Goal: Task Accomplishment & Management: Manage account settings

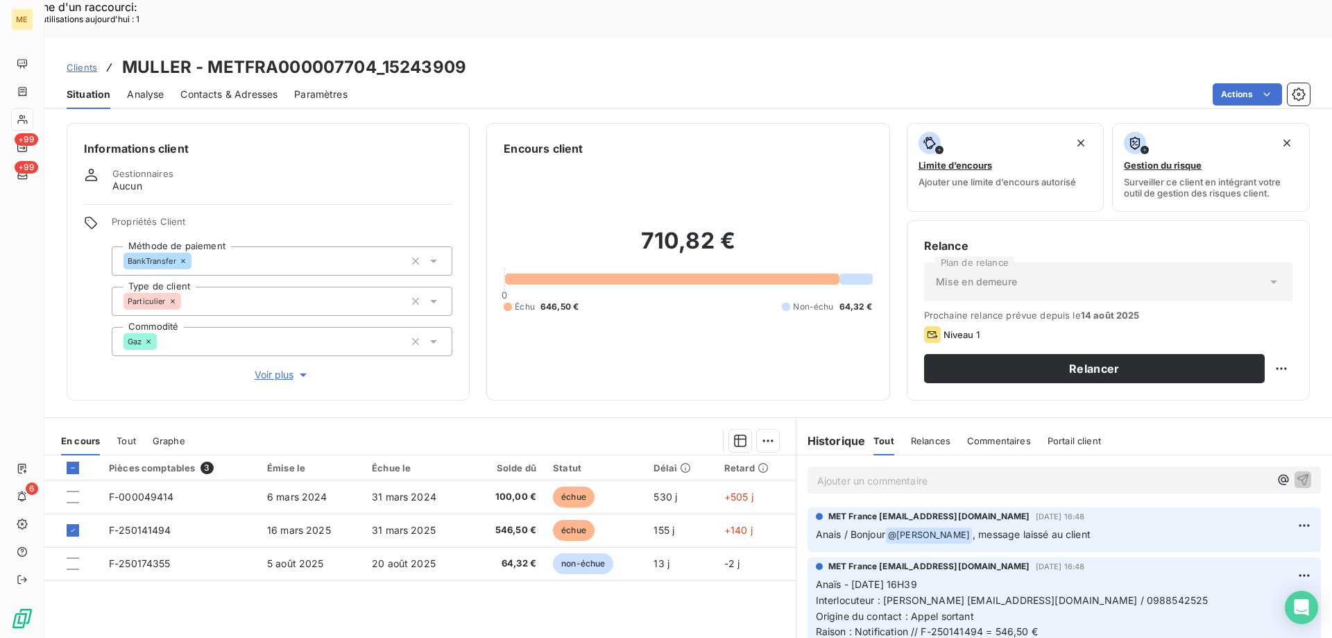
scroll to position [1170, 0]
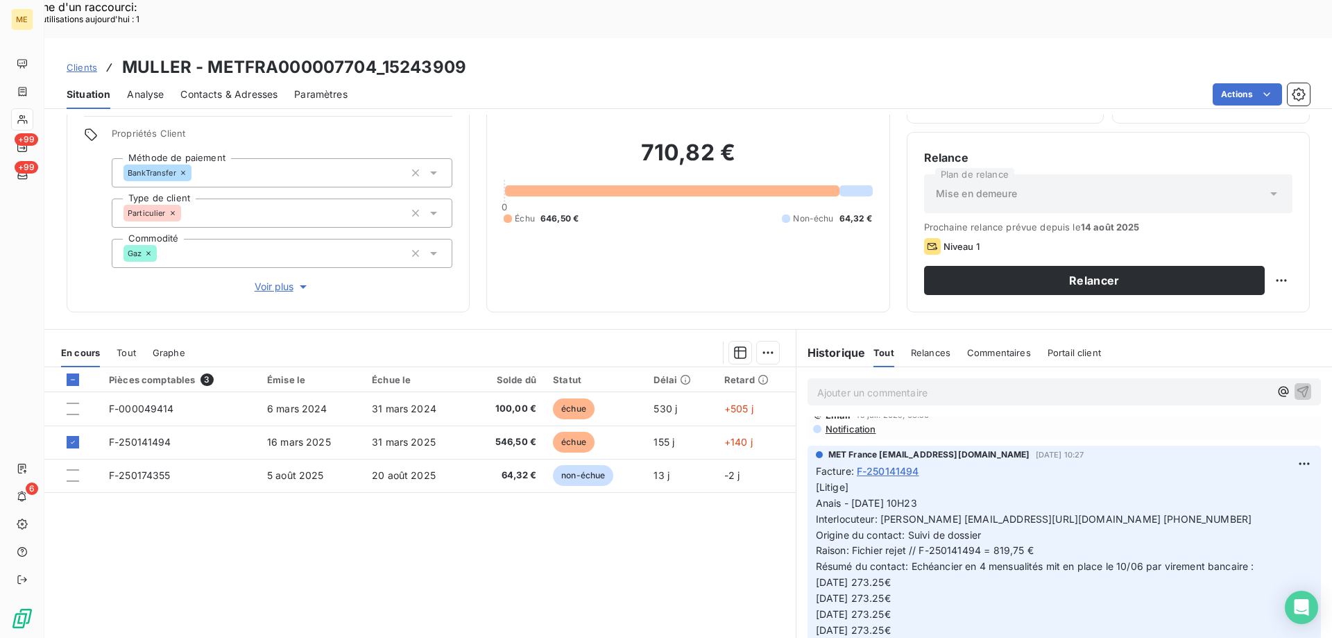
click at [946, 568] on p "[Litige] Anais - 10/07/2025 - 10H23 Interlocuteur: Mme Muller bertmuller@estvid…" at bounding box center [1064, 574] width 497 height 191
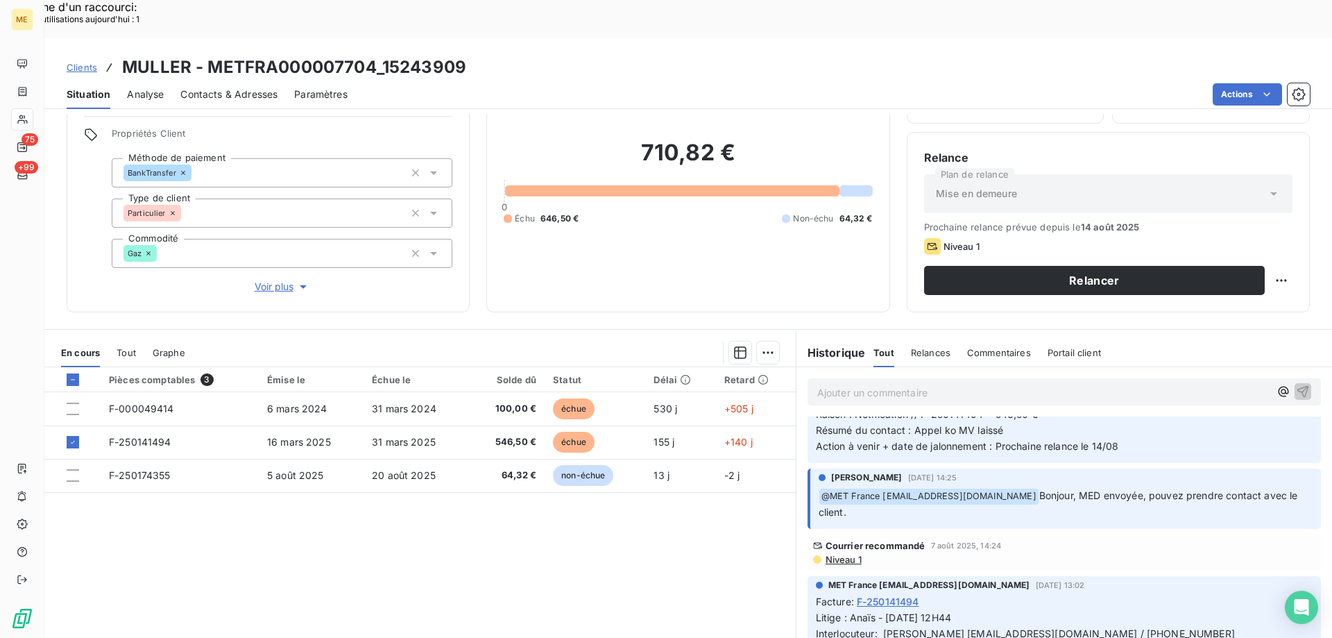
scroll to position [0, 0]
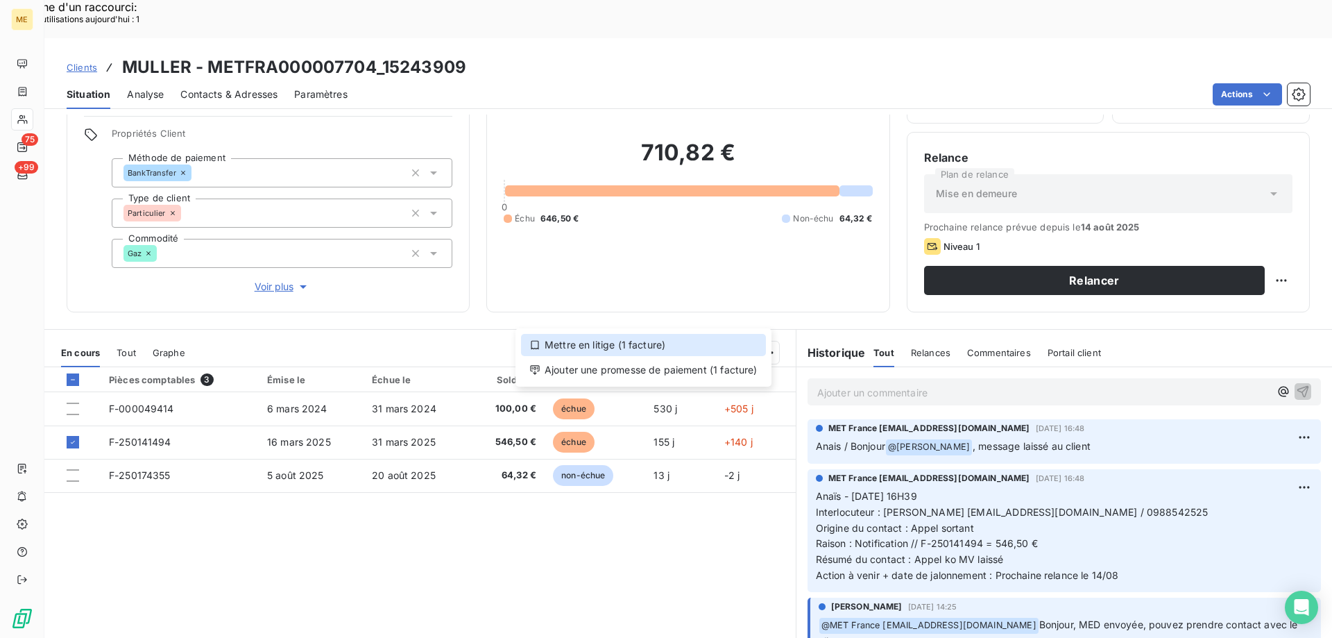
click at [728, 346] on div "Mettre en litige (1 facture)" at bounding box center [643, 345] width 245 height 22
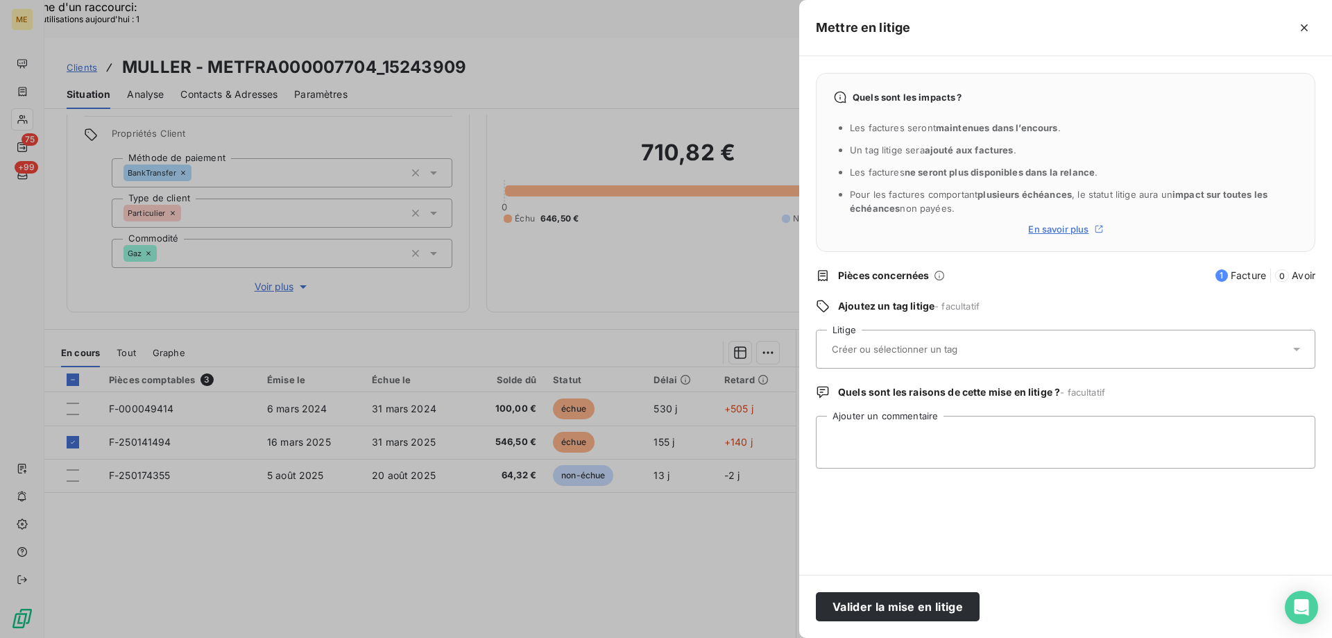
click at [893, 345] on input "text" at bounding box center [931, 349] width 202 height 12
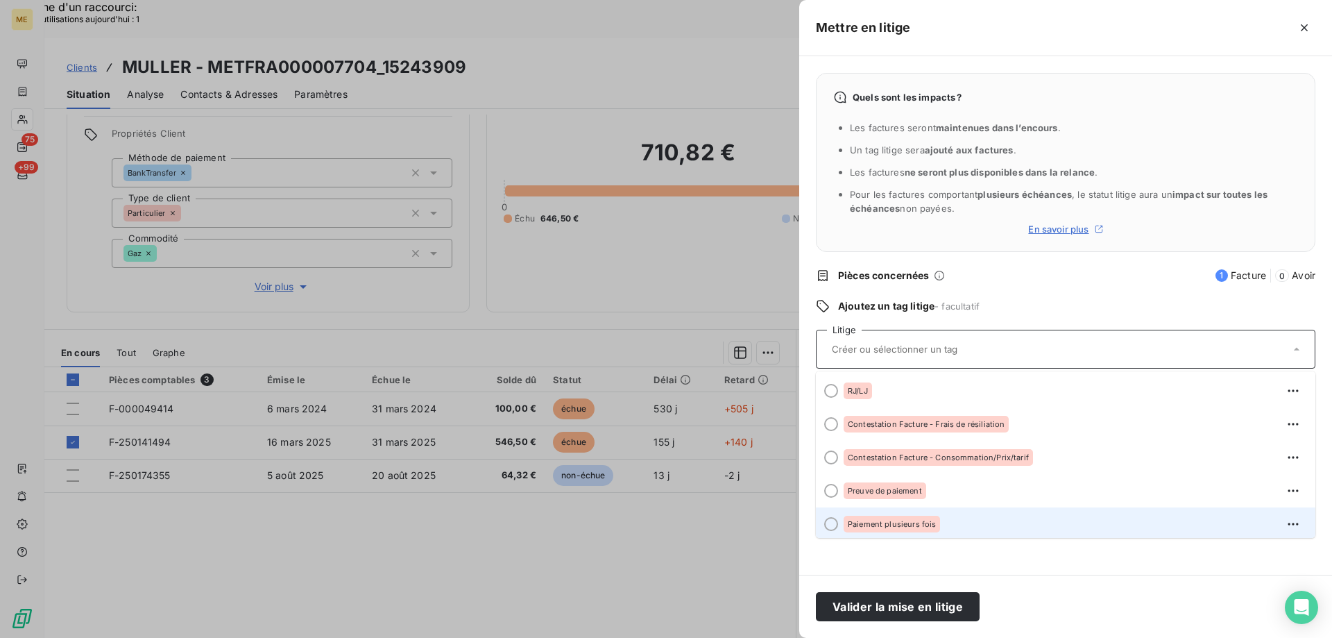
click at [869, 524] on span "Paiement plusieurs fois" at bounding box center [892, 524] width 88 height 8
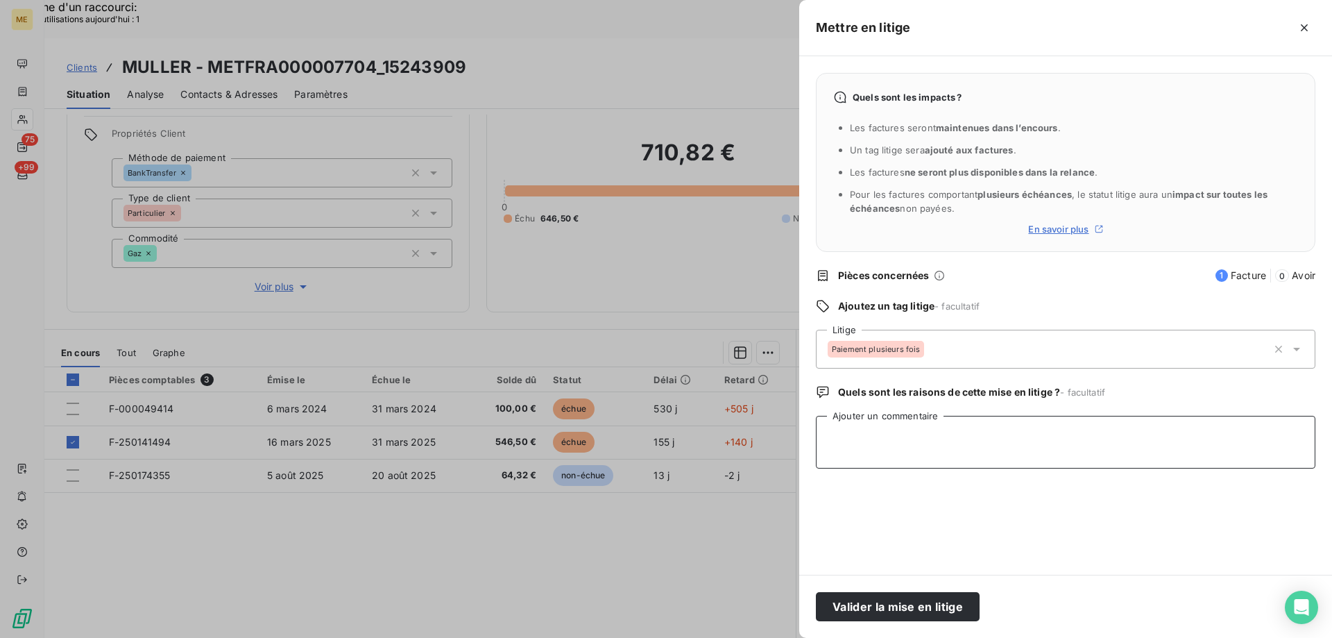
click at [935, 435] on textarea "Ajouter un commentaire" at bounding box center [1065, 442] width 499 height 53
paste textarea "Anaïs - 14/08/2025 - 16H08 Interlocuteur : Mme Muller 0681564107 bertmuller@est…"
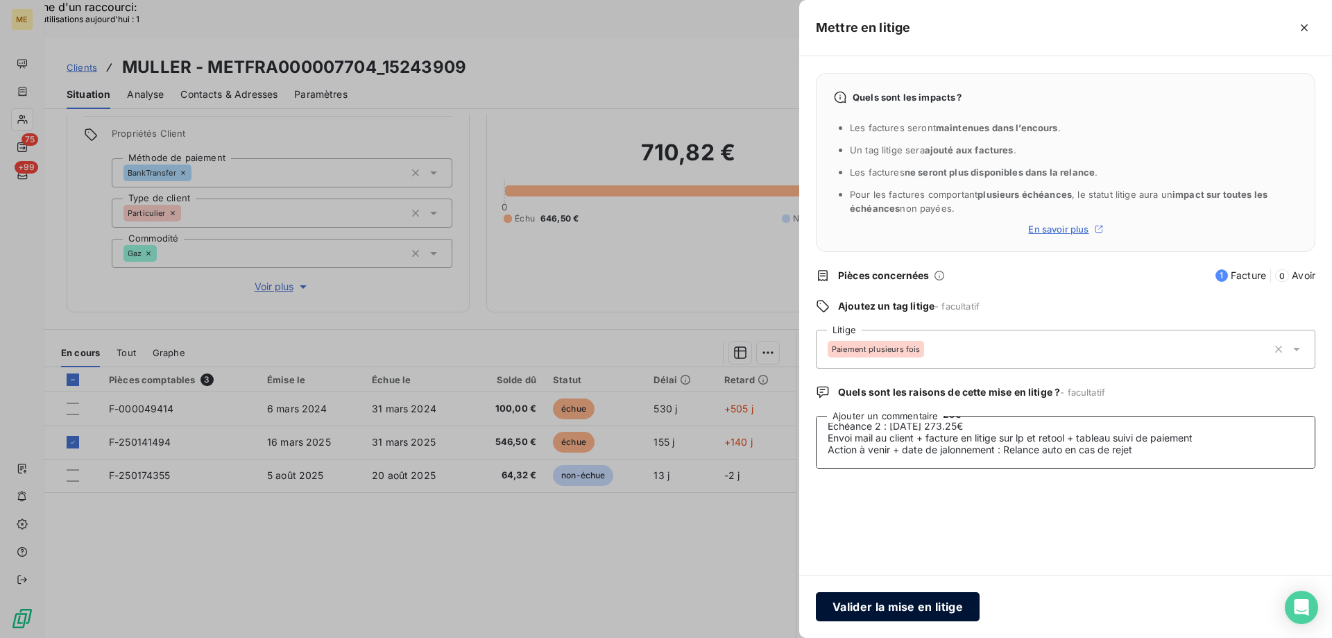
type textarea "Anaïs - 14/08/2025 - 16H08 Interlocuteur : Mme Muller 0681564107 bertmuller@est…"
click at [940, 608] on button "Valider la mise en litige" at bounding box center [898, 606] width 164 height 29
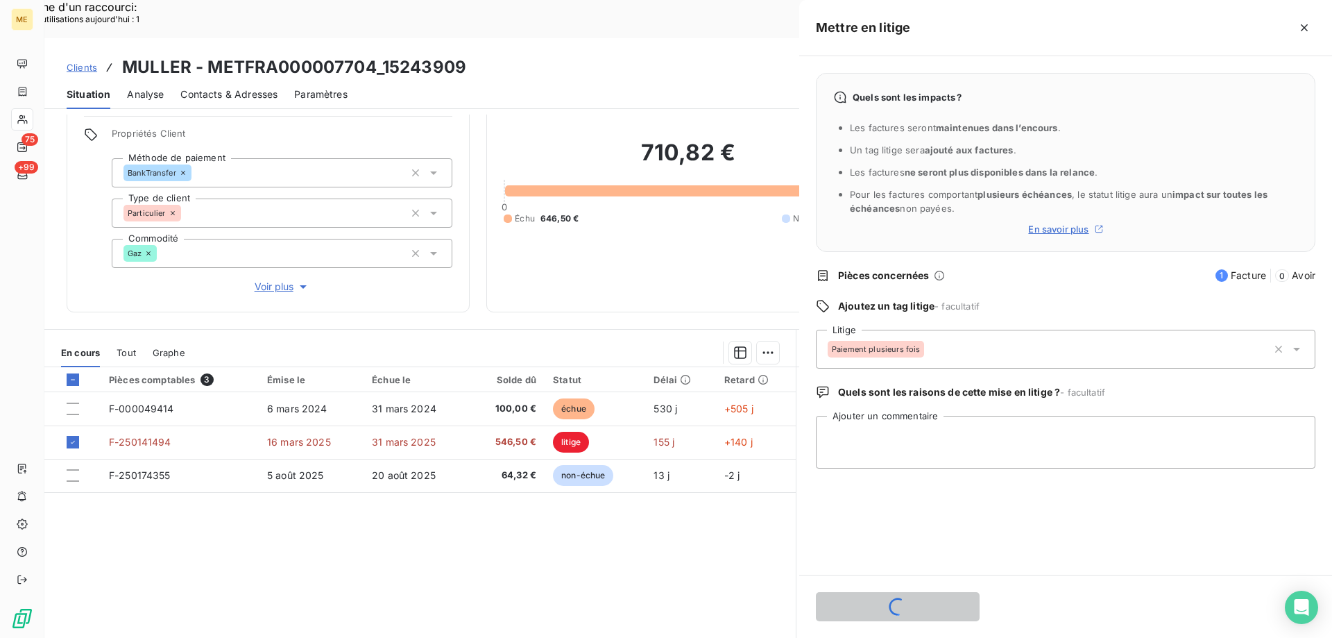
scroll to position [0, 0]
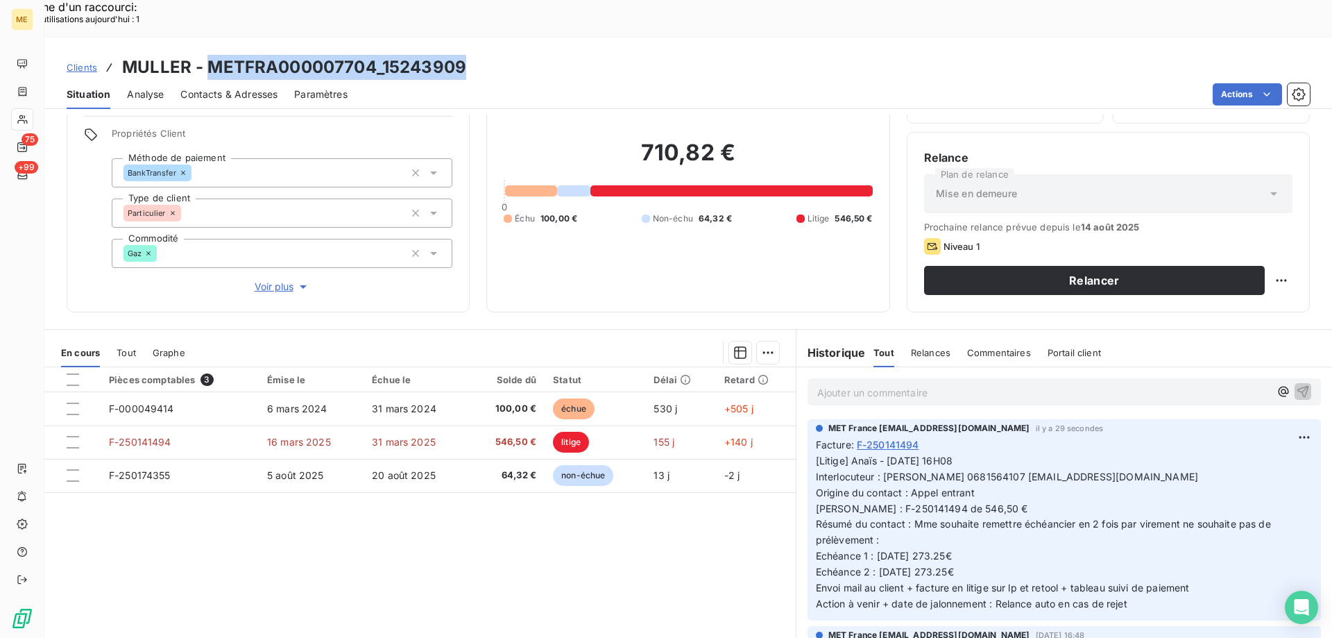
drag, startPoint x: 236, startPoint y: 26, endPoint x: 205, endPoint y: 31, distance: 30.9
click at [205, 55] on div "Clients MULLER - METFRA000007704_15243909" at bounding box center [688, 67] width 1288 height 25
copy h3 "METFRA000007704_15243909"
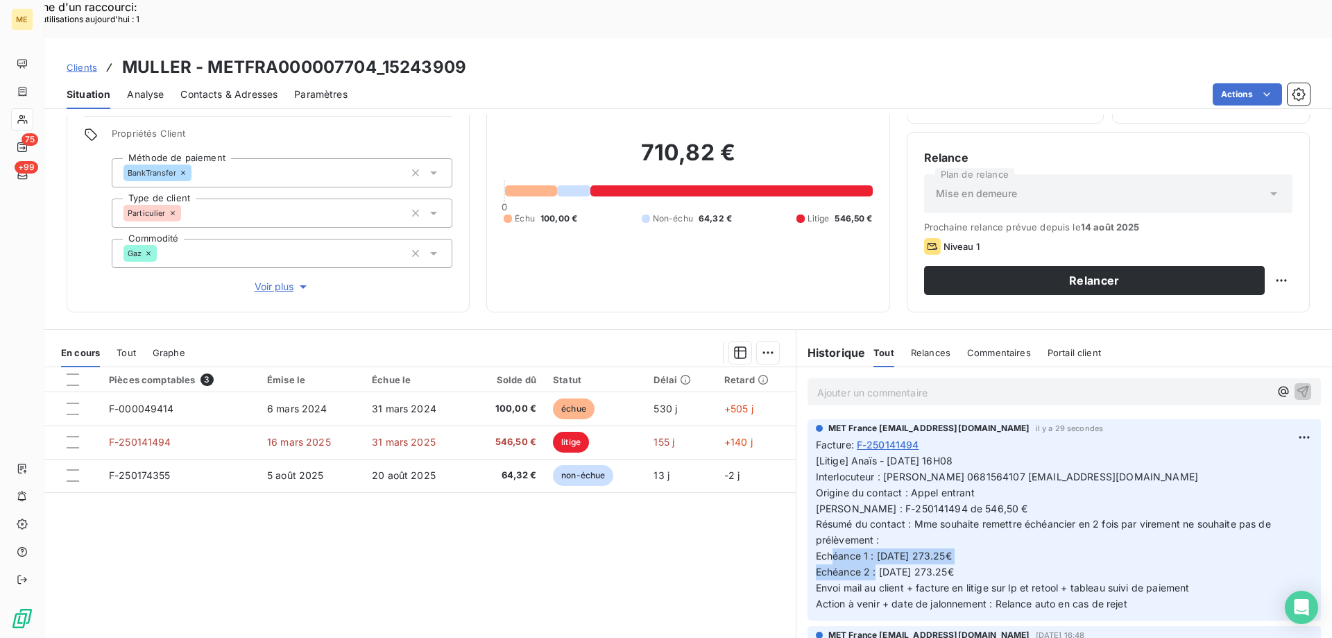
drag, startPoint x: 873, startPoint y: 518, endPoint x: 899, endPoint y: 540, distance: 34.9
click at [899, 540] on p "[Litige] Anaïs - 14/08/2025 - 16H08 Interlocuteur : Mme Muller 0681564107 bertm…" at bounding box center [1064, 532] width 497 height 159
click at [989, 532] on p "[Litige] Anaïs - 14/08/2025 - 16H08 Interlocuteur : Mme Muller 0681564107 bertm…" at bounding box center [1064, 532] width 497 height 159
drag, startPoint x: 1104, startPoint y: 443, endPoint x: 998, endPoint y: 439, distance: 106.2
click at [998, 453] on p "[Litige] Anaïs - 14/08/2025 - 16H08 Interlocuteur : Mme Muller 0681564107 bertm…" at bounding box center [1064, 532] width 497 height 159
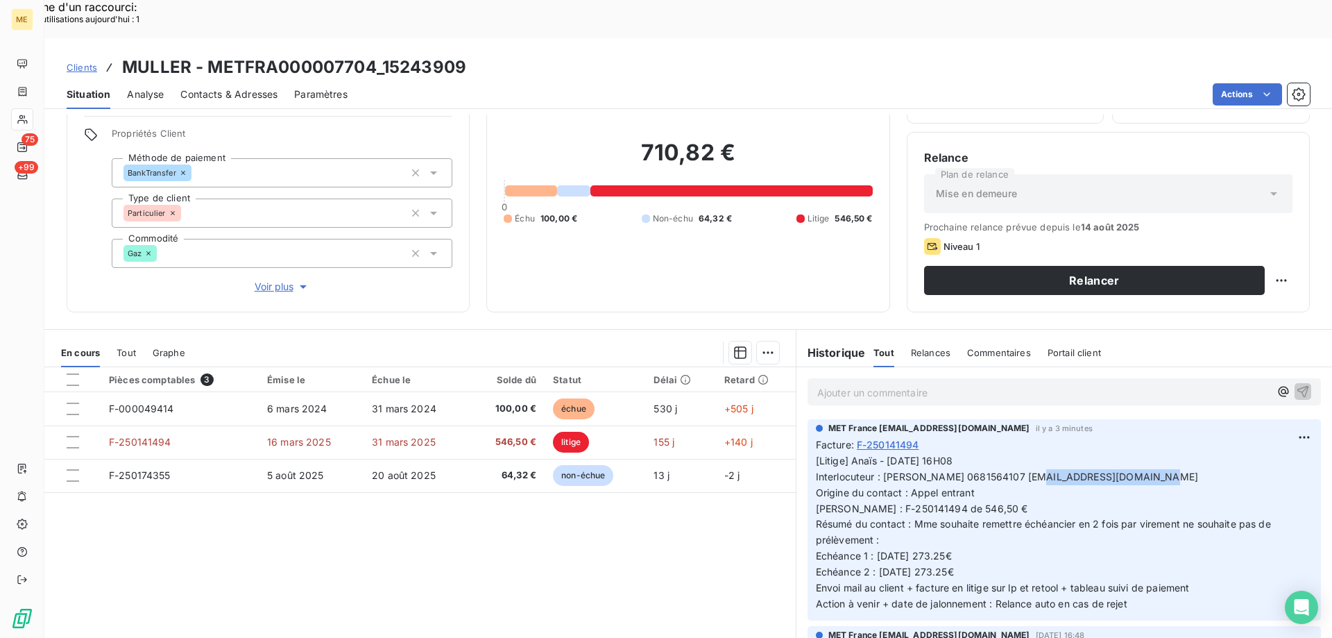
copy span "bertmuller@estvideo.fr"
click at [368, 55] on h3 "MULLER - METFRA000007704_15243909" at bounding box center [294, 67] width 344 height 25
drag, startPoint x: 378, startPoint y: 21, endPoint x: 208, endPoint y: 28, distance: 170.1
click at [208, 55] on h3 "MULLER - METFRA000007704_15243909" at bounding box center [294, 67] width 344 height 25
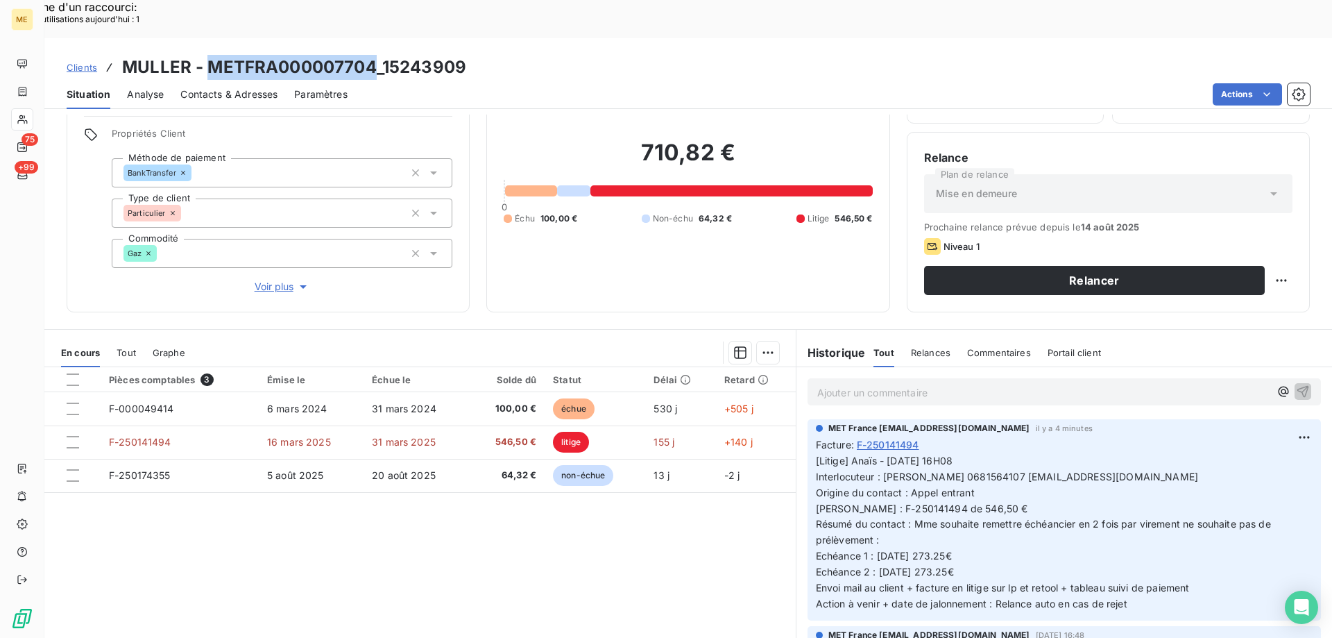
drag, startPoint x: 205, startPoint y: 32, endPoint x: 375, endPoint y: 24, distance: 170.9
click at [375, 55] on h3 "MULLER - METFRA000007704_15243909" at bounding box center [294, 67] width 344 height 25
copy h3 "METFRA000007704"
drag, startPoint x: 513, startPoint y: 21, endPoint x: 506, endPoint y: 26, distance: 8.5
click at [506, 55] on div "Clients MULLER - METFRA000007704_15243909" at bounding box center [688, 67] width 1288 height 25
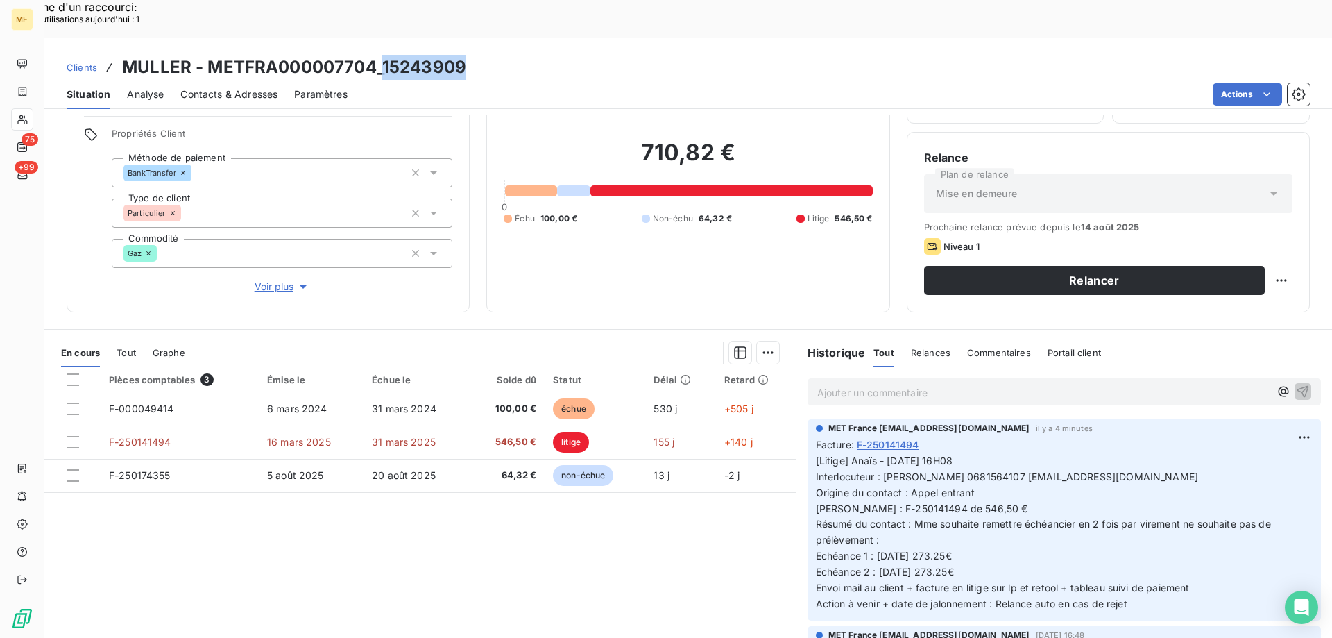
drag, startPoint x: 474, startPoint y: 28, endPoint x: 380, endPoint y: 30, distance: 94.4
click at [380, 55] on div "Clients MULLER - METFRA000007704_15243909" at bounding box center [688, 67] width 1288 height 25
copy h3 "15243909"
click at [1250, 434] on div "Editer" at bounding box center [1250, 429] width 78 height 22
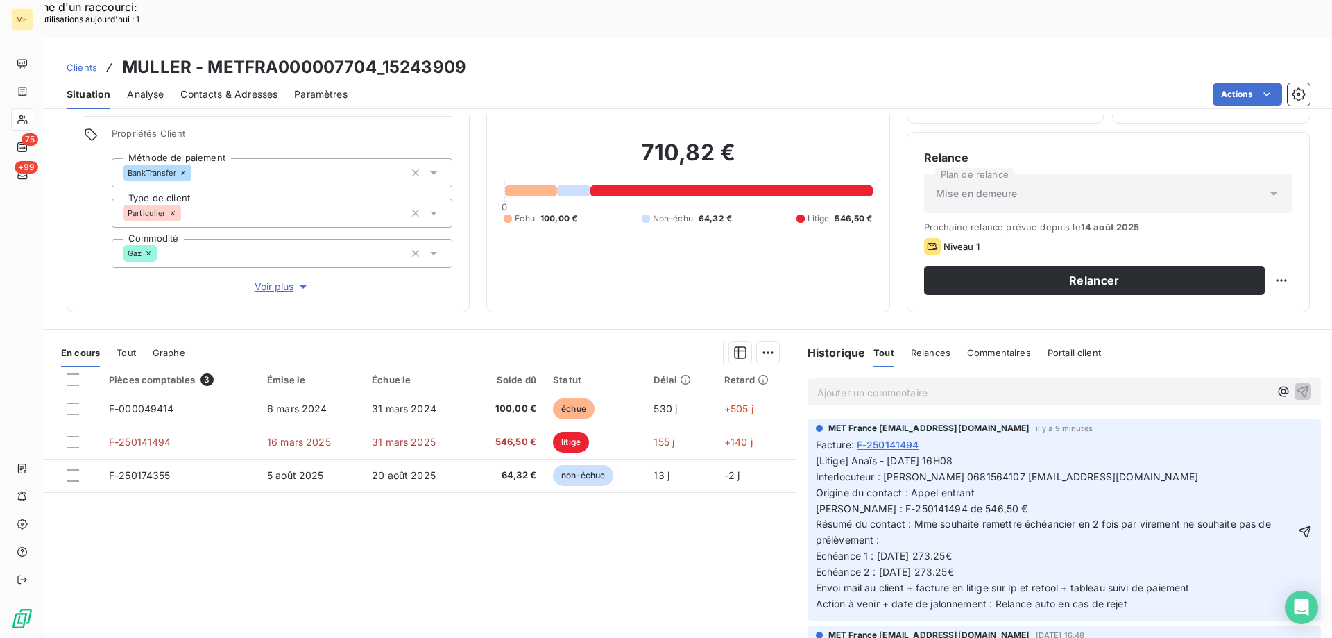
click at [899, 547] on span "[Litige] Anaïs - 14/08/2025 - 16H08 Interlocuteur : Mme Muller 0681564107 bertm…" at bounding box center [1045, 531] width 458 height 155
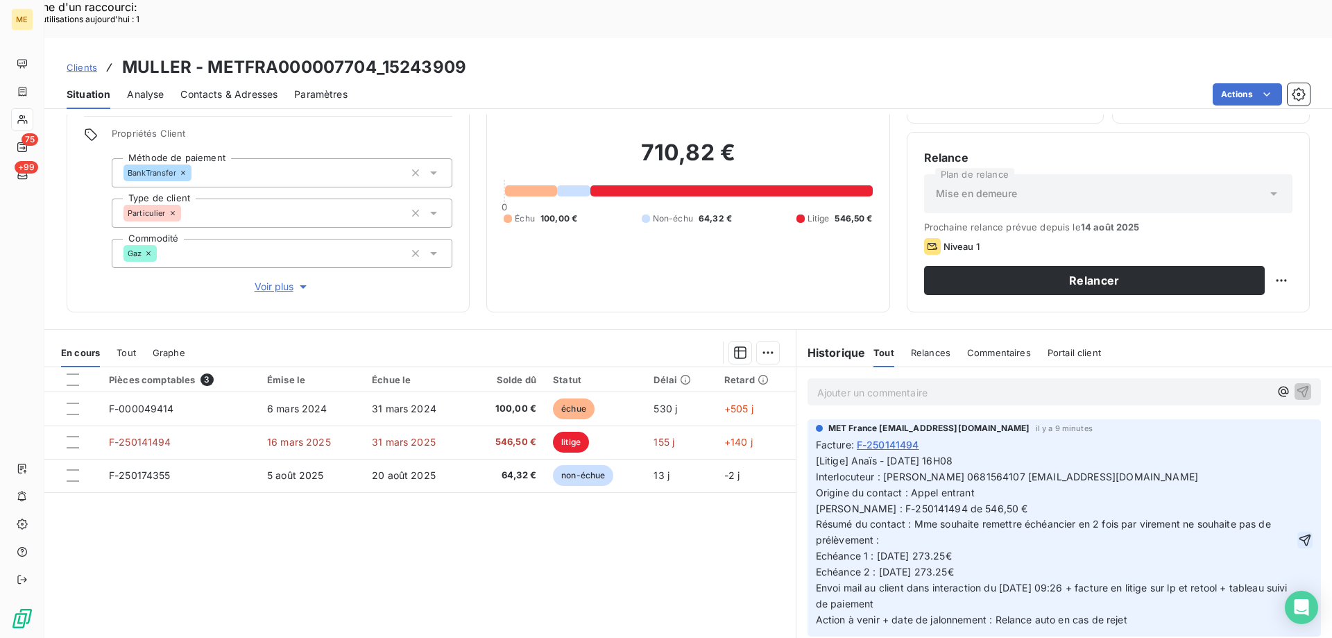
click at [1298, 533] on icon "button" at bounding box center [1305, 540] width 14 height 14
click at [797, 217] on div "710,82 € 0 Échu 100,00 € Non-échu 64,32 € Litige 546,50 €" at bounding box center [688, 182] width 368 height 226
click at [17, 120] on icon at bounding box center [23, 119] width 12 height 11
click at [27, 121] on icon at bounding box center [22, 119] width 10 height 9
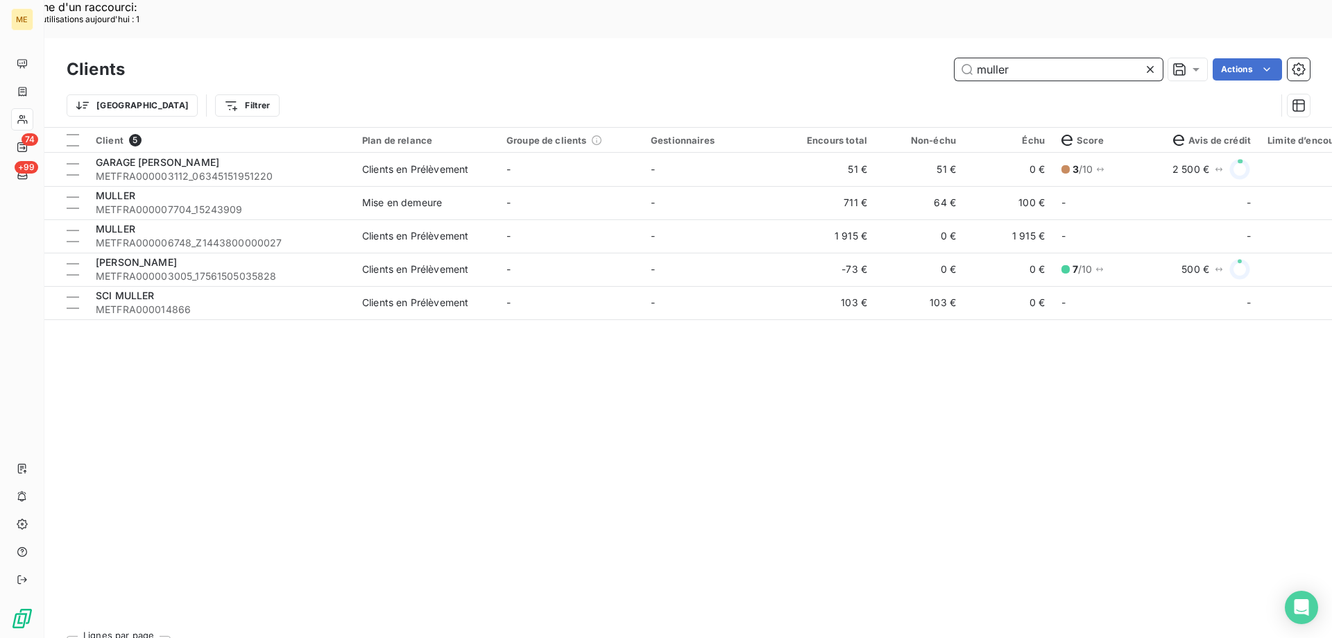
click at [1000, 58] on input "muller" at bounding box center [1059, 69] width 208 height 22
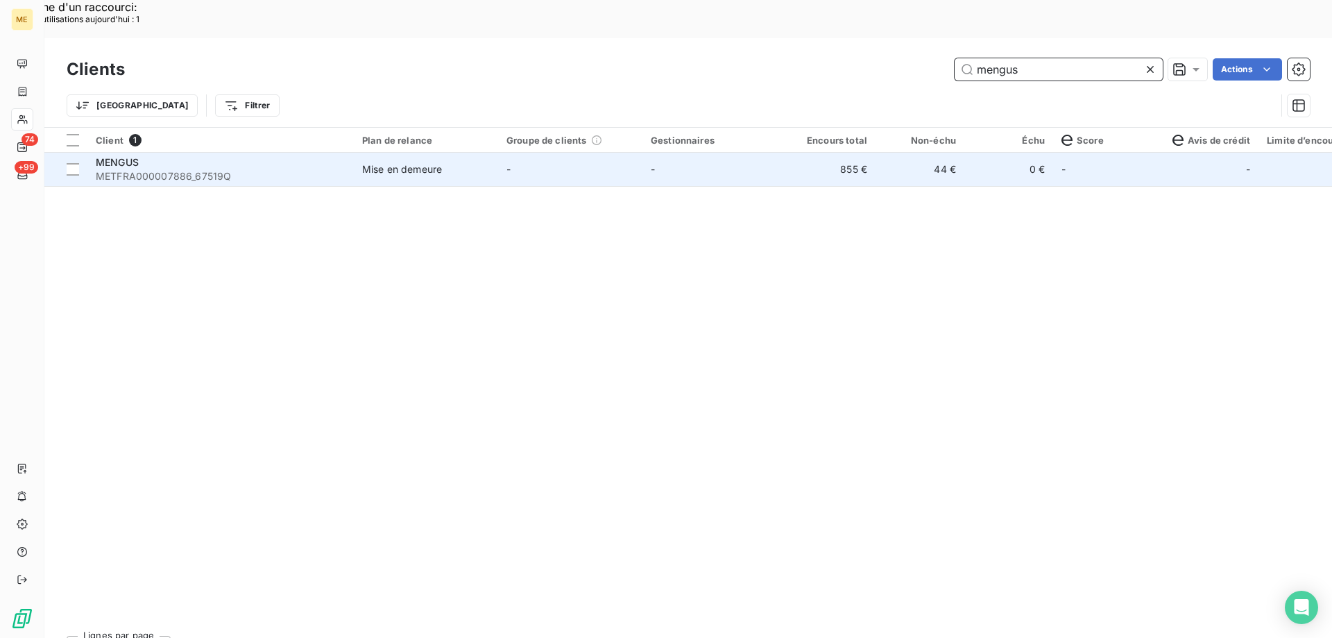
type input "mengus"
click at [490, 153] on td "Mise en demeure" at bounding box center [426, 169] width 144 height 33
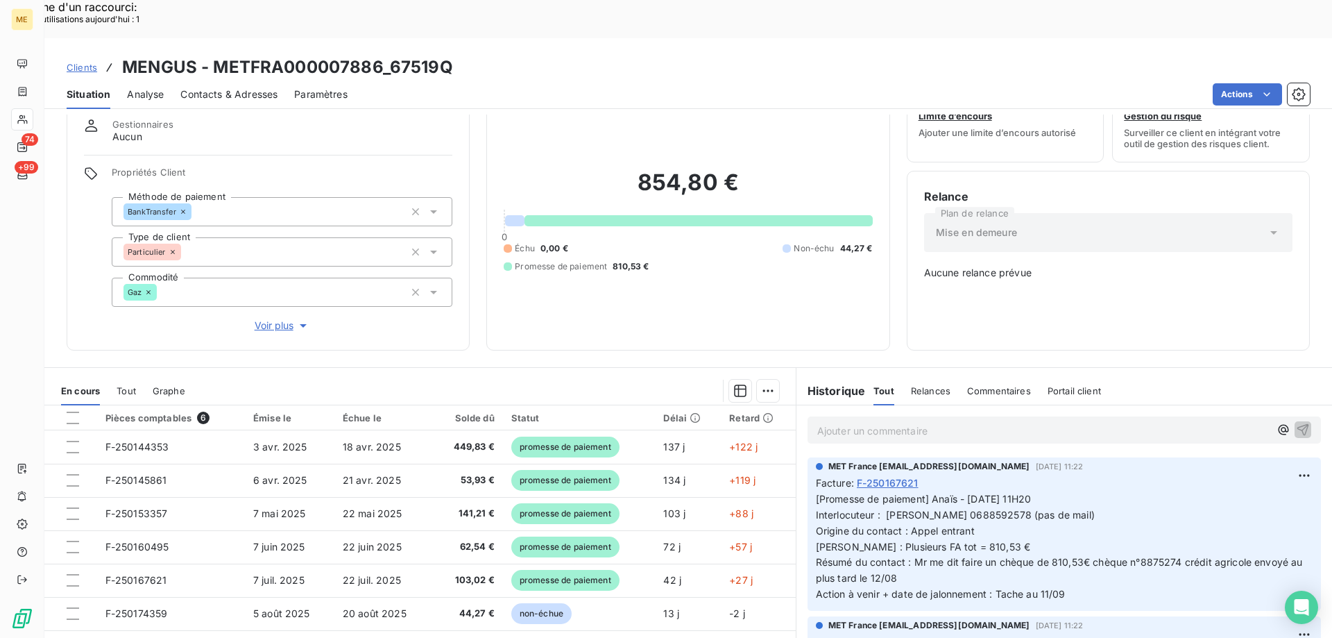
scroll to position [78, 0]
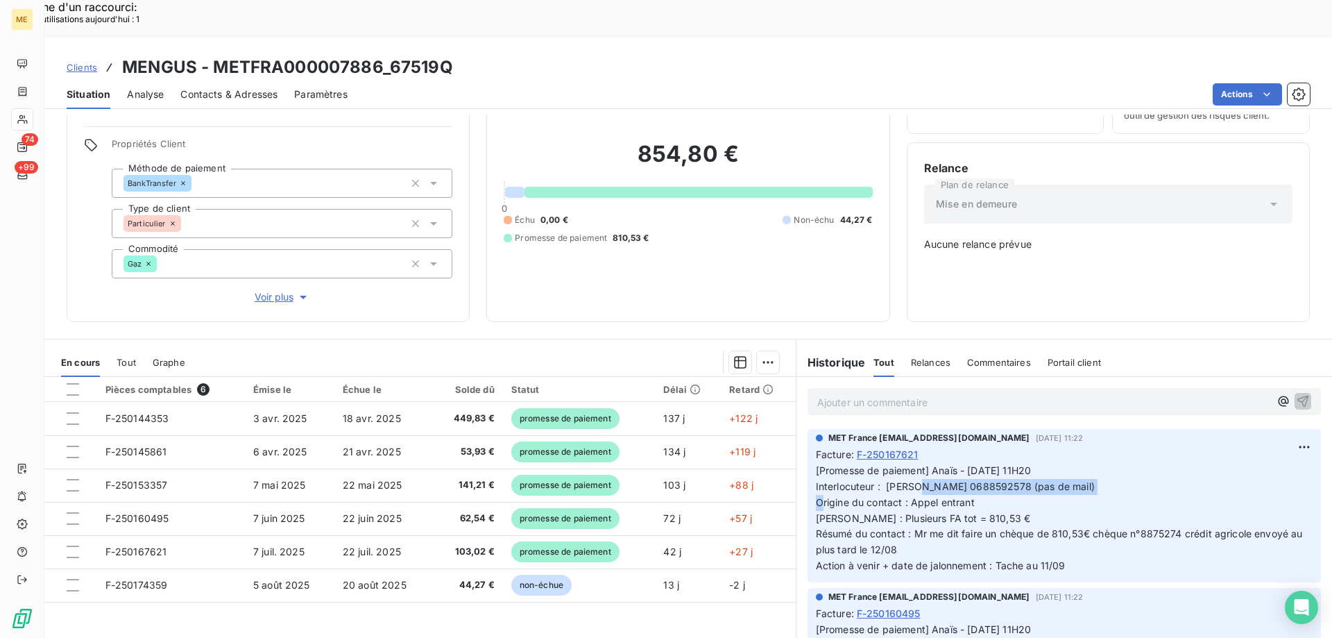
drag, startPoint x: 880, startPoint y: 442, endPoint x: 1063, endPoint y: 434, distance: 184.0
click at [1066, 463] on p "[Promesse de paiement] Anaïs - 11/08/2025 - 11H20 Interlocuteur : M. Mengus 068…" at bounding box center [1064, 518] width 497 height 111
copy span "M. Mengus 0688592578 (pas de mail)"
drag, startPoint x: 850, startPoint y: 468, endPoint x: 1002, endPoint y: 468, distance: 152.6
click at [1002, 468] on p "[Promesse de paiement] Anaïs - 11/08/2025 - 11H20 Interlocuteur : M. Mengus 068…" at bounding box center [1064, 518] width 497 height 111
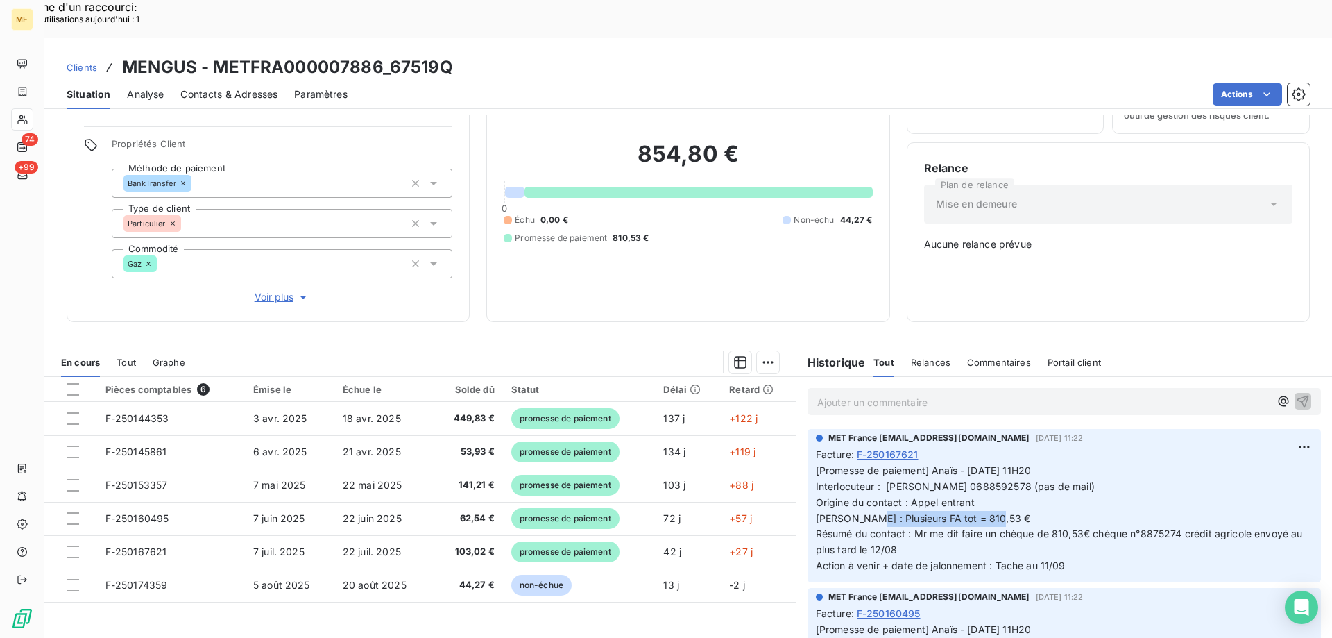
copy span "Plusieurs FA tot = 810,53 €"
click at [943, 464] on span "[Promesse de paiement] Anaïs - 11/08/2025 - 11H20 Interlocuteur : M. Mengus 068…" at bounding box center [1061, 517] width 490 height 107
click at [946, 464] on span "[Promesse de paiement] Anaïs - 11/08/2025 - 11H20 Interlocuteur : M. Mengus 068…" at bounding box center [1061, 517] width 490 height 107
drag, startPoint x: 904, startPoint y: 503, endPoint x: 878, endPoint y: 504, distance: 26.4
click at [878, 504] on span "[Promesse de paiement] Anaïs - 11/08/2025 - 11H20 Interlocuteur : M. Mengus 068…" at bounding box center [1061, 517] width 490 height 107
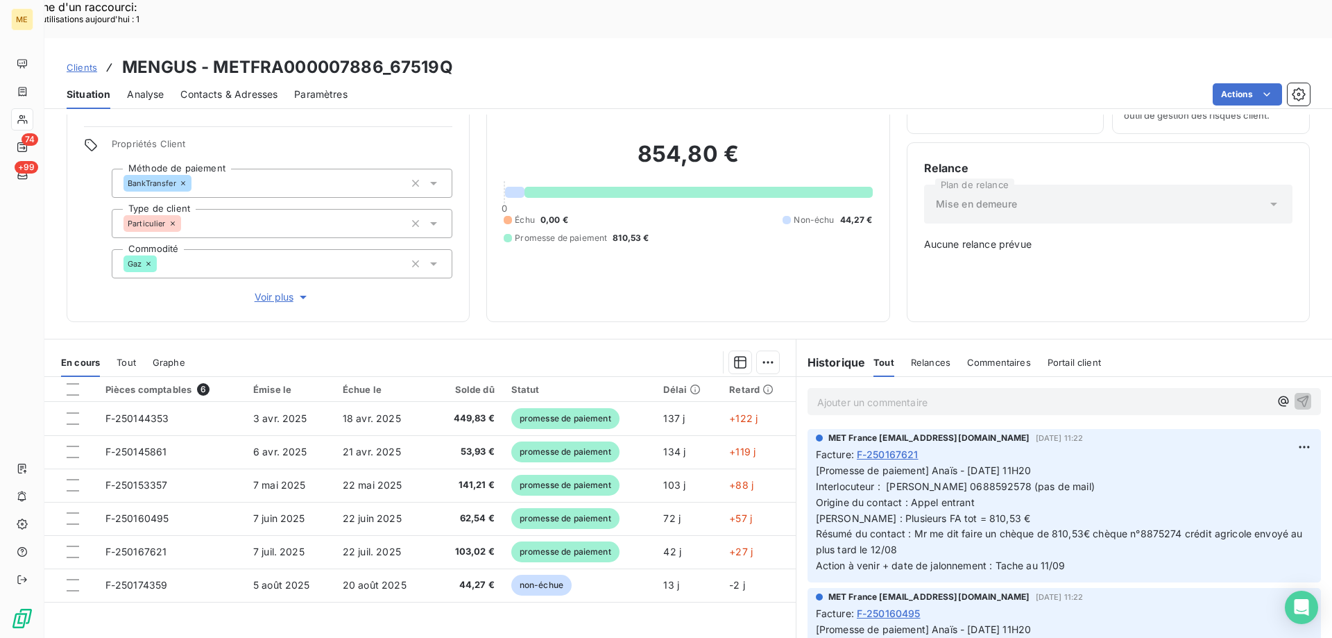
click at [916, 486] on span "[Promesse de paiement] Anaïs - 11/08/2025 - 11H20 Interlocuteur : M. Mengus 068…" at bounding box center [1061, 517] width 490 height 107
drag, startPoint x: 455, startPoint y: 25, endPoint x: 393, endPoint y: 32, distance: 62.1
click at [390, 55] on div "Clients MENGUS - METFRA000007886_67519Q" at bounding box center [688, 67] width 1288 height 25
drag, startPoint x: 1067, startPoint y: 519, endPoint x: 992, endPoint y: 521, distance: 74.9
click at [992, 521] on p "[Promesse de paiement] Anaïs - 11/08/2025 - 11H20 Interlocuteur : M. Mengus 068…" at bounding box center [1064, 518] width 497 height 111
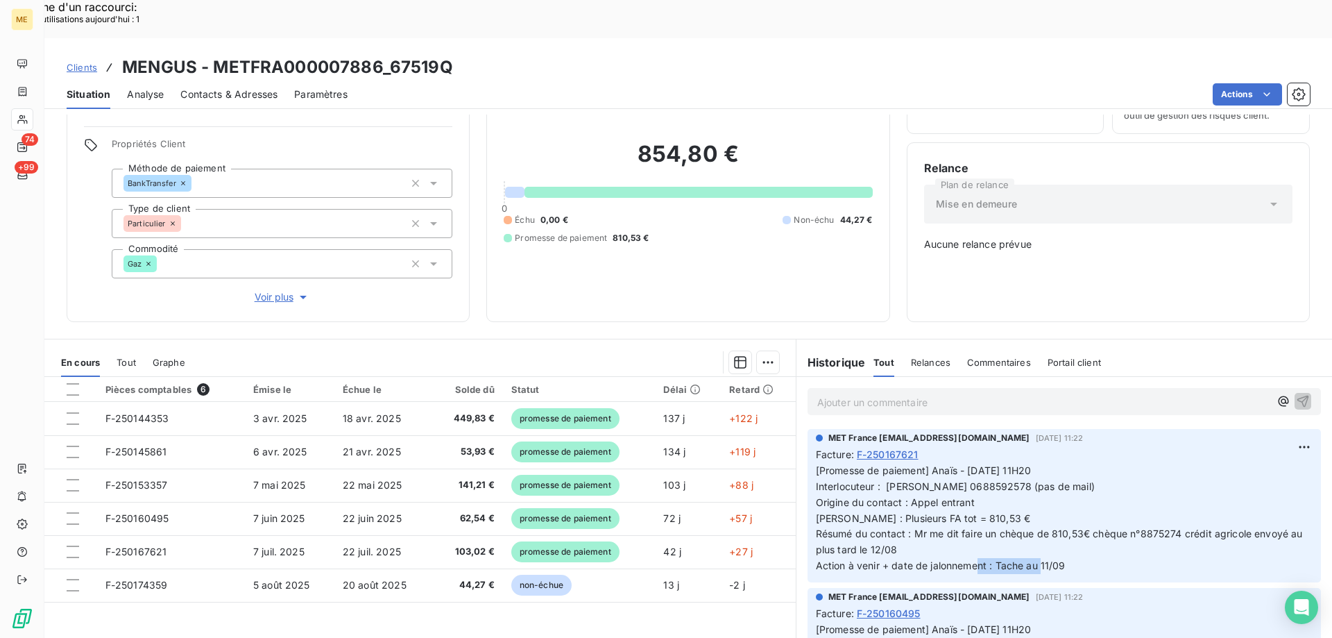
copy span "Tache au 11/09"
click at [887, 393] on p "Ajouter un commentaire ﻿" at bounding box center [1043, 401] width 452 height 17
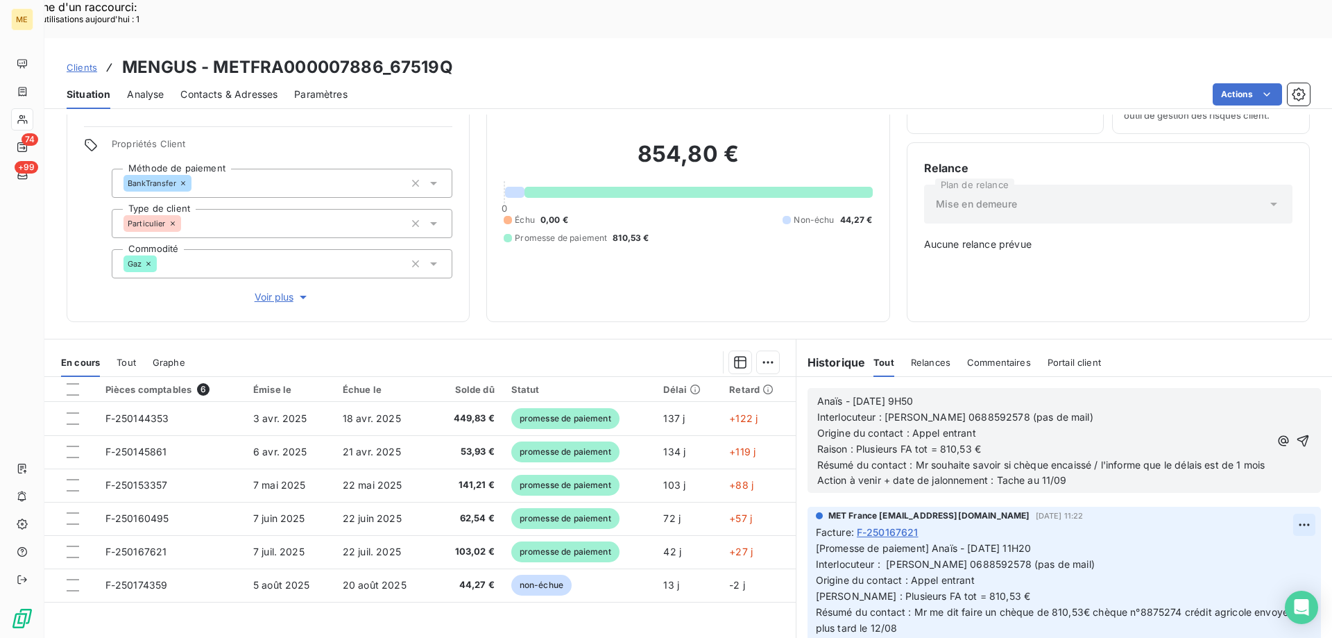
click at [1294, 432] on button "button" at bounding box center [1302, 440] width 17 height 17
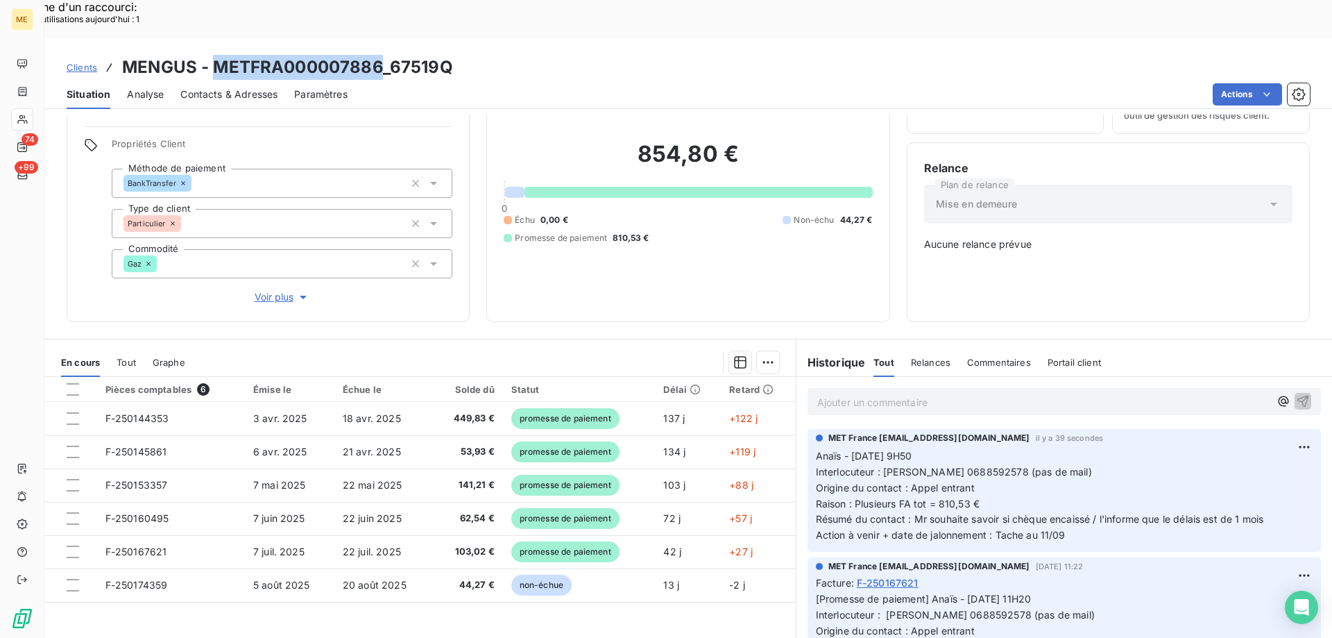
drag, startPoint x: 379, startPoint y: 28, endPoint x: 216, endPoint y: 31, distance: 163.0
click at [216, 55] on h3 "MENGUS - METFRA000007886_67519Q" at bounding box center [287, 67] width 331 height 25
copy h3 "METFRA000007886"
click at [498, 55] on div "Clients MENGUS - METFRA000007886_67519Q" at bounding box center [688, 67] width 1288 height 25
drag, startPoint x: 486, startPoint y: 23, endPoint x: 223, endPoint y: 42, distance: 264.3
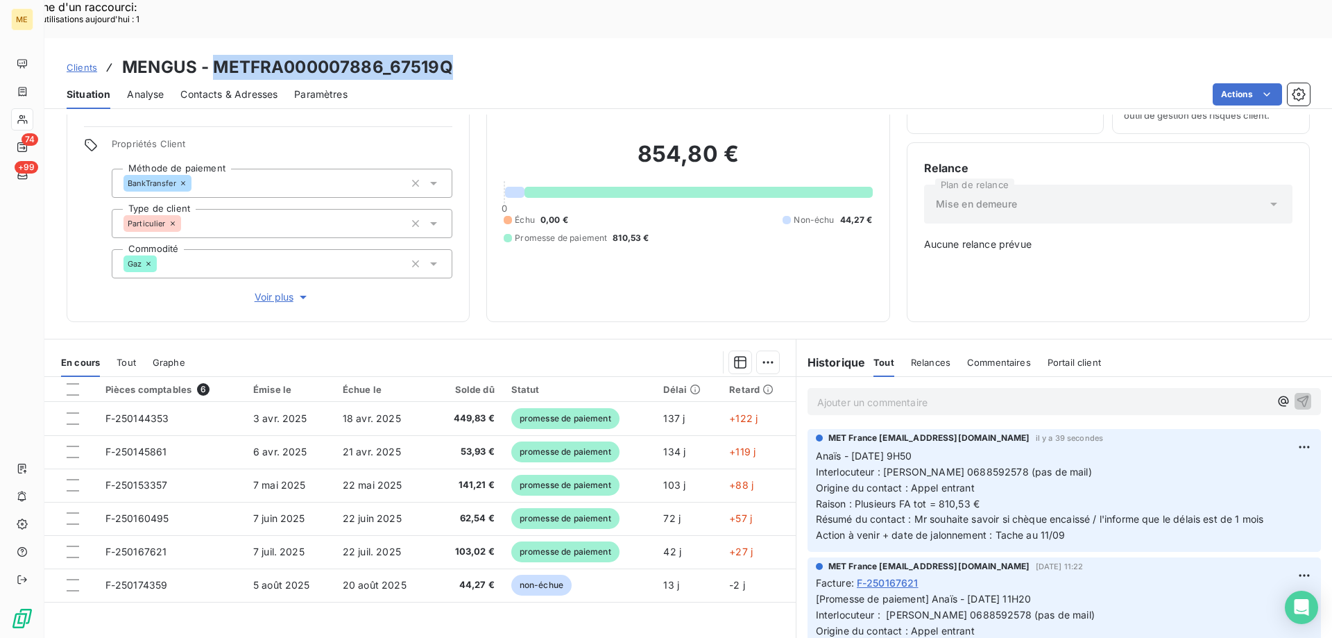
click at [213, 41] on div "Clients MENGUS - METFRA000007886_67519Q Situation Analyse Contacts & Adresses P…" at bounding box center [688, 73] width 1288 height 71
click at [327, 55] on h3 "MENGUS - METFRA000007886_67519Q" at bounding box center [287, 67] width 331 height 25
drag, startPoint x: 460, startPoint y: 28, endPoint x: 215, endPoint y: 32, distance: 244.9
click at [215, 55] on div "Clients MENGUS - METFRA000007886_67519Q" at bounding box center [688, 67] width 1288 height 25
copy h3 "METFRA000007886_67519Q"
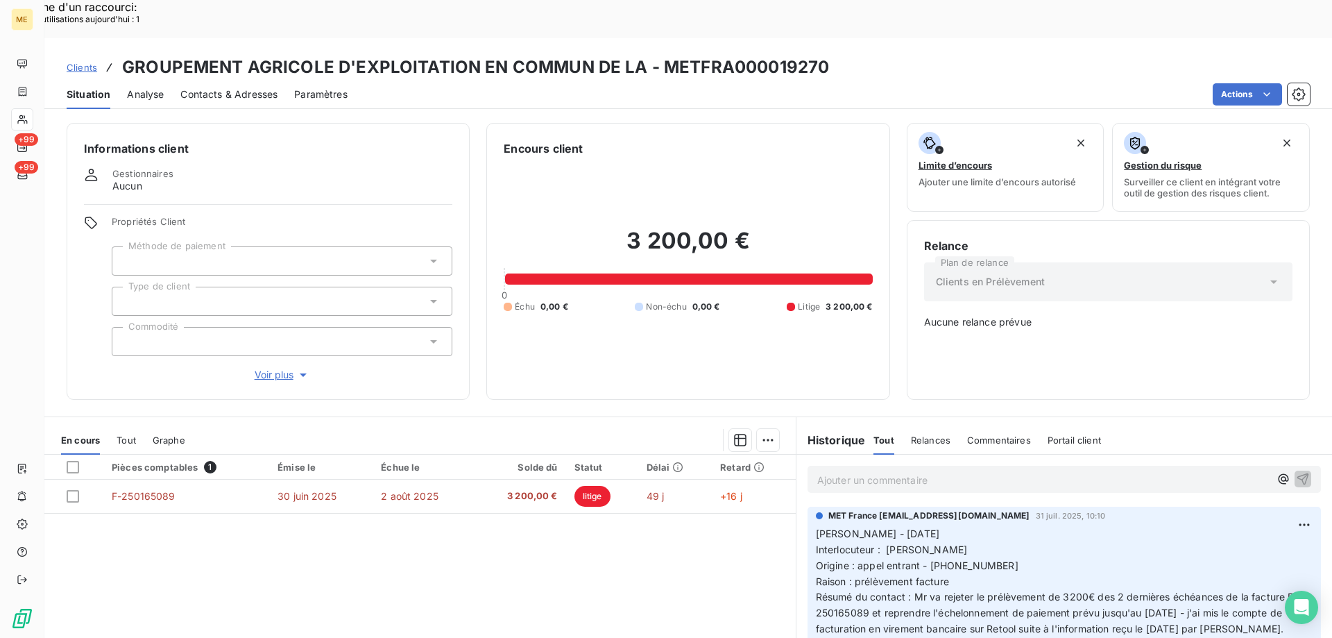
click at [116, 425] on div "En cours Tout Graphe" at bounding box center [419, 439] width 751 height 29
click at [128, 434] on span "Tout" at bounding box center [126, 439] width 19 height 11
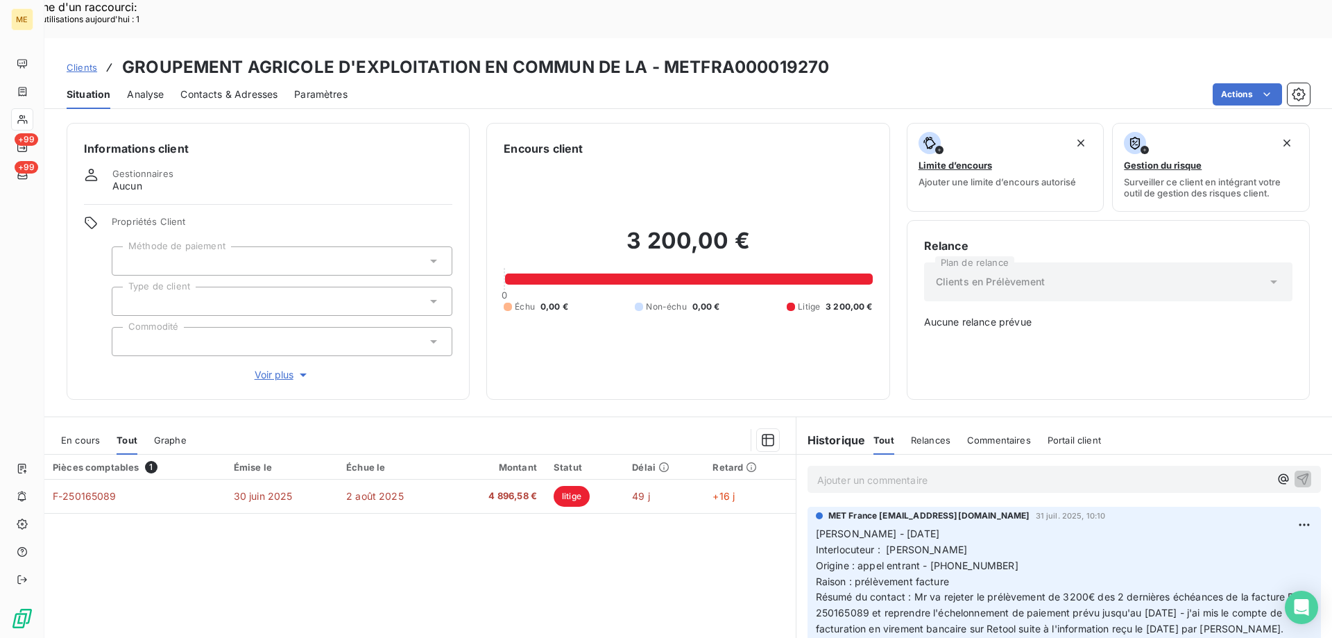
click at [268, 368] on span "Voir plus" at bounding box center [282, 375] width 55 height 14
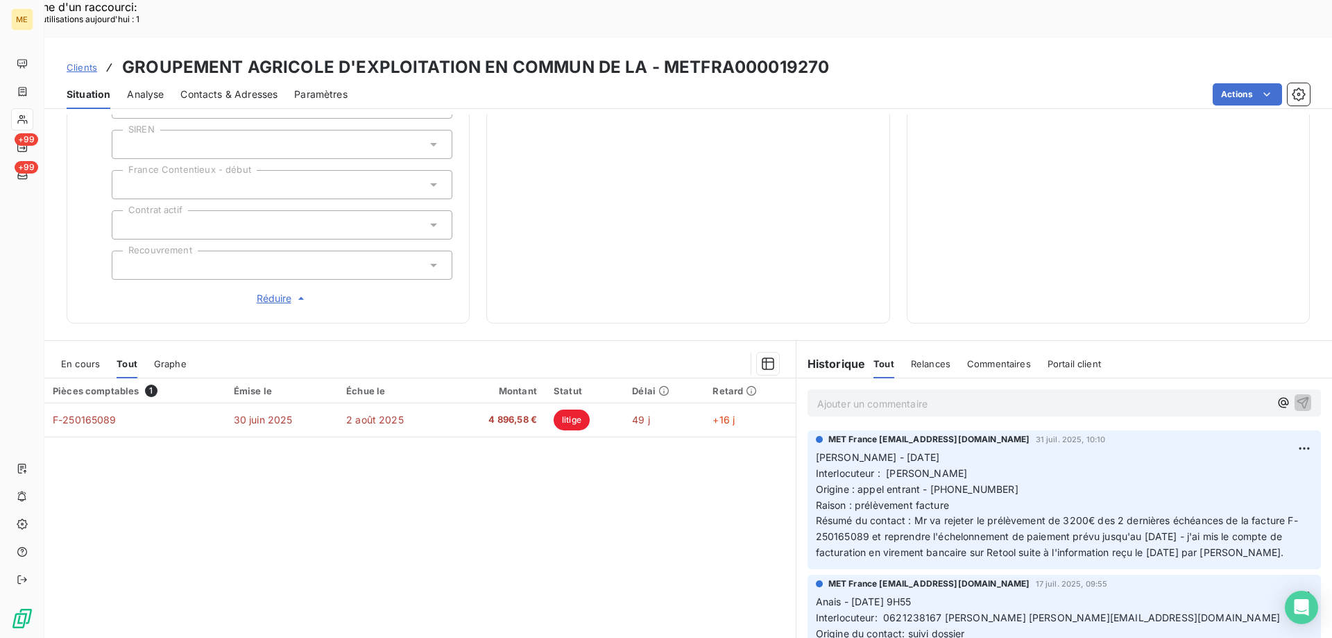
scroll to position [400, 0]
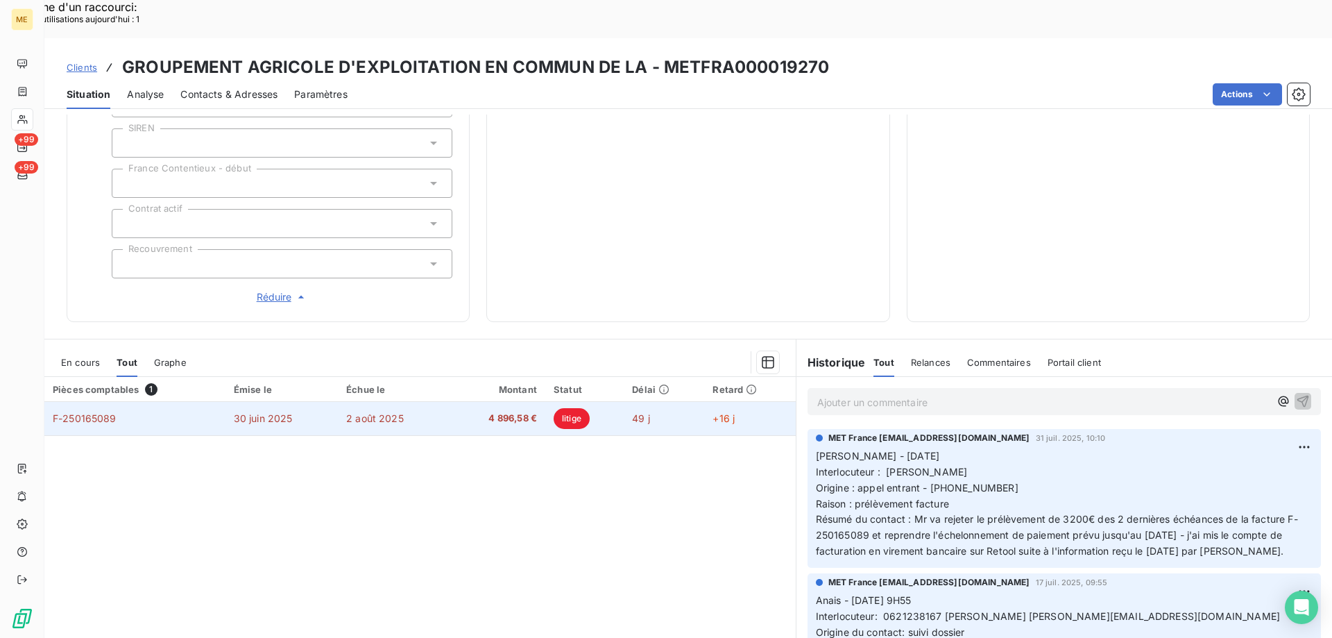
click at [456, 411] on span "4 896,58 €" at bounding box center [496, 418] width 80 height 14
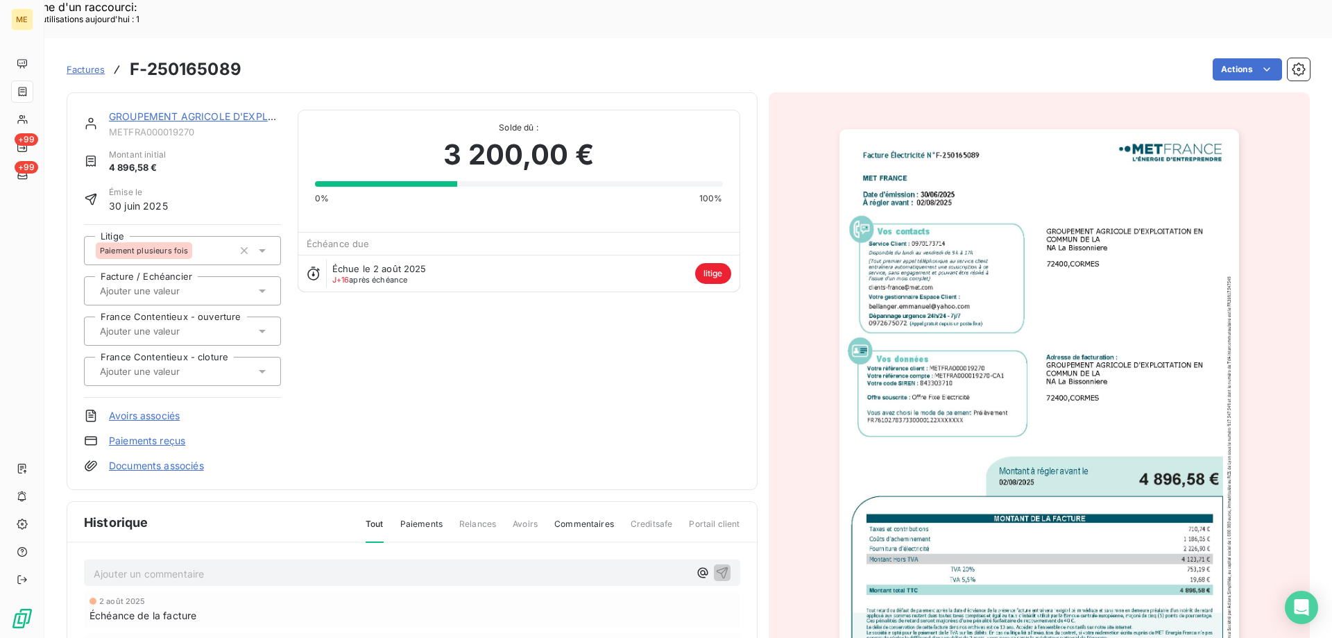
click at [207, 110] on link "GROUPEMENT AGRICOLE D'EXPLOITATION EN COMMUN DE LA" at bounding box center [261, 116] width 305 height 12
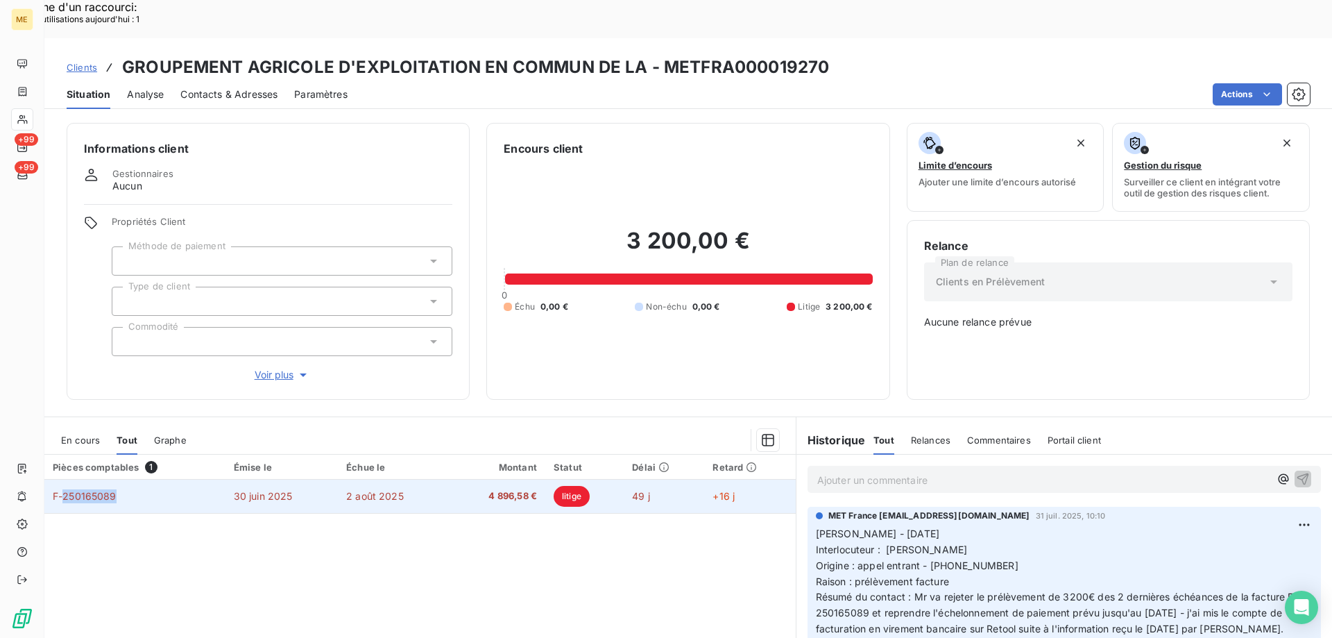
copy span "250165089"
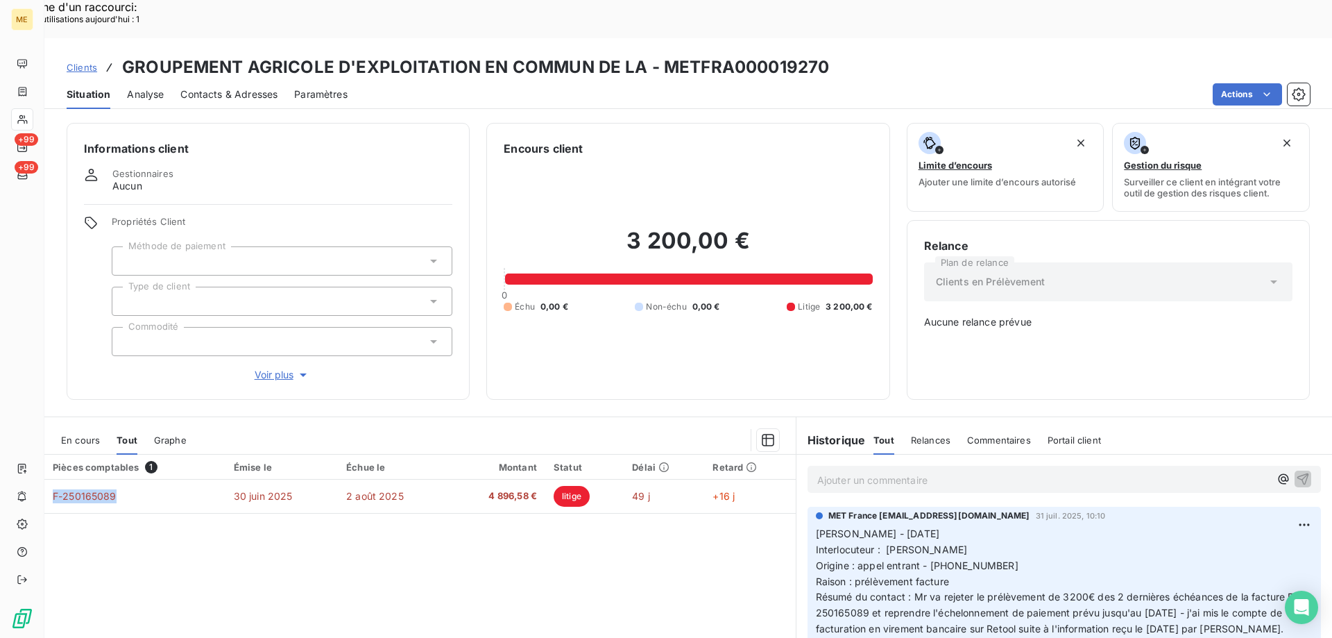
drag, startPoint x: 116, startPoint y: 452, endPoint x: 113, endPoint y: 562, distance: 110.3
click at [106, 563] on div "Pièces comptables 1 Émise le Échue le Montant Statut Délai Retard F-250165089 […" at bounding box center [419, 587] width 751 height 267
click at [912, 471] on p "Ajouter un commentaire ﻿" at bounding box center [1043, 479] width 452 height 17
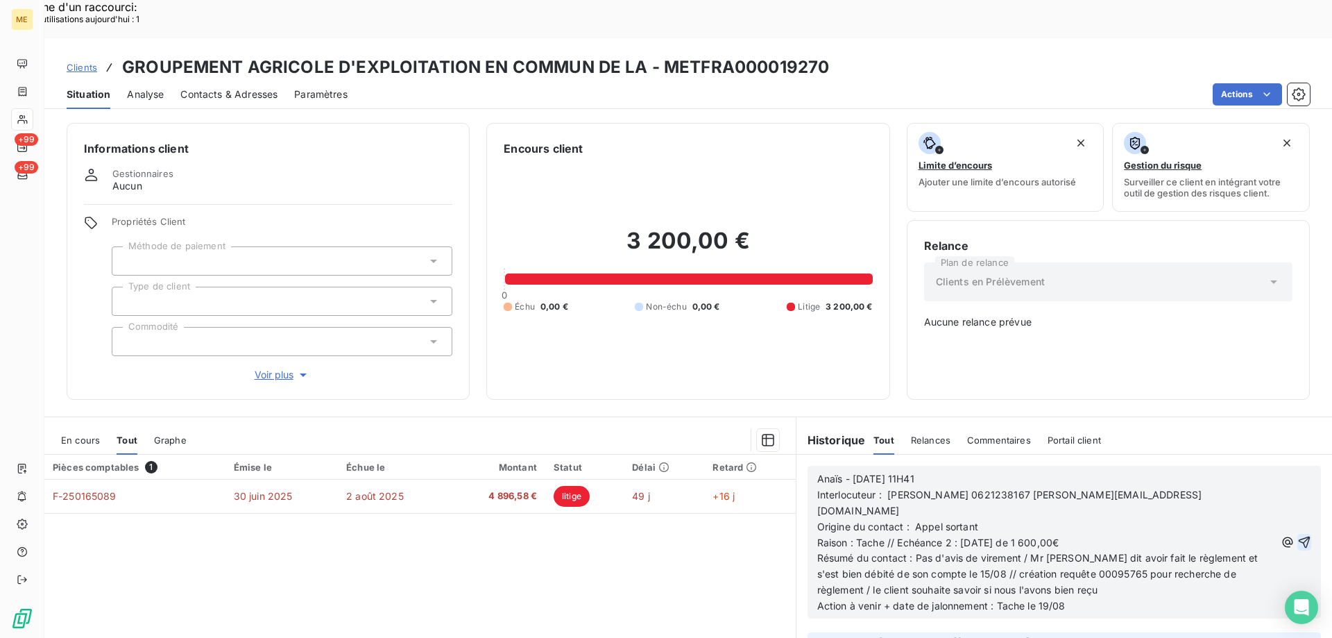
click at [1299, 536] on icon "button" at bounding box center [1305, 542] width 12 height 12
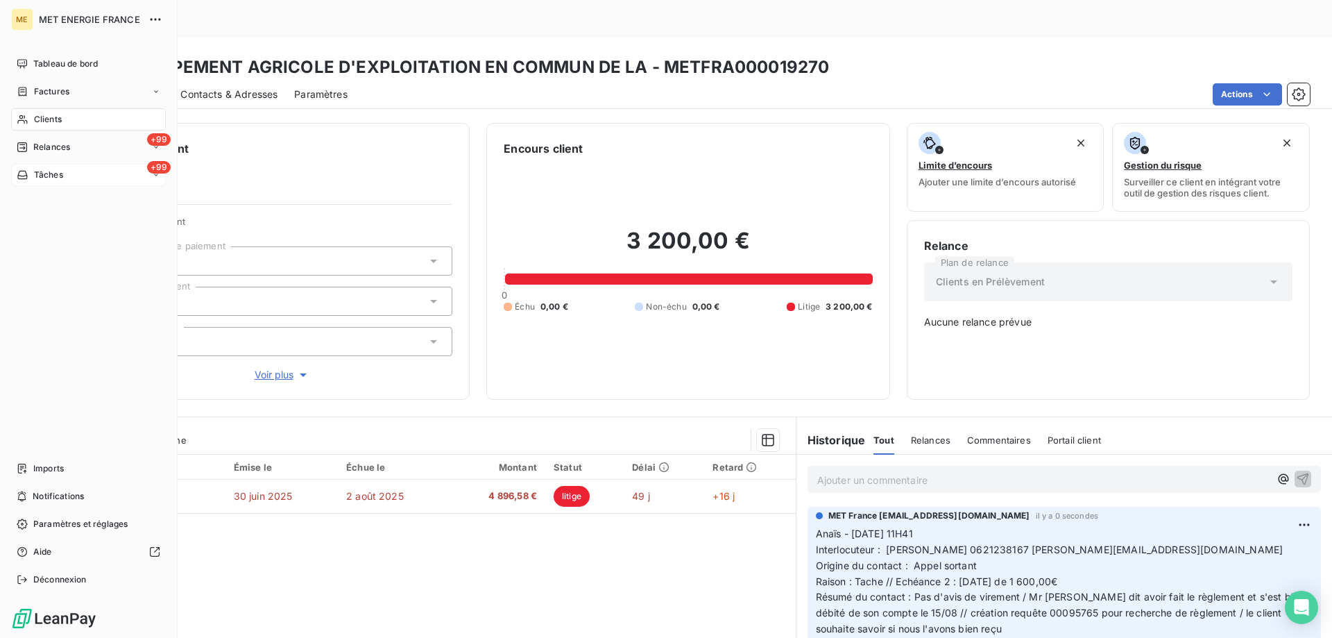
click at [49, 173] on span "Tâches" at bounding box center [48, 175] width 29 height 12
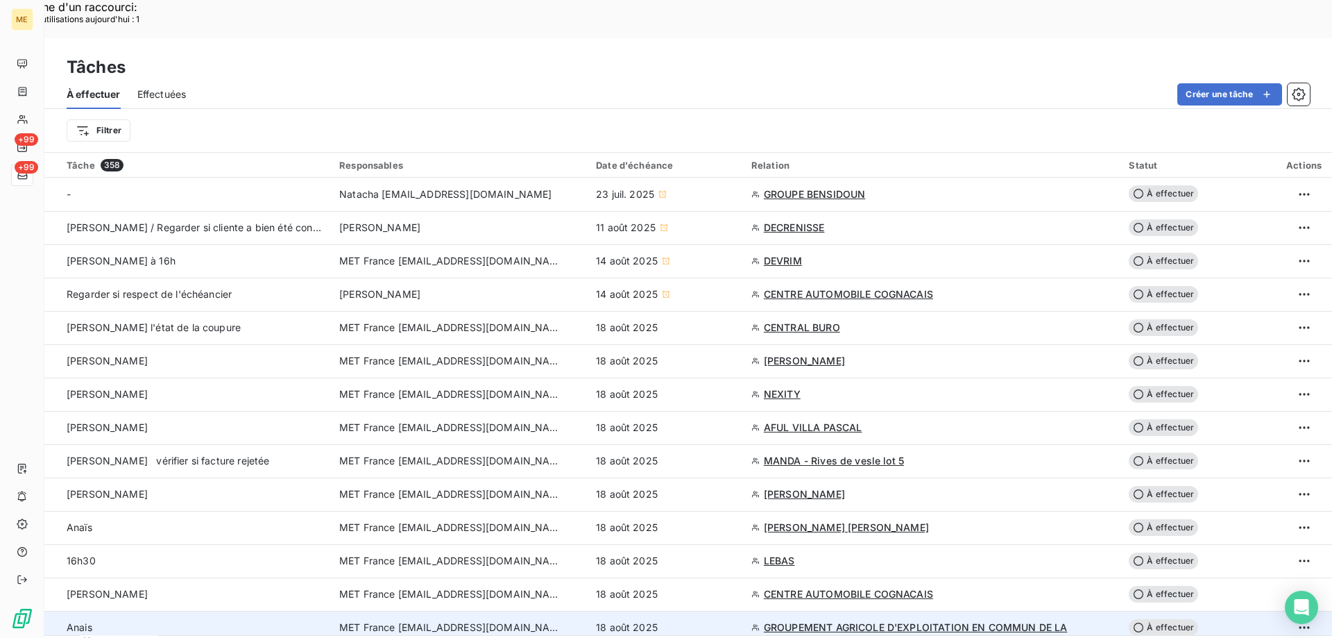
click at [710, 620] on div "18 août 2025" at bounding box center [665, 627] width 139 height 14
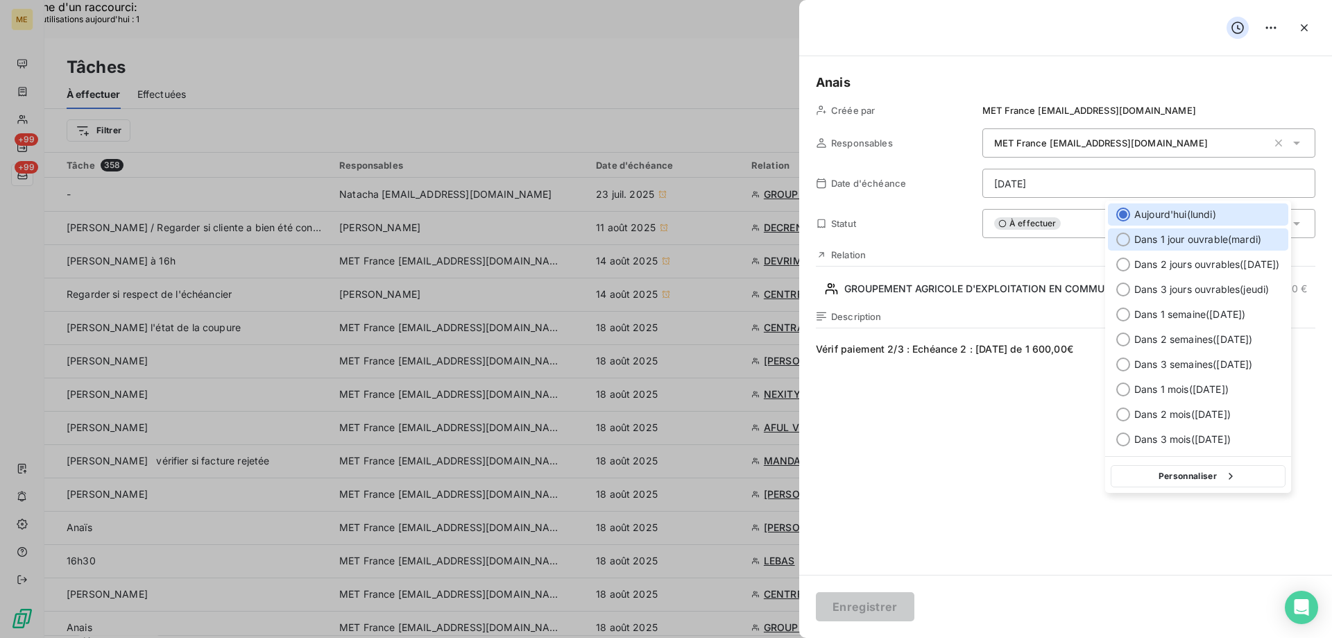
click at [1189, 241] on span "Dans 1 jour ouvrable ( [DATE] )" at bounding box center [1197, 239] width 127 height 14
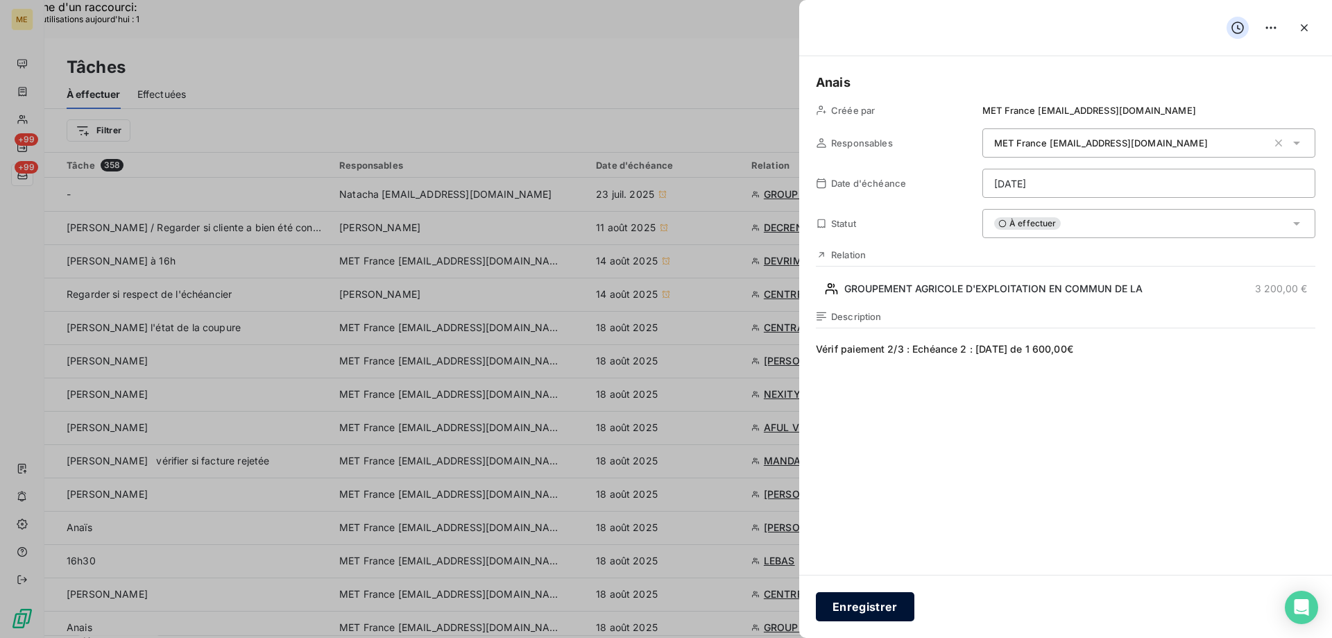
click at [875, 601] on button "Enregistrer" at bounding box center [865, 606] width 99 height 29
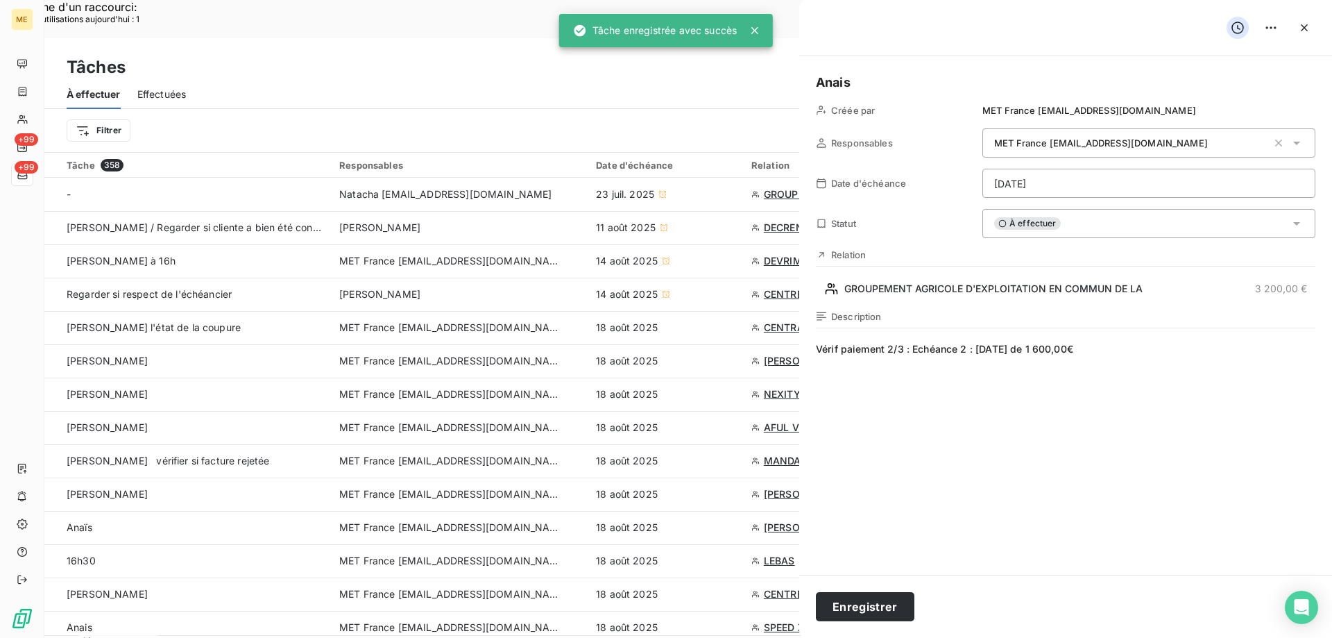
type input "[DATE]"
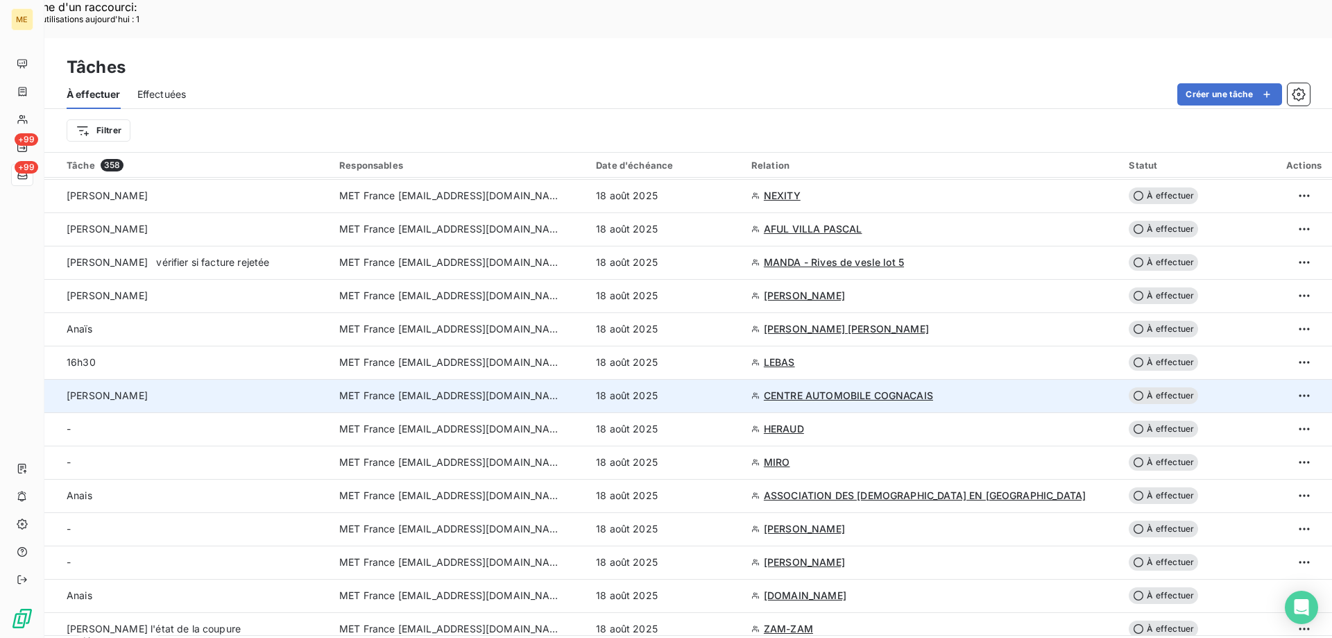
scroll to position [208, 0]
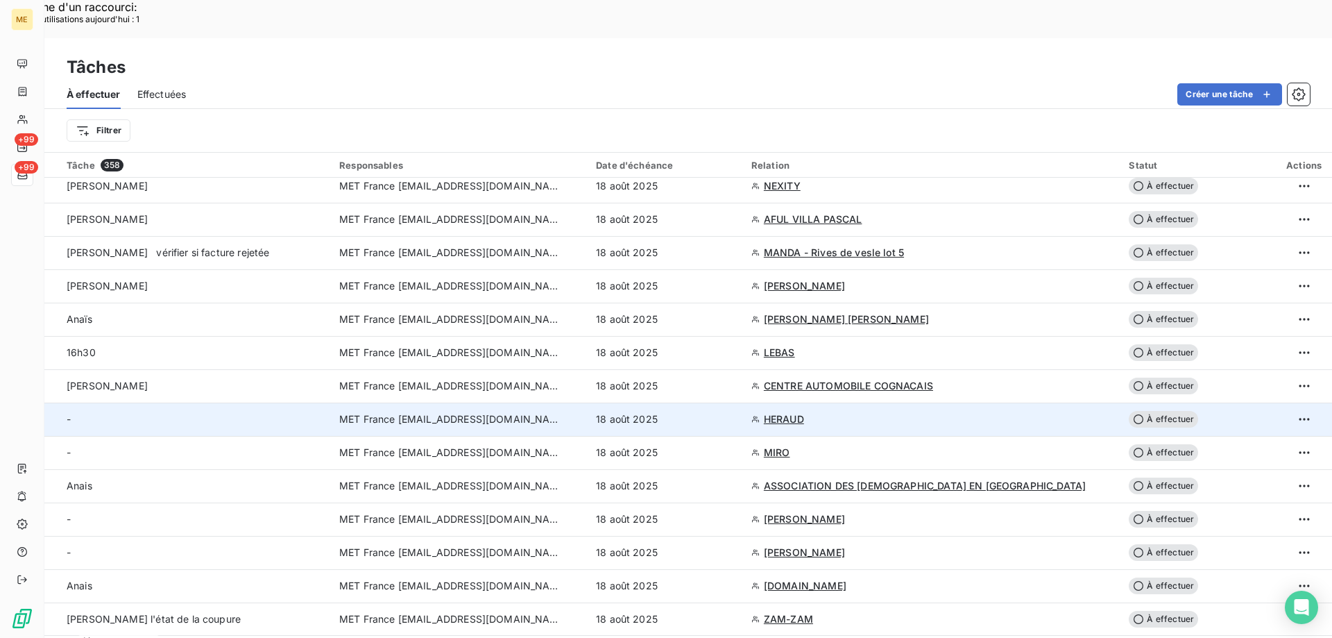
click at [710, 412] on div "18 août 2025" at bounding box center [665, 419] width 139 height 14
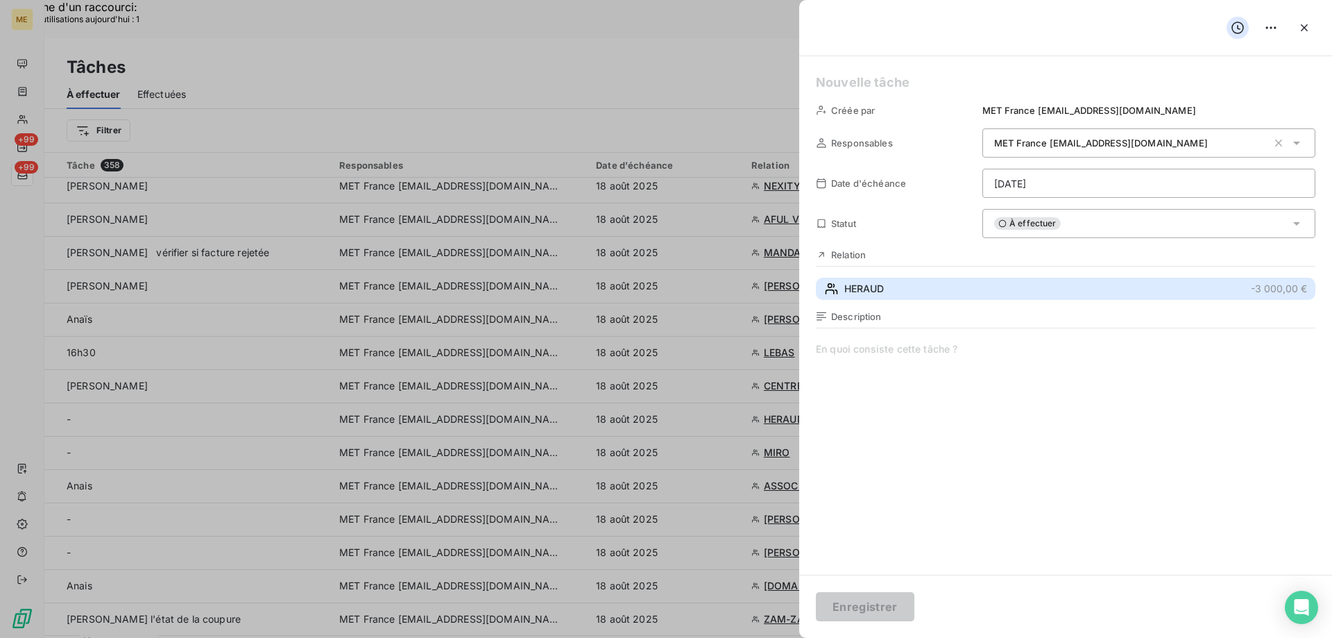
click at [941, 282] on button "HERAUD -3 000,00 €" at bounding box center [1065, 288] width 499 height 22
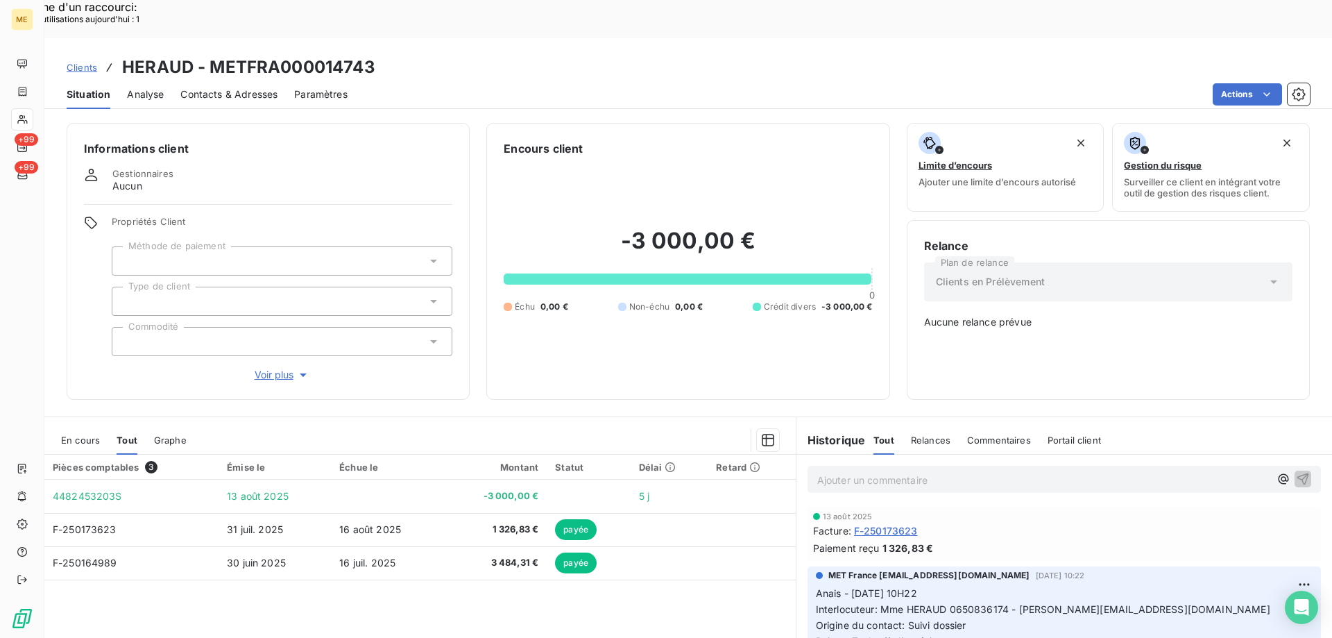
scroll to position [69, 0]
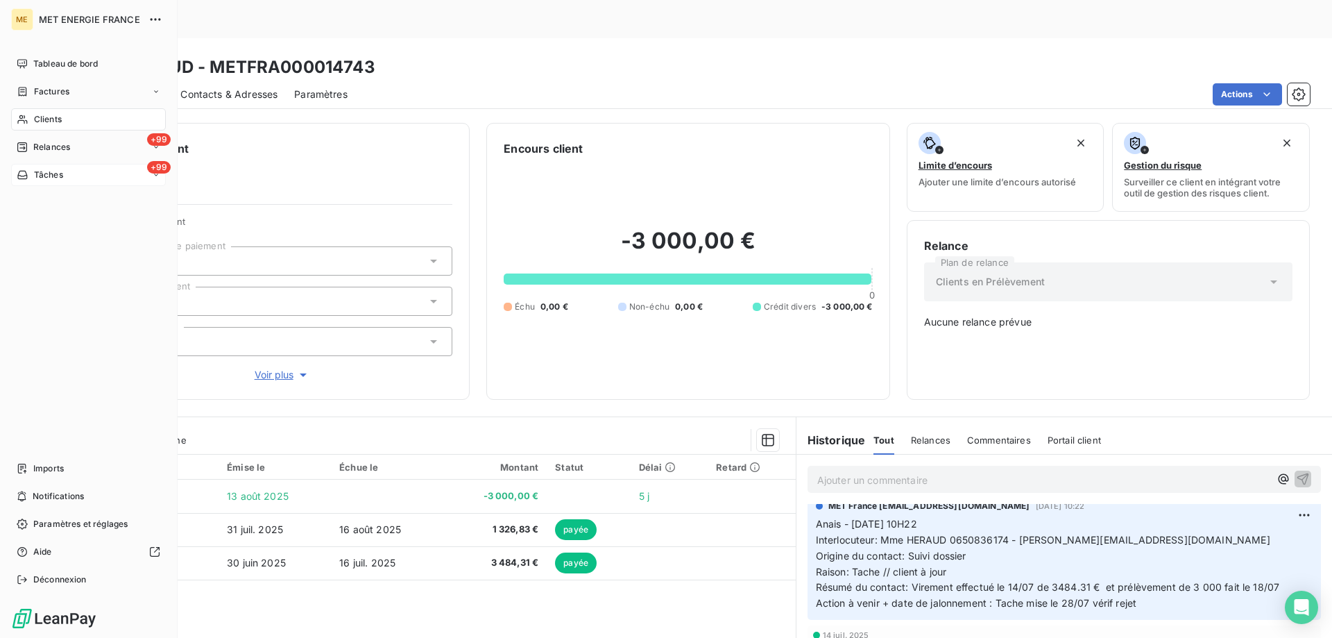
click at [45, 176] on span "Tâches" at bounding box center [48, 175] width 29 height 12
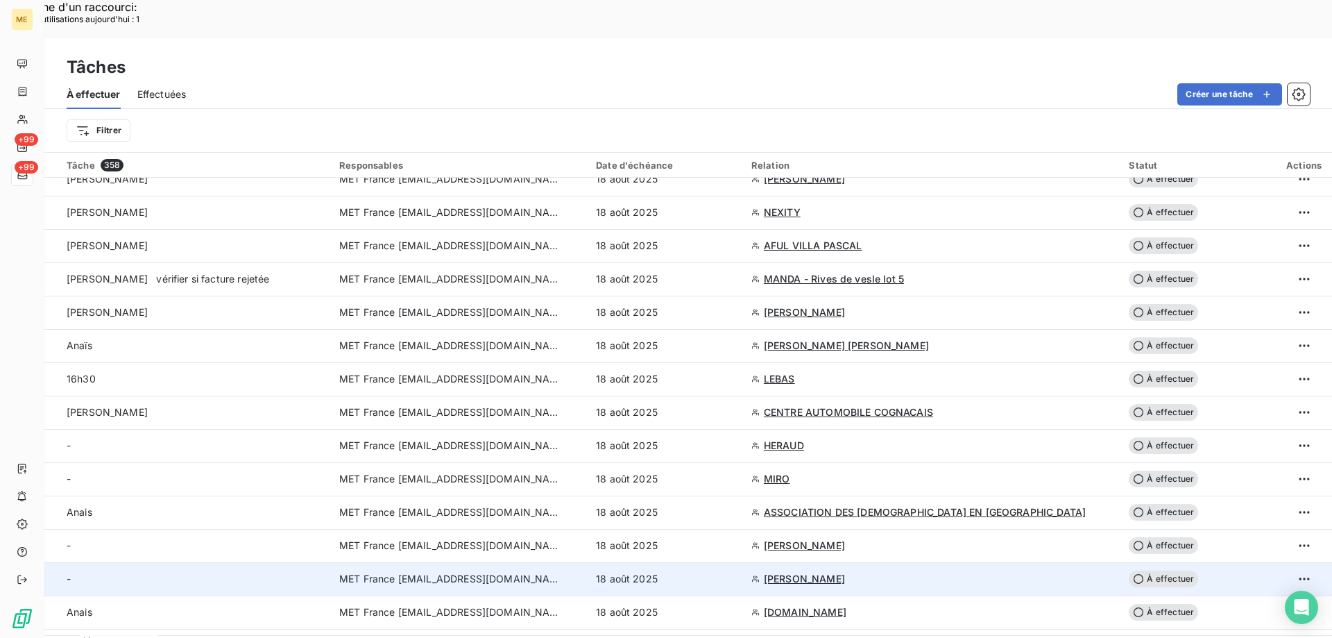
scroll to position [208, 0]
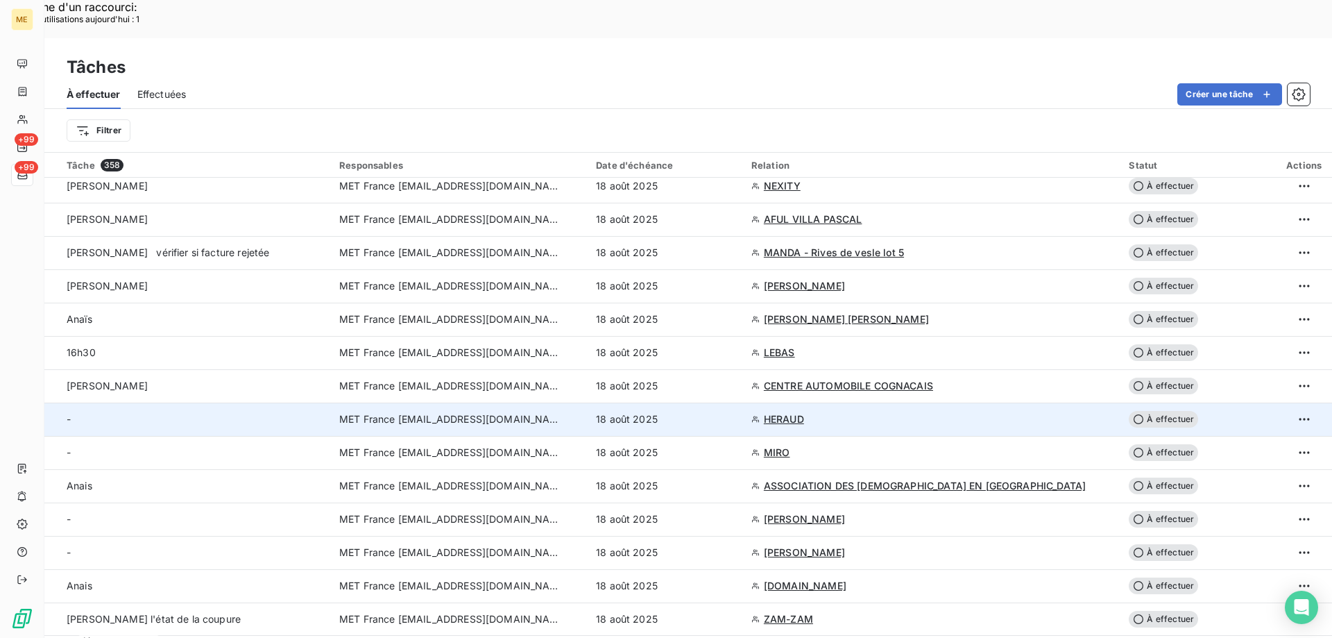
click at [709, 412] on div "18 août 2025" at bounding box center [665, 419] width 139 height 14
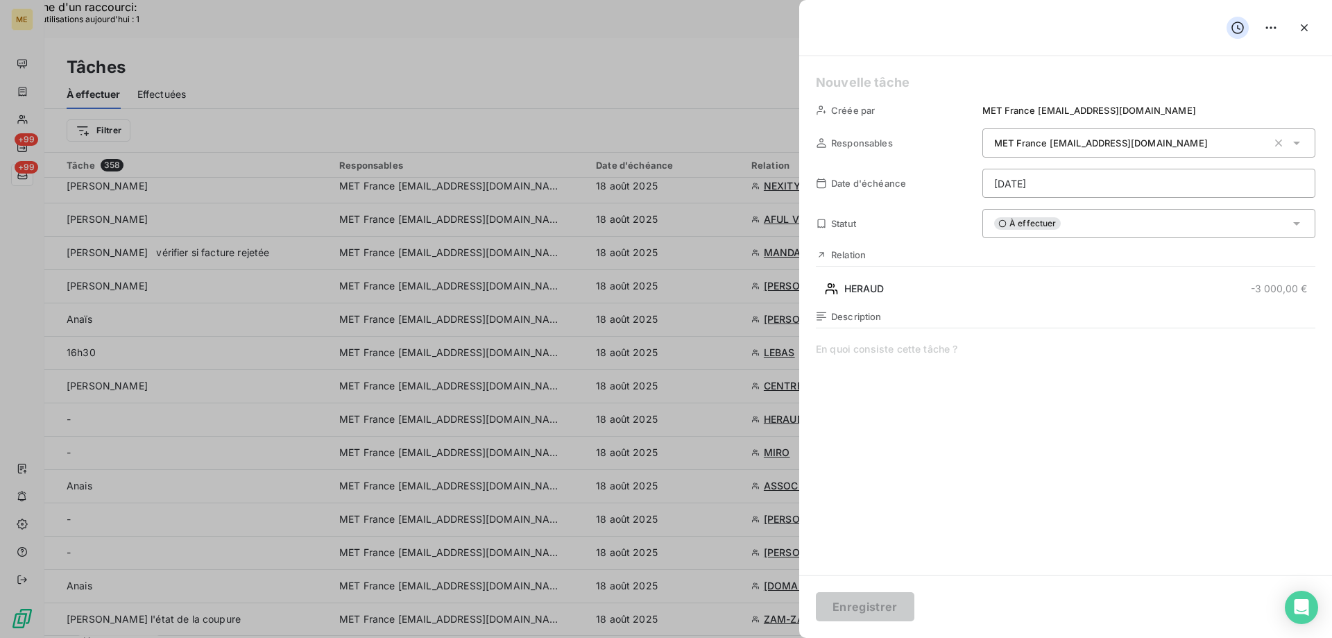
click at [1105, 223] on div "À effectuer" at bounding box center [1148, 223] width 333 height 29
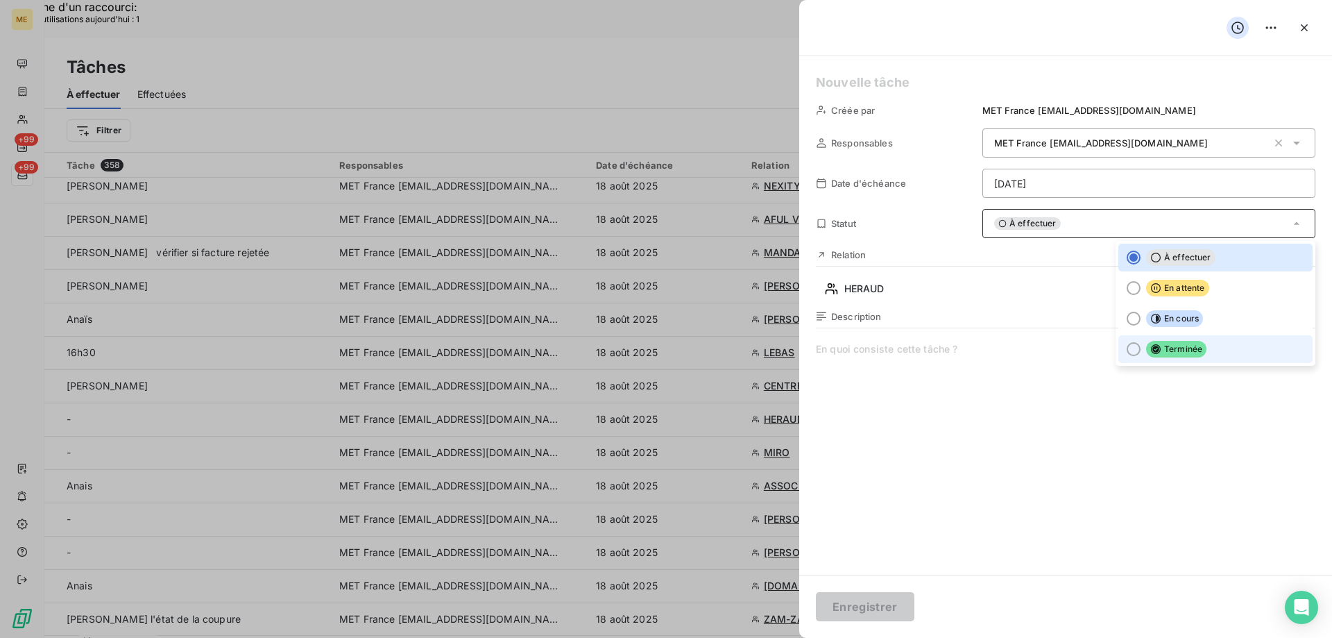
click at [1160, 355] on span "Terminée" at bounding box center [1176, 349] width 60 height 17
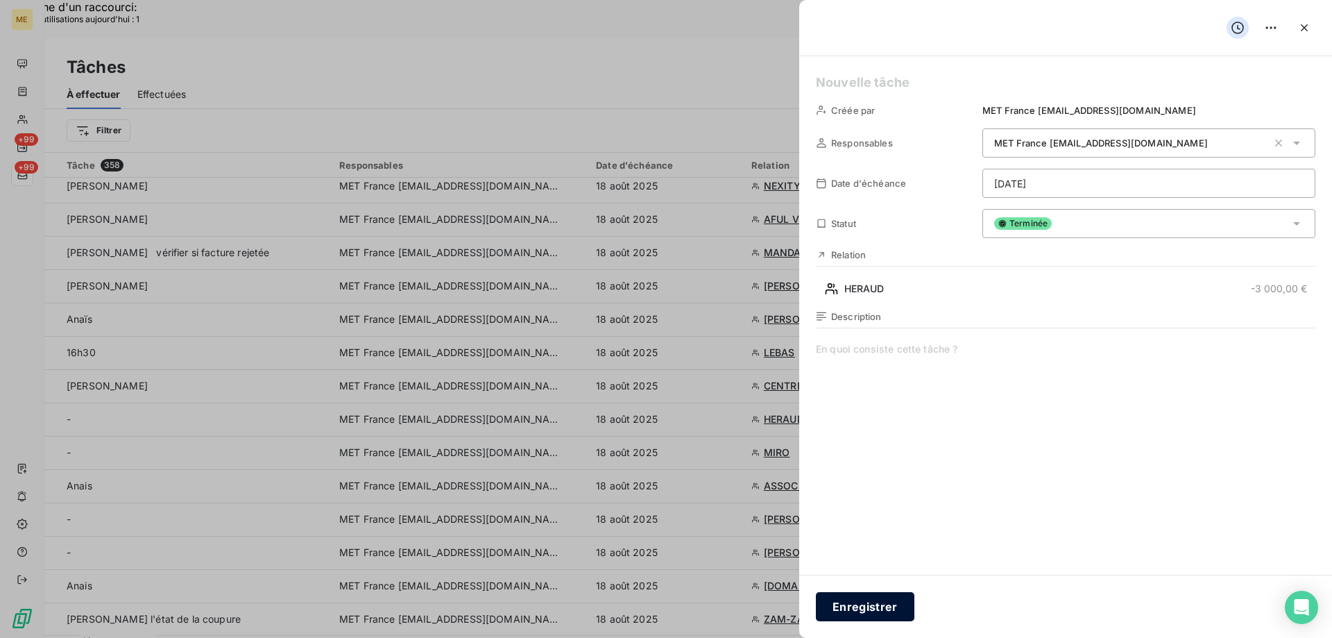
click at [847, 604] on button "Enregistrer" at bounding box center [865, 606] width 99 height 29
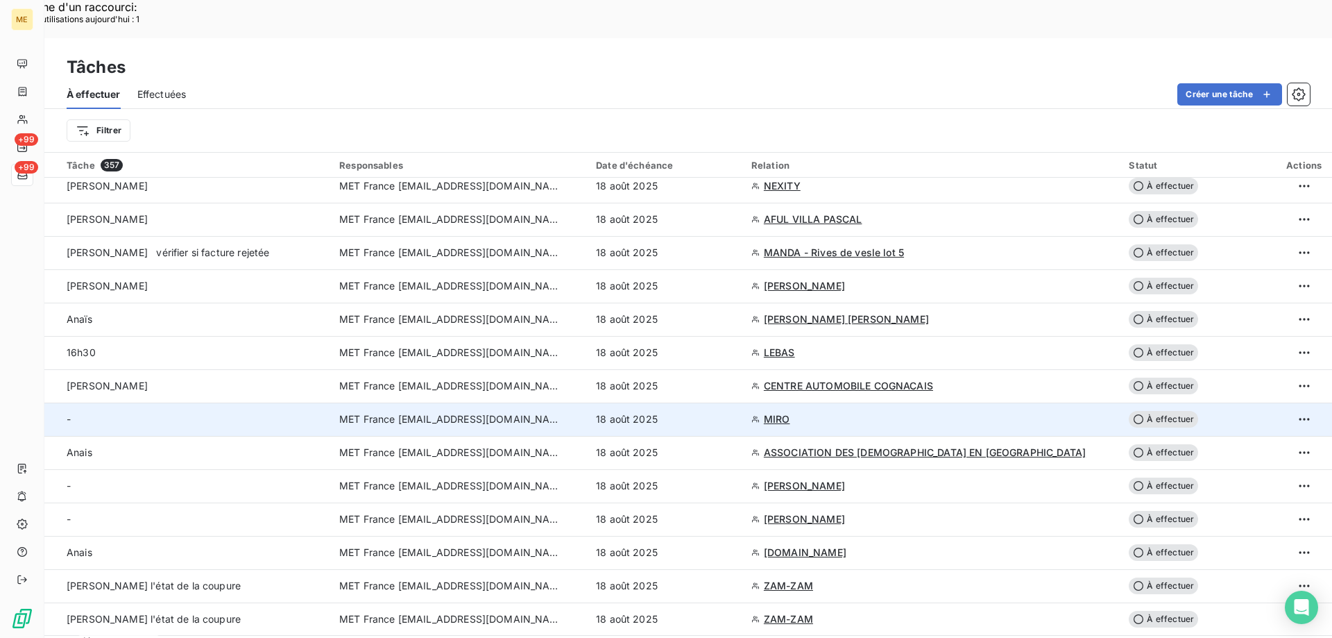
click at [780, 412] on span "MIRO" at bounding box center [777, 419] width 26 height 14
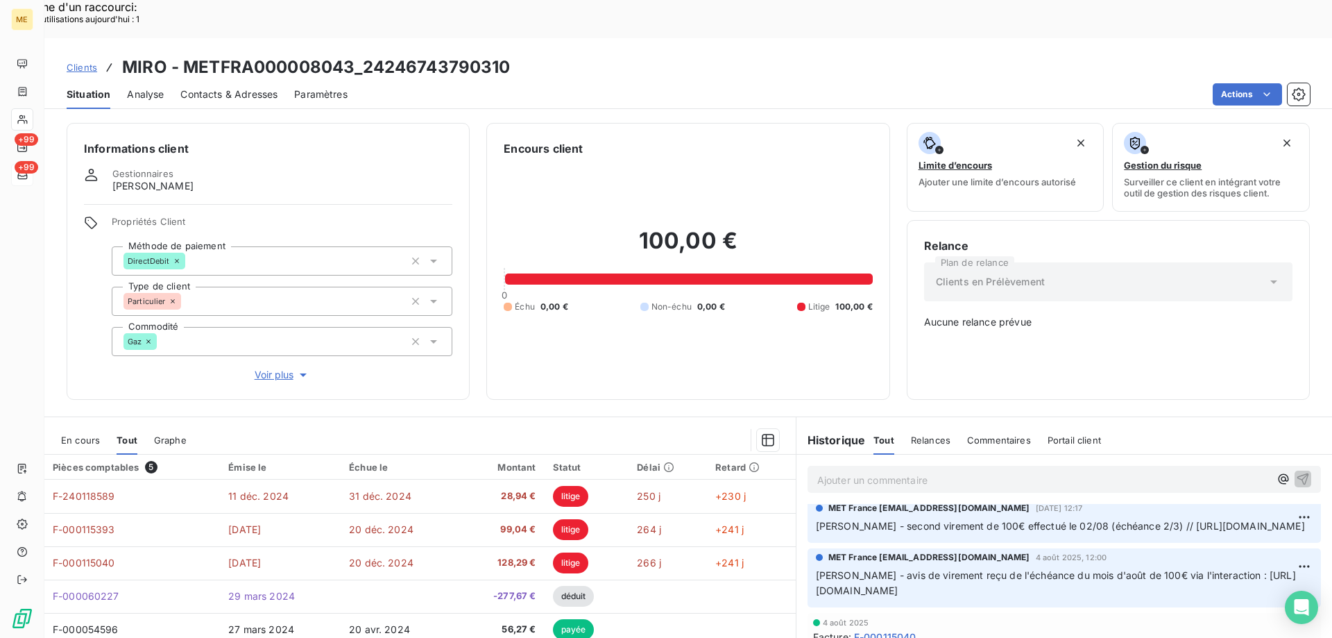
scroll to position [69, 0]
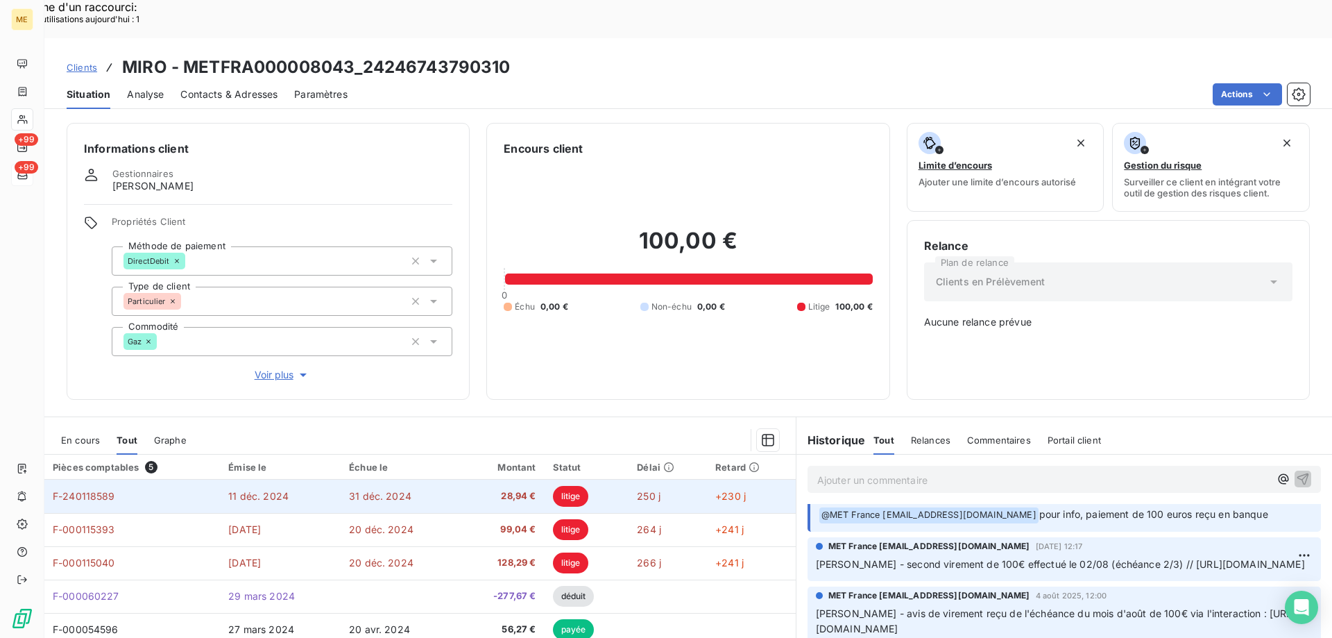
click at [488, 489] on span "28,94 €" at bounding box center [501, 496] width 69 height 14
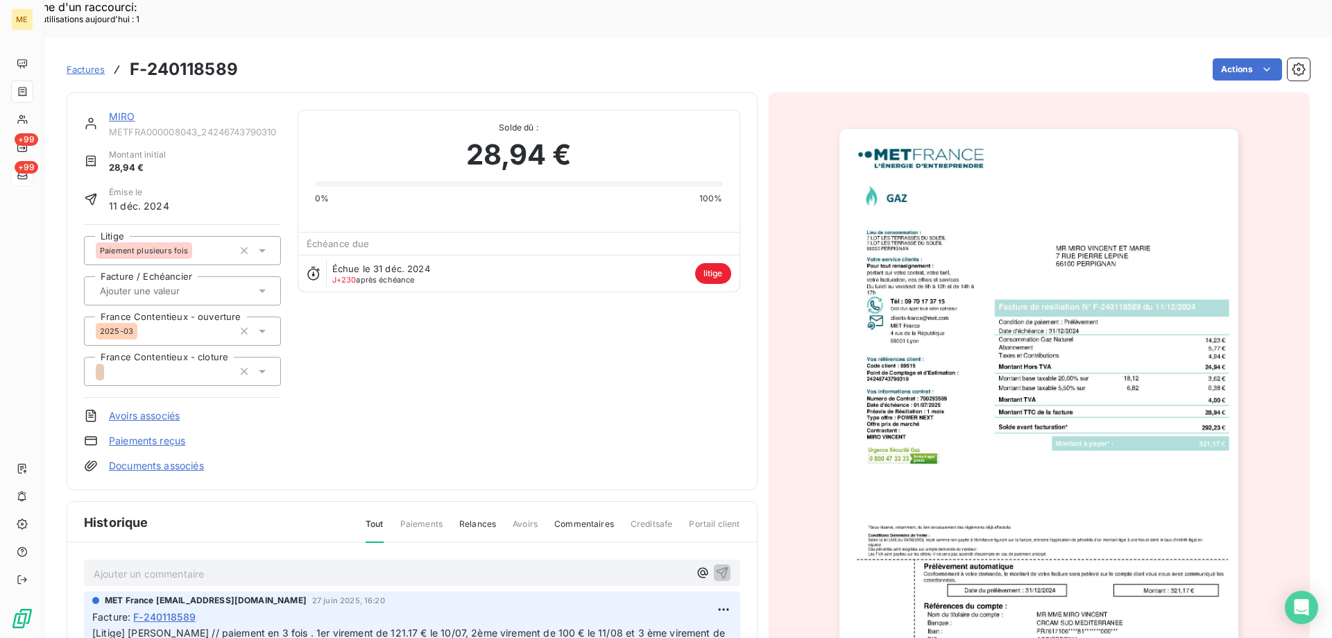
click at [119, 110] on link "MIRO" at bounding box center [122, 116] width 26 height 12
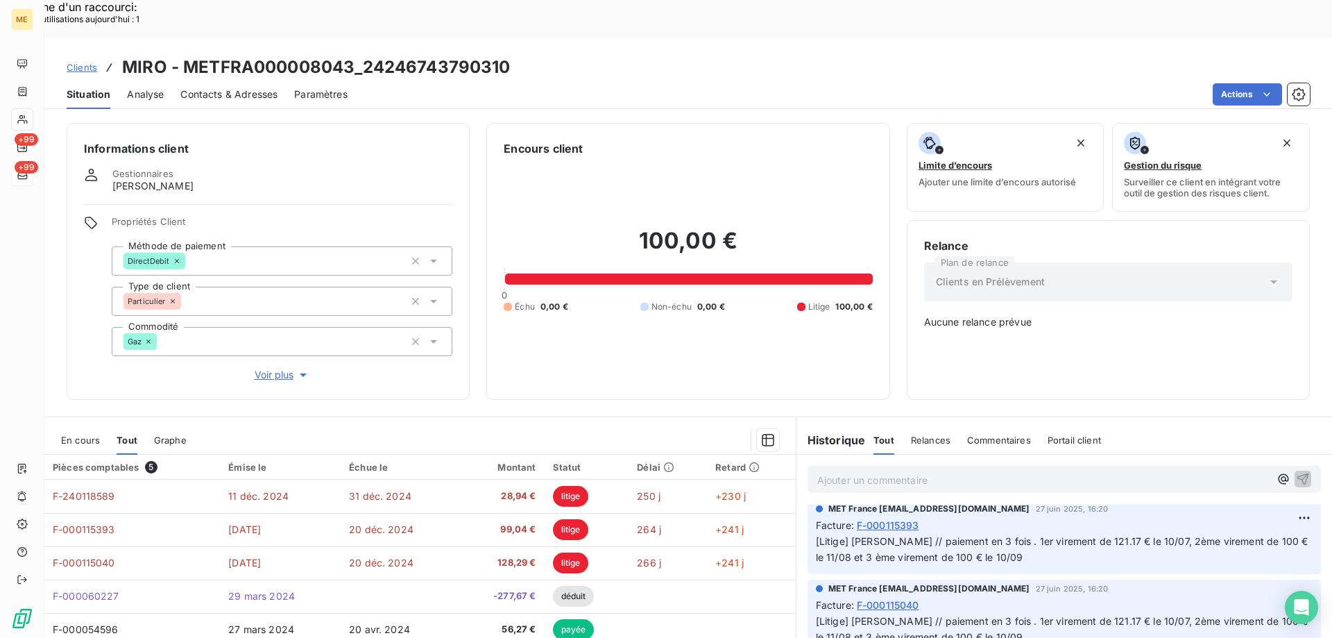
scroll to position [624, 0]
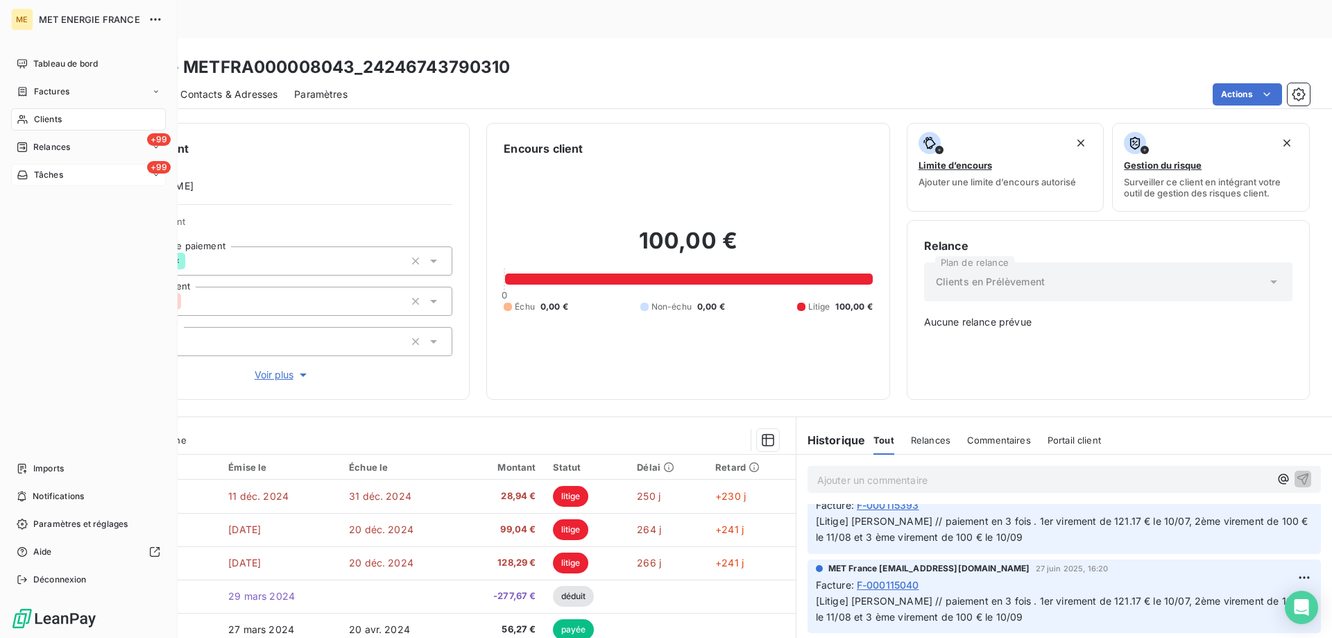
click at [36, 171] on span "Tâches" at bounding box center [48, 175] width 29 height 12
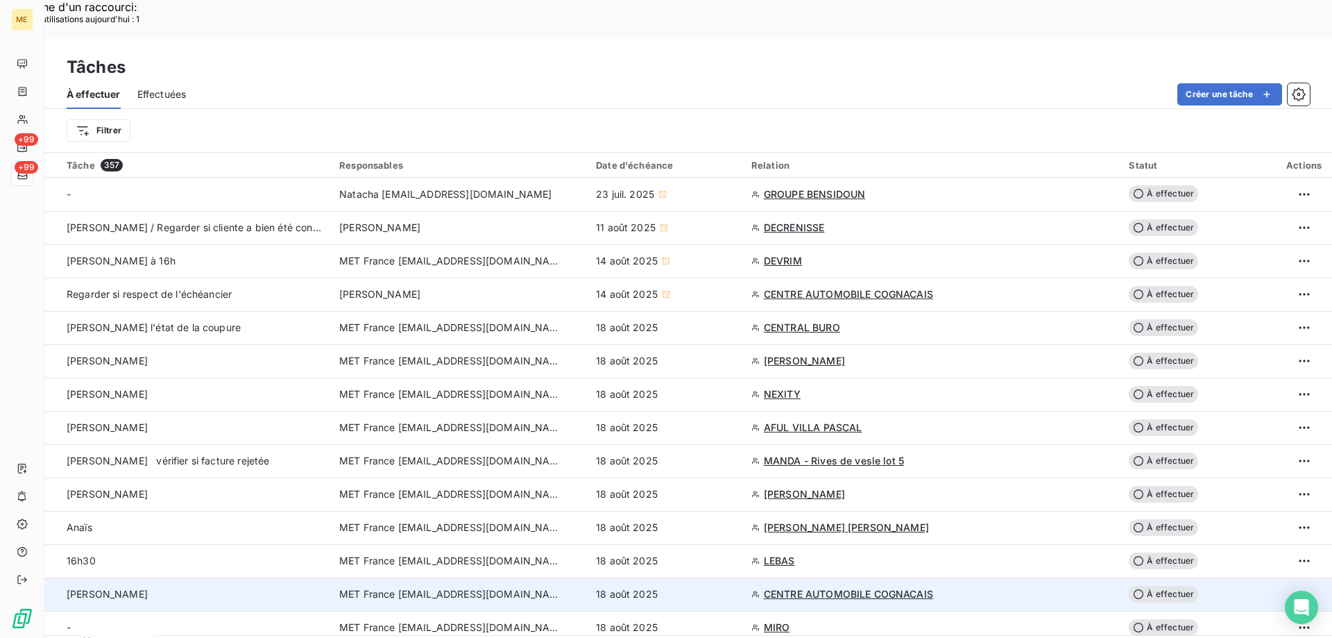
scroll to position [69, 0]
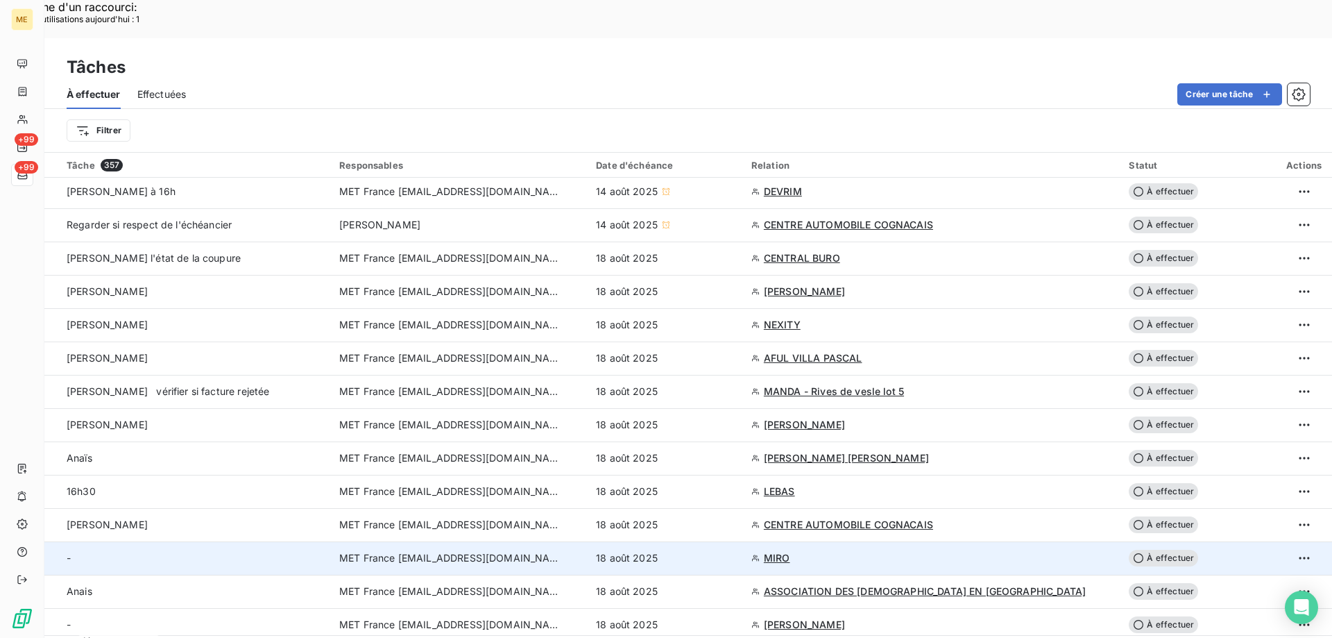
click at [717, 541] on td "18 août 2025" at bounding box center [665, 557] width 155 height 33
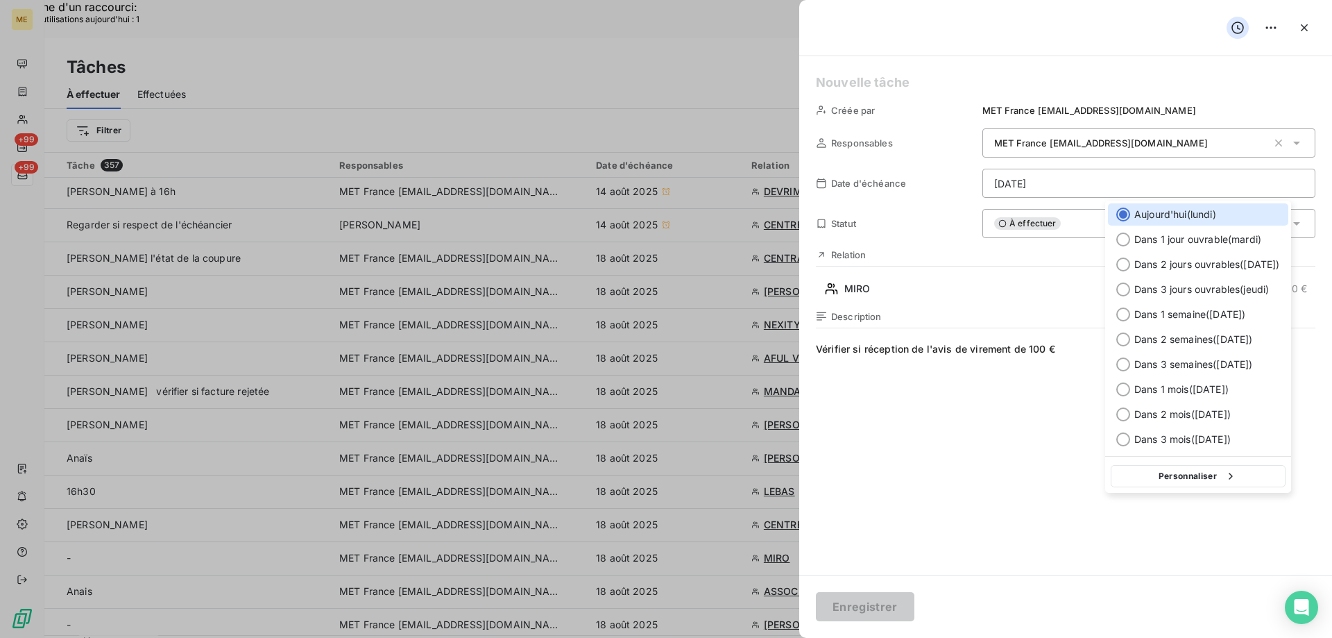
click at [1186, 470] on button "Personnaliser" at bounding box center [1198, 476] width 175 height 22
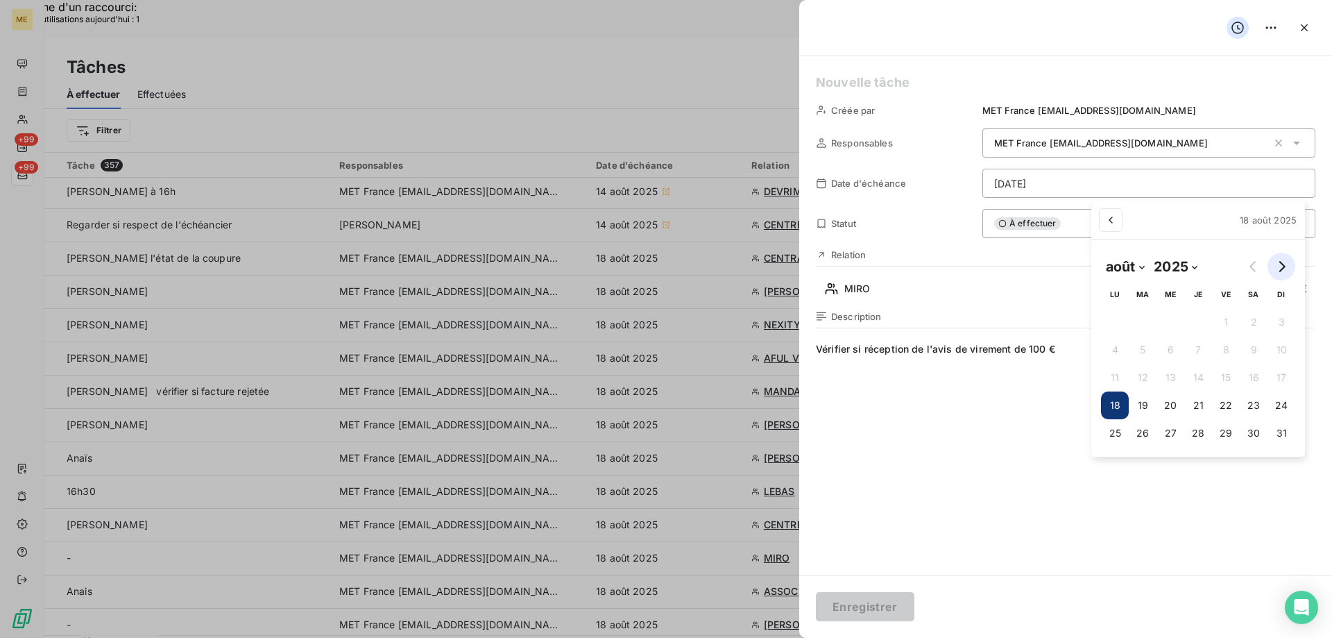
click at [1285, 266] on icon "Go to next month" at bounding box center [1281, 266] width 11 height 11
select select "8"
click at [1172, 371] on button "17" at bounding box center [1164, 377] width 28 height 28
type input "17/09/2025"
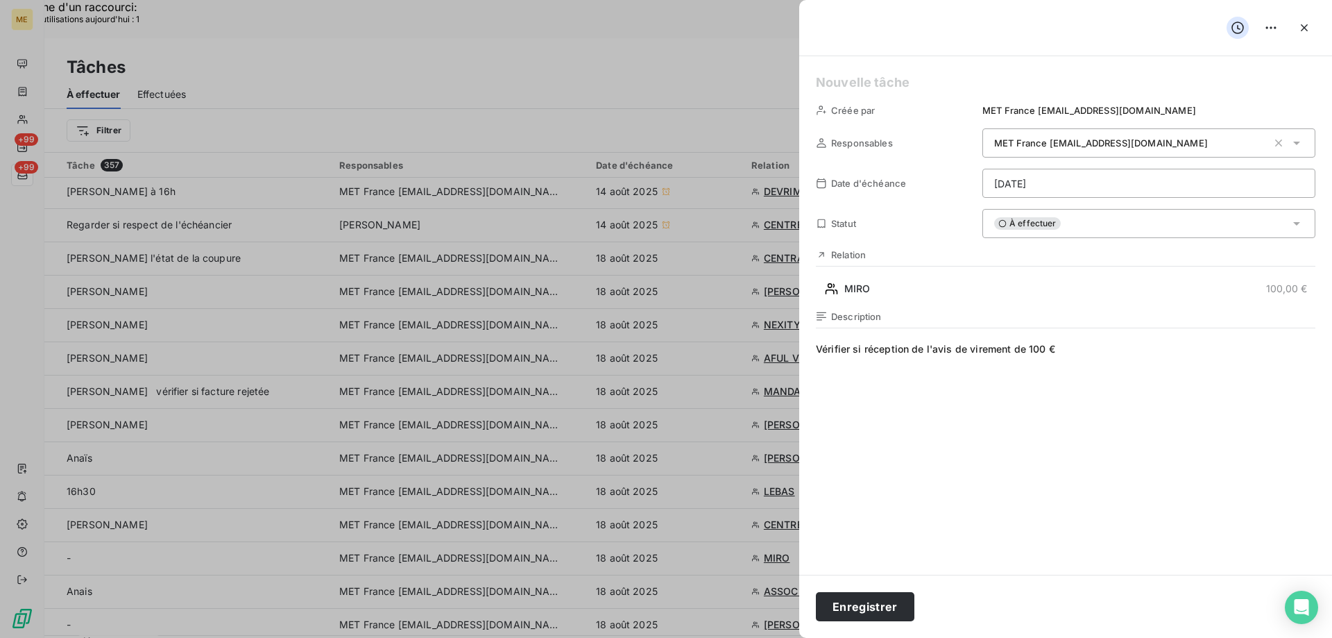
click at [831, 85] on h5 at bounding box center [1065, 82] width 499 height 19
click at [864, 615] on button "Enregistrer" at bounding box center [865, 606] width 99 height 29
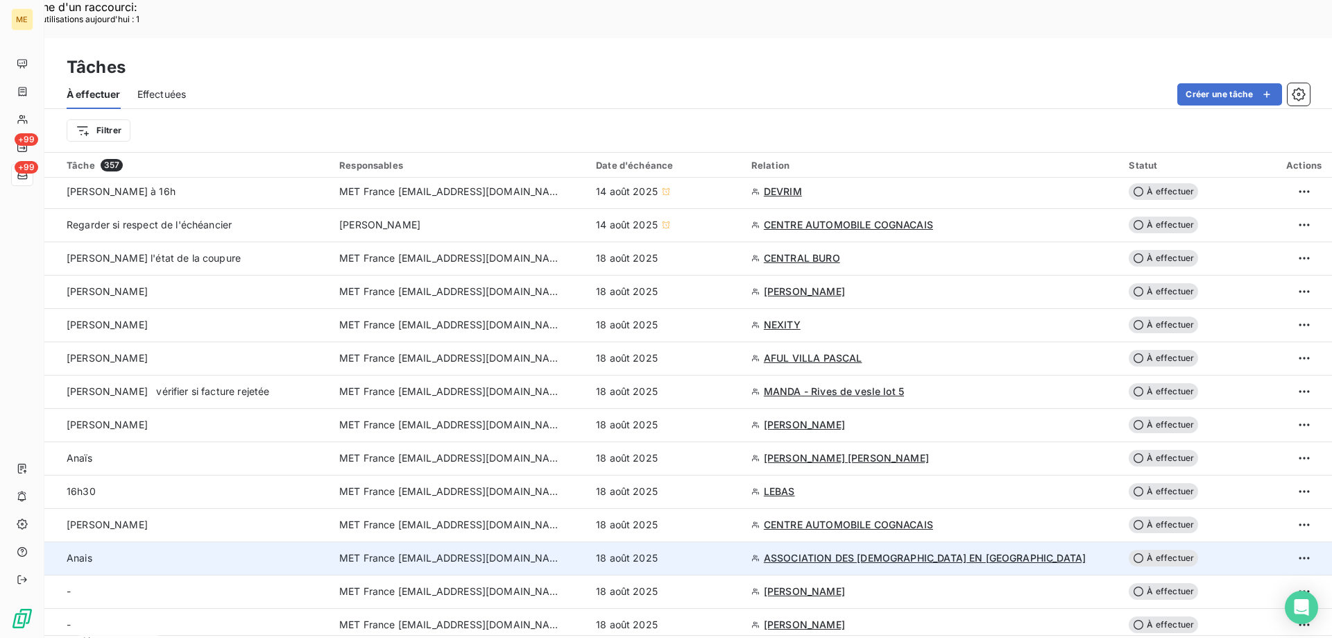
click at [808, 551] on span "ASSOCIATION DES [DEMOGRAPHIC_DATA] EN [GEOGRAPHIC_DATA]" at bounding box center [925, 558] width 322 height 14
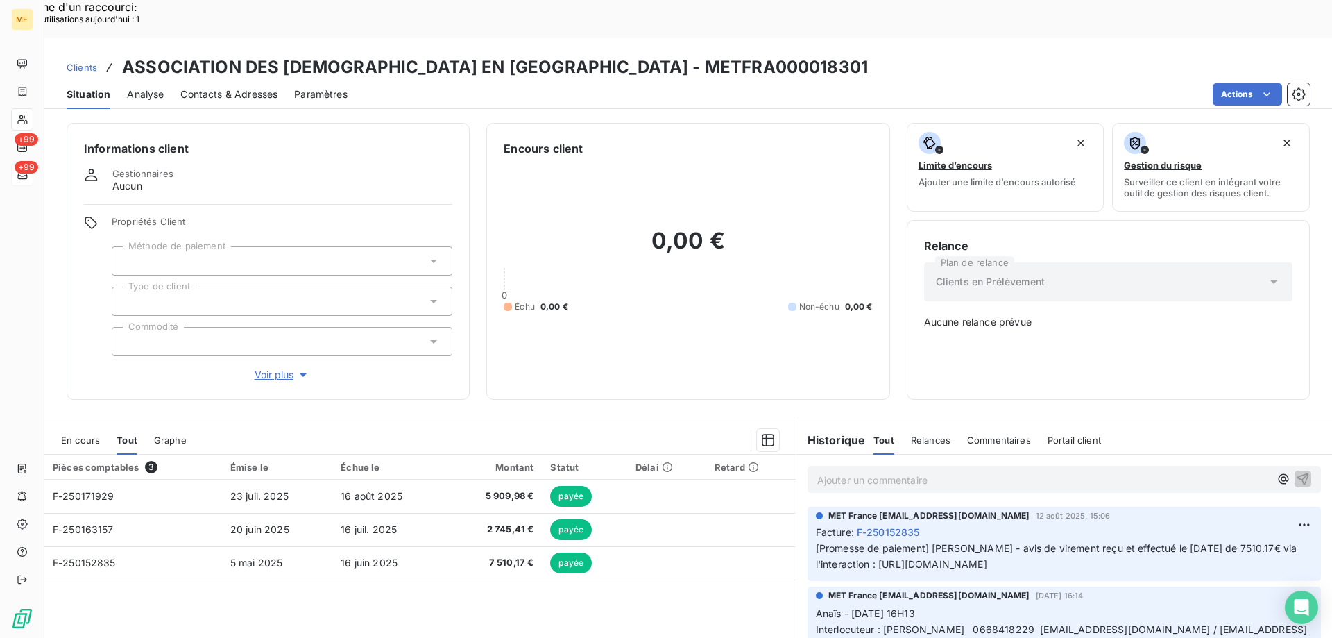
click at [74, 434] on span "En cours" at bounding box center [80, 439] width 39 height 11
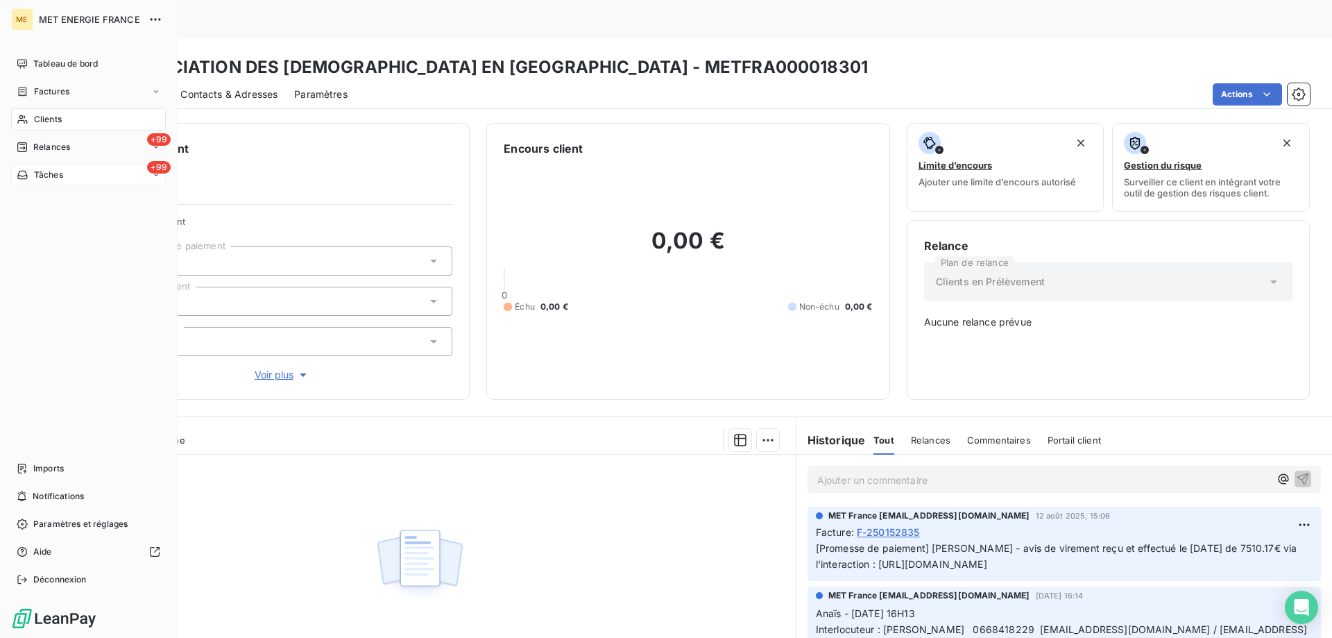
click at [40, 180] on span "Tâches" at bounding box center [48, 175] width 29 height 12
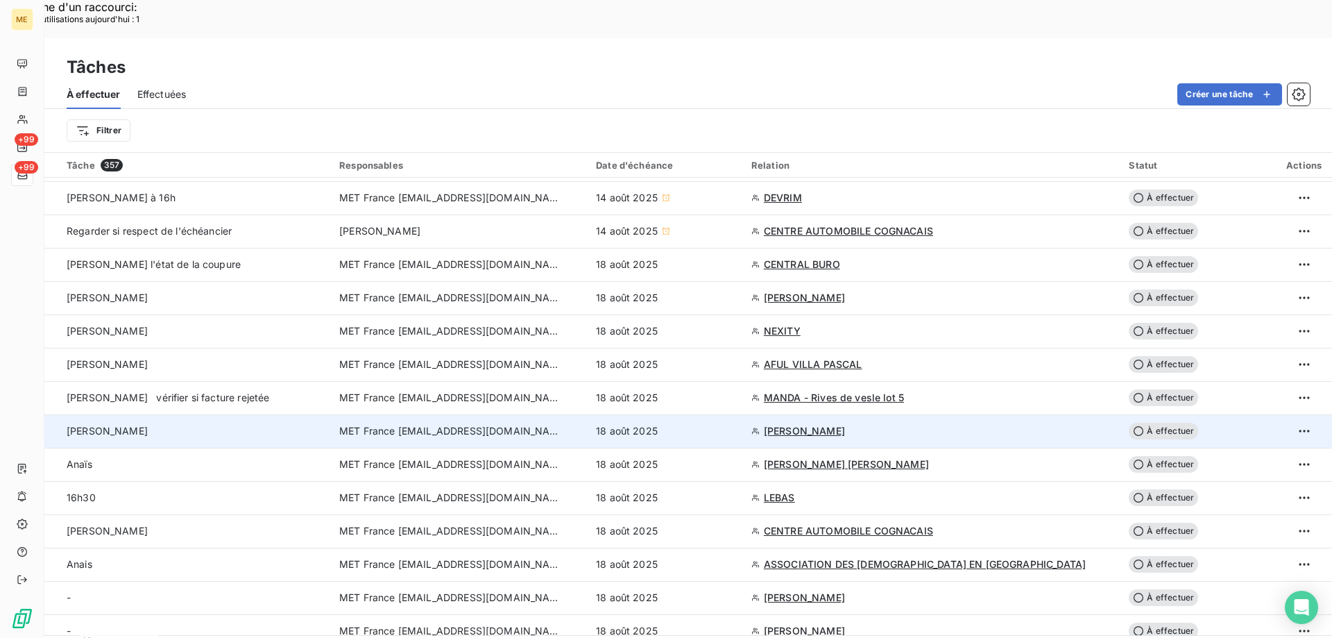
scroll to position [69, 0]
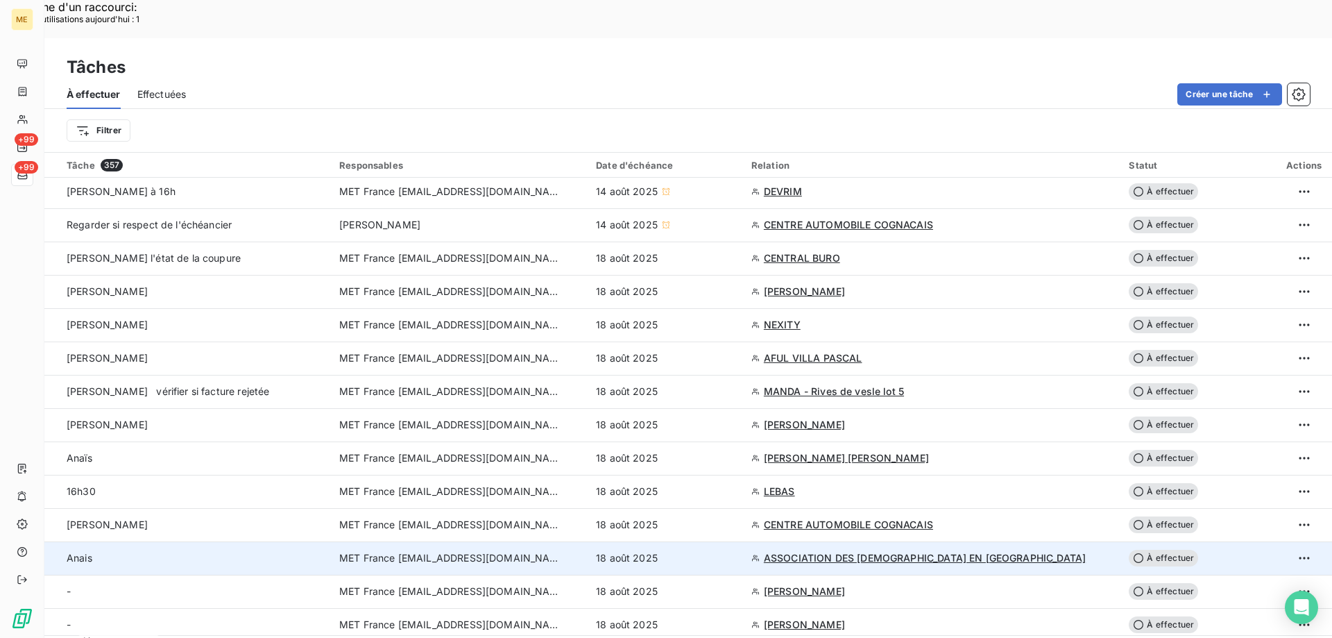
click at [749, 541] on td "ASSOCIATION DES [DEMOGRAPHIC_DATA] EN [GEOGRAPHIC_DATA]" at bounding box center [932, 557] width 378 height 33
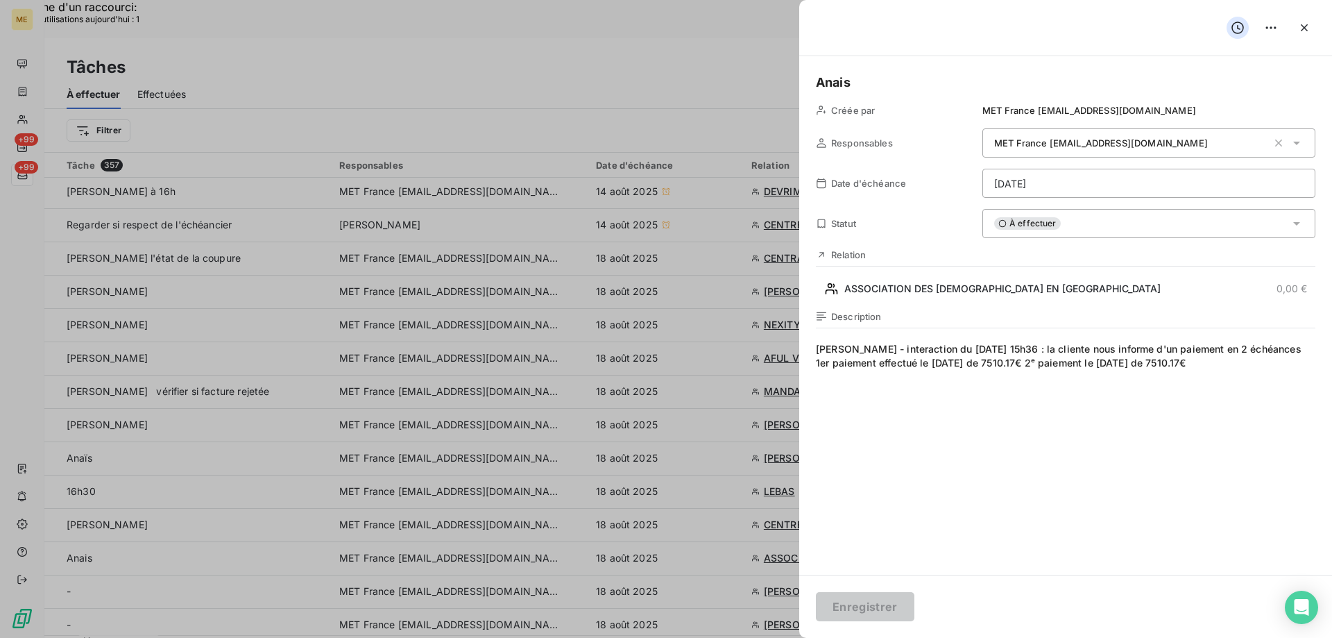
click at [1054, 231] on div "À effectuer" at bounding box center [1148, 223] width 333 height 29
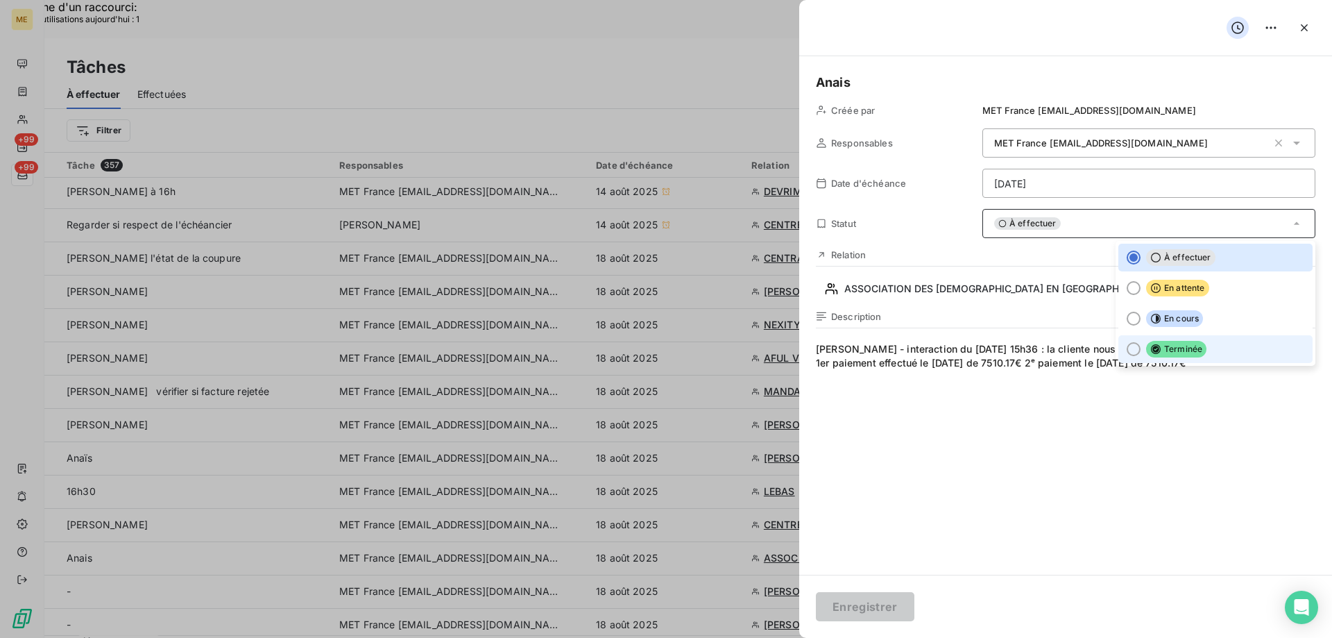
click at [1150, 353] on icon at bounding box center [1155, 348] width 11 height 11
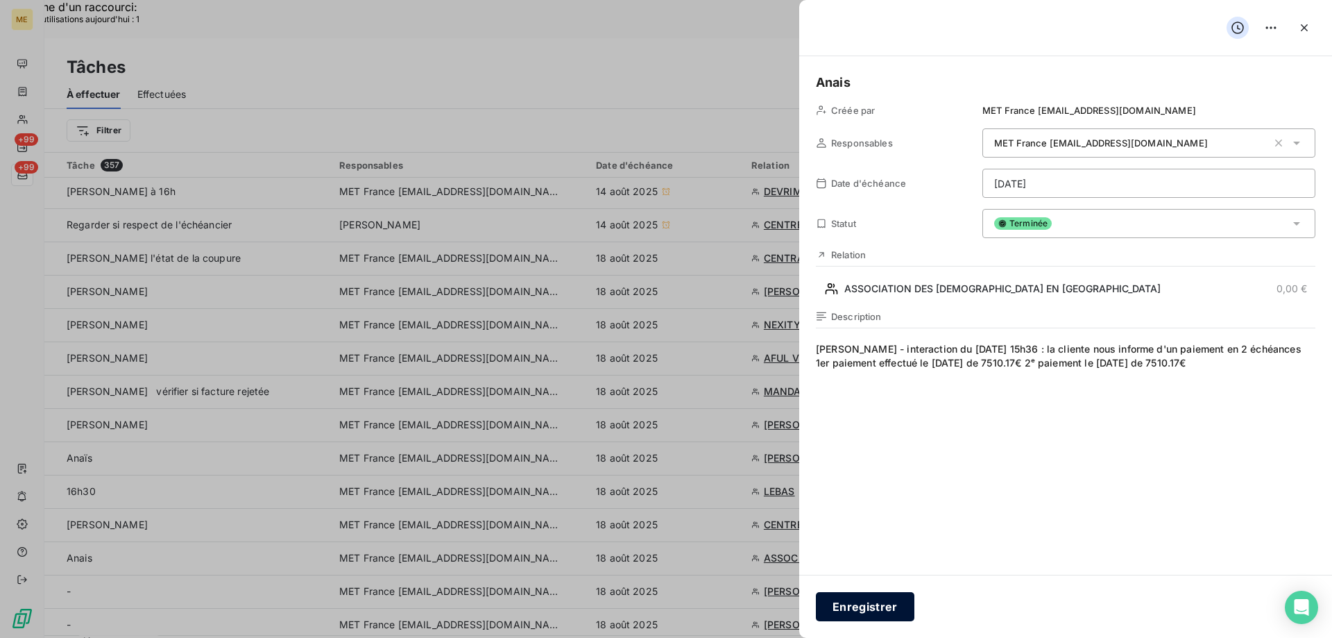
click at [853, 609] on button "Enregistrer" at bounding box center [865, 606] width 99 height 29
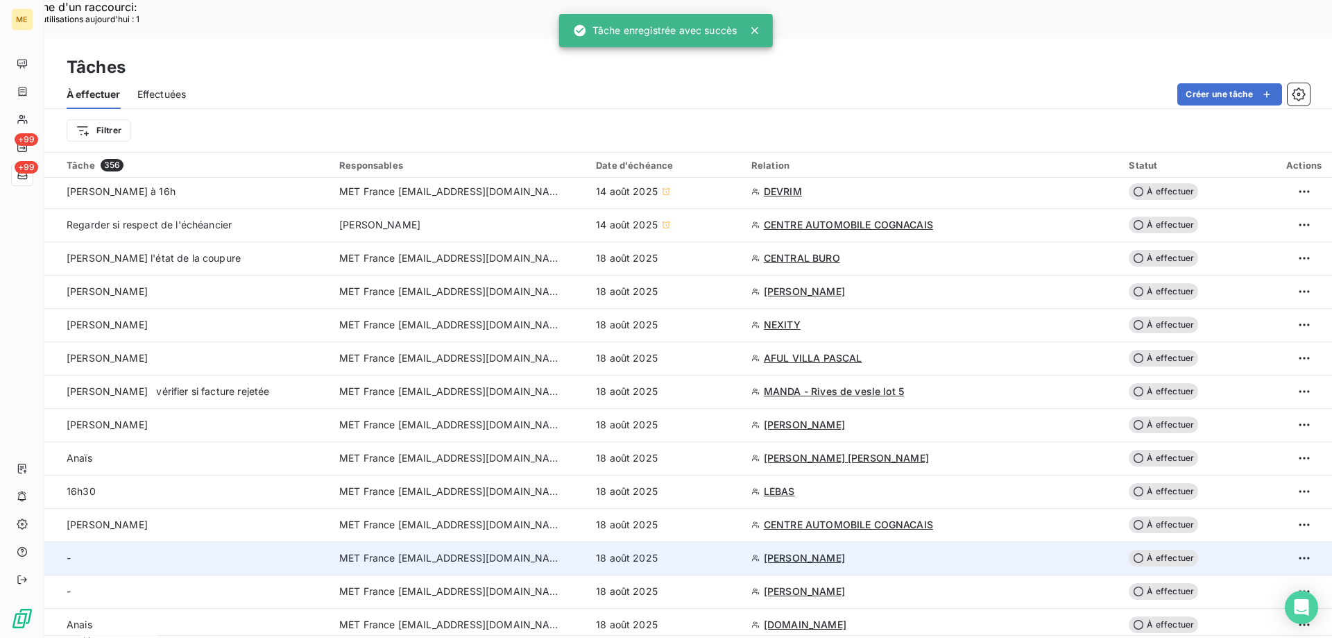
click at [712, 551] on div "18 août 2025" at bounding box center [665, 558] width 139 height 14
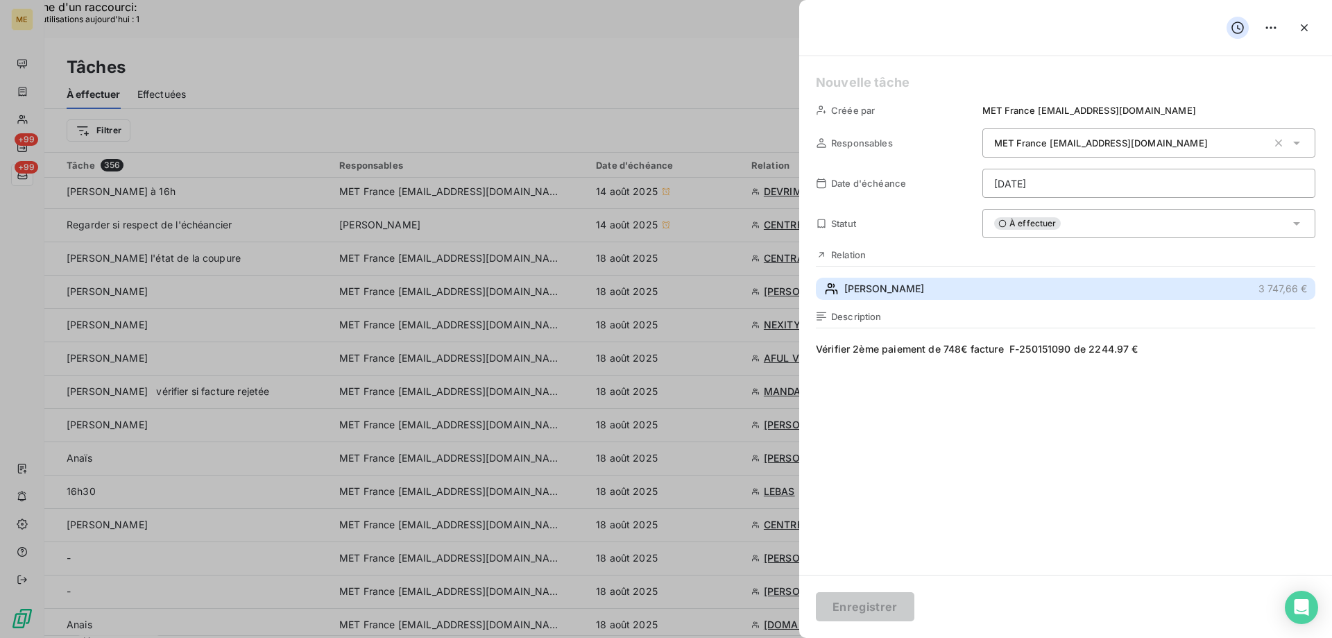
click at [947, 284] on button "CHEVREAU Elise 3 747,66 €" at bounding box center [1065, 288] width 499 height 22
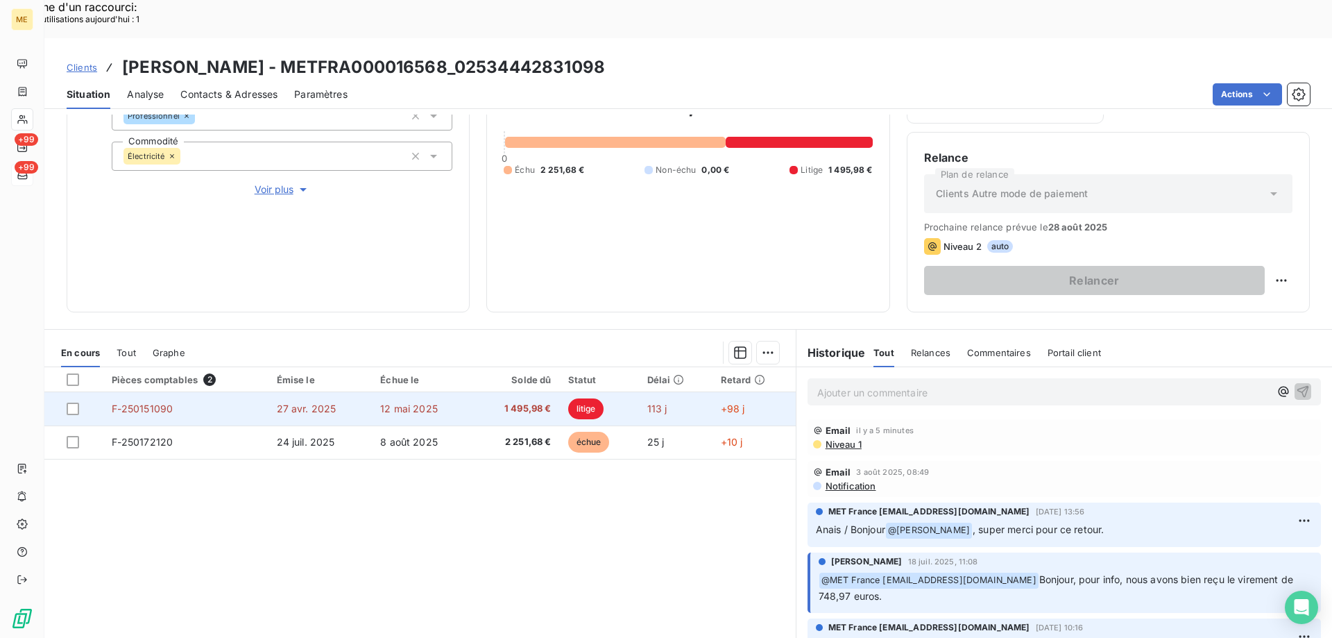
click at [359, 392] on td "27 avr. 2025" at bounding box center [320, 408] width 104 height 33
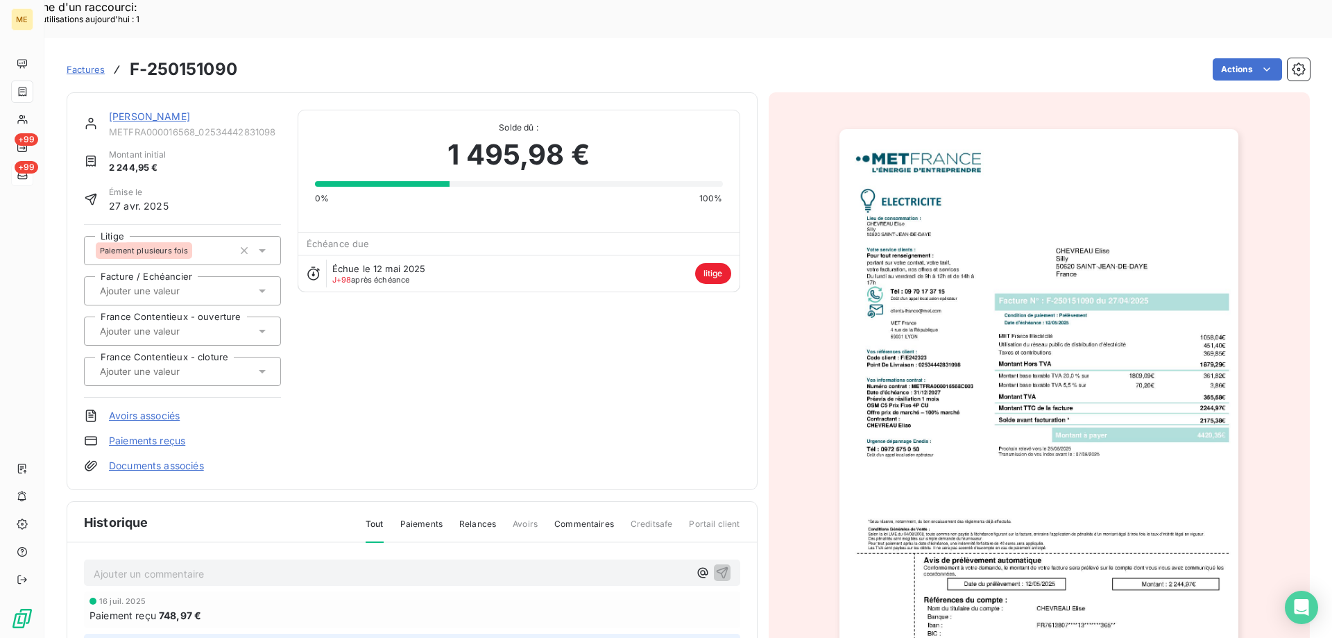
click at [152, 110] on link "CHEVREAU Elise" at bounding box center [149, 116] width 81 height 12
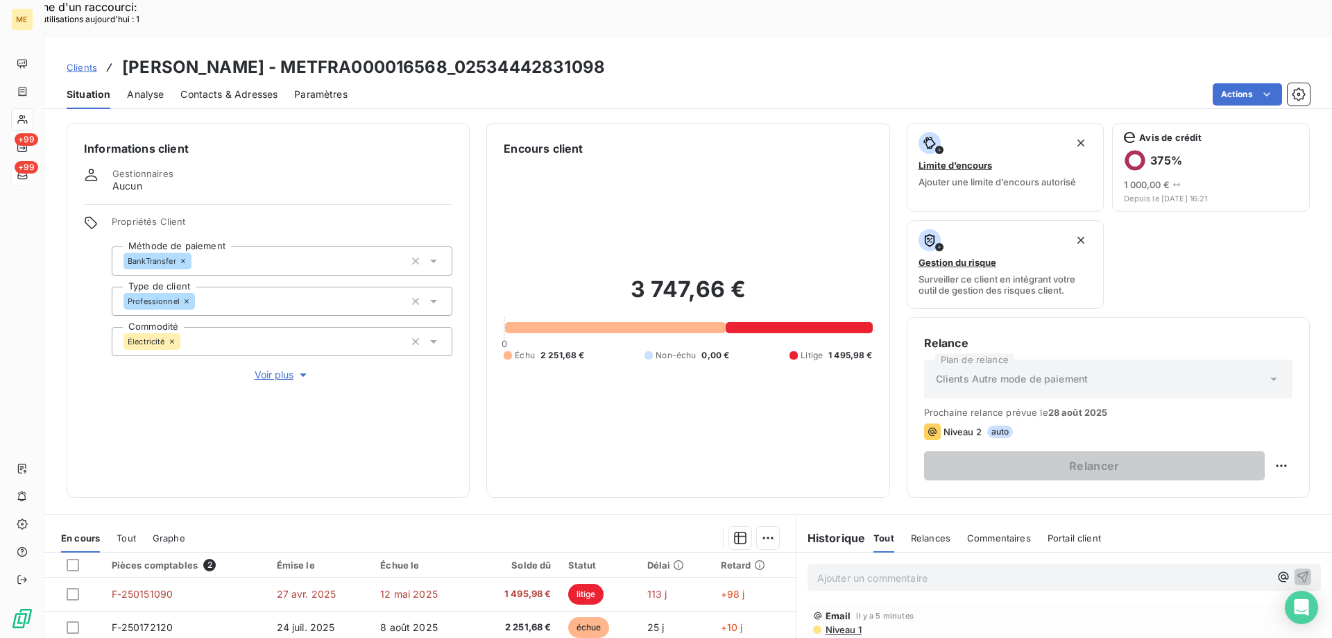
drag, startPoint x: 596, startPoint y: 30, endPoint x: 451, endPoint y: 36, distance: 145.1
click at [451, 55] on div "Clients CHEVREAU Elise - METFRA000016568_02534442831098" at bounding box center [688, 67] width 1288 height 25
copy h3 "02534442831098"
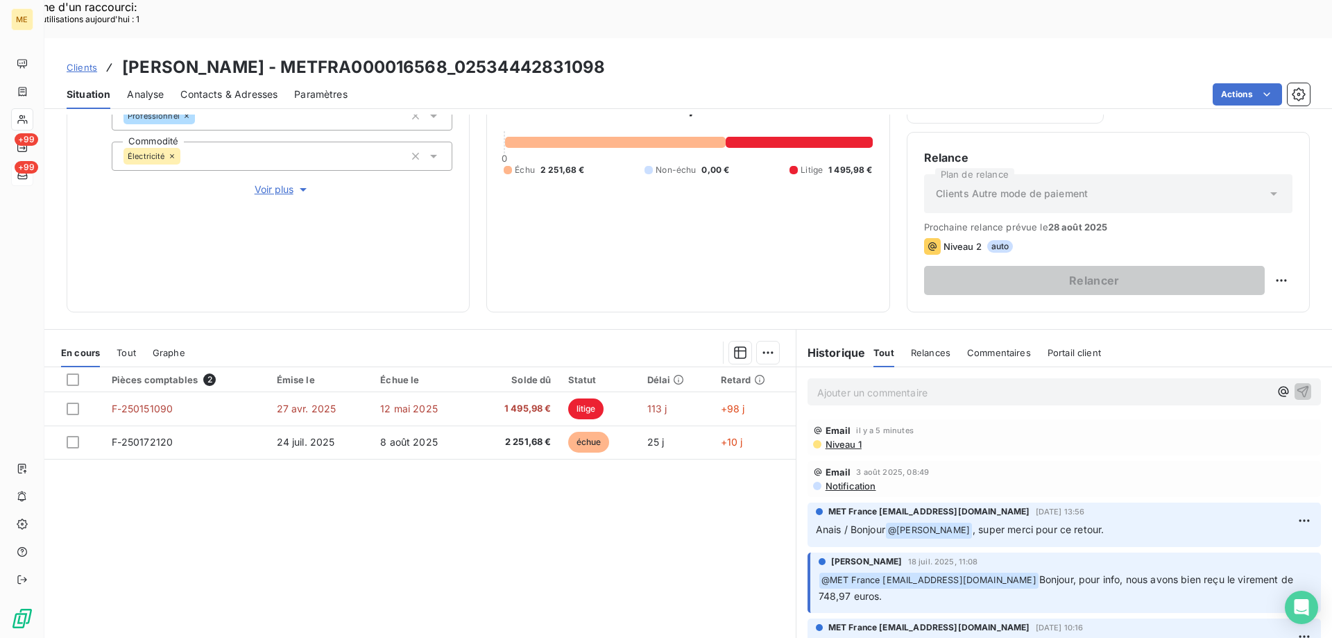
scroll to position [69, 0]
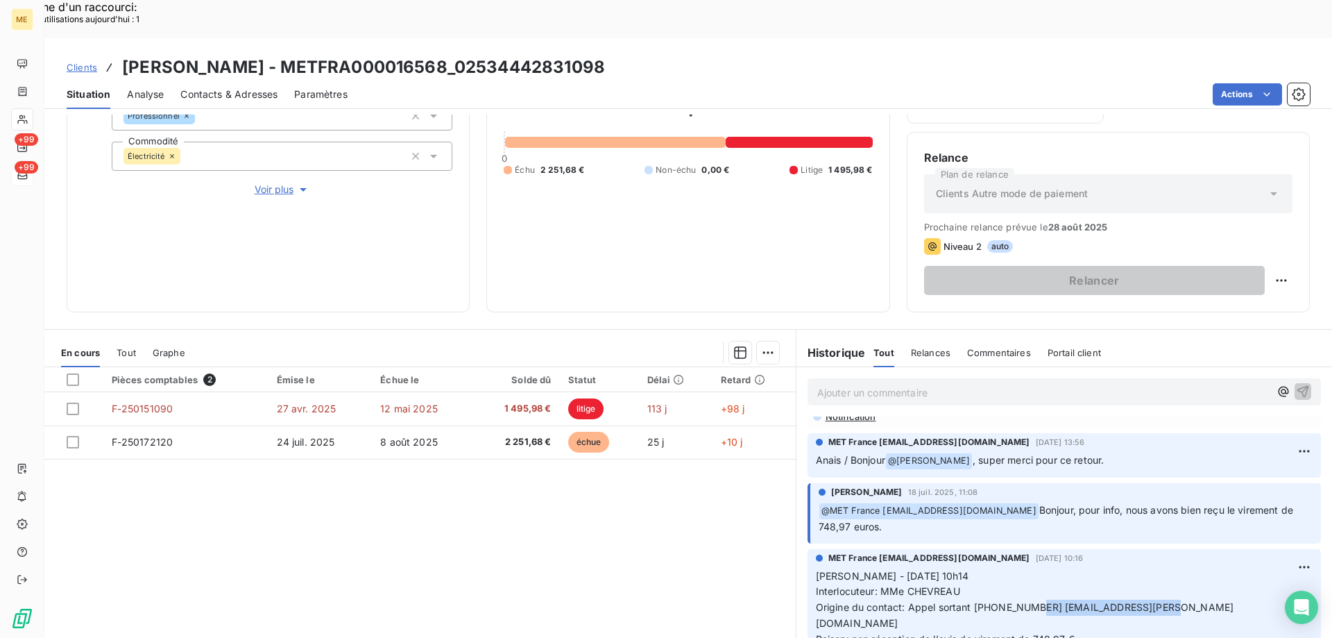
drag, startPoint x: 1154, startPoint y: 568, endPoint x: 1029, endPoint y: 576, distance: 124.5
click at [1029, 576] on p "Sylvain - 17/07/2025- 10h14 Interlocuteur: MMe CHEVREAU Origine du contact: App…" at bounding box center [1064, 623] width 497 height 111
copy span "[EMAIL_ADDRESS][PERSON_NAME][DOMAIN_NAME]"
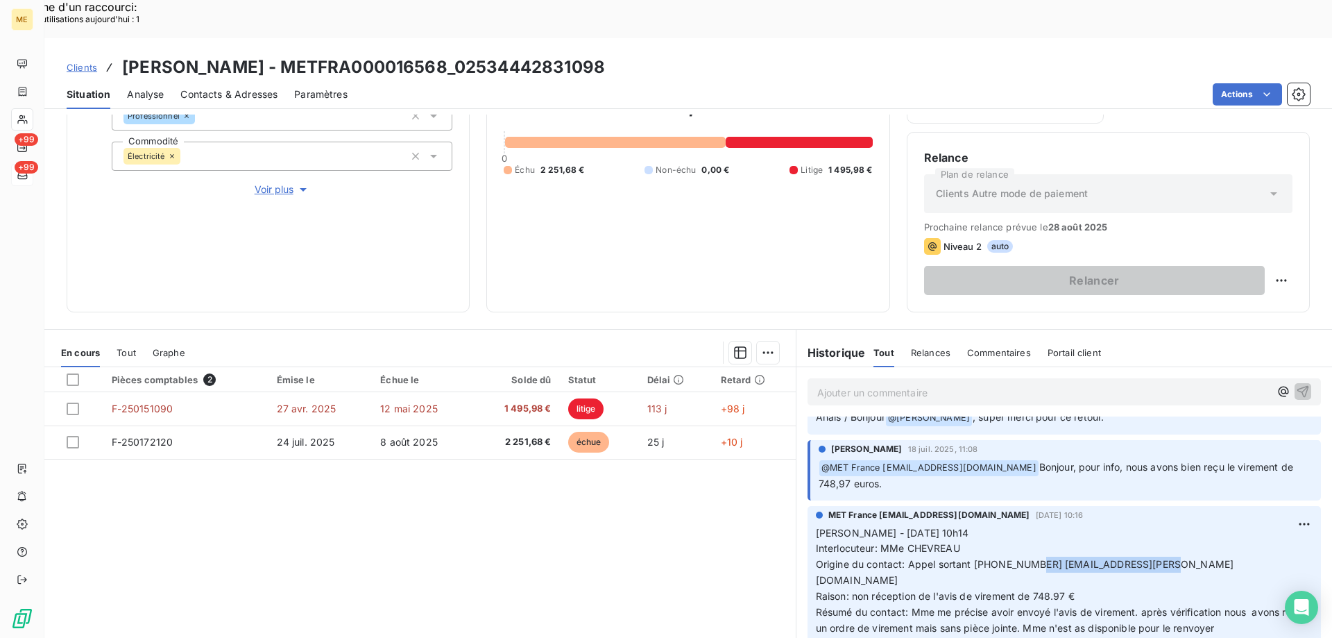
scroll to position [139, 0]
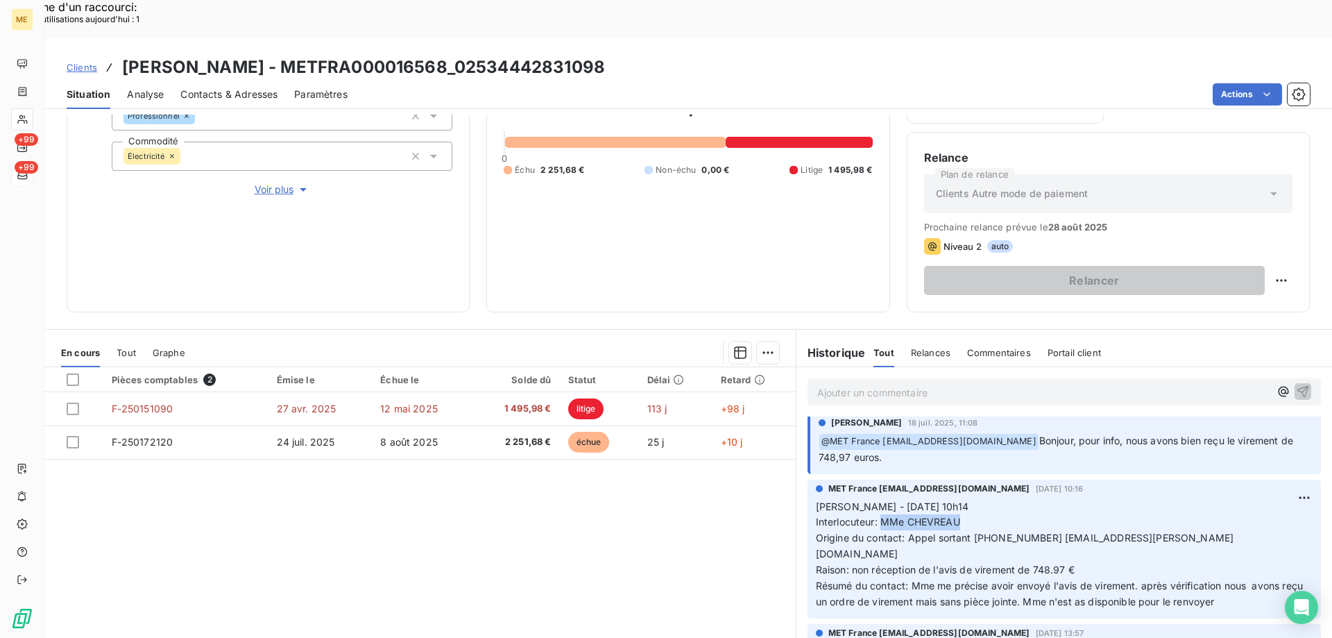
drag, startPoint x: 875, startPoint y: 481, endPoint x: 961, endPoint y: 481, distance: 86.0
click at [961, 499] on p "Sylvain - 17/07/2025- 10h14 Interlocuteur: MMe CHEVREAU Origine du contact: App…" at bounding box center [1064, 554] width 497 height 111
copy span "MMe CHEVREAU"
drag, startPoint x: 968, startPoint y: 499, endPoint x: 1186, endPoint y: 502, distance: 217.1
click at [1186, 502] on p "Sylvain - 17/07/2025- 10h14 Interlocuteur: MMe CHEVREAU Origine du contact: App…" at bounding box center [1064, 554] width 497 height 111
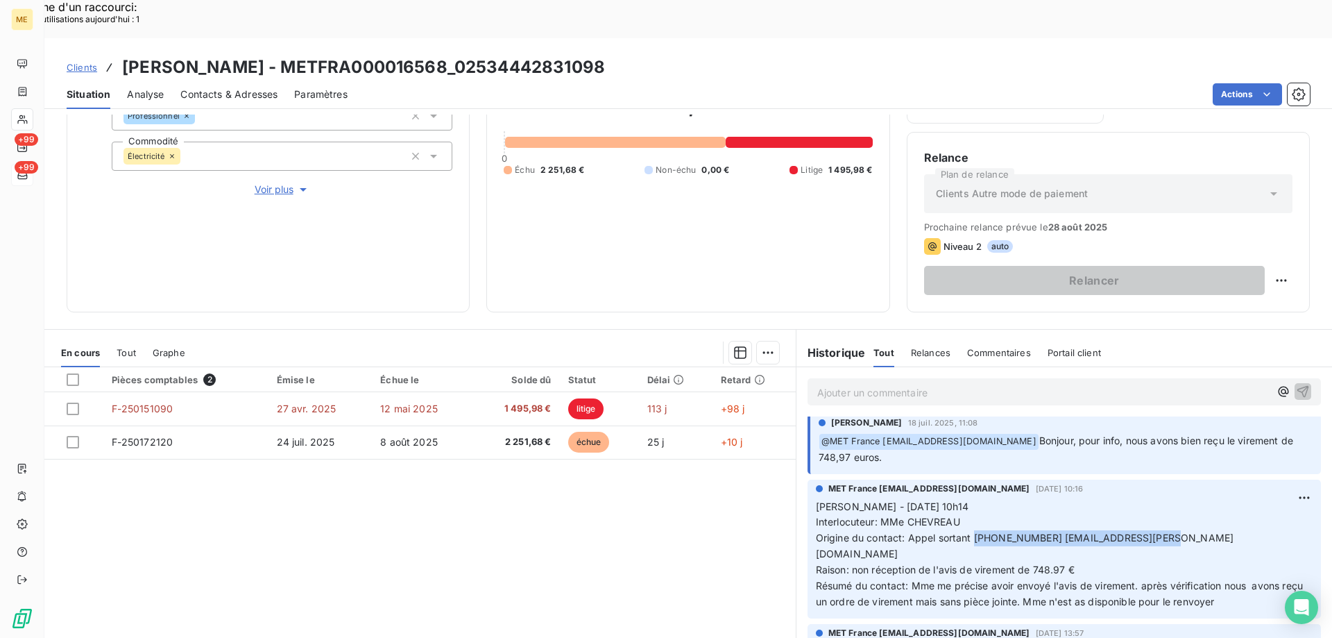
copy span "0676133231 [EMAIL_ADDRESS][PERSON_NAME][DOMAIN_NAME]"
drag, startPoint x: 1073, startPoint y: 515, endPoint x: 1036, endPoint y: 515, distance: 36.8
click at [1036, 515] on p "Sylvain - 17/07/2025- 10h14 Interlocuteur: MMe CHEVREAU Origine du contact: App…" at bounding box center [1064, 554] width 497 height 111
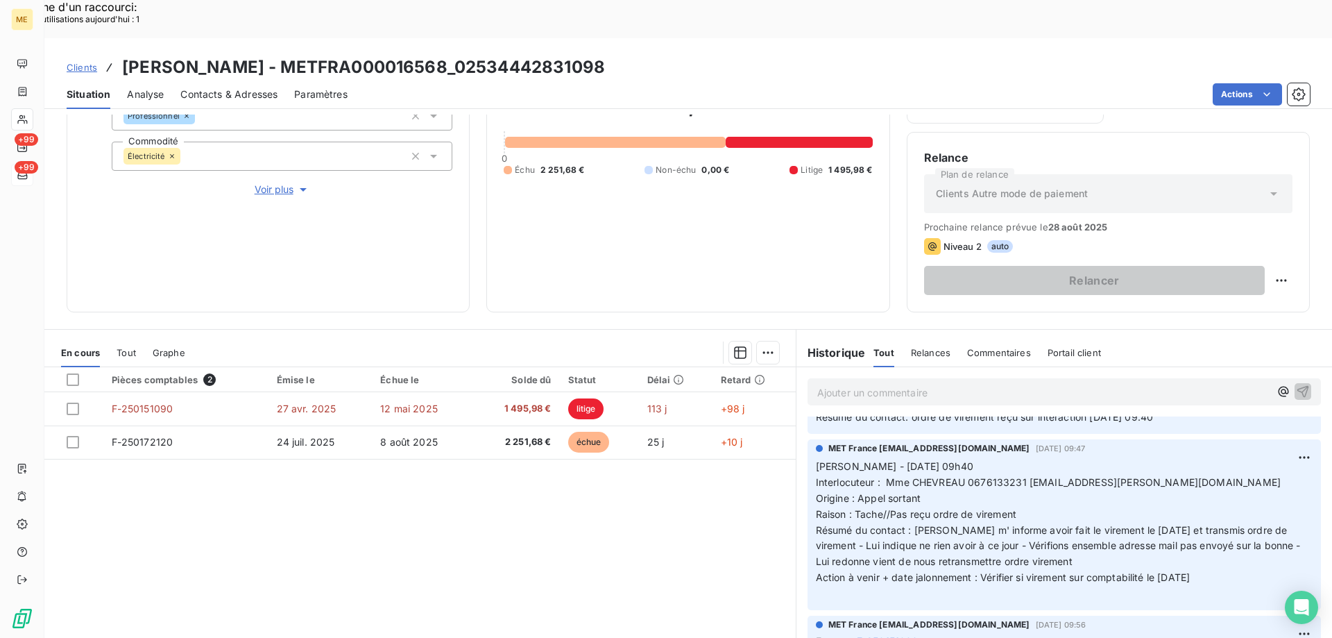
scroll to position [763, 0]
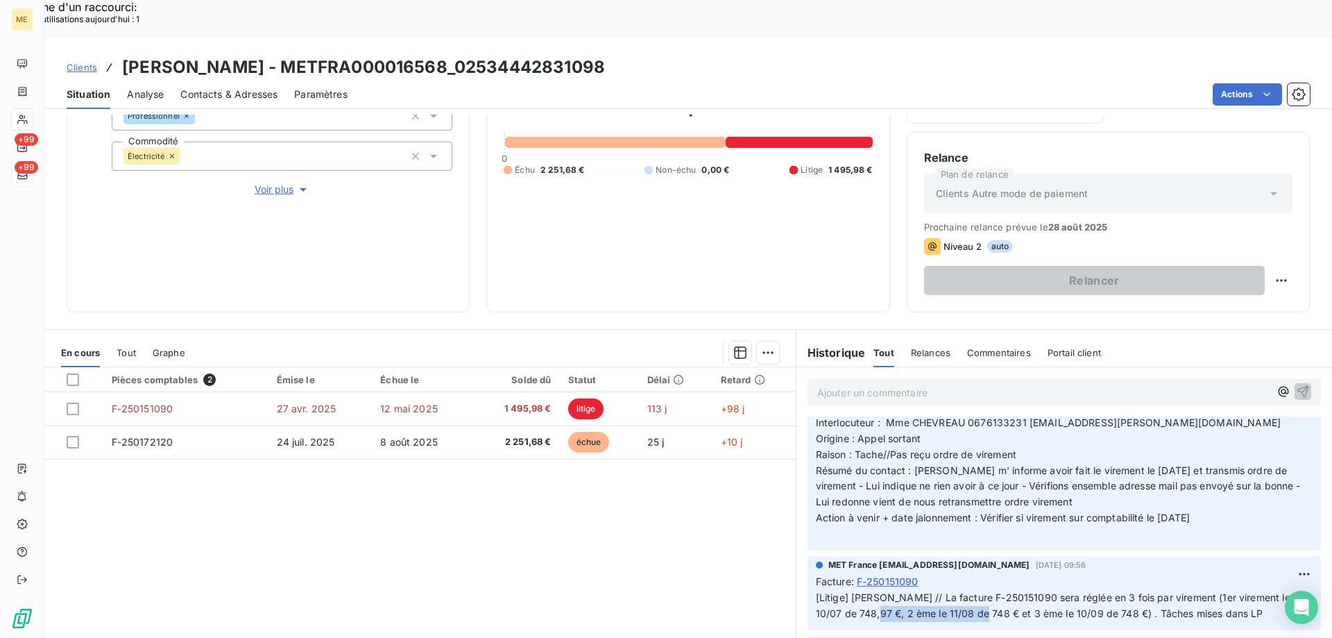
drag, startPoint x: 857, startPoint y: 559, endPoint x: 968, endPoint y: 563, distance: 110.4
click at [968, 591] on span "[Litige] Sylvain // La facture F-250151090 sera réglée en 3 fois par virement (…" at bounding box center [1054, 605] width 477 height 28
copy span "2 ème le 11/08 de 748 €"
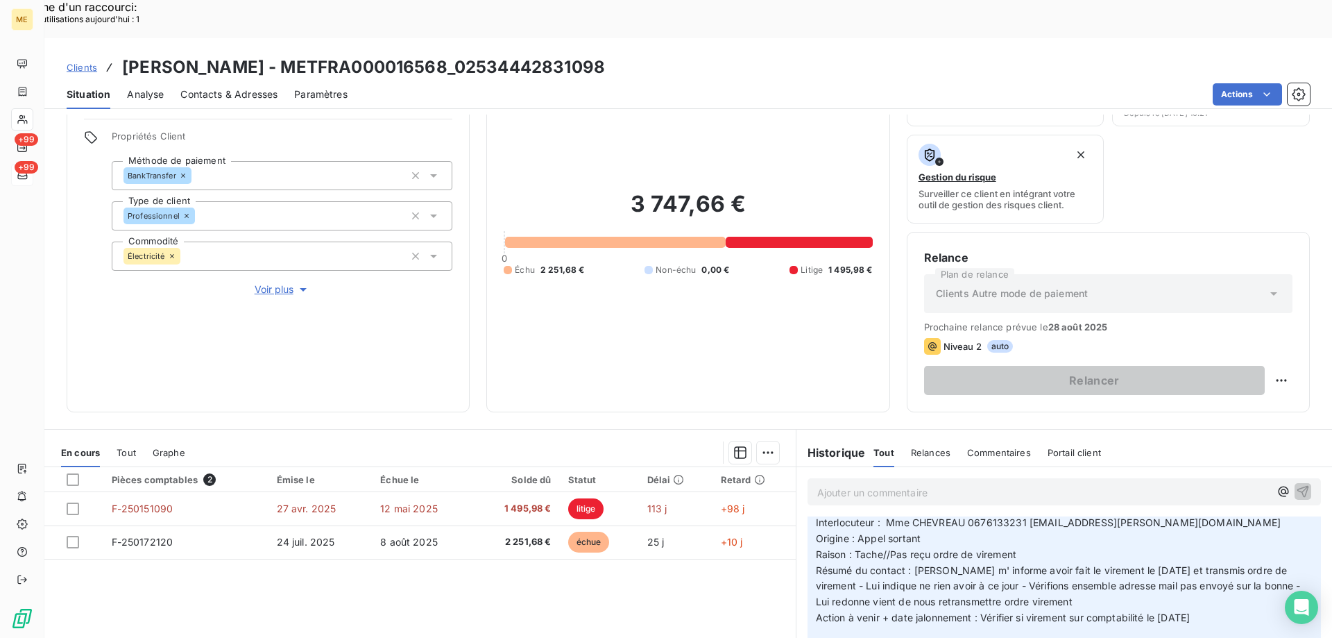
scroll to position [0, 0]
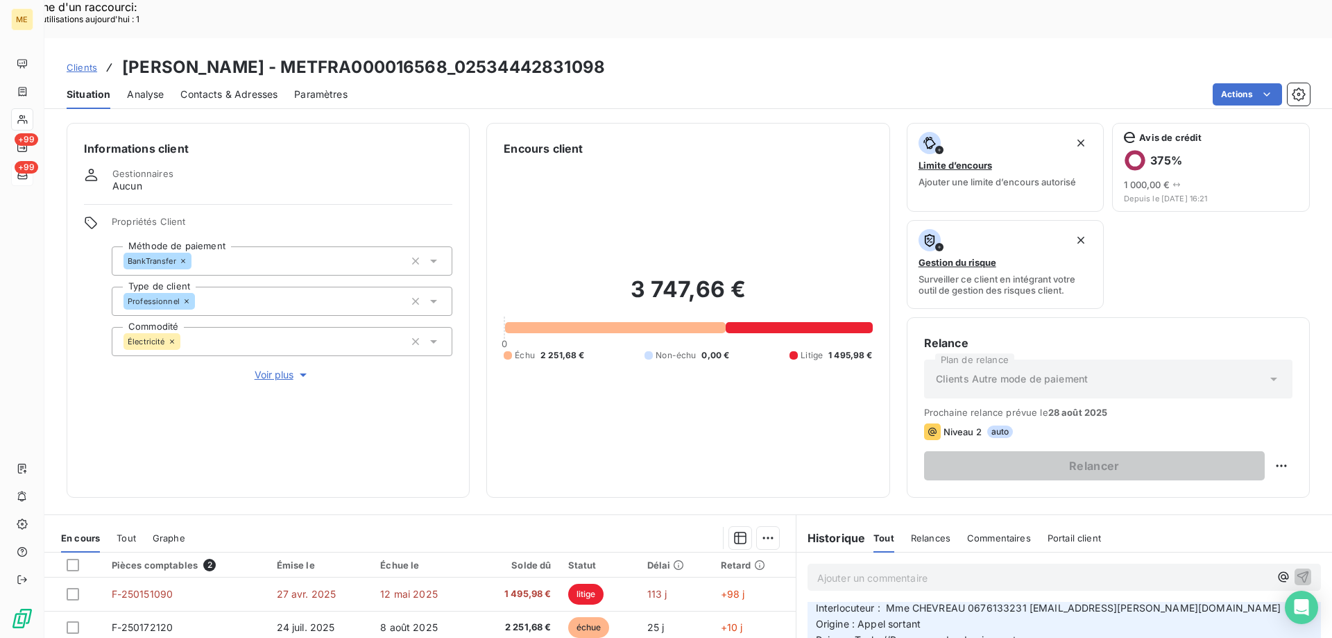
click at [261, 368] on span "Voir plus" at bounding box center [282, 375] width 55 height 14
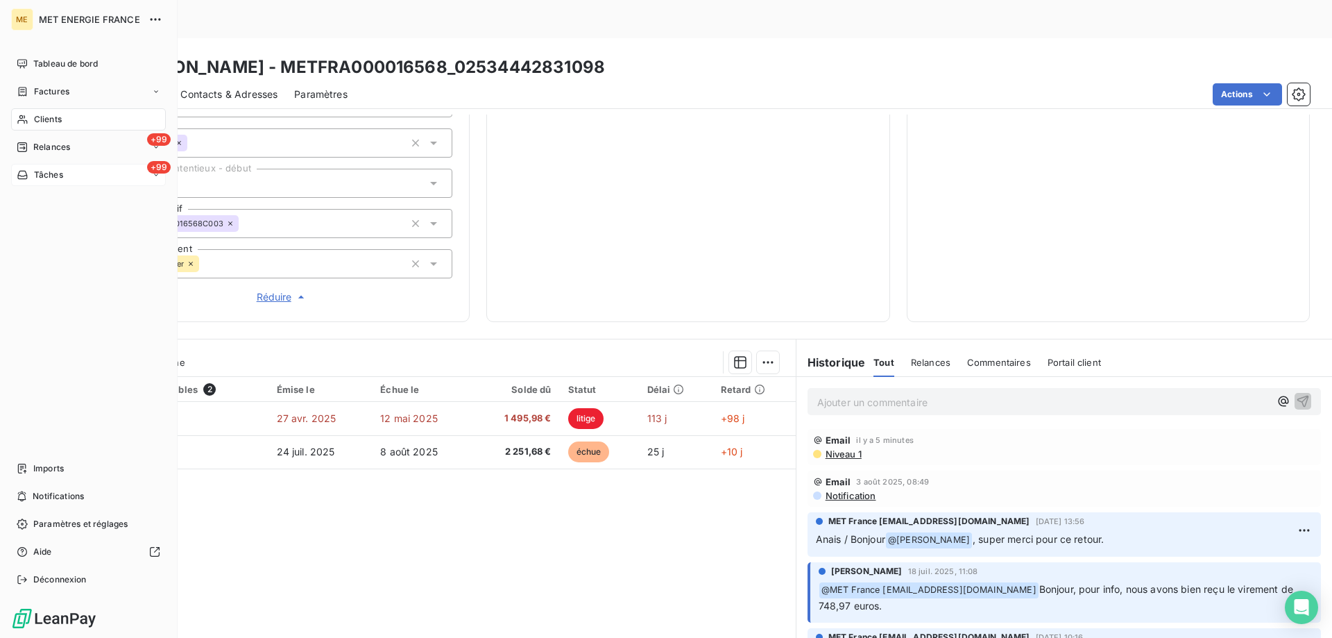
click at [40, 174] on span "Tâches" at bounding box center [48, 175] width 29 height 12
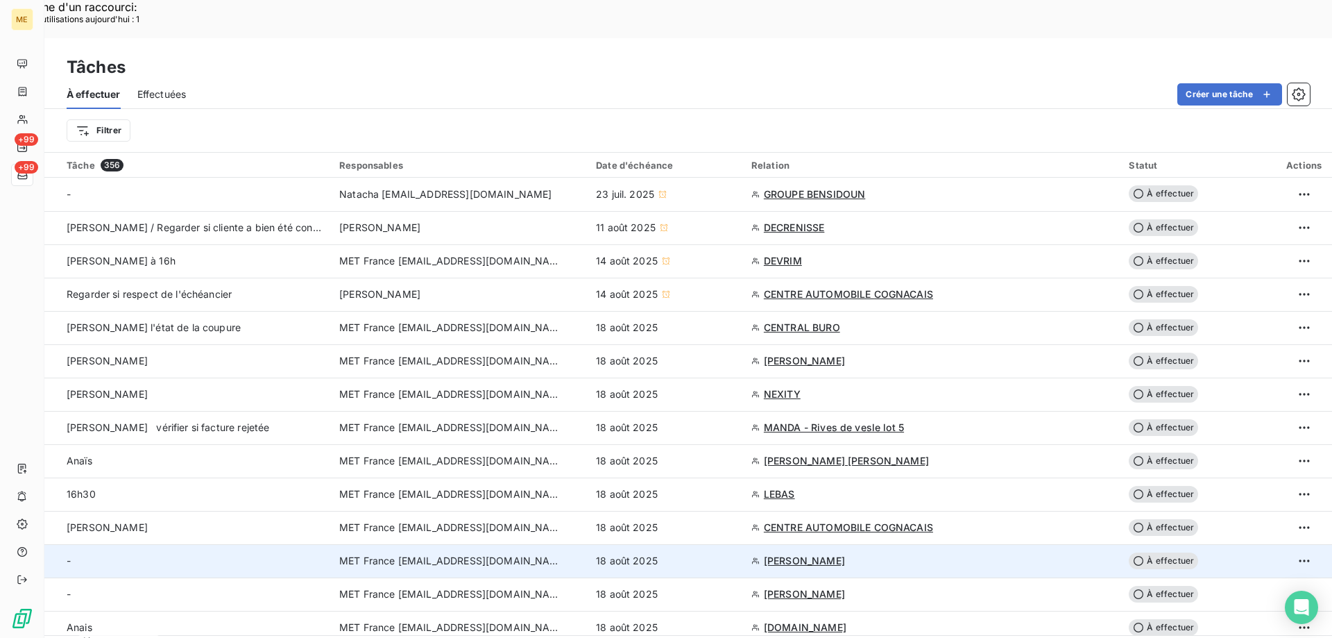
click at [698, 554] on div "18 août 2025" at bounding box center [665, 561] width 139 height 14
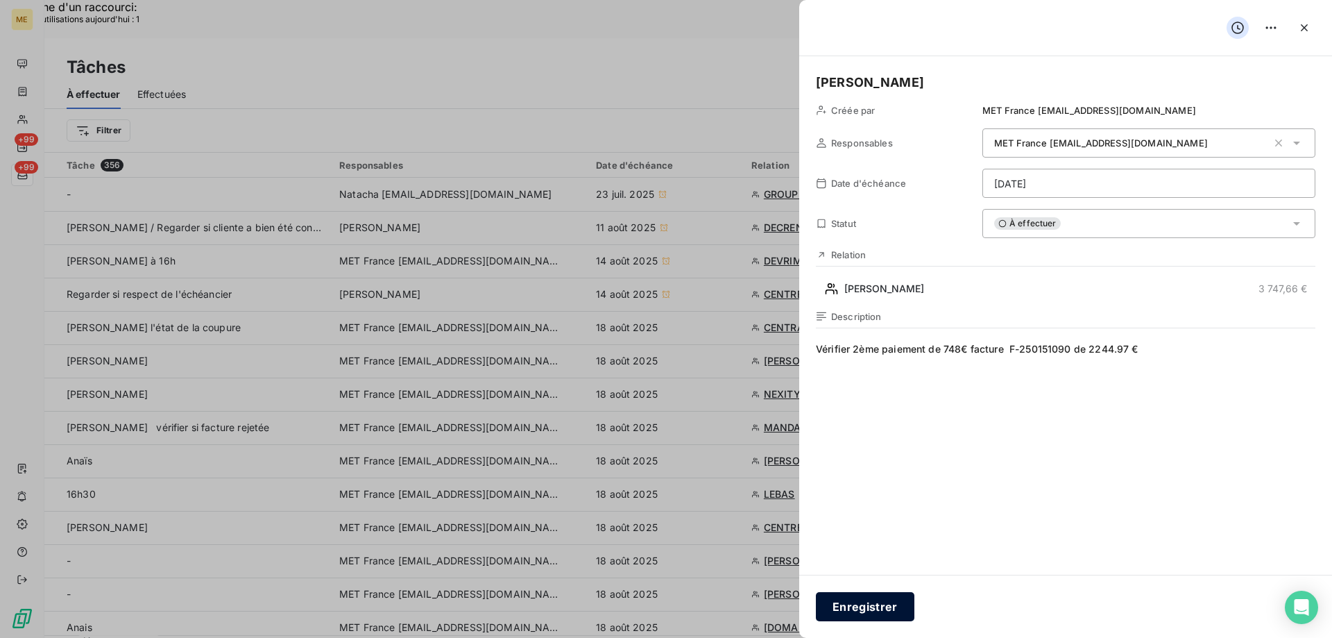
click at [887, 611] on button "Enregistrer" at bounding box center [865, 606] width 99 height 29
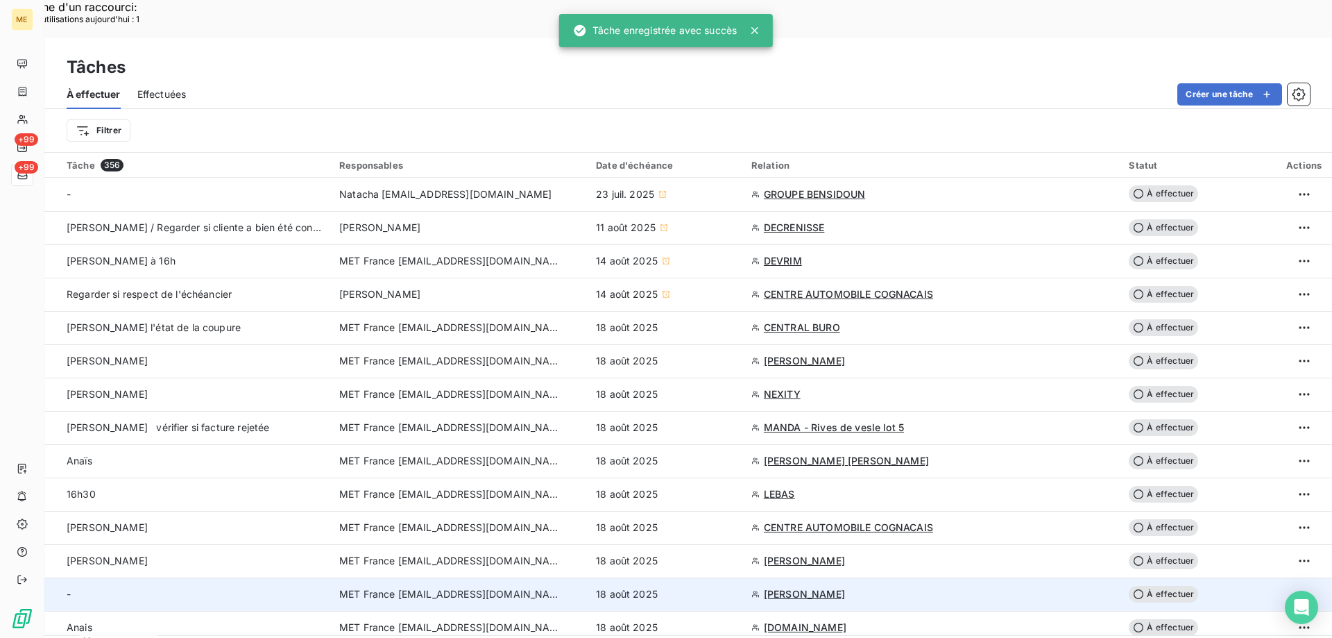
click at [672, 587] on div "18 août 2025" at bounding box center [665, 594] width 139 height 14
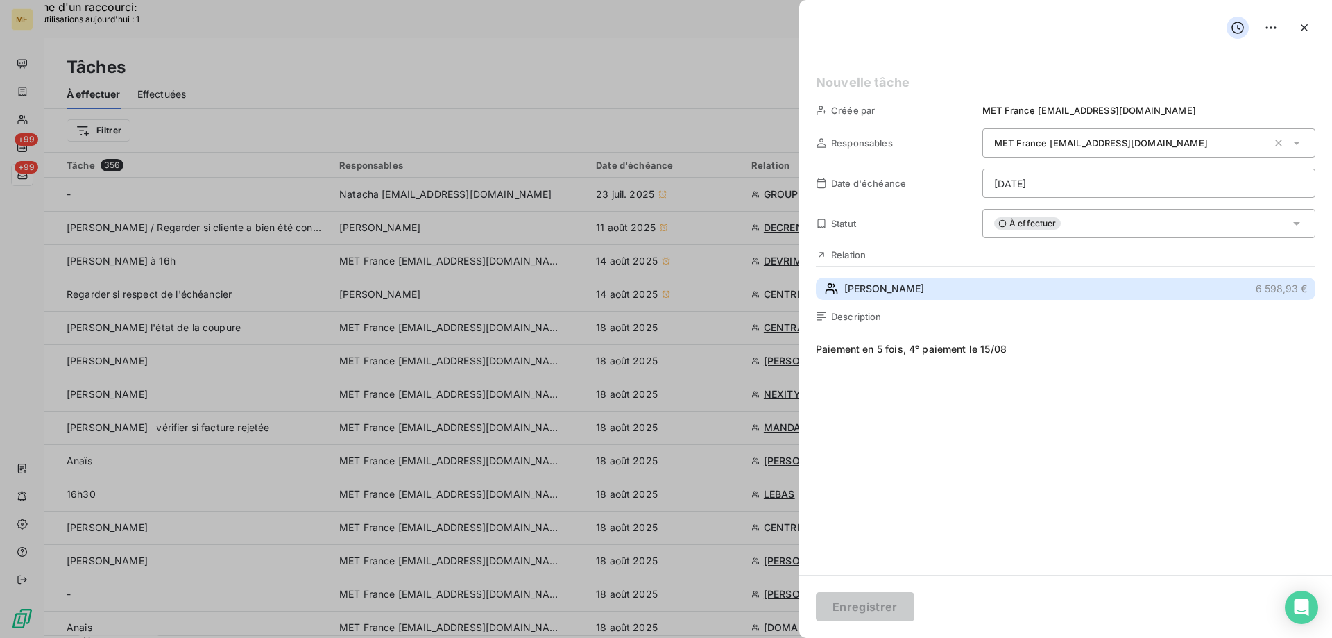
click at [924, 284] on span "MOUGIN JEAN-PAUL" at bounding box center [884, 289] width 80 height 14
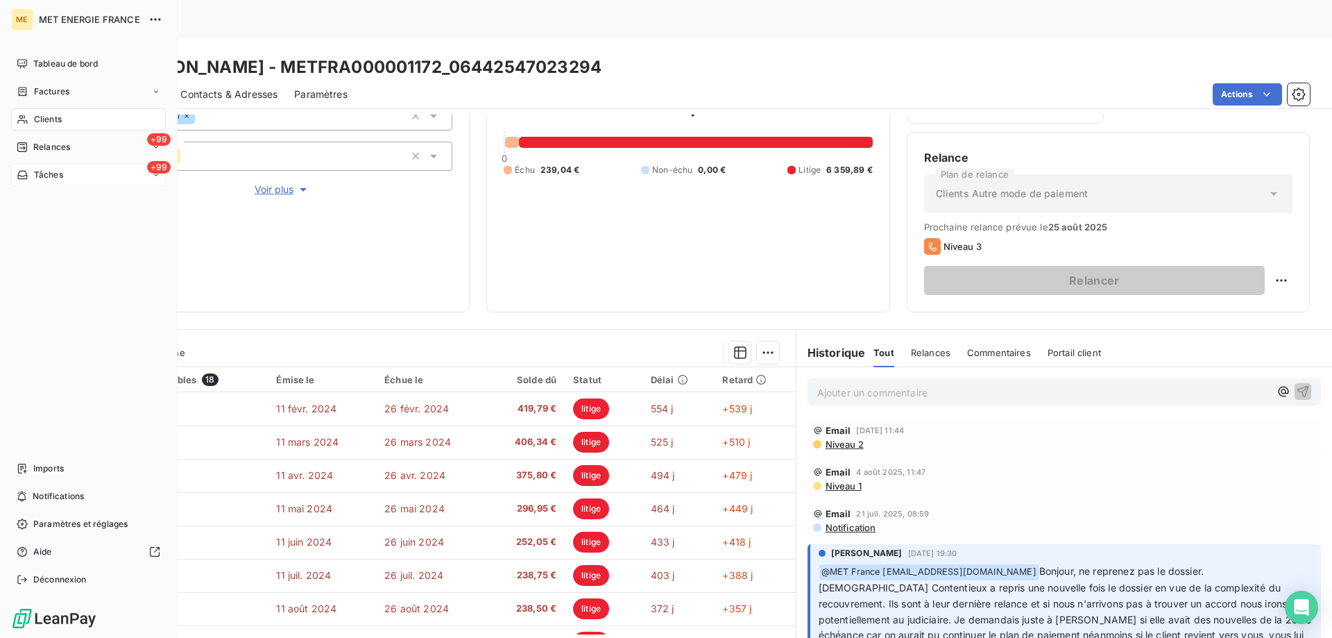
click at [34, 180] on span "Tâches" at bounding box center [48, 175] width 29 height 12
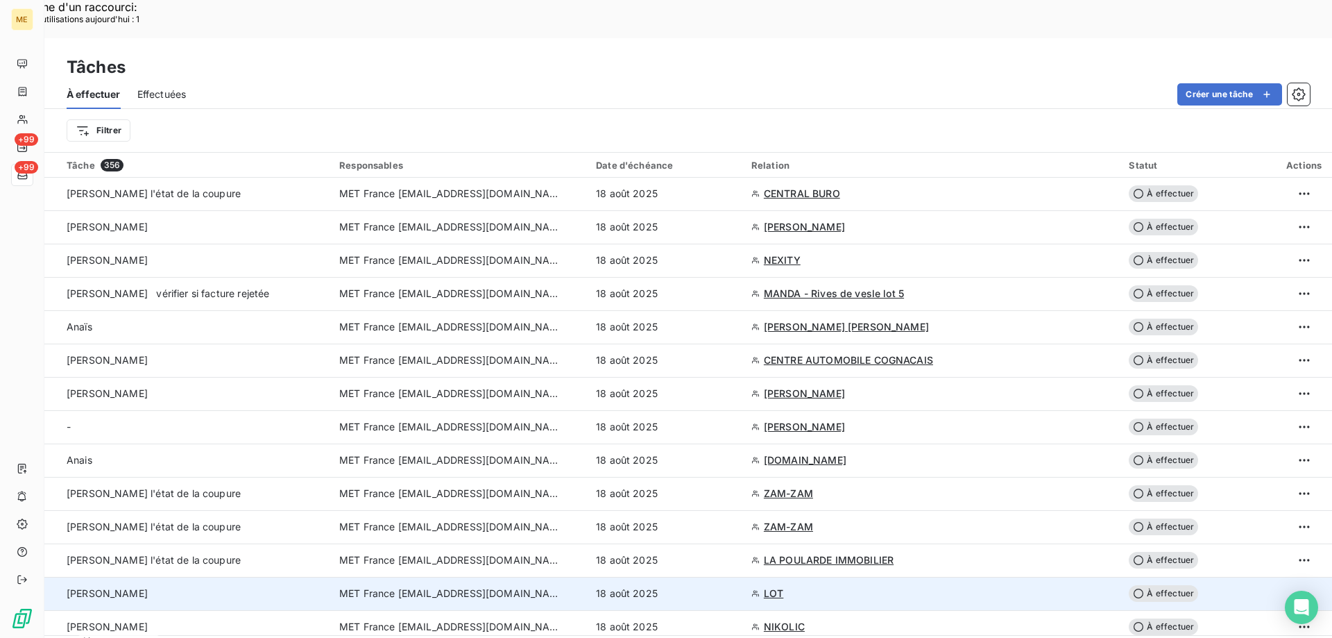
scroll to position [208, 0]
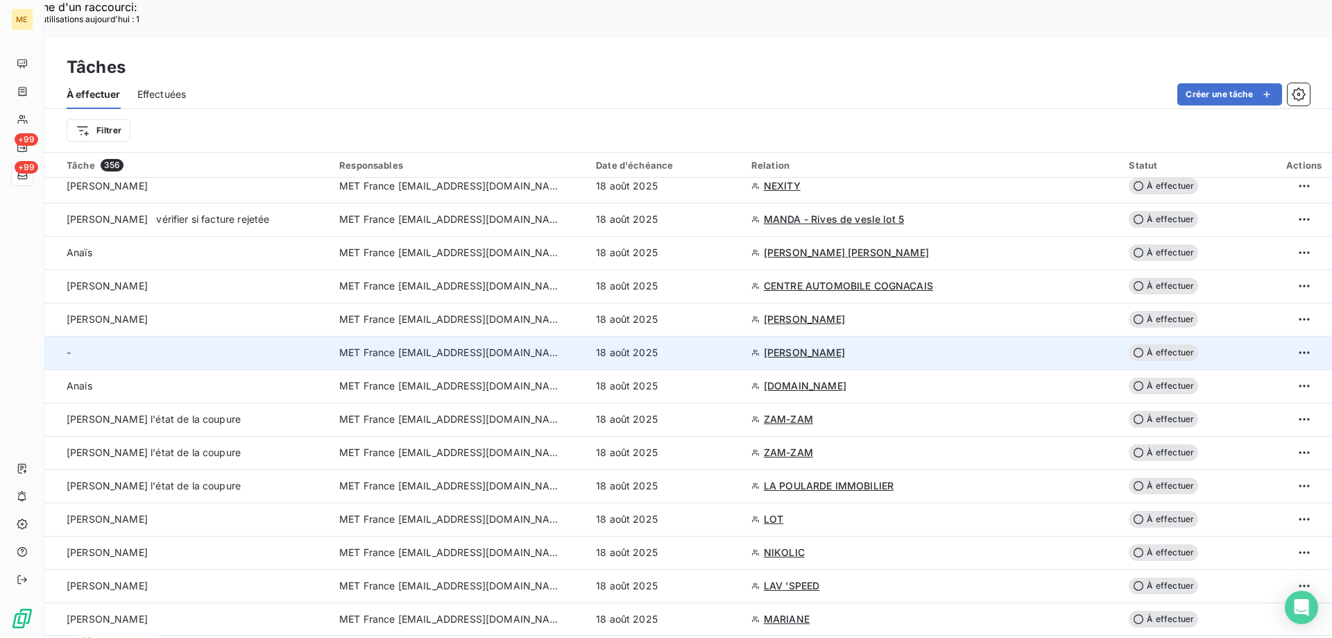
click at [742, 336] on td "18 août 2025" at bounding box center [665, 352] width 155 height 33
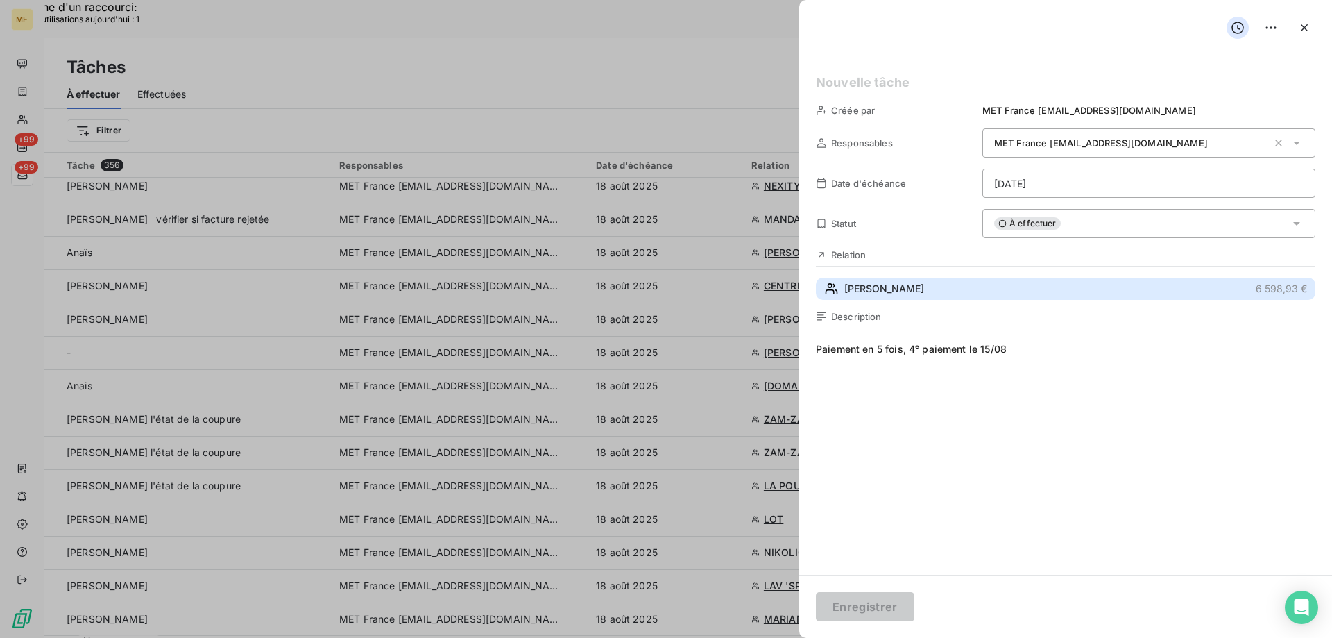
click at [902, 285] on span "MOUGIN JEAN-PAUL" at bounding box center [884, 289] width 80 height 14
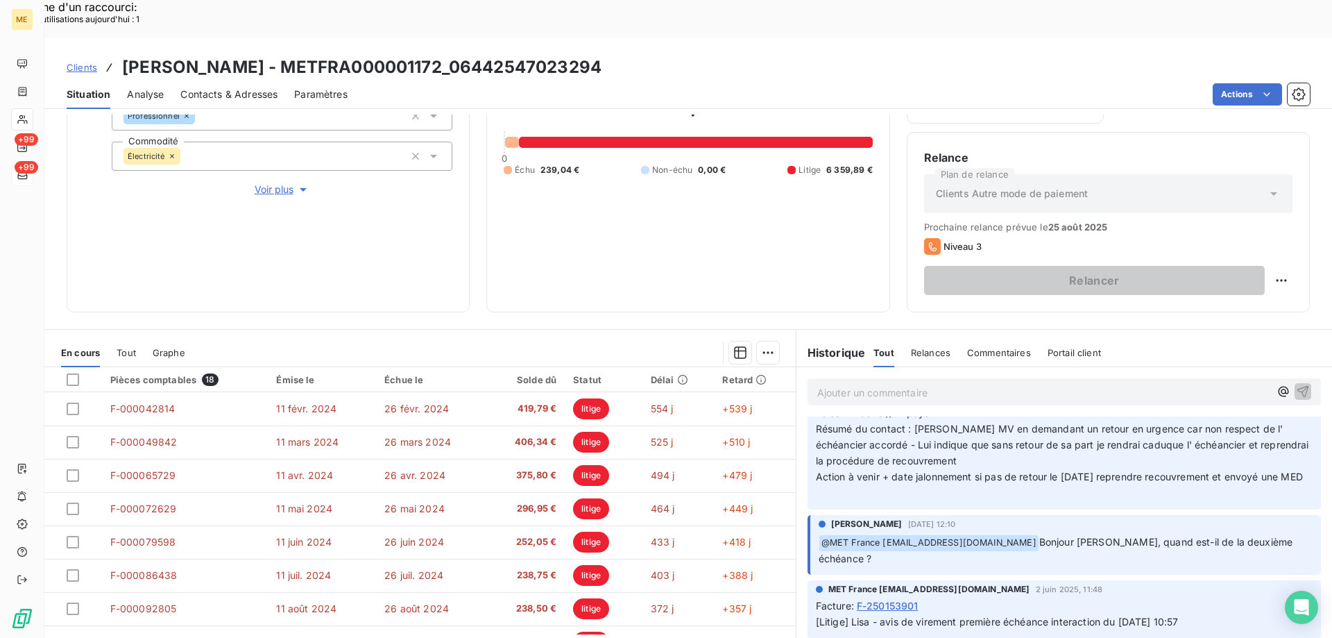
scroll to position [347, 0]
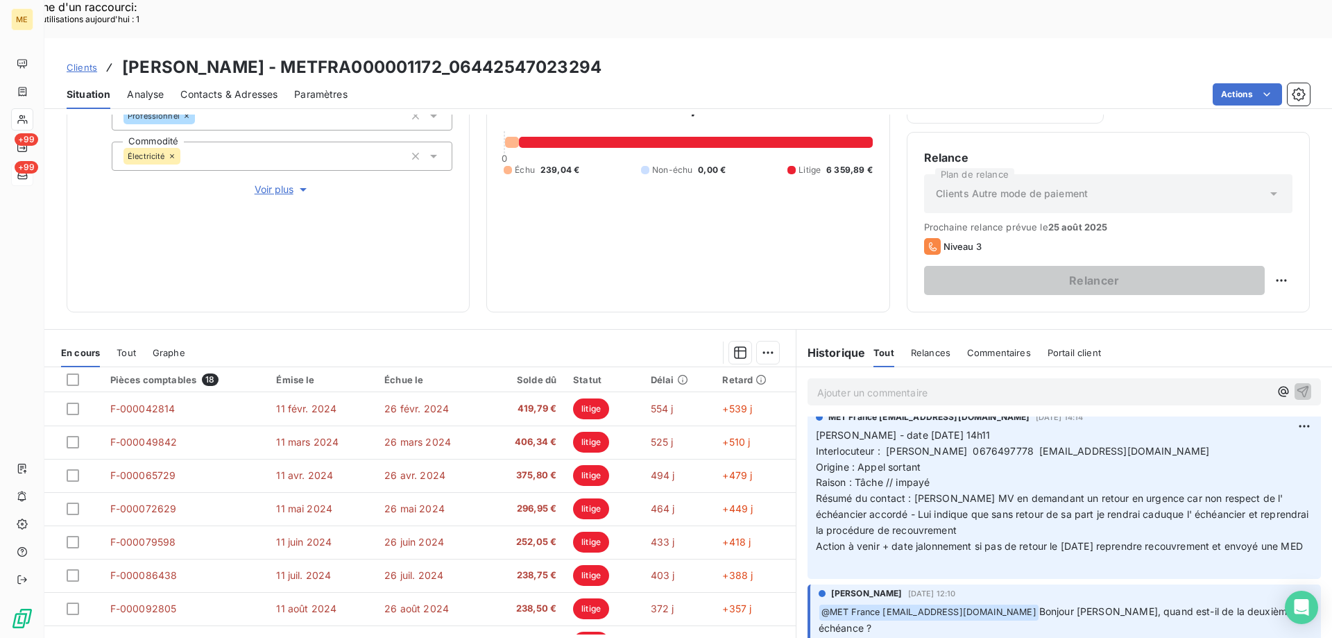
click at [281, 182] on span "Voir plus" at bounding box center [282, 189] width 55 height 14
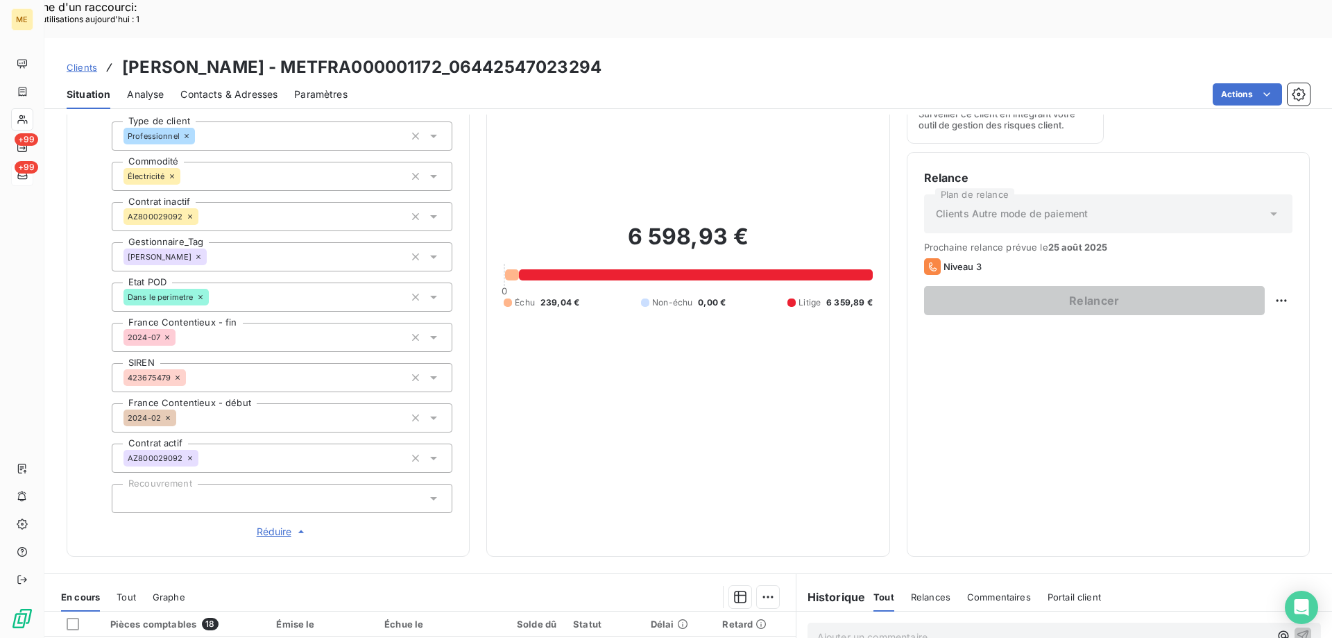
scroll to position [0, 0]
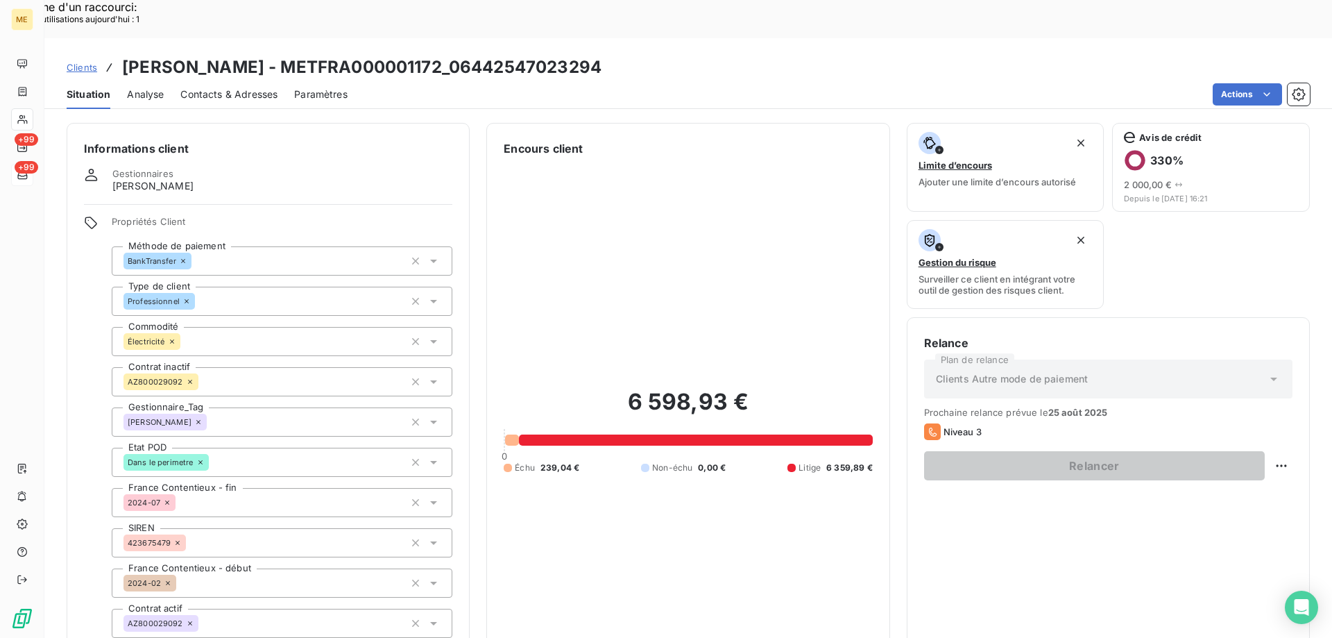
drag, startPoint x: 186, startPoint y: 147, endPoint x: 136, endPoint y: 148, distance: 50.0
click at [134, 168] on div "Gestionnaires Virginie Garcia" at bounding box center [268, 180] width 368 height 25
click at [215, 168] on div "Gestionnaires Virginie Garcia" at bounding box center [268, 180] width 368 height 25
click at [207, 168] on div "Gestionnaires Virginie Garcia" at bounding box center [268, 180] width 368 height 25
click at [197, 168] on div "Gestionnaires Virginie Garcia" at bounding box center [268, 180] width 368 height 25
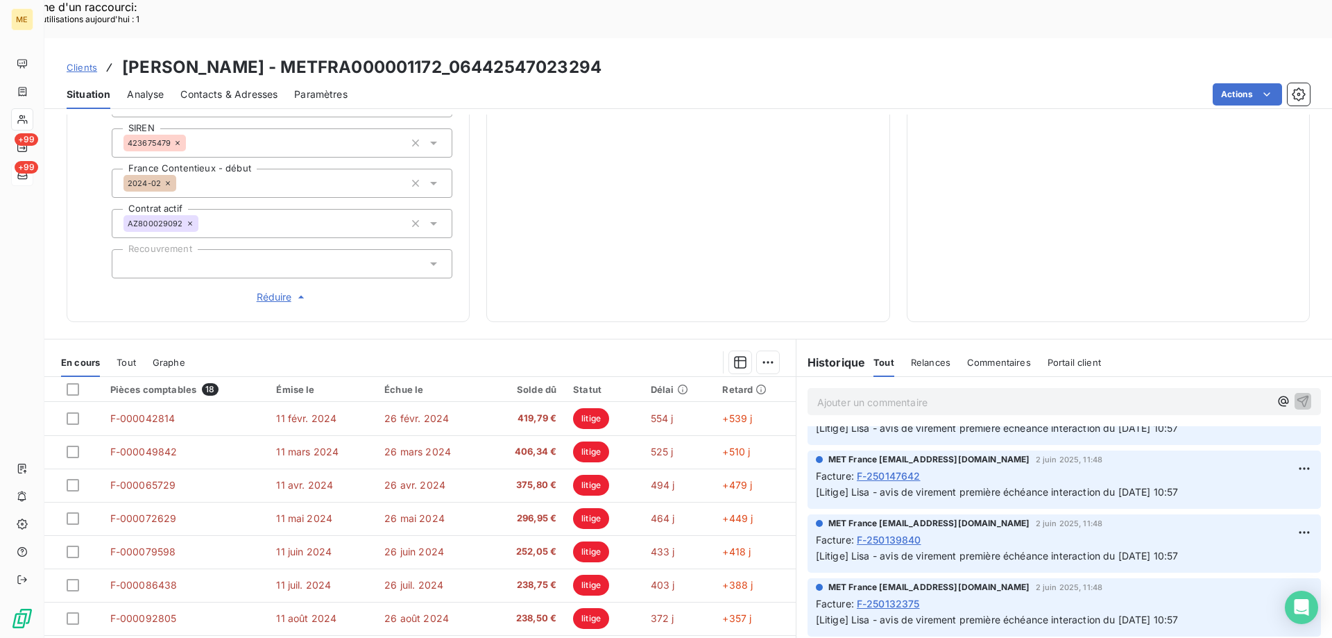
scroll to position [694, 0]
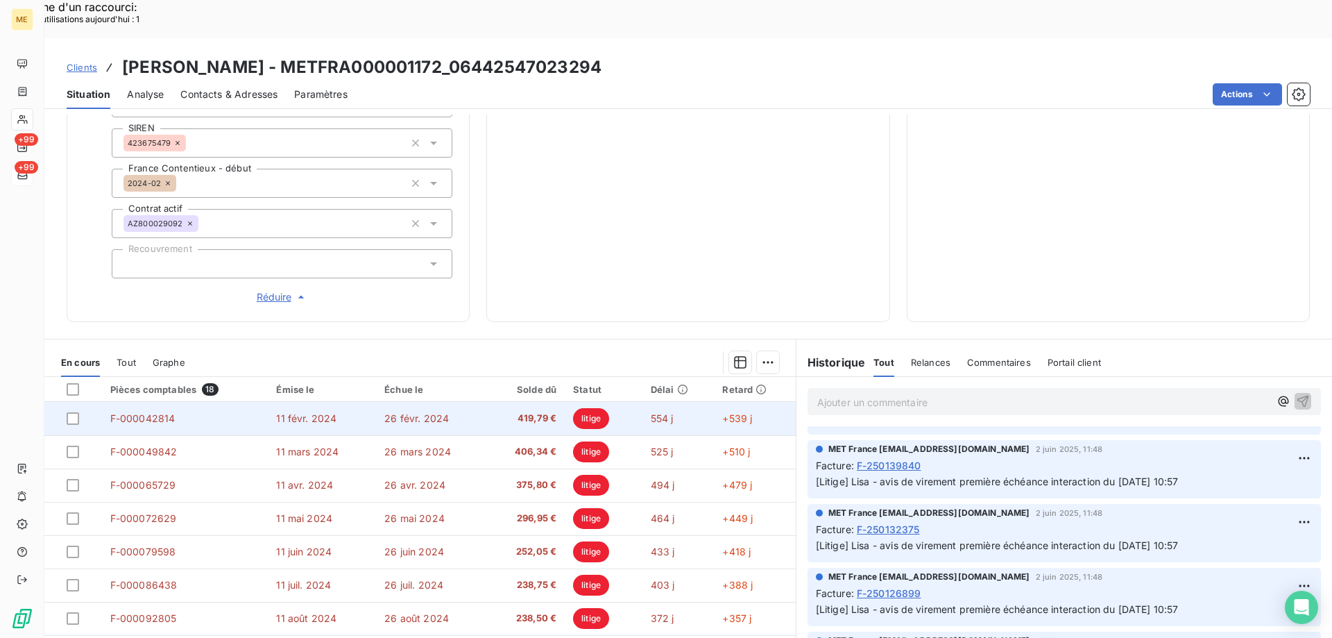
click at [376, 402] on td "26 févr. 2024" at bounding box center [431, 418] width 111 height 33
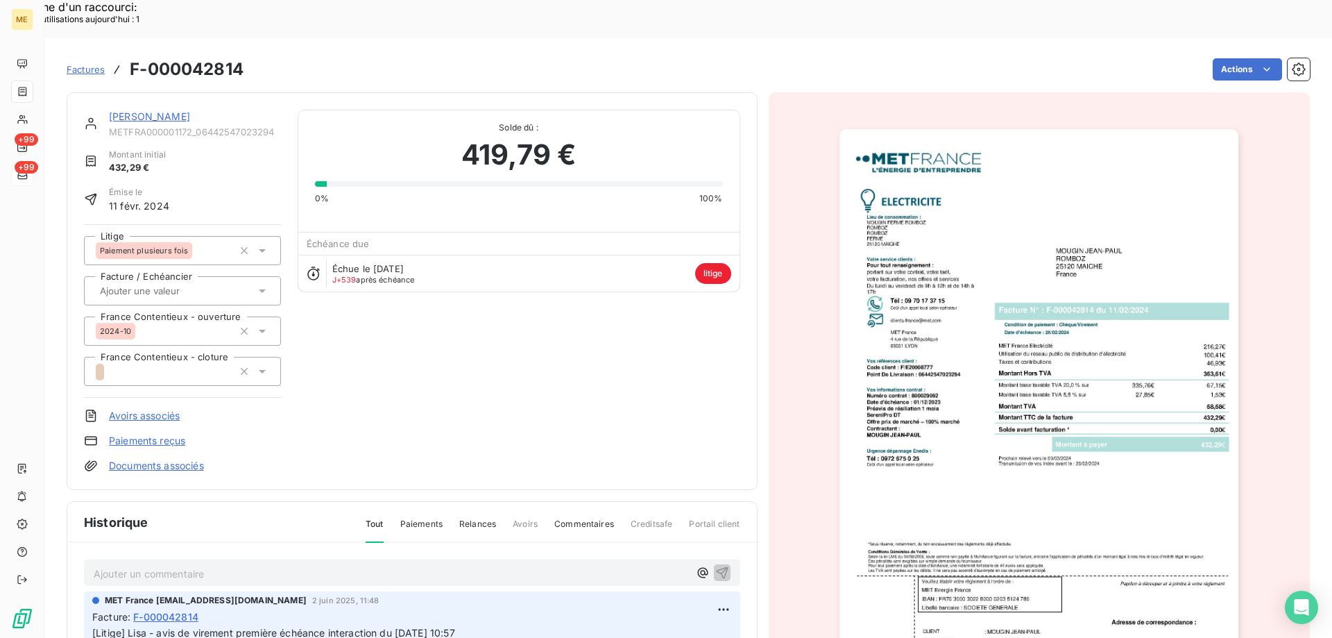
click at [124, 110] on link "MOUGIN JEAN-PAUL" at bounding box center [149, 116] width 81 height 12
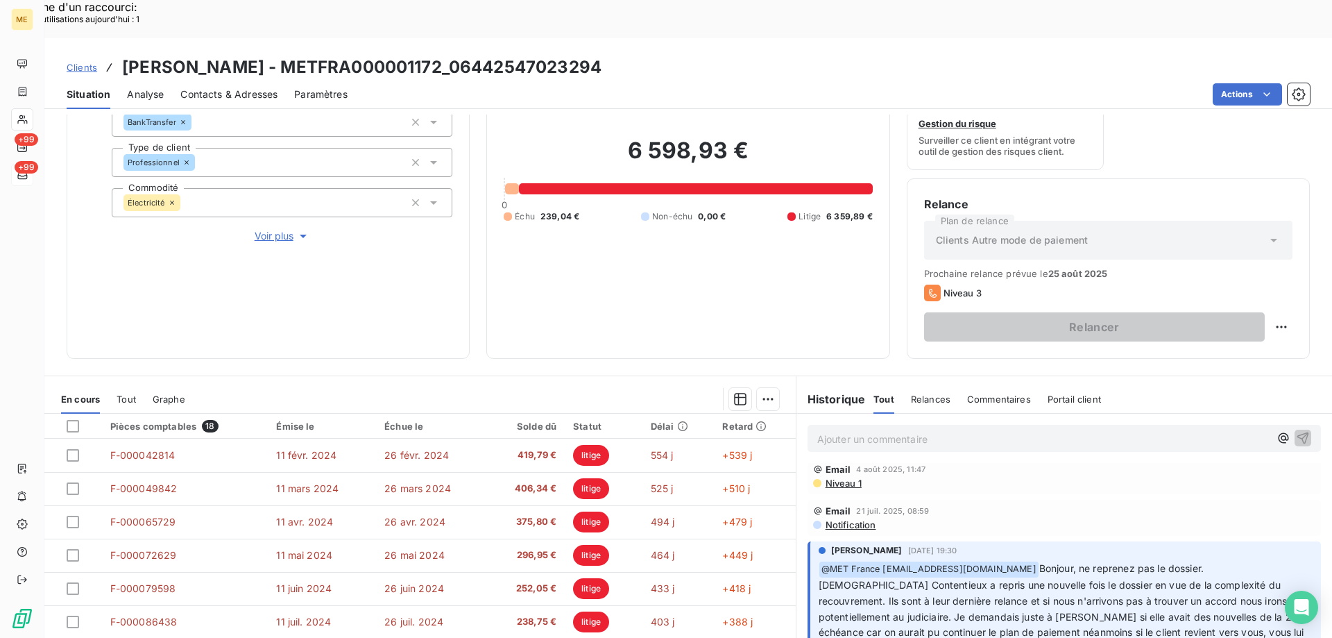
scroll to position [69, 0]
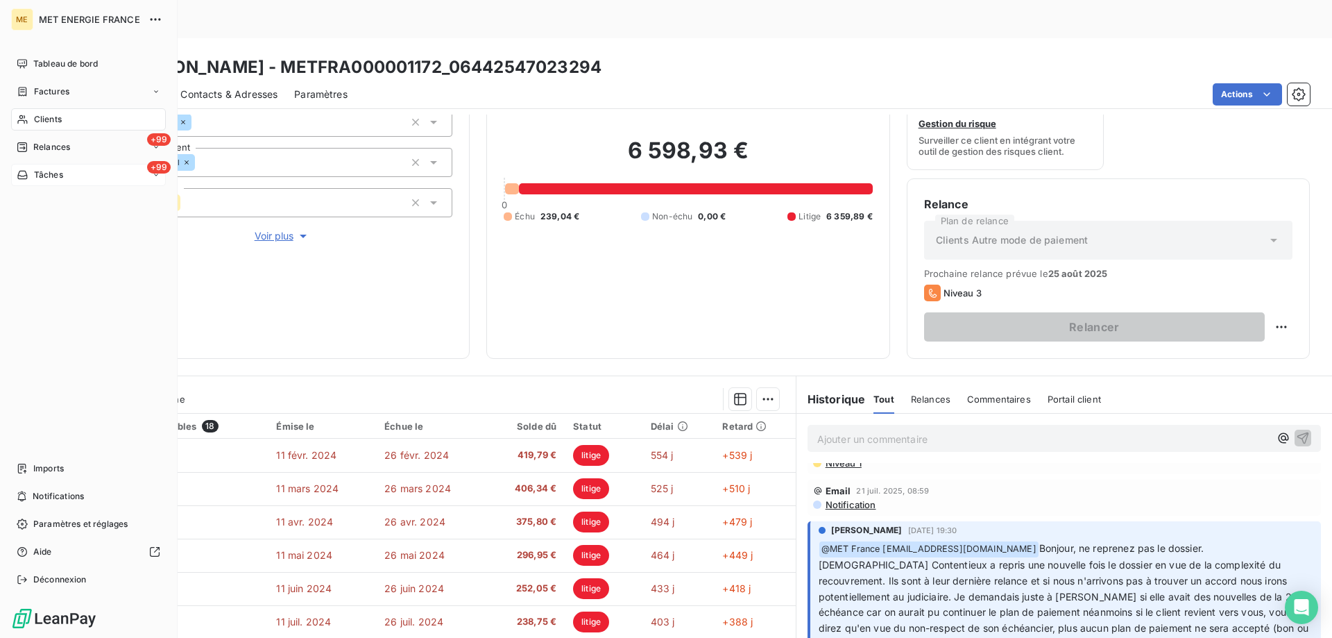
click at [91, 178] on div "+99 Tâches" at bounding box center [88, 175] width 155 height 22
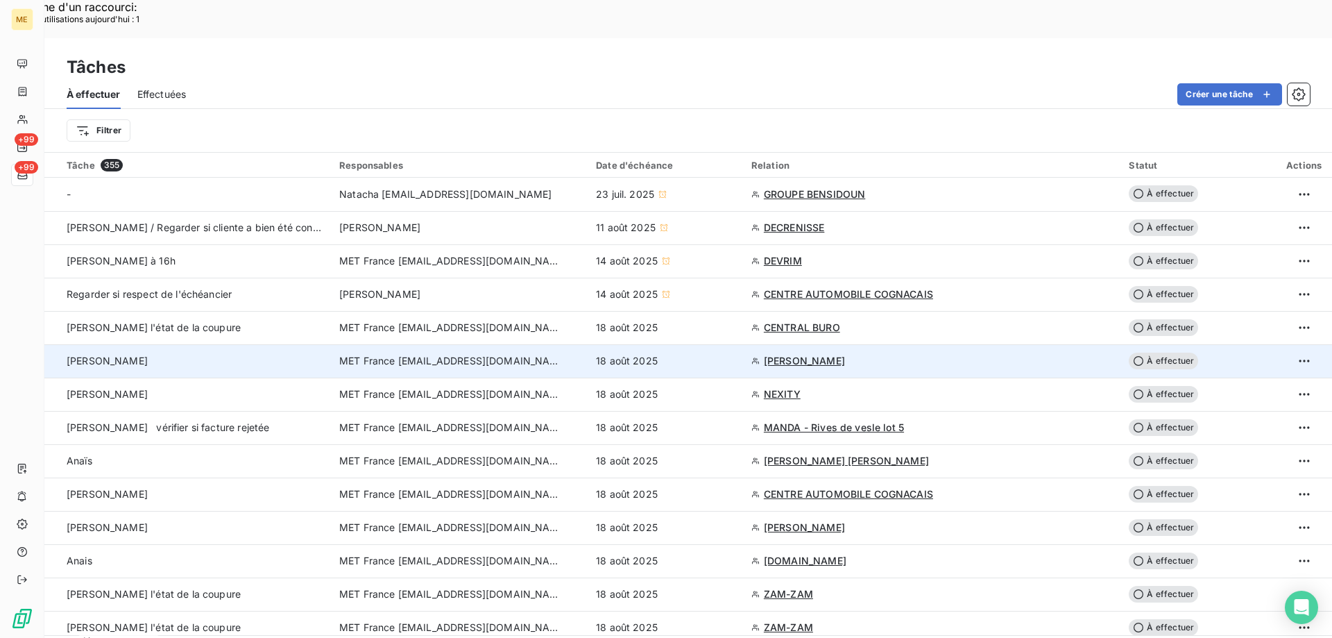
click at [782, 354] on span "MOUGIN JEAN-PAUL" at bounding box center [804, 361] width 81 height 14
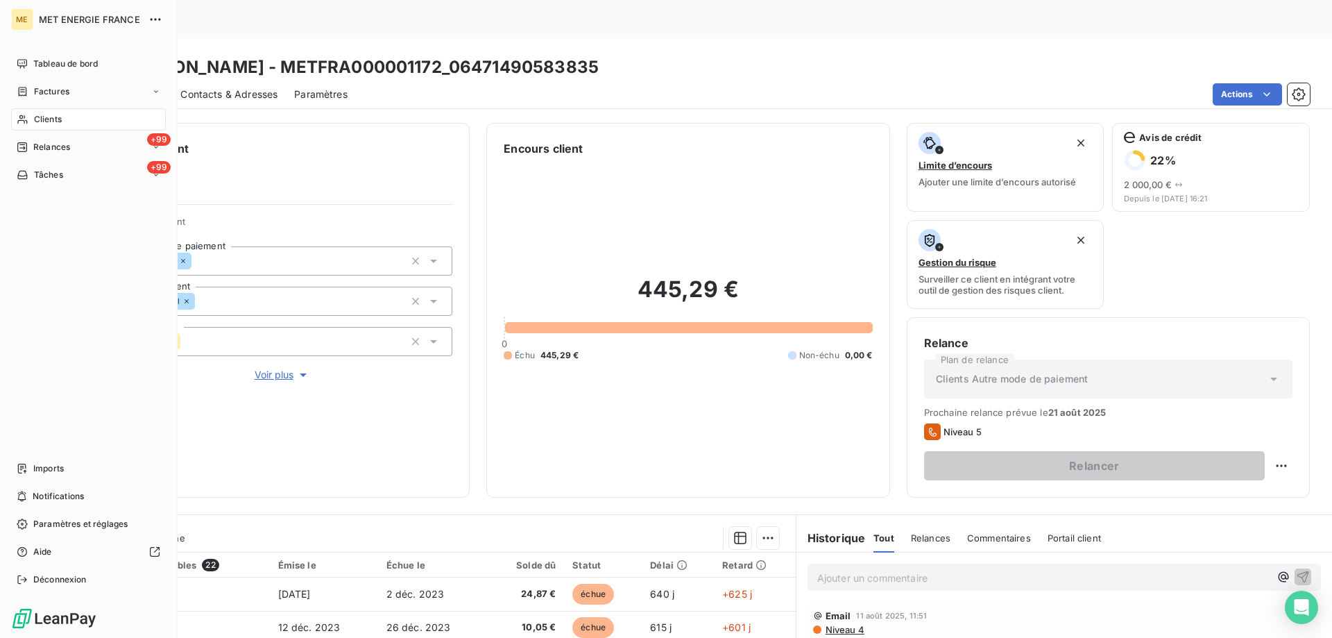
drag, startPoint x: 50, startPoint y: 178, endPoint x: 47, endPoint y: 189, distance: 10.8
click at [51, 178] on span "Tâches" at bounding box center [48, 175] width 29 height 12
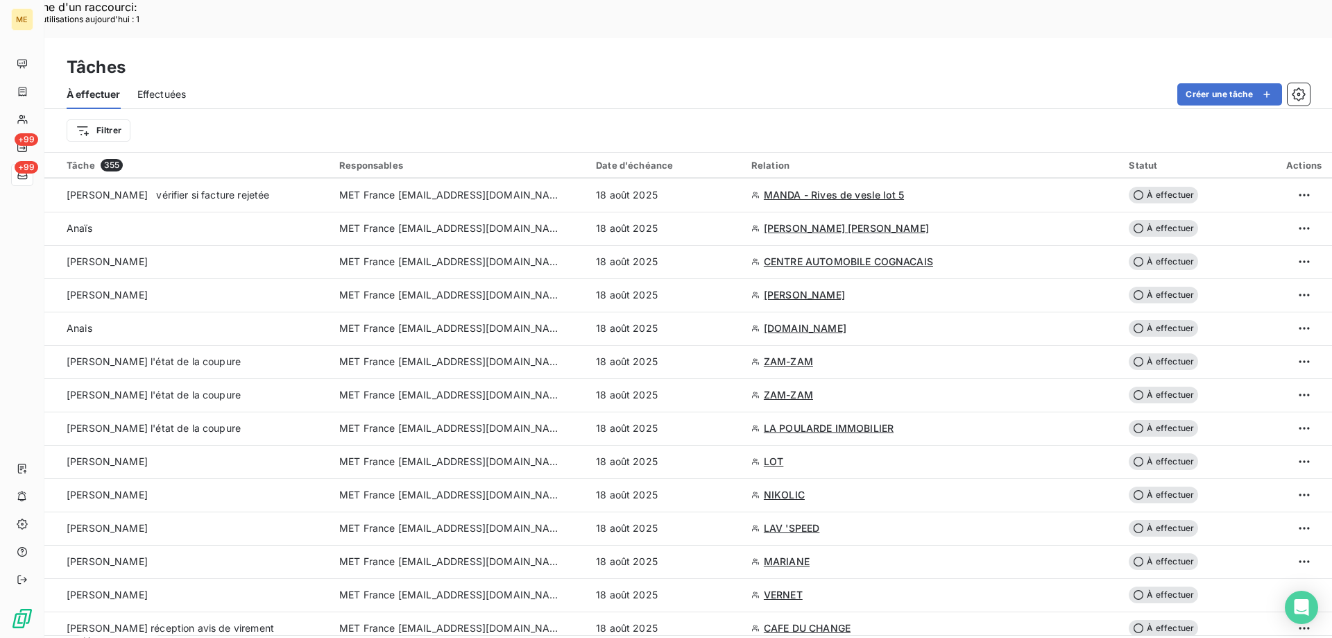
scroll to position [208, 0]
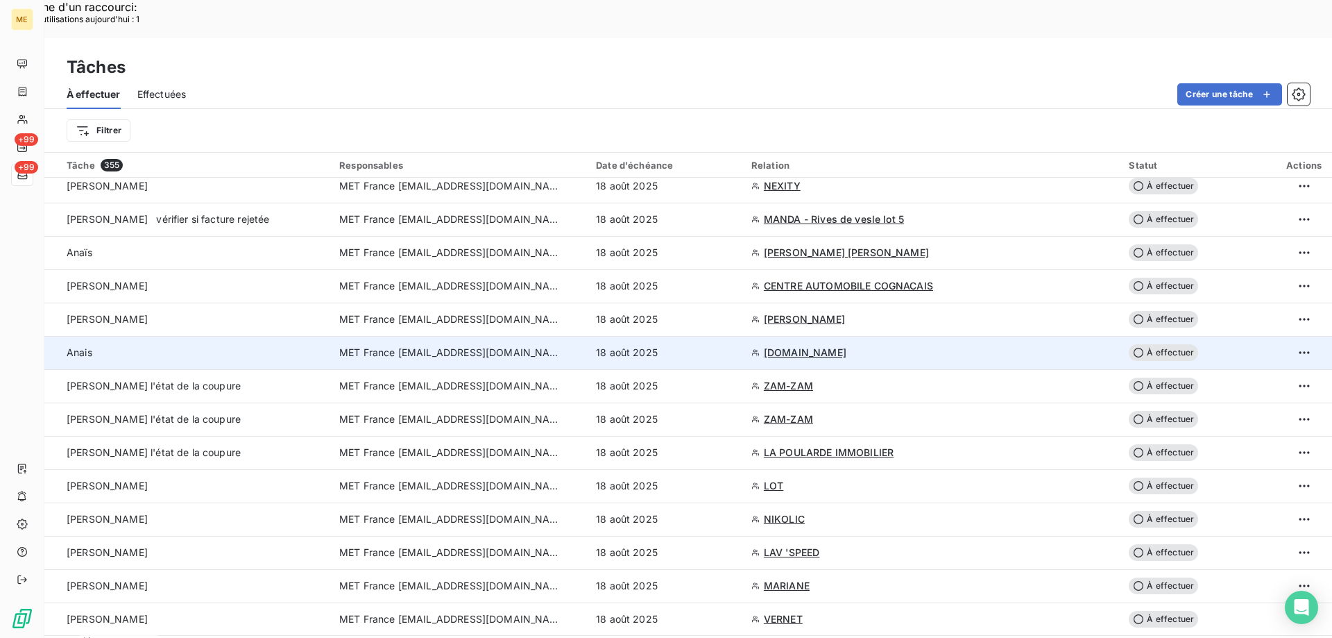
click at [801, 345] on span "YESWIMMO.COM" at bounding box center [805, 352] width 83 height 14
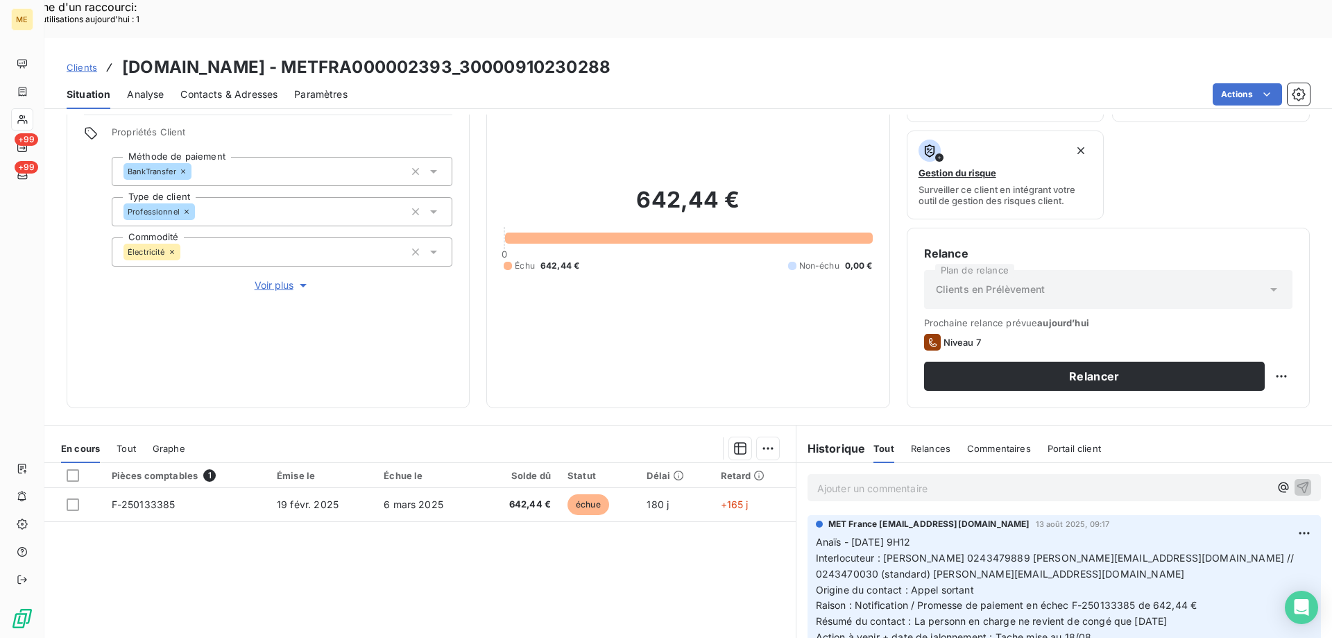
scroll to position [185, 0]
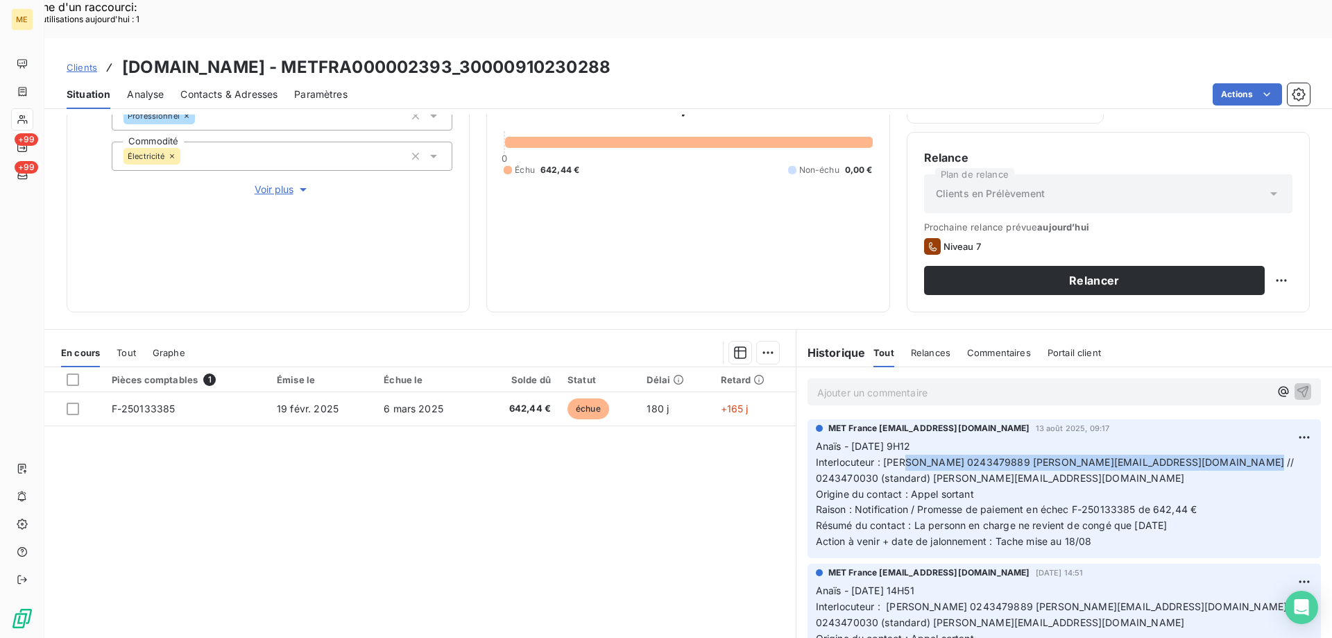
drag, startPoint x: 905, startPoint y: 422, endPoint x: 1241, endPoint y: 425, distance: 336.5
click at [1241, 456] on span "Interlocuteur : Mme DUMONT 0243479889 corinne.dumont@montjoie.asso.fr // 024347…" at bounding box center [1056, 470] width 481 height 28
click at [1225, 438] on p "Anaïs - 13/08/2025 - 9H12 Interlocuteur : Mme DUMONT 0243479889 corinne.dumont@…" at bounding box center [1064, 493] width 497 height 111
drag, startPoint x: 877, startPoint y: 423, endPoint x: 1041, endPoint y: 435, distance: 164.1
click at [1041, 438] on p "Anaïs - 13/08/2025 - 9H12 Interlocuteur : Mme DUMONT 0243479889 corinne.dumont@…" at bounding box center [1064, 493] width 497 height 111
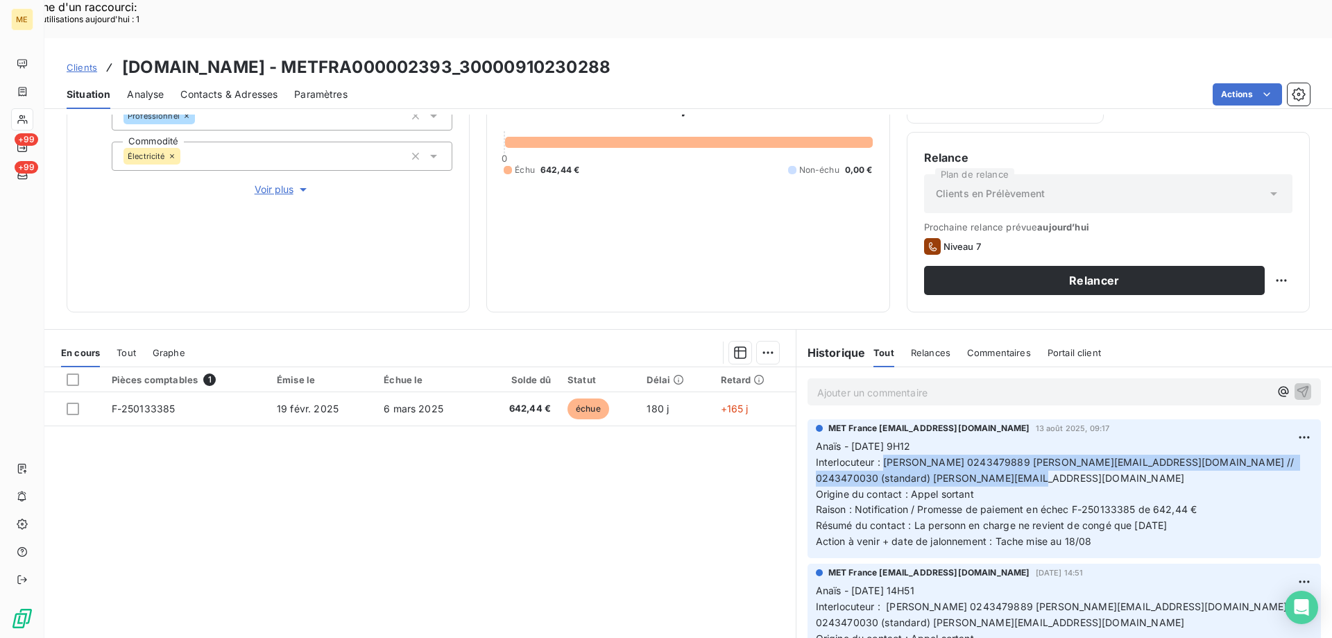
copy span "[PERSON_NAME] 0243479889 [PERSON_NAME][EMAIL_ADDRESS][DOMAIN_NAME] // 024347003…"
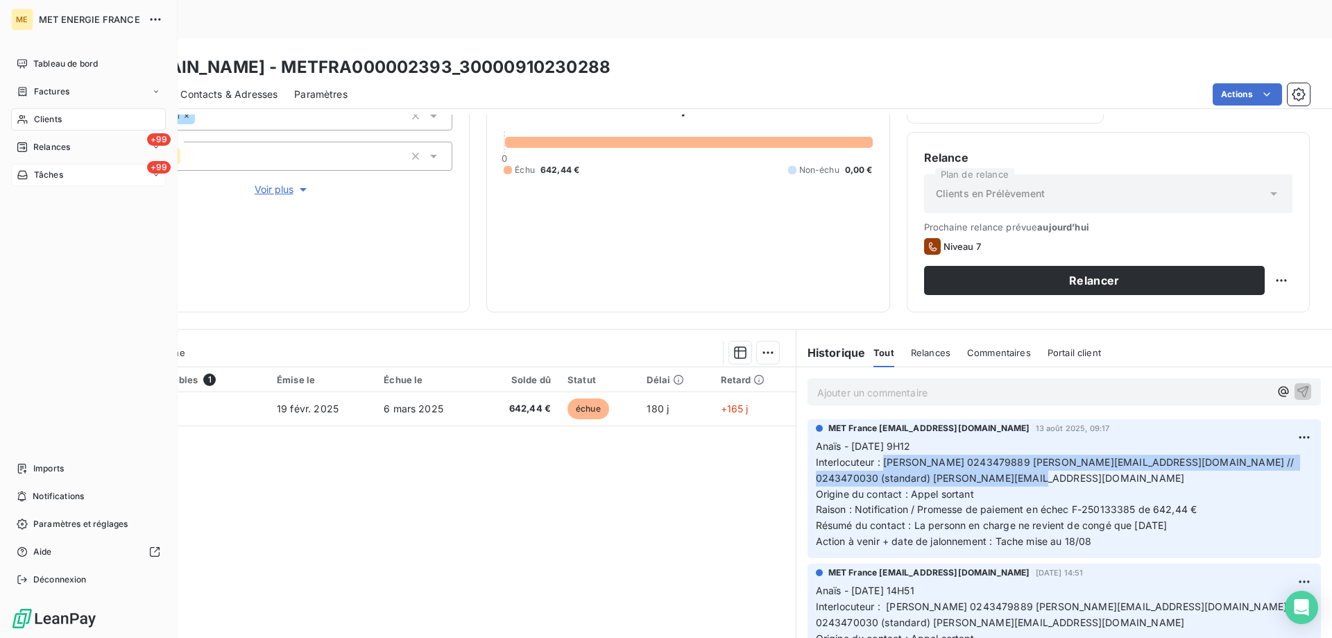
click at [51, 176] on span "Tâches" at bounding box center [48, 175] width 29 height 12
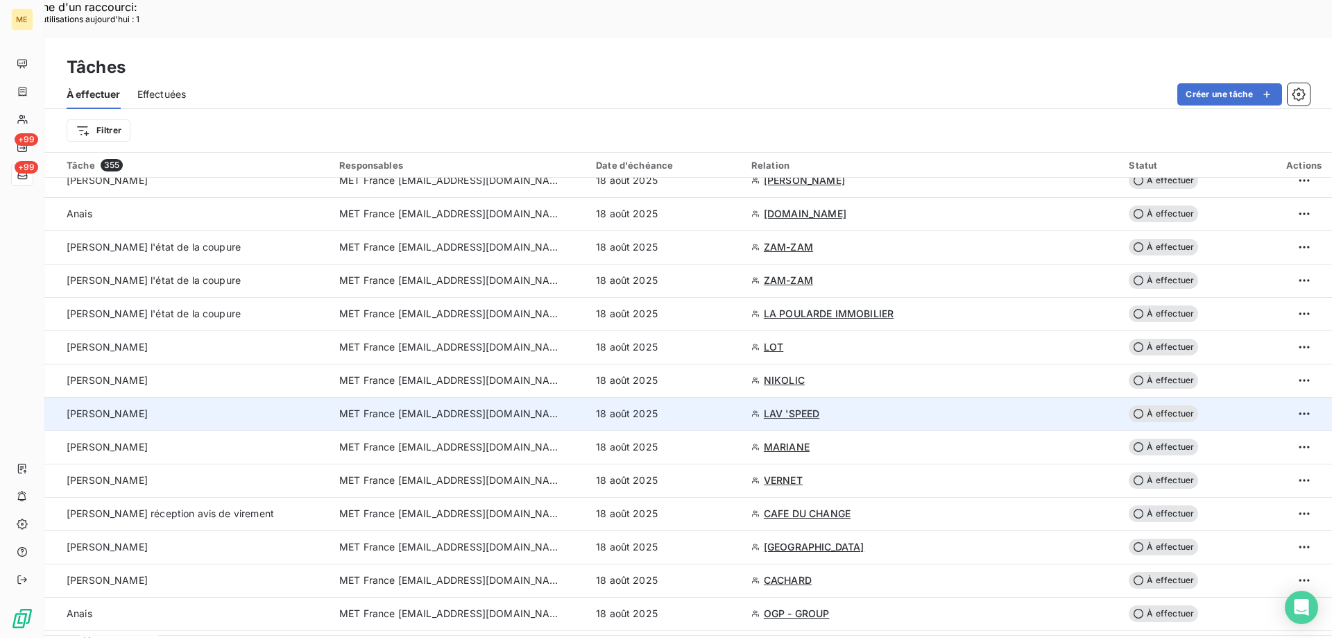
scroll to position [416, 0]
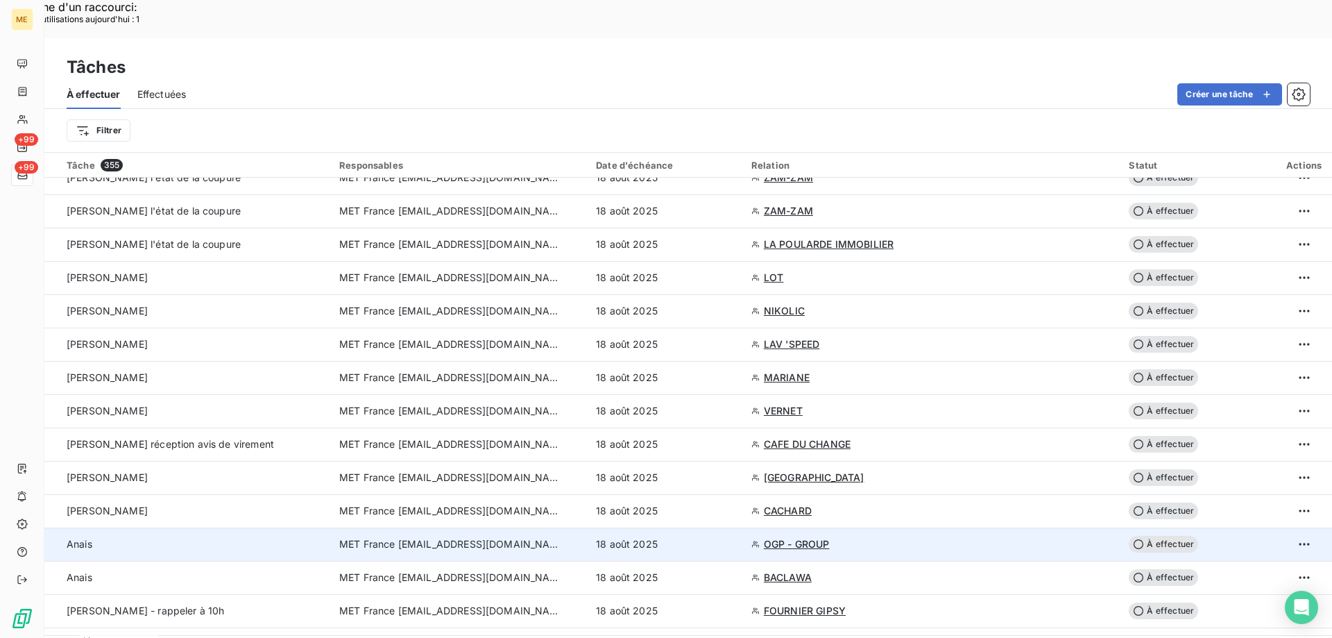
click at [690, 537] on div "18 août 2025" at bounding box center [665, 544] width 139 height 14
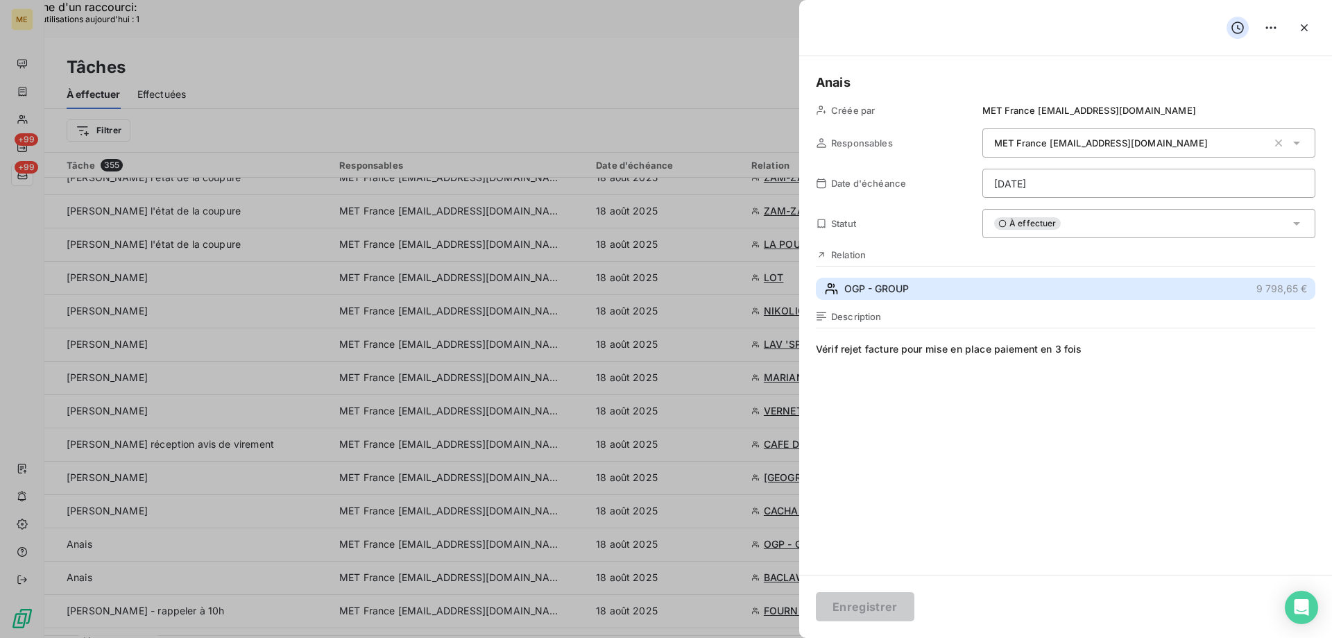
click at [1038, 291] on button "OGP - GROUP 9 798,65 €" at bounding box center [1065, 288] width 499 height 22
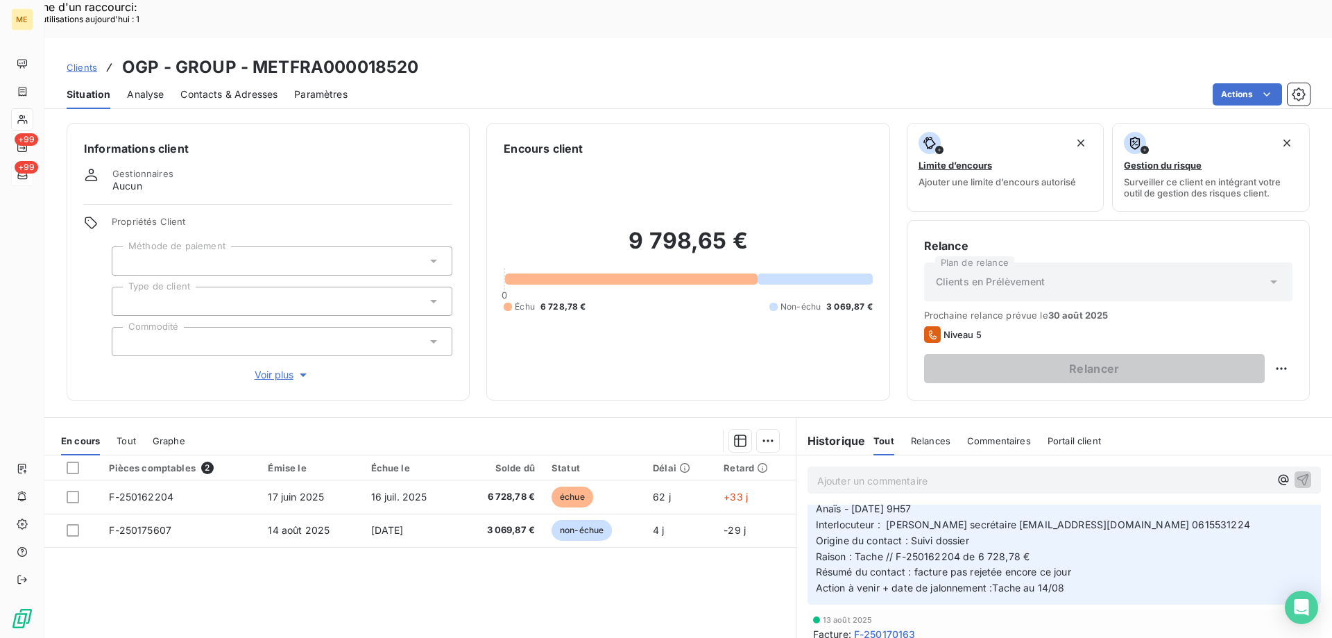
scroll to position [69, 0]
drag, startPoint x: 425, startPoint y: 26, endPoint x: 255, endPoint y: 36, distance: 170.2
click at [255, 55] on div "Clients OGP - GROUP - METFRA000018520" at bounding box center [688, 67] width 1288 height 25
copy h3 "METFRA000018520"
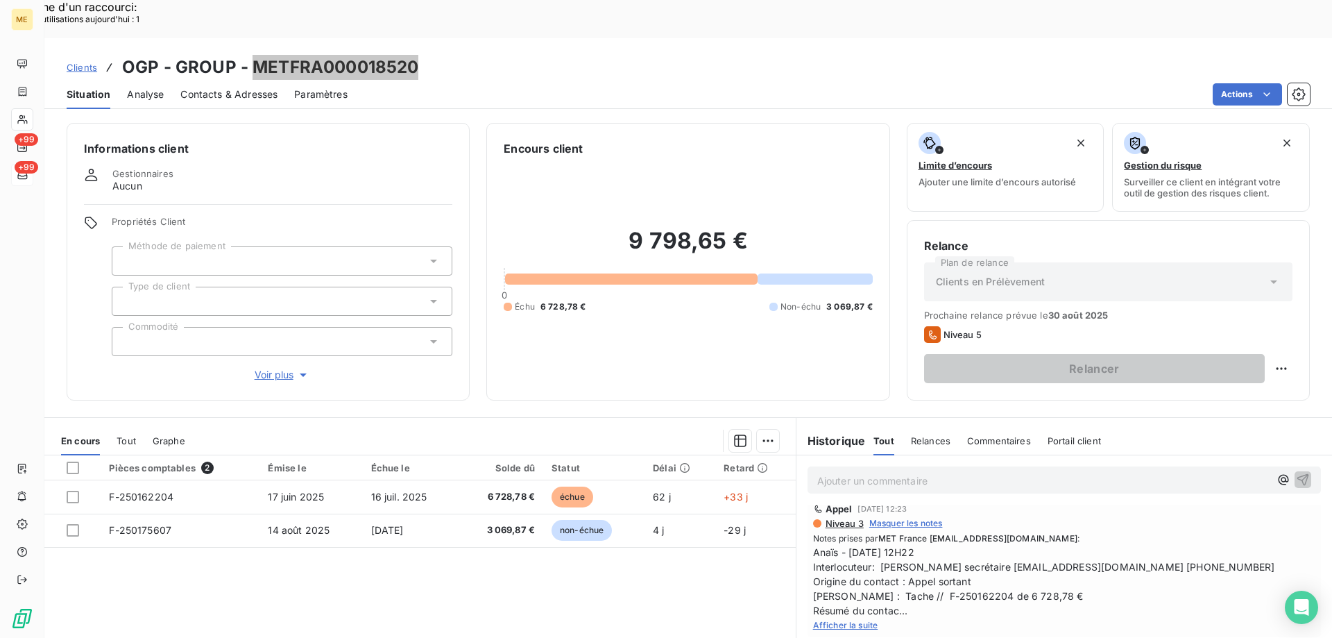
scroll to position [694, 0]
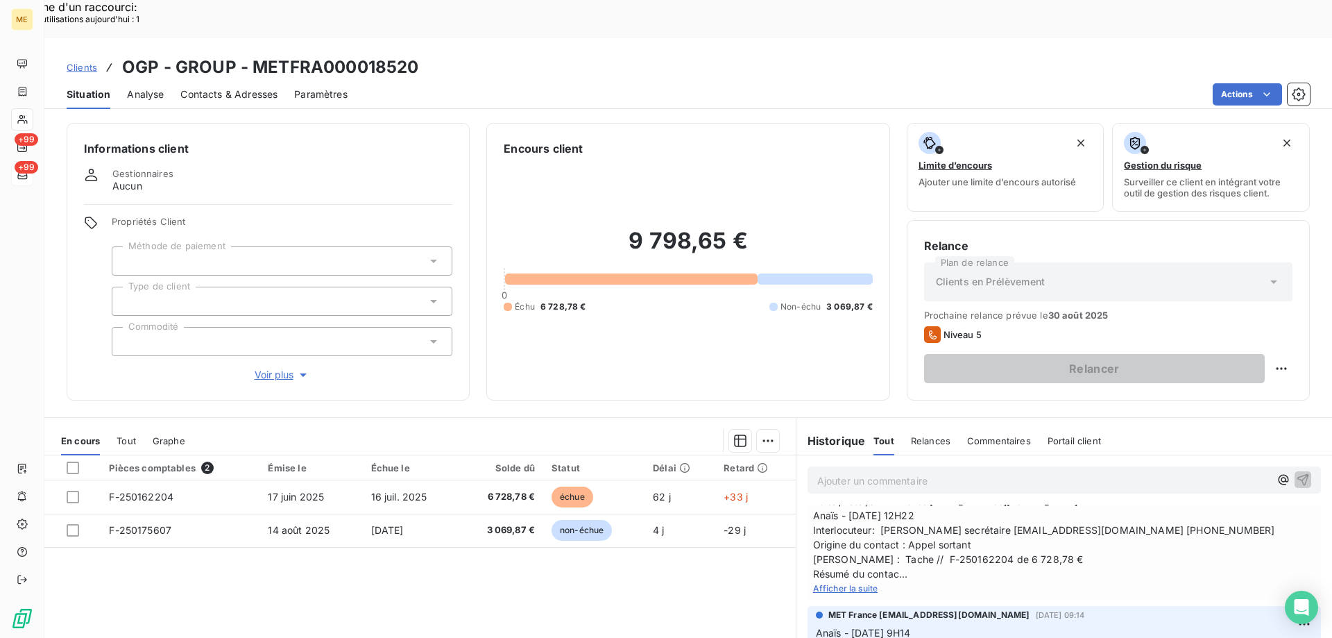
click at [833, 583] on span "Afficher la suite" at bounding box center [845, 588] width 65 height 10
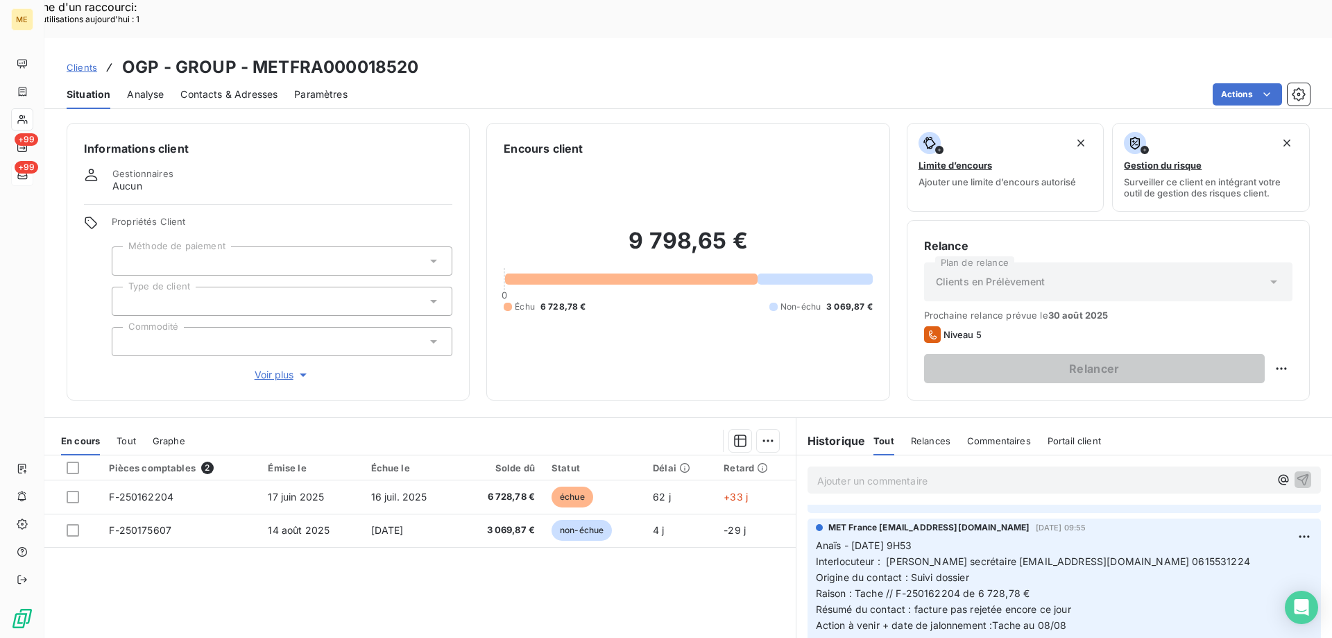
scroll to position [0, 0]
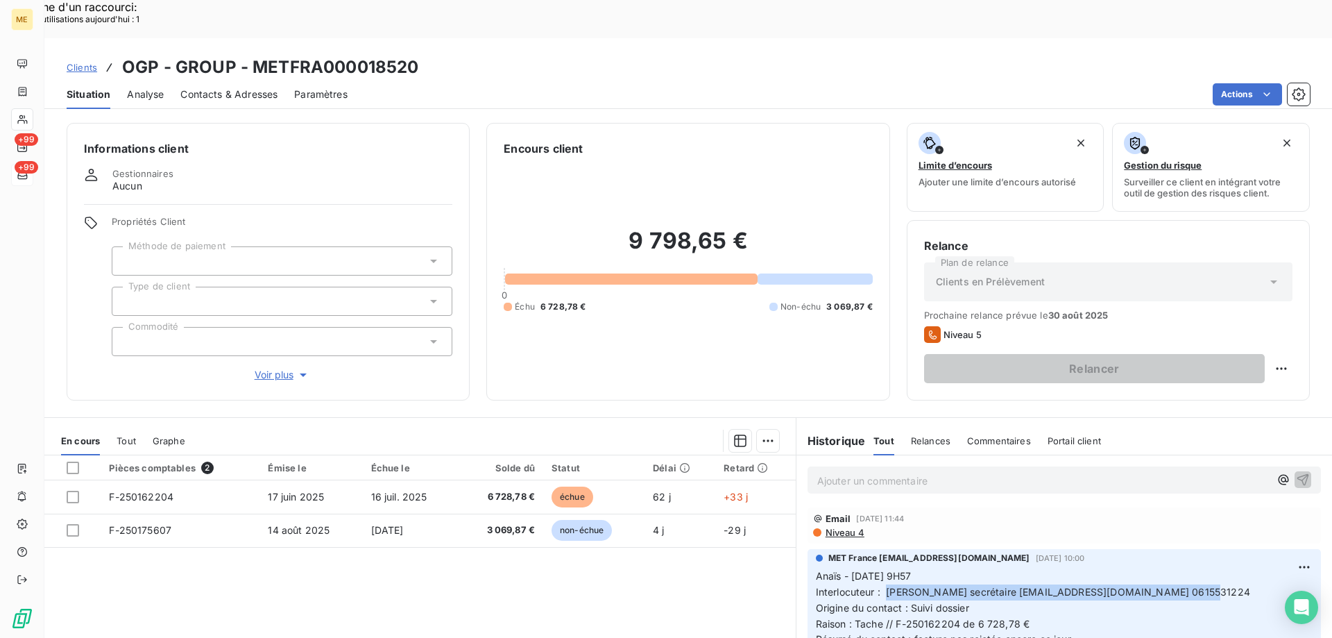
drag, startPoint x: 880, startPoint y: 551, endPoint x: 1208, endPoint y: 555, distance: 328.1
click at [1208, 568] on p "Anaïs - 13/08/2025 - 9H57 Interlocuteur : Mme MILOUD secrétaire contact.ogpoule…" at bounding box center [1064, 615] width 497 height 95
copy span "[PERSON_NAME] secrétaire [EMAIL_ADDRESS][DOMAIN_NAME] 0615531224"
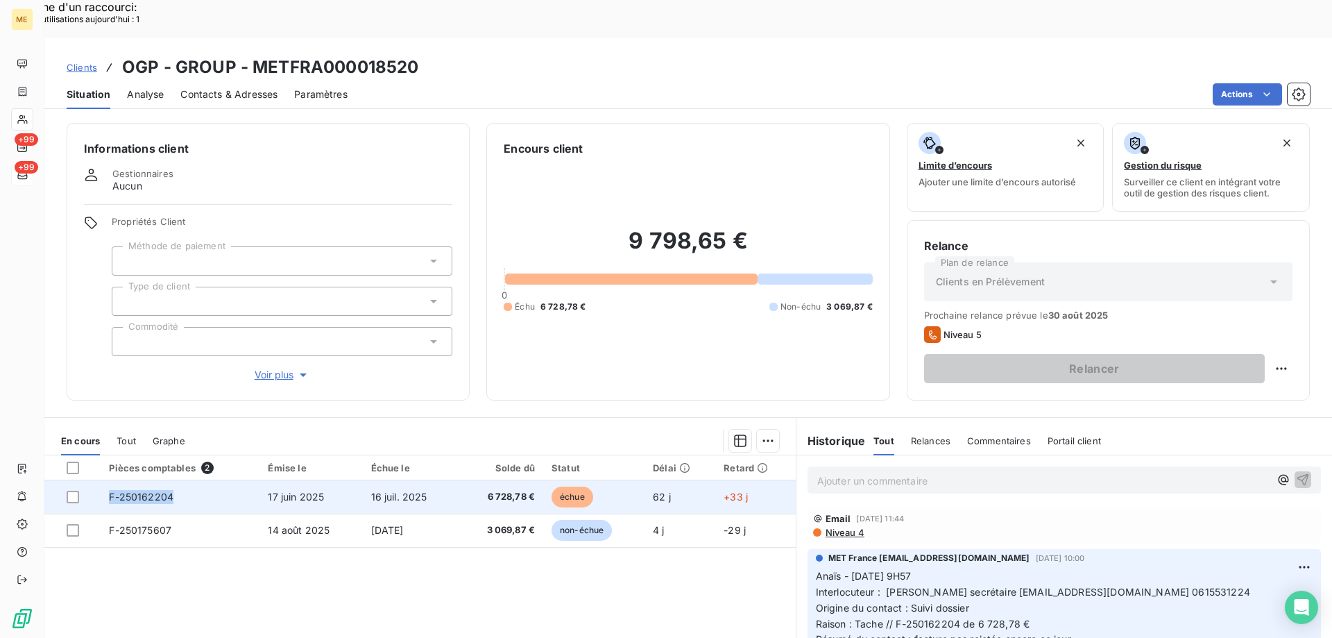
copy span "F-250162204"
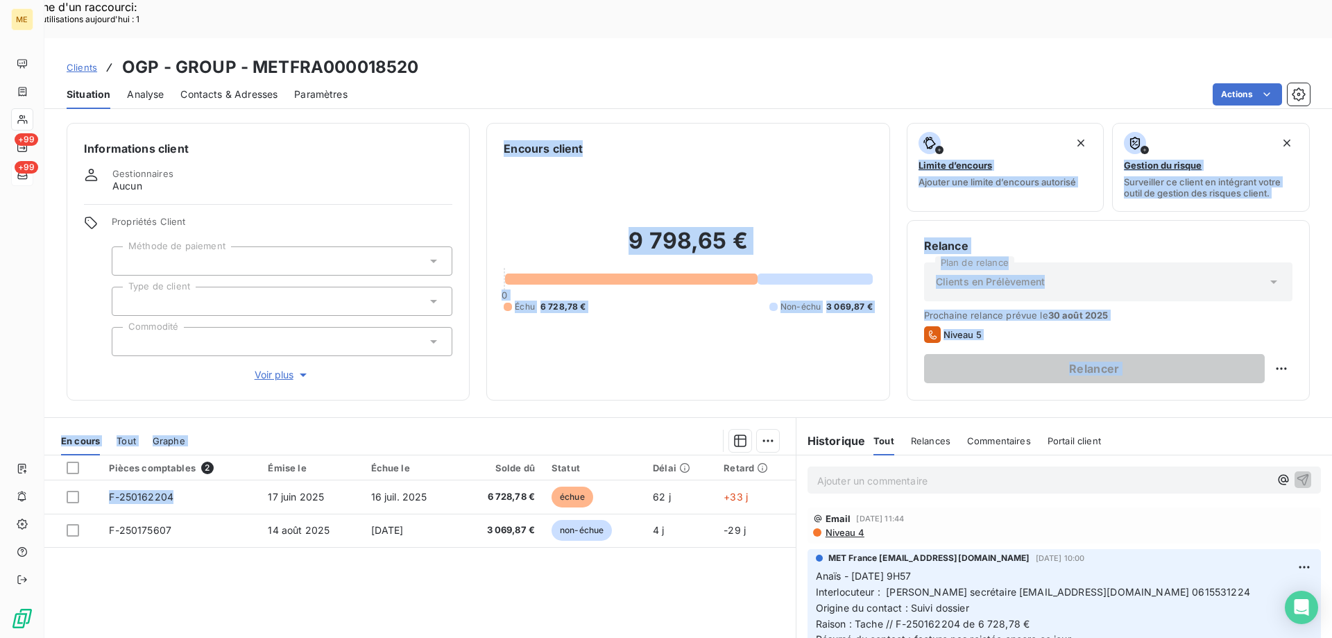
drag, startPoint x: 173, startPoint y: 461, endPoint x: 135, endPoint y: 335, distance: 131.2
click at [132, 336] on div "Informations client Gestionnaires Aucun Propriétés Client Méthode de paiement T…" at bounding box center [688, 394] width 1288 height 561
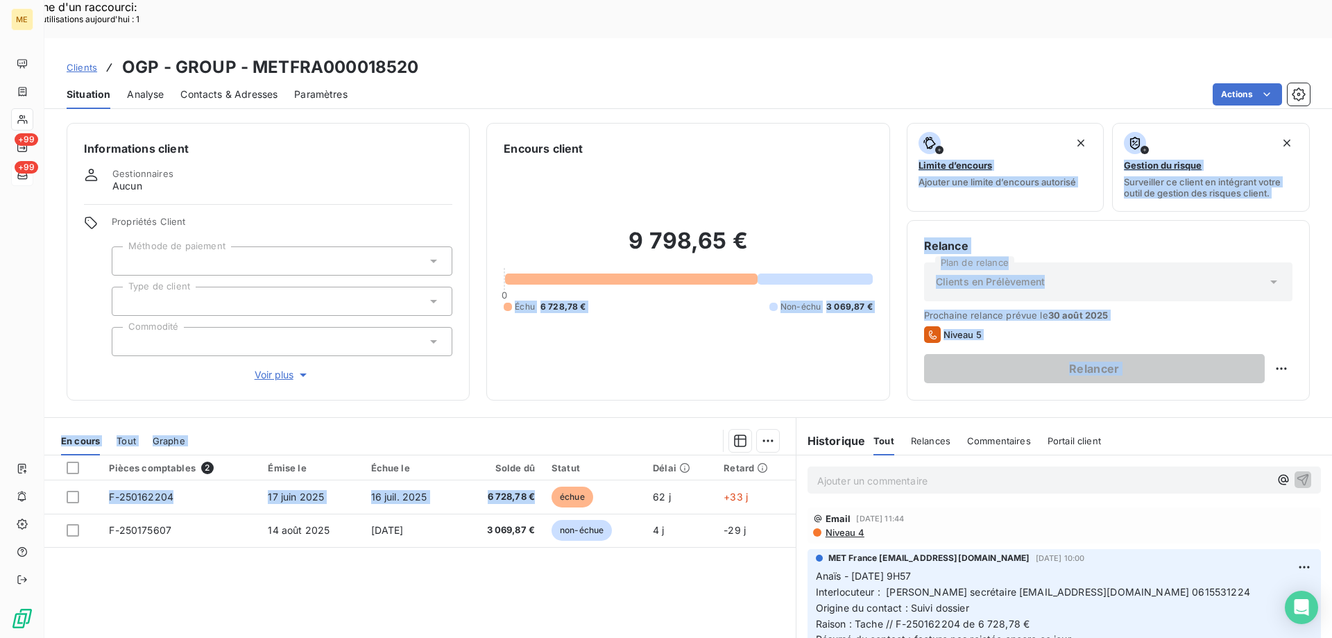
drag, startPoint x: 538, startPoint y: 458, endPoint x: 512, endPoint y: 350, distance: 111.2
click at [510, 351] on div "Informations client Gestionnaires Aucun Propriétés Client Méthode de paiement T…" at bounding box center [688, 394] width 1288 height 561
drag, startPoint x: 596, startPoint y: 288, endPoint x: 659, endPoint y: 311, distance: 67.1
click at [596, 289] on div "9 798,65 € 0 Échu 6 728,78 € Non-échu 3 069,87 €" at bounding box center [688, 270] width 368 height 226
click at [656, 332] on div "9 798,65 € 0 Échu 6 728,78 € Non-échu 3 069,87 €" at bounding box center [688, 270] width 368 height 226
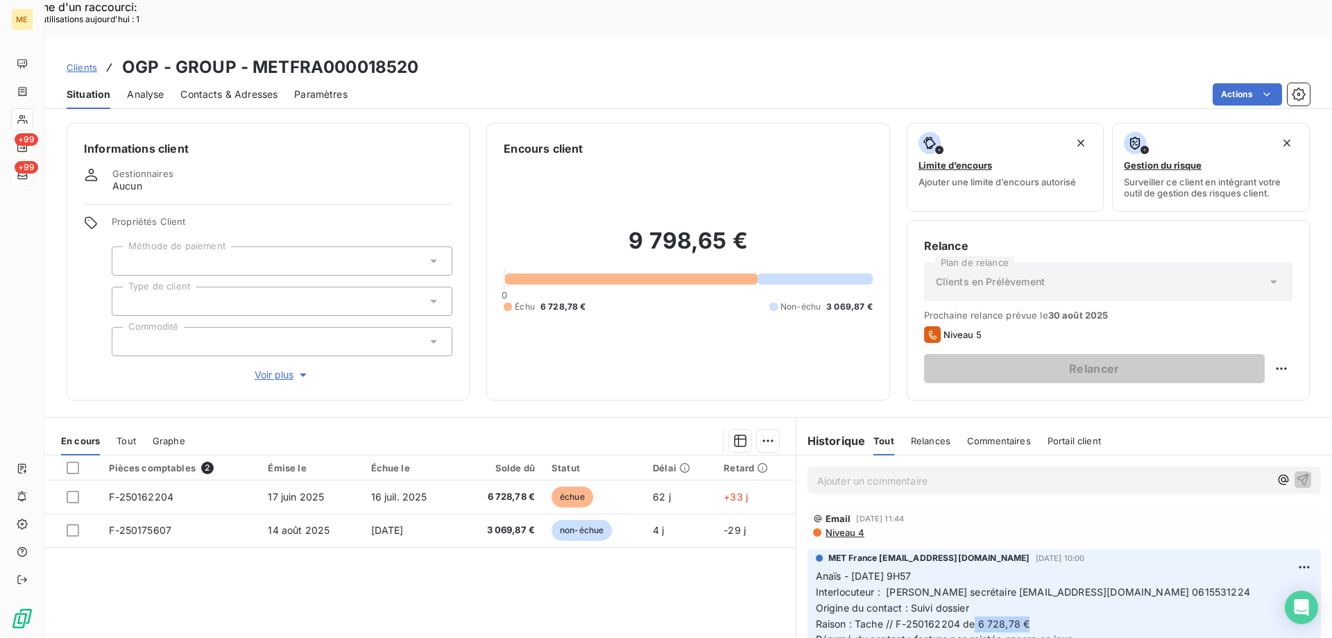
drag, startPoint x: 970, startPoint y: 588, endPoint x: 1034, endPoint y: 588, distance: 64.5
click at [1034, 588] on p "Anaïs - 13/08/2025 - 9H57 Interlocuteur : Mme MILOUD secrétaire contact.ogpoule…" at bounding box center [1064, 615] width 497 height 95
drag, startPoint x: 1139, startPoint y: 550, endPoint x: 1205, endPoint y: 554, distance: 66.0
click at [1205, 568] on p "Anaïs - 13/08/2025 - 9H57 Interlocuteur : Mme MILOUD secrétaire contact.ogpoule…" at bounding box center [1064, 615] width 497 height 95
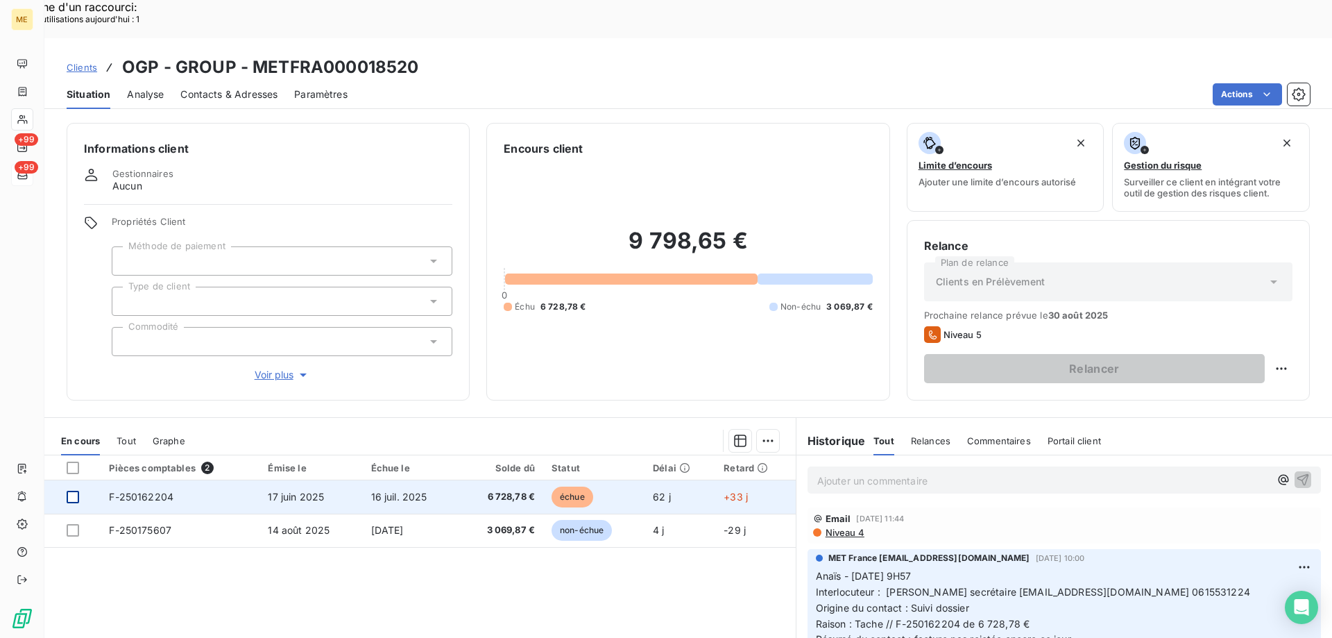
click at [67, 490] on div at bounding box center [73, 496] width 12 height 12
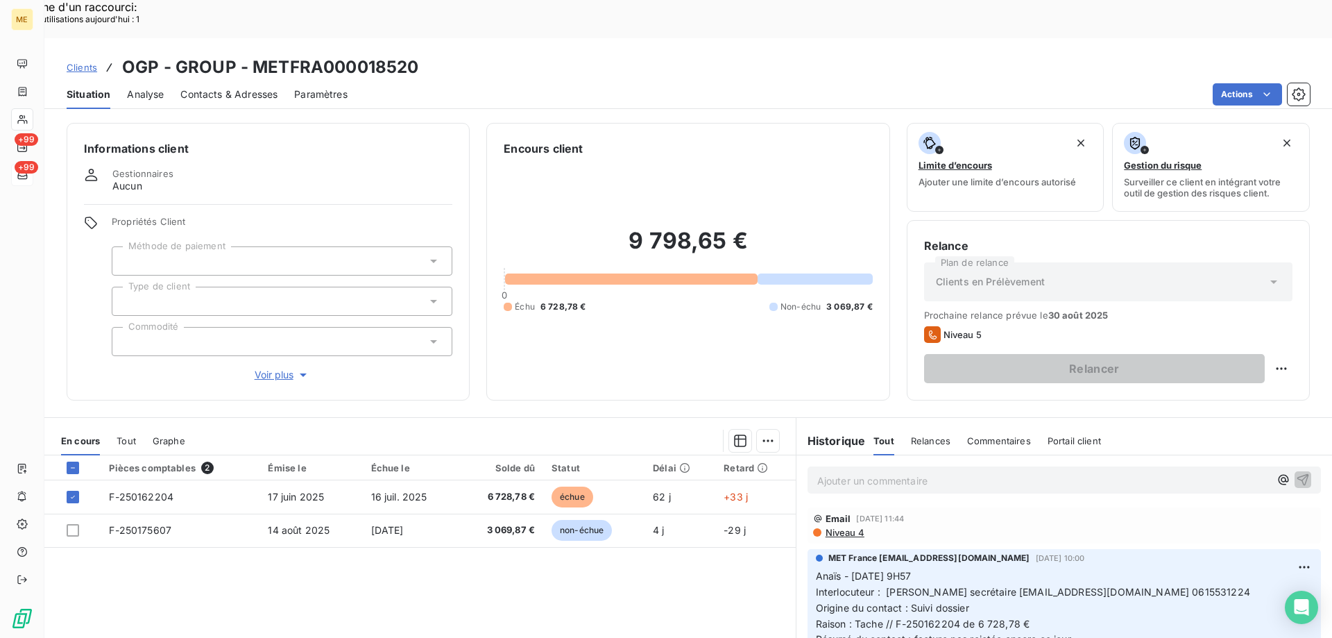
click at [1218, 357] on div "Replanifier cette action" at bounding box center [1214, 361] width 124 height 22
select select "7"
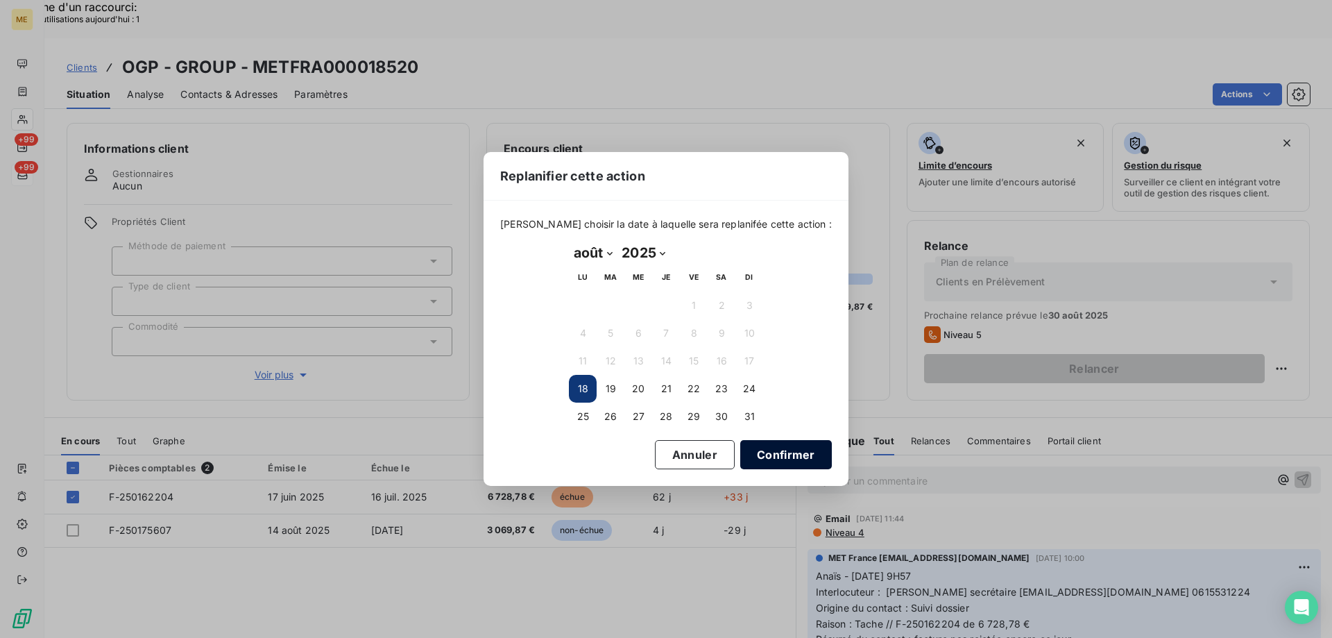
click at [766, 460] on button "Confirmer" at bounding box center [786, 454] width 92 height 29
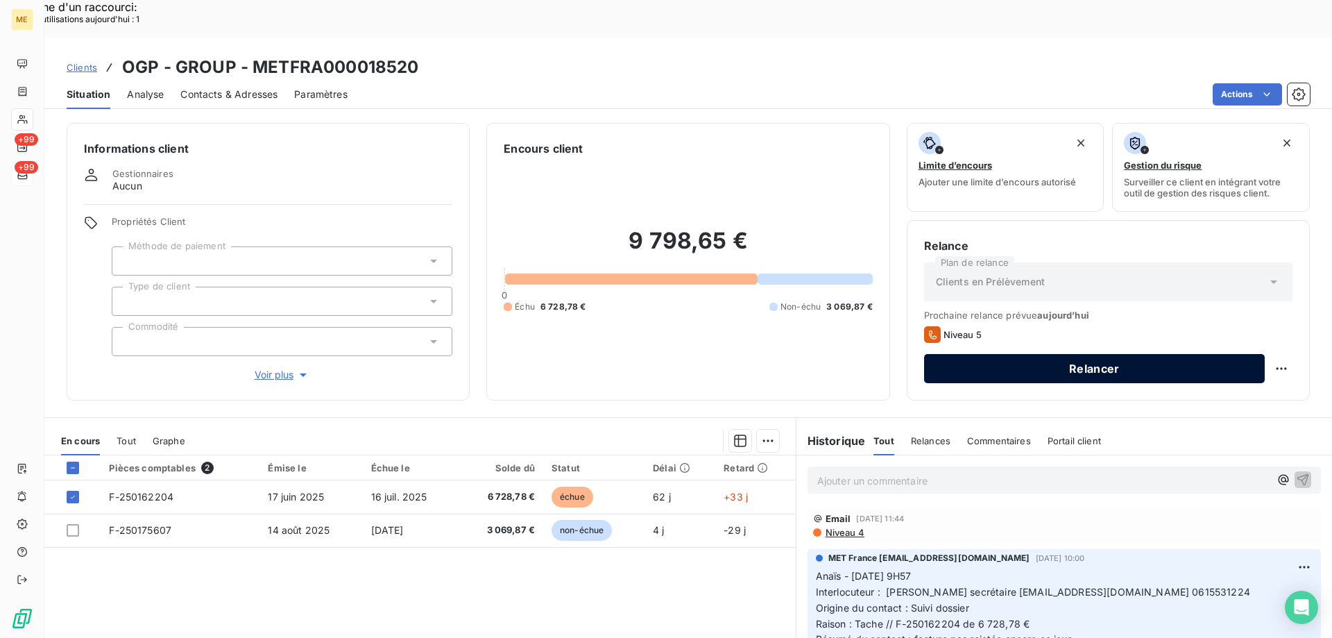
click at [1099, 354] on button "Relancer" at bounding box center [1094, 368] width 341 height 29
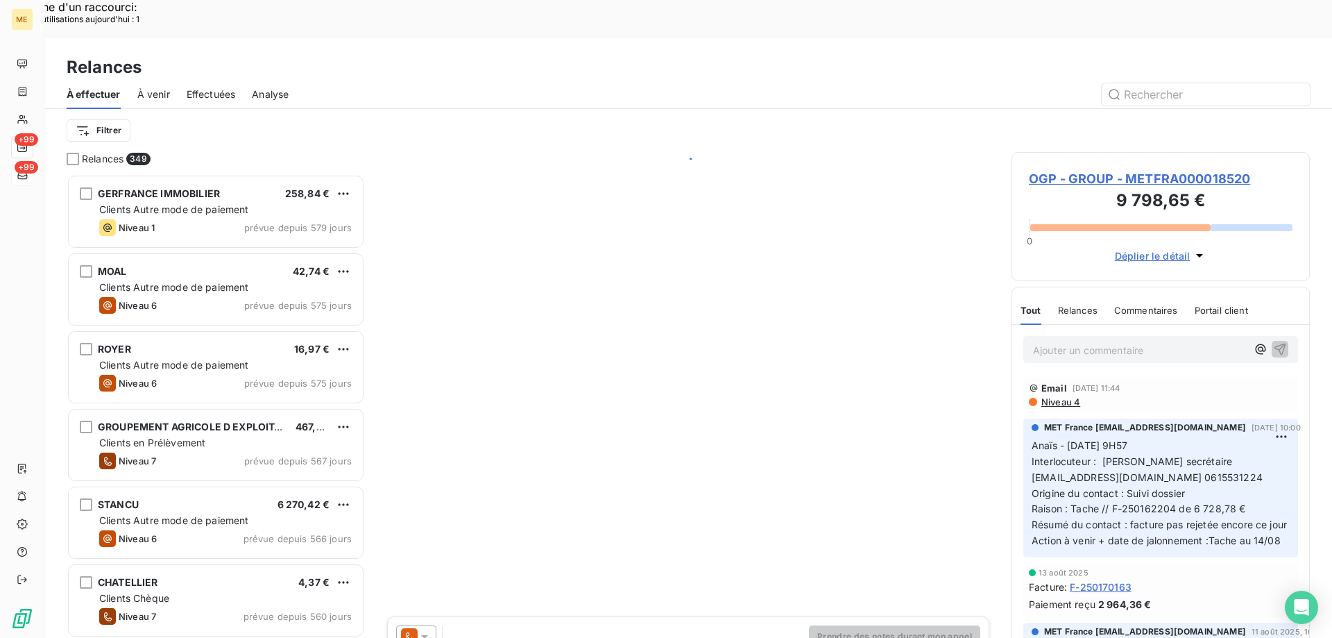
scroll to position [491, 288]
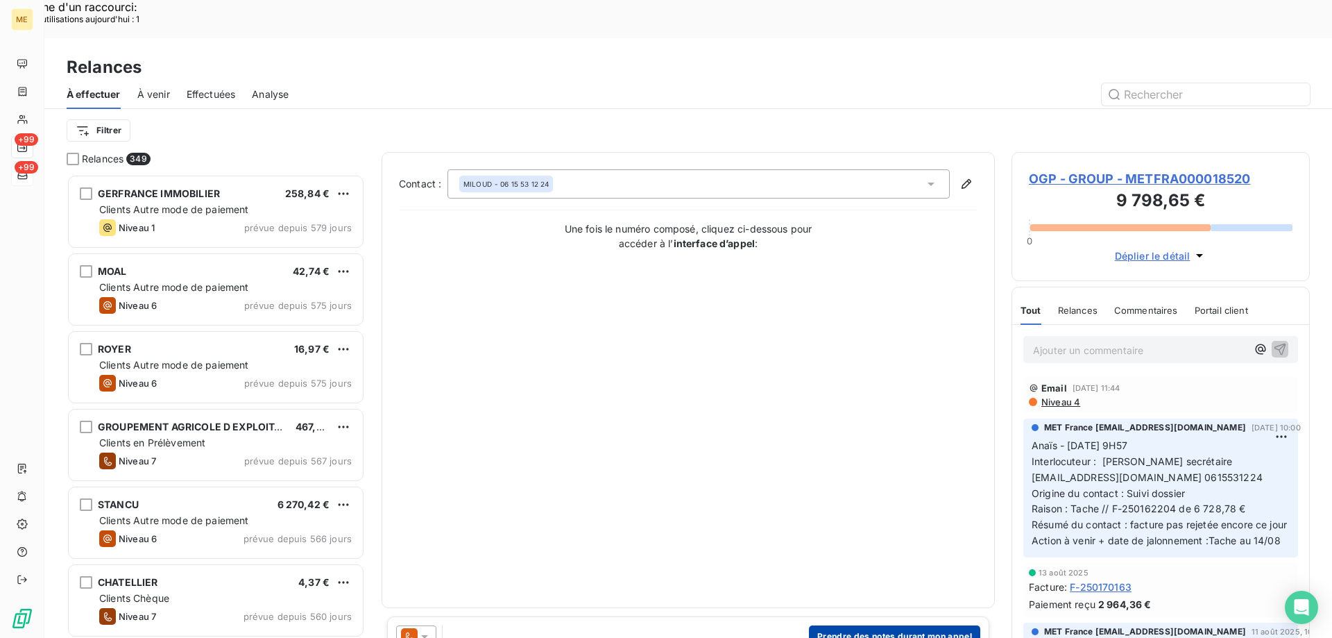
click at [880, 625] on button "Prendre des notes durant mon appel" at bounding box center [894, 636] width 171 height 22
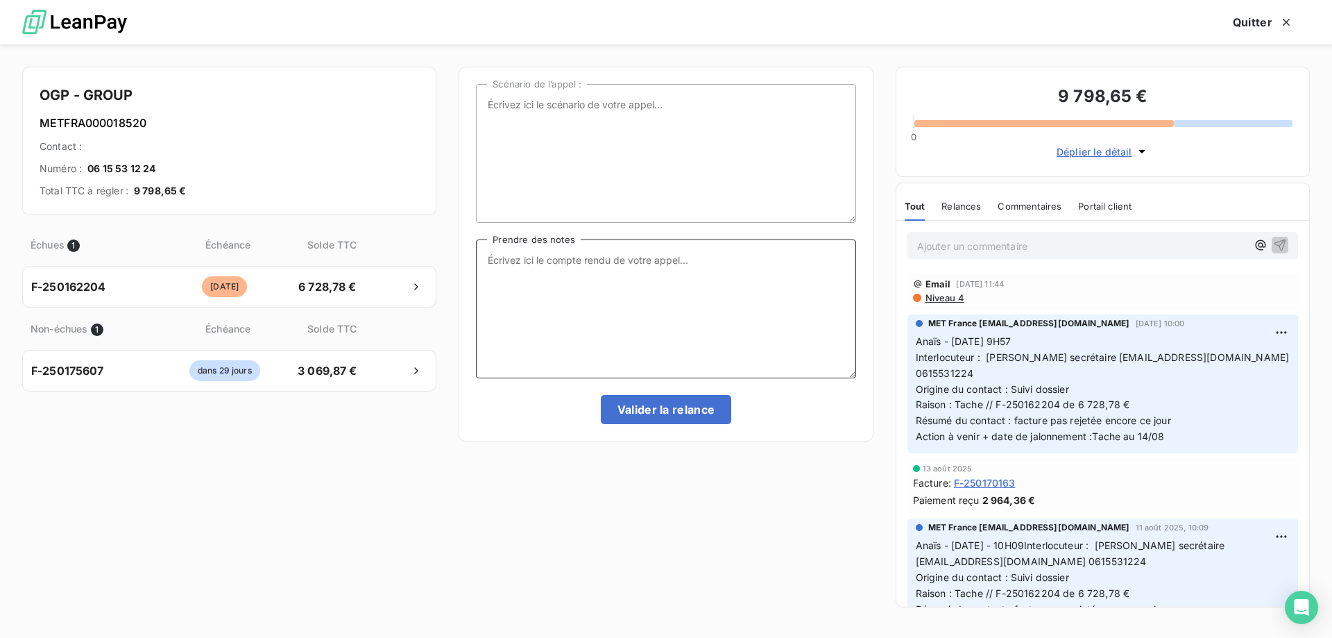
click at [678, 289] on textarea "Prendre des notes" at bounding box center [665, 308] width 379 height 139
paste textarea "Anaïs - 18/08/2025 - 12H11 Interlocuteur : Mme MILOUD secrétaire contact.ogpoul…"
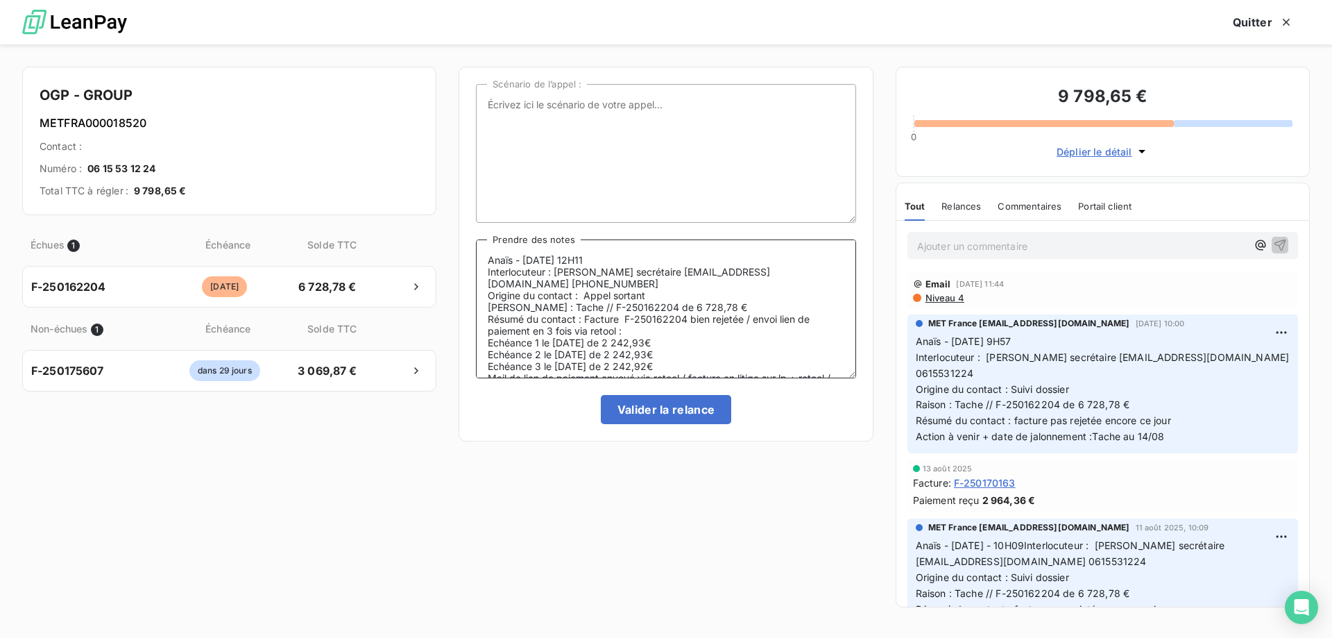
scroll to position [30, 0]
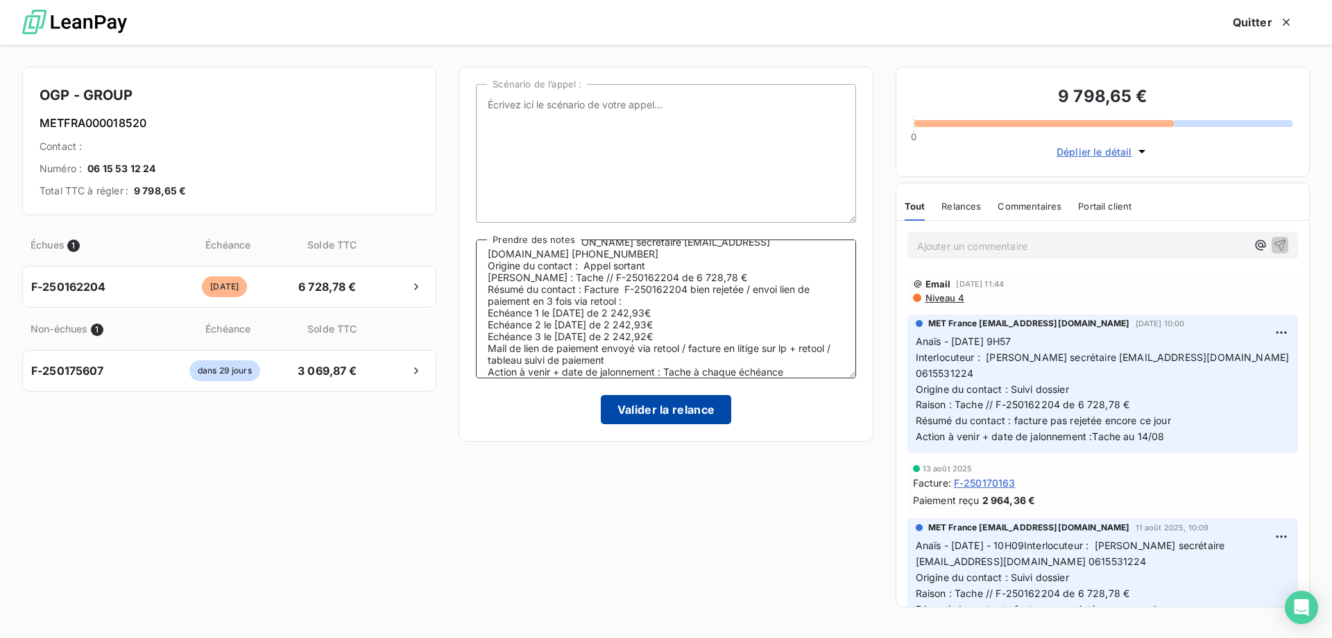
type textarea "Anaïs - 18/08/2025 - 12H11 Interlocuteur : Mme MILOUD secrétaire contact.ogpoul…"
click at [654, 414] on button "Valider la relance" at bounding box center [666, 409] width 131 height 29
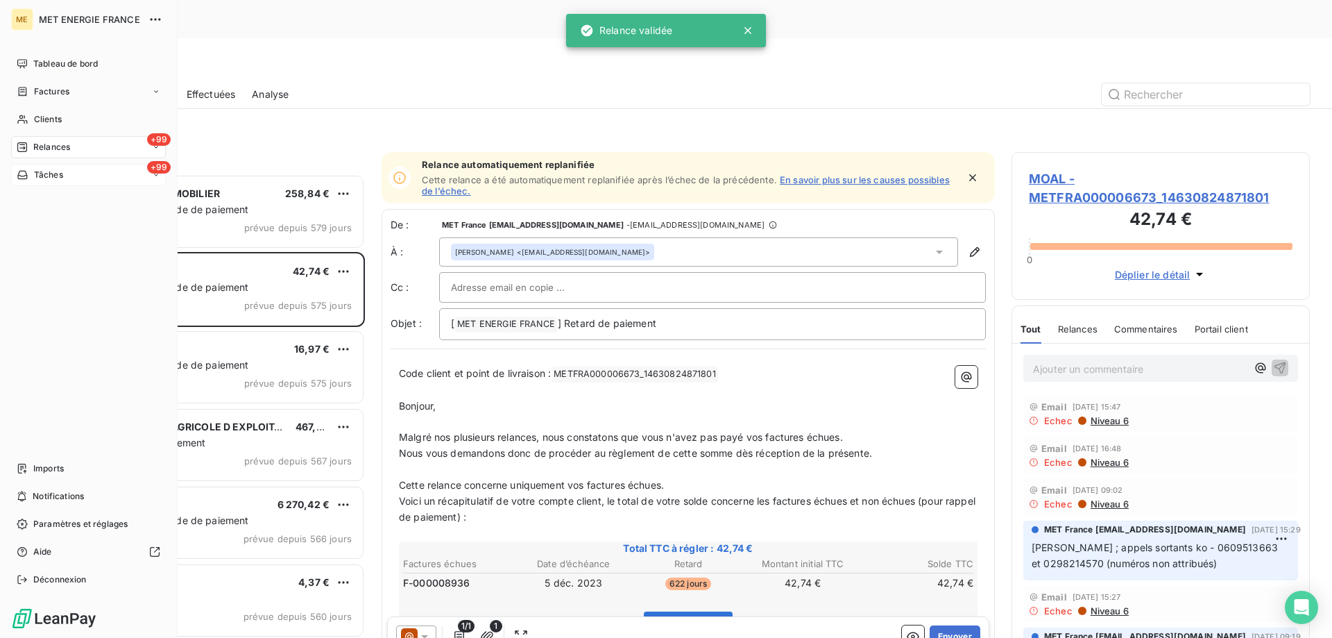
click at [46, 170] on span "Tâches" at bounding box center [48, 175] width 29 height 12
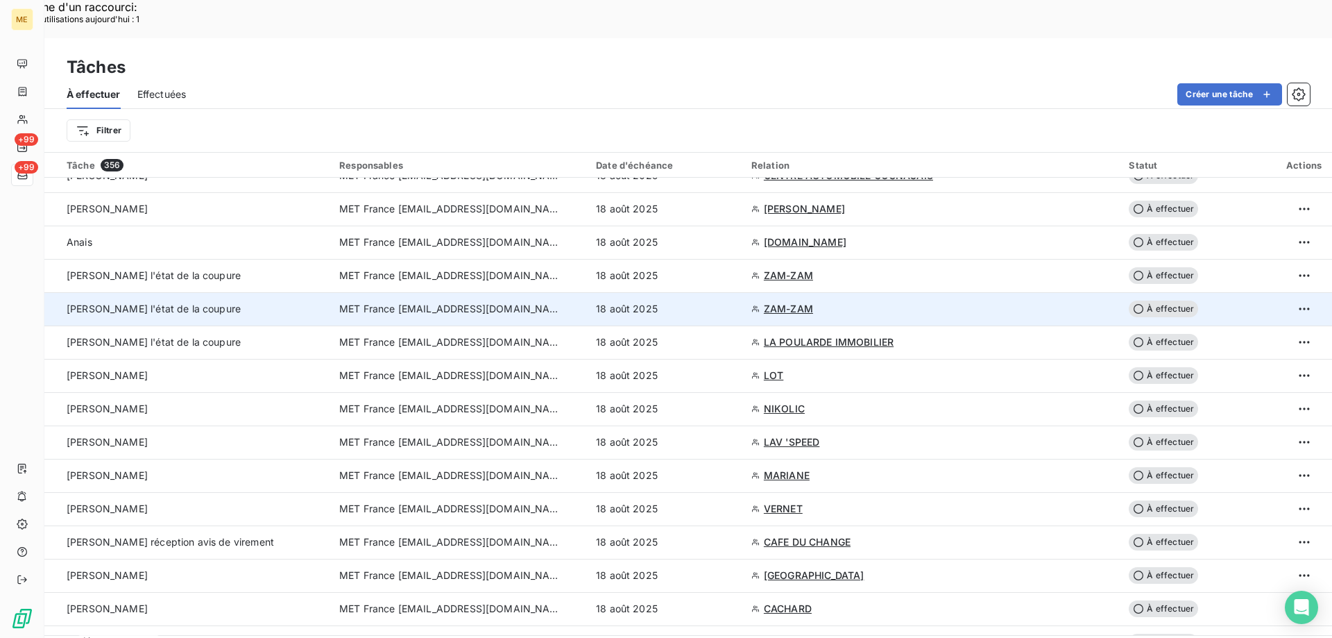
scroll to position [347, 0]
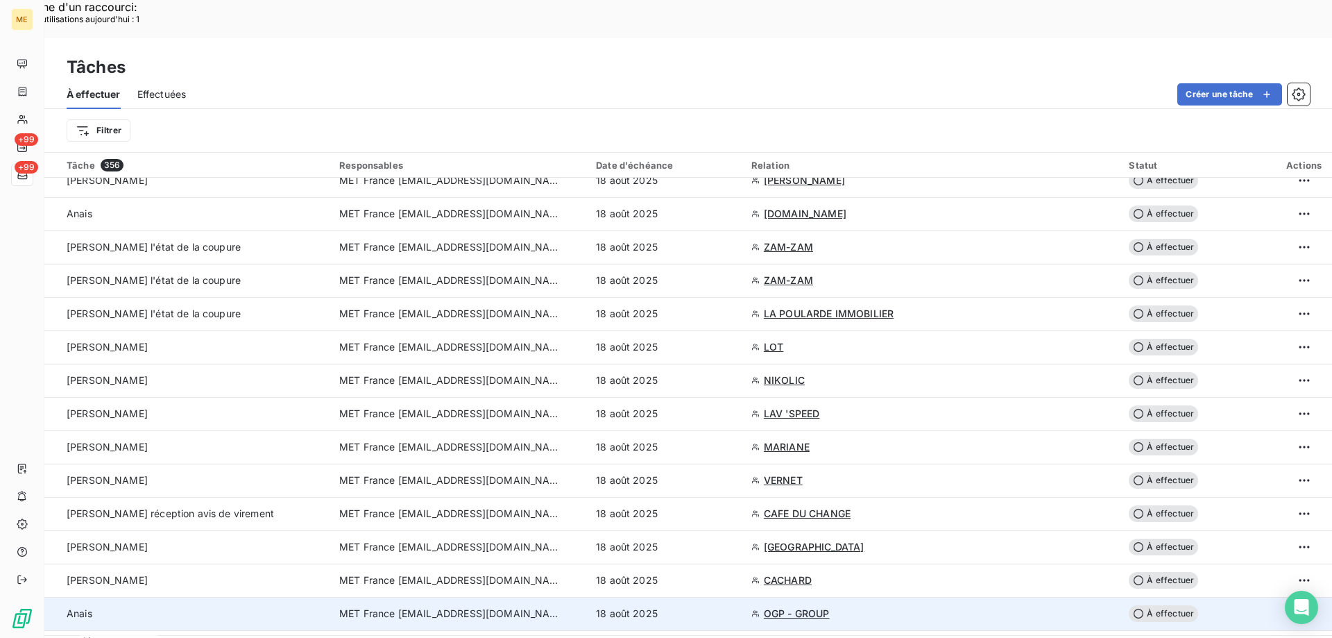
click at [794, 606] on span "OGP - GROUP" at bounding box center [797, 613] width 66 height 14
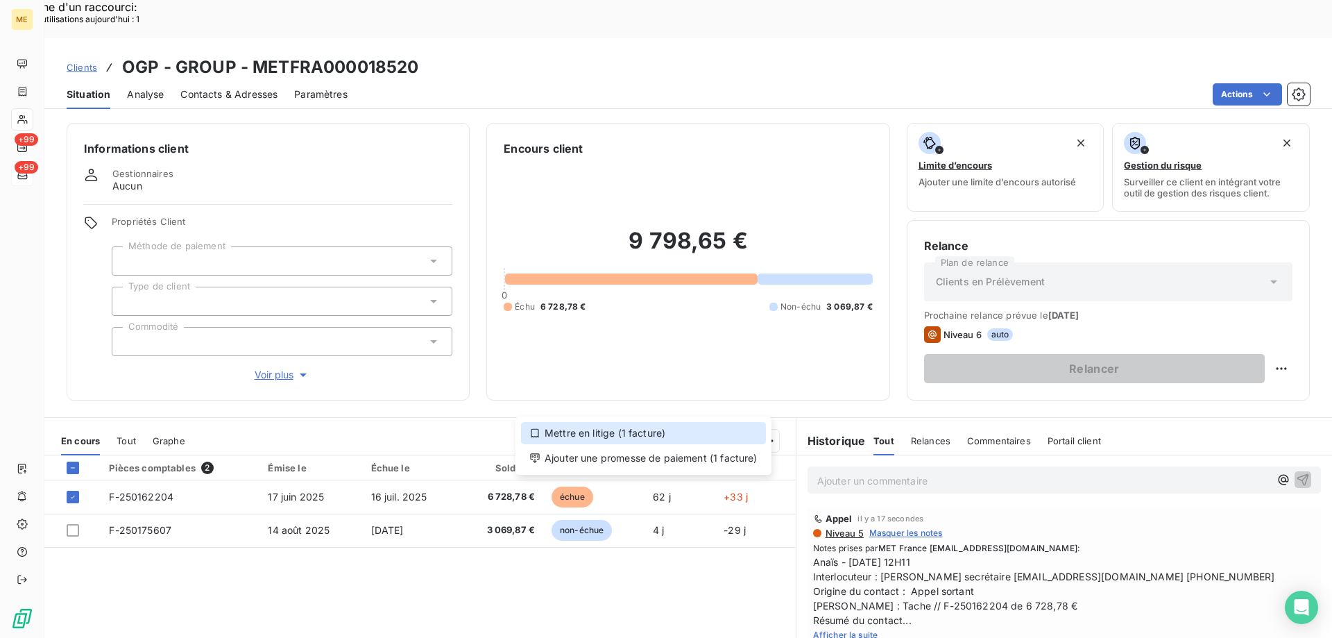
click at [707, 431] on div "Mettre en litige (1 facture)" at bounding box center [643, 433] width 245 height 22
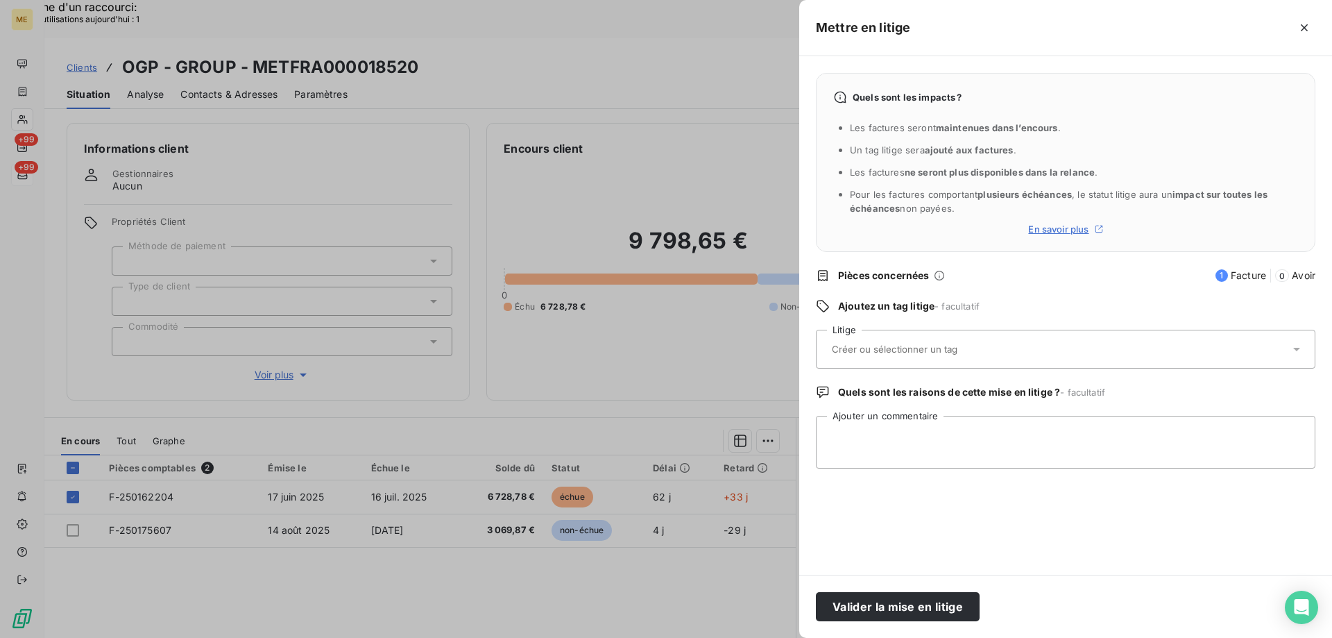
click at [923, 336] on div at bounding box center [1059, 348] width 462 height 29
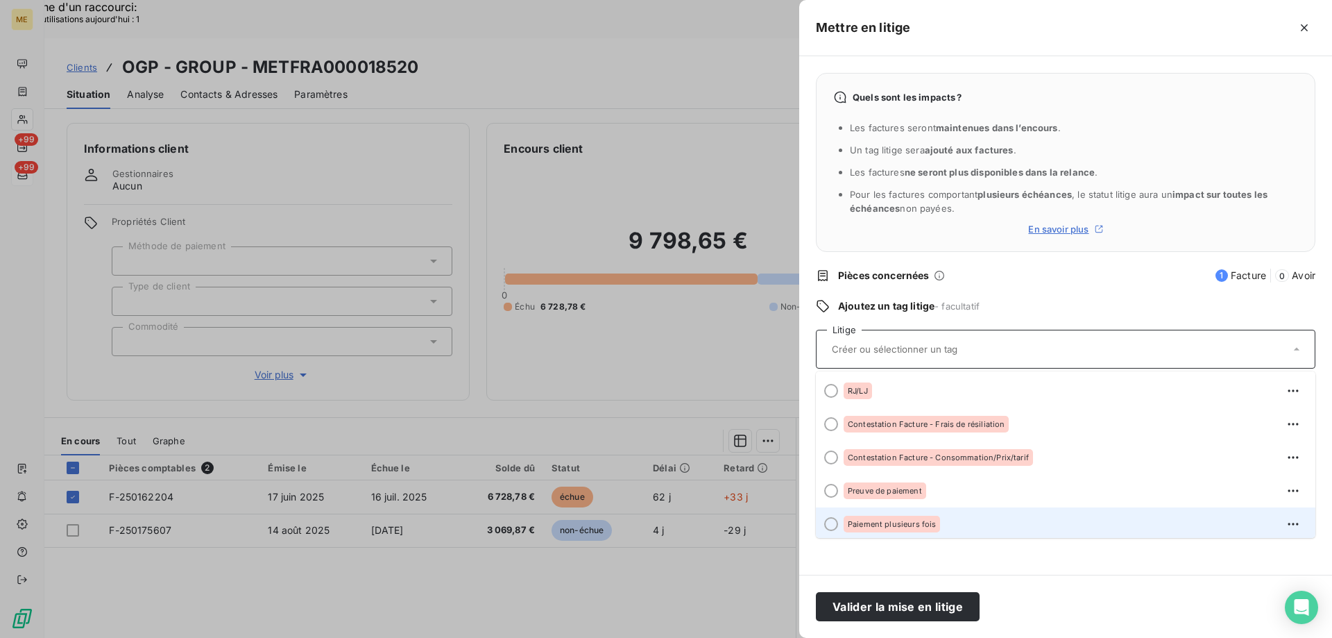
click at [917, 520] on span "Paiement plusieurs fois" at bounding box center [892, 524] width 88 height 8
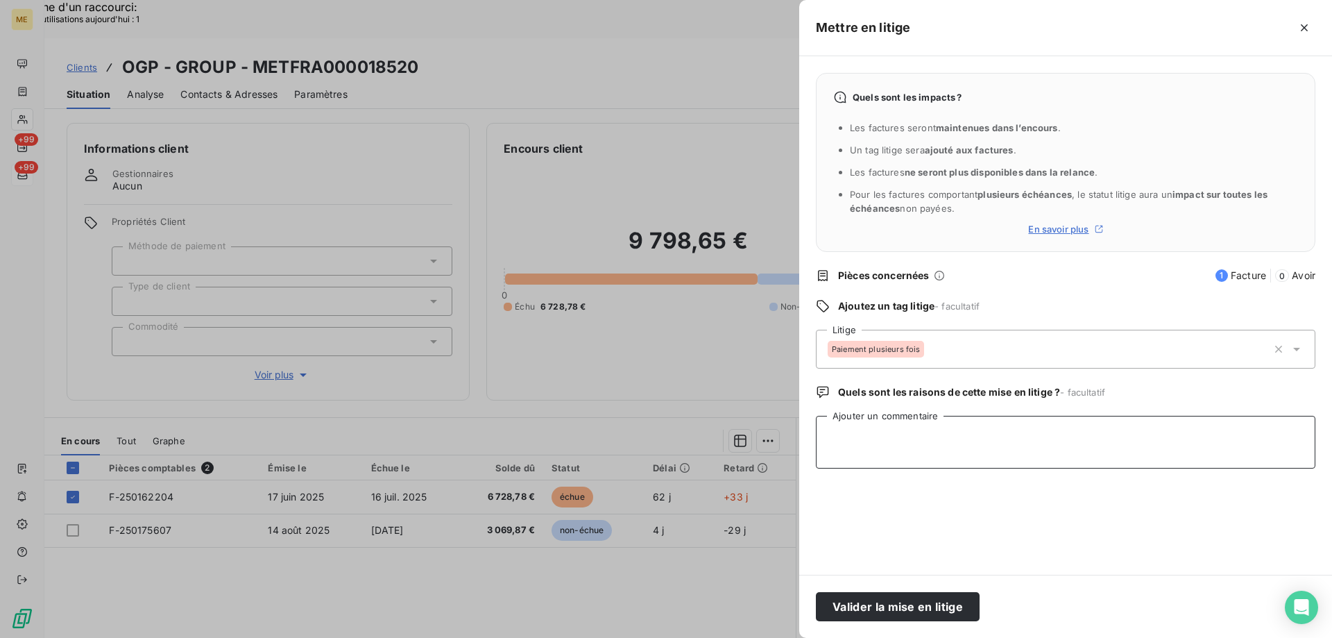
click at [936, 459] on textarea "Ajouter un commentaire" at bounding box center [1065, 442] width 499 height 53
paste textarea "Anaïs - 18/08/2025 - 12H11 Interlocuteur : Mme MILOUD secrétaire contact.ogpoul…"
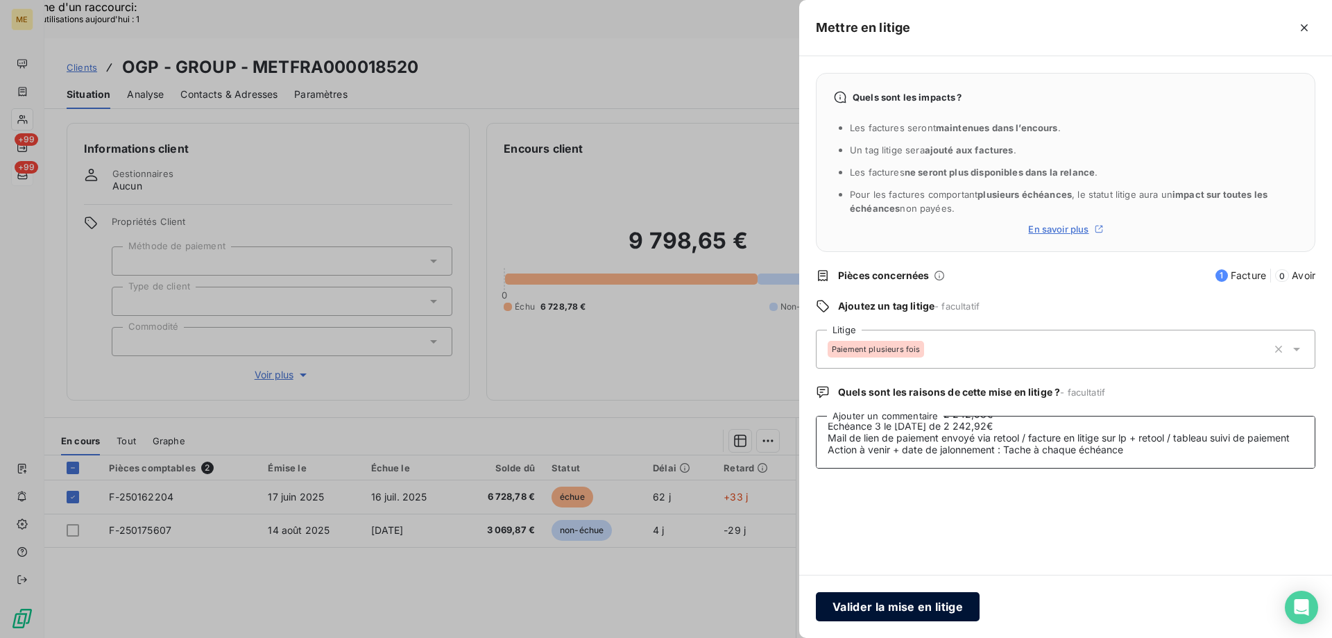
type textarea "Anaïs - 18/08/2025 - 12H11 Interlocuteur : Mme MILOUD secrétaire contact.ogpoul…"
click at [891, 605] on button "Valider la mise en litige" at bounding box center [898, 606] width 164 height 29
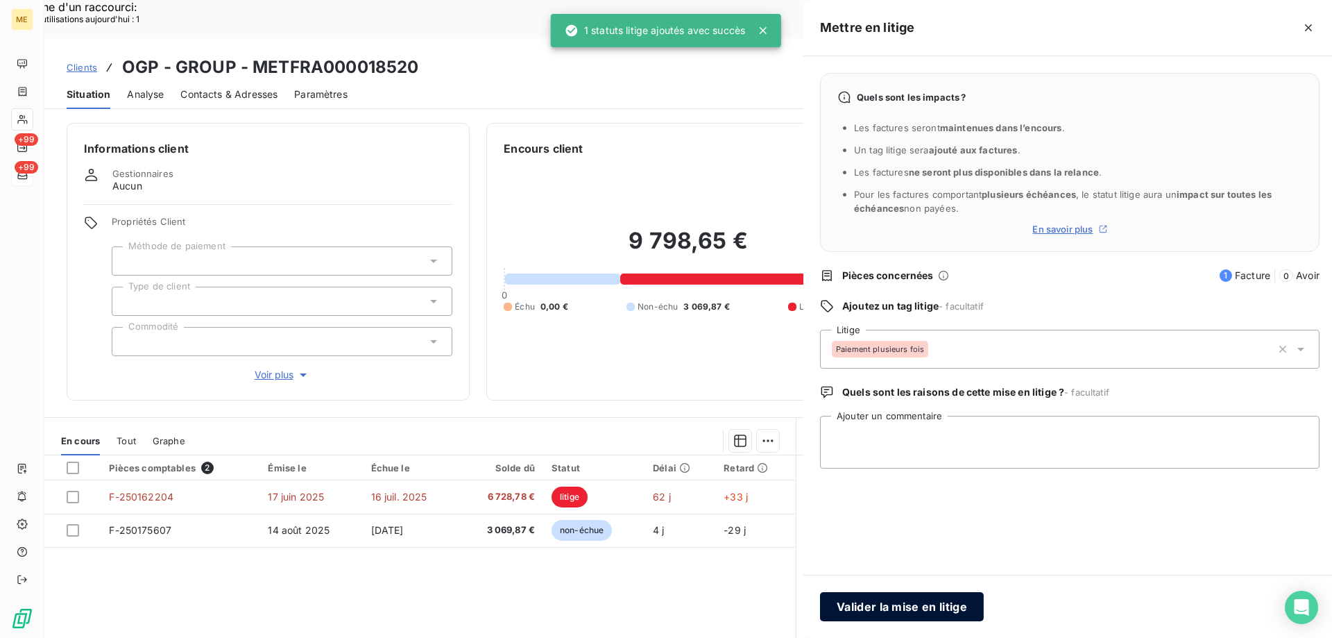
scroll to position [0, 0]
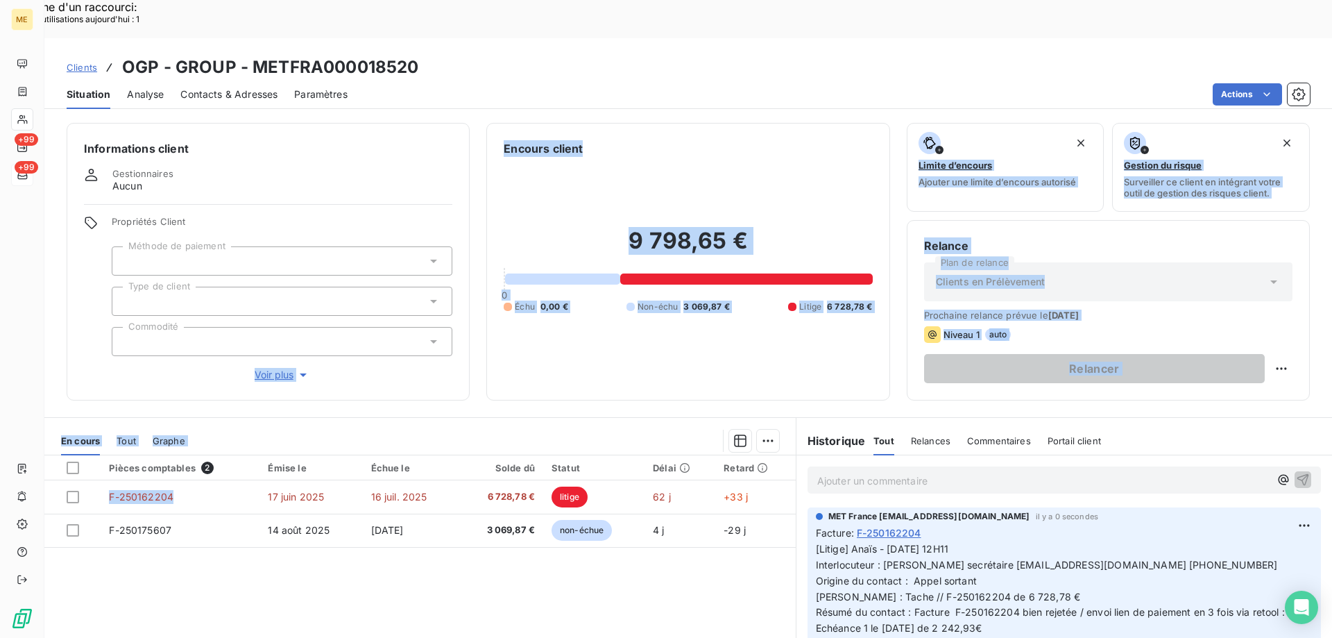
drag, startPoint x: 180, startPoint y: 460, endPoint x: 114, endPoint y: 325, distance: 150.2
click at [114, 325] on div "Informations client Gestionnaires Aucun Propriétés Client Méthode de paiement T…" at bounding box center [688, 394] width 1288 height 561
click at [364, 55] on div "Clients OGP - GROUP - METFRA000018520" at bounding box center [688, 67] width 1288 height 25
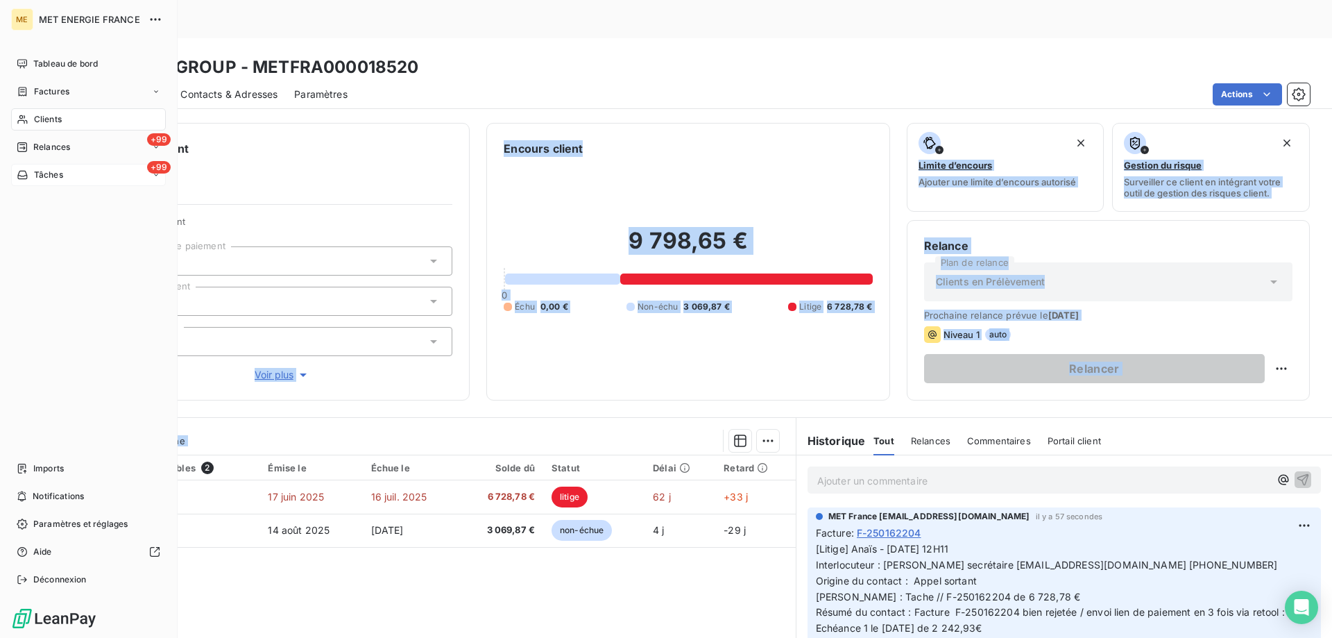
click at [422, 55] on div "Clients OGP - GROUP - METFRA000018520" at bounding box center [688, 67] width 1288 height 25
click at [368, 83] on div "Actions" at bounding box center [837, 94] width 946 height 22
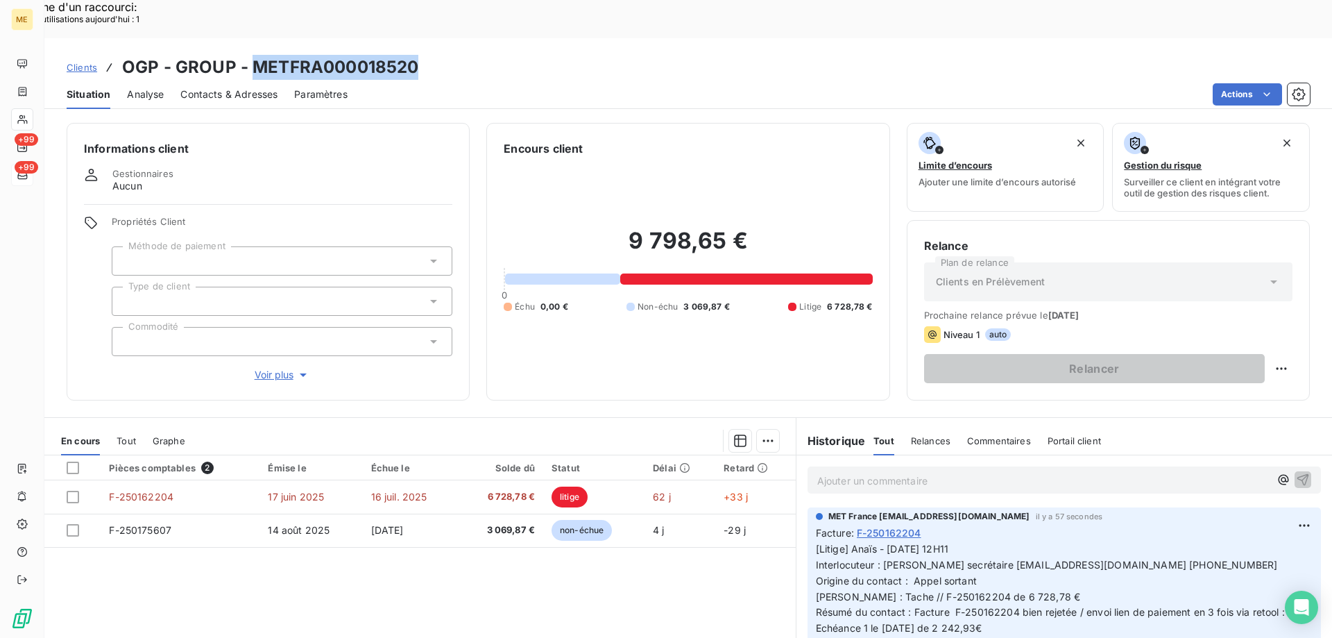
drag, startPoint x: 429, startPoint y: 32, endPoint x: 250, endPoint y: 37, distance: 179.0
click at [250, 55] on div "Clients OGP - GROUP - METFRA000018520" at bounding box center [688, 67] width 1288 height 25
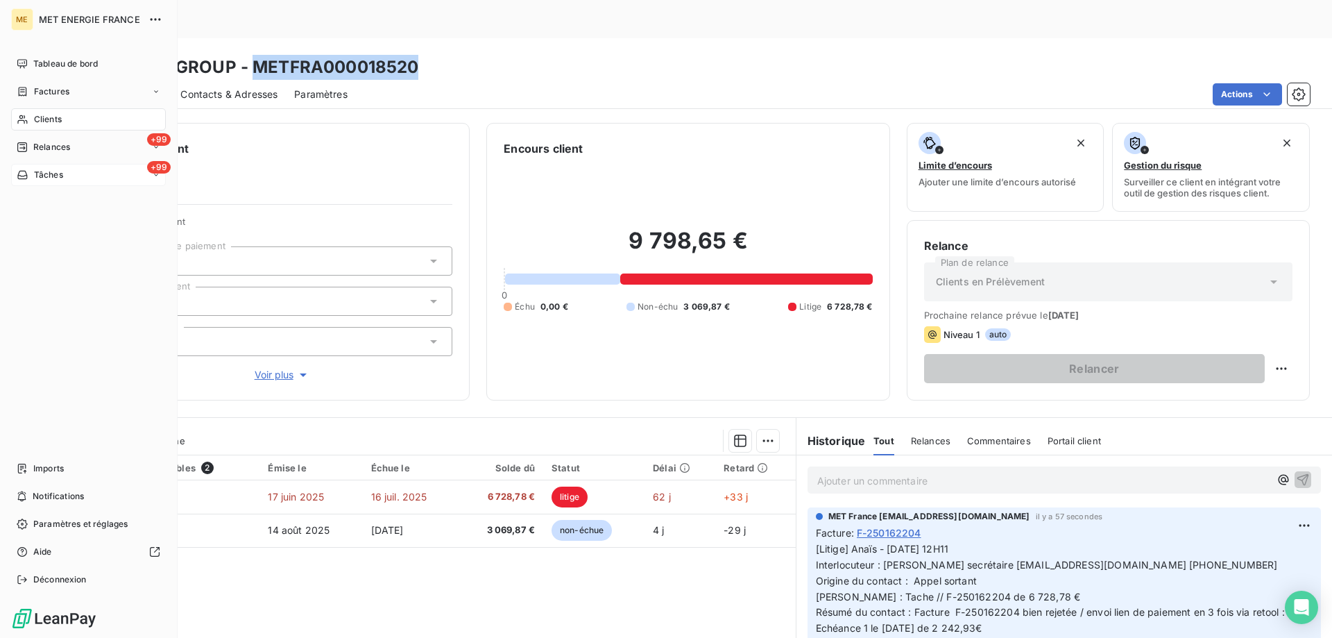
click at [44, 176] on span "Tâches" at bounding box center [48, 175] width 29 height 12
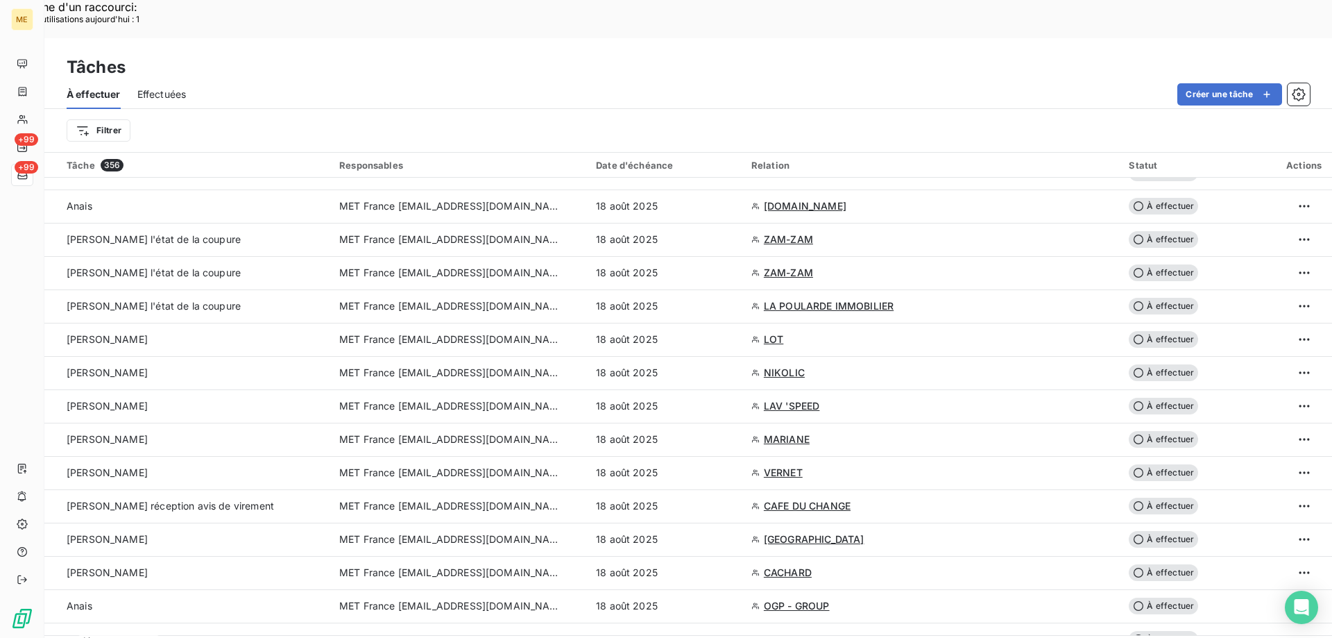
scroll to position [555, 0]
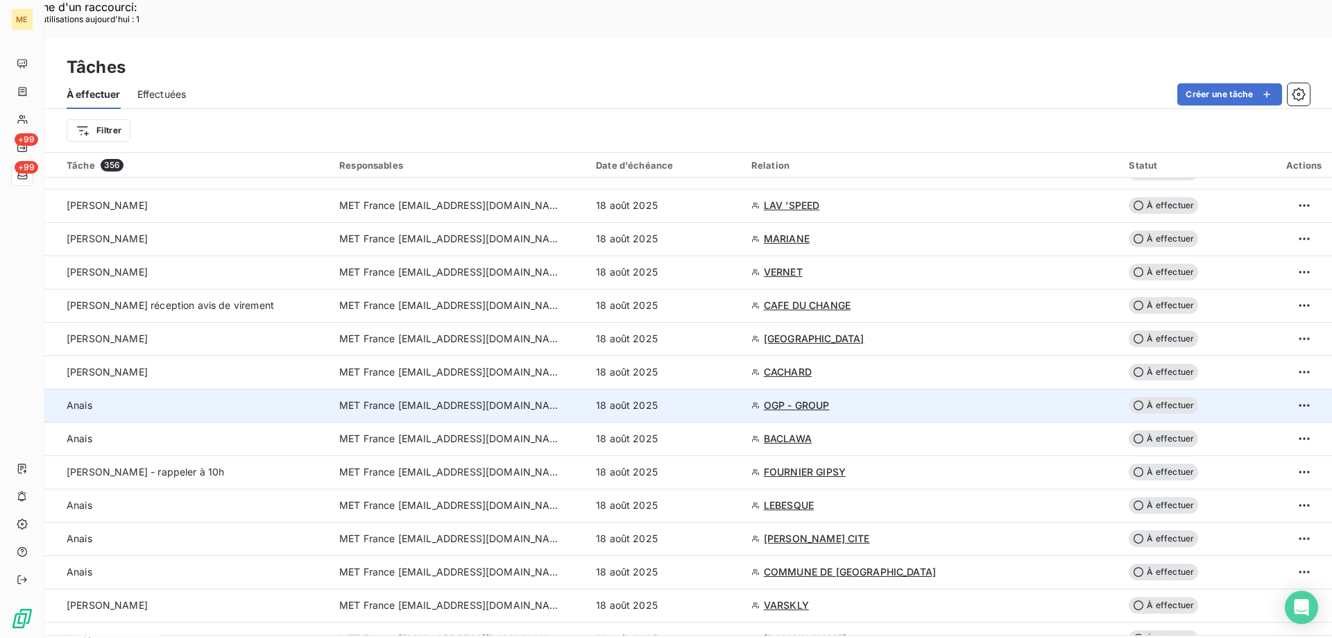
click at [799, 398] on span "OGP - GROUP" at bounding box center [797, 405] width 66 height 14
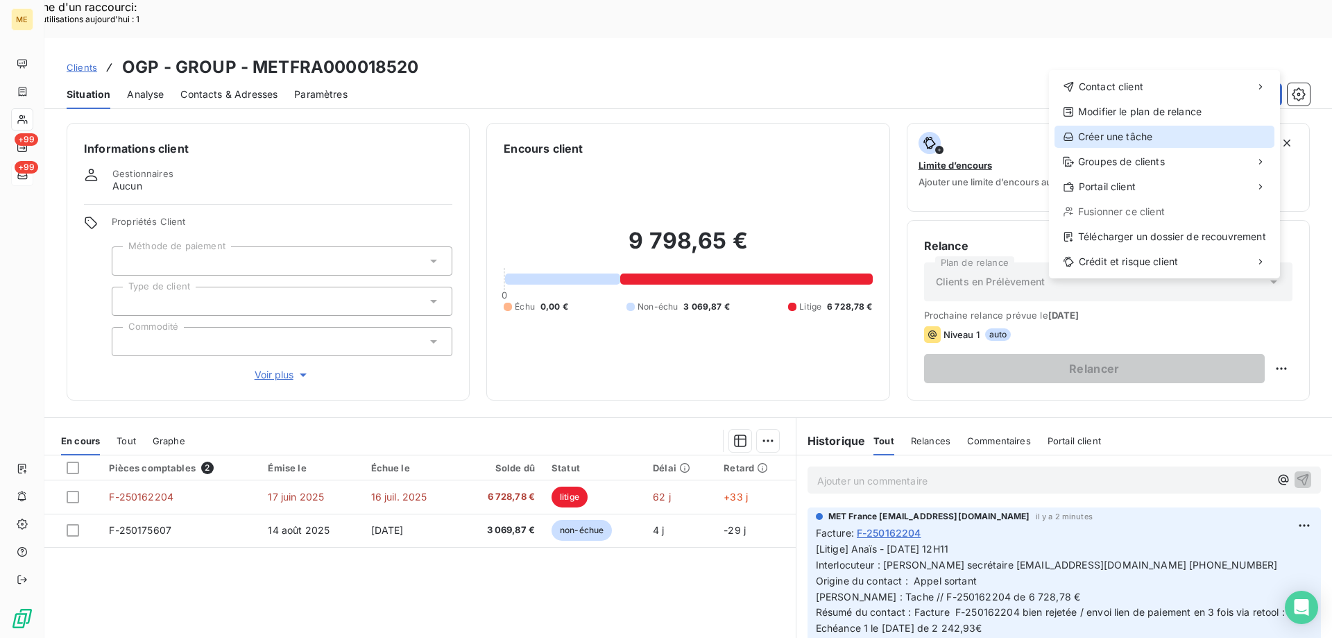
click at [1090, 135] on div "Créer une tâche" at bounding box center [1164, 137] width 220 height 22
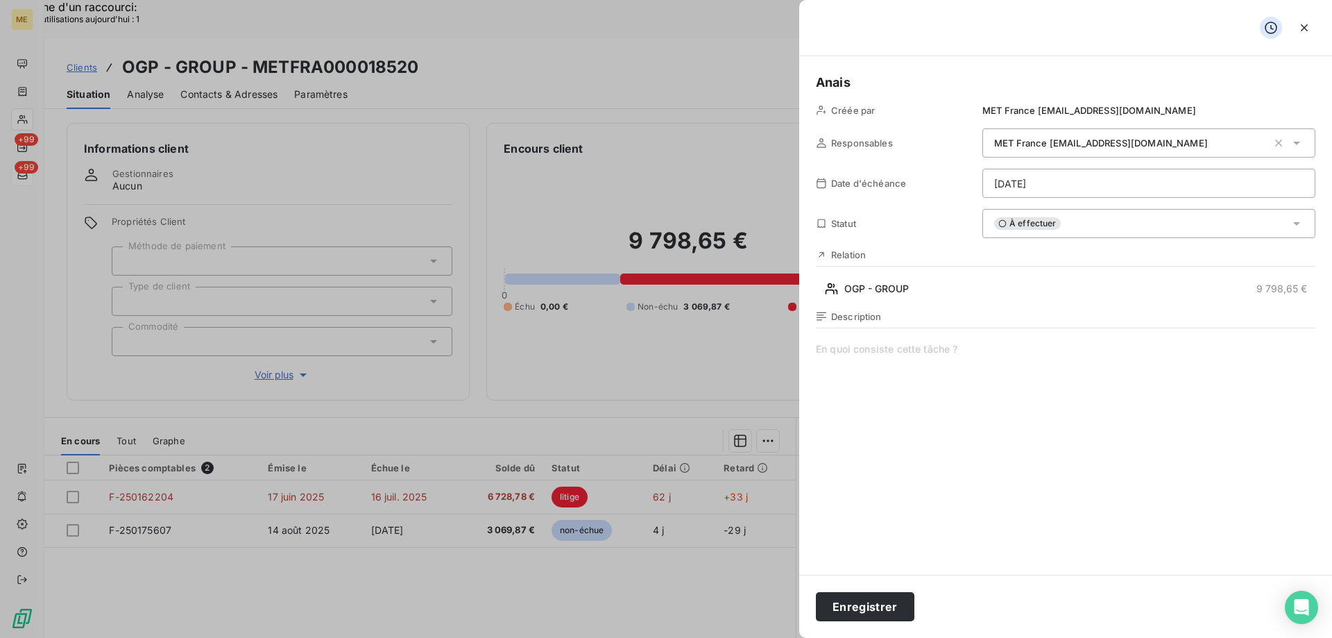
click at [966, 357] on span at bounding box center [1065, 475] width 499 height 266
click at [961, 350] on span "Vérif paiement 1/3 :" at bounding box center [1065, 475] width 499 height 266
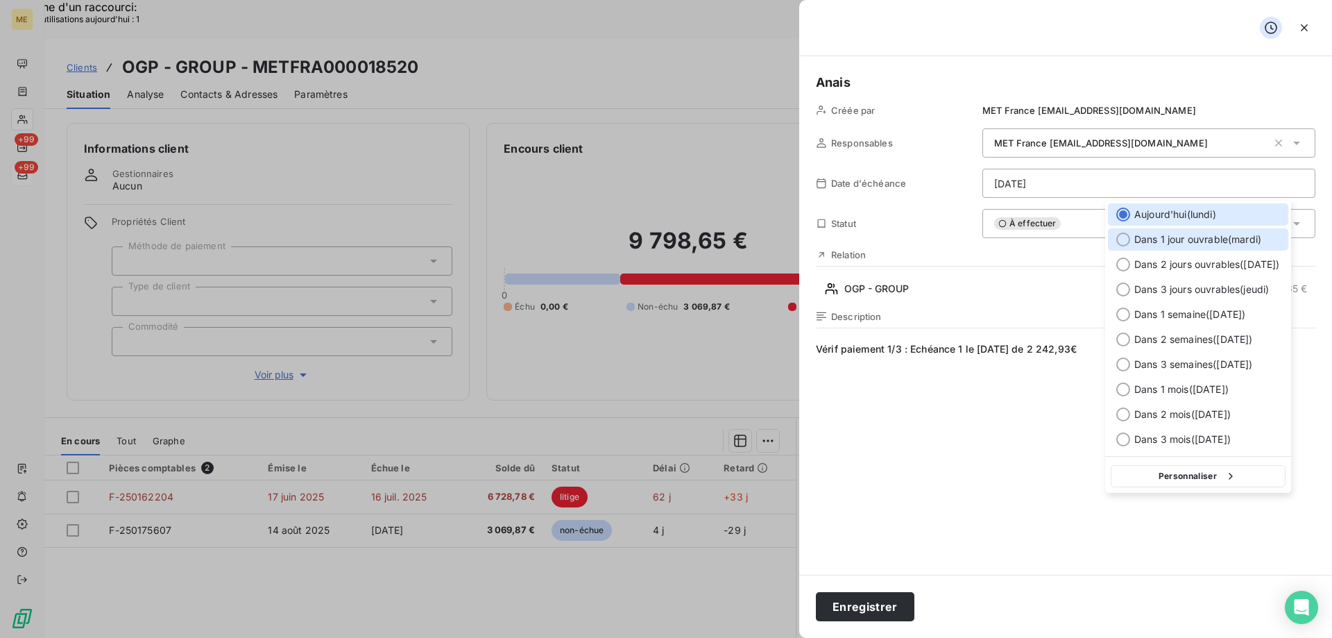
click at [1158, 235] on span "Dans 1 jour ouvrable ( mardi )" at bounding box center [1197, 239] width 127 height 14
type input "19/08/2025"
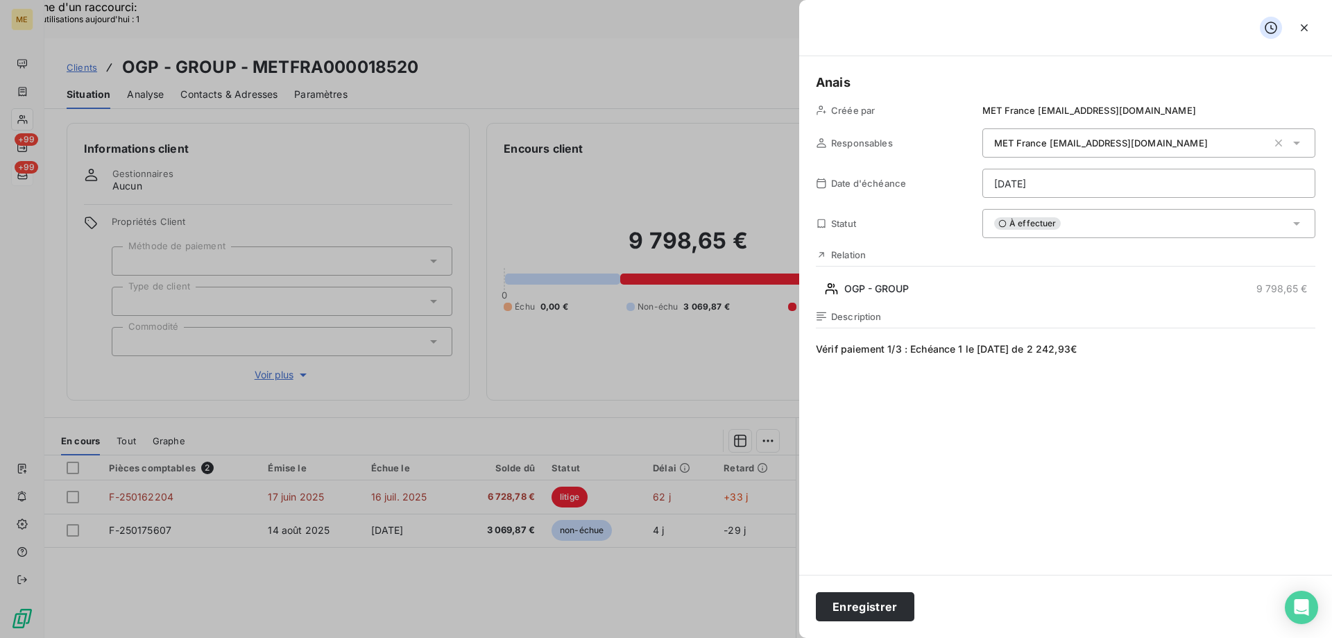
click at [1034, 451] on span "Vérif paiement 1/3 : Echéance 1 le 18/08/2025 de 2 242,93€" at bounding box center [1065, 475] width 499 height 266
click at [855, 606] on button "Enregistrer" at bounding box center [865, 606] width 99 height 29
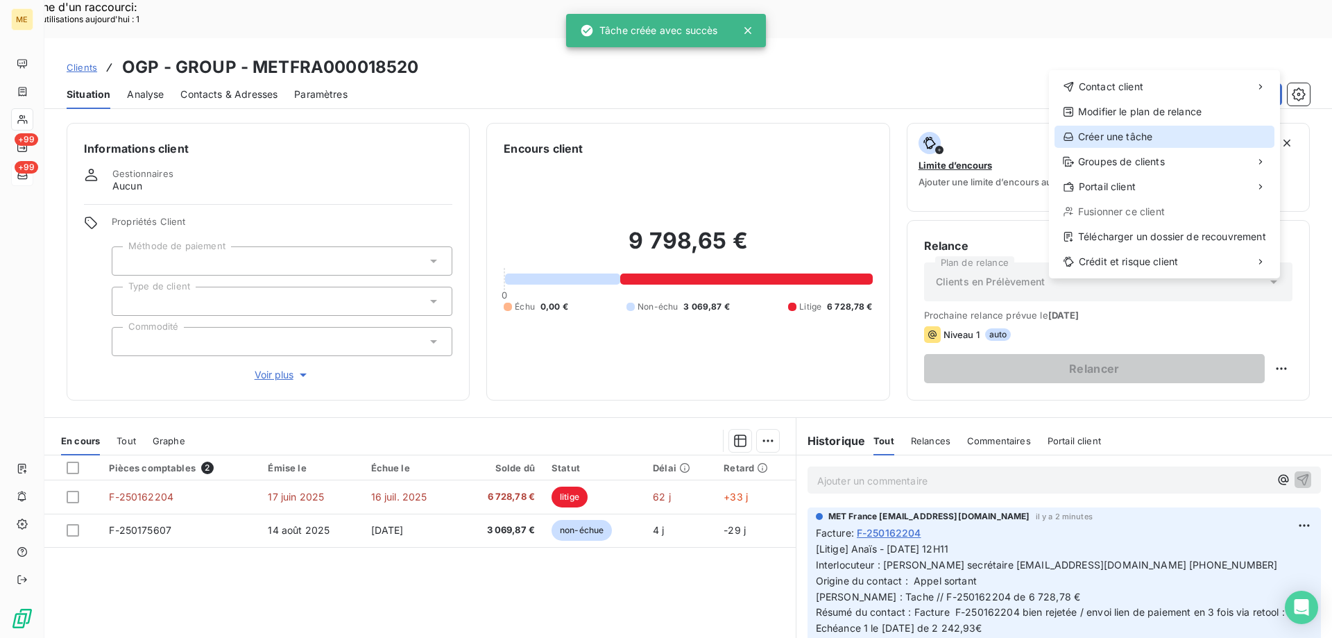
click at [1141, 139] on div "Créer une tâche" at bounding box center [1164, 137] width 220 height 22
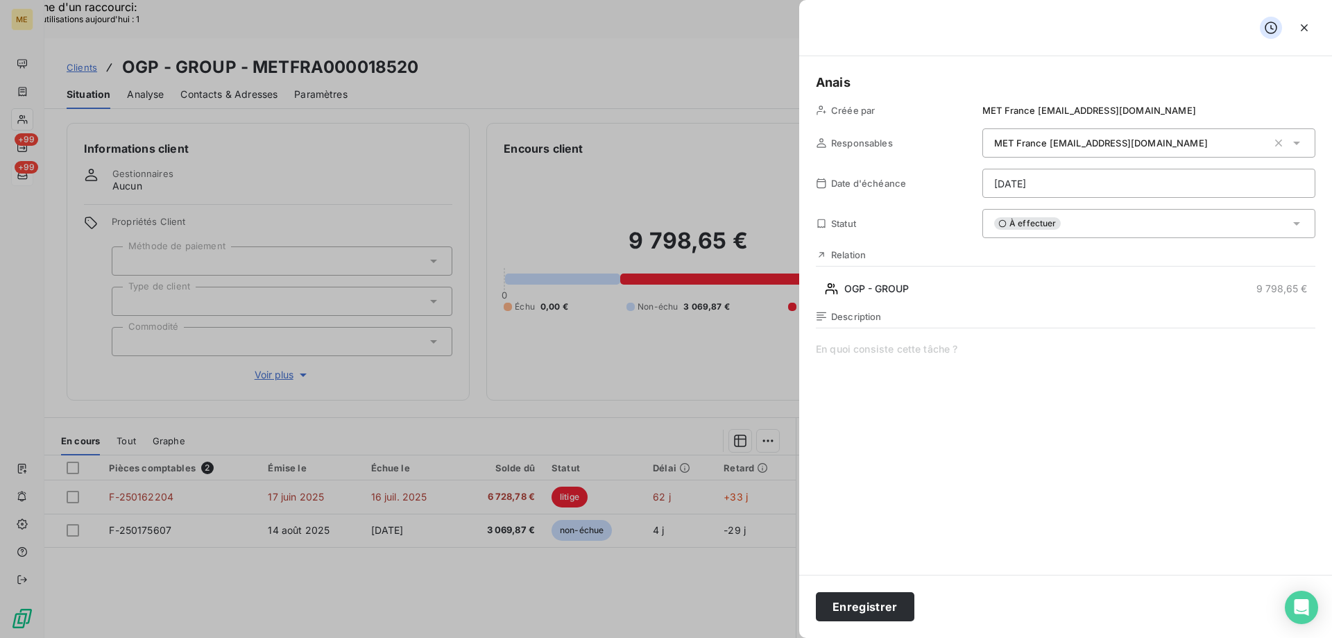
click at [959, 354] on span at bounding box center [1065, 475] width 499 height 266
click at [989, 363] on span "Vérif paiement 2/3 :" at bounding box center [1065, 475] width 499 height 266
click at [845, 610] on button "Enregistrer" at bounding box center [865, 606] width 99 height 29
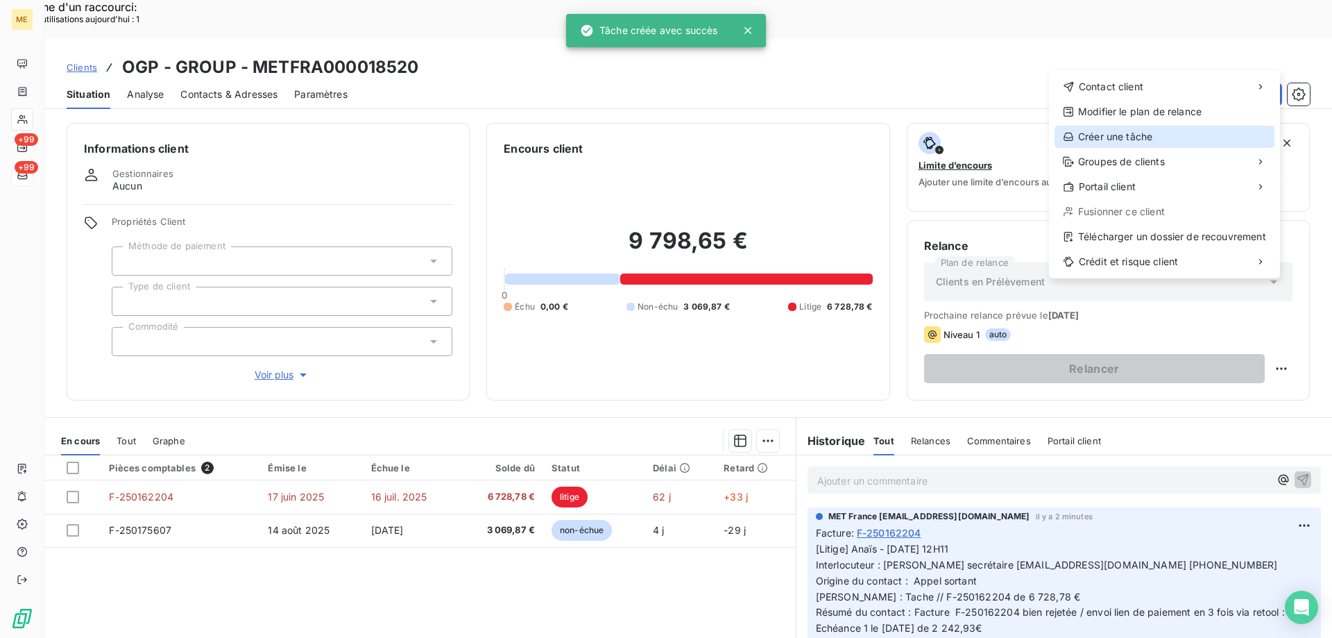
click at [1118, 142] on div "Créer une tâche" at bounding box center [1164, 137] width 220 height 22
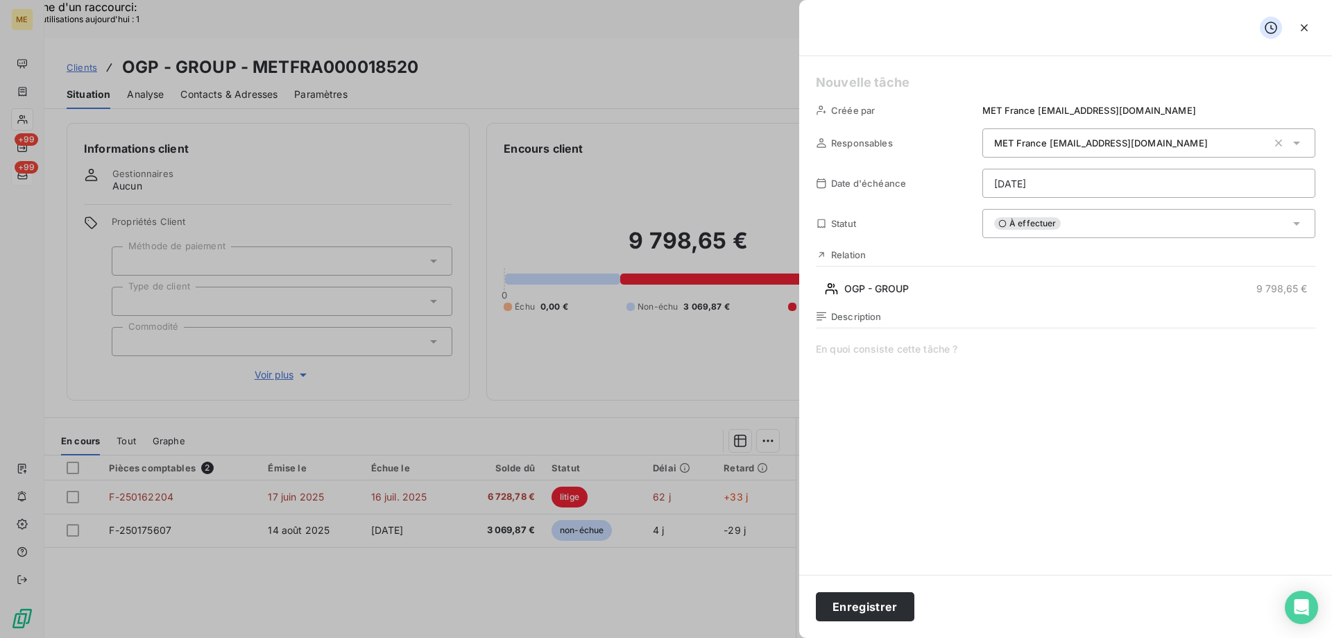
click at [879, 91] on h5 at bounding box center [1065, 82] width 499 height 19
click at [881, 82] on h5 at bounding box center [1065, 82] width 499 height 19
click at [883, 347] on span at bounding box center [1065, 475] width 499 height 266
click at [1023, 357] on span "Vérif paiement 3/3 :" at bounding box center [1065, 475] width 499 height 266
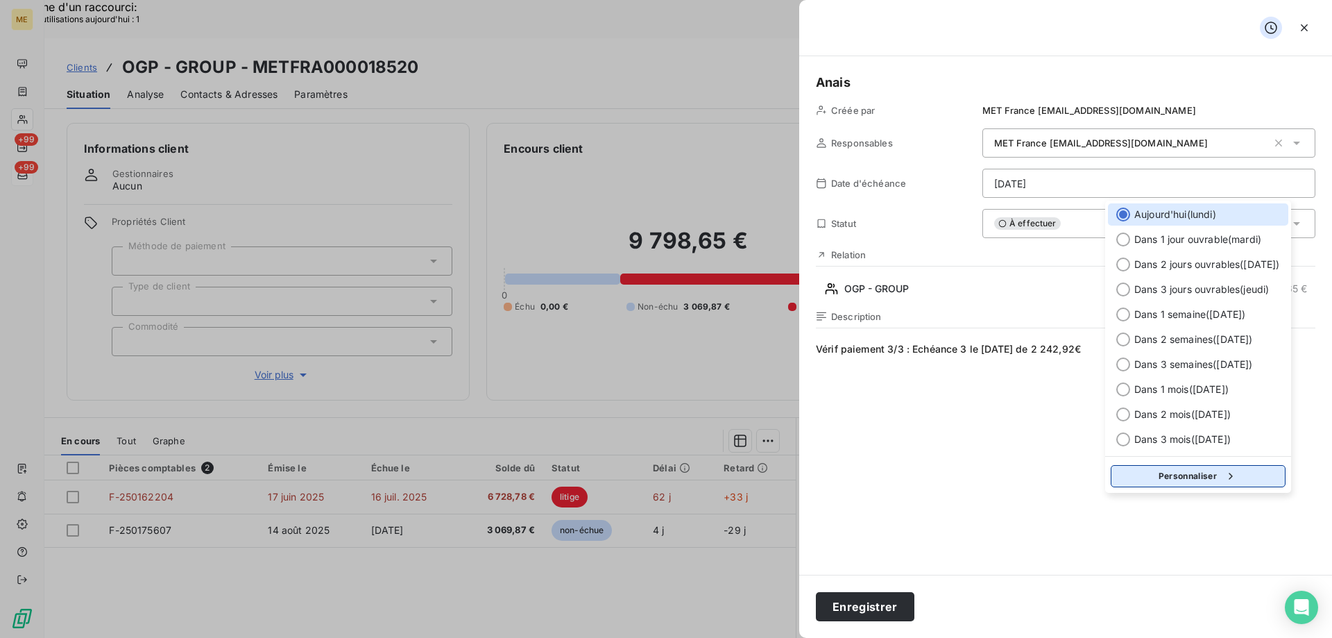
click at [1231, 483] on button "Personnaliser" at bounding box center [1198, 476] width 175 height 22
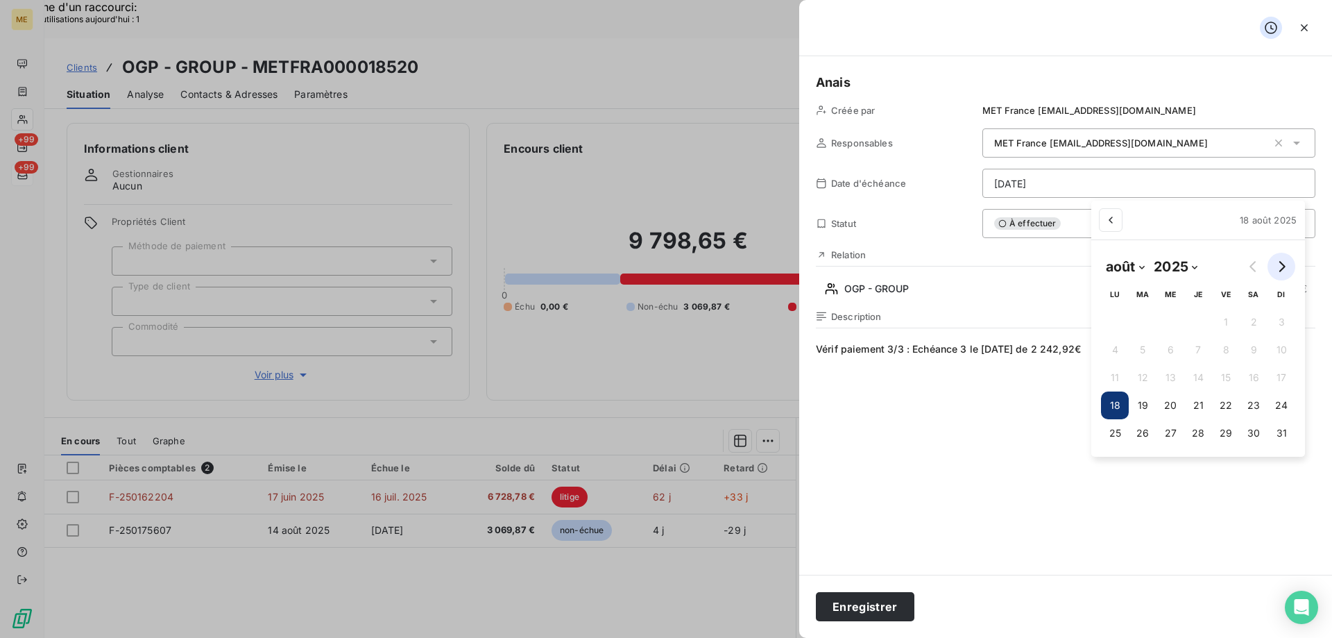
click at [1283, 266] on icon "Go to next month" at bounding box center [1281, 266] width 11 height 11
click at [1283, 266] on icon "Go to next month" at bounding box center [1281, 266] width 6 height 11
select select "9"
click at [1119, 401] on button "20" at bounding box center [1115, 405] width 28 height 28
type input "20/10/2025"
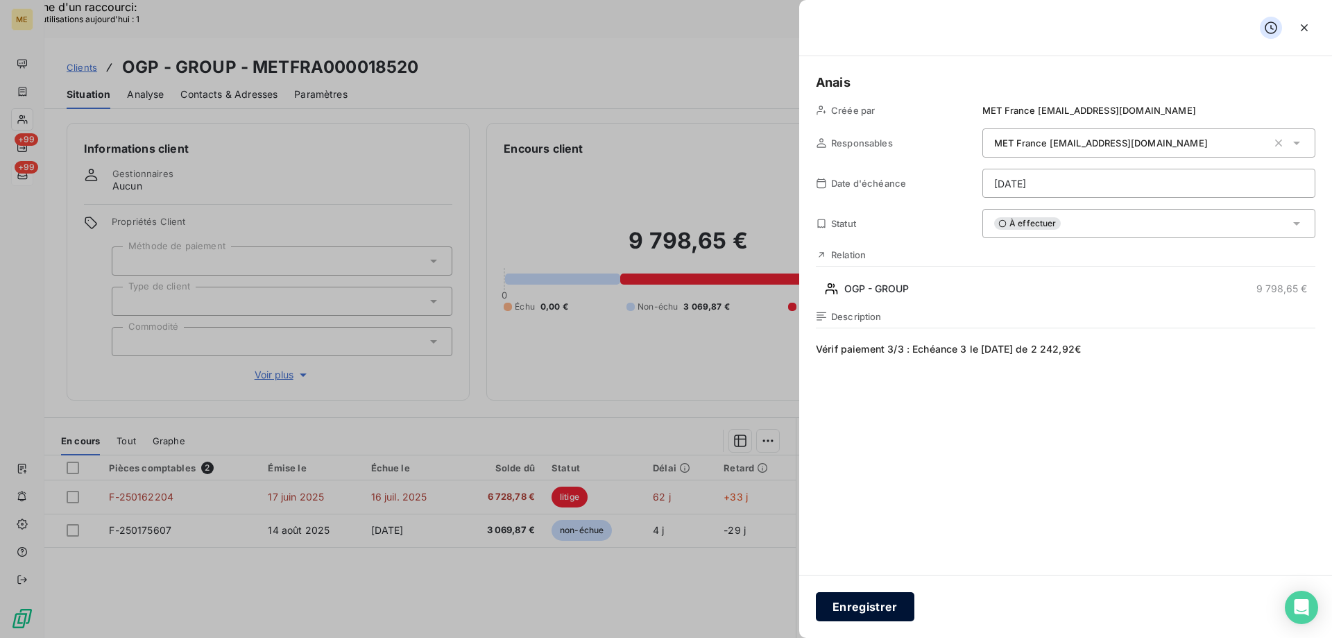
click at [876, 604] on button "Enregistrer" at bounding box center [865, 606] width 99 height 29
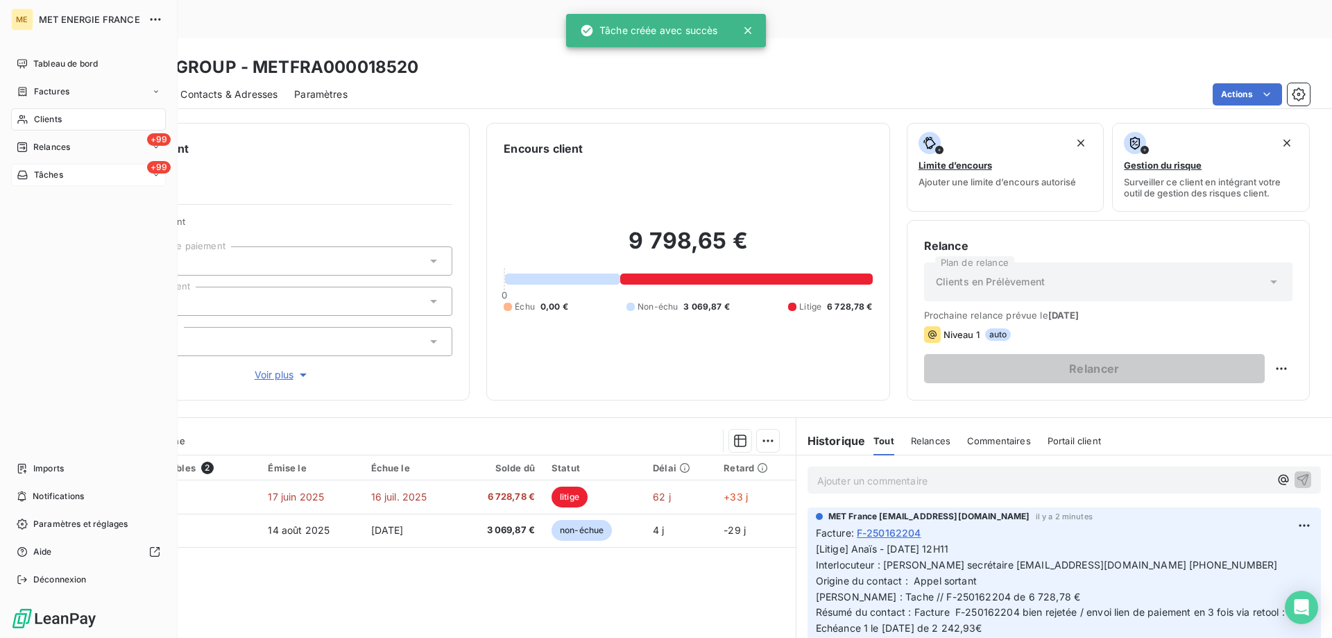
click at [23, 178] on icon at bounding box center [23, 174] width 12 height 11
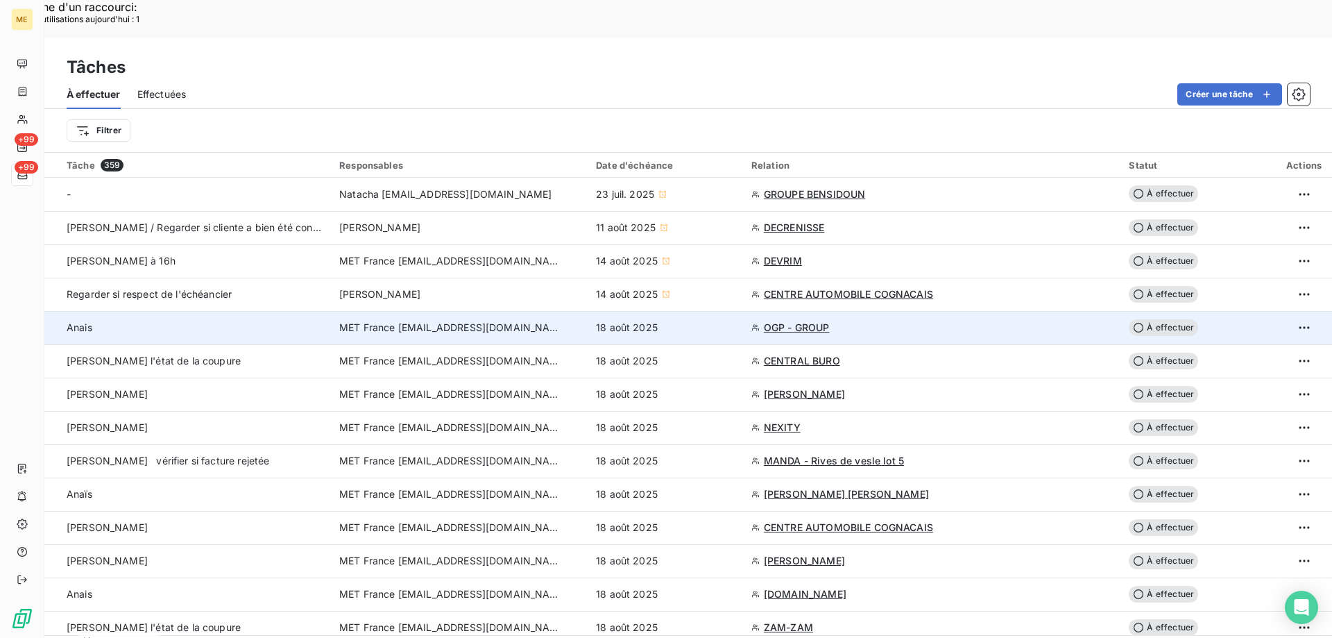
click at [693, 320] on div "18 août 2025" at bounding box center [665, 327] width 139 height 14
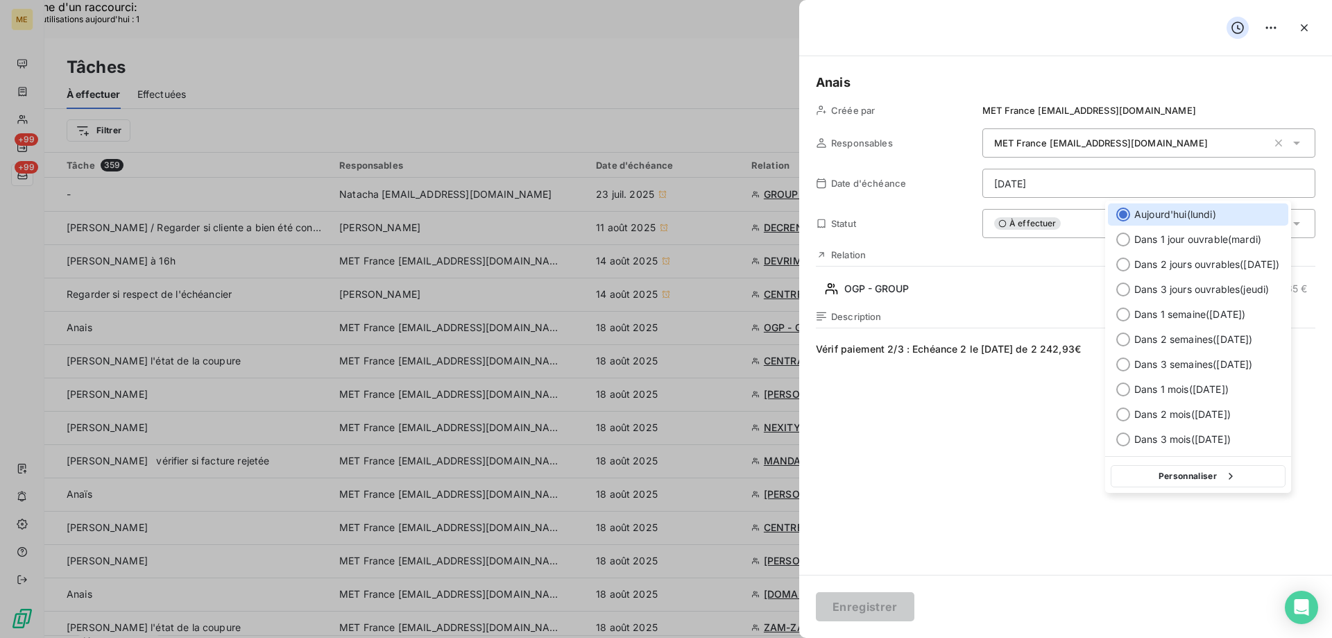
drag, startPoint x: 1165, startPoint y: 473, endPoint x: 1155, endPoint y: 463, distance: 14.7
click at [1164, 473] on button "Personnaliser" at bounding box center [1198, 476] width 175 height 22
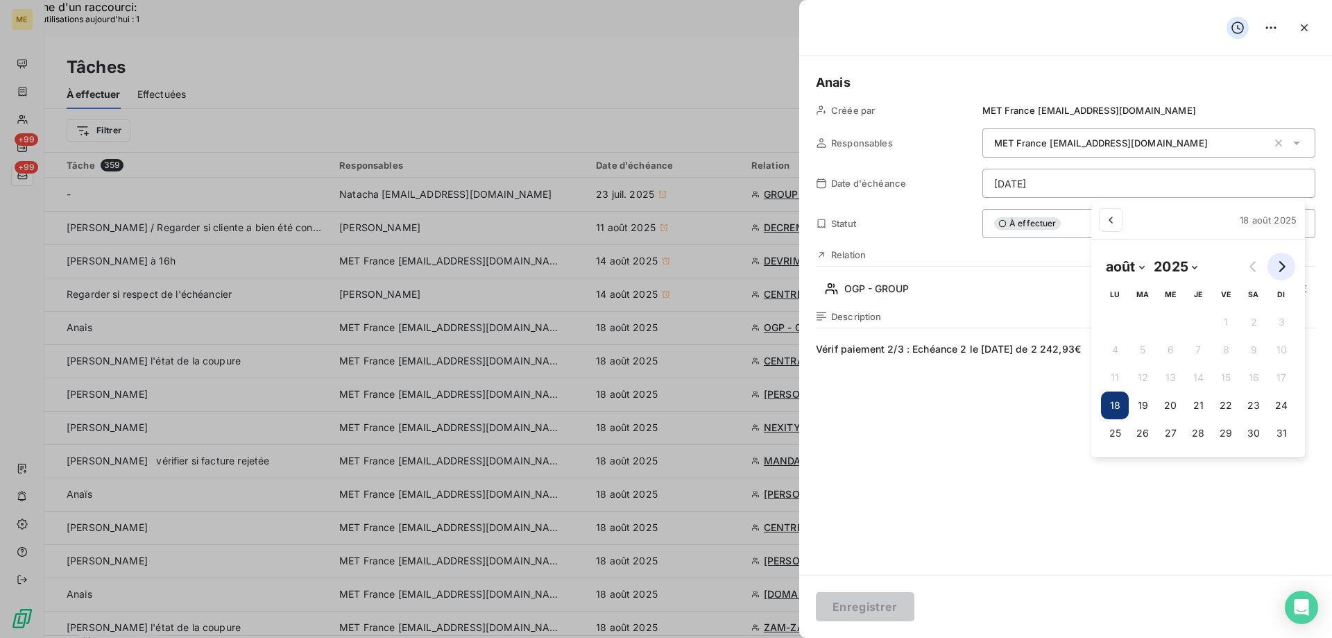
click at [1282, 264] on icon "Go to next month" at bounding box center [1282, 266] width 6 height 11
select select "8"
click at [1217, 375] on button "19" at bounding box center [1220, 377] width 28 height 28
type input "19/09/2025"
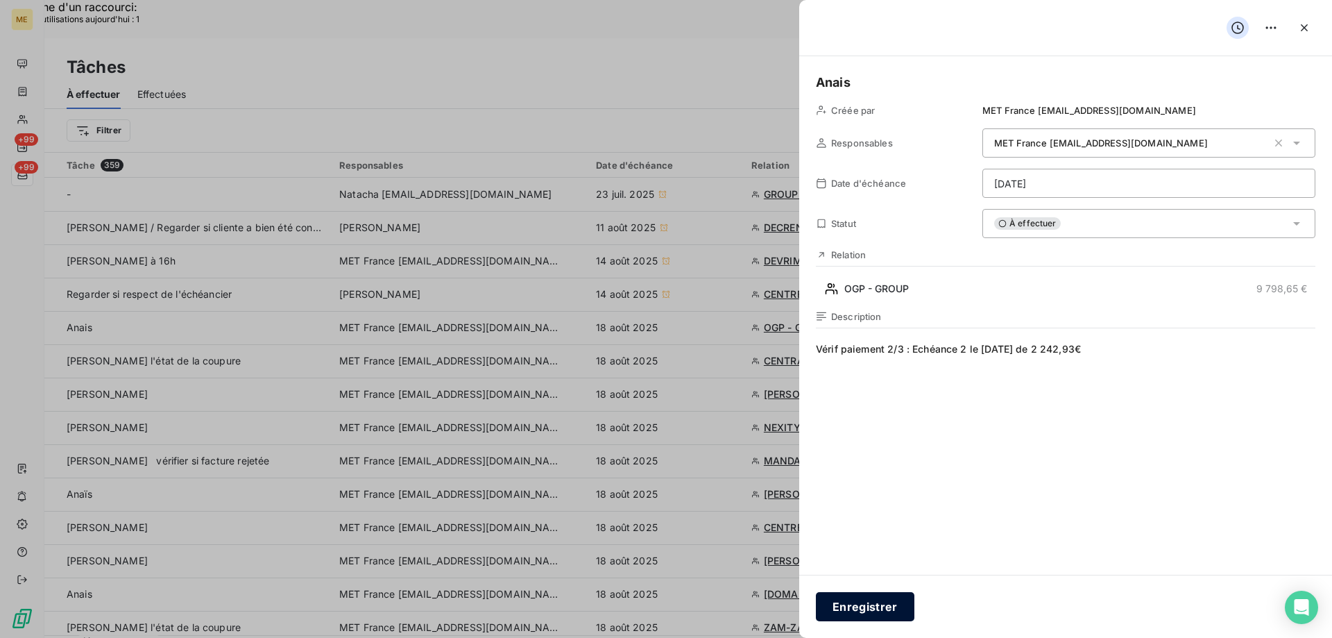
click at [864, 608] on button "Enregistrer" at bounding box center [865, 606] width 99 height 29
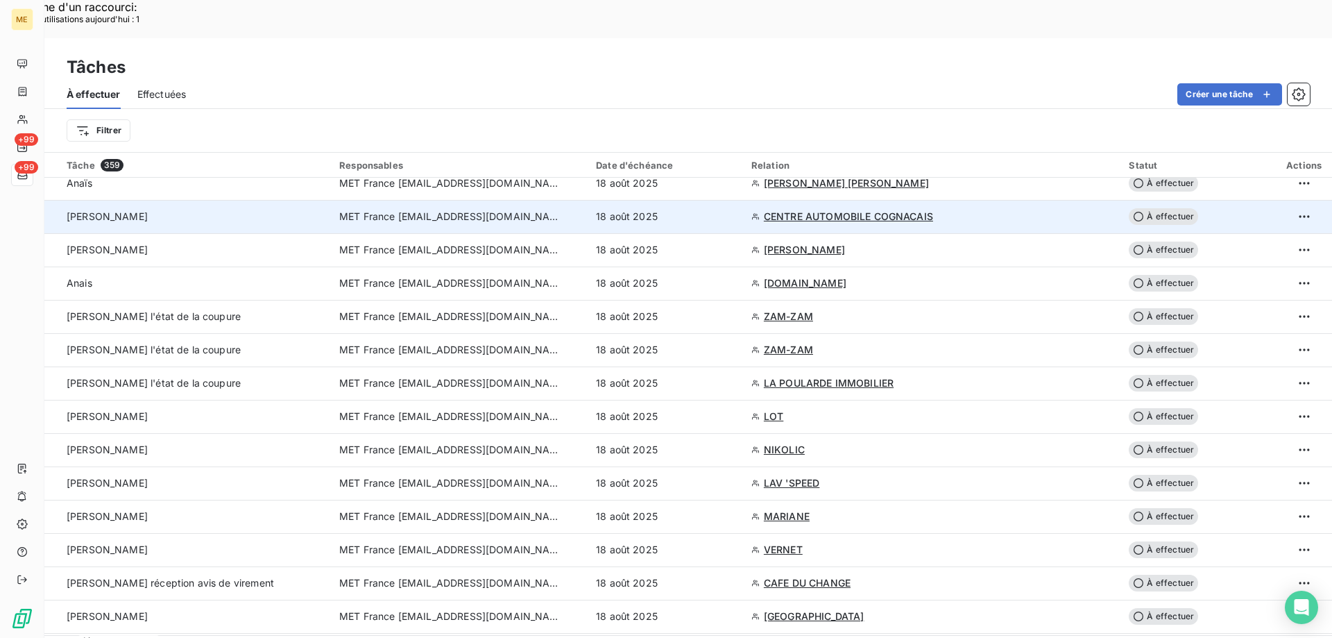
scroll to position [416, 0]
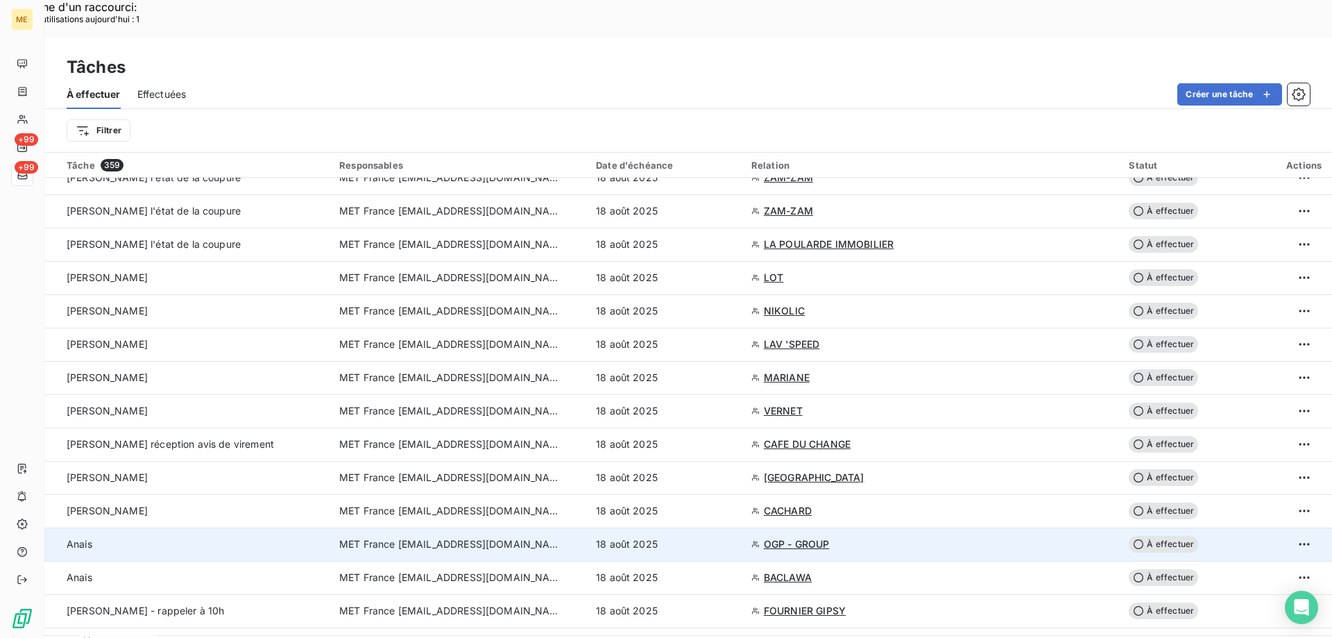
click at [721, 537] on div "18 août 2025" at bounding box center [665, 544] width 139 height 14
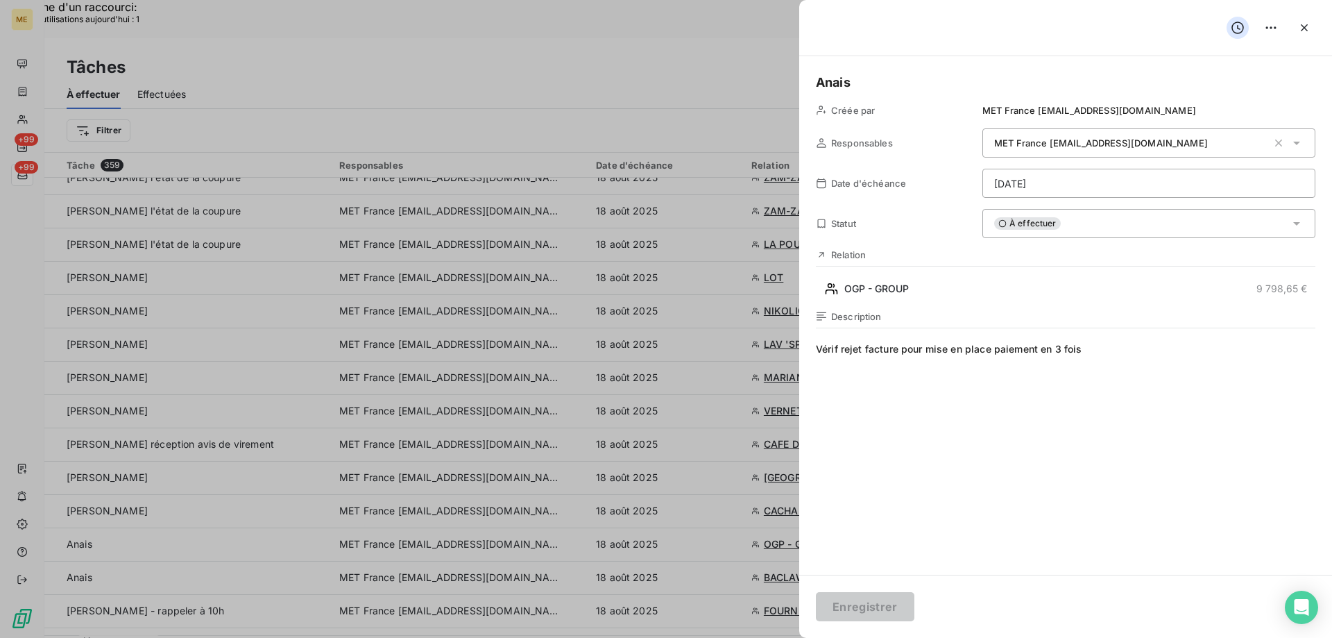
click at [1086, 226] on div "À effectuer" at bounding box center [1148, 223] width 333 height 29
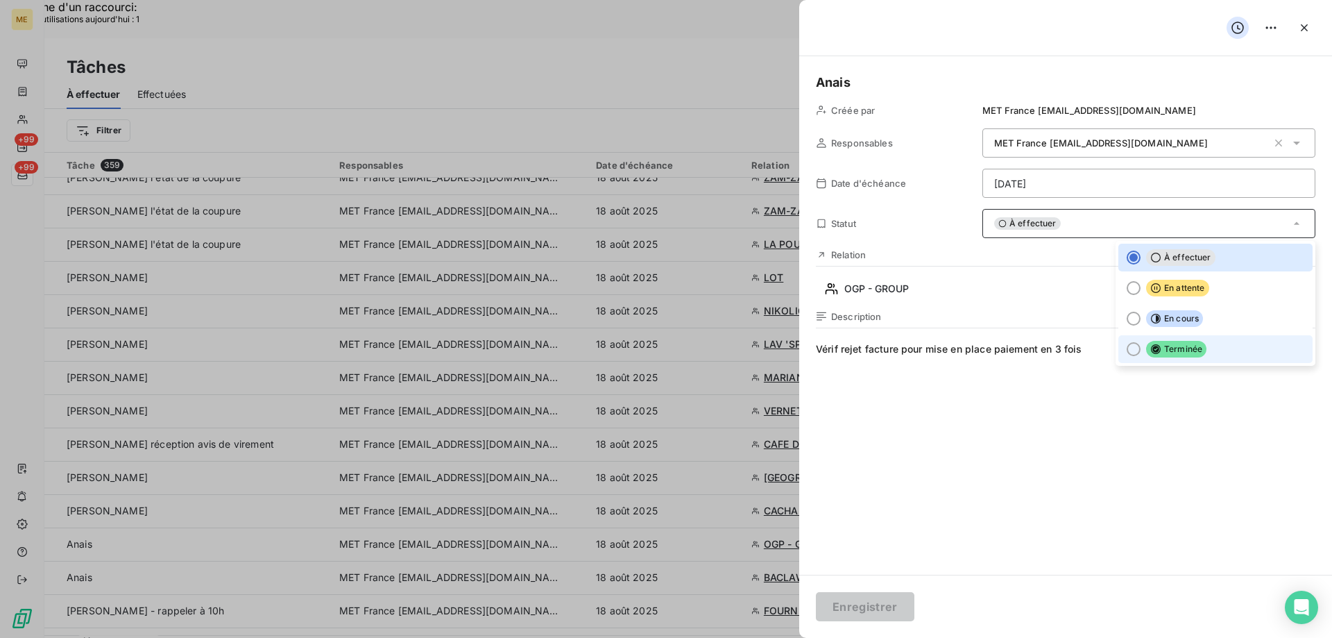
click at [1152, 350] on span "Terminée" at bounding box center [1176, 349] width 60 height 17
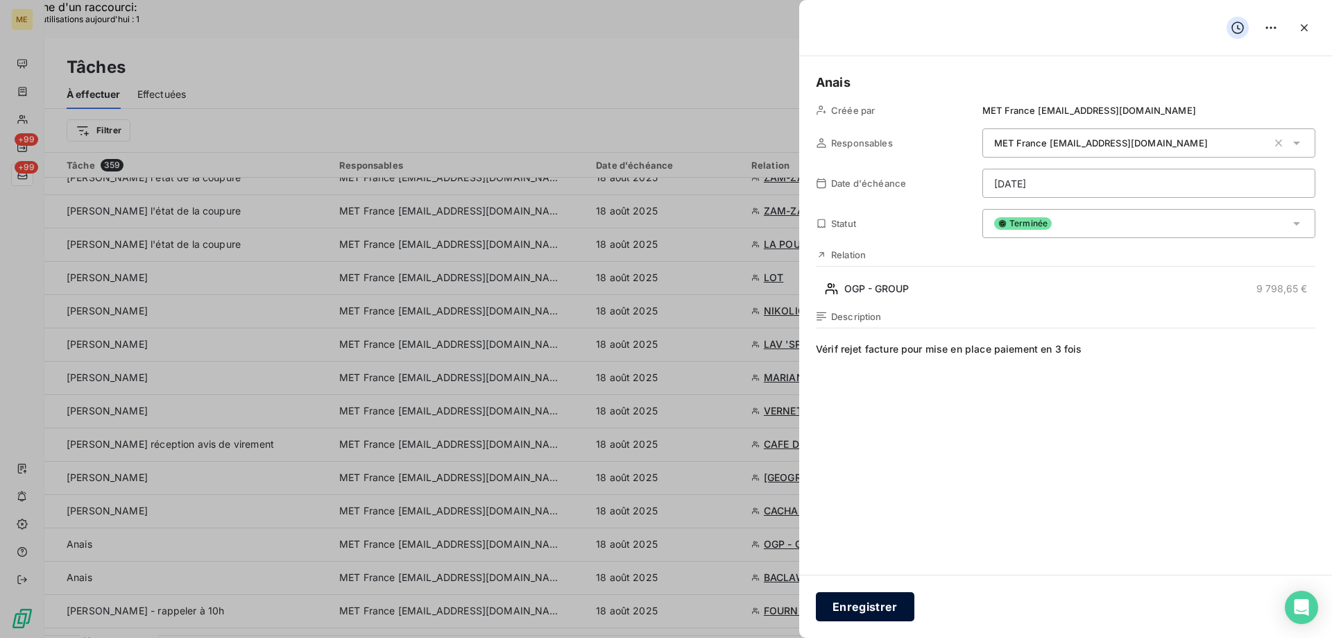
click at [882, 606] on button "Enregistrer" at bounding box center [865, 606] width 99 height 29
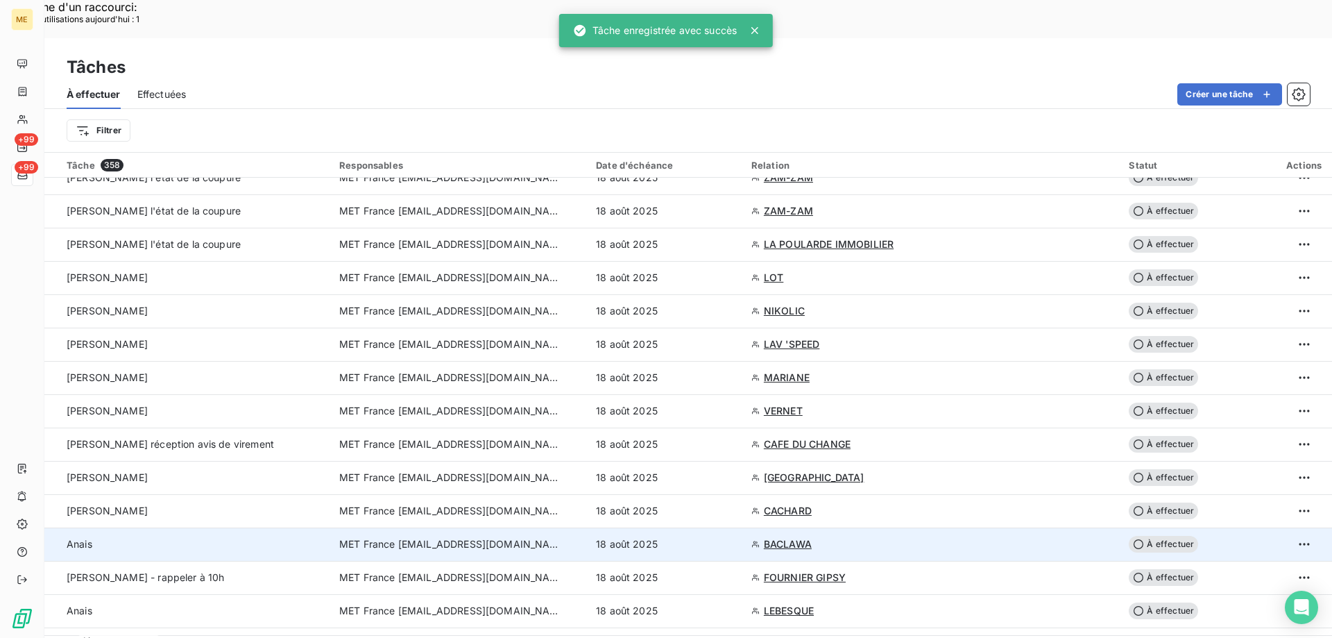
click at [723, 537] on div "18 août 2025" at bounding box center [665, 544] width 139 height 14
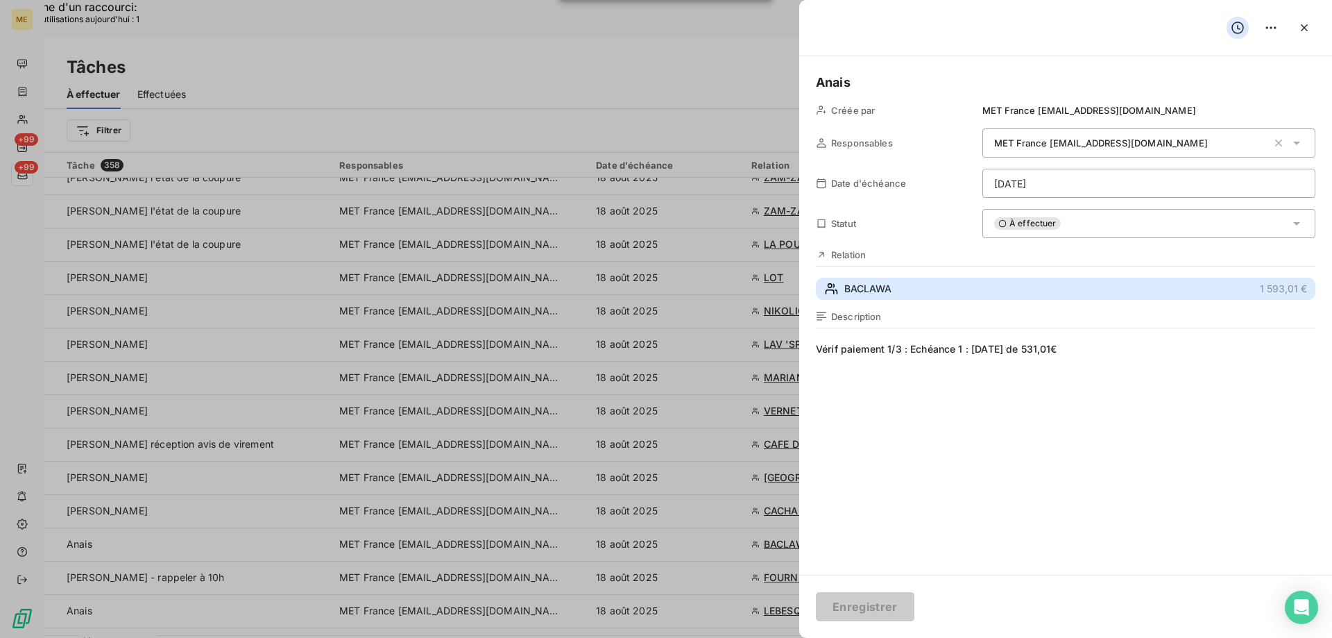
click at [919, 284] on button "BACLAWA 1 593,01 €" at bounding box center [1065, 288] width 499 height 22
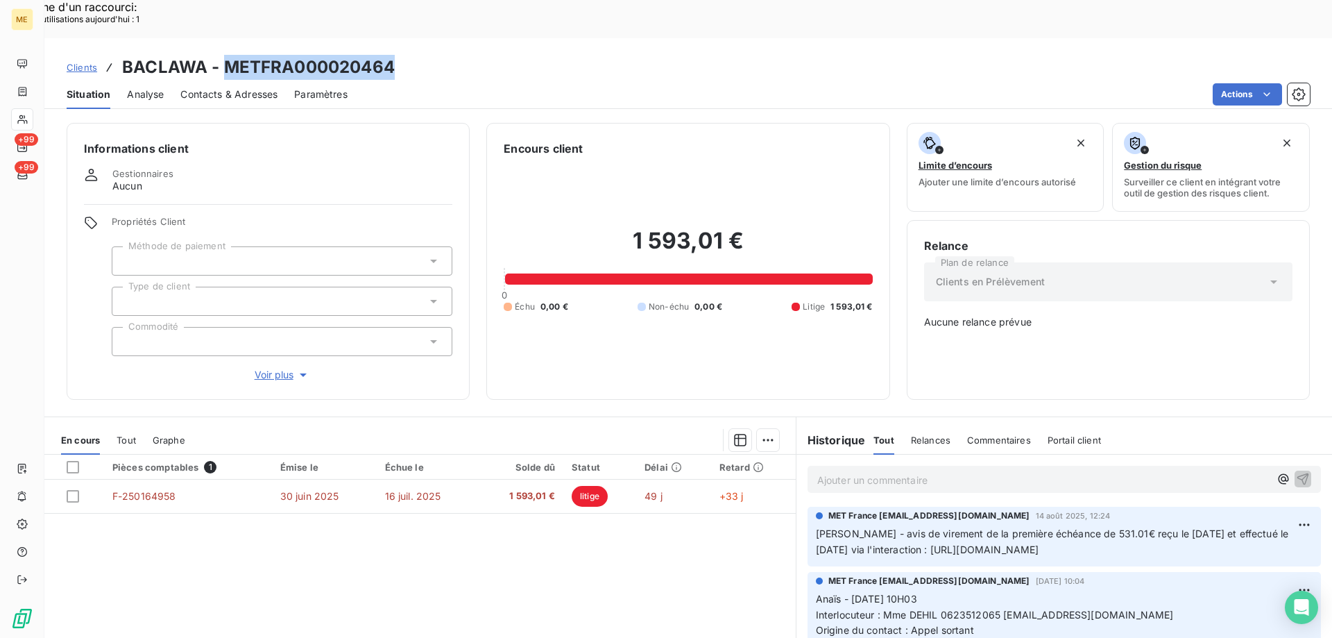
drag, startPoint x: 404, startPoint y: 31, endPoint x: 224, endPoint y: 28, distance: 180.4
click at [224, 55] on div "Clients BACLAWA - METFRA000020464" at bounding box center [688, 67] width 1288 height 25
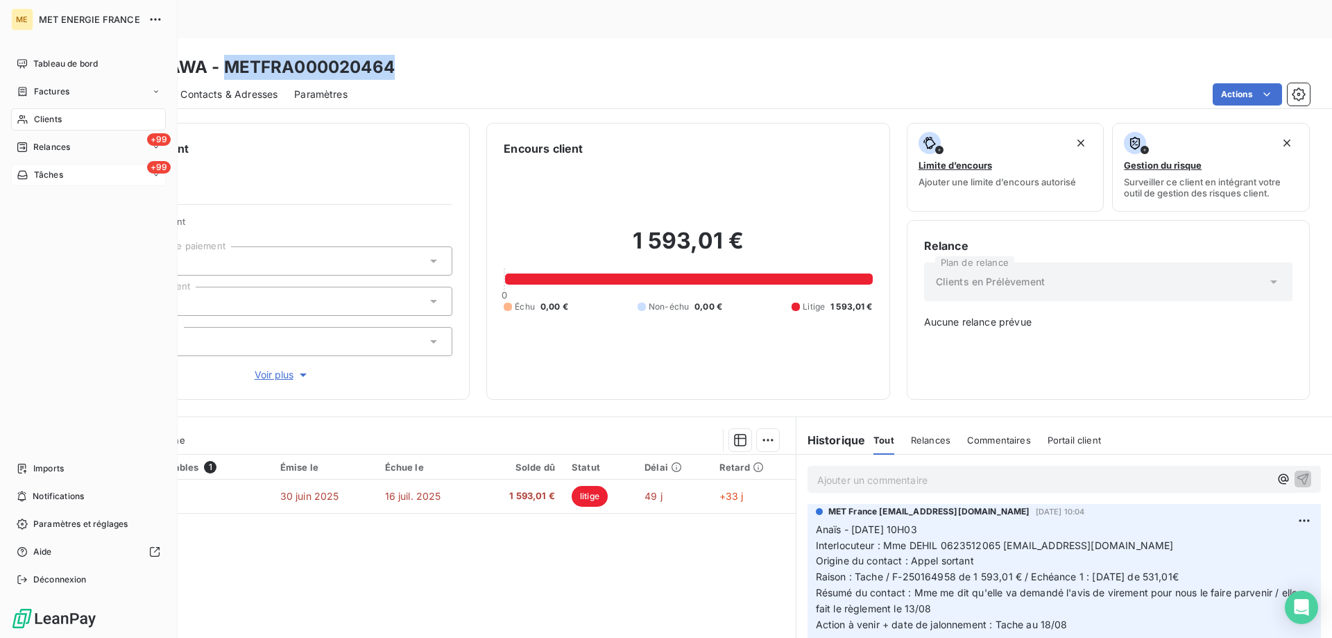
click at [46, 173] on span "Tâches" at bounding box center [48, 175] width 29 height 12
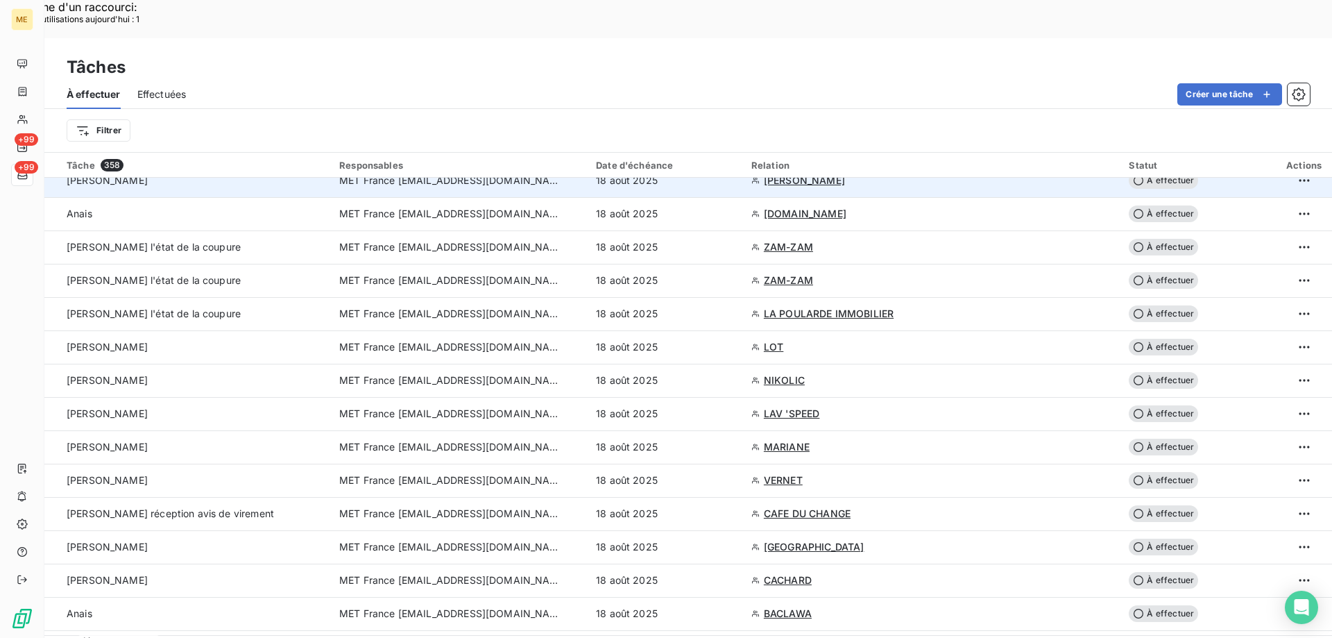
scroll to position [416, 0]
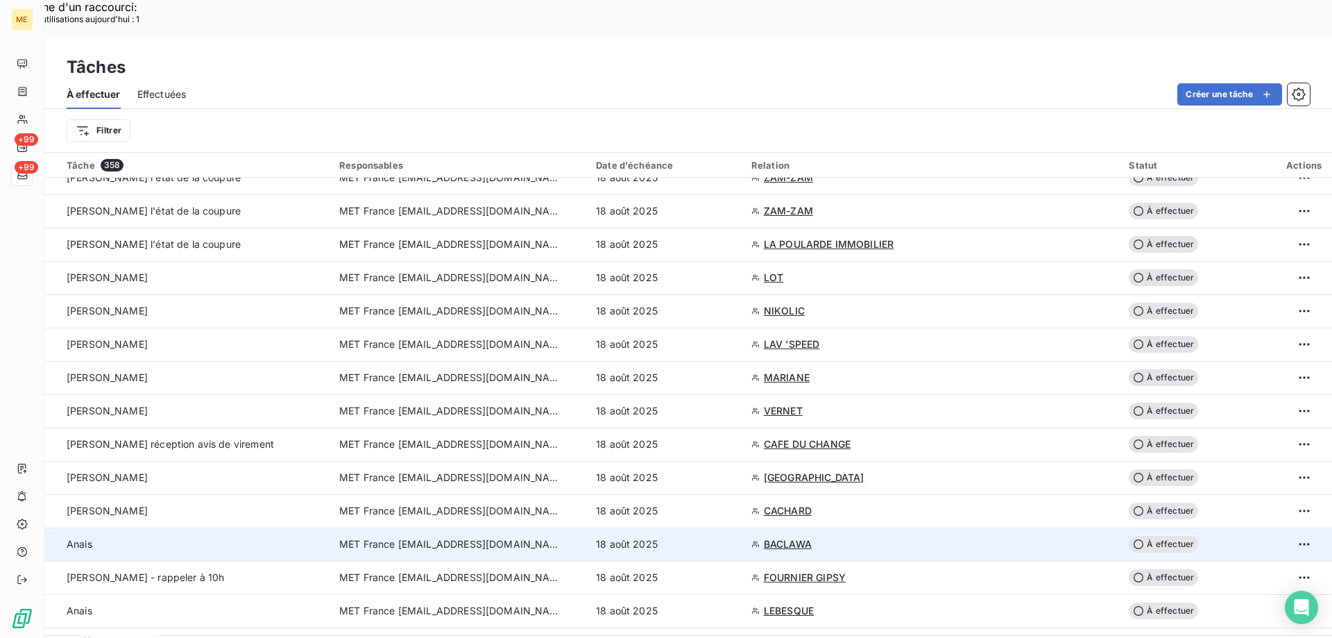
click at [698, 537] on div "18 août 2025" at bounding box center [665, 544] width 139 height 14
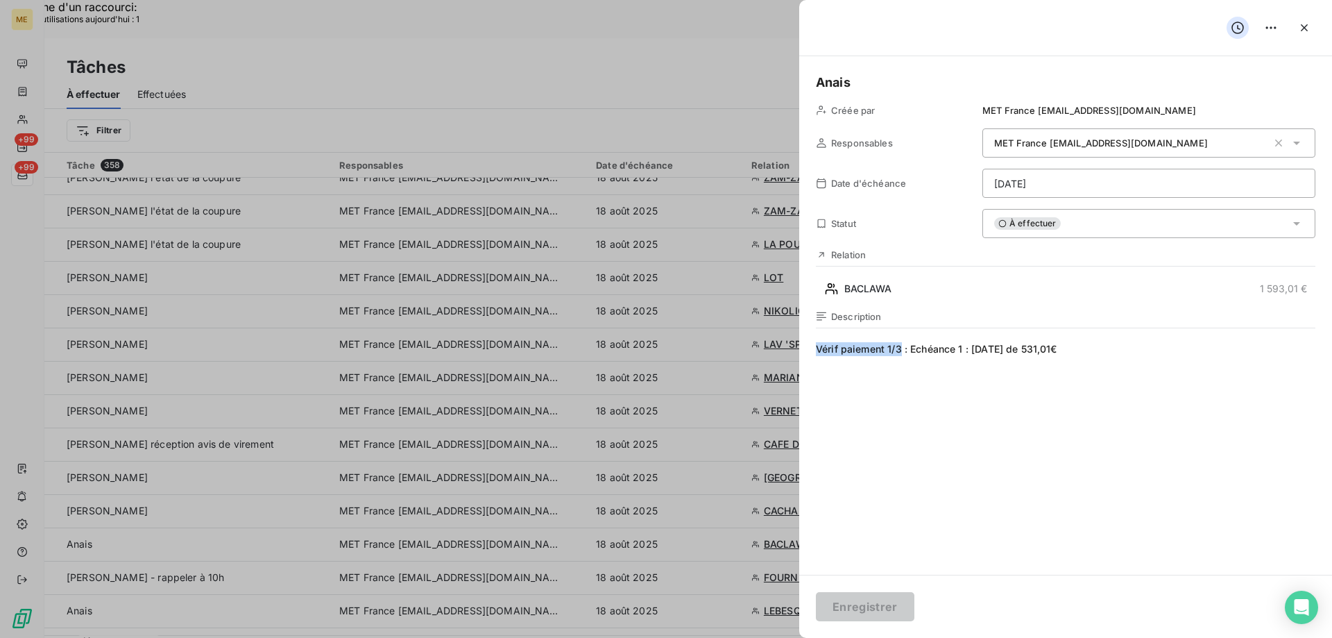
drag, startPoint x: 900, startPoint y: 348, endPoint x: 816, endPoint y: 351, distance: 83.3
click at [816, 351] on span "Vérif paiement 1/3 : Echéance 1 : 12/08/2025 de 531,01€" at bounding box center [1065, 475] width 499 height 266
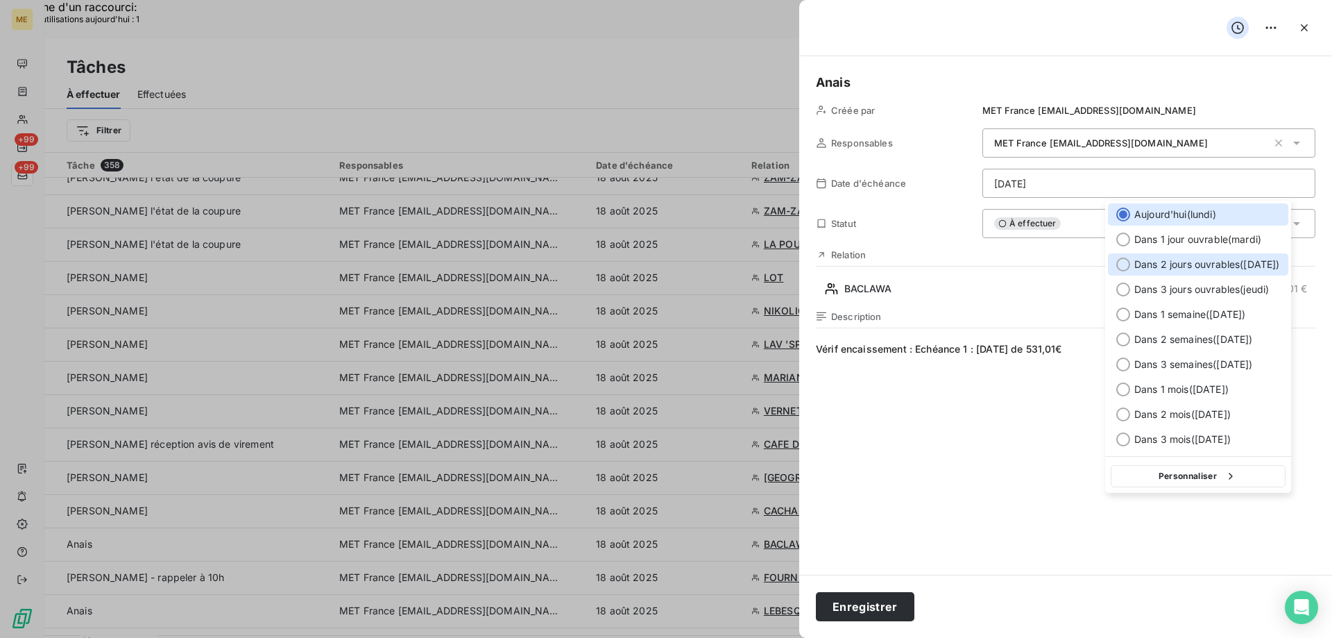
click at [1210, 264] on span "Dans 2 jours ouvrables ( mercredi )" at bounding box center [1207, 264] width 146 height 14
type input "20/08/2025"
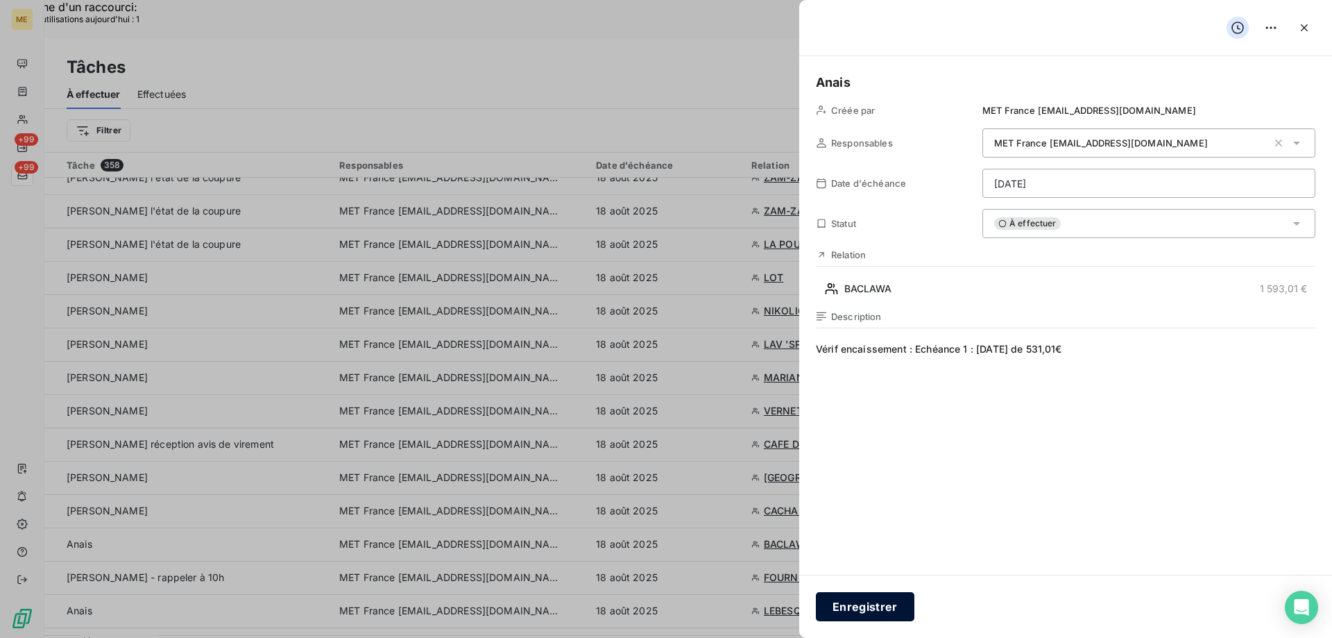
click at [848, 603] on button "Enregistrer" at bounding box center [865, 606] width 99 height 29
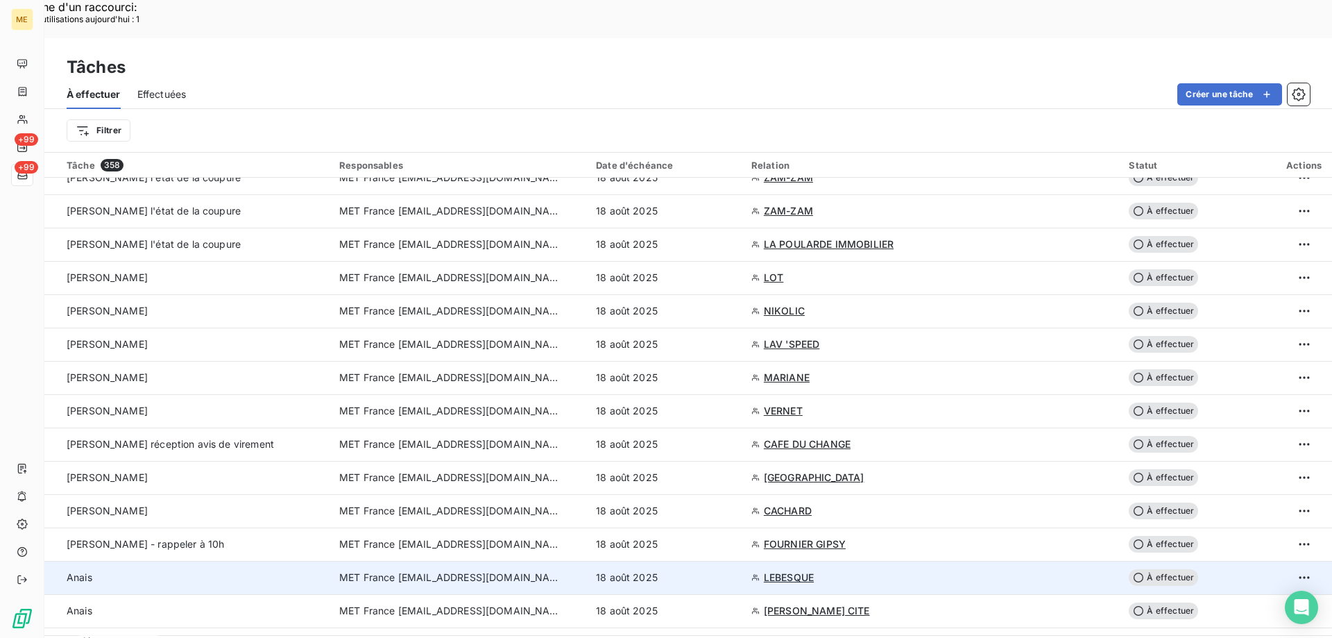
click at [775, 570] on span "LEBESQUE" at bounding box center [789, 577] width 50 height 14
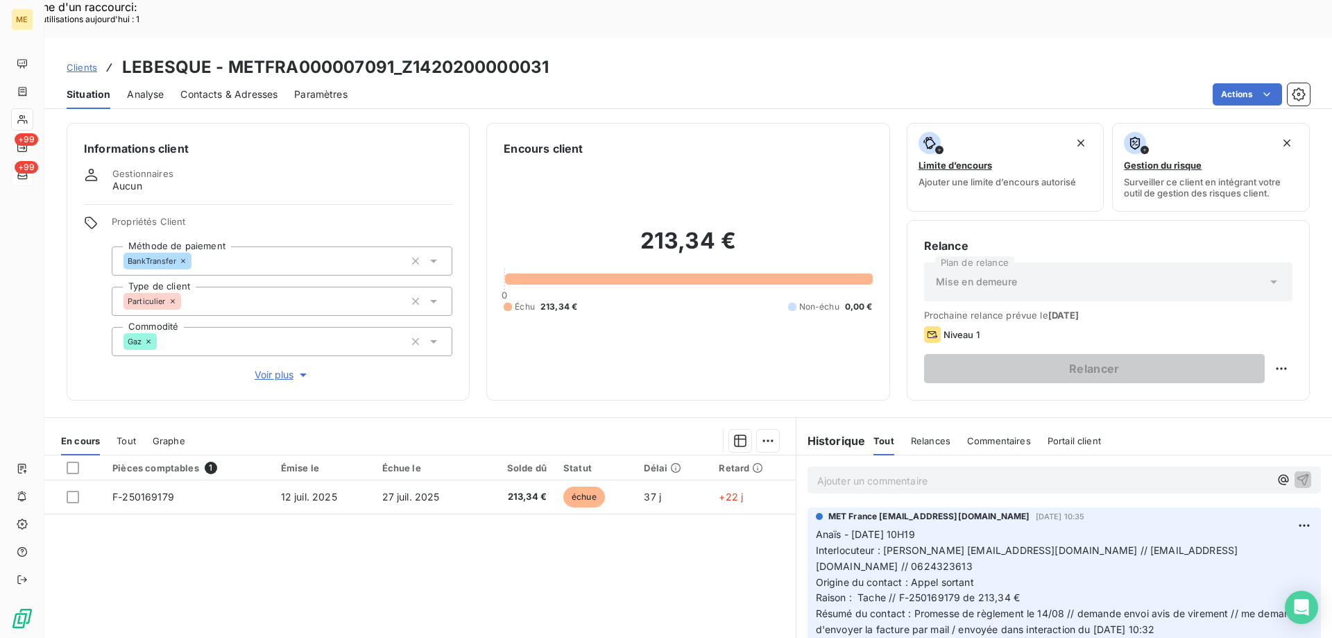
scroll to position [88, 0]
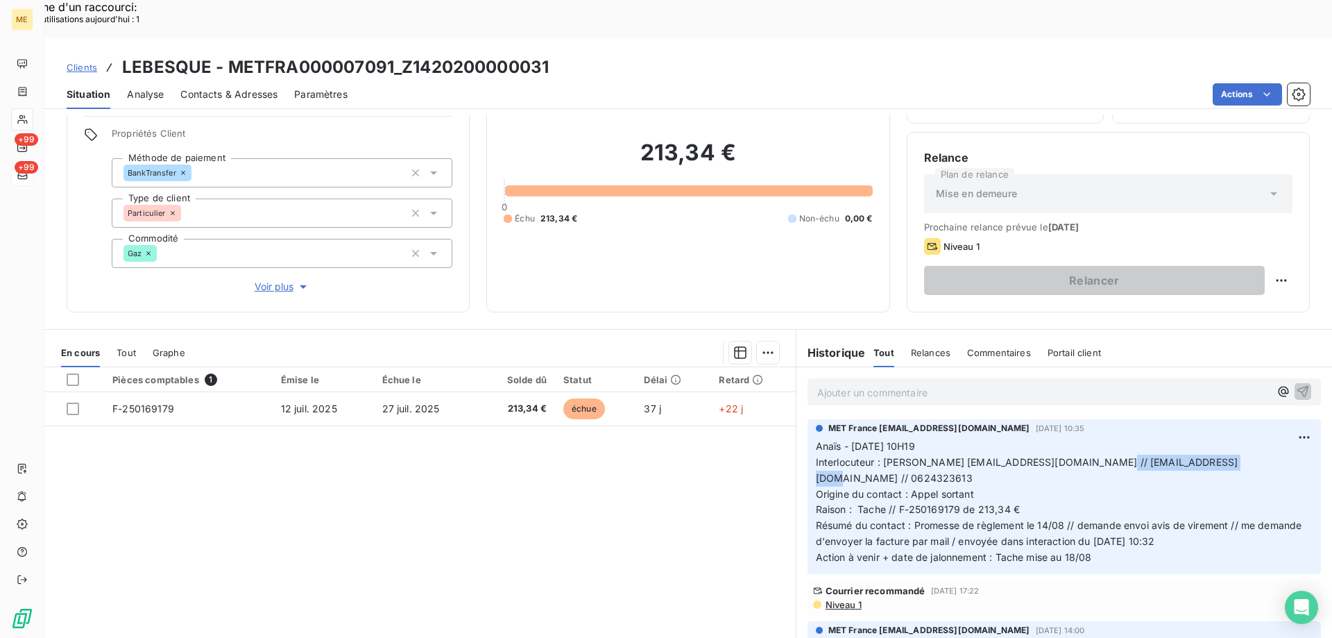
drag, startPoint x: 1243, startPoint y: 425, endPoint x: 1123, endPoint y: 431, distance: 120.2
click at [1123, 438] on p "Anaïs - 13/08/2025 - 10H19 Interlocuteur : M. Lebesque NATHALIELEBESQUE@GMAIL.C…" at bounding box center [1064, 501] width 497 height 127
click at [1061, 456] on span "Interlocuteur : M. Lebesque NATHALIELEBESQUE@GMAIL.COM // chrislebesque@gmail.c…" at bounding box center [1027, 470] width 422 height 28
click at [1069, 467] on p "Anaïs - 13/08/2025 - 10H19 Interlocuteur : M. Lebesque NATHALIELEBESQUE@GMAIL.C…" at bounding box center [1064, 501] width 497 height 127
drag, startPoint x: 940, startPoint y: 425, endPoint x: 1108, endPoint y: 427, distance: 167.9
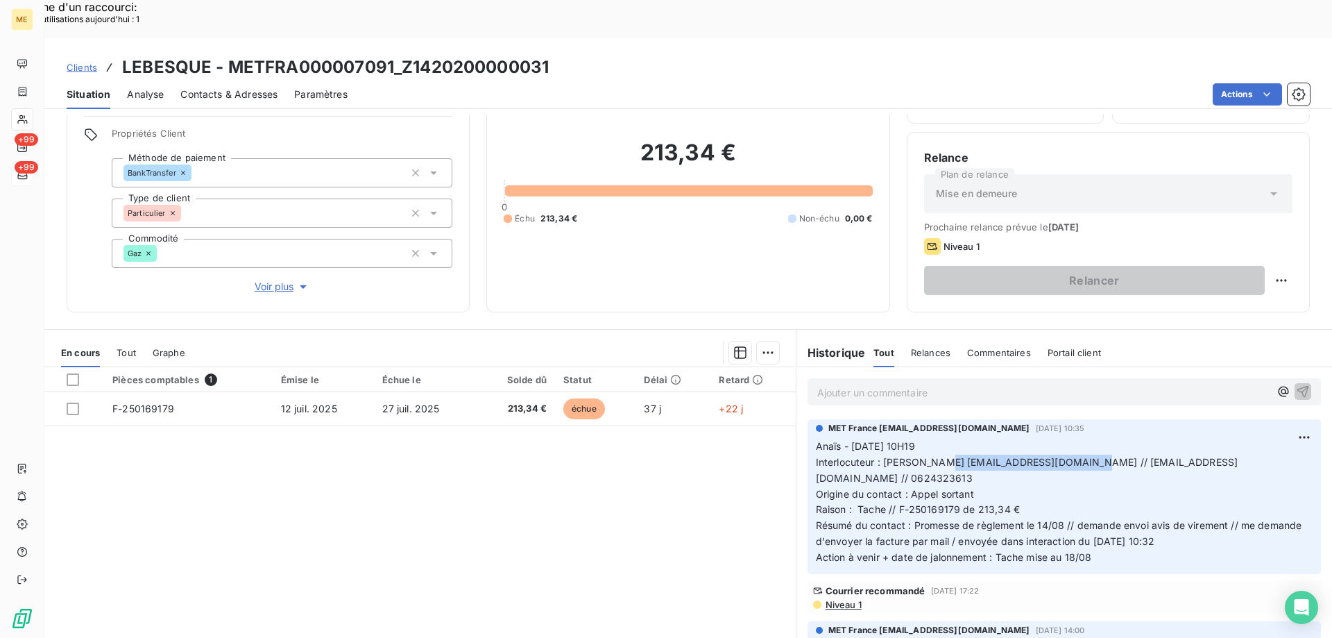
click at [1108, 456] on span "Interlocuteur : M. Lebesque NATHALIELEBESQUE@GMAIL.COM // chrislebesque@gmail.c…" at bounding box center [1027, 470] width 422 height 28
drag, startPoint x: 387, startPoint y: 28, endPoint x: 321, endPoint y: 31, distance: 65.9
click at [321, 55] on h3 "LEBESQUE - METFRA000007091_Z1420200000031" at bounding box center [335, 67] width 427 height 25
drag, startPoint x: 879, startPoint y: 425, endPoint x: 905, endPoint y: 445, distance: 32.7
click at [905, 445] on p "Anaïs - 13/08/2025 - 10H19 Interlocuteur : M. Lebesque NATHALIELEBESQUE@GMAIL.C…" at bounding box center [1064, 501] width 497 height 127
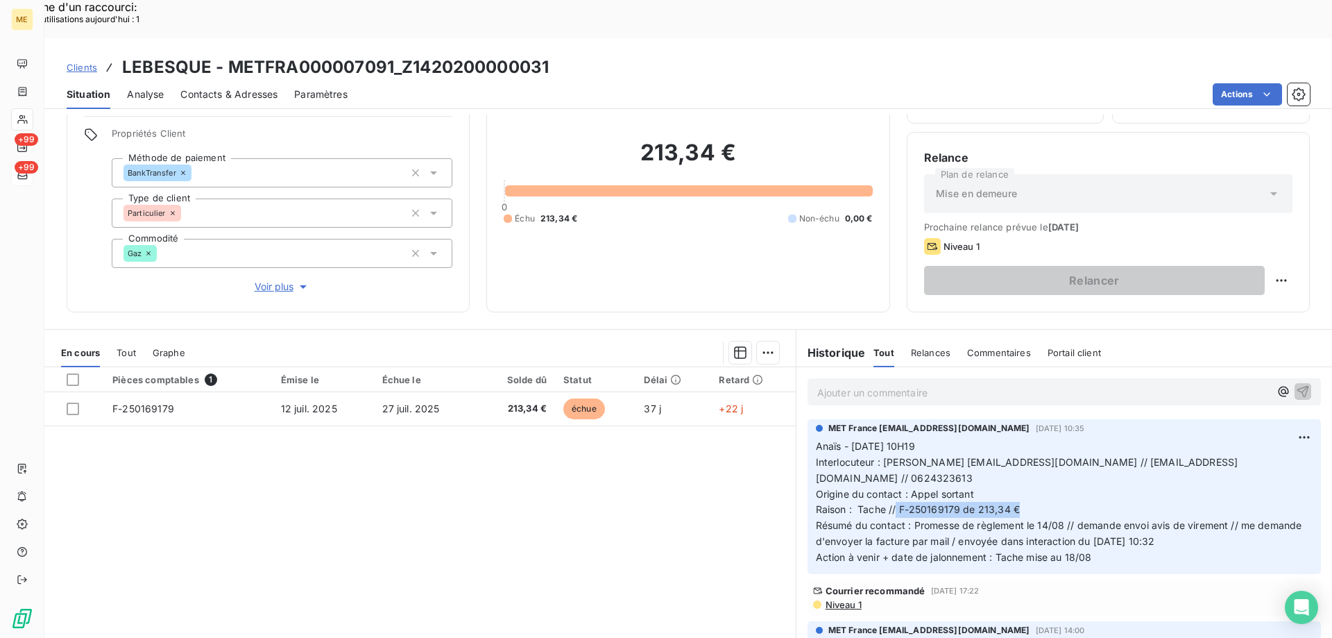
drag, startPoint x: 892, startPoint y: 471, endPoint x: 1043, endPoint y: 475, distance: 150.6
click at [1043, 475] on p "Anaïs - 13/08/2025 - 10H19 Interlocuteur : M. Lebesque NATHALIELEBESQUE@GMAIL.C…" at bounding box center [1064, 501] width 497 height 127
drag, startPoint x: 388, startPoint y: 26, endPoint x: 226, endPoint y: 34, distance: 162.5
click at [226, 55] on h3 "LEBESQUE - METFRA000007091_Z1420200000031" at bounding box center [335, 67] width 427 height 25
click at [555, 55] on div "Clients LEBESQUE - METFRA000007091_Z1420200000031" at bounding box center [688, 67] width 1288 height 25
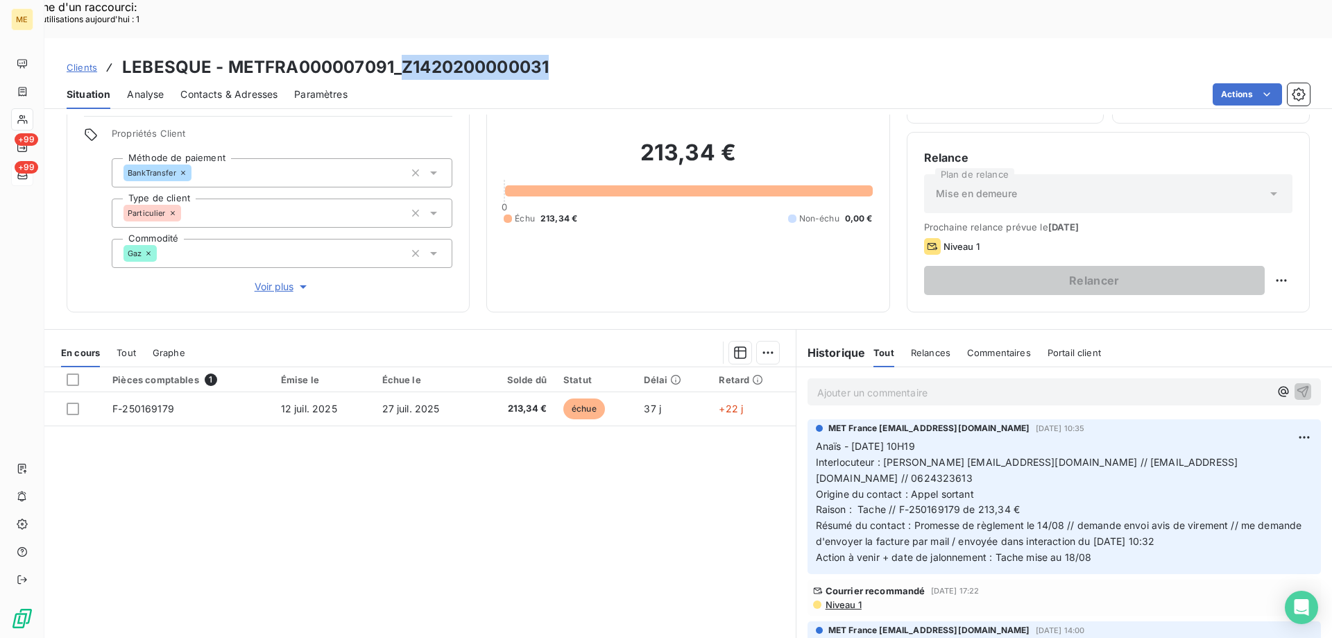
drag, startPoint x: 554, startPoint y: 33, endPoint x: 402, endPoint y: 41, distance: 151.5
click at [402, 55] on div "Clients LEBESQUE - METFRA000007091_Z1420200000031" at bounding box center [688, 67] width 1288 height 25
click at [1028, 384] on p "Ajouter un commentaire ﻿" at bounding box center [1043, 392] width 452 height 17
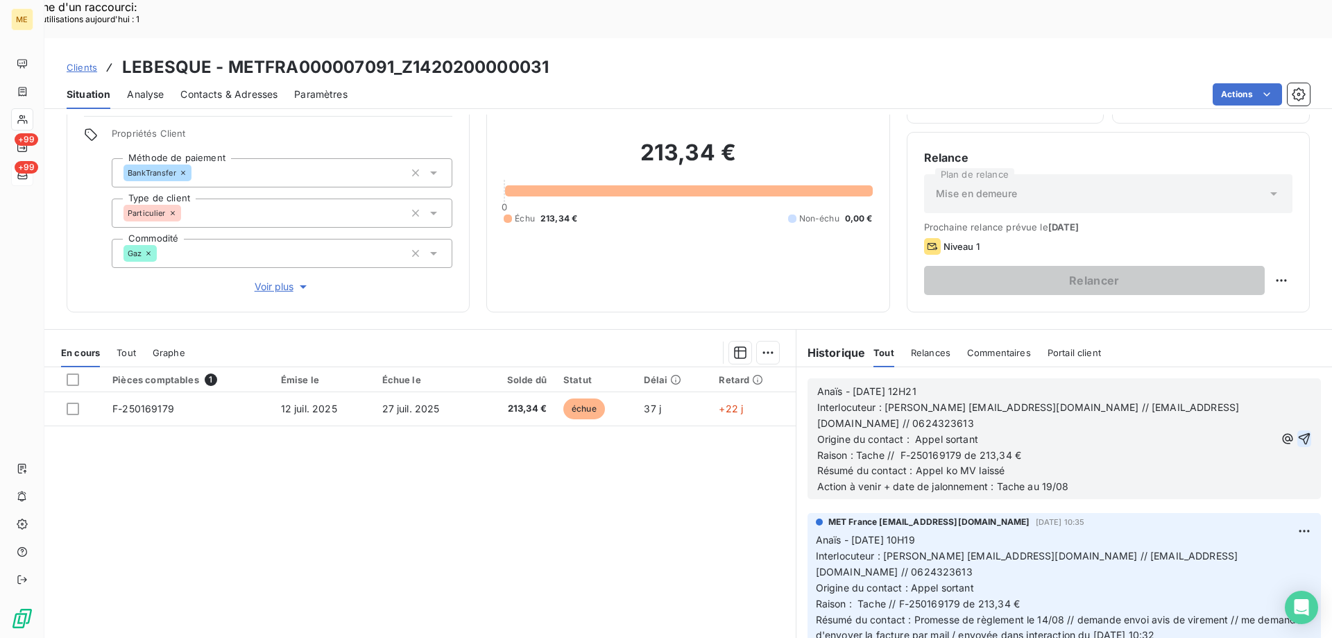
click at [1297, 431] on icon "button" at bounding box center [1304, 438] width 14 height 14
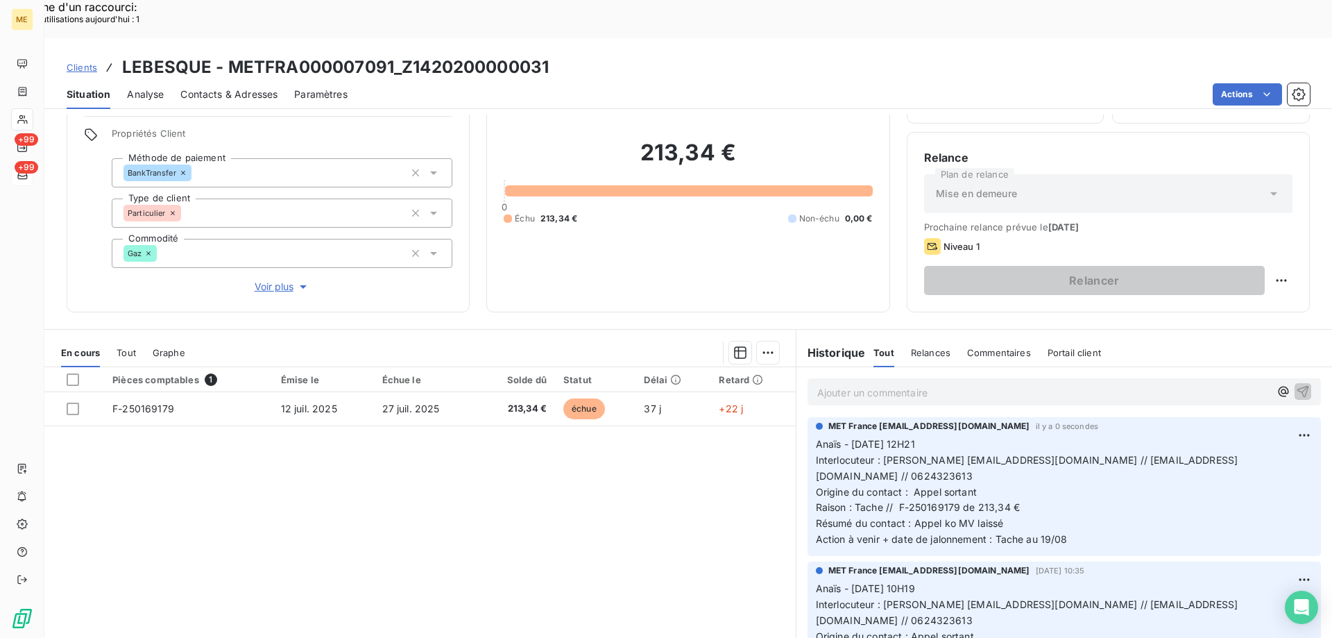
scroll to position [0, 0]
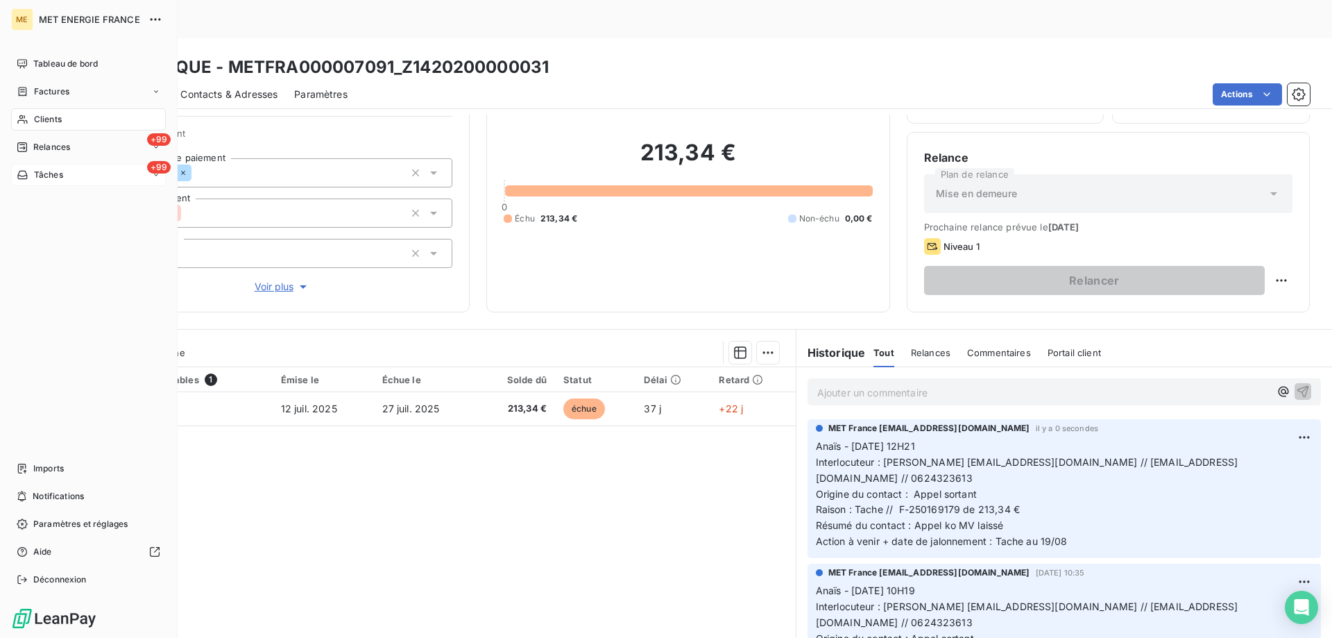
click at [58, 174] on span "Tâches" at bounding box center [48, 175] width 29 height 12
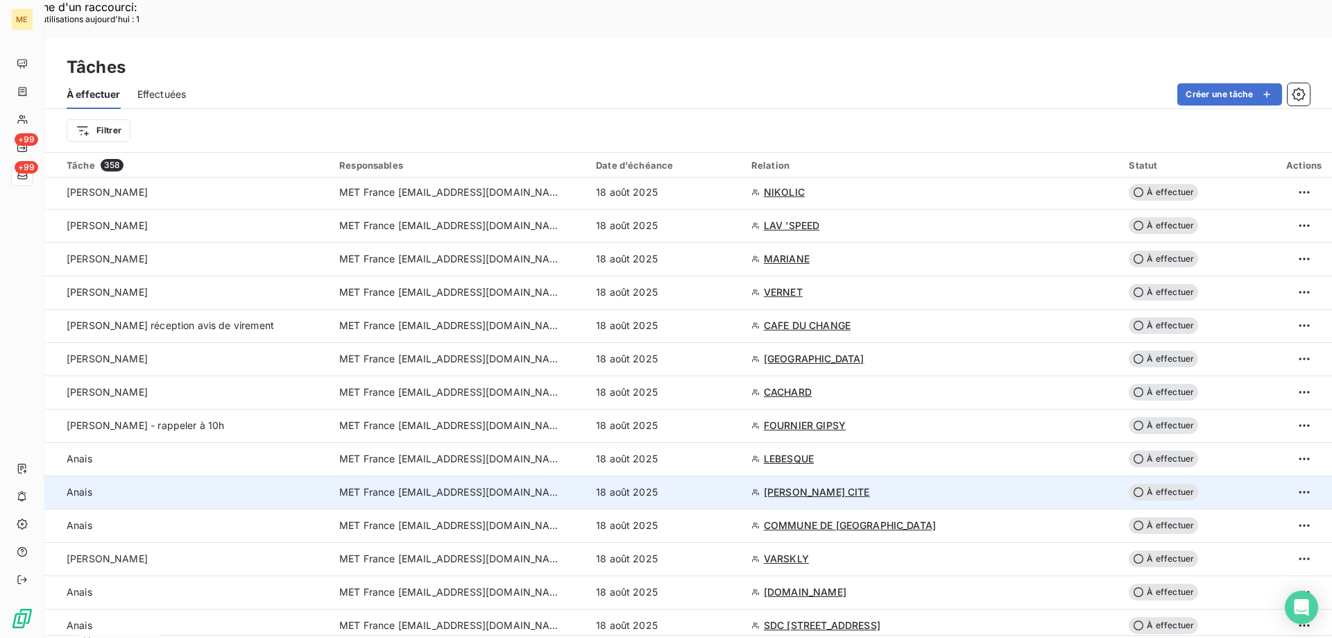
scroll to position [555, 0]
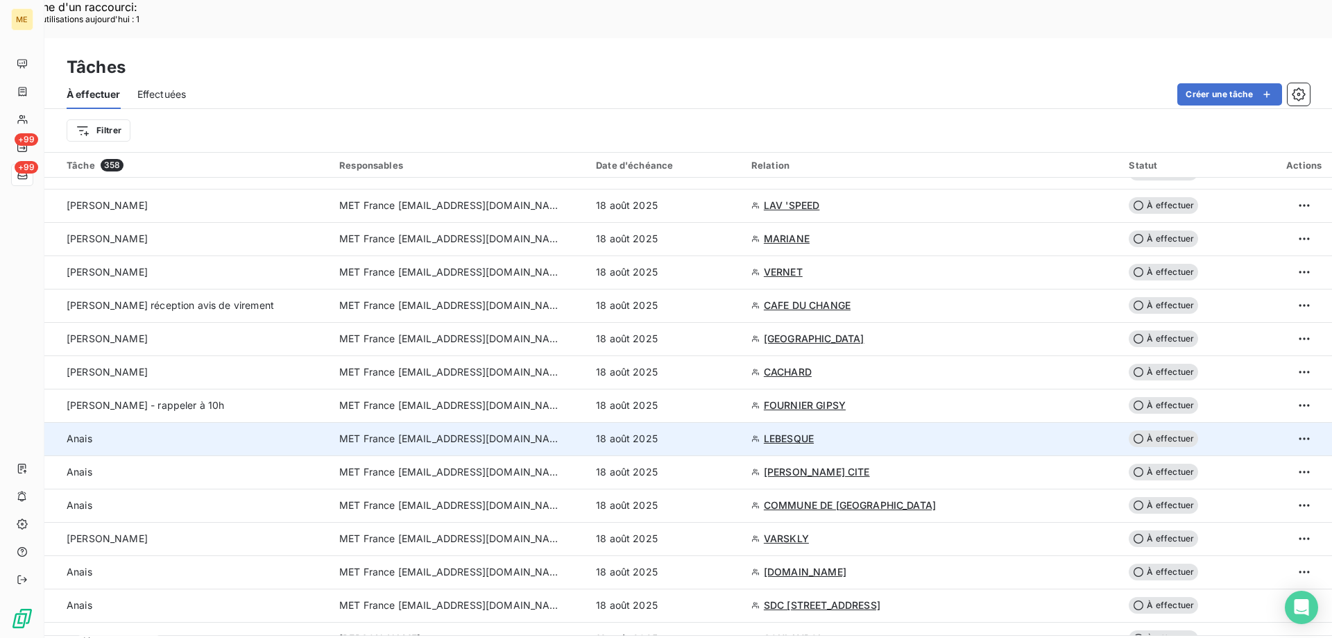
click at [707, 431] on div "18 août 2025" at bounding box center [665, 438] width 139 height 14
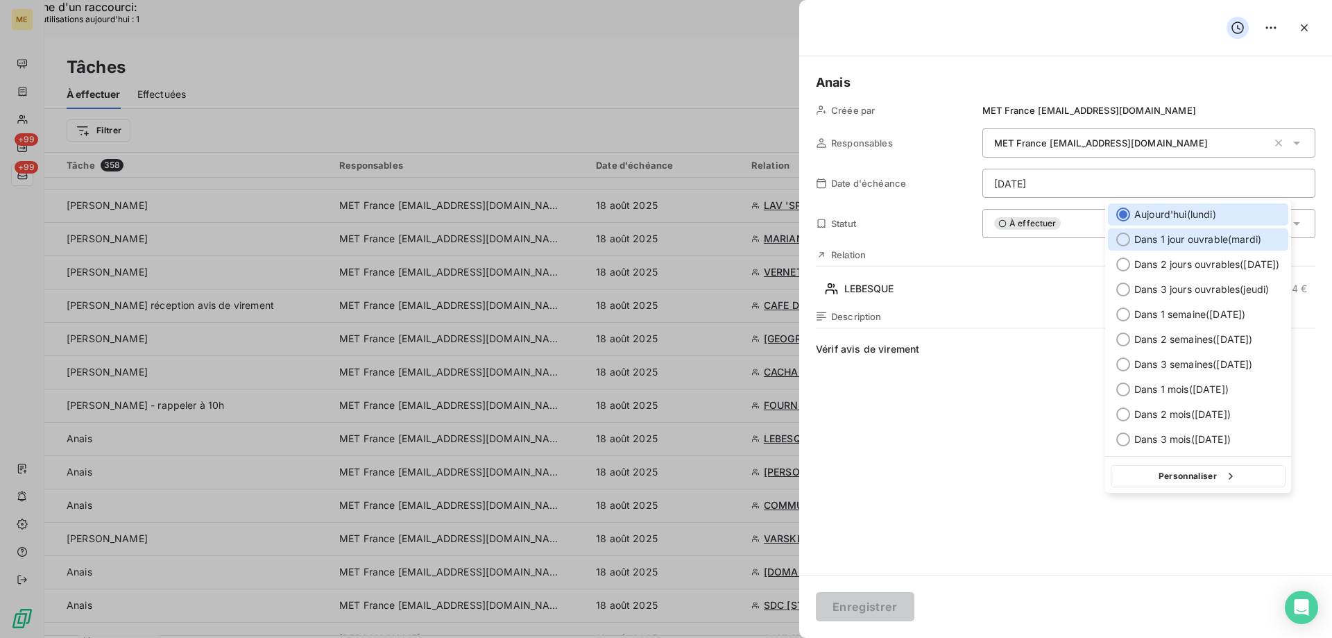
click at [1175, 241] on span "Dans 1 jour ouvrable ( mardi )" at bounding box center [1197, 239] width 127 height 14
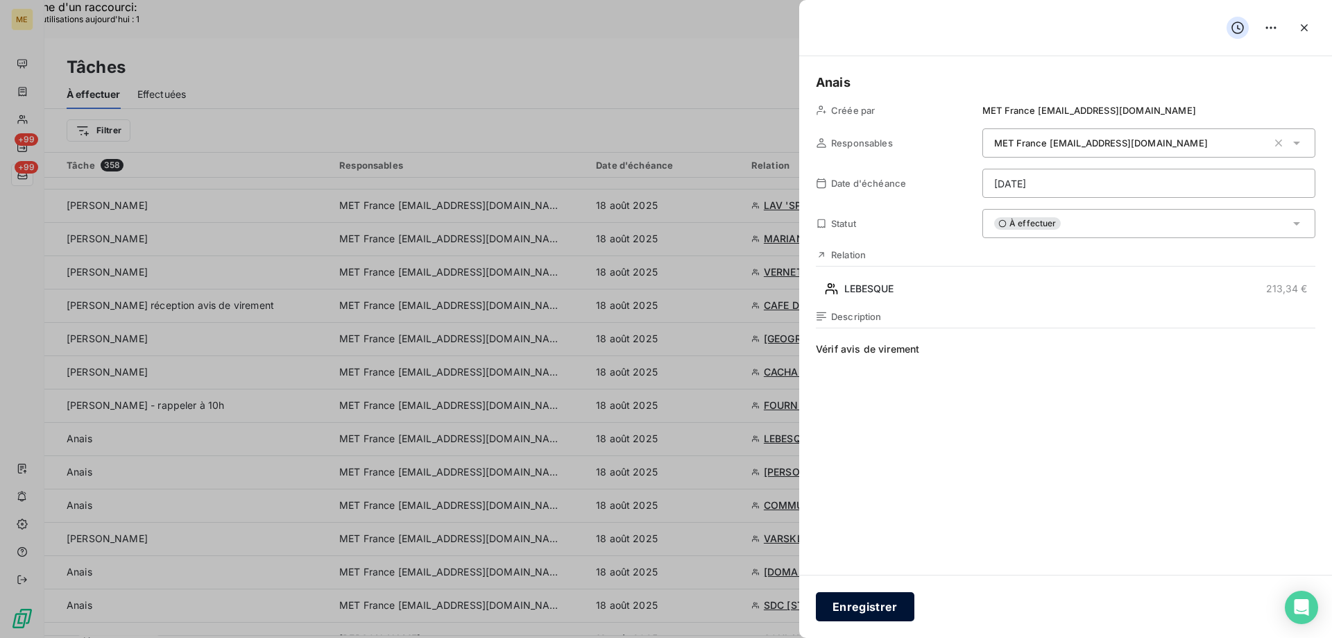
click at [867, 611] on button "Enregistrer" at bounding box center [865, 606] width 99 height 29
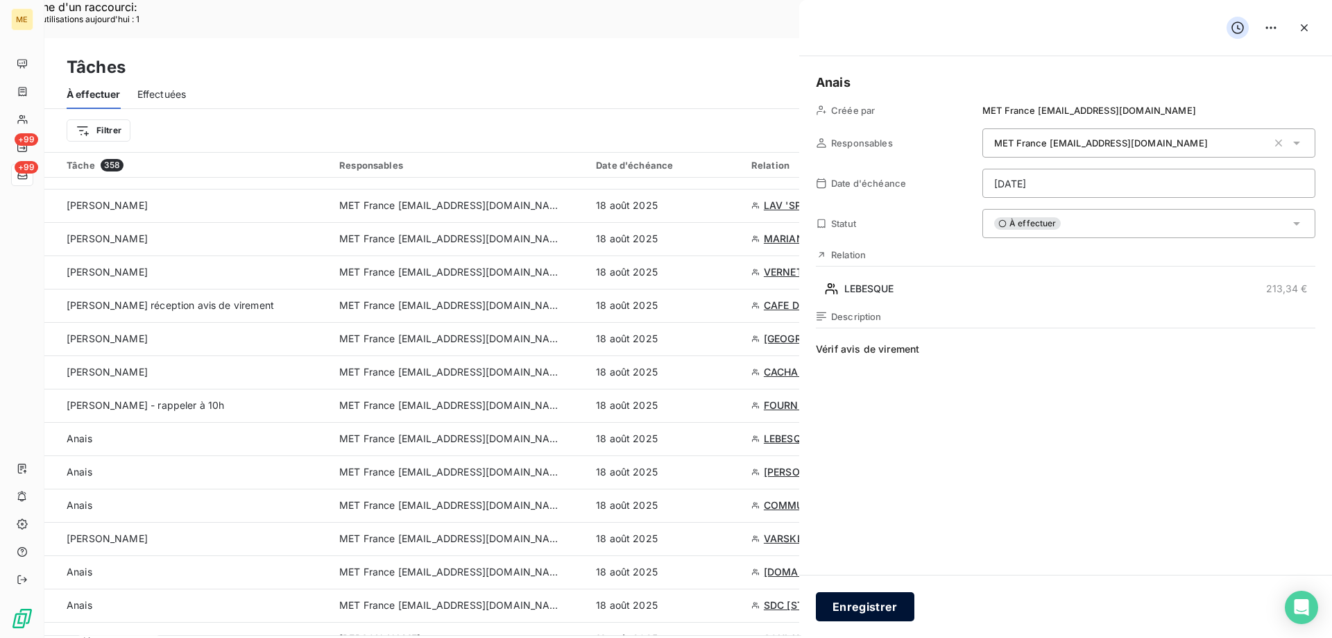
type input "18/08/2025"
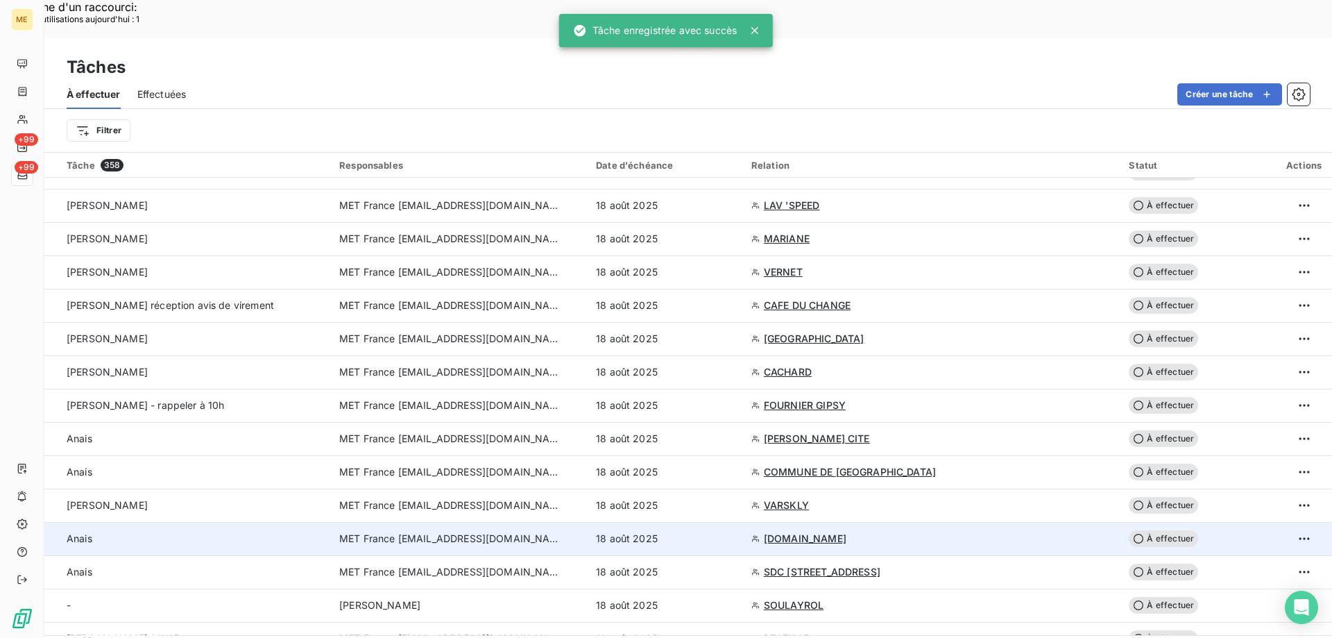
click at [703, 522] on td "18 août 2025" at bounding box center [665, 538] width 155 height 33
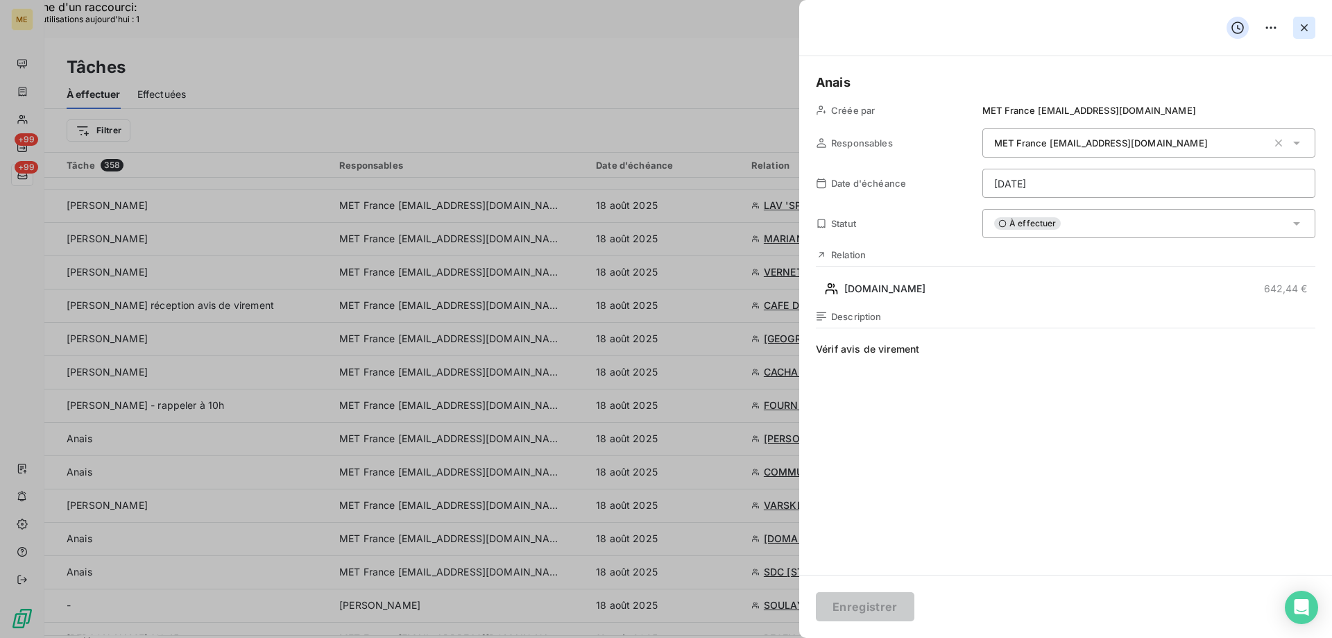
click at [1304, 24] on icon "button" at bounding box center [1304, 28] width 14 height 14
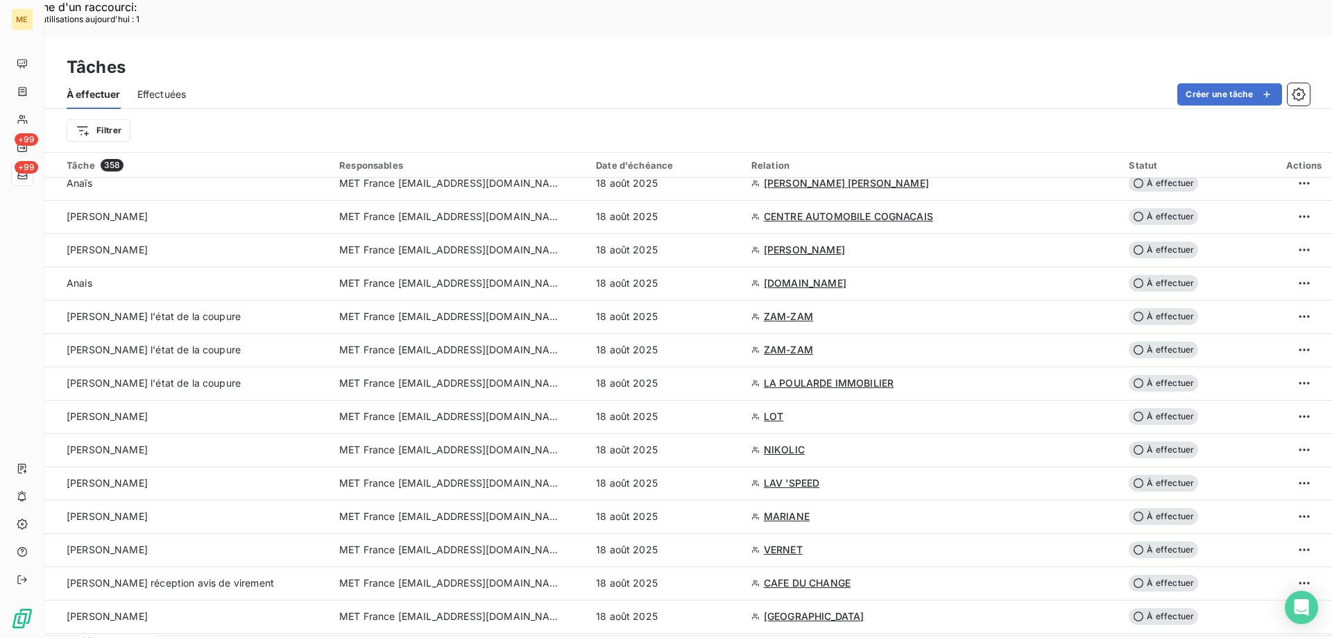
scroll to position [208, 0]
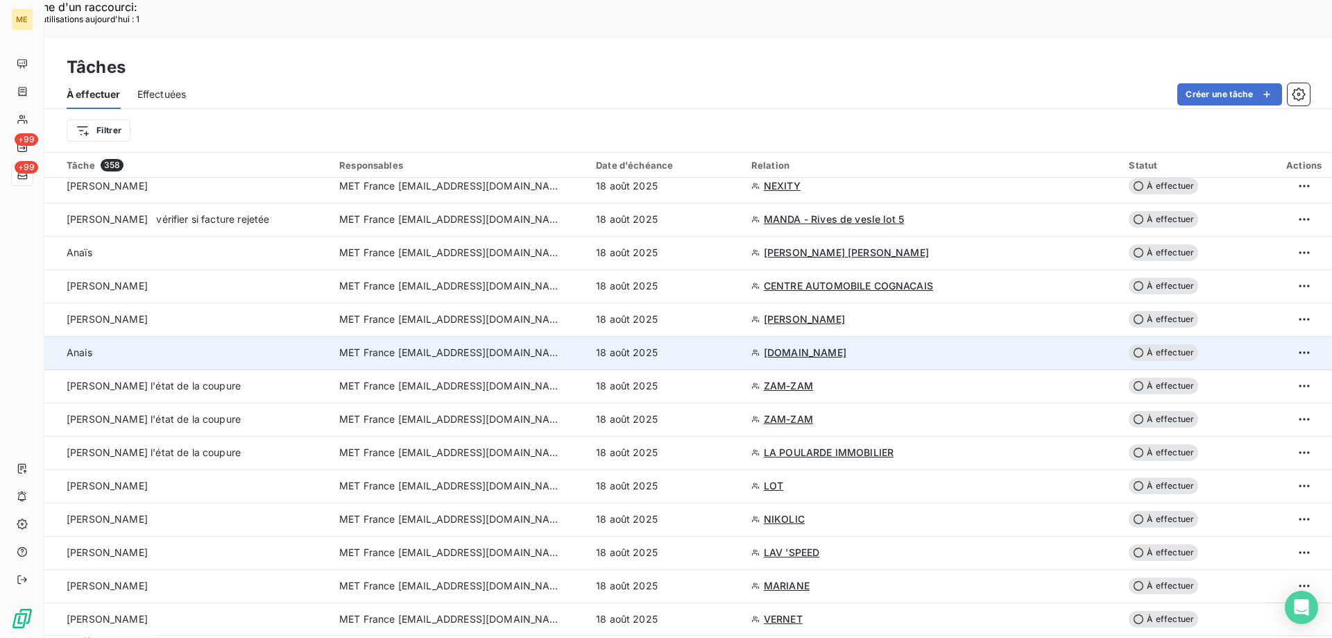
click at [724, 345] on div "18 août 2025" at bounding box center [665, 352] width 139 height 14
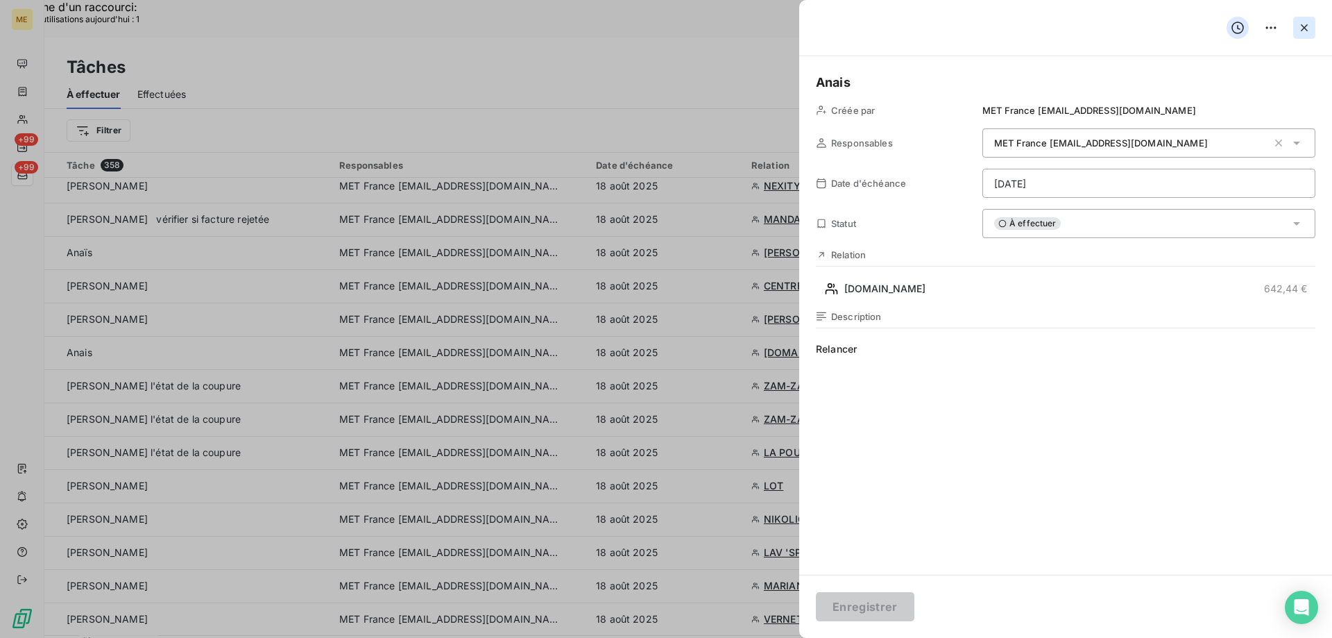
click at [1310, 23] on icon "button" at bounding box center [1304, 28] width 14 height 14
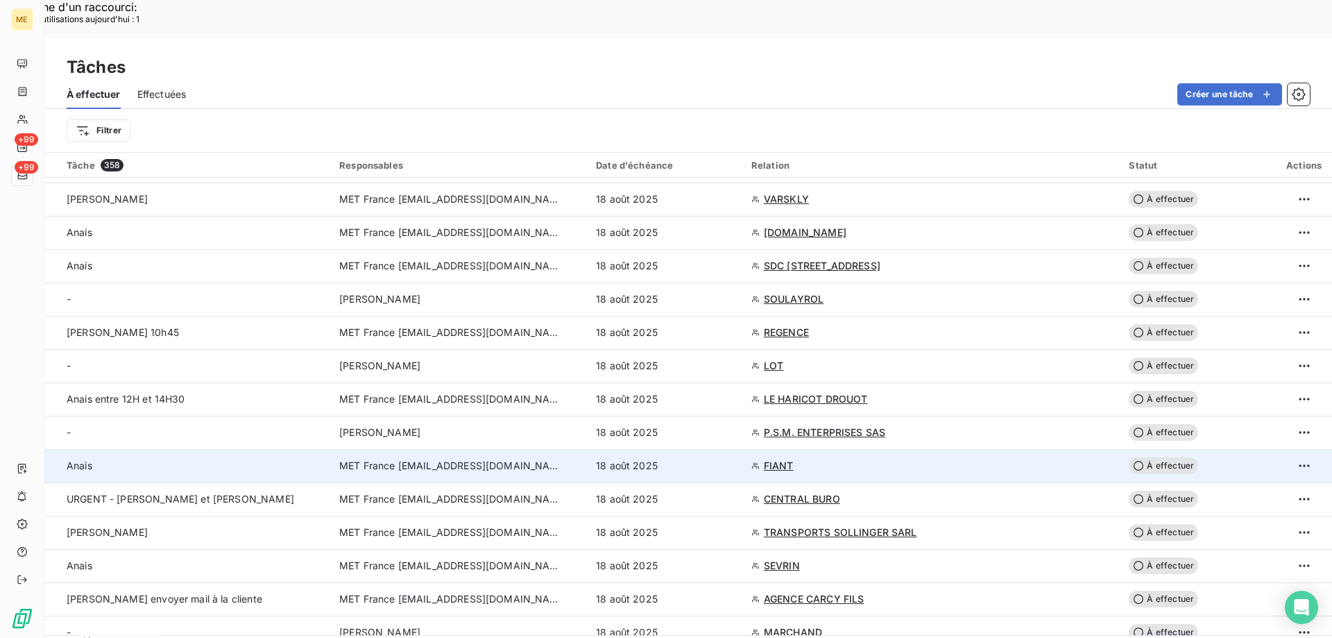
scroll to position [832, 0]
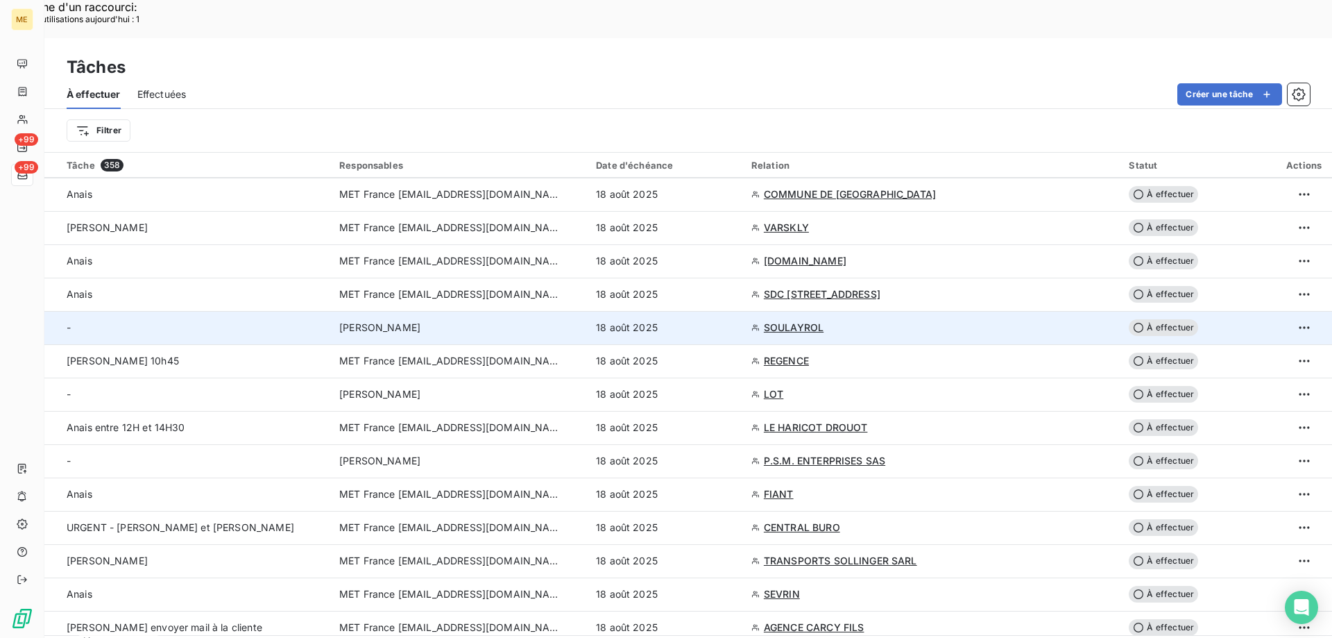
click at [789, 320] on span "SOULAYROL" at bounding box center [794, 327] width 60 height 14
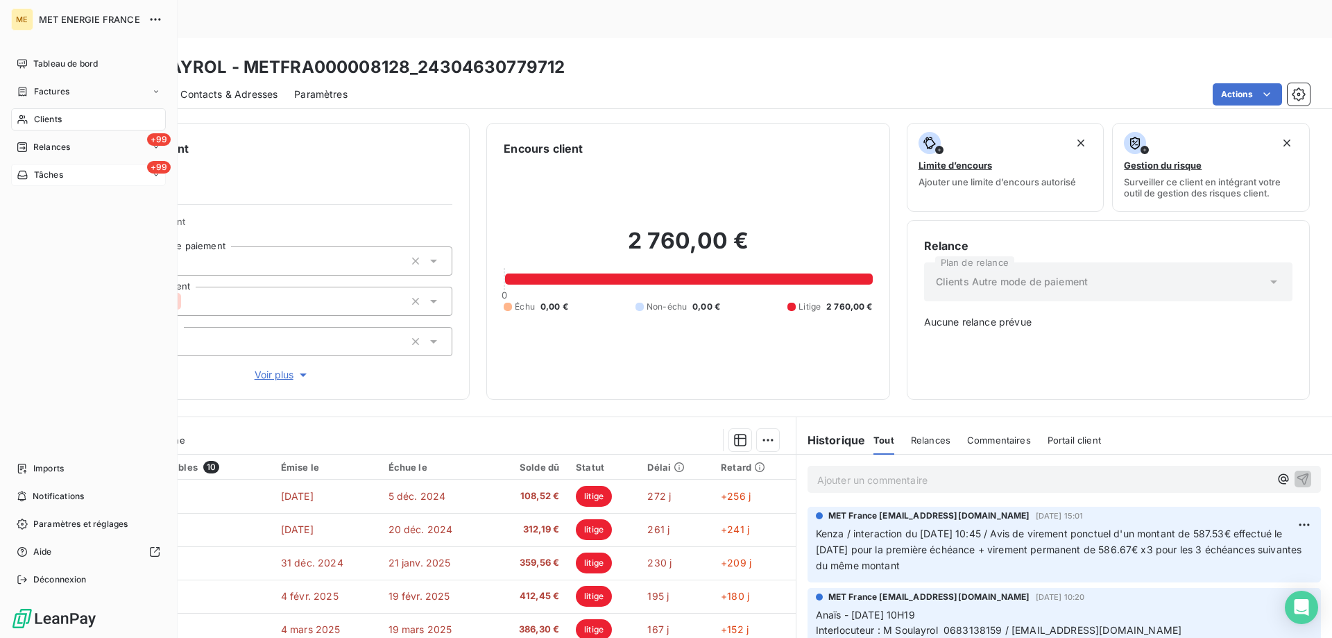
click at [59, 176] on span "Tâches" at bounding box center [48, 175] width 29 height 12
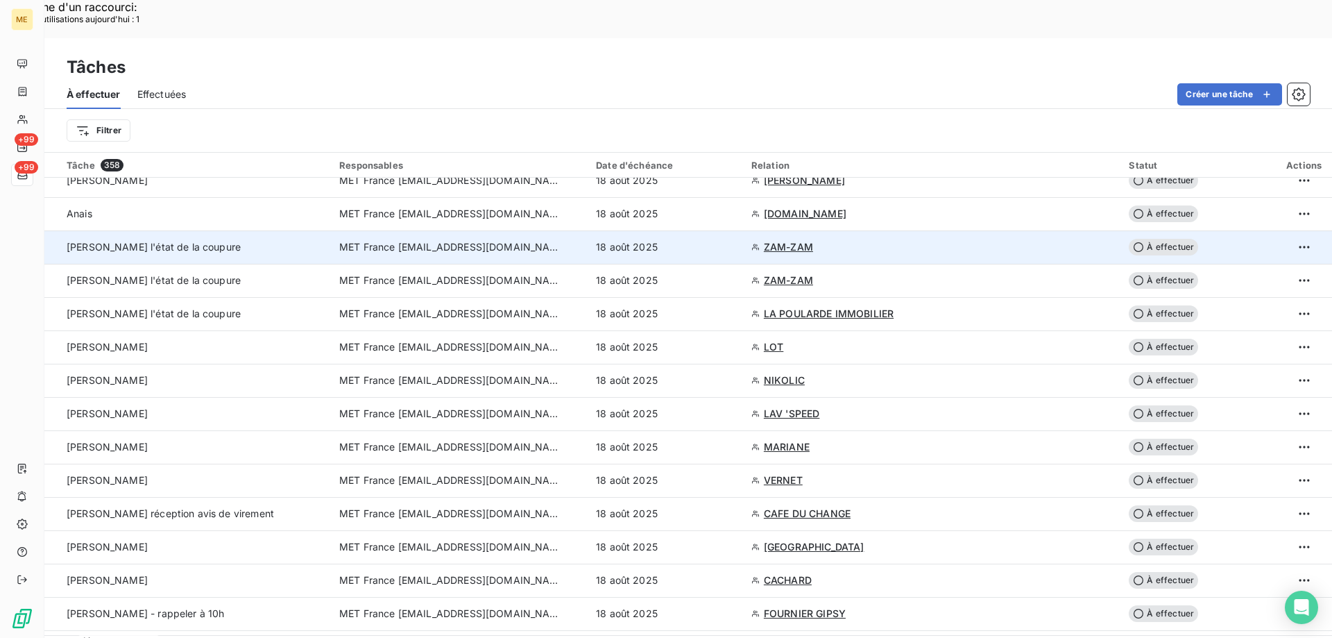
scroll to position [486, 0]
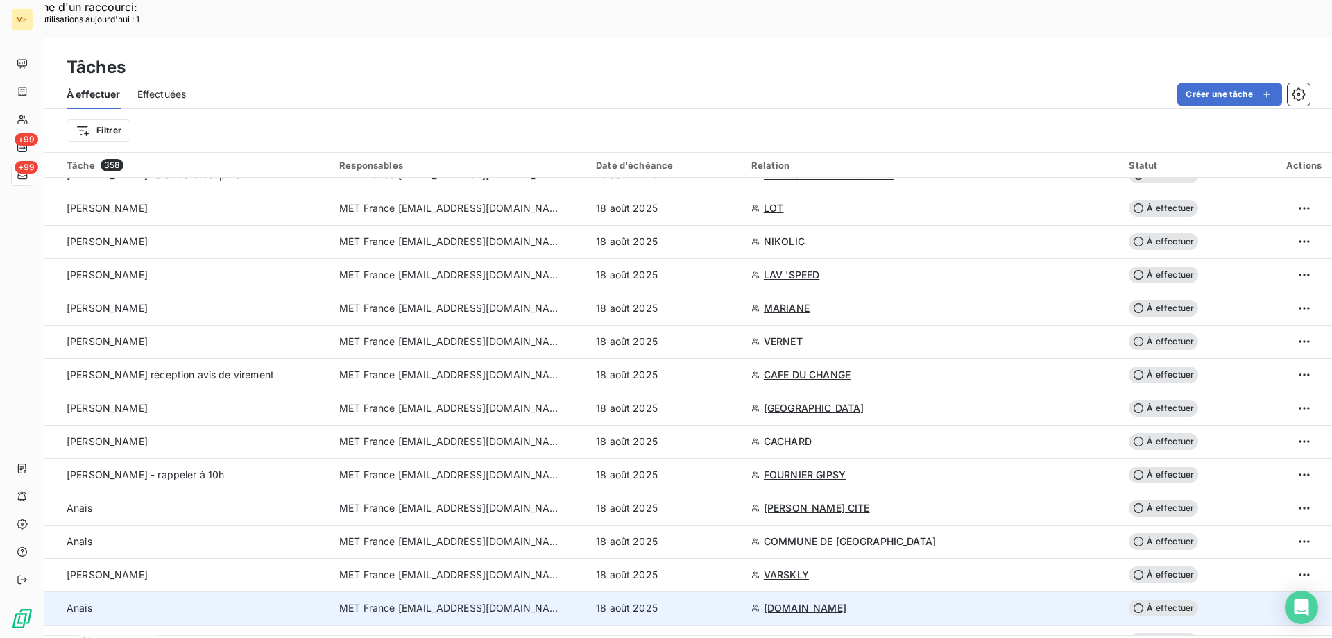
click at [719, 601] on div "18 août 2025" at bounding box center [665, 608] width 139 height 14
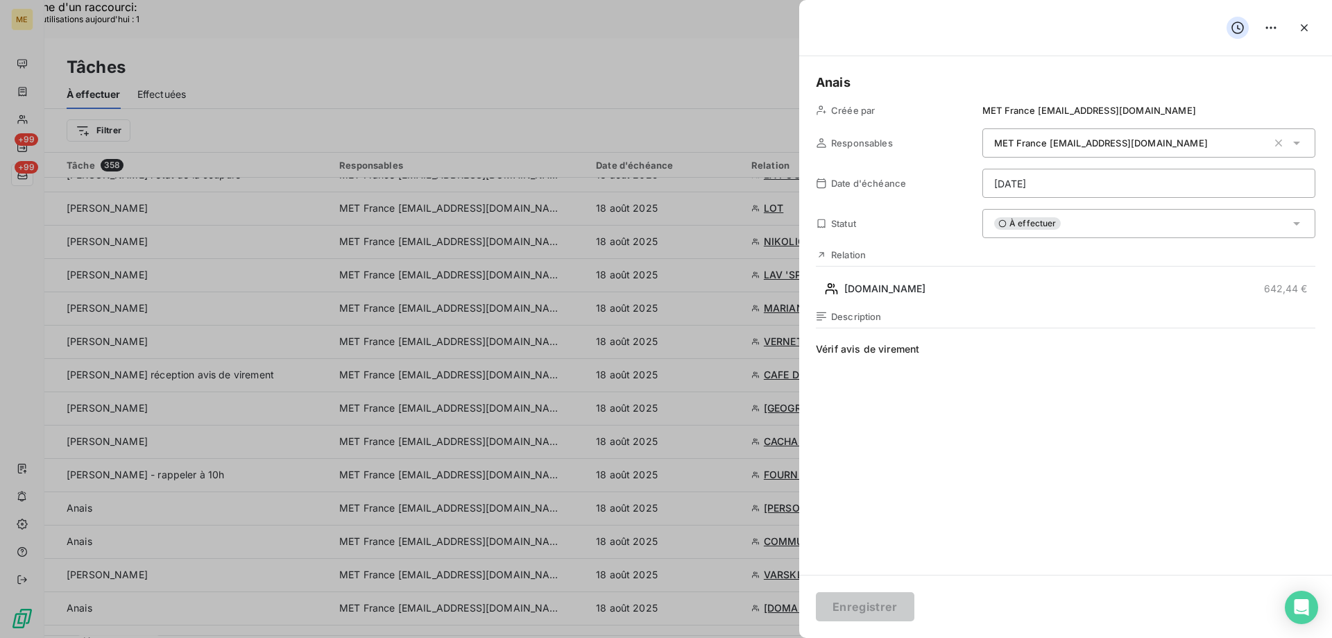
click at [1028, 224] on span "À effectuer" at bounding box center [1027, 223] width 67 height 12
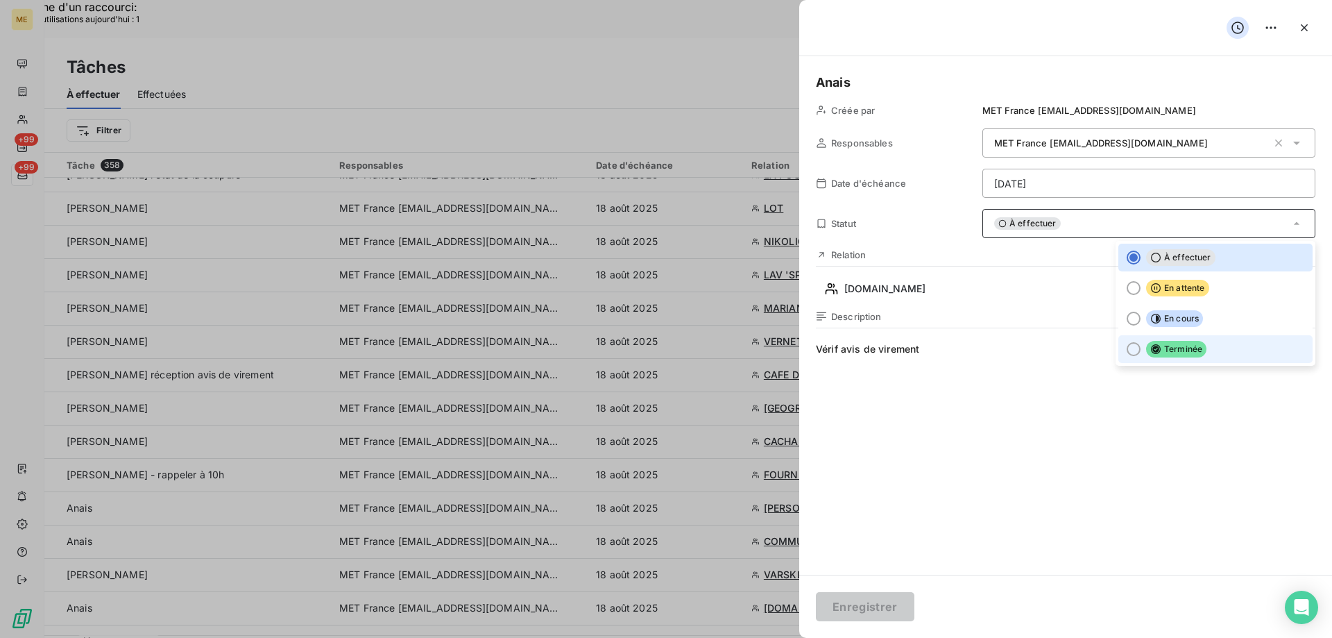
click at [1165, 350] on span "Terminée" at bounding box center [1176, 349] width 60 height 17
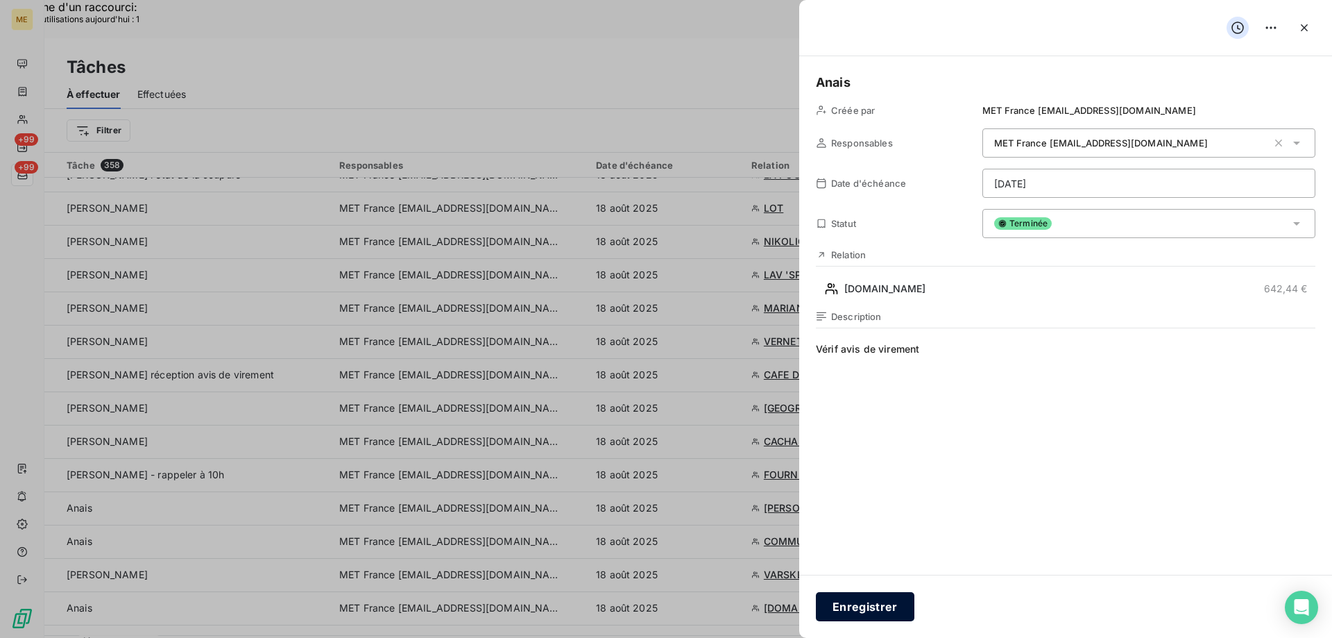
click at [855, 599] on button "Enregistrer" at bounding box center [865, 606] width 99 height 29
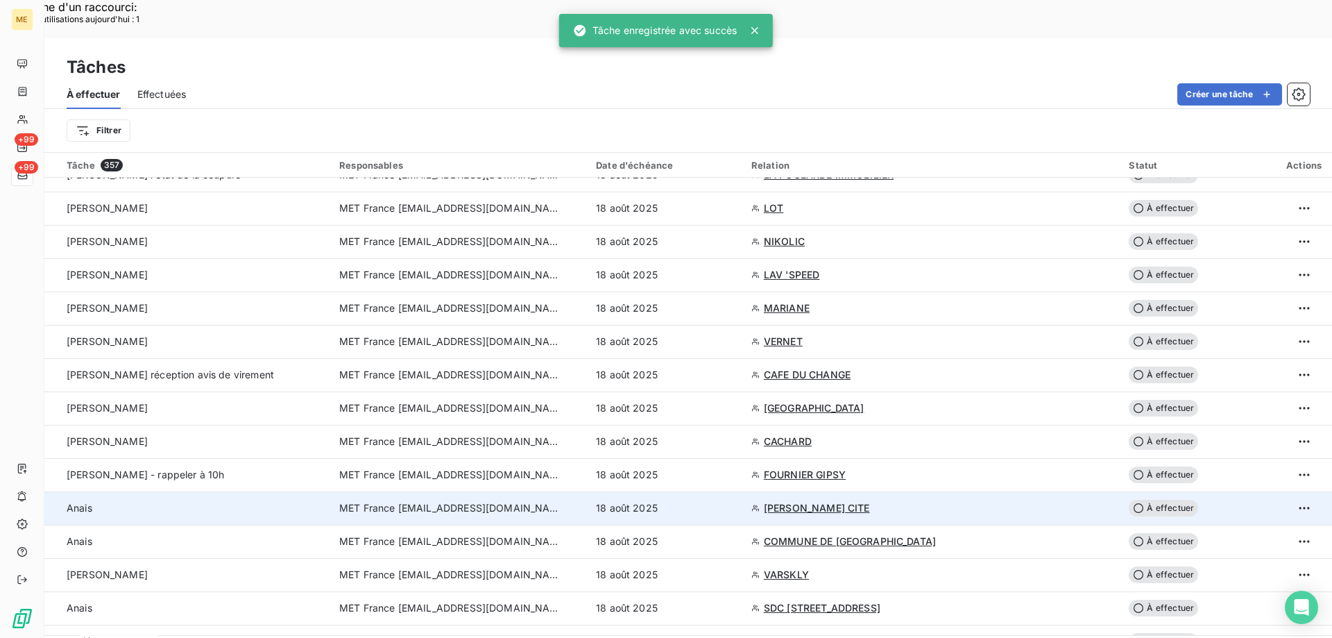
click at [712, 501] on div "18 août 2025" at bounding box center [665, 508] width 139 height 14
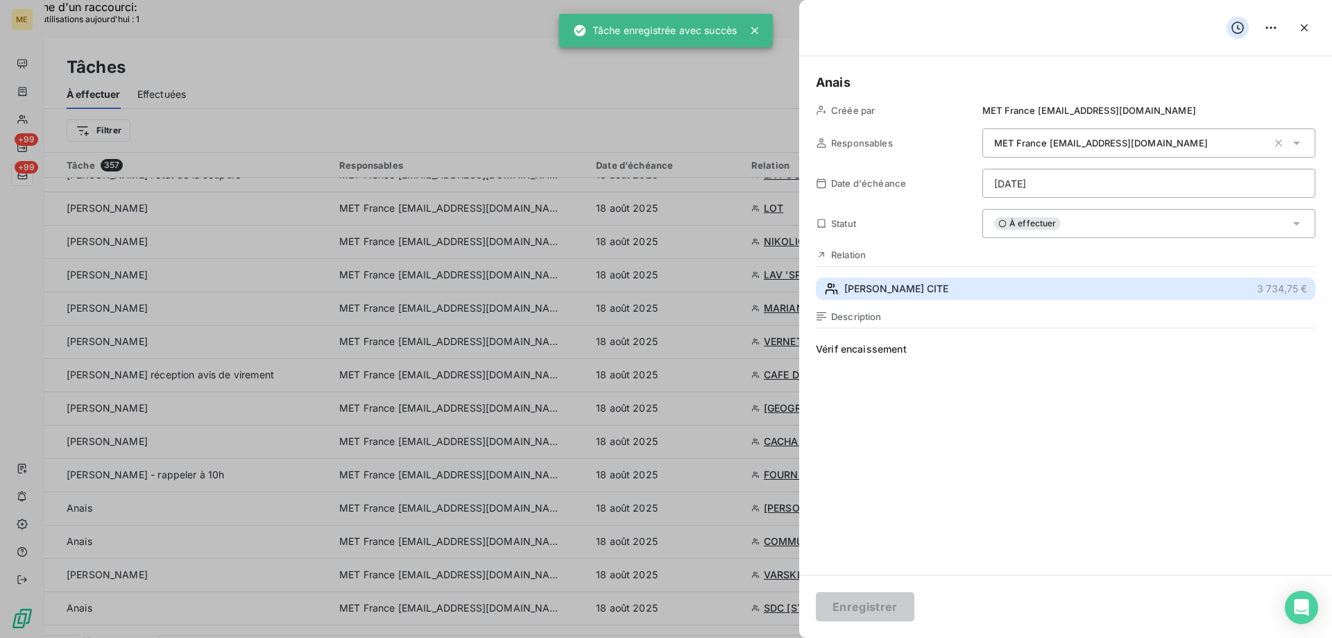
click at [878, 286] on span "MENOZZI CITE" at bounding box center [896, 289] width 104 height 14
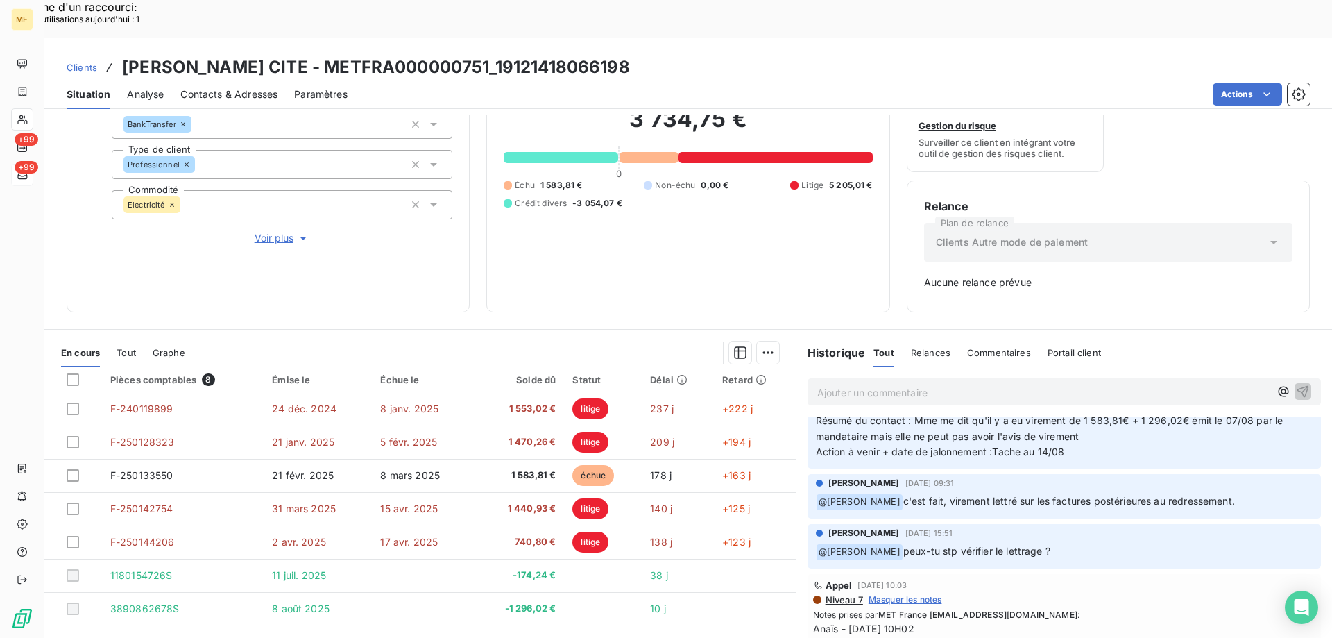
scroll to position [416, 0]
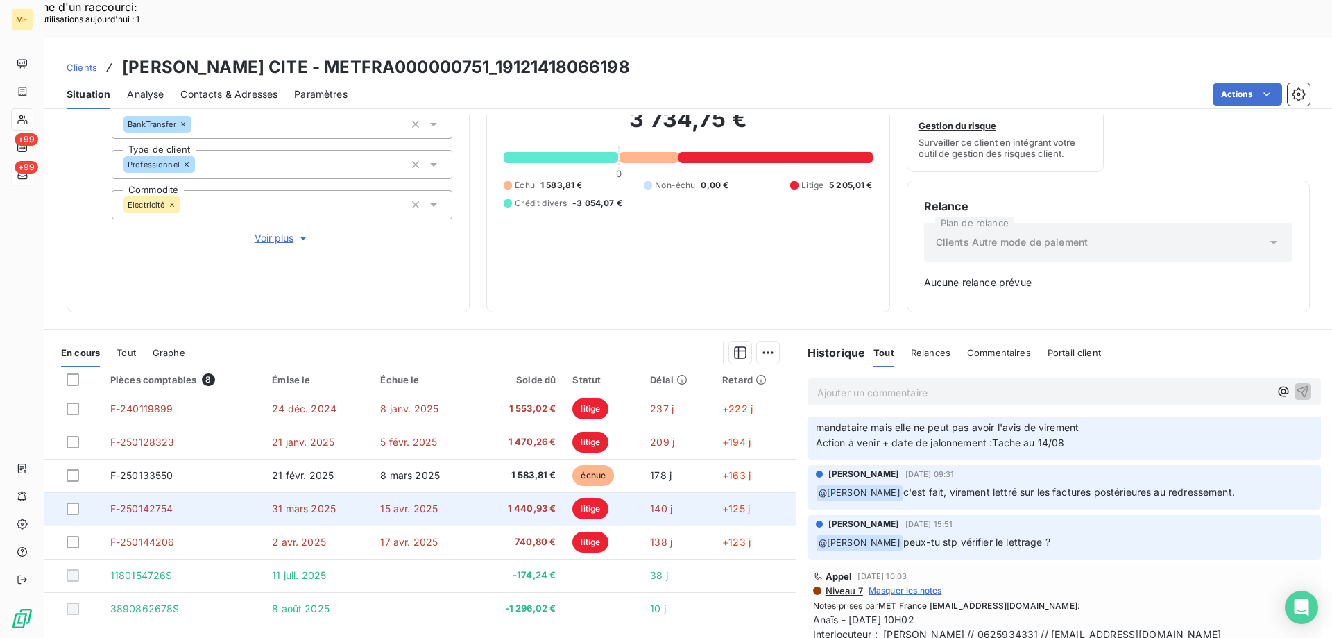
click at [408, 502] on span "15 avr. 2025" at bounding box center [409, 508] width 58 height 12
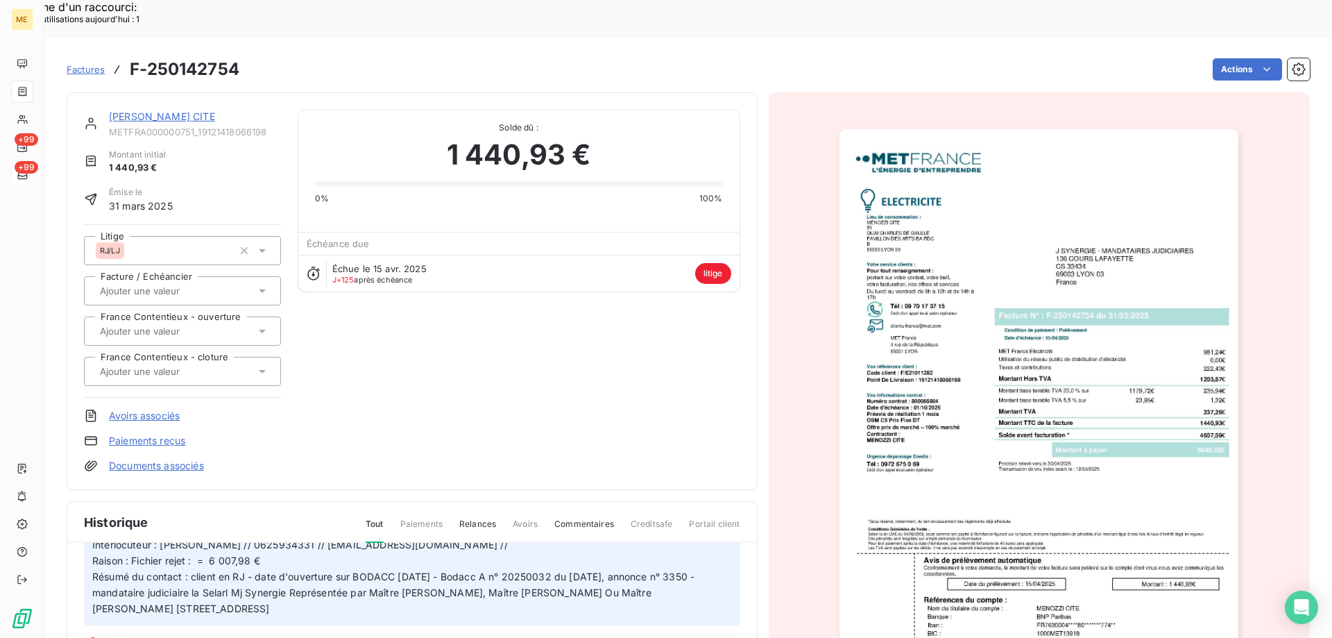
scroll to position [69, 0]
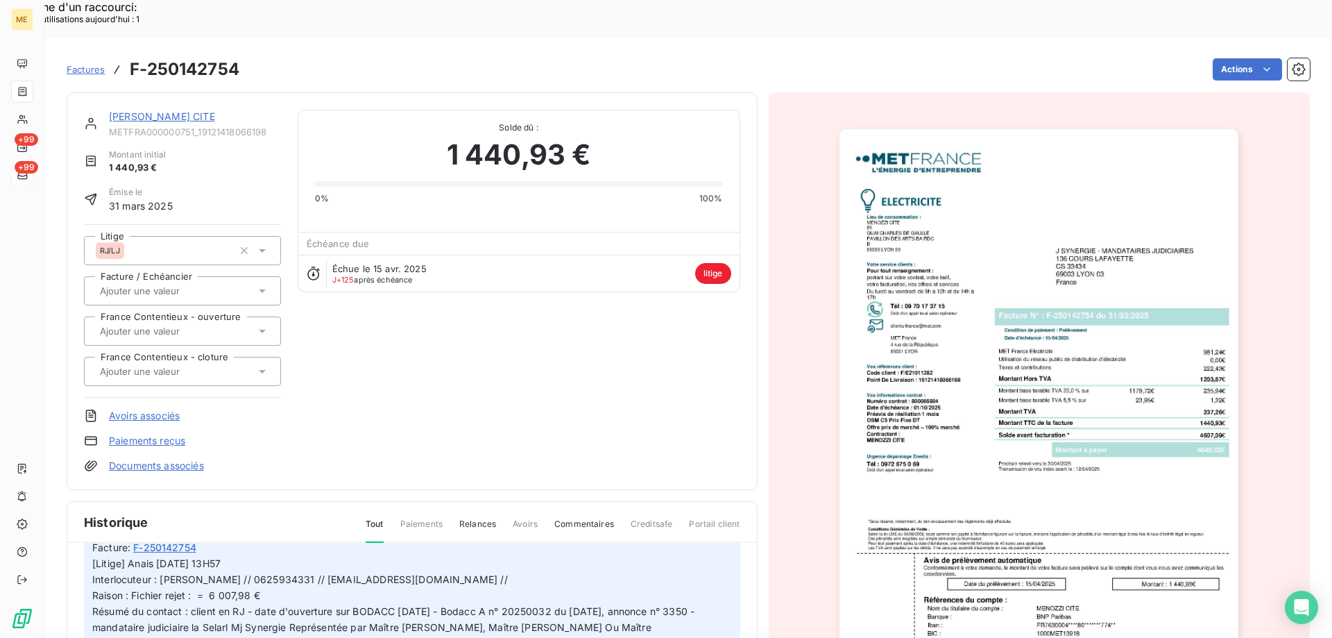
drag, startPoint x: 388, startPoint y: 608, endPoint x: 148, endPoint y: 542, distance: 249.1
click at [127, 556] on p "[Litige] Anais 08/07/2025 - 13H57 Interlocuteur : EMILIANO MENOZZI // 062593433…" at bounding box center [412, 603] width 640 height 95
click at [150, 110] on link "MENOZZI CITE" at bounding box center [162, 116] width 106 height 12
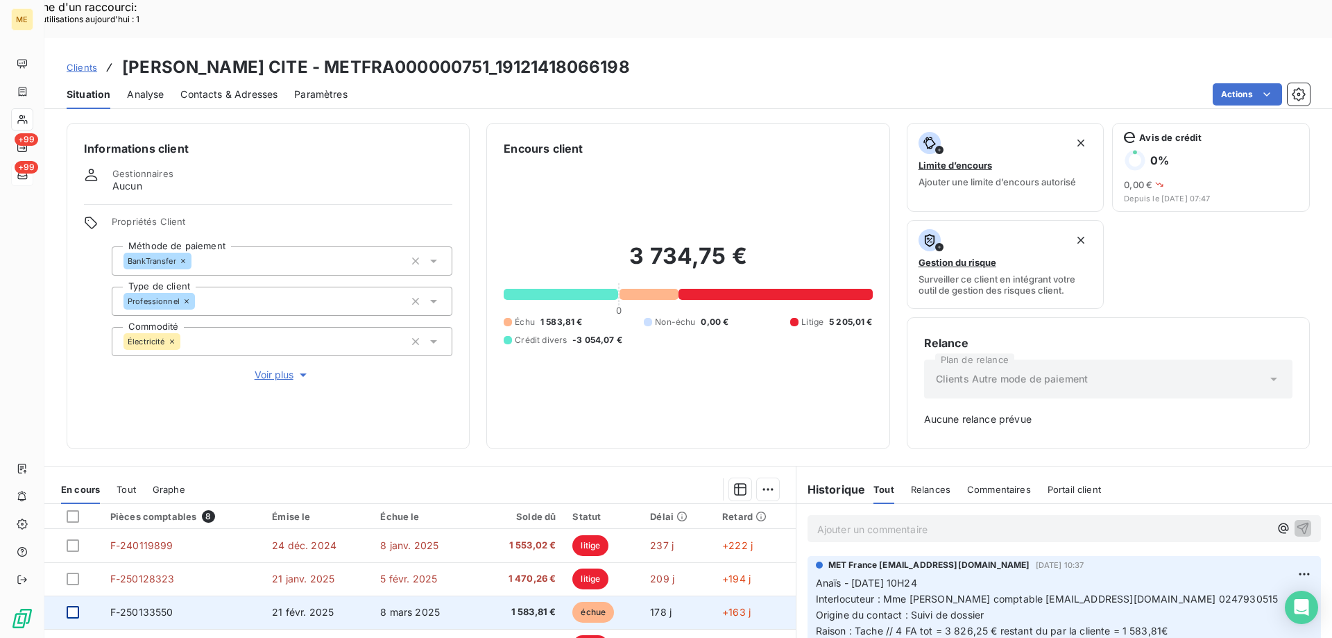
click at [71, 606] on div at bounding box center [73, 612] width 12 height 12
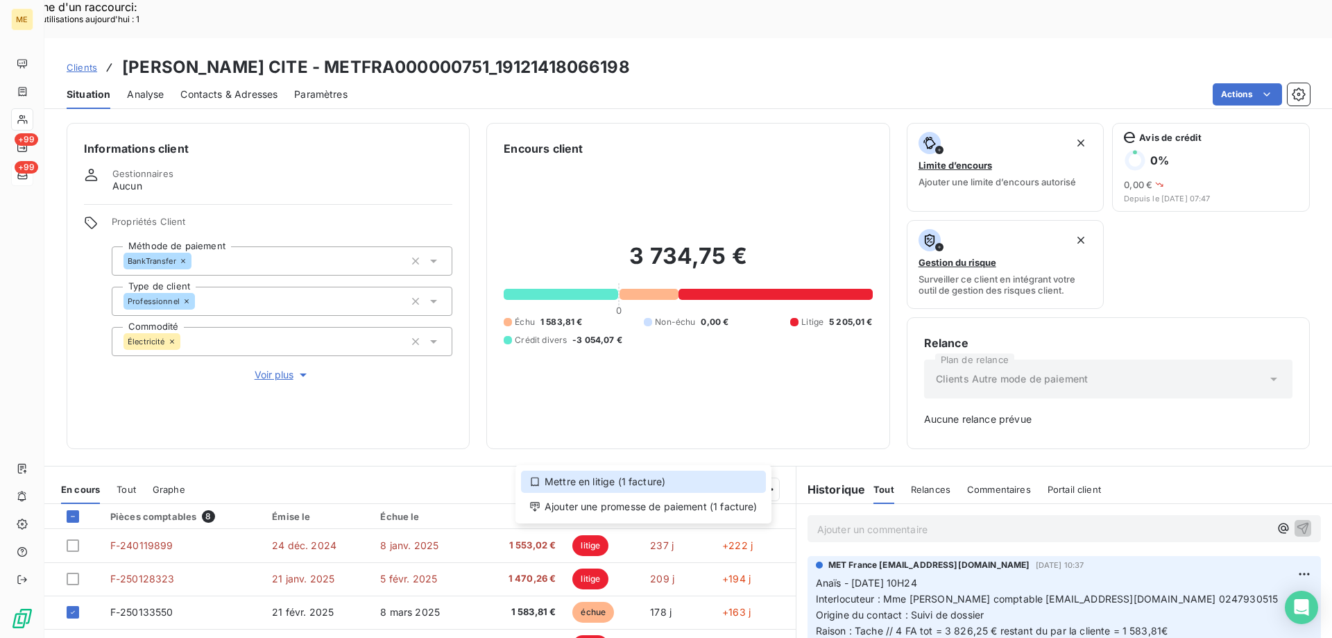
click at [701, 482] on div "Mettre en litige (1 facture)" at bounding box center [643, 481] width 245 height 22
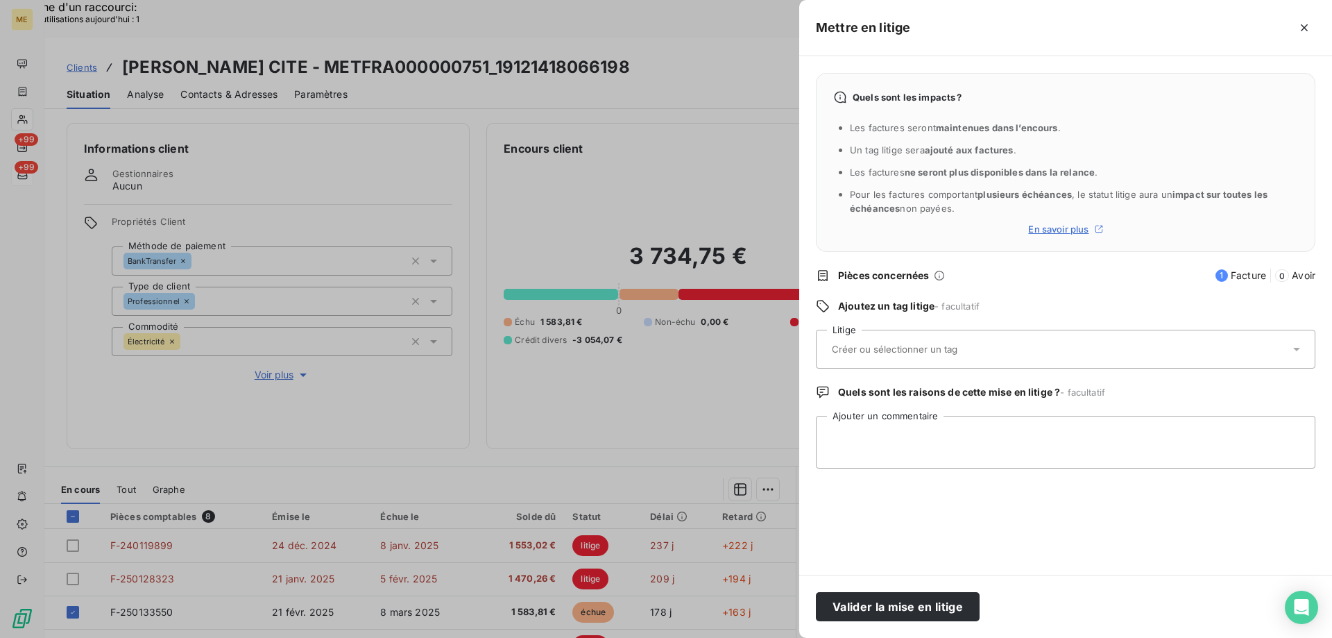
click at [940, 350] on input "text" at bounding box center [931, 349] width 202 height 12
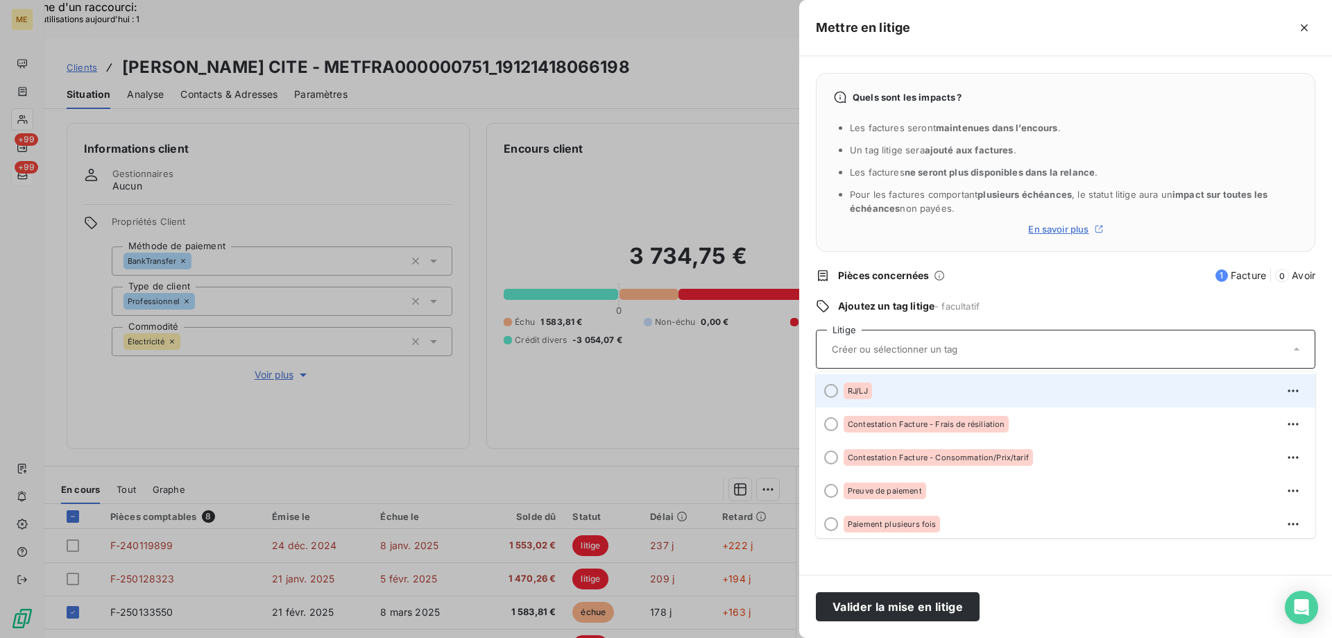
click at [955, 386] on div "RJ/LJ" at bounding box center [1074, 390] width 461 height 22
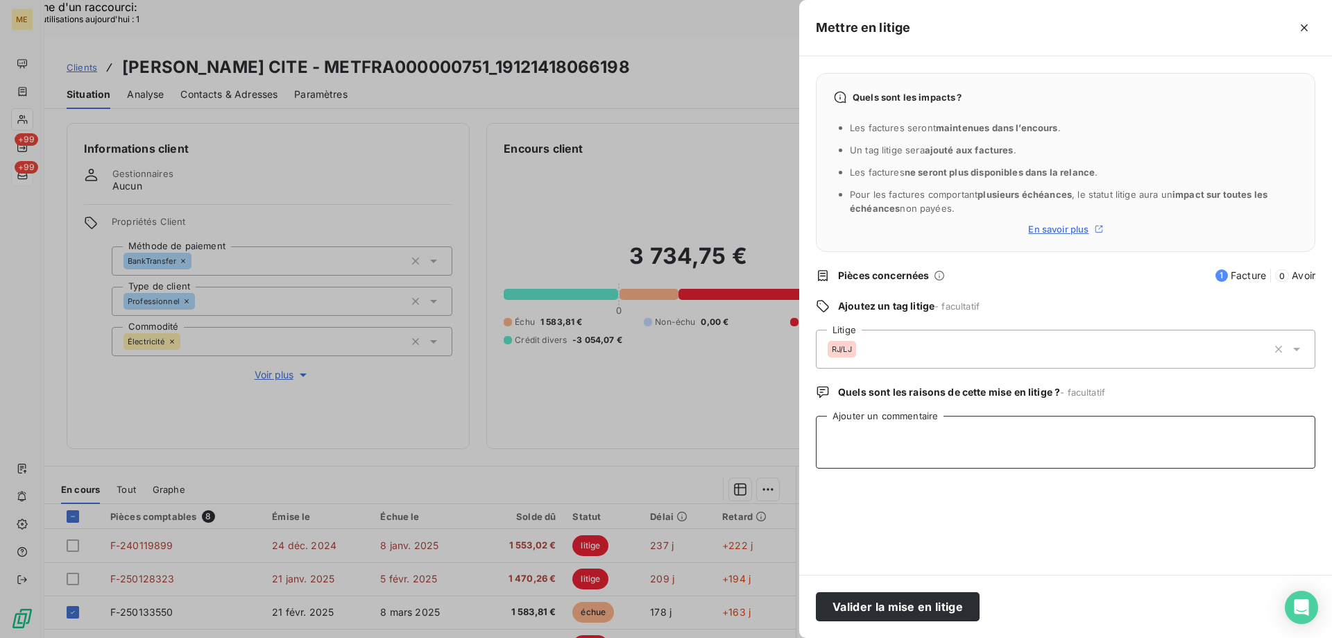
click at [952, 443] on textarea "Ajouter un commentaire" at bounding box center [1065, 442] width 499 height 53
paste textarea "Anais 08/07/2025 - 13H57 Interlocuteur : EMILIANO MENOZZI // 0625934331 // admi…"
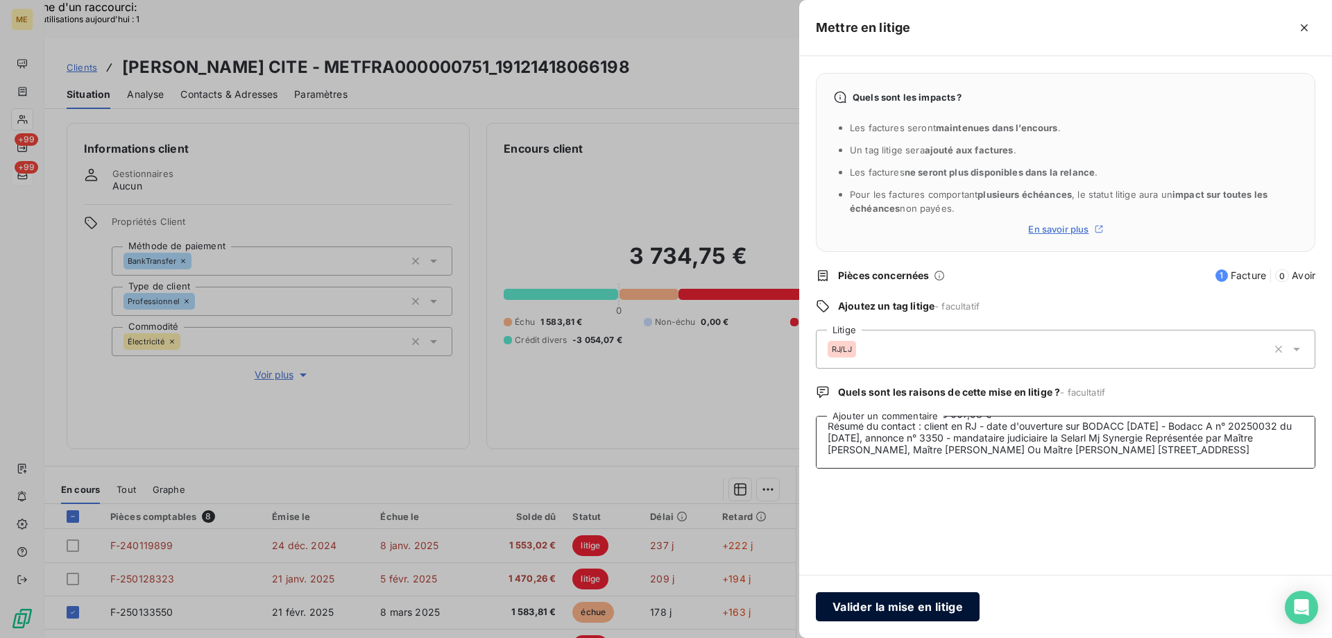
type textarea "Anais 08/07/2025 - 13H57 Interlocuteur : EMILIANO MENOZZI // 0625934331 // admi…"
click at [893, 606] on button "Valider la mise en litige" at bounding box center [898, 606] width 164 height 29
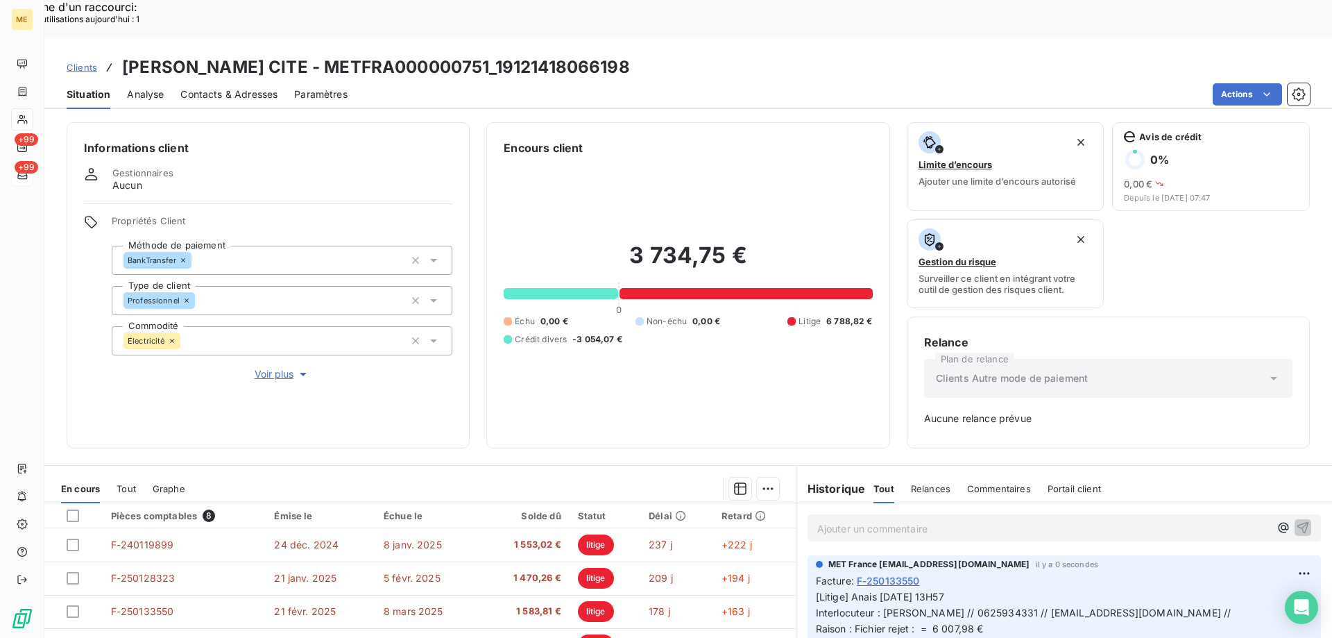
scroll to position [0, 0]
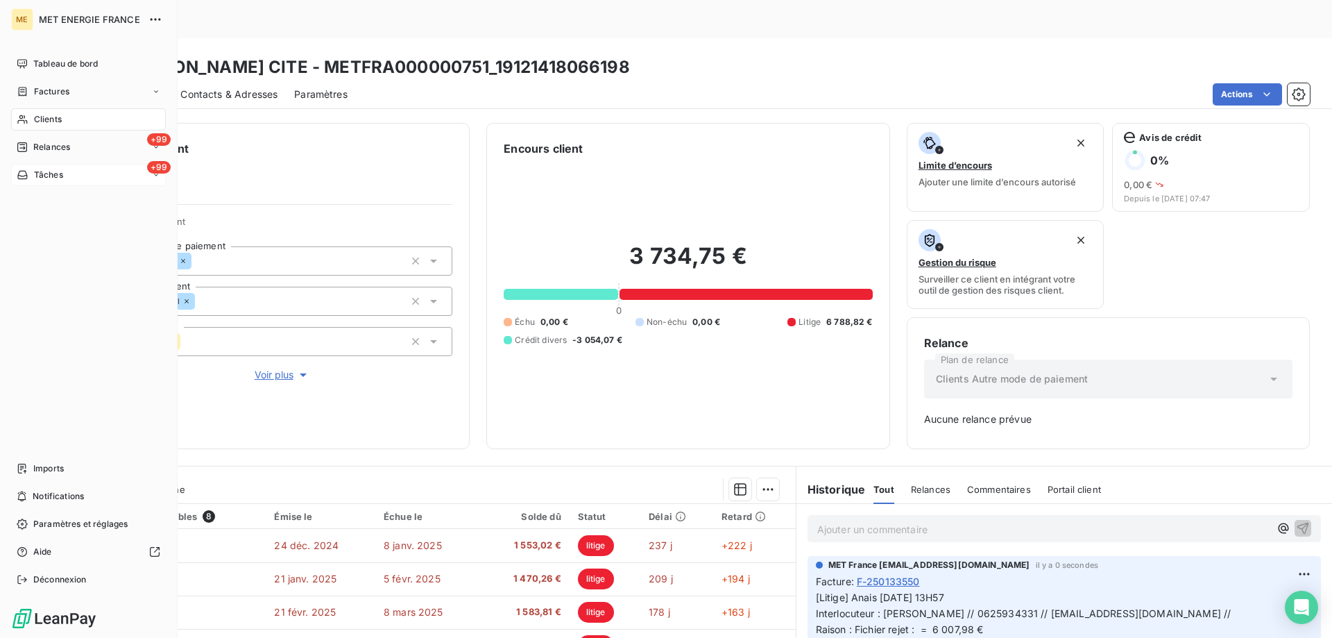
click at [55, 173] on span "Tâches" at bounding box center [48, 175] width 29 height 12
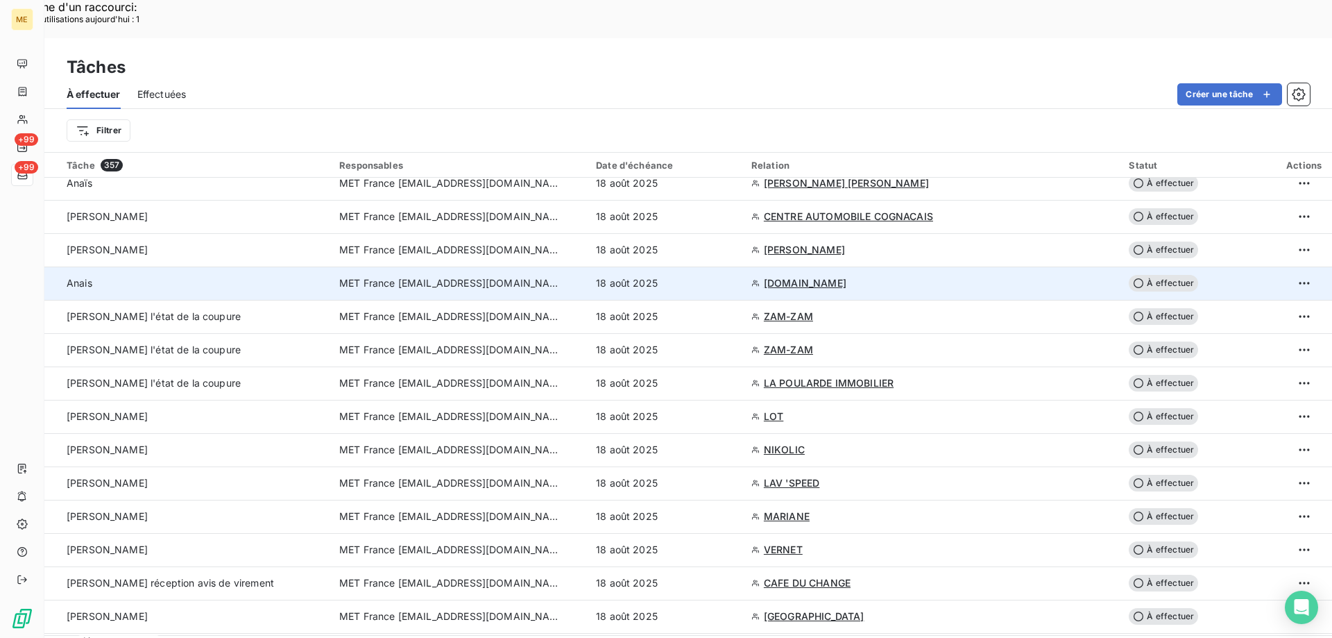
scroll to position [416, 0]
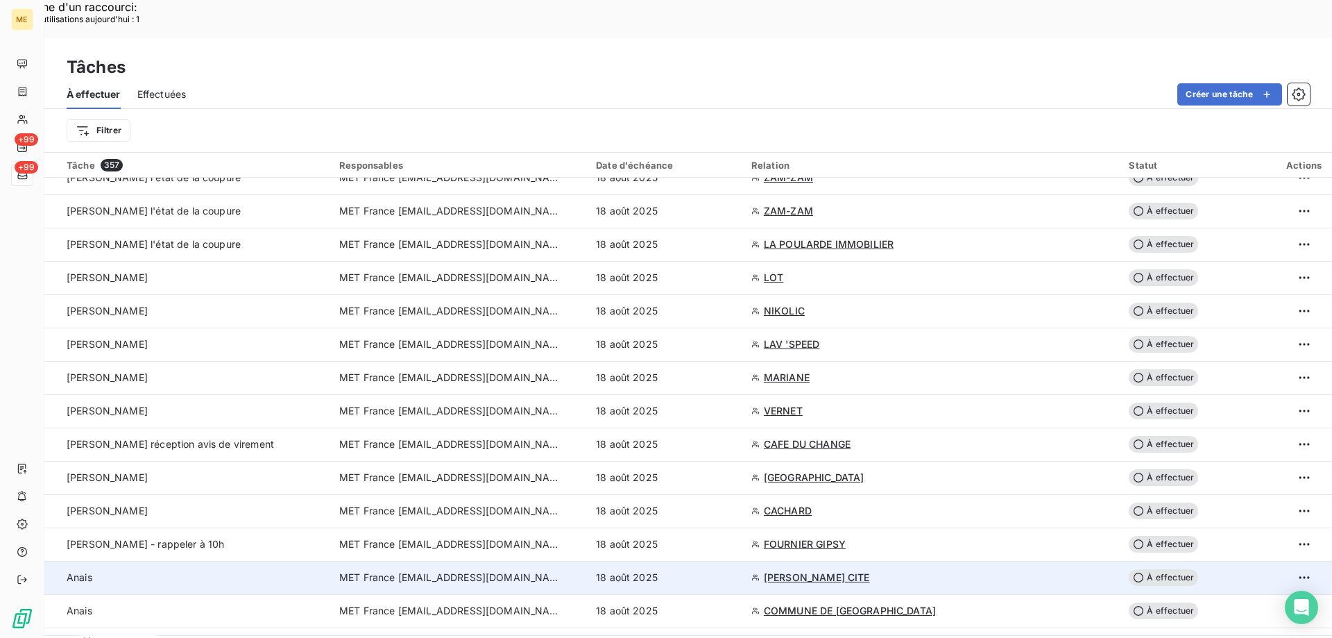
click at [751, 561] on td "MENOZZI CITE" at bounding box center [932, 577] width 378 height 33
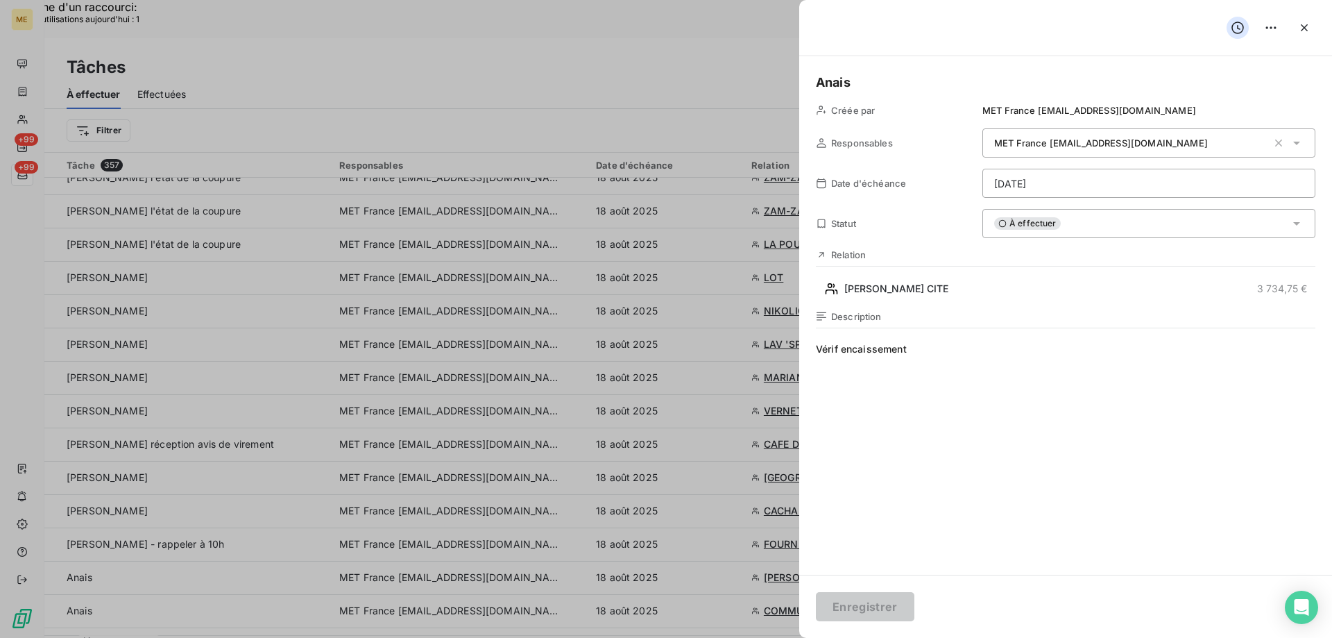
click at [1127, 221] on div "À effectuer" at bounding box center [1148, 223] width 333 height 29
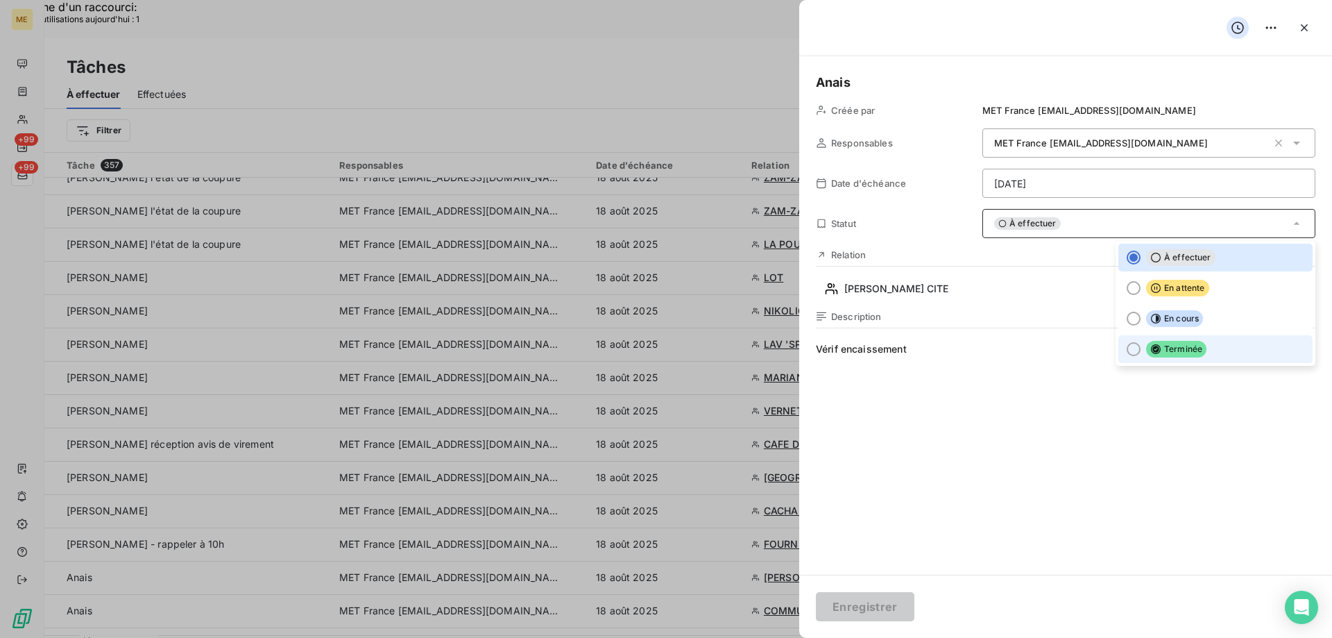
click at [1165, 349] on span "Terminée" at bounding box center [1176, 349] width 60 height 17
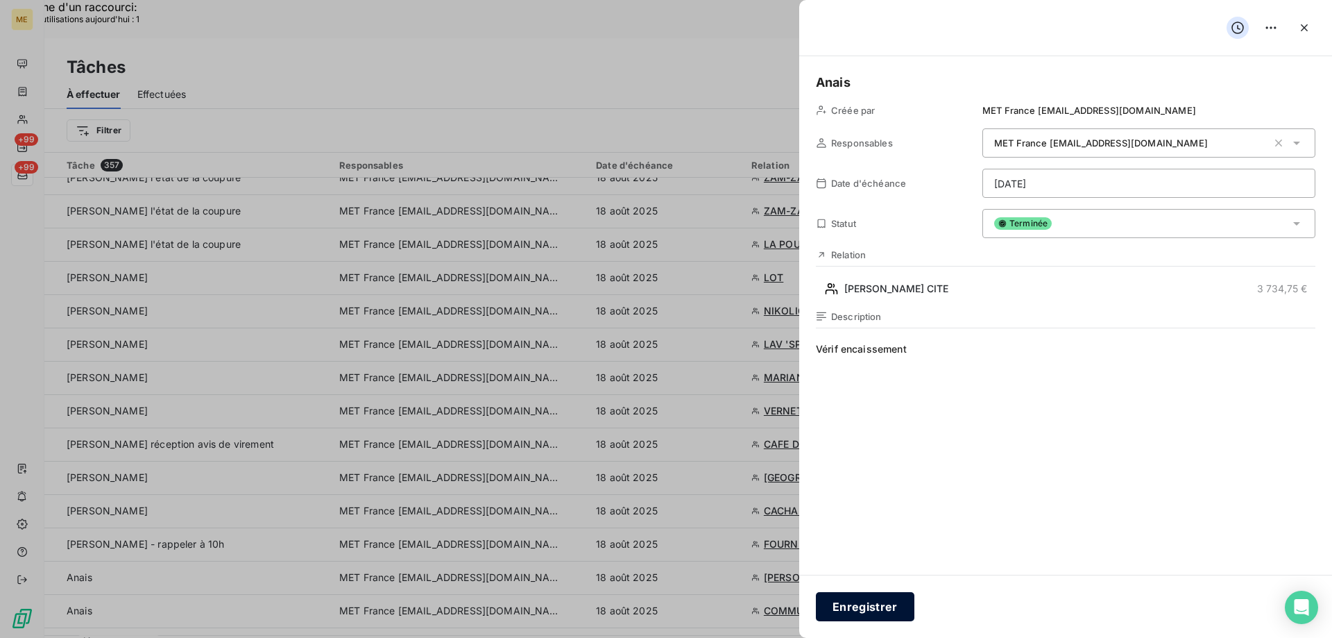
click at [862, 608] on button "Enregistrer" at bounding box center [865, 606] width 99 height 29
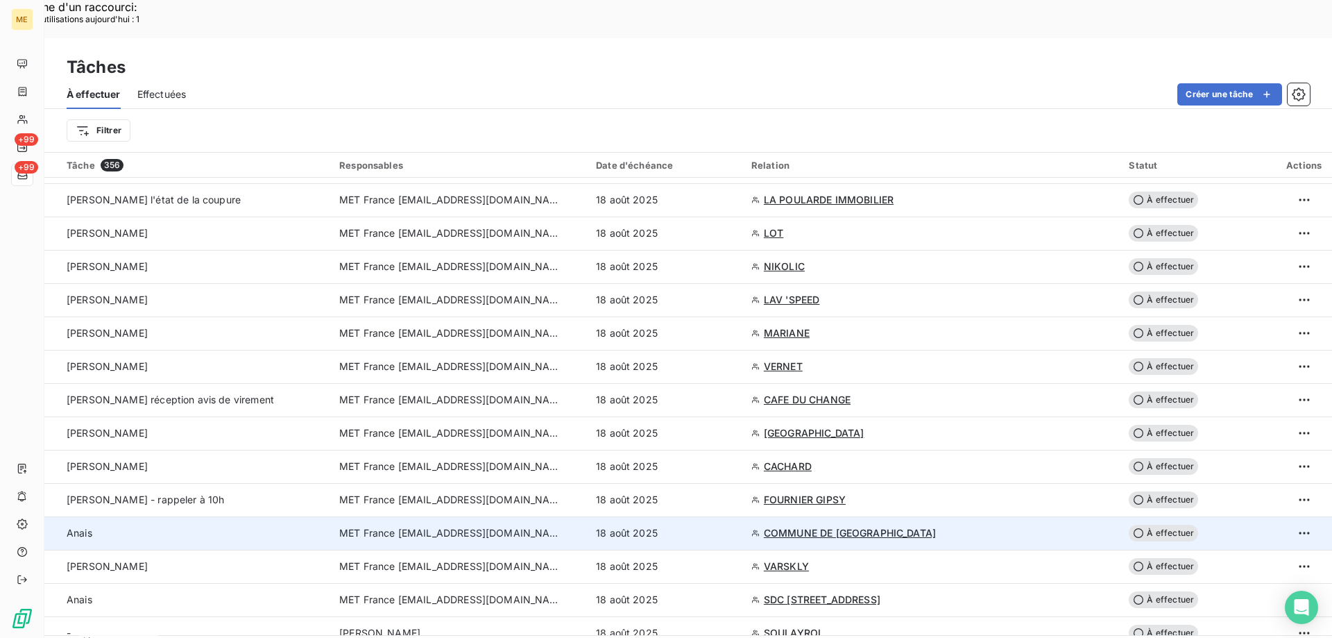
scroll to position [486, 0]
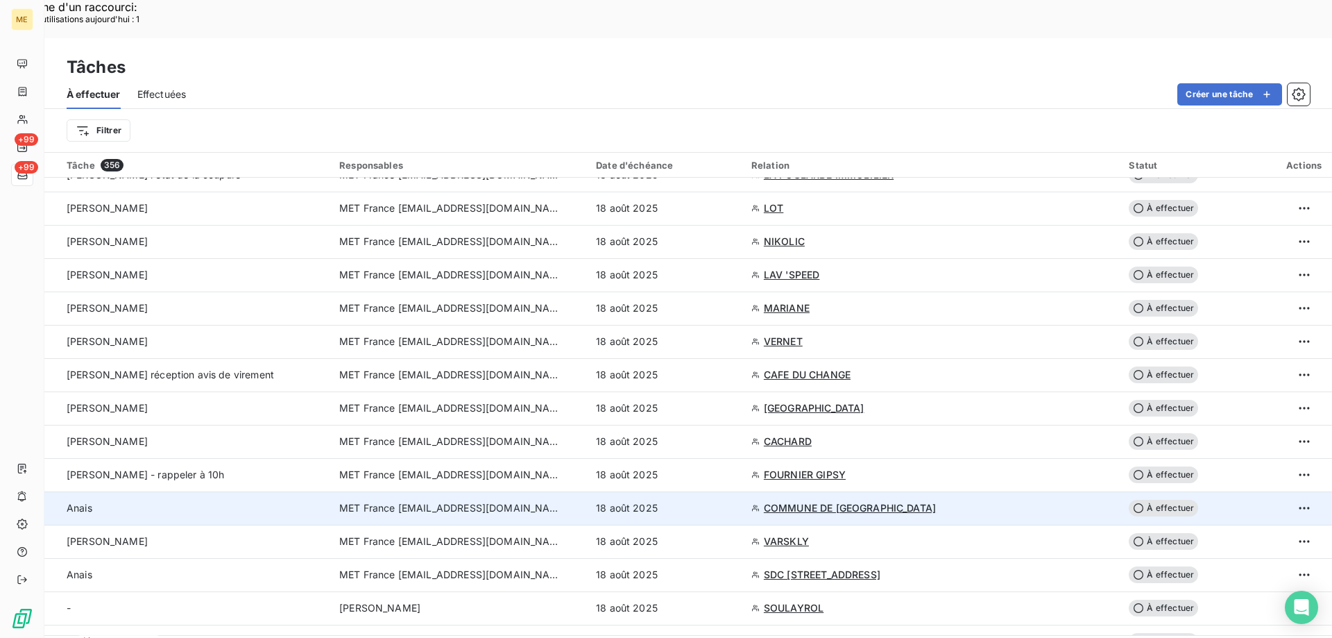
click at [705, 501] on div "18 août 2025" at bounding box center [665, 508] width 139 height 14
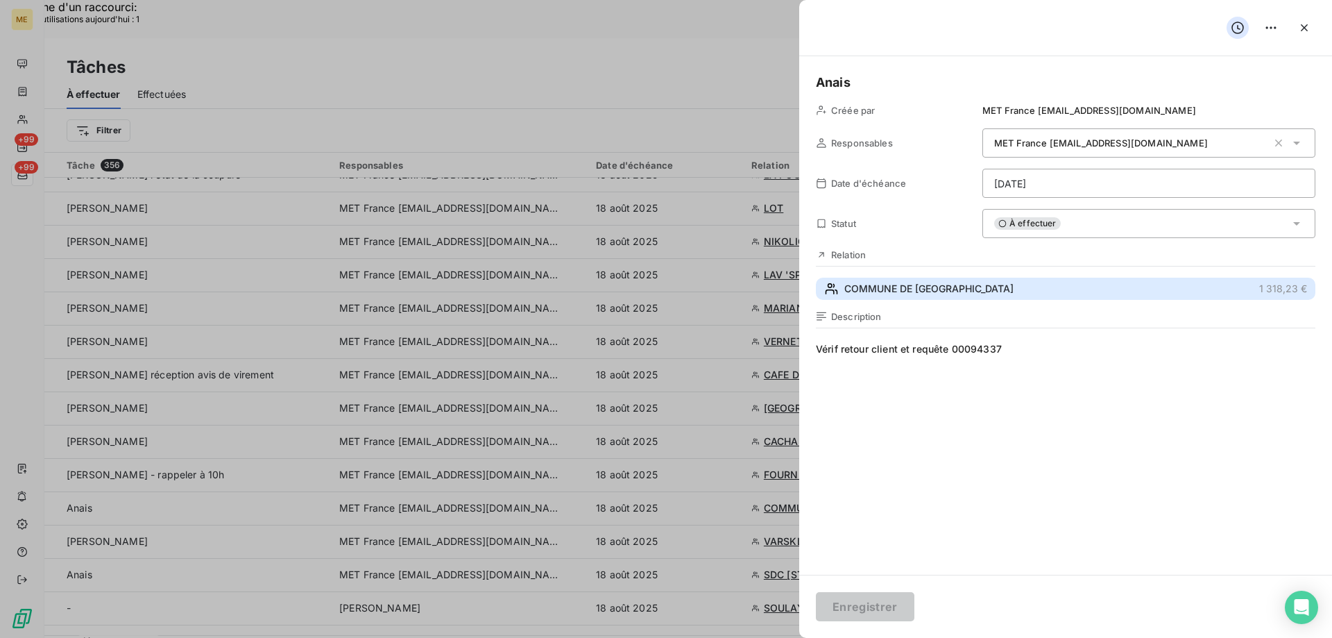
click at [963, 286] on span "COMMUNE DE DOGNEVILLE" at bounding box center [928, 289] width 169 height 14
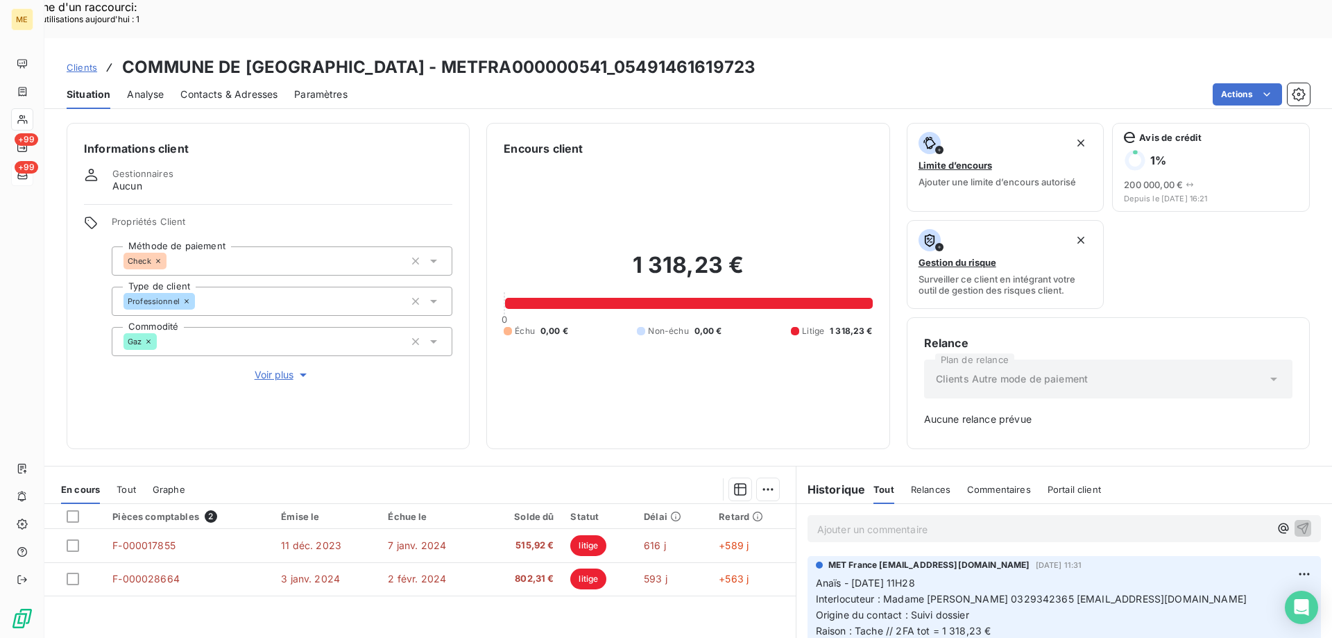
scroll to position [137, 0]
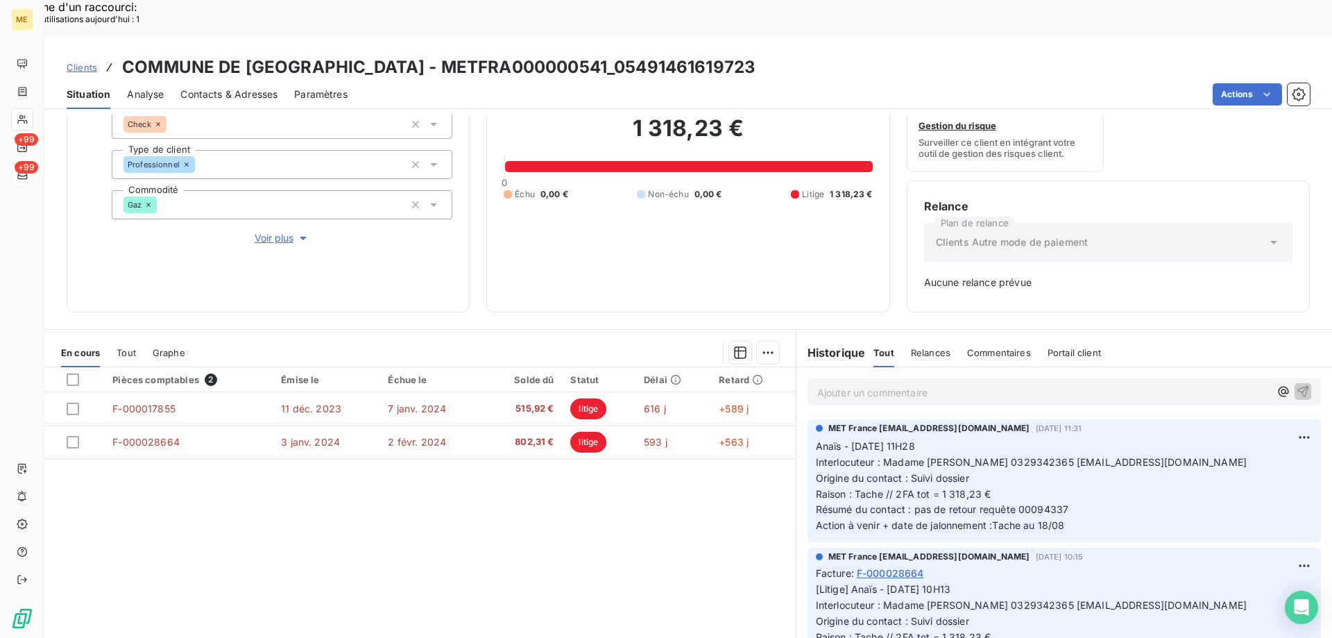
drag, startPoint x: 1064, startPoint y: 470, endPoint x: 1012, endPoint y: 468, distance: 52.1
click at [1012, 503] on span "Résumé du contact : pas de retour requête 00094337" at bounding box center [942, 509] width 253 height 12
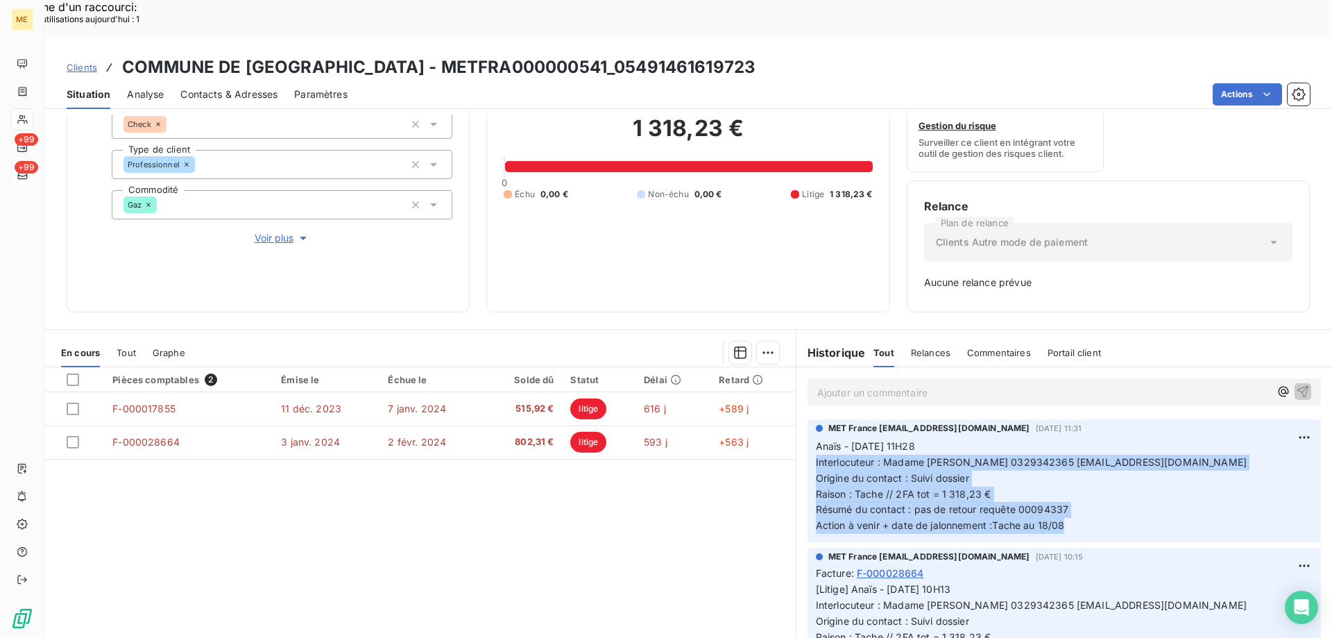
drag, startPoint x: 1066, startPoint y: 490, endPoint x: 808, endPoint y: 423, distance: 266.7
click at [808, 423] on div "MET France met-france@recouvrement.met.com 13 août 2025, 11:31 Anaïs - 13/08/20…" at bounding box center [1063, 480] width 513 height 123
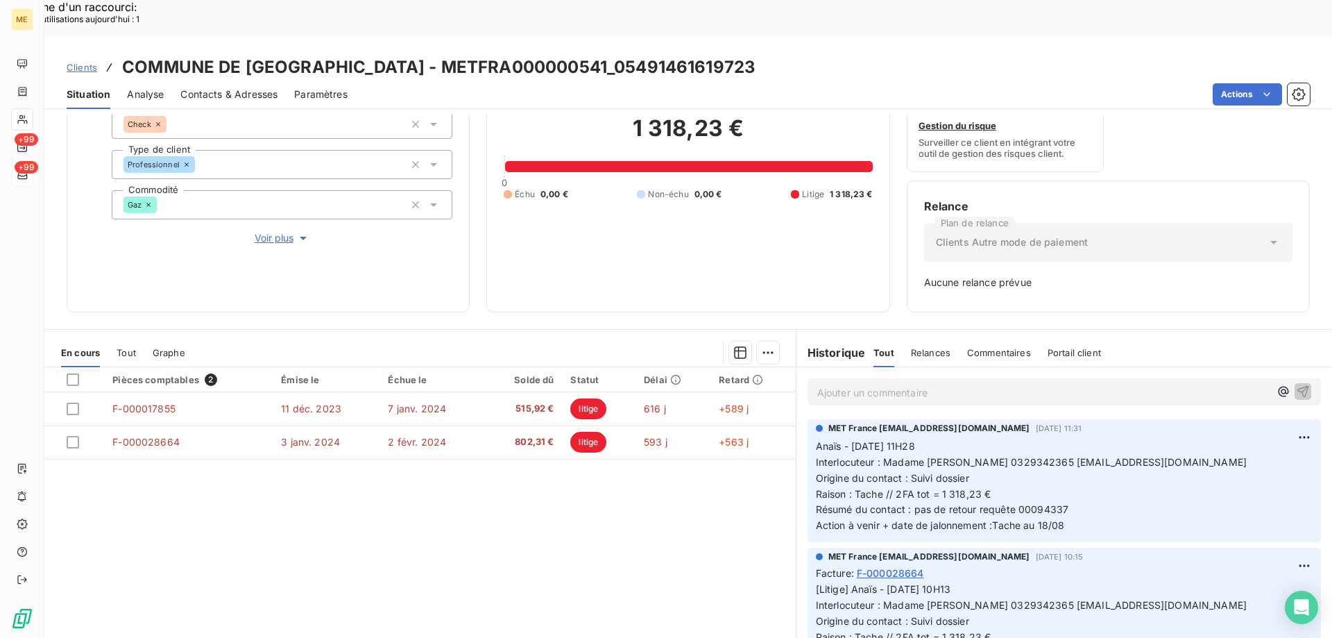
click at [948, 384] on p "Ajouter un commentaire ﻿" at bounding box center [1043, 392] width 452 height 17
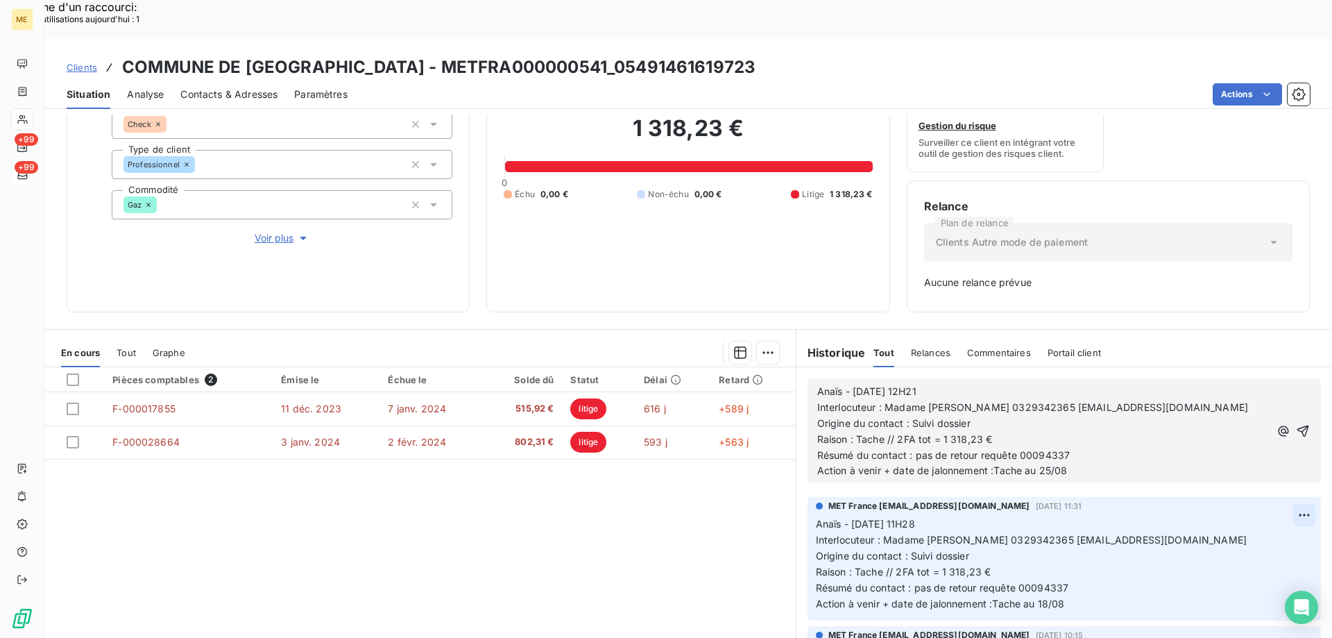
click at [1297, 425] on icon "button" at bounding box center [1303, 431] width 12 height 12
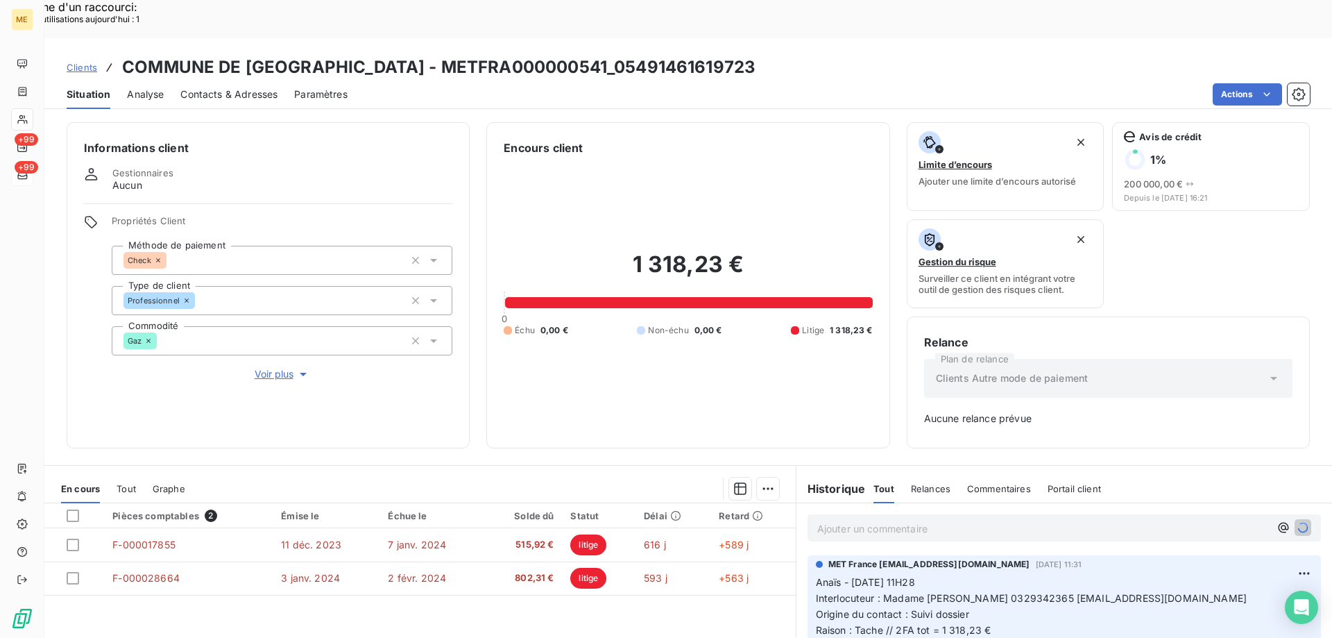
scroll to position [0, 0]
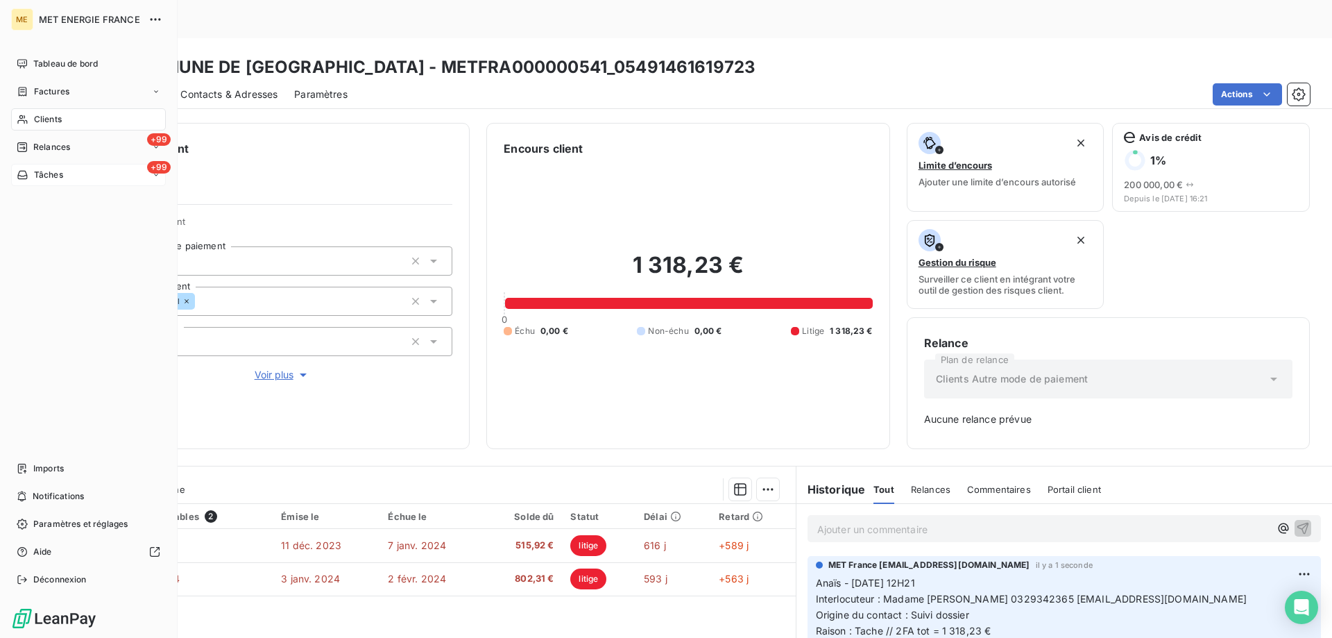
click at [37, 178] on span "Tâches" at bounding box center [48, 175] width 29 height 12
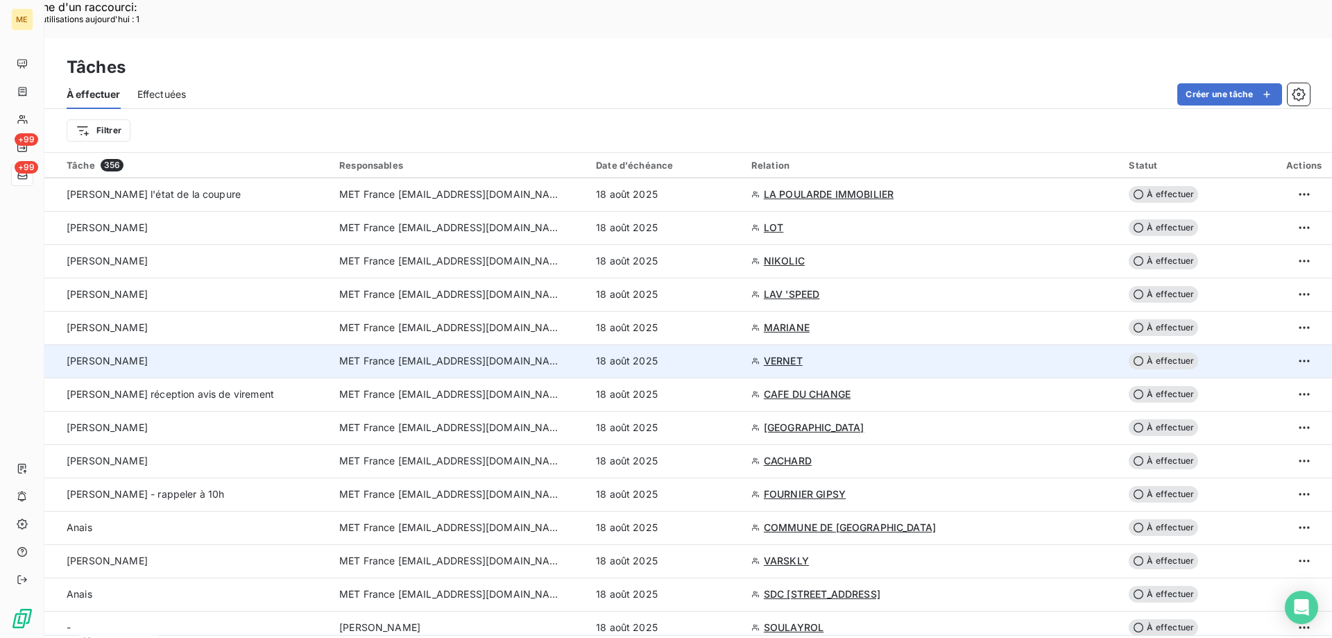
scroll to position [486, 0]
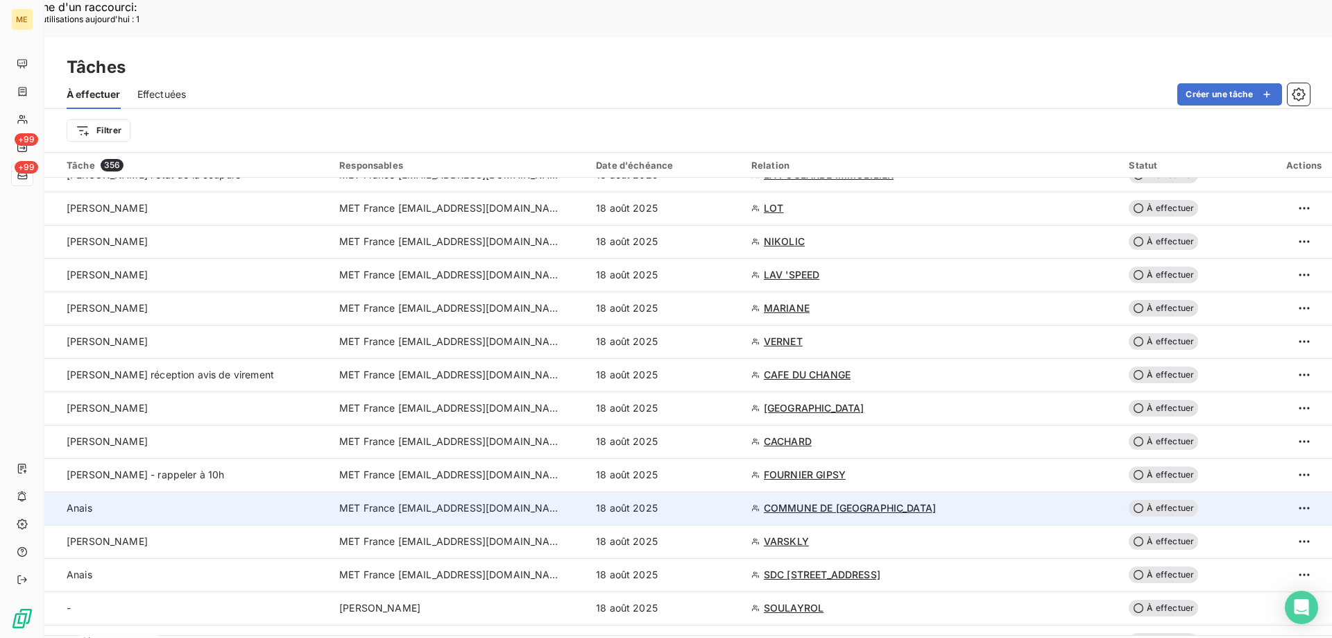
click at [715, 501] on div "18 août 2025" at bounding box center [665, 508] width 139 height 14
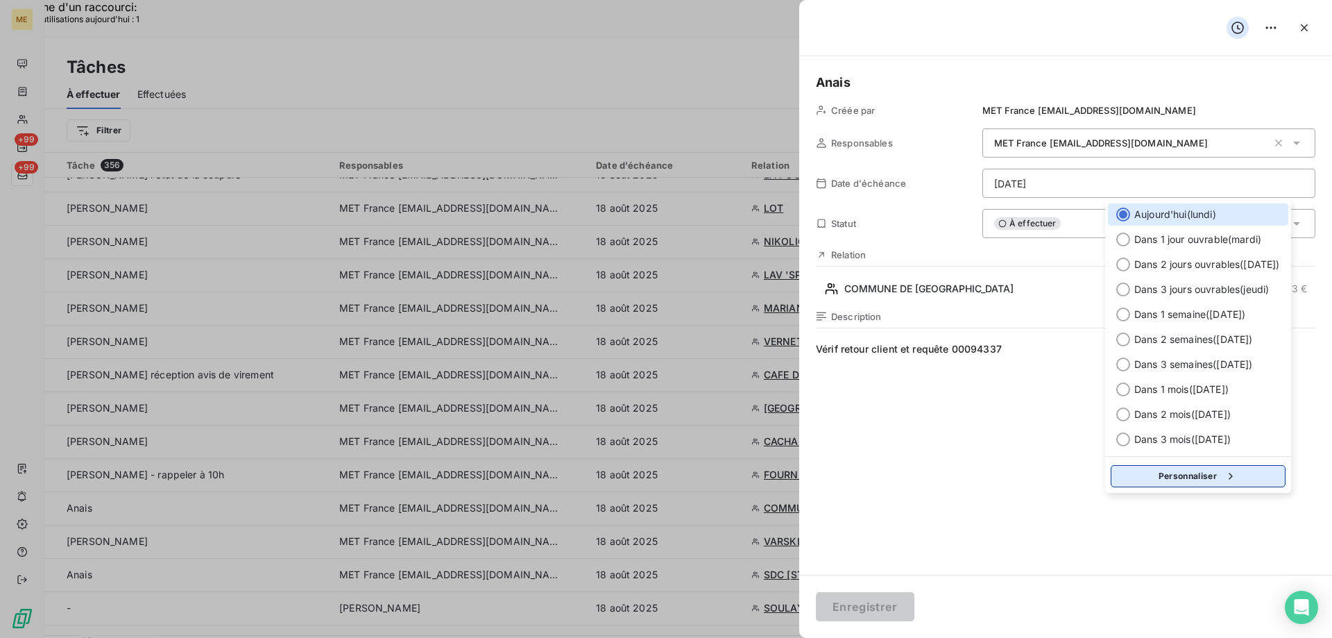
click at [1176, 479] on button "Personnaliser" at bounding box center [1198, 476] width 175 height 22
select select "7"
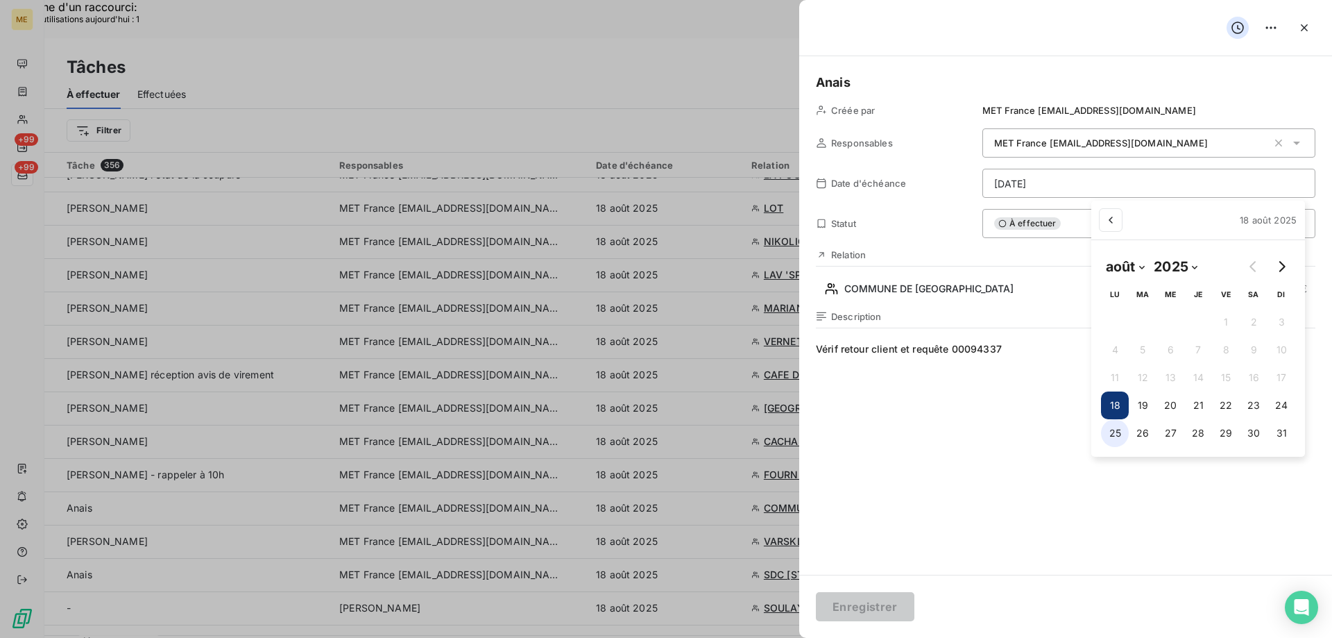
click at [1109, 434] on button "25" at bounding box center [1115, 433] width 28 height 28
type input "25/08/2025"
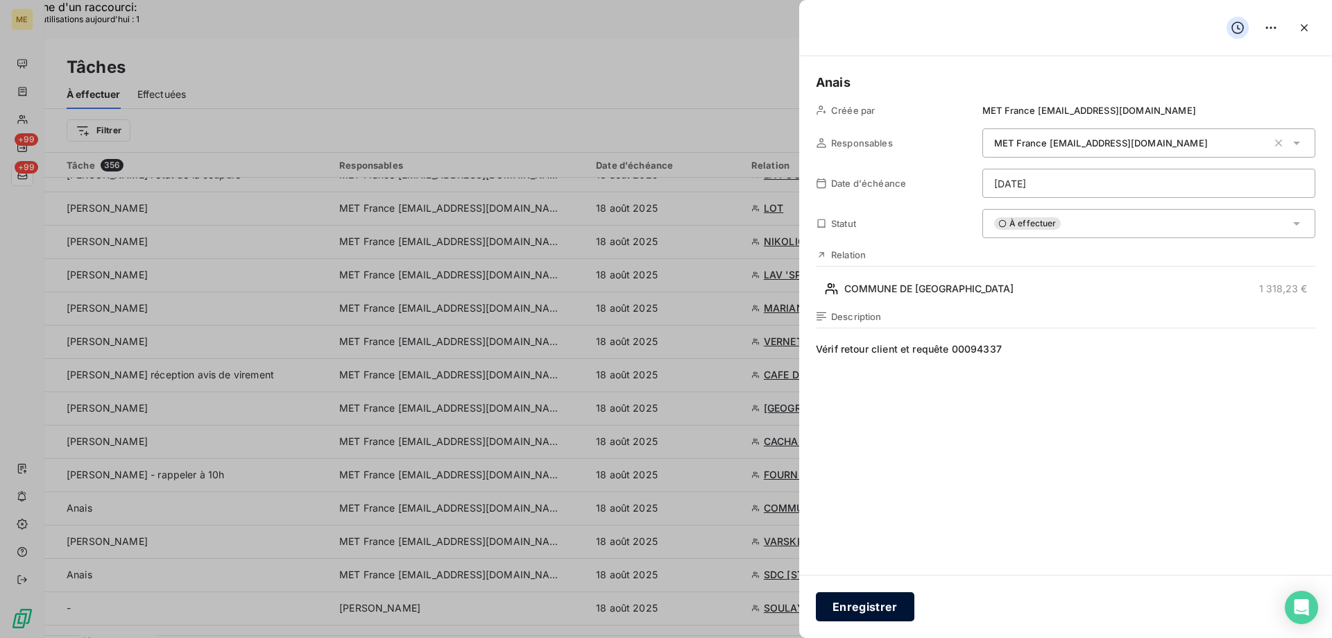
click at [834, 607] on button "Enregistrer" at bounding box center [865, 606] width 99 height 29
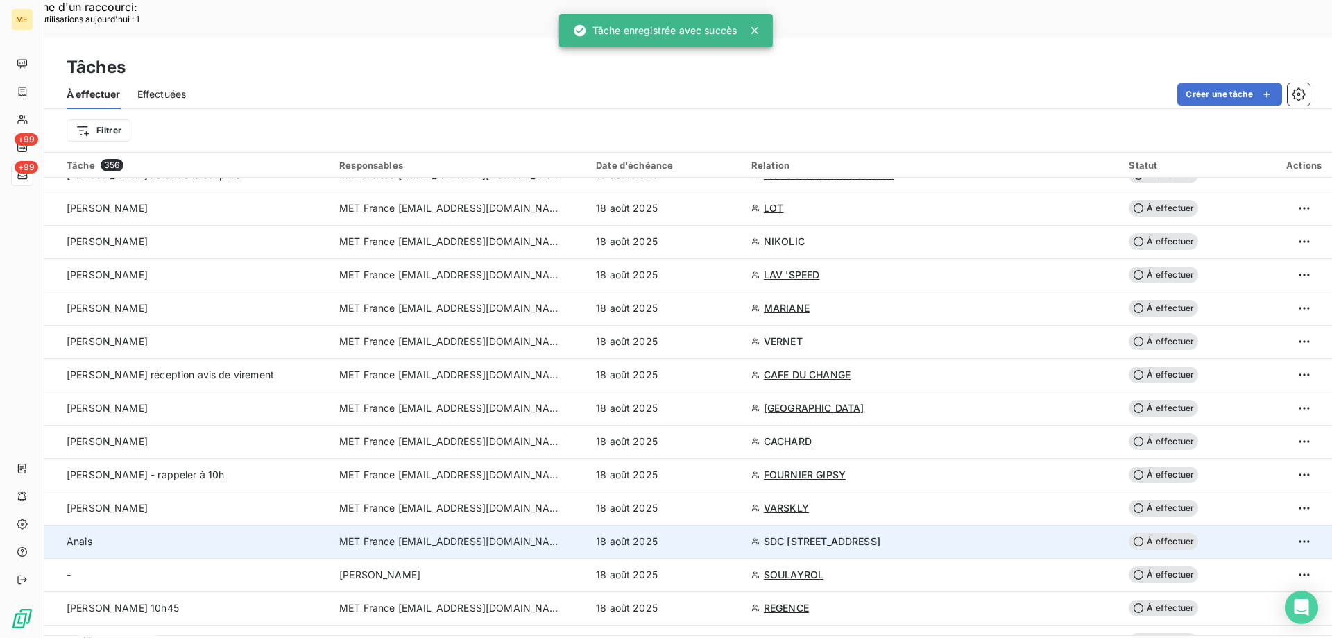
click at [686, 534] on div "18 août 2025" at bounding box center [665, 541] width 139 height 14
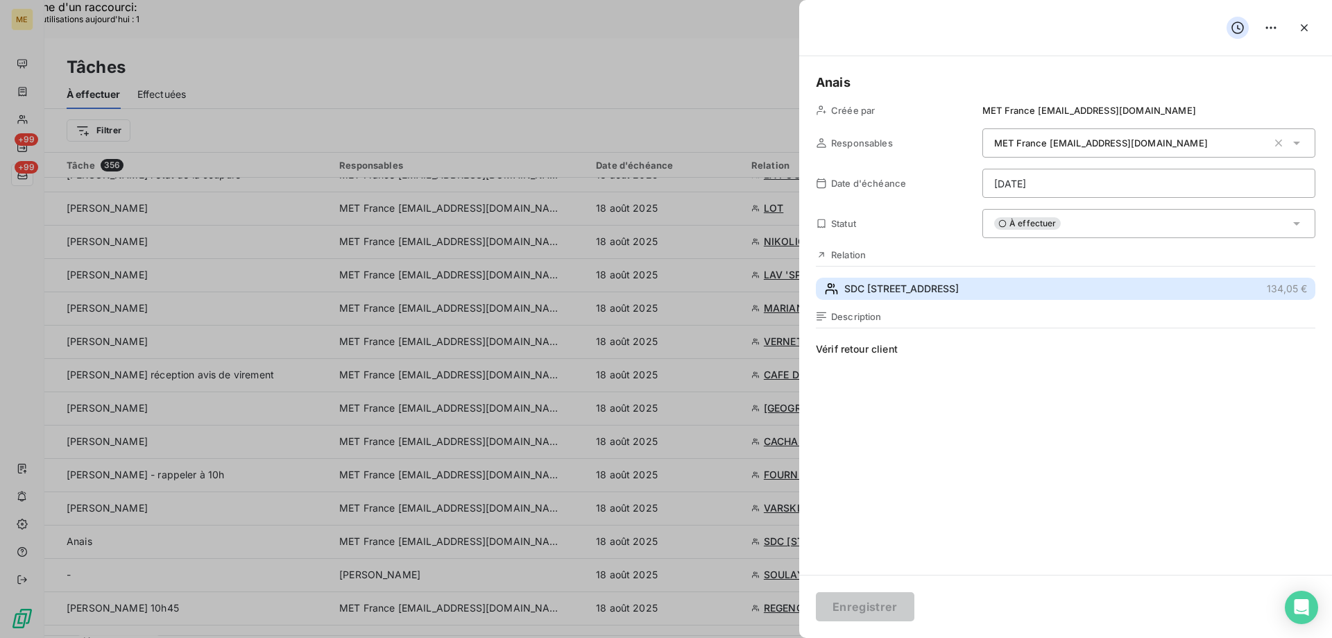
click at [941, 284] on span "SDC 3 RUE DE LA TOUR DU PIN" at bounding box center [901, 289] width 114 height 14
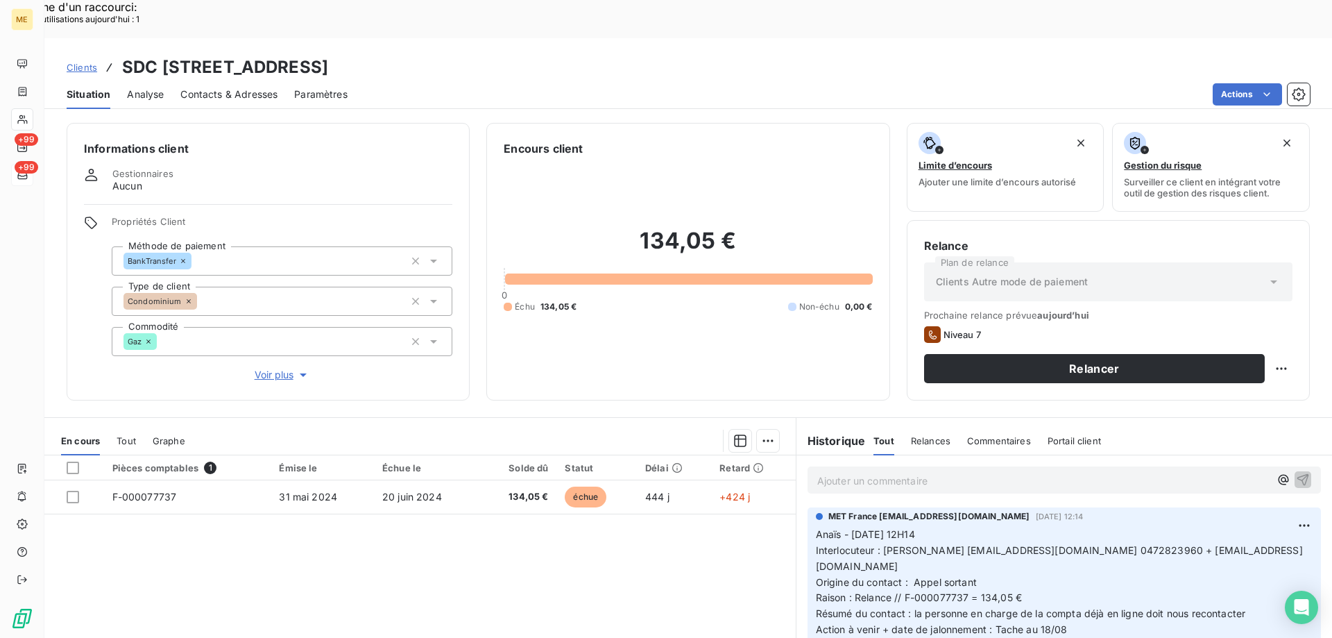
click at [264, 368] on span "Voir plus" at bounding box center [282, 375] width 55 height 14
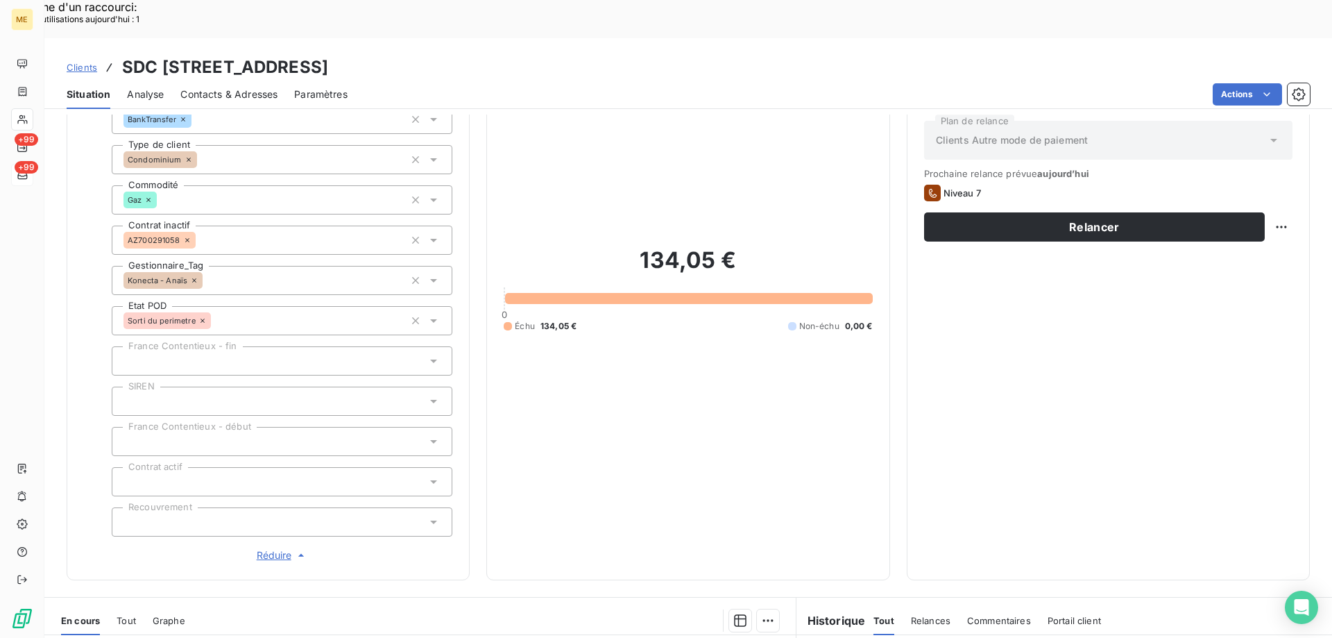
scroll to position [400, 0]
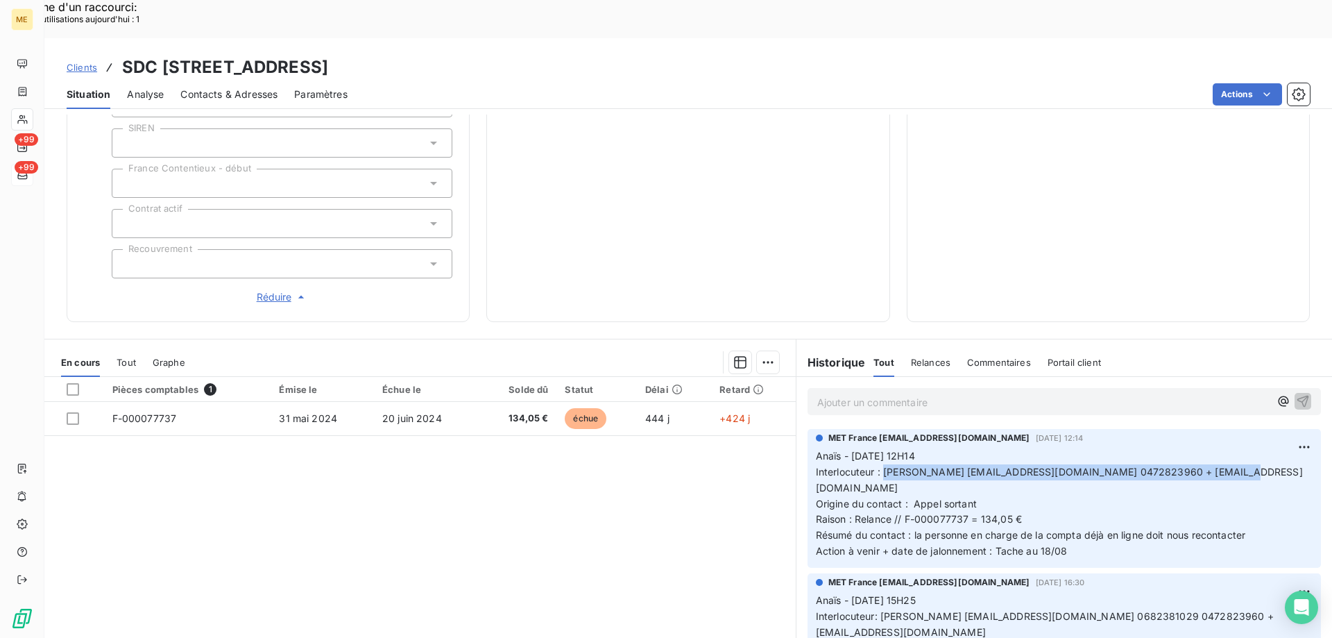
drag, startPoint x: 1216, startPoint y: 420, endPoint x: 877, endPoint y: 427, distance: 339.3
click at [877, 448] on p "Anaïs - 14/08/2025 - 12H14 Interlocuteur : Emilie Brucker ebrucker@citya.com 04…" at bounding box center [1064, 503] width 497 height 111
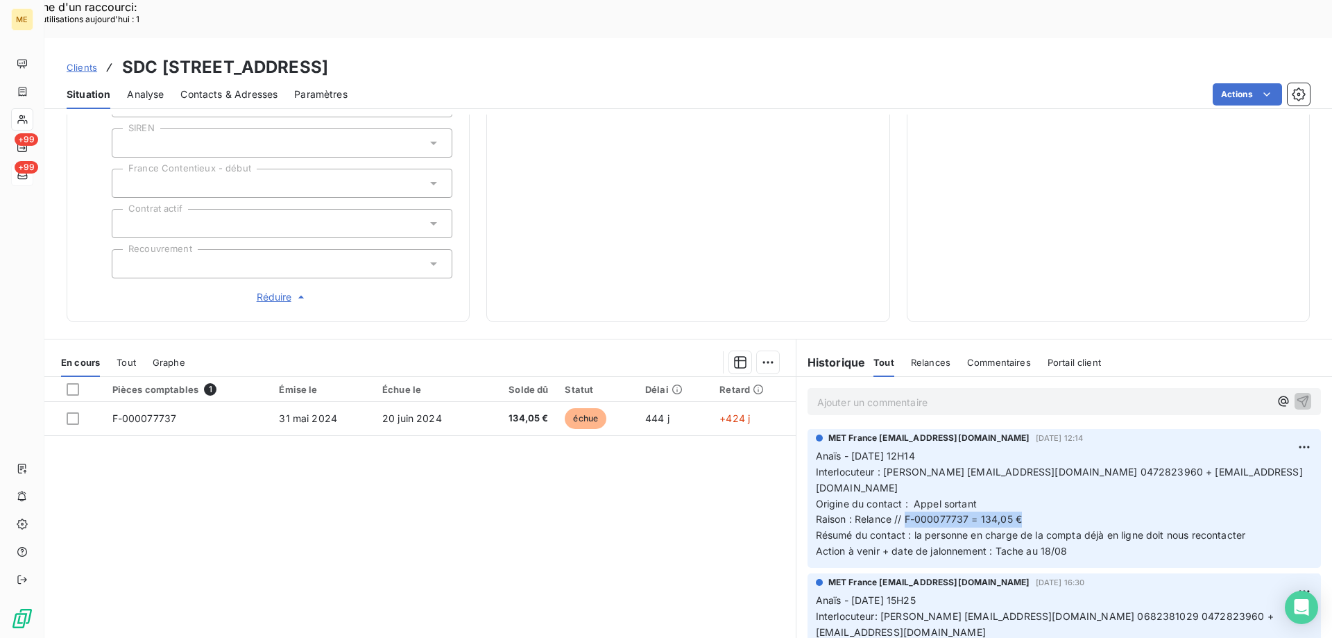
drag, startPoint x: 899, startPoint y: 455, endPoint x: 1029, endPoint y: 454, distance: 129.7
click at [1029, 454] on p "Anaïs - 14/08/2025 - 12H14 Interlocuteur : Emilie Brucker ebrucker@citya.com 04…" at bounding box center [1064, 503] width 497 height 111
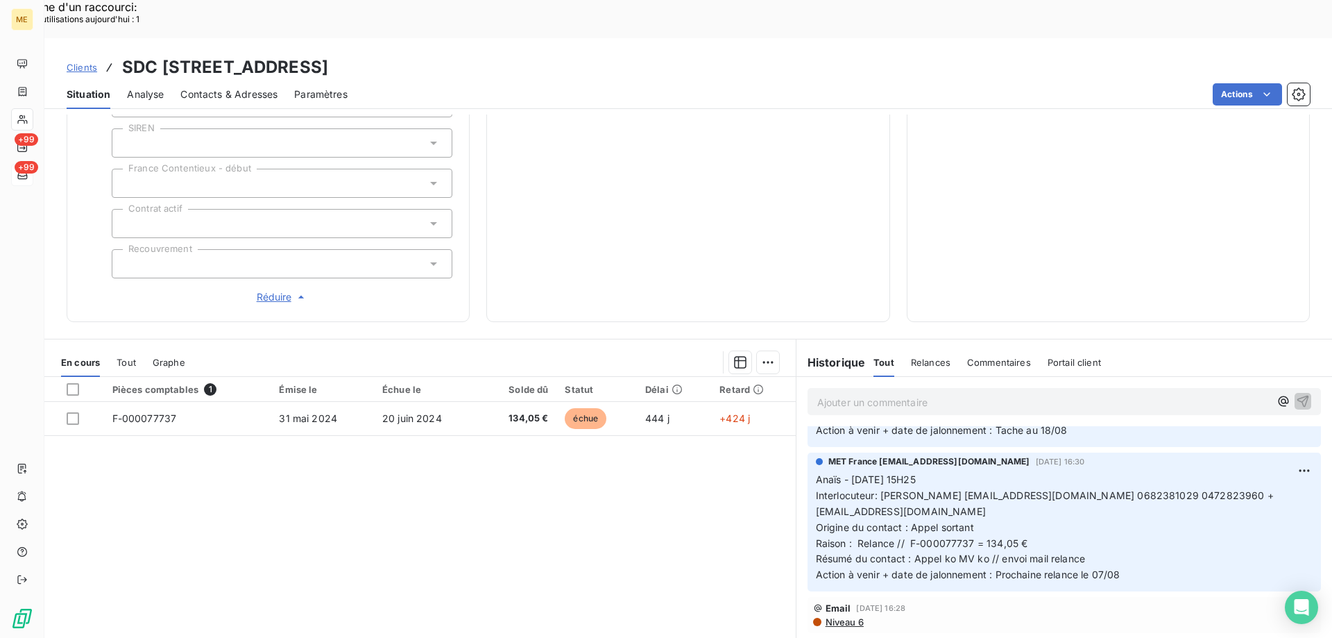
scroll to position [0, 0]
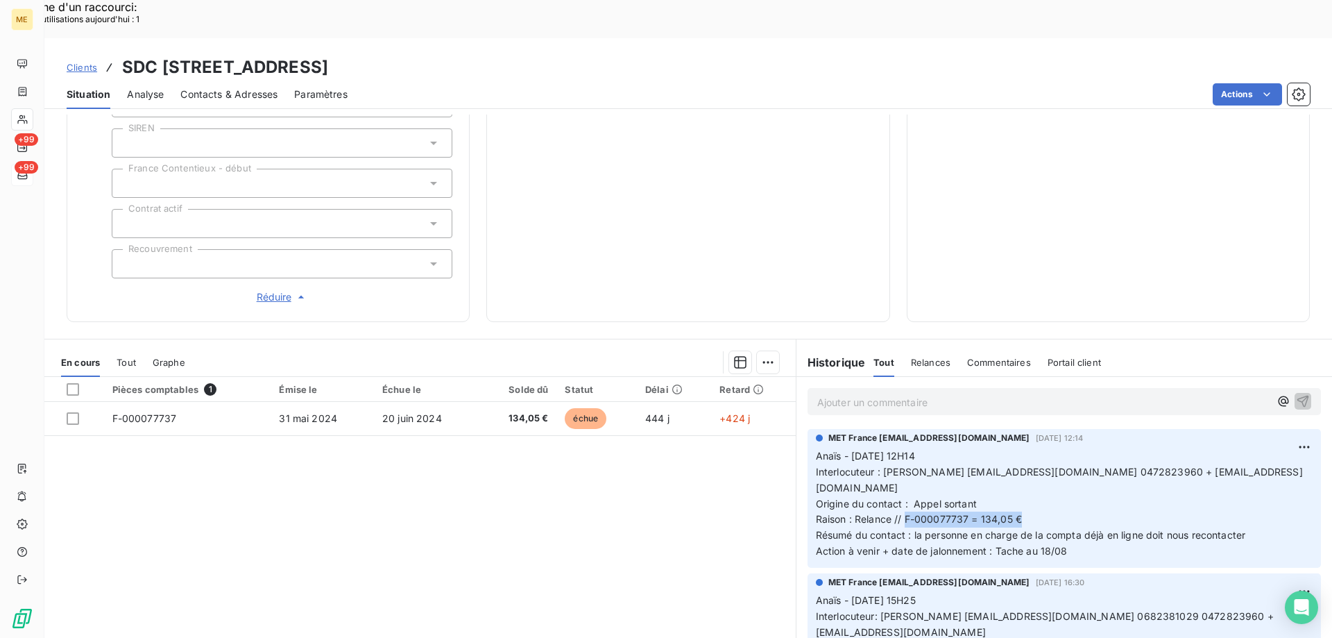
drag, startPoint x: 709, startPoint y: 30, endPoint x: 570, endPoint y: 37, distance: 139.6
click at [570, 55] on div "Clients SDC 3 RUE DE LA TOUR DU PIN - METFRA000004625_19146598914815" at bounding box center [688, 67] width 1288 height 25
click at [676, 80] on div "Situation Analyse Contacts & Adresses Paramètres Actions" at bounding box center [688, 94] width 1288 height 29
click at [715, 55] on div "Clients SDC 3 RUE DE LA TOUR DU PIN - METFRA000004625_19146598914815" at bounding box center [688, 67] width 1288 height 25
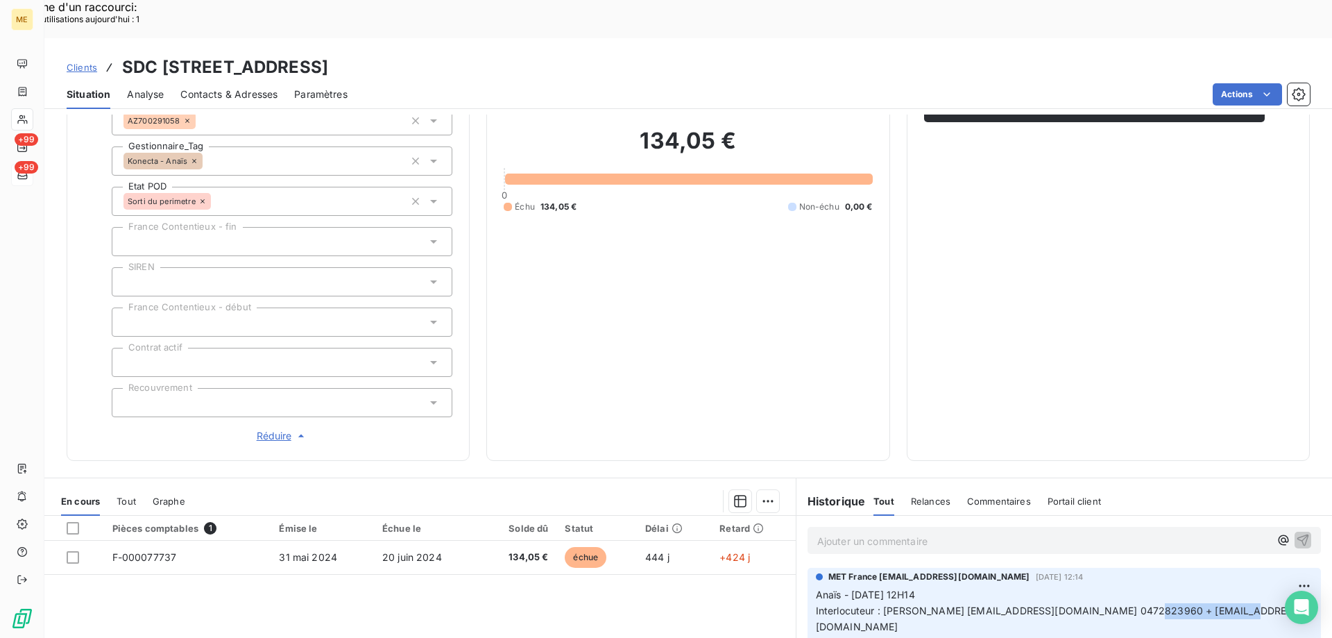
drag, startPoint x: 1217, startPoint y: 561, endPoint x: 1120, endPoint y: 567, distance: 98.0
click at [1120, 587] on p "Anaïs - 14/08/2025 - 12H14 Interlocuteur : Emilie Brucker ebrucker@citya.com 04…" at bounding box center [1064, 642] width 497 height 111
drag, startPoint x: 705, startPoint y: 30, endPoint x: 572, endPoint y: 32, distance: 133.2
click at [572, 55] on div "Clients SDC 3 RUE DE LA TOUR DU PIN - METFRA000004625_19146598914815" at bounding box center [688, 67] width 1288 height 25
click at [328, 55] on h3 "SDC 3 RUE DE LA TOUR DU PIN - METFRA000004625_19146598914815" at bounding box center [225, 67] width 206 height 25
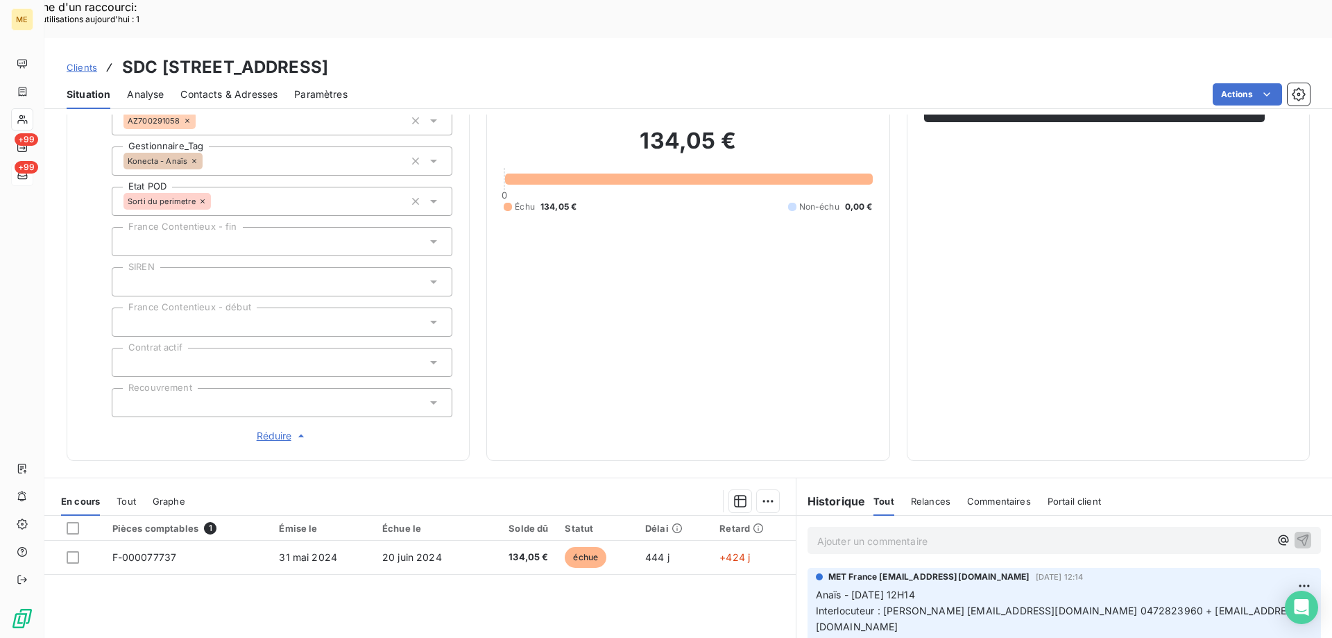
drag, startPoint x: 570, startPoint y: 28, endPoint x: 738, endPoint y: 39, distance: 168.9
click at [738, 55] on div "Clients SDC 3 RUE DE LA TOUR DU PIN - METFRA000004625_19146598914815" at bounding box center [688, 67] width 1288 height 25
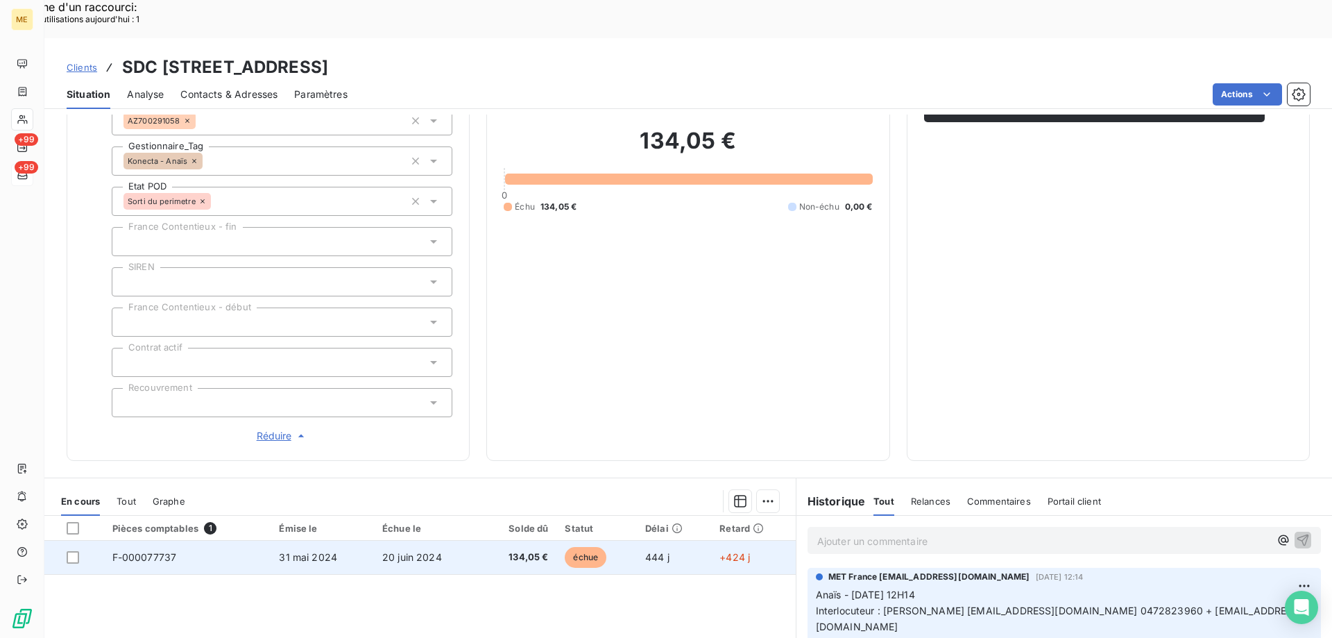
click at [627, 540] on td "échue" at bounding box center [596, 556] width 80 height 33
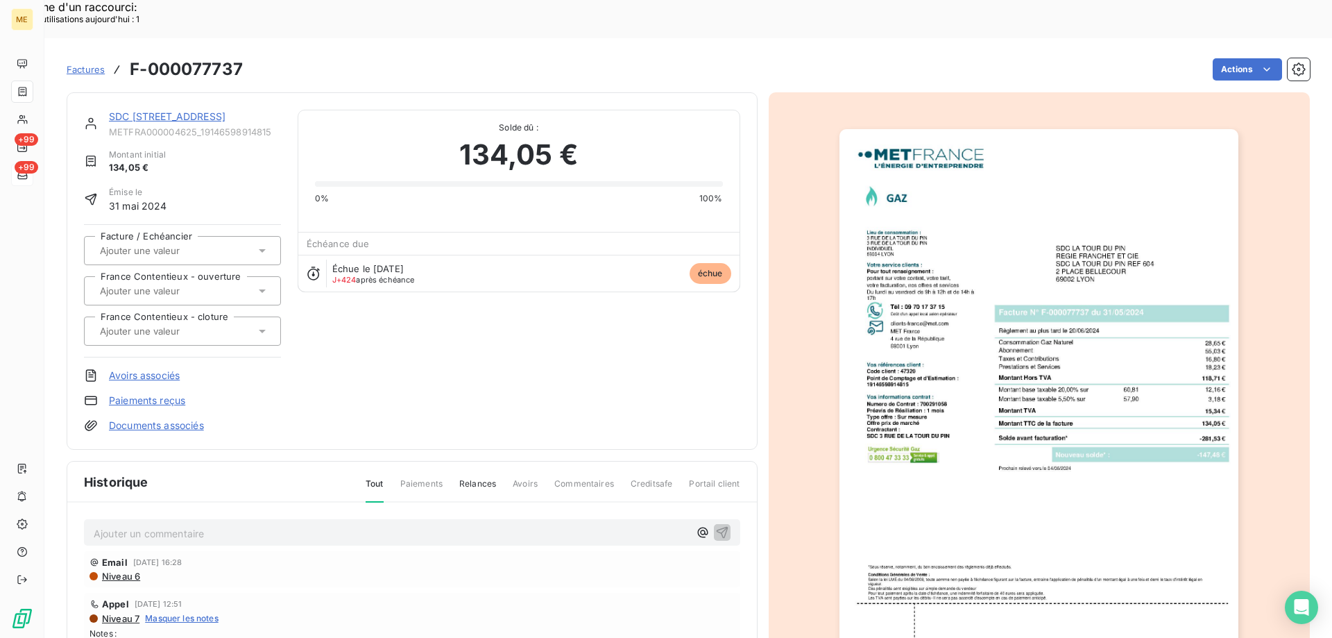
click at [221, 110] on div "SDC 3 RUE DE LA TOUR DU PIN" at bounding box center [195, 117] width 172 height 14
click at [219, 110] on link "SDC 3 RUE DE LA TOUR DU PIN" at bounding box center [167, 116] width 117 height 12
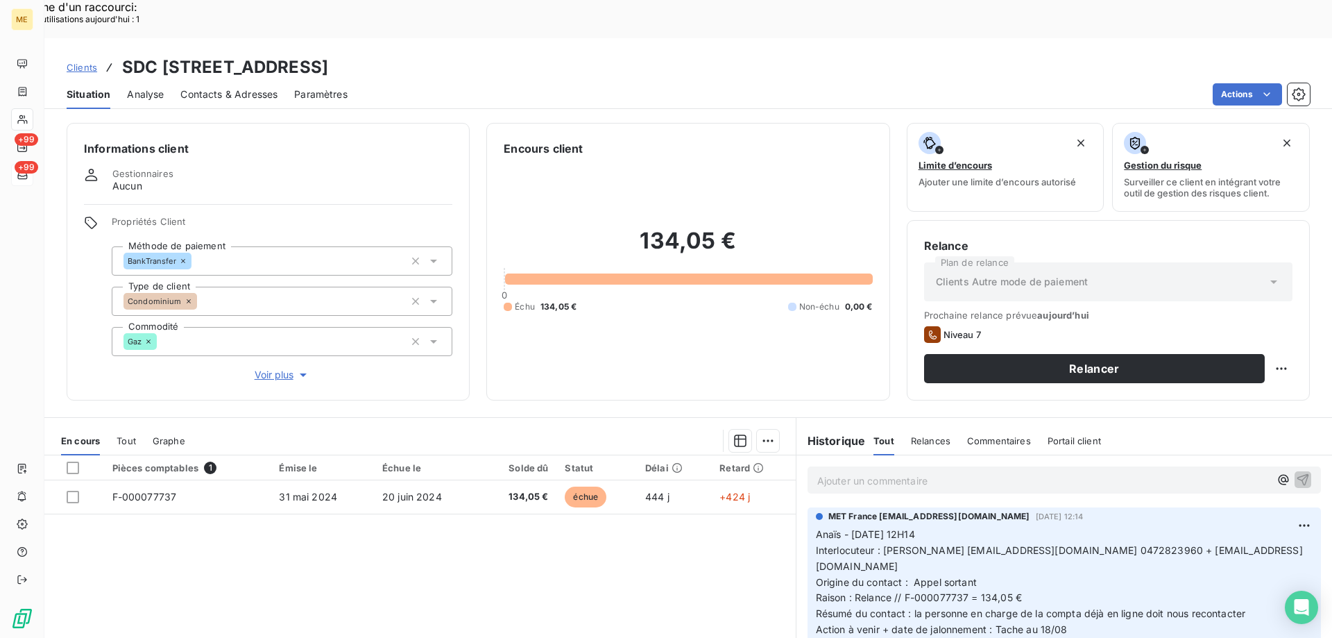
click at [1087, 472] on p "Ajouter un commentaire ﻿" at bounding box center [1043, 480] width 452 height 17
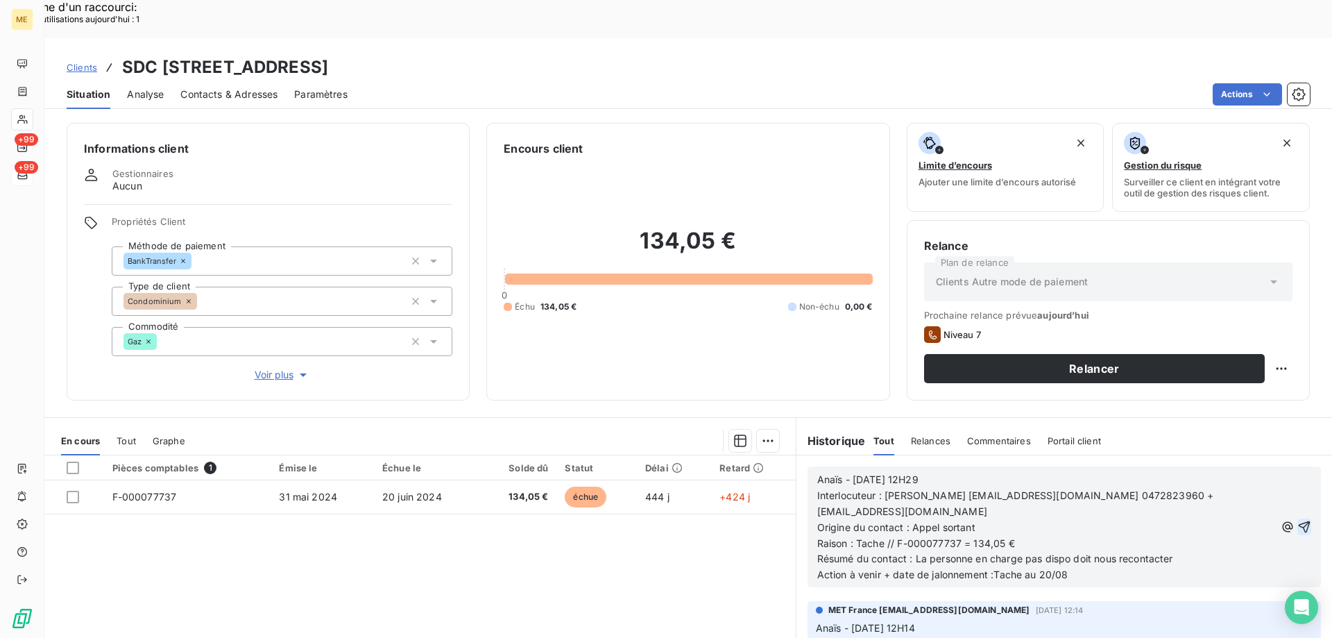
click at [1299, 521] on icon "button" at bounding box center [1305, 527] width 12 height 12
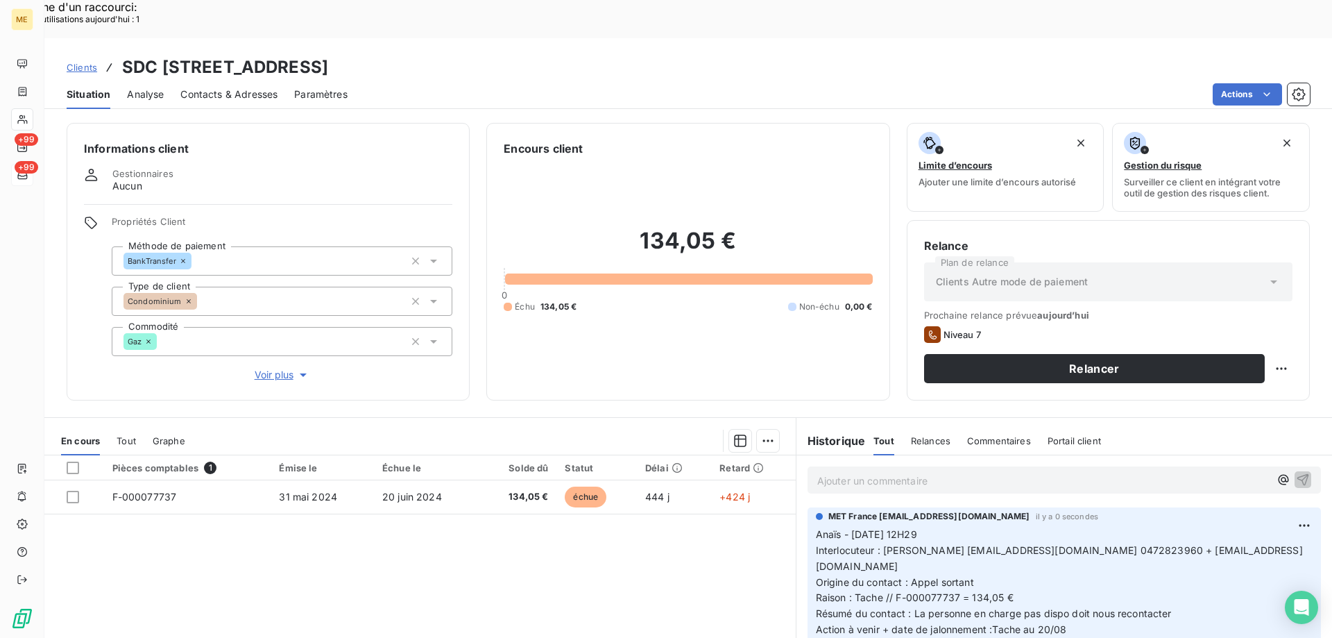
click at [1250, 362] on div "Replanifier cette action" at bounding box center [1214, 361] width 124 height 22
select select "7"
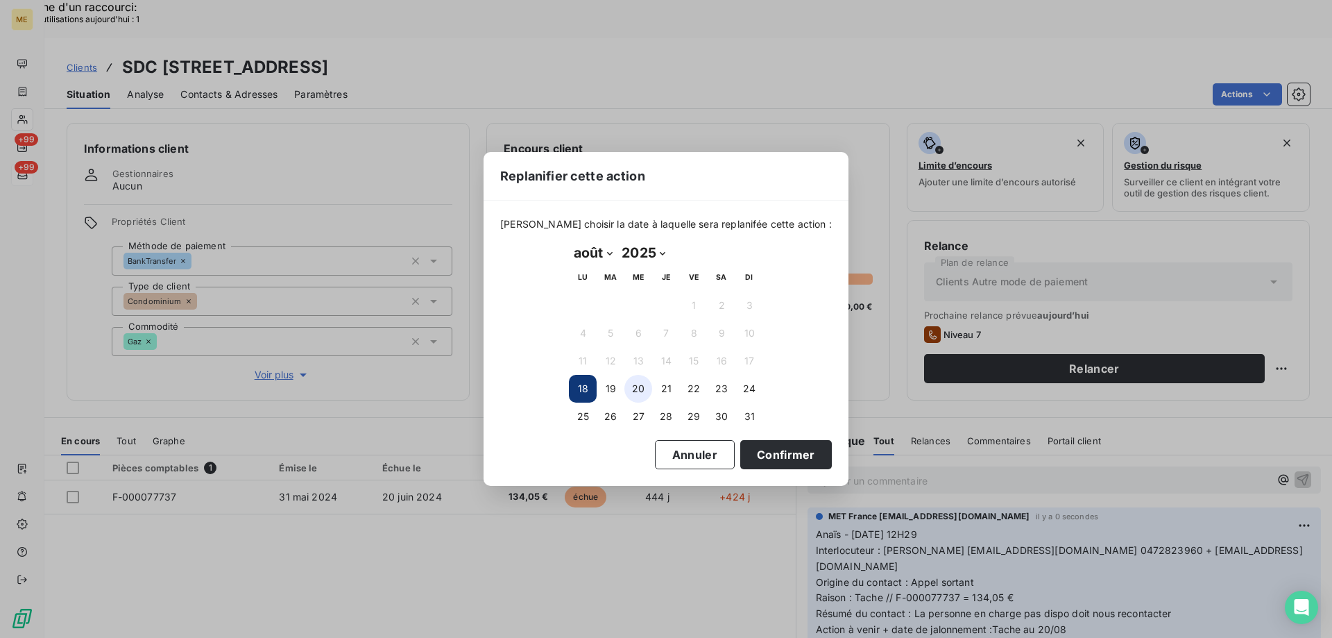
click at [639, 387] on button "20" at bounding box center [638, 389] width 28 height 28
click at [754, 452] on button "Confirmer" at bounding box center [786, 454] width 92 height 29
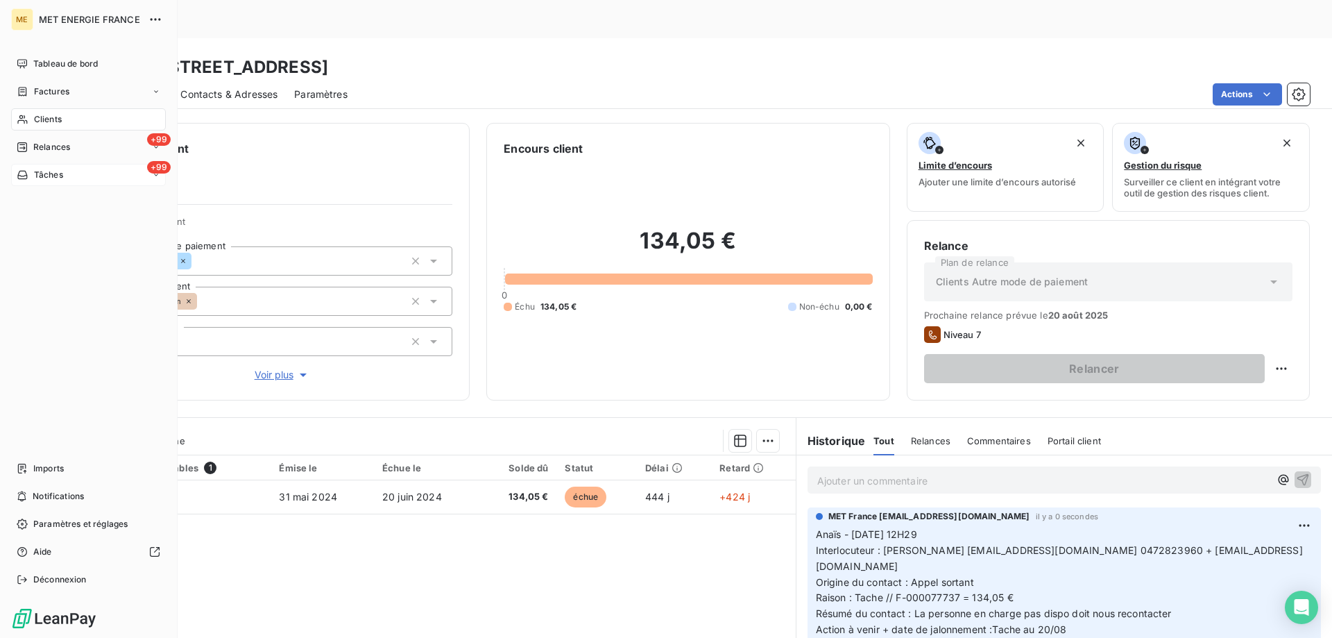
click at [21, 178] on icon at bounding box center [23, 174] width 12 height 11
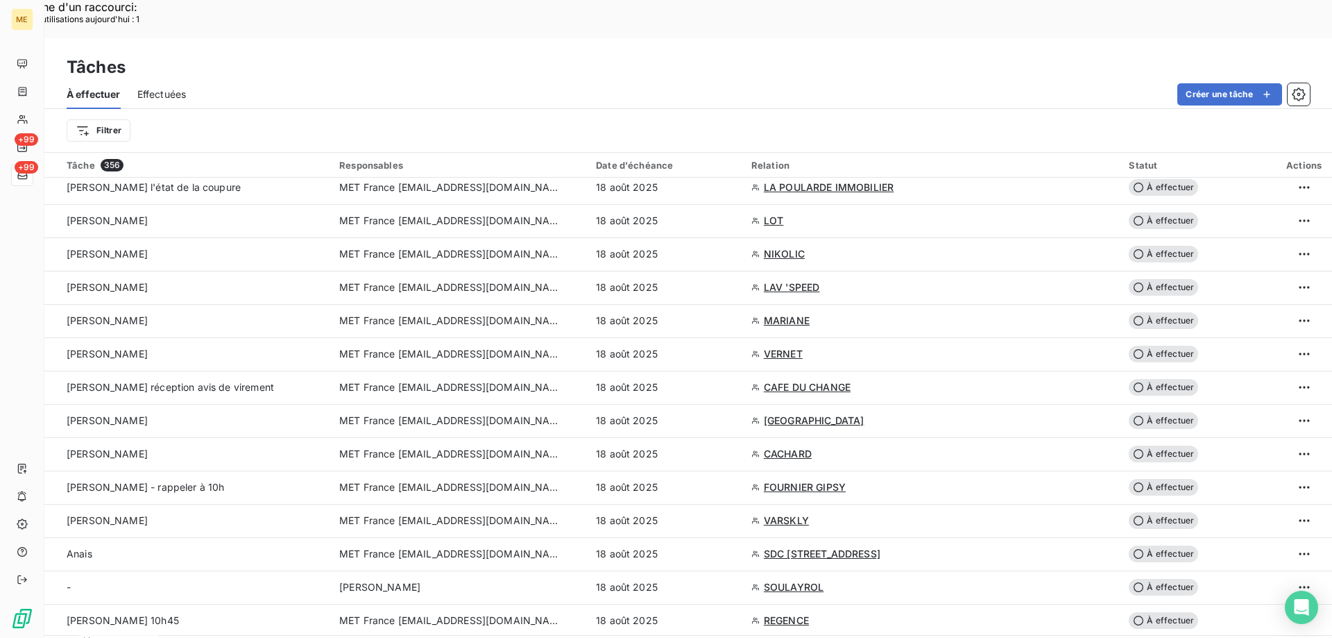
scroll to position [486, 0]
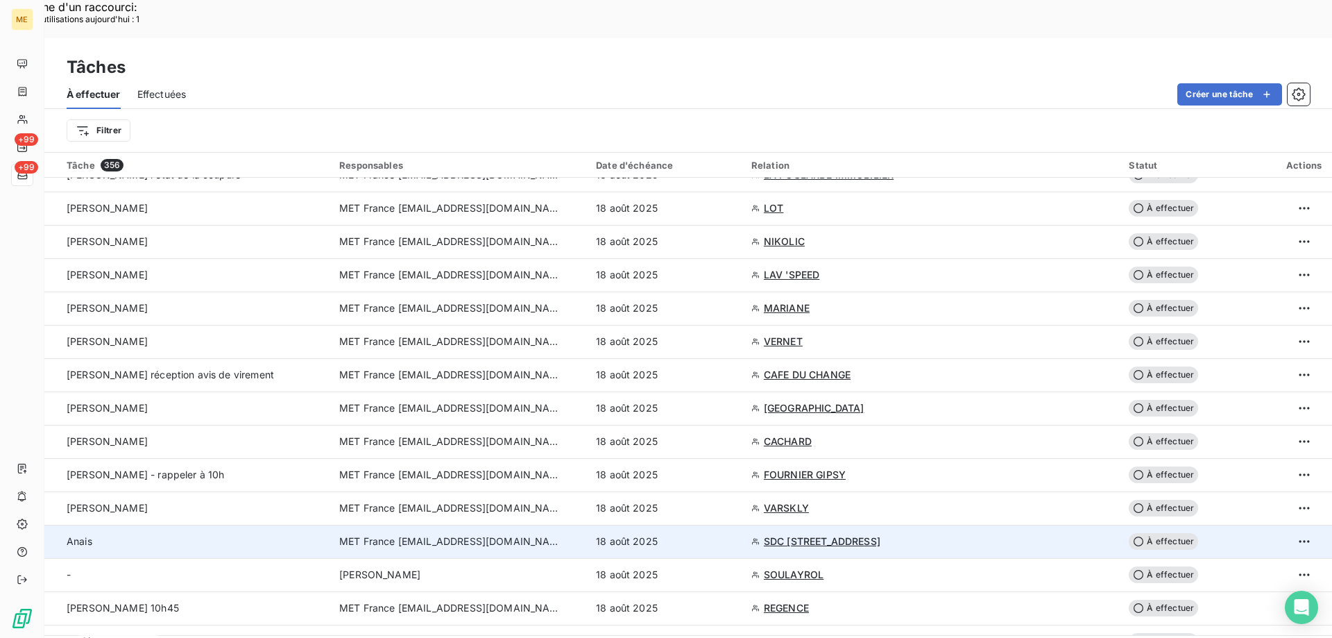
click at [710, 534] on div "18 août 2025" at bounding box center [665, 541] width 139 height 14
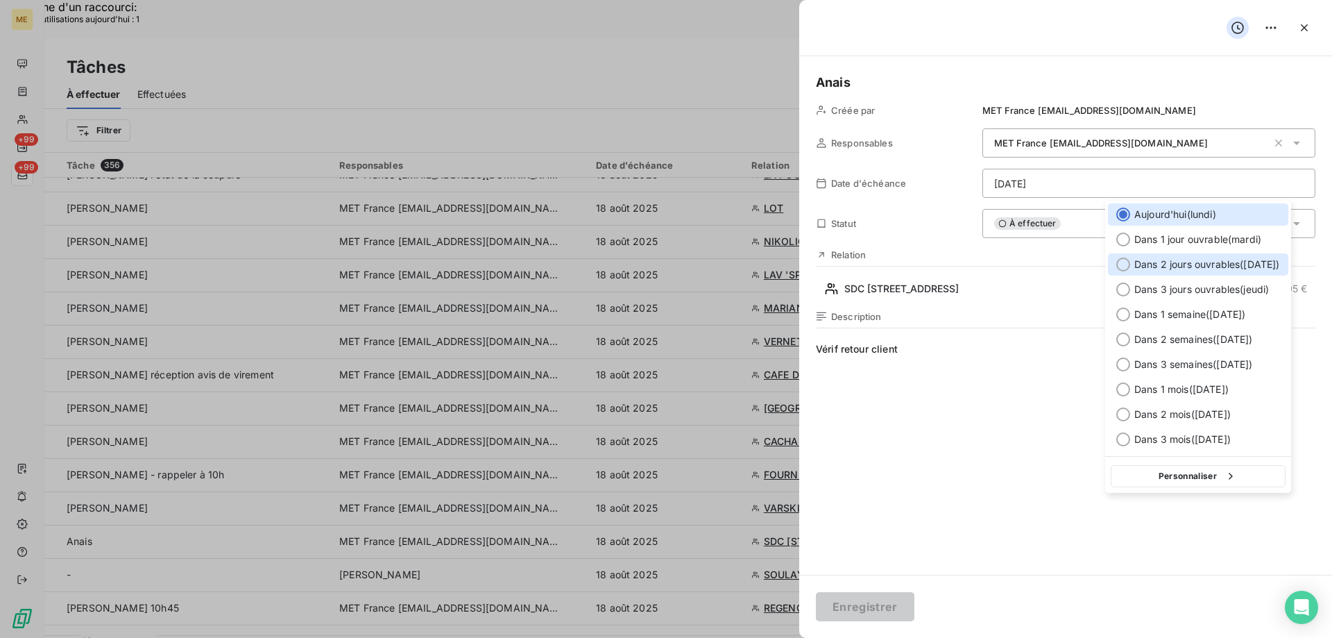
click at [1165, 268] on span "Dans 2 jours ouvrables ( mercredi )" at bounding box center [1207, 264] width 146 height 14
type input "20/08/2025"
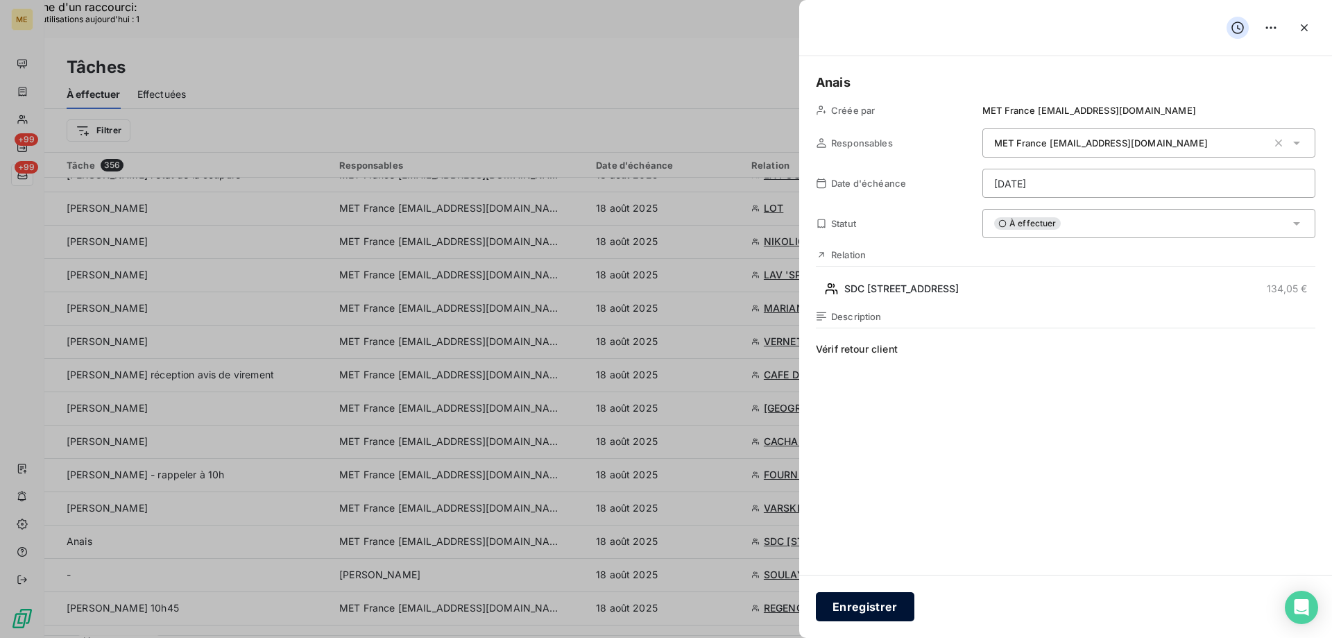
click at [862, 610] on button "Enregistrer" at bounding box center [865, 606] width 99 height 29
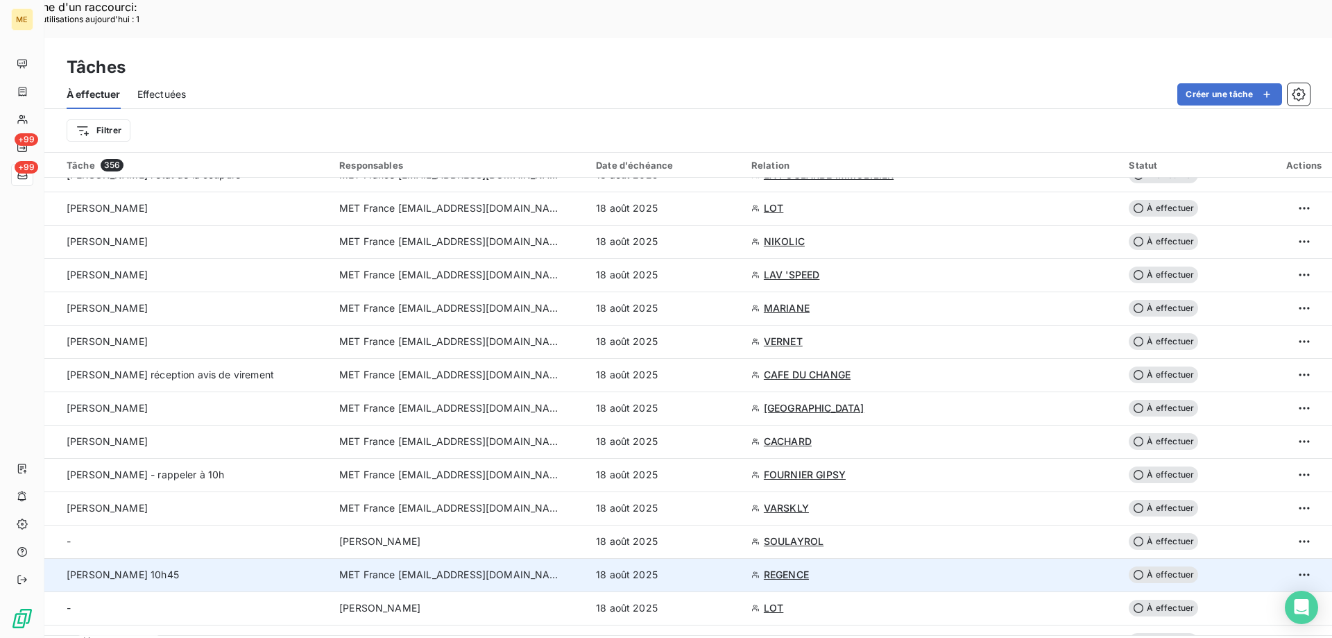
scroll to position [624, 0]
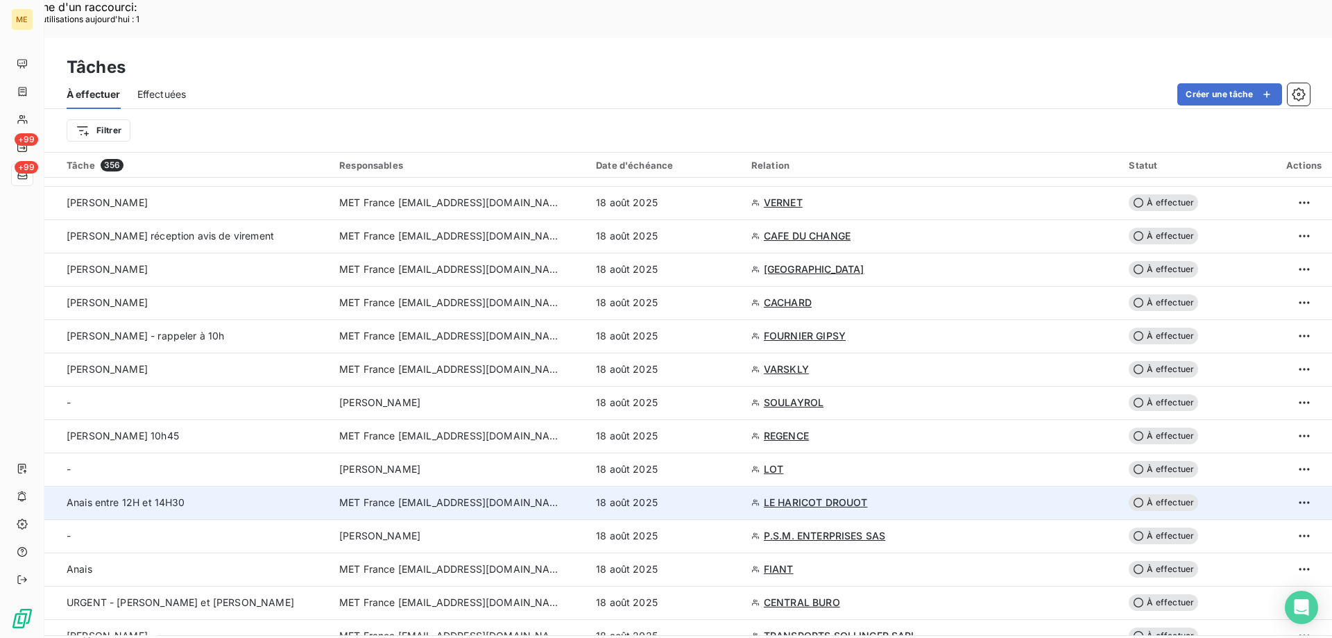
click at [810, 495] on span "LE HARICOT DROUOT" at bounding box center [816, 502] width 104 height 14
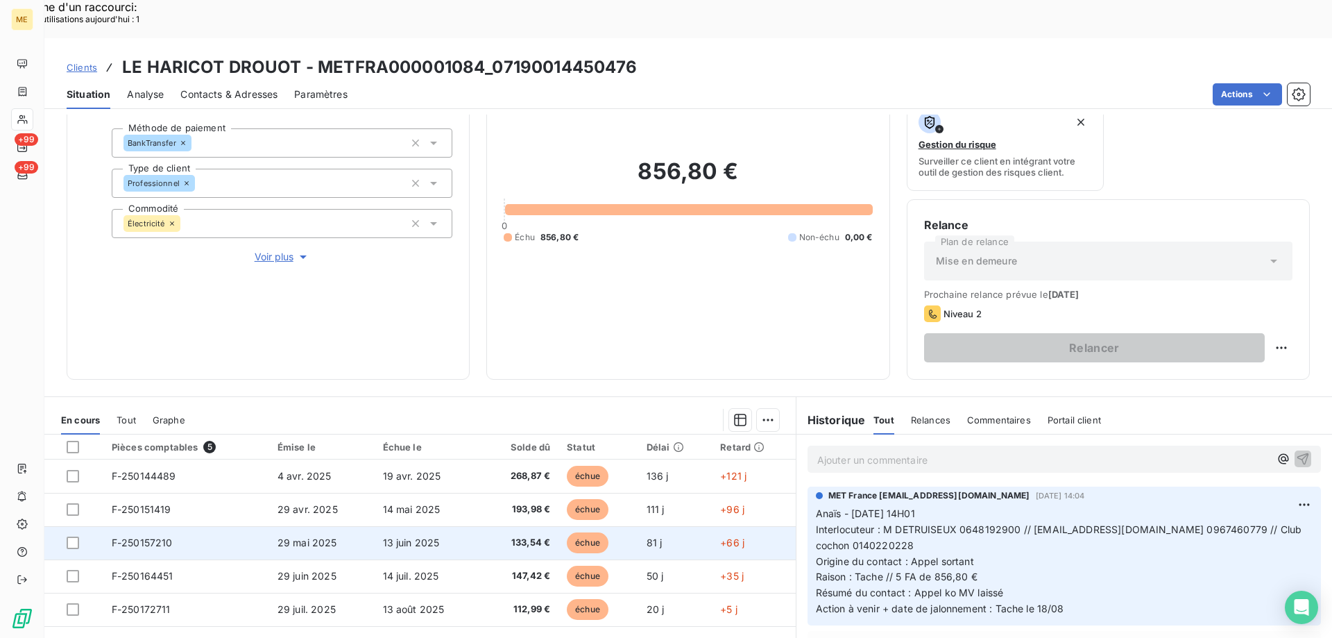
scroll to position [185, 0]
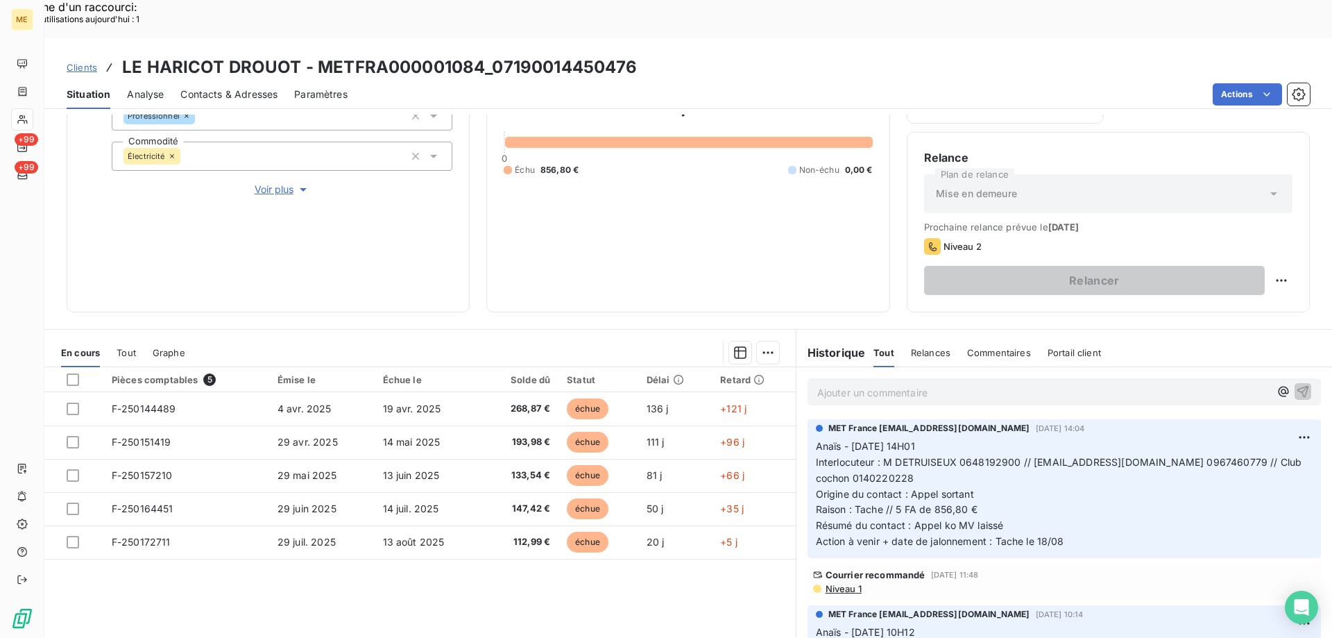
click at [1002, 486] on p "Anaïs - 14/08/2025 - 14H01 Interlocuteur : M DETRUISEUX 0648192900 // a.detruis…" at bounding box center [1064, 493] width 497 height 111
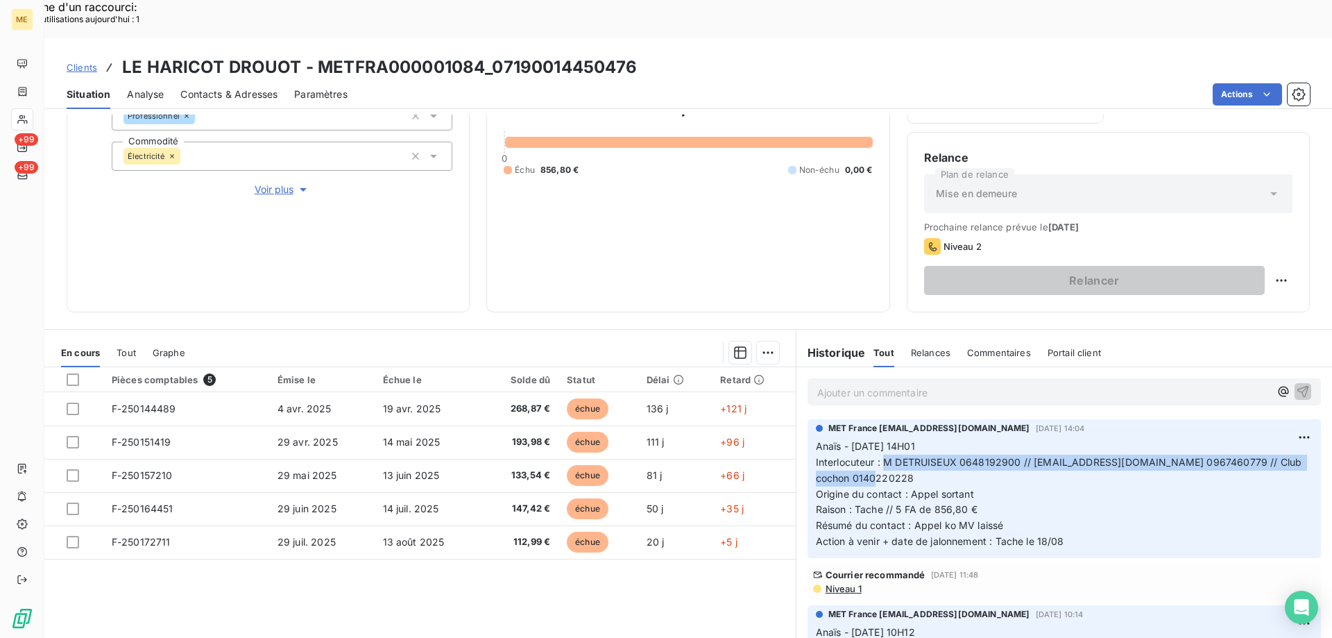
drag, startPoint x: 878, startPoint y: 423, endPoint x: 902, endPoint y: 436, distance: 27.0
click at [902, 438] on p "Anaïs - 14/08/2025 - 14H01 Interlocuteur : M DETRUISEUX 0648192900 // a.detruis…" at bounding box center [1064, 493] width 497 height 111
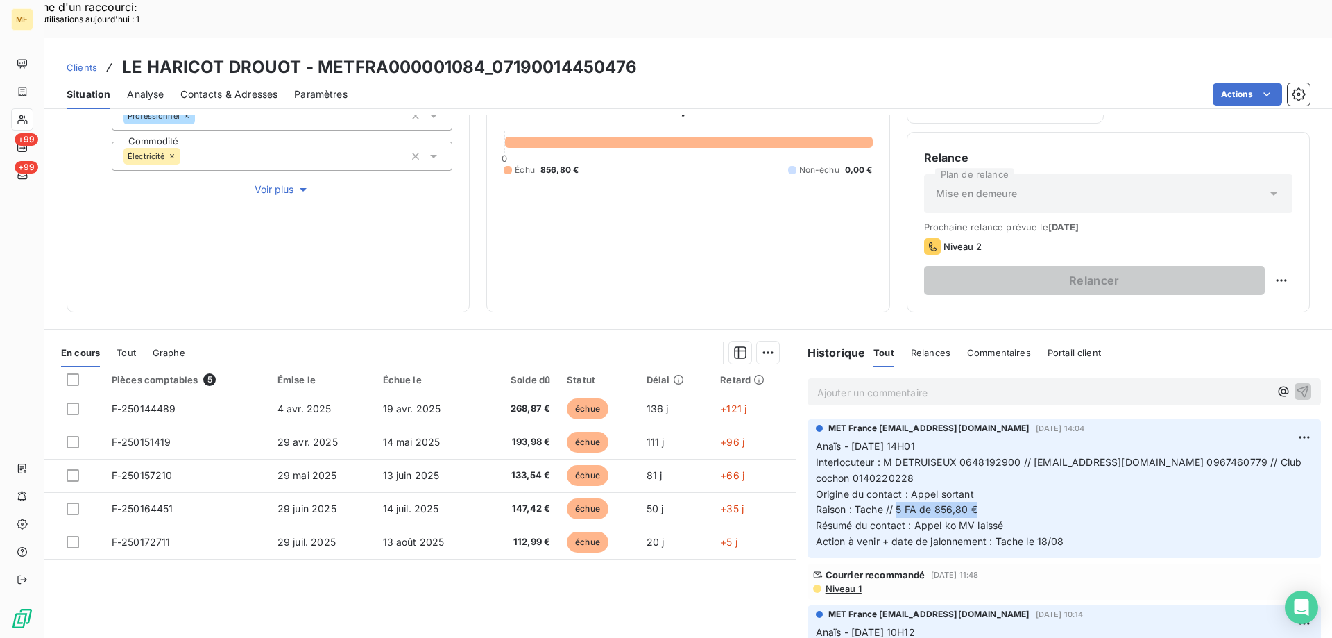
drag, startPoint x: 891, startPoint y: 472, endPoint x: 993, endPoint y: 473, distance: 101.3
click at [993, 473] on p "Anaïs - 14/08/2025 - 14H01 Interlocuteur : M DETRUISEUX 0648192900 // a.detruis…" at bounding box center [1064, 493] width 497 height 111
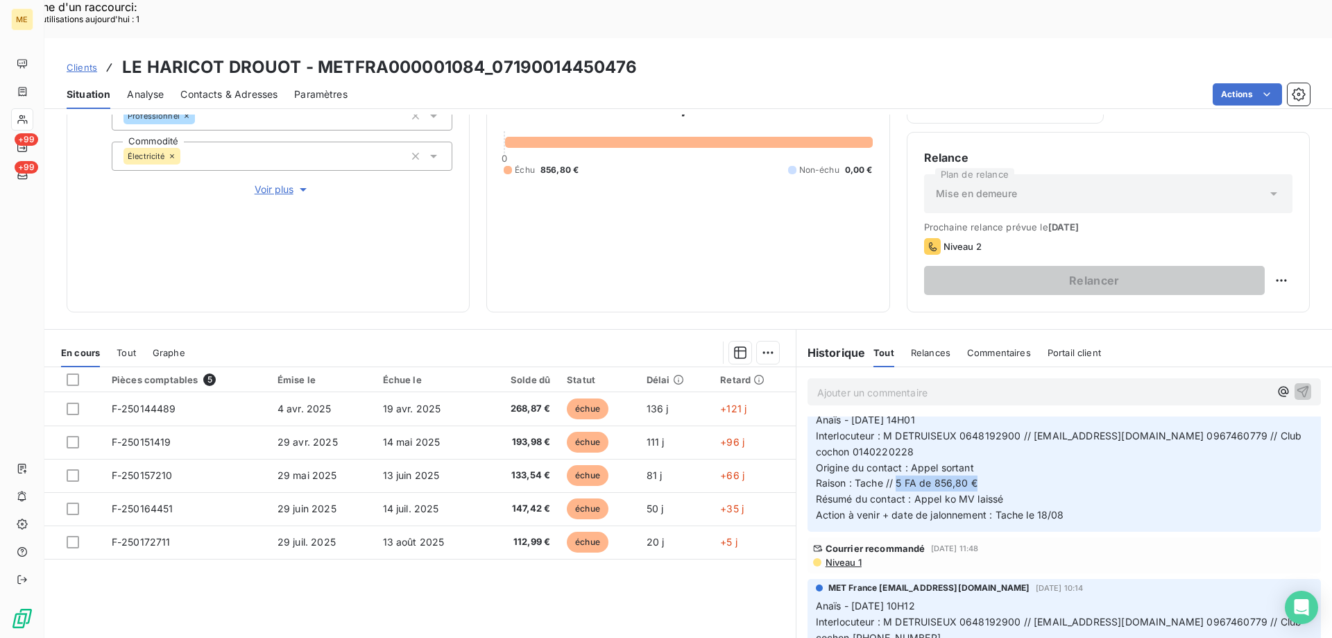
scroll to position [0, 0]
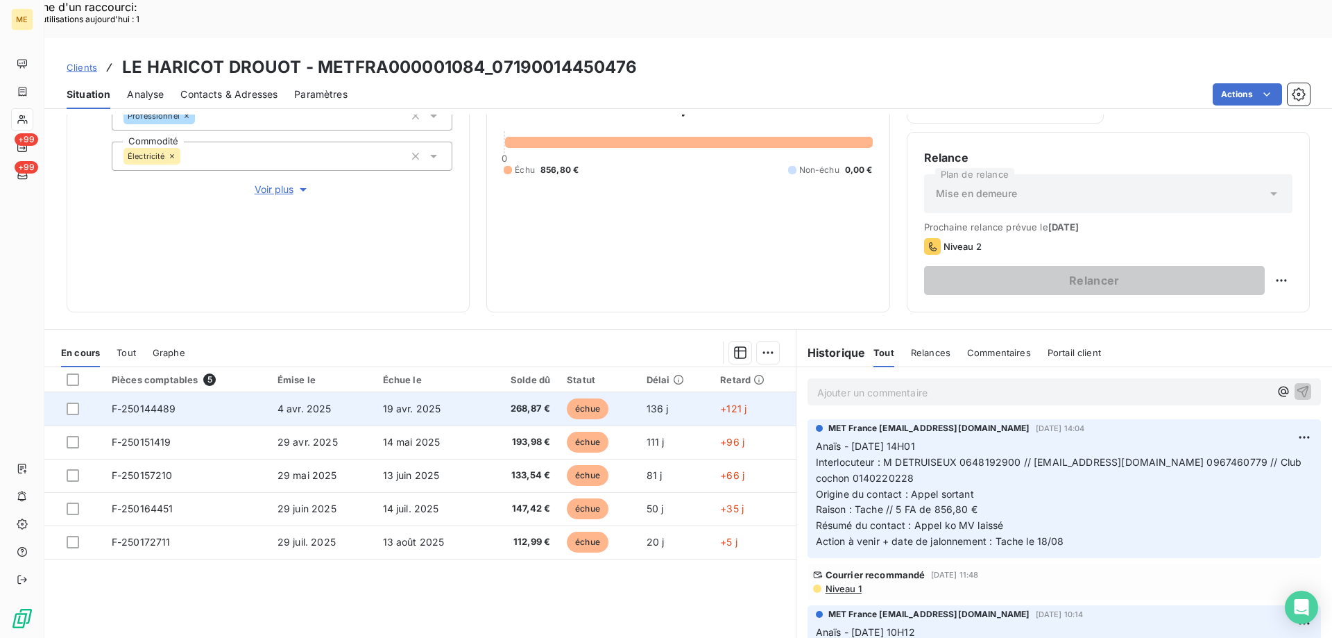
click at [493, 392] on td "268,87 €" at bounding box center [519, 408] width 77 height 33
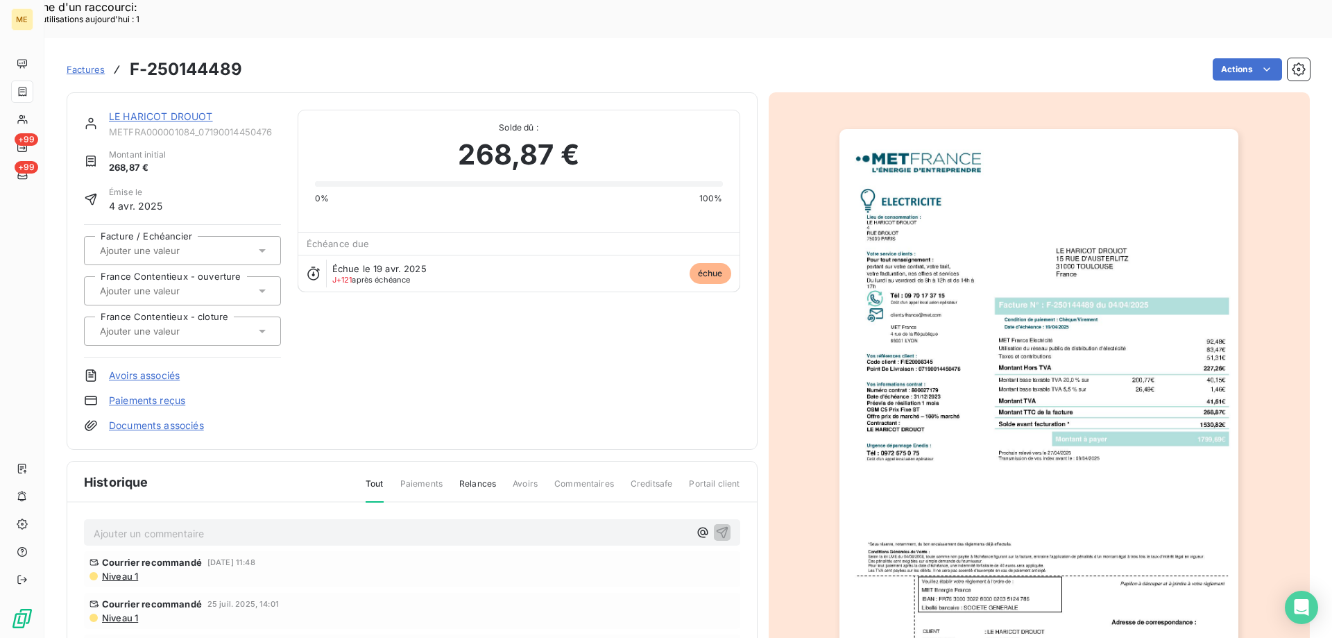
click at [185, 110] on link "LE HARICOT DROUOT" at bounding box center [161, 116] width 104 height 12
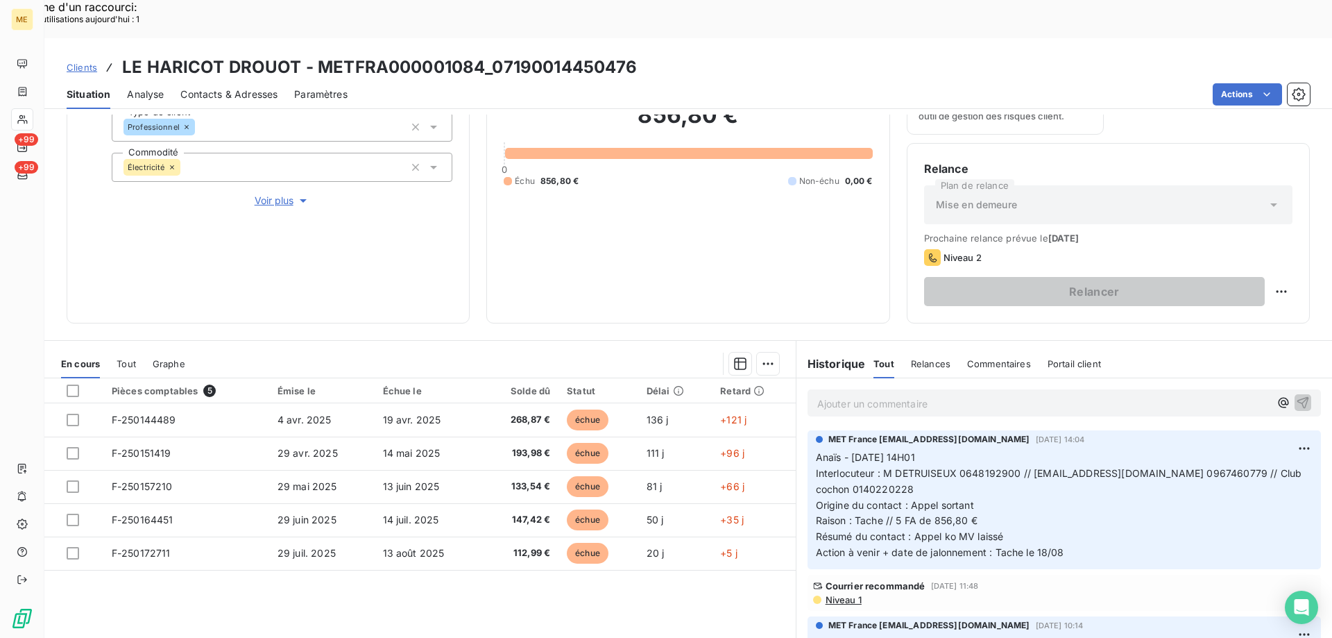
scroll to position [185, 0]
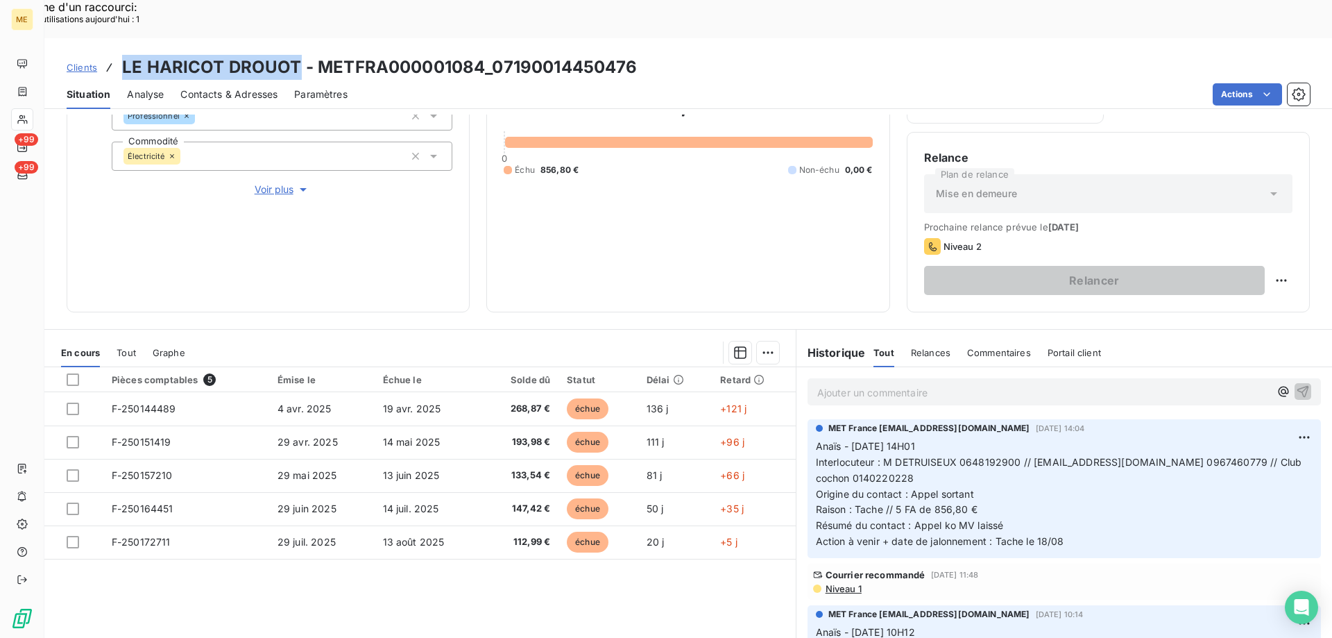
drag, startPoint x: 117, startPoint y: 34, endPoint x: 298, endPoint y: 33, distance: 180.4
click at [298, 55] on div "Clients LE HARICOT DROUOT - METFRA000001084_07190014450476" at bounding box center [352, 67] width 571 height 25
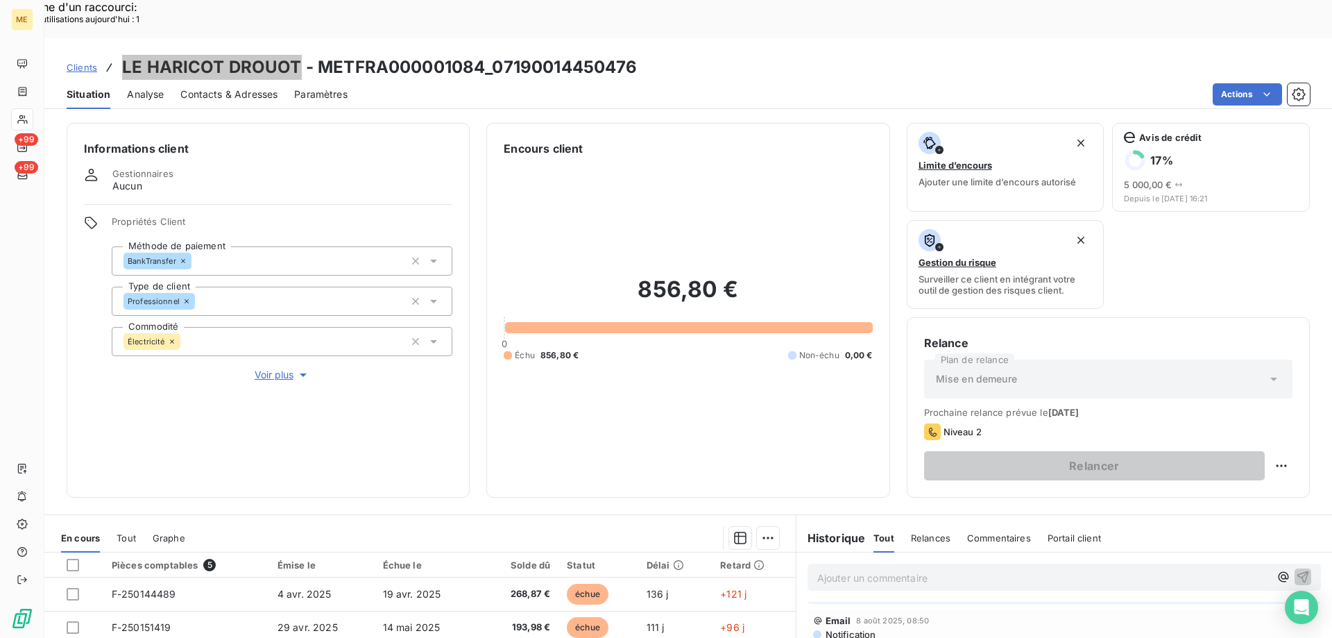
scroll to position [69, 0]
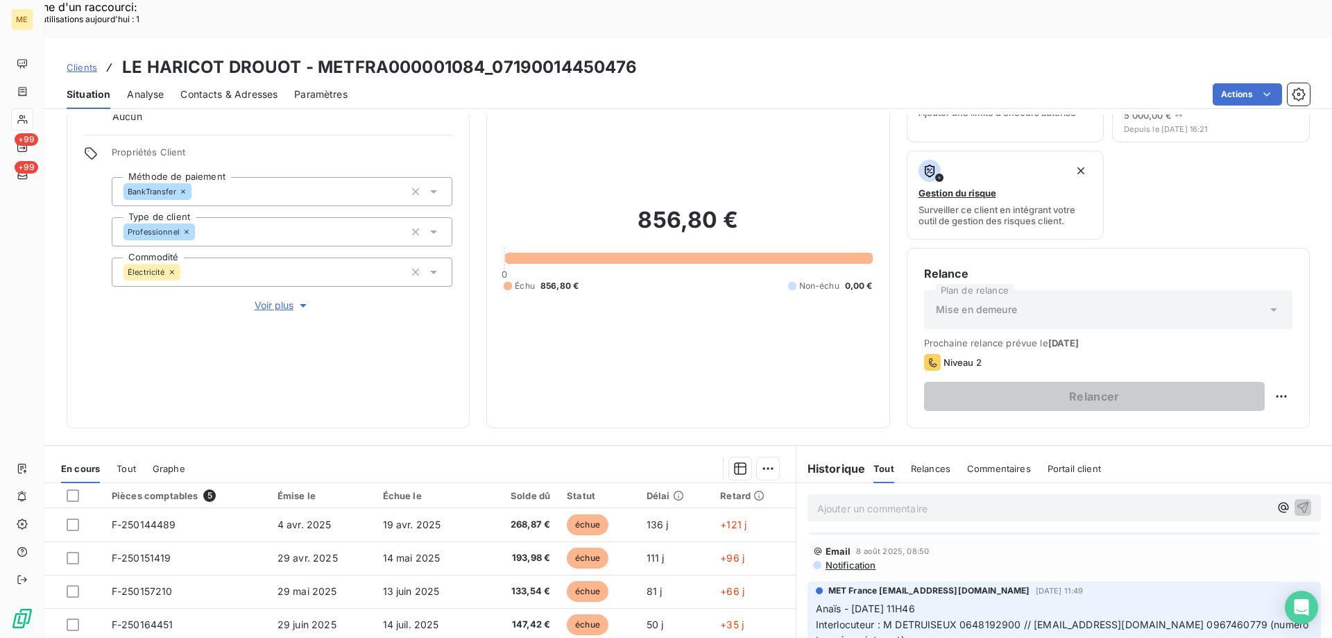
click at [905, 499] on p "Ajouter un commentaire ﻿" at bounding box center [1043, 507] width 452 height 17
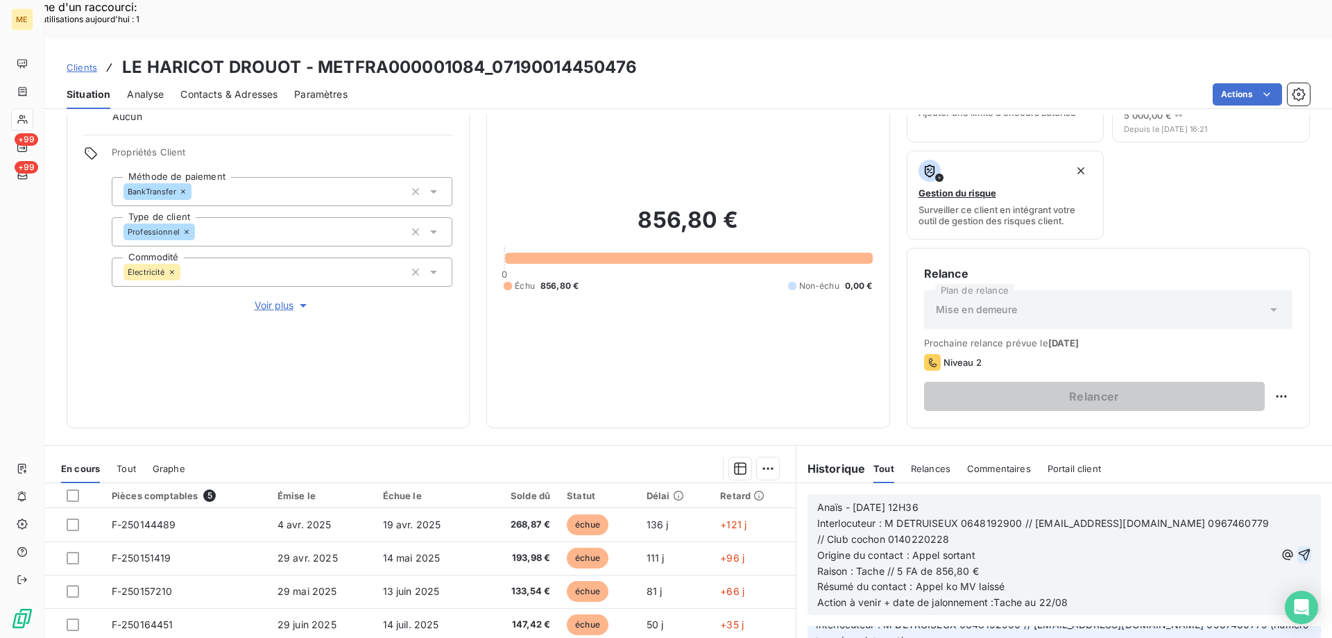
click at [1297, 547] on icon "button" at bounding box center [1304, 554] width 14 height 14
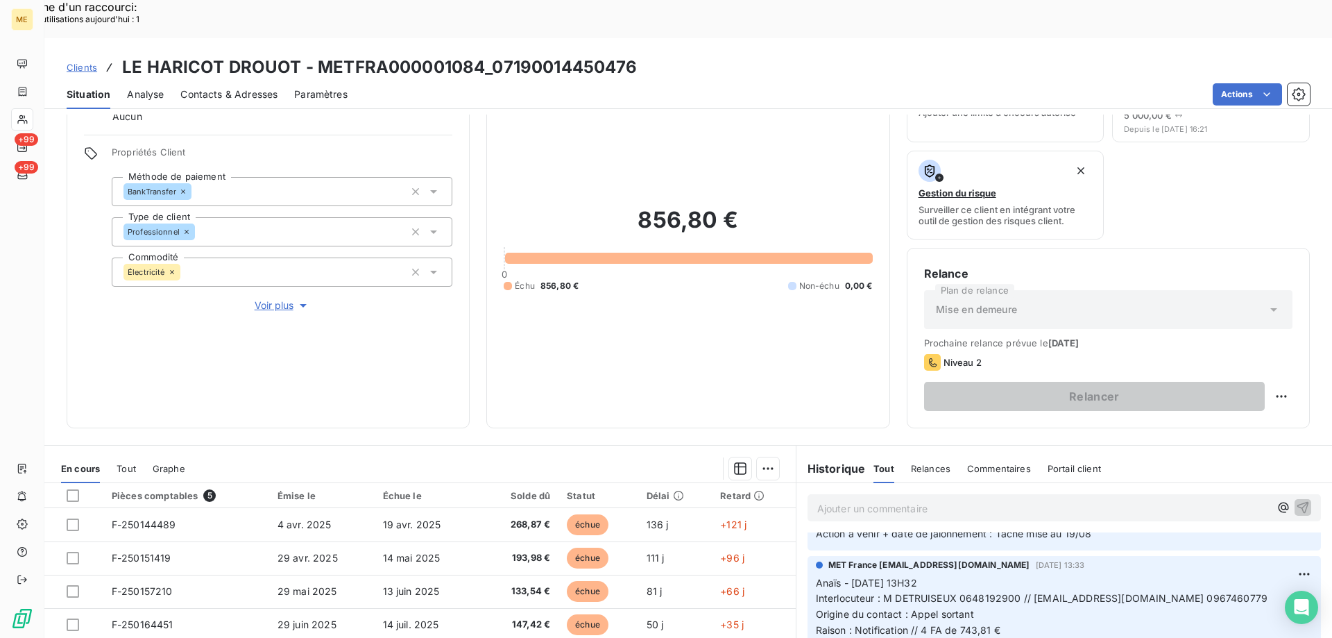
scroll to position [1185, 0]
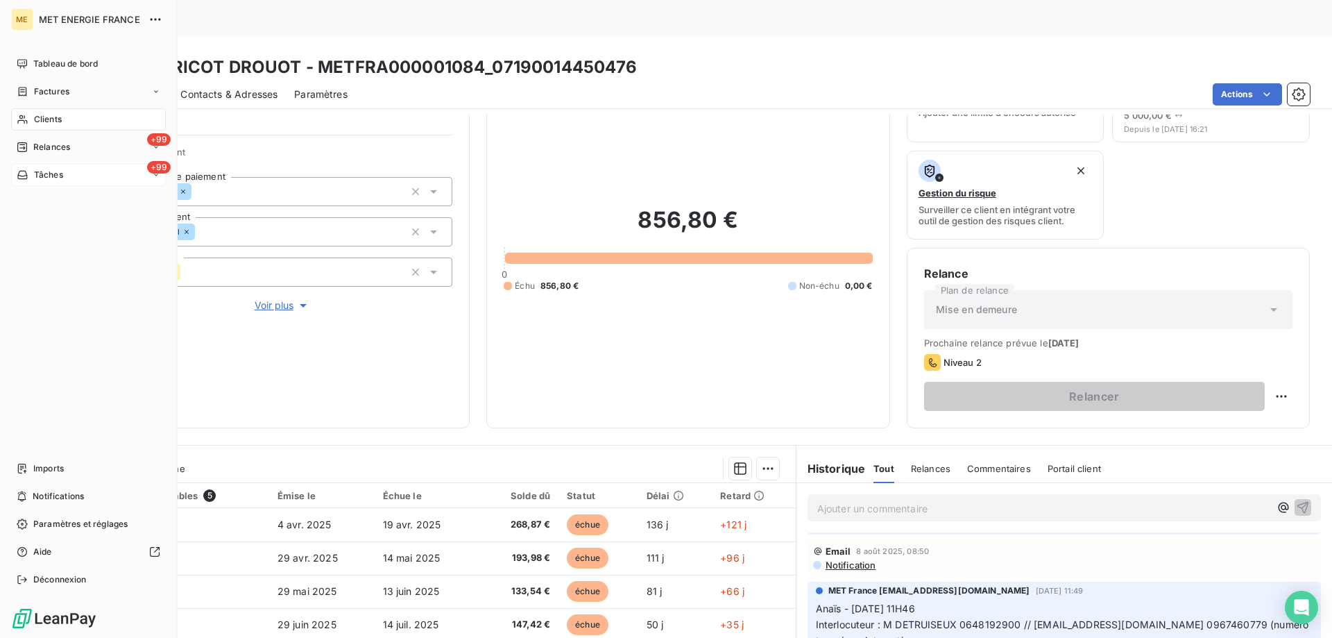
click at [65, 171] on div "+99 Tâches" at bounding box center [88, 175] width 155 height 22
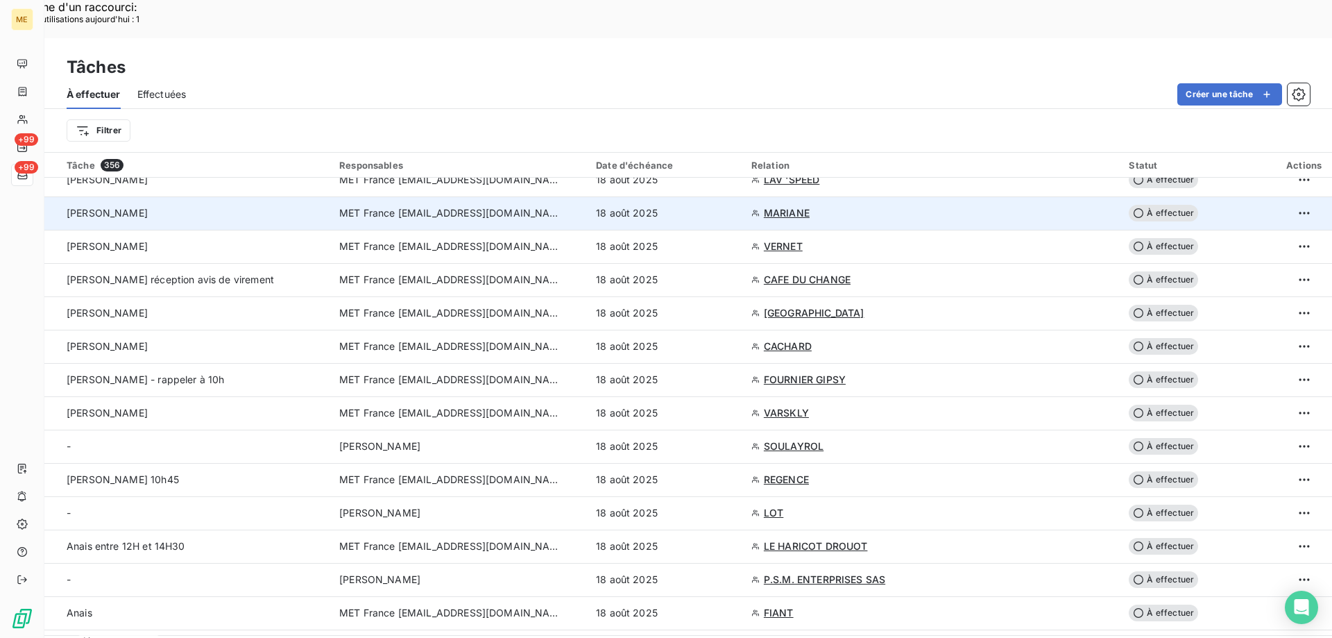
scroll to position [624, 0]
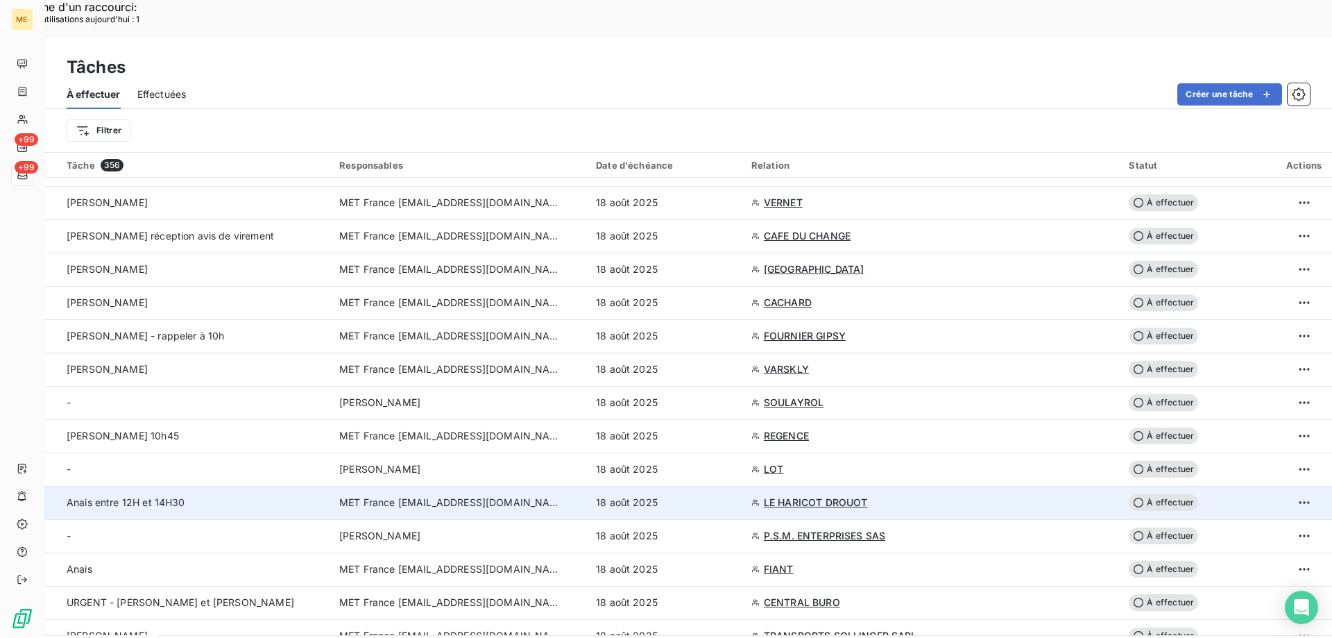
click at [678, 495] on div "18 août 2025" at bounding box center [665, 502] width 139 height 14
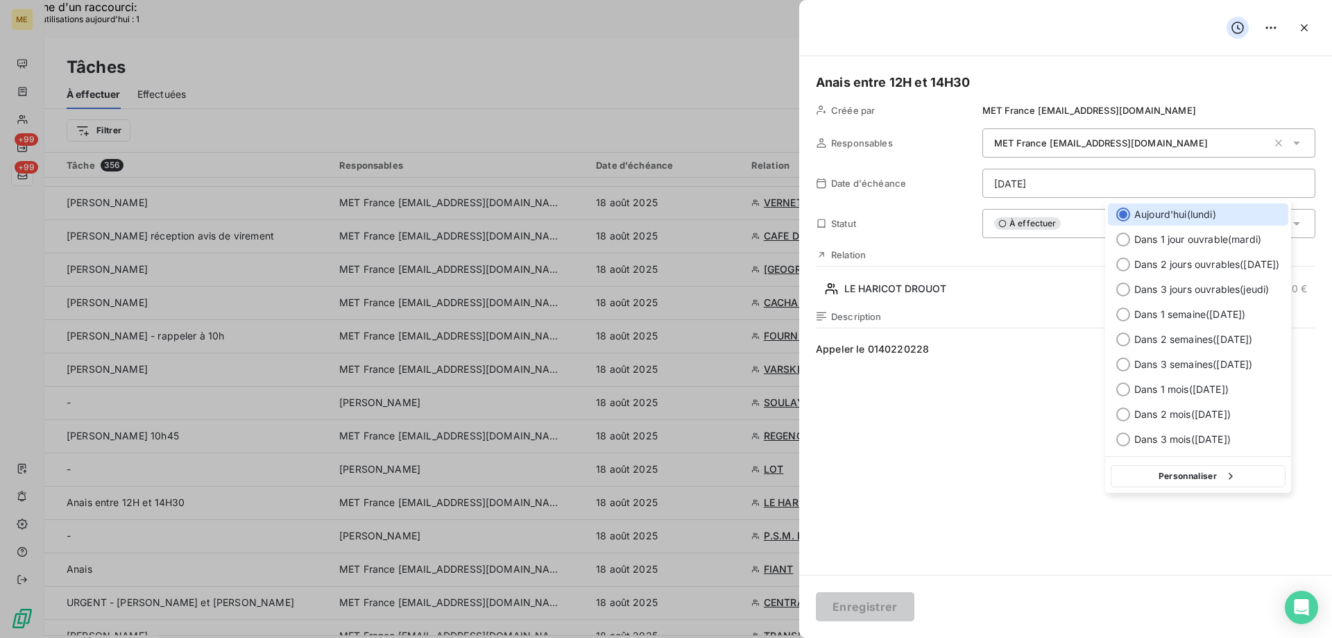
click at [1220, 479] on button "Personnaliser" at bounding box center [1198, 476] width 175 height 22
select select "7"
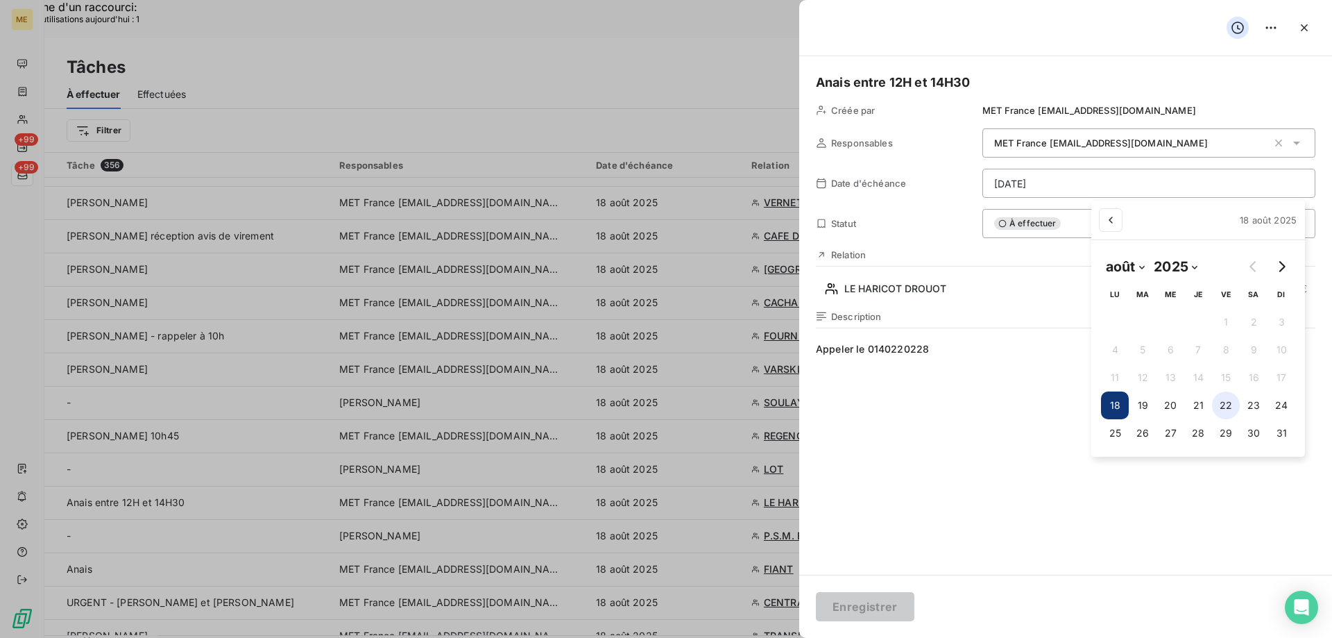
click at [1229, 406] on button "22" at bounding box center [1226, 405] width 28 height 28
type input "22/08/2025"
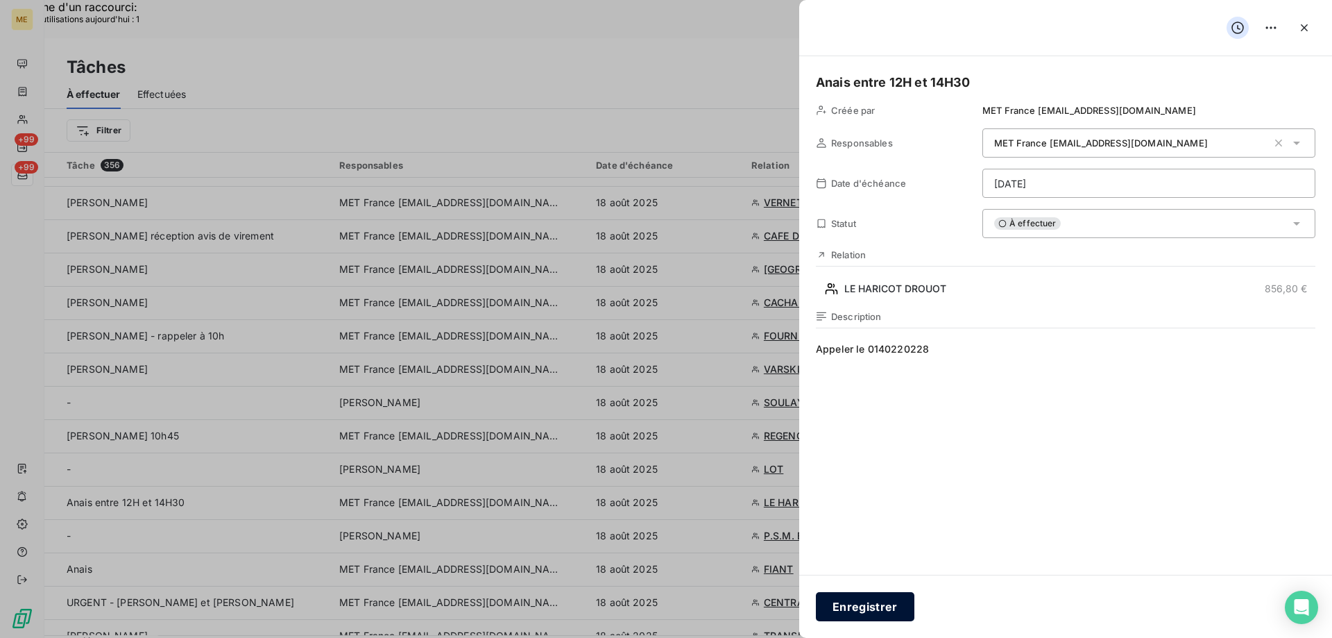
click at [848, 611] on button "Enregistrer" at bounding box center [865, 606] width 99 height 29
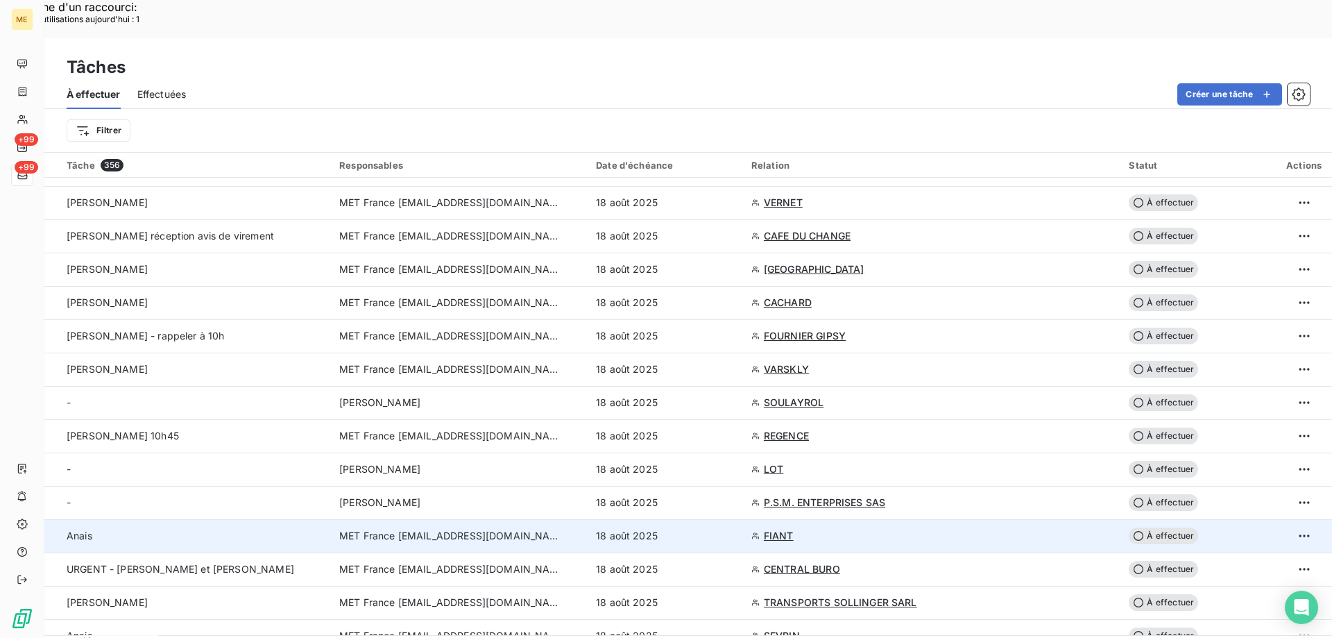
click at [724, 529] on div "18 août 2025" at bounding box center [665, 536] width 139 height 14
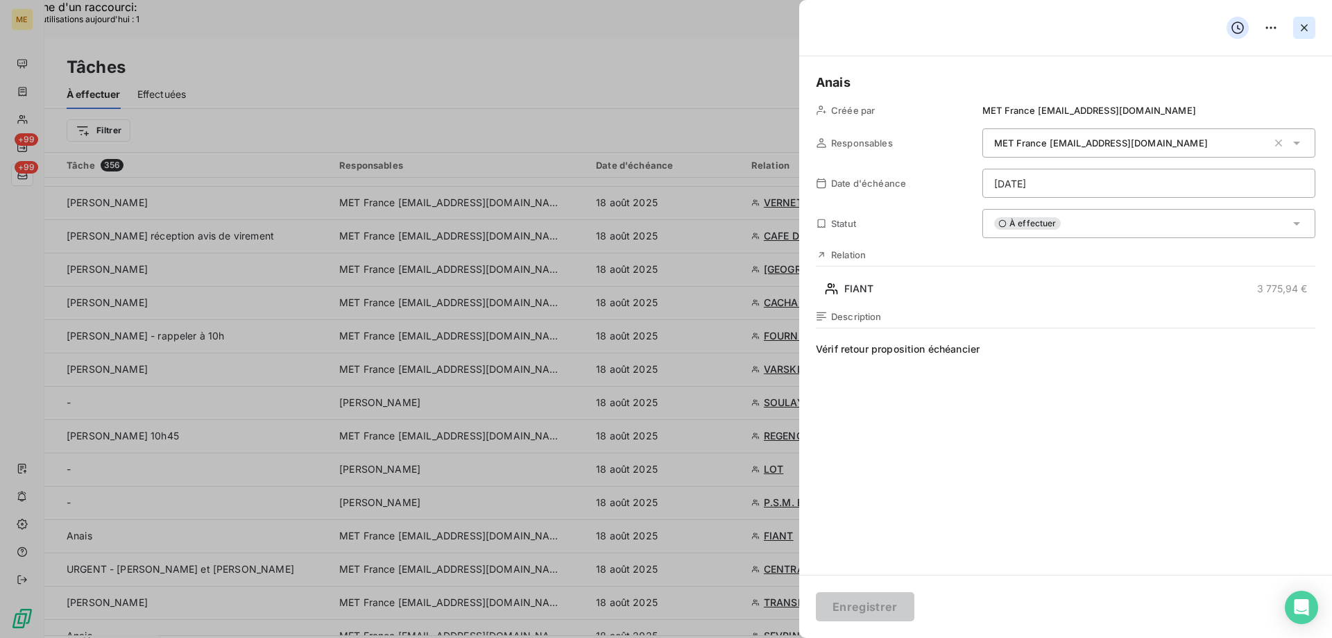
click at [1303, 24] on icon "button" at bounding box center [1304, 28] width 14 height 14
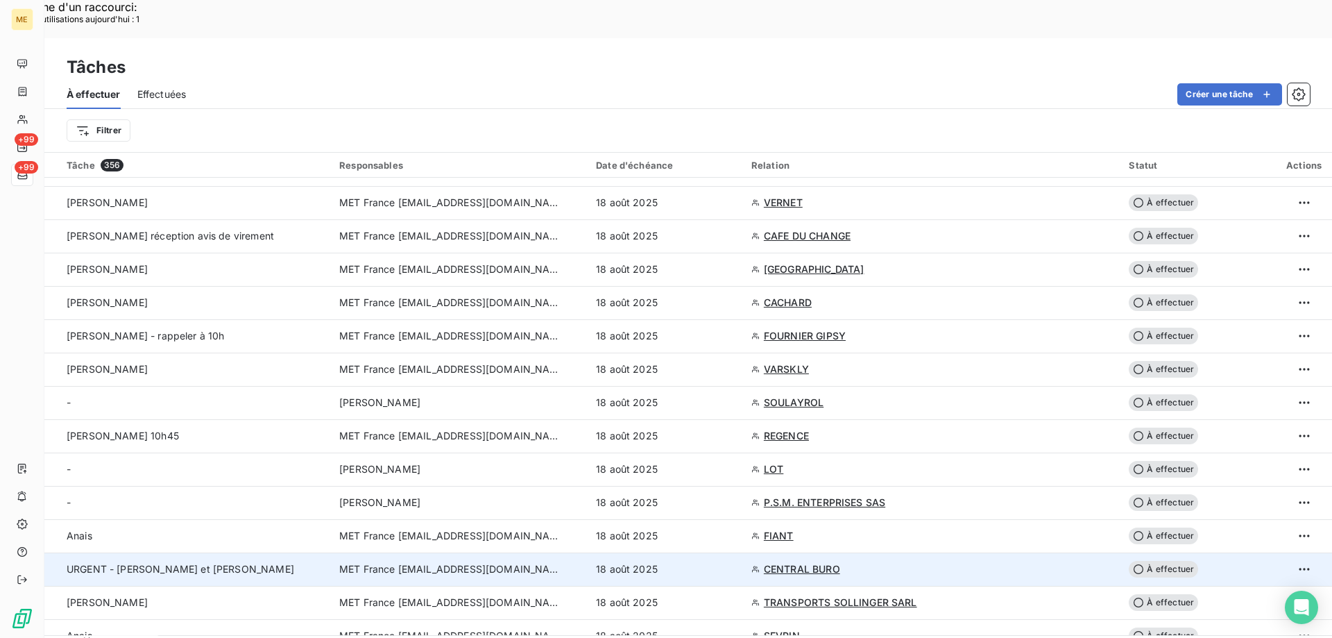
click at [727, 562] on div "18 août 2025" at bounding box center [665, 569] width 139 height 14
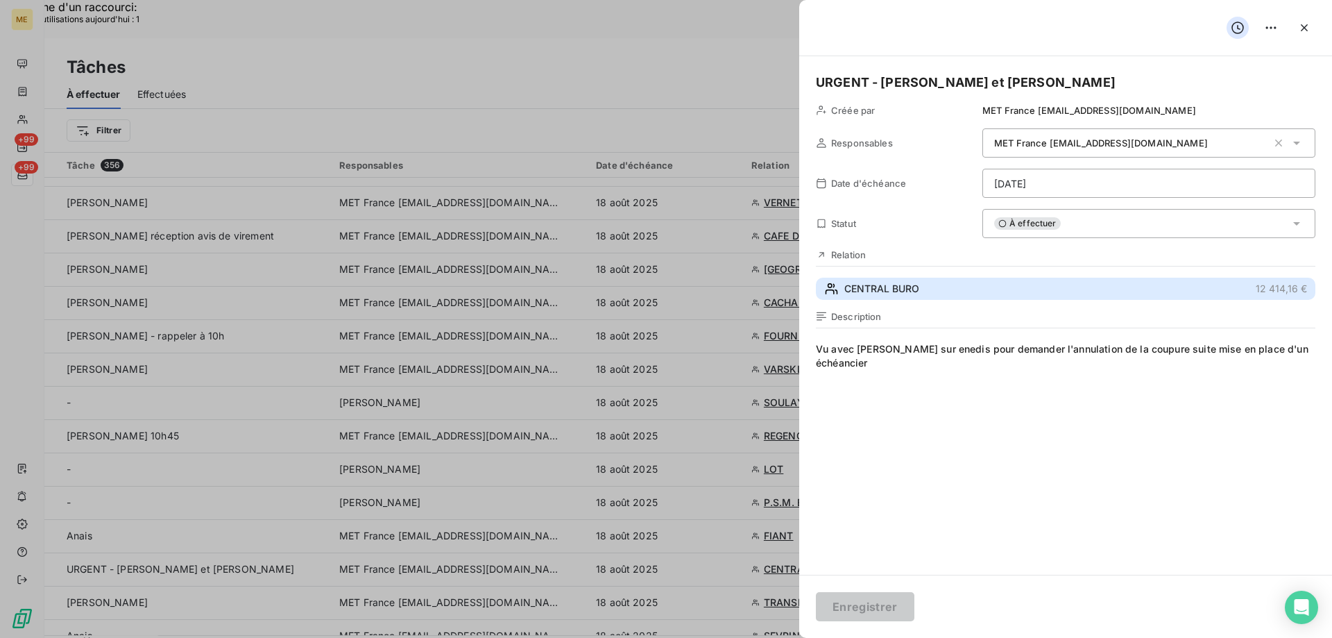
click at [883, 289] on span "CENTRAL BURO" at bounding box center [881, 289] width 75 height 14
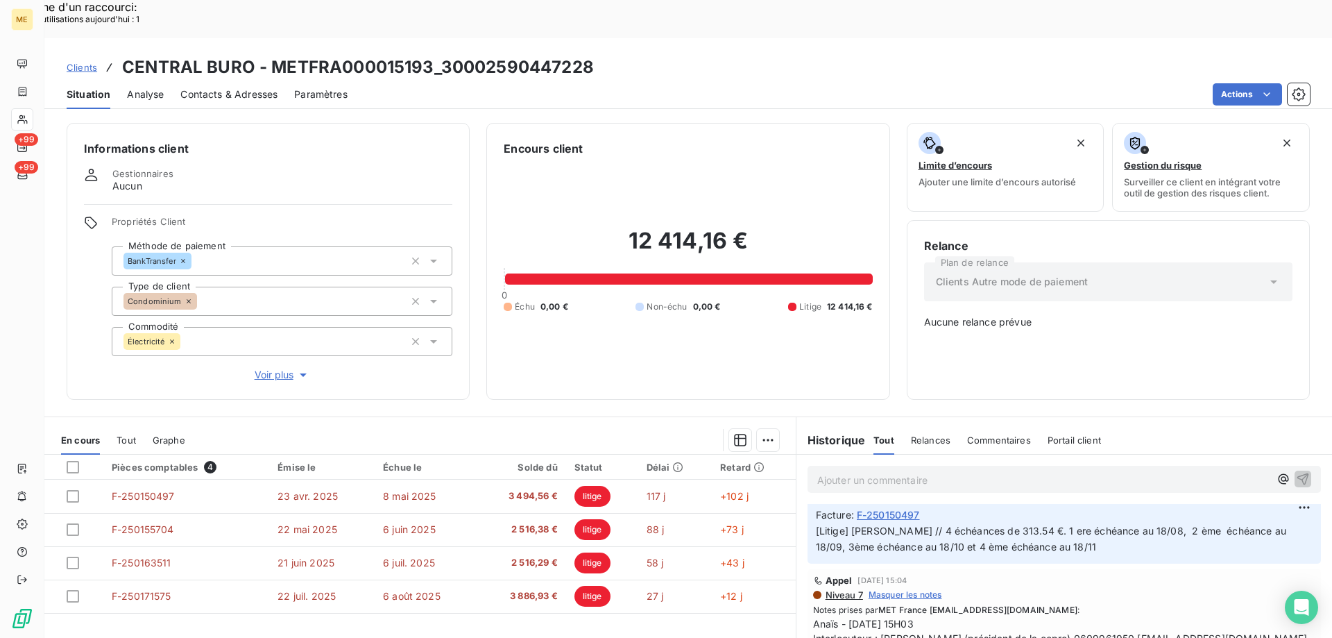
scroll to position [486, 0]
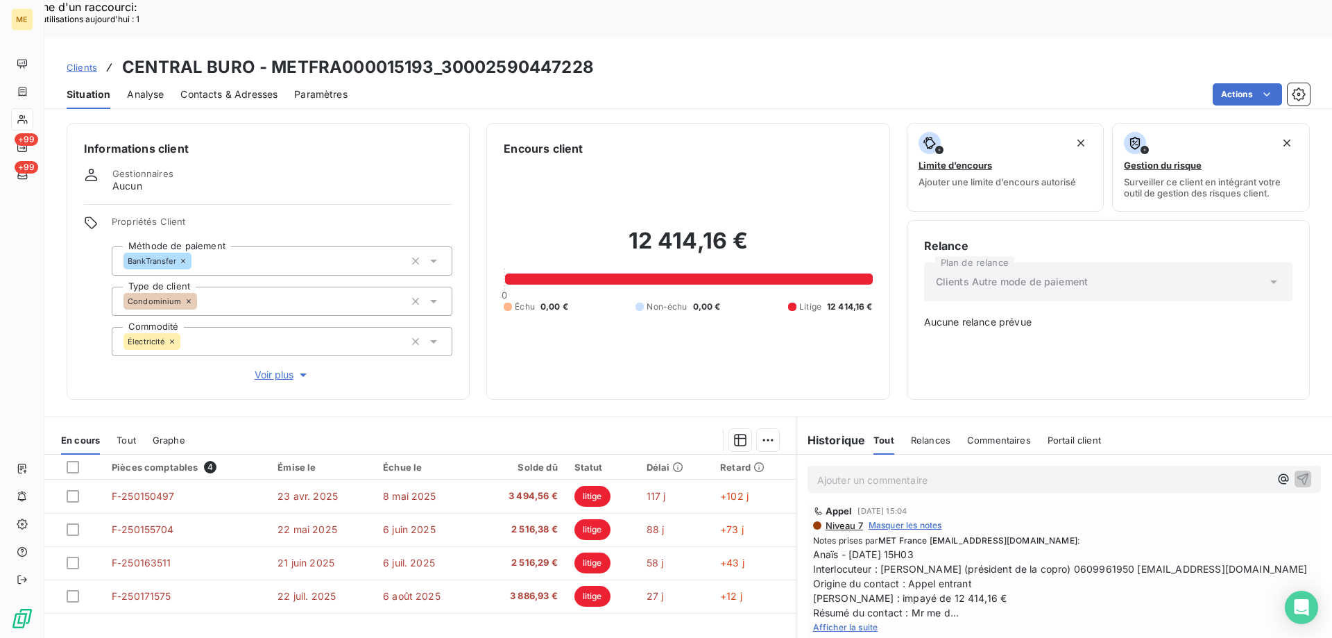
click at [835, 622] on span "Afficher la suite" at bounding box center [845, 627] width 65 height 10
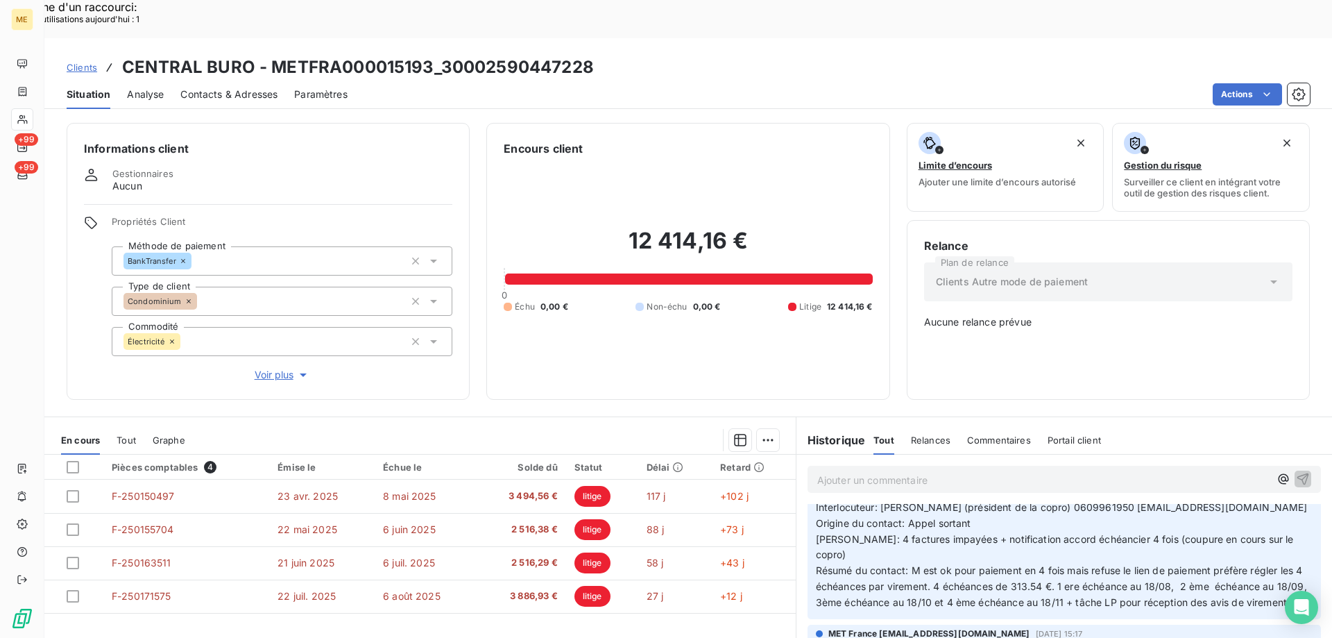
scroll to position [0, 0]
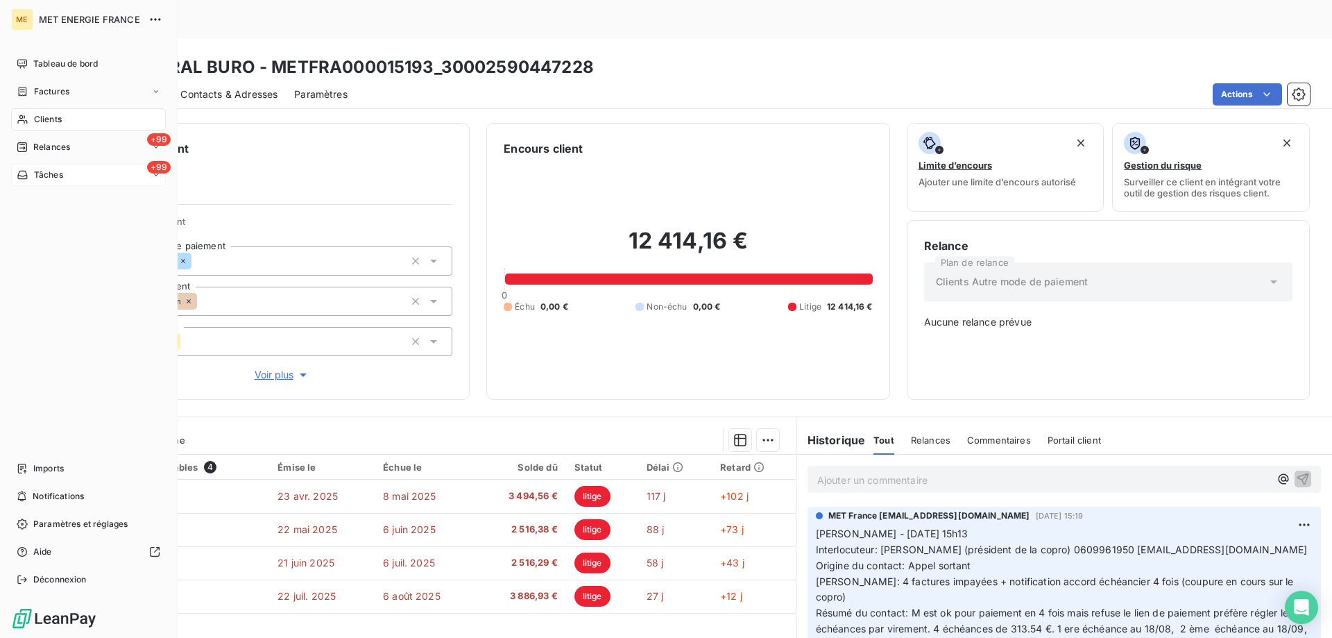
click at [48, 184] on div "+99 Tâches" at bounding box center [88, 175] width 155 height 22
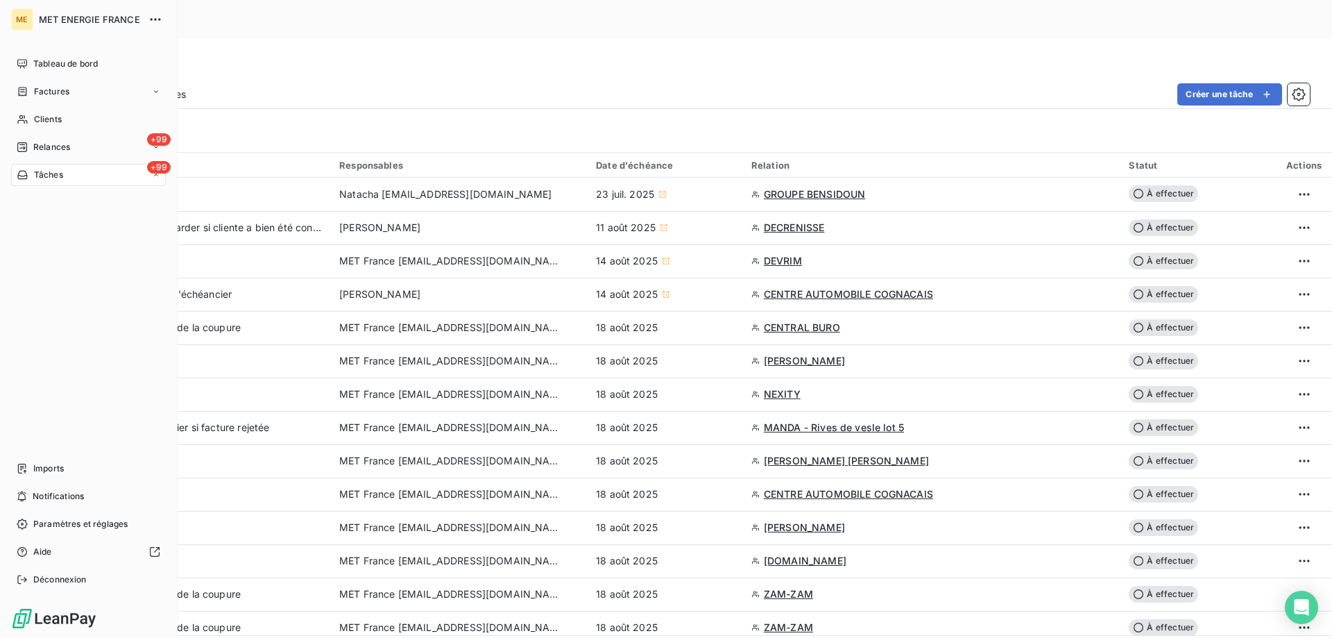
click at [46, 171] on span "Tâches" at bounding box center [48, 175] width 29 height 12
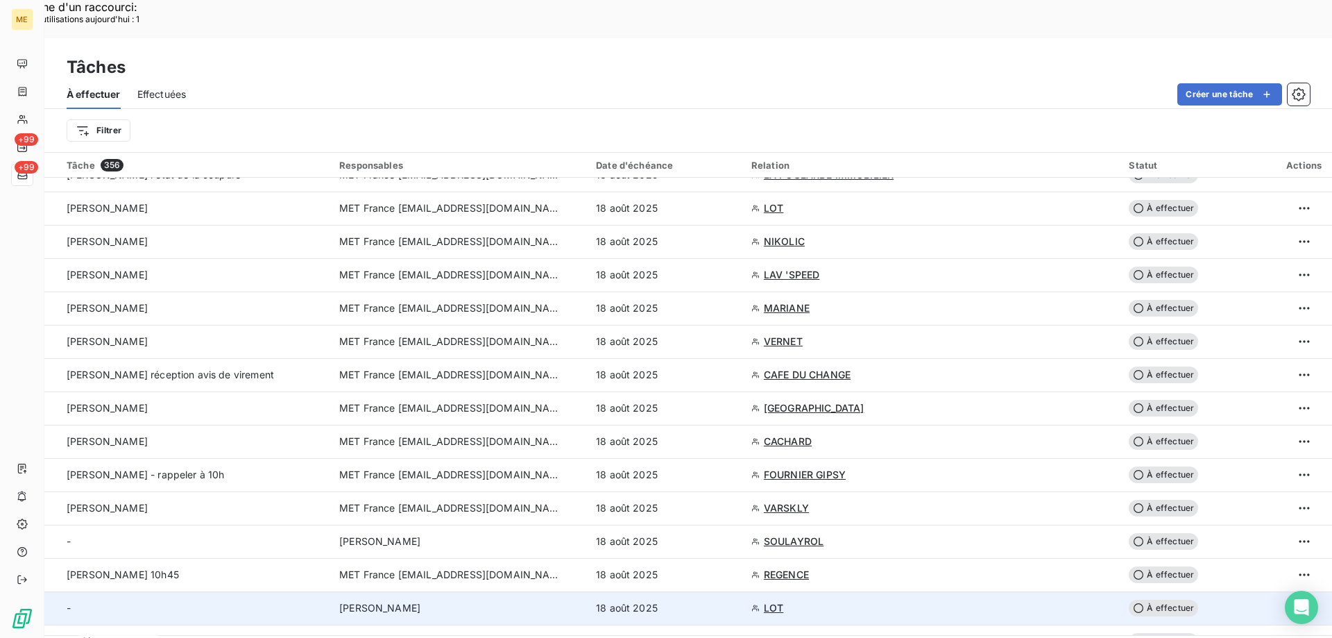
scroll to position [555, 0]
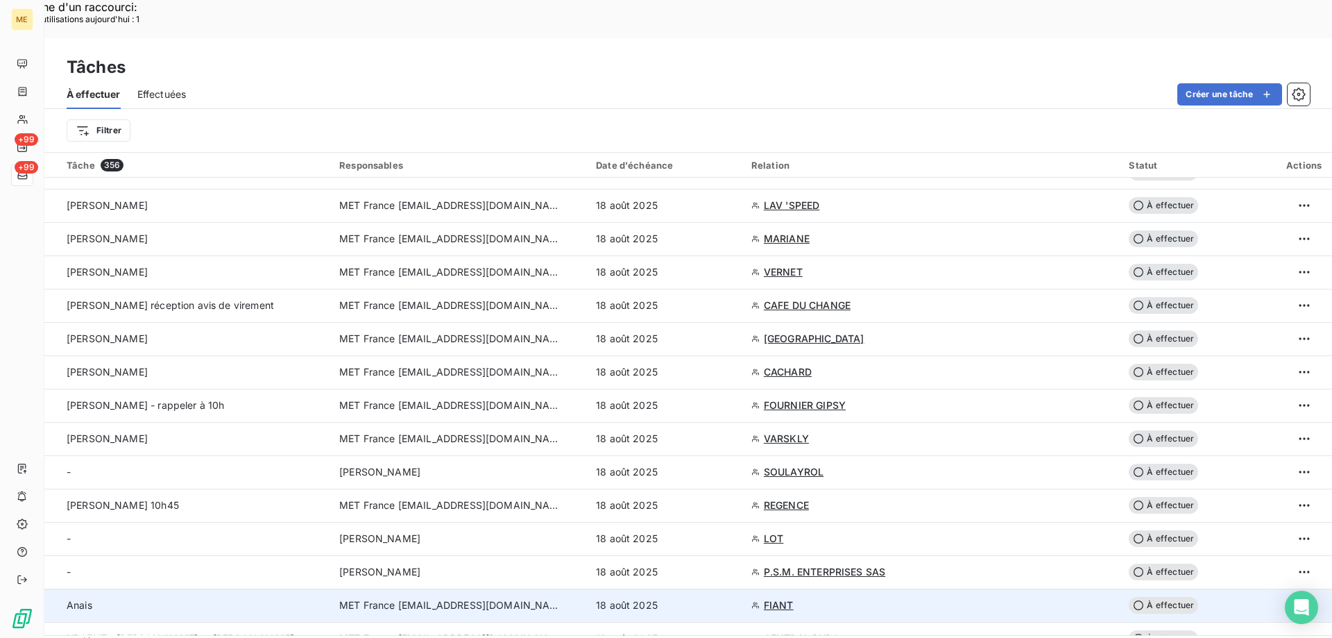
click at [717, 588] on td "18 août 2025" at bounding box center [665, 604] width 155 height 33
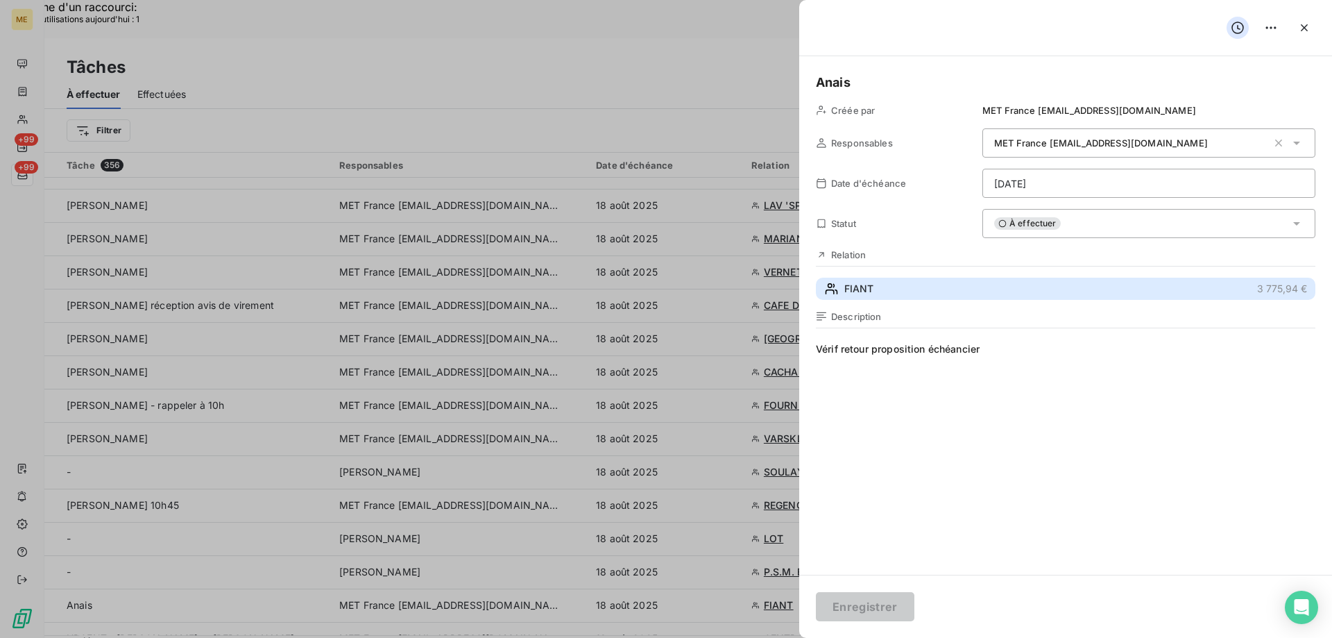
click at [961, 293] on button "FIANT 3 775,94 €" at bounding box center [1065, 288] width 499 height 22
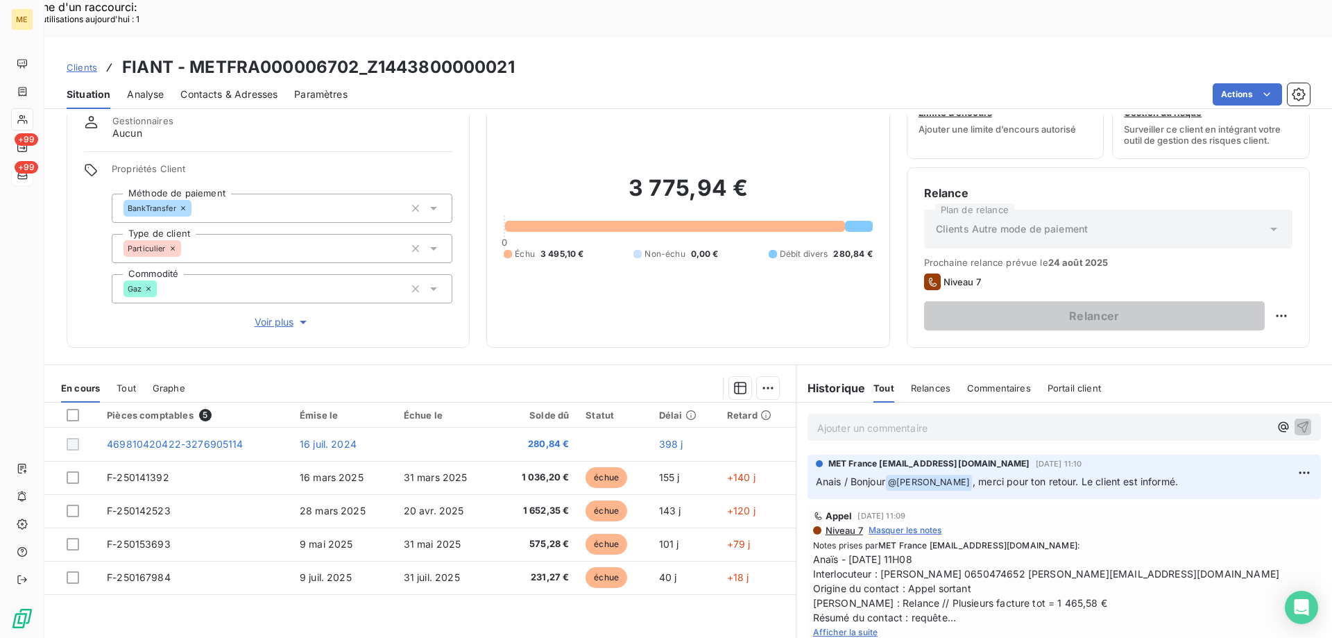
scroll to position [88, 0]
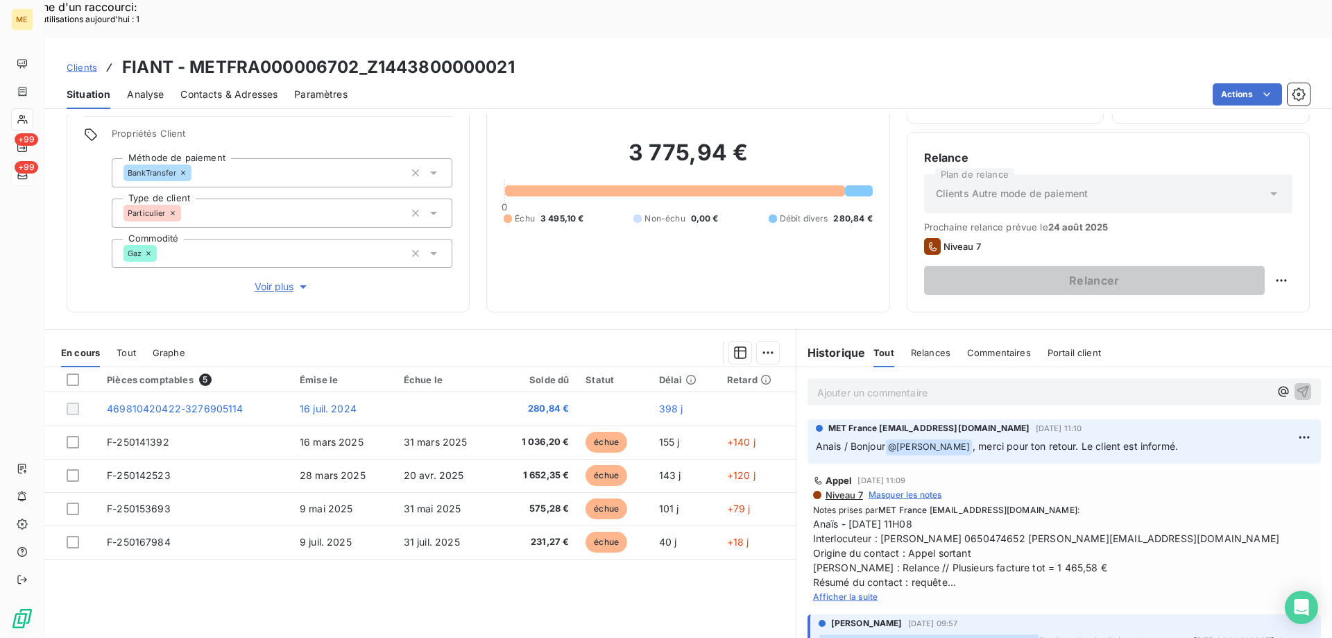
click at [835, 591] on span "Afficher la suite" at bounding box center [845, 596] width 65 height 10
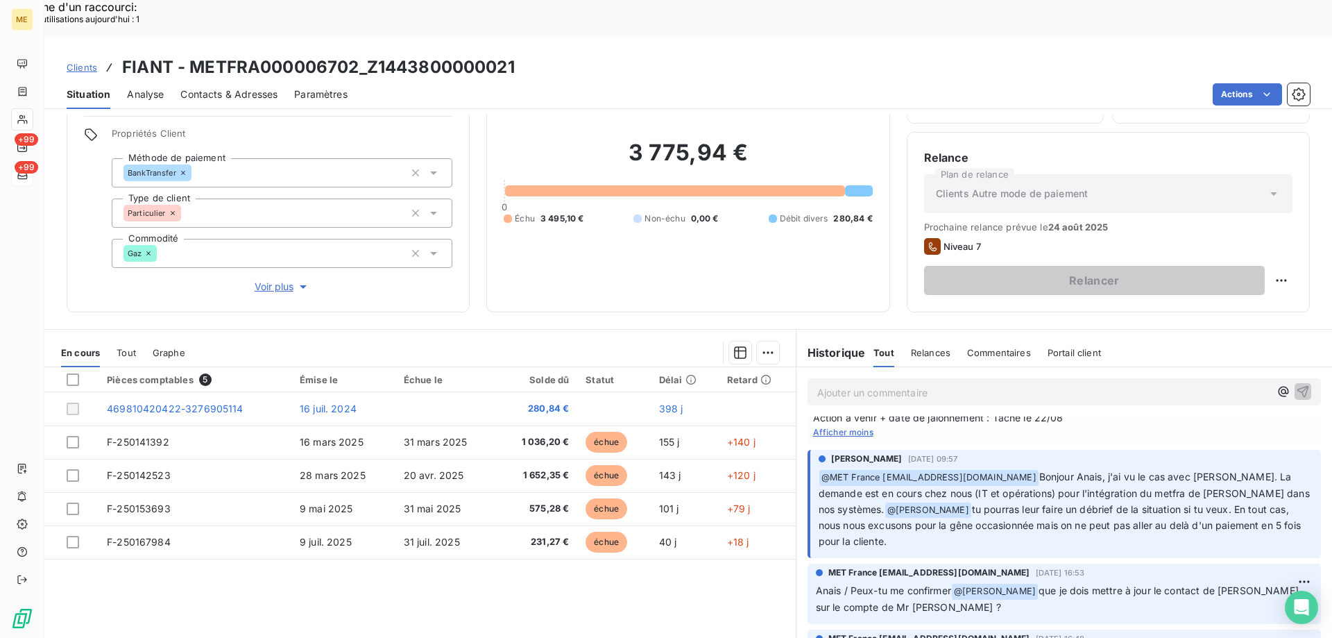
scroll to position [347, 0]
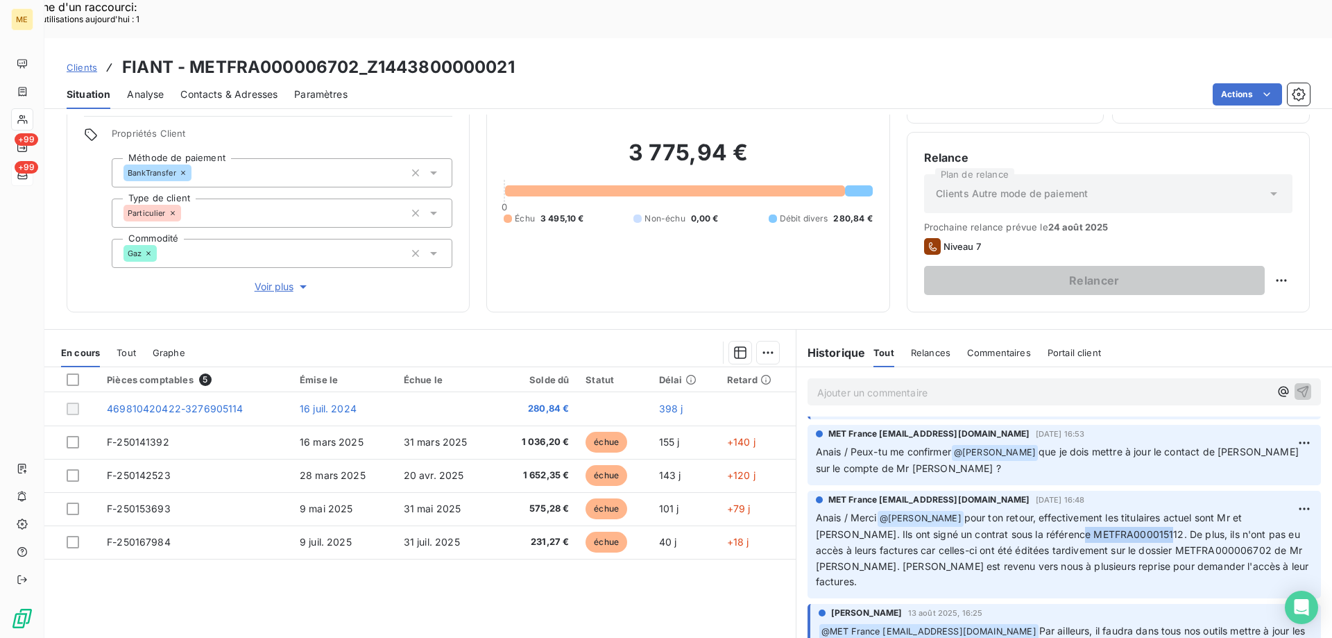
drag, startPoint x: 1135, startPoint y: 496, endPoint x: 1049, endPoint y: 501, distance: 86.2
click at [1049, 511] on span "pour ton retour, effectivement les titulaires actuel sont Mr et Mme DEBRAY. Ils…" at bounding box center [1064, 549] width 496 height 76
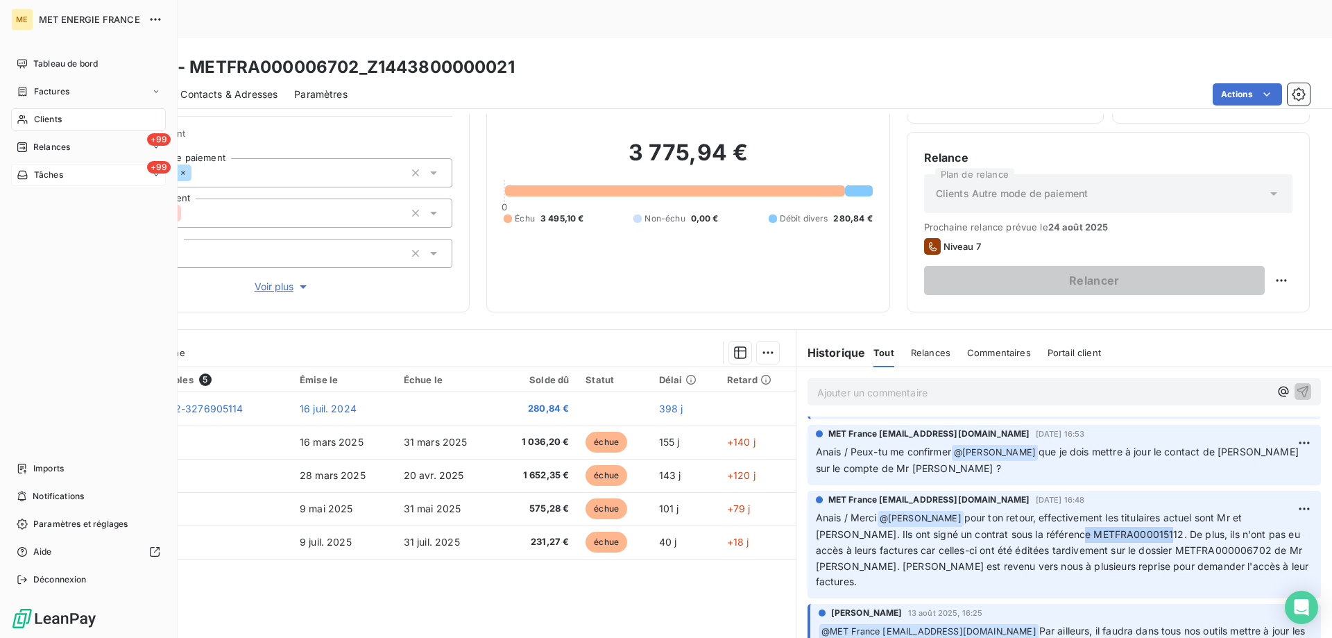
click at [20, 124] on icon at bounding box center [23, 119] width 12 height 11
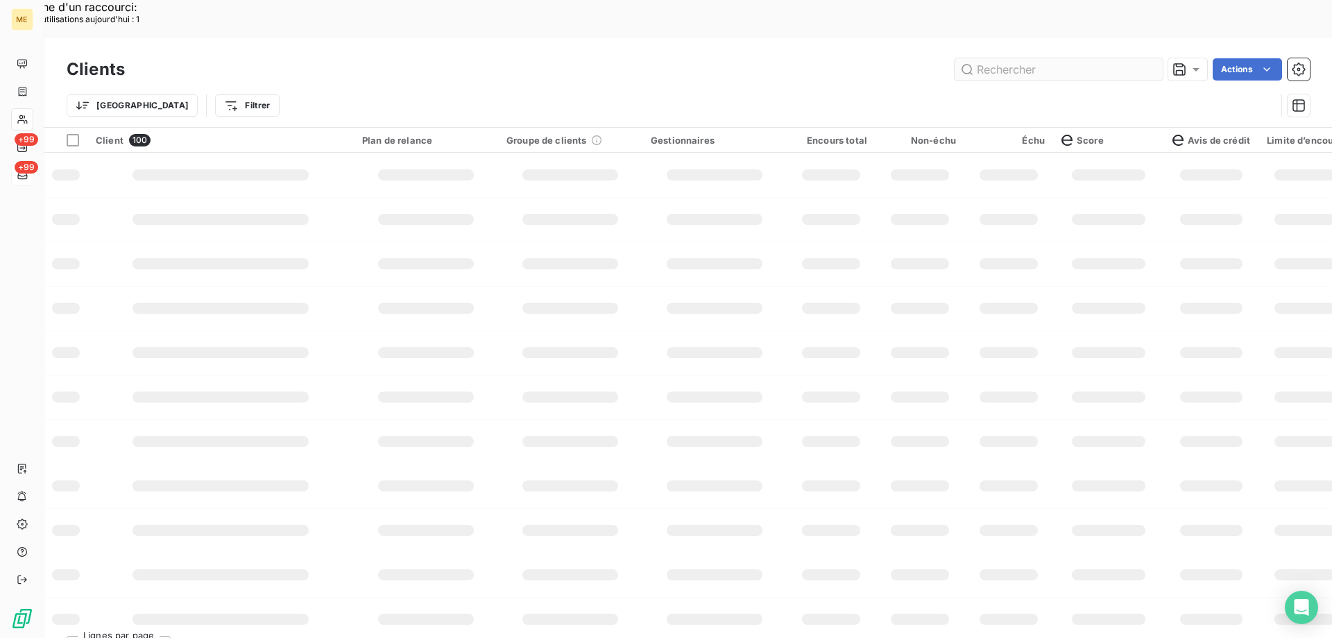
click at [1000, 58] on input "text" at bounding box center [1059, 69] width 208 height 22
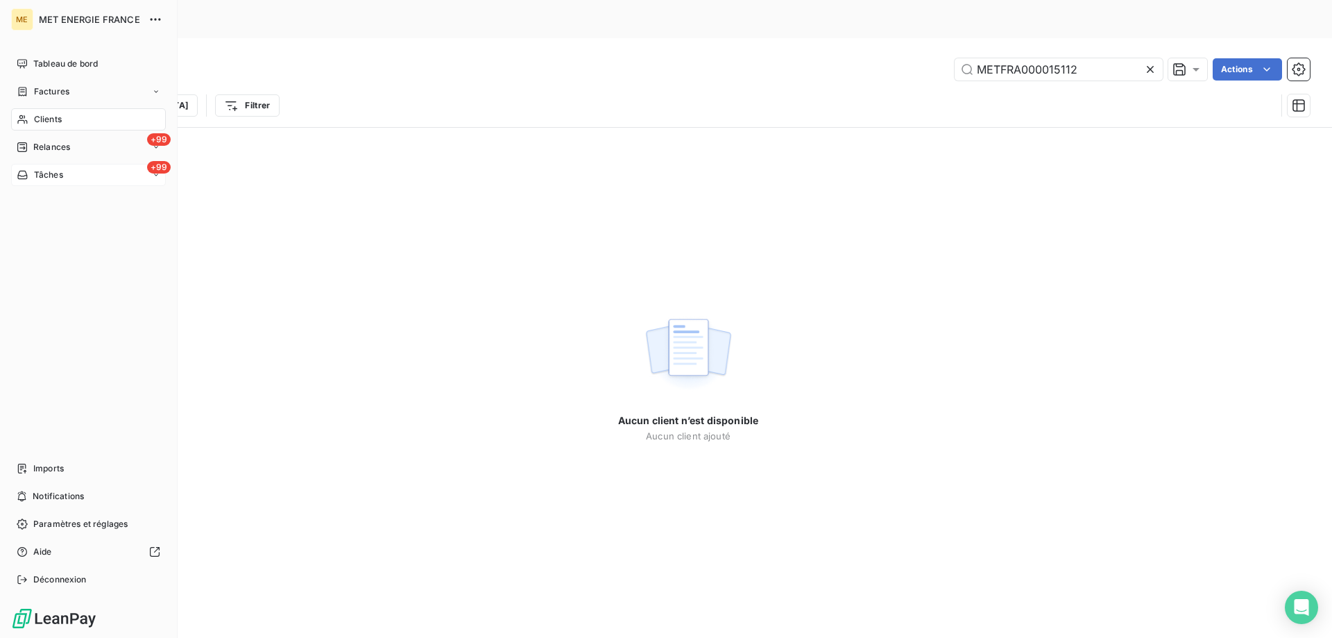
type input "METFRA000015112"
click at [56, 178] on span "Tâches" at bounding box center [48, 175] width 29 height 12
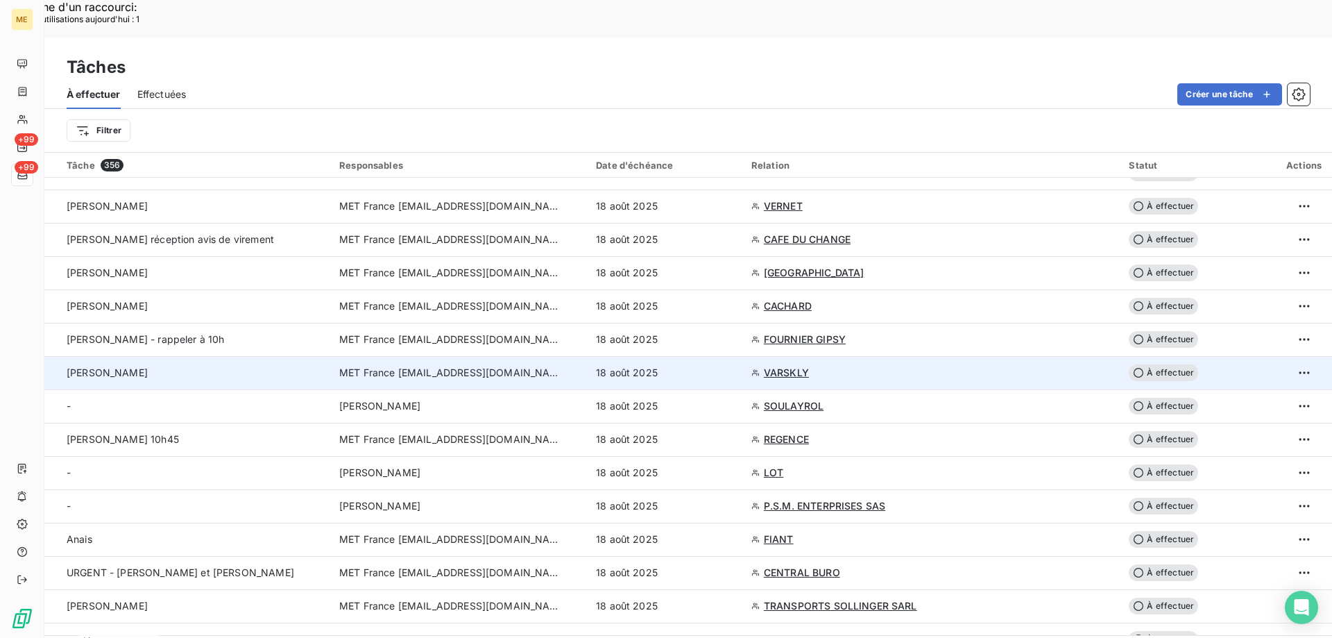
scroll to position [624, 0]
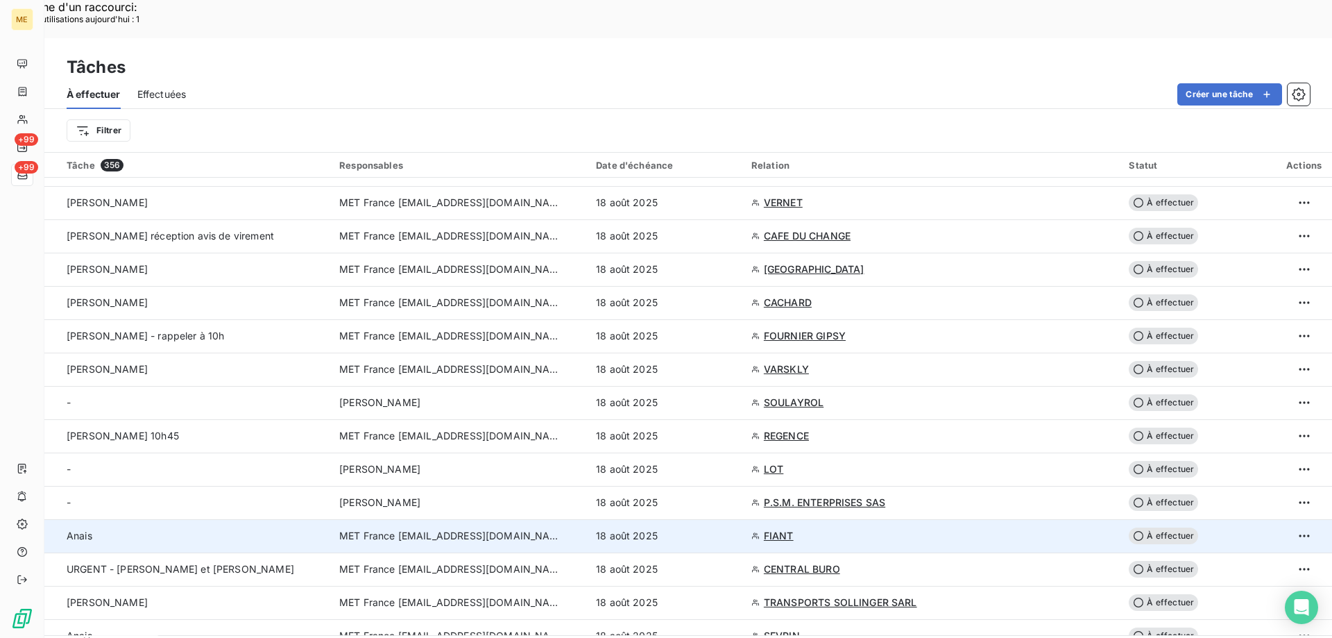
click at [739, 519] on td "18 août 2025" at bounding box center [665, 535] width 155 height 33
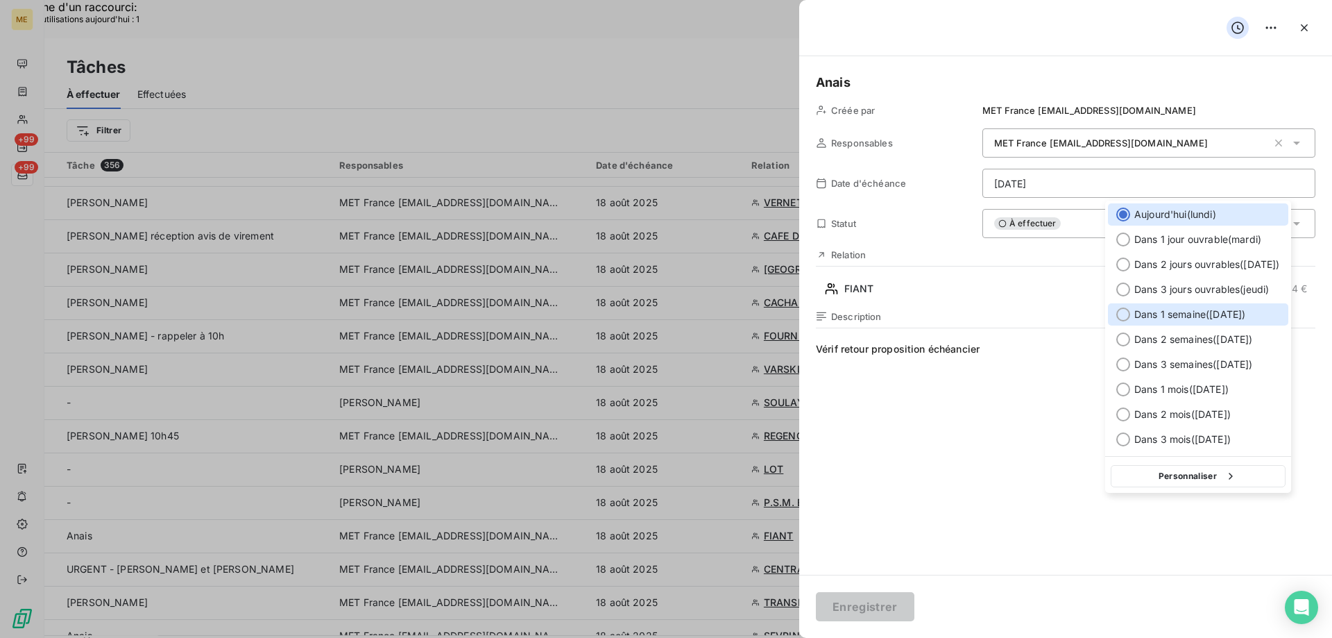
click at [1242, 312] on span "Dans 1 semaine ( 25 août )" at bounding box center [1189, 314] width 111 height 14
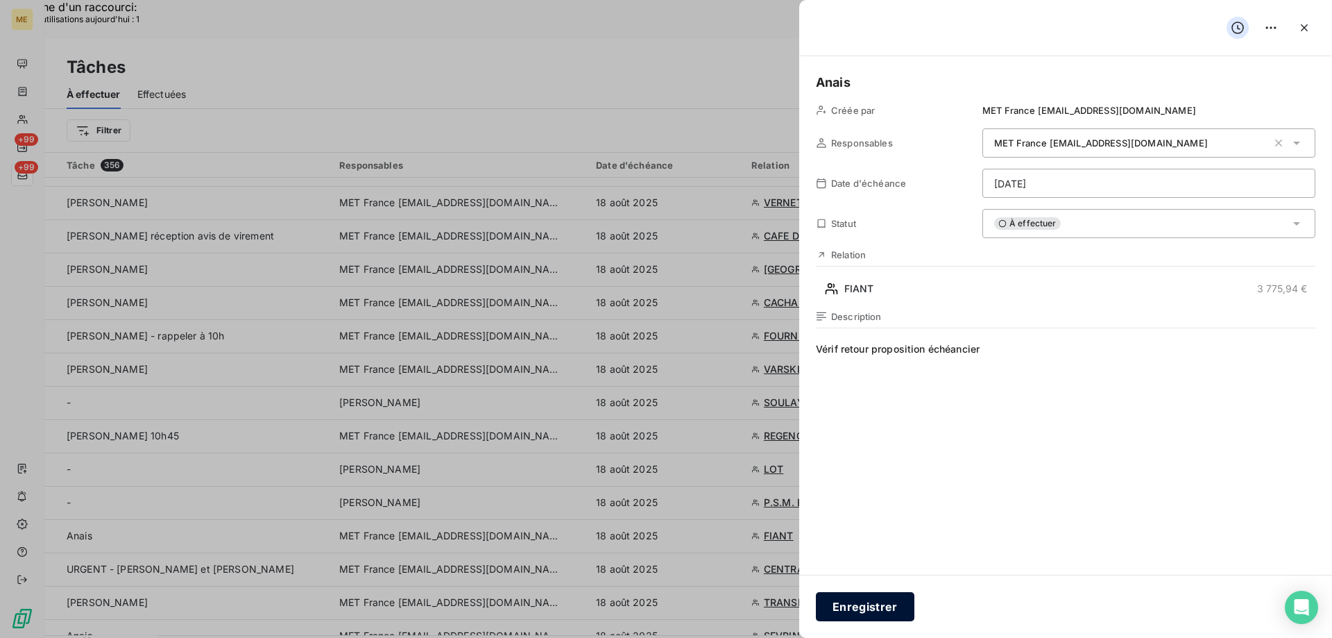
click at [846, 606] on button "Enregistrer" at bounding box center [865, 606] width 99 height 29
type input "18/08/2025"
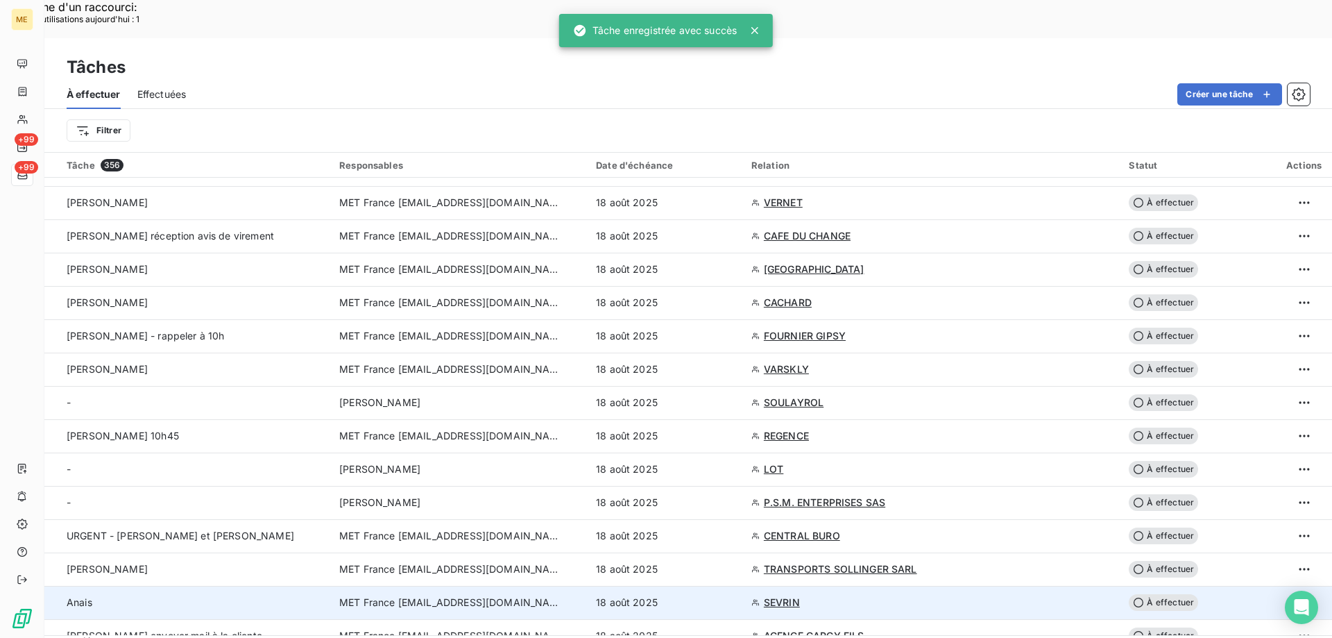
click at [585, 585] on td "MET France [EMAIL_ADDRESS][DOMAIN_NAME]" at bounding box center [459, 601] width 257 height 33
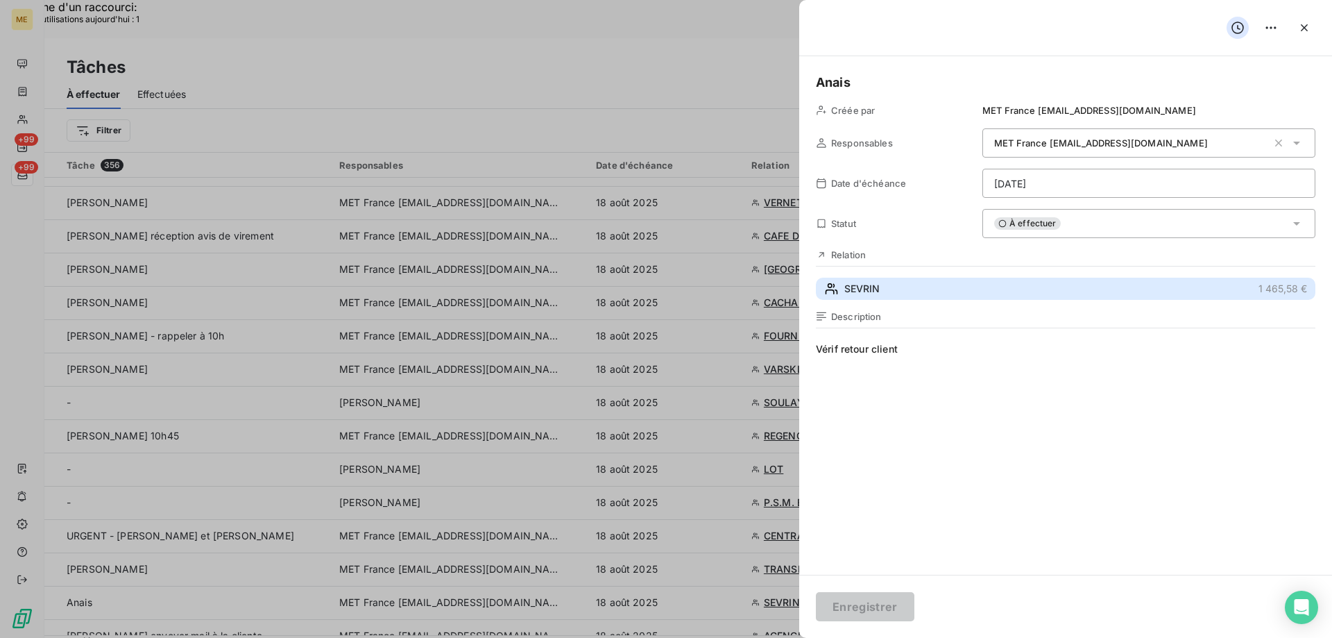
click at [925, 291] on button "SEVRIN 1 465,58 €" at bounding box center [1065, 288] width 499 height 22
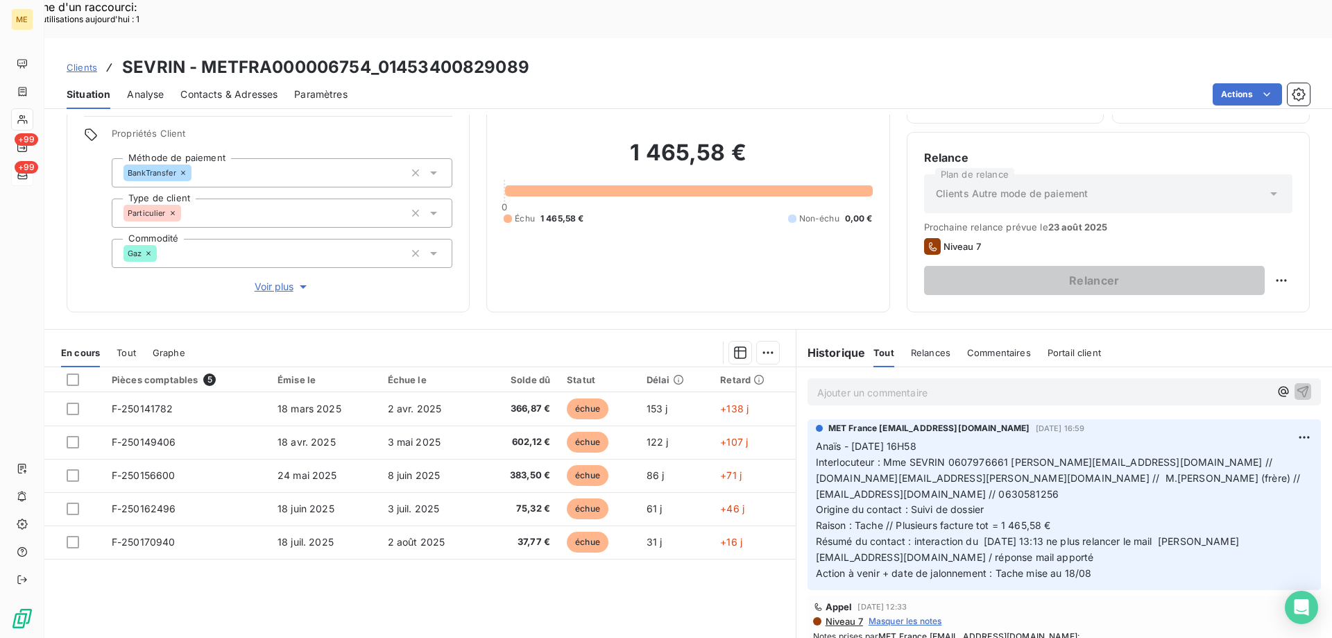
scroll to position [69, 0]
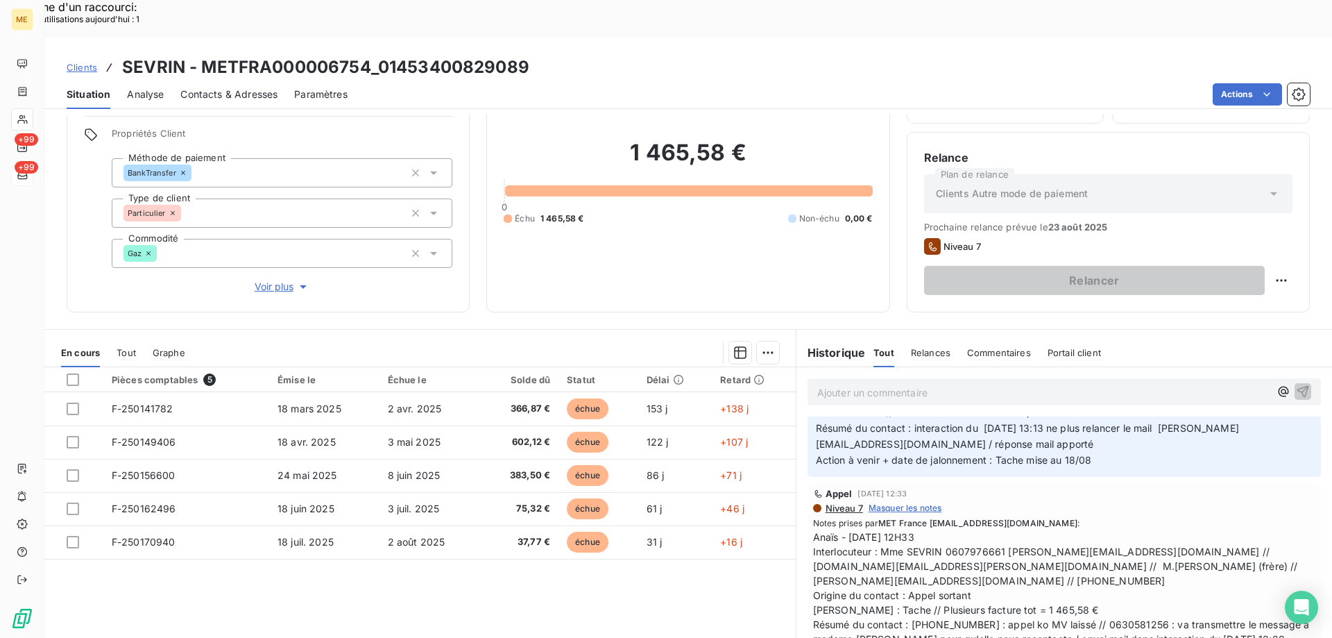
scroll to position [139, 0]
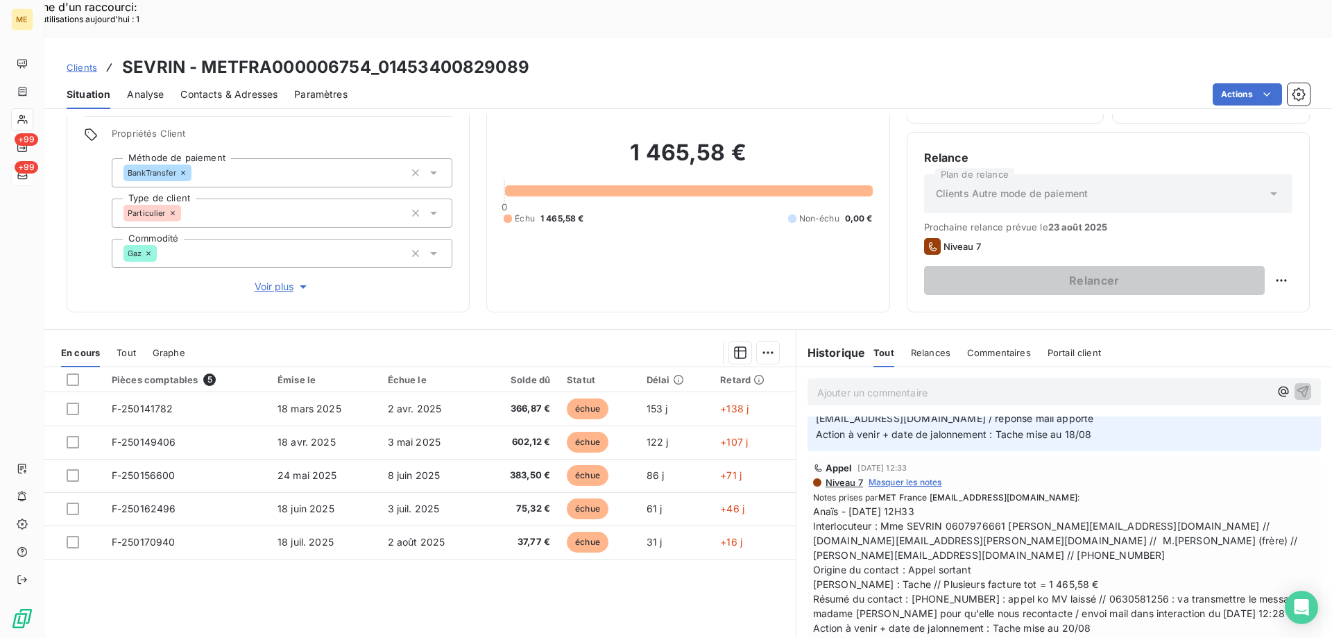
click at [289, 280] on span "Voir plus" at bounding box center [282, 287] width 55 height 14
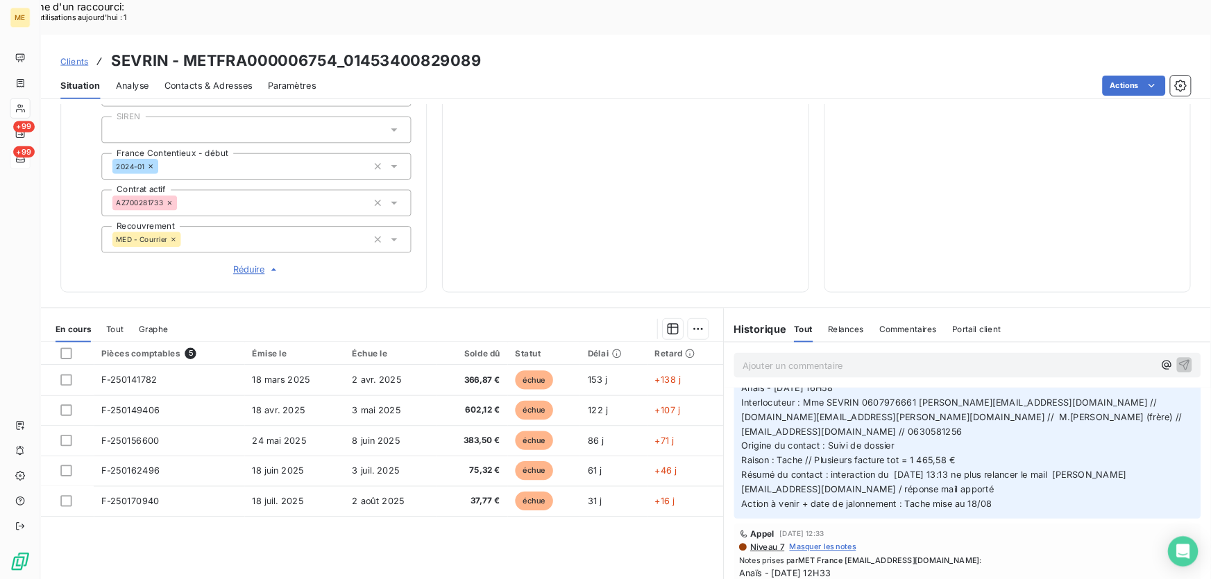
scroll to position [0, 0]
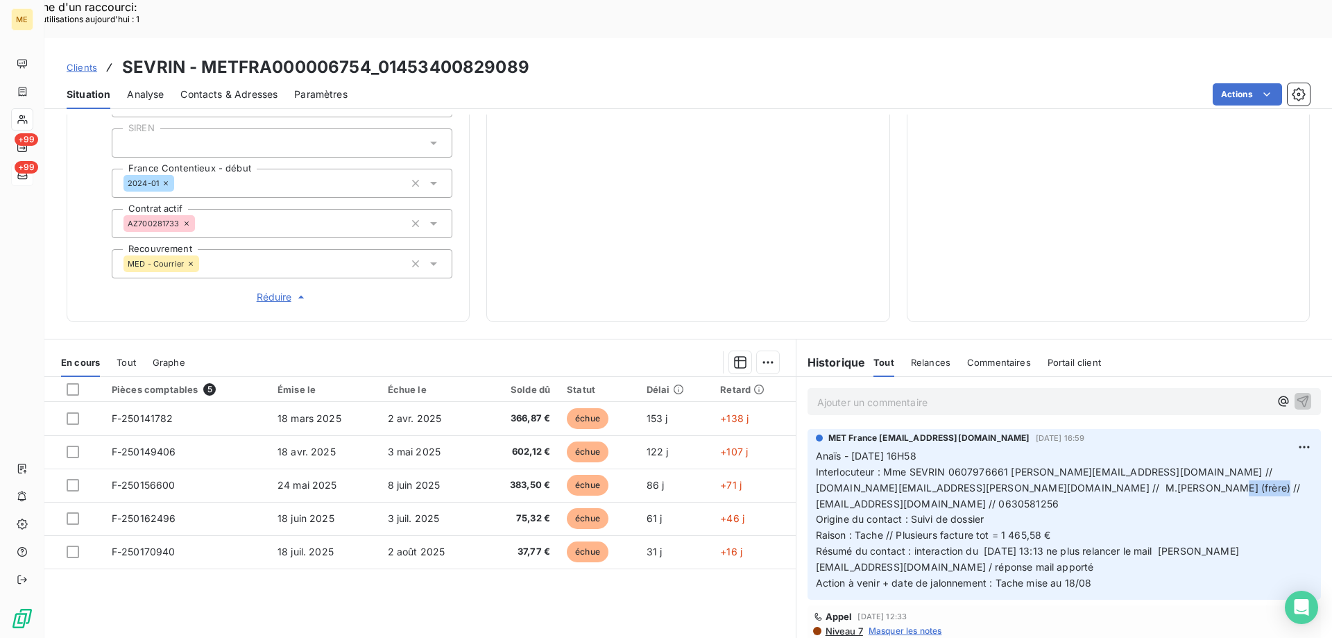
drag, startPoint x: 1257, startPoint y: 440, endPoint x: 1200, endPoint y: 442, distance: 56.9
click at [1200, 448] on p "Anaïs - 13/08/2025 - 16H58 Interlocuteur : Mme SEVRIN 0607976661 annie.gatinois…" at bounding box center [1064, 519] width 497 height 143
drag, startPoint x: 878, startPoint y: 426, endPoint x: 1000, endPoint y: 425, distance: 122.8
click at [1000, 465] on span "Interlocuteur : Mme SEVRIN 0607976661 annie.gatinois.sevrin@gmail.com // sevrin…" at bounding box center [1060, 487] width 488 height 44
click at [941, 461] on p "Anaïs - 13/08/2025 - 16H58 Interlocuteur : Mme SEVRIN 0607976661 annie.gatinois…" at bounding box center [1064, 519] width 497 height 143
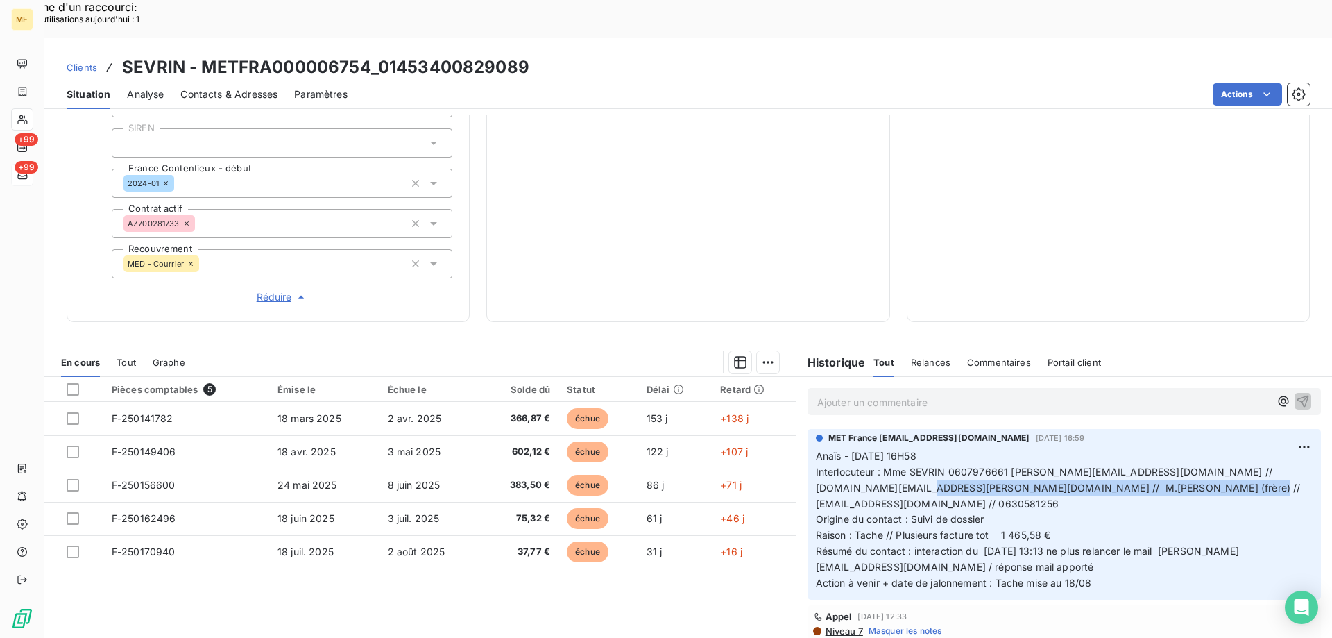
drag, startPoint x: 964, startPoint y: 439, endPoint x: 1271, endPoint y: 438, distance: 307.3
click at [1271, 448] on p "Anaïs - 13/08/2025 - 16H58 Interlocuteur : Mme SEVRIN 0607976661 annie.gatinois…" at bounding box center [1064, 519] width 497 height 143
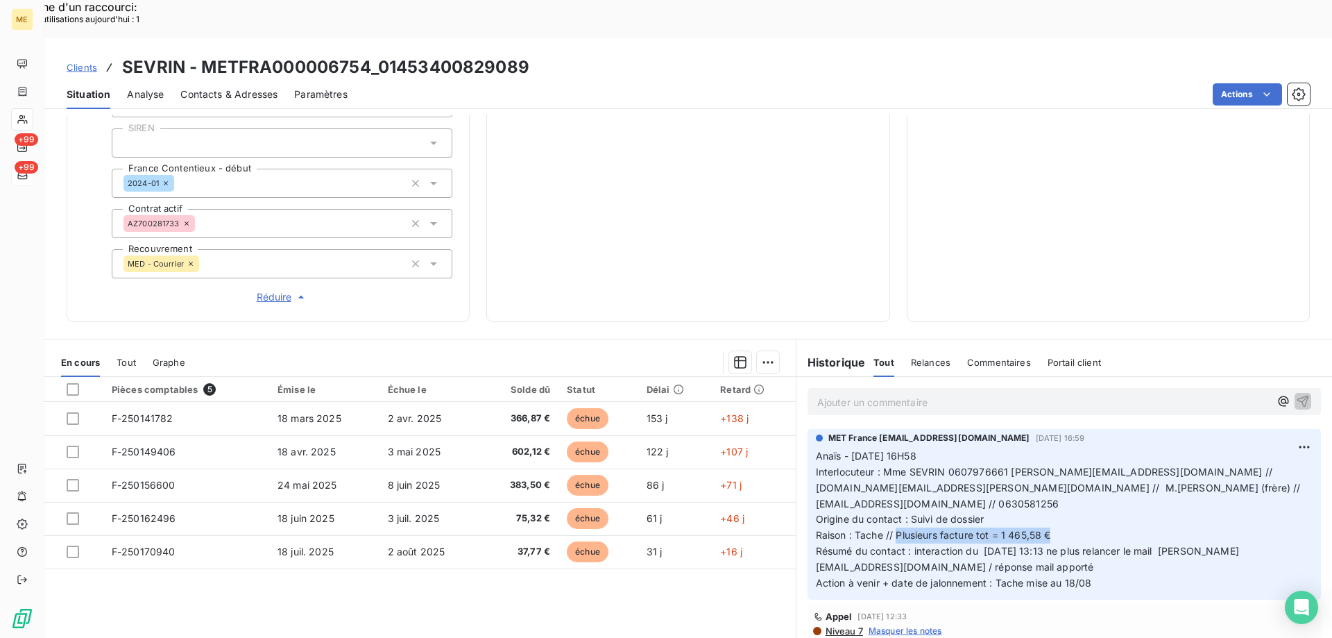
drag, startPoint x: 889, startPoint y: 469, endPoint x: 1075, endPoint y: 464, distance: 185.3
click at [1075, 464] on p "Anaïs - 13/08/2025 - 16H58 Interlocuteur : Mme SEVRIN 0607976661 annie.gatinois…" at bounding box center [1064, 519] width 497 height 143
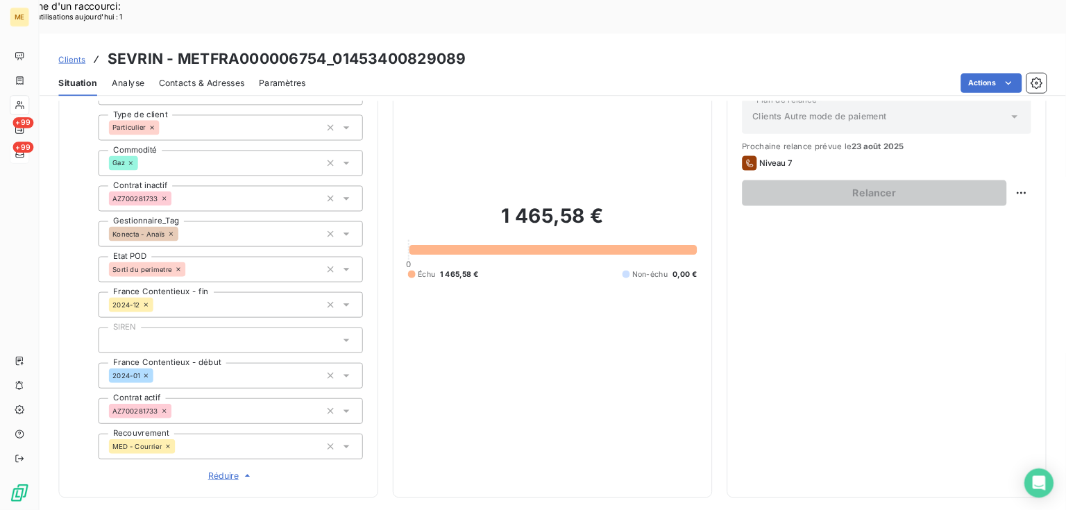
scroll to position [147, 0]
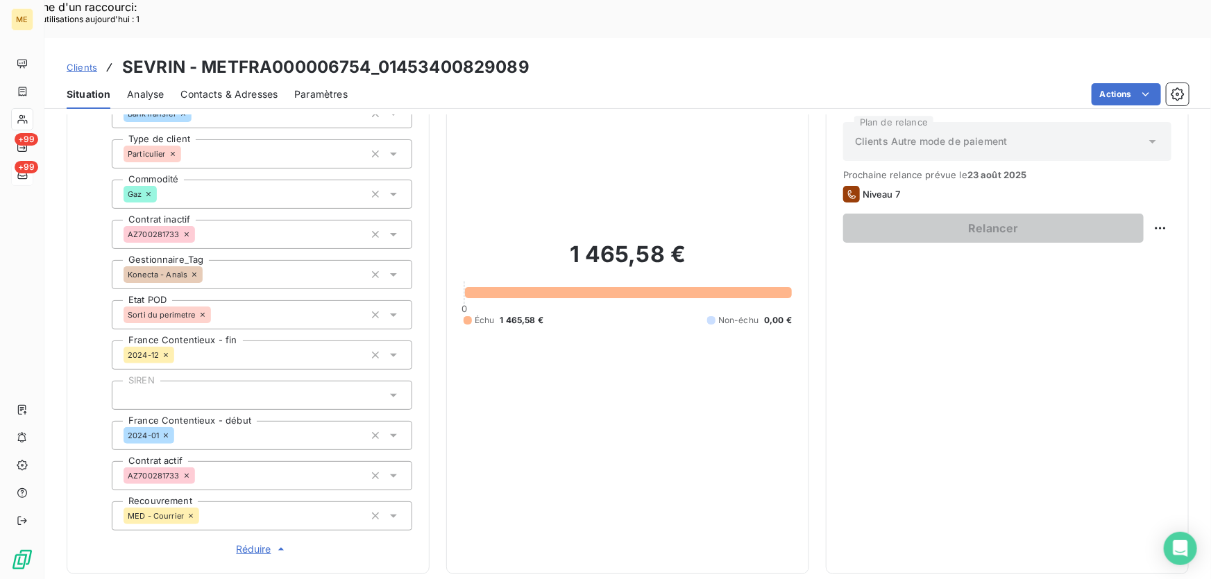
click at [773, 342] on div "1 465,58 € 0 Échu 1 465,58 € Non-échu 0,00 €" at bounding box center [627, 283] width 328 height 547
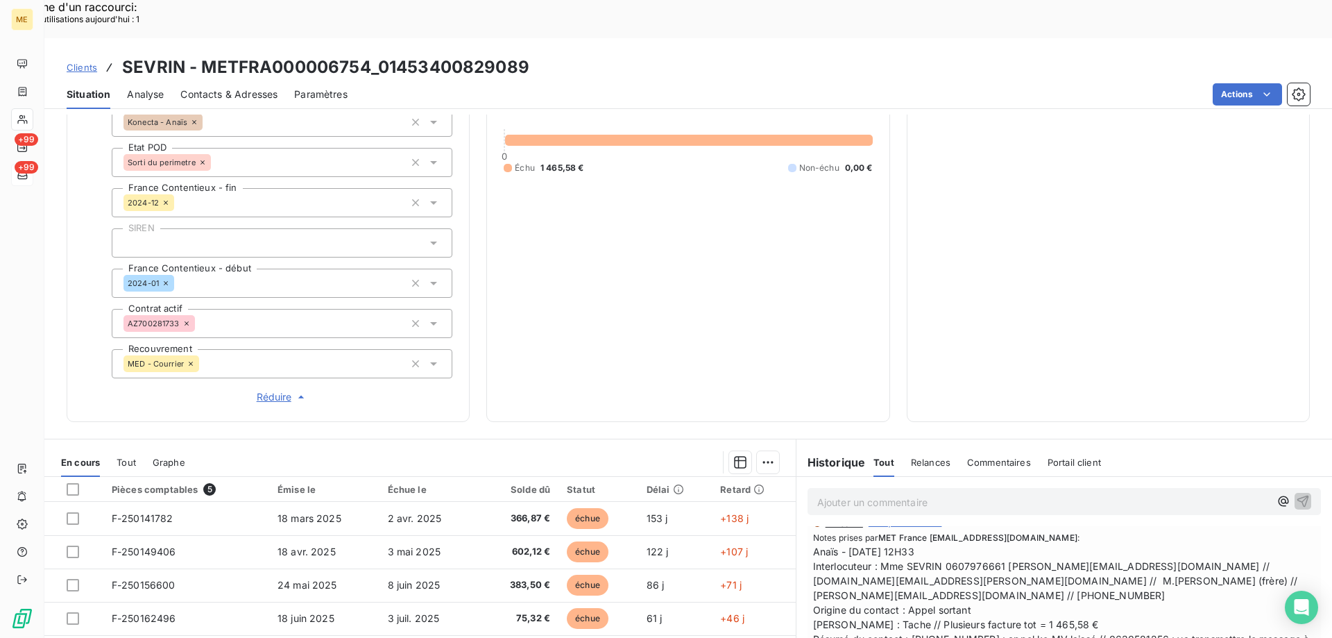
scroll to position [400, 0]
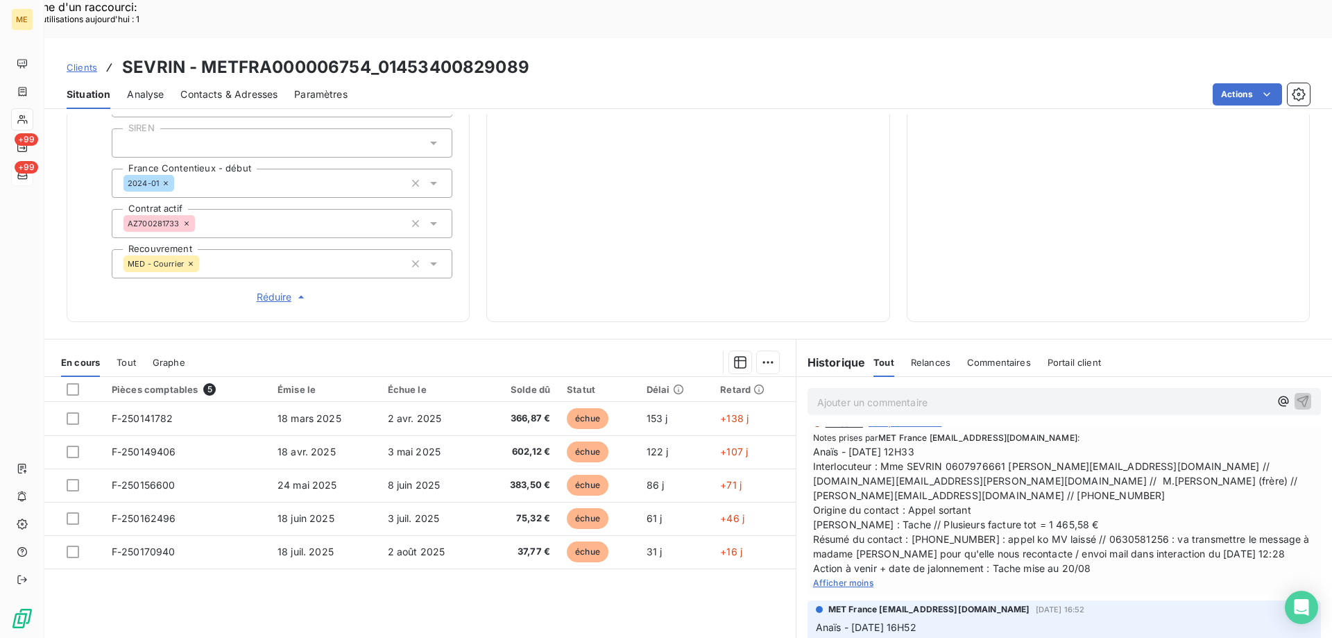
click at [1025, 393] on p "Ajouter un commentaire ﻿" at bounding box center [1043, 401] width 452 height 17
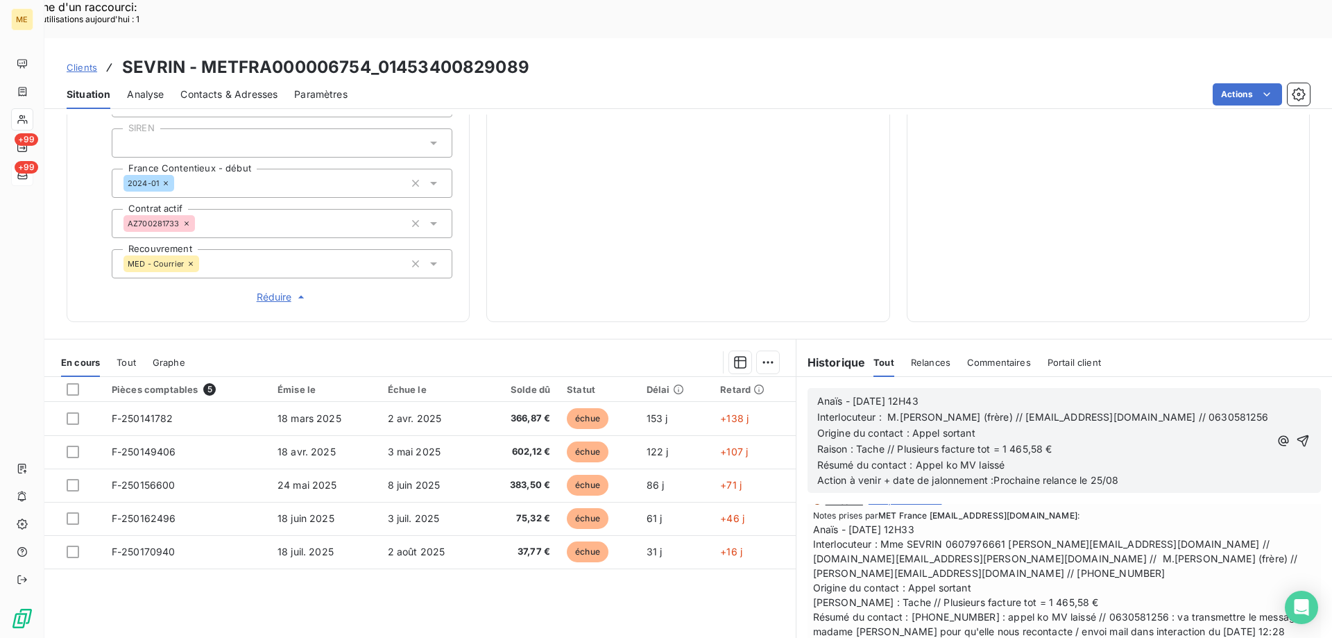
scroll to position [286, 0]
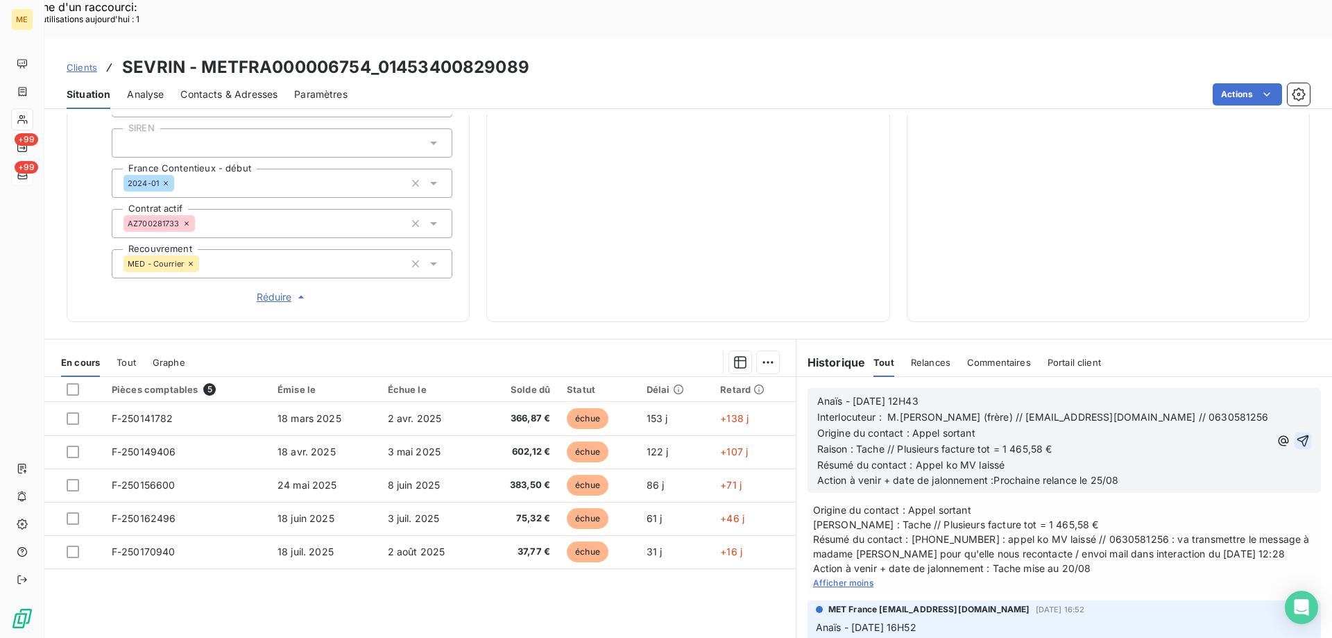
click at [1296, 434] on icon "button" at bounding box center [1303, 441] width 14 height 14
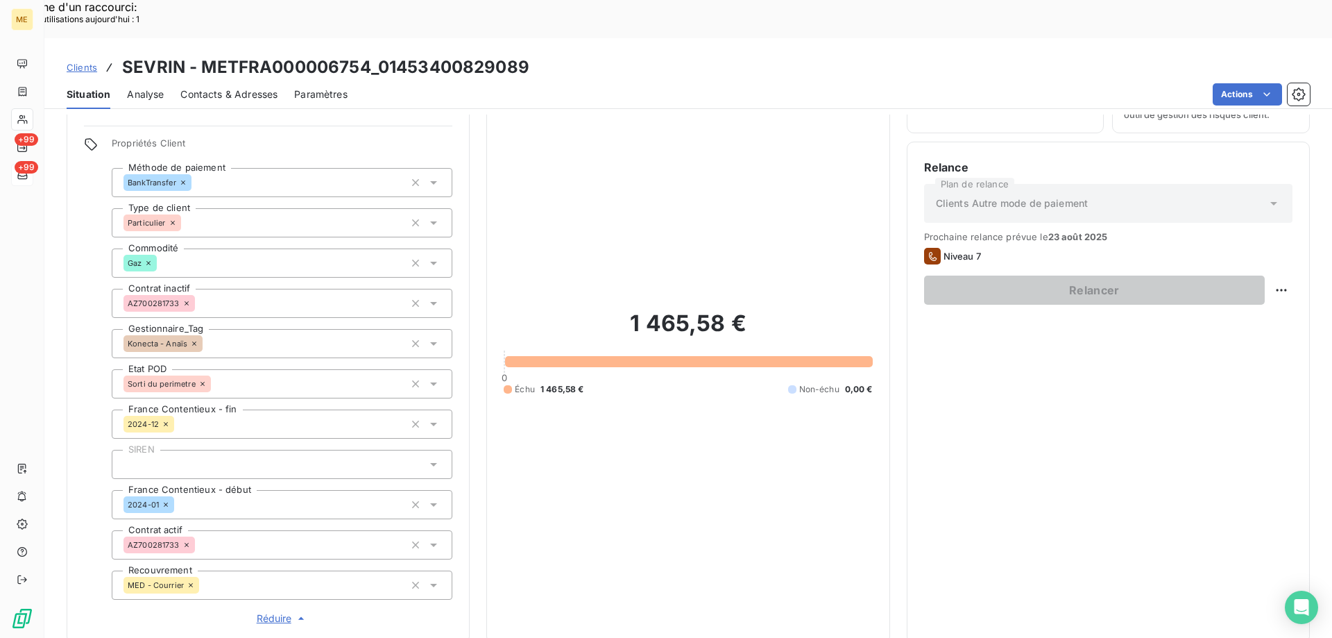
scroll to position [0, 0]
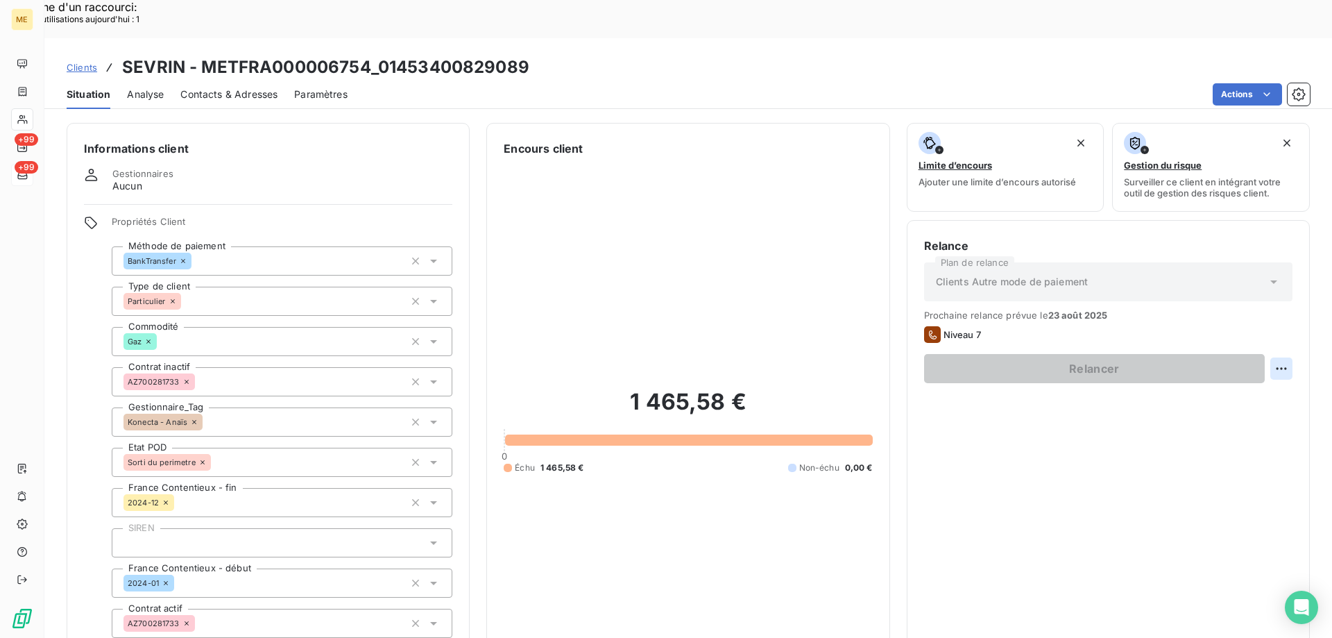
click at [1258, 366] on div "Replanifier cette action" at bounding box center [1214, 361] width 124 height 22
select select "7"
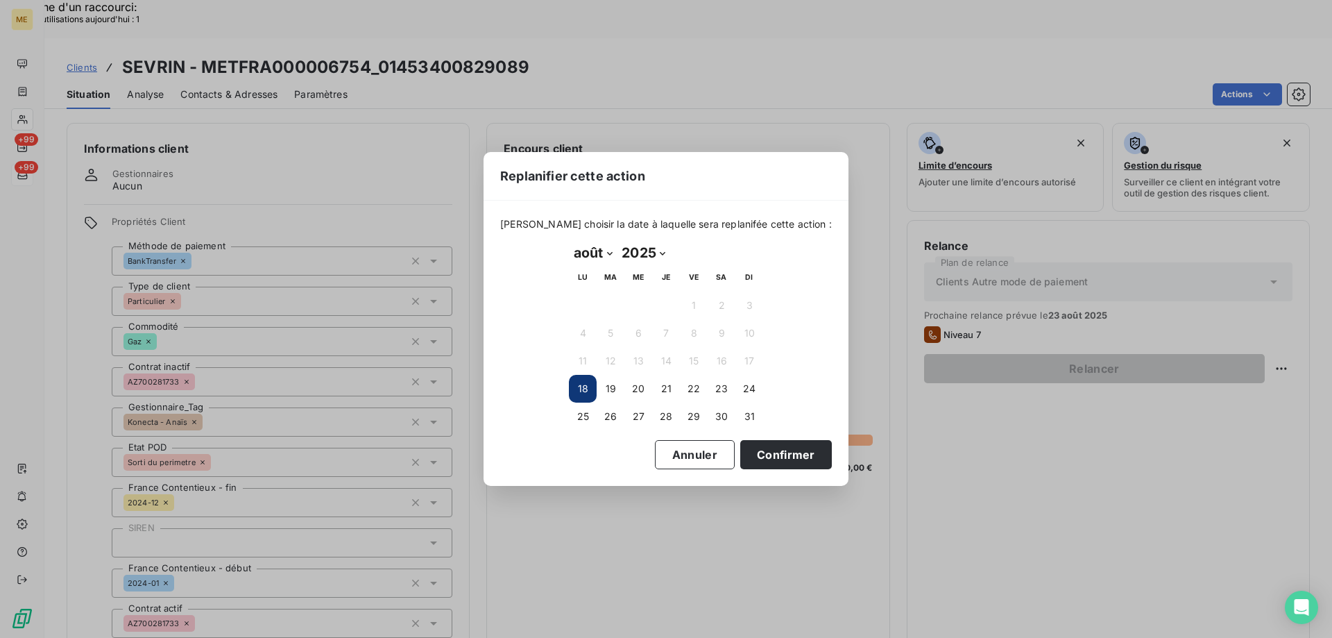
drag, startPoint x: 582, startPoint y: 415, endPoint x: 597, endPoint y: 425, distance: 18.1
click at [582, 416] on button "25" at bounding box center [583, 416] width 28 height 28
click at [780, 463] on button "Confirmer" at bounding box center [786, 454] width 92 height 29
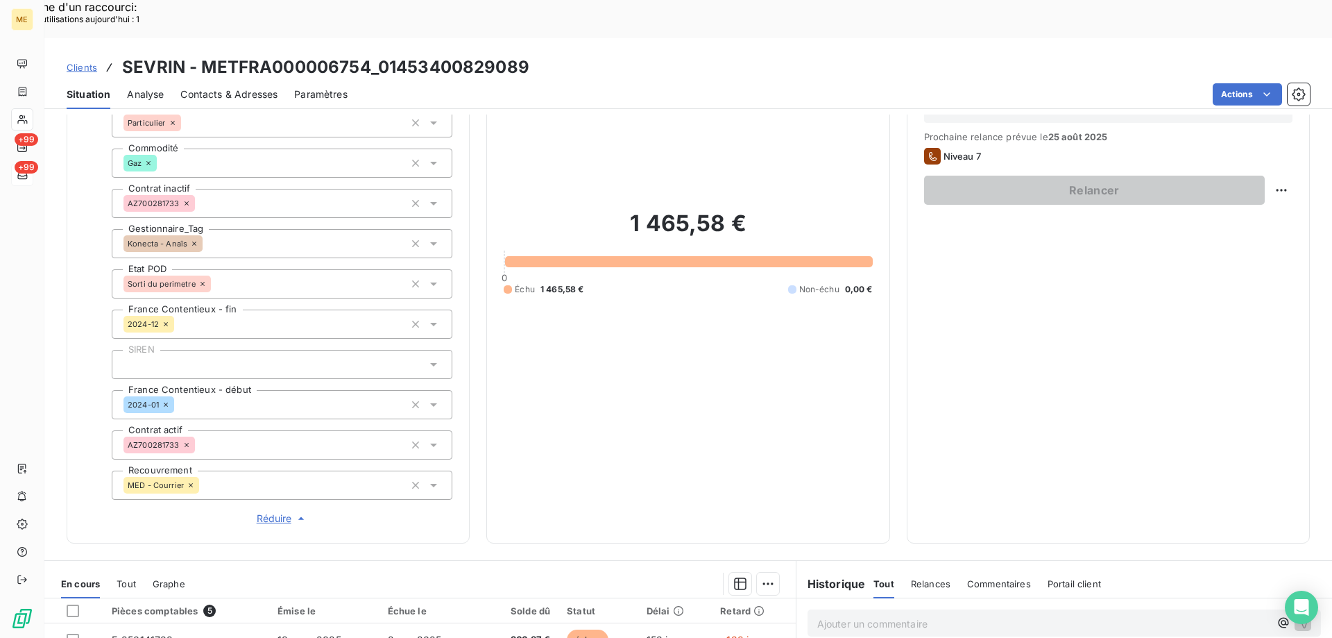
scroll to position [208, 0]
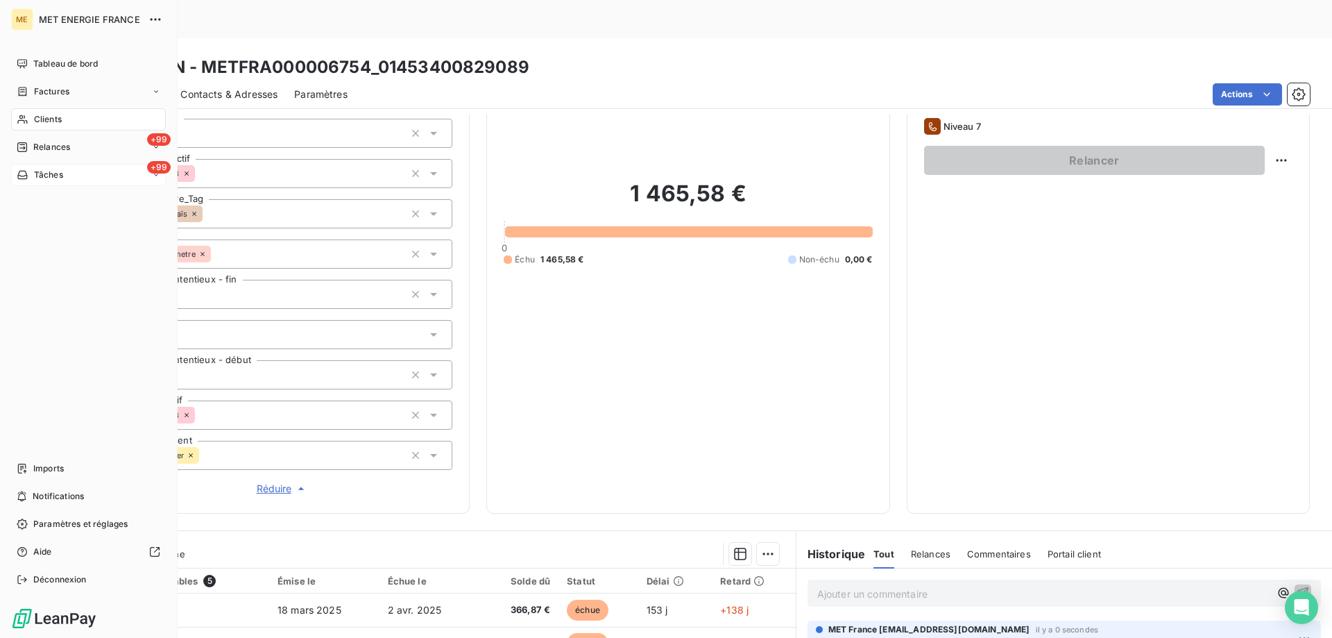
click at [22, 173] on icon at bounding box center [23, 174] width 12 height 11
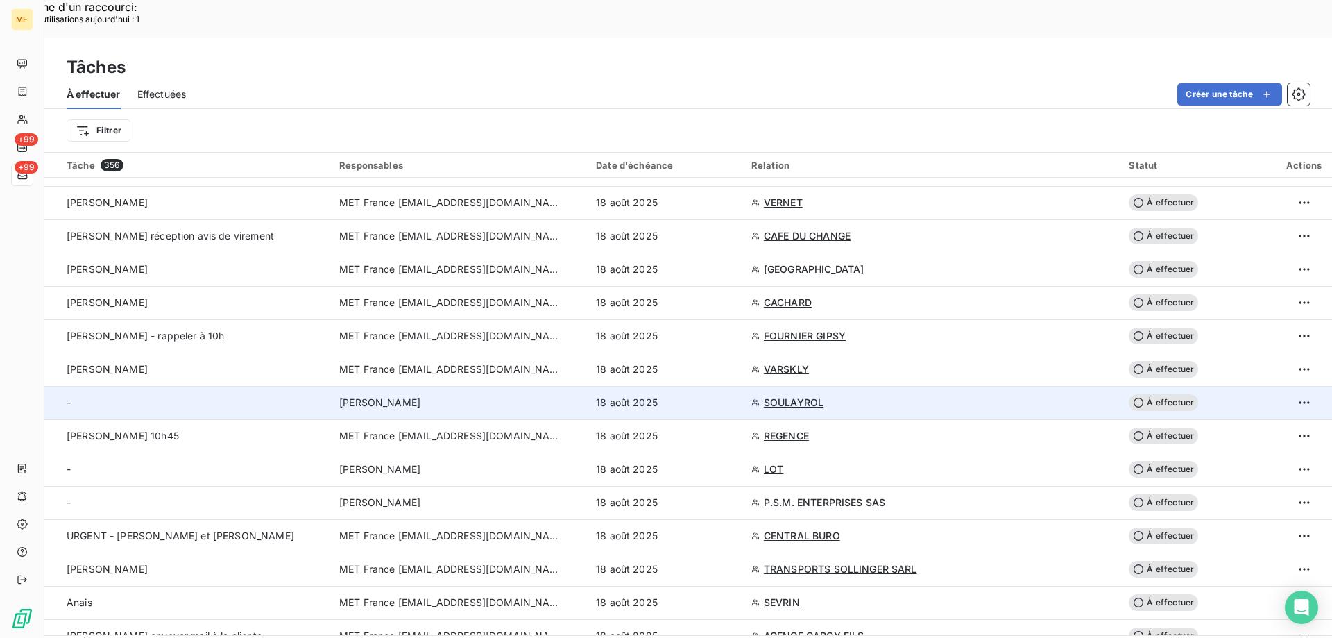
scroll to position [763, 0]
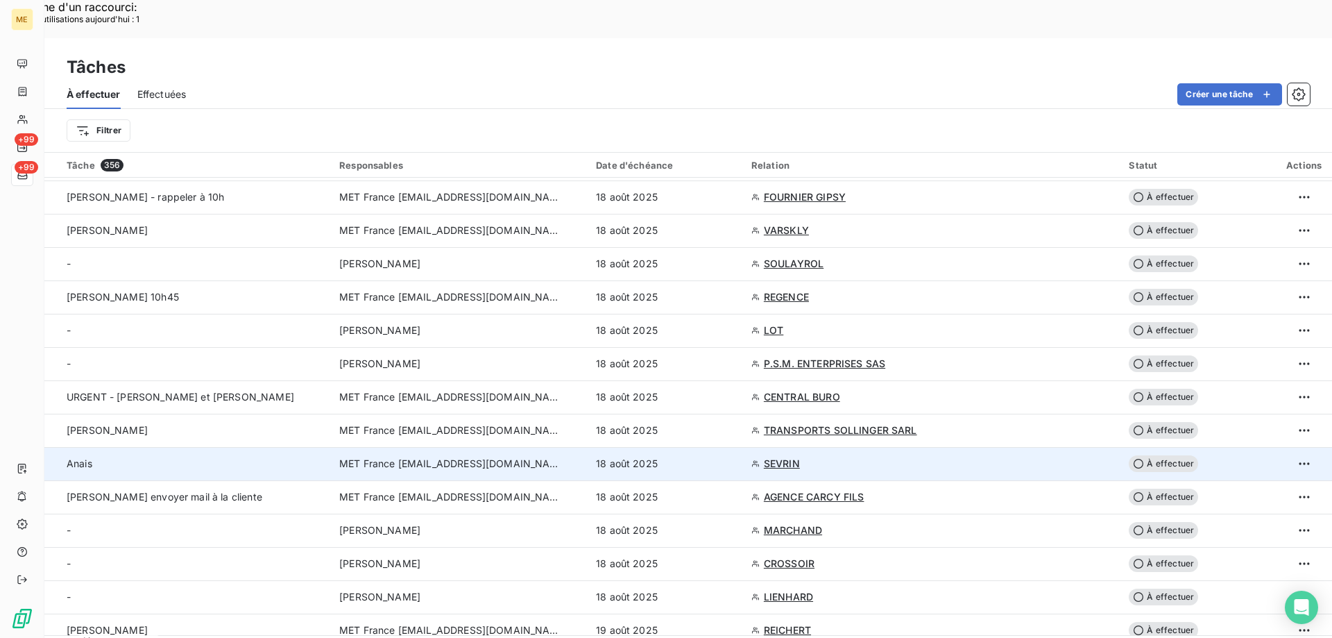
click at [708, 456] on div "18 août 2025" at bounding box center [665, 463] width 139 height 14
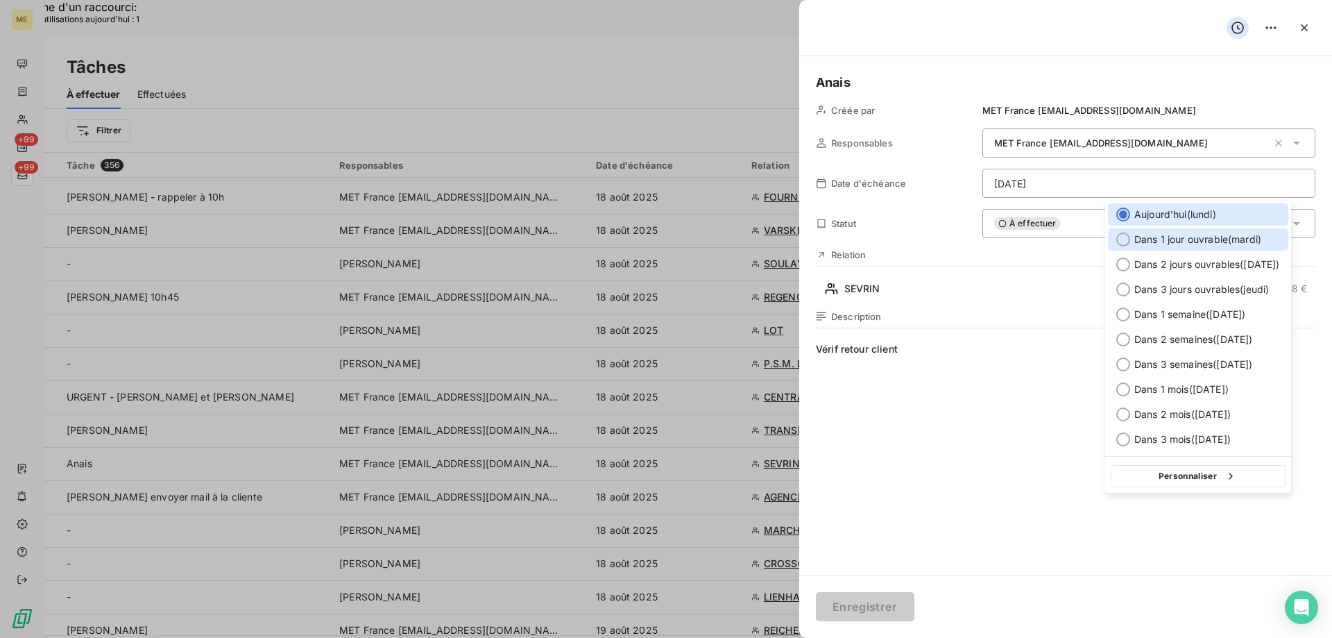
click at [1156, 241] on span "Dans 1 jour ouvrable ( mardi )" at bounding box center [1197, 239] width 127 height 14
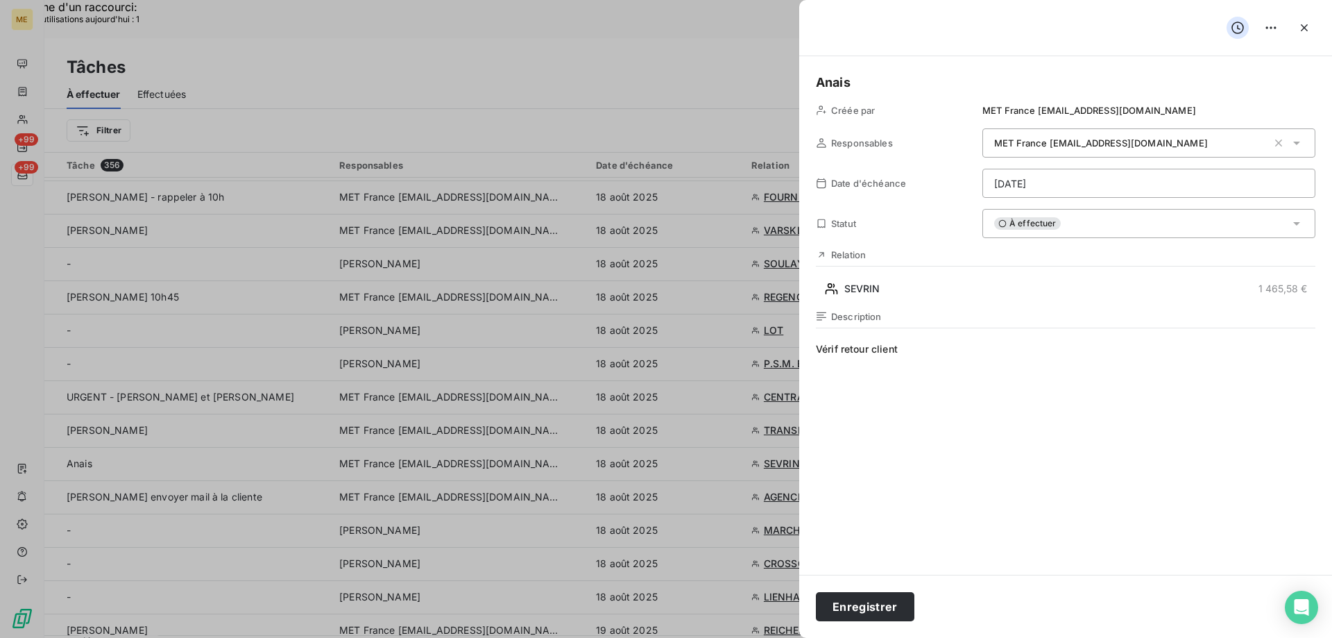
click at [1045, 237] on div "À effectuer" at bounding box center [1148, 223] width 333 height 29
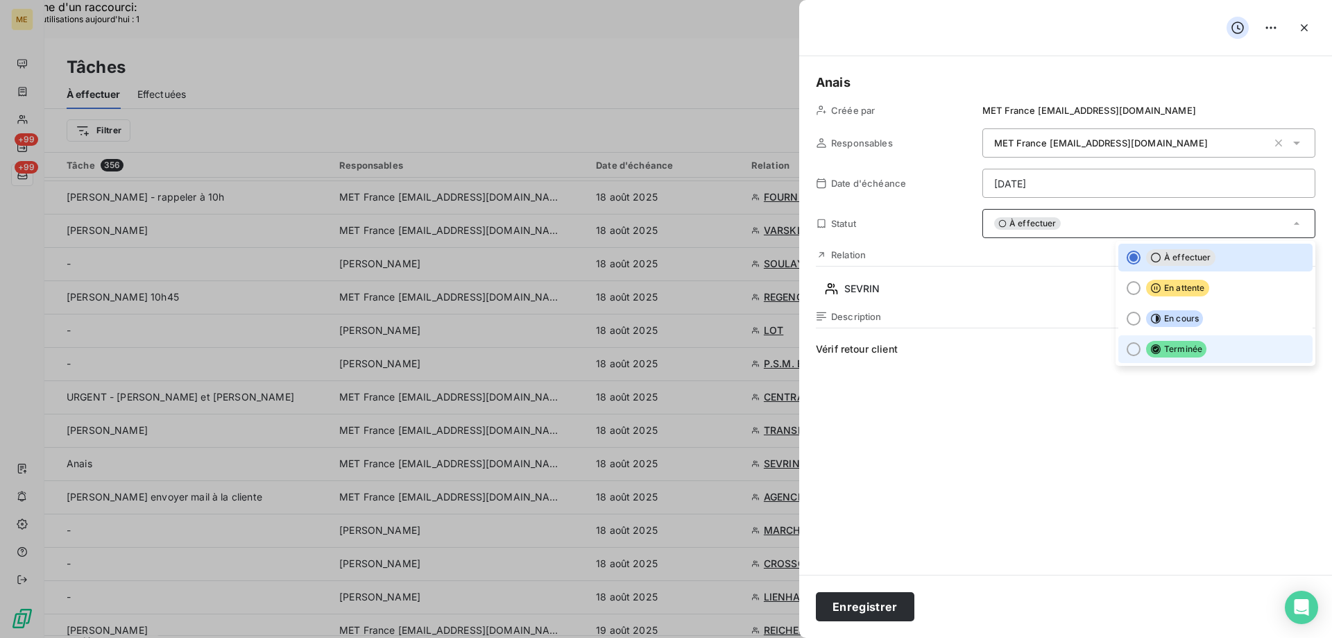
click at [1150, 350] on icon at bounding box center [1155, 348] width 11 height 11
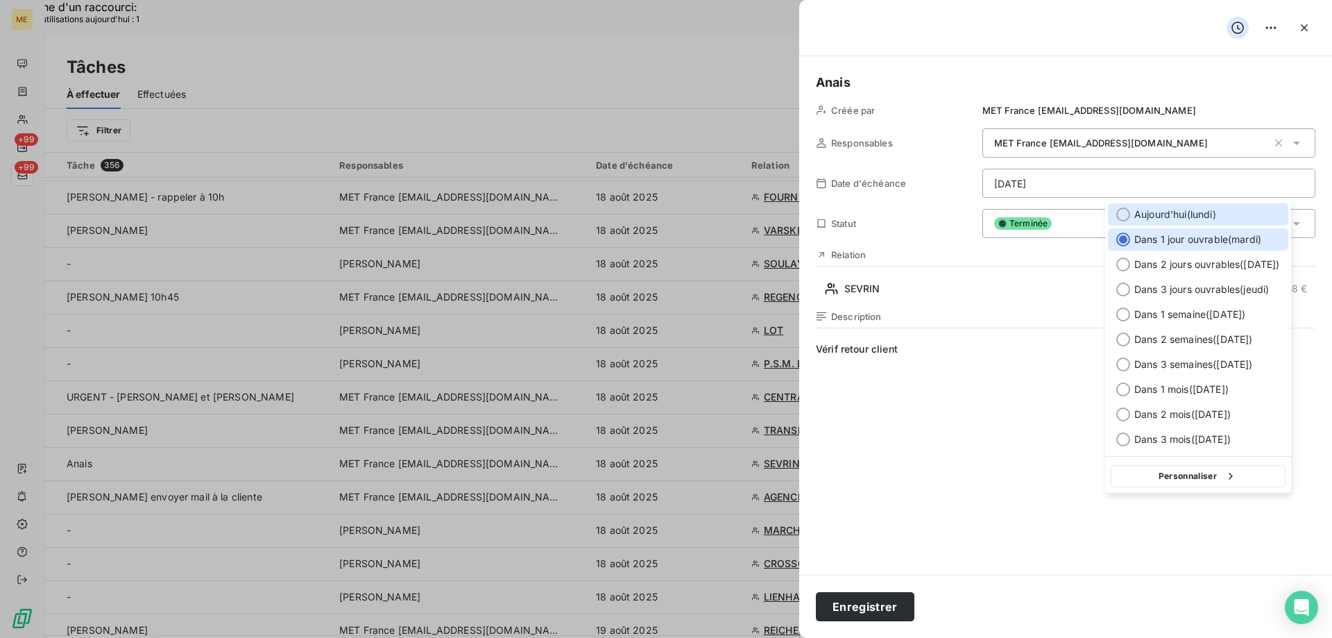
click at [1170, 218] on span "Aujourd'hui ( lundi )" at bounding box center [1175, 214] width 82 height 14
type input "18/08/2025"
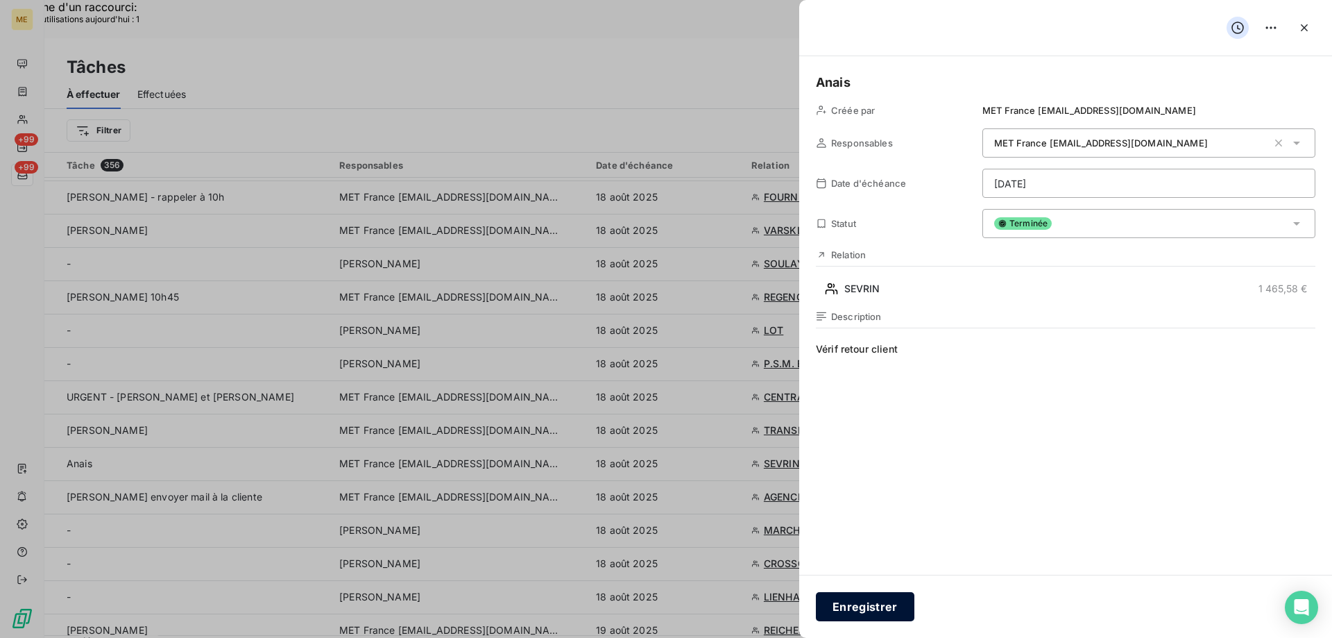
click at [845, 601] on button "Enregistrer" at bounding box center [865, 606] width 99 height 29
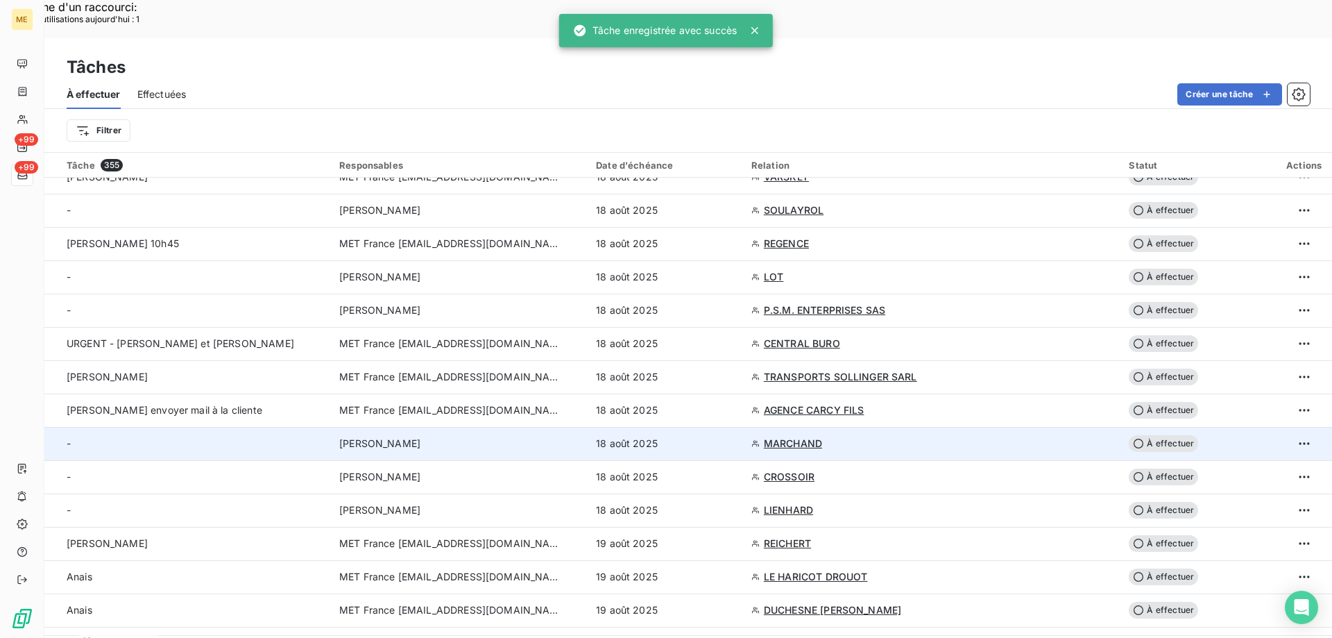
scroll to position [832, 0]
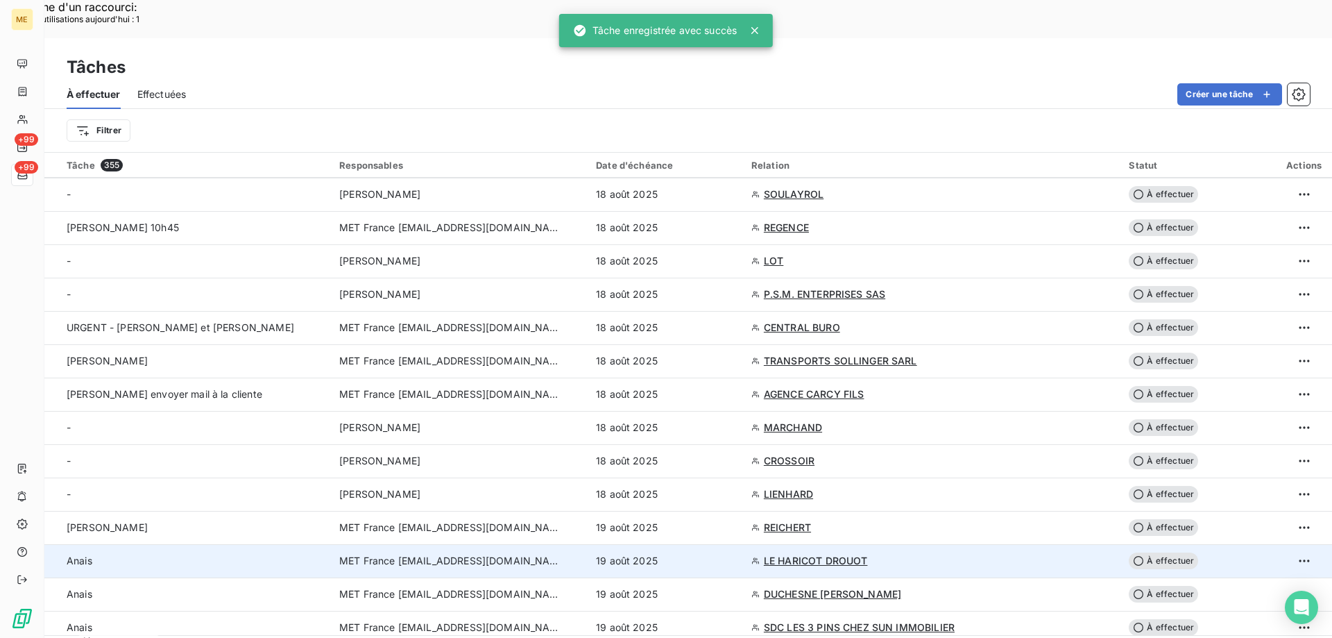
click at [690, 544] on td "19 août 2025" at bounding box center [665, 560] width 155 height 33
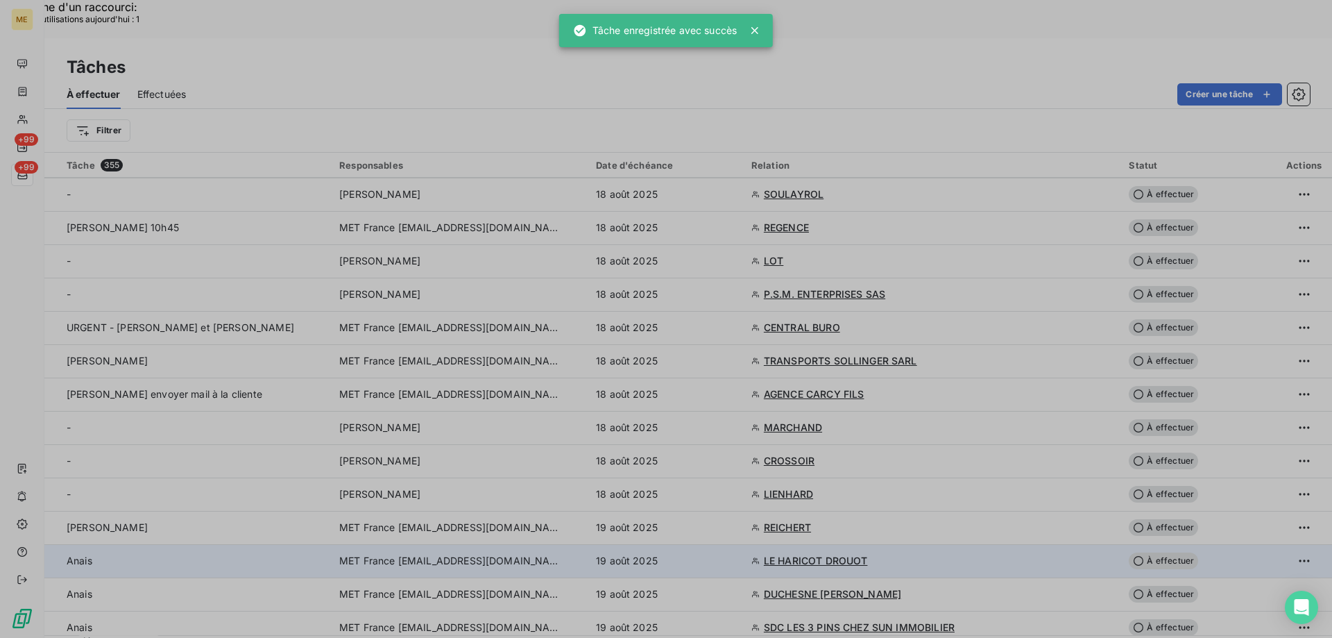
type input "19/08/2025"
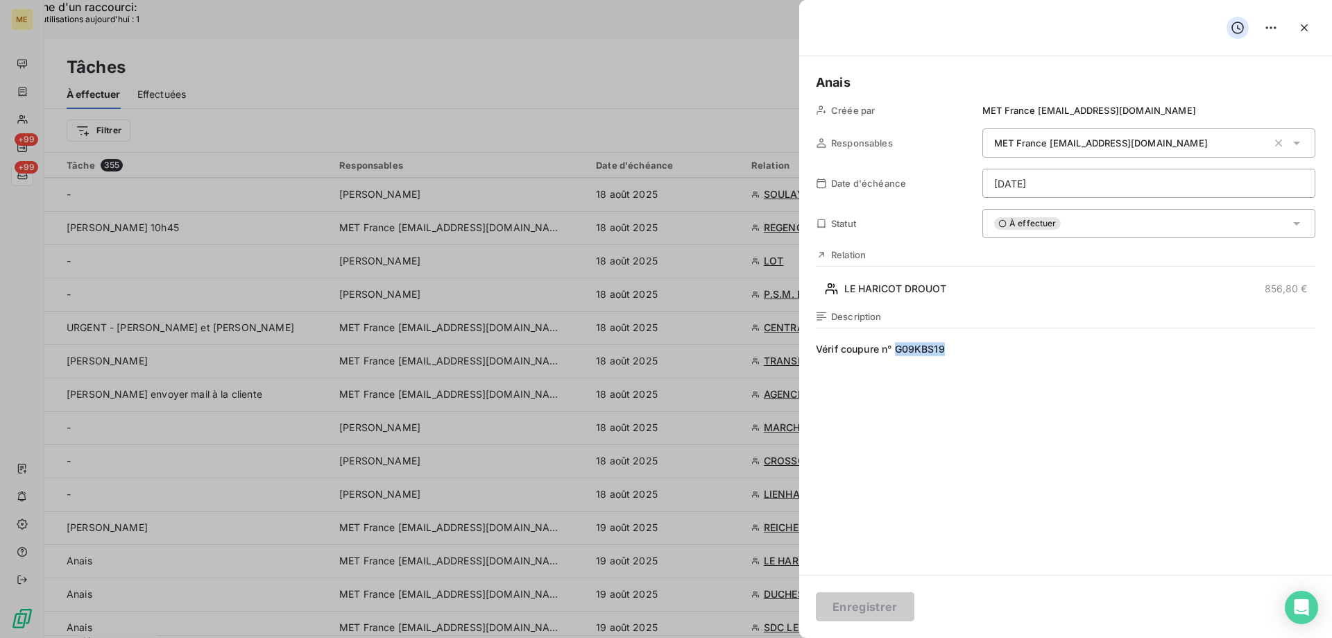
drag, startPoint x: 953, startPoint y: 349, endPoint x: 898, endPoint y: 350, distance: 54.8
click at [898, 350] on span "Vérif coupure n° G09KBS19" at bounding box center [1065, 475] width 499 height 266
click at [1115, 220] on div "À effectuer" at bounding box center [1148, 223] width 333 height 29
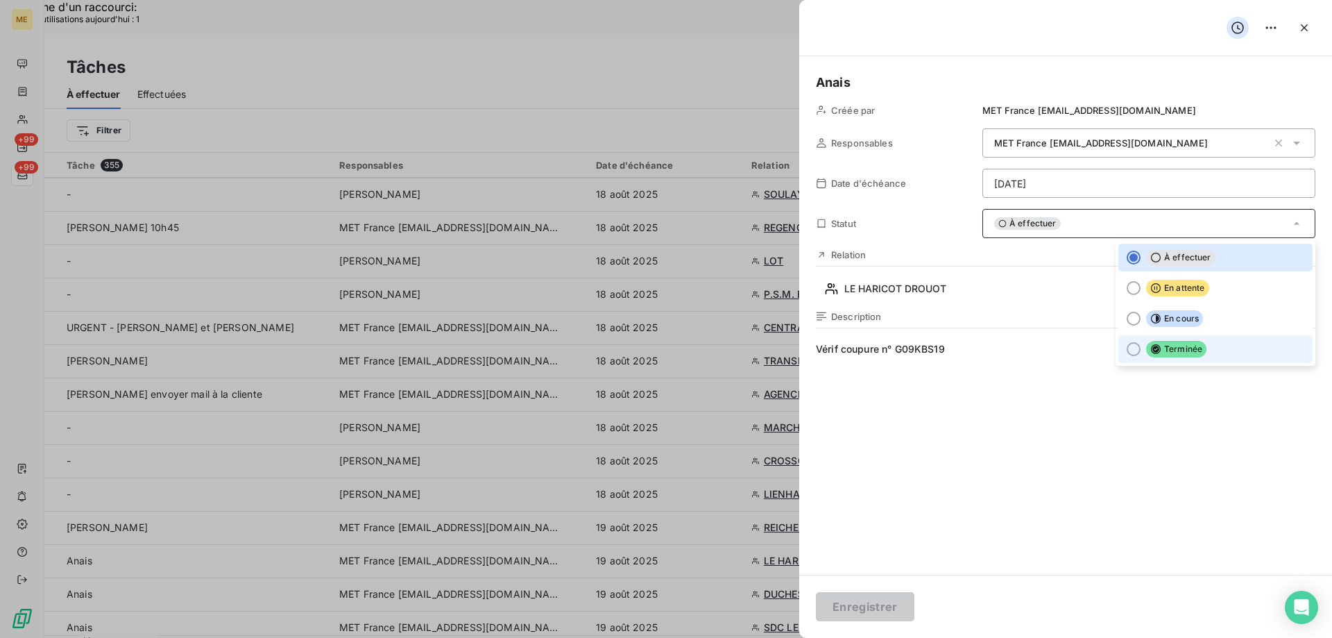
click at [1190, 352] on span "Terminée" at bounding box center [1176, 349] width 60 height 17
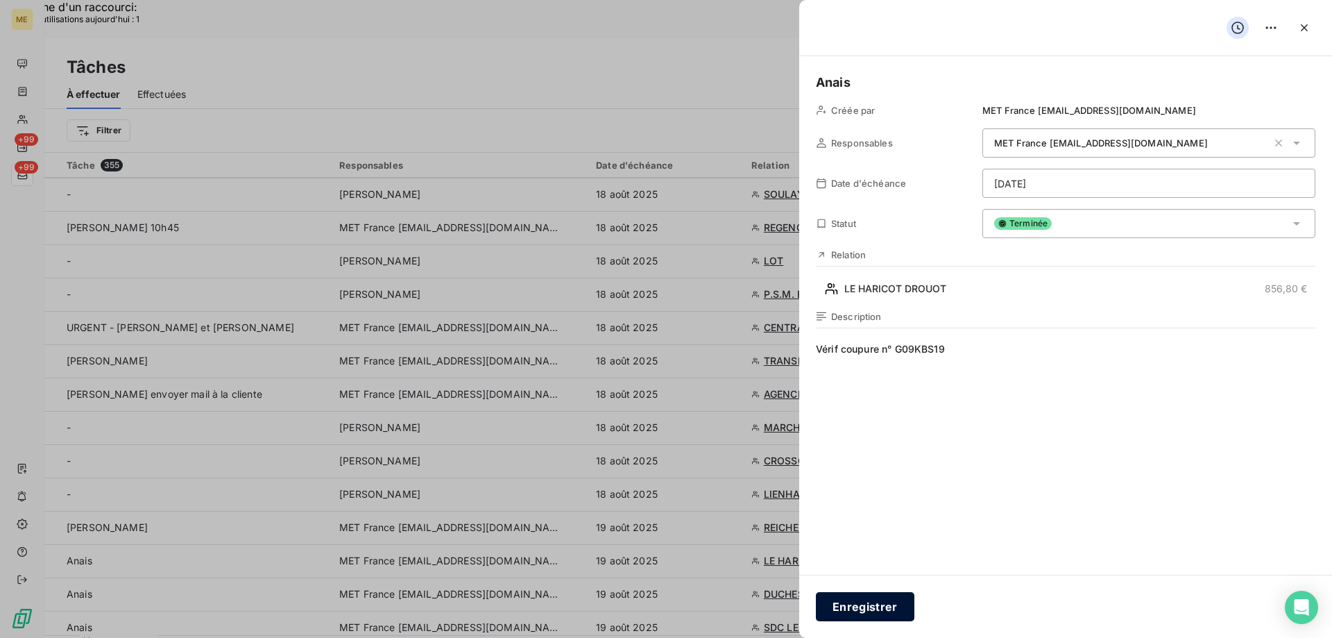
click at [879, 601] on button "Enregistrer" at bounding box center [865, 606] width 99 height 29
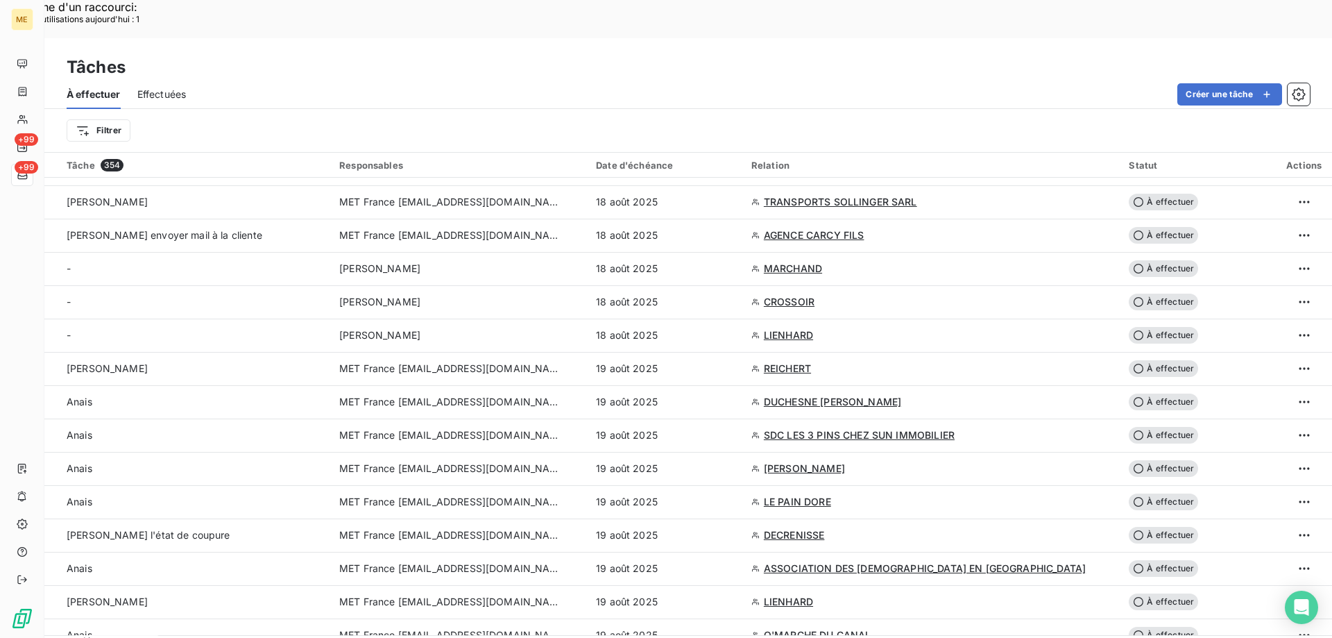
scroll to position [971, 0]
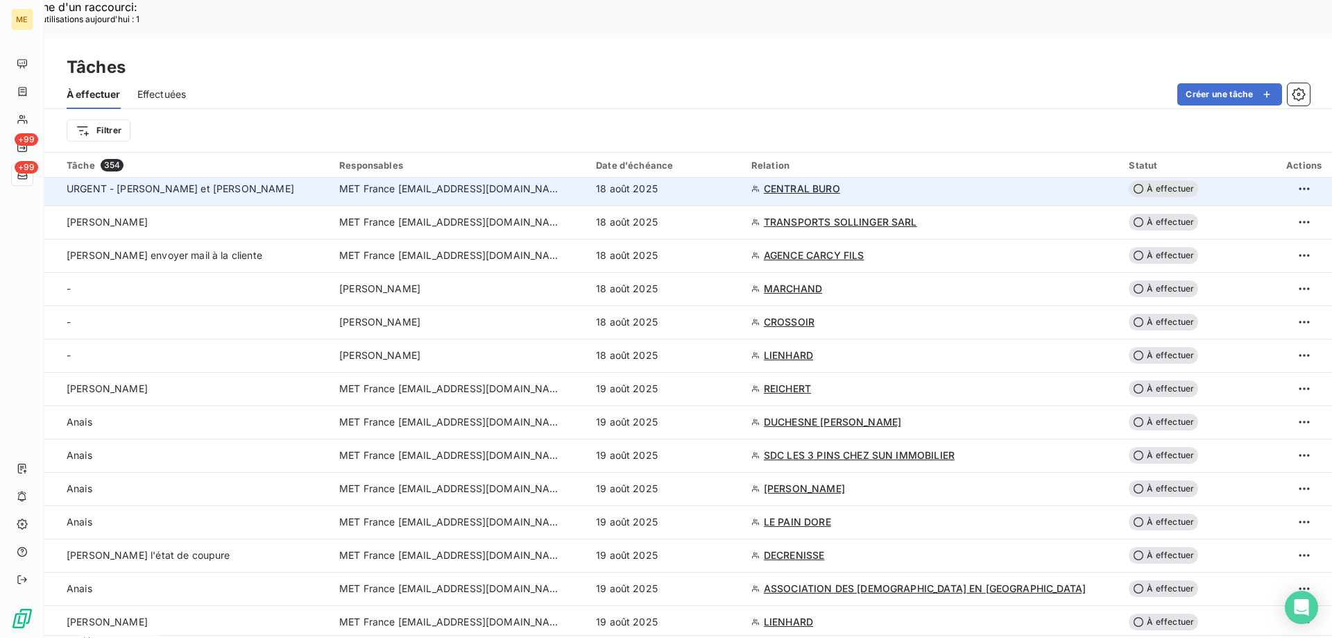
click at [825, 182] on span "CENTRAL BURO" at bounding box center [802, 189] width 76 height 14
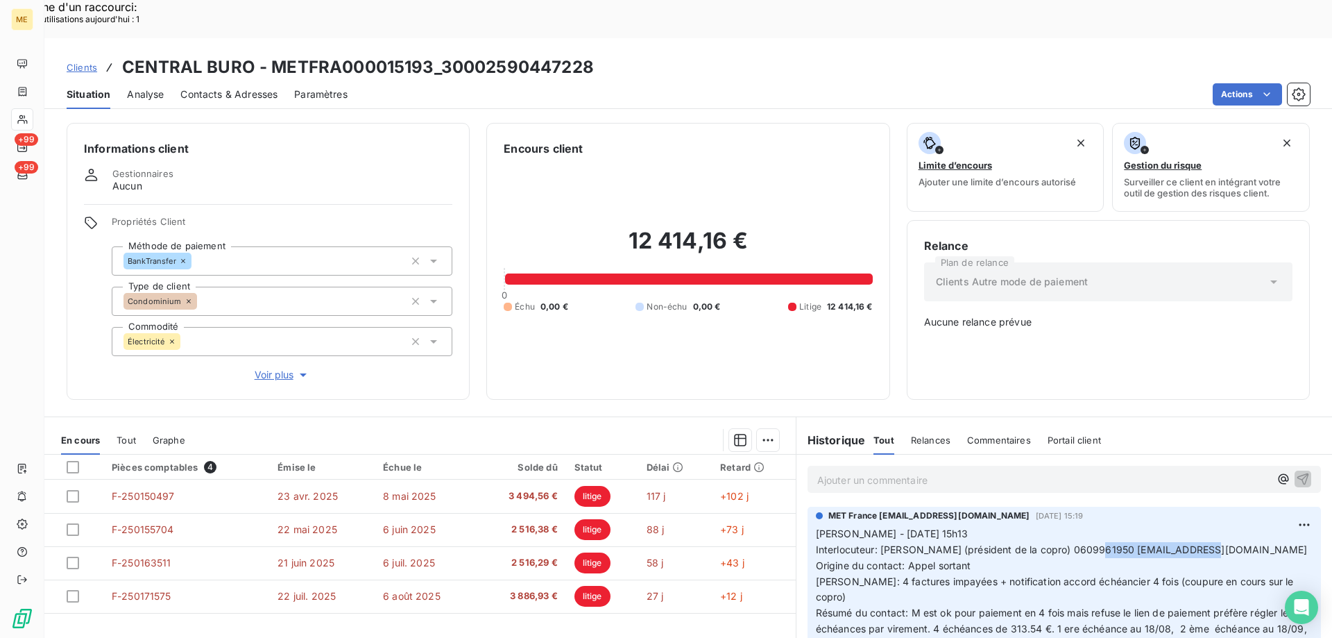
drag, startPoint x: 1204, startPoint y: 500, endPoint x: 1092, endPoint y: 499, distance: 111.7
click at [1092, 526] on p "Sylvain - 14/08/2025 - 15h13 Interlocuteur: M BIBAS (président de la copro) 060…" at bounding box center [1064, 589] width 497 height 127
drag, startPoint x: 1164, startPoint y: 565, endPoint x: 1200, endPoint y: 565, distance: 36.1
click at [1200, 565] on span "Sylvain - 14/08/2025 - 15h13 Interlocuteur: M BIBAS (président de la copro) 060…" at bounding box center [1063, 588] width 494 height 123
drag, startPoint x: 1197, startPoint y: 577, endPoint x: 1181, endPoint y: 594, distance: 23.1
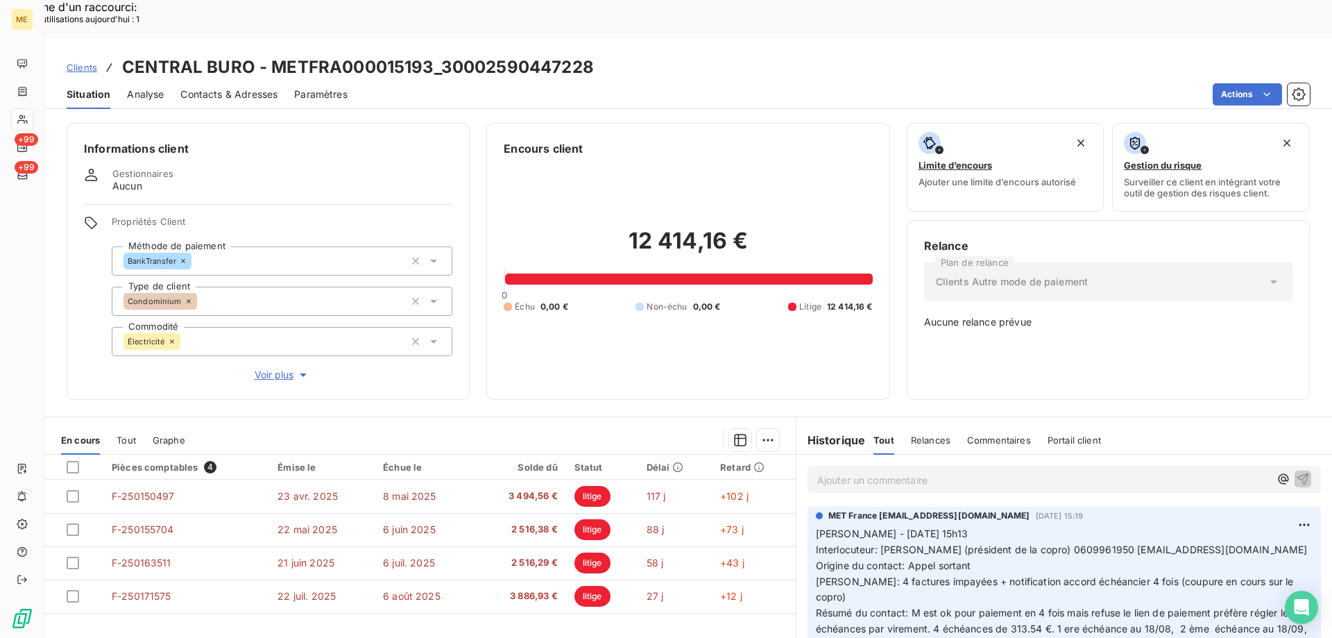
click at [1194, 583] on span "Sylvain - 14/08/2025 - 15h13 Interlocuteur: M BIBAS (président de la copro) 060…" at bounding box center [1063, 588] width 494 height 123
drag, startPoint x: 1197, startPoint y: 499, endPoint x: 1091, endPoint y: 500, distance: 106.1
click at [1091, 527] on span "Sylvain - 14/08/2025 - 15h13 Interlocuteur: M BIBAS (président de la copro) 060…" at bounding box center [1063, 588] width 494 height 123
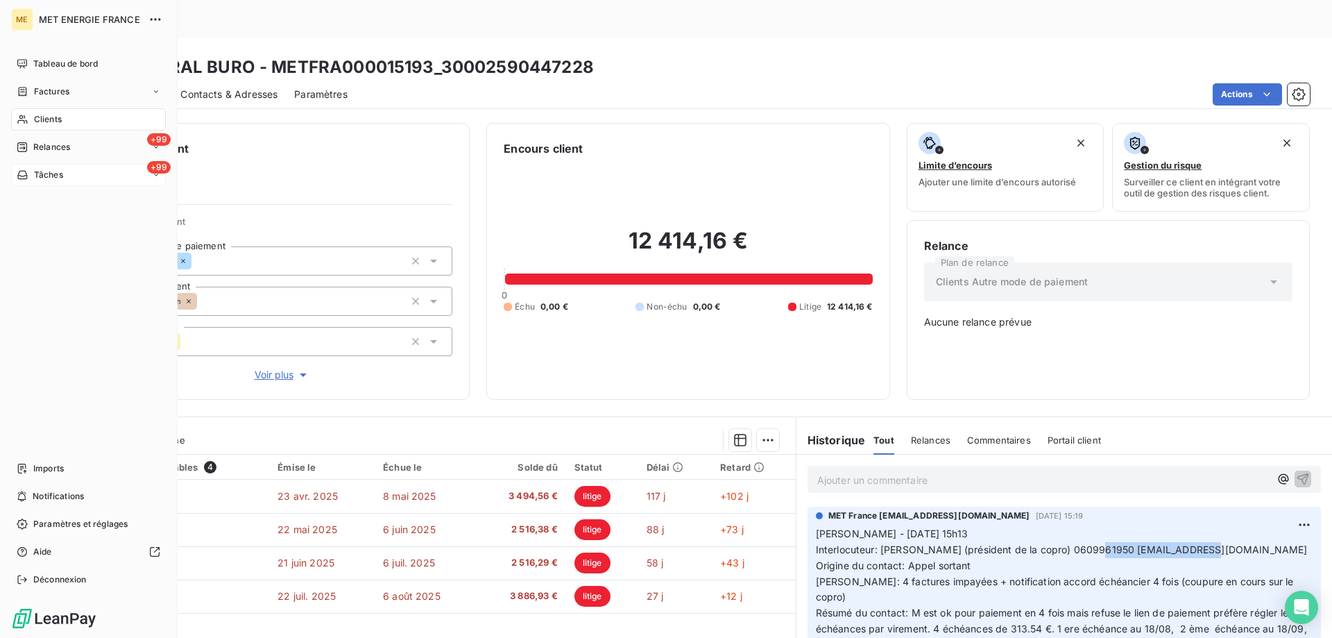
click at [46, 176] on span "Tâches" at bounding box center [48, 175] width 29 height 12
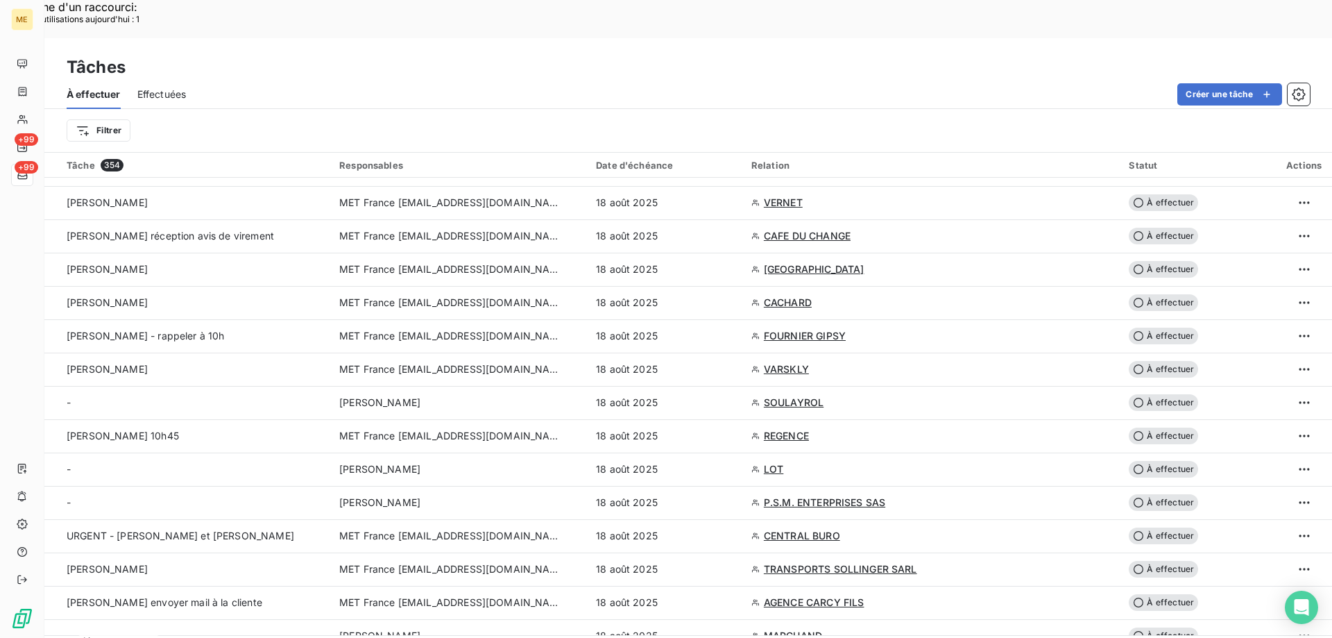
scroll to position [694, 0]
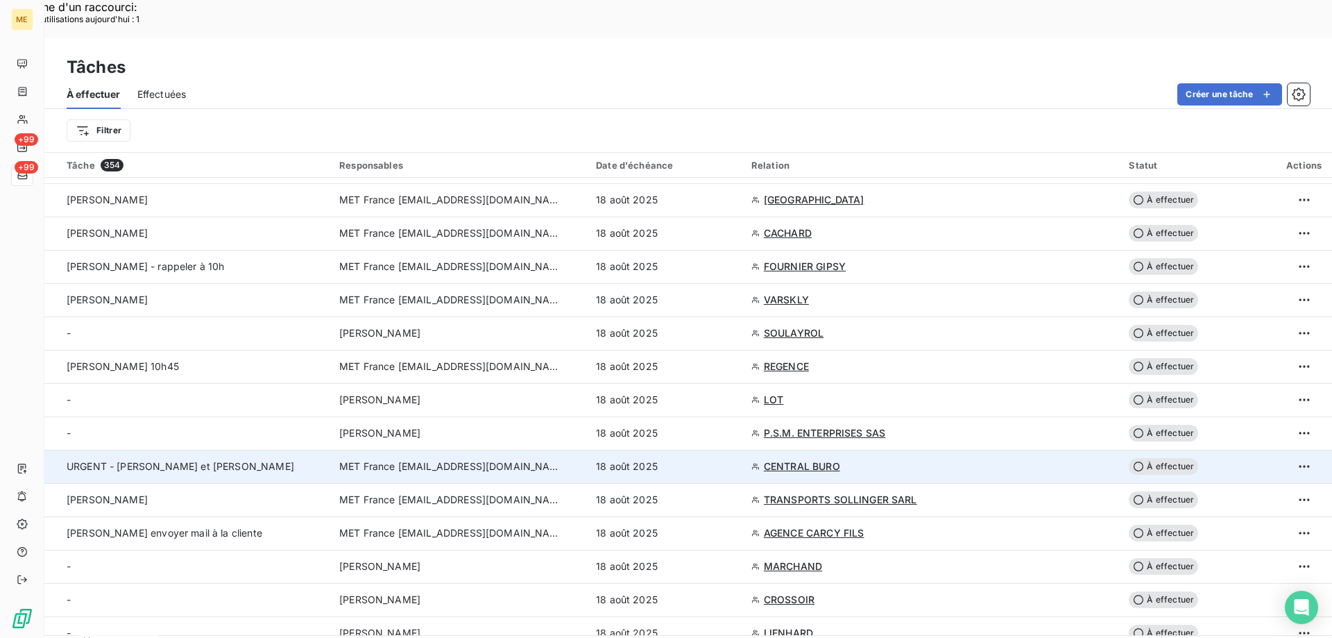
click at [731, 459] on div "18 août 2025" at bounding box center [665, 466] width 139 height 14
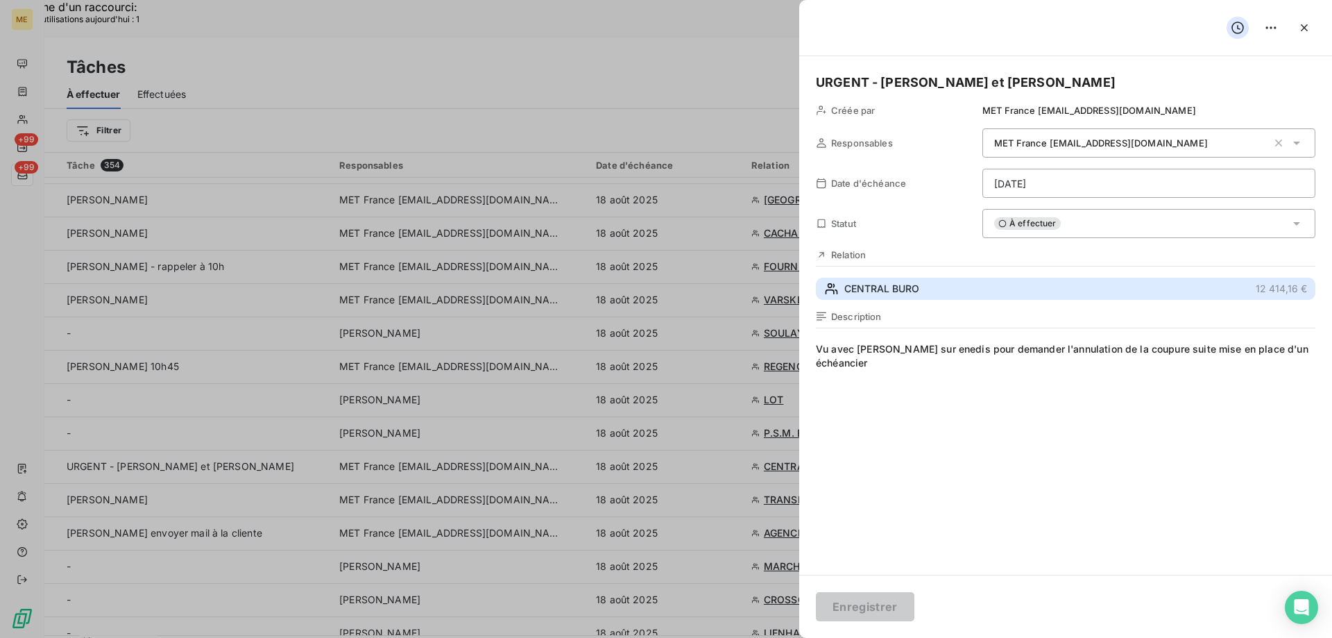
click at [893, 285] on span "CENTRAL BURO" at bounding box center [881, 289] width 75 height 14
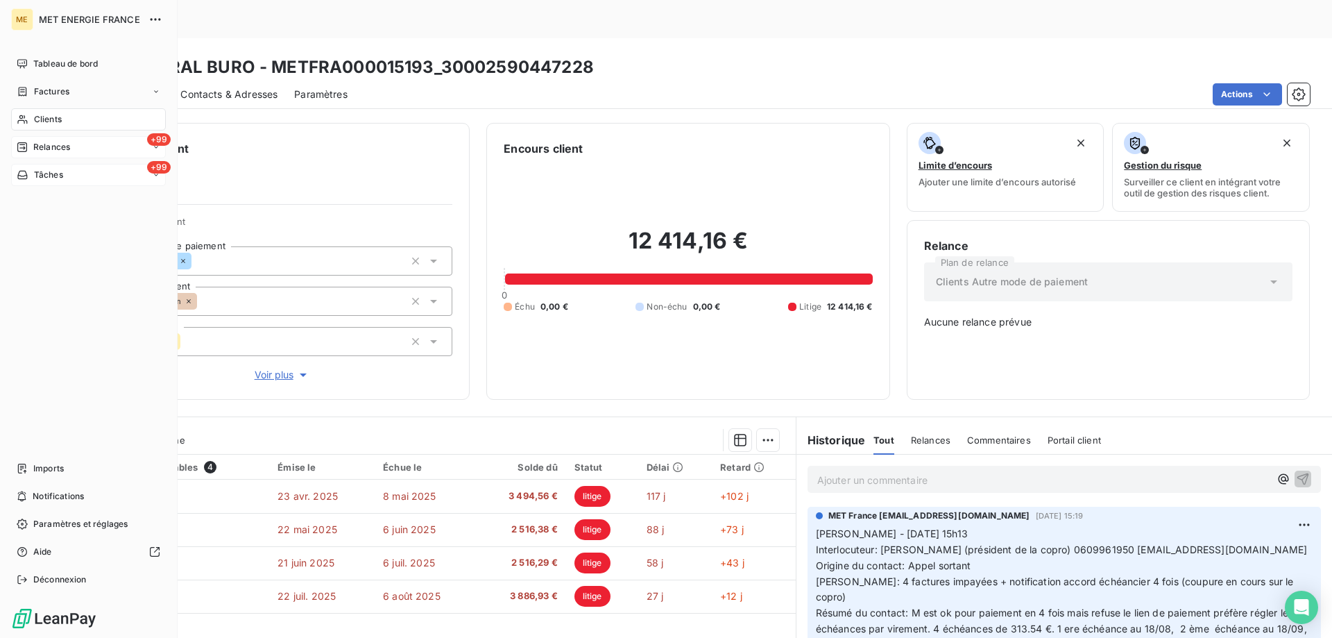
click at [50, 147] on span "Relances" at bounding box center [51, 147] width 37 height 12
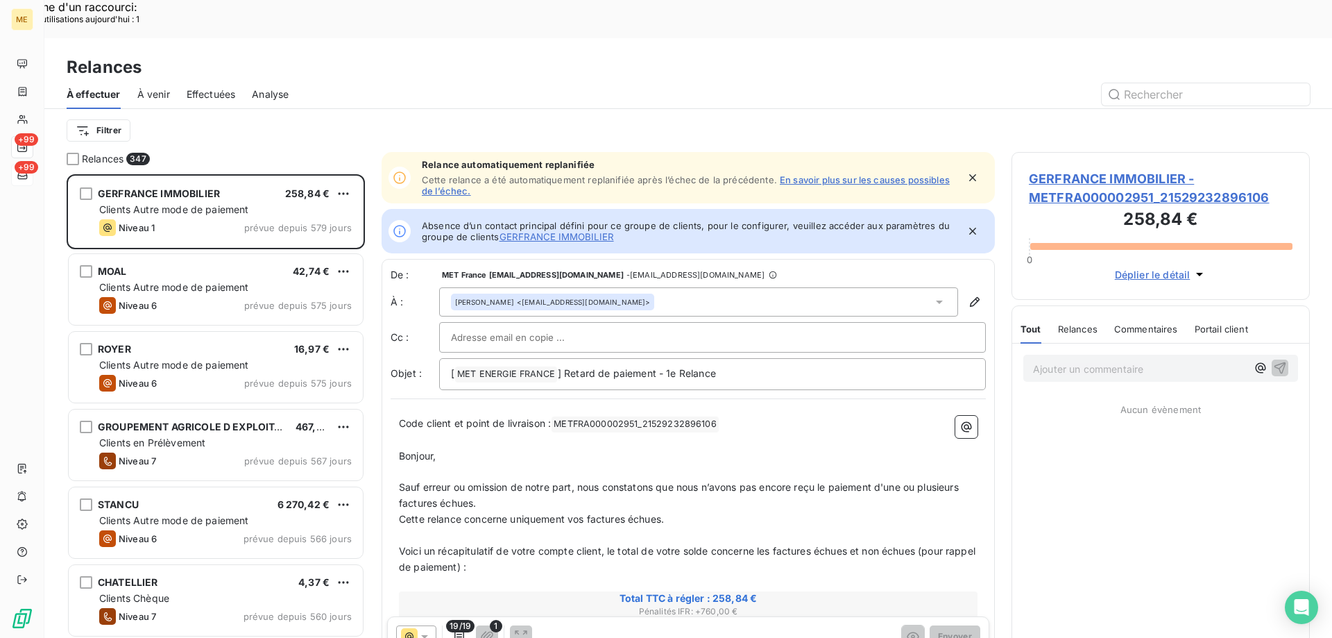
scroll to position [491, 288]
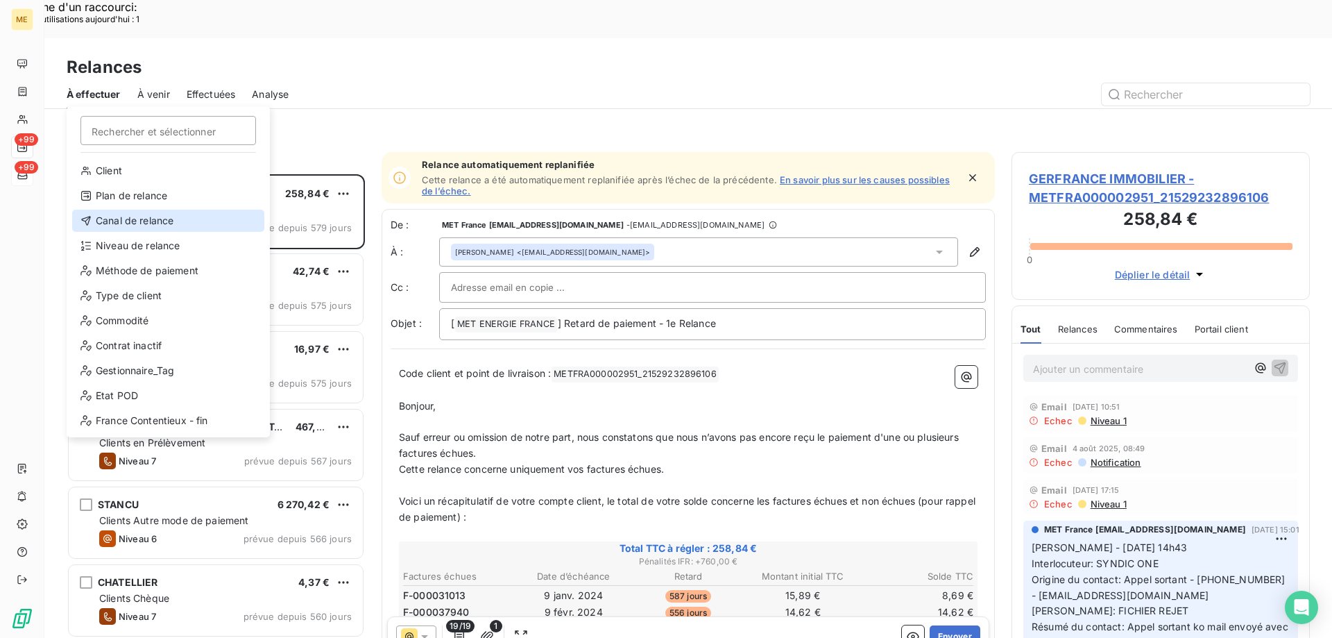
click at [119, 221] on div "Canal de relance" at bounding box center [168, 220] width 192 height 22
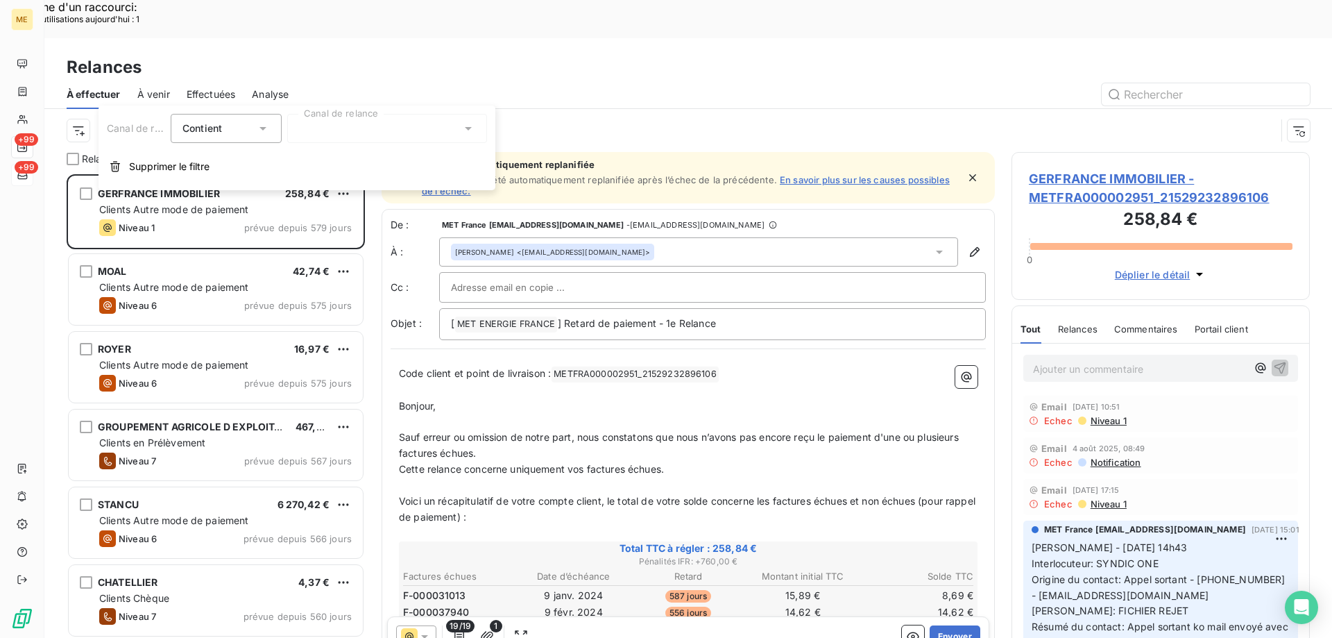
click at [420, 123] on div at bounding box center [387, 128] width 200 height 29
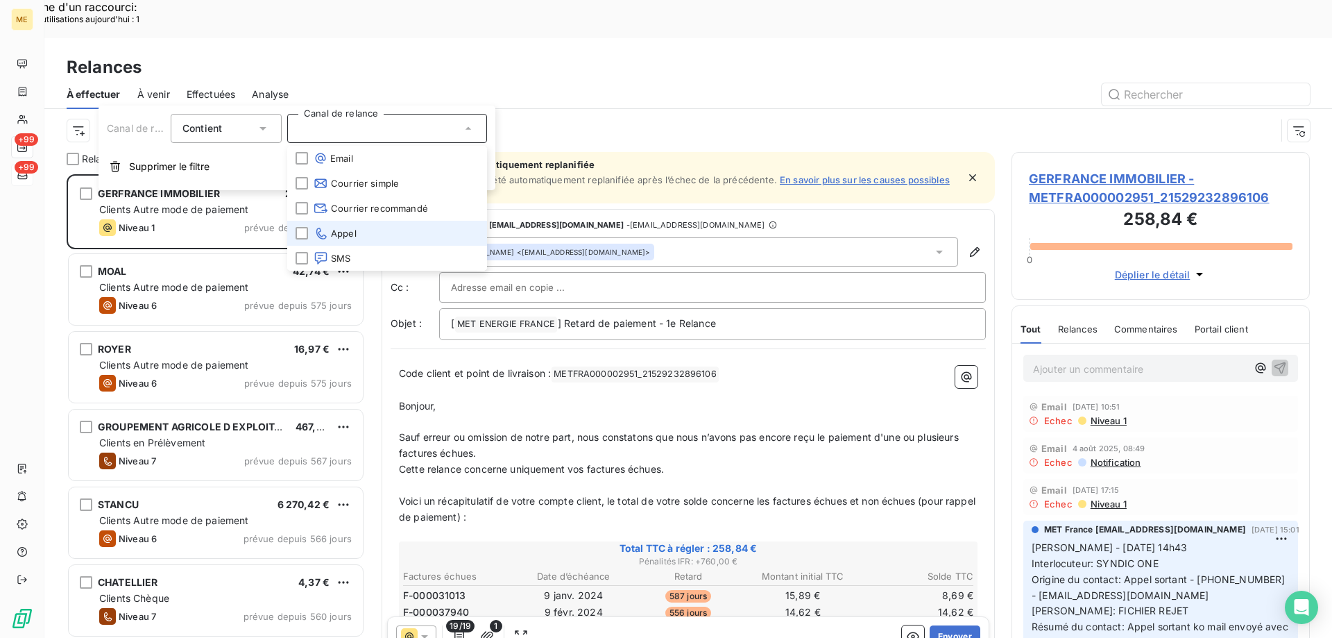
click at [360, 232] on li "Appel" at bounding box center [387, 233] width 200 height 25
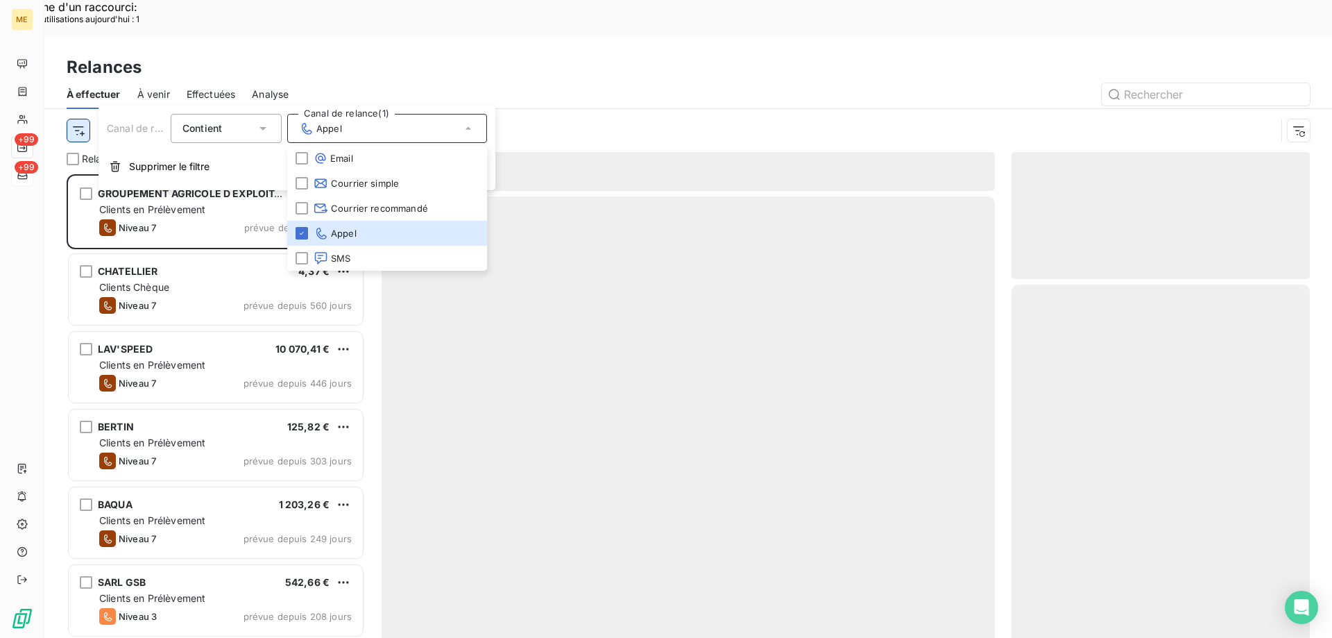
scroll to position [491, 288]
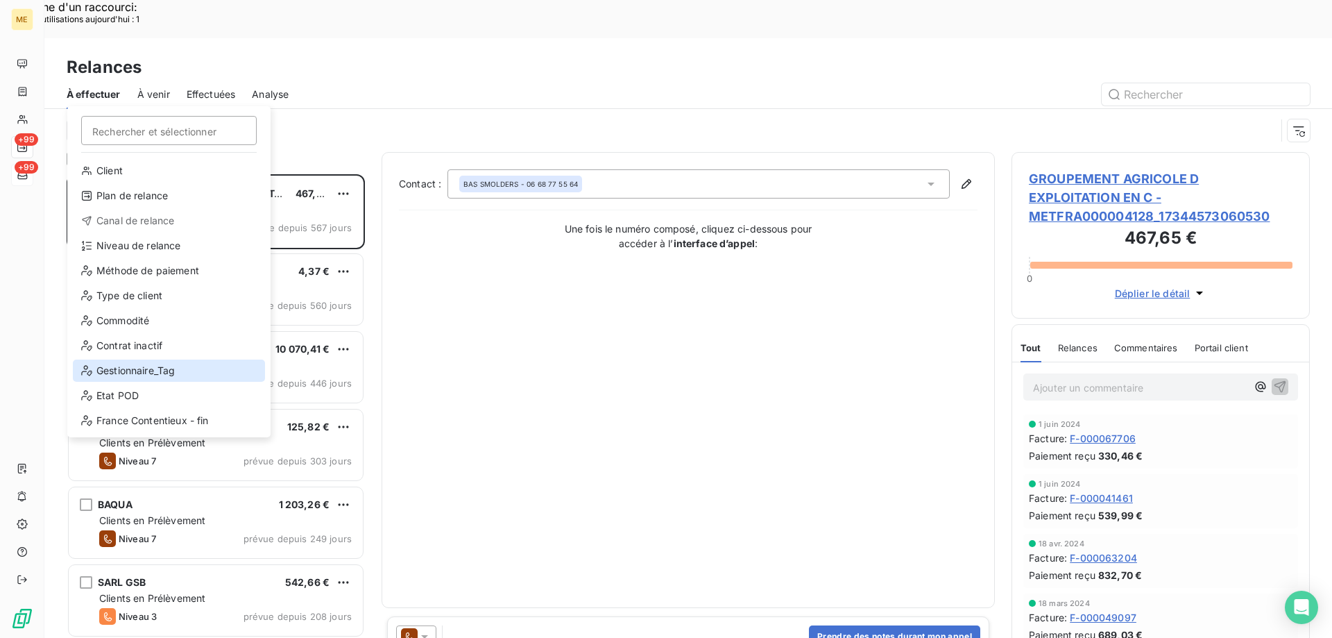
click at [140, 368] on div "Gestionnaire_Tag" at bounding box center [169, 370] width 192 height 22
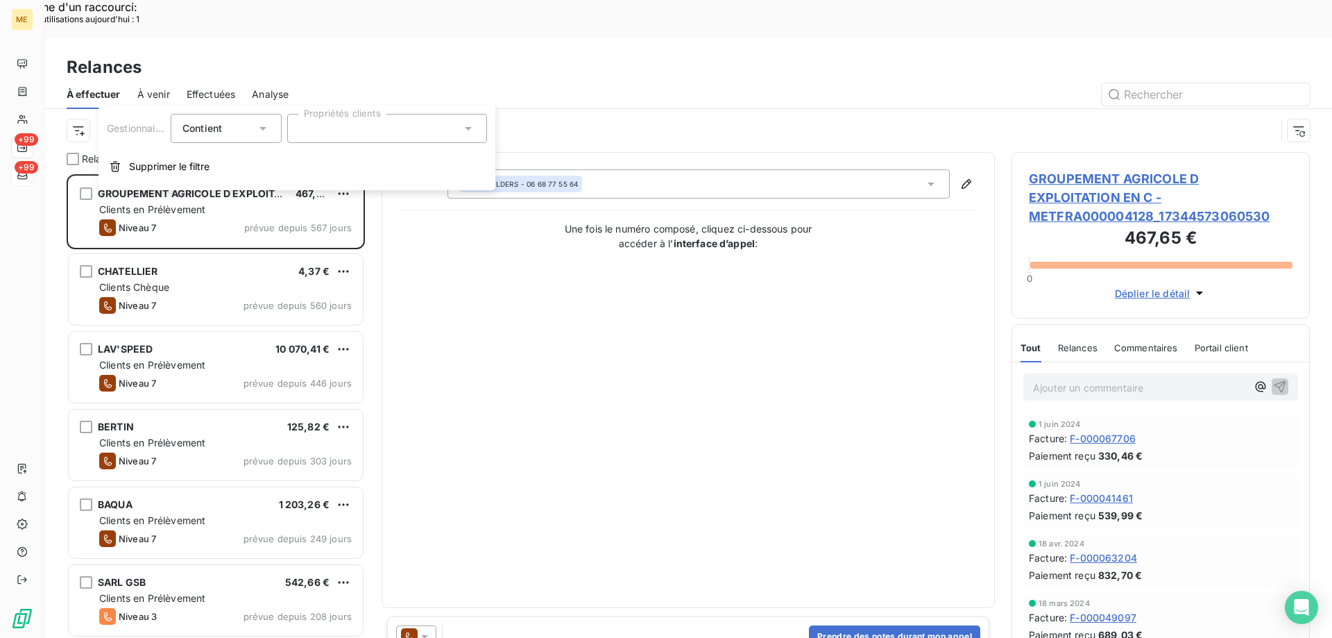
click at [360, 130] on div at bounding box center [387, 128] width 200 height 29
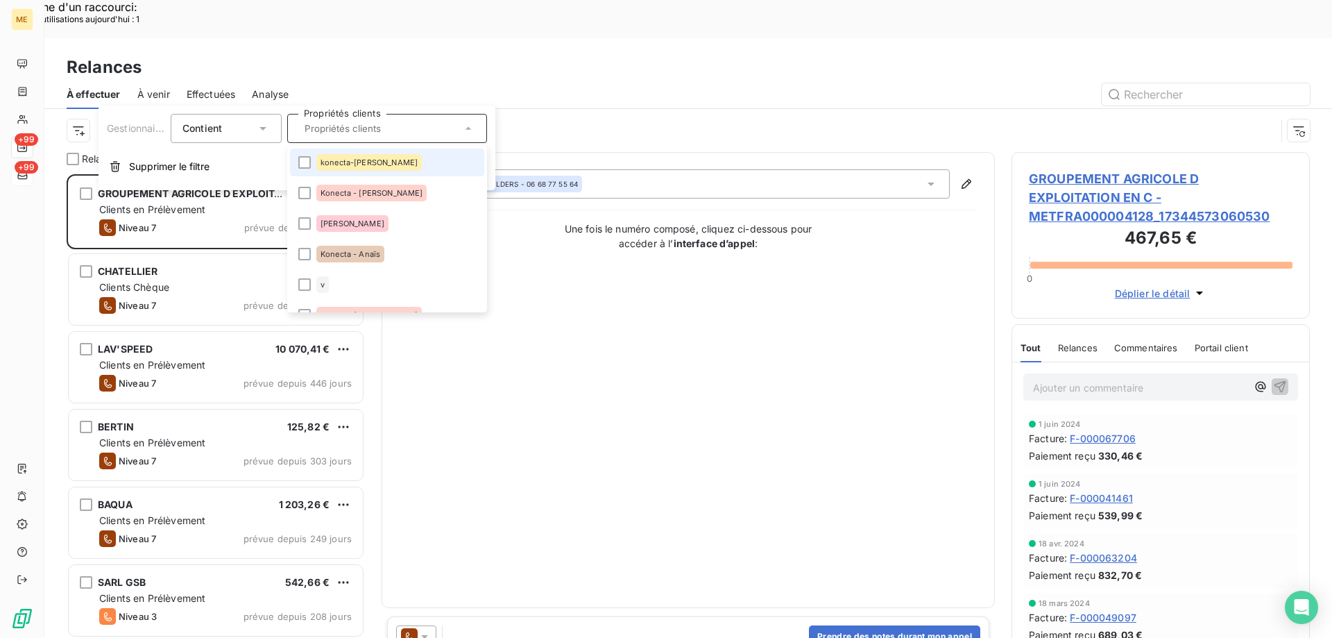
drag, startPoint x: 382, startPoint y: 162, endPoint x: 384, endPoint y: 173, distance: 10.6
click at [384, 164] on li "konecta-elodie" at bounding box center [387, 162] width 194 height 28
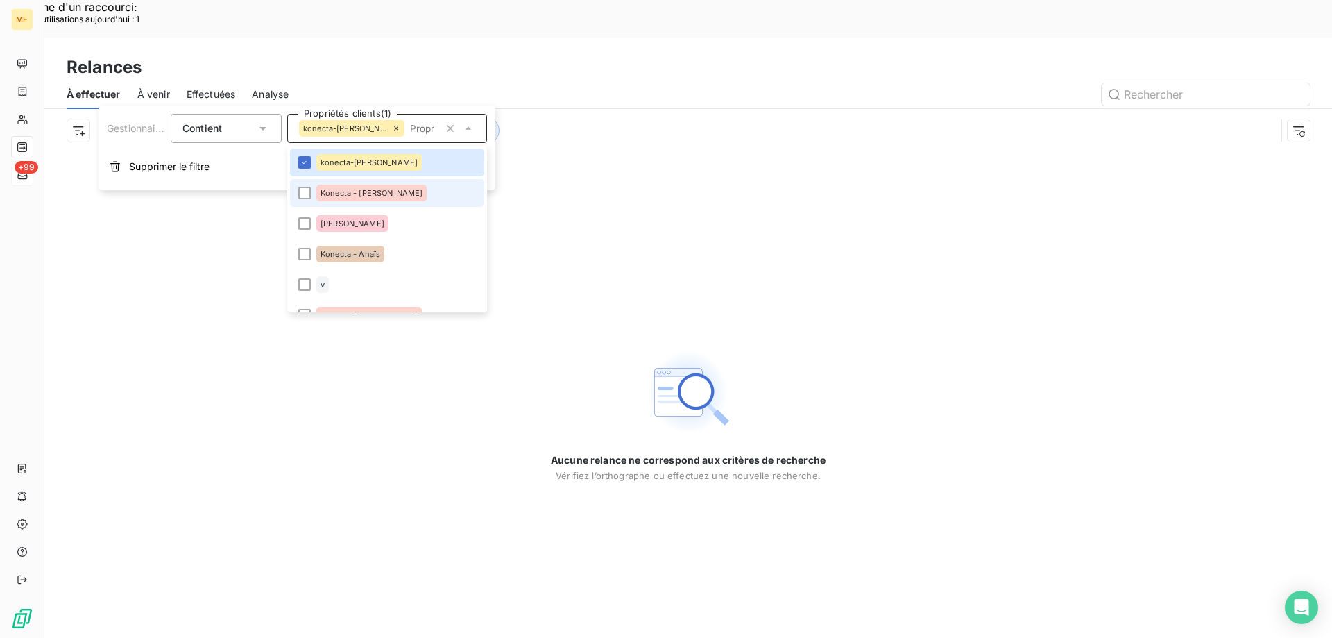
drag, startPoint x: 391, startPoint y: 196, endPoint x: 389, endPoint y: 206, distance: 10.6
click at [391, 197] on li "Konecta - Cindy" at bounding box center [387, 193] width 194 height 28
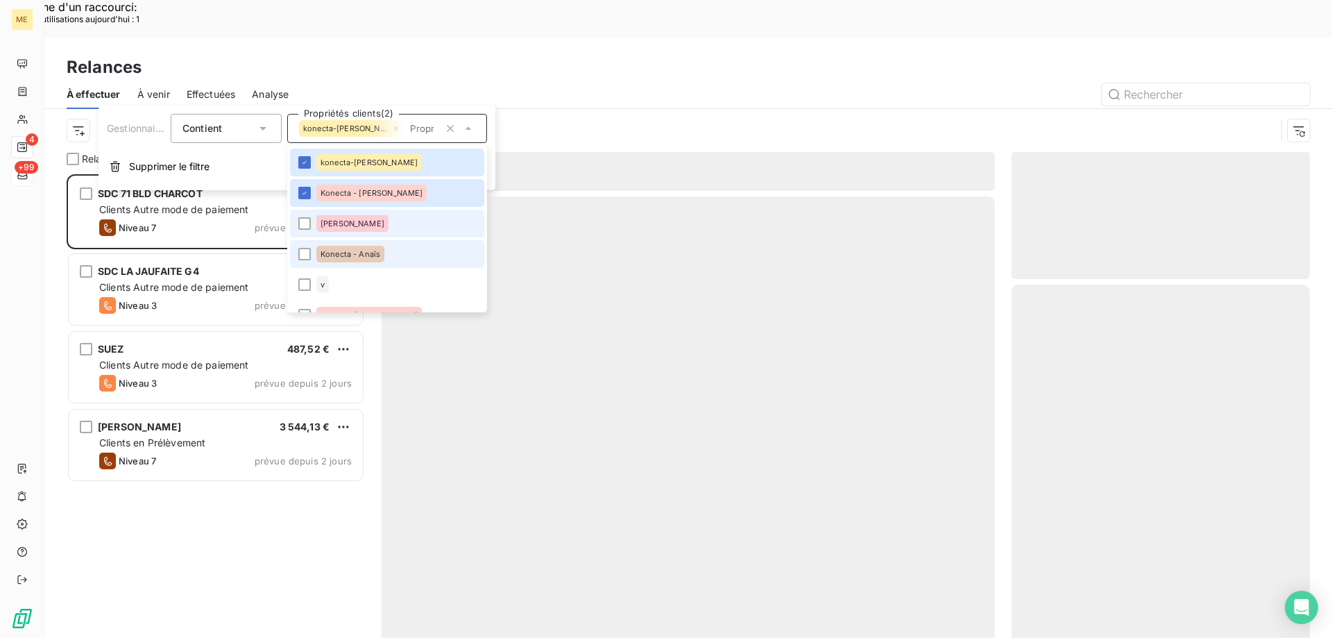
scroll to position [491, 288]
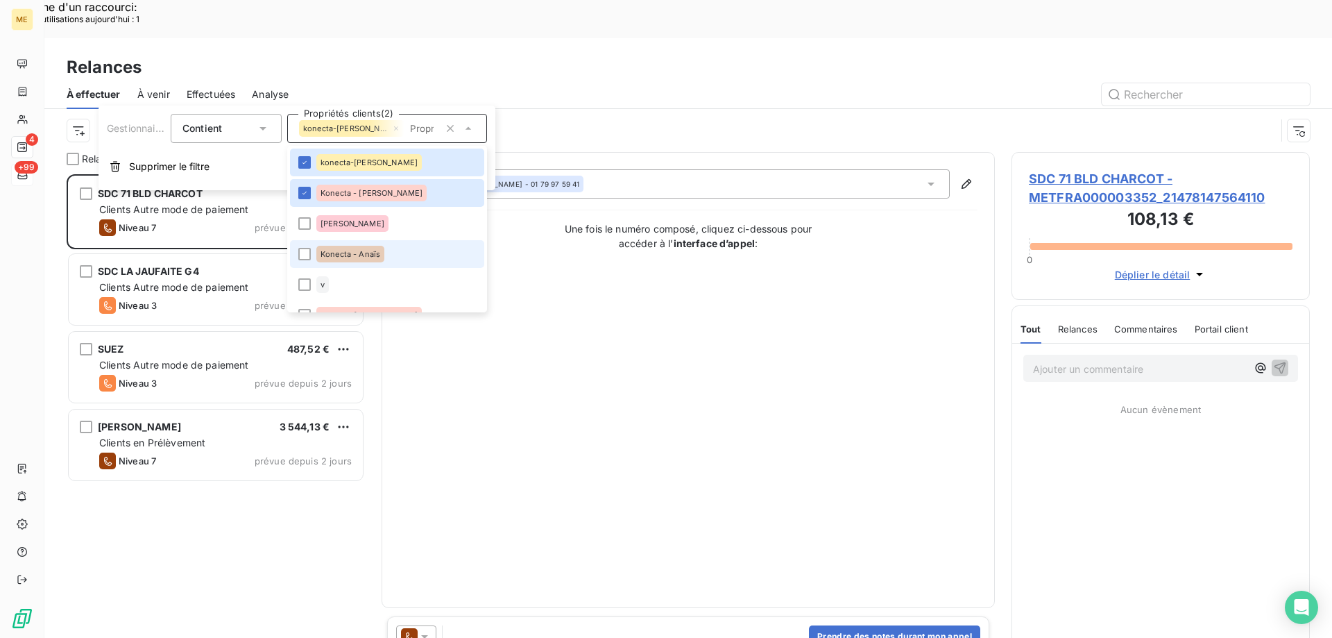
click at [382, 255] on div "Konecta - Anaïs" at bounding box center [350, 254] width 68 height 17
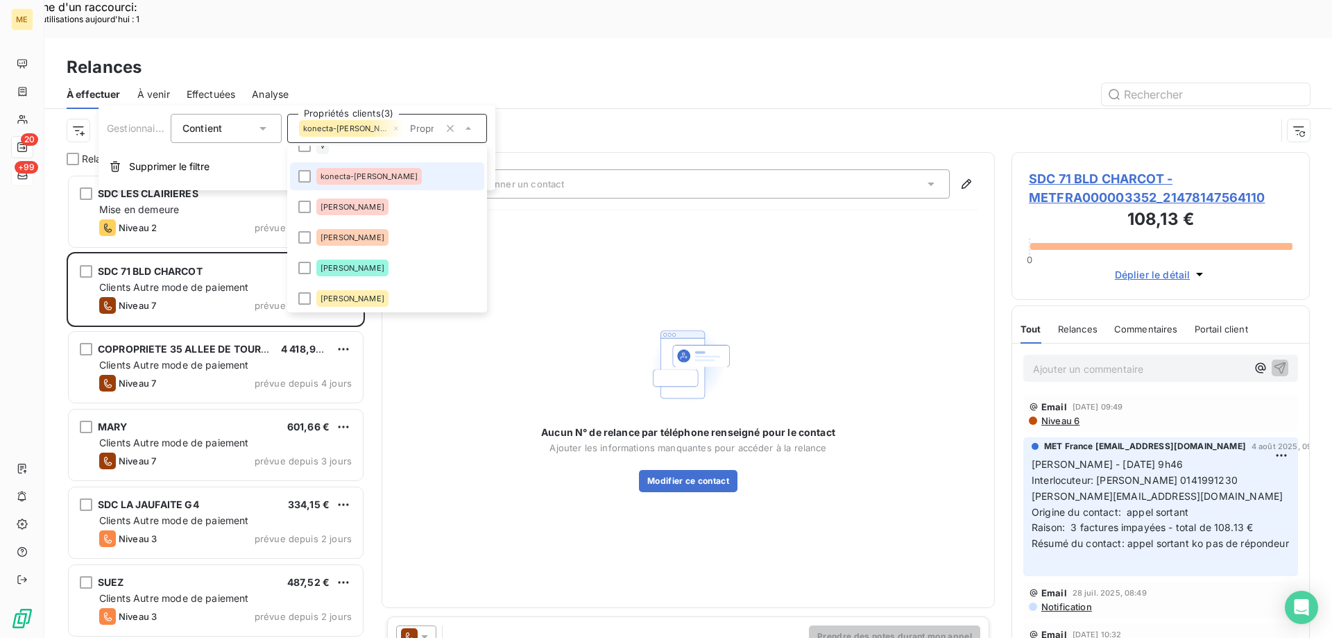
click at [374, 176] on span "konecta-valérie" at bounding box center [368, 176] width 97 height 8
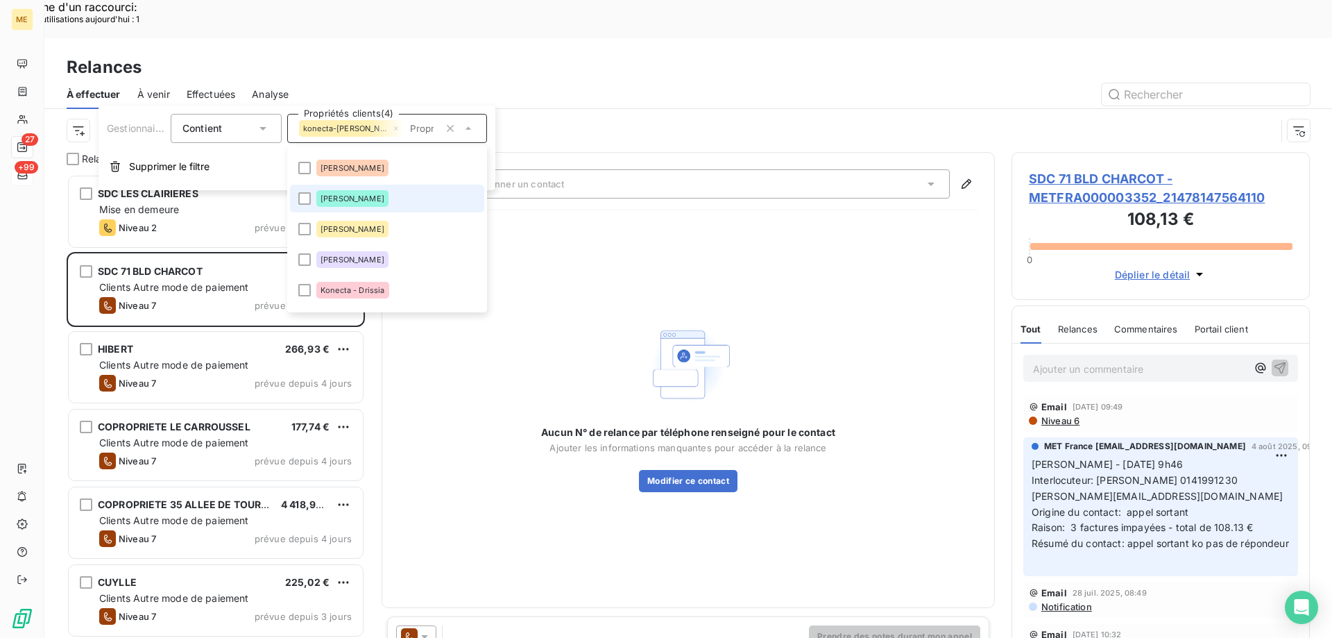
scroll to position [277, 0]
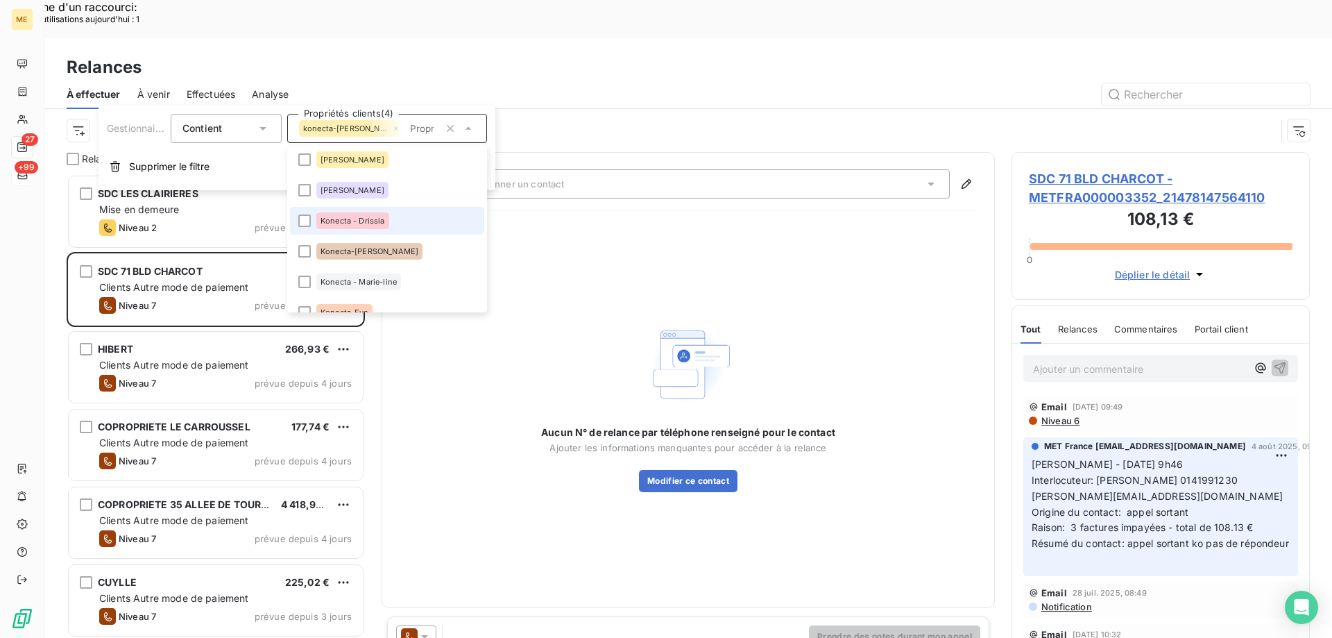
click at [382, 220] on span "Konecta - Drissia" at bounding box center [352, 220] width 65 height 8
click at [387, 254] on li "Konecta-Laurine" at bounding box center [387, 251] width 194 height 28
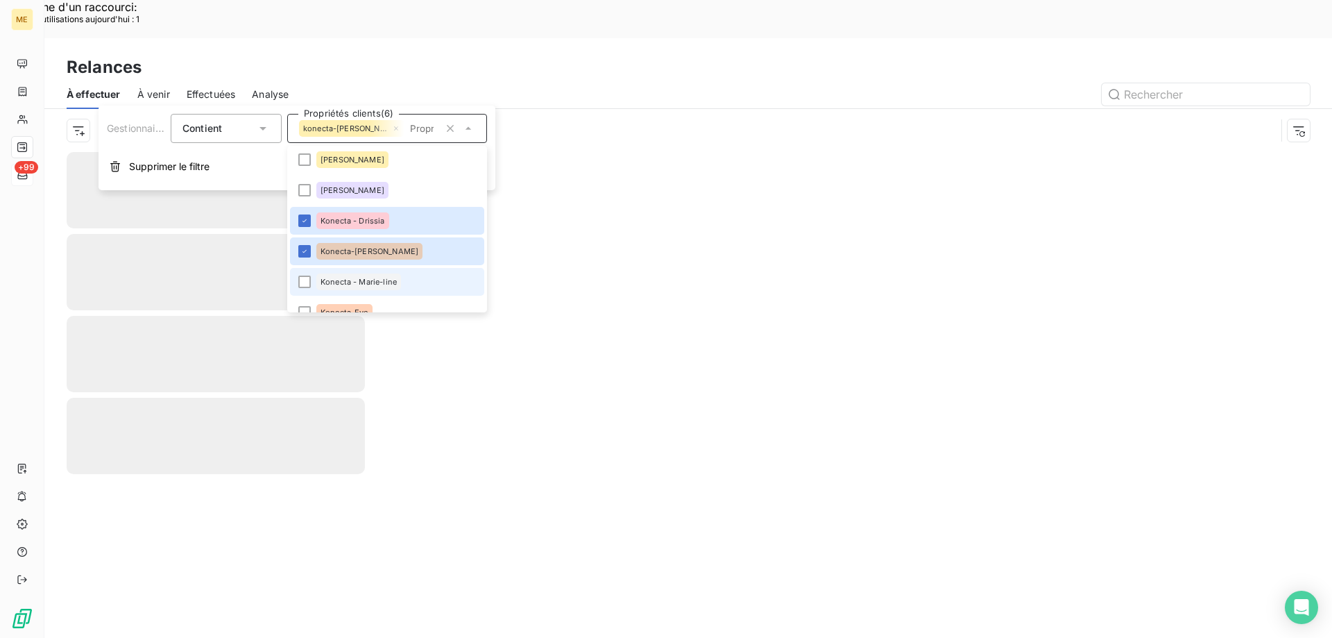
click at [387, 280] on span "Konecta - Marie-line" at bounding box center [358, 281] width 76 height 8
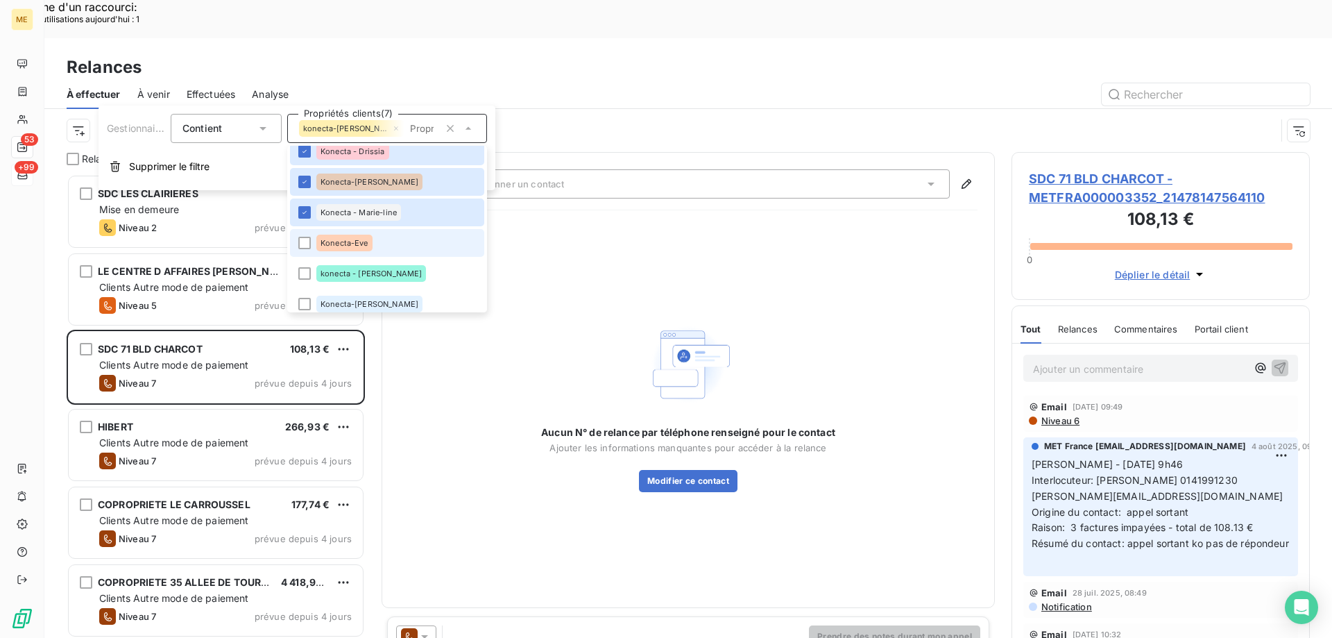
click at [382, 241] on li "Konecta-Eve" at bounding box center [387, 243] width 194 height 28
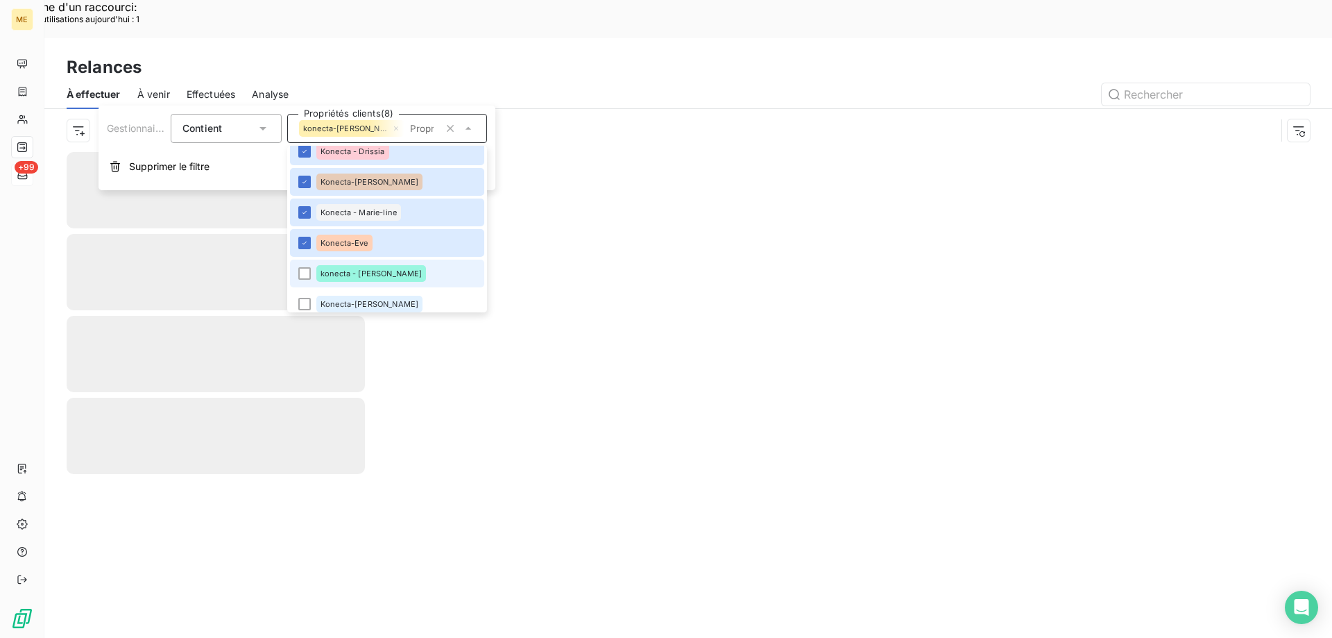
click at [381, 275] on li "konecta - lisa" at bounding box center [387, 273] width 194 height 28
click at [373, 300] on span "Konecta-Sylvain" at bounding box center [369, 304] width 98 height 8
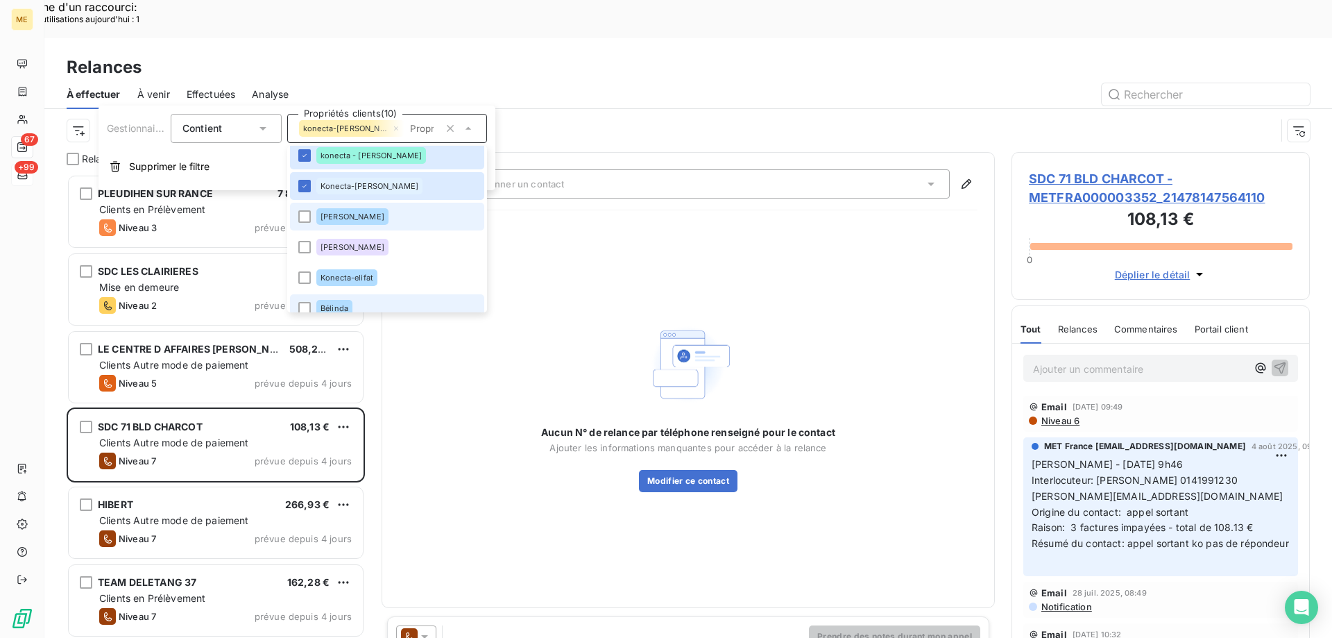
scroll to position [491, 0]
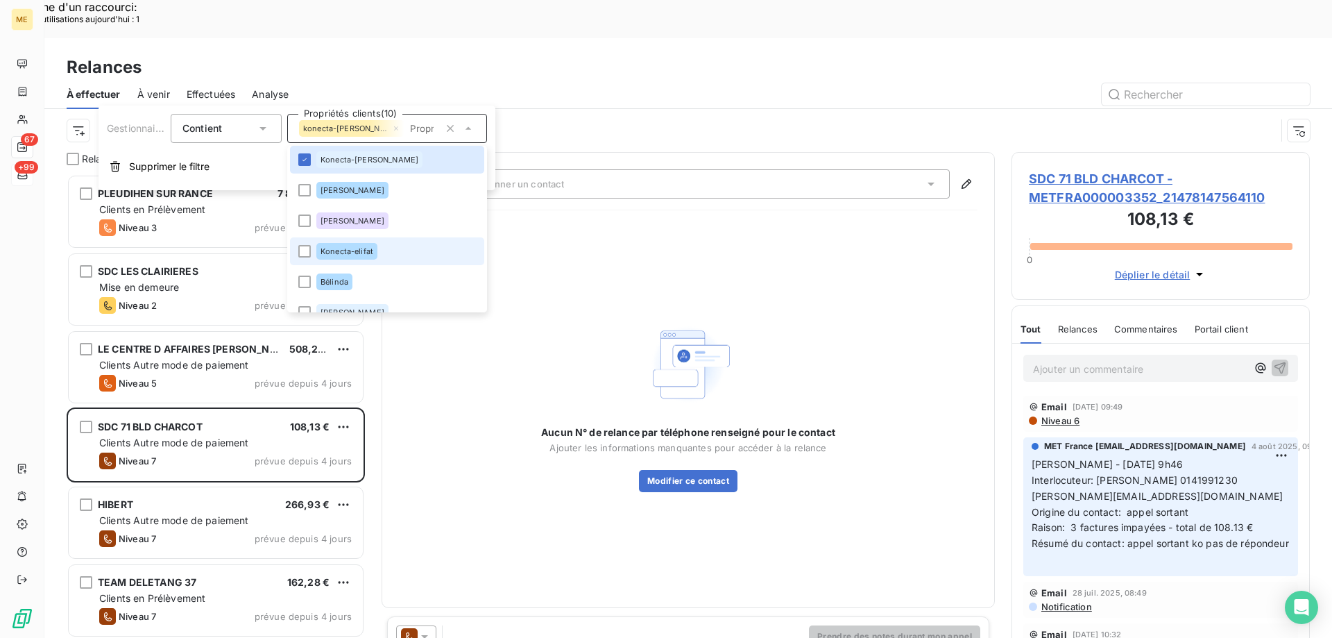
click at [348, 258] on div "Konecta-elifat" at bounding box center [346, 251] width 61 height 17
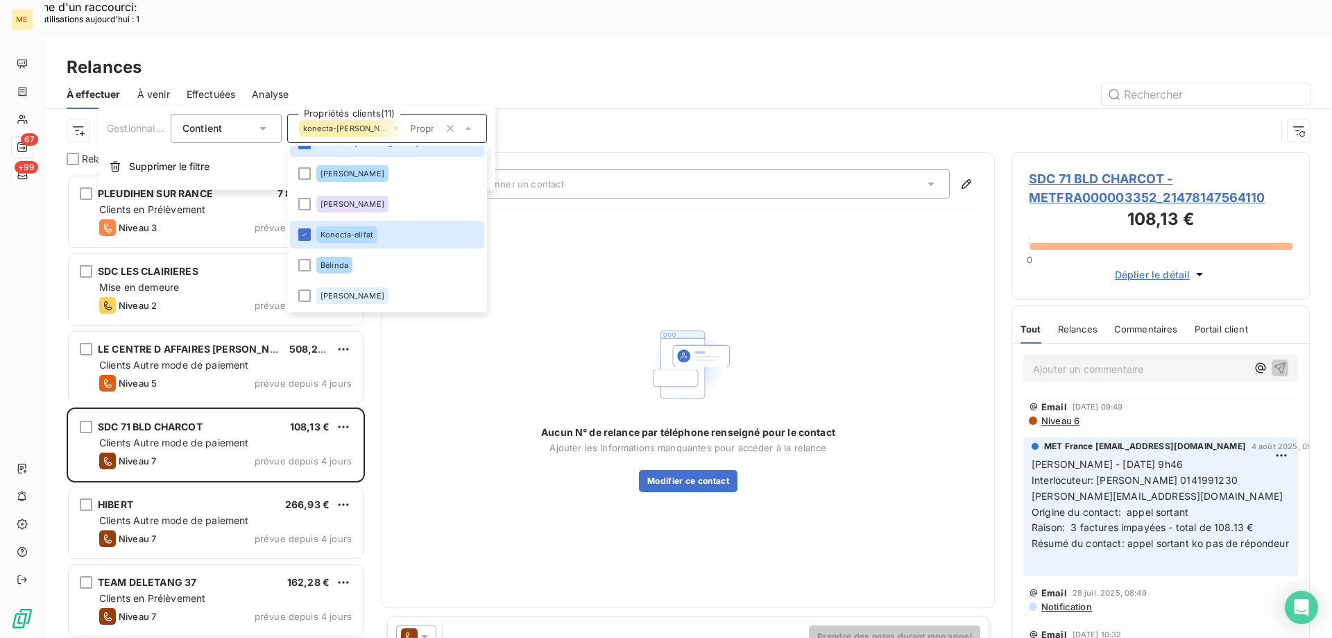
click at [628, 117] on div "Canal de relance : Appel Gestionnaire_Tag : konecta-elodie , ..." at bounding box center [671, 130] width 1209 height 26
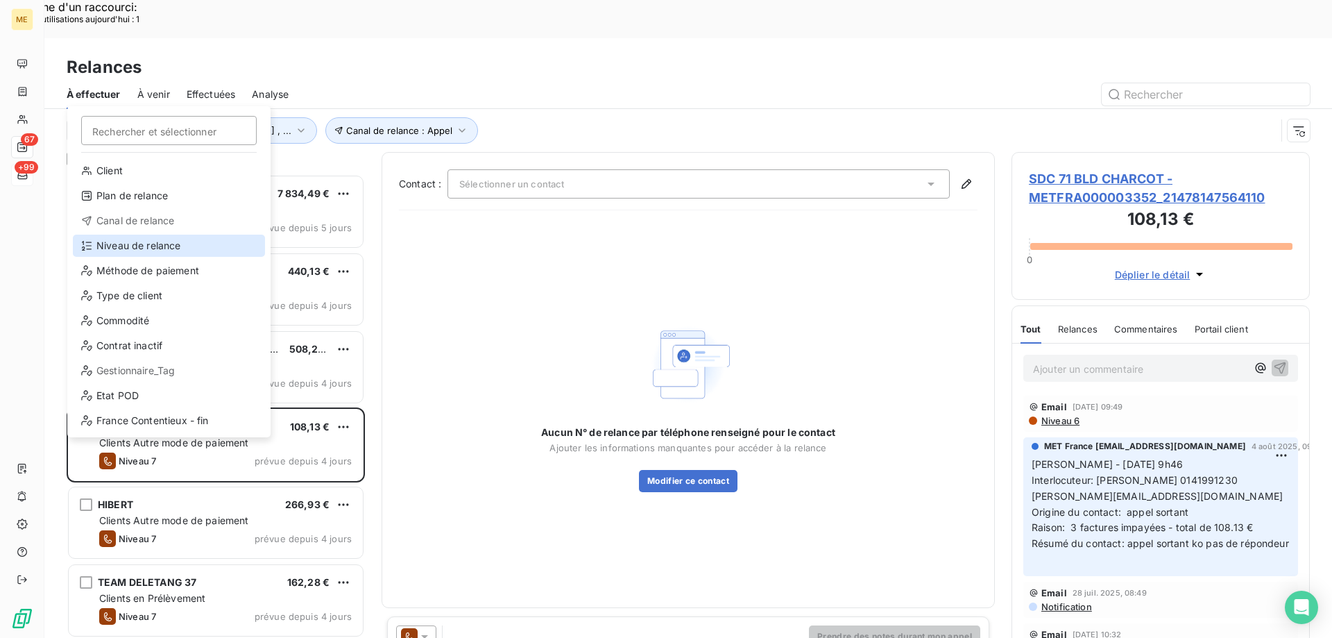
click at [157, 246] on div "Niveau de relance" at bounding box center [169, 245] width 192 height 22
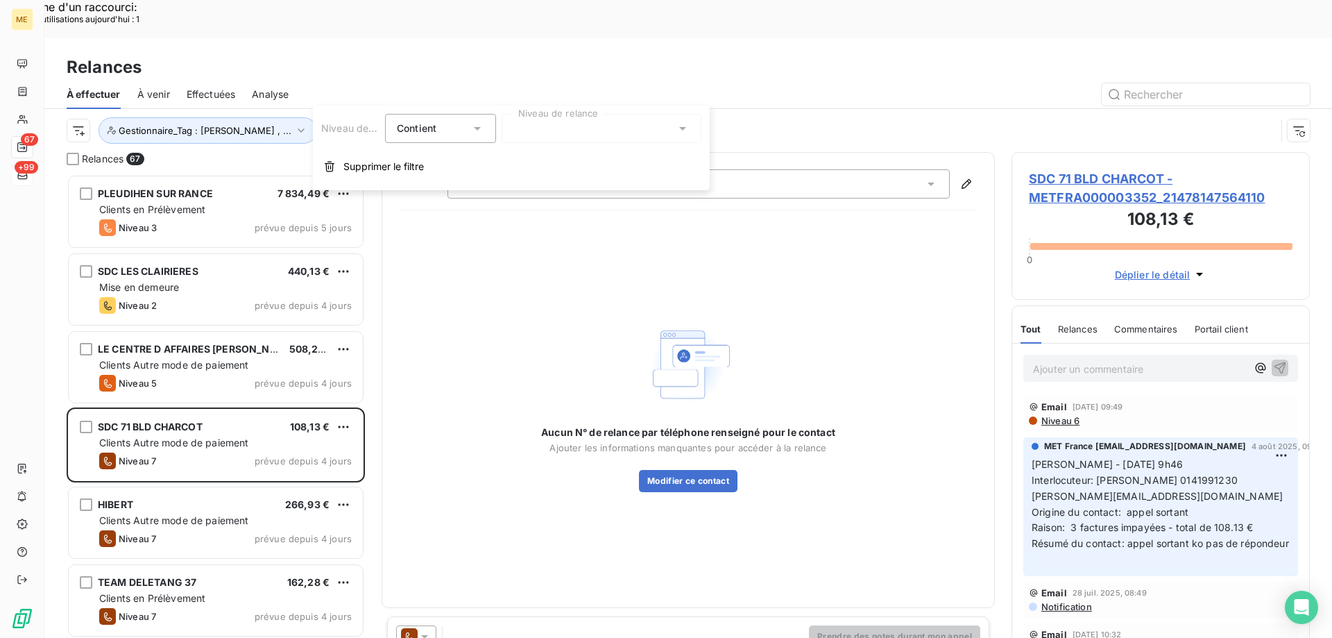
click at [542, 128] on div at bounding box center [602, 128] width 200 height 29
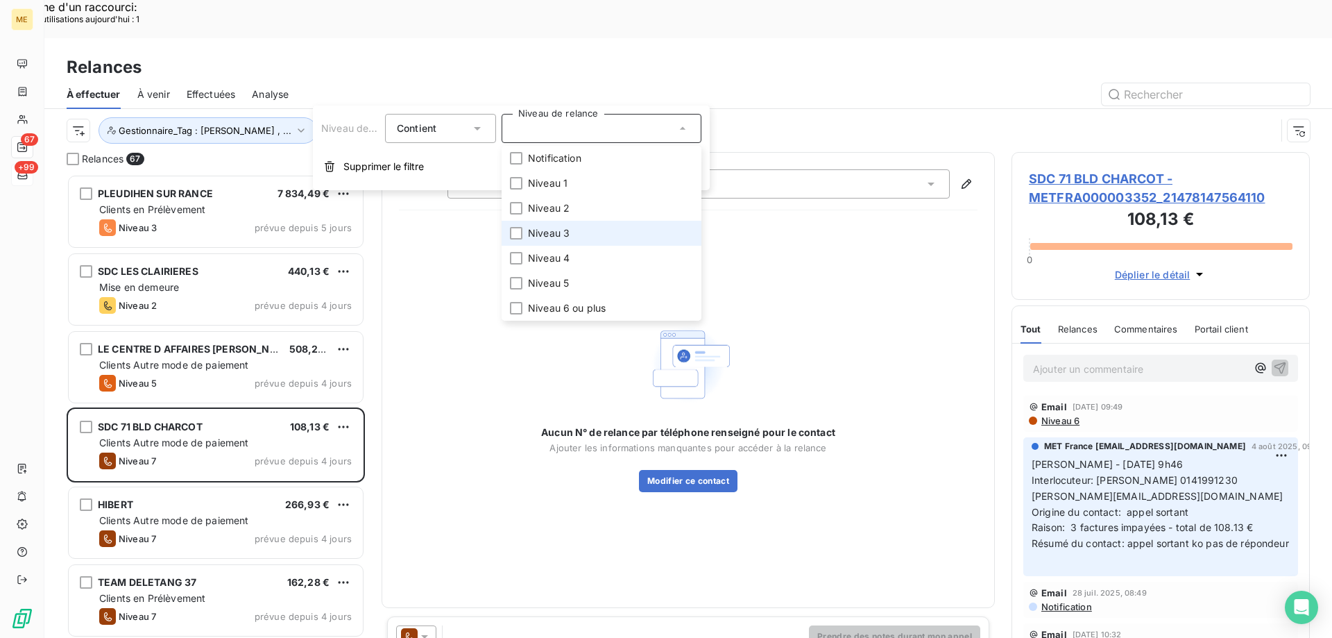
click at [601, 237] on li "Niveau 3" at bounding box center [602, 233] width 200 height 25
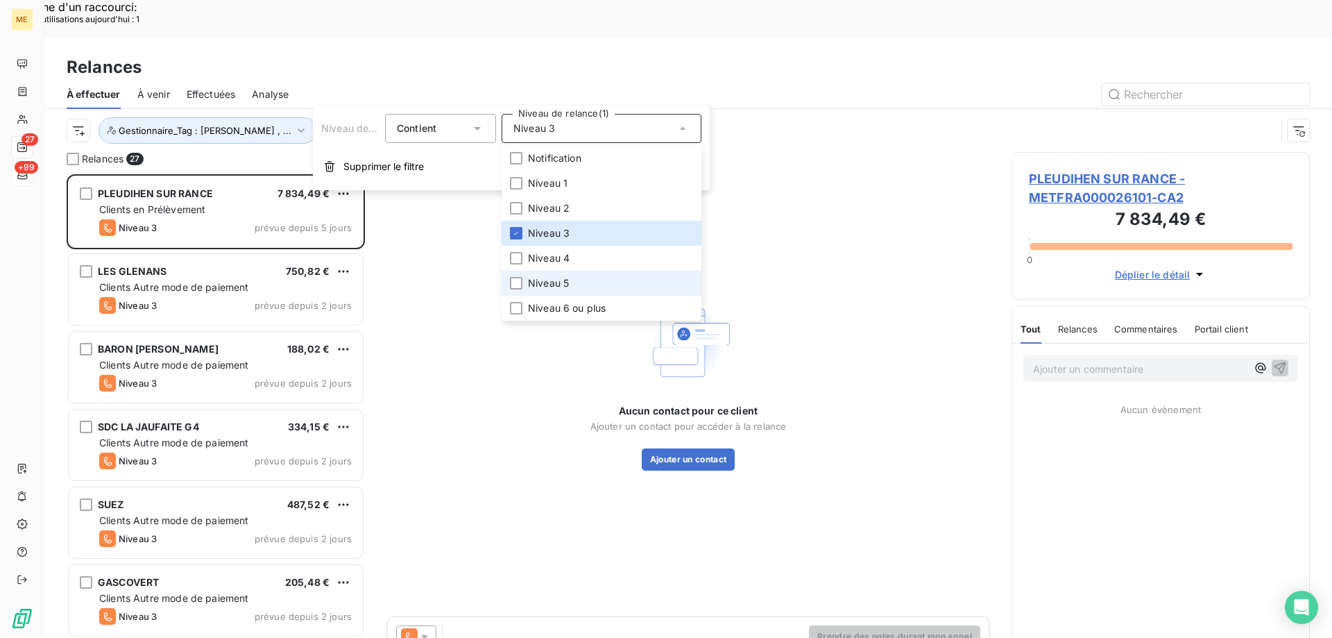
scroll to position [491, 288]
drag, startPoint x: 596, startPoint y: 284, endPoint x: 598, endPoint y: 297, distance: 13.3
click at [597, 285] on li "Niveau 5" at bounding box center [602, 283] width 200 height 25
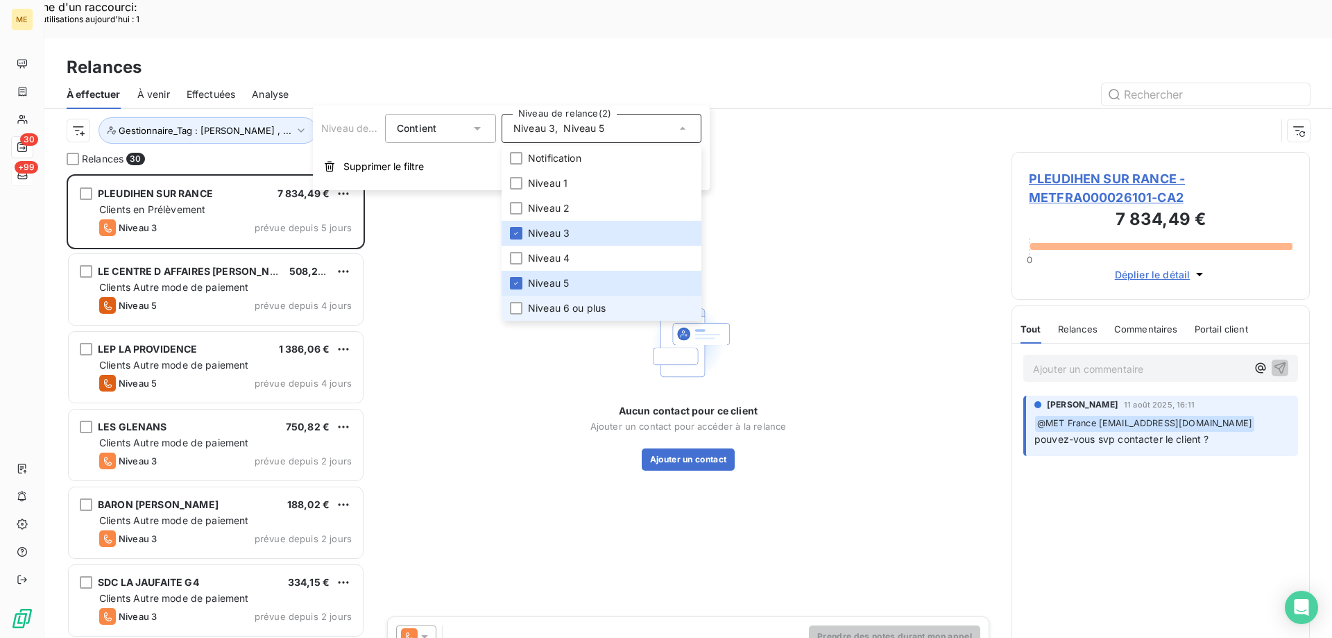
click at [579, 318] on li "Niveau 6 ou plus" at bounding box center [602, 308] width 200 height 25
click at [845, 117] on div "Canal de relance : Appel Niveau de relance : Niveau 3 , ... Gestionnaire_Tag : …" at bounding box center [671, 130] width 1209 height 26
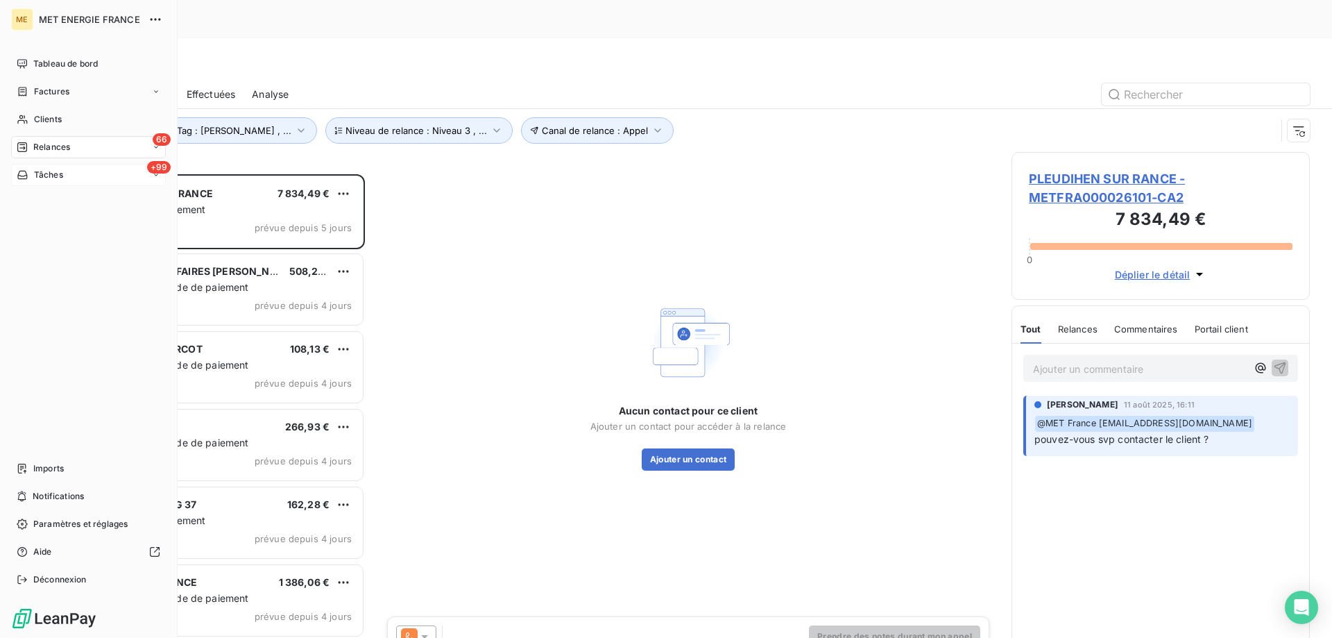
click at [52, 149] on span "Relances" at bounding box center [51, 147] width 37 height 12
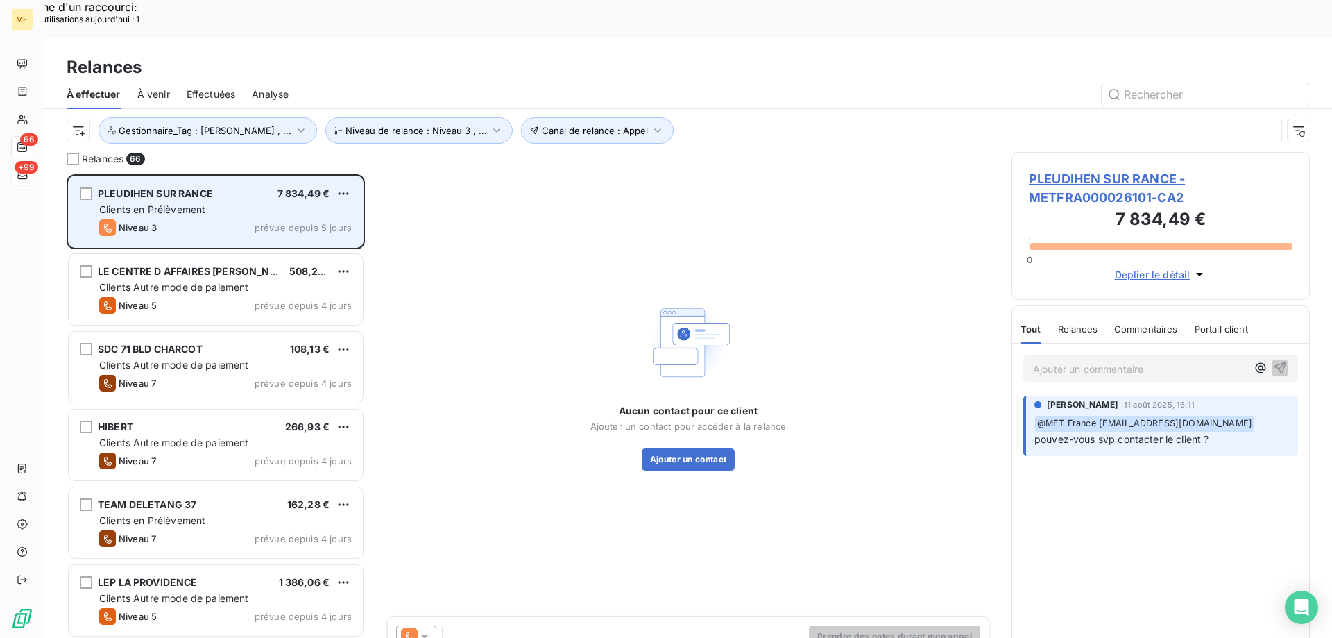
click at [225, 203] on div "Clients en Prélèvement" at bounding box center [225, 210] width 253 height 14
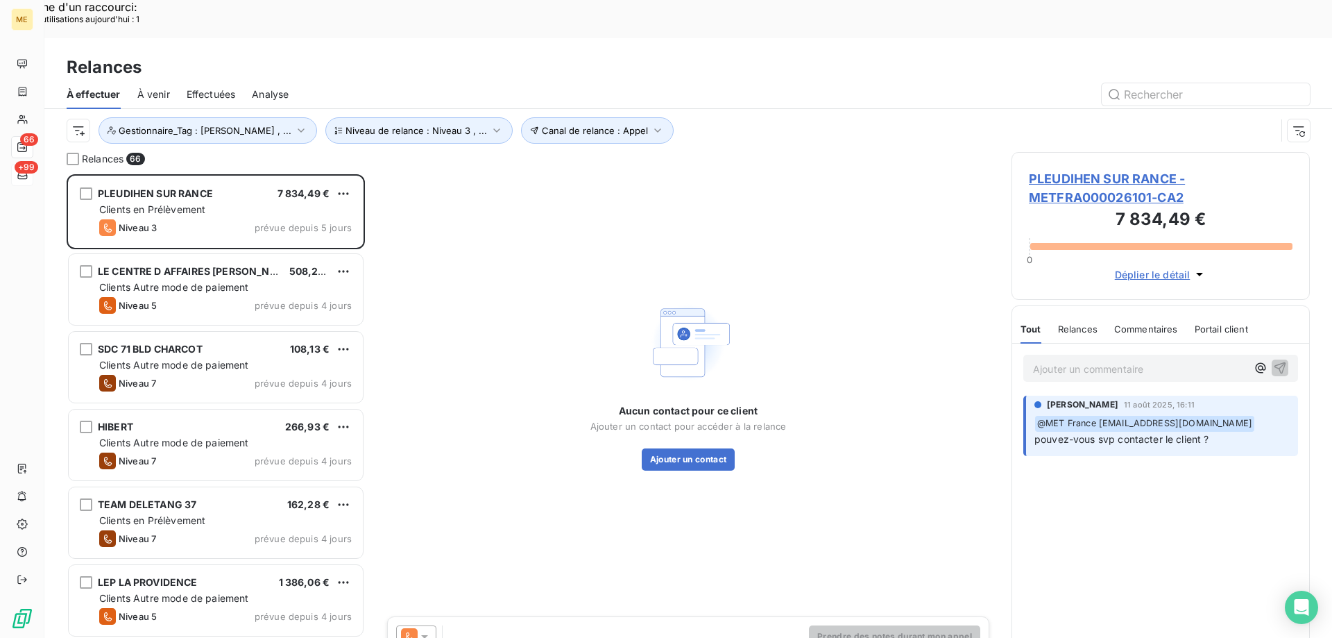
click at [1087, 169] on span "PLEUDIHEN SUR RANCE - METFRA000026101-CA2" at bounding box center [1161, 187] width 264 height 37
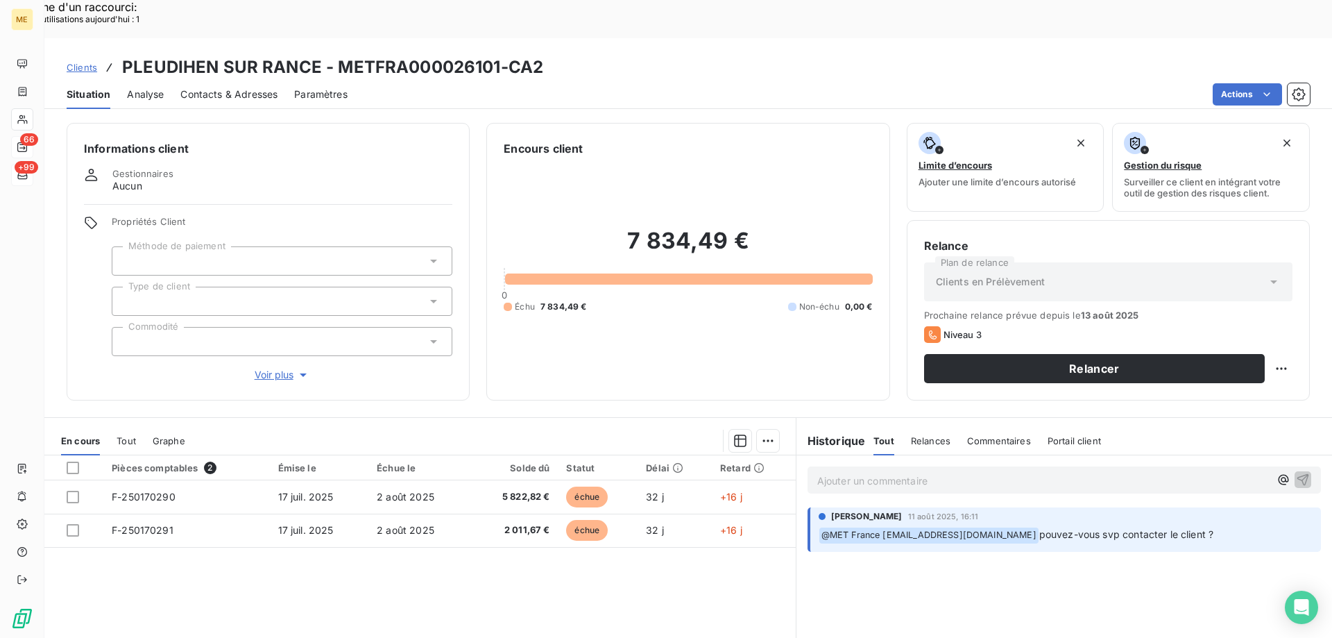
click at [277, 338] on div "Informations client Gestionnaires Aucun Propriétés Client Méthode de paiement T…" at bounding box center [268, 261] width 403 height 277
click at [269, 368] on span "Voir plus" at bounding box center [282, 375] width 55 height 14
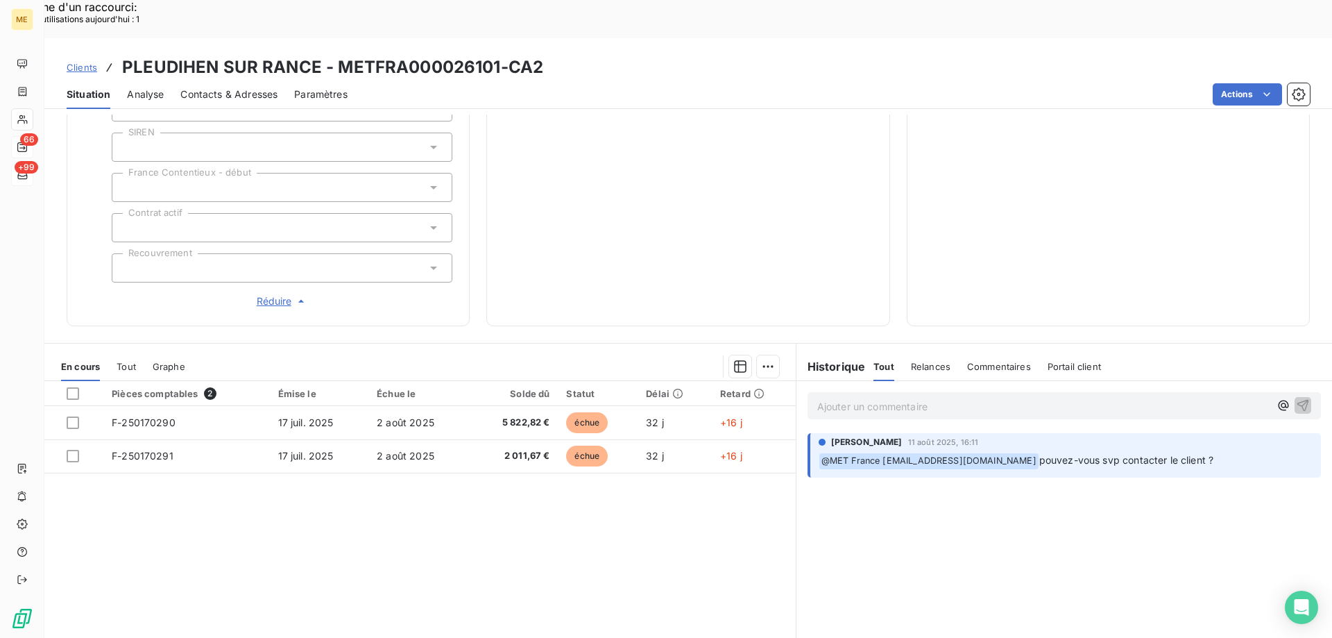
scroll to position [400, 0]
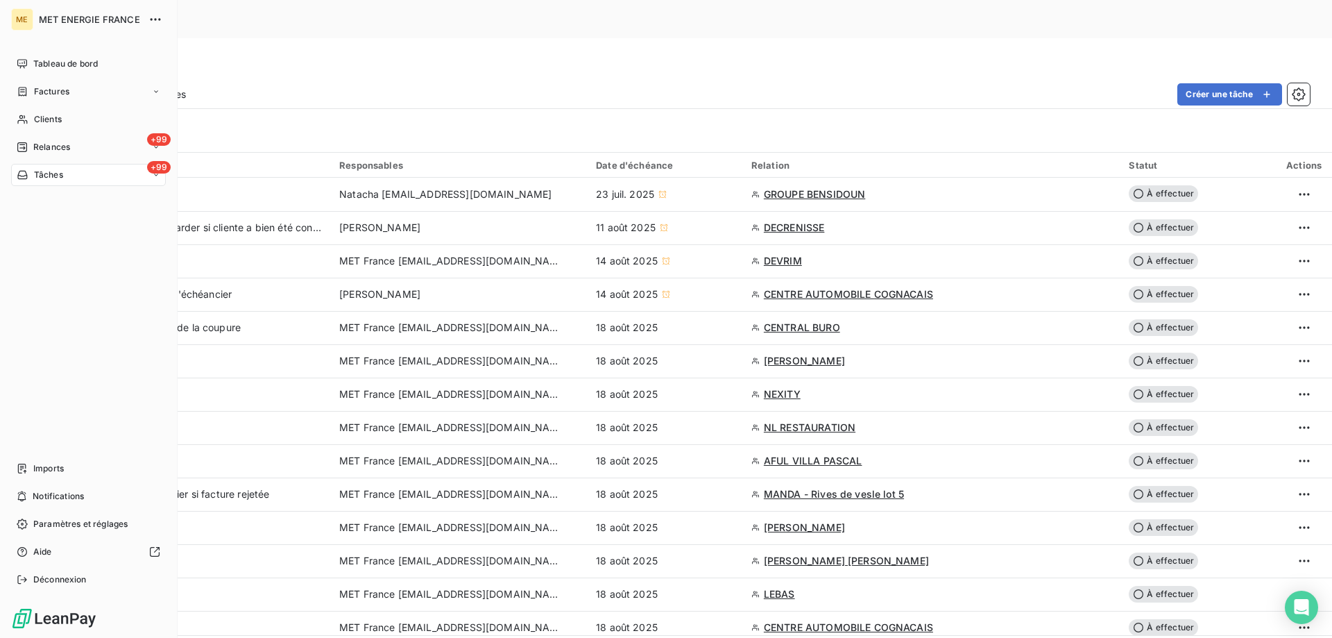
click at [24, 178] on icon at bounding box center [23, 174] width 12 height 11
click at [65, 172] on div "+99 Tâches" at bounding box center [88, 175] width 155 height 22
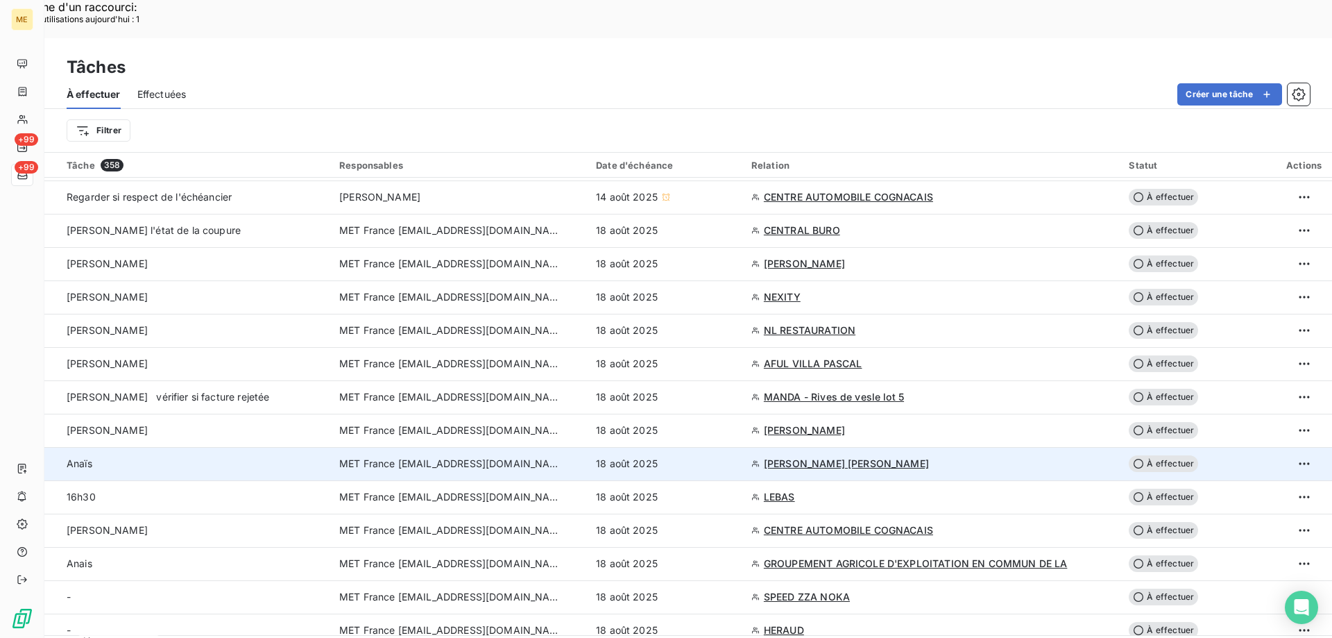
scroll to position [139, 0]
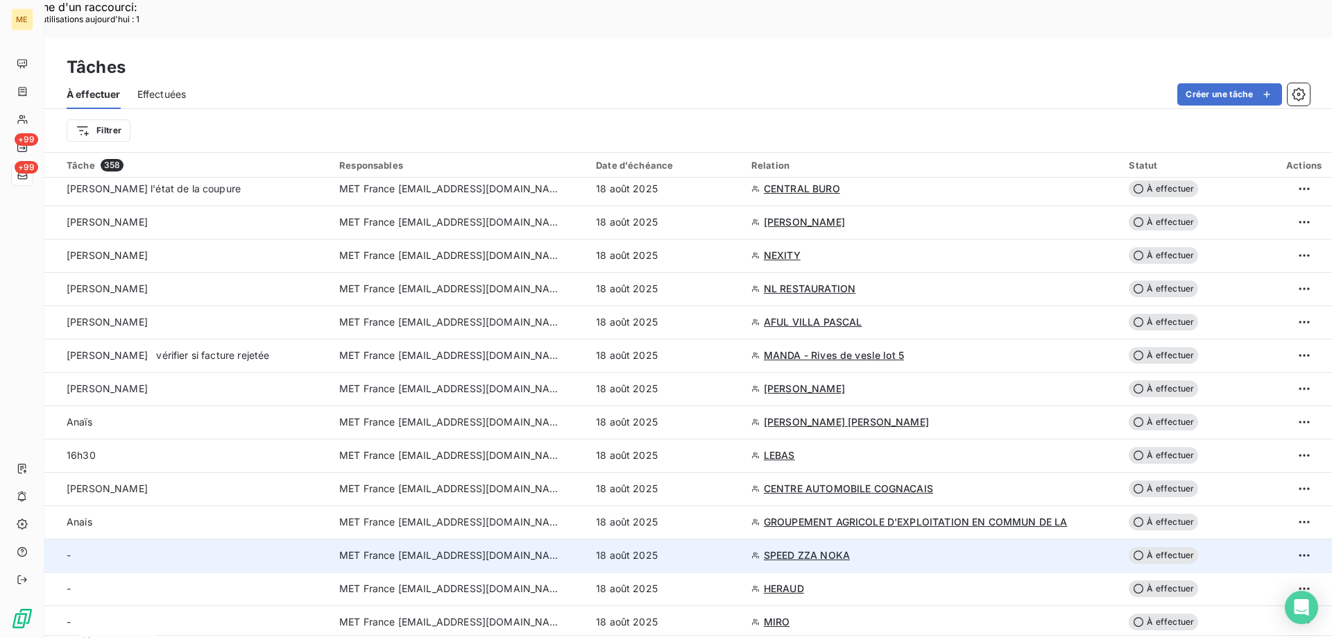
click at [718, 548] on div "18 août 2025" at bounding box center [665, 555] width 139 height 14
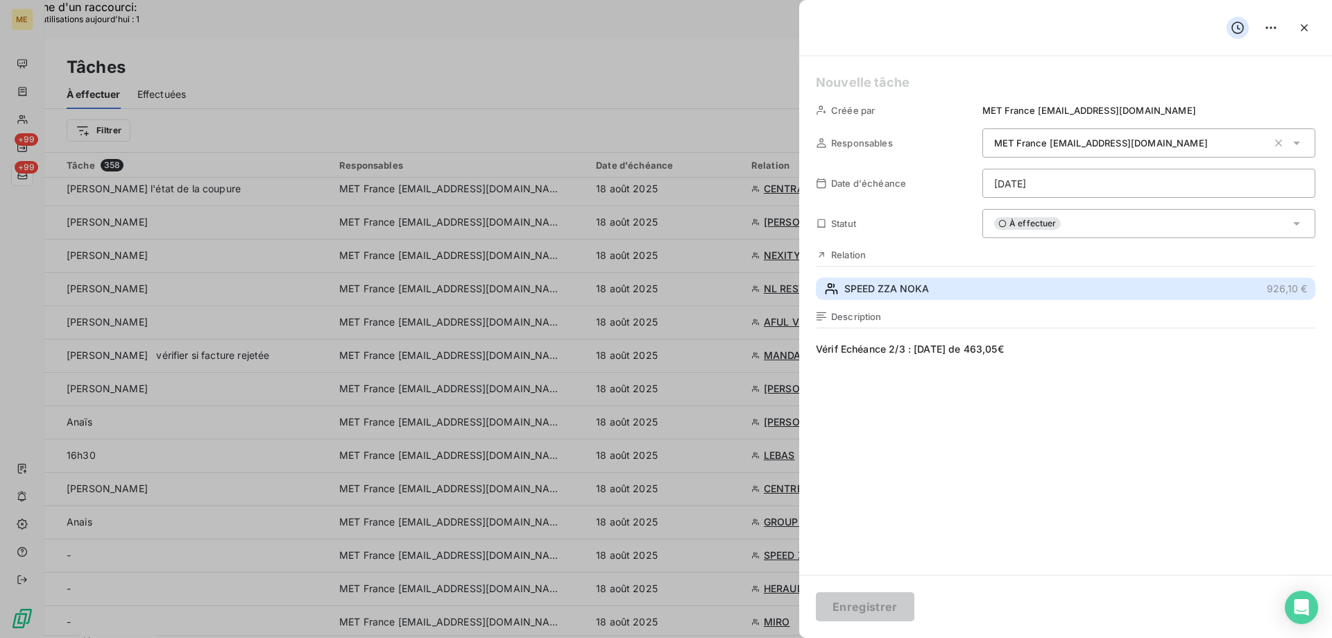
click at [946, 282] on button "SPEED ZZA NOKA 926,10 €" at bounding box center [1065, 288] width 499 height 22
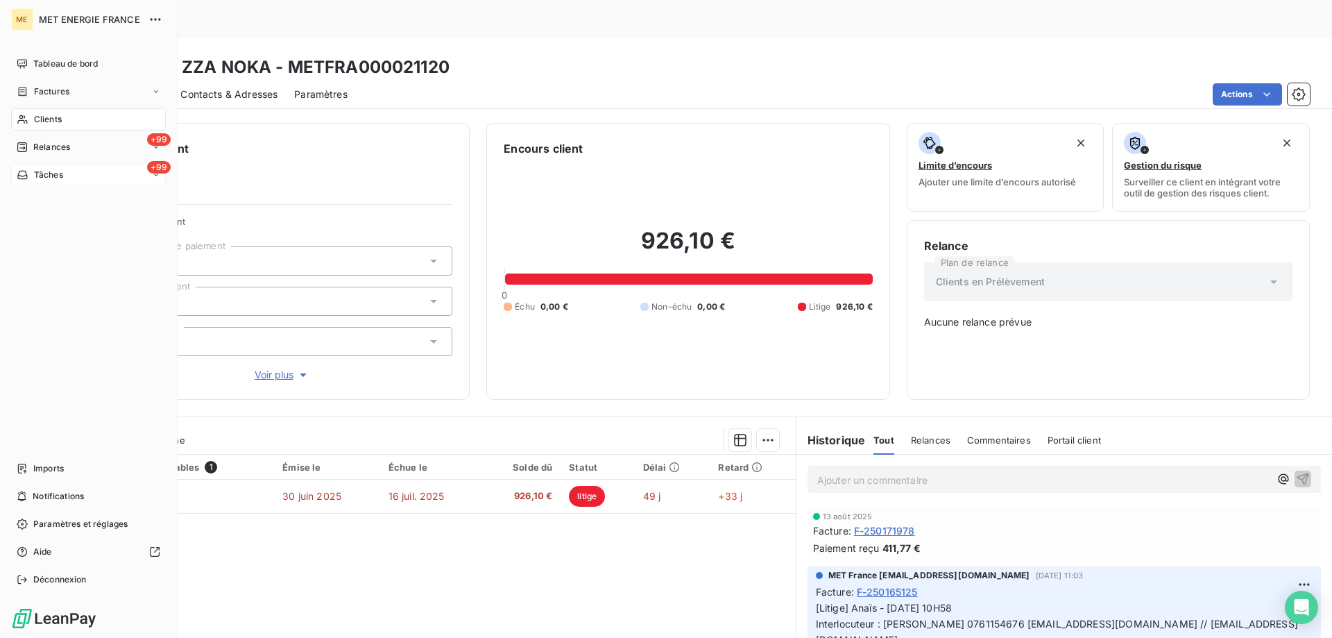
click at [40, 180] on span "Tâches" at bounding box center [48, 175] width 29 height 12
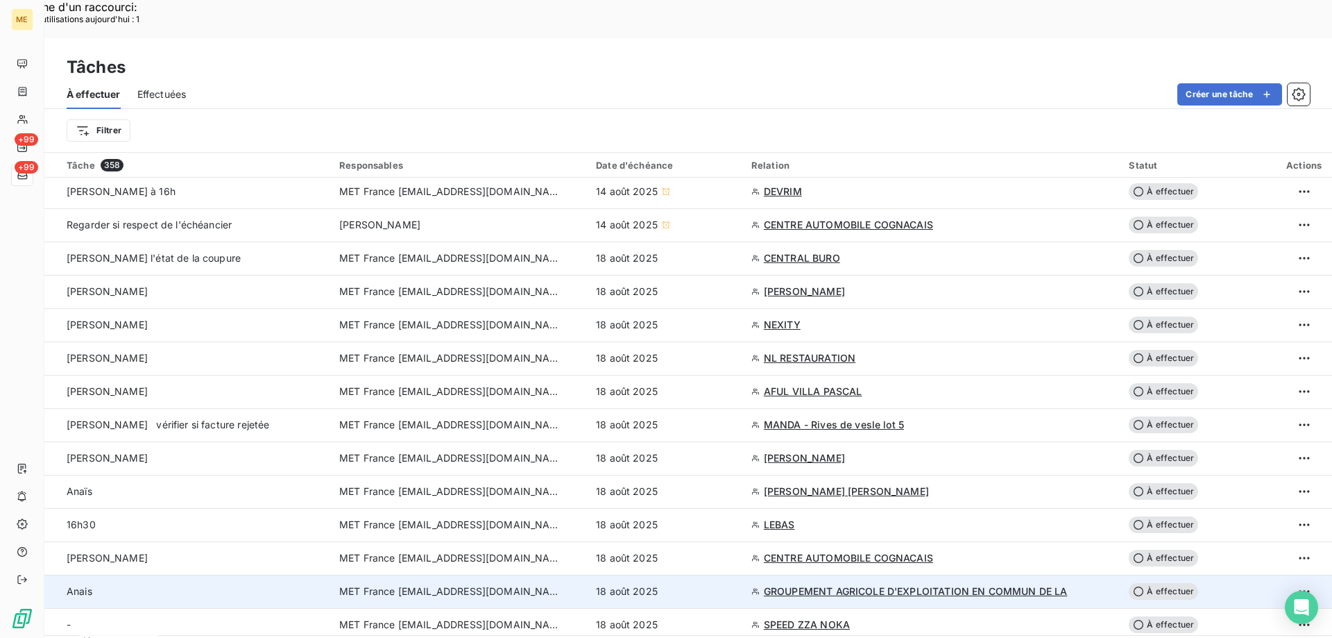
scroll to position [208, 0]
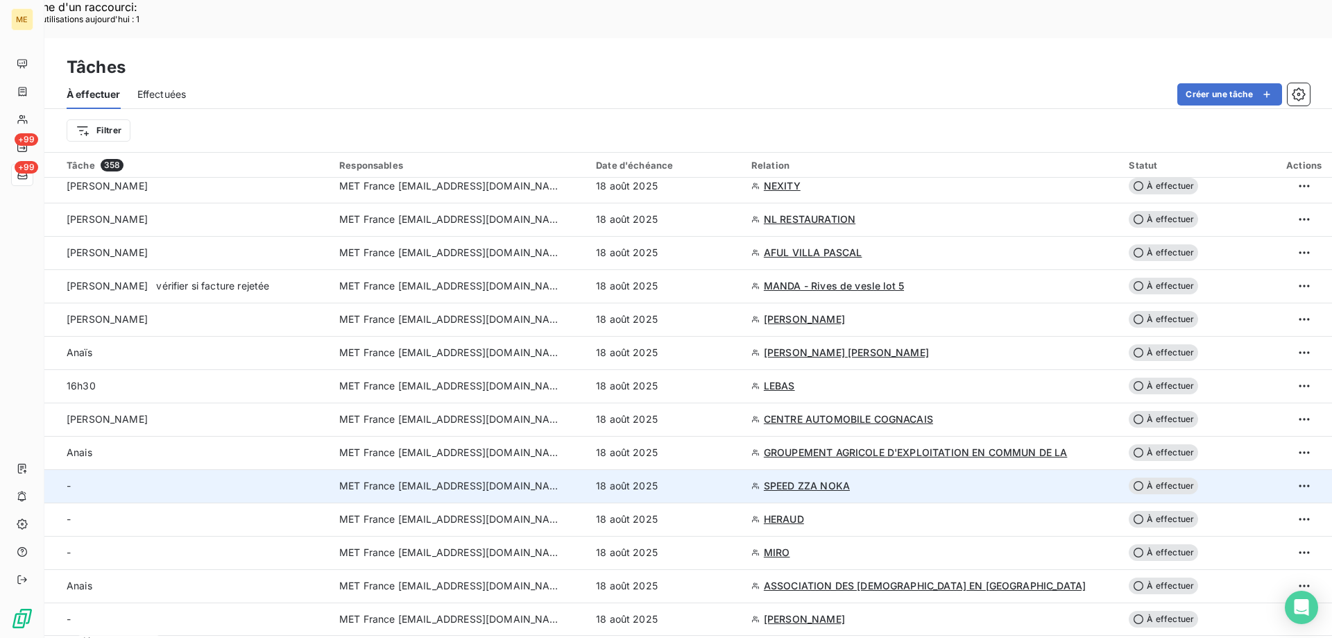
click at [705, 479] on div "18 août 2025" at bounding box center [665, 486] width 139 height 14
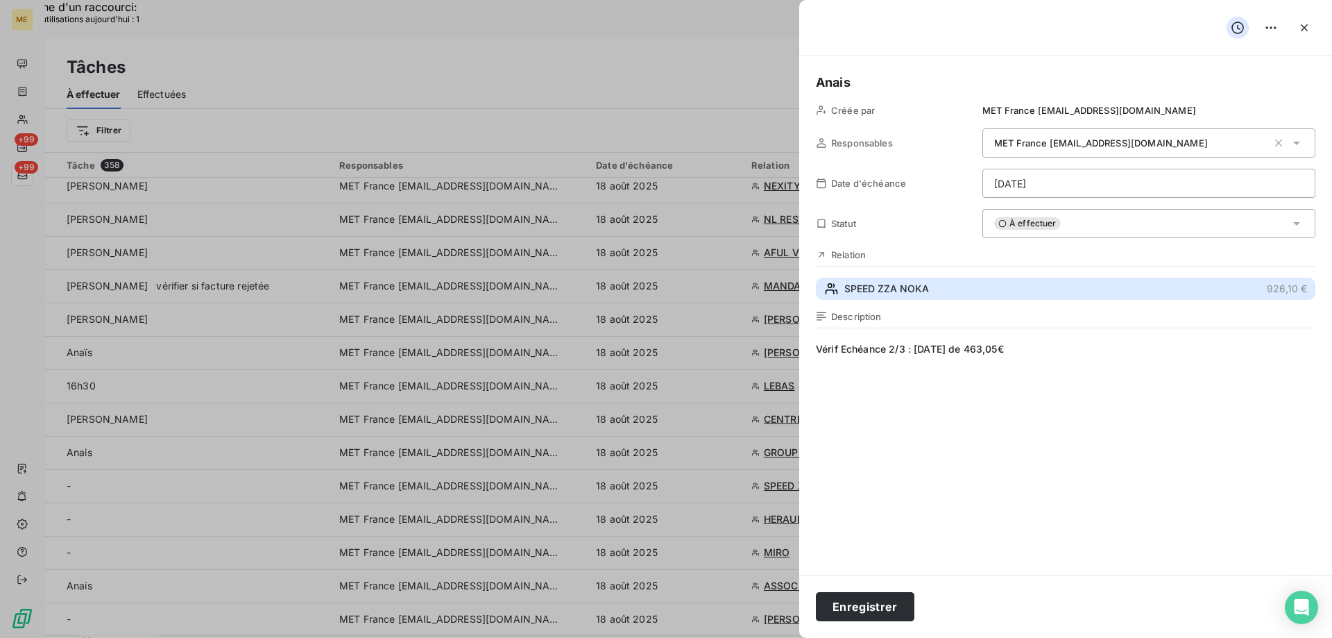
click at [954, 282] on button "SPEED ZZA NOKA 926,10 €" at bounding box center [1065, 288] width 499 height 22
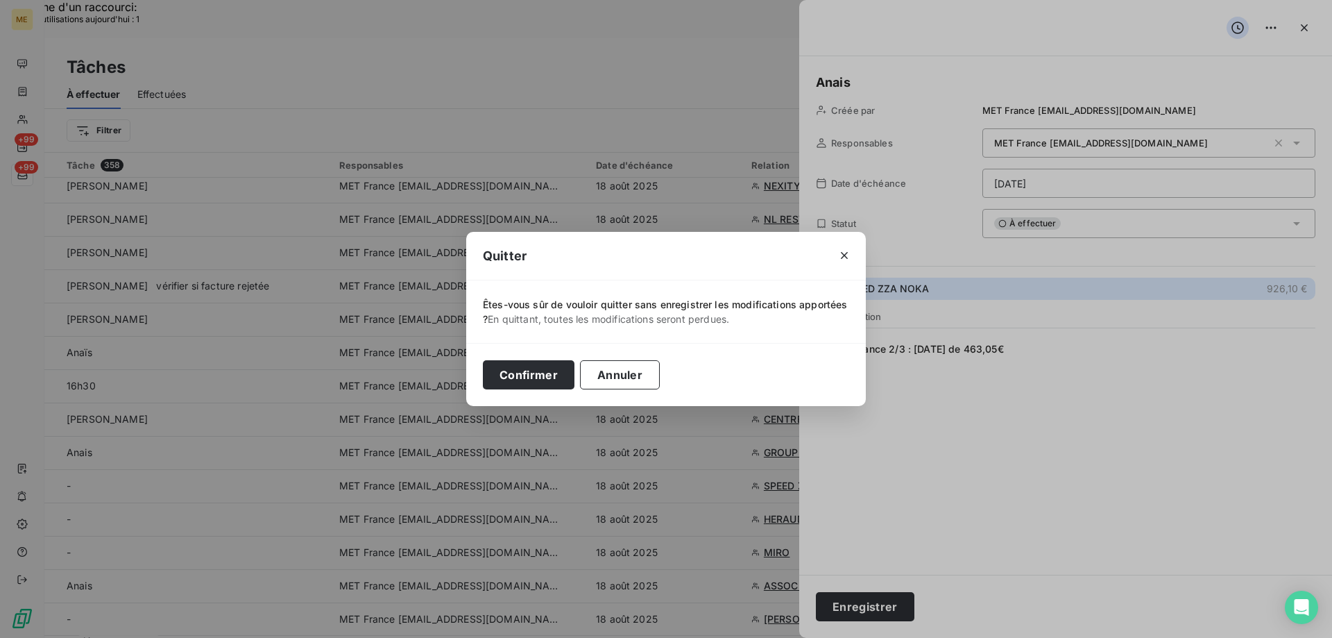
drag, startPoint x: 590, startPoint y: 373, endPoint x: 694, endPoint y: 413, distance: 111.3
click at [590, 373] on button "Annuler" at bounding box center [620, 374] width 80 height 29
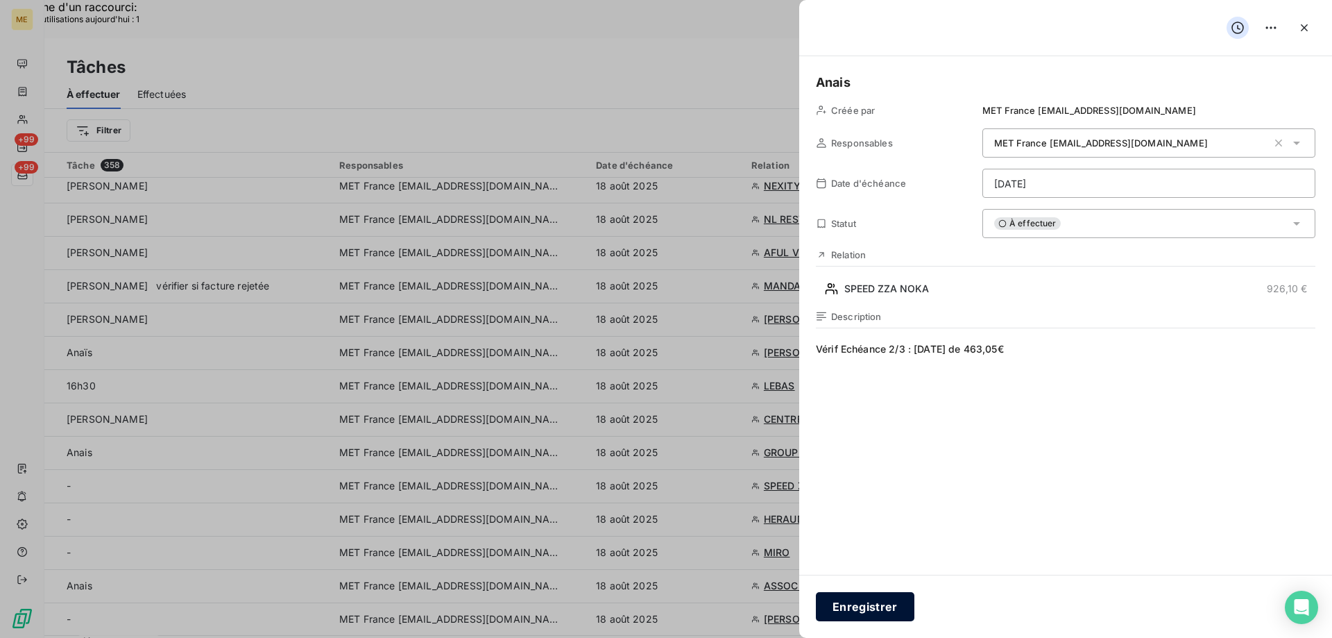
click at [887, 602] on button "Enregistrer" at bounding box center [865, 606] width 99 height 29
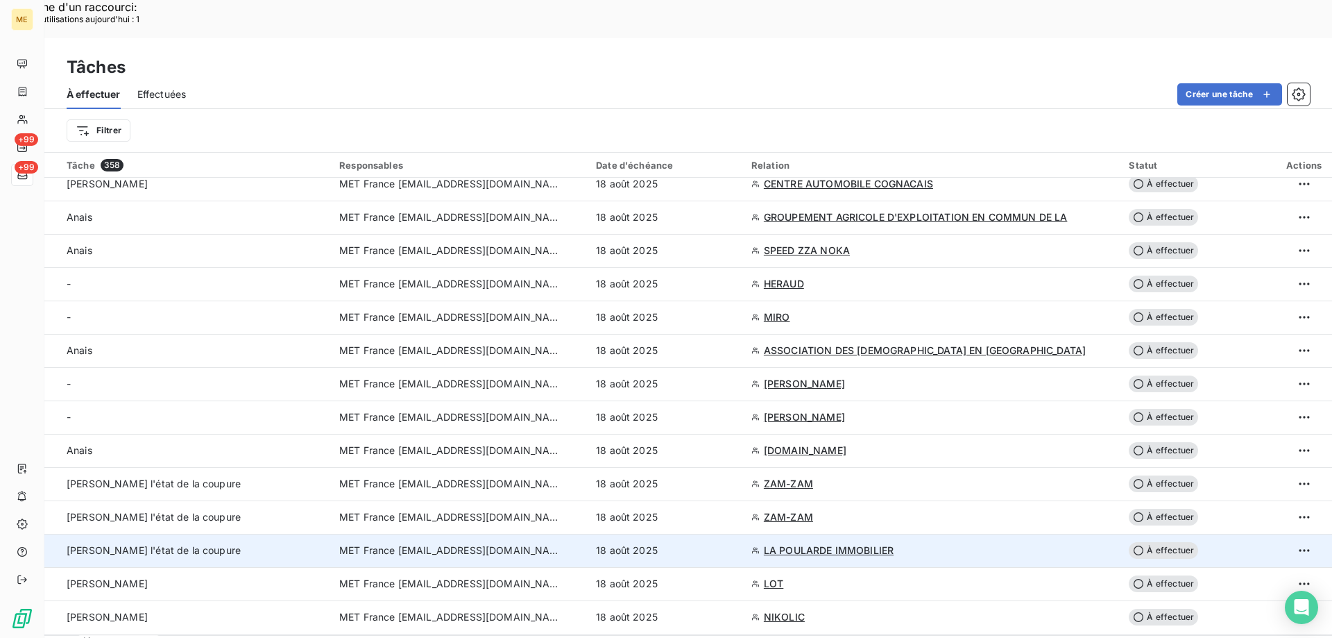
scroll to position [416, 0]
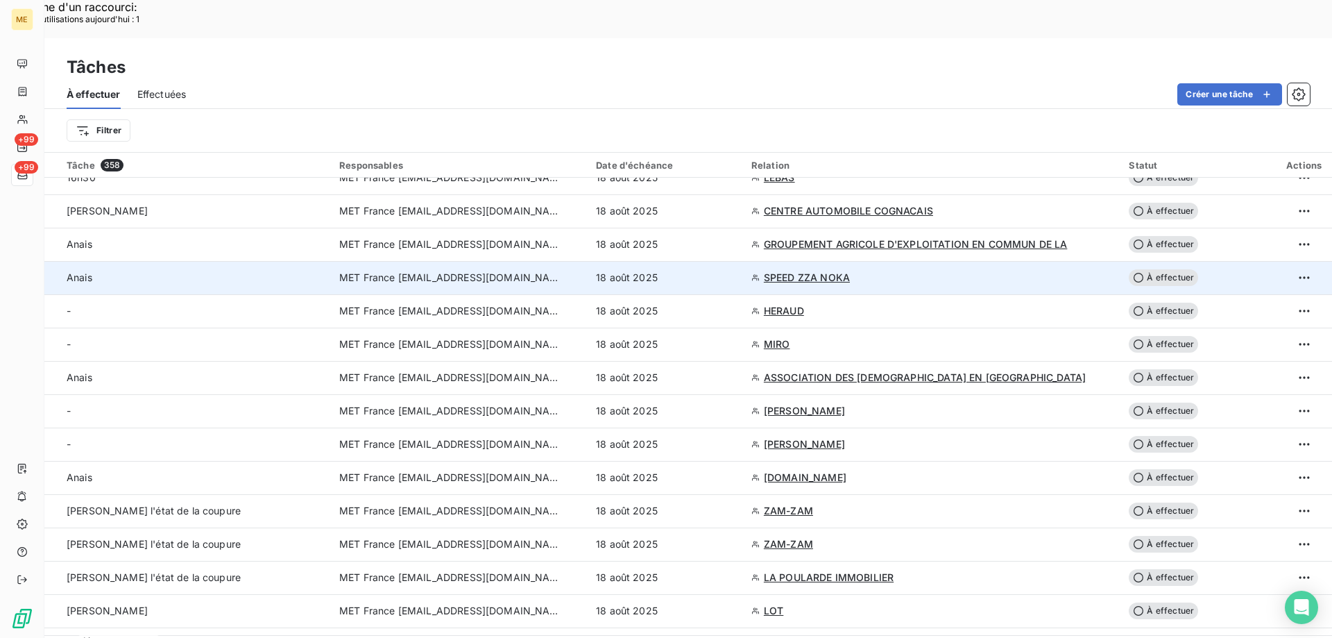
click at [727, 271] on div "18 août 2025" at bounding box center [665, 278] width 139 height 14
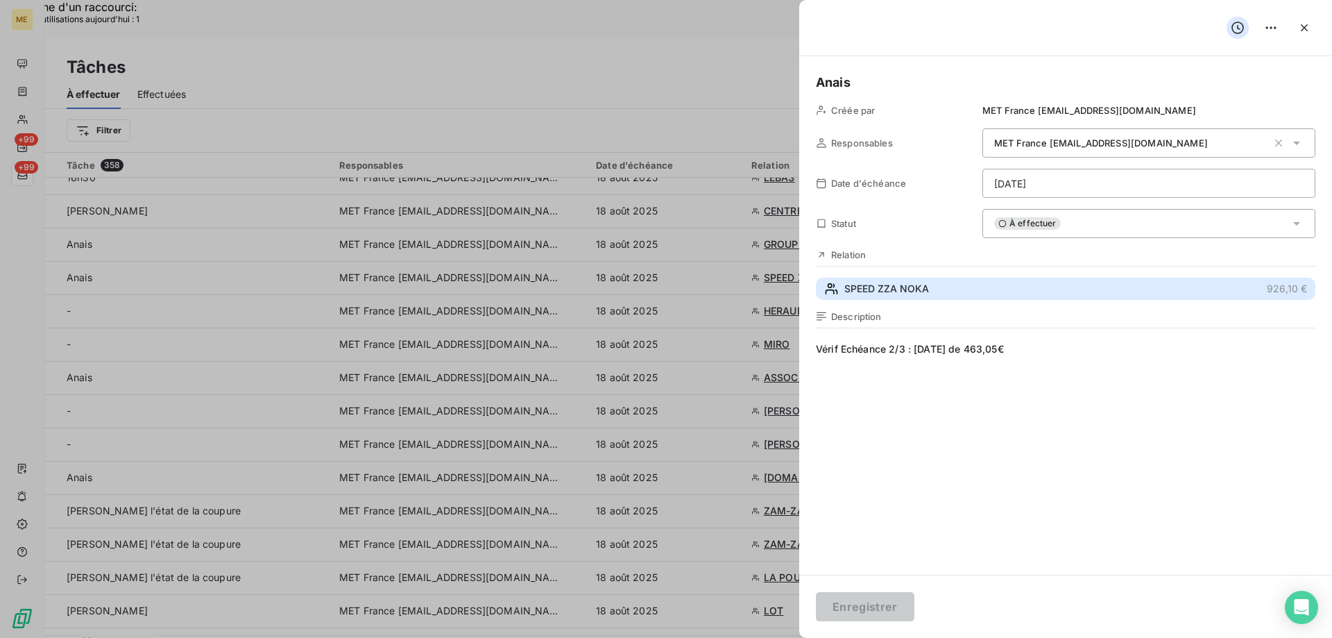
click at [959, 289] on button "SPEED ZZA NOKA 926,10 €" at bounding box center [1065, 288] width 499 height 22
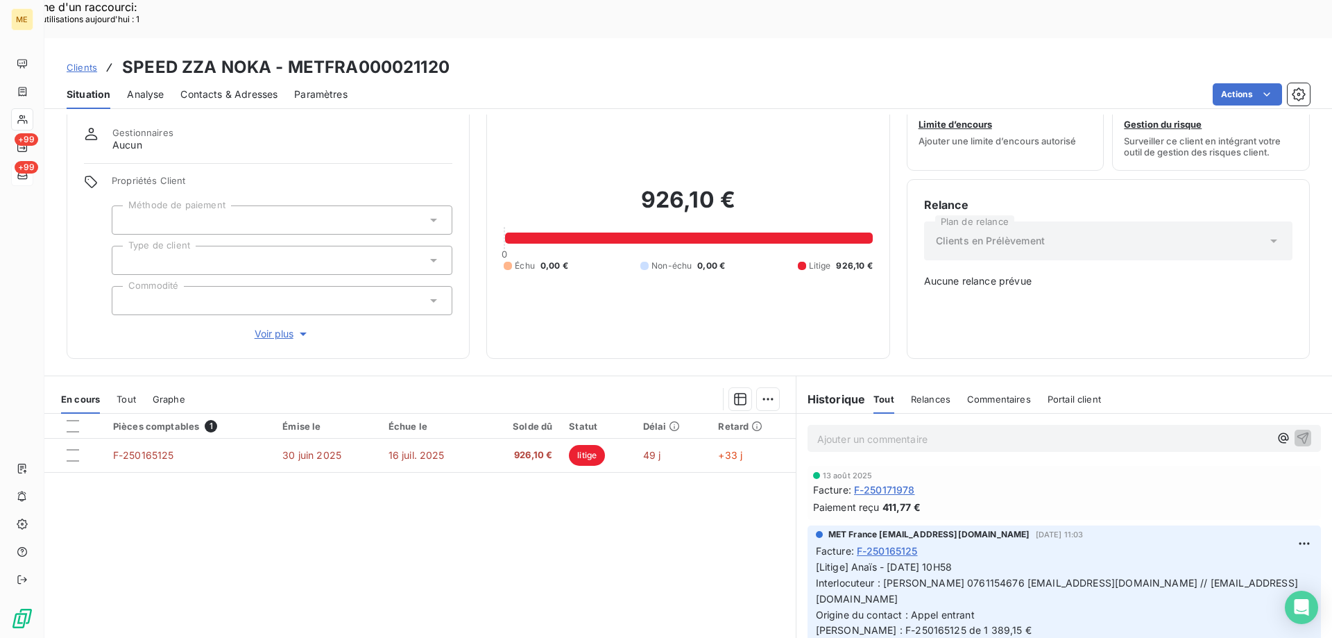
scroll to position [69, 0]
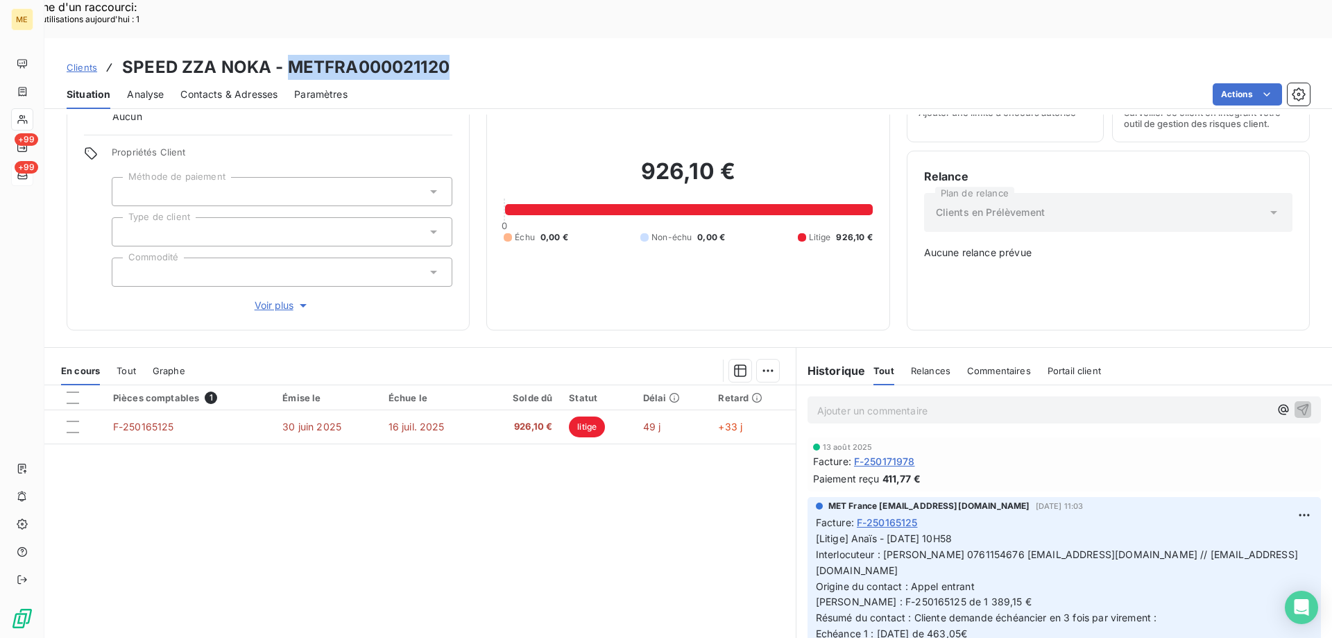
drag, startPoint x: 454, startPoint y: 28, endPoint x: 288, endPoint y: 38, distance: 166.8
click at [288, 55] on div "Clients SPEED ZZA NOKA - METFRA000021120" at bounding box center [688, 67] width 1288 height 25
copy h3 "METFRA000021120"
drag, startPoint x: 1212, startPoint y: 513, endPoint x: 1279, endPoint y: 508, distance: 67.4
click at [1279, 531] on p "[Litige] Anaïs - 24/07/2025 - 10H58 Interlocuteur : Mme Abygaelle roxo 07611546…" at bounding box center [1064, 618] width 497 height 175
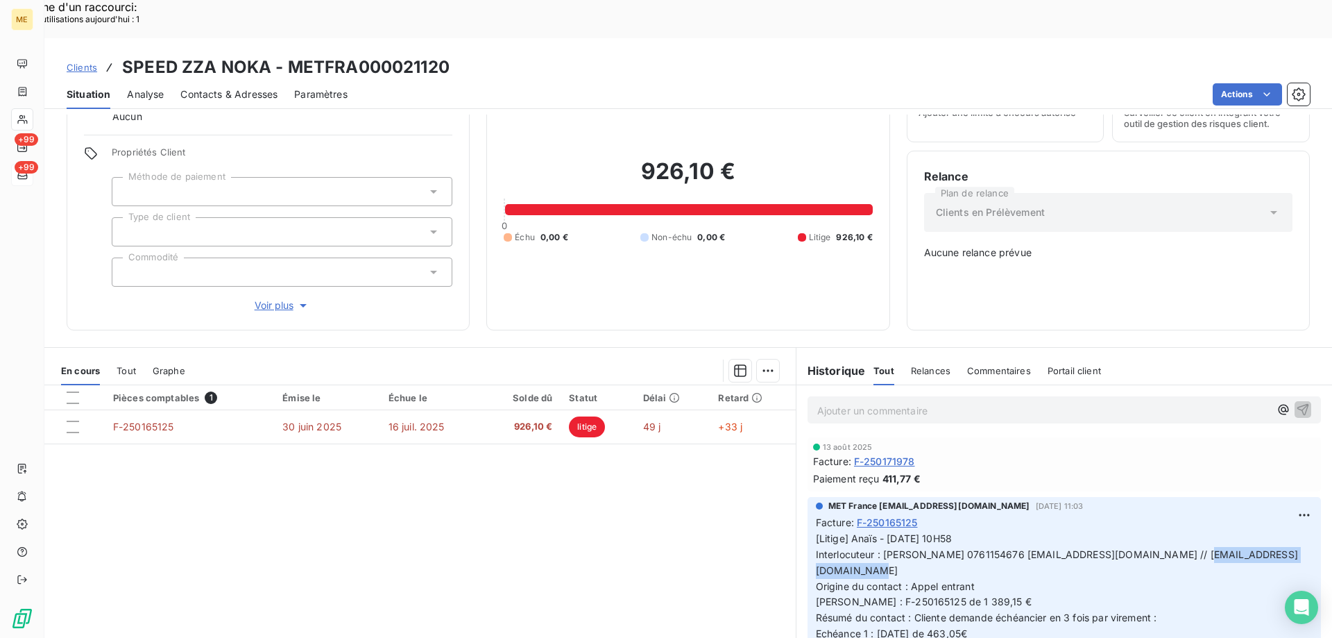
copy span "[EMAIL_ADDRESS][DOMAIN_NAME]"
drag, startPoint x: 878, startPoint y: 504, endPoint x: 1286, endPoint y: 511, distance: 408.6
click at [1291, 531] on p "[Litige] Anaïs - 24/07/2025 - 10H58 Interlocuteur : Mme Abygaelle roxo 07611546…" at bounding box center [1064, 618] width 497 height 175
copy span "[PERSON_NAME] 0761154676 [EMAIL_ADDRESS][DOMAIN_NAME] // [EMAIL_ADDRESS][DOMAIN…"
drag, startPoint x: 848, startPoint y: 538, endPoint x: 998, endPoint y: 534, distance: 149.2
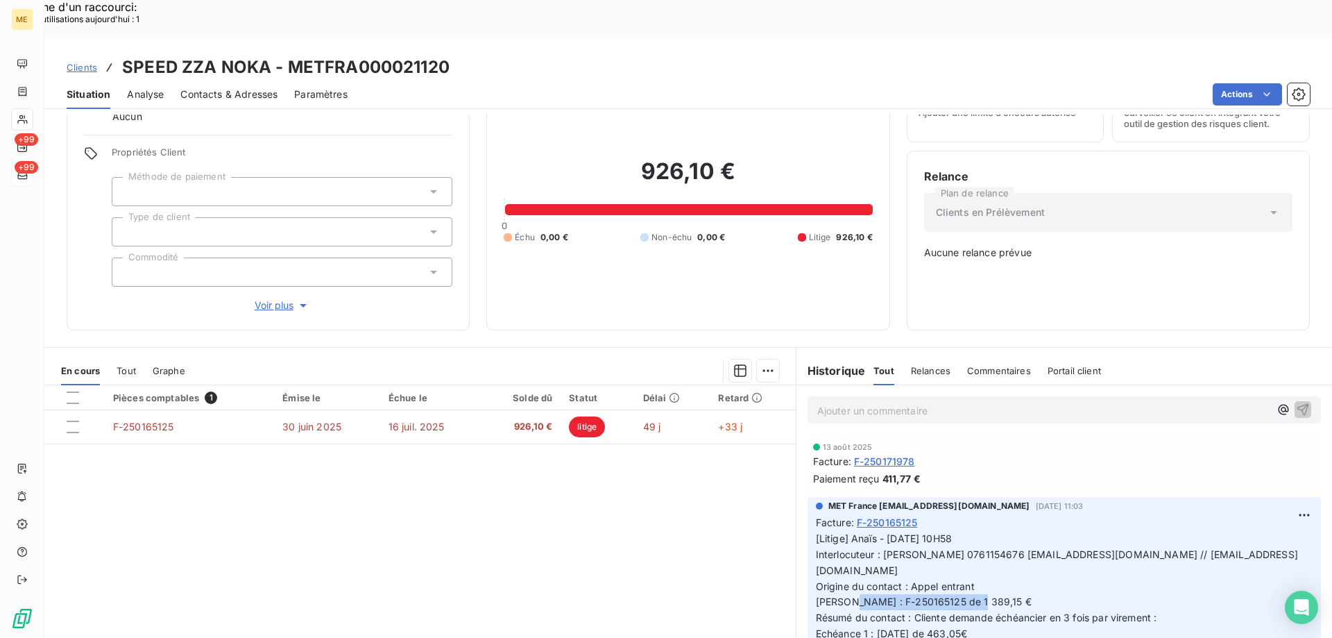
click at [998, 534] on p "[Litige] Anaïs - 24/07/2025 - 10H58 Interlocuteur : Mme Abygaelle roxo 07611546…" at bounding box center [1064, 618] width 497 height 175
copy span "F-250165125 de 1 389,15 €"
drag, startPoint x: 982, startPoint y: 590, endPoint x: 806, endPoint y: 592, distance: 176.2
click at [807, 592] on div "MET France met-france@recouvrement.met.com 24 juil. 2025, 11:03 Facture : F-250…" at bounding box center [1063, 605] width 513 height 217
copy span "Echéance 2 : [DATE] de 463,05€"
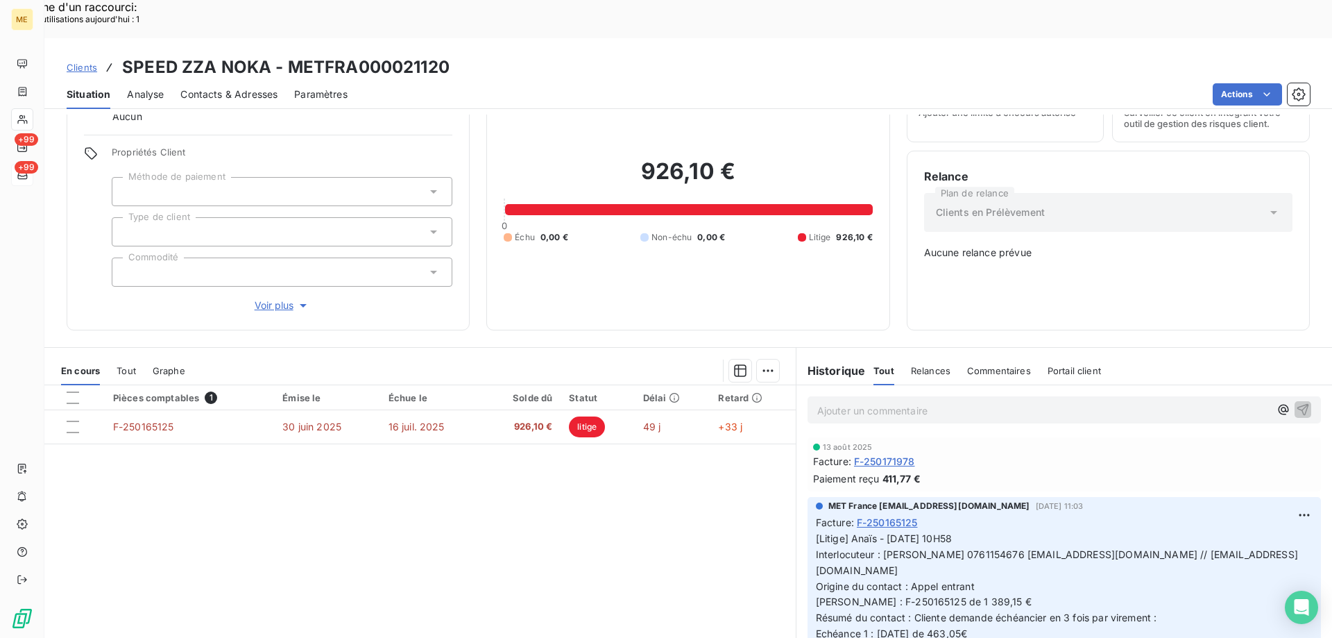
click at [646, 231] on div "Non-échu" at bounding box center [665, 237] width 51 height 12
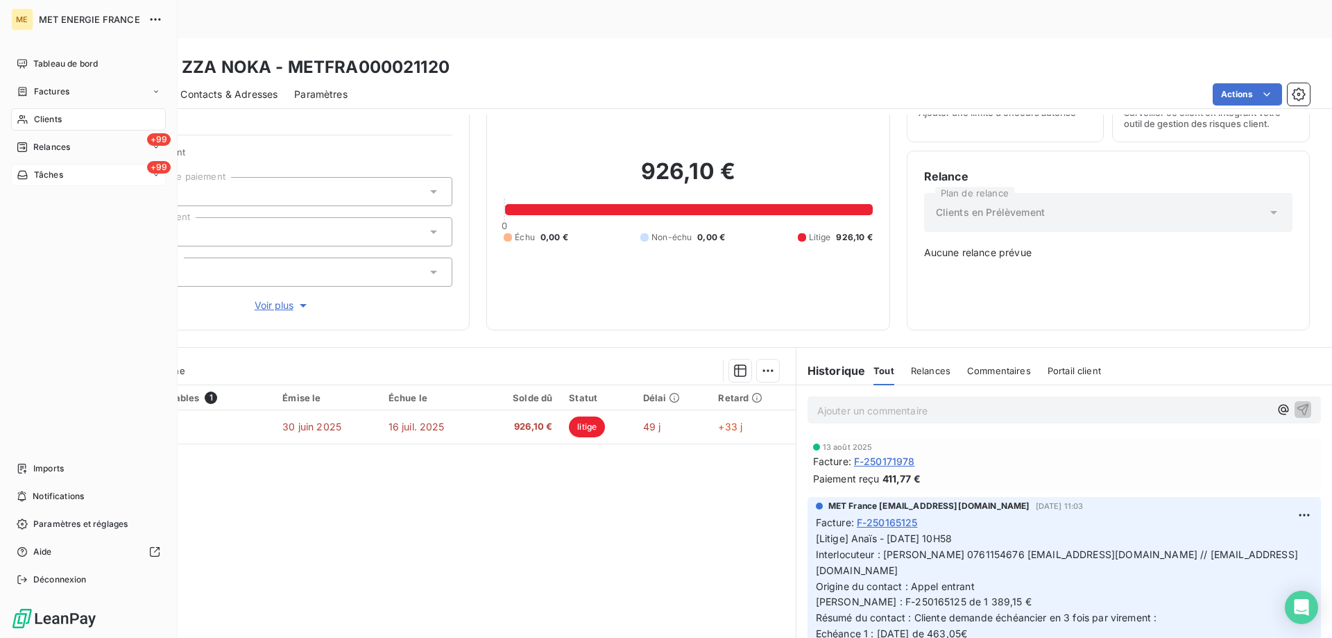
click at [37, 171] on span "Tâches" at bounding box center [48, 175] width 29 height 12
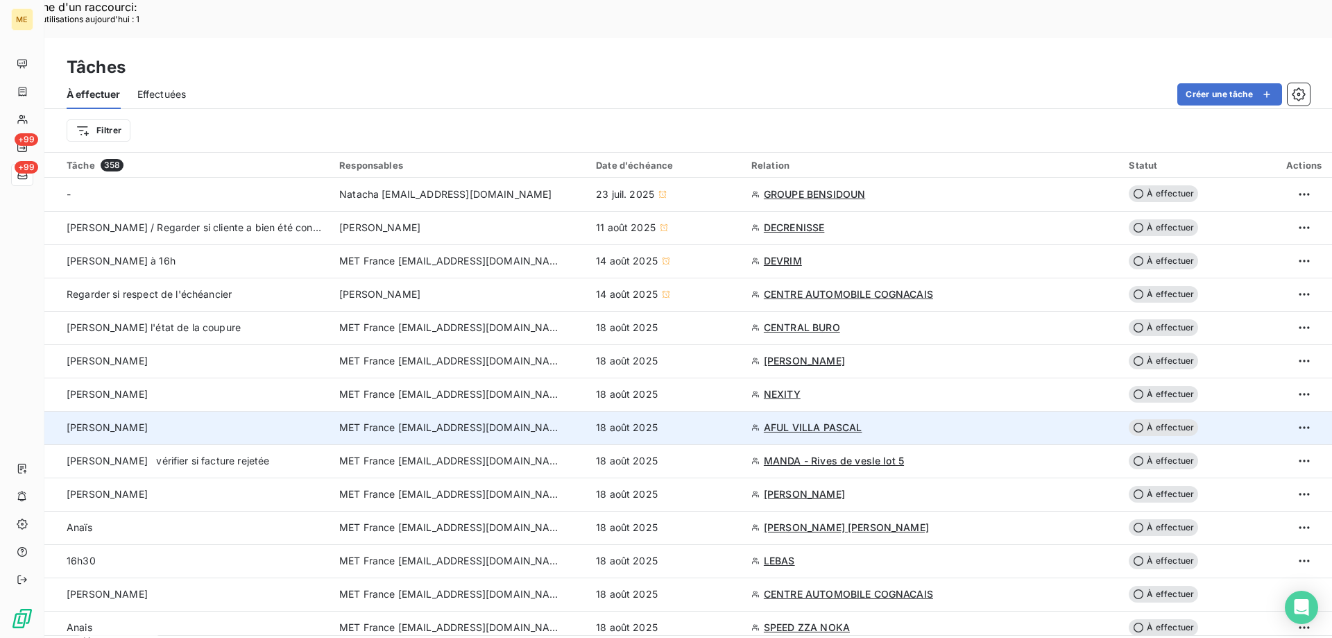
scroll to position [69, 0]
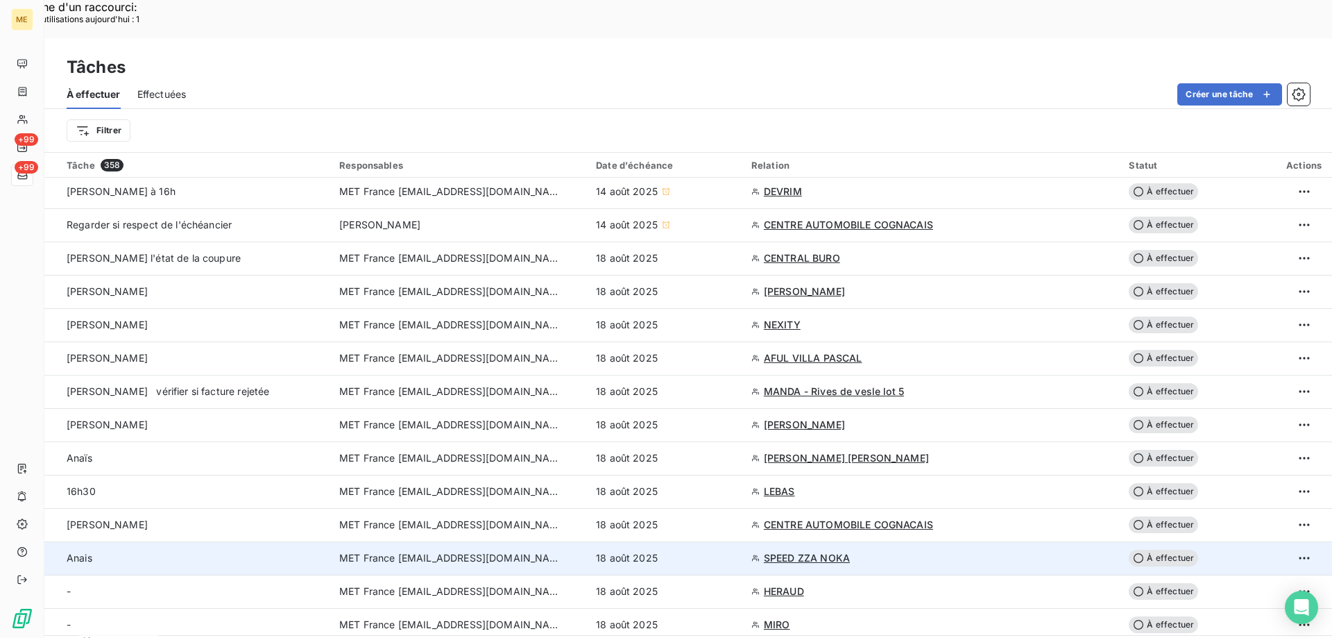
click at [821, 551] on span "SPEED ZZA NOKA" at bounding box center [807, 558] width 86 height 14
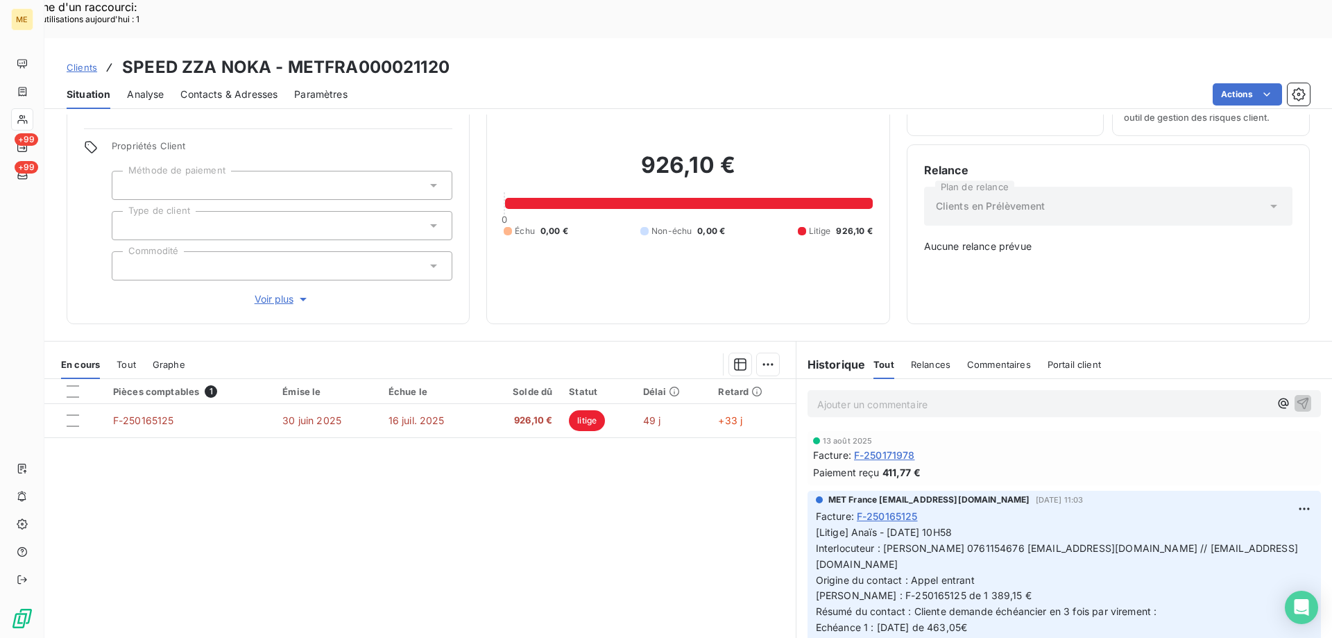
scroll to position [78, 0]
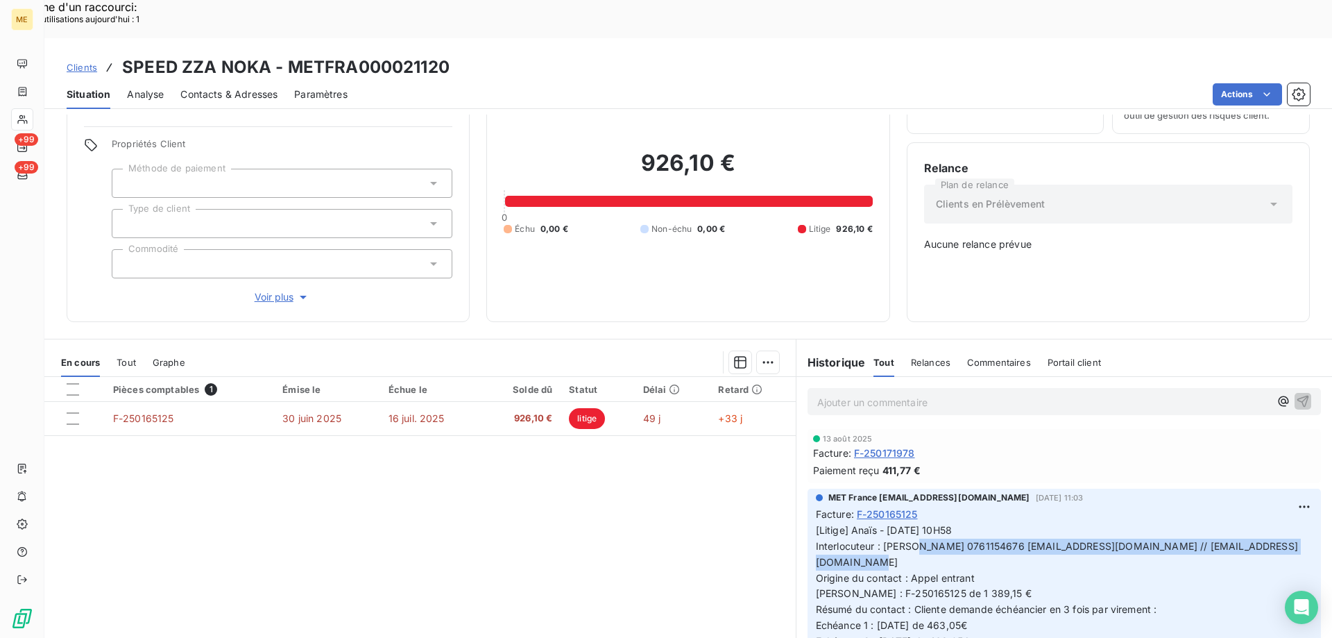
drag, startPoint x: 878, startPoint y: 496, endPoint x: 1281, endPoint y: 497, distance: 403.0
click at [1281, 522] on p "[Litige] Anaïs - 24/07/2025 - 10H58 Interlocuteur : Mme Abygaelle roxo 07611546…" at bounding box center [1064, 609] width 497 height 175
copy span "[PERSON_NAME] 0761154676 [EMAIL_ADDRESS][DOMAIN_NAME] // [EMAIL_ADDRESS][DOMAIN…"
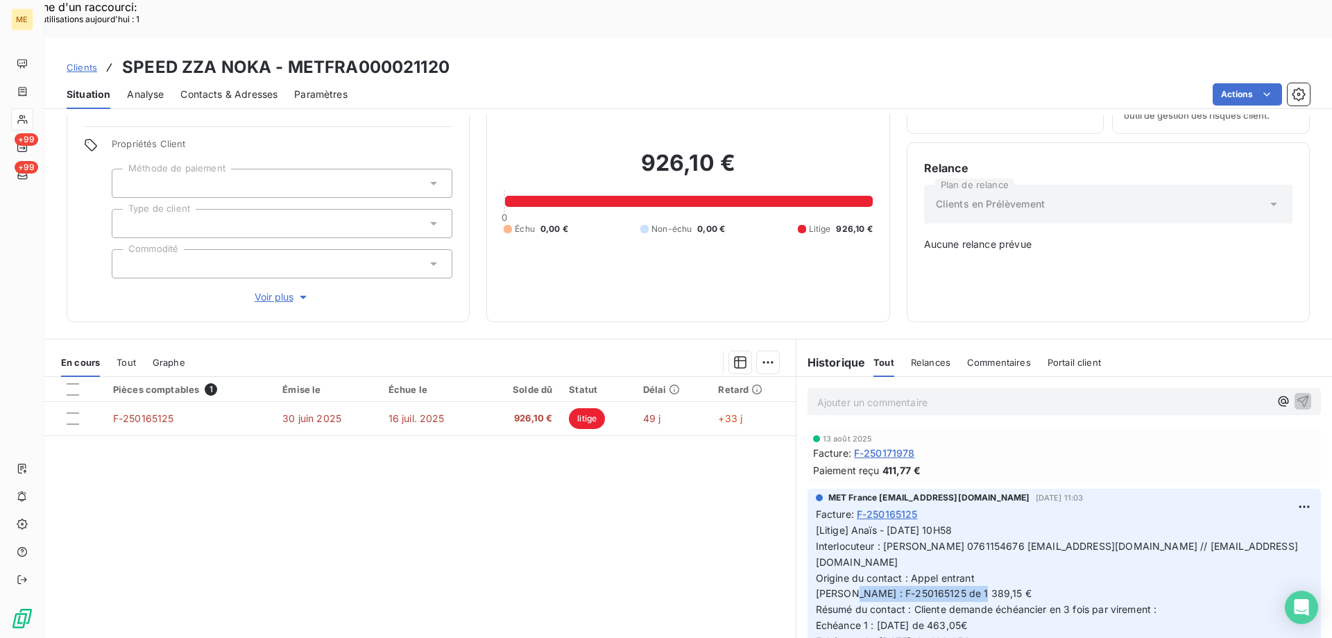
drag, startPoint x: 848, startPoint y: 531, endPoint x: 983, endPoint y: 534, distance: 134.6
click at [983, 534] on p "[Litige] Anaïs - 24/07/2025 - 10H58 Interlocuteur : Mme Abygaelle roxo 07611546…" at bounding box center [1064, 609] width 497 height 175
copy span "F-250165125 de 1 389,15 €"
drag, startPoint x: 444, startPoint y: 26, endPoint x: 287, endPoint y: 37, distance: 157.2
click at [287, 55] on h3 "SPEED ZZA NOKA - METFRA000021120" at bounding box center [285, 67] width 327 height 25
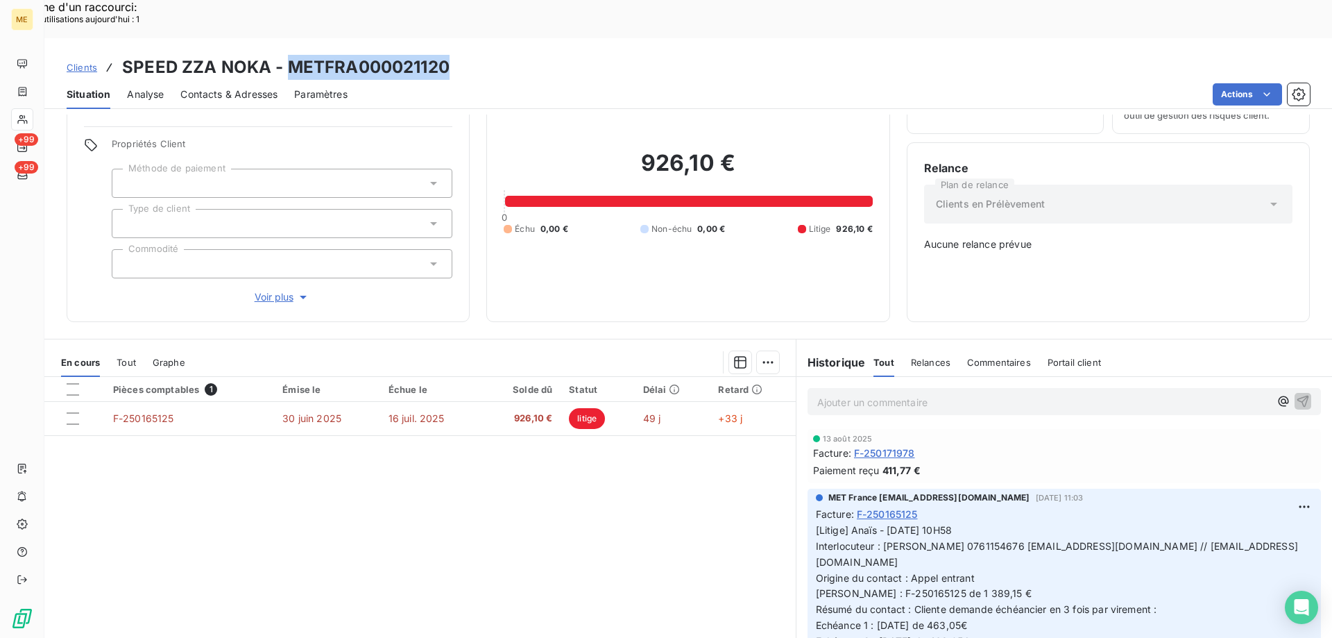
copy h3 "METFRA000021120"
click at [972, 377] on div "Ajouter un commentaire ﻿" at bounding box center [1064, 401] width 536 height 49
click at [964, 393] on p "Ajouter un commentaire ﻿" at bounding box center [1043, 401] width 452 height 17
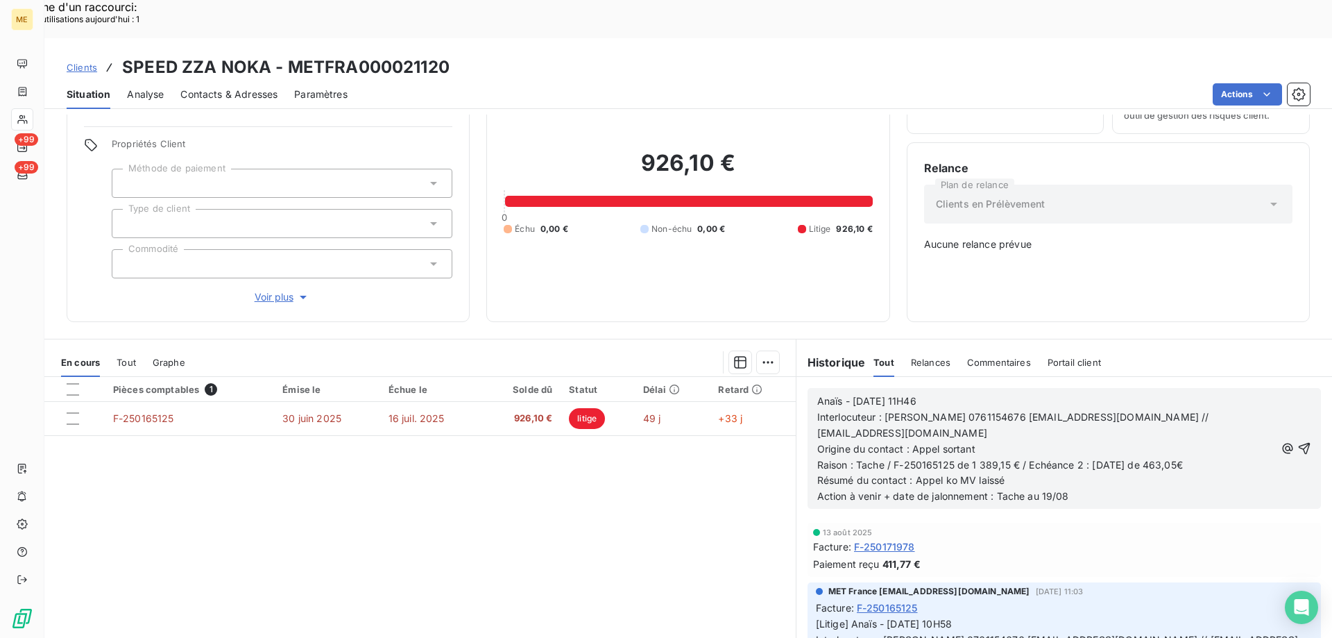
click at [1297, 441] on icon "button" at bounding box center [1304, 448] width 14 height 14
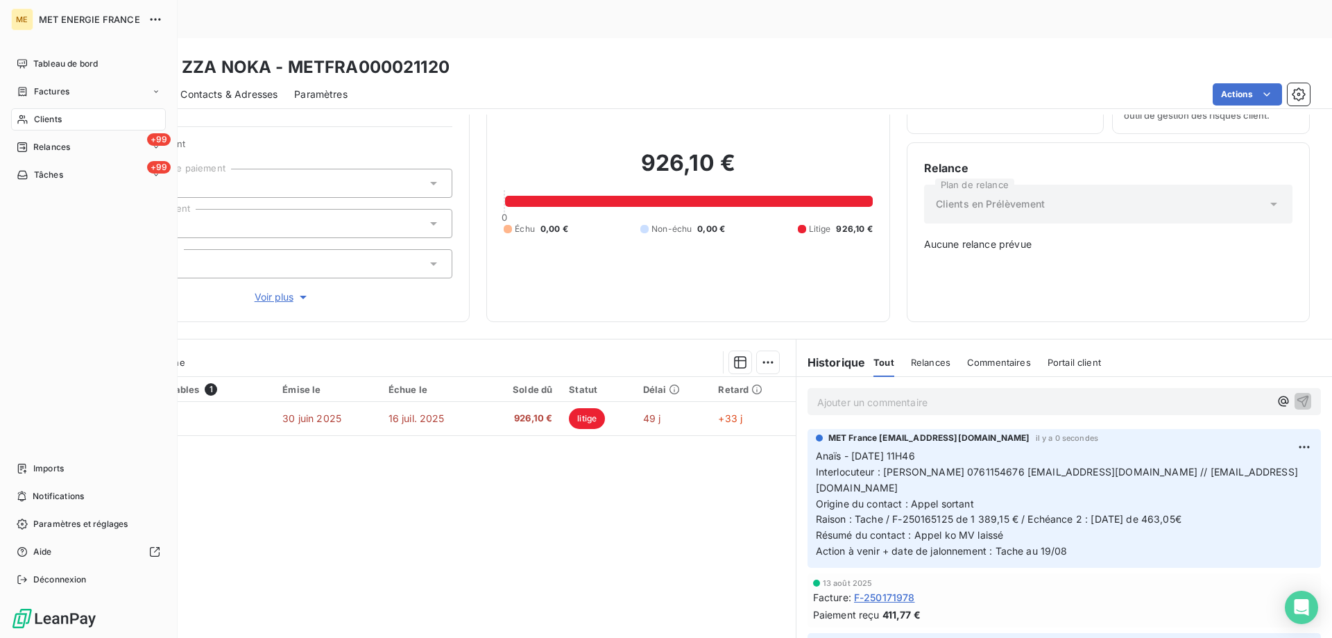
click at [51, 178] on span "Tâches" at bounding box center [48, 175] width 29 height 12
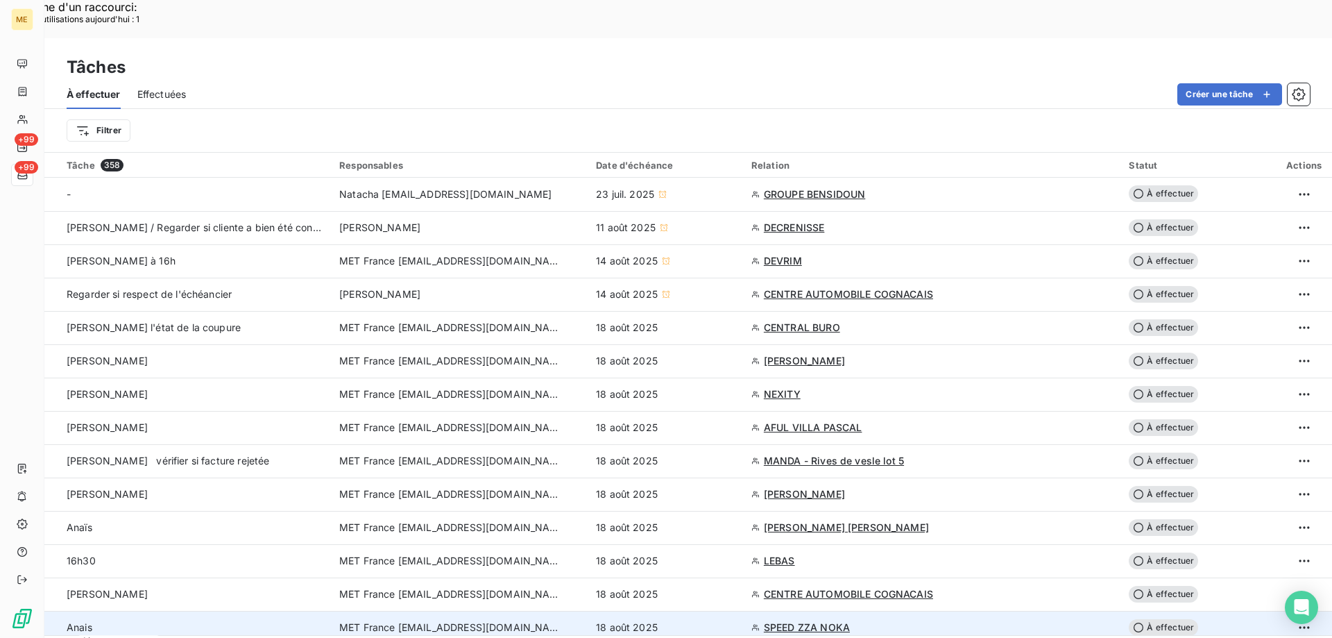
click at [707, 620] on div "18 août 2025" at bounding box center [665, 627] width 139 height 14
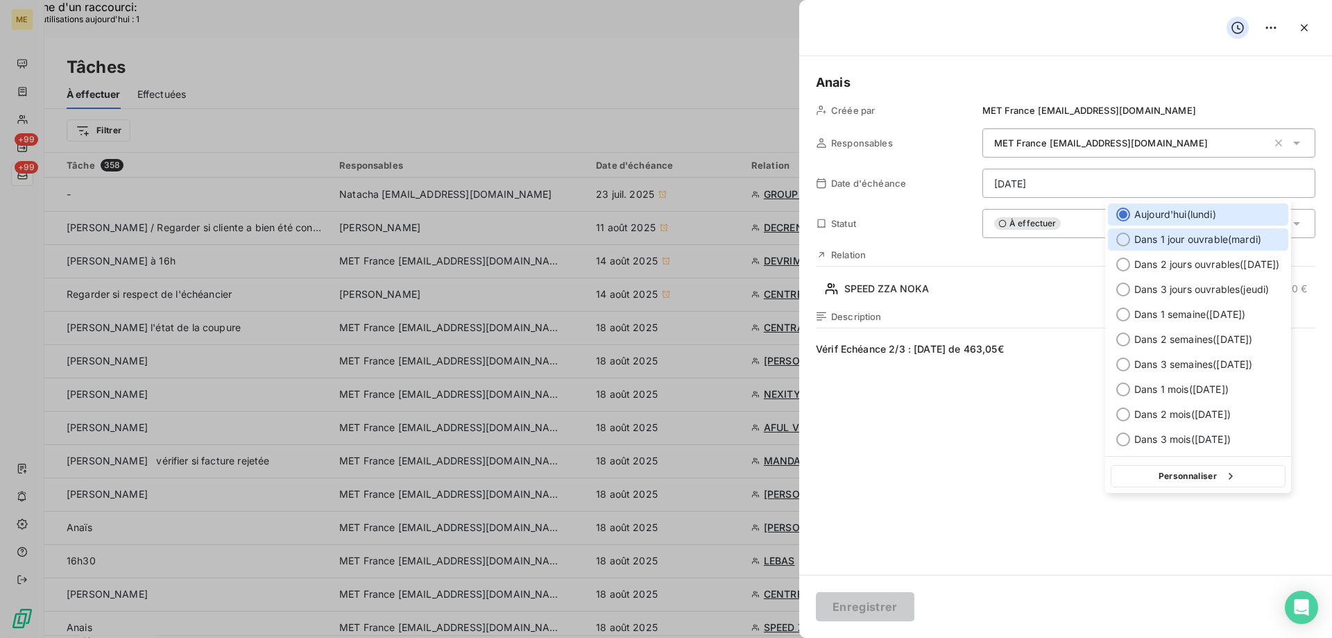
click at [1168, 250] on div "Dans 1 jour ouvrable ( [DATE] )" at bounding box center [1198, 239] width 180 height 22
type input "[DATE]"
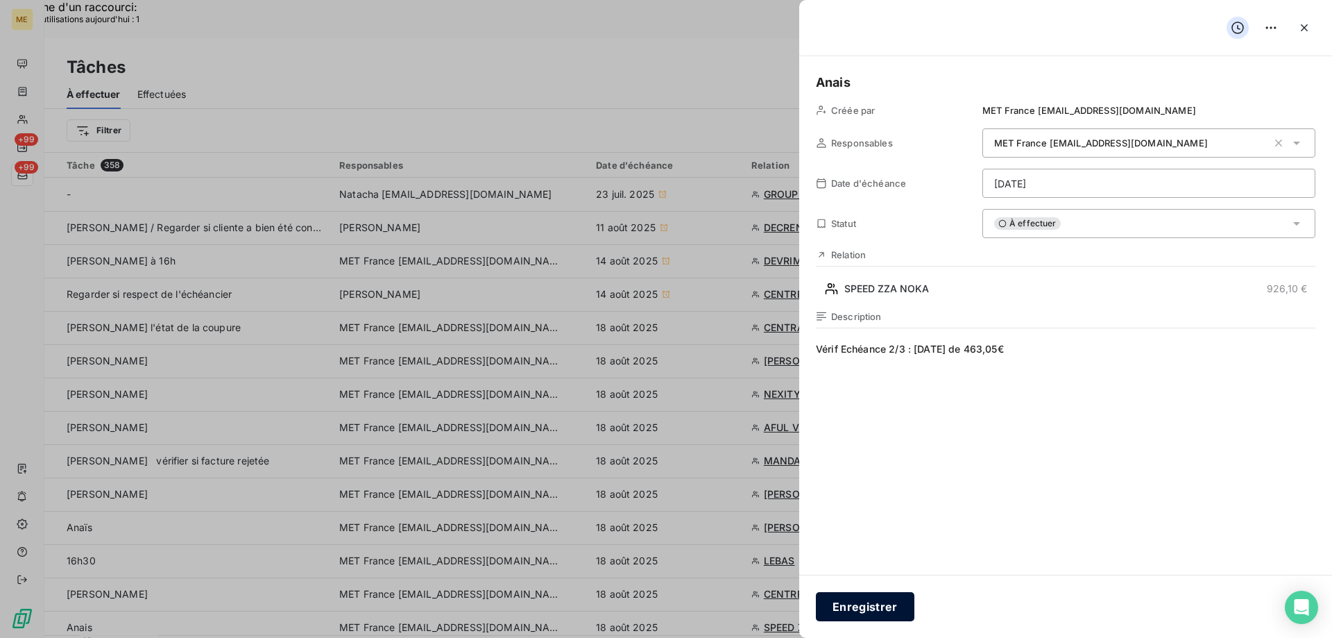
click at [848, 610] on button "Enregistrer" at bounding box center [865, 606] width 99 height 29
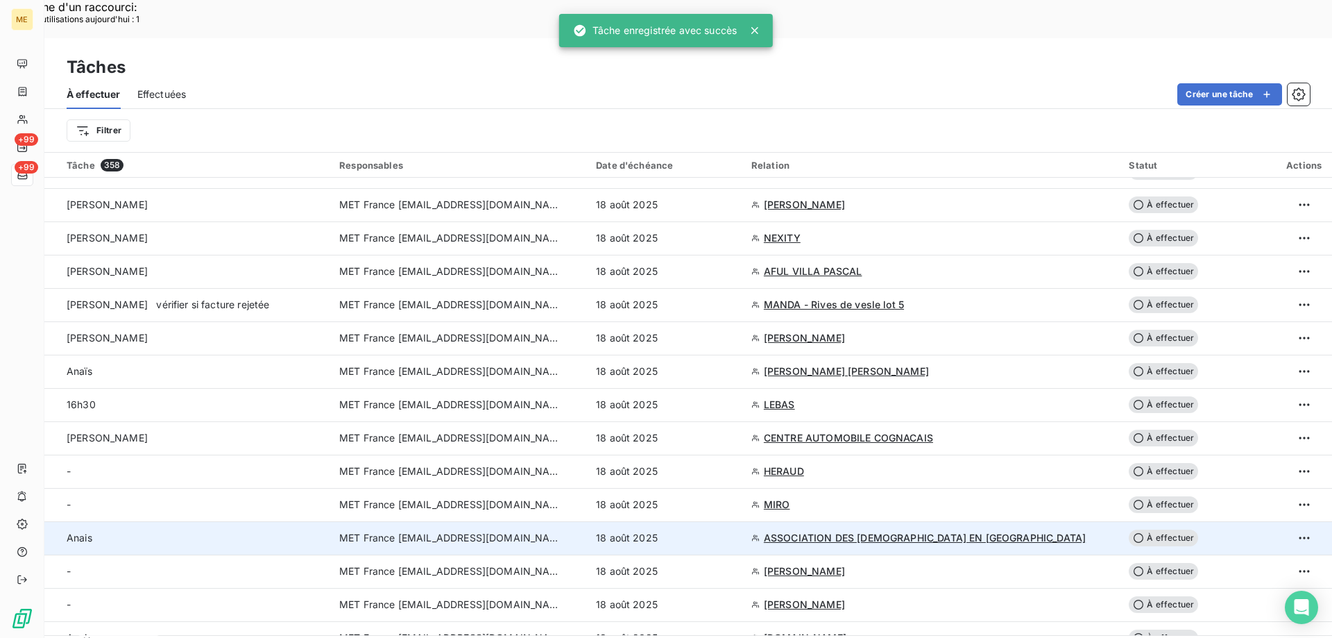
scroll to position [208, 0]
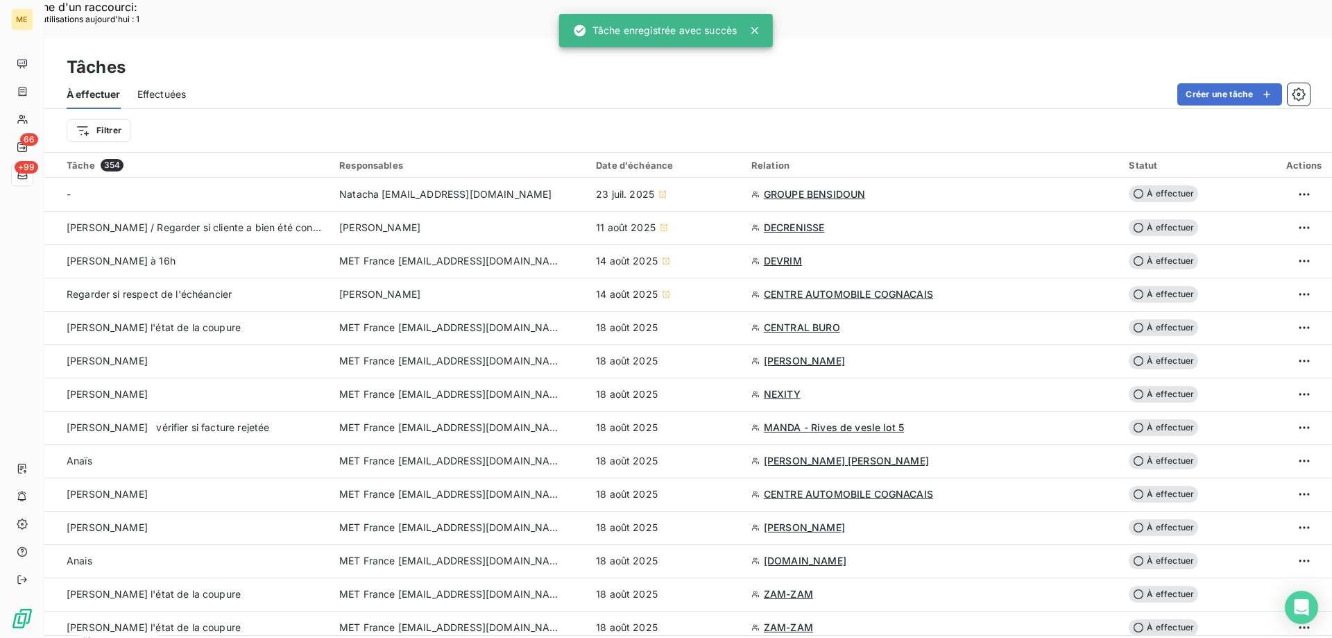
scroll to position [208, 0]
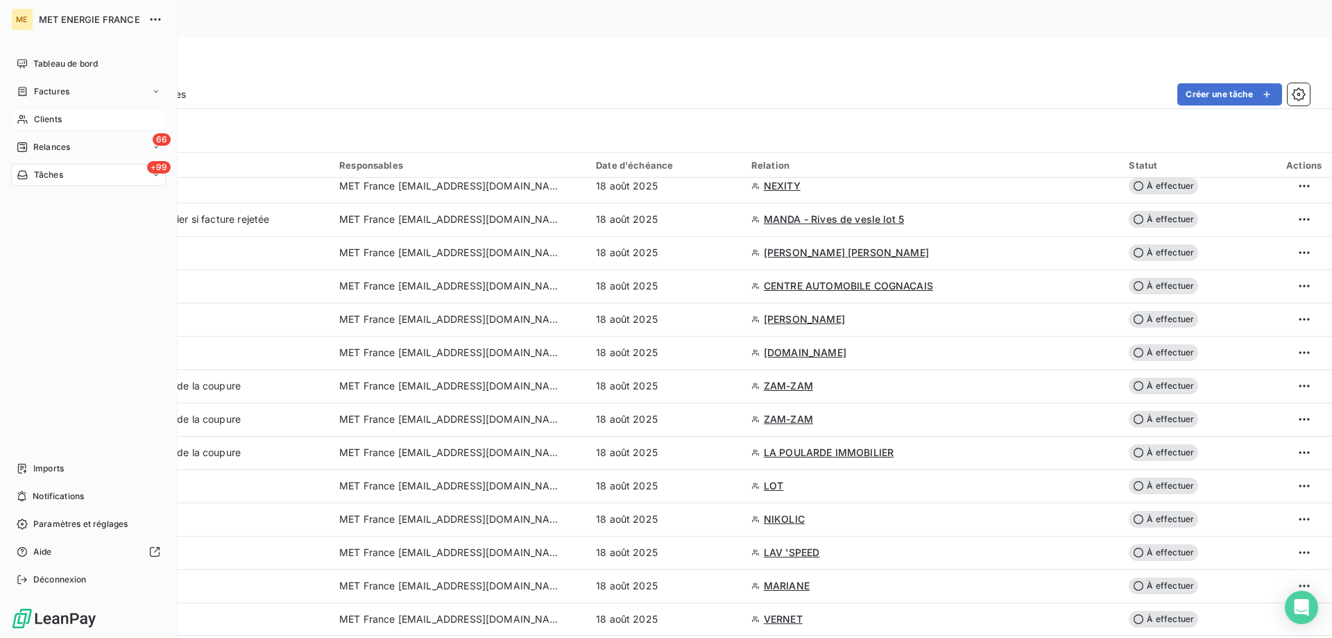
click at [53, 119] on span "Clients" at bounding box center [48, 119] width 28 height 12
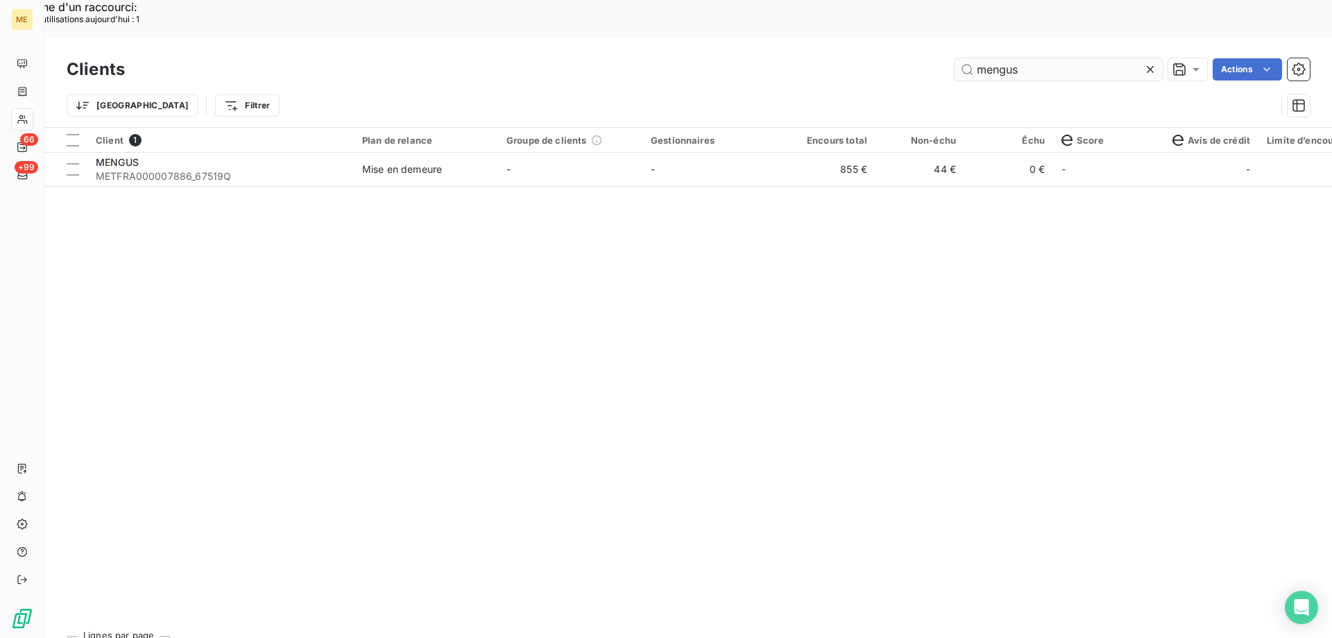
click at [1024, 58] on input "mengus" at bounding box center [1059, 69] width 208 height 22
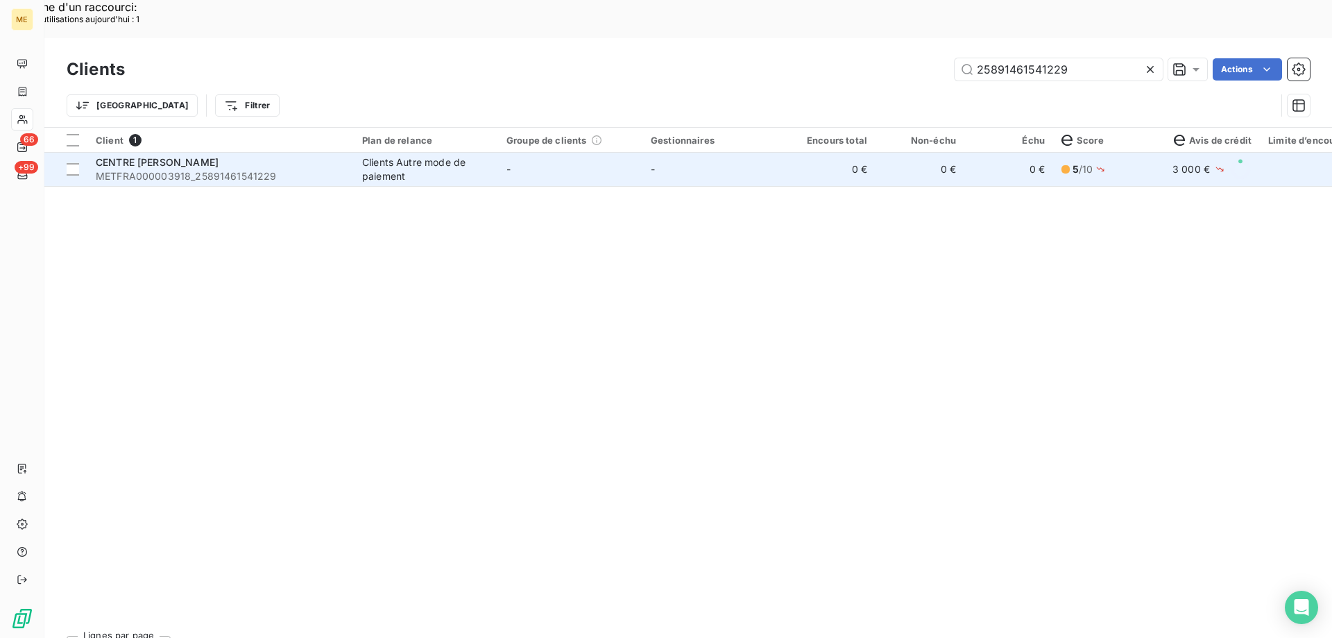
type input "25891461541229"
click at [511, 153] on td "-" at bounding box center [570, 169] width 144 height 33
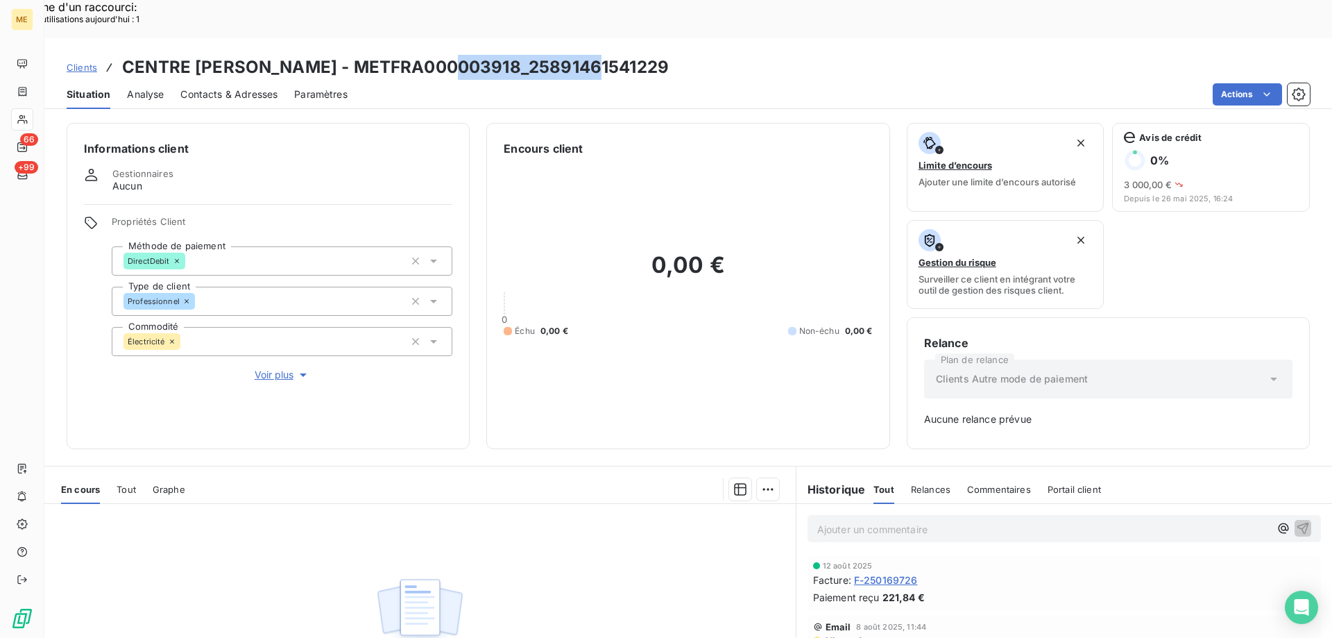
drag, startPoint x: 587, startPoint y: 30, endPoint x: 456, endPoint y: 41, distance: 131.6
click at [456, 55] on div "Clients CENTRE PALMER - METFRA000003918_25891461541229" at bounding box center [688, 67] width 1288 height 25
copy h3 "25891461541229"
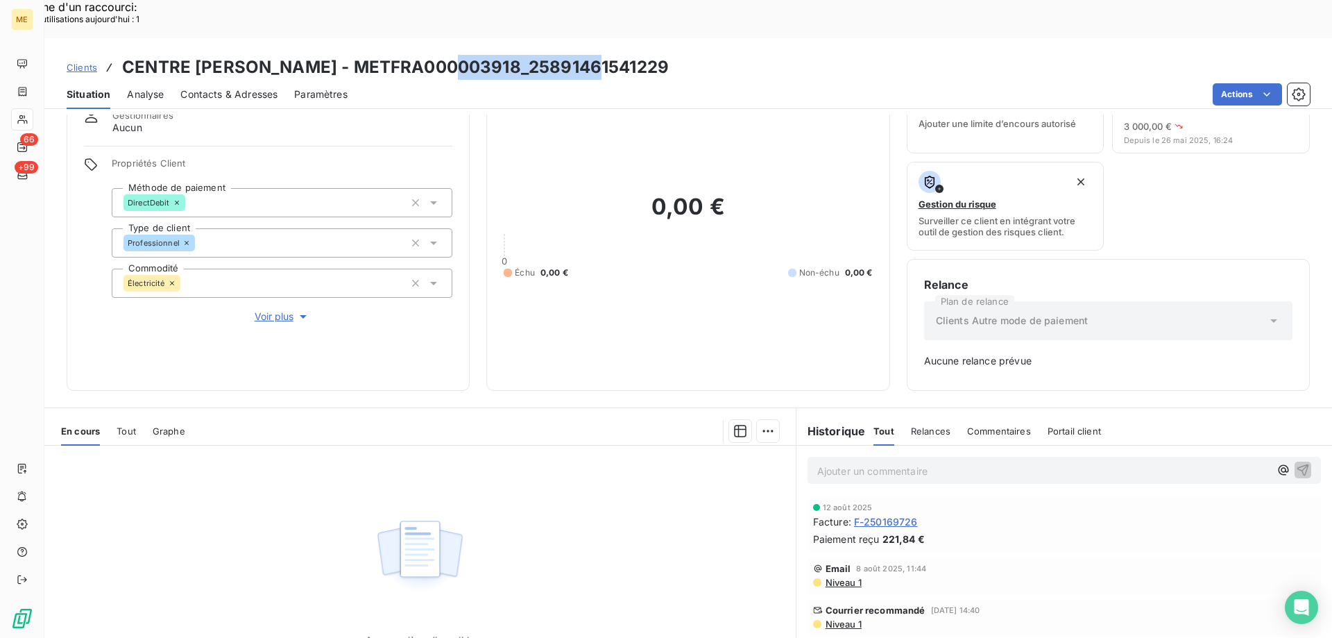
scroll to position [137, 0]
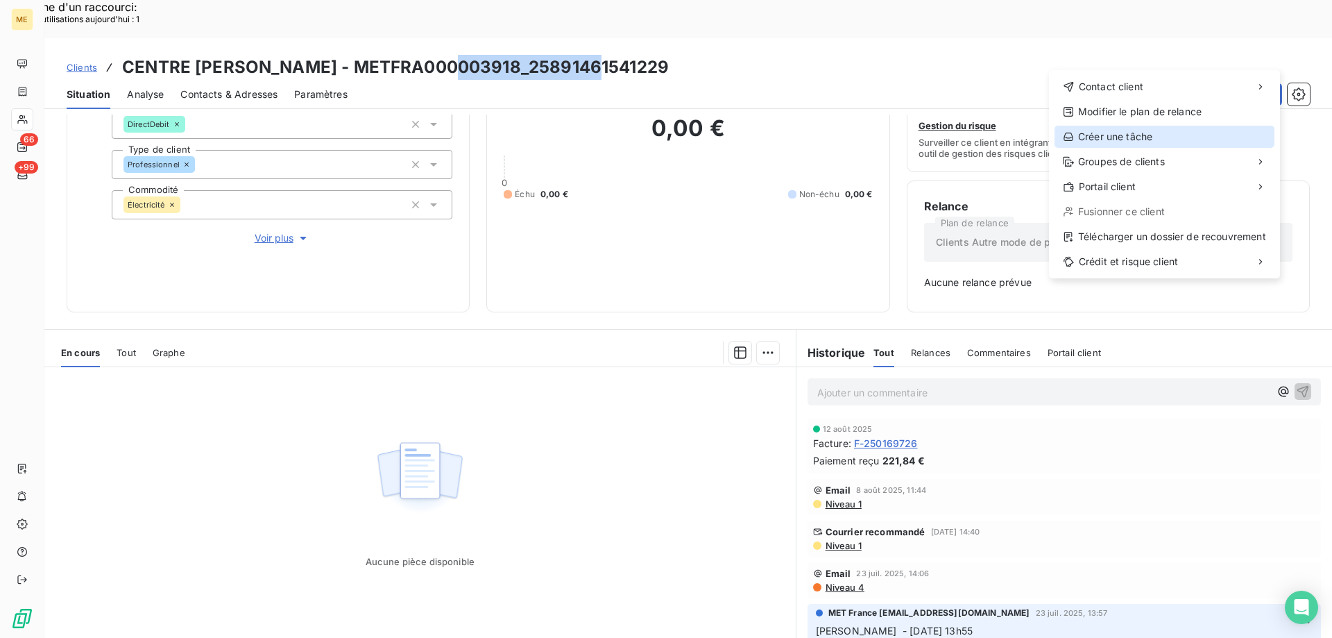
click at [1107, 141] on div "Créer une tâche" at bounding box center [1164, 137] width 220 height 22
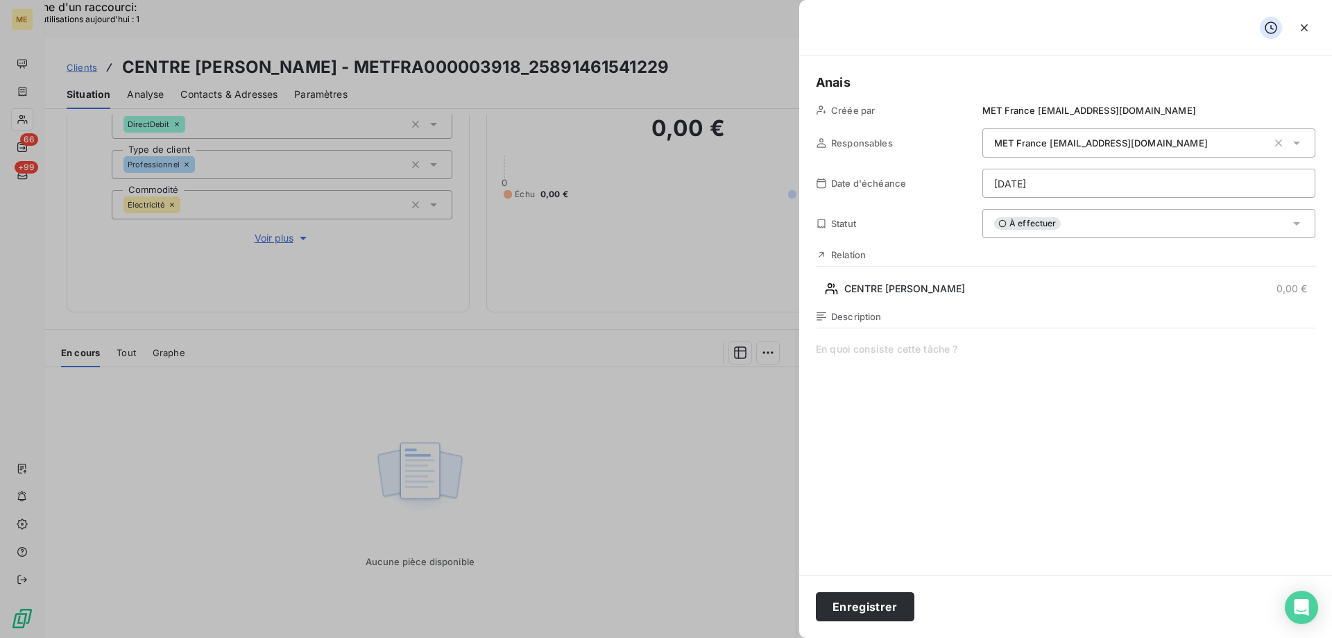
click at [923, 370] on span at bounding box center [1065, 475] width 499 height 266
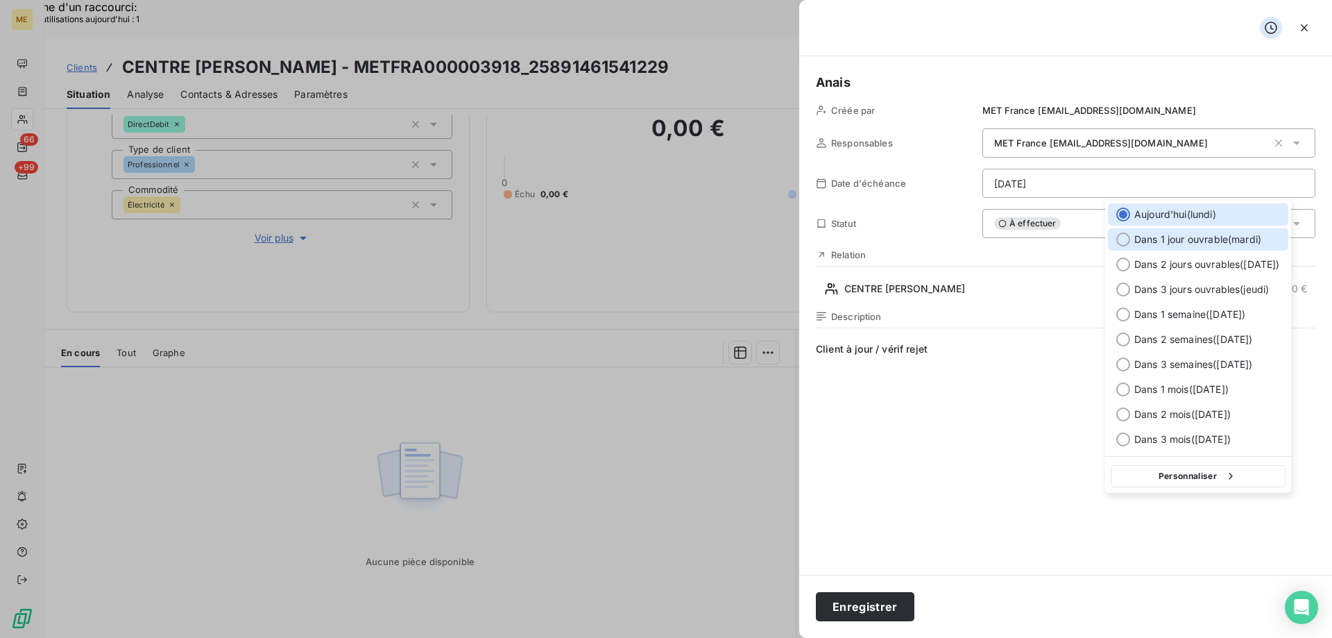
click at [1232, 241] on span "Dans 1 jour ouvrable ( [DATE] )" at bounding box center [1197, 239] width 127 height 14
type input "[DATE]"
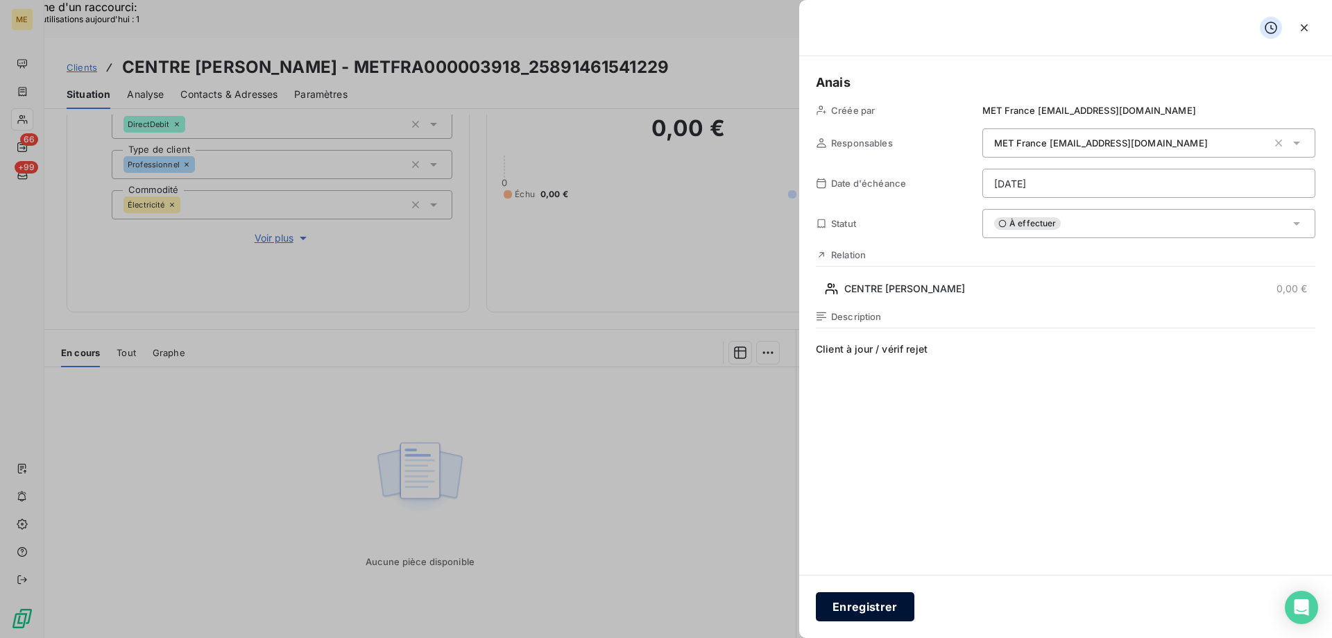
click at [853, 608] on button "Enregistrer" at bounding box center [865, 606] width 99 height 29
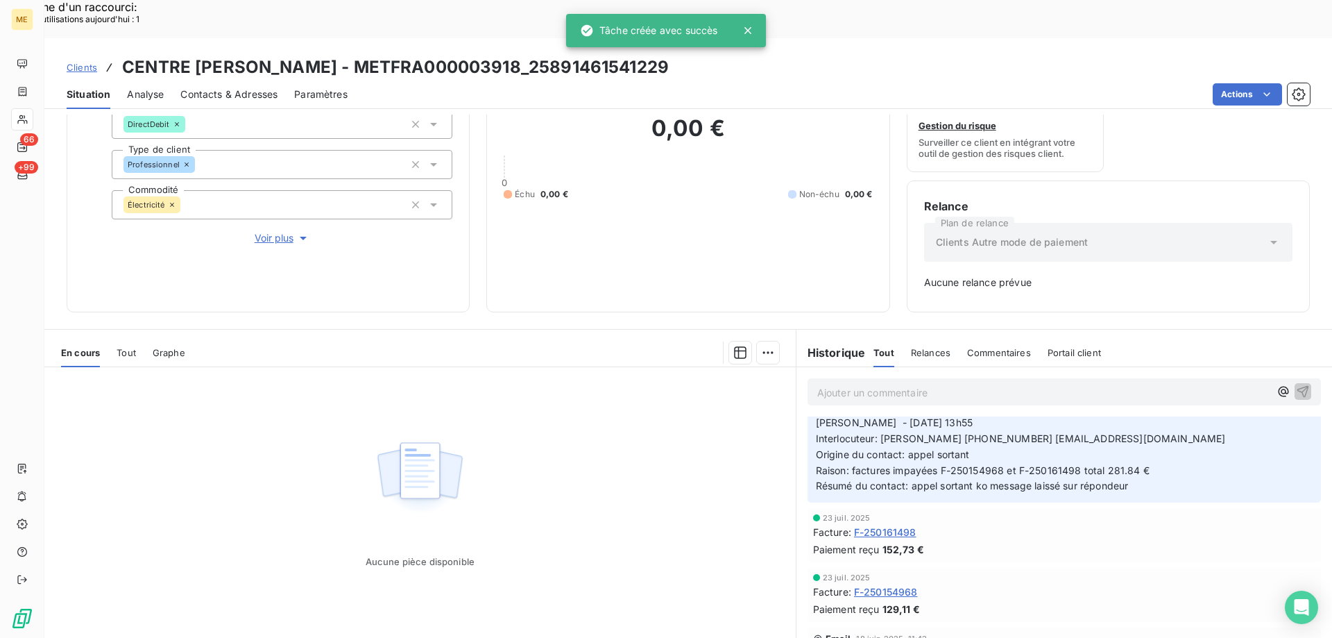
scroll to position [0, 0]
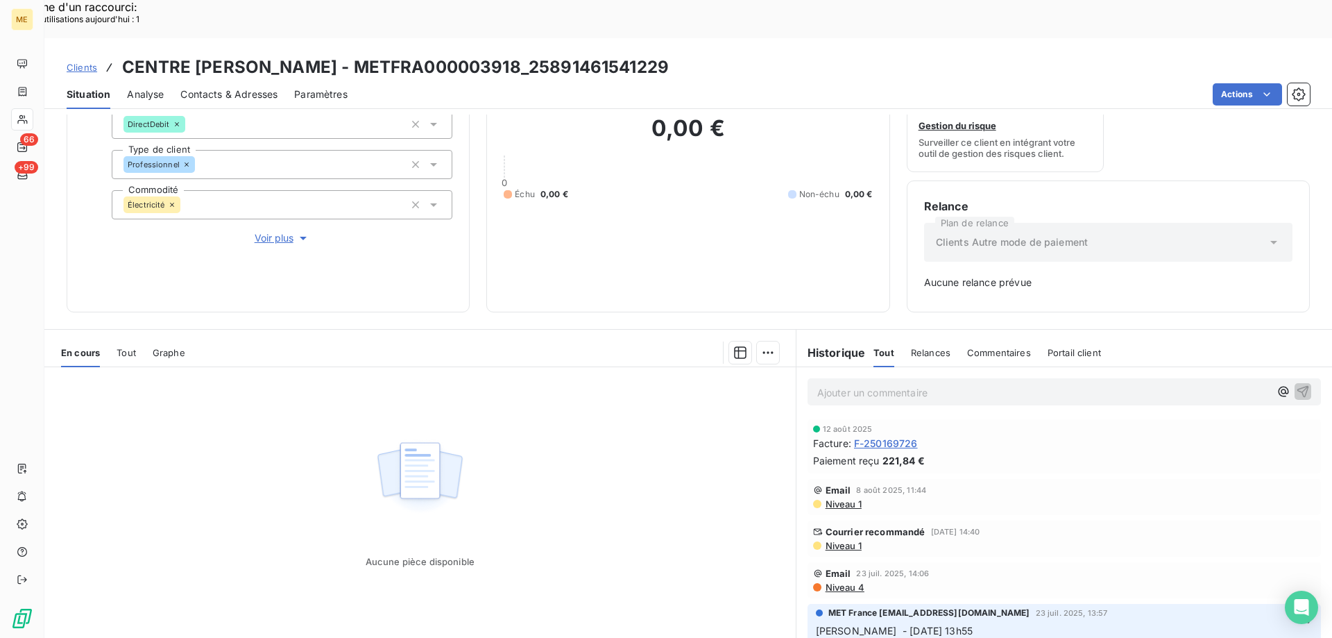
drag, startPoint x: 874, startPoint y: 608, endPoint x: 1134, endPoint y: 614, distance: 260.2
copy span "[PERSON_NAME] [PHONE_NUMBER] [EMAIL_ADDRESS][DOMAIN_NAME]"
click at [972, 384] on p "Ajouter un commentaire ﻿" at bounding box center [1043, 392] width 452 height 17
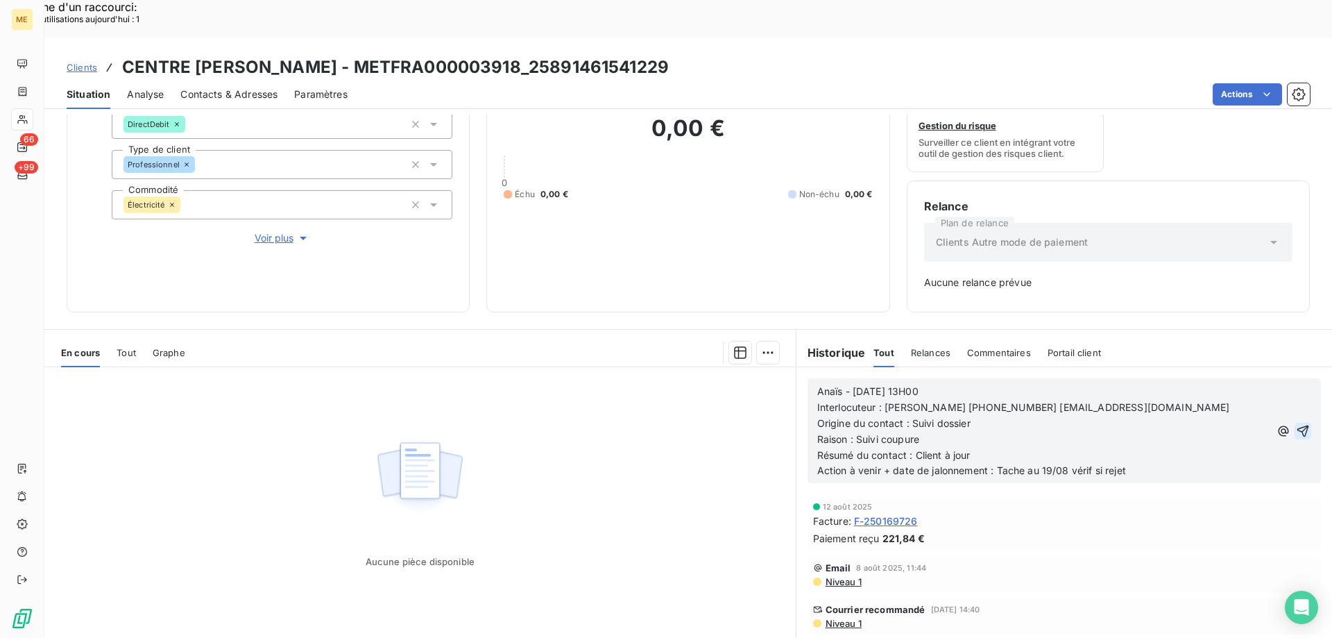
click at [1297, 425] on icon "button" at bounding box center [1303, 431] width 12 height 12
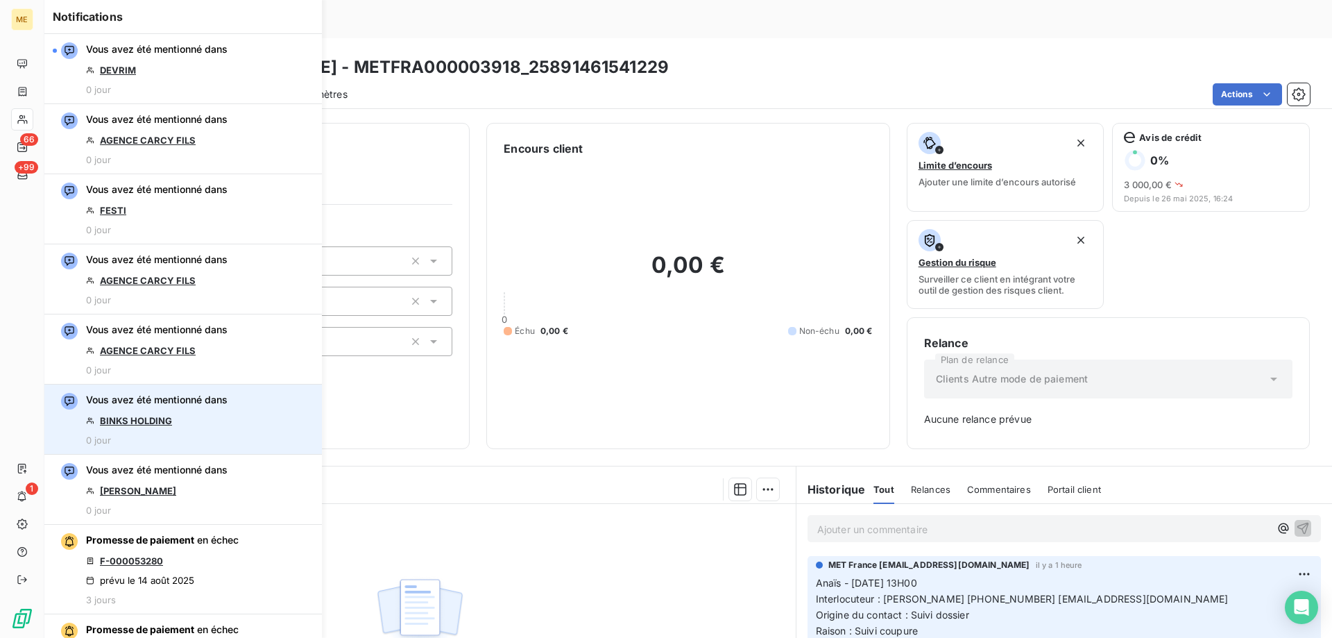
scroll to position [137, 0]
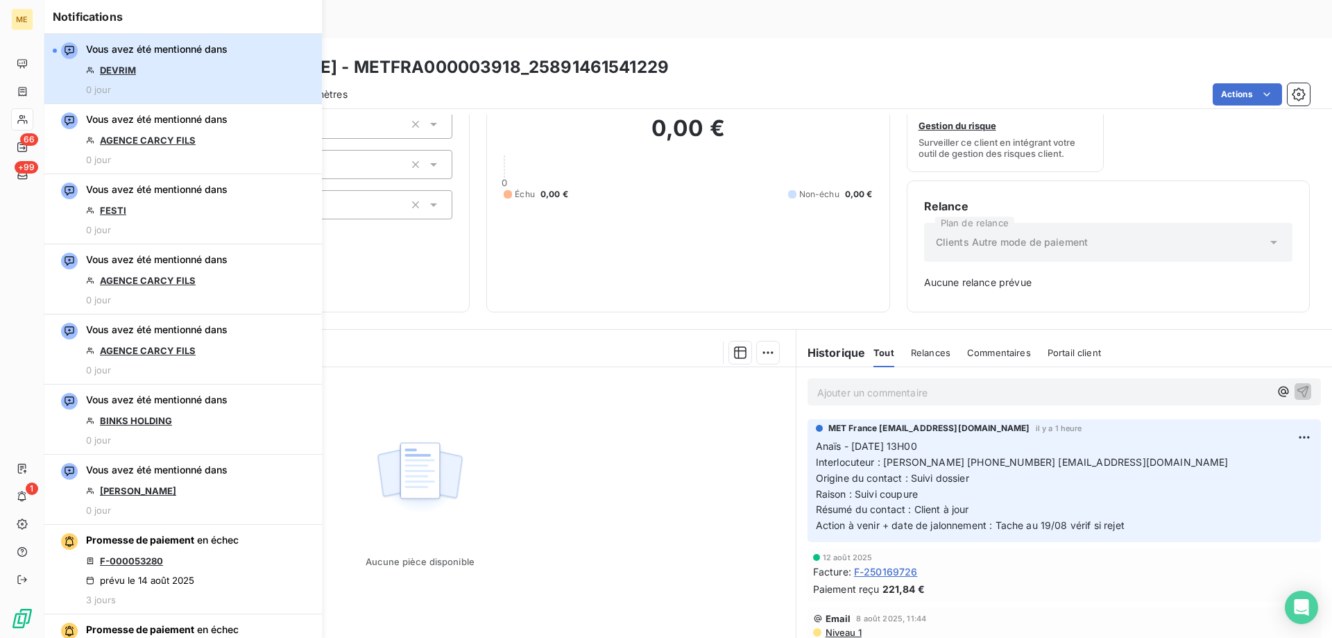
click at [108, 80] on div "Vous avez été mentionné dans DEVRIM 0 jour" at bounding box center [157, 68] width 142 height 53
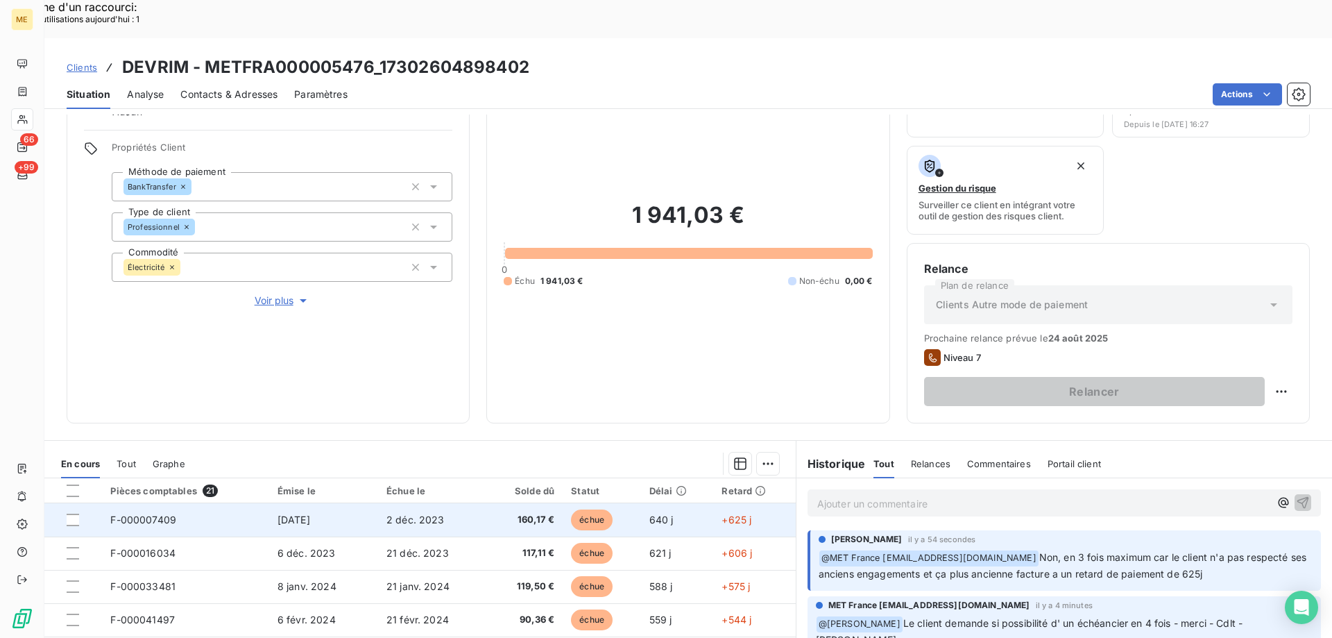
scroll to position [185, 0]
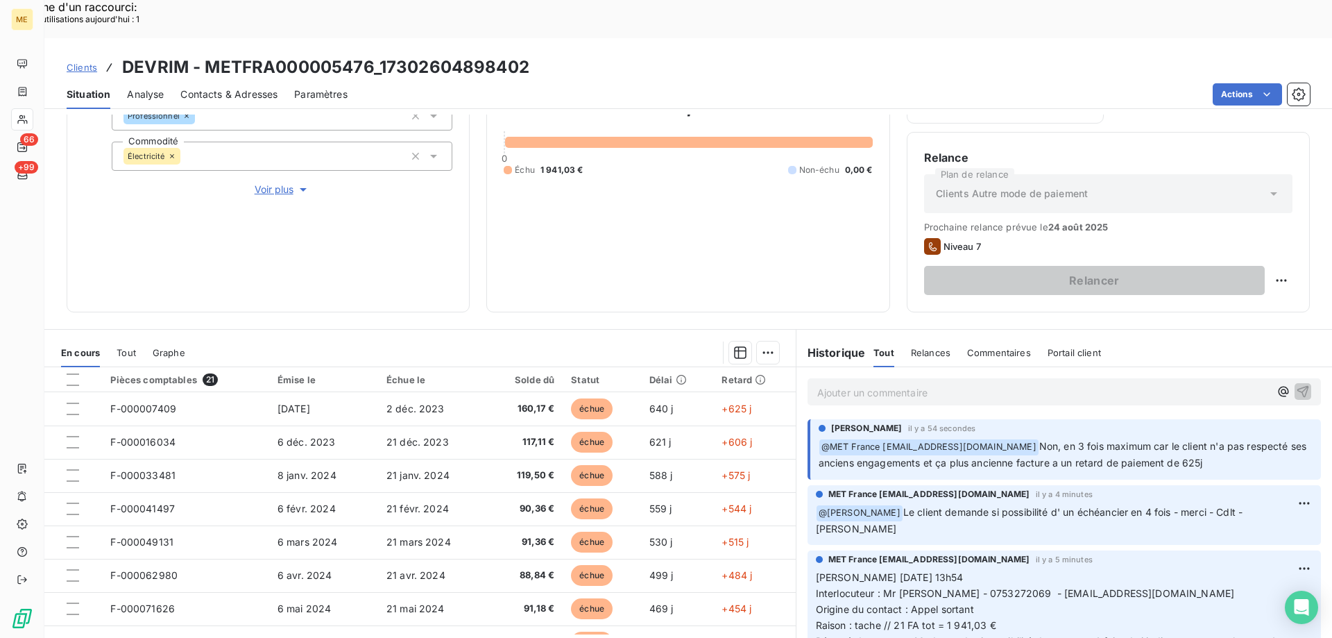
click at [734, 178] on div "1 941,03 € 0 Échu 1 941,03 € Non-échu 0,00 €" at bounding box center [688, 133] width 368 height 323
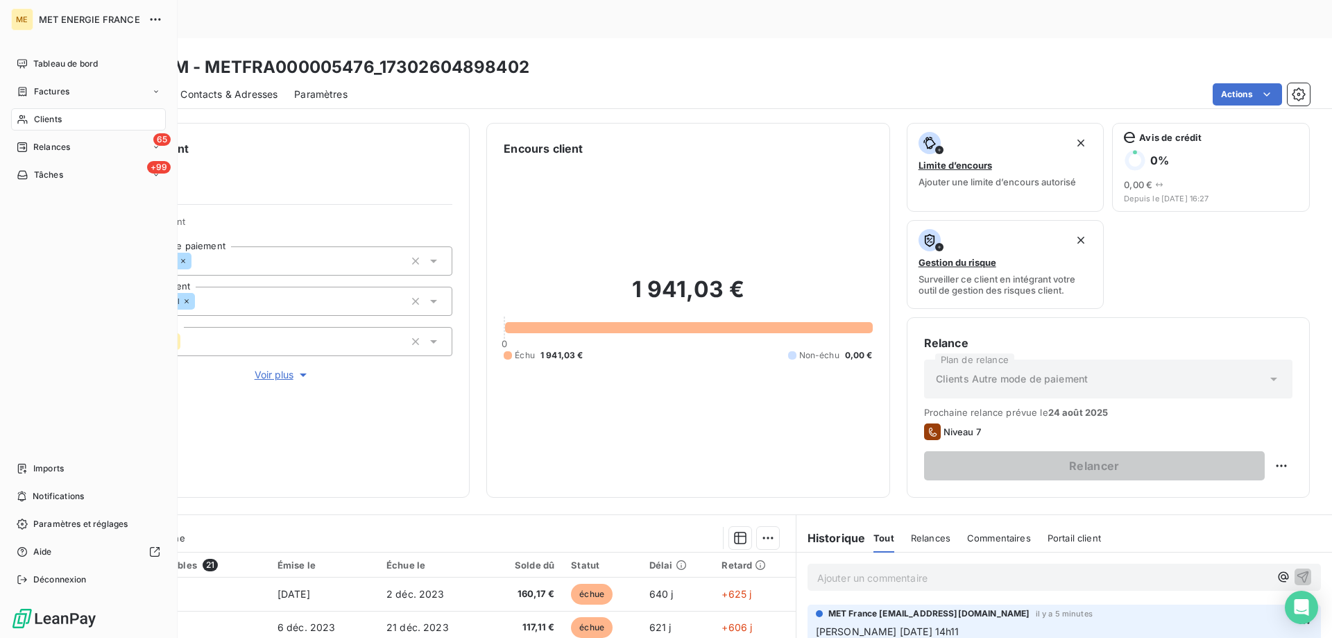
click at [23, 123] on icon at bounding box center [23, 119] width 12 height 11
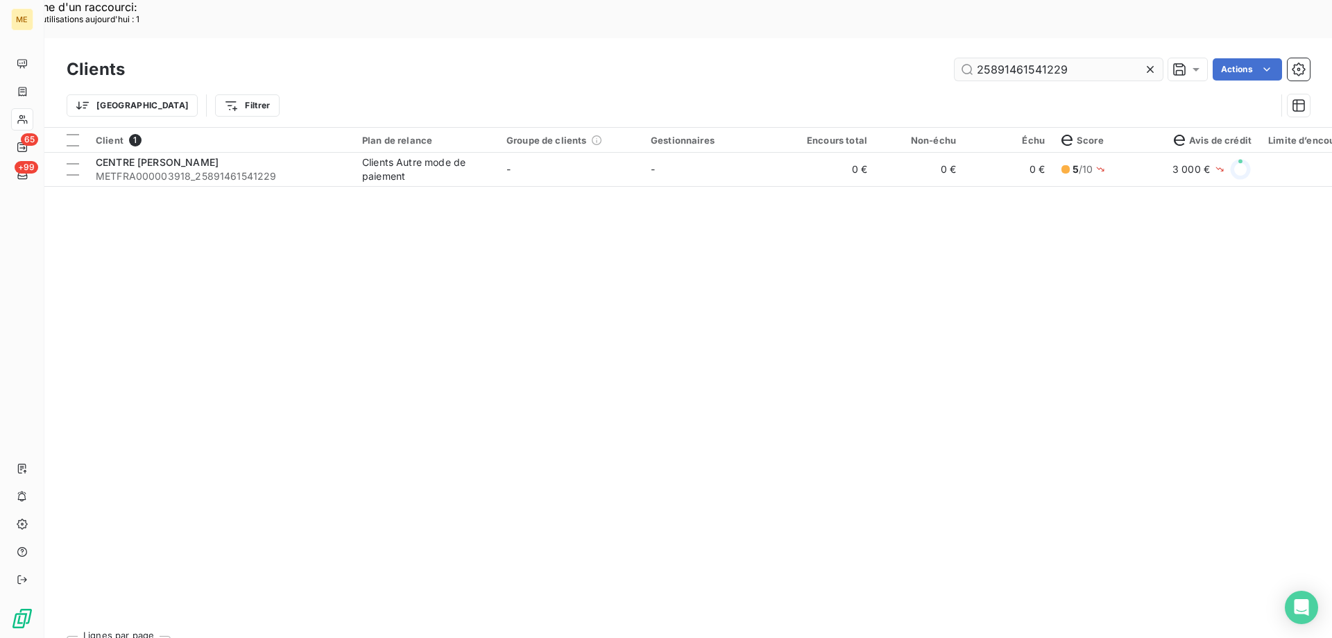
click at [1069, 58] on input "25891461541229" at bounding box center [1059, 69] width 208 height 22
click at [1068, 58] on input "25891461541229" at bounding box center [1059, 69] width 208 height 22
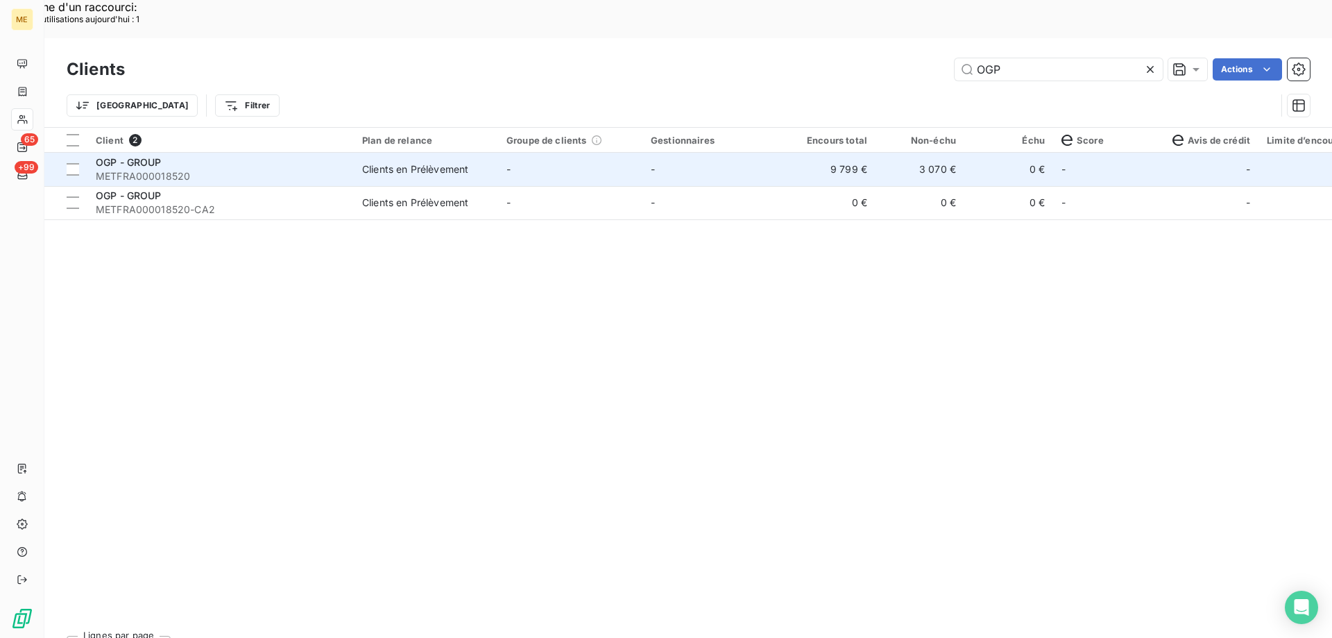
type input "OGP"
click at [572, 153] on td "-" at bounding box center [570, 169] width 144 height 33
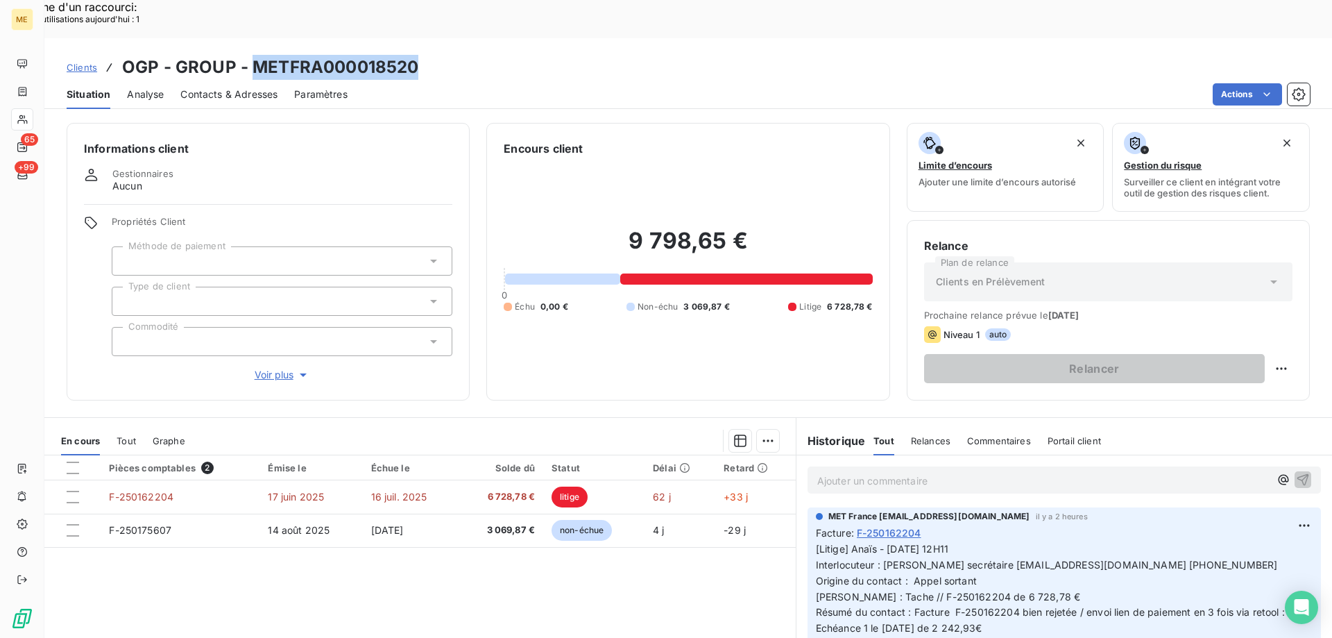
drag, startPoint x: 415, startPoint y: 30, endPoint x: 251, endPoint y: 34, distance: 163.8
click at [251, 55] on h3 "OGP - GROUP - METFRA000018520" at bounding box center [270, 67] width 296 height 25
copy h3 "METFRA000018520"
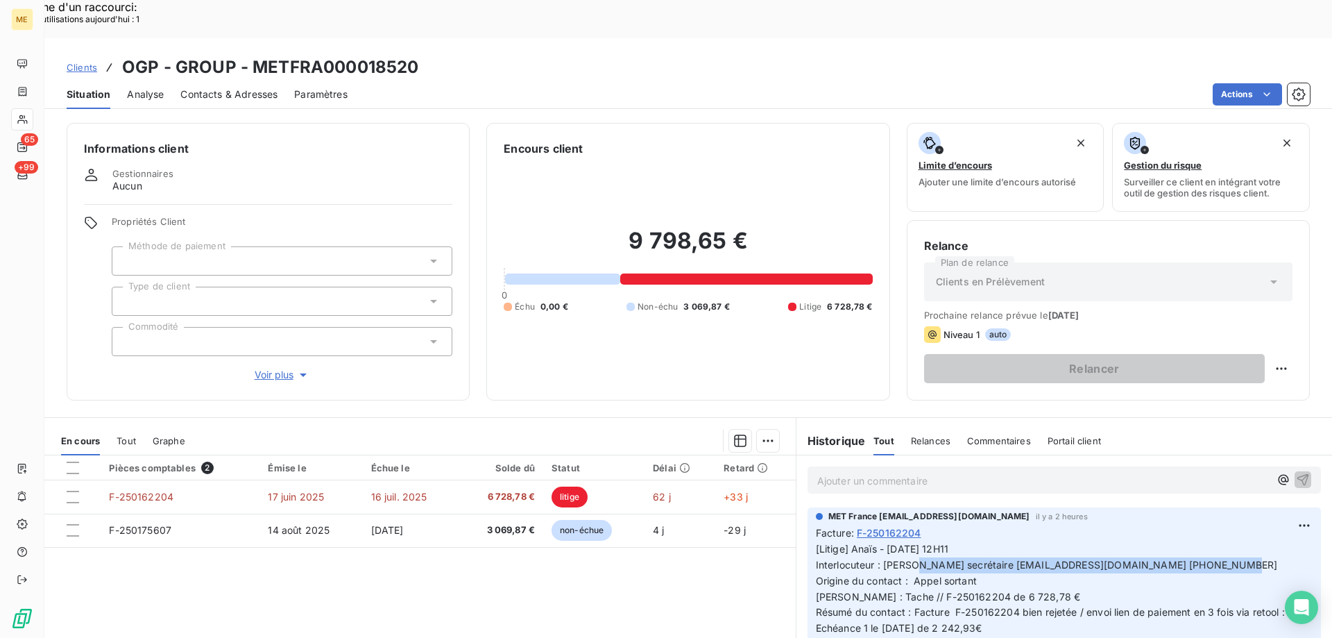
drag, startPoint x: 878, startPoint y: 525, endPoint x: 1220, endPoint y: 520, distance: 341.3
click at [1222, 541] on p "[Litige] Anaïs - 18/08/2025 - 12H11 Interlocuteur : Mme MILOUD secrétaire conta…" at bounding box center [1064, 620] width 497 height 159
copy span "[PERSON_NAME] secrétaire [EMAIL_ADDRESS][DOMAIN_NAME] 0615531224"
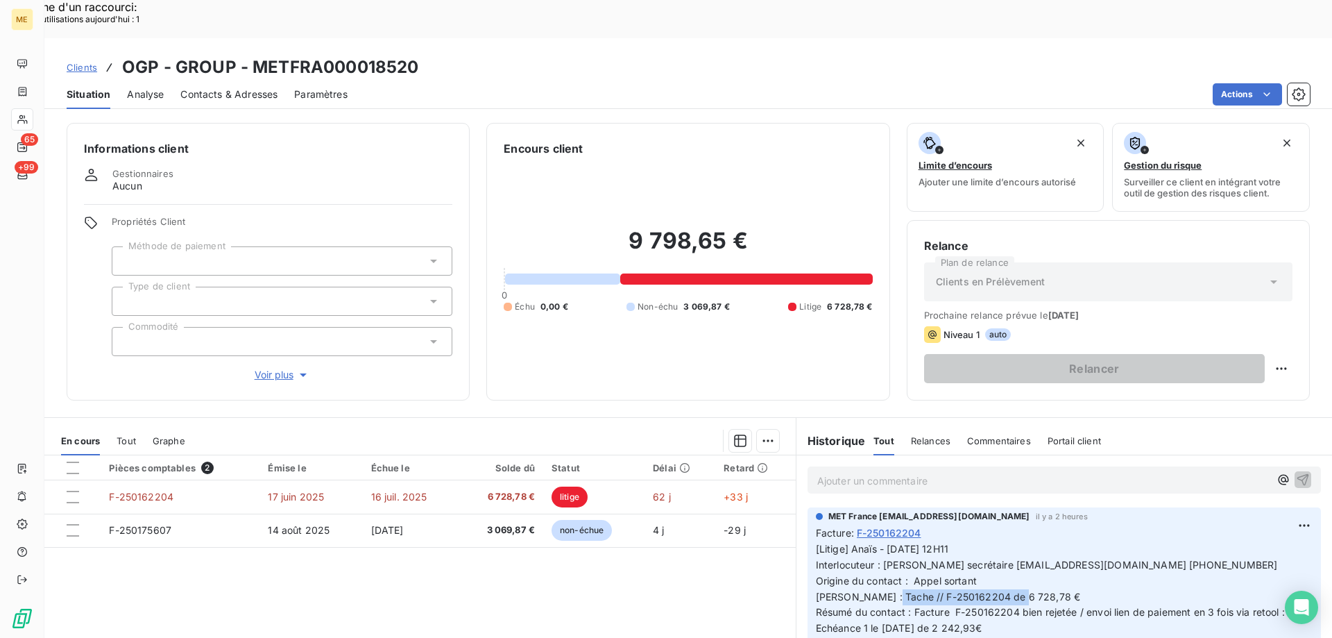
drag, startPoint x: 889, startPoint y: 557, endPoint x: 1054, endPoint y: 559, distance: 165.1
click at [1054, 559] on p "[Litige] Anaïs - 18/08/2025 - 12H11 Interlocuteur : Mme MILOUD secrétaire conta…" at bounding box center [1064, 620] width 497 height 159
copy span "F-250162204 de 6 728,78 €"
drag, startPoint x: 429, startPoint y: 30, endPoint x: 253, endPoint y: 28, distance: 175.5
click at [253, 55] on div "Clients OGP - GROUP - METFRA000018520" at bounding box center [688, 67] width 1288 height 25
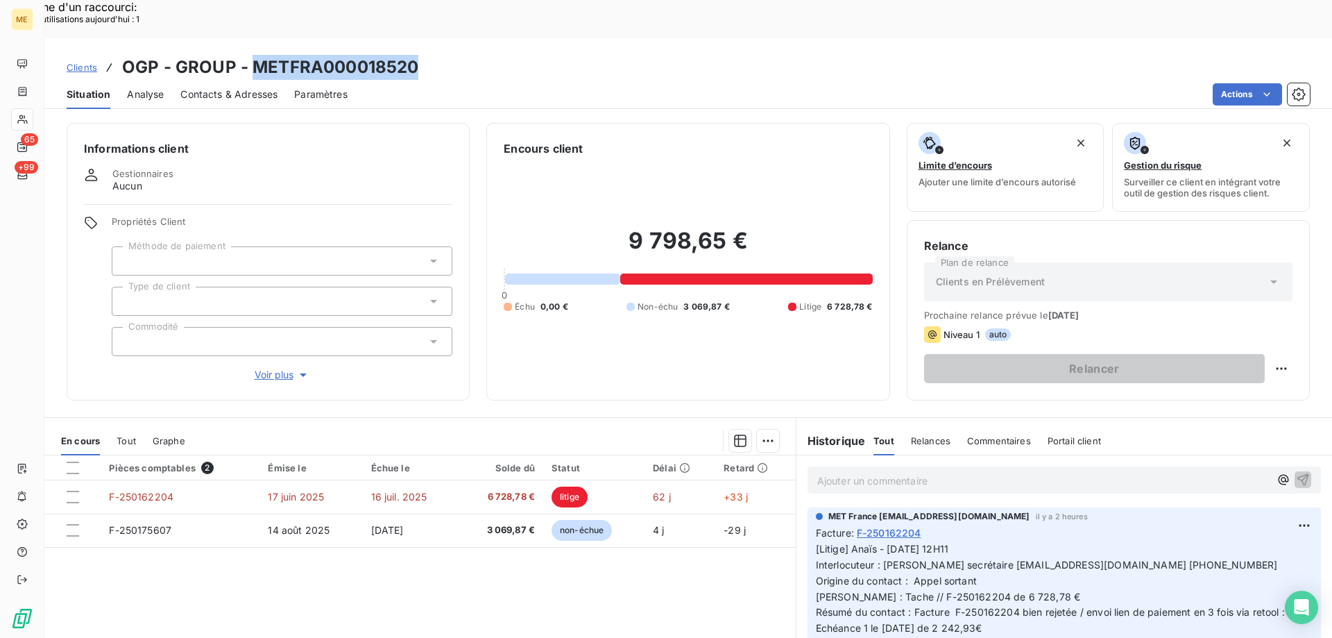
copy h3 "METFRA000018520"
drag, startPoint x: 694, startPoint y: 237, endPoint x: 692, endPoint y: 254, distance: 16.8
click at [692, 254] on div "9 798,65 € 0 Échu 0,00 € Non-échu 3 069,87 € Litige 6 728,78 €" at bounding box center [688, 270] width 368 height 226
click at [733, 309] on div "9 798,65 € 0 Échu 0,00 € Non-échu 3 069,87 € Litige 6 728,78 €" at bounding box center [688, 270] width 368 height 226
drag, startPoint x: 1132, startPoint y: 528, endPoint x: 1092, endPoint y: 524, distance: 40.4
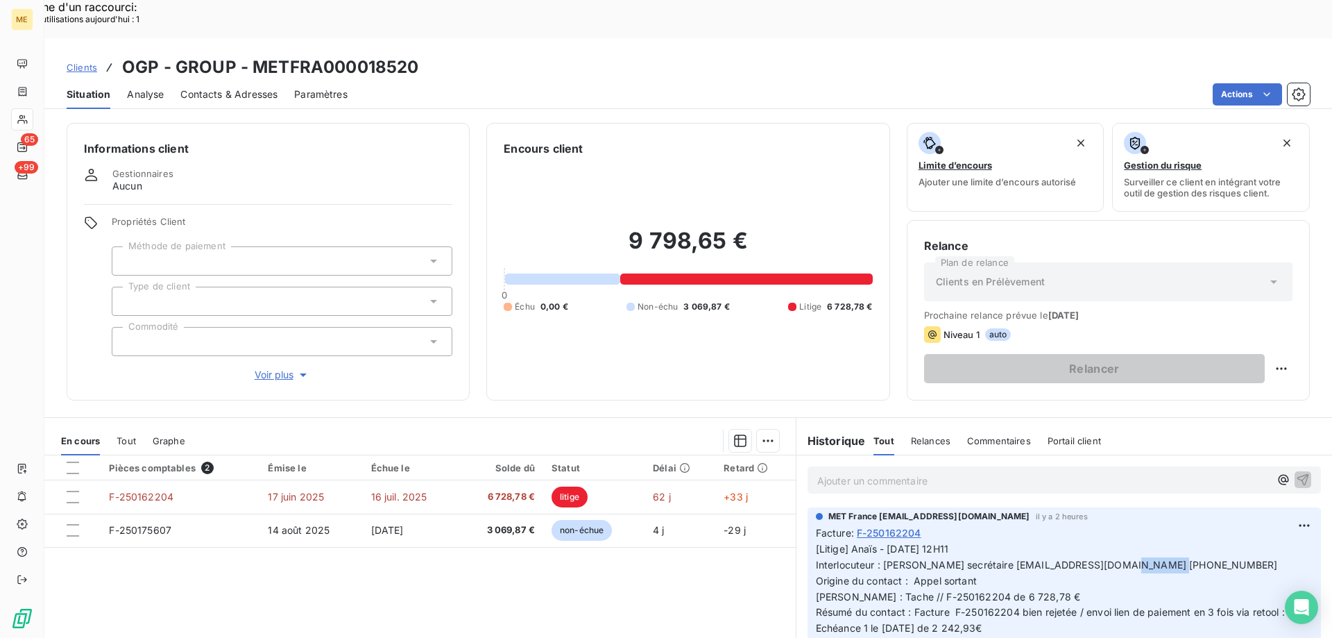
click at [1092, 542] on span "[Litige] Anaïs - 18/08/2025 - 12H11 Interlocuteur : Mme MILOUD secrétaire conta…" at bounding box center [1052, 619] width 473 height 155
click at [1117, 541] on p "[Litige] Anaïs - 18/08/2025 - 12H11 Interlocuteur : Mme MILOUD secrétaire conta…" at bounding box center [1064, 620] width 497 height 159
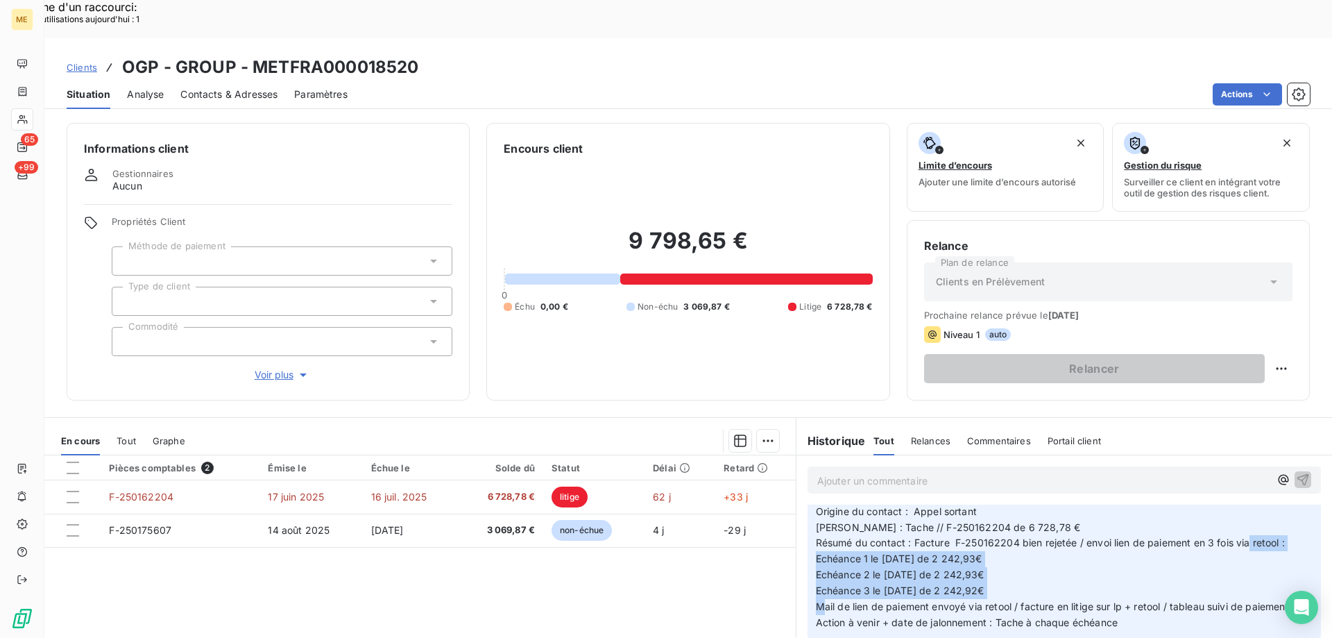
drag, startPoint x: 1004, startPoint y: 547, endPoint x: 807, endPoint y: 519, distance: 199.0
click at [807, 519] on div "MET France met-france@recouvrement.met.com il y a 2 heures Facture : F-25016220…" at bounding box center [1063, 538] width 513 height 201
copy span "Echéance 1 le [DATE] de 2 242,93€ Echéance 2 le [DATE] de 2 242,93€ Echéance 3 …"
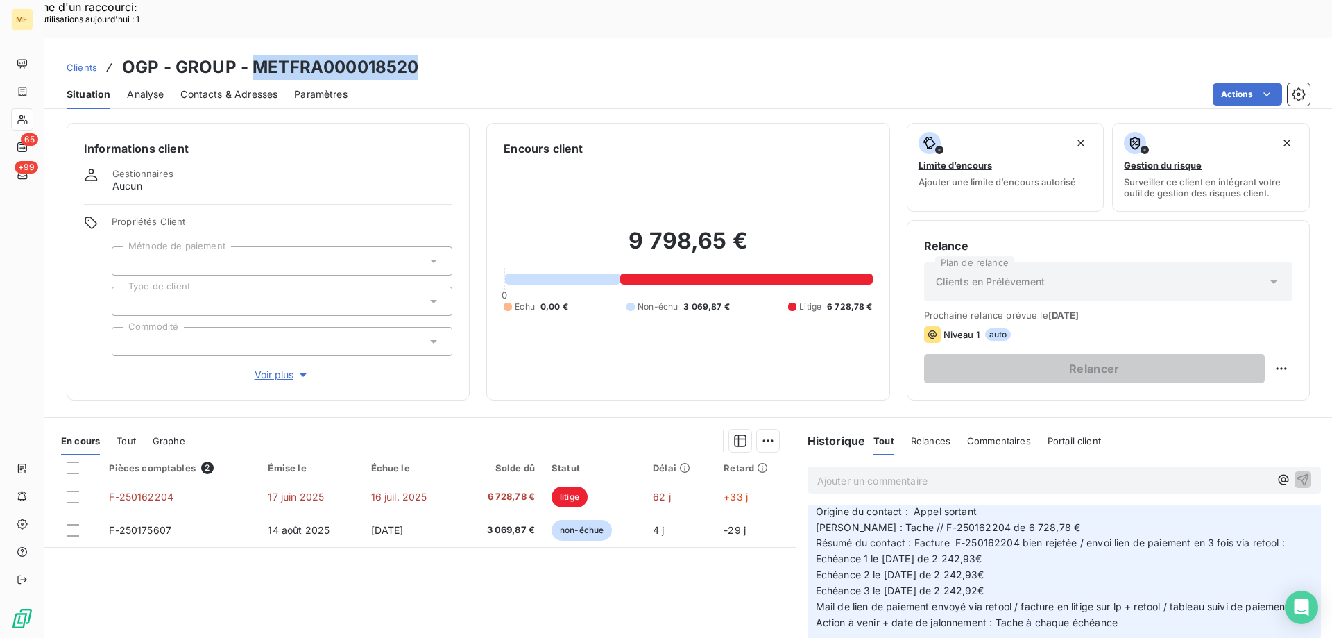
drag, startPoint x: 420, startPoint y: 32, endPoint x: 249, endPoint y: 33, distance: 170.7
click at [249, 55] on div "Clients OGP - GROUP - METFRA000018520" at bounding box center [688, 67] width 1288 height 25
copy h3 "METFRA000018520"
click at [965, 472] on p "Ajouter un commentaire ﻿" at bounding box center [1043, 480] width 452 height 17
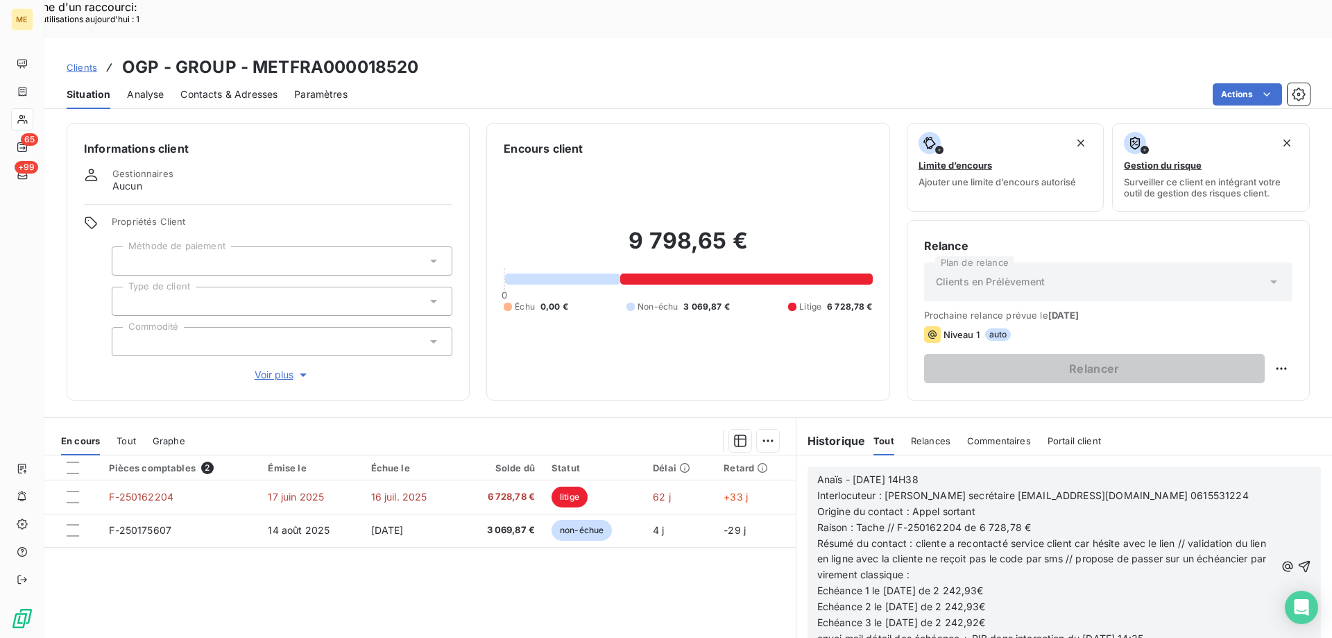
click at [1297, 559] on icon "button" at bounding box center [1304, 566] width 14 height 14
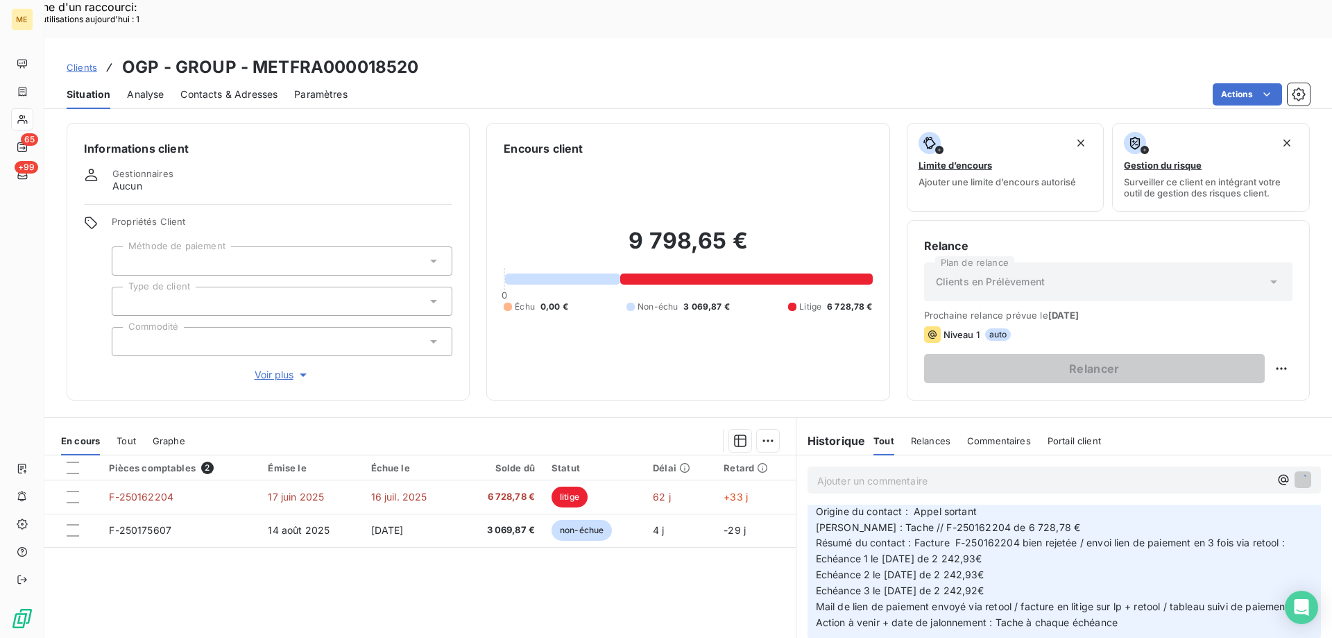
scroll to position [293, 0]
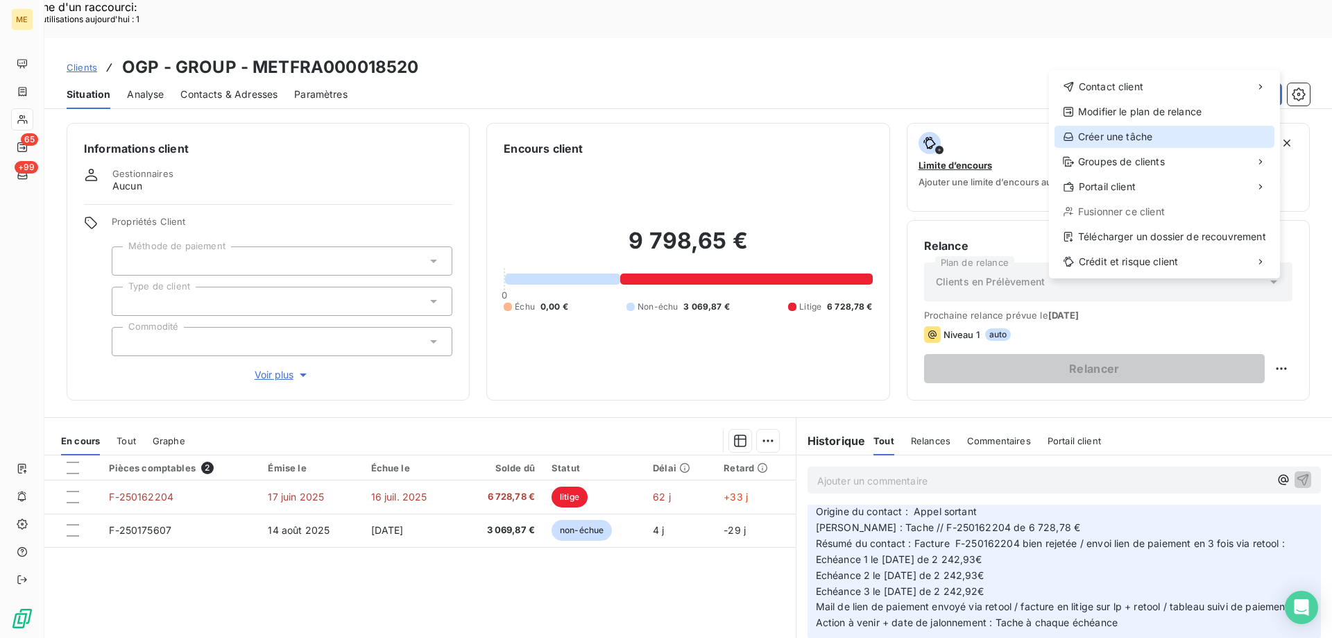
click at [1168, 130] on div "Créer une tâche" at bounding box center [1164, 137] width 220 height 22
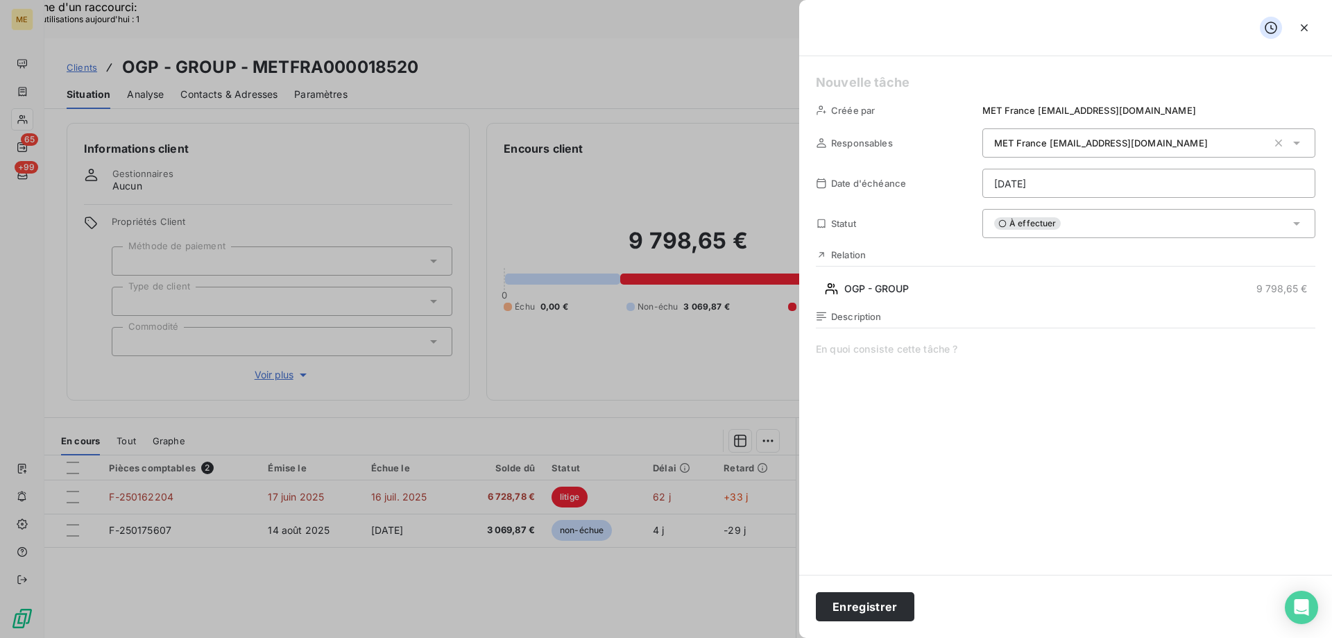
click at [865, 76] on h5 at bounding box center [1065, 82] width 499 height 19
click at [864, 343] on span at bounding box center [1065, 475] width 499 height 266
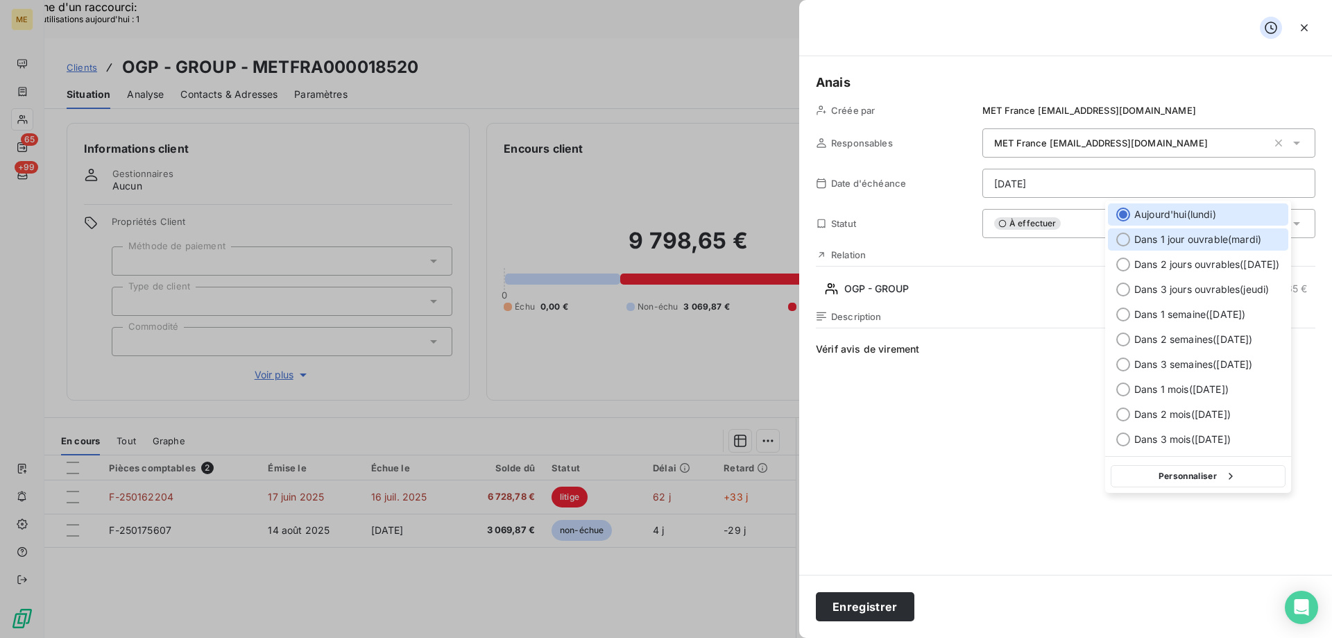
drag, startPoint x: 1253, startPoint y: 232, endPoint x: 1248, endPoint y: 239, distance: 9.0
click at [1253, 232] on div "Dans 1 jour ouvrable ( mardi )" at bounding box center [1198, 239] width 180 height 22
type input "19/08/2025"
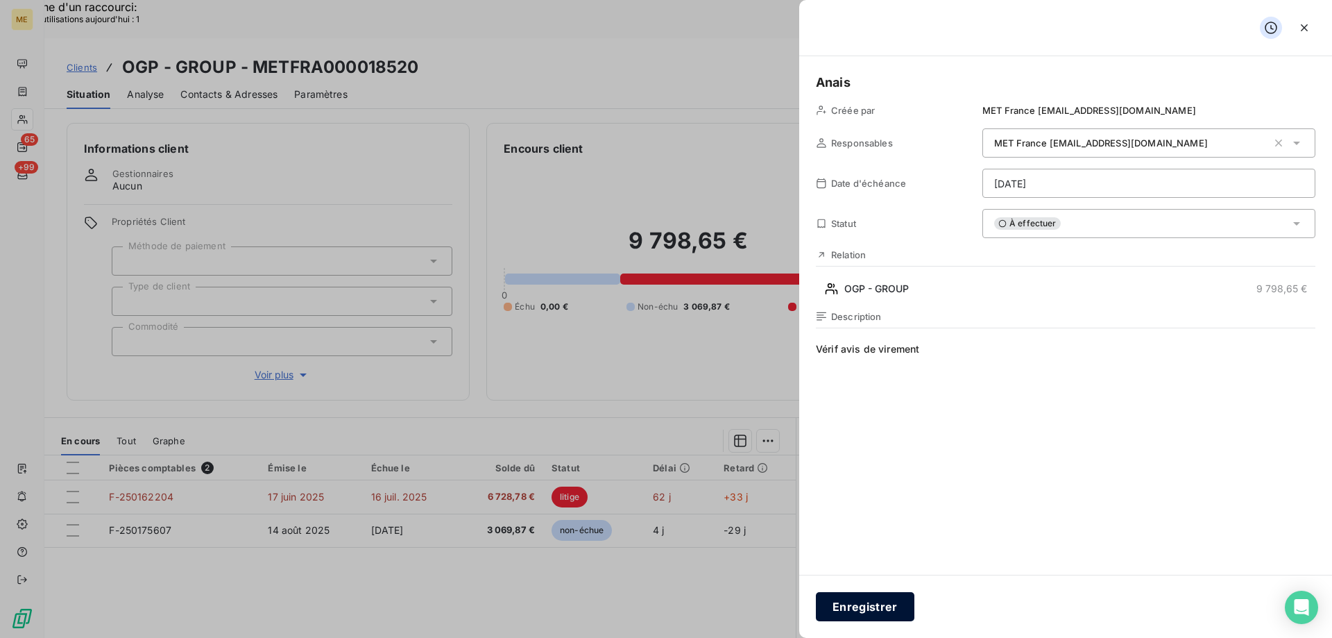
click at [855, 609] on button "Enregistrer" at bounding box center [865, 606] width 99 height 29
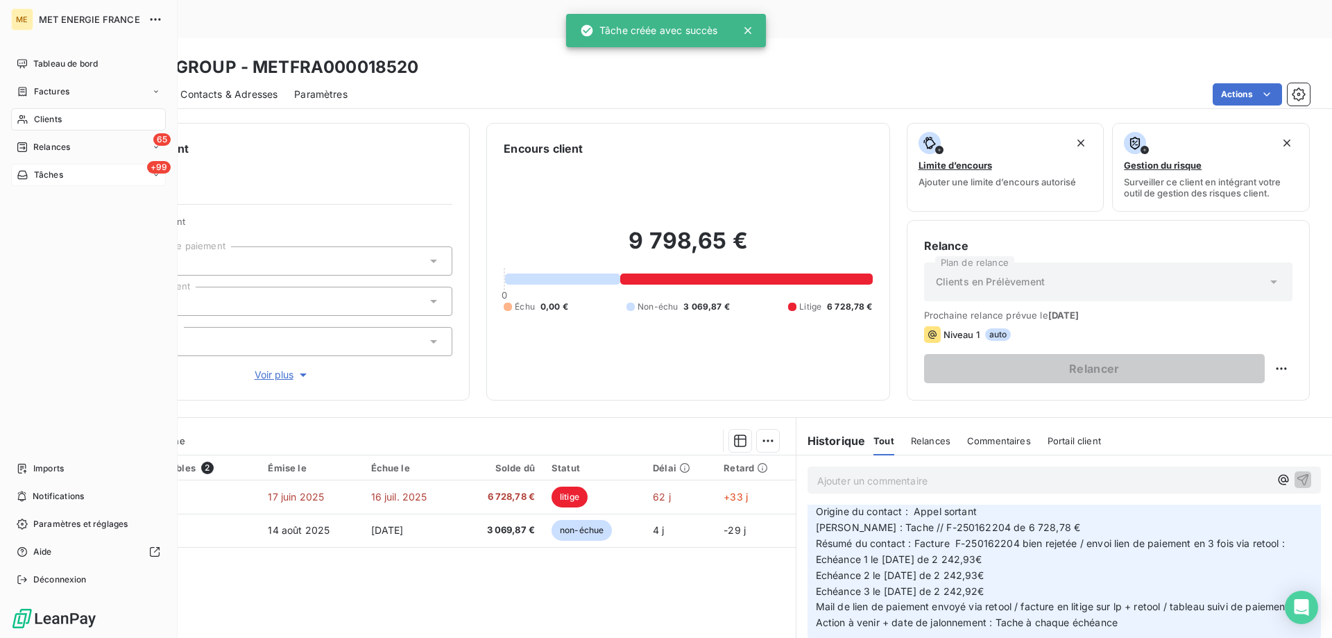
click at [31, 173] on div "Tâches" at bounding box center [40, 175] width 46 height 12
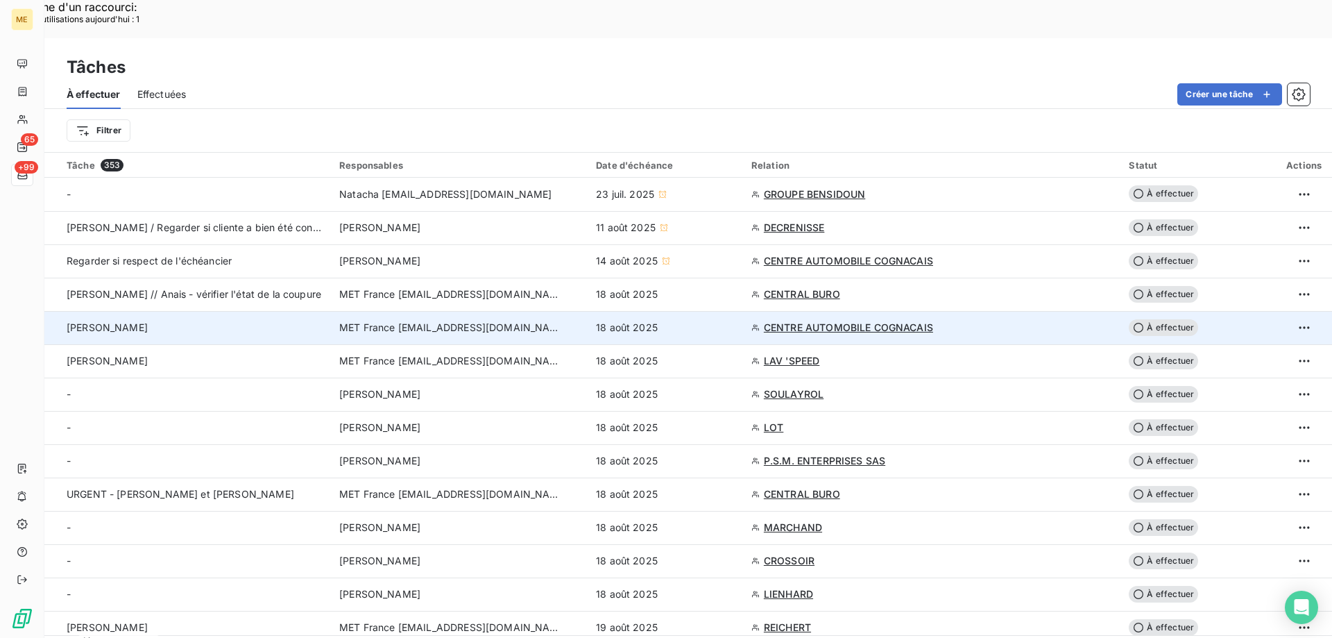
click at [699, 320] on div "18 août 2025" at bounding box center [665, 327] width 139 height 14
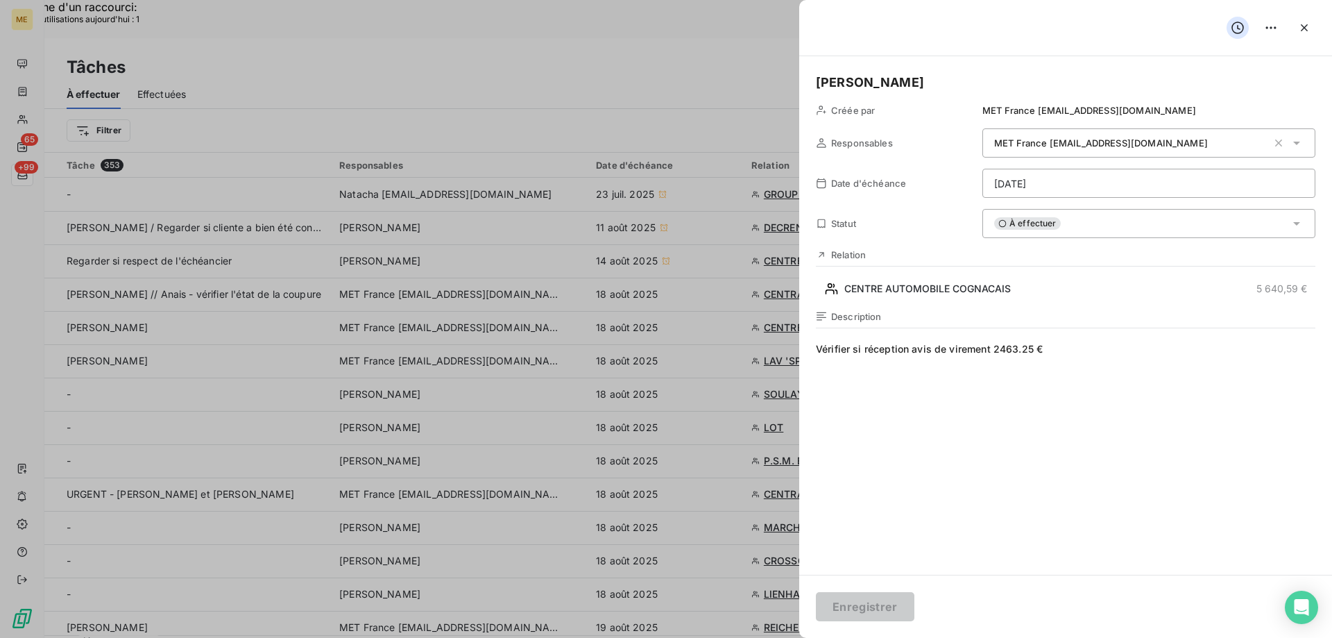
click at [921, 276] on div "Relation CENTRE AUTOMOBILE COGNACAIS 5 640,59 €" at bounding box center [1065, 274] width 499 height 51
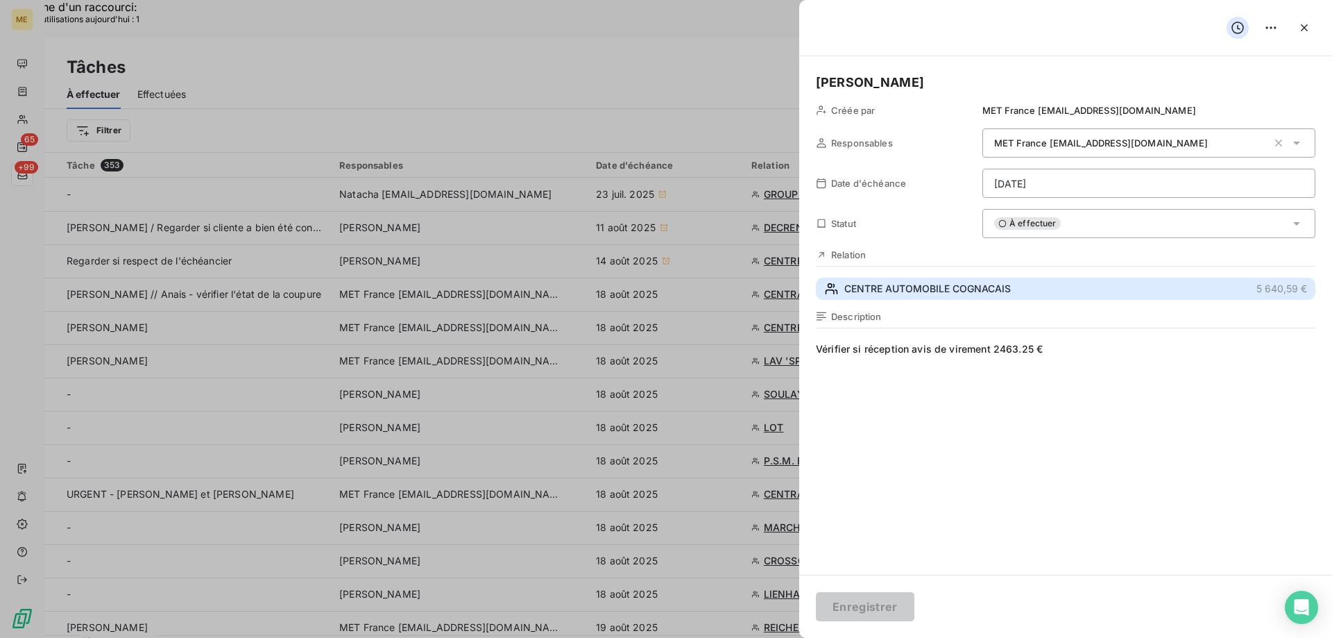
click at [1080, 295] on button "CENTRE AUTOMOBILE COGNACAIS 5 640,59 €" at bounding box center [1065, 288] width 499 height 22
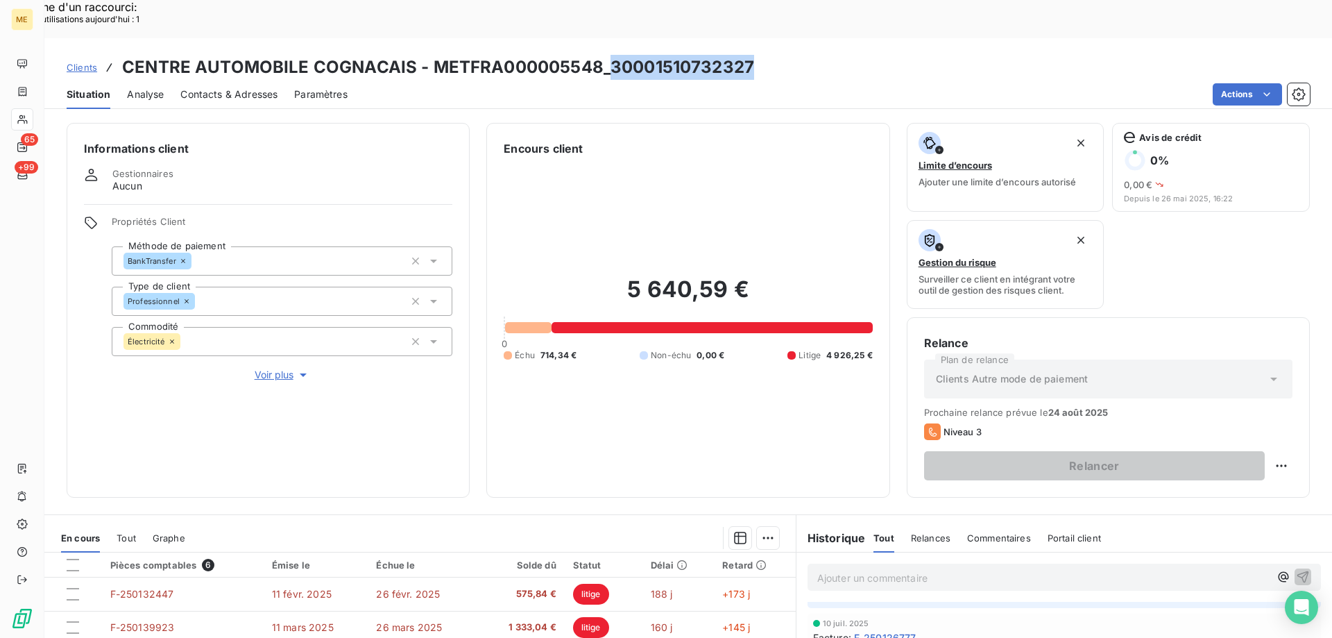
drag, startPoint x: 762, startPoint y: 26, endPoint x: 610, endPoint y: 36, distance: 153.0
click at [610, 55] on div "Clients CENTRE AUTOMOBILE COGNACAIS - METFRA000005548_30001510732327" at bounding box center [688, 67] width 1288 height 25
copy h3 "30001510732327"
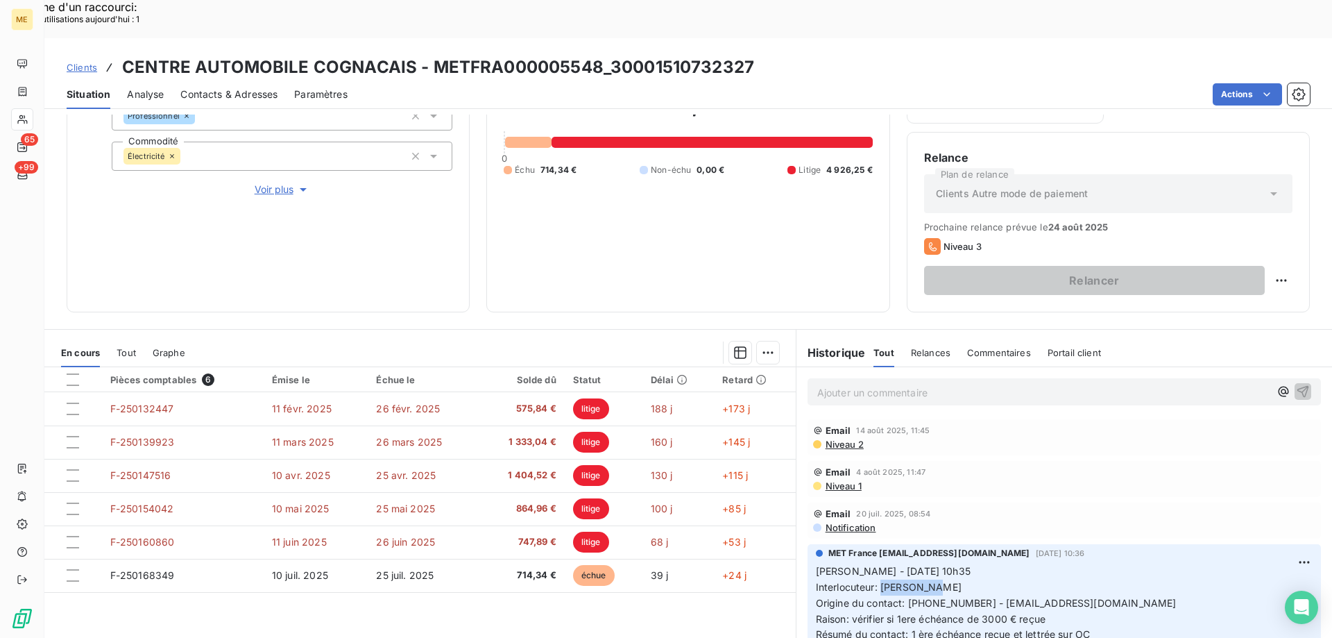
drag, startPoint x: 875, startPoint y: 548, endPoint x: 946, endPoint y: 549, distance: 70.1
click at [946, 563] on p "Sylvain - 16/07/2025 - 10h35 Interlocuteur: M FERREIRA Origine du contact: 0983…" at bounding box center [1064, 602] width 497 height 79
copy span "[PERSON_NAME]"
drag, startPoint x: 902, startPoint y: 567, endPoint x: 1176, endPoint y: 570, distance: 274.0
click at [1176, 570] on p "Sylvain - 16/07/2025 - 10h35 Interlocuteur: M FERREIRA Origine du contact: 0983…" at bounding box center [1064, 602] width 497 height 79
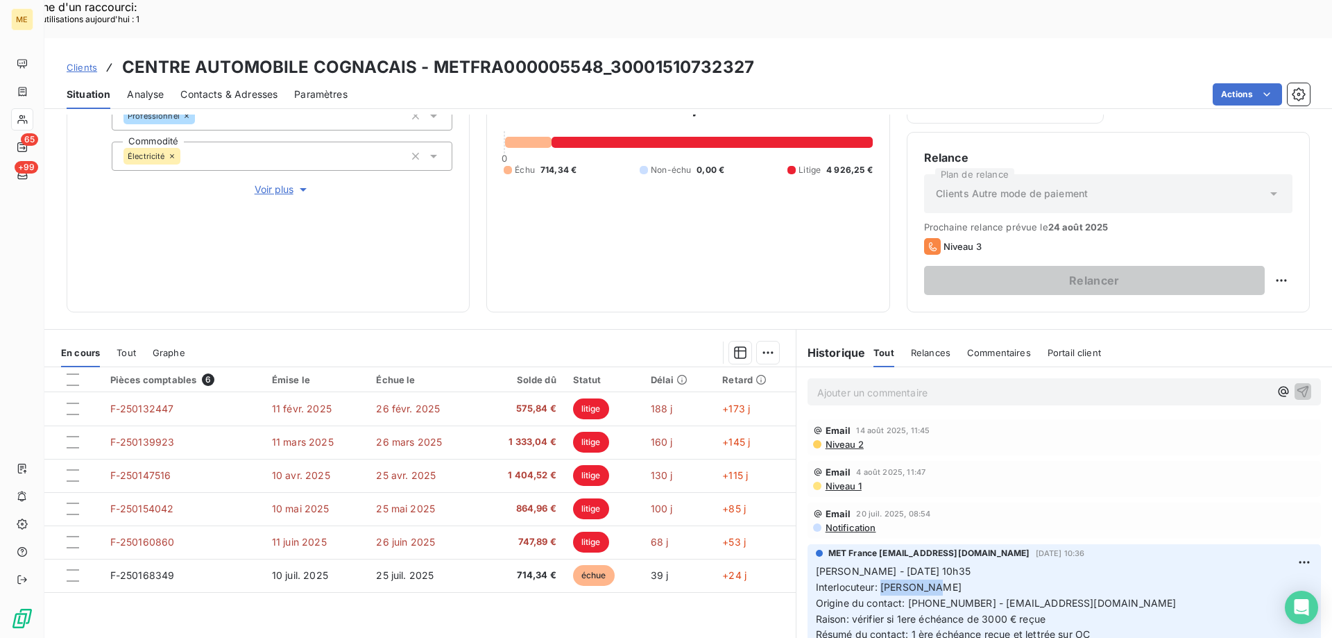
copy span "0983234179 - [EMAIL_ADDRESS][DOMAIN_NAME]"
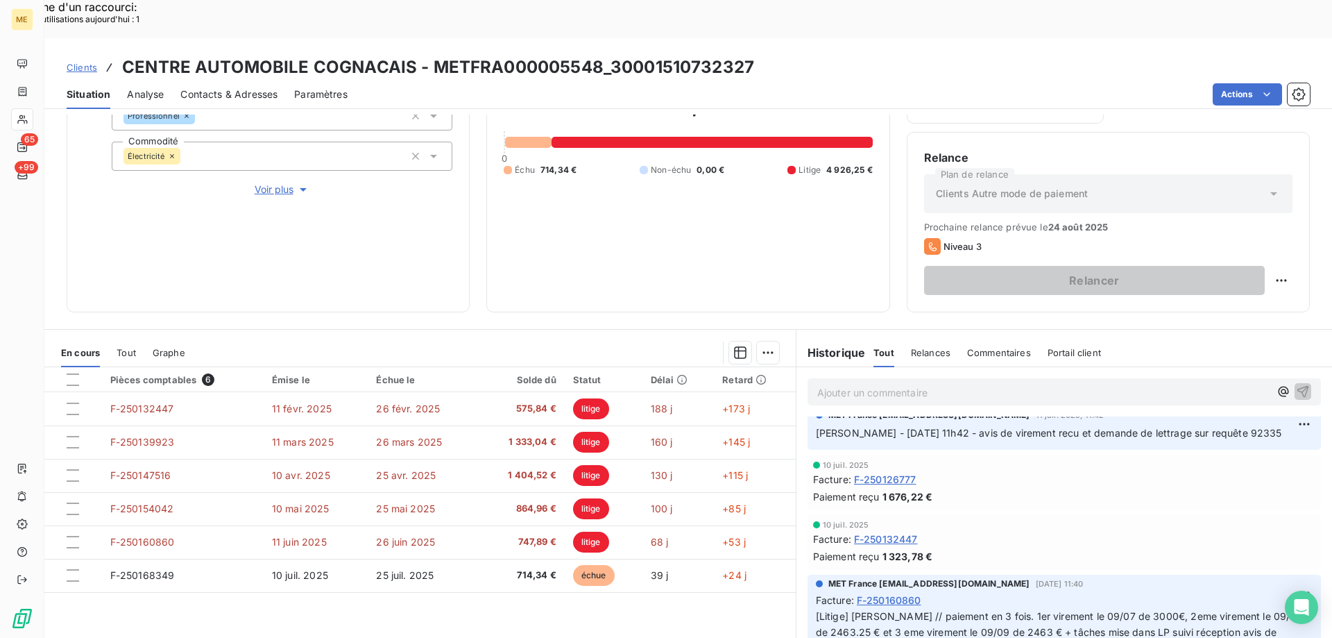
scroll to position [277, 0]
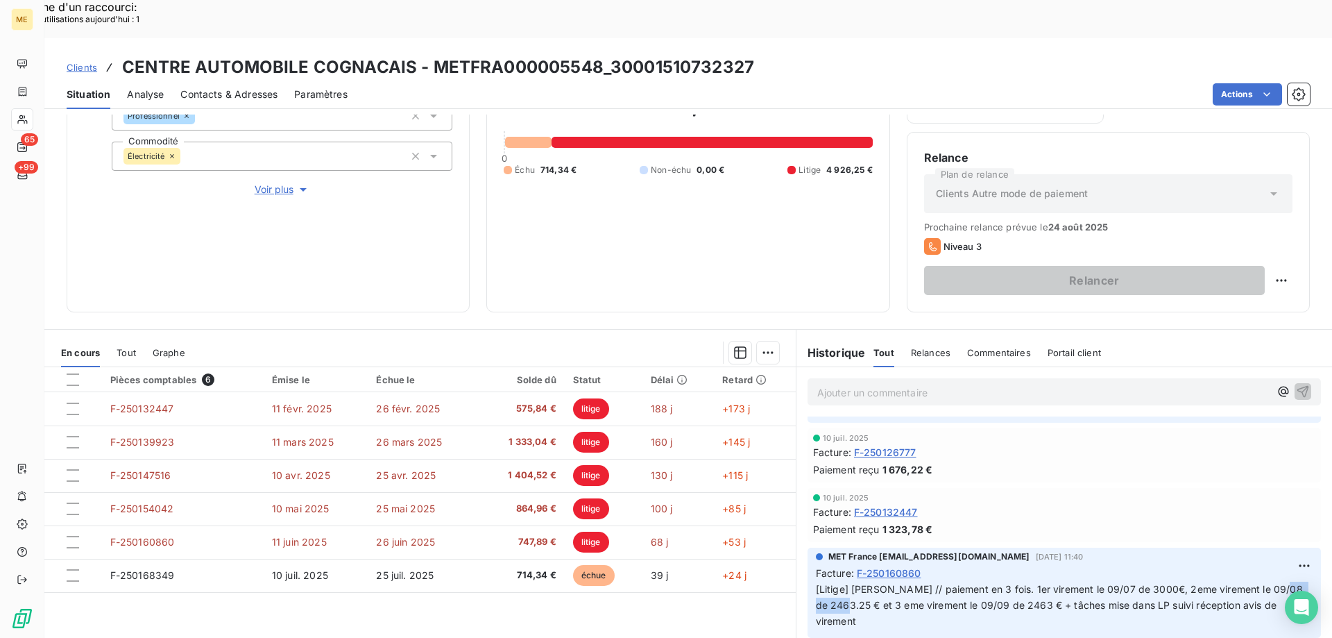
drag, startPoint x: 858, startPoint y: 567, endPoint x: 806, endPoint y: 566, distance: 52.0
click at [807, 566] on div "MET France met-france@recouvrement.met.com 4 juil. 2025, 11:40 Facture : F-2501…" at bounding box center [1063, 592] width 513 height 90
copy span "2463.25 €"
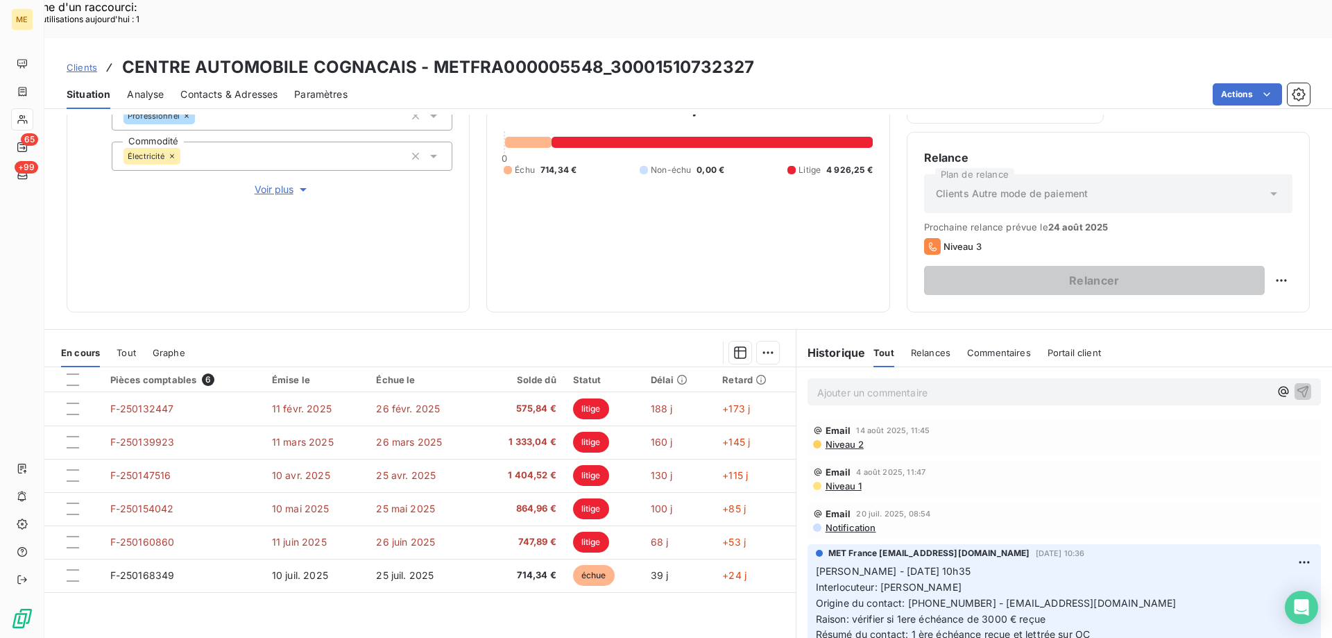
drag, startPoint x: 1161, startPoint y: 565, endPoint x: 971, endPoint y: 566, distance: 189.4
click at [971, 566] on p "Sylvain - 16/07/2025 - 10h35 Interlocuteur: M FERREIRA Origine du contact: 0983…" at bounding box center [1064, 602] width 497 height 79
drag, startPoint x: 741, startPoint y: 23, endPoint x: 609, endPoint y: 30, distance: 132.0
click at [609, 55] on div "Clients CENTRE AUTOMOBILE COGNACAIS - METFRA000005548_30001510732327" at bounding box center [688, 67] width 1288 height 25
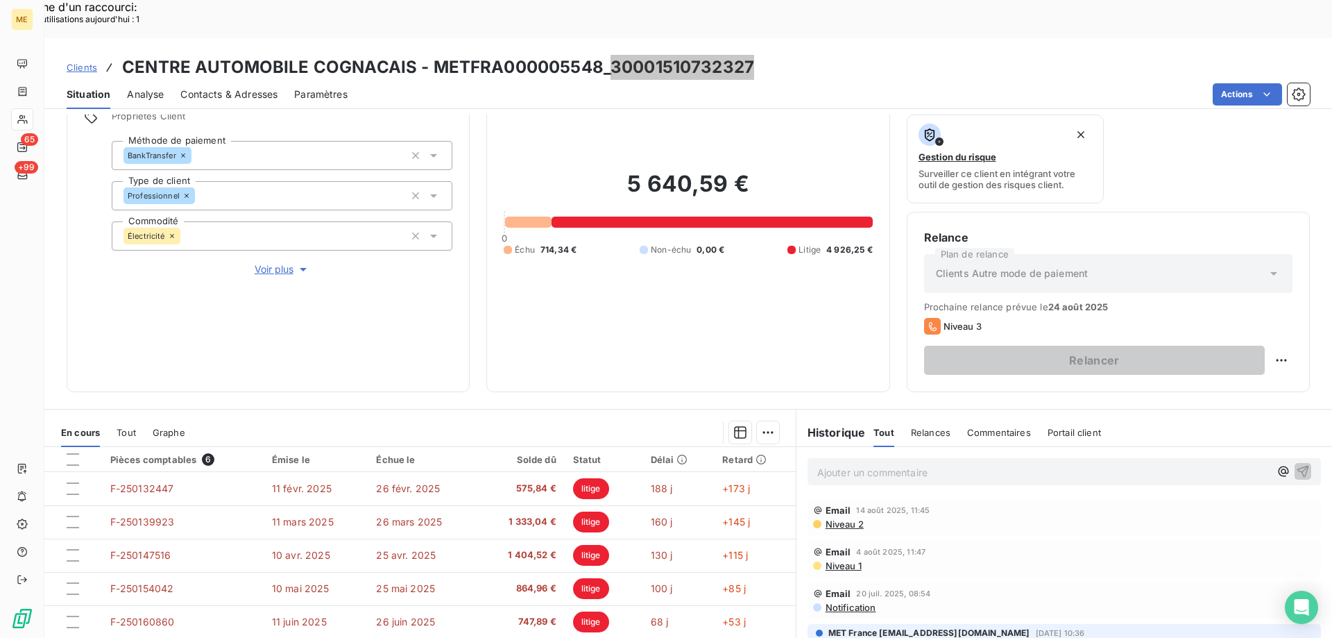
scroll to position [185, 0]
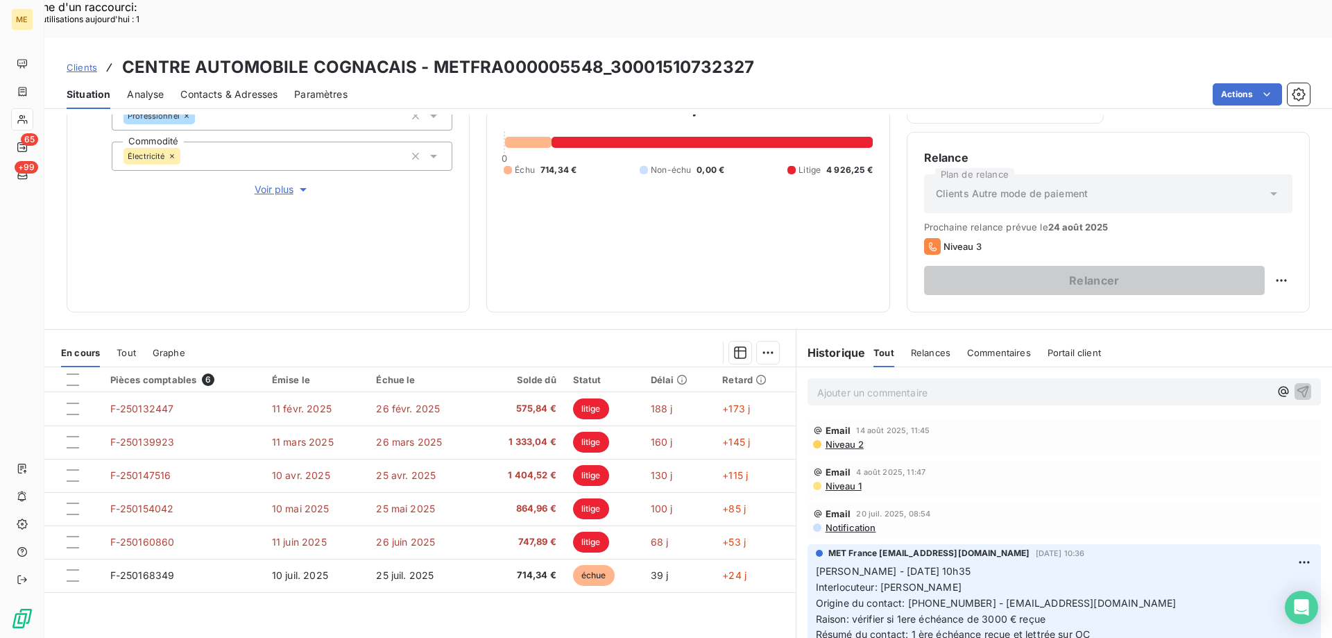
click at [712, 207] on div "5 640,59 € 0 Échu 714,34 € Non-échu 0,00 € Litige 4 926,25 €" at bounding box center [688, 133] width 368 height 323
drag, startPoint x: 756, startPoint y: 30, endPoint x: 610, endPoint y: 38, distance: 146.6
click at [610, 55] on div "Clients CENTRE AUTOMOBILE COGNACAIS - METFRA000005548_30001510732327" at bounding box center [688, 67] width 1288 height 25
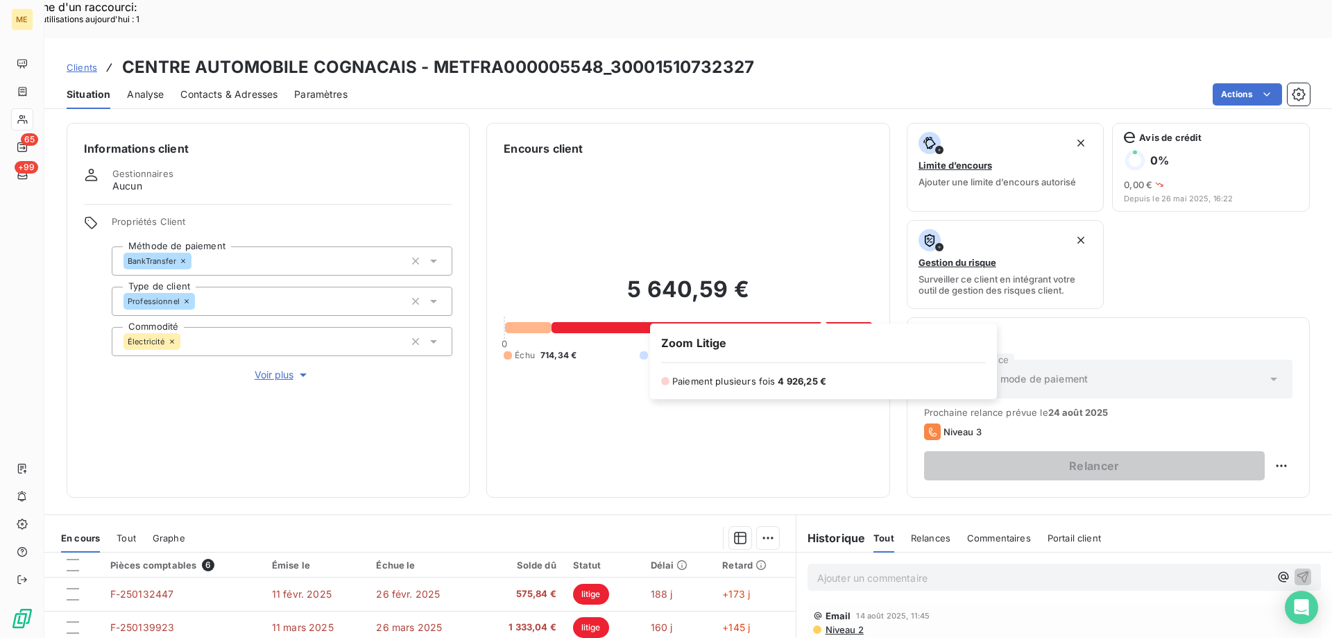
drag, startPoint x: 867, startPoint y: 307, endPoint x: 819, endPoint y: 306, distance: 47.9
click at [819, 306] on div "Encours client 5 640,59 € 0 Échu 714,34 € Non-échu 0,00 € Litige 4 926,25 €" at bounding box center [687, 310] width 403 height 375
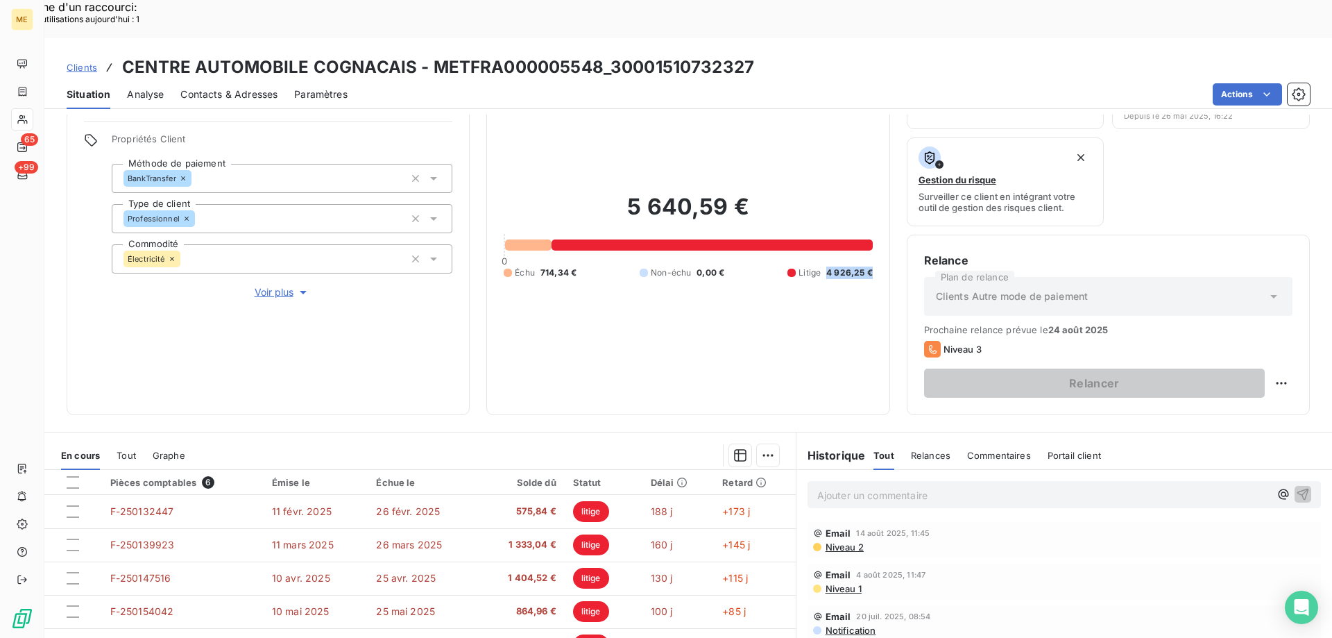
scroll to position [46, 0]
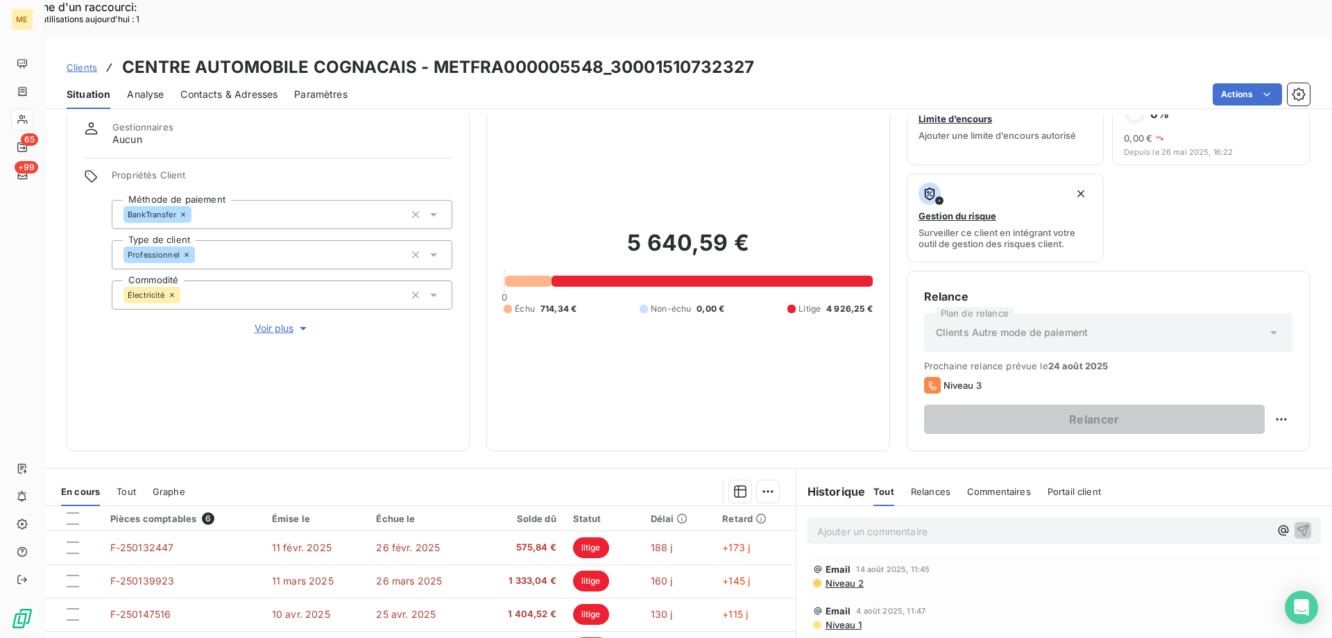
click at [1098, 522] on p "Ajouter un commentaire ﻿" at bounding box center [1043, 530] width 452 height 17
click at [1247, 419] on div "Replanifier cette action" at bounding box center [1214, 411] width 124 height 22
select select "7"
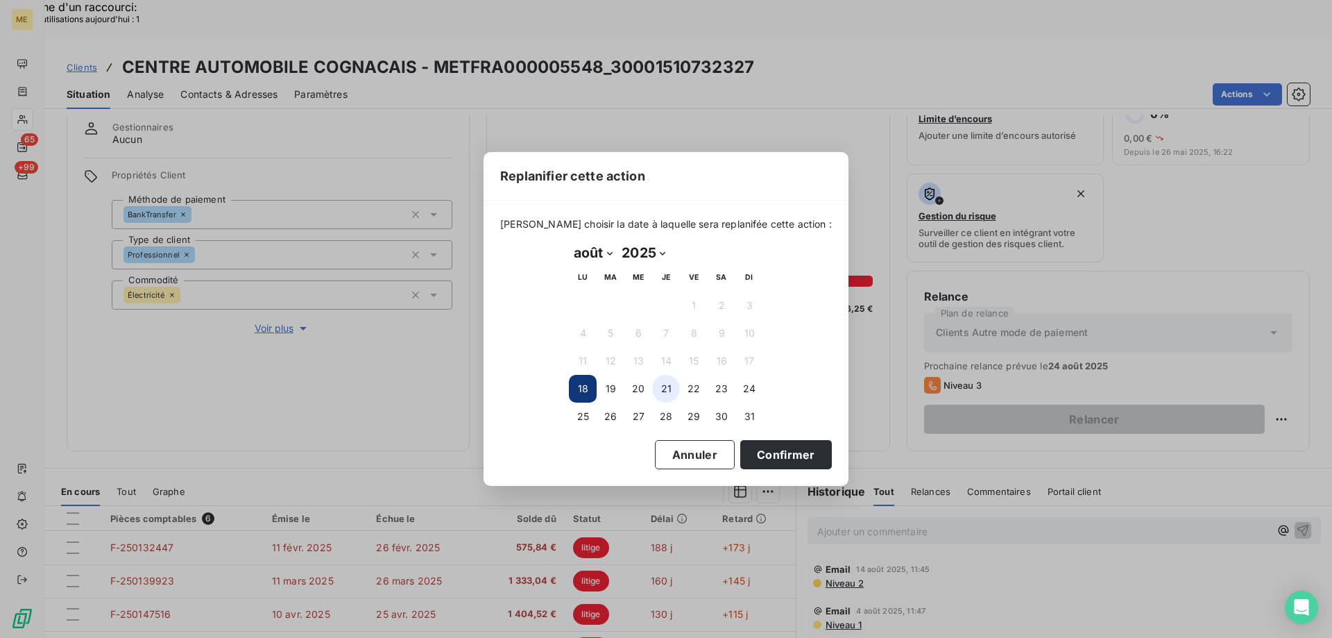
click at [669, 392] on button "21" at bounding box center [666, 389] width 28 height 28
click at [581, 389] on button "18" at bounding box center [583, 389] width 28 height 28
click at [769, 452] on button "Confirmer" at bounding box center [786, 454] width 92 height 29
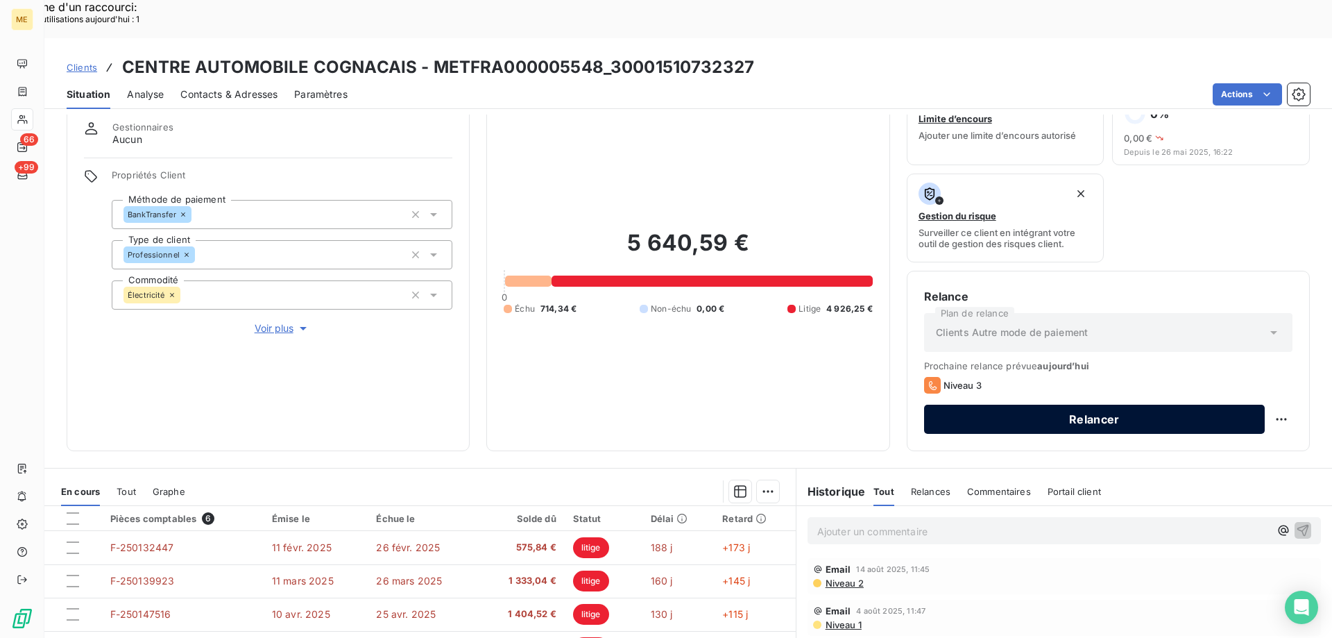
click at [1152, 404] on button "Relancer" at bounding box center [1094, 418] width 341 height 29
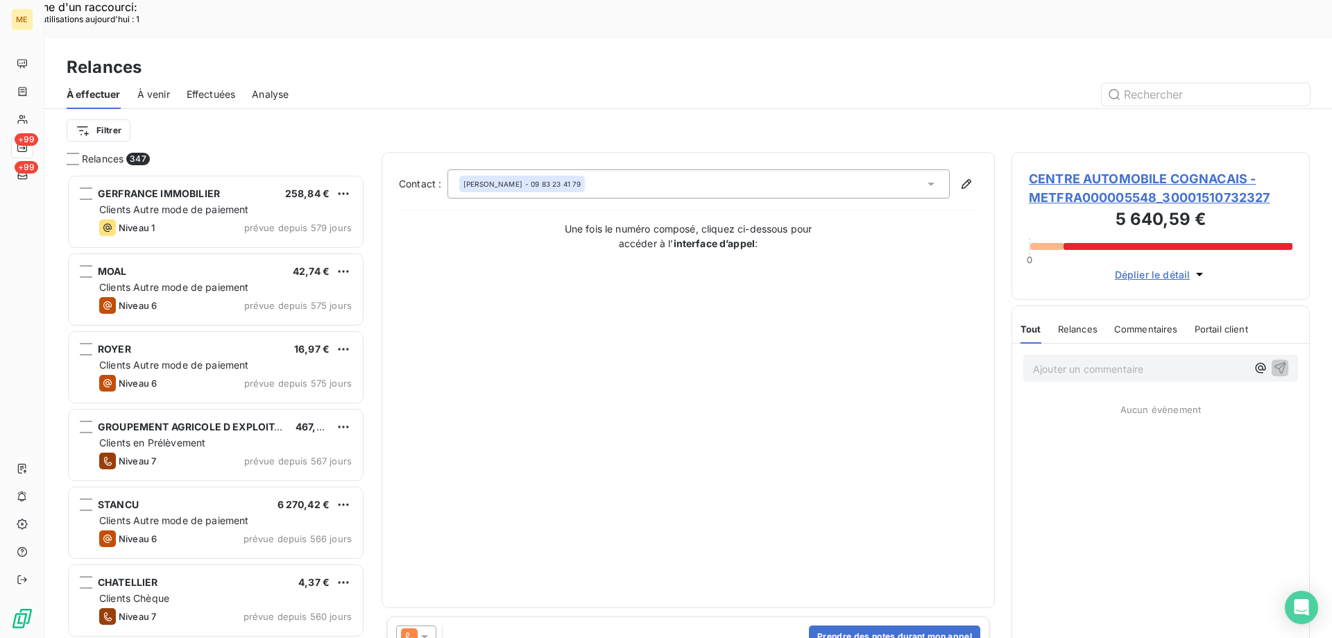
scroll to position [491, 288]
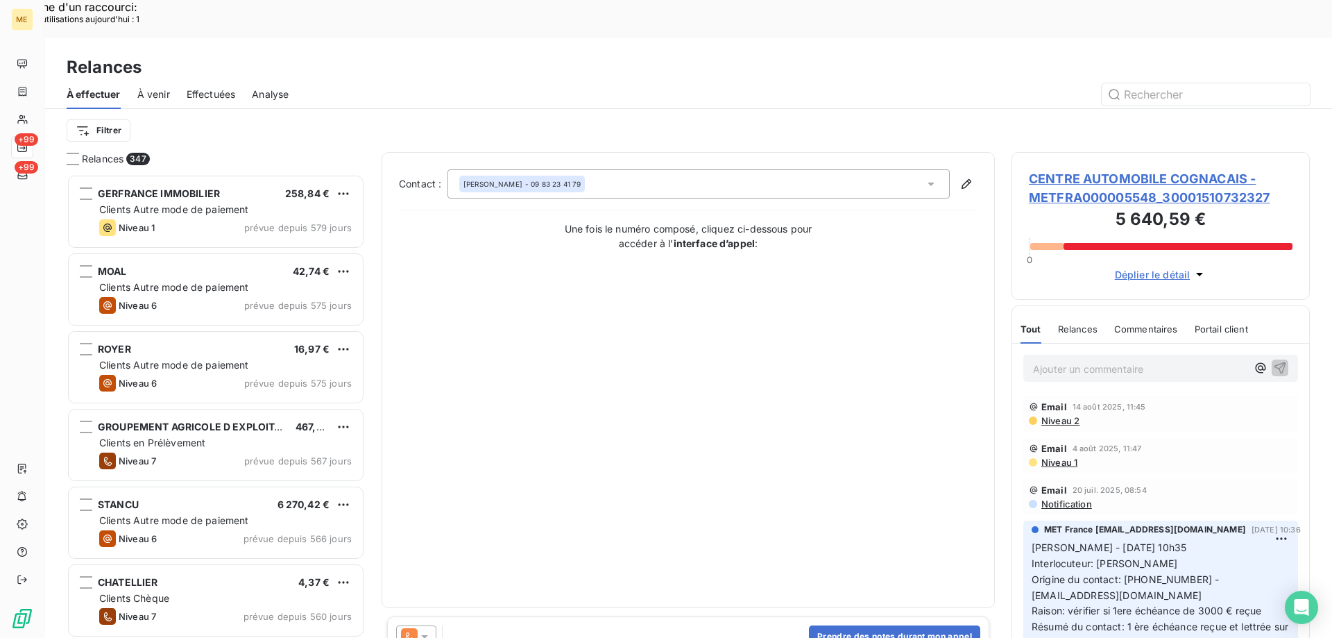
click at [1075, 169] on span "CENTRE AUTOMOBILE COGNACAIS - METFRA000005548_30001510732327" at bounding box center [1161, 187] width 264 height 37
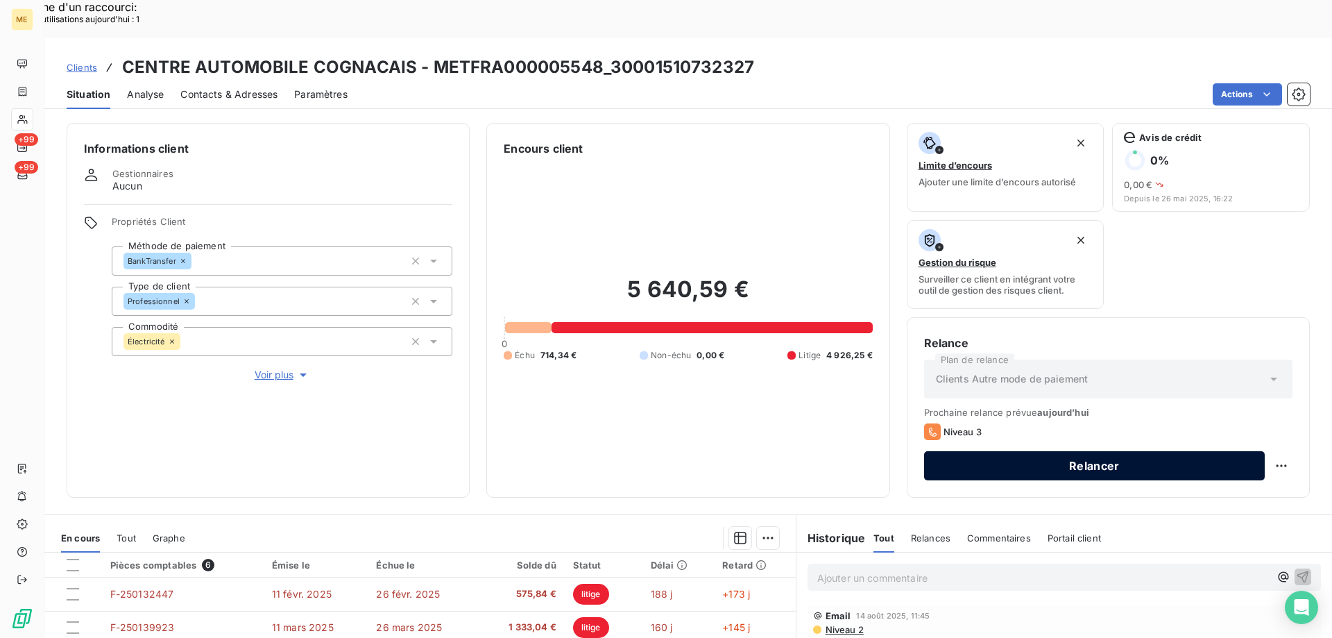
click at [1068, 451] on button "Relancer" at bounding box center [1094, 465] width 341 height 29
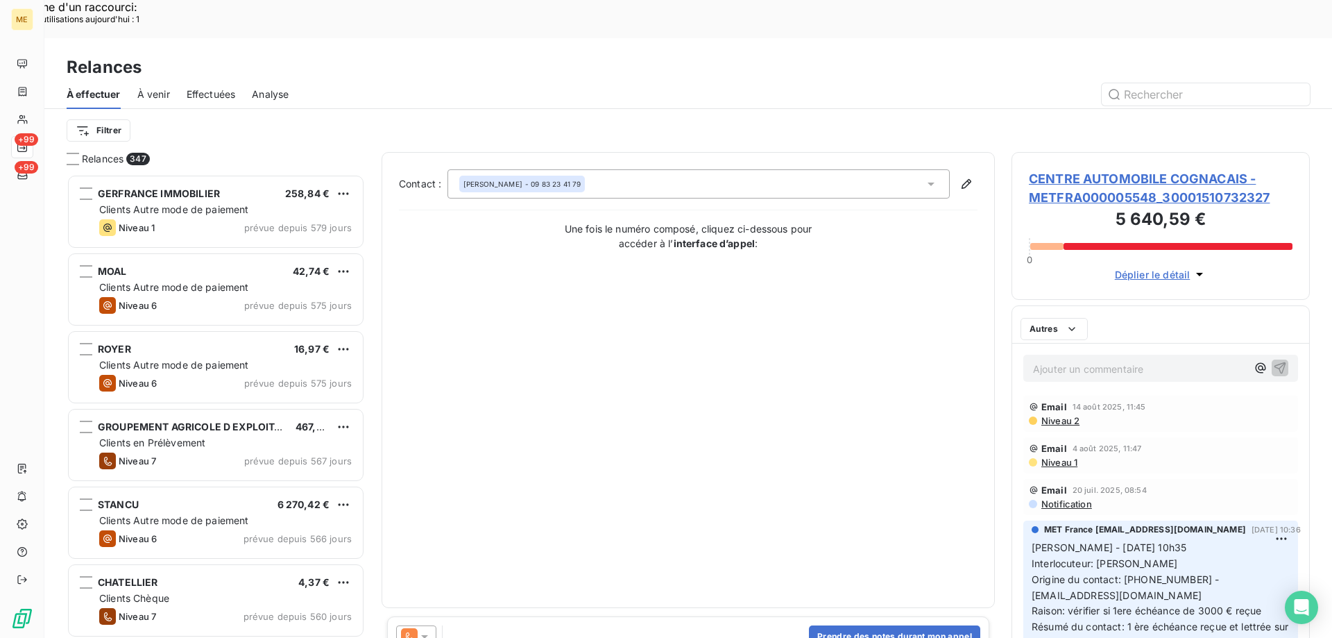
scroll to position [491, 288]
click at [880, 625] on button "Prendre des notes durant mon appel" at bounding box center [894, 636] width 171 height 22
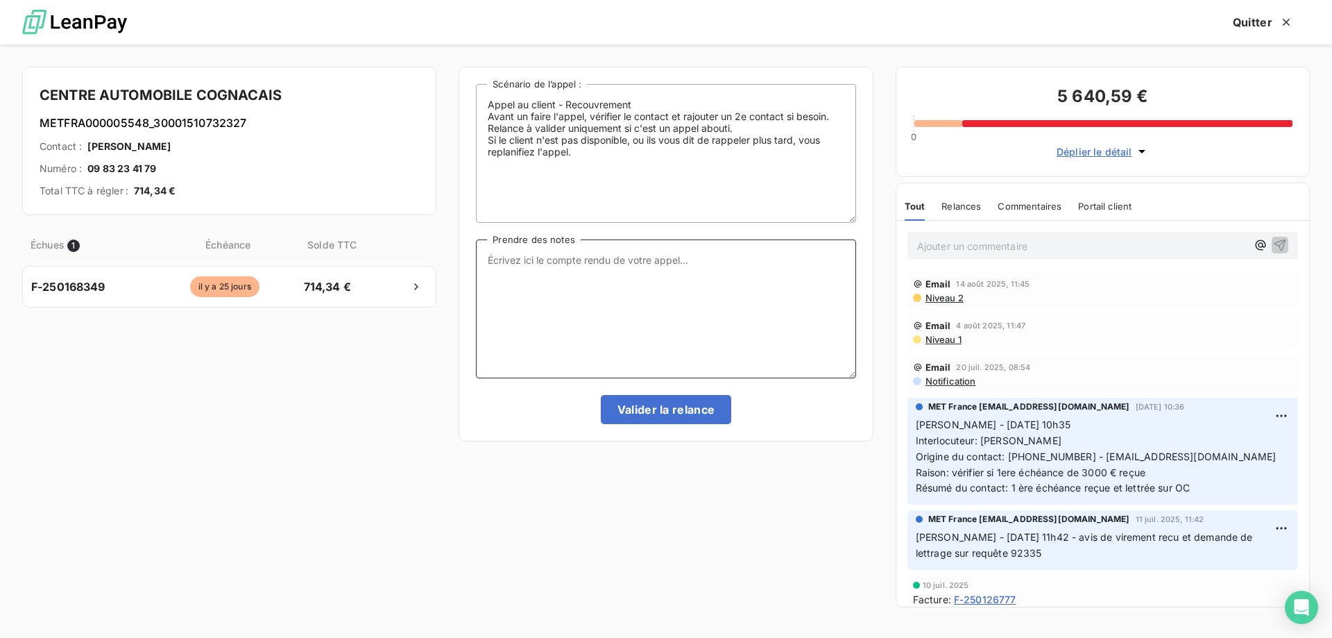
click at [718, 273] on textarea "Prendre des notes" at bounding box center [665, 308] width 379 height 139
paste textarea "Anaïs - 18/08/2025 - 14H49 Interlocuteur : M FERREIRA 0983234179 - centreautomo…"
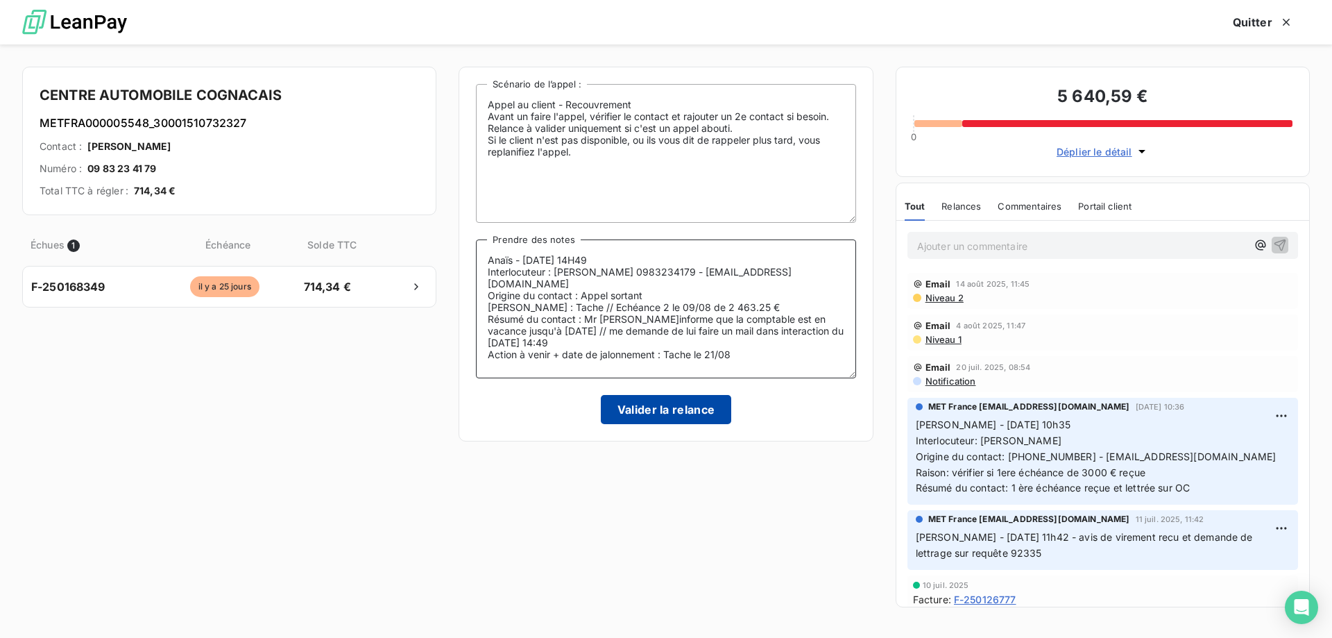
type textarea "Anaïs - 18/08/2025 - 14H49 Interlocuteur : M FERREIRA 0983234179 - centreautomo…"
click at [629, 406] on button "Valider la relance" at bounding box center [666, 409] width 131 height 29
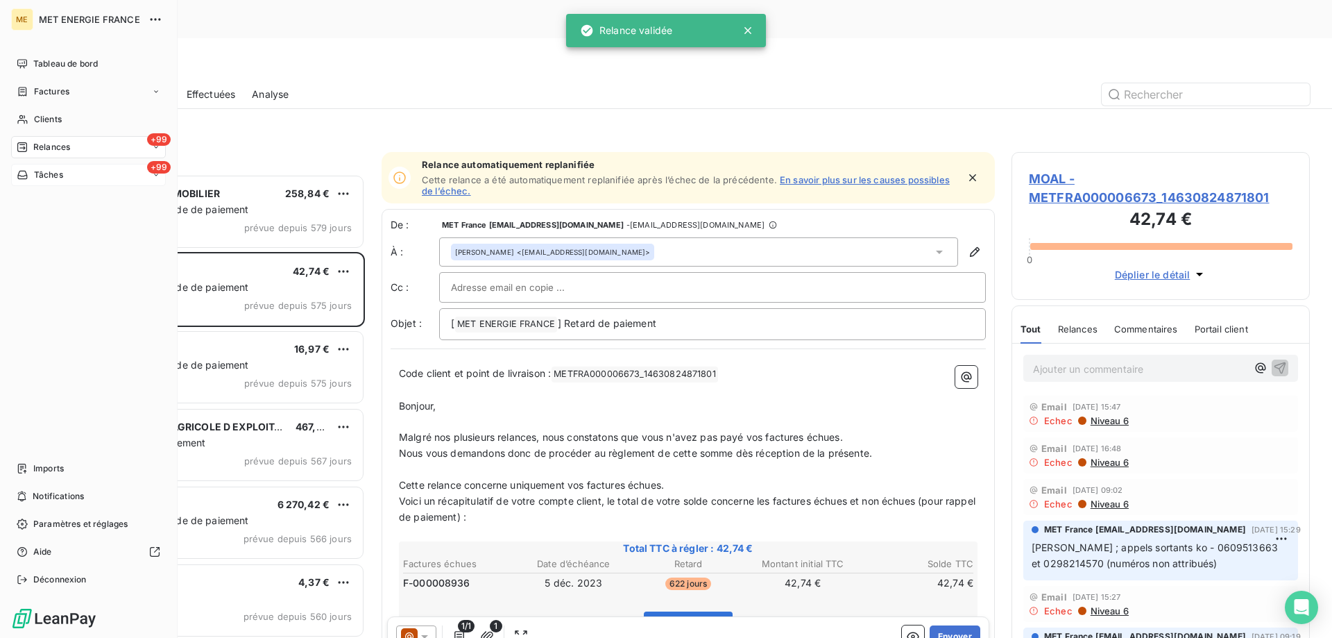
click at [31, 176] on div "Tâches" at bounding box center [40, 175] width 46 height 12
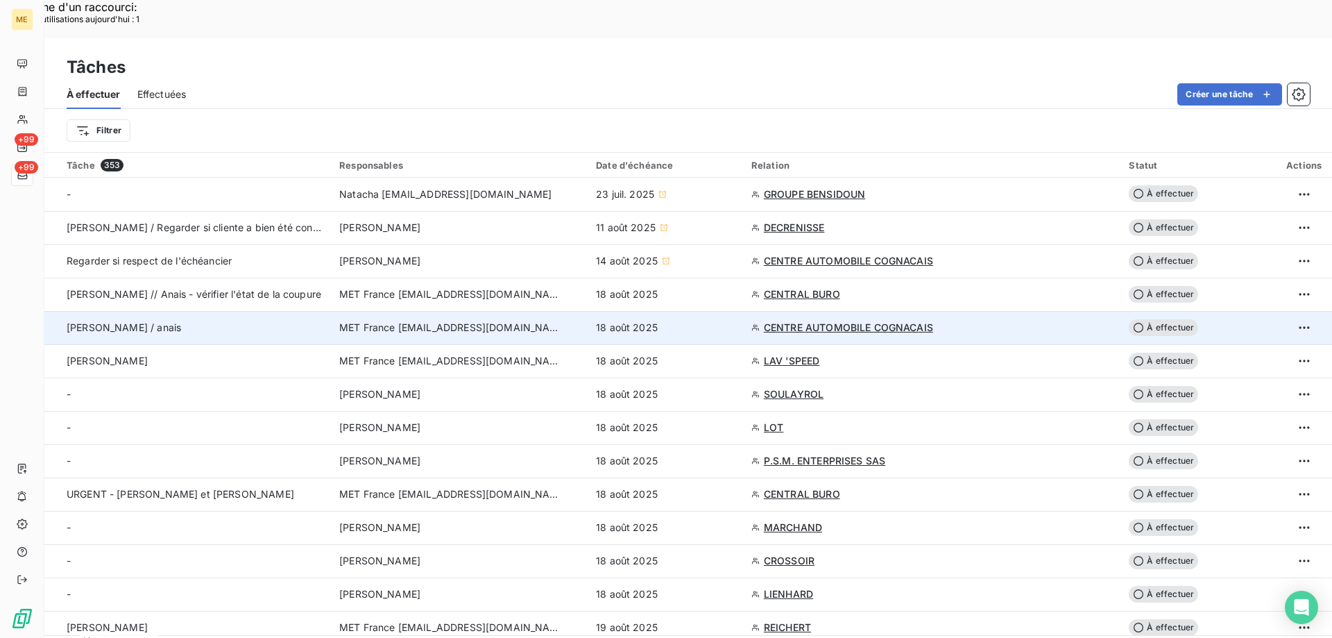
click at [698, 320] on div "18 août 2025" at bounding box center [665, 327] width 139 height 14
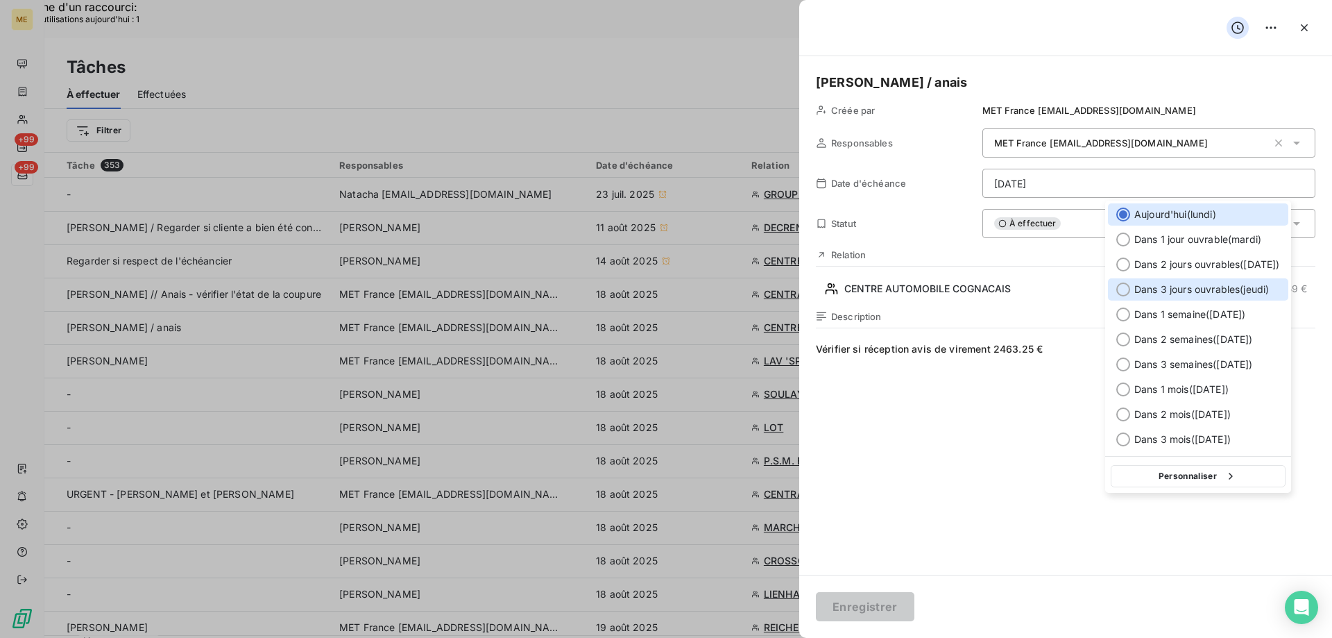
click at [1215, 291] on span "Dans 3 jours ouvrables ( jeudi )" at bounding box center [1201, 289] width 135 height 14
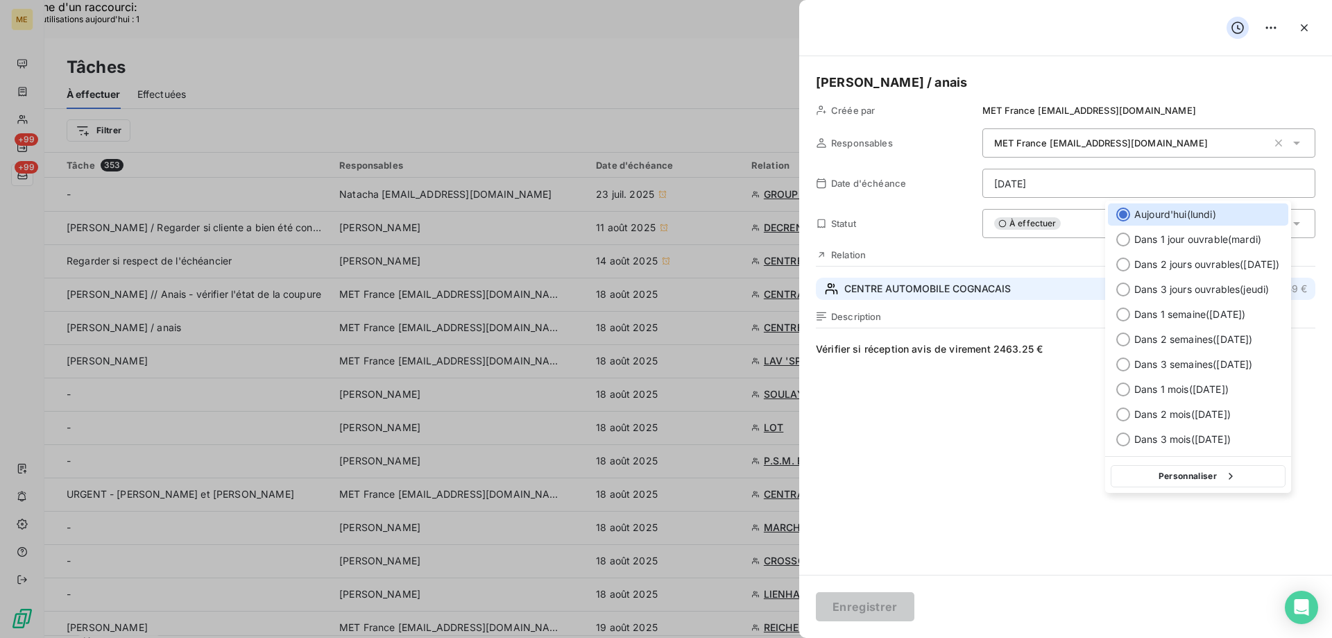
type input "21/08/2025"
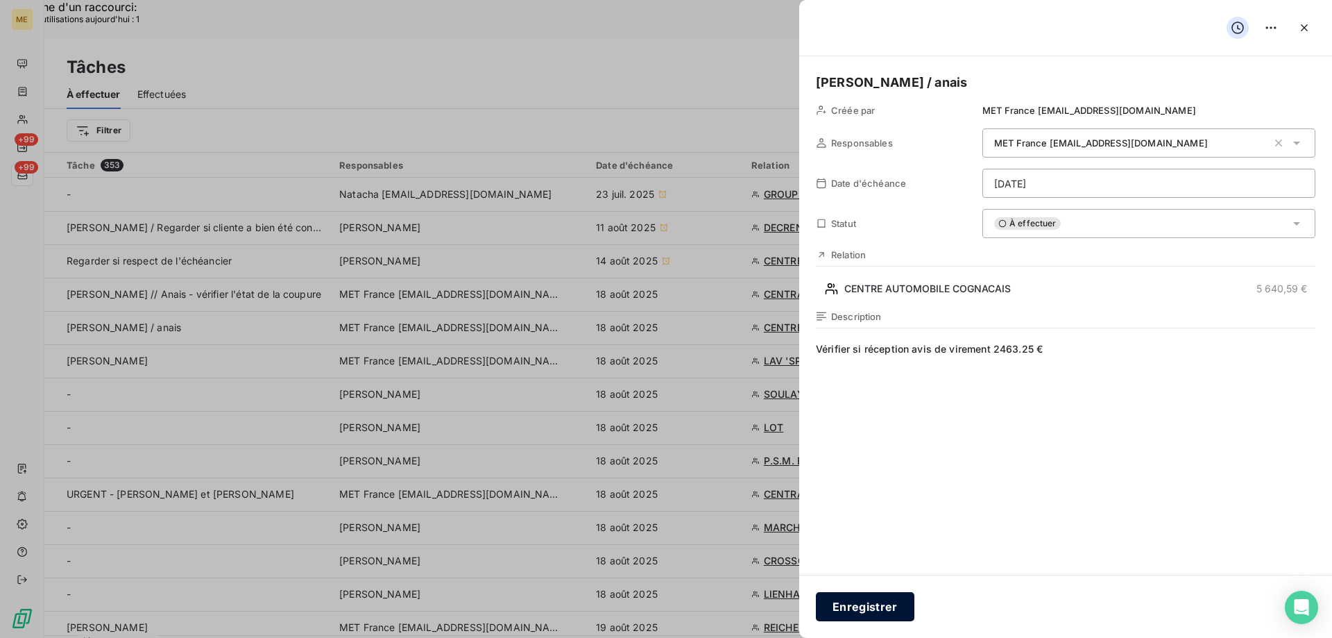
click at [874, 602] on button "Enregistrer" at bounding box center [865, 606] width 99 height 29
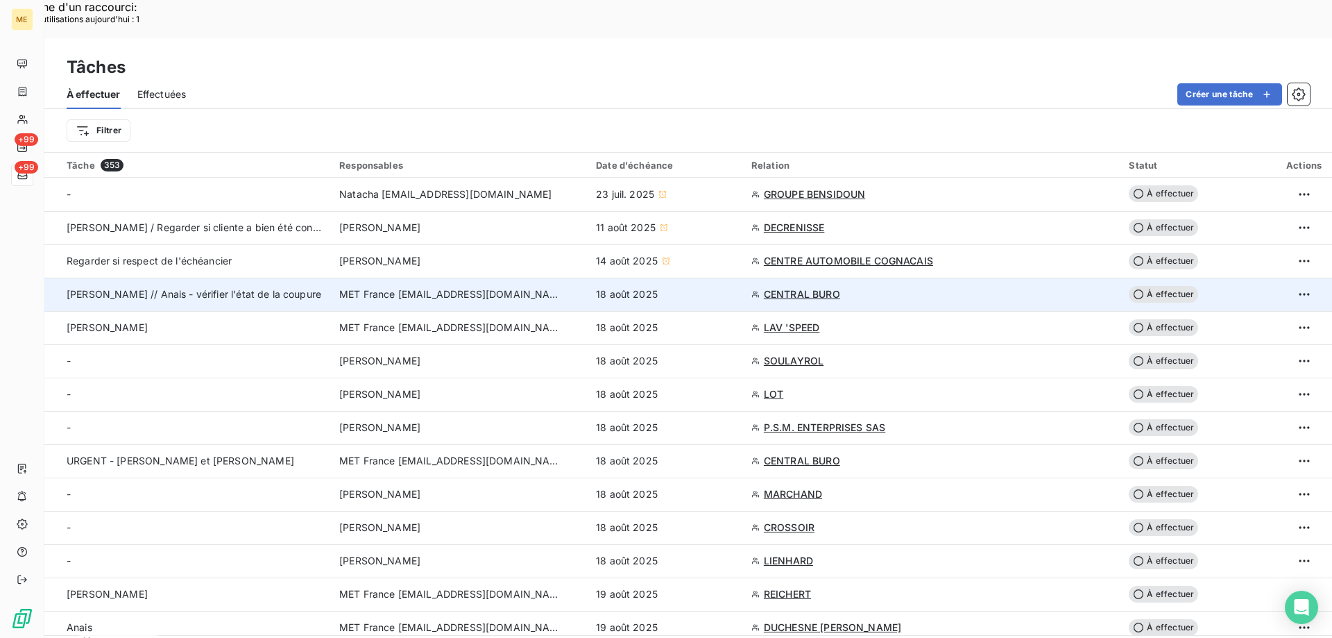
click at [830, 287] on span "CENTRAL BURO" at bounding box center [802, 294] width 76 height 14
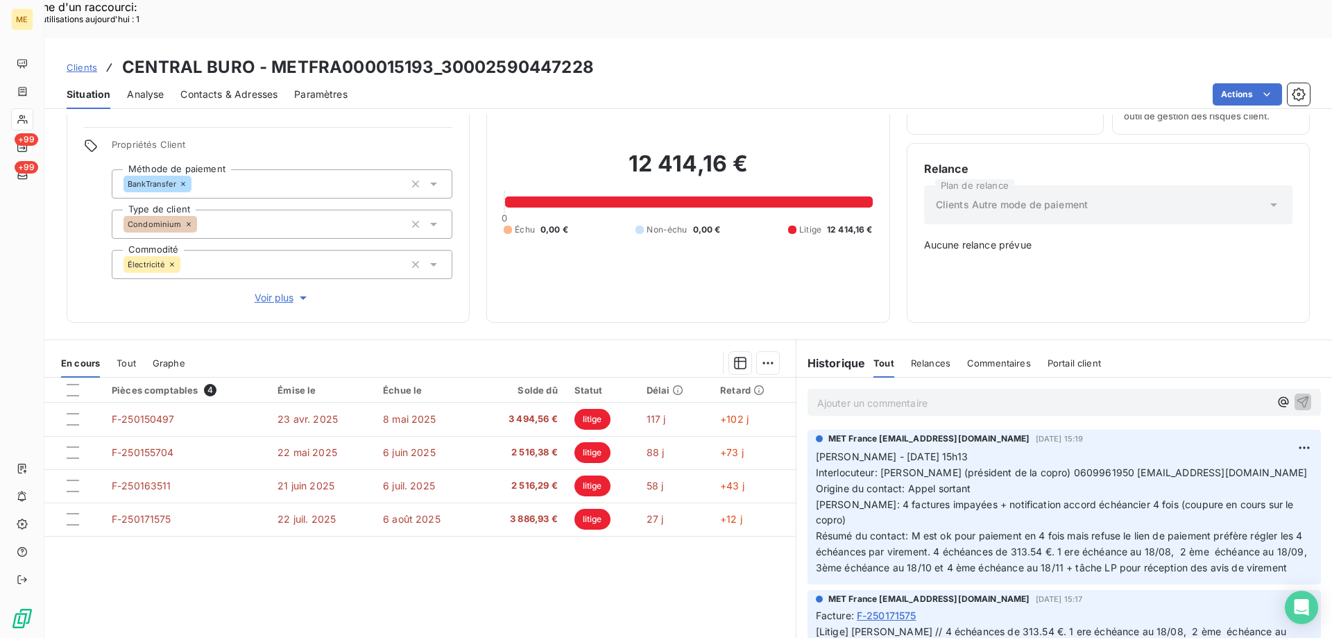
scroll to position [78, 0]
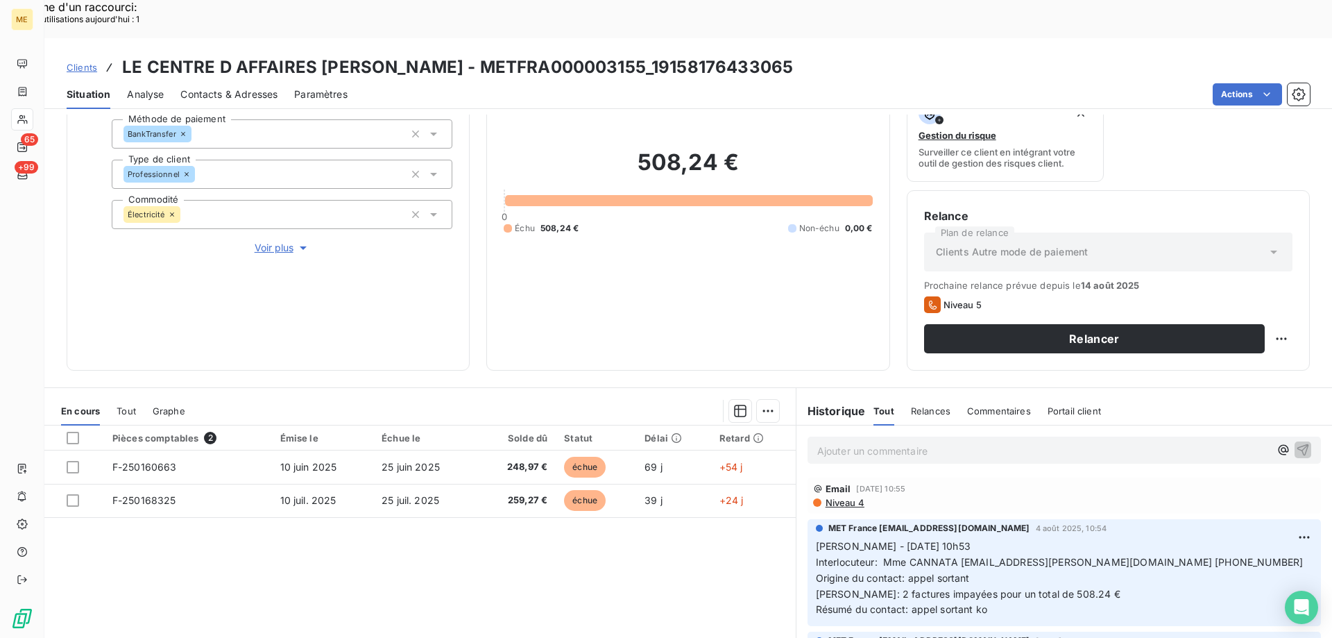
scroll to position [46, 0]
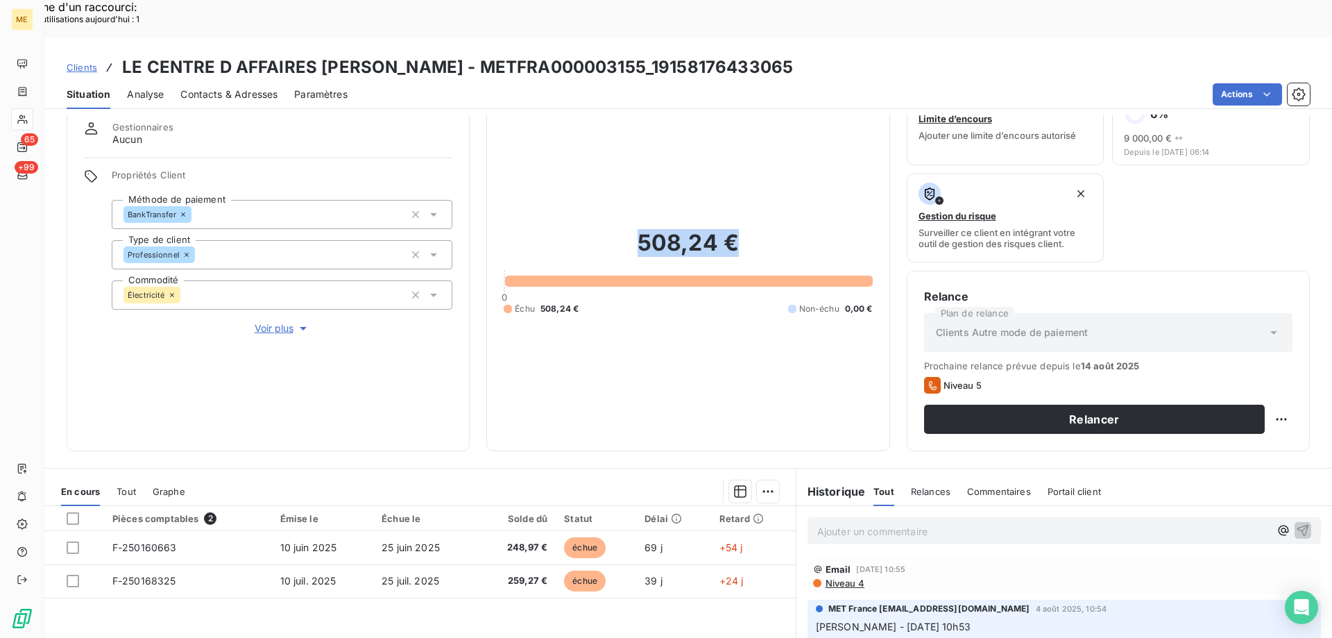
drag, startPoint x: 739, startPoint y: 205, endPoint x: 633, endPoint y: 207, distance: 106.1
click at [633, 229] on h2 "508,24 €" at bounding box center [688, 250] width 368 height 42
copy h2 "508,24 €"
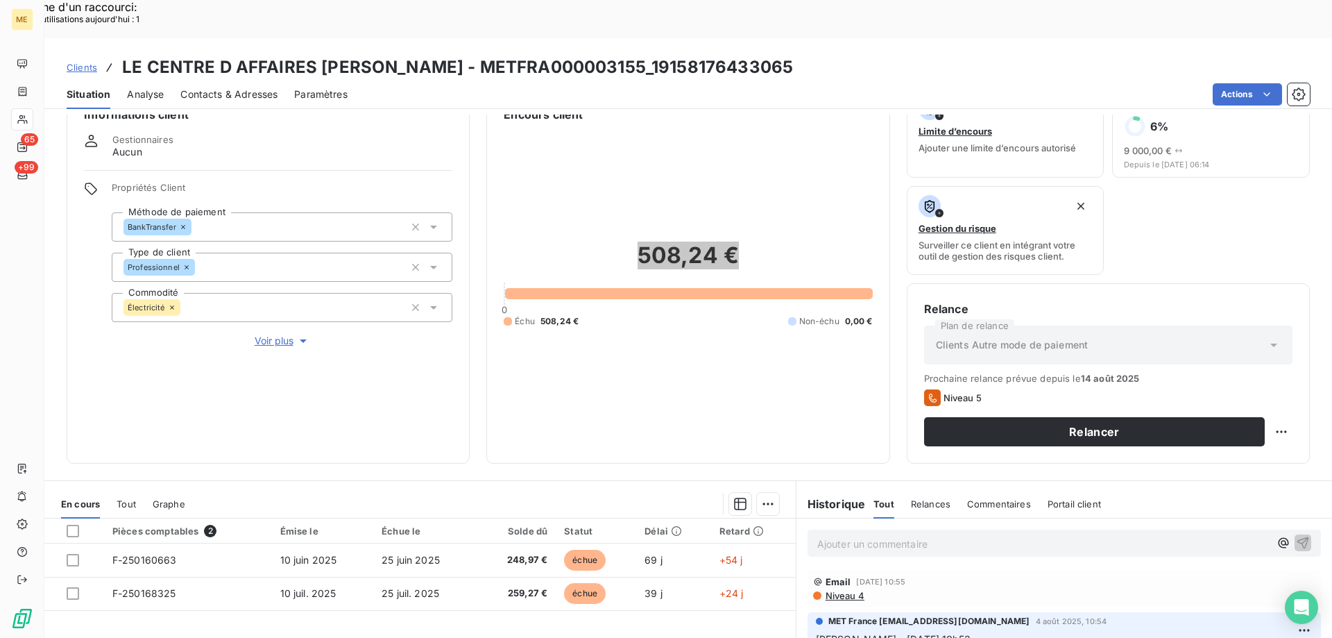
scroll to position [69, 0]
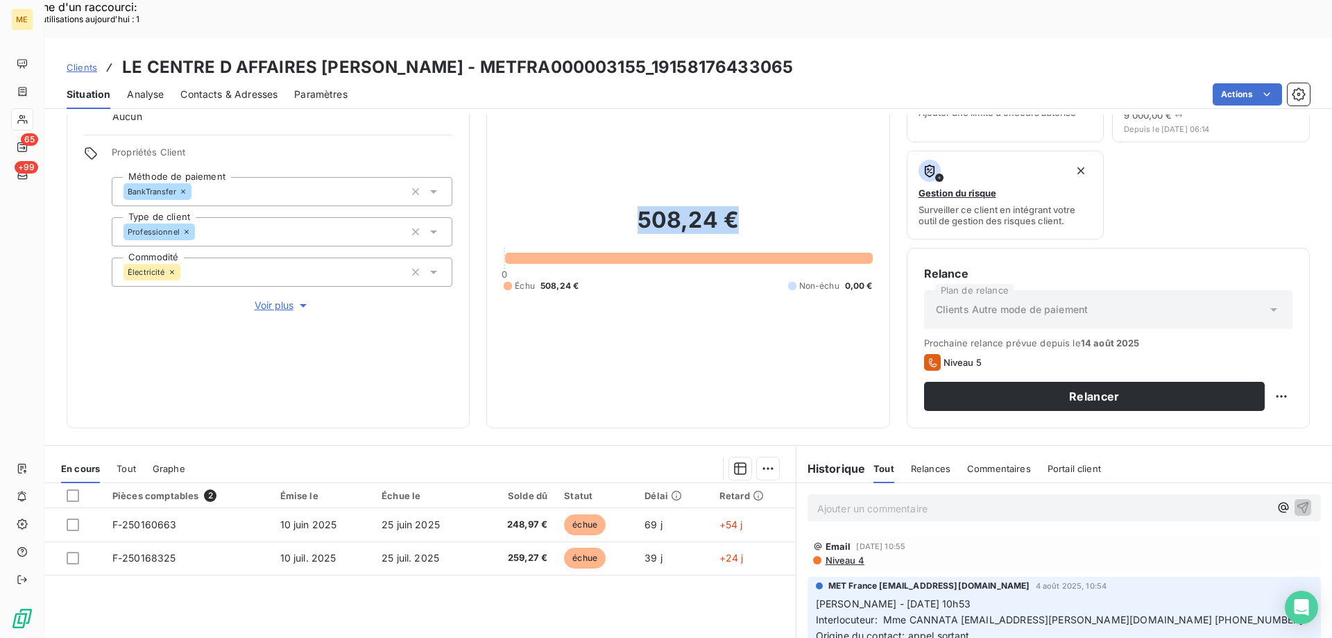
drag, startPoint x: 262, startPoint y: 254, endPoint x: 630, endPoint y: 322, distance: 374.6
click at [262, 298] on span "Voir plus" at bounding box center [282, 305] width 55 height 14
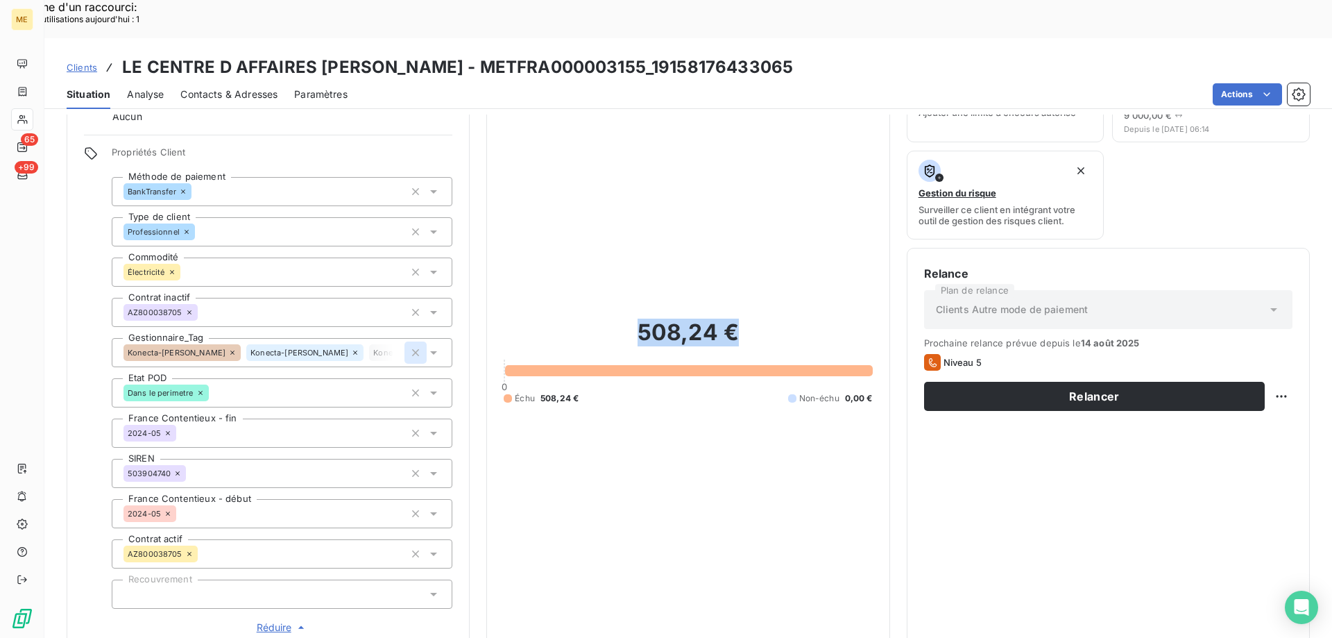
click at [409, 345] on icon "button" at bounding box center [416, 352] width 14 height 14
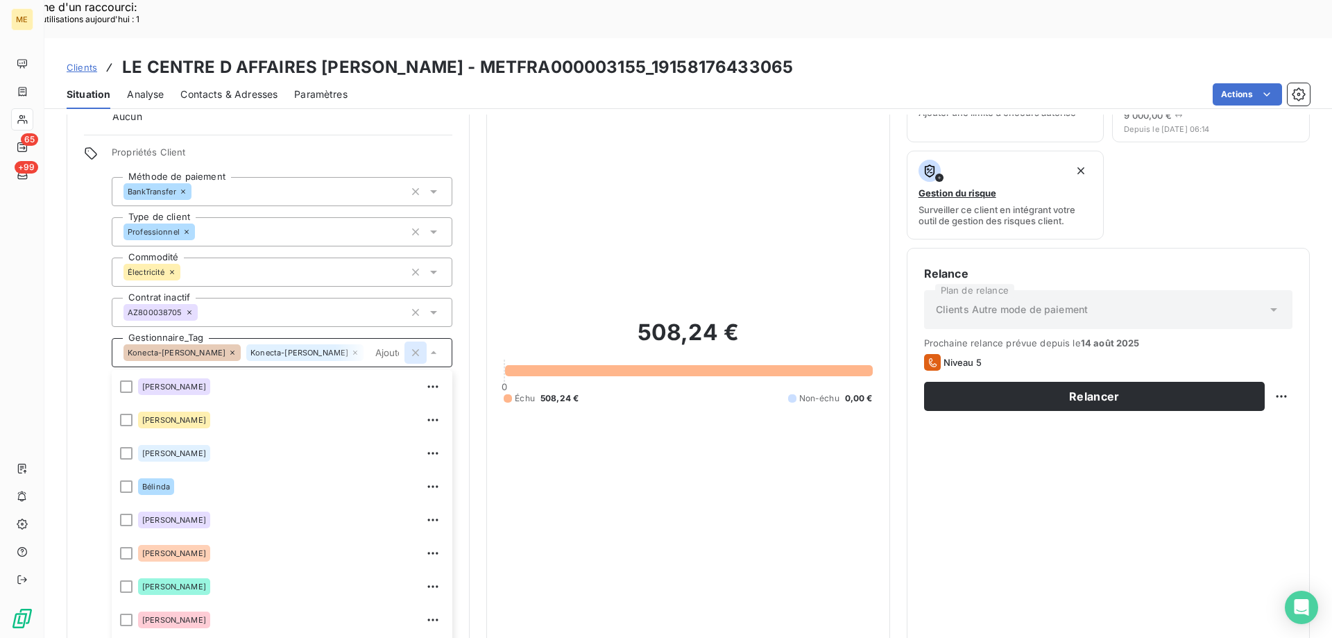
scroll to position [88, 0]
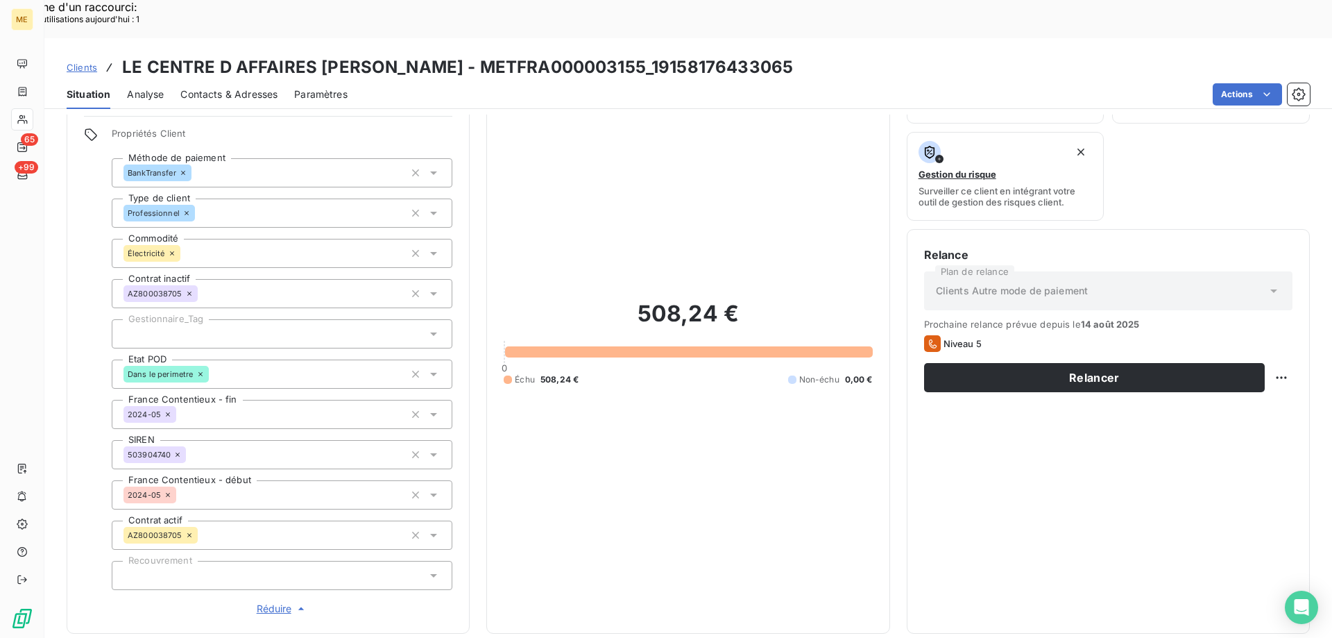
click at [286, 319] on div at bounding box center [282, 333] width 341 height 29
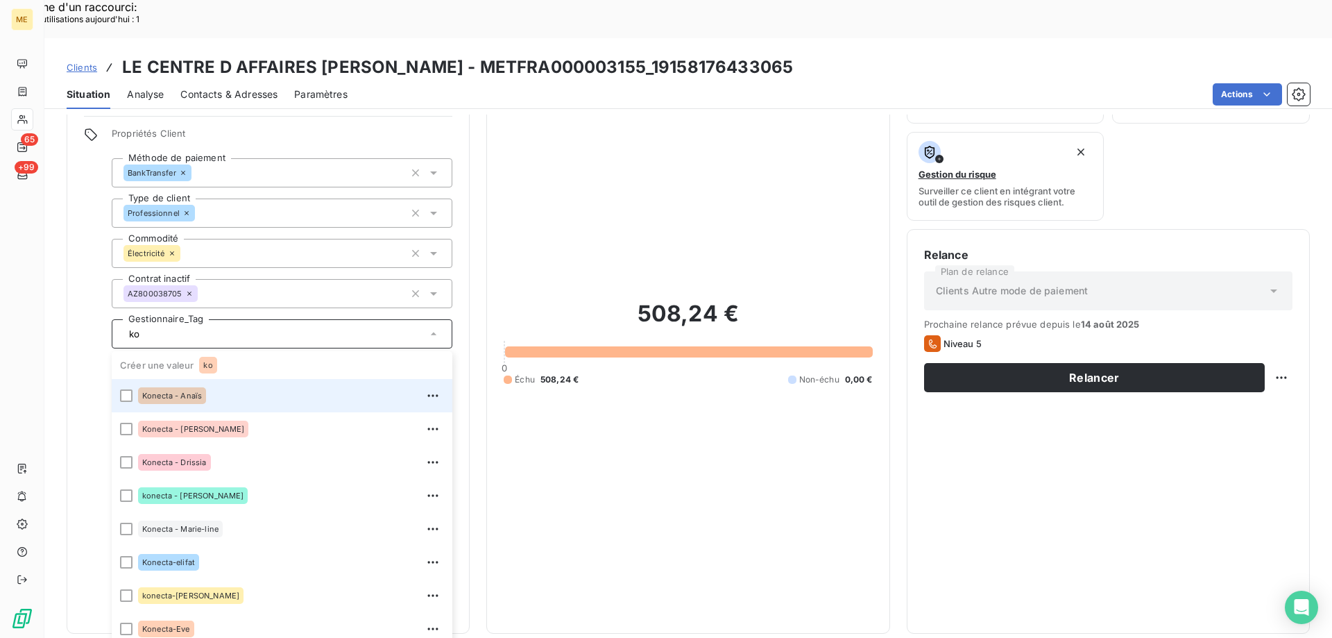
click at [237, 384] on div "Konecta - Anaïs" at bounding box center [291, 395] width 306 height 22
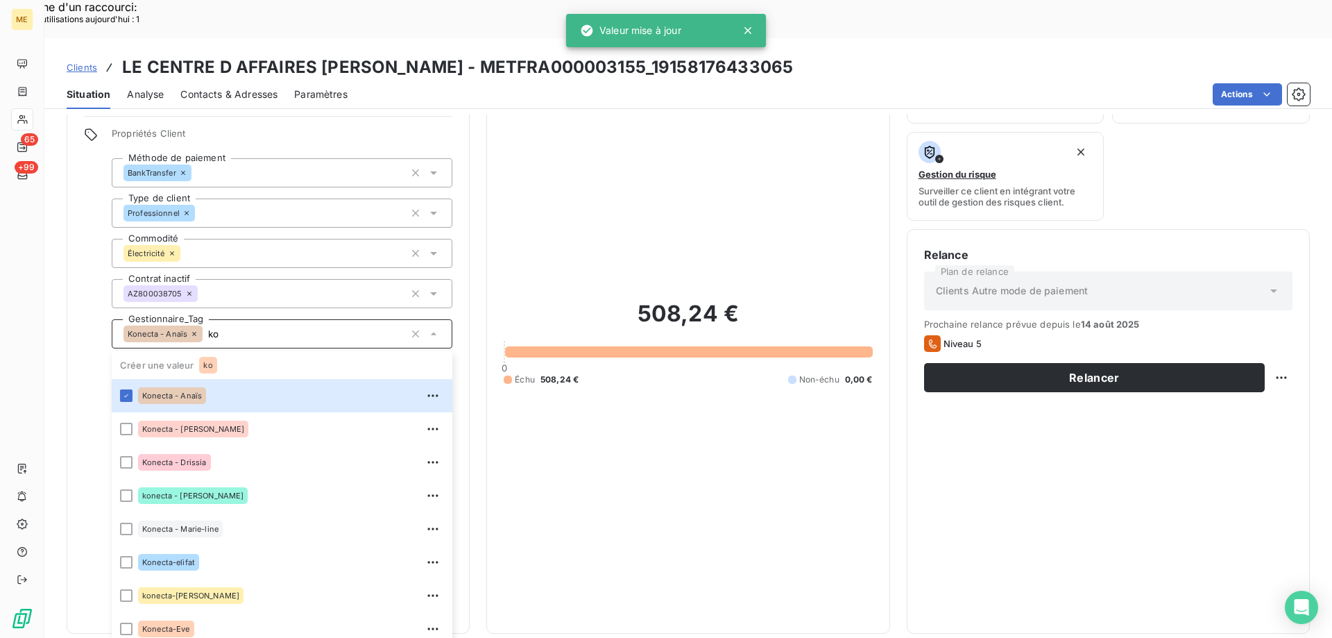
click at [273, 327] on input "ko" at bounding box center [304, 333] width 202 height 12
type input "ko"
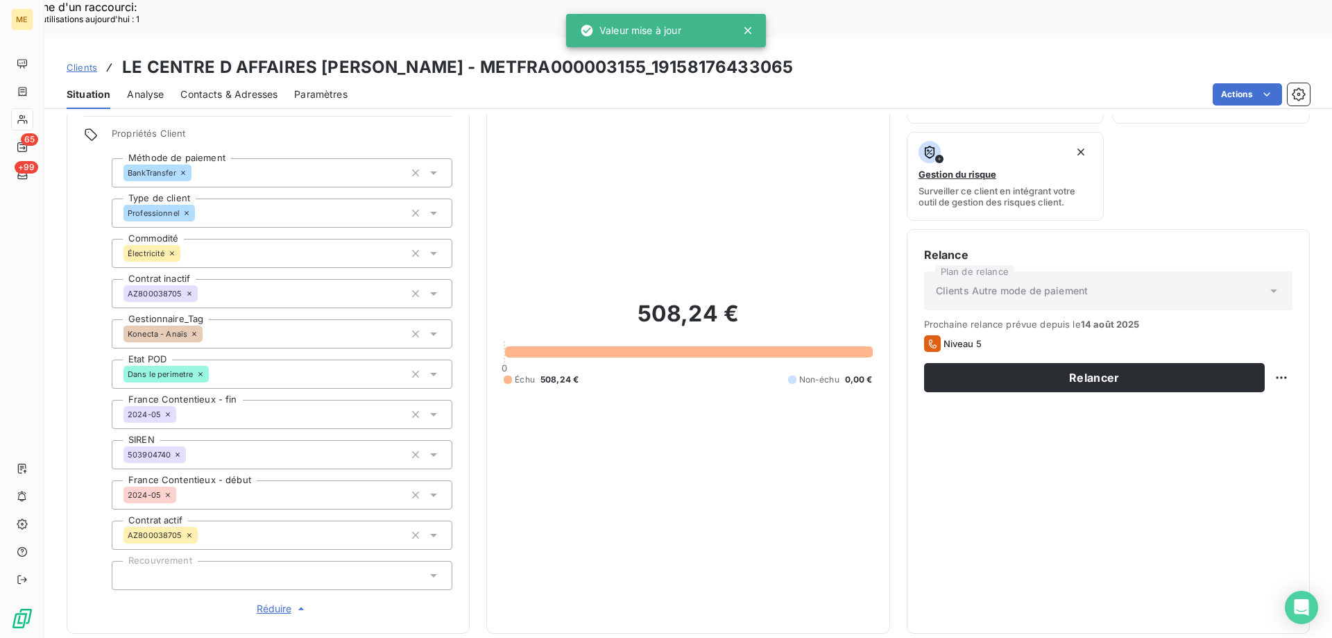
click at [640, 409] on div "508,24 € 0 Échu 508,24 € Non-échu 0,00 €" at bounding box center [688, 342] width 368 height 547
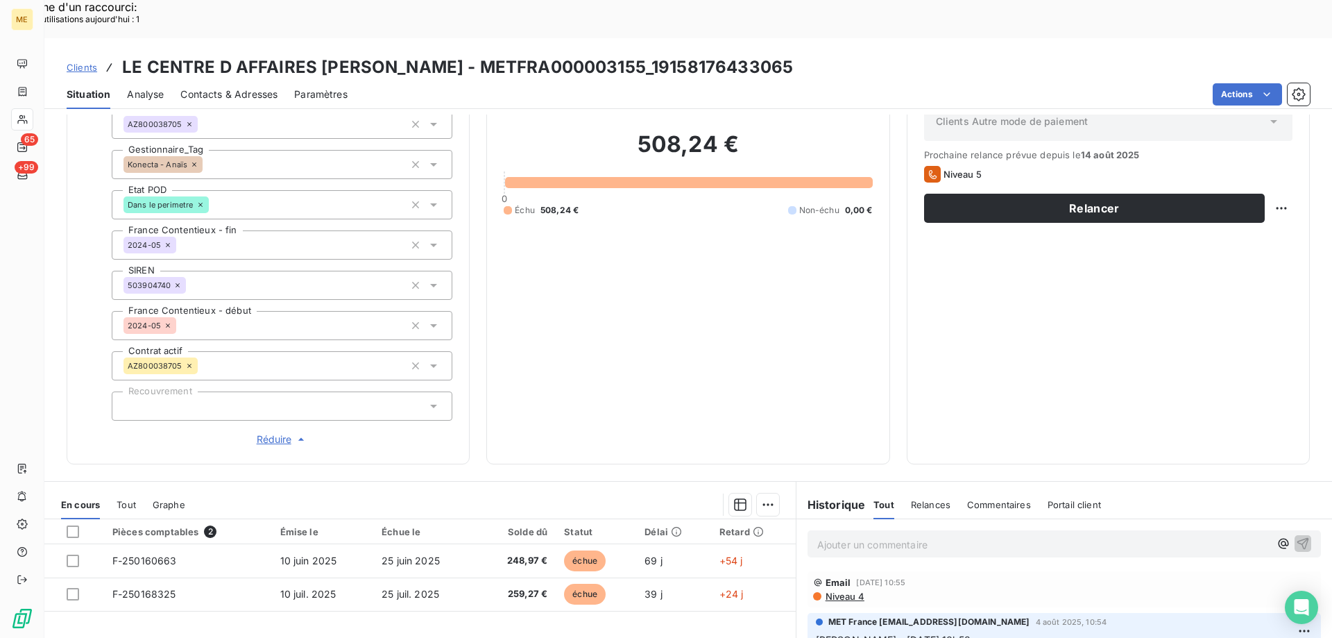
scroll to position [400, 0]
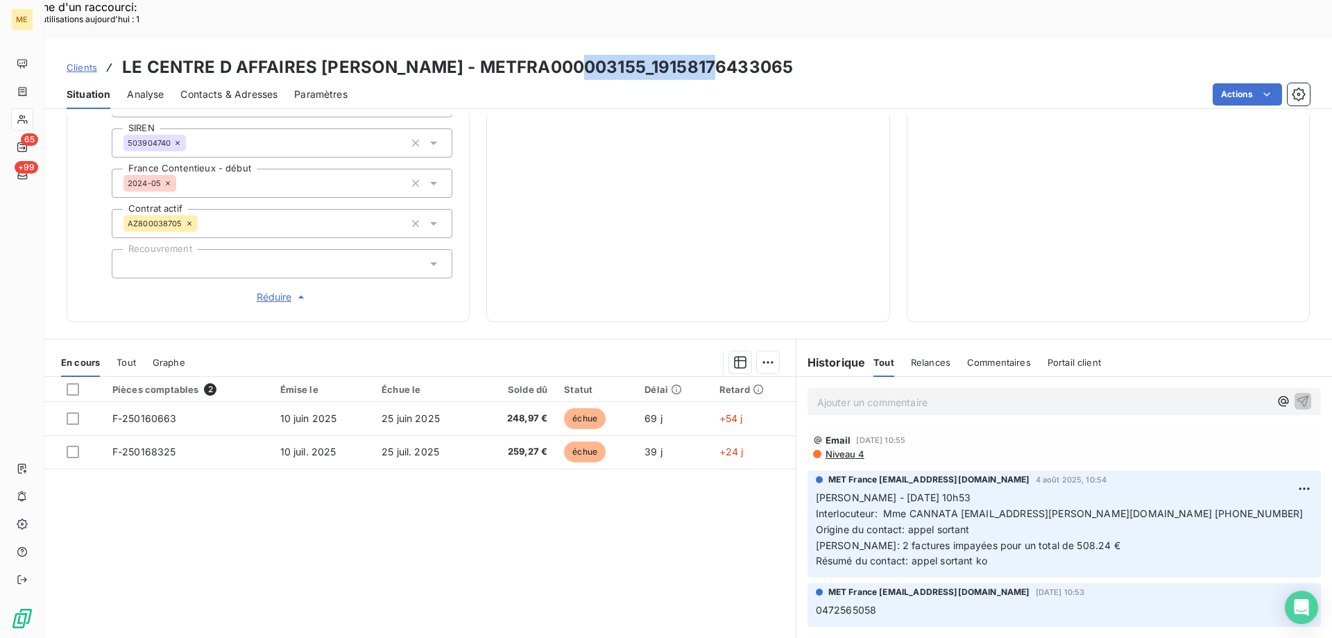
drag, startPoint x: 710, startPoint y: 35, endPoint x: 569, endPoint y: 34, distance: 141.5
click at [569, 55] on div "Clients LE CENTRE D AFFAIRES [PERSON_NAME] - METFRA000003155_19158176433065" at bounding box center [688, 67] width 1288 height 25
copy h3 "19158176433065"
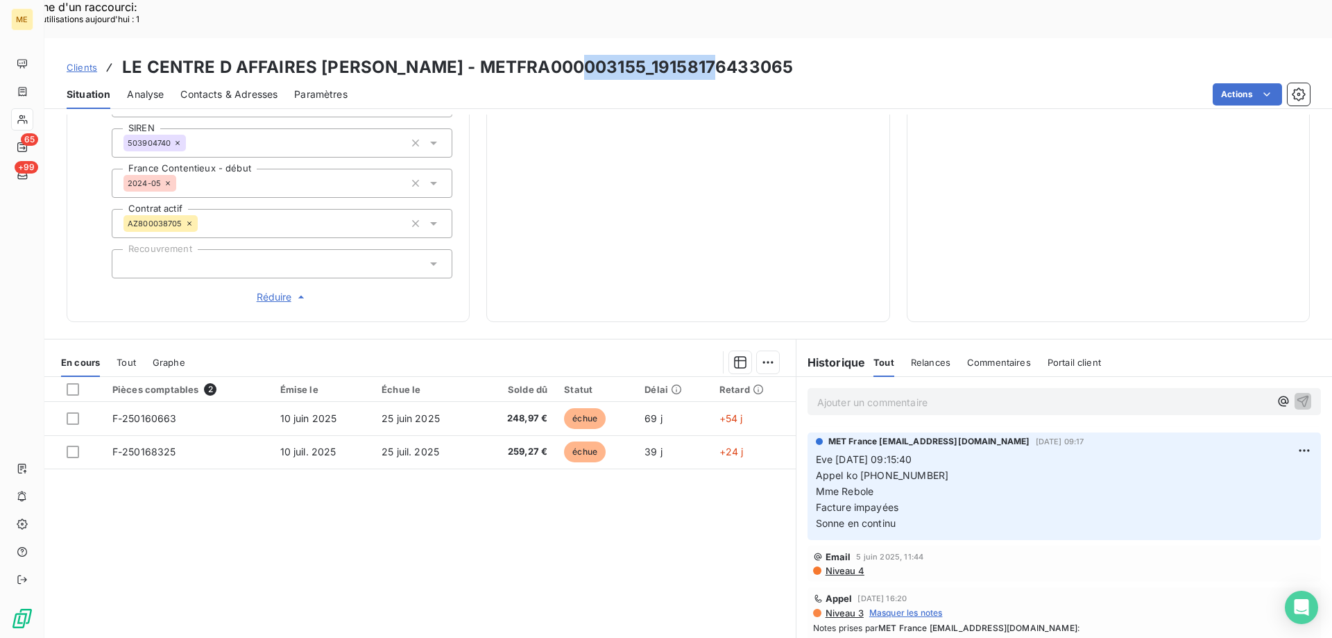
scroll to position [139, 0]
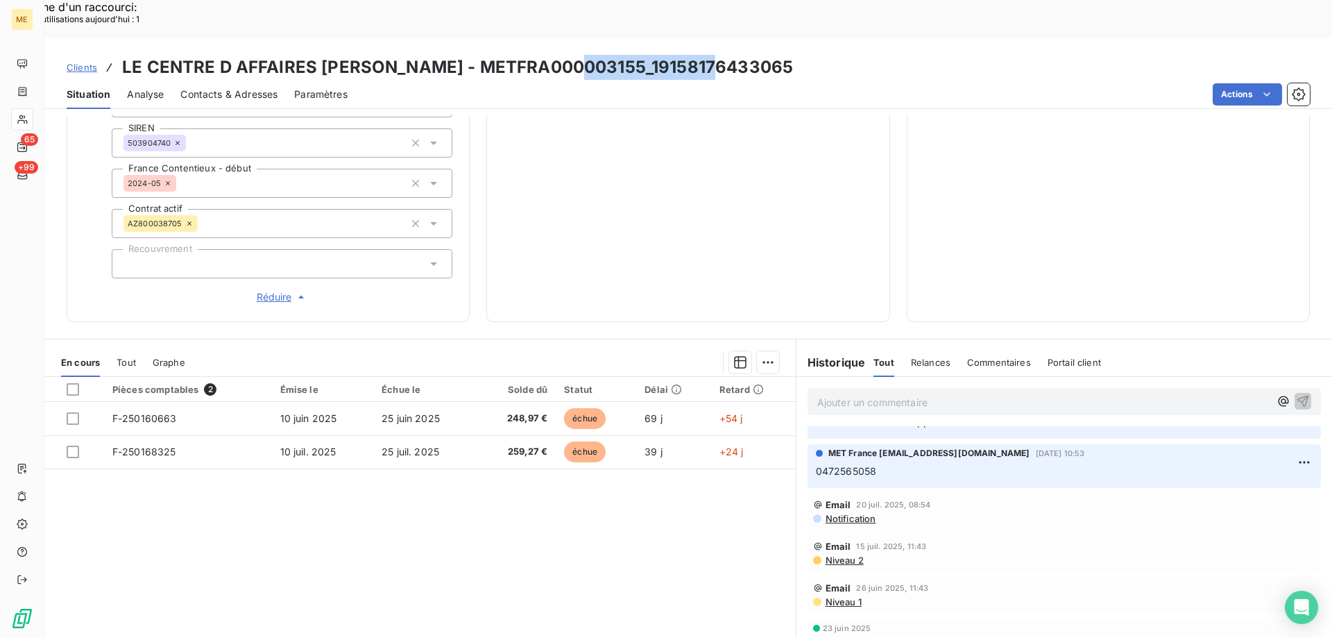
click at [226, 80] on div "Contacts & Adresses" at bounding box center [228, 94] width 97 height 29
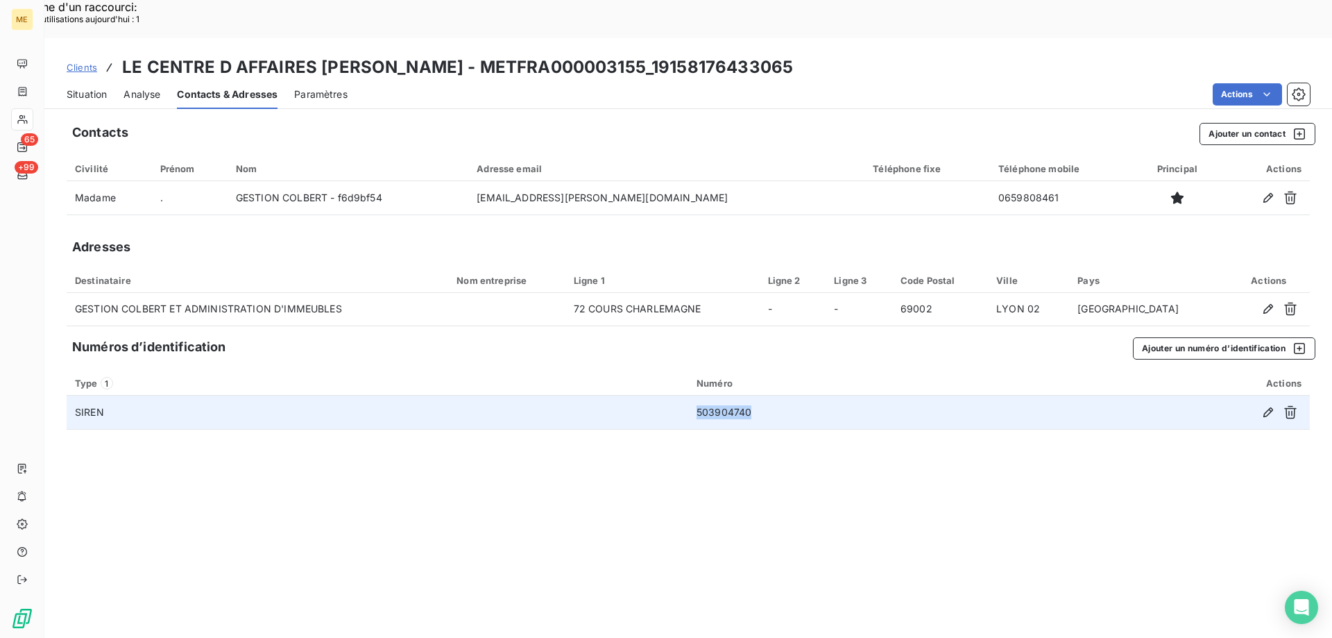
copy td "503904740"
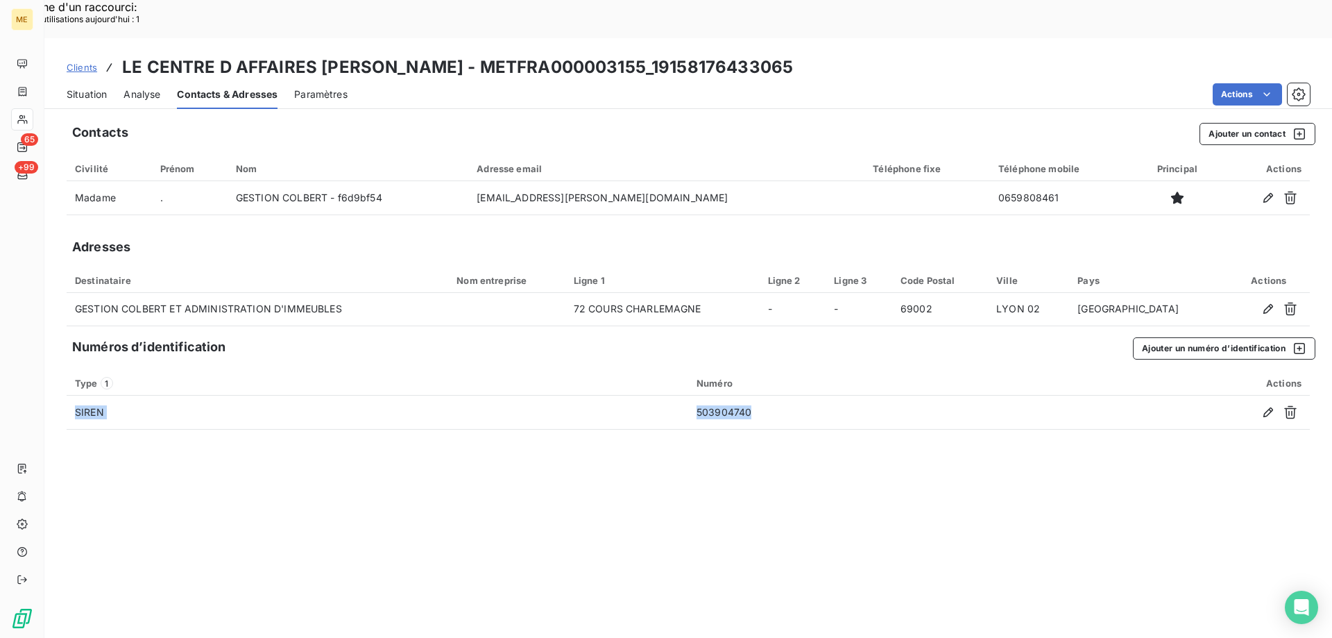
drag, startPoint x: 751, startPoint y: 378, endPoint x: 692, endPoint y: 417, distance: 70.6
click at [692, 417] on div "Contacts Ajouter un contact Civilité Prénom Nom Adresse email Téléphone fixe Té…" at bounding box center [688, 394] width 1288 height 561
click at [74, 62] on span "Clients" at bounding box center [82, 67] width 31 height 11
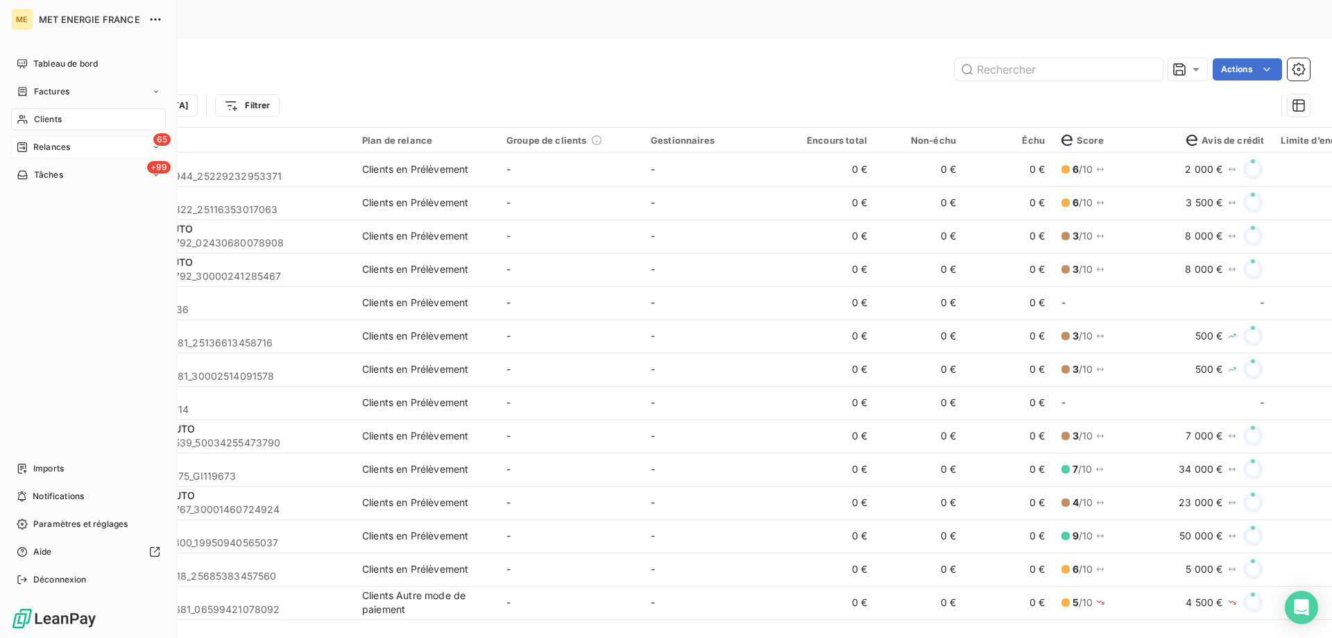
click at [31, 152] on div "Relances" at bounding box center [43, 147] width 53 height 12
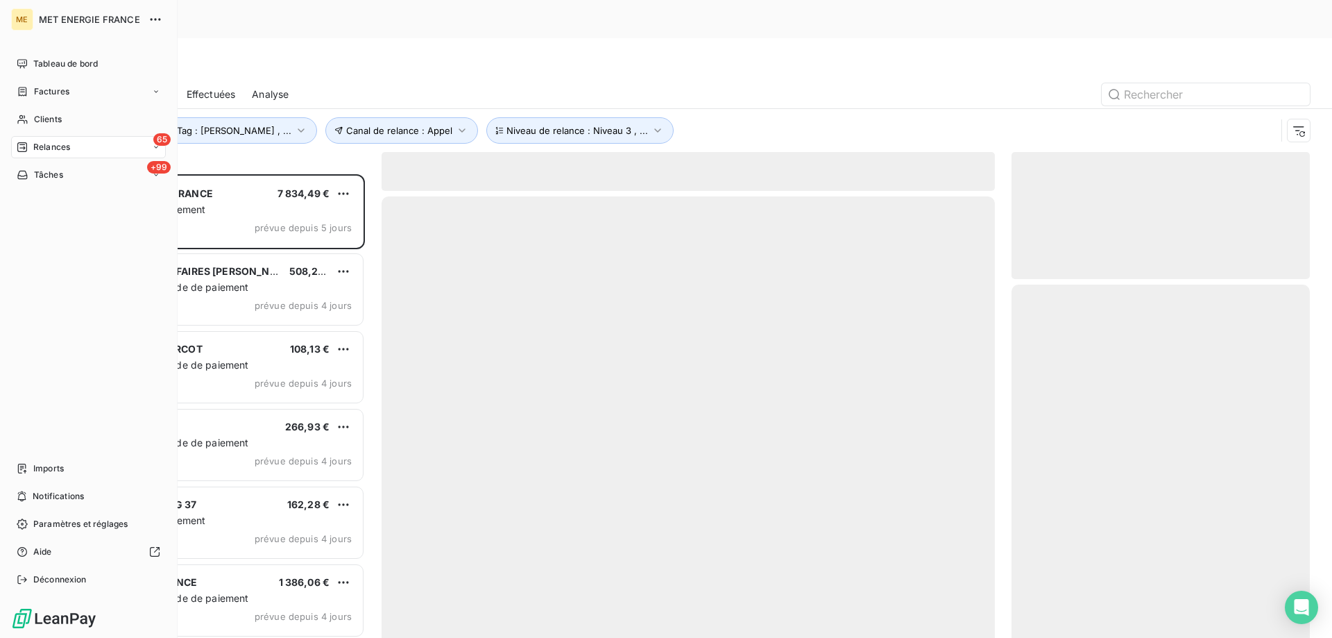
scroll to position [491, 288]
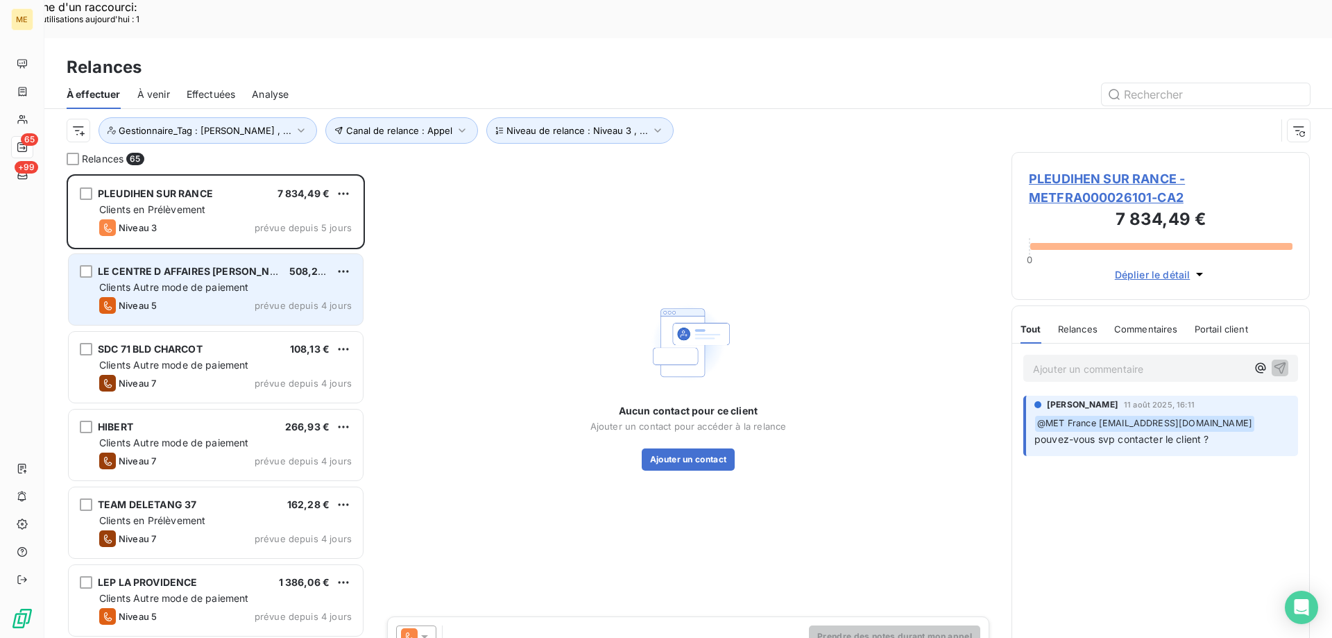
click at [234, 281] on span "Clients Autre mode de paiement" at bounding box center [174, 287] width 150 height 12
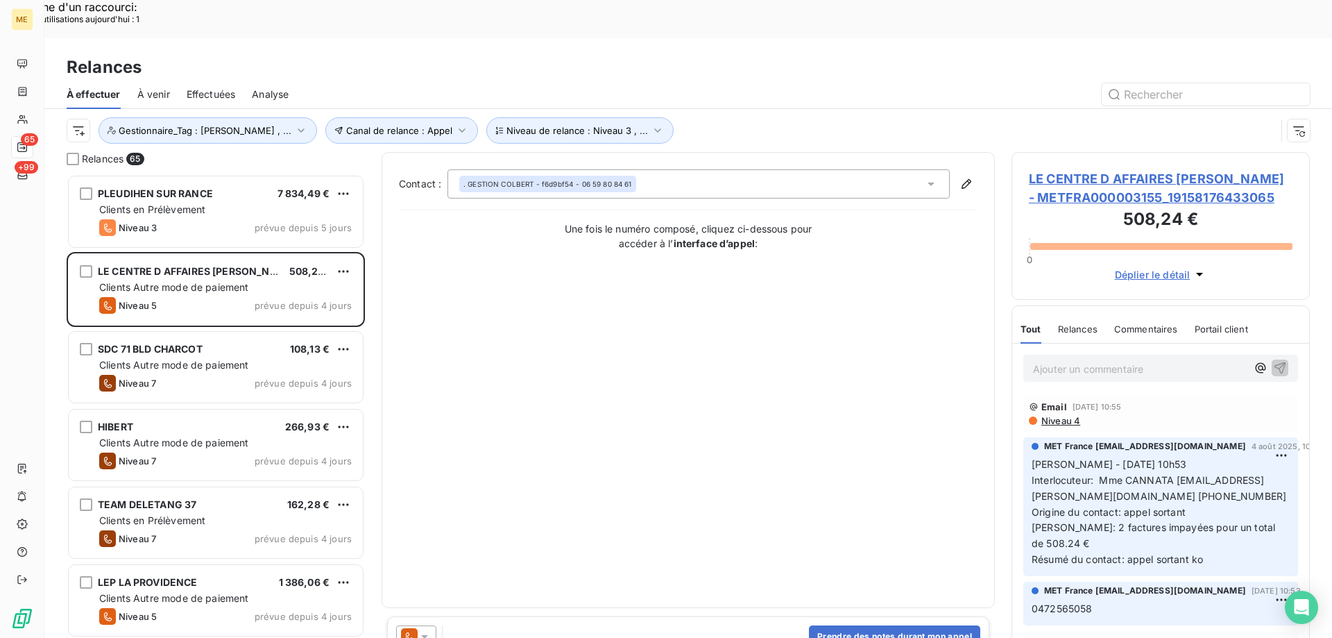
click at [1088, 169] on span "LE CENTRE D AFFAIRES [PERSON_NAME] - METFRA000003155_19158176433065" at bounding box center [1161, 187] width 264 height 37
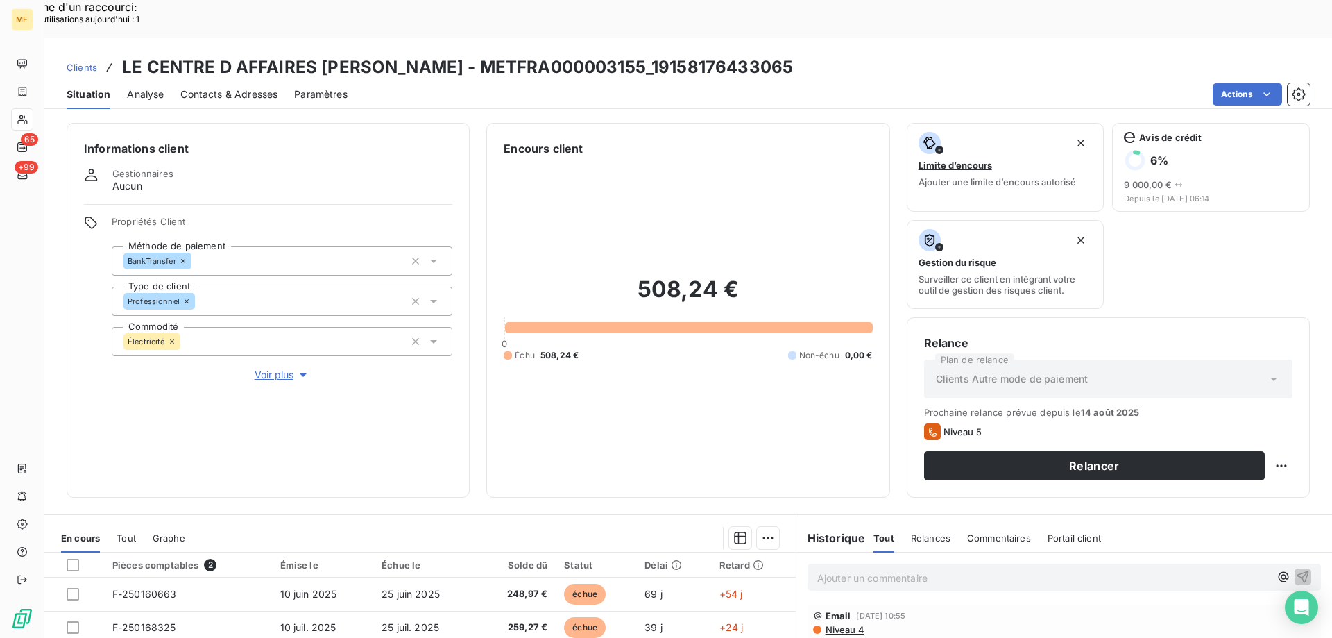
drag, startPoint x: 277, startPoint y: 326, endPoint x: 990, endPoint y: 314, distance: 713.2
click at [277, 368] on span "Voir plus" at bounding box center [282, 375] width 55 height 14
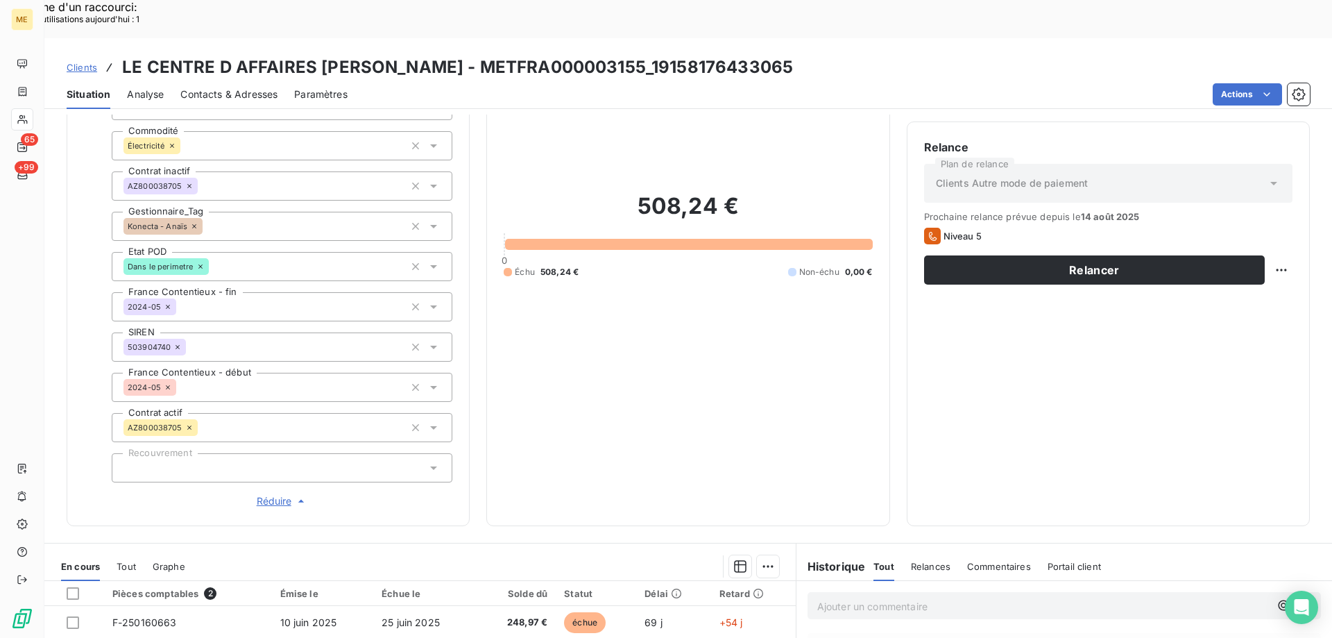
scroll to position [277, 0]
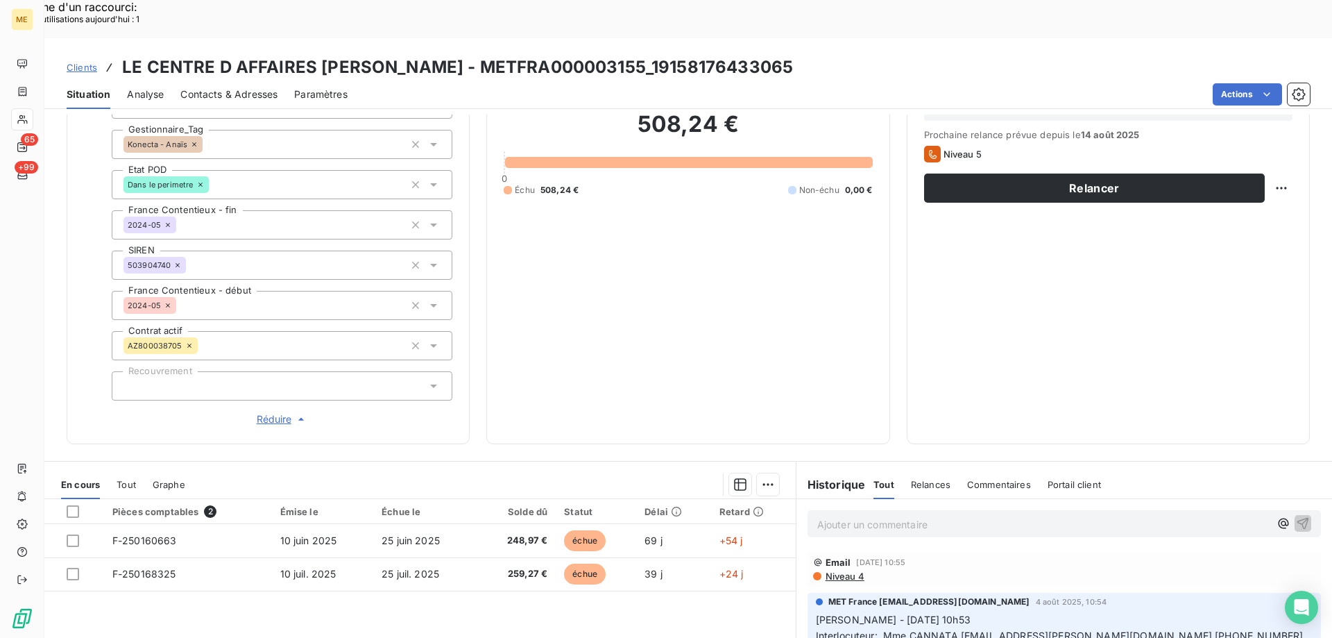
click at [952, 515] on p "Ajouter un commentaire ﻿" at bounding box center [1043, 523] width 452 height 17
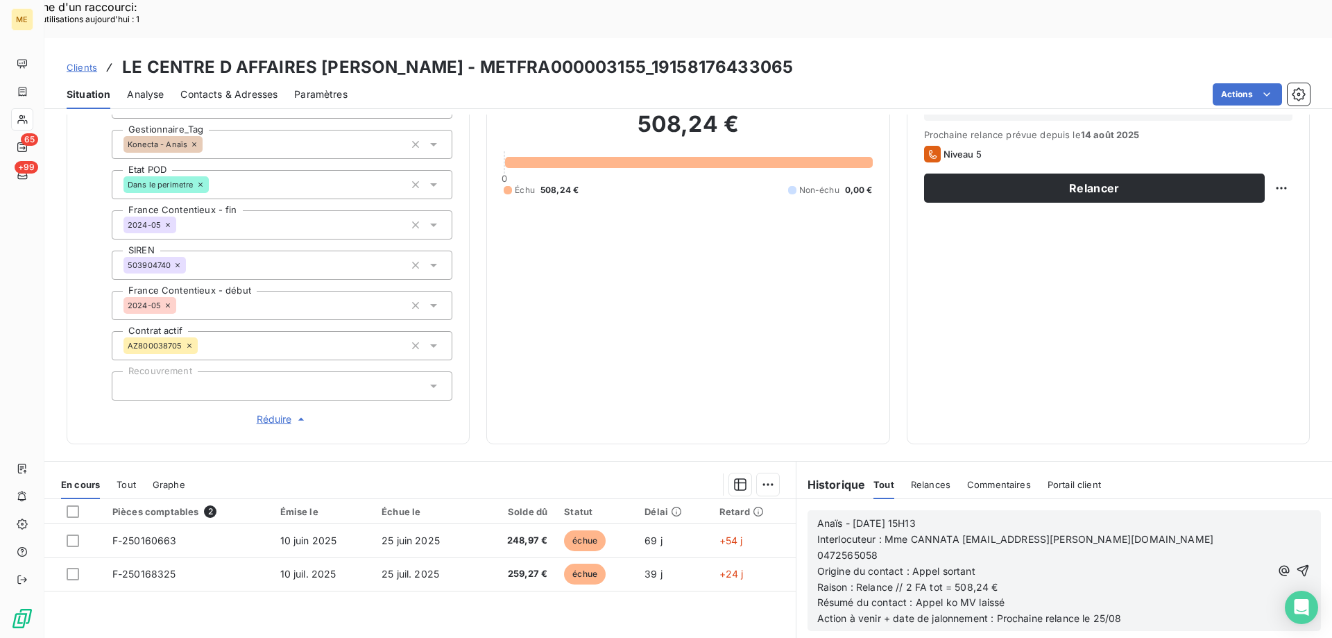
click at [1296, 563] on icon "button" at bounding box center [1303, 570] width 14 height 14
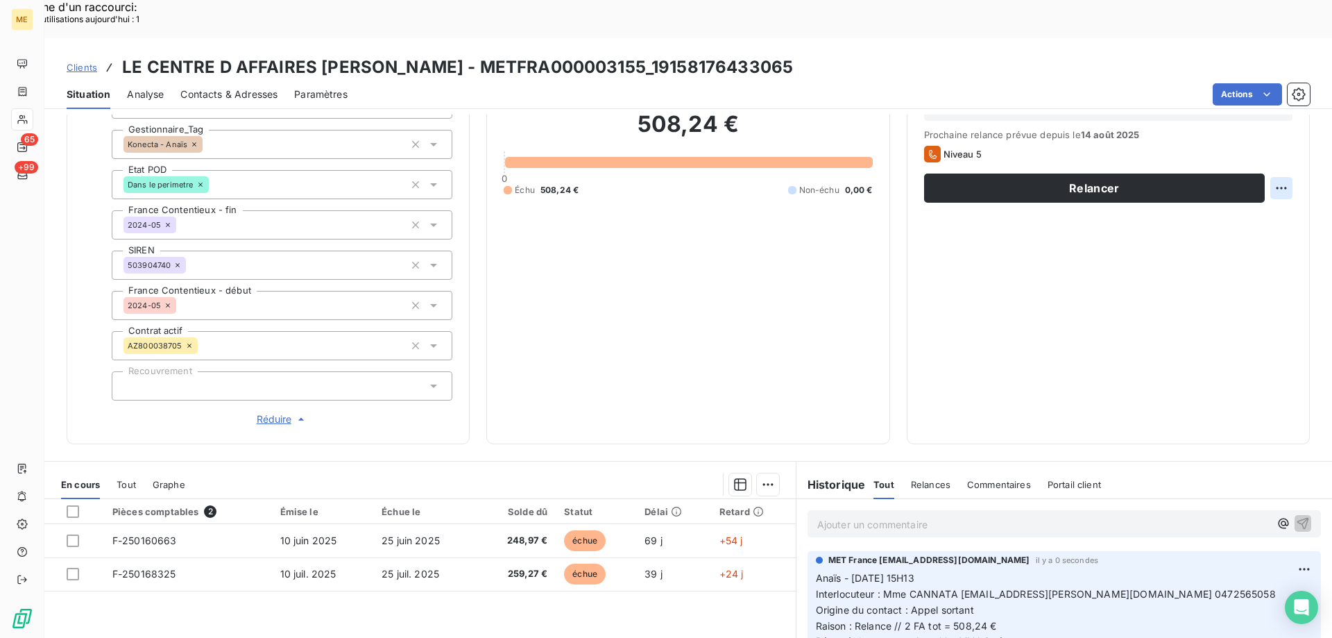
click at [1269, 193] on div "Replanifier cette action" at bounding box center [1213, 180] width 135 height 33
click at [1256, 180] on div "Replanifier cette action" at bounding box center [1214, 180] width 124 height 22
select select "7"
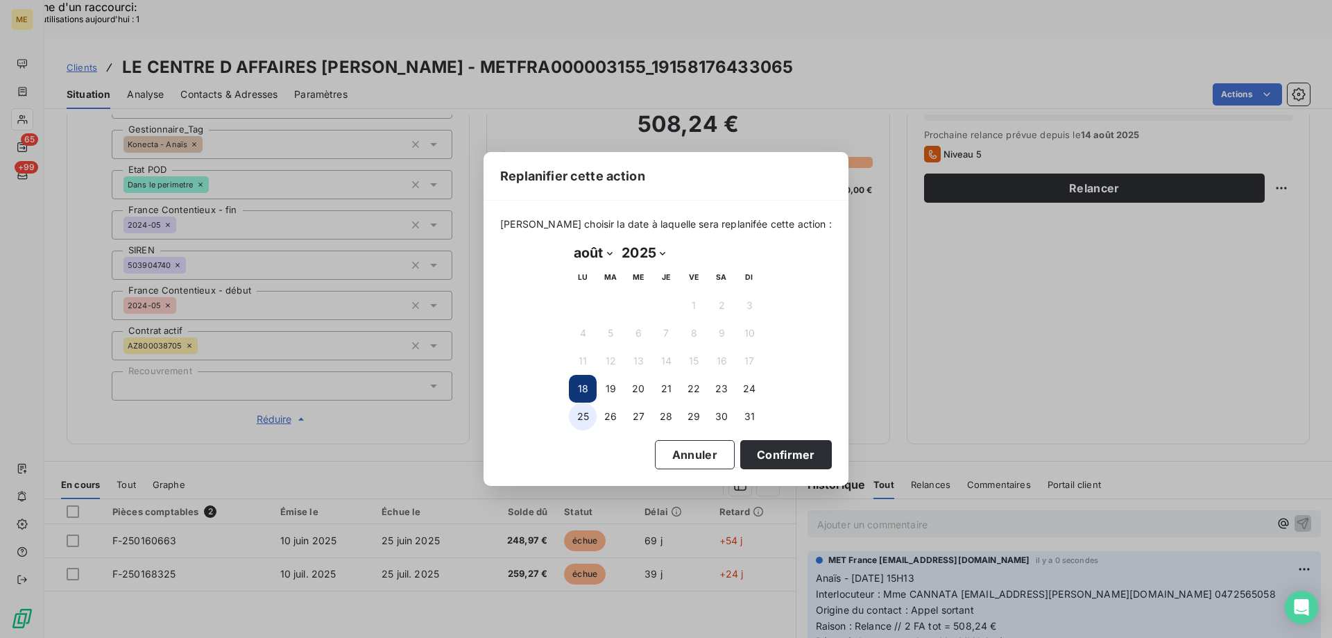
click at [579, 418] on button "25" at bounding box center [583, 416] width 28 height 28
click at [746, 451] on button "Confirmer" at bounding box center [786, 454] width 92 height 29
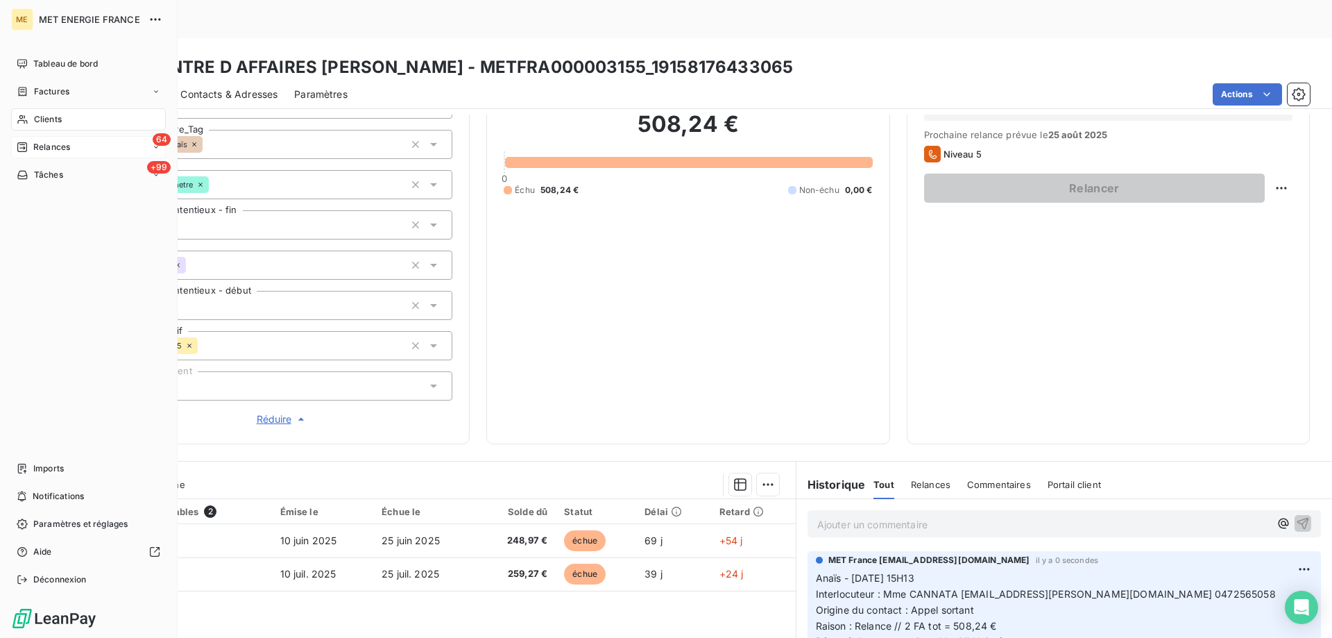
click at [32, 151] on div "Relances" at bounding box center [43, 147] width 53 height 12
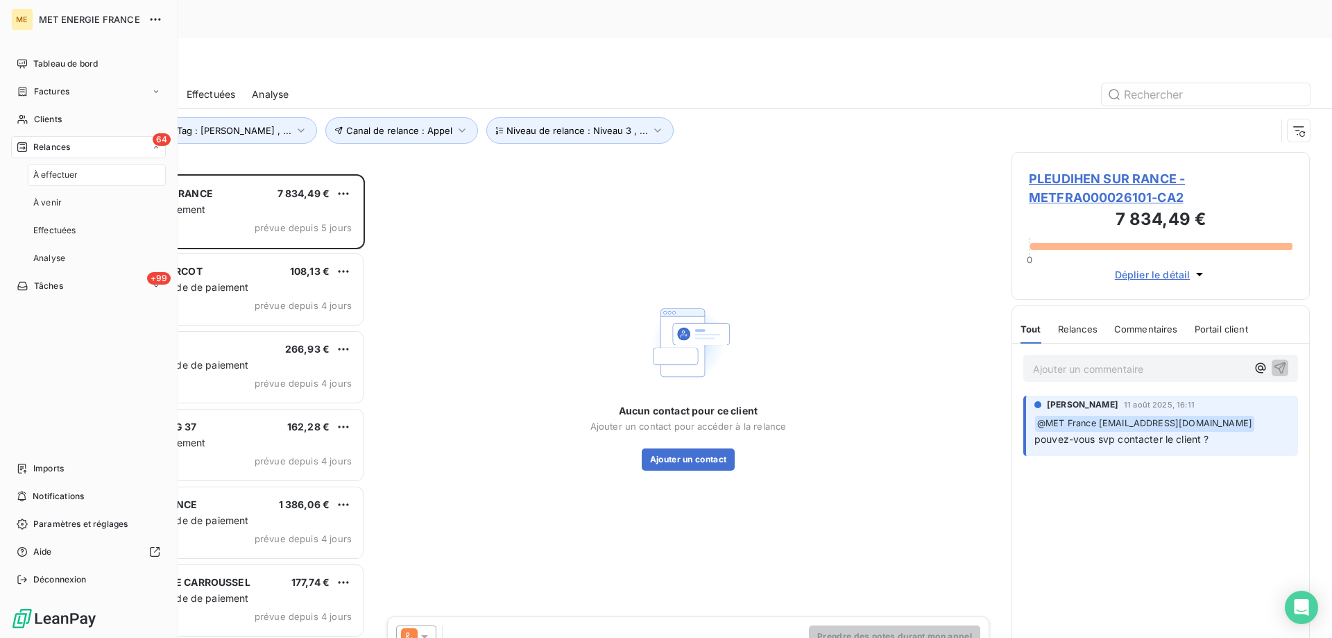
scroll to position [491, 288]
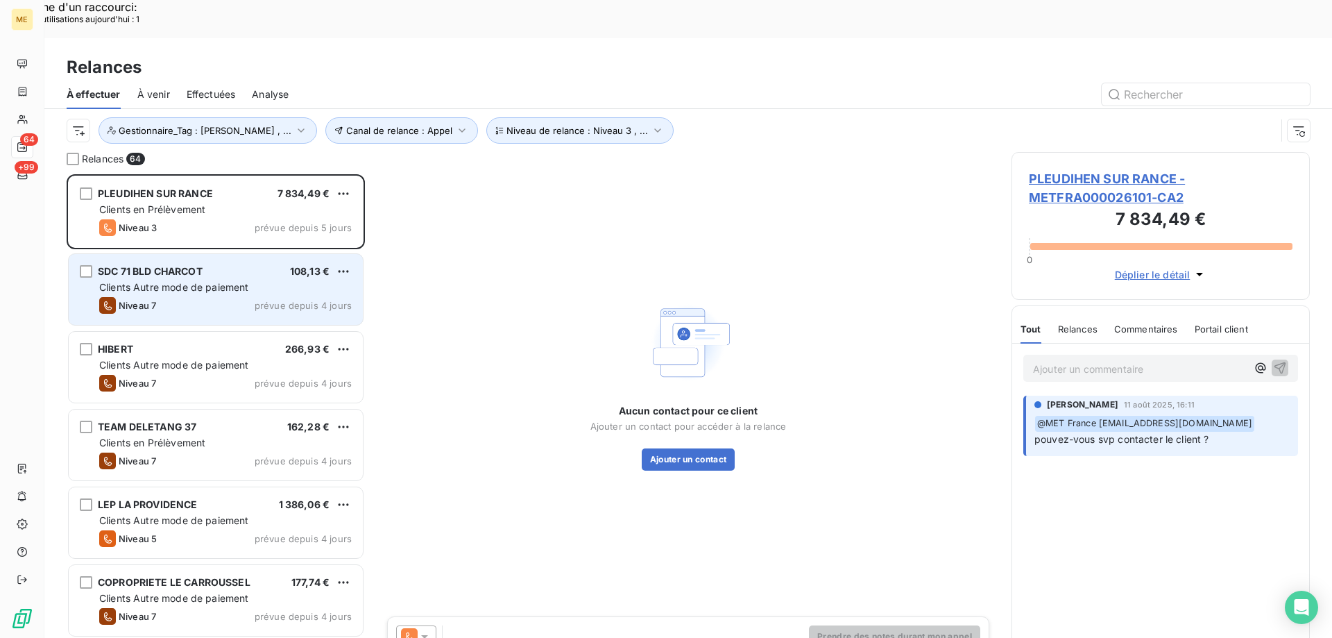
click at [230, 281] on span "Clients Autre mode de paiement" at bounding box center [174, 287] width 150 height 12
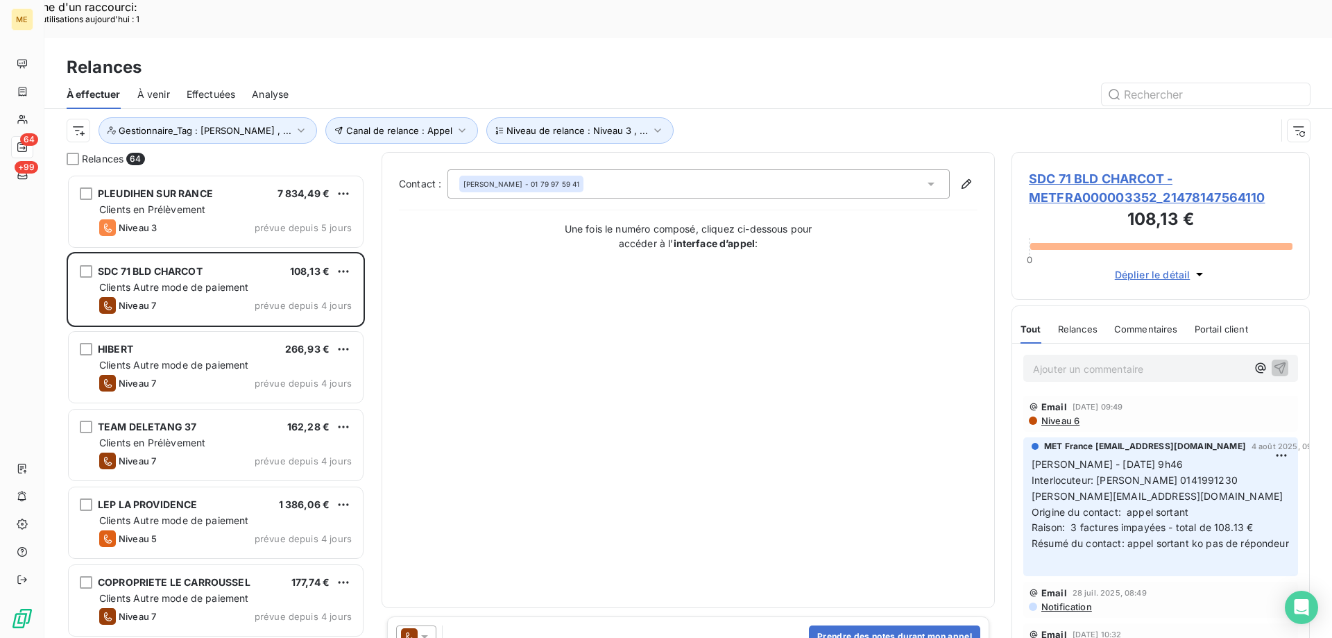
click at [1094, 169] on span "SDC 71 BLD CHARCOT - METFRA000003352_21478147564110" at bounding box center [1161, 187] width 264 height 37
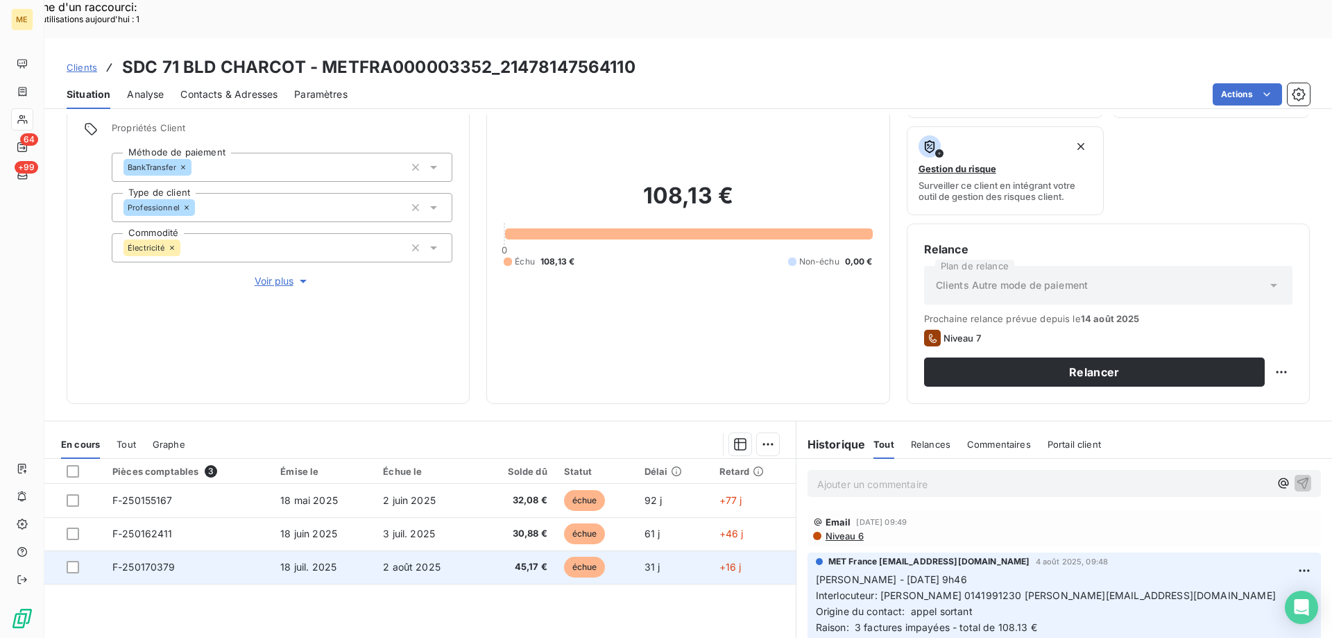
scroll to position [185, 0]
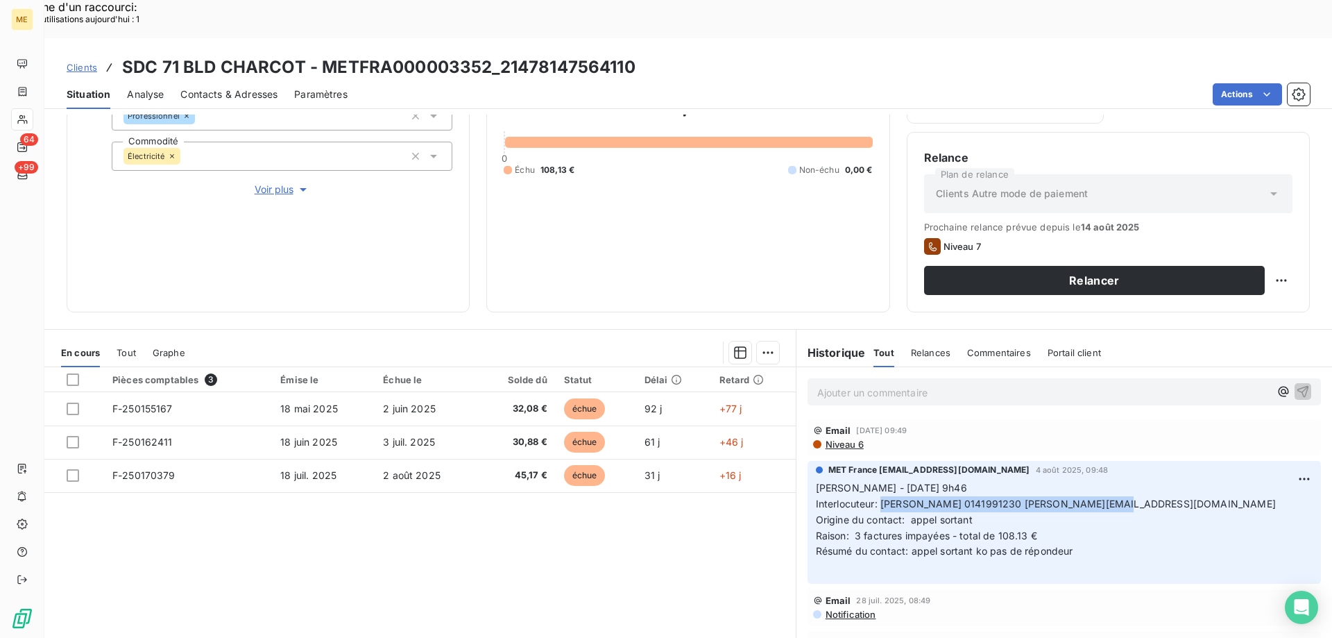
drag, startPoint x: 875, startPoint y: 468, endPoint x: 1163, endPoint y: 473, distance: 287.9
click at [1163, 480] on p "[PERSON_NAME] - [DATE] 9h46 Interlocuteur: [PERSON_NAME] 0141991230 [PERSON_NAM…" at bounding box center [1064, 527] width 497 height 95
copy span "[PERSON_NAME] 0141991230 [PERSON_NAME][EMAIL_ADDRESS][DOMAIN_NAME]"
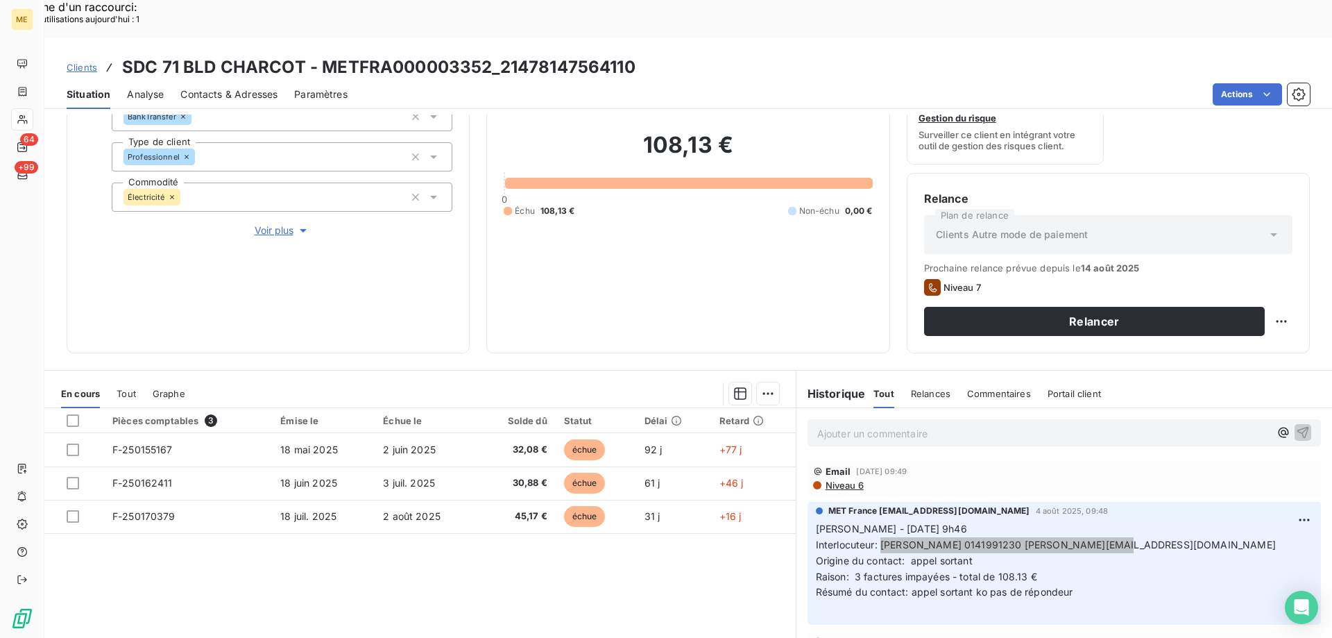
scroll to position [116, 0]
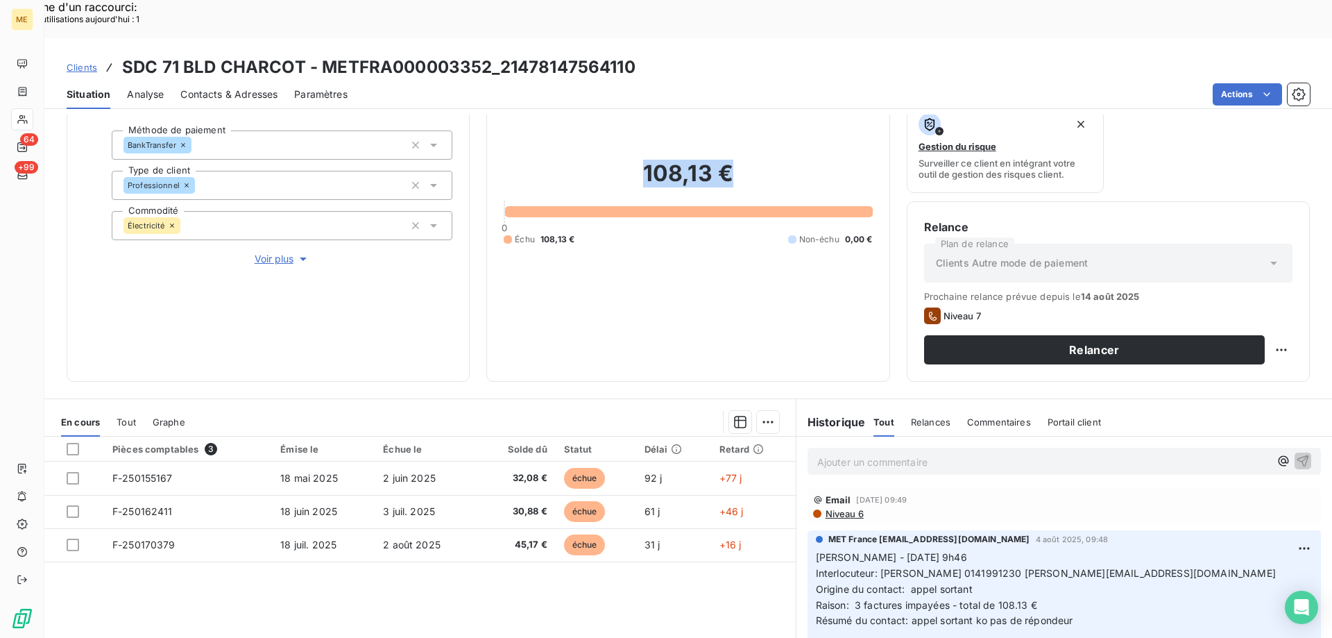
drag, startPoint x: 746, startPoint y: 143, endPoint x: 636, endPoint y: 137, distance: 109.8
click at [636, 160] on h2 "108,13 €" at bounding box center [688, 181] width 368 height 42
copy h2 "108,13 €"
drag, startPoint x: 635, startPoint y: 30, endPoint x: 499, endPoint y: 39, distance: 135.6
click at [499, 55] on div "Clients SDC 71 BLD CHARCOT - METFRA000003352_21478147564110" at bounding box center [688, 67] width 1288 height 25
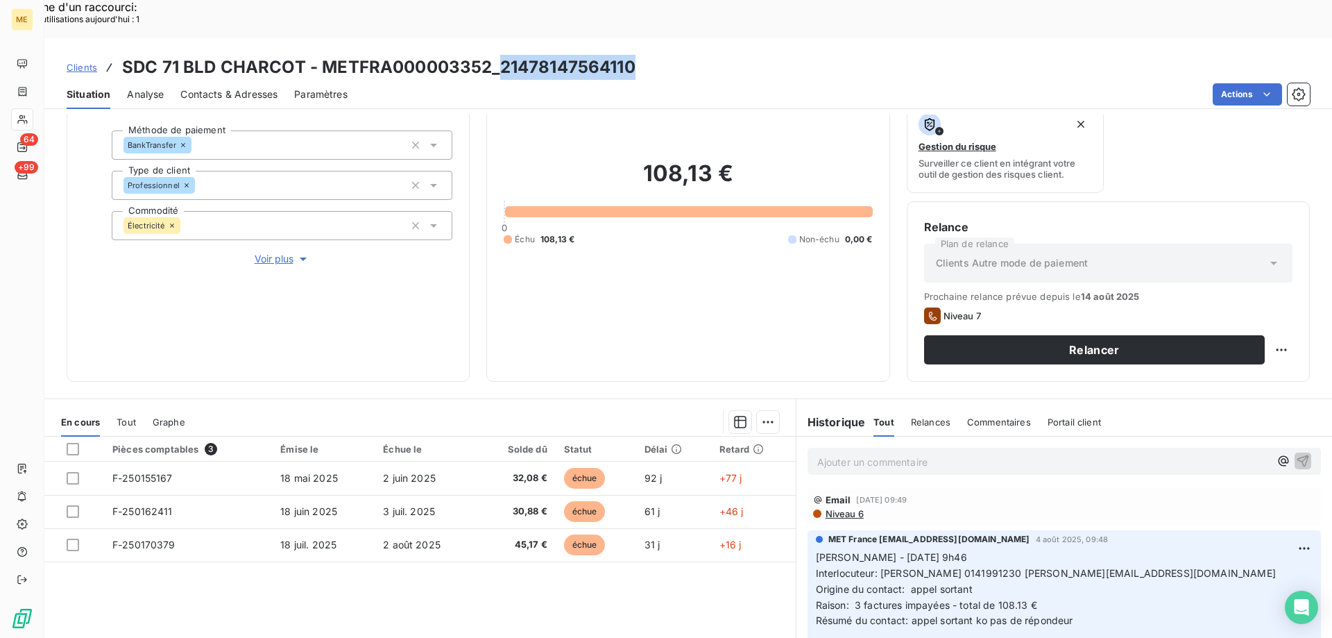
copy h3 "21478147564110"
drag, startPoint x: 998, startPoint y: 537, endPoint x: 1076, endPoint y: 542, distance: 78.5
click at [1076, 549] on p "[PERSON_NAME] - [DATE] 9h46 Interlocuteur: [PERSON_NAME] 0141991230 [PERSON_NAM…" at bounding box center [1064, 596] width 497 height 95
click at [1093, 567] on span "Interlocuteur: [PERSON_NAME] 0141991230 [PERSON_NAME][EMAIL_ADDRESS][DOMAIN_NAM…" at bounding box center [1046, 573] width 460 height 12
click at [992, 453] on p "Ajouter un commentaire ﻿" at bounding box center [1043, 461] width 452 height 17
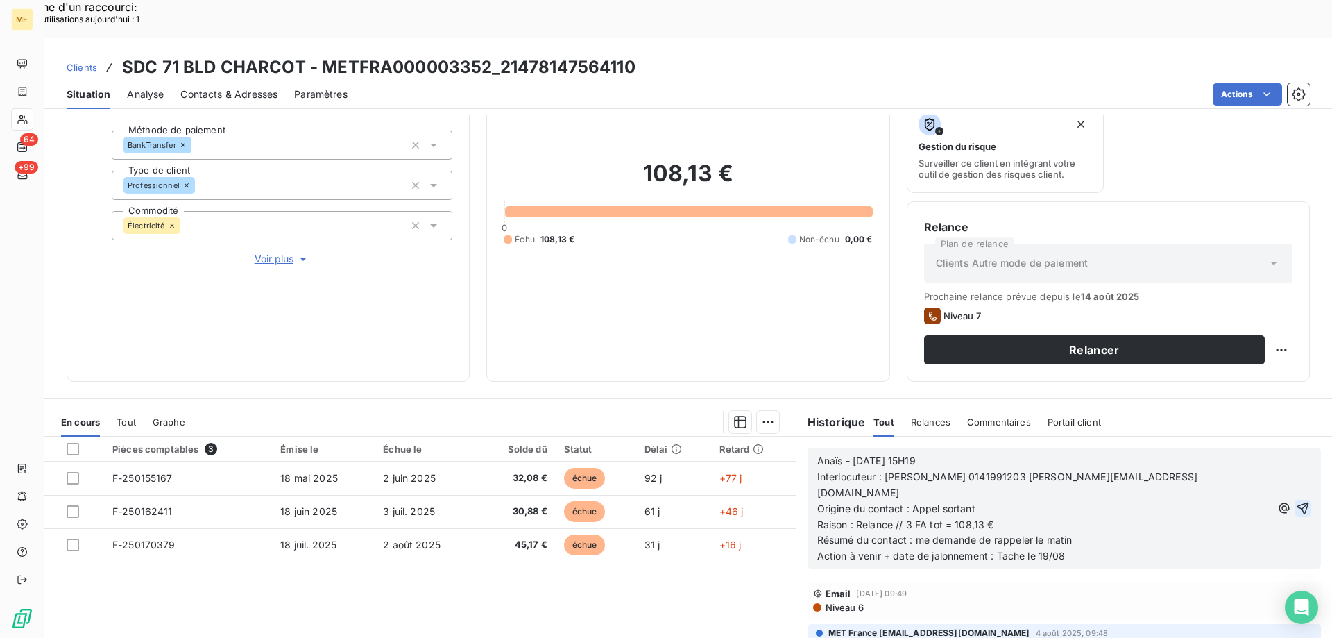
click at [1296, 501] on icon "button" at bounding box center [1303, 508] width 14 height 14
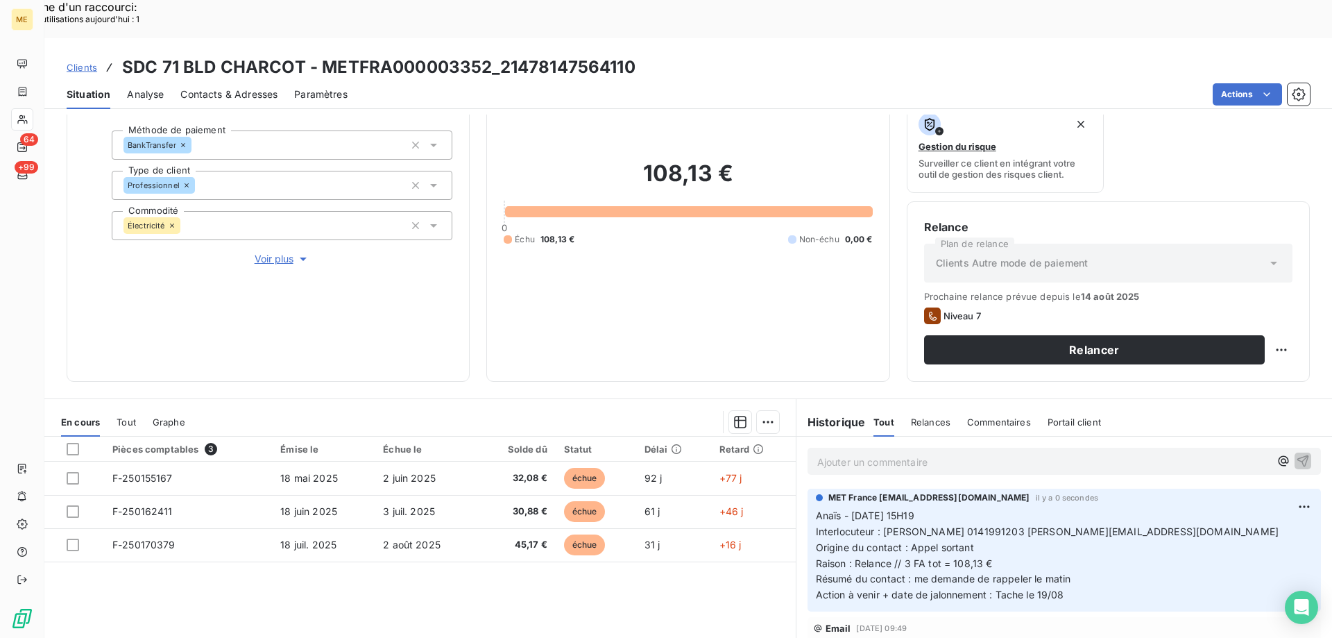
drag, startPoint x: 1264, startPoint y: 341, endPoint x: 1244, endPoint y: 352, distance: 22.0
click at [1263, 343] on div "Replanifier cette action" at bounding box center [1214, 342] width 124 height 22
select select "7"
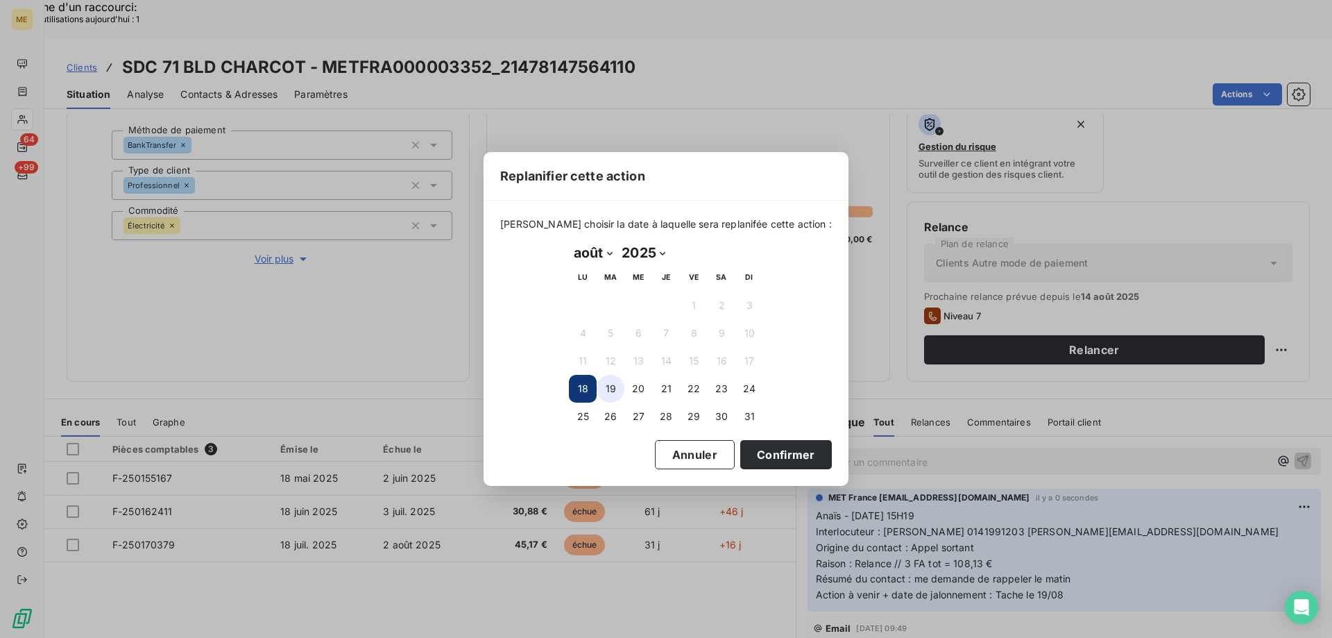
click at [610, 391] on button "19" at bounding box center [611, 389] width 28 height 28
click at [749, 450] on button "Confirmer" at bounding box center [786, 454] width 92 height 29
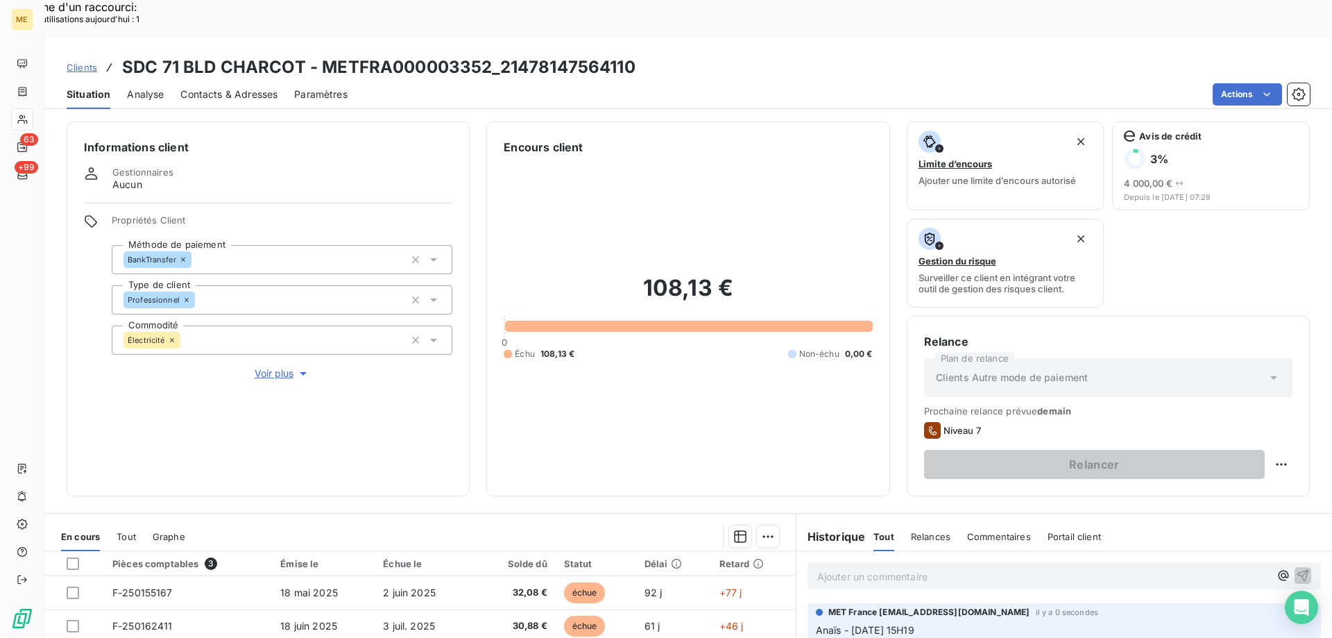
scroll to position [0, 0]
click at [259, 368] on span "Voir plus" at bounding box center [282, 375] width 55 height 14
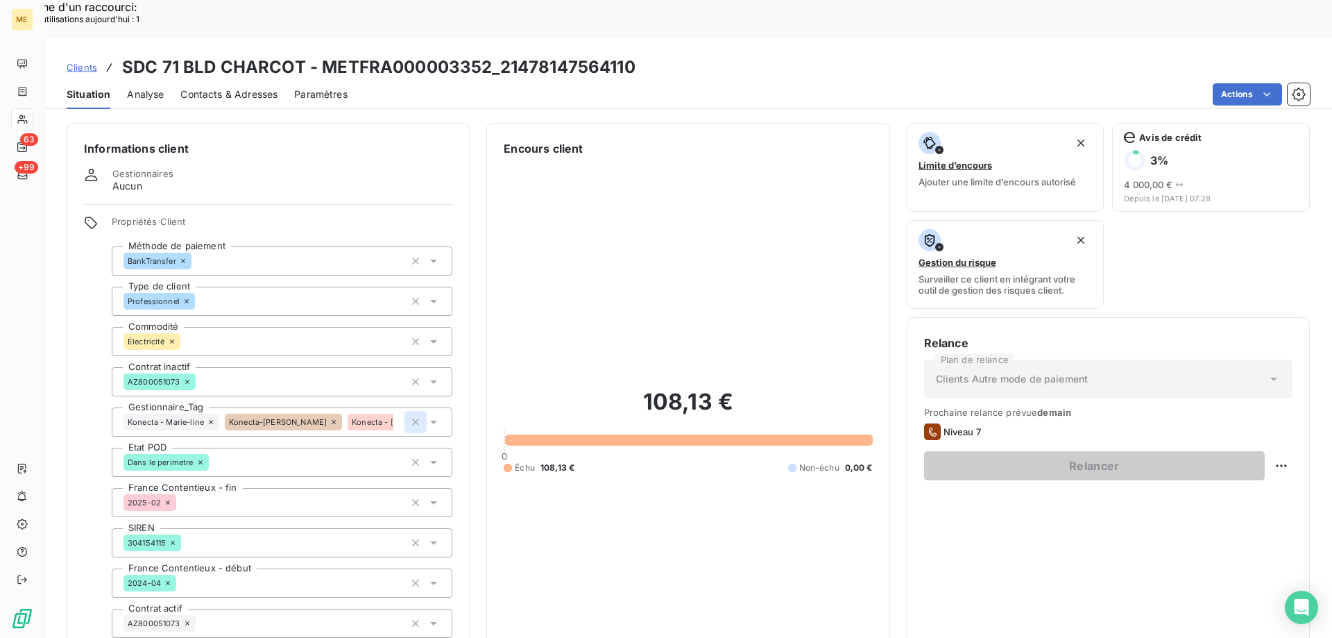
click at [414, 415] on icon "button" at bounding box center [416, 422] width 14 height 14
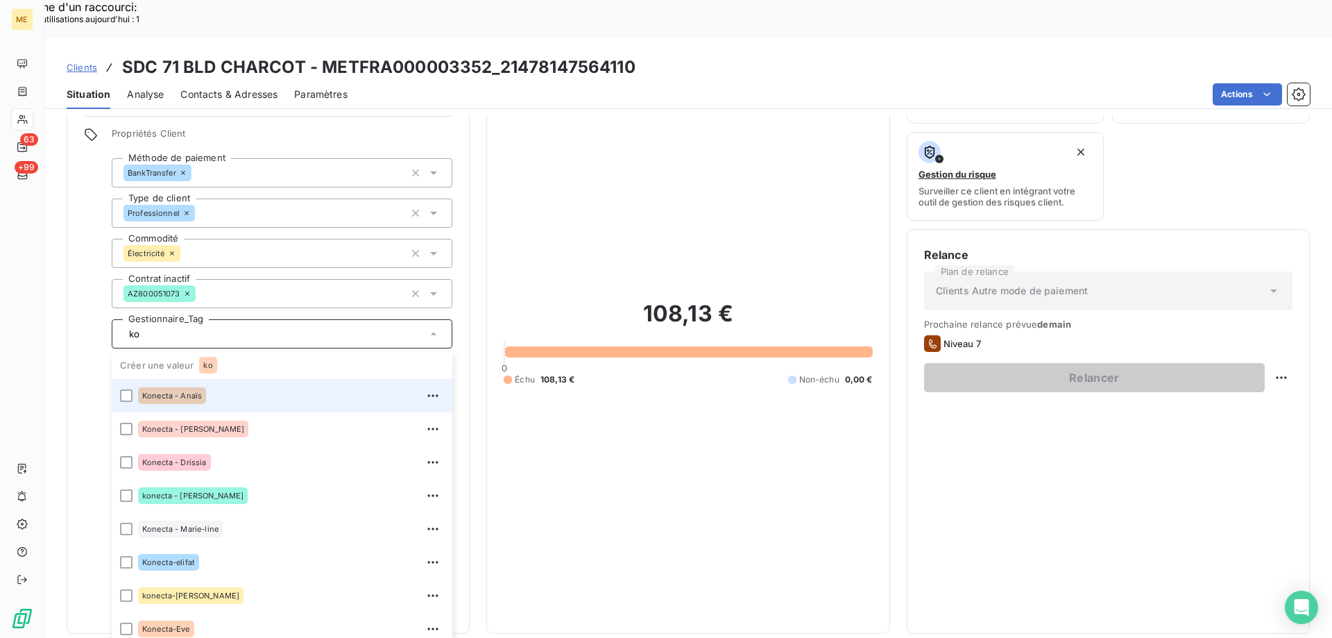
click at [196, 391] on span "Konecta - Anaïs" at bounding box center [172, 395] width 60 height 8
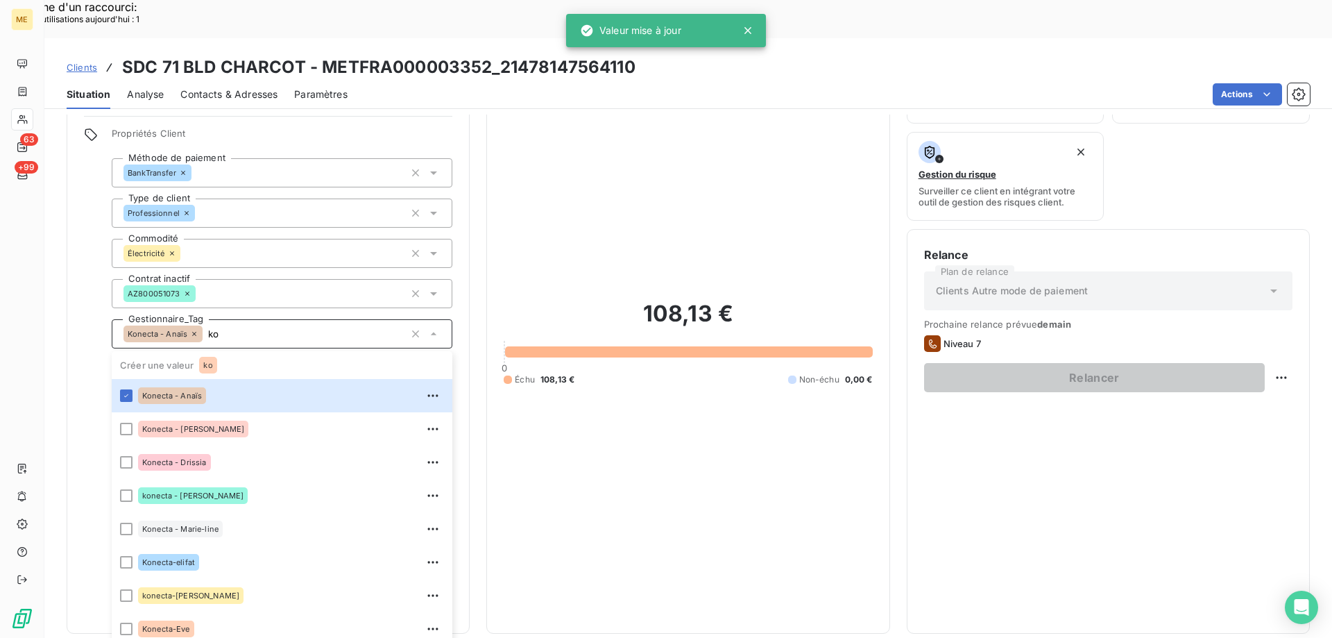
click at [244, 327] on input "ko" at bounding box center [304, 333] width 202 height 12
type input "ko"
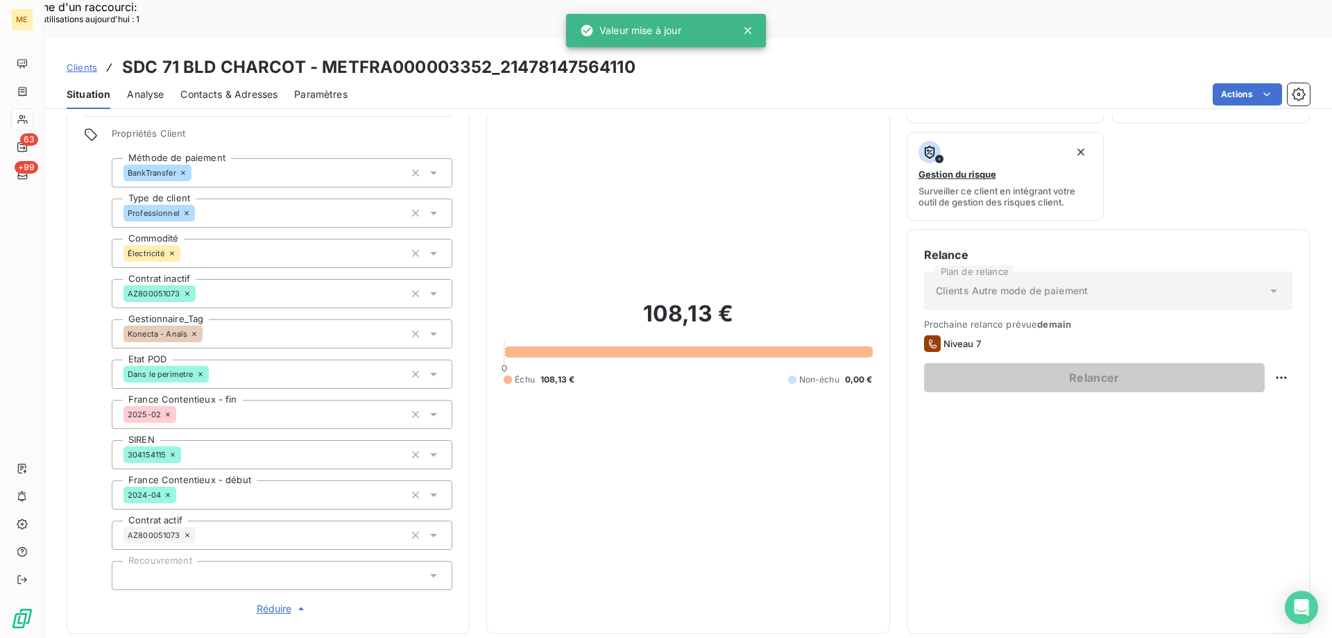
click at [726, 437] on div "108,13 € 0 Échu 108,13 € Non-échu 0,00 €" at bounding box center [688, 342] width 368 height 547
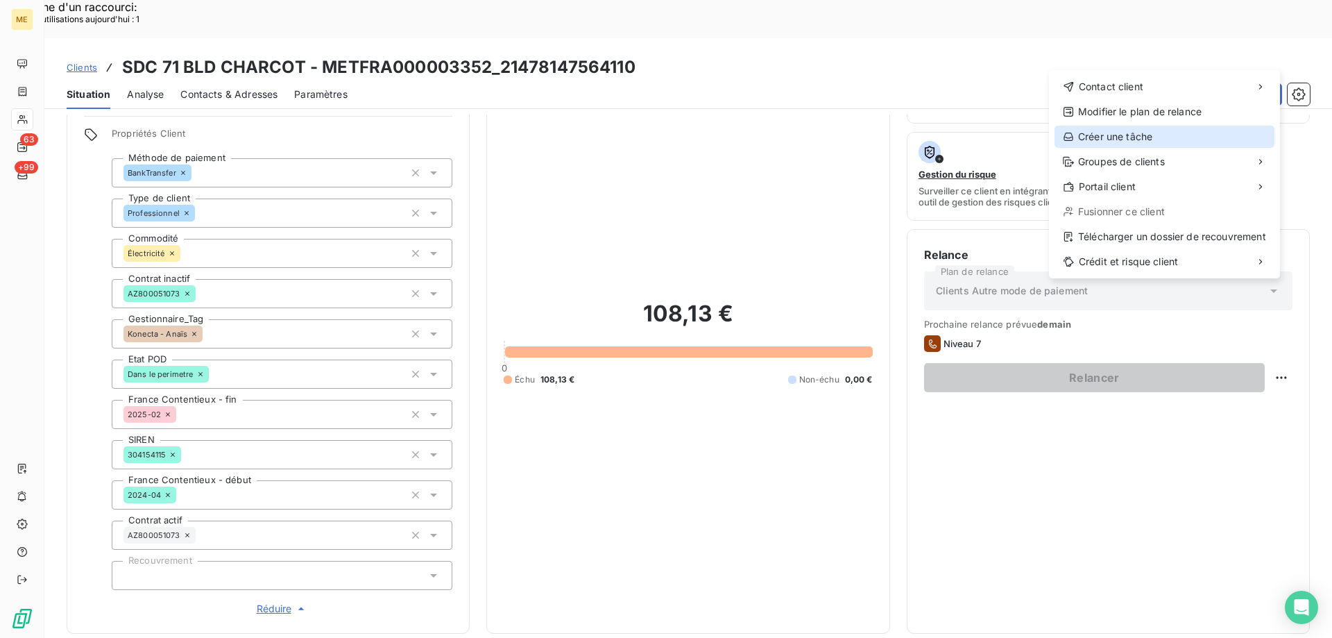
click at [1129, 130] on div "Créer une tâche" at bounding box center [1164, 137] width 220 height 22
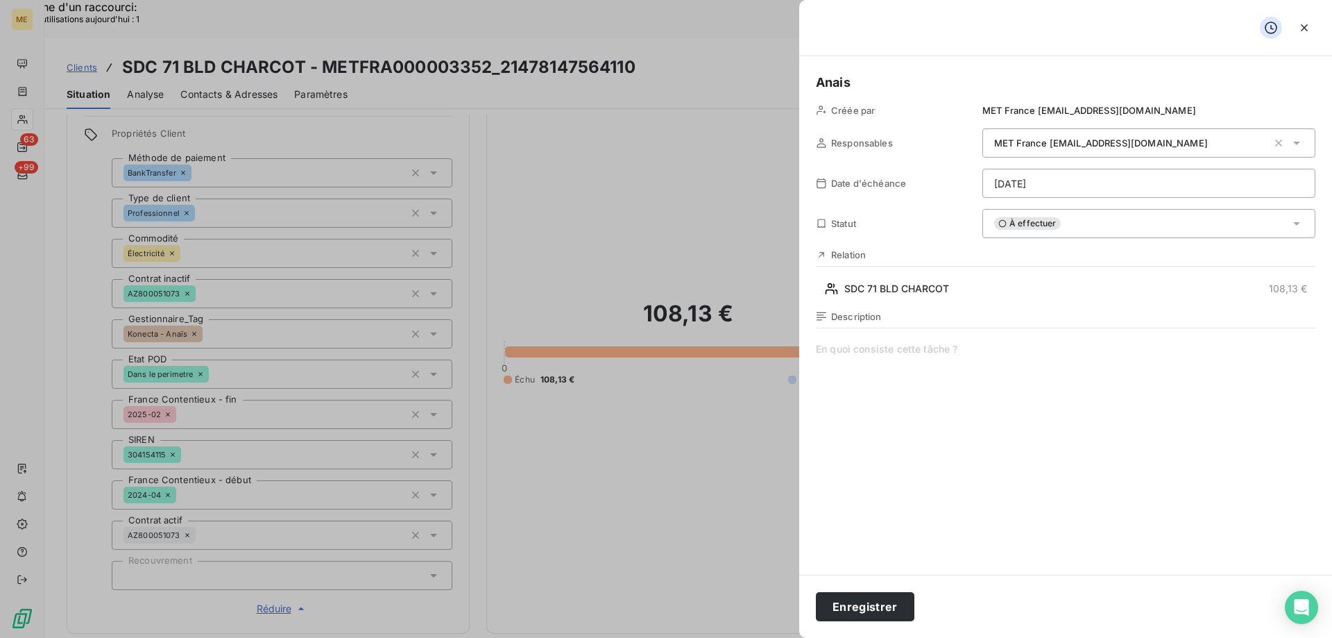
click at [889, 355] on span at bounding box center [1065, 475] width 499 height 266
click at [923, 80] on h5 "Anais" at bounding box center [1065, 82] width 499 height 19
click at [855, 603] on button "Enregistrer" at bounding box center [865, 606] width 99 height 29
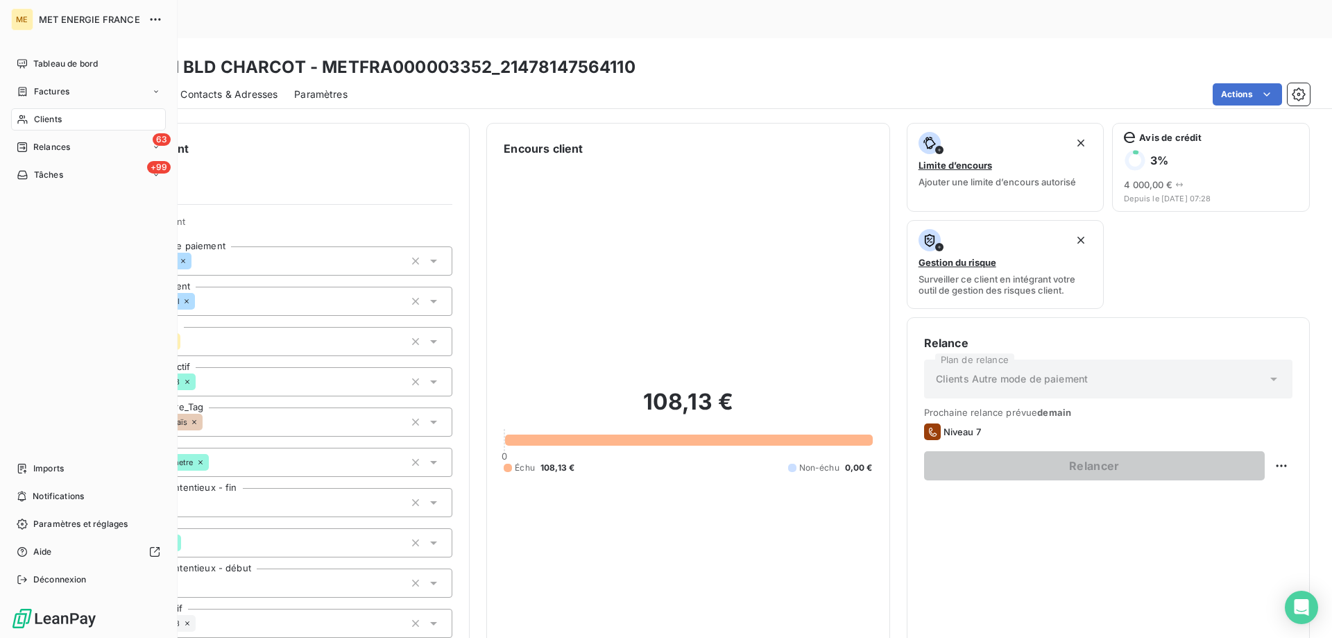
click at [37, 117] on span "Clients" at bounding box center [48, 119] width 28 height 12
click at [37, 145] on span "Relances" at bounding box center [51, 147] width 37 height 12
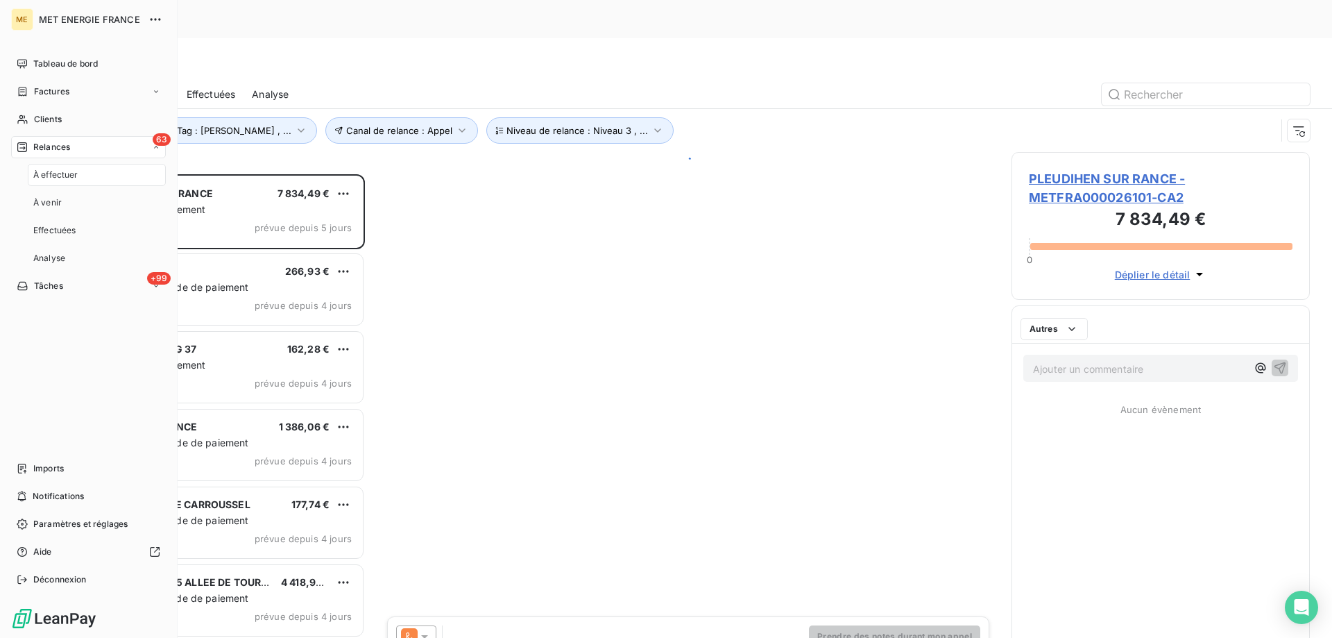
scroll to position [491, 288]
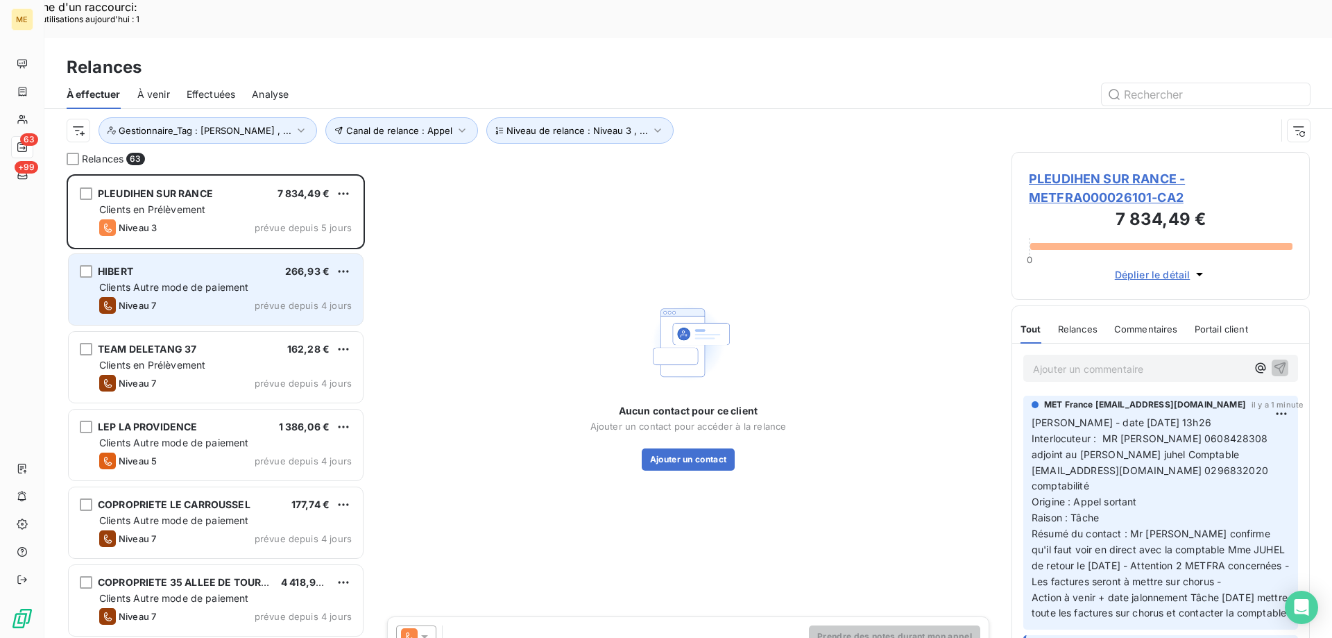
click at [178, 281] on span "Clients Autre mode de paiement" at bounding box center [174, 287] width 150 height 12
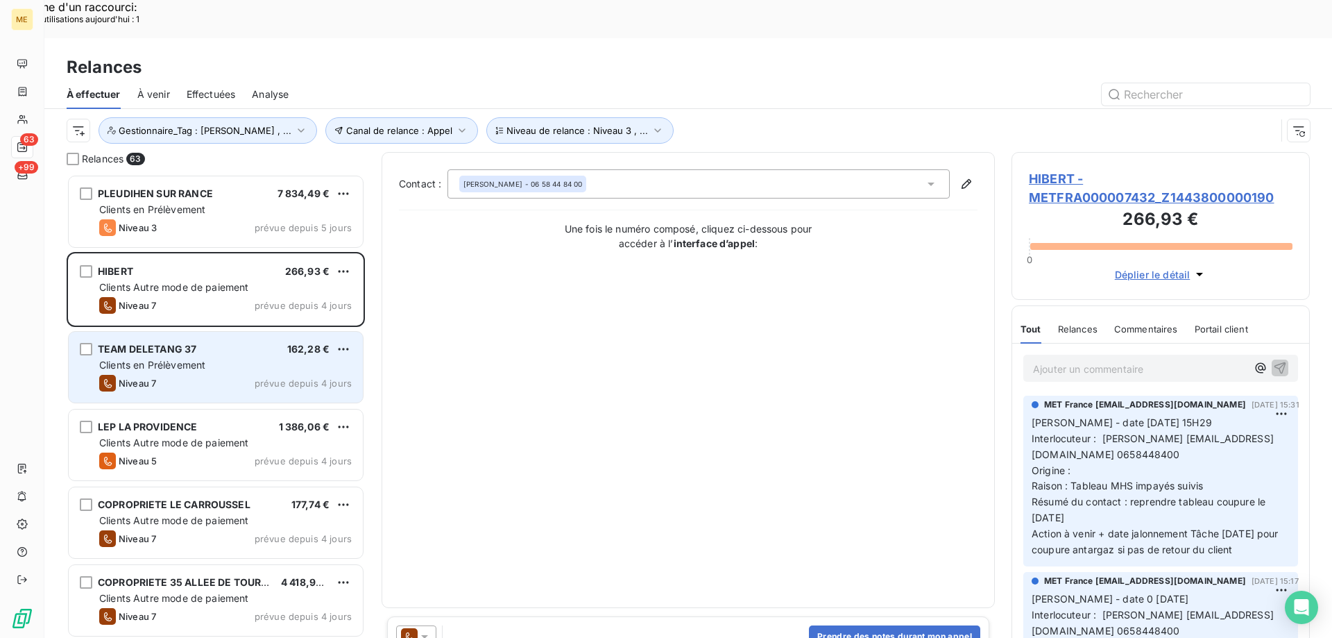
click at [191, 359] on span "Clients en Prélèvement" at bounding box center [152, 365] width 106 height 12
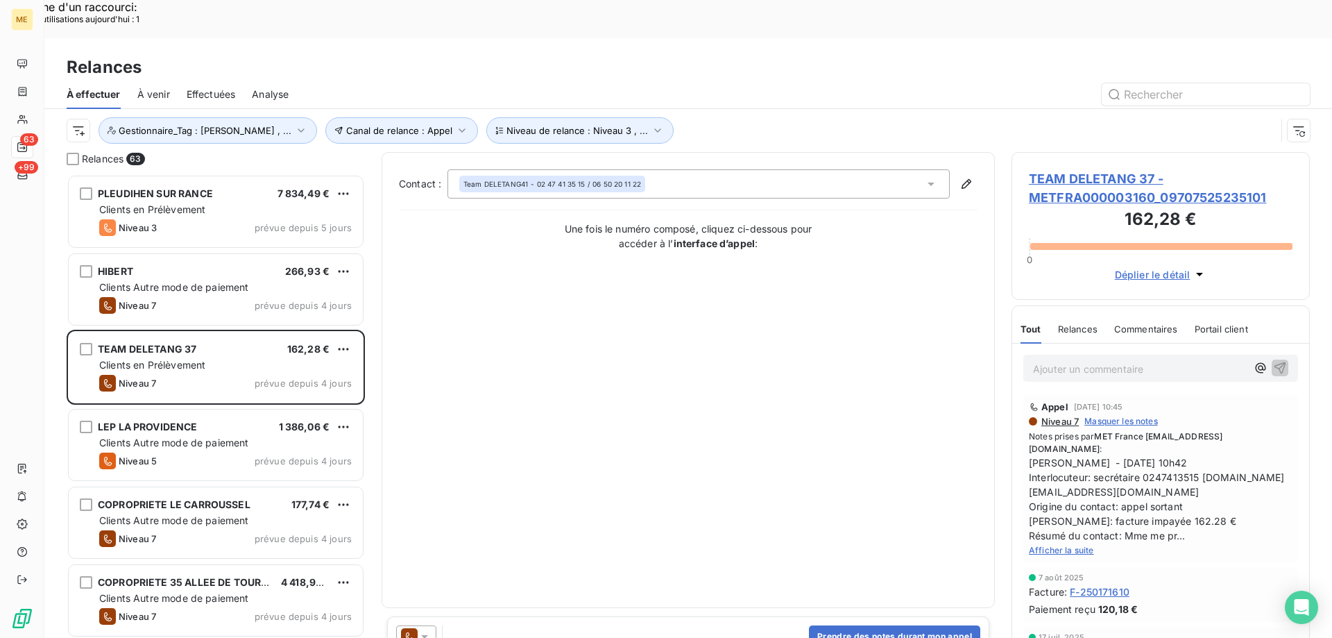
click at [1080, 169] on span "TEAM DELETANG 37 - METFRA000003160_09707525235101" at bounding box center [1161, 187] width 264 height 37
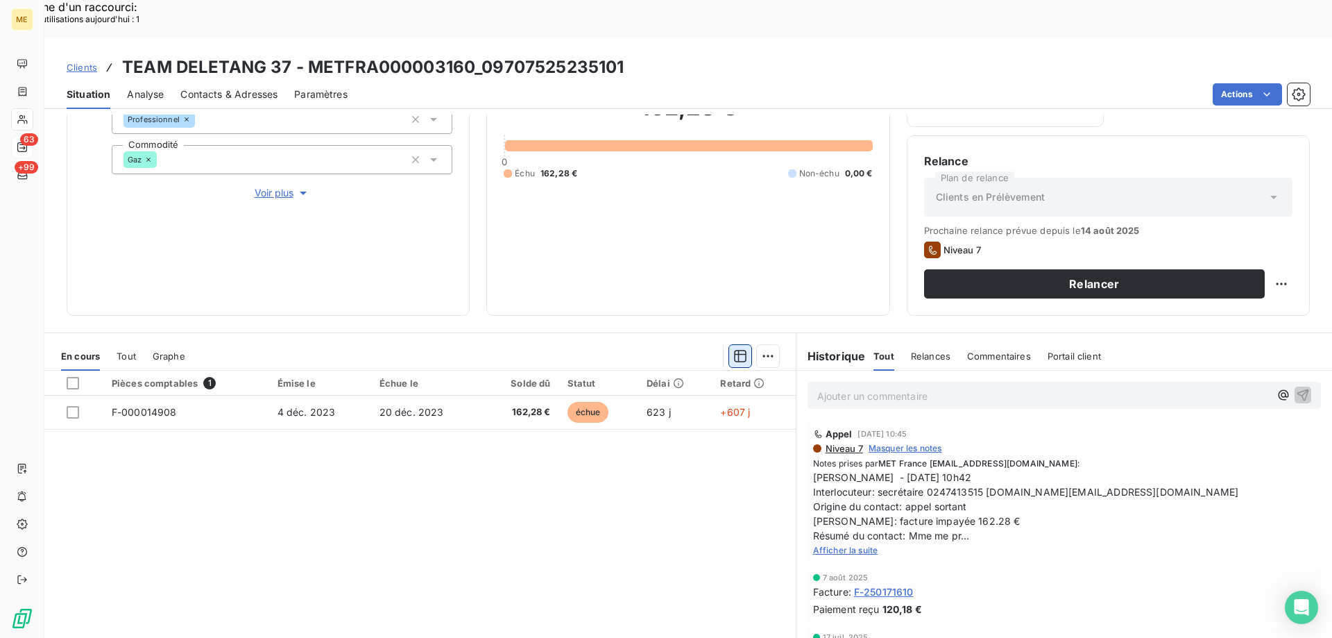
scroll to position [185, 0]
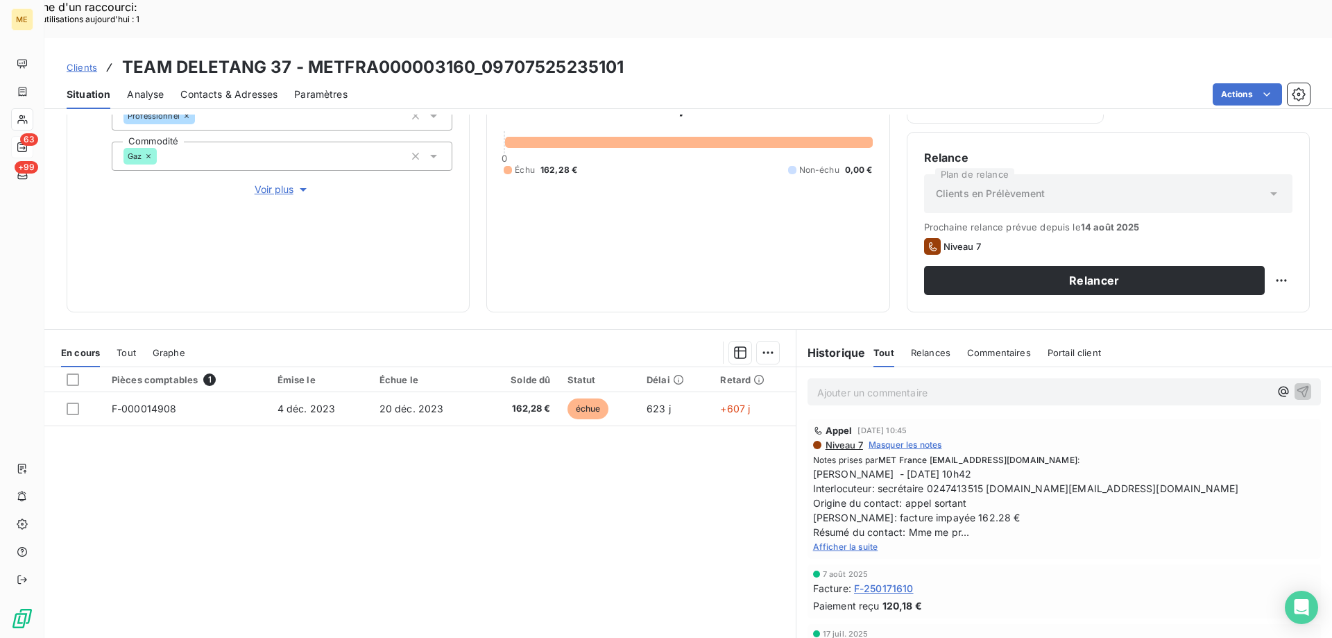
click at [853, 541] on span "Afficher la suite" at bounding box center [845, 546] width 65 height 10
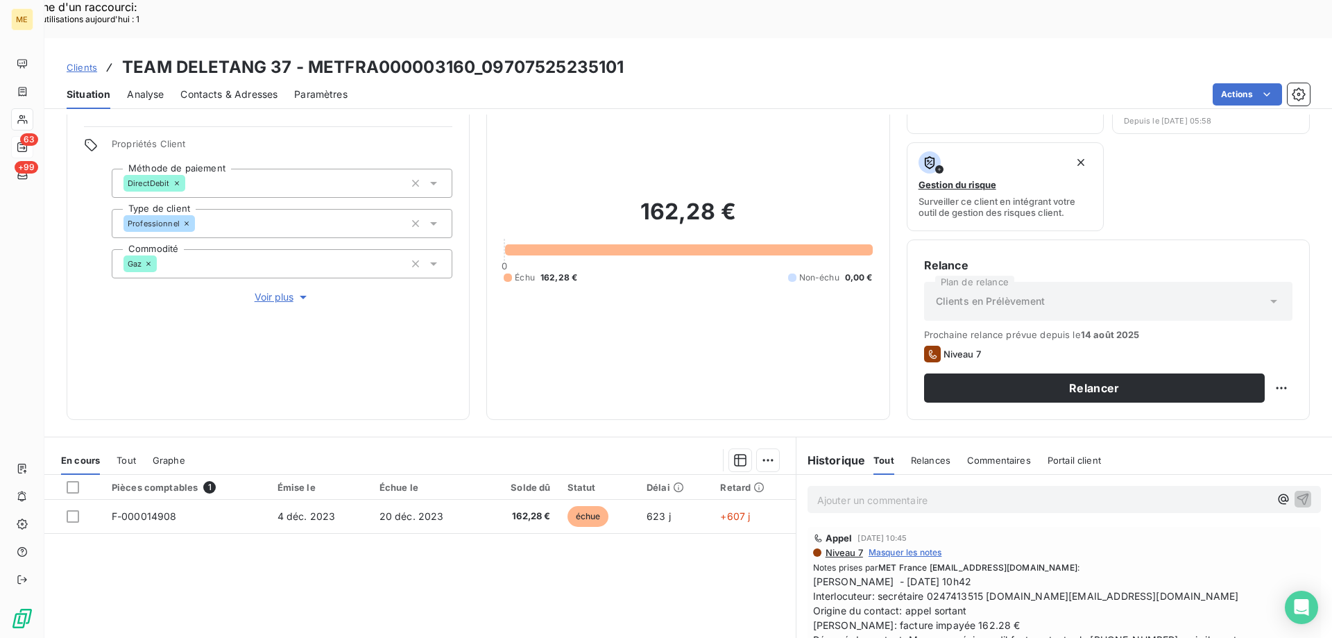
scroll to position [185, 0]
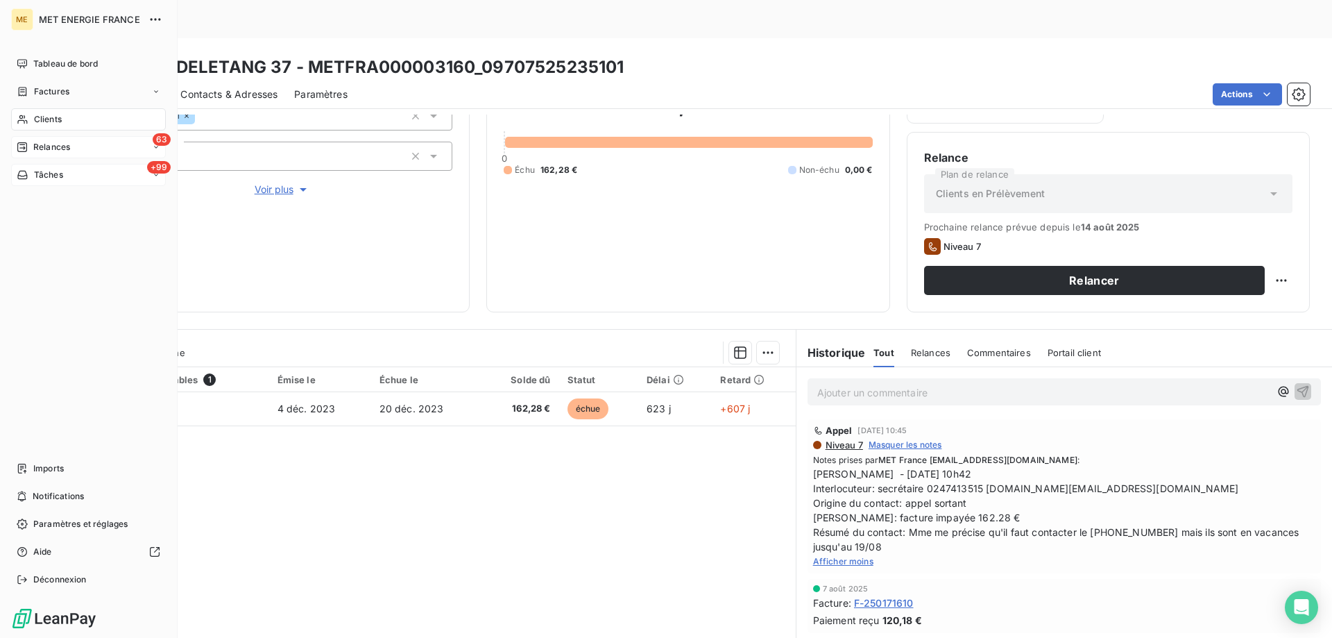
click at [48, 176] on span "Tâches" at bounding box center [48, 175] width 29 height 12
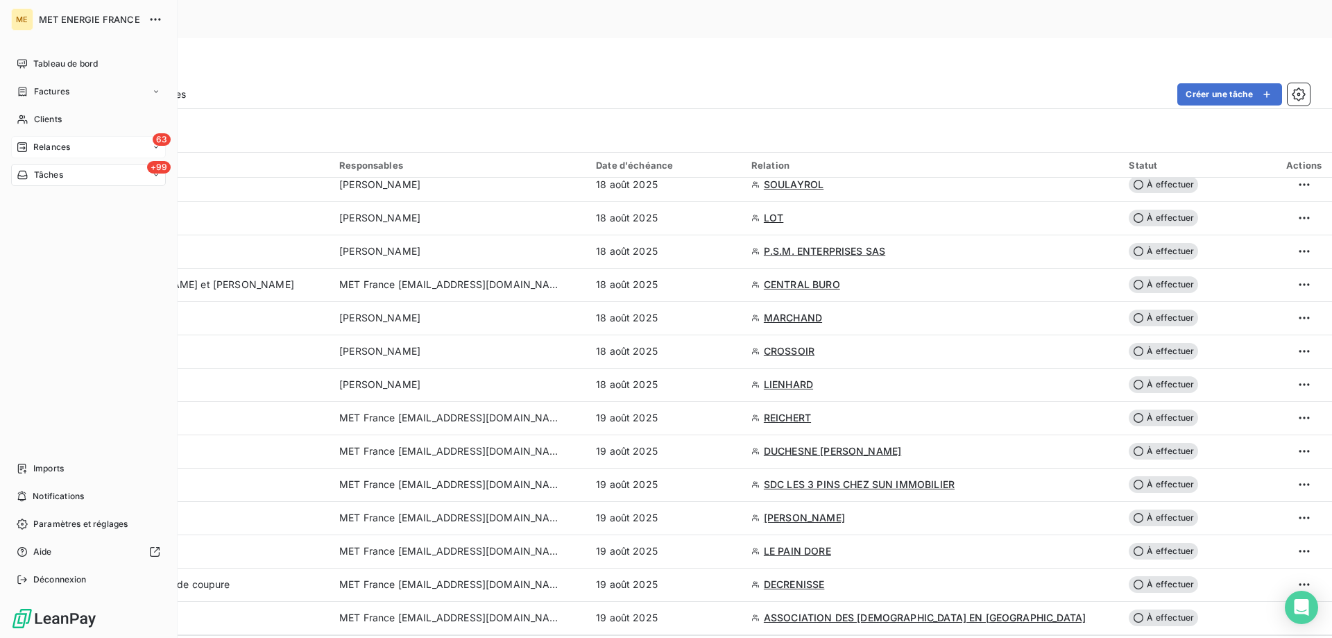
scroll to position [584, 0]
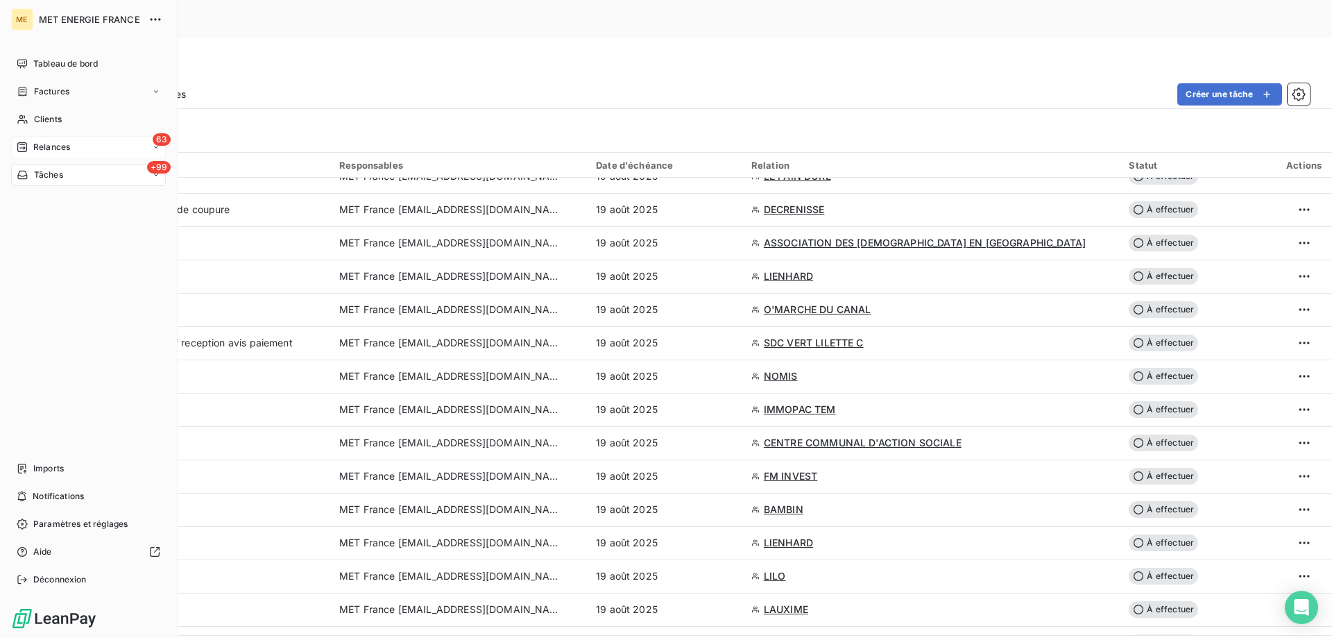
click at [26, 146] on icon at bounding box center [22, 147] width 11 height 11
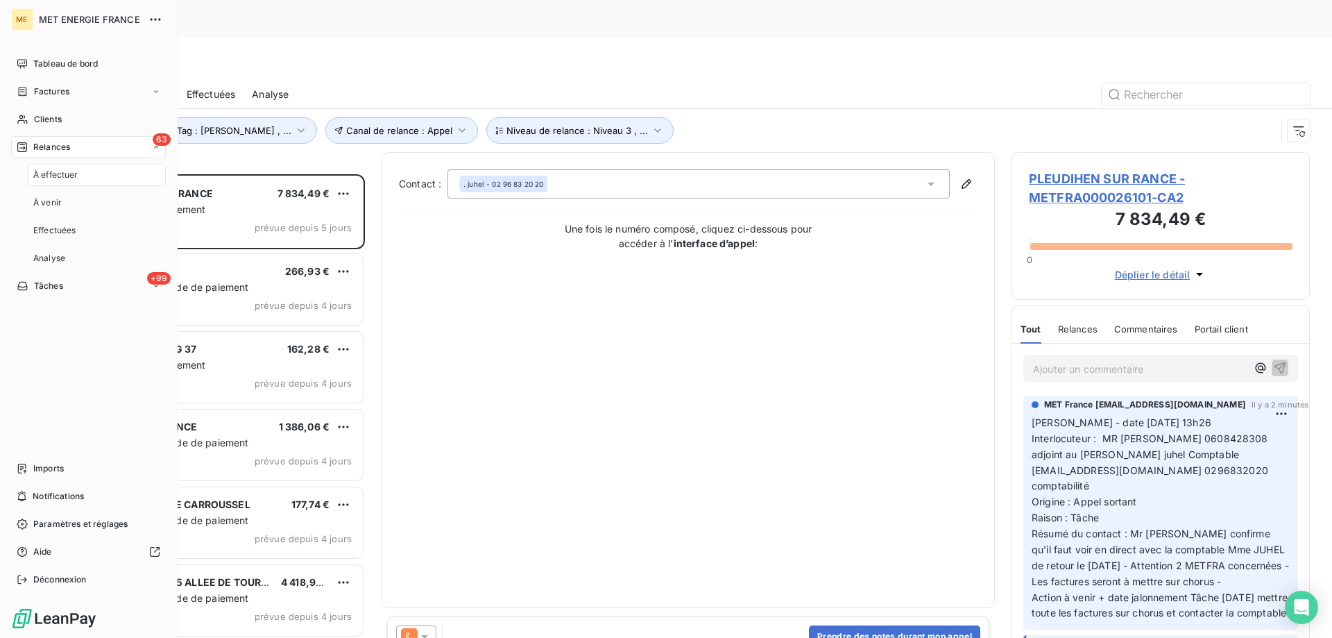
scroll to position [491, 288]
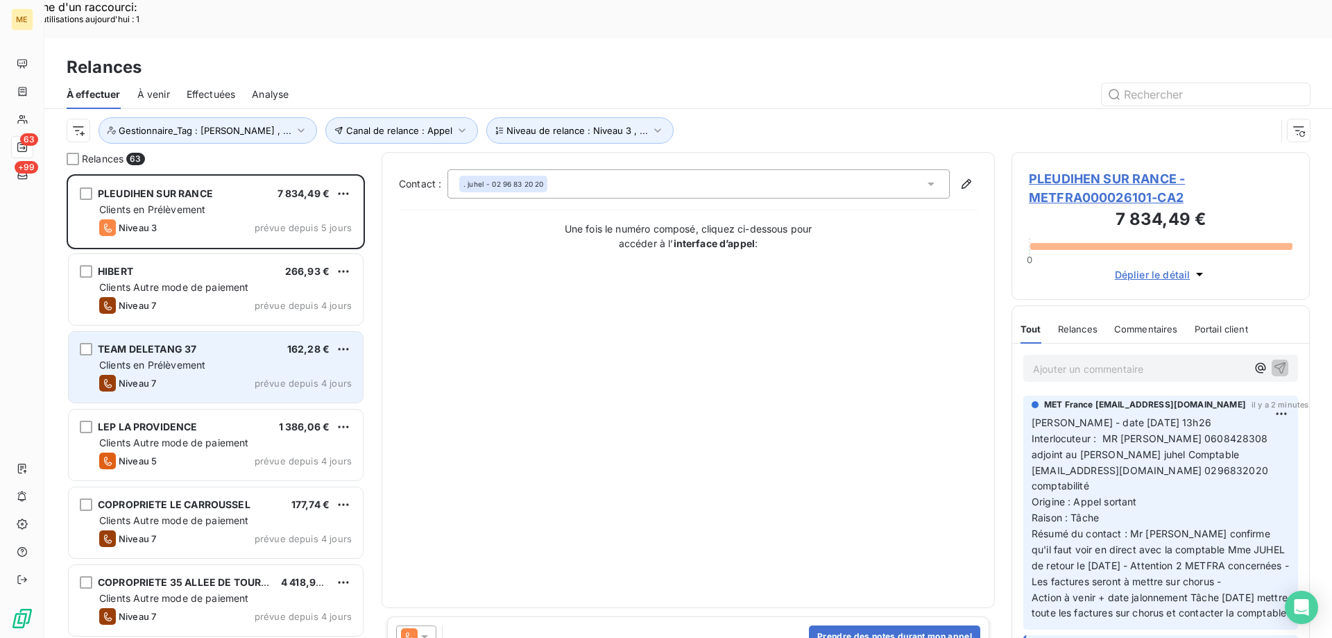
click at [142, 337] on div "TEAM DELETANG 37 162,28 € Clients en Prélèvement Niveau 7 prévue depuis 4 jours" at bounding box center [216, 367] width 294 height 71
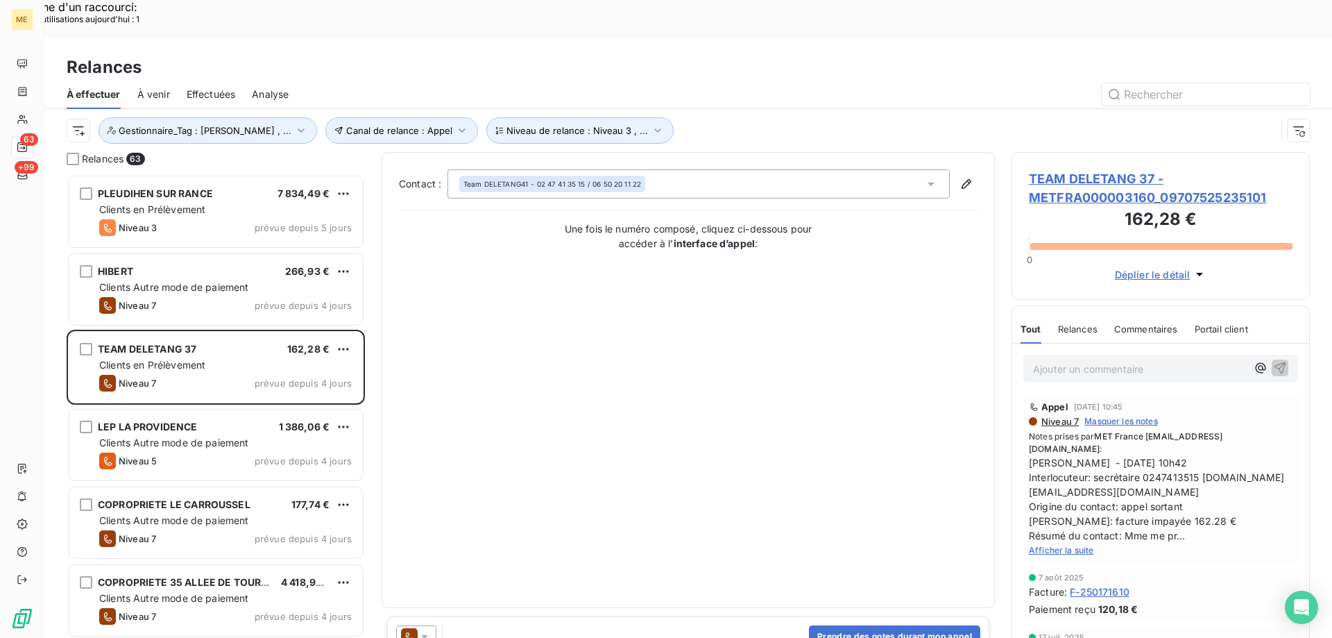
click at [1048, 169] on span "TEAM DELETANG 37 - METFRA000003160_09707525235101" at bounding box center [1161, 187] width 264 height 37
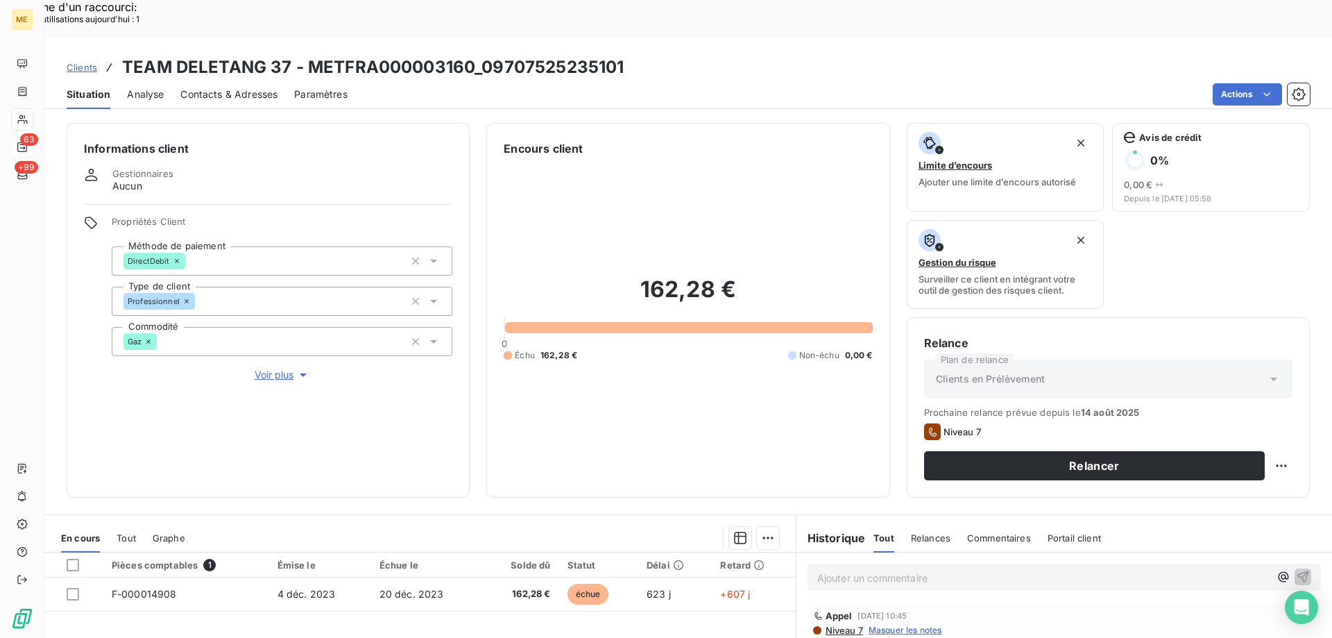
click at [274, 368] on span "Voir plus" at bounding box center [282, 375] width 55 height 14
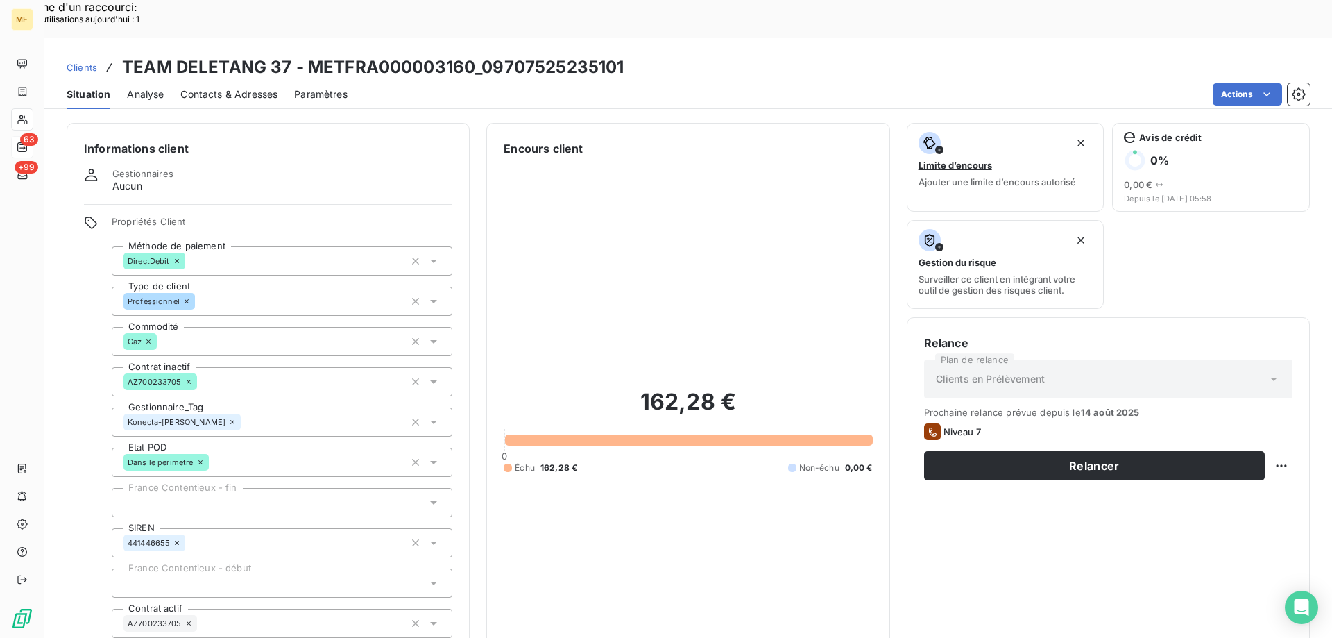
click at [658, 213] on div "162,28 € 0 Échu 162,28 € Non-échu 0,00 €" at bounding box center [688, 430] width 368 height 547
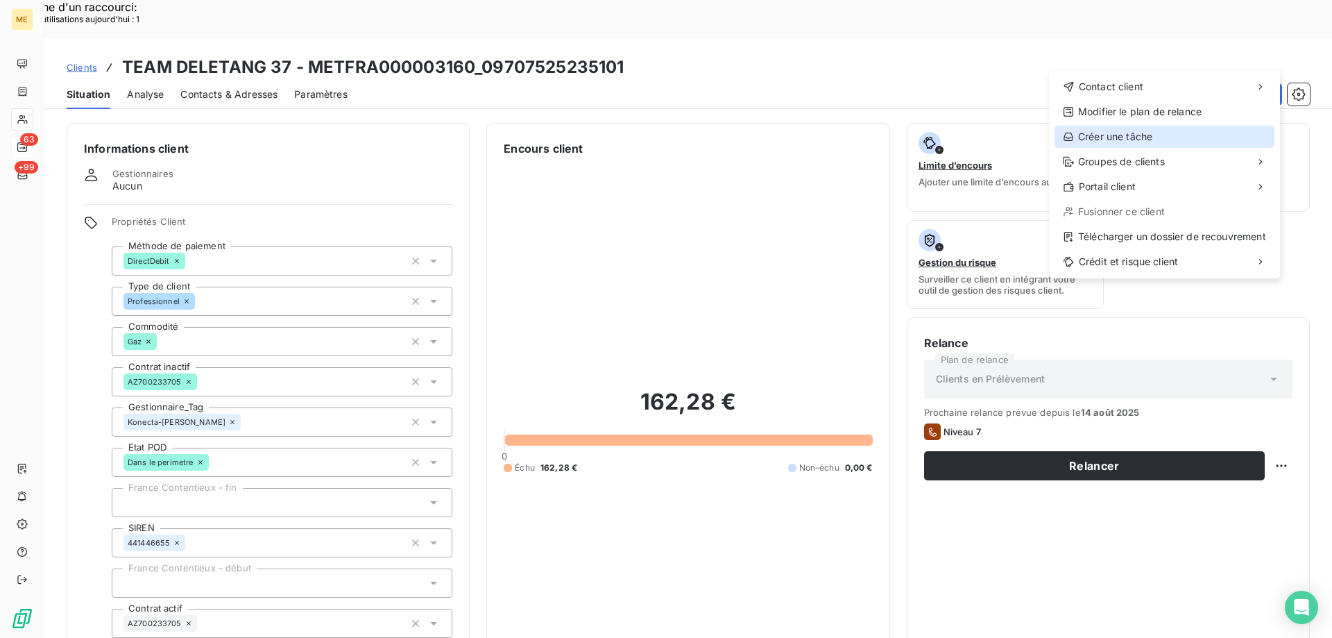
click at [1143, 138] on div "Créer une tâche" at bounding box center [1164, 137] width 220 height 22
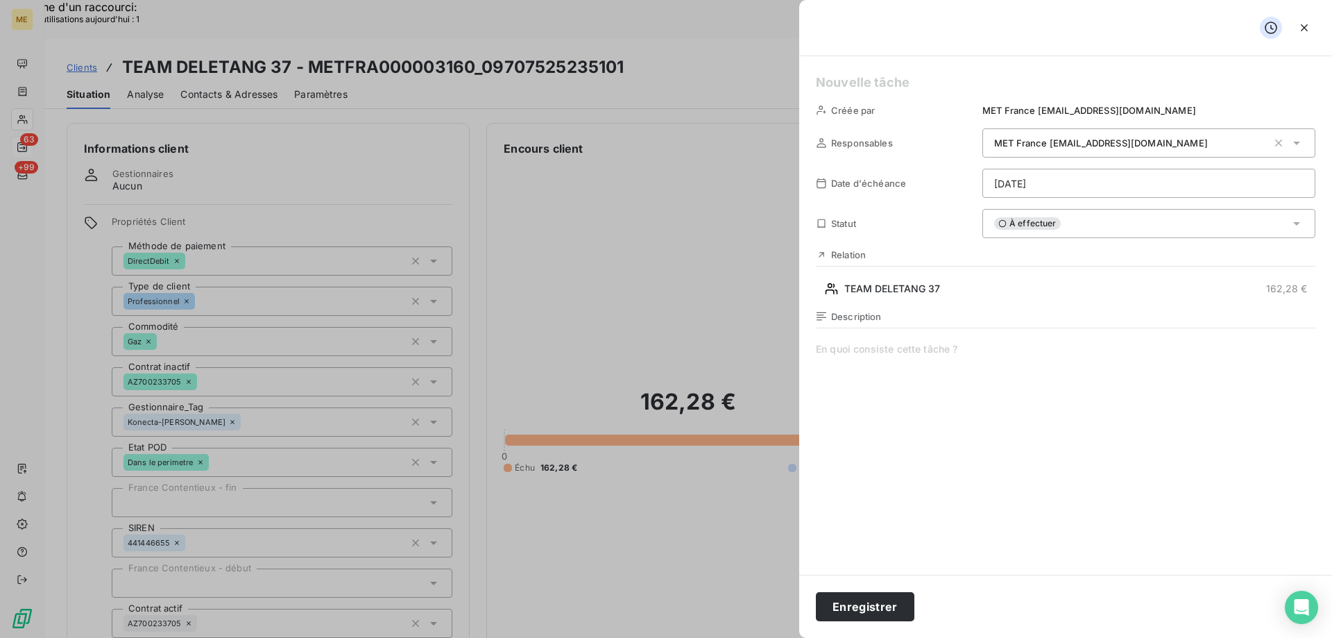
click at [845, 78] on h5 at bounding box center [1065, 82] width 499 height 19
click at [945, 345] on span at bounding box center [1065, 475] width 499 height 266
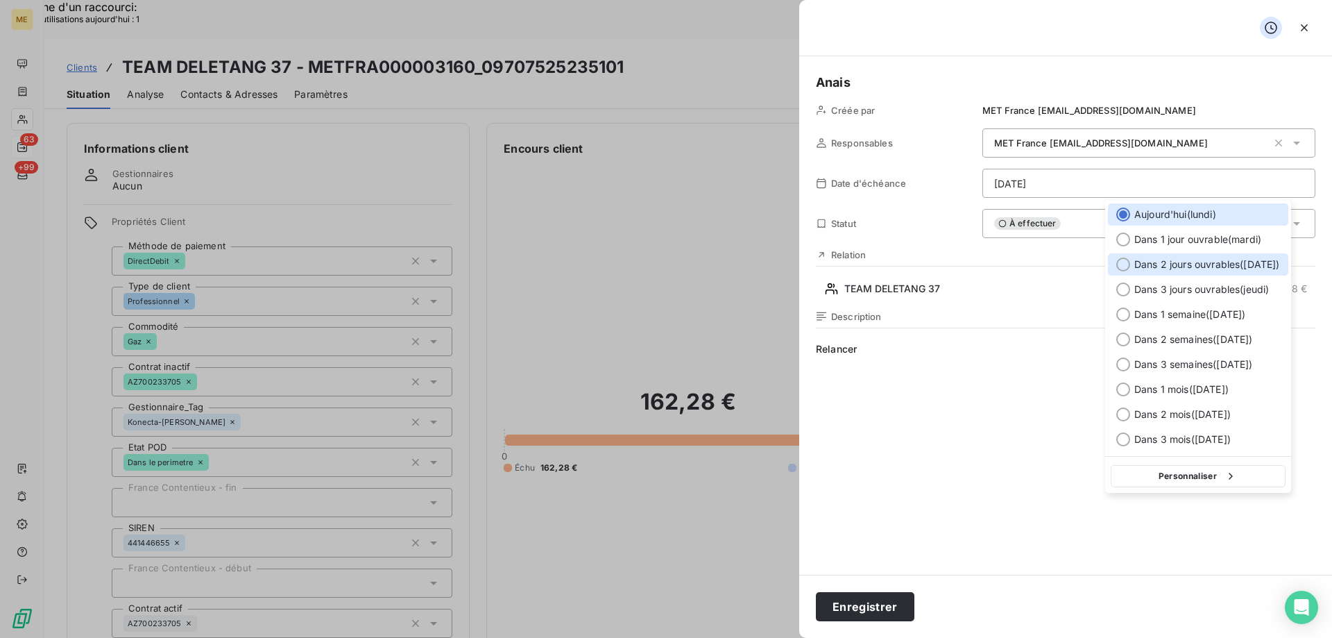
click at [1202, 265] on span "Dans 2 jours ouvrables ( [DATE] )" at bounding box center [1207, 264] width 146 height 14
type input "[DATE]"
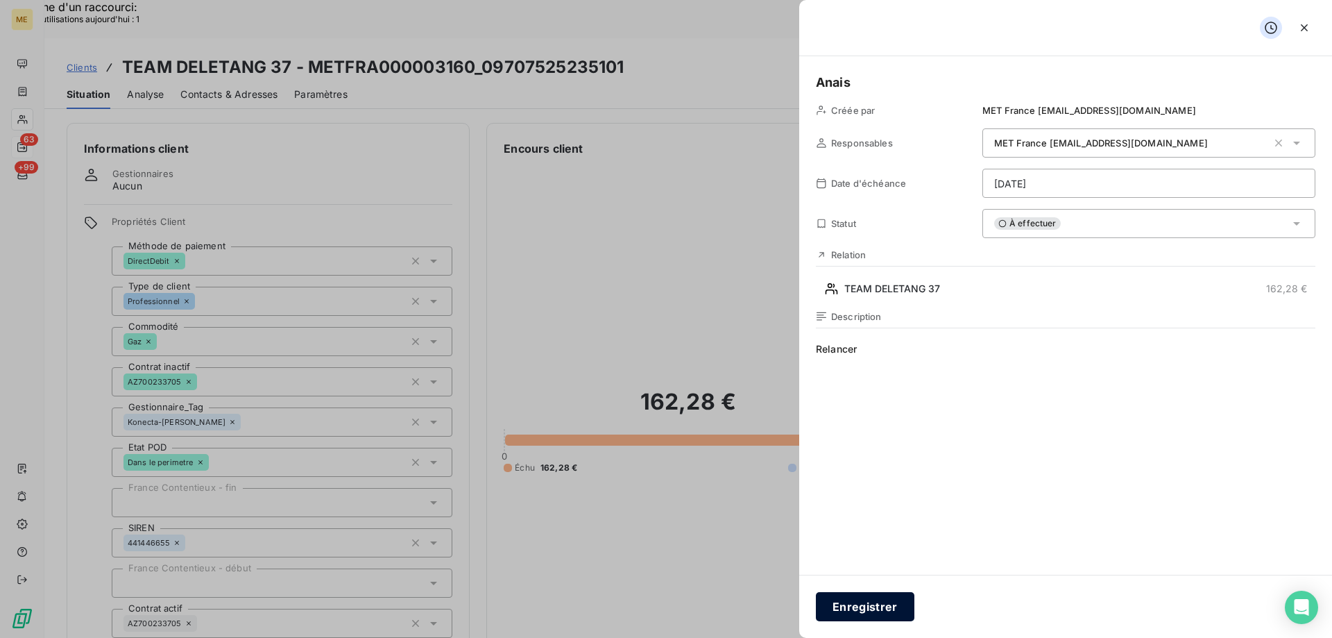
click at [859, 598] on button "Enregistrer" at bounding box center [865, 606] width 99 height 29
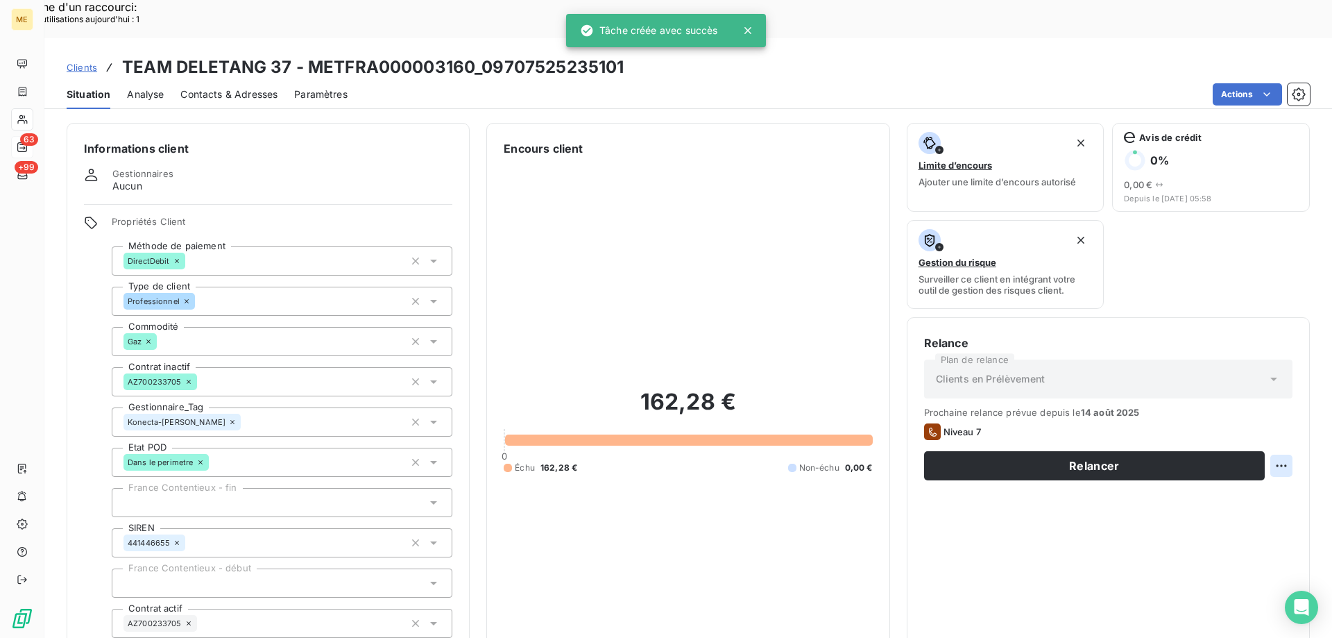
click at [1267, 461] on div "Replanifier cette action" at bounding box center [1214, 458] width 124 height 22
select select "7"
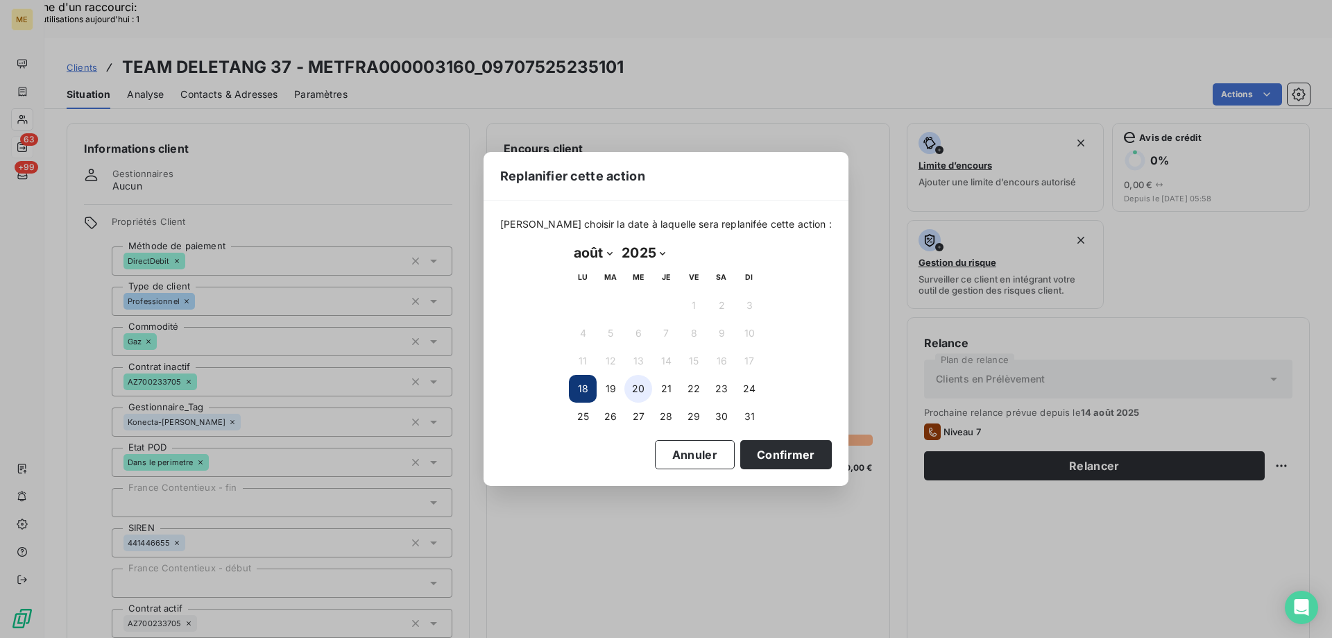
click at [640, 384] on button "20" at bounding box center [638, 389] width 28 height 28
click at [764, 448] on button "Confirmer" at bounding box center [786, 454] width 92 height 29
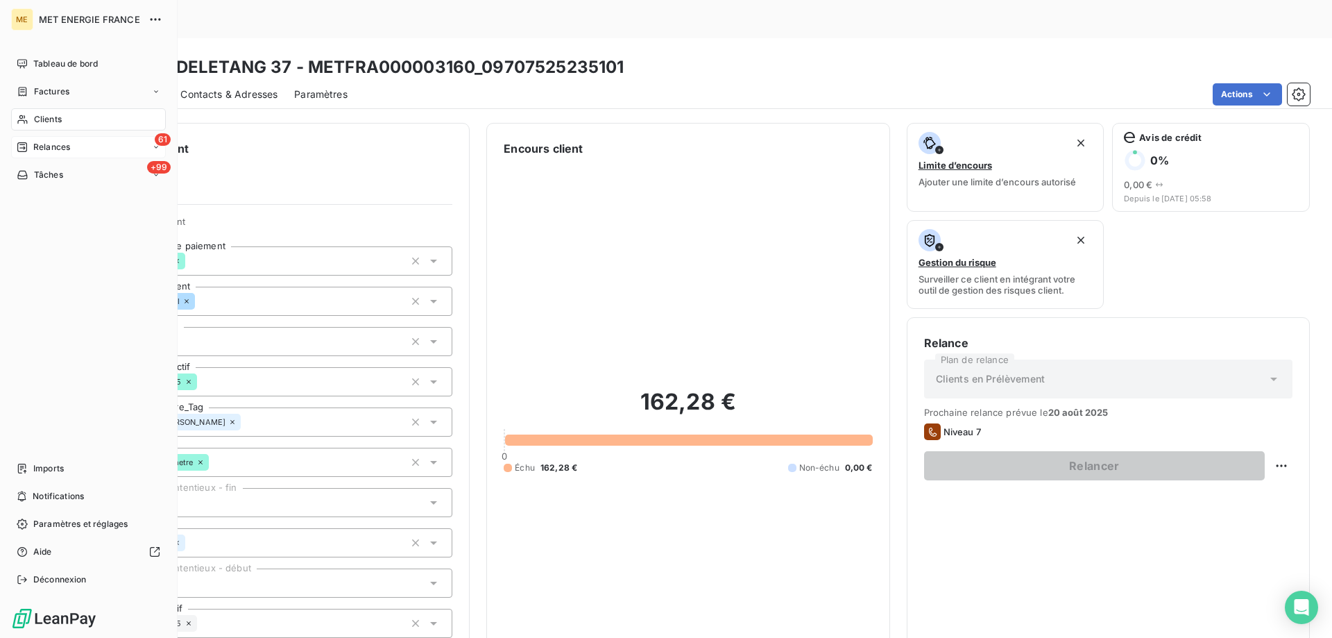
click at [63, 149] on span "Relances" at bounding box center [51, 147] width 37 height 12
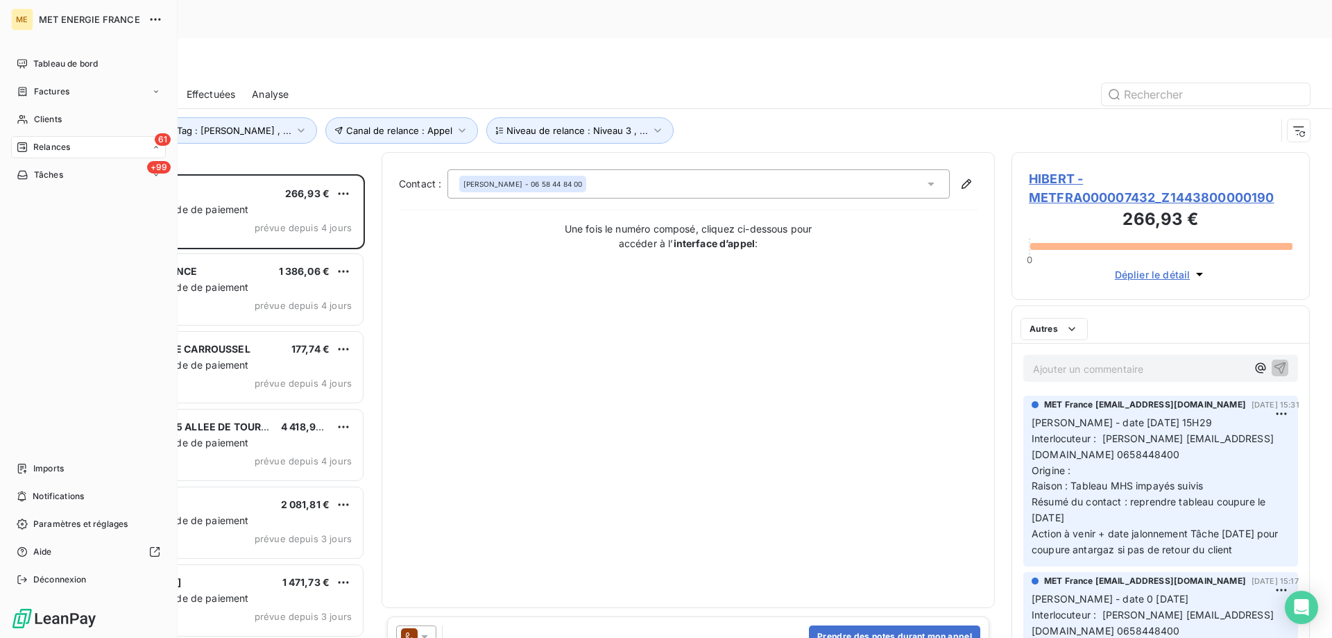
scroll to position [491, 288]
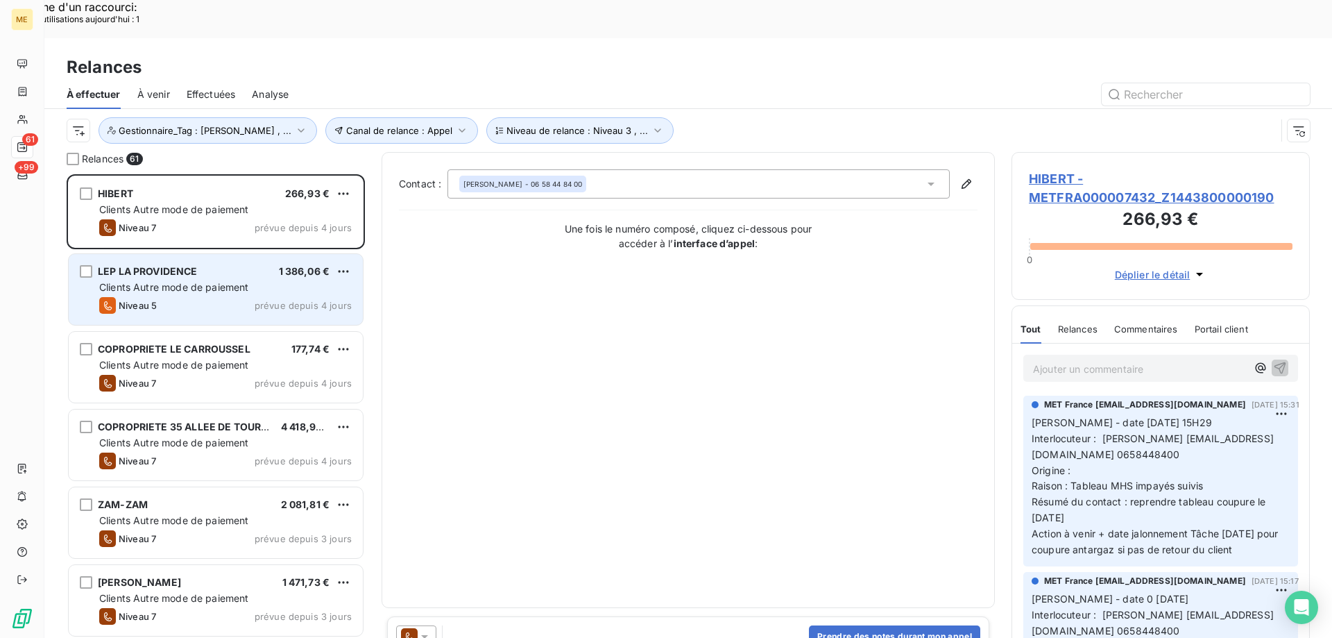
click at [185, 281] on span "Clients Autre mode de paiement" at bounding box center [174, 287] width 150 height 12
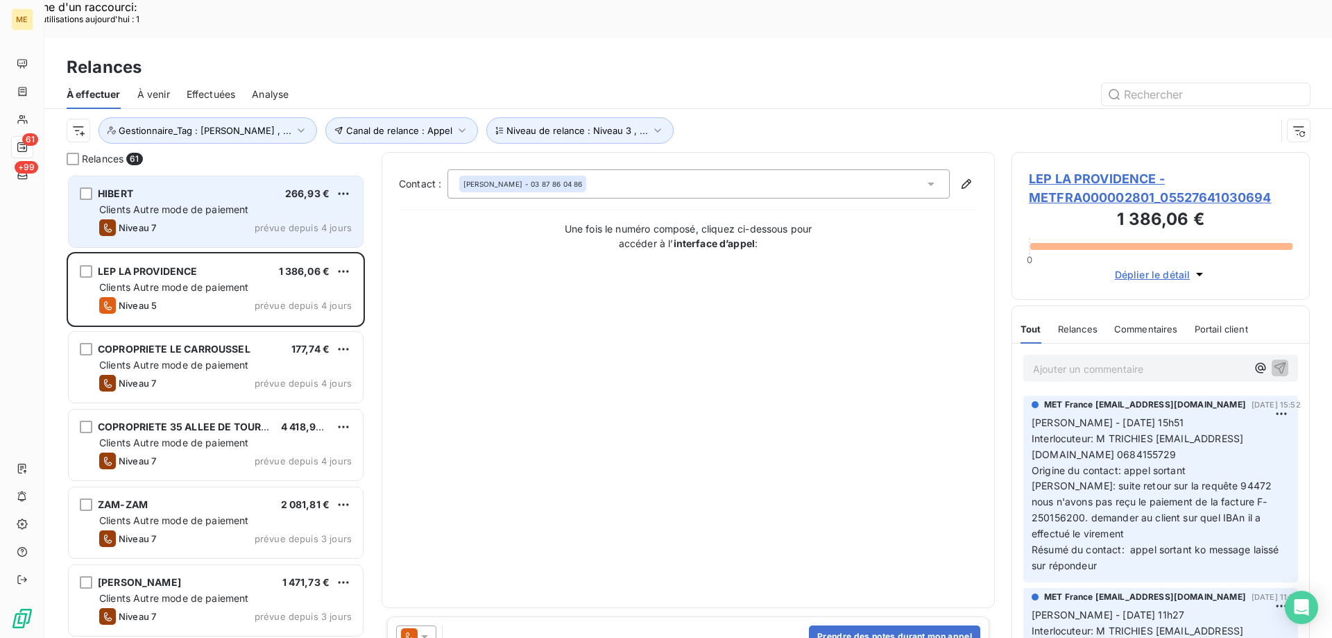
click at [226, 203] on span "Clients Autre mode de paiement" at bounding box center [174, 209] width 150 height 12
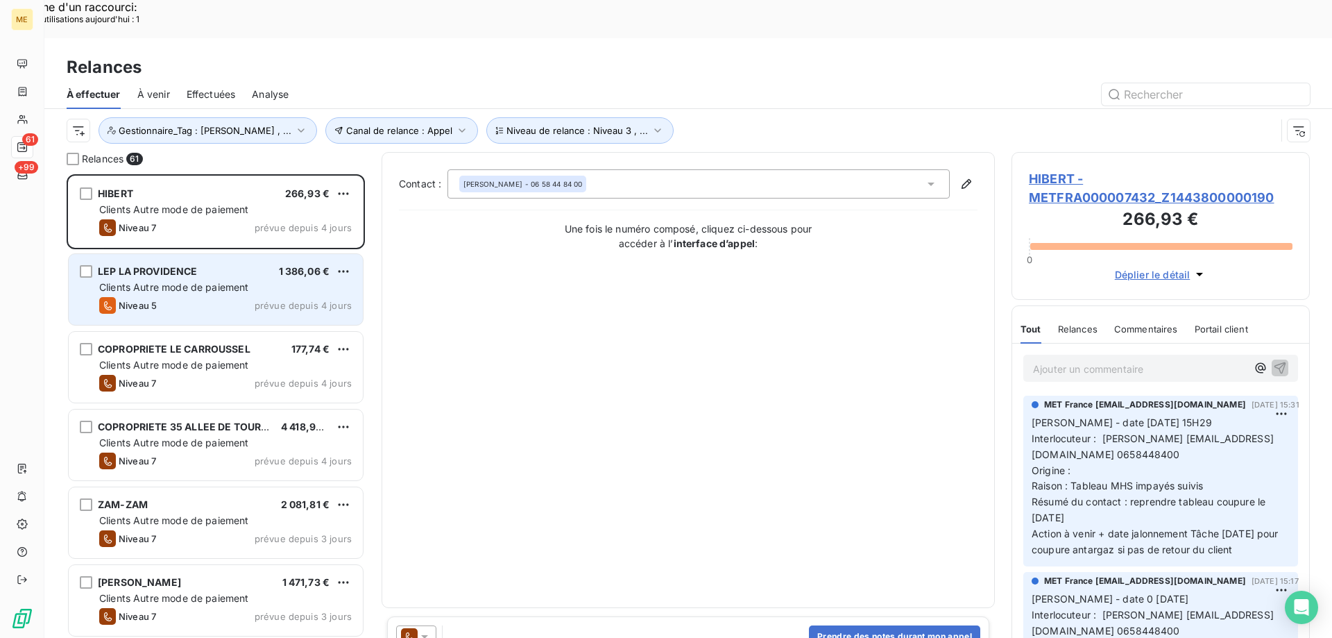
click at [140, 280] on div "Clients Autre mode de paiement" at bounding box center [225, 287] width 253 height 14
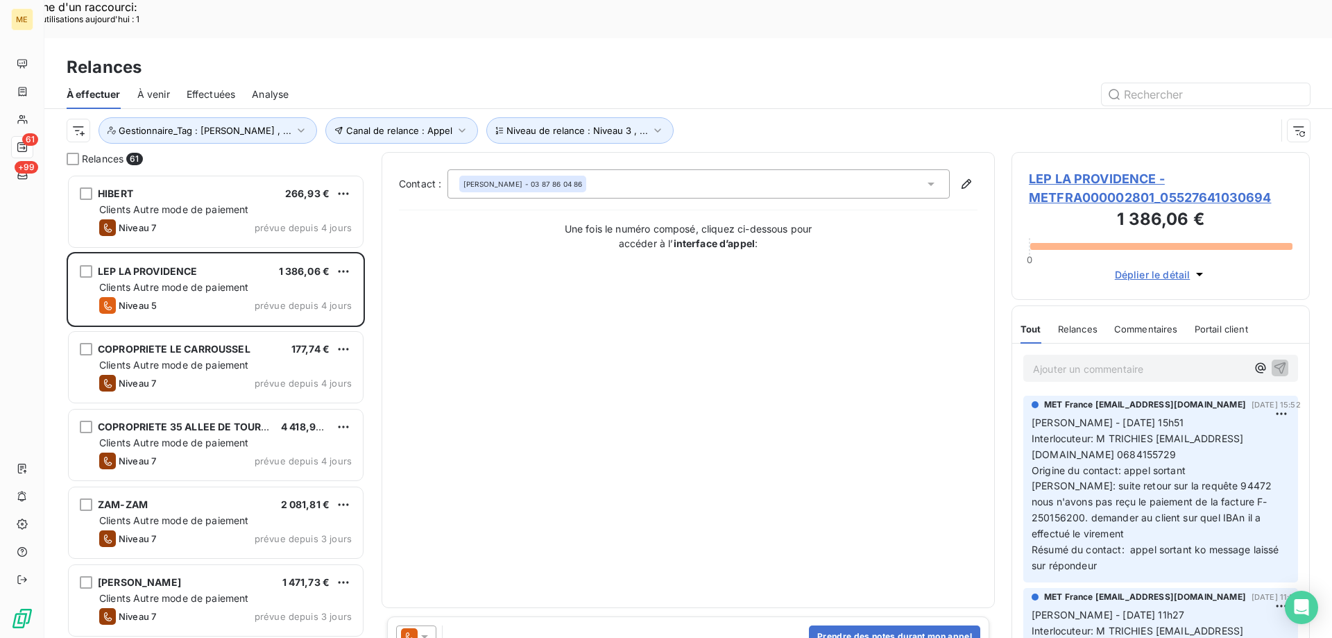
click at [1087, 169] on span "LEP LA PROVIDENCE - METFRA000002801_05527641030694" at bounding box center [1161, 187] width 264 height 37
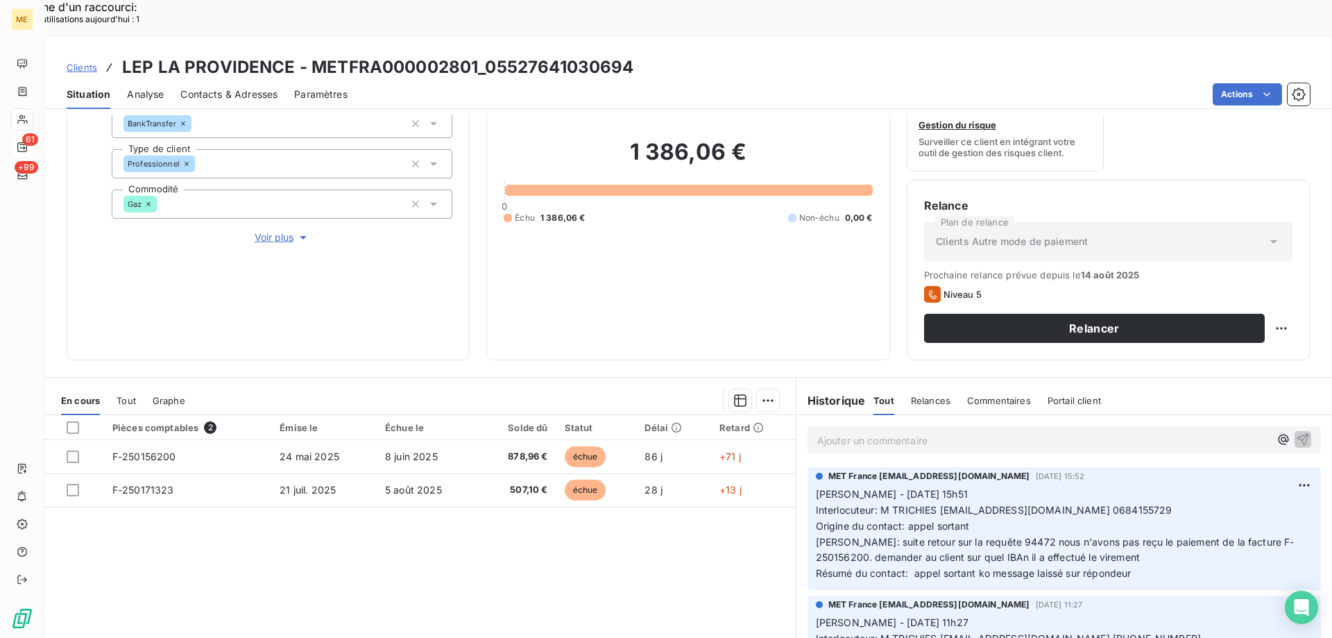
scroll to position [185, 0]
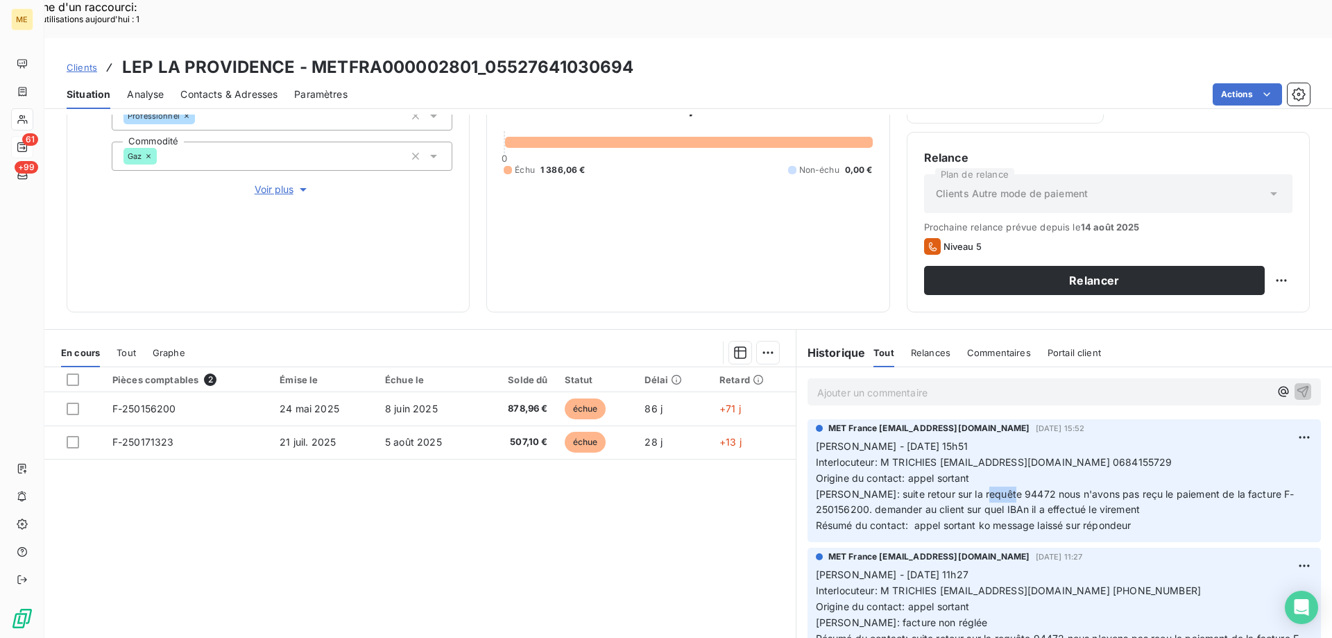
drag, startPoint x: 1000, startPoint y: 454, endPoint x: 971, endPoint y: 454, distance: 28.4
click at [971, 488] on span "[PERSON_NAME]: suite retour sur la requête 94472 nous n'avons pas reçu le paiem…" at bounding box center [1055, 502] width 479 height 28
copy span "94472"
drag, startPoint x: 877, startPoint y: 419, endPoint x: 1092, endPoint y: 416, distance: 215.1
click at [1092, 438] on p "[PERSON_NAME] - [DATE] 15h51 Interlocuteur: M TRICHIES [EMAIL_ADDRESS][DOMAIN_N…" at bounding box center [1064, 485] width 497 height 95
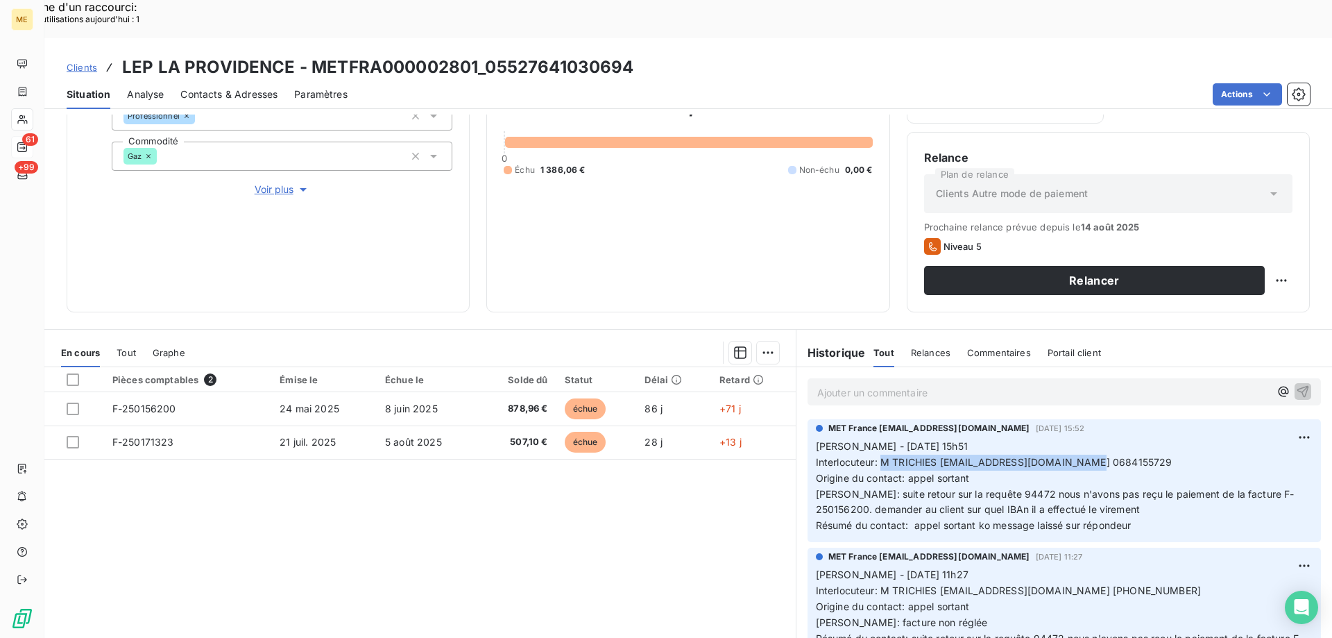
copy span "M TRICHIES [EMAIL_ADDRESS][DOMAIN_NAME] 0684155729"
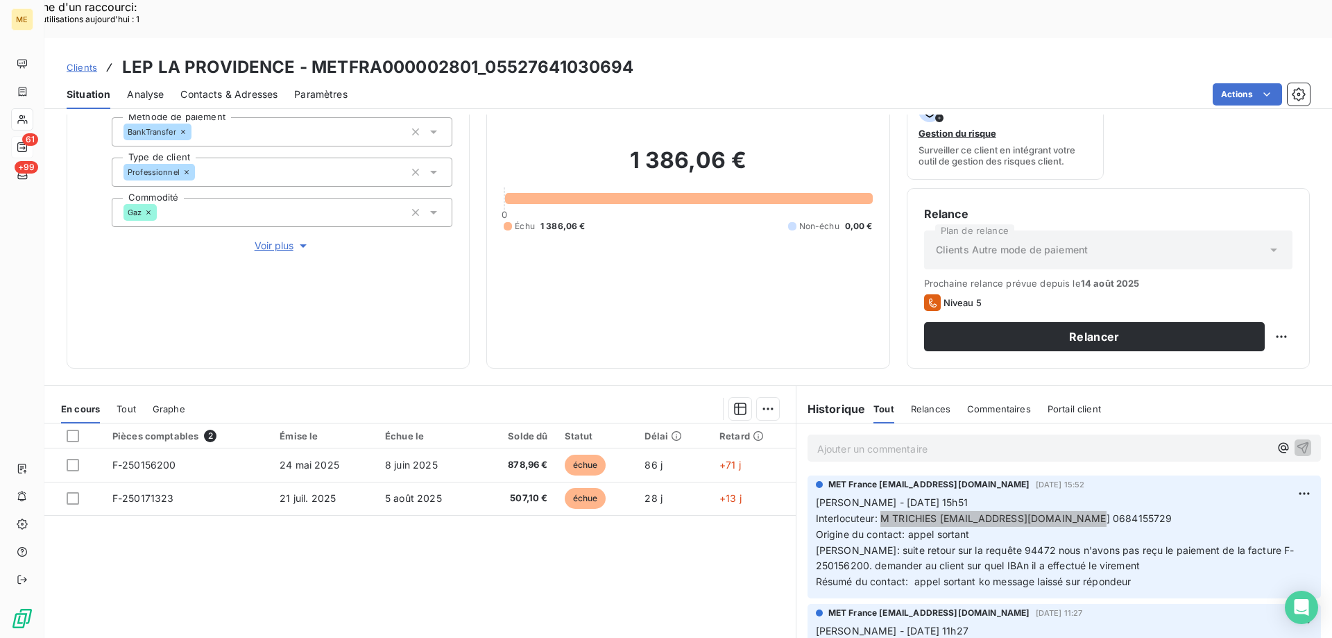
scroll to position [46, 0]
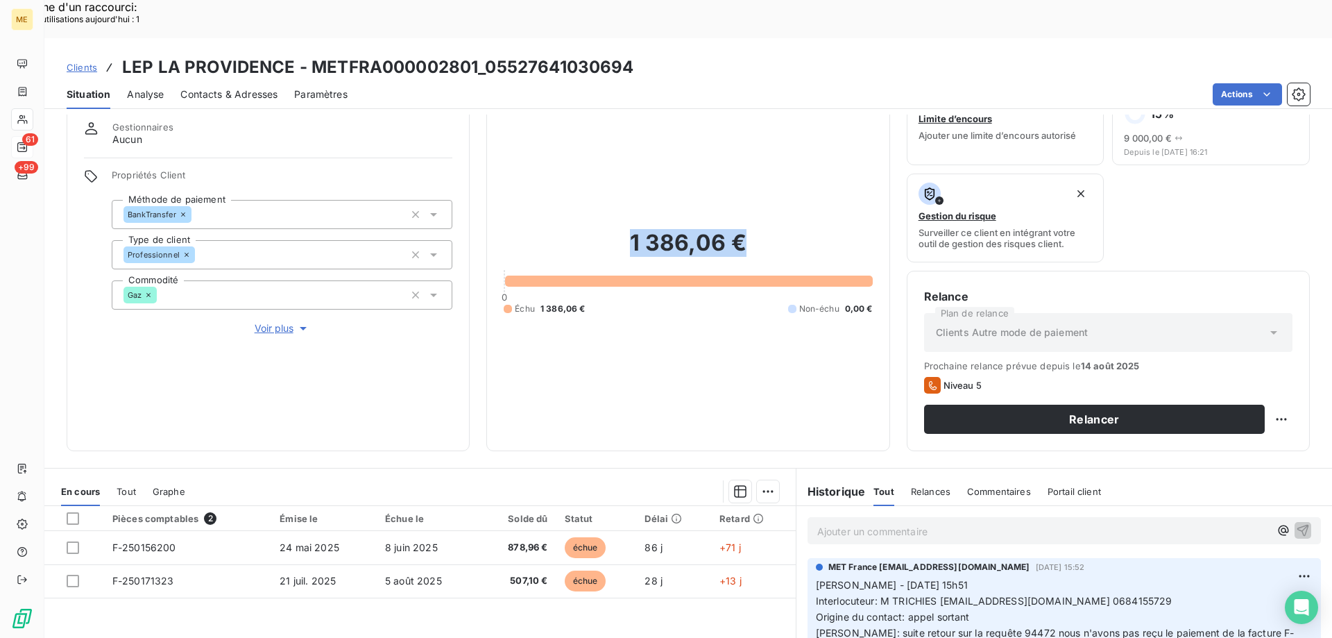
copy h2 "1 386,06 €"
drag, startPoint x: 748, startPoint y: 203, endPoint x: 624, endPoint y: 221, distance: 125.5
click at [624, 229] on h2 "1 386,06 €" at bounding box center [688, 250] width 368 height 42
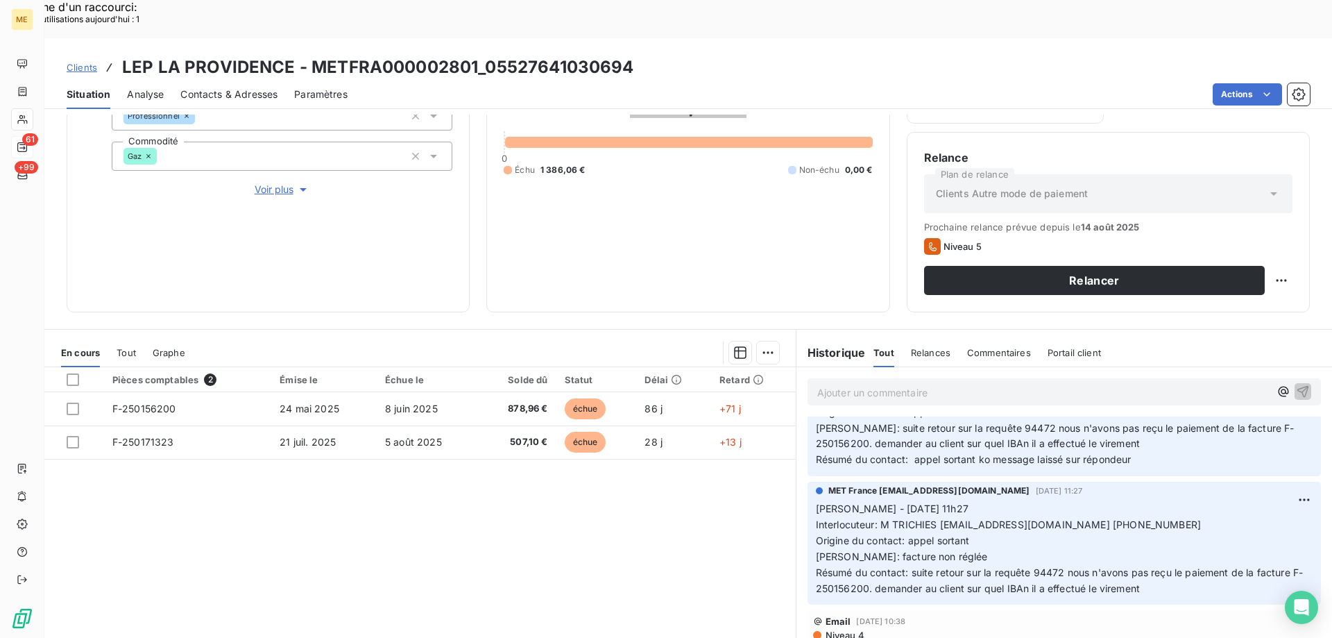
scroll to position [0, 0]
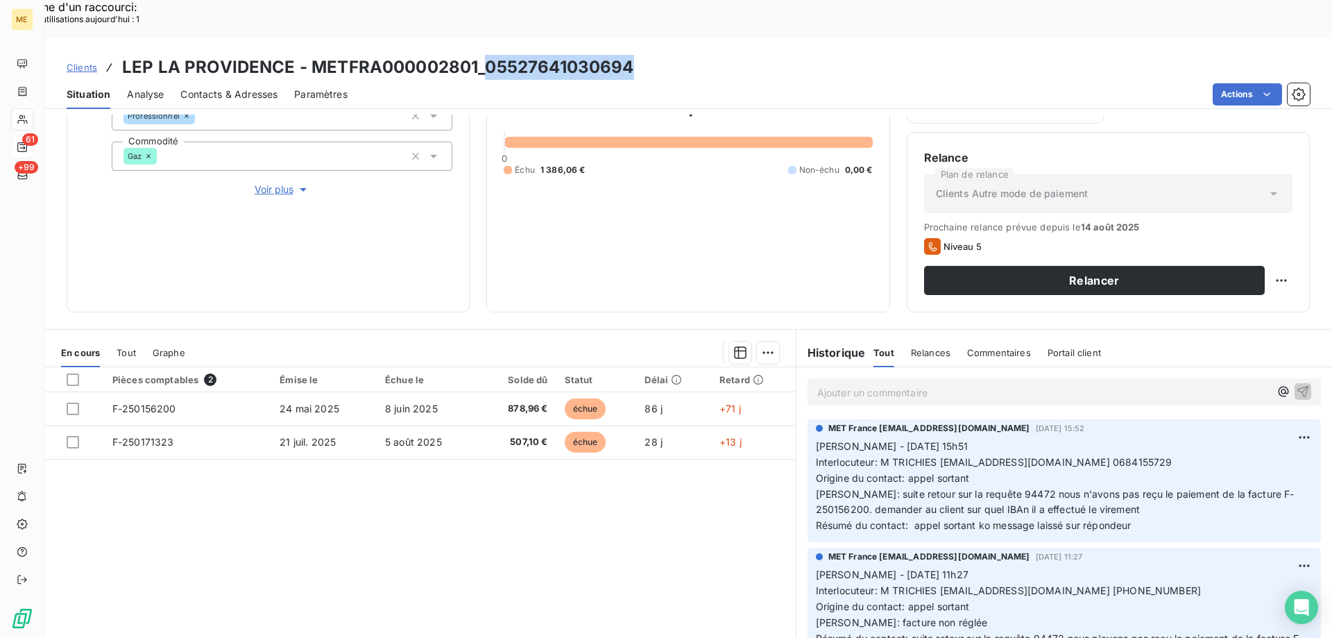
drag, startPoint x: 635, startPoint y: 28, endPoint x: 483, endPoint y: 36, distance: 152.8
click at [483, 55] on div "Clients LEP LA PROVIDENCE - METFRA000002801_05527641030694" at bounding box center [688, 67] width 1288 height 25
copy h3 "05527641030694"
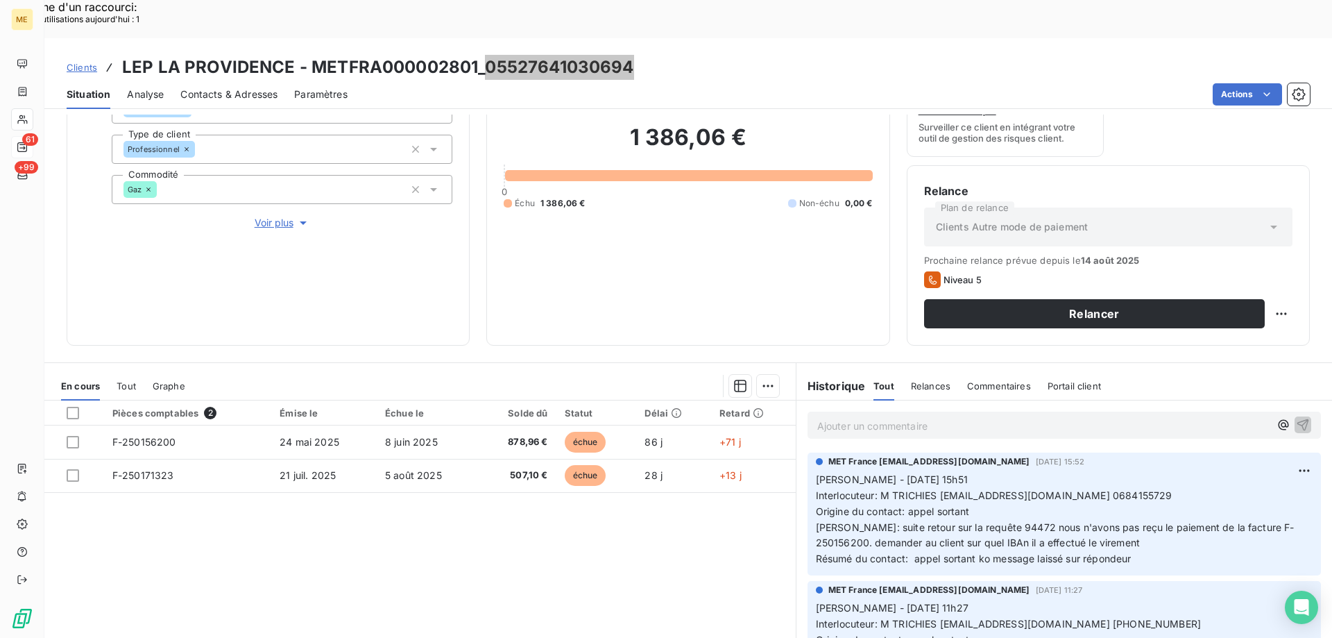
scroll to position [116, 0]
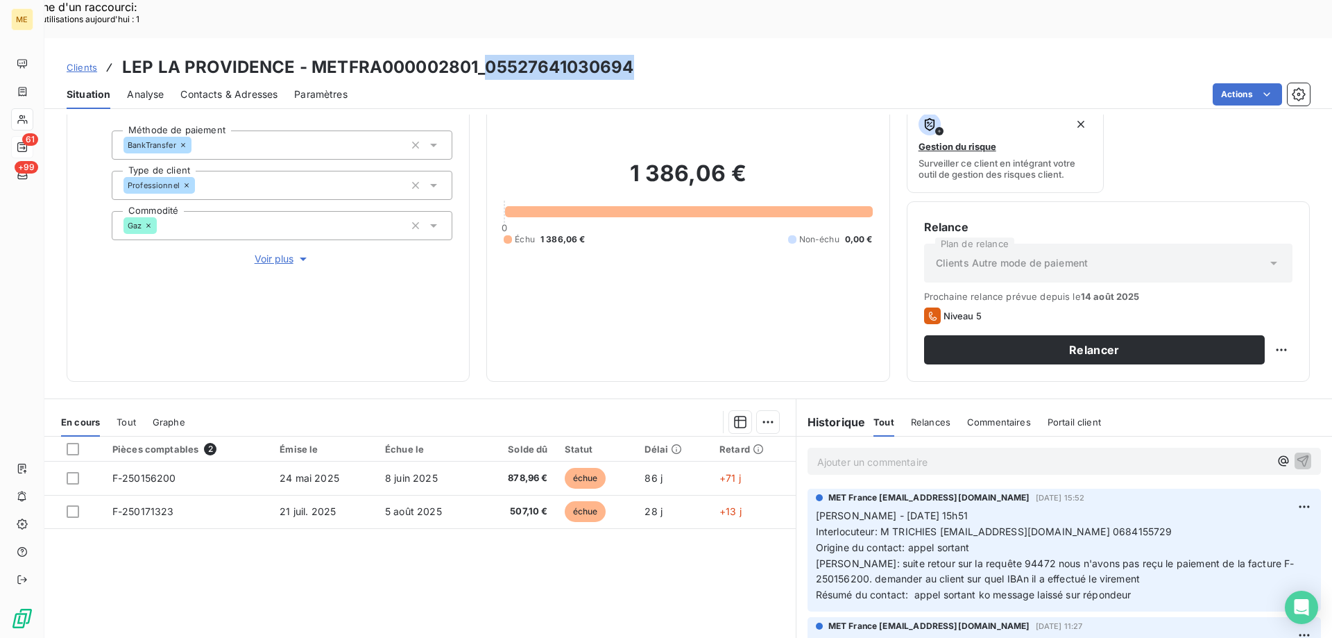
click at [273, 252] on span "Voir plus" at bounding box center [282, 259] width 55 height 14
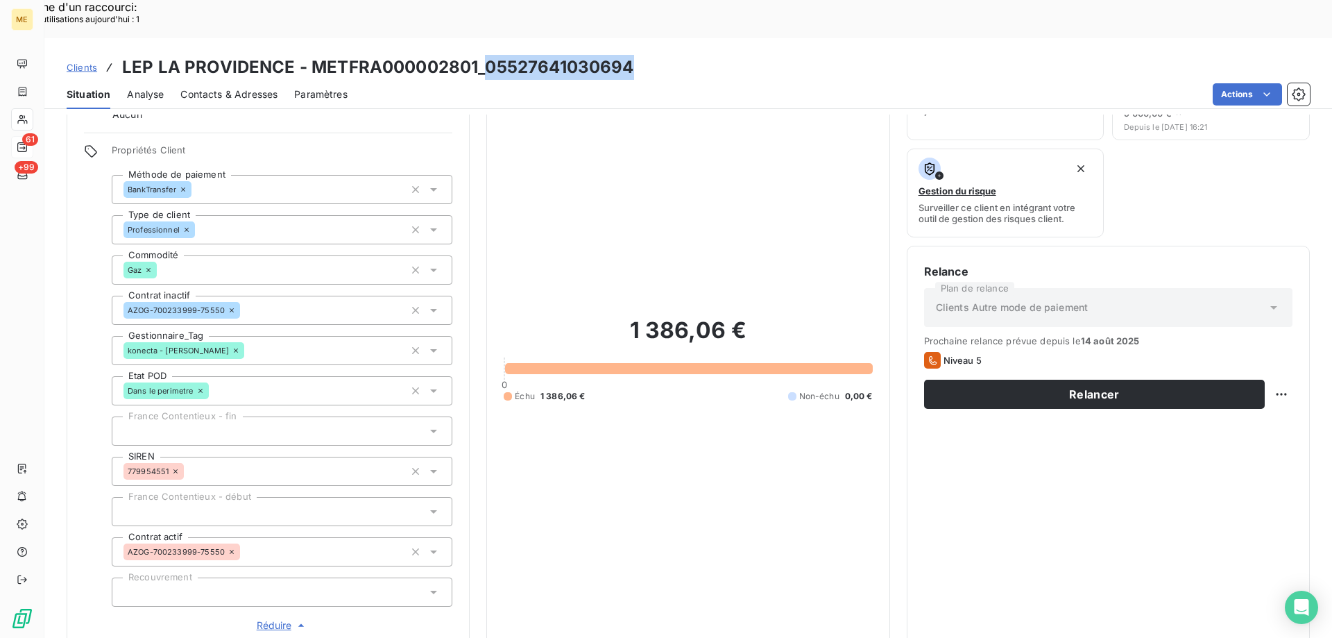
scroll to position [46, 0]
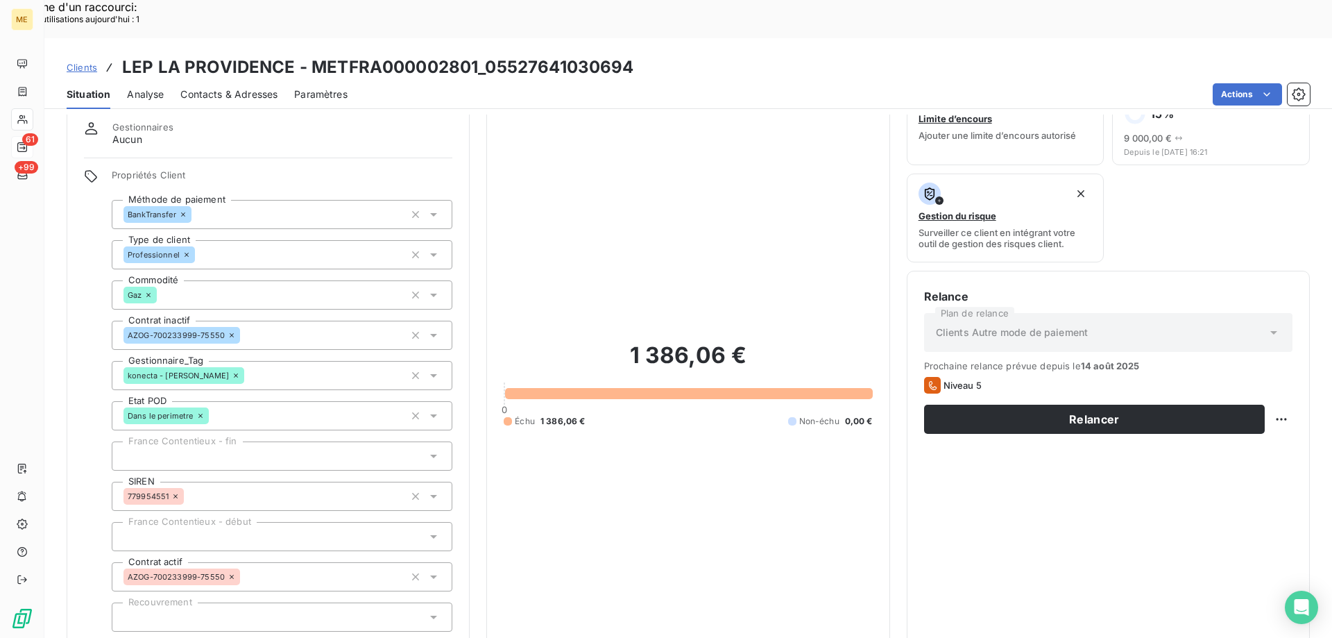
click at [667, 415] on div "1 386,06 € 0 Échu 1 386,06 € Non-échu 0,00 €" at bounding box center [688, 383] width 368 height 547
click at [412, 372] on icon "button" at bounding box center [415, 375] width 7 height 7
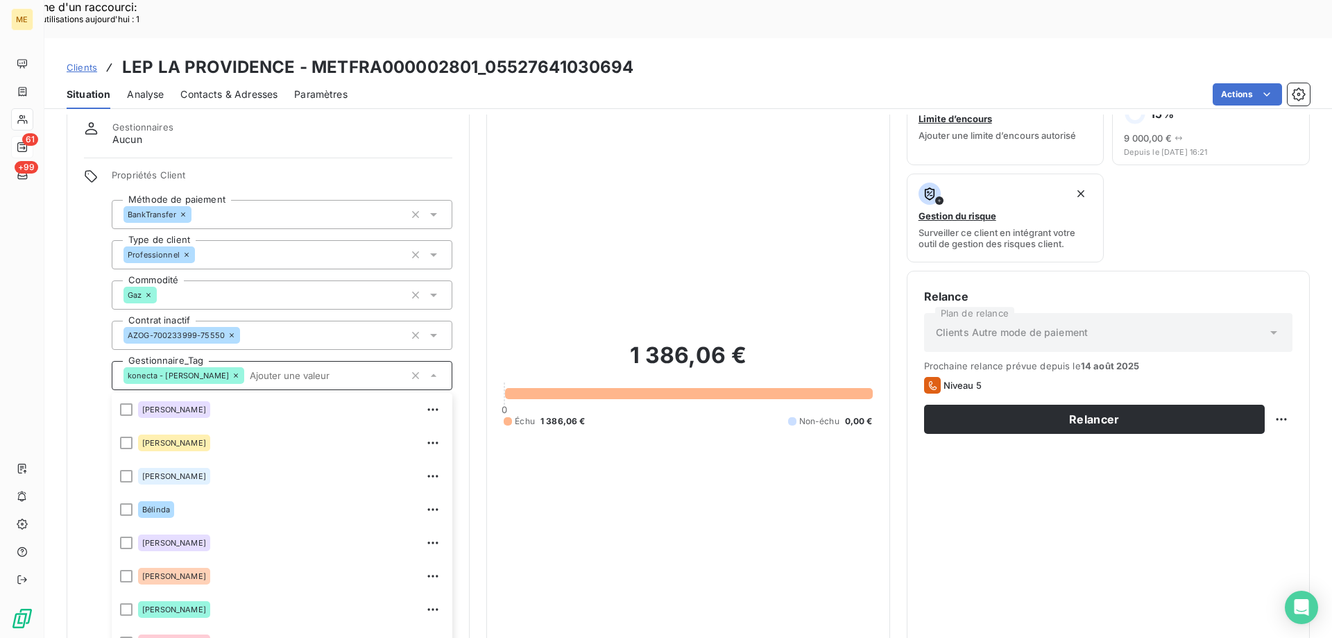
scroll to position [88, 0]
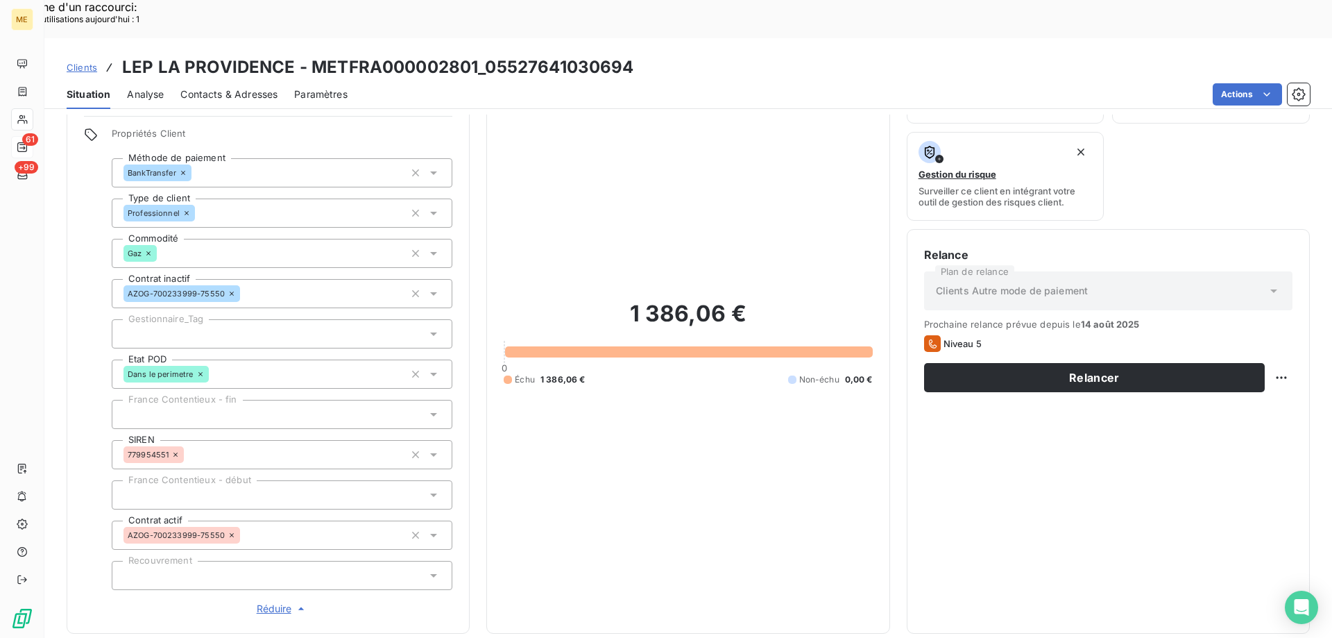
click at [235, 319] on div at bounding box center [282, 333] width 341 height 29
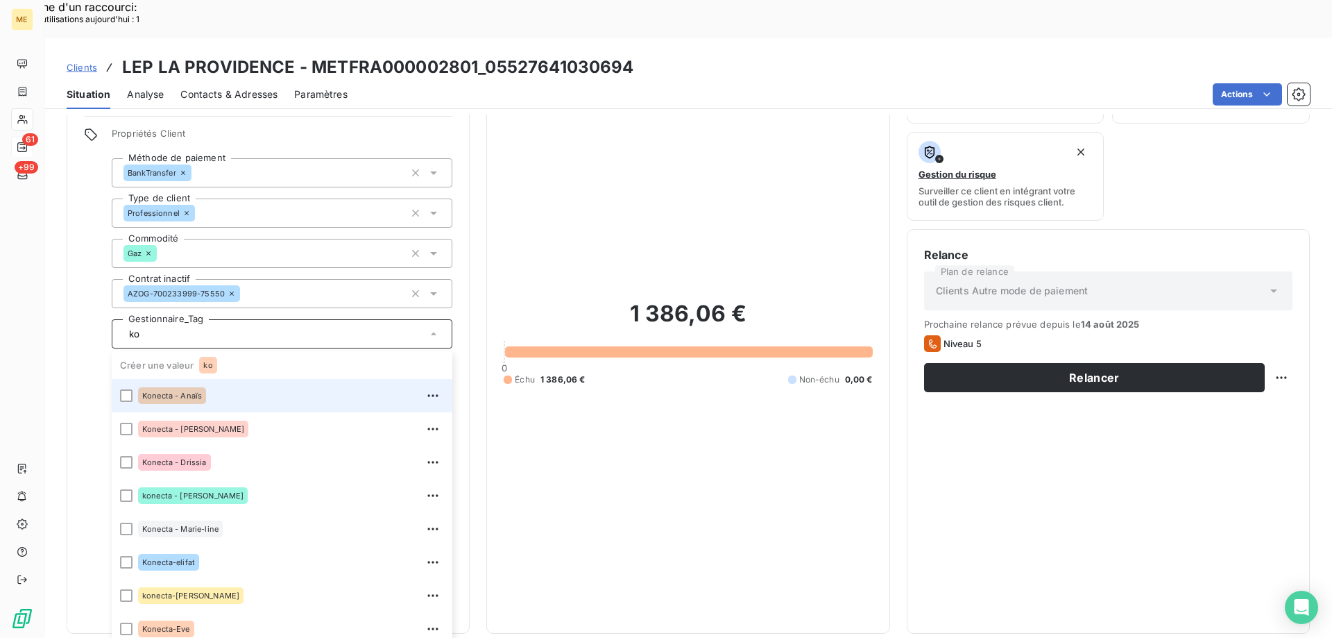
click at [196, 391] on span "Konecta - Anaïs" at bounding box center [172, 395] width 60 height 8
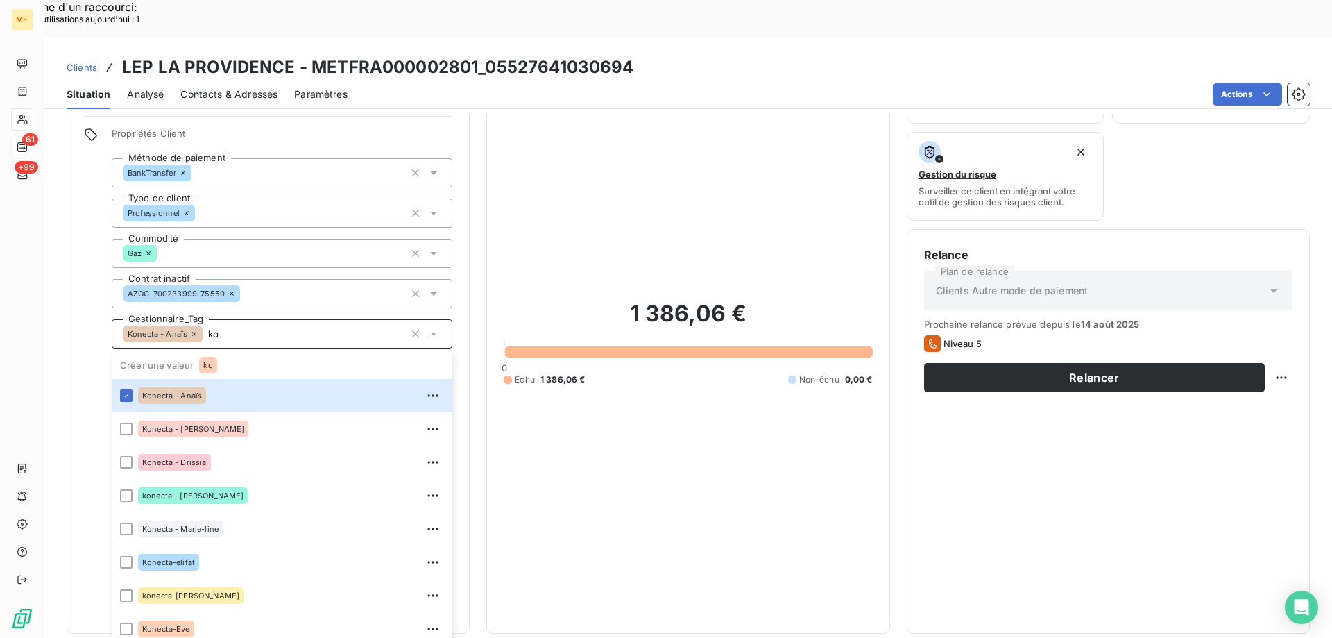
click at [226, 327] on input "ko" at bounding box center [304, 333] width 202 height 12
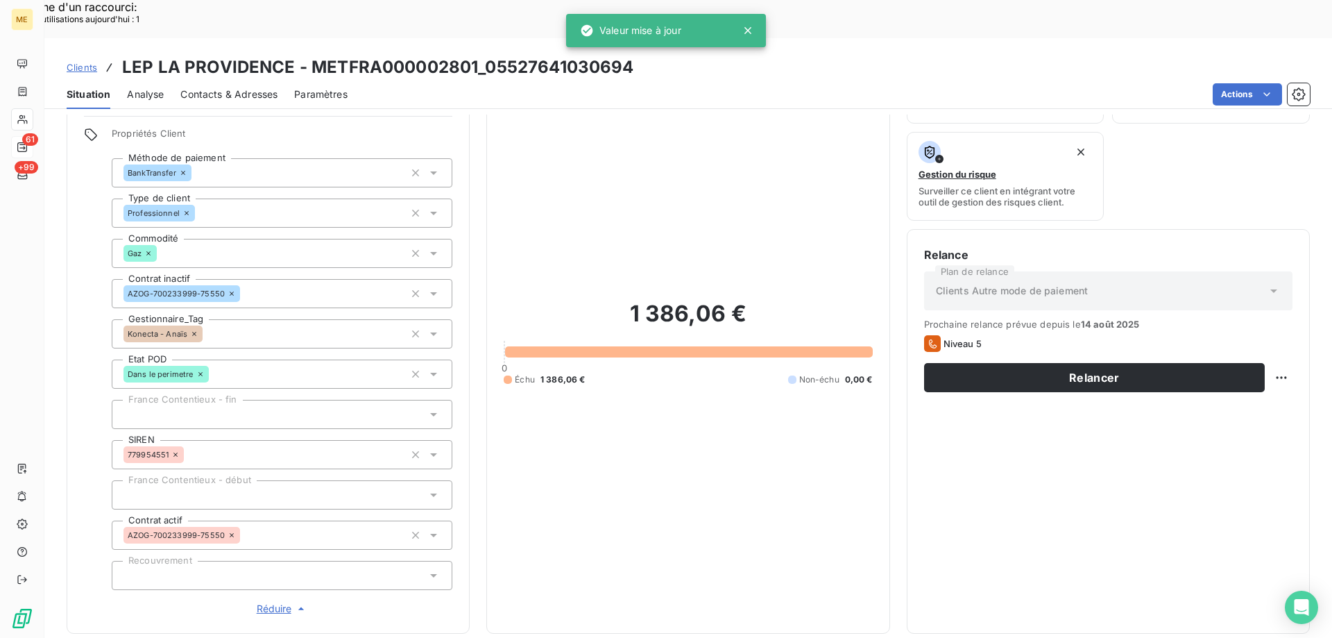
type input "ko"
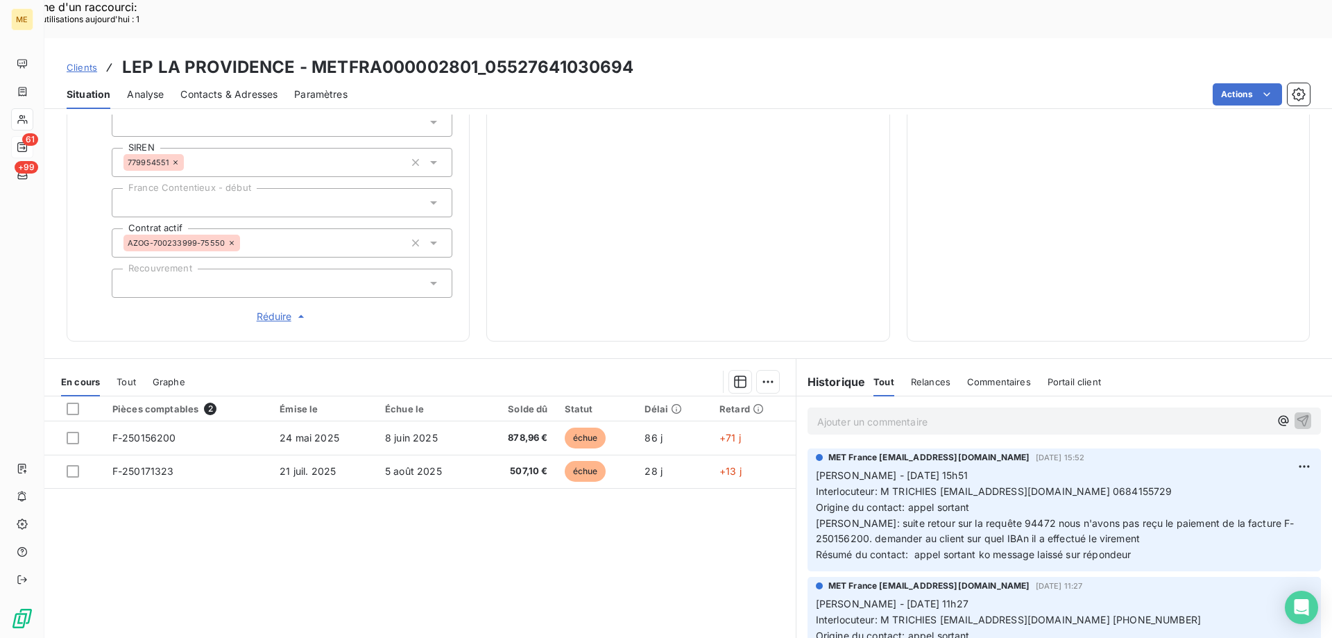
scroll to position [400, 0]
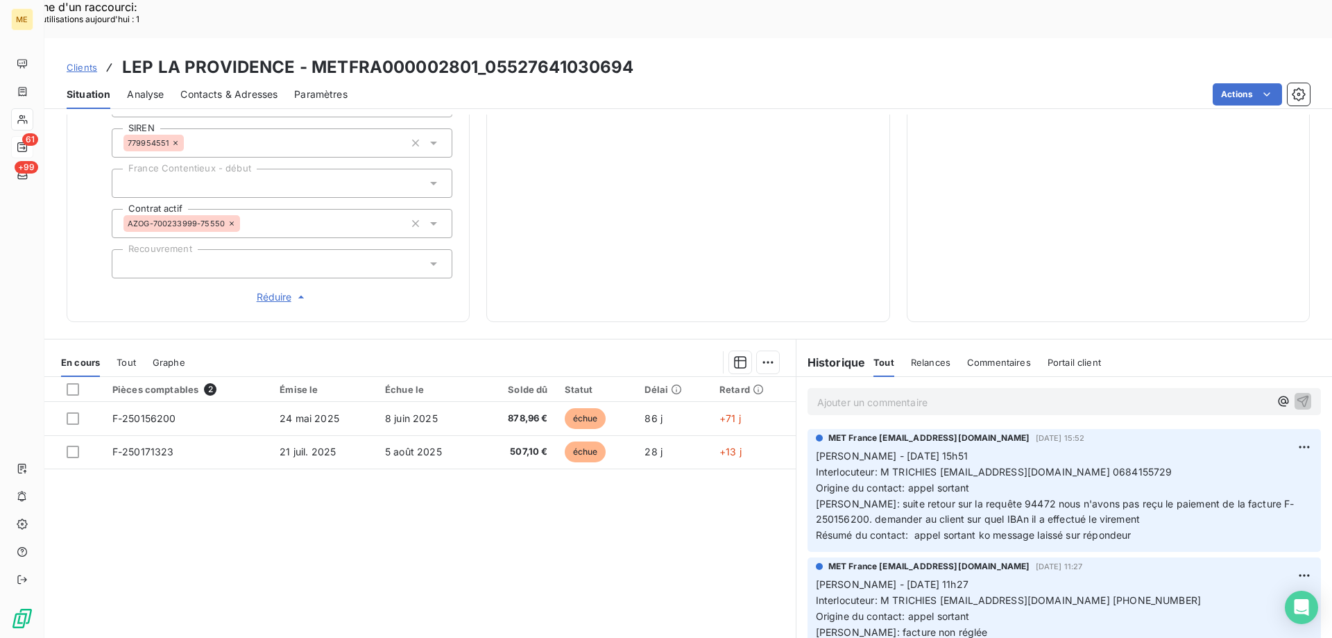
click at [900, 393] on p "Ajouter un commentaire ﻿" at bounding box center [1043, 401] width 452 height 17
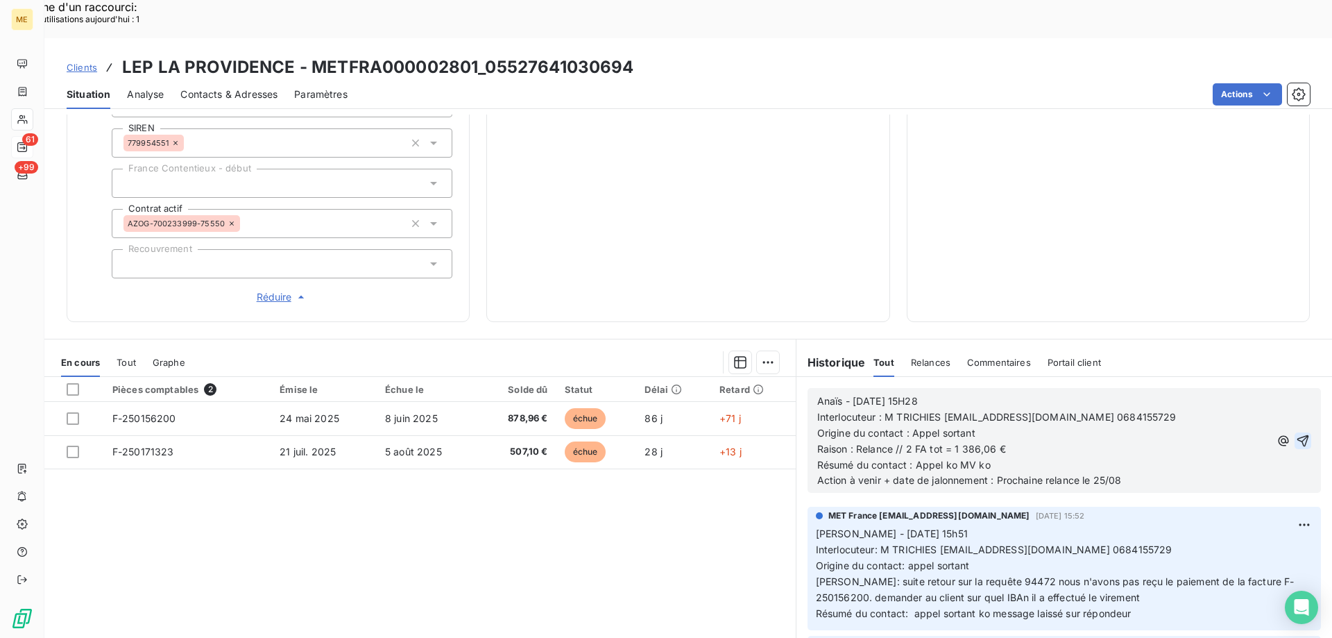
click at [1296, 434] on icon "button" at bounding box center [1303, 441] width 14 height 14
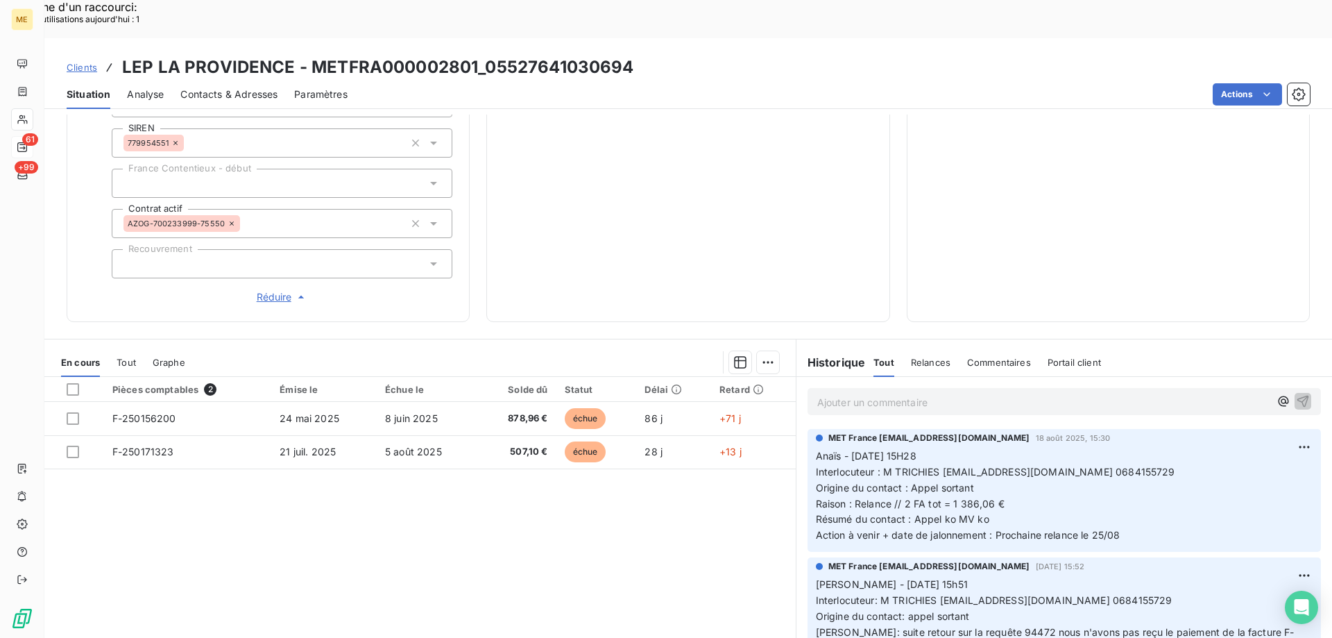
scroll to position [0, 0]
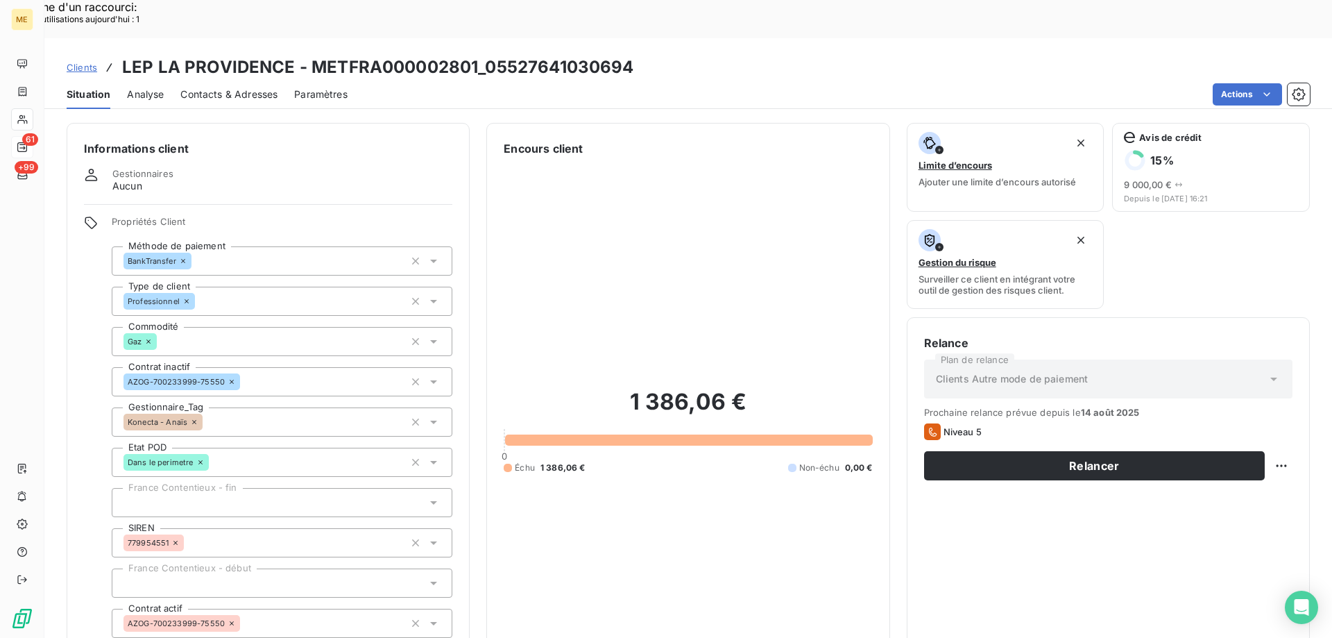
click at [1256, 459] on div "Replanifier cette action" at bounding box center [1214, 458] width 124 height 22
select select "7"
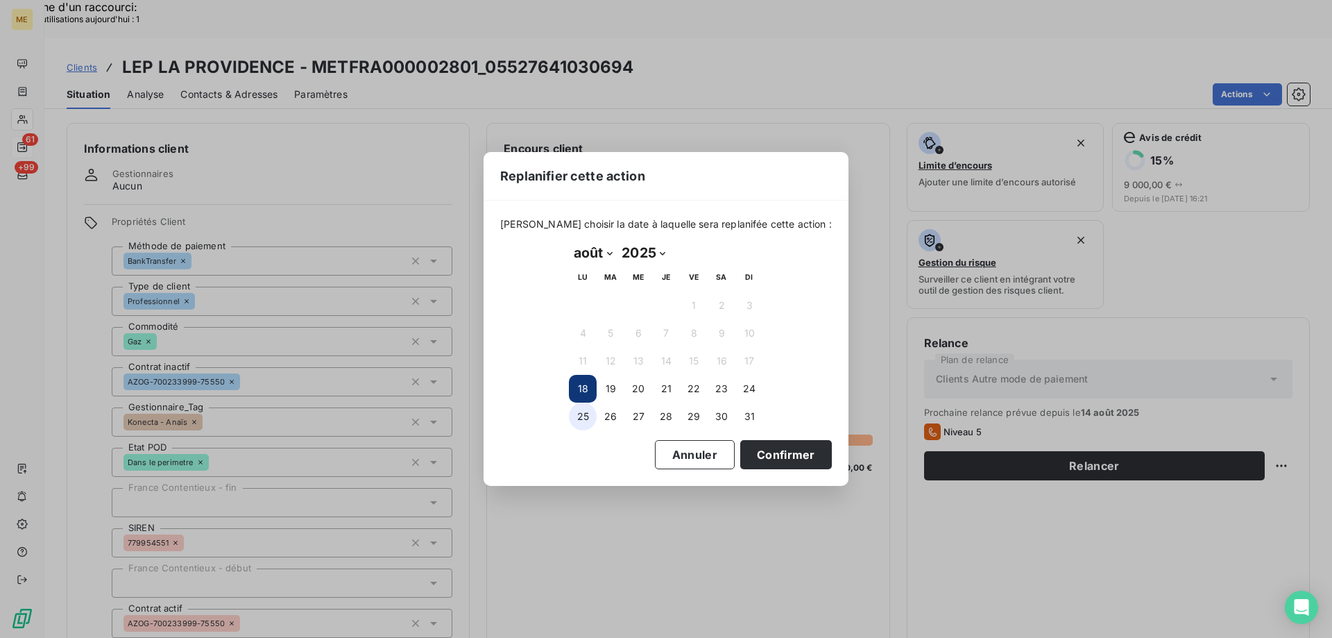
click at [581, 422] on button "25" at bounding box center [583, 416] width 28 height 28
click at [778, 452] on button "Confirmer" at bounding box center [786, 454] width 92 height 29
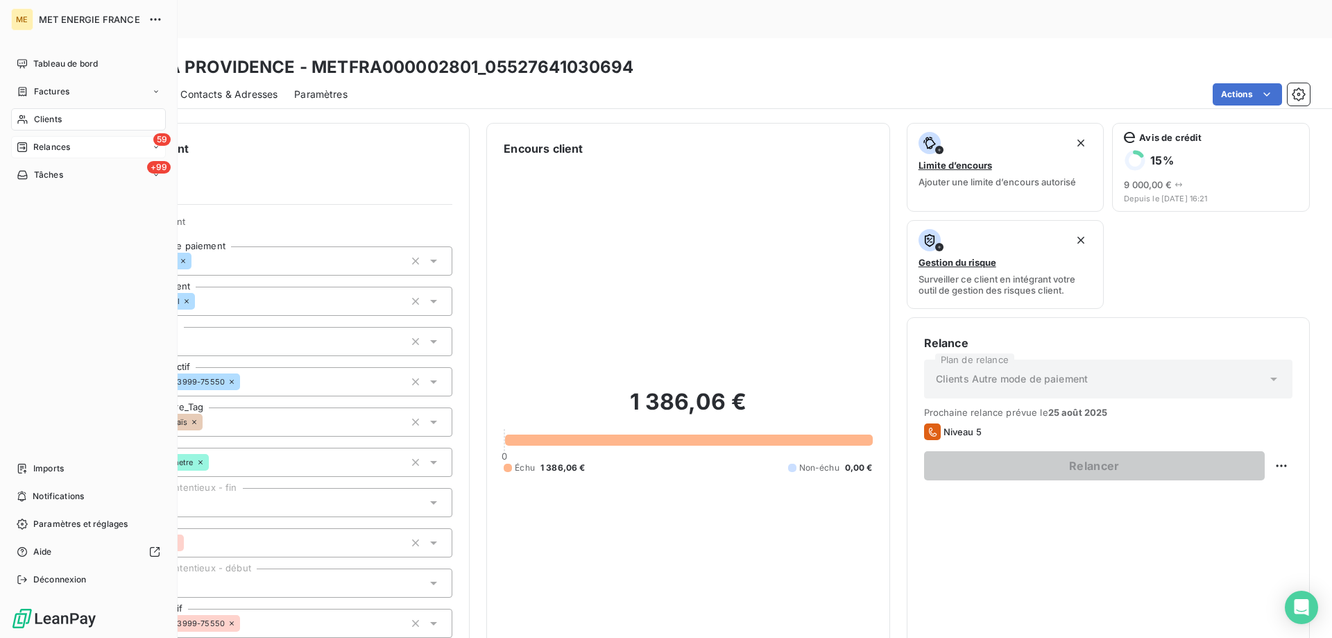
click at [43, 151] on span "Relances" at bounding box center [51, 147] width 37 height 12
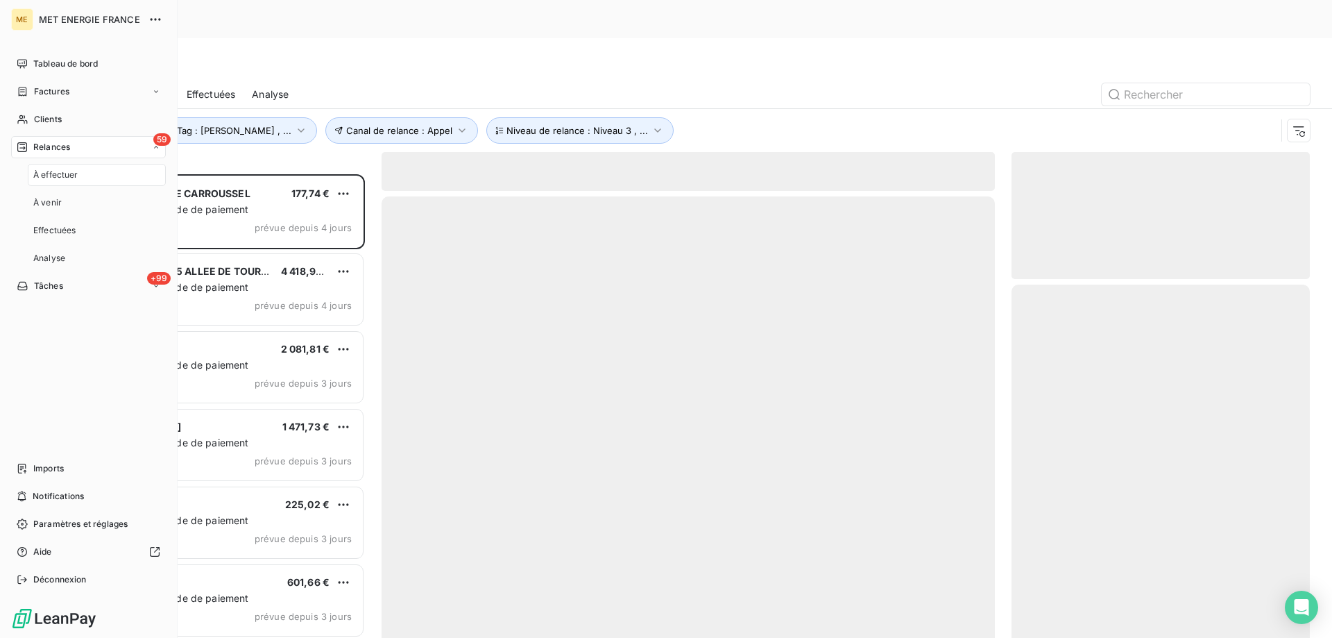
scroll to position [491, 288]
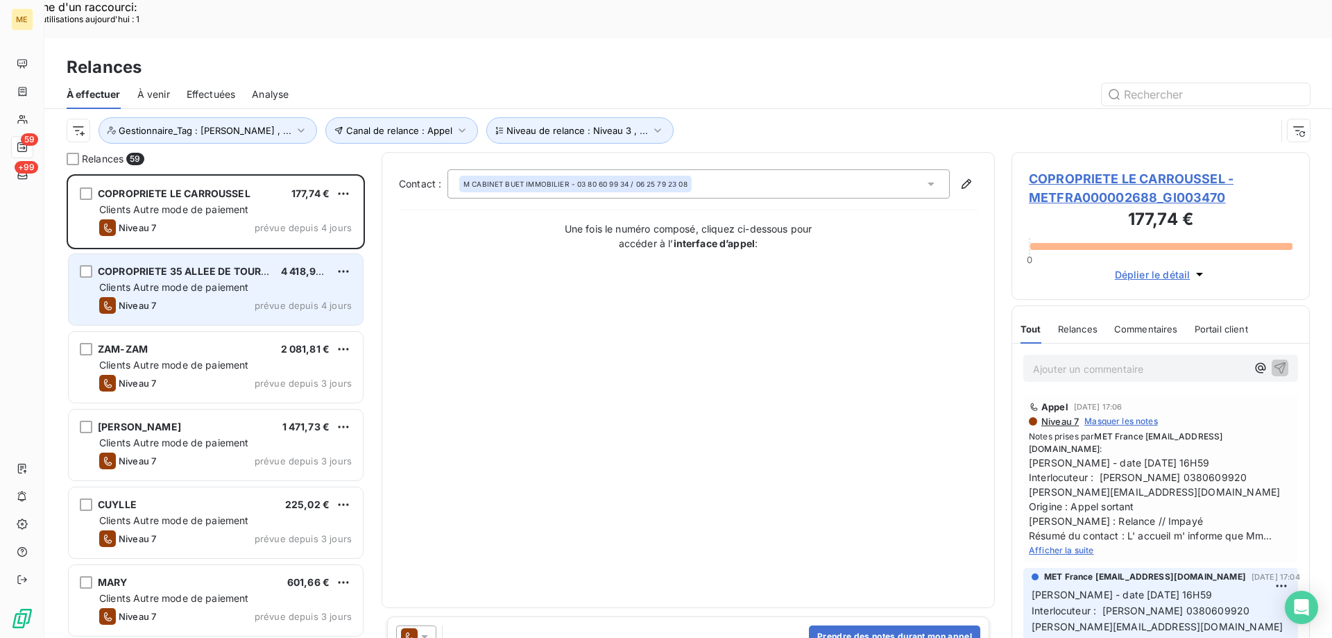
click at [151, 264] on div "COPROPRIETE 35 ALLEE DE TOURNY" at bounding box center [184, 271] width 172 height 14
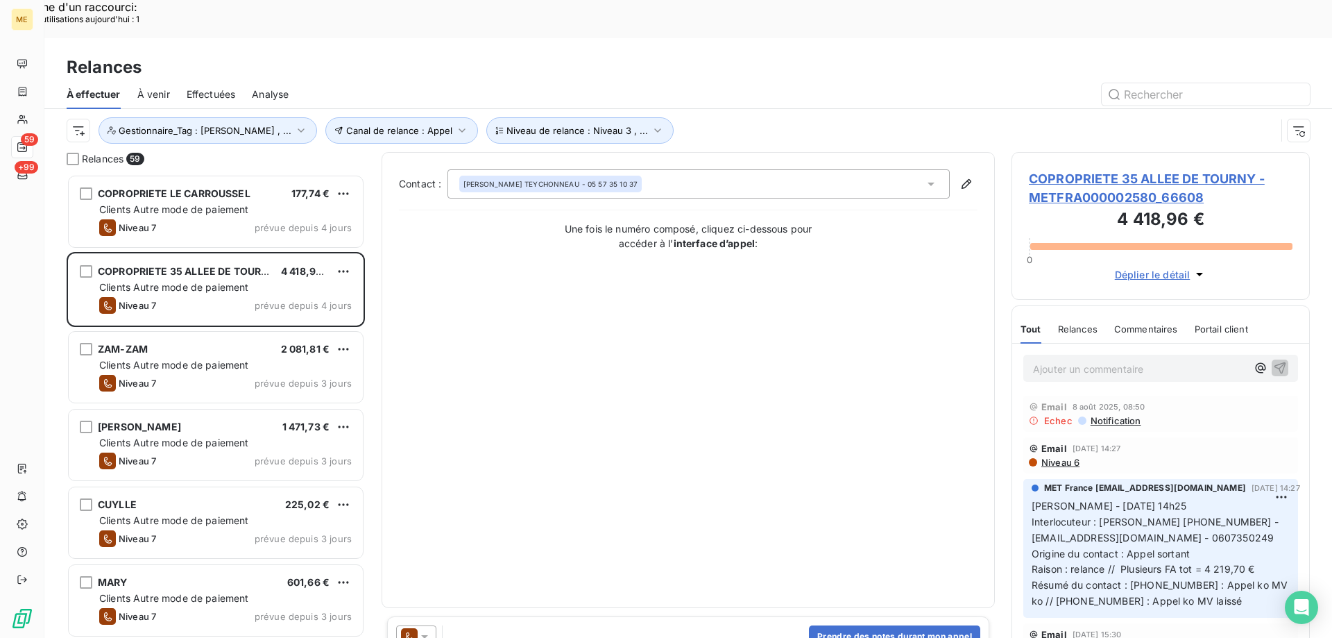
click at [1061, 169] on span "COPROPRIETE 35 ALLEE DE TOURNY - METFRA000002580_66608" at bounding box center [1161, 187] width 264 height 37
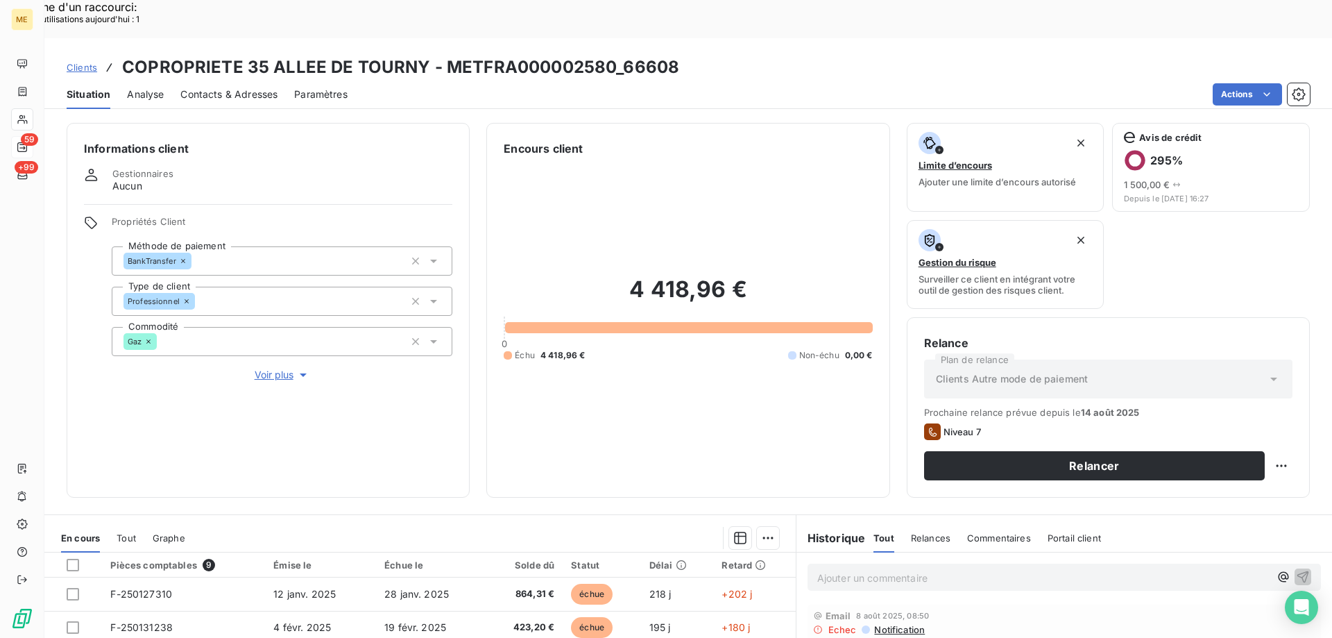
click at [268, 368] on span "Voir plus" at bounding box center [282, 375] width 55 height 14
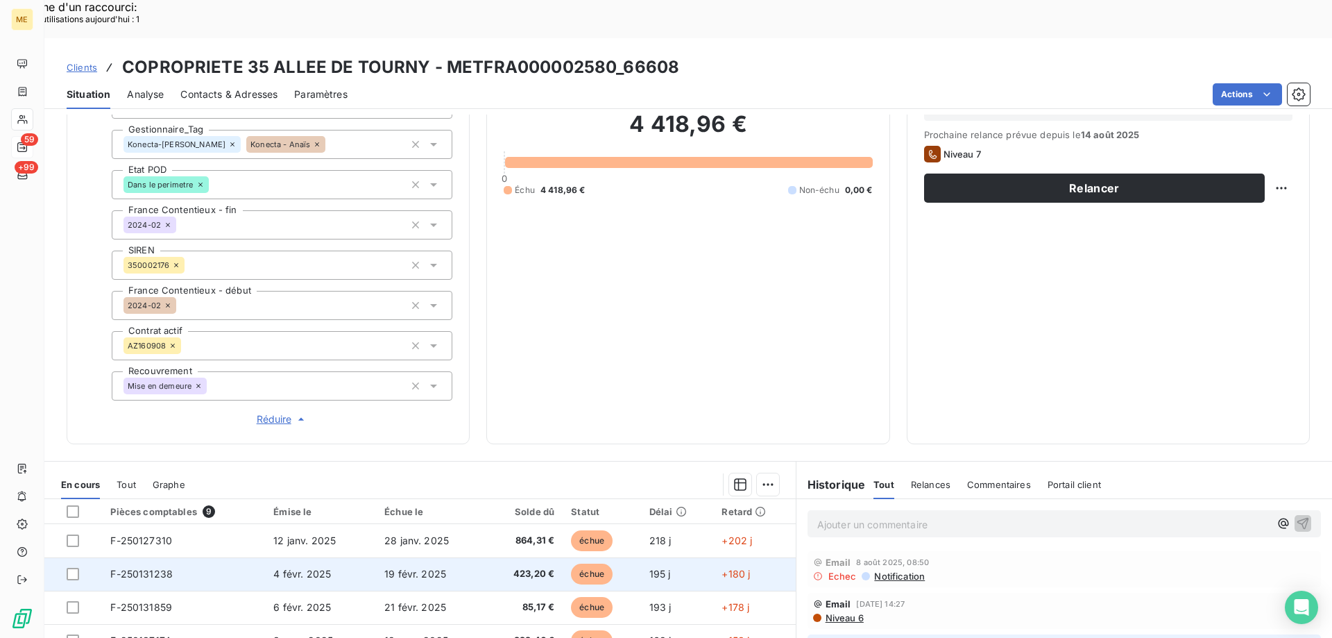
scroll to position [400, 0]
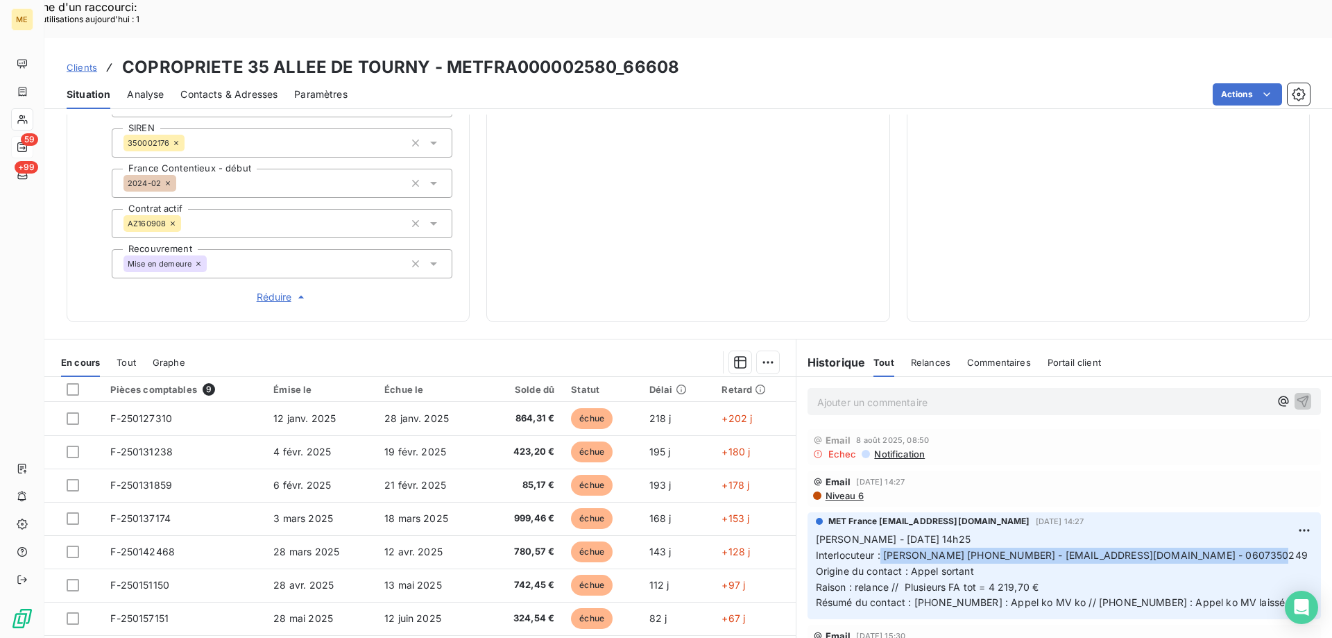
drag, startPoint x: 875, startPoint y: 506, endPoint x: 1240, endPoint y: 502, distance: 364.9
click at [1240, 531] on p "[PERSON_NAME] - [DATE] 14h25 Interlocuteur : [PERSON_NAME] [PHONE_NUMBER] - [EM…" at bounding box center [1064, 570] width 497 height 79
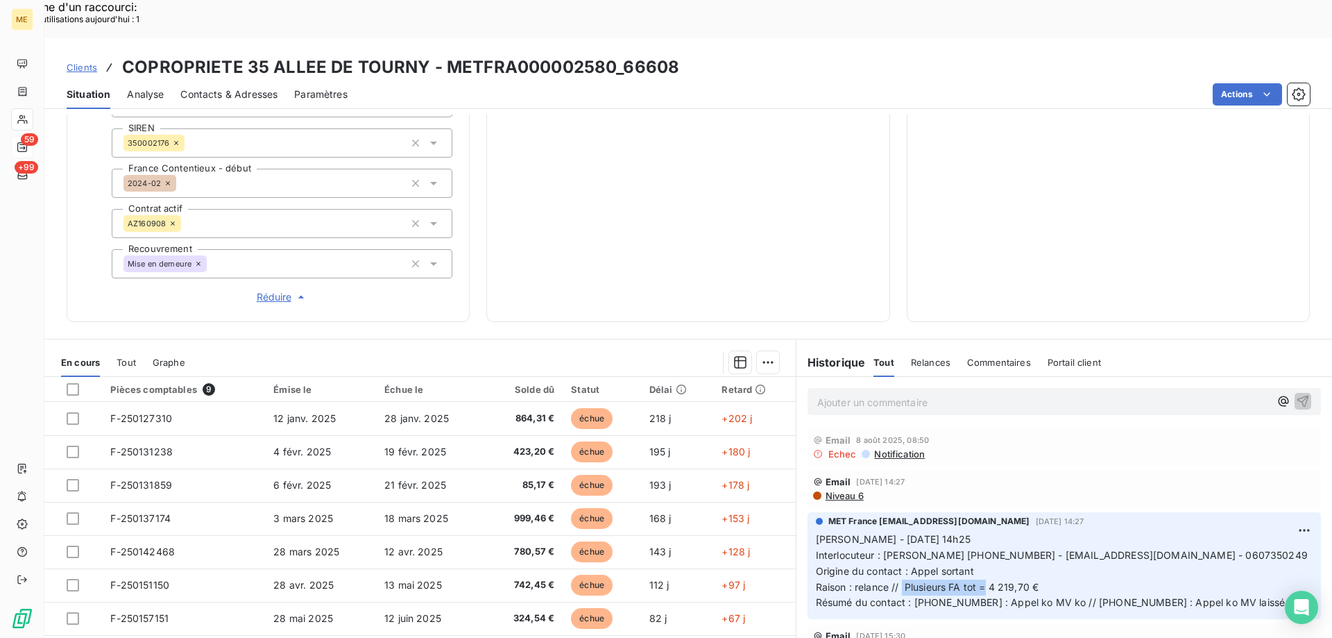
drag, startPoint x: 896, startPoint y: 538, endPoint x: 980, endPoint y: 539, distance: 83.9
click at [980, 581] on span "Raison : relance // Plusieurs FA tot = 4 219,70 €" at bounding box center [927, 587] width 223 height 12
click at [1066, 538] on p "[PERSON_NAME] - [DATE] 14h25 Interlocuteur : [PERSON_NAME] [PHONE_NUMBER] - [EM…" at bounding box center [1064, 570] width 497 height 79
drag, startPoint x: 898, startPoint y: 538, endPoint x: 1113, endPoint y: 539, distance: 214.4
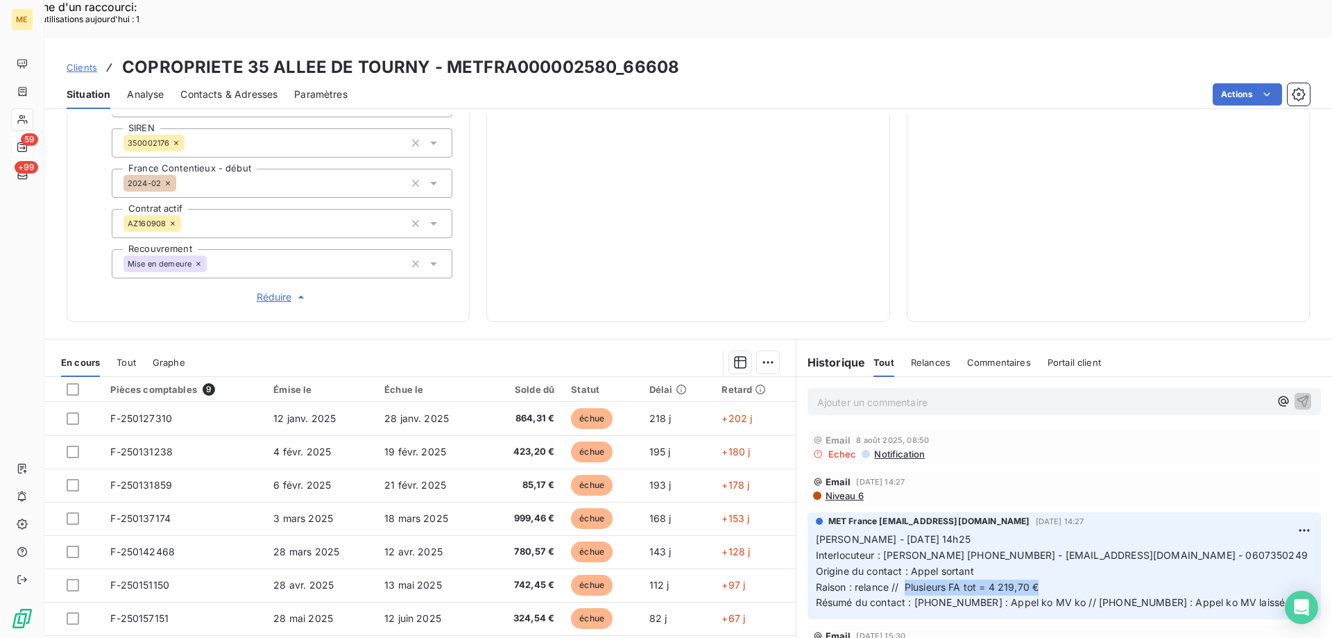
click at [1113, 539] on p "[PERSON_NAME] - [DATE] 14h25 Interlocuteur : [PERSON_NAME] [PHONE_NUMBER] - [EM…" at bounding box center [1064, 570] width 497 height 79
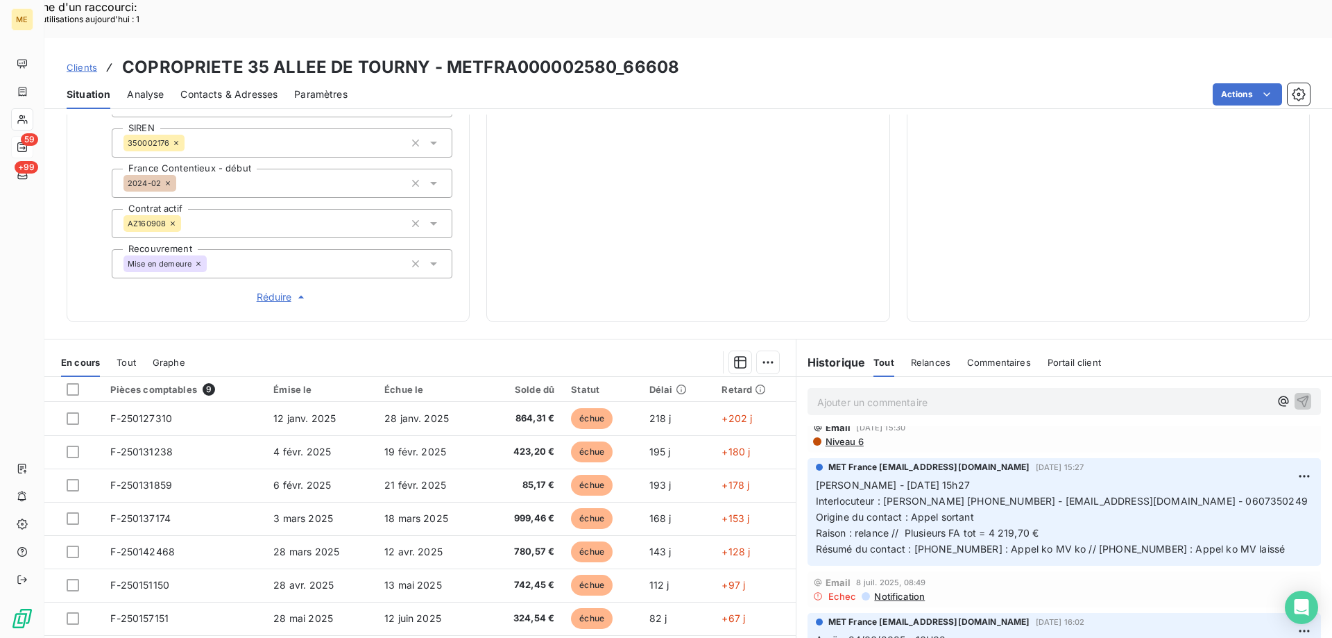
scroll to position [0, 0]
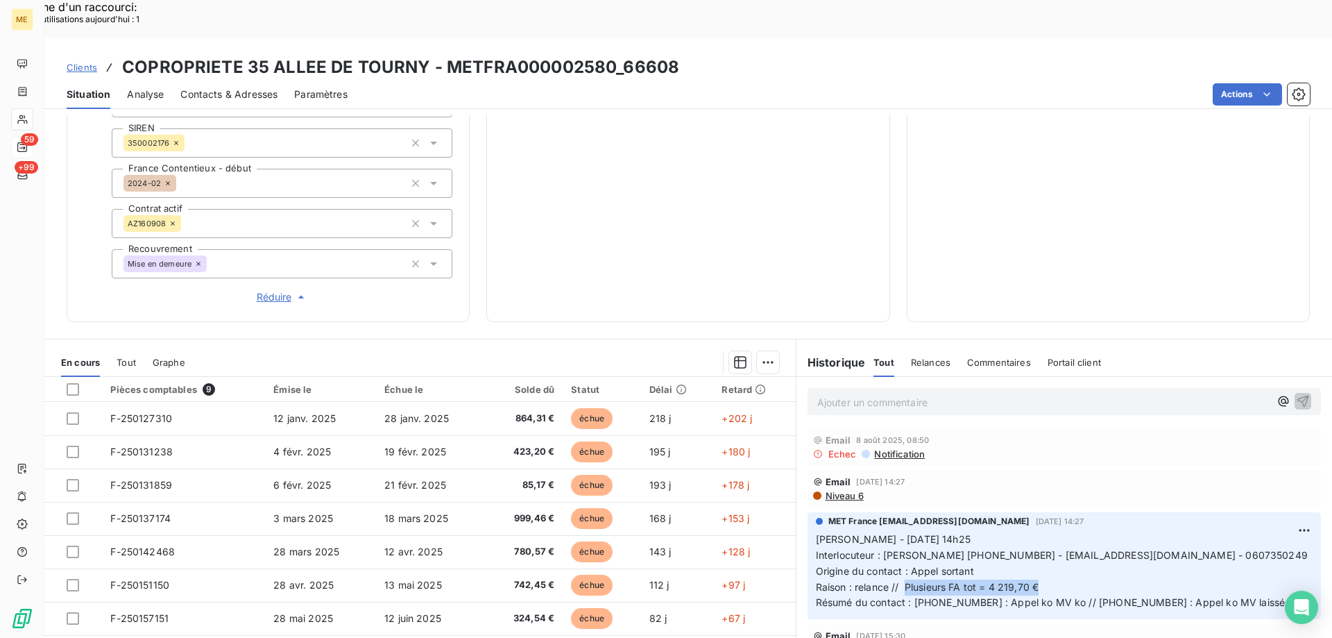
click at [1024, 549] on span "Interlocuteur : [PERSON_NAME] [PHONE_NUMBER] - [EMAIL_ADDRESS][DOMAIN_NAME] - 0…" at bounding box center [1062, 555] width 492 height 12
click at [678, 55] on div "Clients COPROPRIETE 35 ALLEE DE TOURNY - METFRA000002580_66608" at bounding box center [688, 67] width 1288 height 25
click at [667, 55] on h3 "COPROPRIETE 35 ALLEE DE TOURNY - METFRA000002580_66608" at bounding box center [400, 67] width 557 height 25
drag, startPoint x: 674, startPoint y: 31, endPoint x: 617, endPoint y: 30, distance: 56.9
click at [617, 55] on div "Clients COPROPRIETE 35 ALLEE DE TOURNY - METFRA000002580_66608" at bounding box center [688, 67] width 1288 height 25
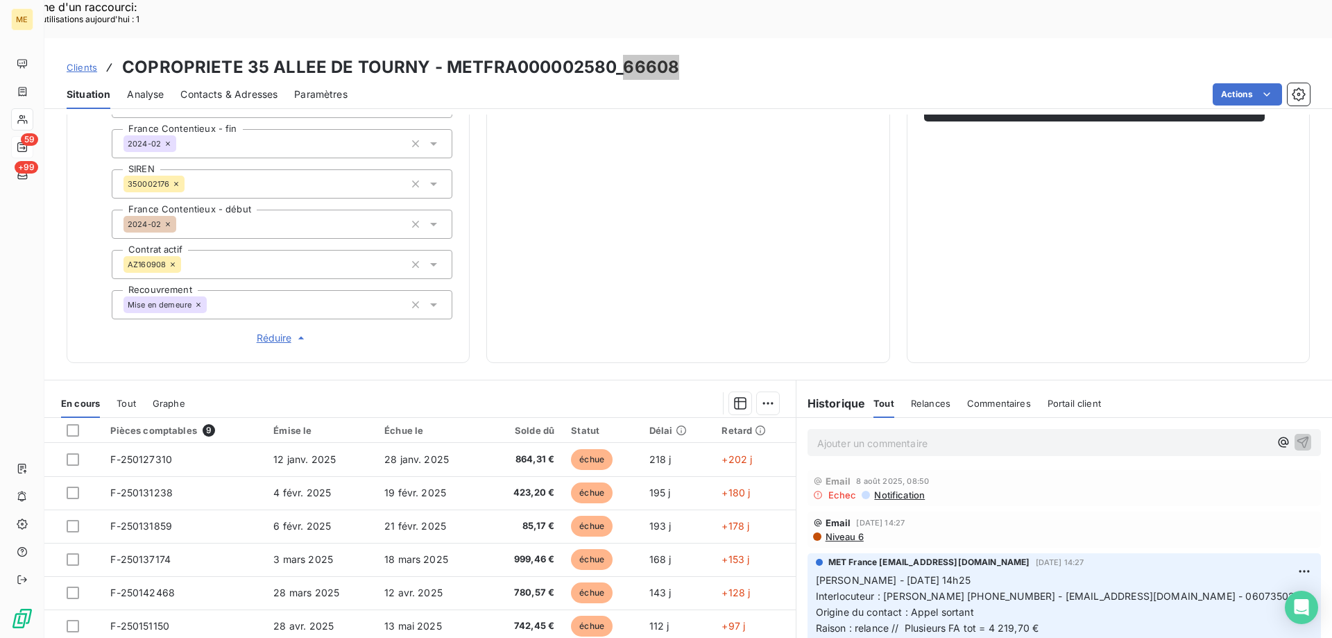
scroll to position [330, 0]
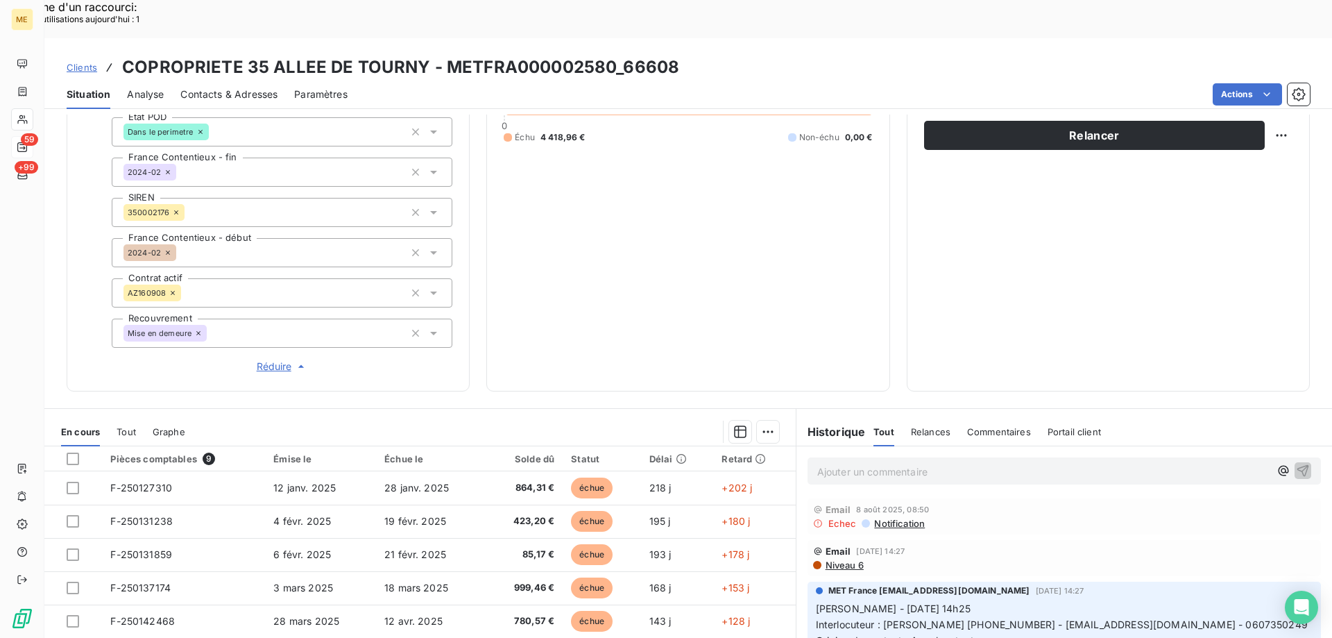
click at [905, 463] on p "Ajouter un commentaire ﻿" at bounding box center [1043, 471] width 452 height 17
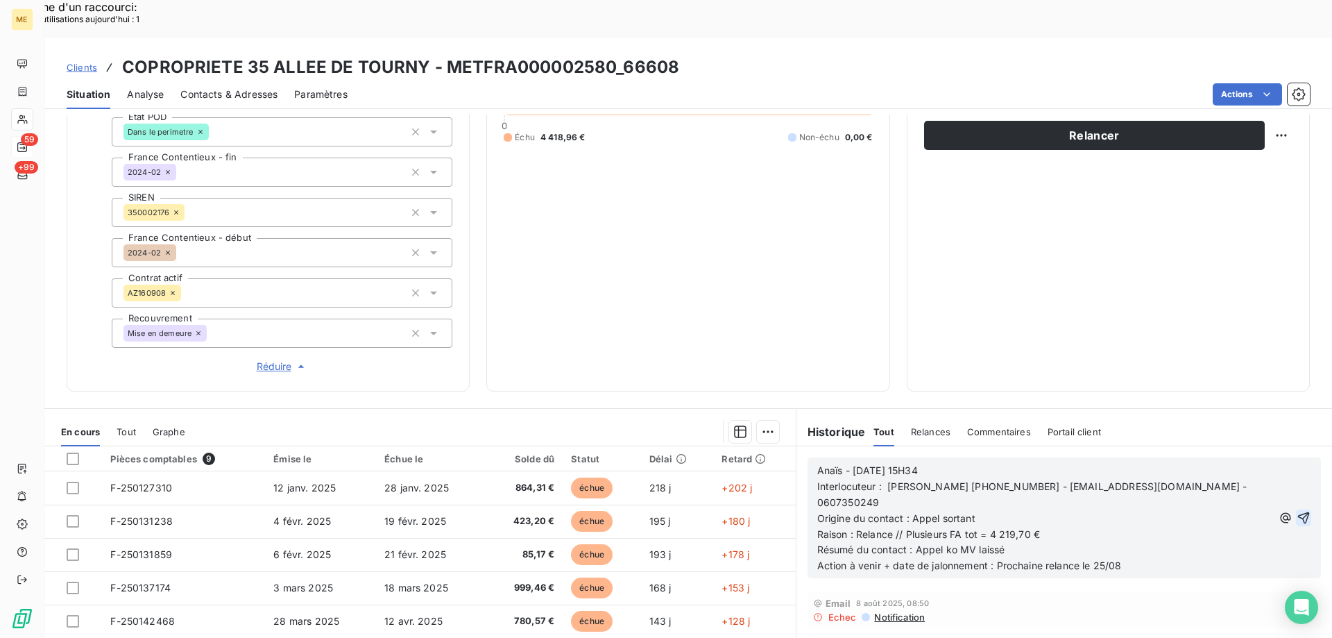
click at [1297, 511] on icon "button" at bounding box center [1304, 518] width 14 height 14
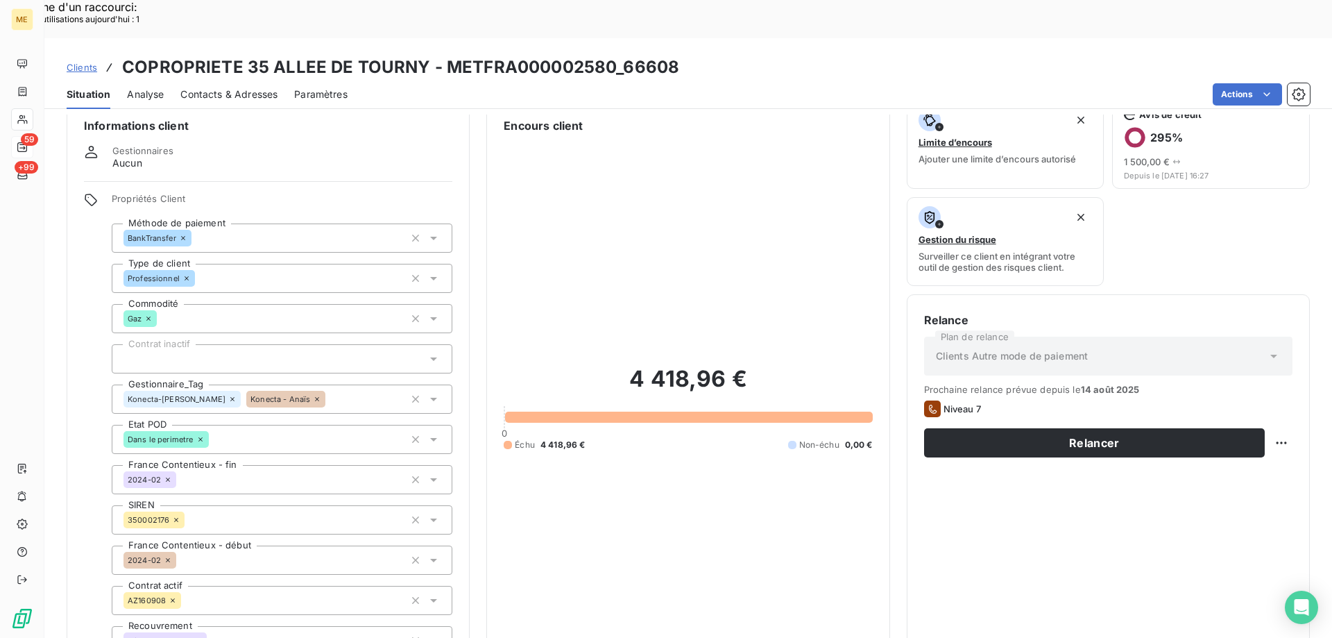
scroll to position [0, 0]
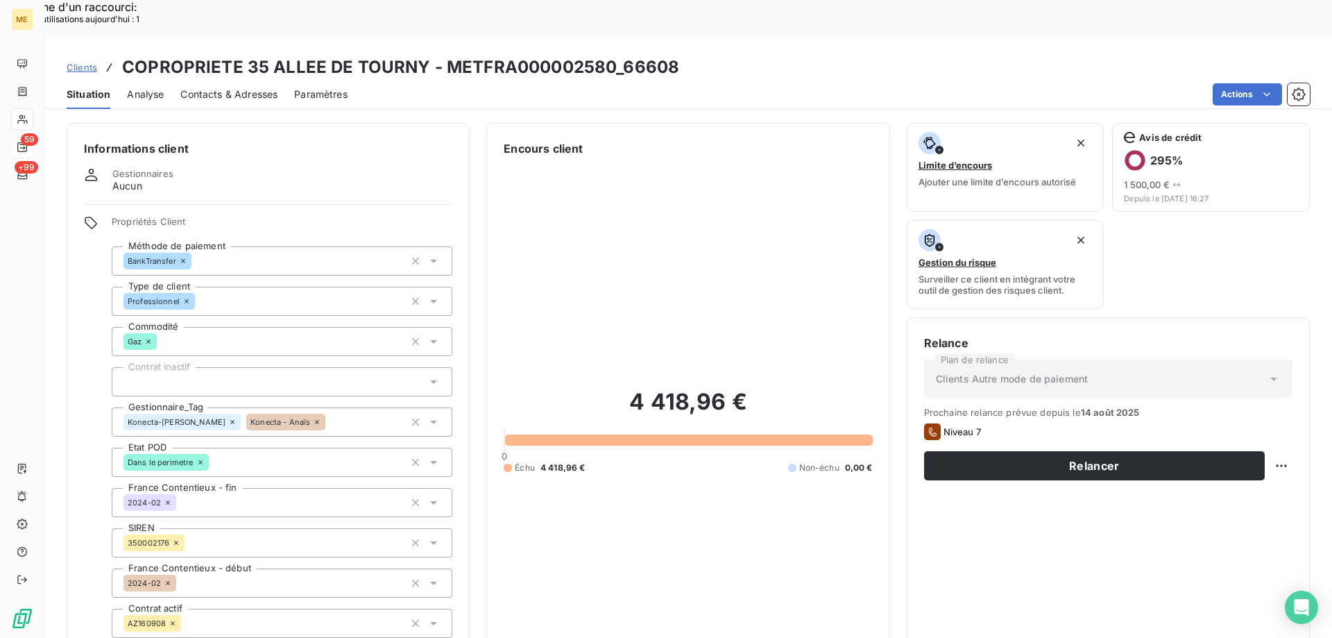
drag, startPoint x: 1251, startPoint y: 452, endPoint x: 1249, endPoint y: 463, distance: 10.6
click at [1251, 454] on div "Replanifier cette action" at bounding box center [1214, 458] width 124 height 22
select select "7"
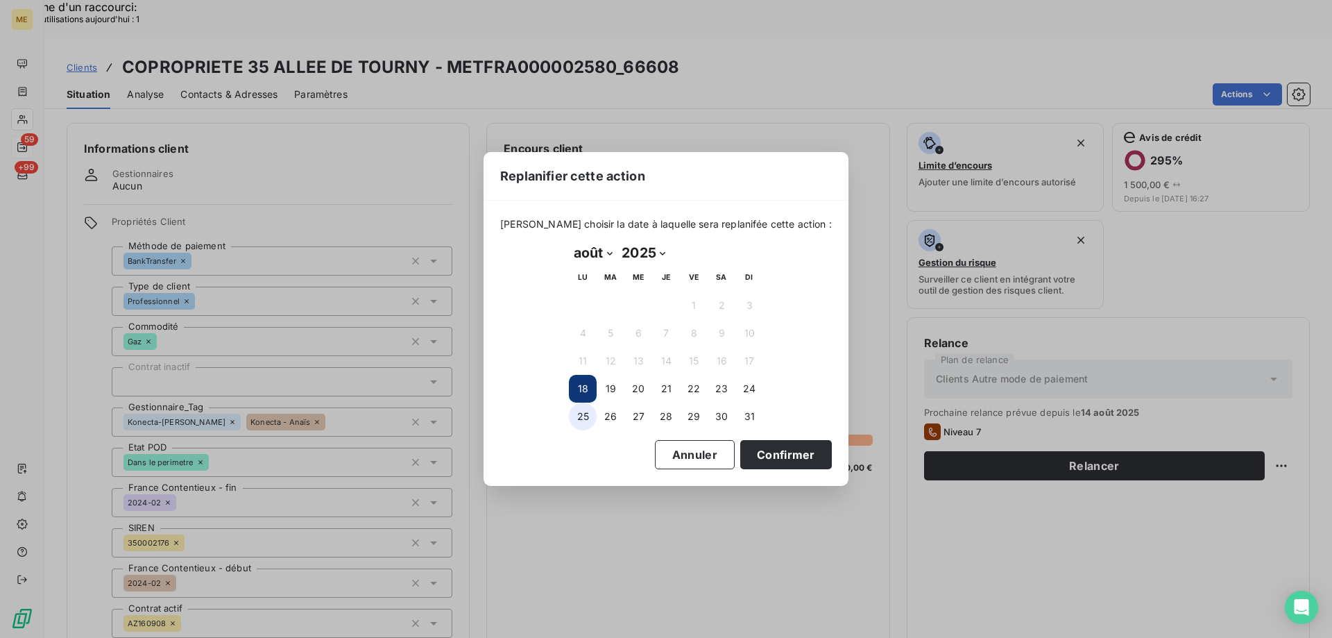
click at [582, 426] on button "25" at bounding box center [583, 416] width 28 height 28
drag, startPoint x: 771, startPoint y: 443, endPoint x: 762, endPoint y: 477, distance: 35.2
click at [771, 446] on button "Confirmer" at bounding box center [786, 454] width 92 height 29
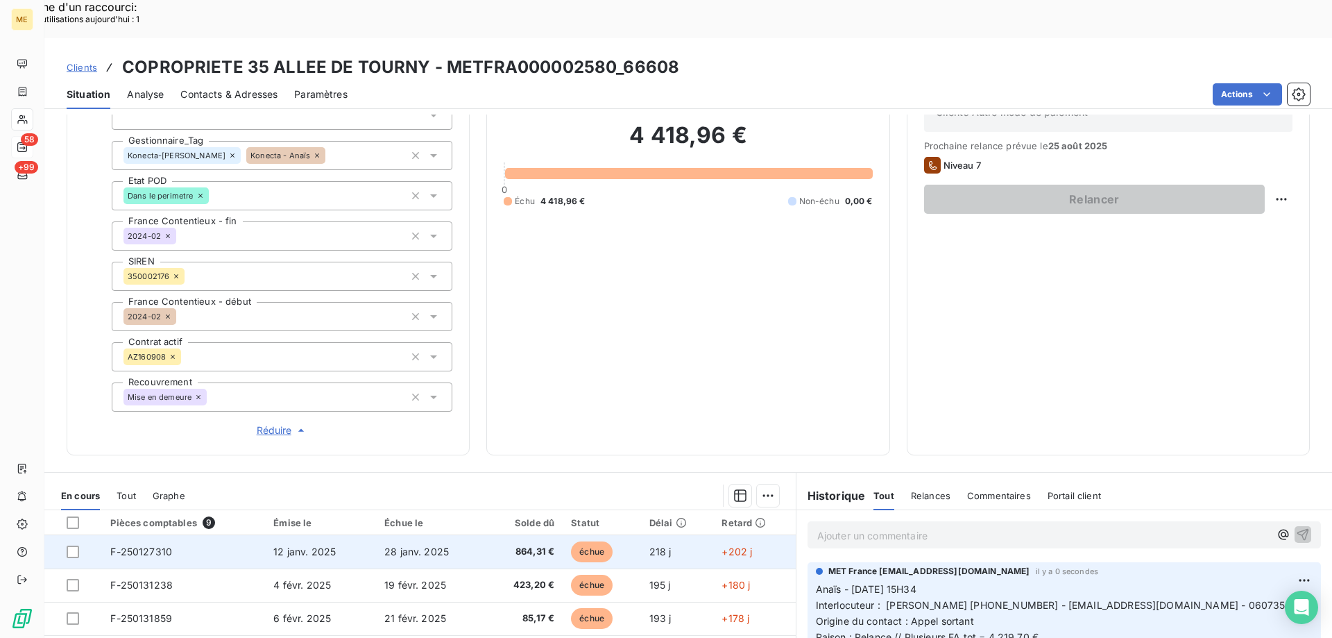
scroll to position [277, 0]
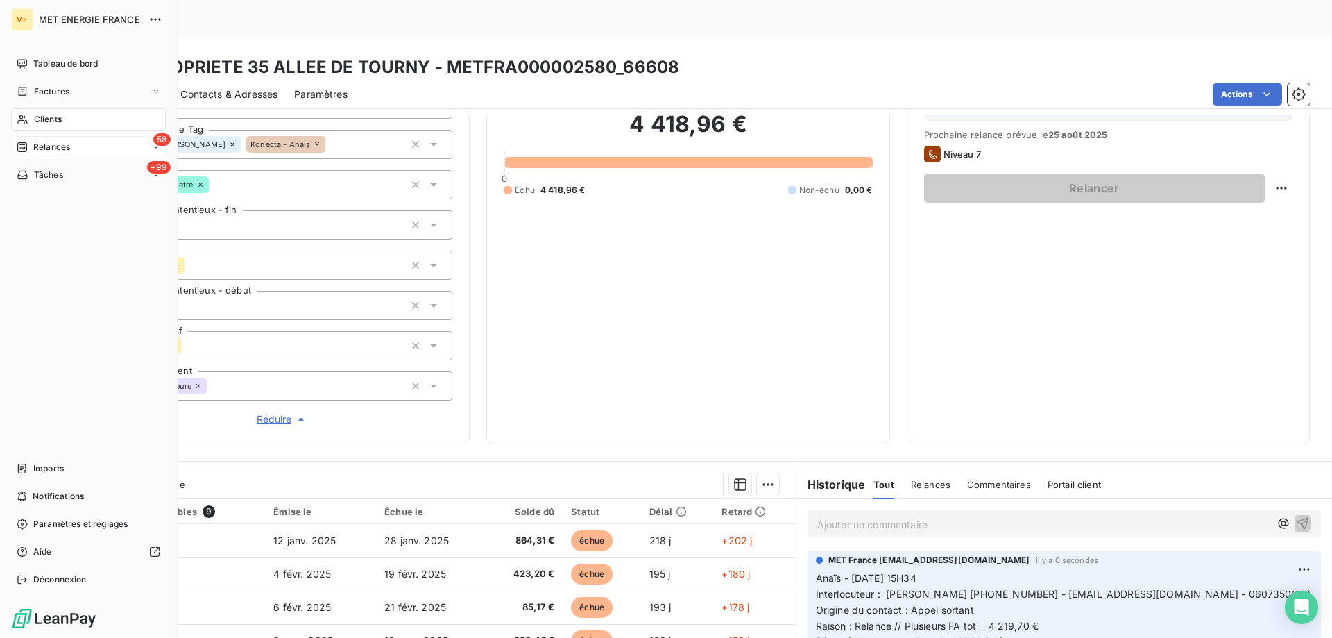
click at [10, 149] on div "ME MET ENERGIE FRANCE Tableau de bord Factures Clients 58 Relances +99 Tâches I…" at bounding box center [89, 319] width 178 height 638
click at [26, 146] on icon at bounding box center [22, 147] width 11 height 11
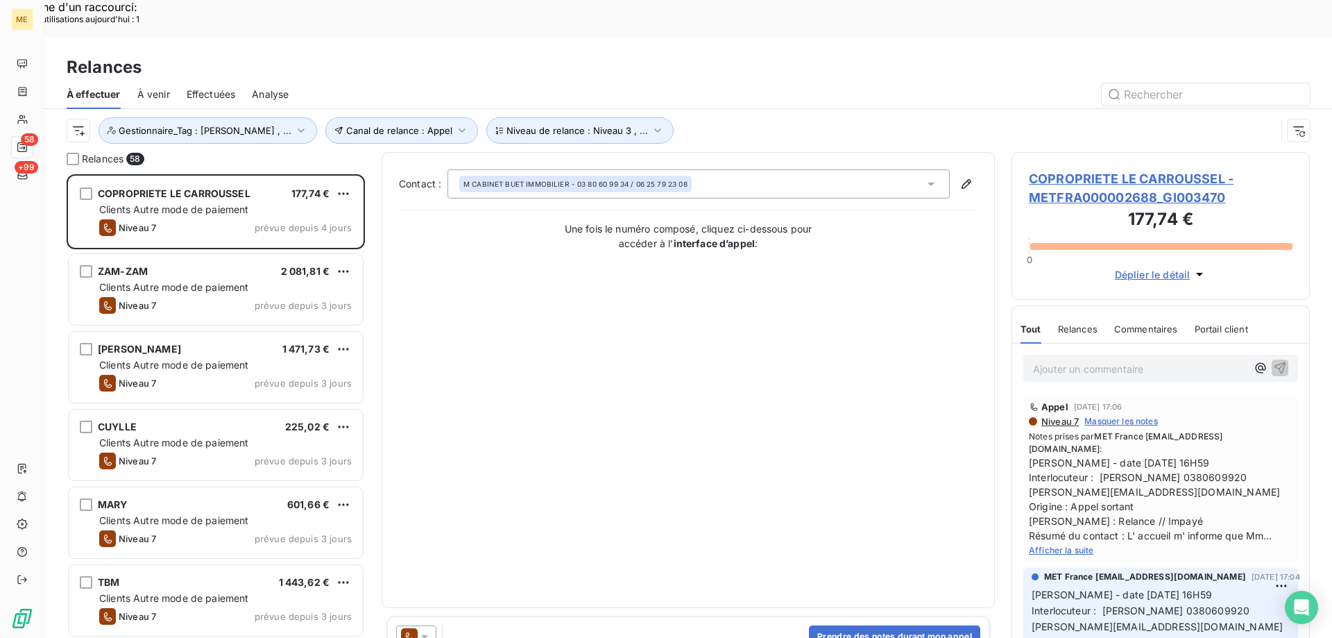
scroll to position [491, 288]
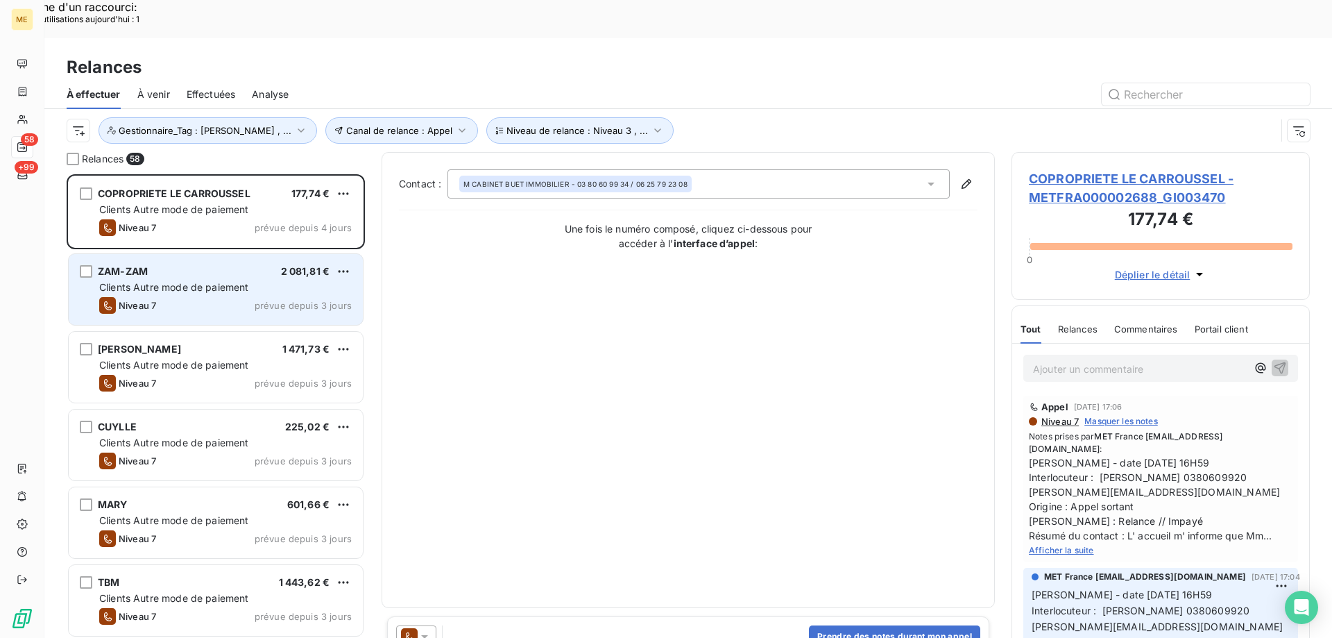
click at [188, 281] on span "Clients Autre mode de paiement" at bounding box center [174, 287] width 150 height 12
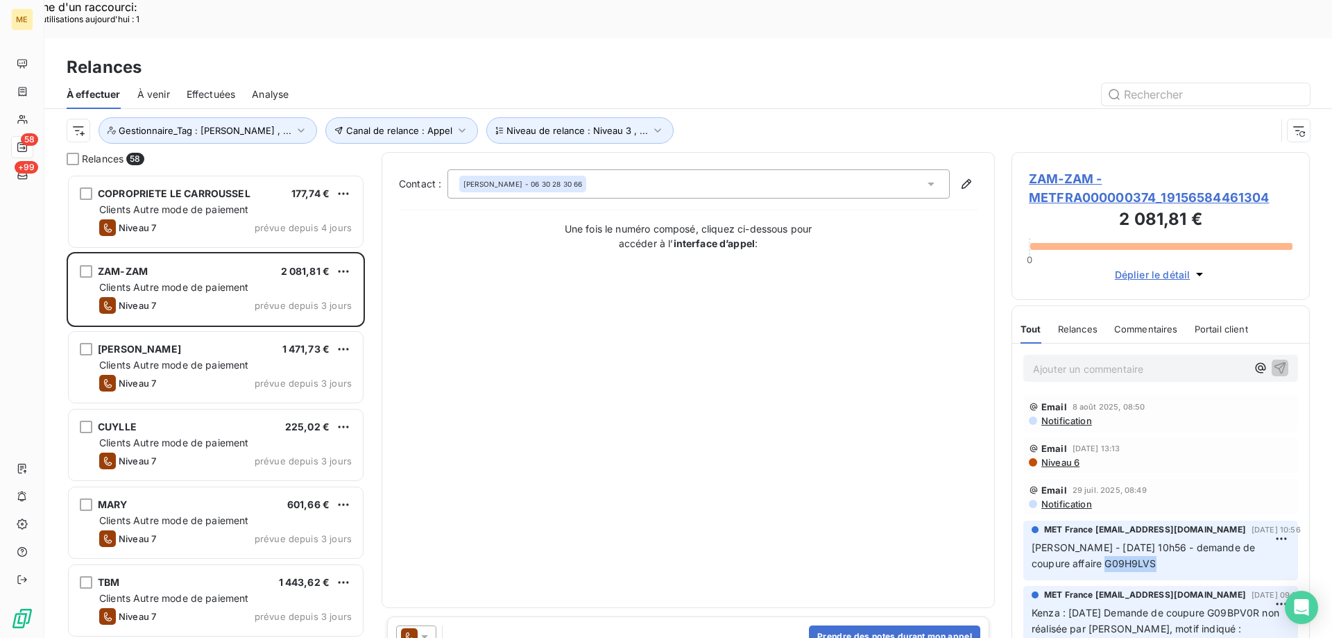
drag, startPoint x: 1115, startPoint y: 520, endPoint x: 1064, endPoint y: 524, distance: 50.8
click at [1064, 541] on span "[PERSON_NAME] - [DATE] 10h56 - demande de coupure affaire G09H9LVS" at bounding box center [1145, 555] width 226 height 28
click at [1088, 169] on span "ZAM-ZAM - METFRA000000374_19156584461304" at bounding box center [1161, 187] width 264 height 37
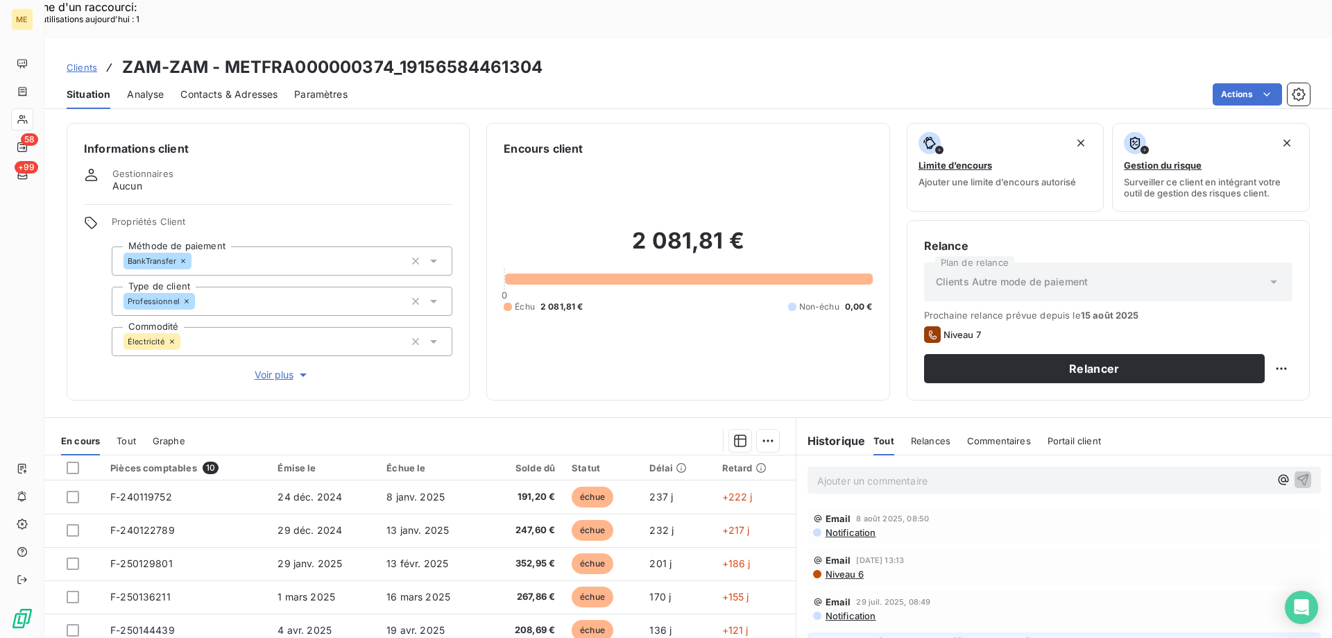
scroll to position [88, 0]
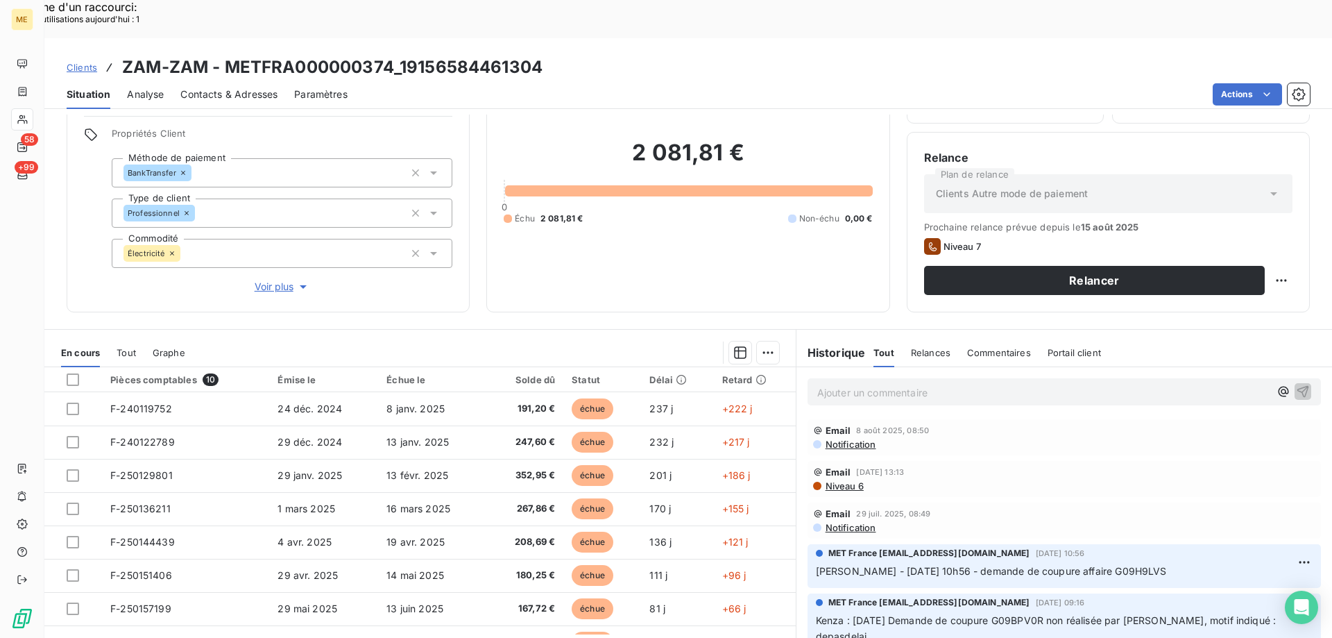
click at [266, 280] on span "Voir plus" at bounding box center [282, 287] width 55 height 14
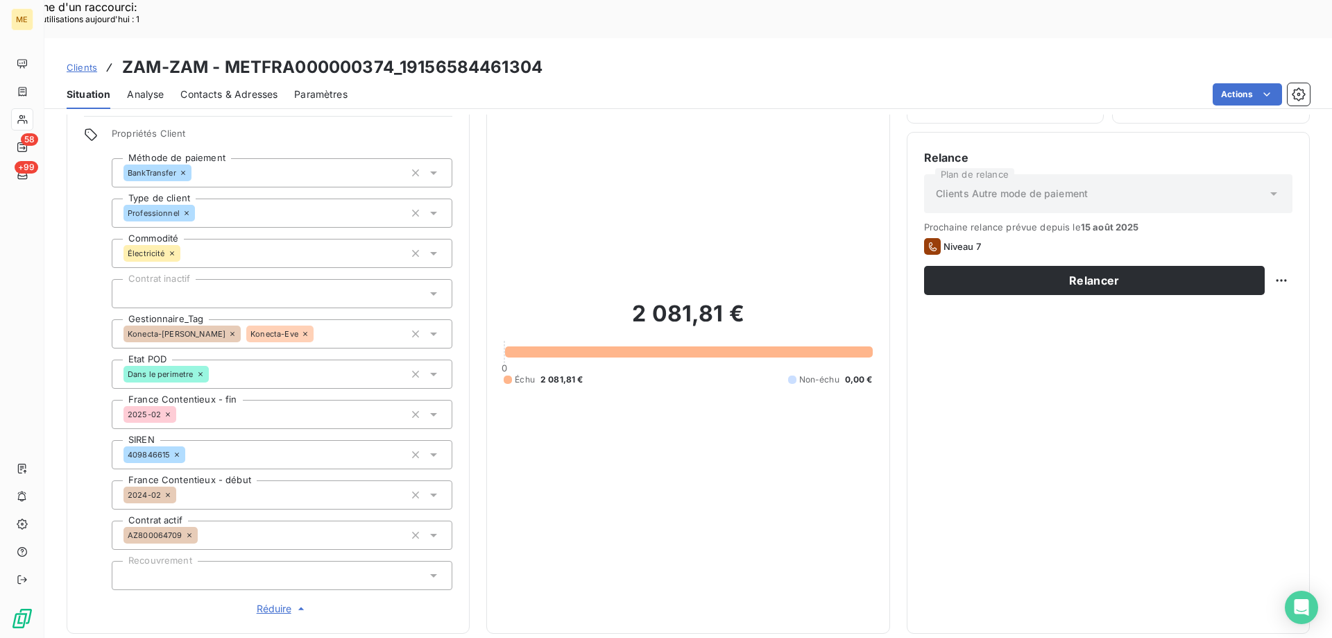
click at [274, 601] on span "Réduire" at bounding box center [282, 608] width 51 height 14
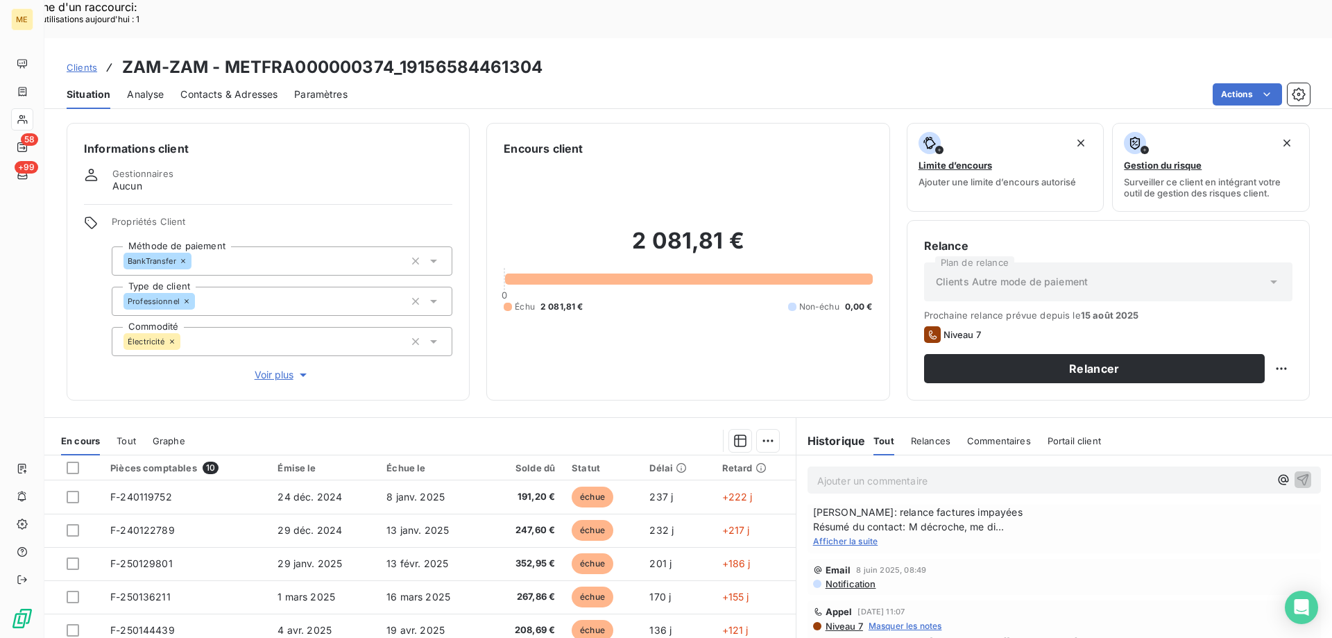
scroll to position [416, 0]
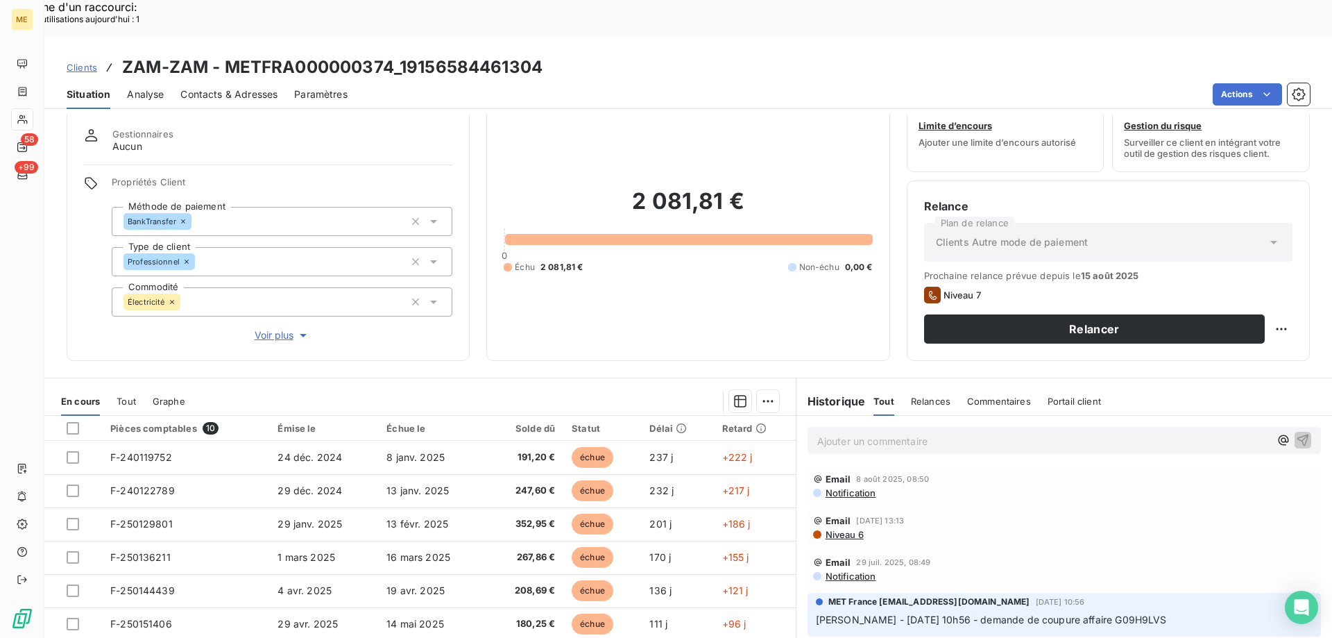
scroll to position [88, 0]
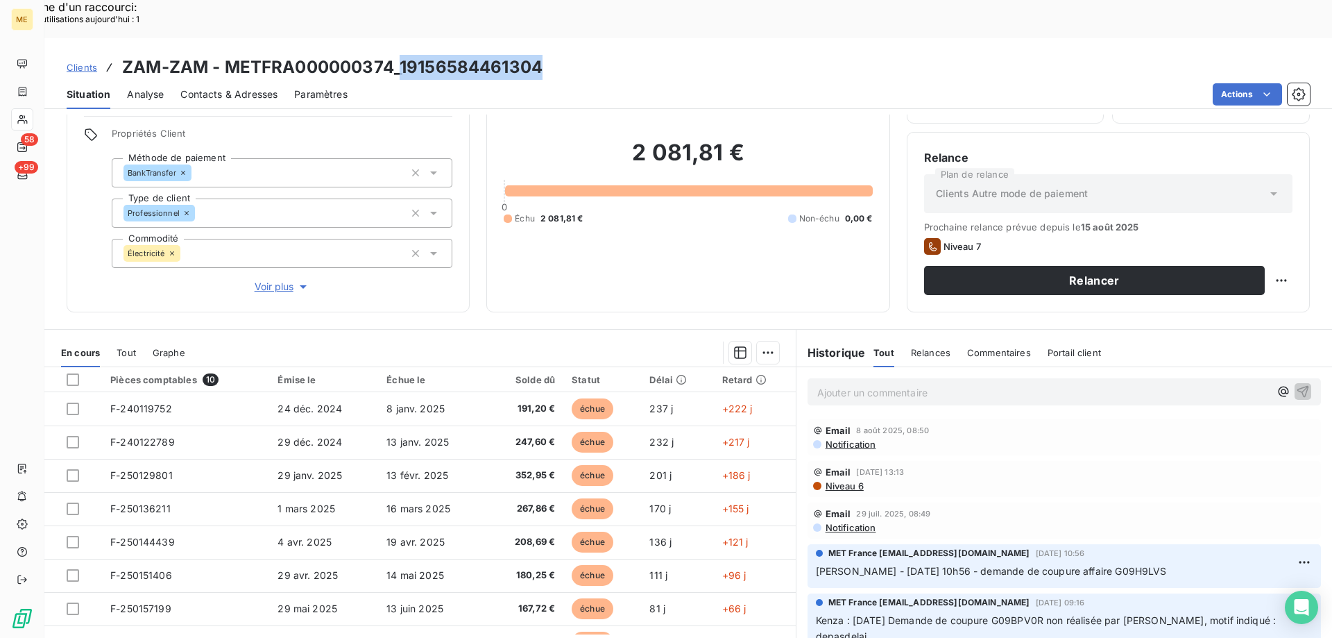
drag, startPoint x: 545, startPoint y: 26, endPoint x: 402, endPoint y: 32, distance: 142.3
click at [402, 55] on div "Clients ZAM-ZAM - METFRA000000374_19156584461304" at bounding box center [688, 67] width 1288 height 25
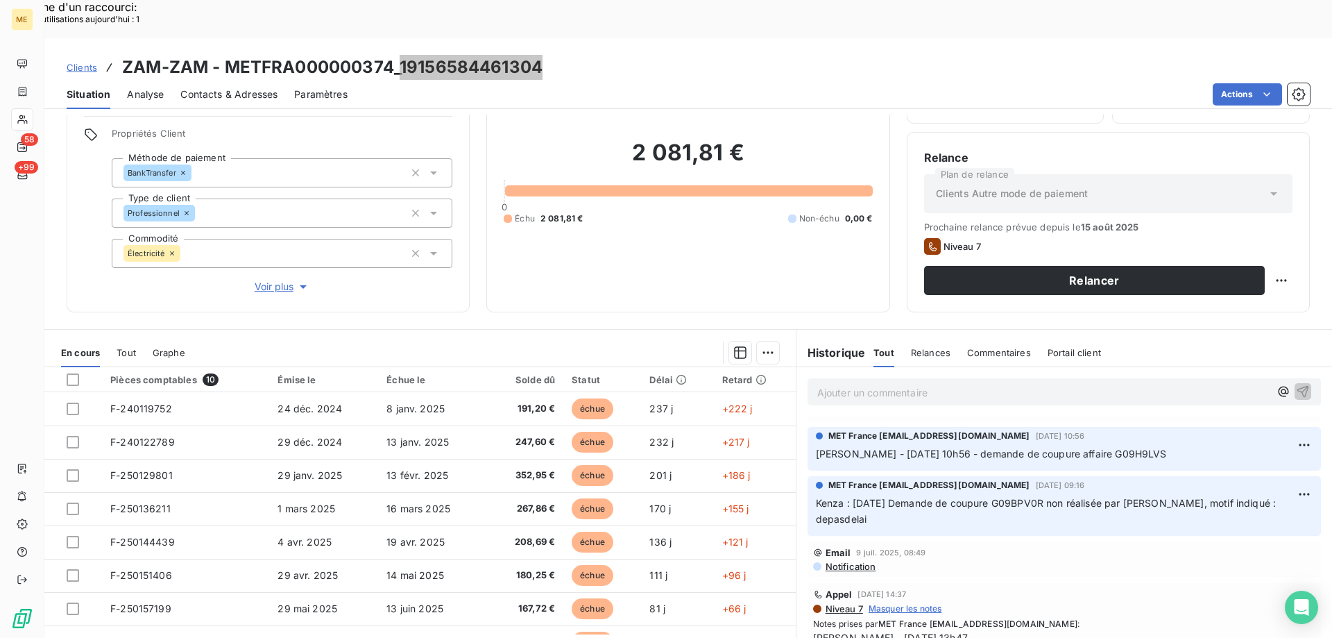
scroll to position [277, 0]
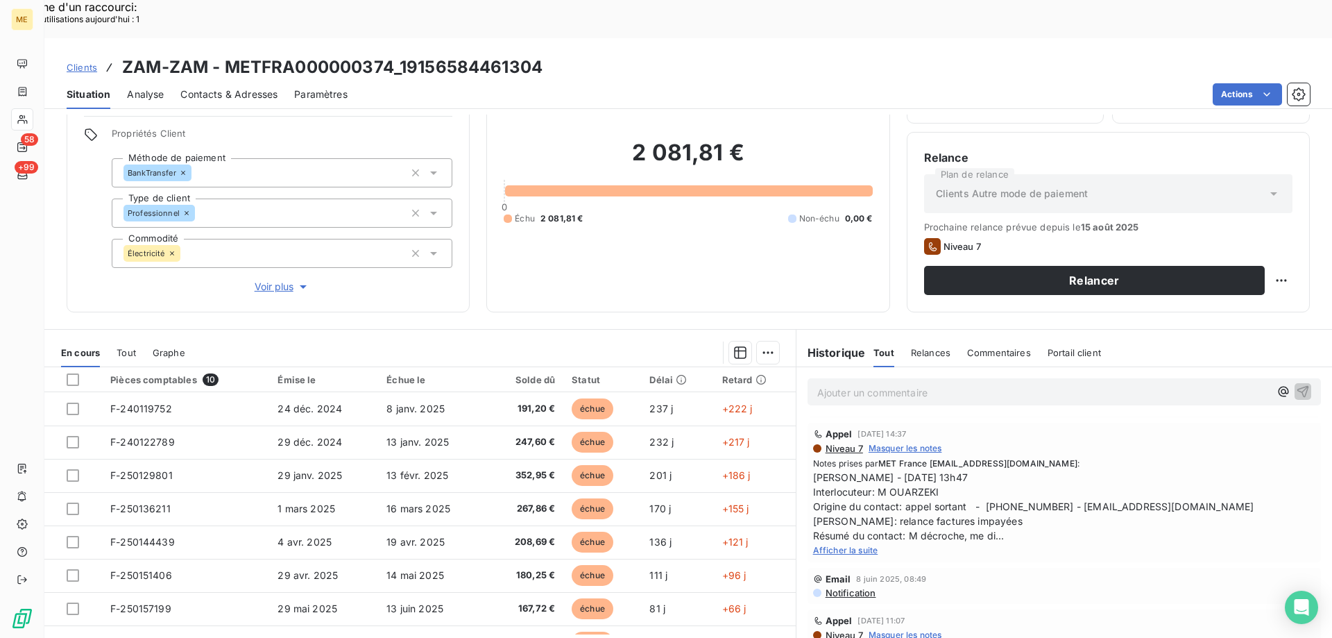
click at [826, 542] on div "Afficher la suite" at bounding box center [1064, 549] width 502 height 14
click at [824, 545] on span "Afficher la suite" at bounding box center [845, 550] width 65 height 10
drag, startPoint x: 871, startPoint y: 455, endPoint x: 951, endPoint y: 453, distance: 79.8
click at [951, 470] on span "[PERSON_NAME] - [DATE] 13h47 Interlocuteur: M OUARZEKI Origine du contact: appe…" at bounding box center [1064, 513] width 502 height 87
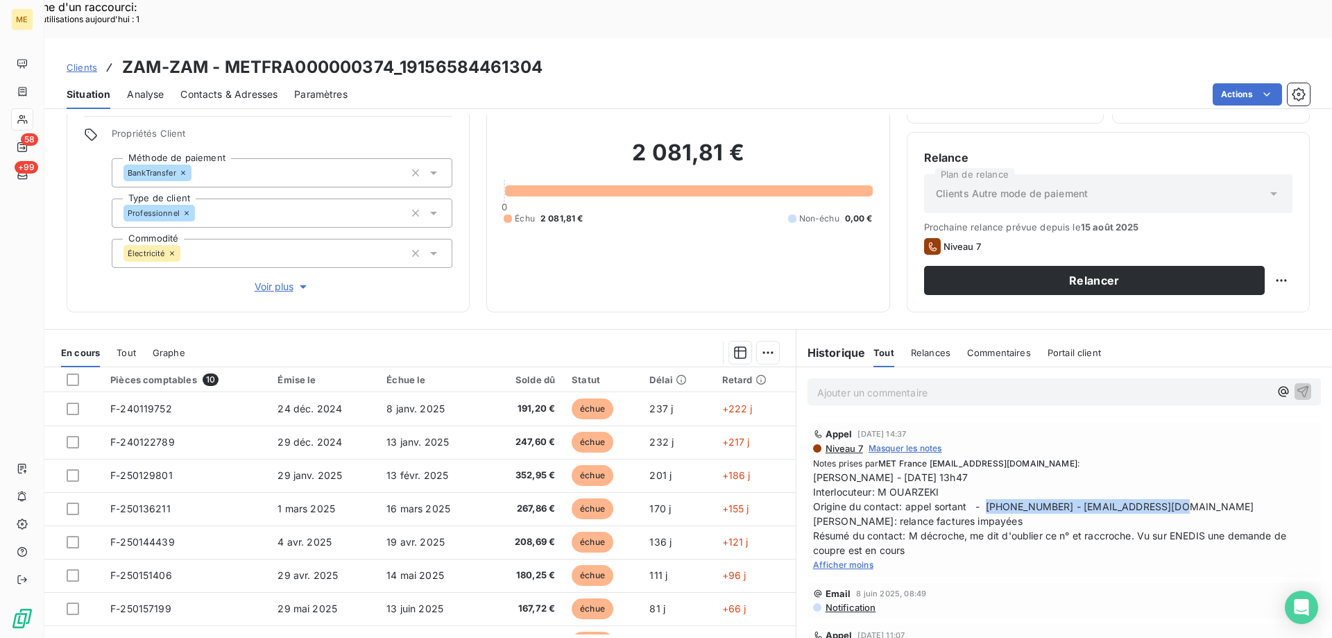
drag, startPoint x: 979, startPoint y: 468, endPoint x: 1188, endPoint y: 470, distance: 208.8
click at [1188, 470] on span "[PERSON_NAME] - [DATE] 13h47 Interlocuteur: M OUARZEKI Origine du contact: appe…" at bounding box center [1064, 513] width 502 height 87
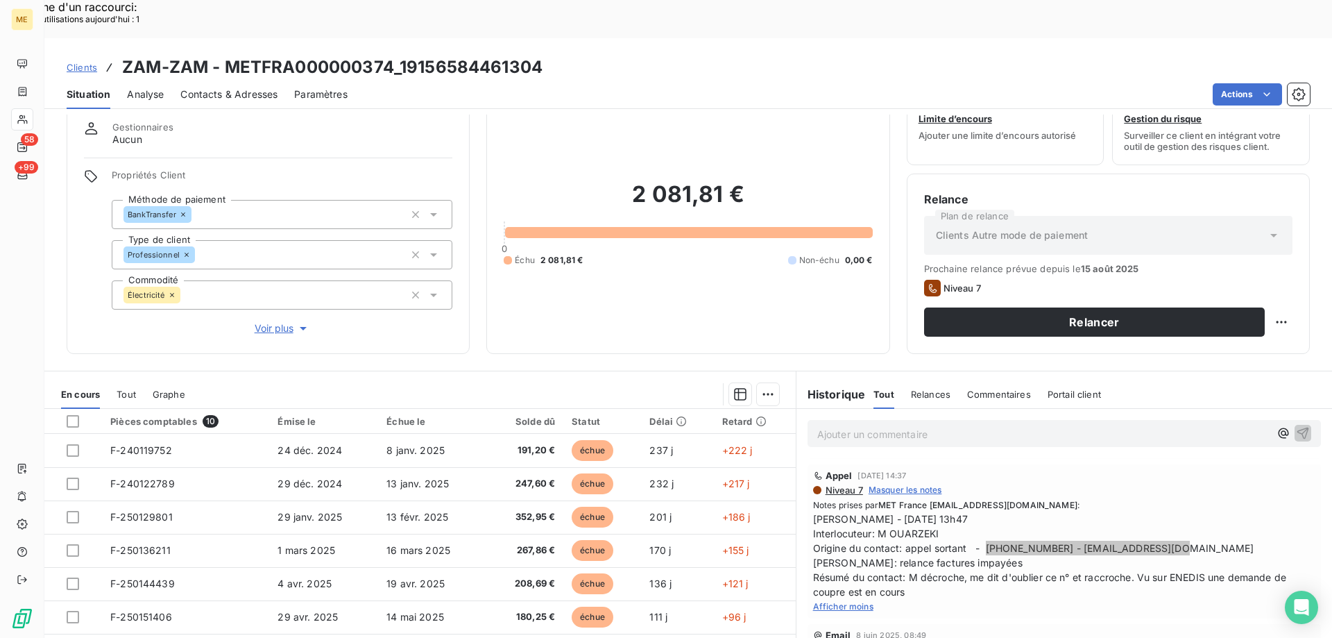
scroll to position [19, 0]
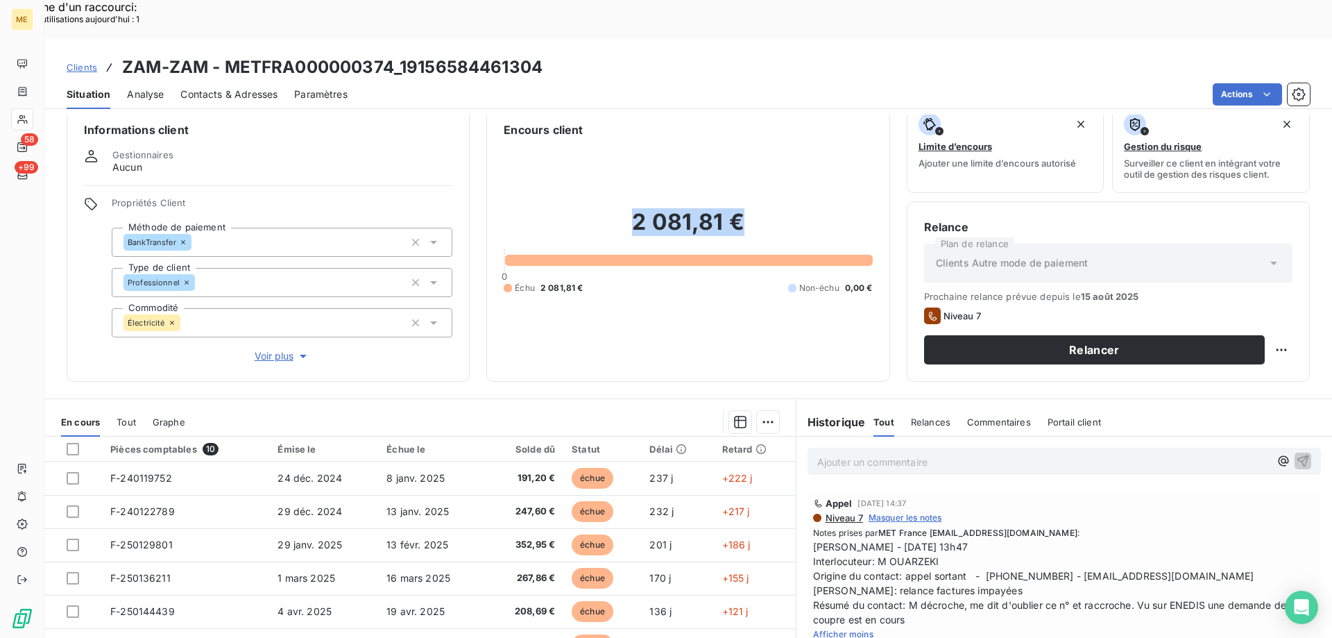
drag, startPoint x: 743, startPoint y: 189, endPoint x: 601, endPoint y: 198, distance: 142.5
click at [601, 208] on h2 "2 081,81 €" at bounding box center [688, 229] width 368 height 42
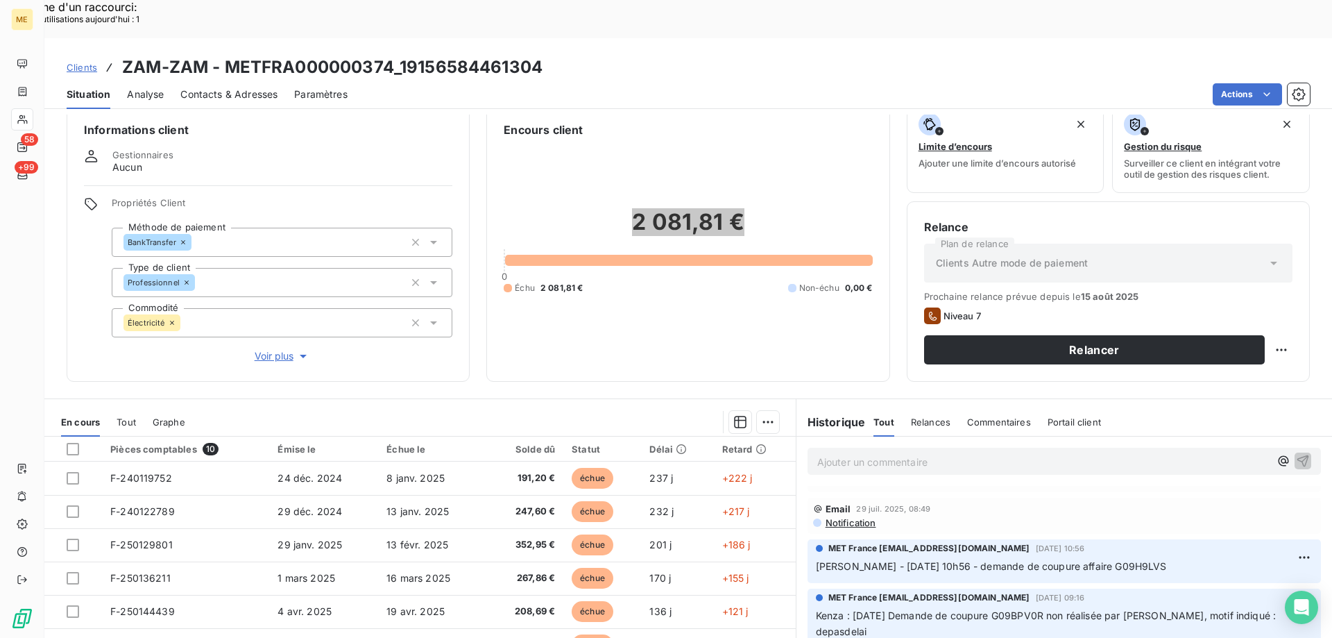
scroll to position [69, 0]
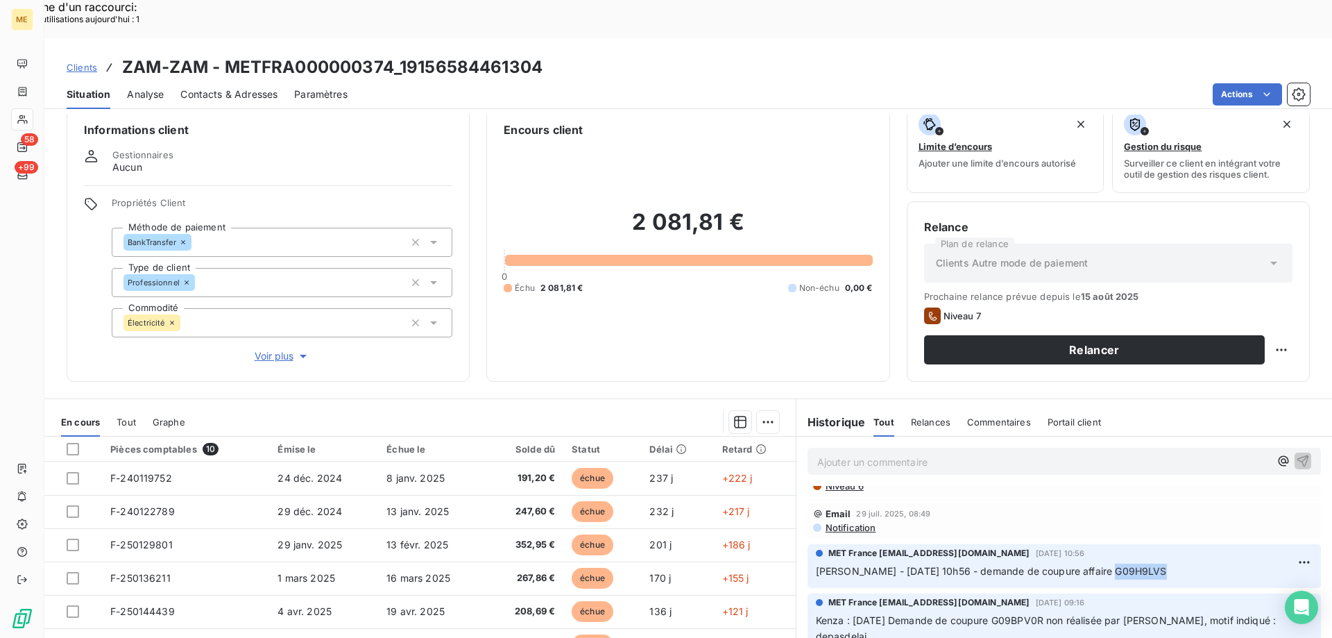
drag, startPoint x: 1142, startPoint y: 534, endPoint x: 1093, endPoint y: 536, distance: 48.6
click at [1093, 565] on span "[PERSON_NAME] - [DATE] 10h56 - demande de coupure affaire G09H9LVS" at bounding box center [991, 571] width 351 height 12
drag, startPoint x: 554, startPoint y: 30, endPoint x: 400, endPoint y: 34, distance: 153.4
click at [400, 55] on div "Clients ZAM-ZAM - METFRA000000374_19156584461304" at bounding box center [688, 67] width 1288 height 25
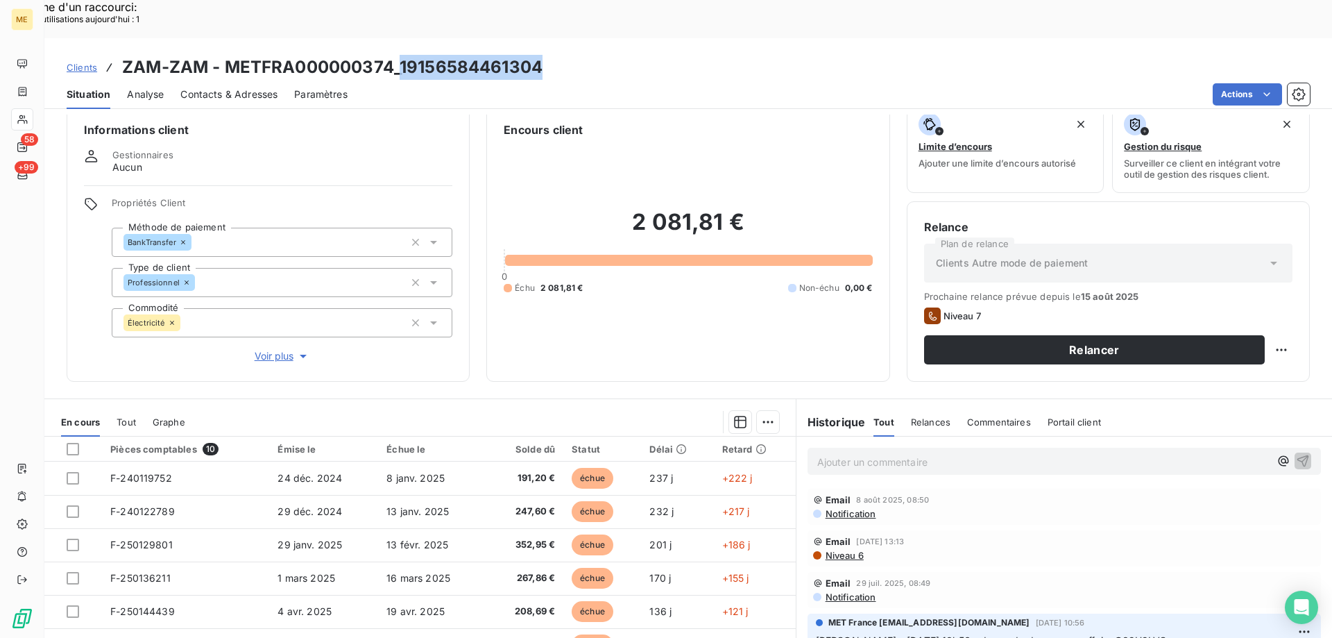
click at [266, 349] on span "Voir plus" at bounding box center [282, 356] width 55 height 14
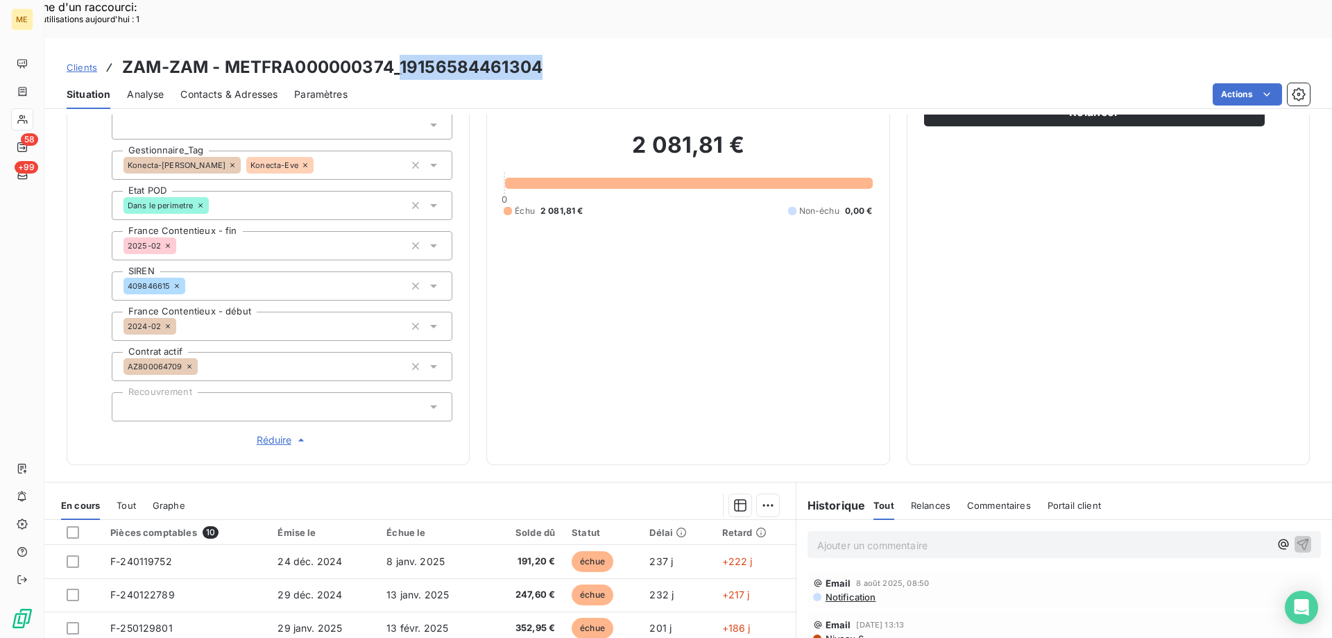
scroll to position [400, 0]
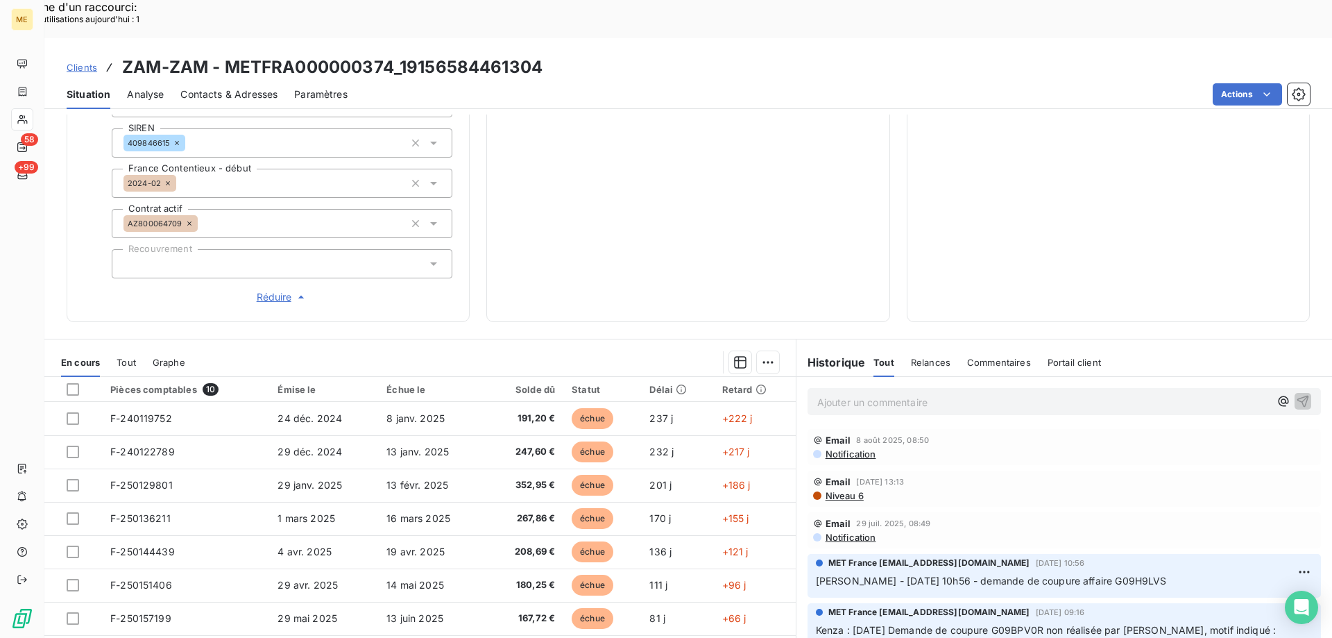
click at [999, 393] on p "Ajouter un commentaire ﻿" at bounding box center [1043, 401] width 452 height 17
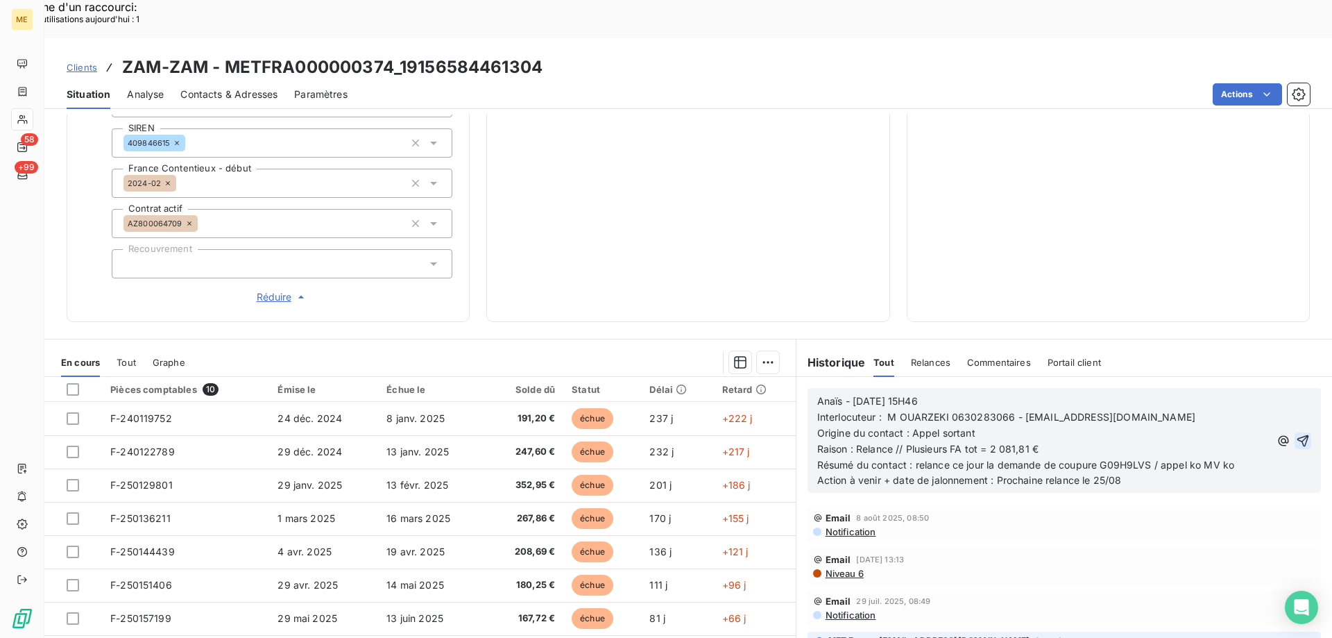
click at [1297, 434] on icon "button" at bounding box center [1303, 440] width 12 height 12
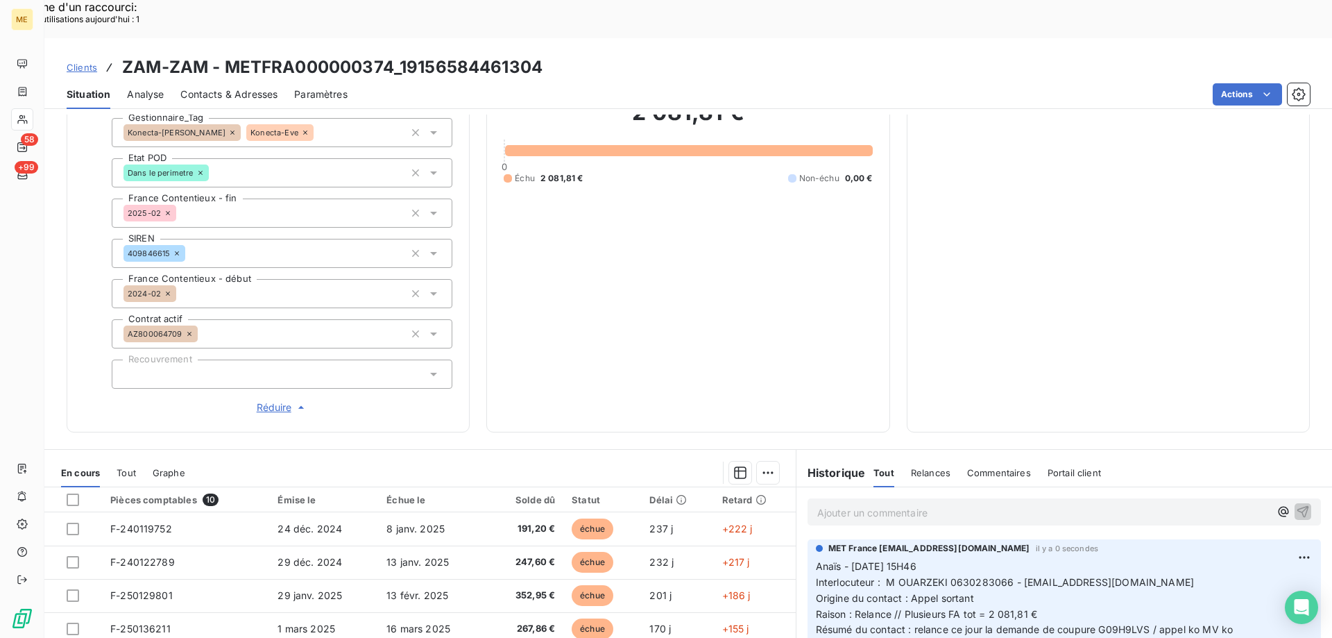
scroll to position [122, 0]
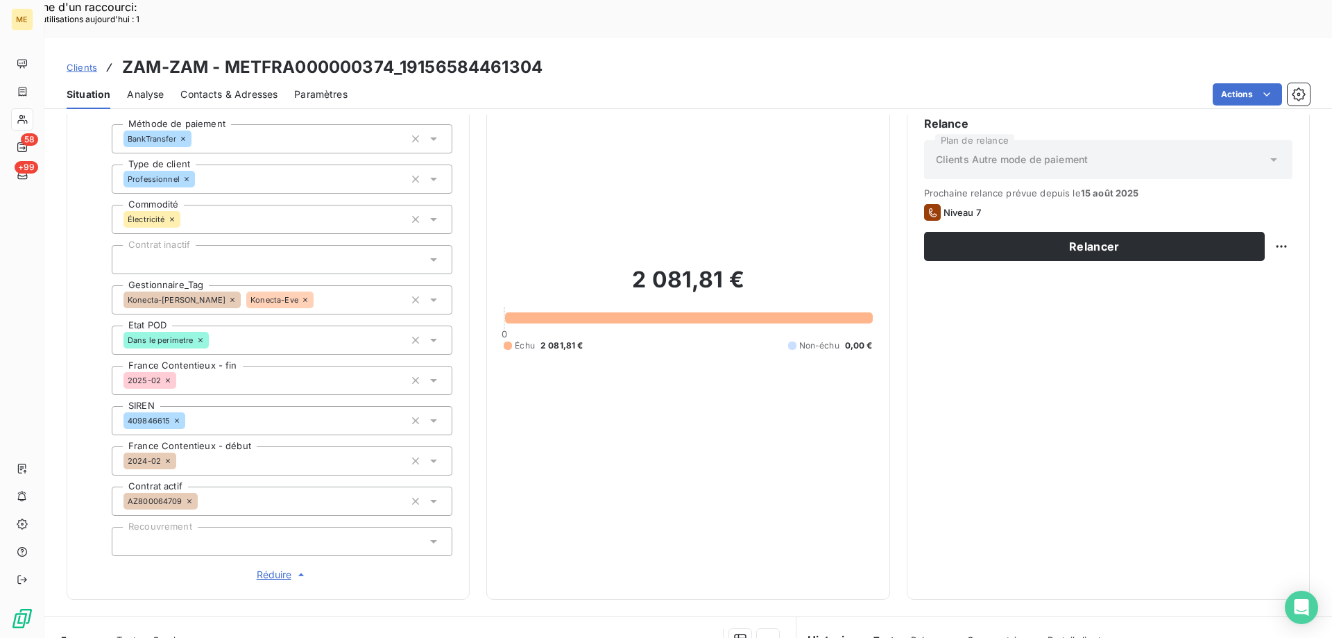
click at [1263, 248] on div "Replanifier cette action" at bounding box center [1214, 239] width 124 height 22
select select "7"
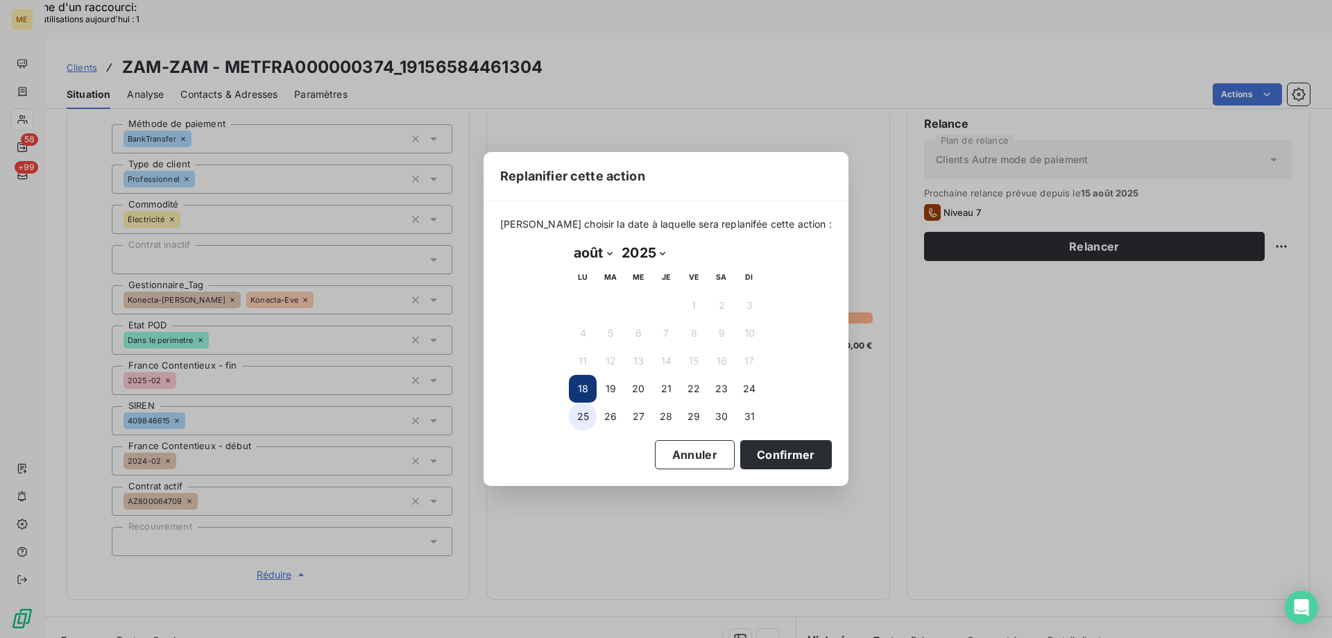
click at [576, 416] on button "25" at bounding box center [583, 416] width 28 height 28
click at [778, 457] on button "Confirmer" at bounding box center [786, 454] width 92 height 29
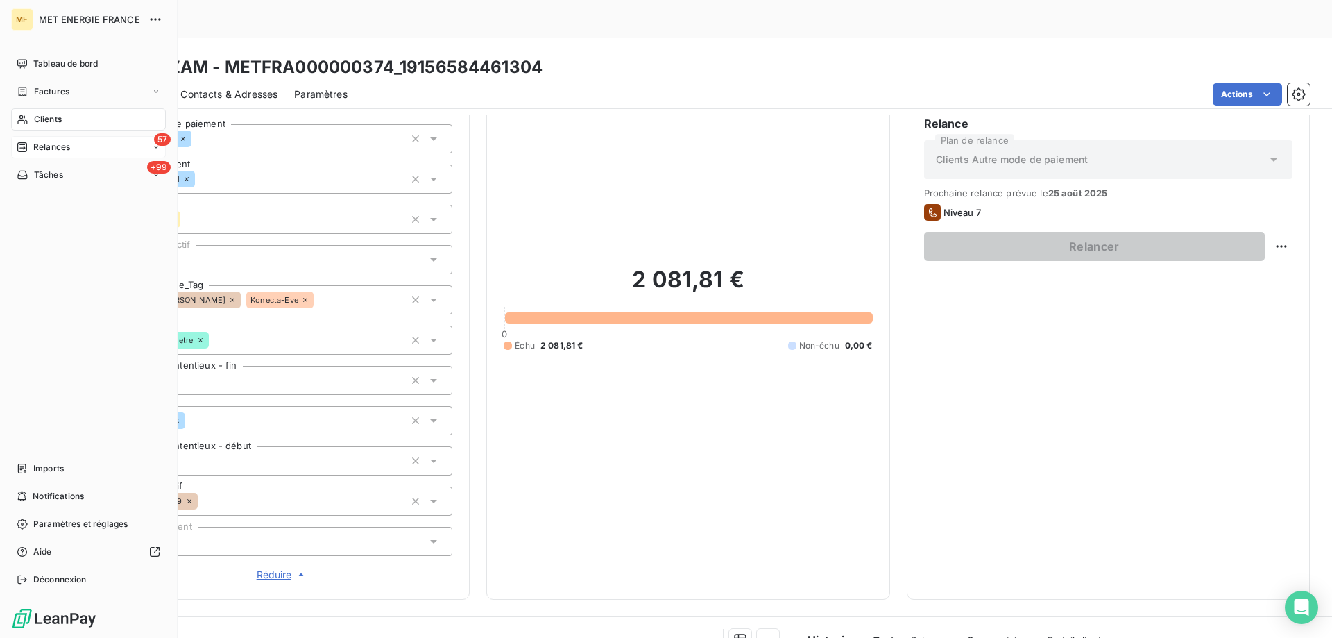
click at [30, 151] on div "Relances" at bounding box center [43, 147] width 53 height 12
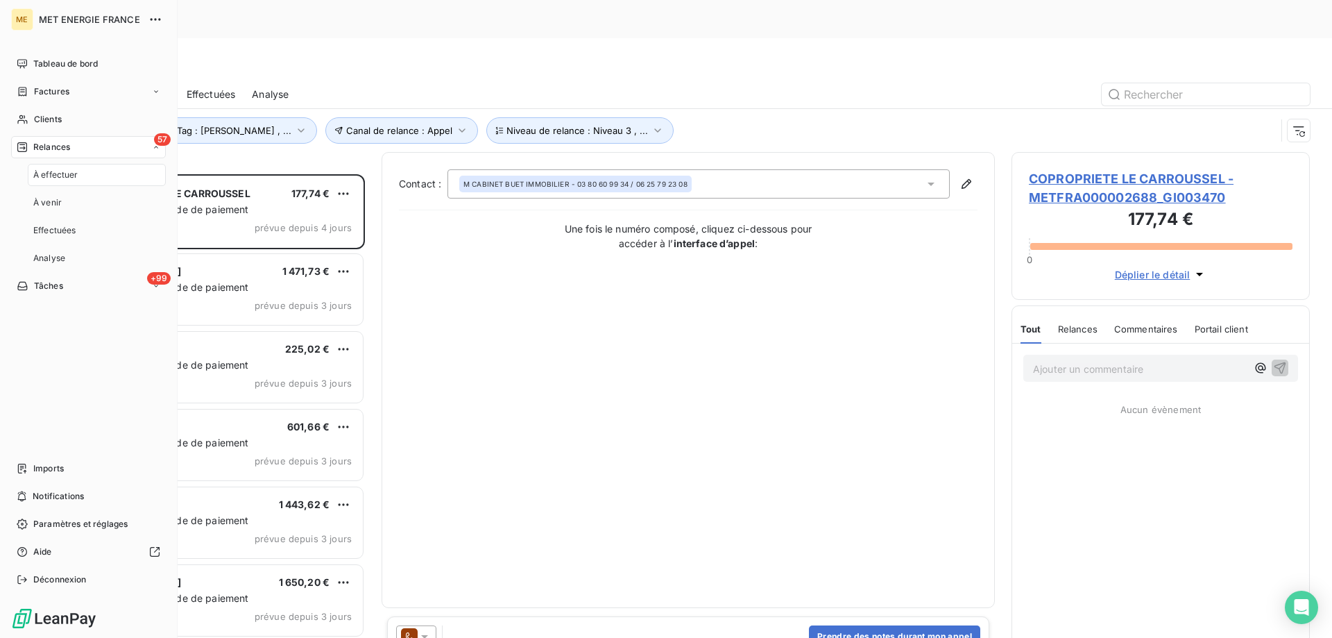
scroll to position [491, 288]
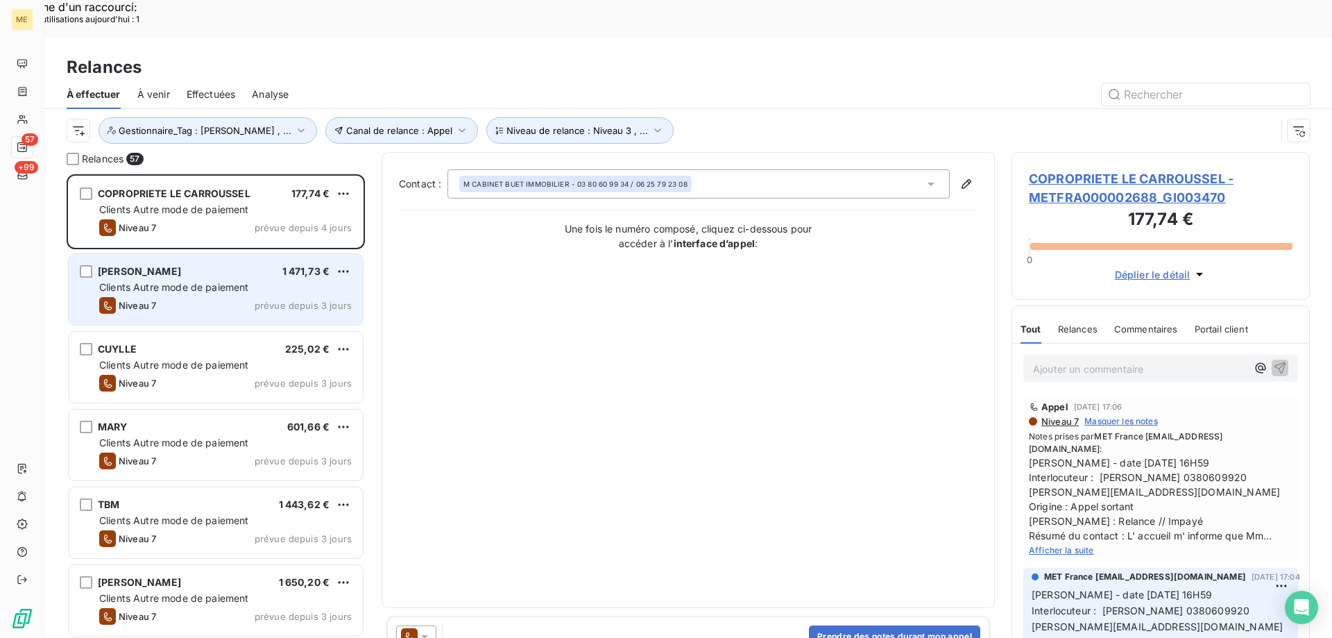
click at [149, 281] on span "Clients Autre mode de paiement" at bounding box center [174, 287] width 150 height 12
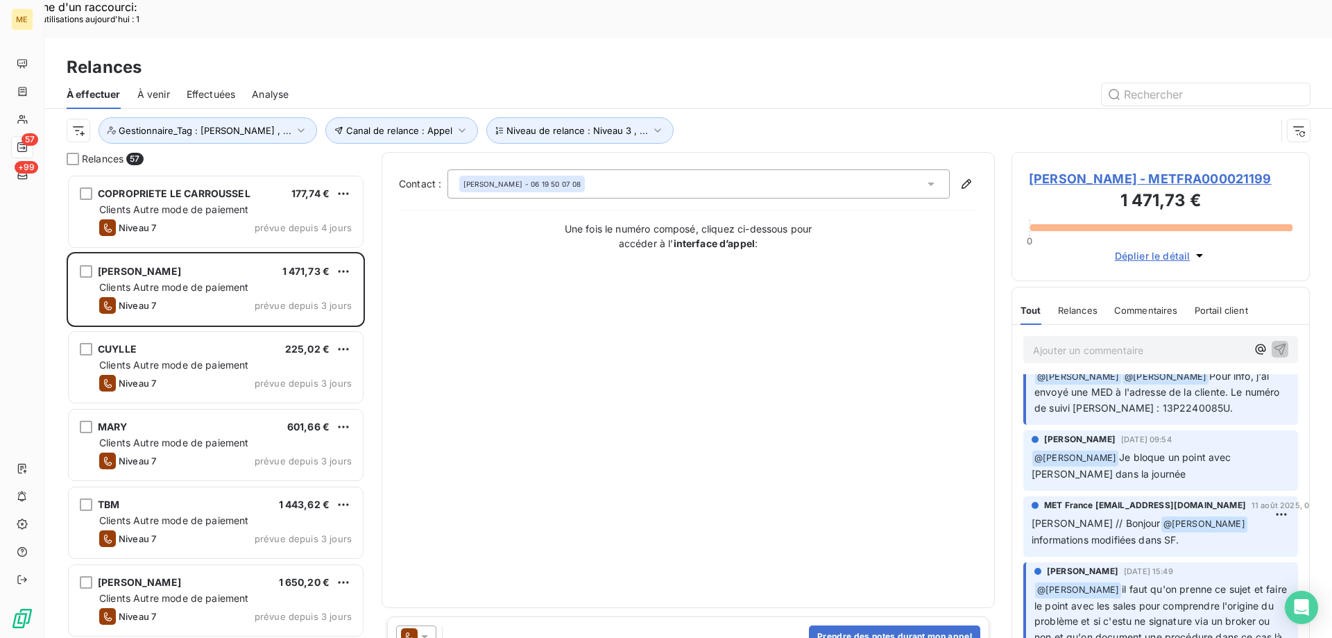
scroll to position [139, 0]
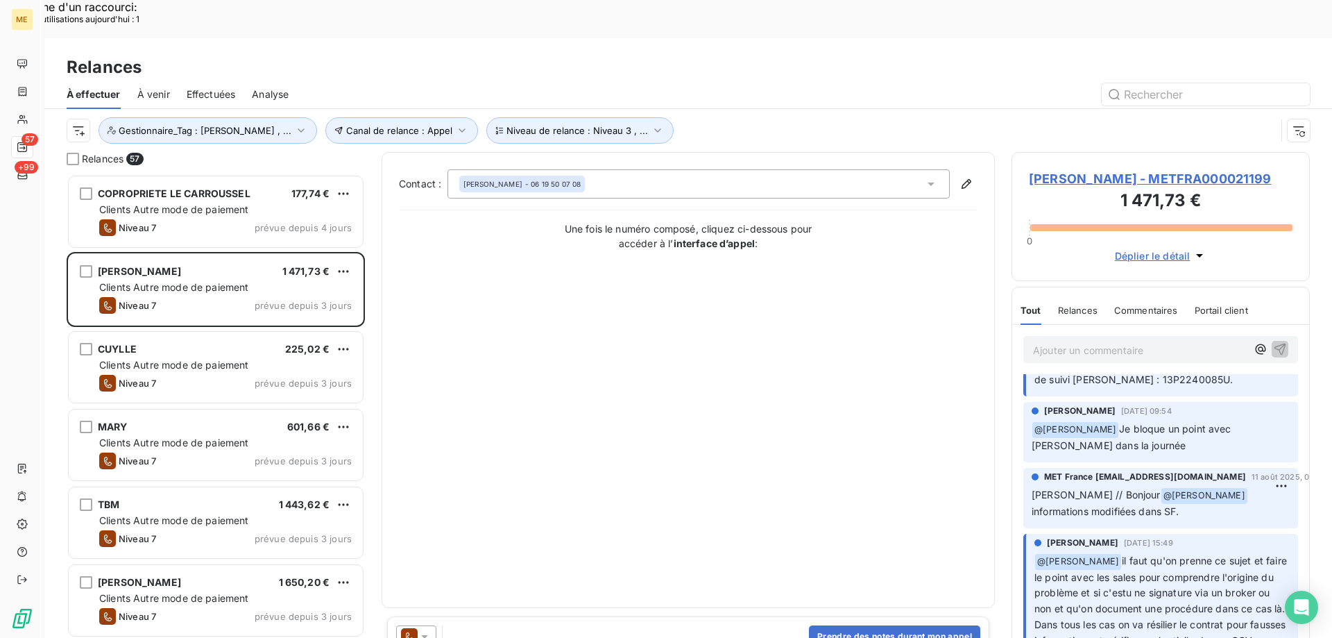
click at [1083, 169] on span "[PERSON_NAME] - METFRA000021199" at bounding box center [1161, 178] width 264 height 19
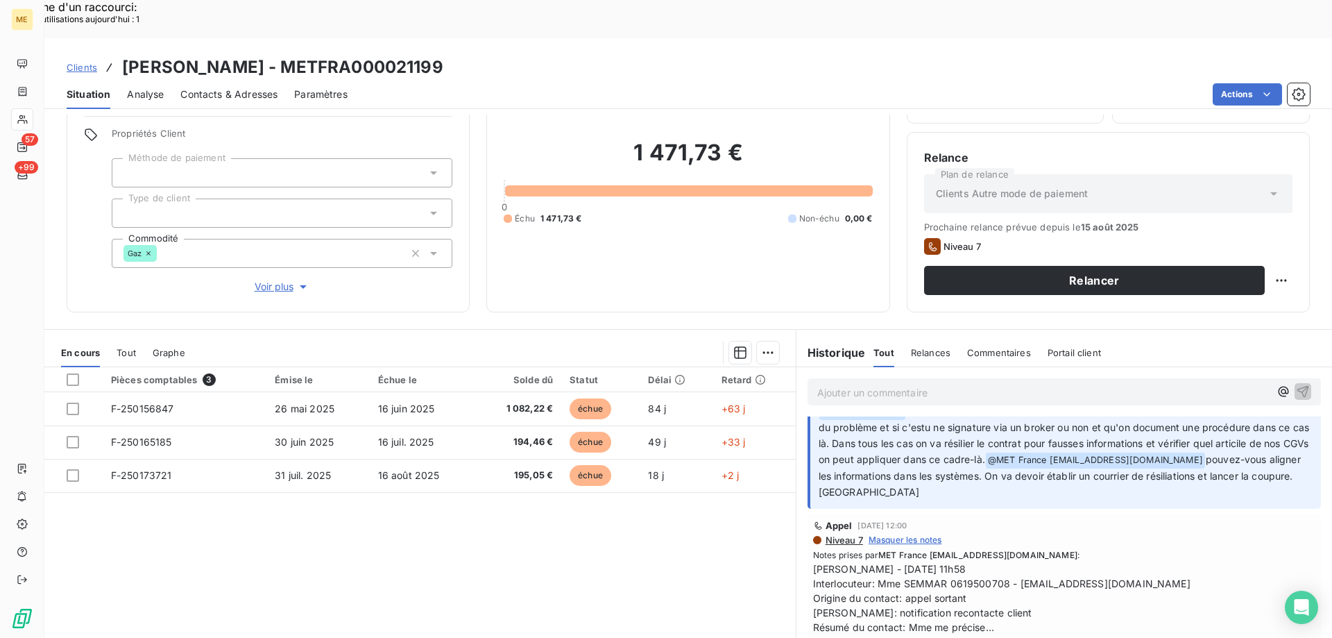
scroll to position [277, 0]
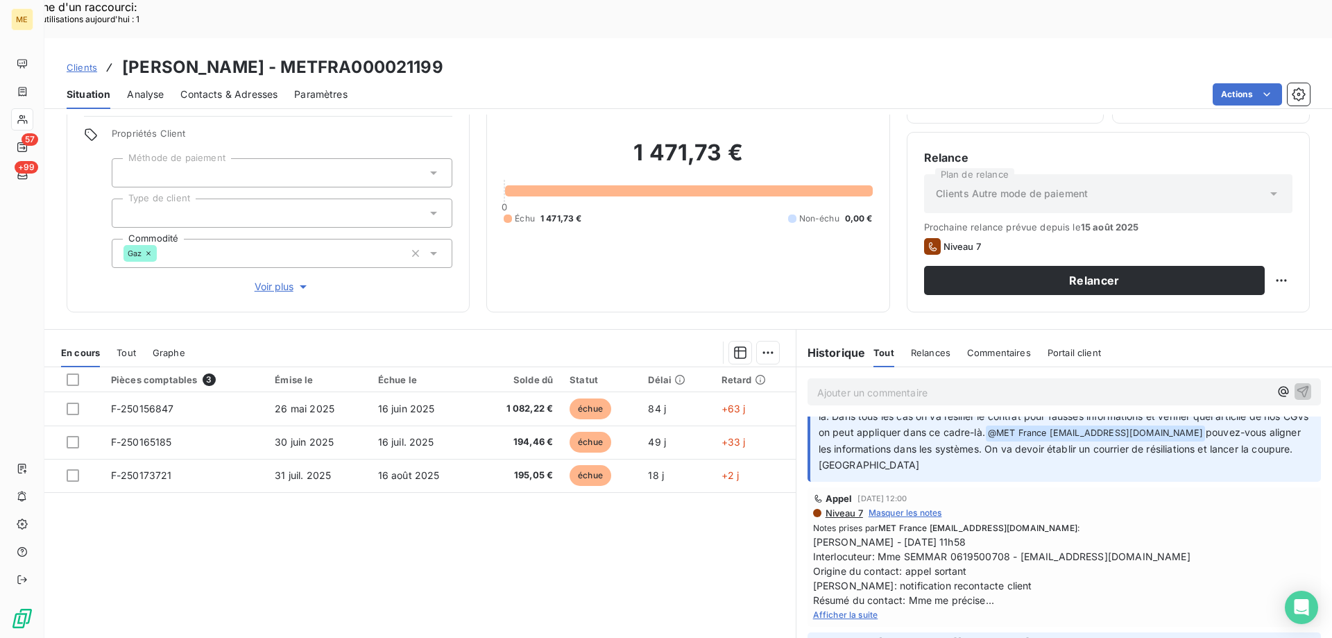
click at [826, 609] on span "Afficher la suite" at bounding box center [845, 614] width 65 height 10
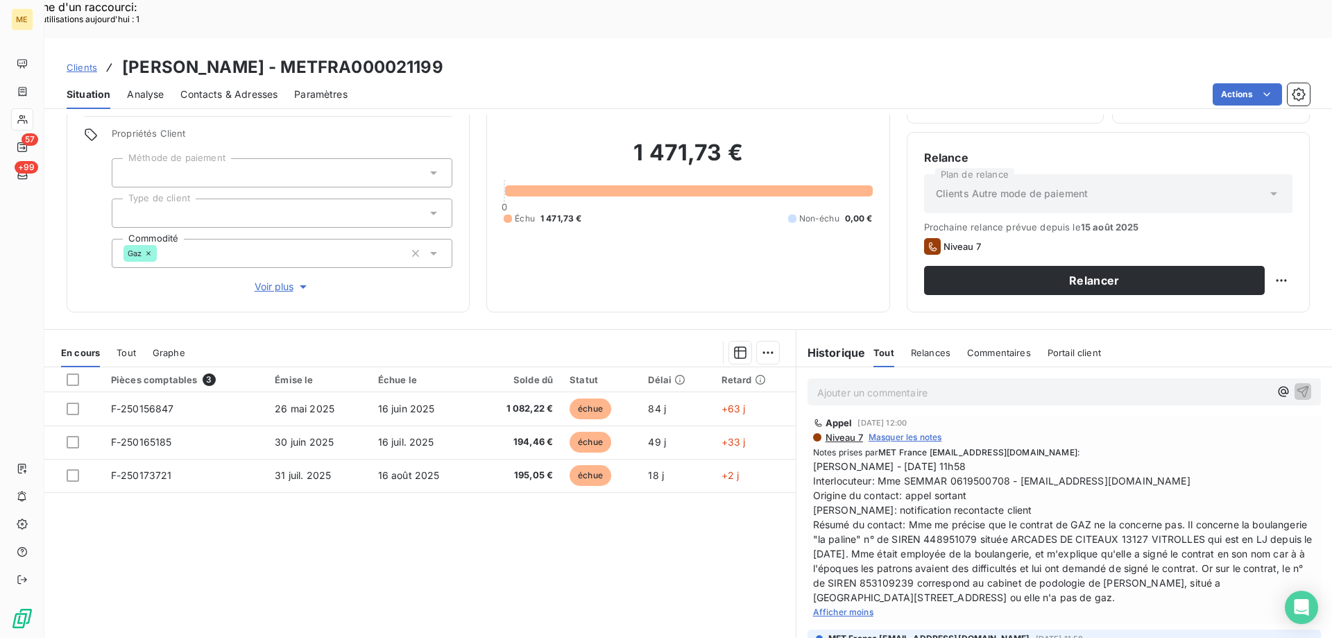
scroll to position [347, 0]
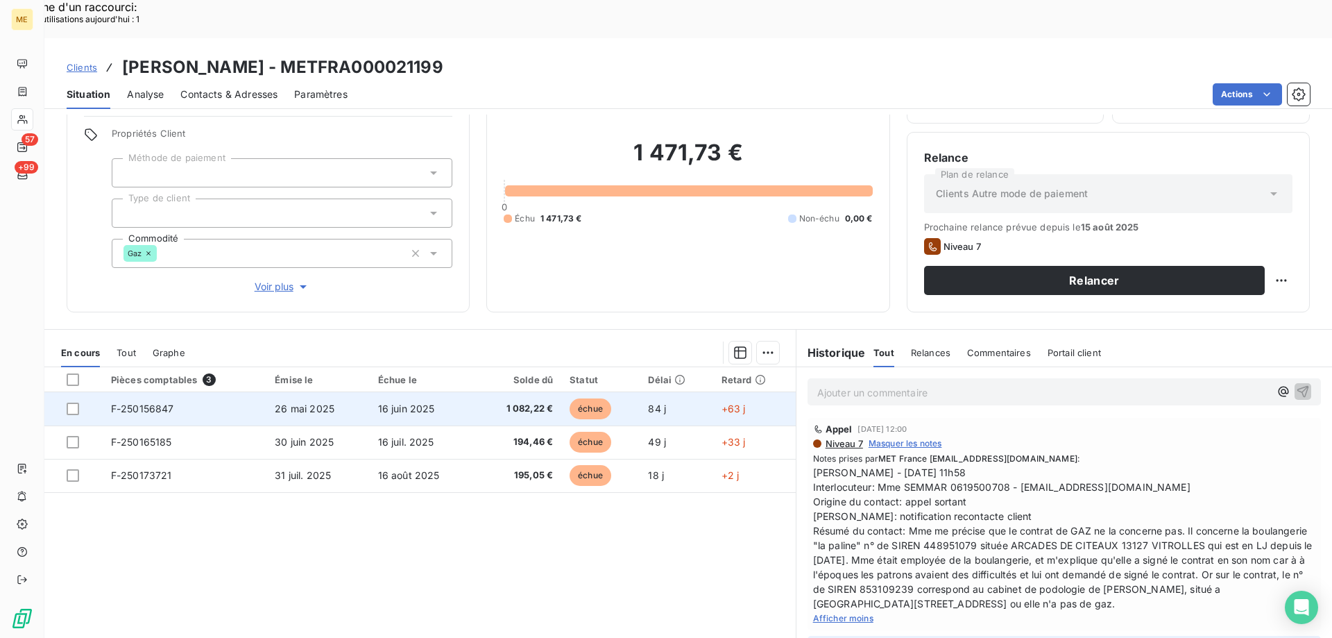
click at [475, 392] on td "1 082,22 €" at bounding box center [518, 408] width 86 height 33
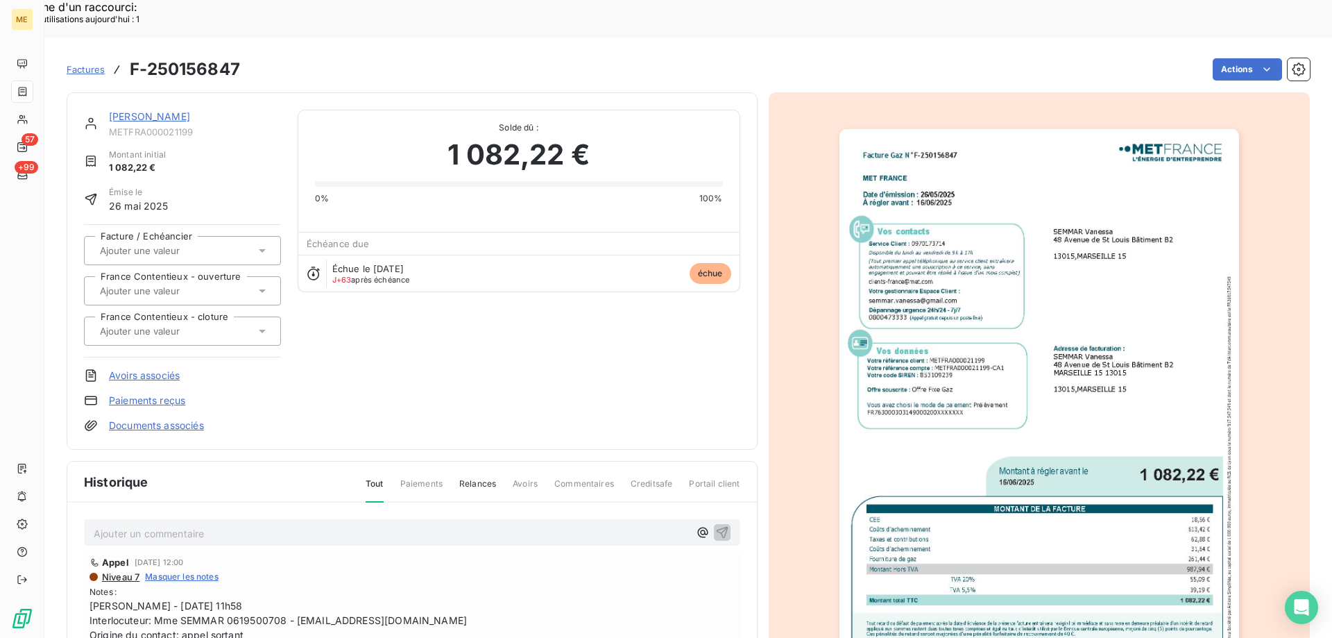
click at [960, 452] on img "button" at bounding box center [1039, 411] width 400 height 565
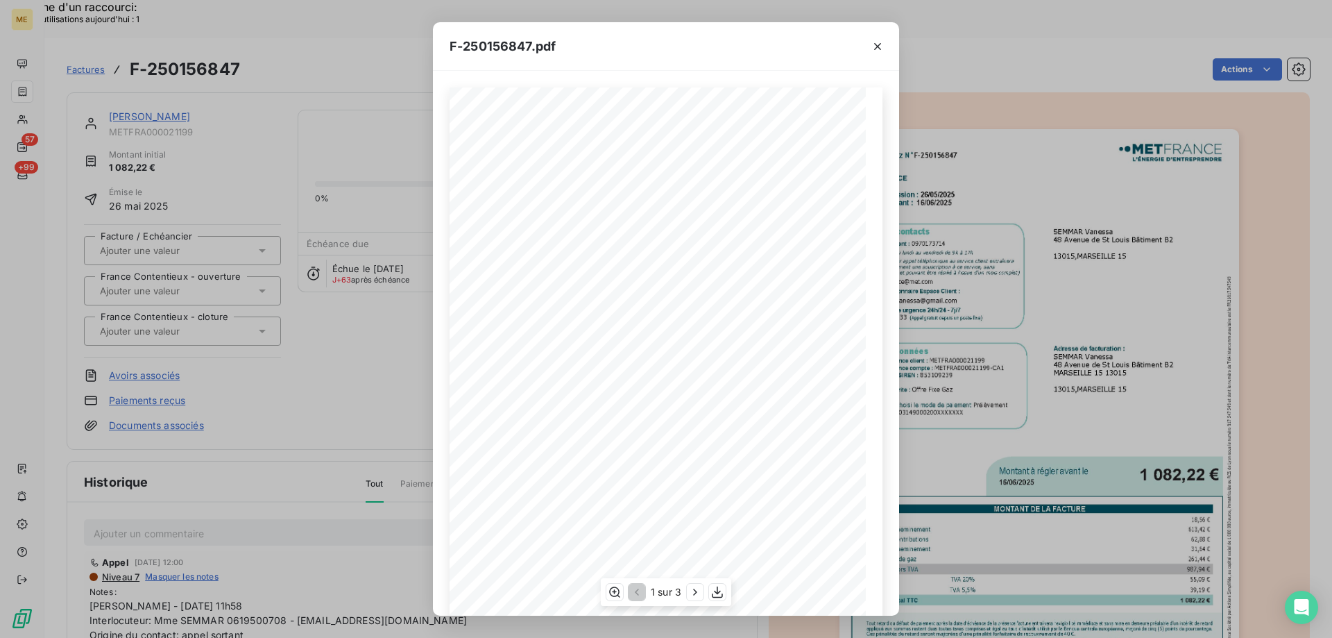
scroll to position [95, 0]
click at [696, 595] on icon "button" at bounding box center [695, 592] width 14 height 14
click at [877, 48] on icon "button" at bounding box center [878, 47] width 14 height 14
click at [876, 41] on icon "button" at bounding box center [878, 47] width 14 height 14
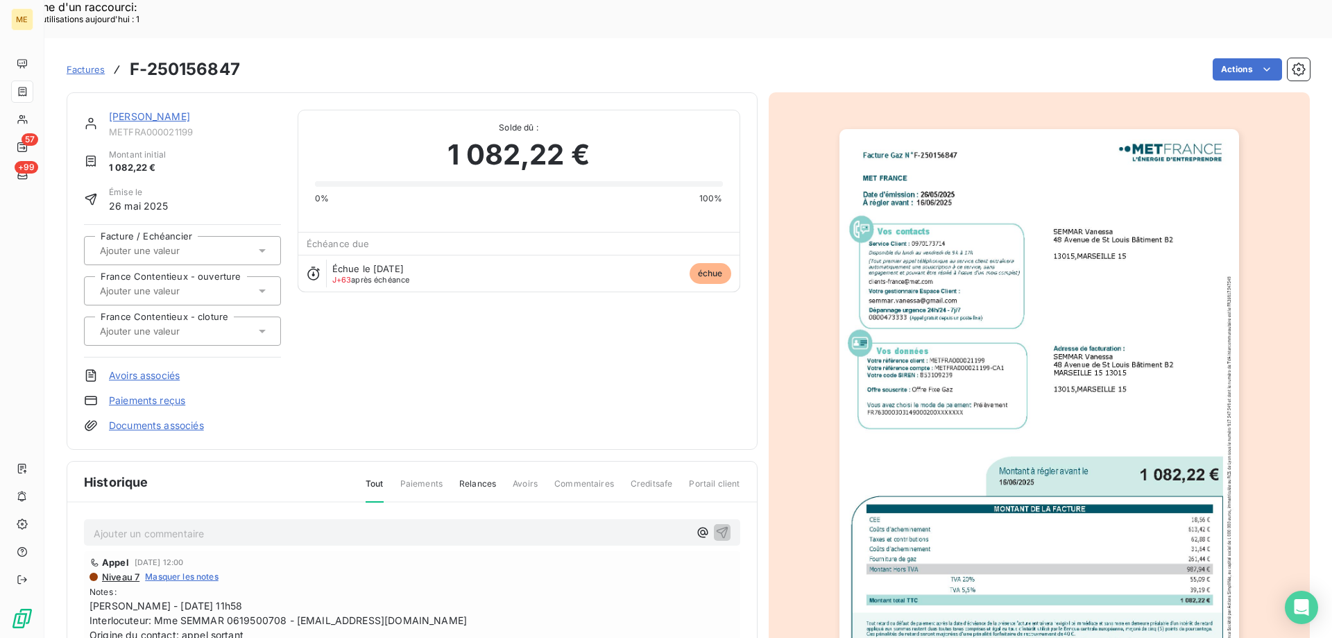
click at [177, 110] on link "[PERSON_NAME]" at bounding box center [149, 116] width 81 height 12
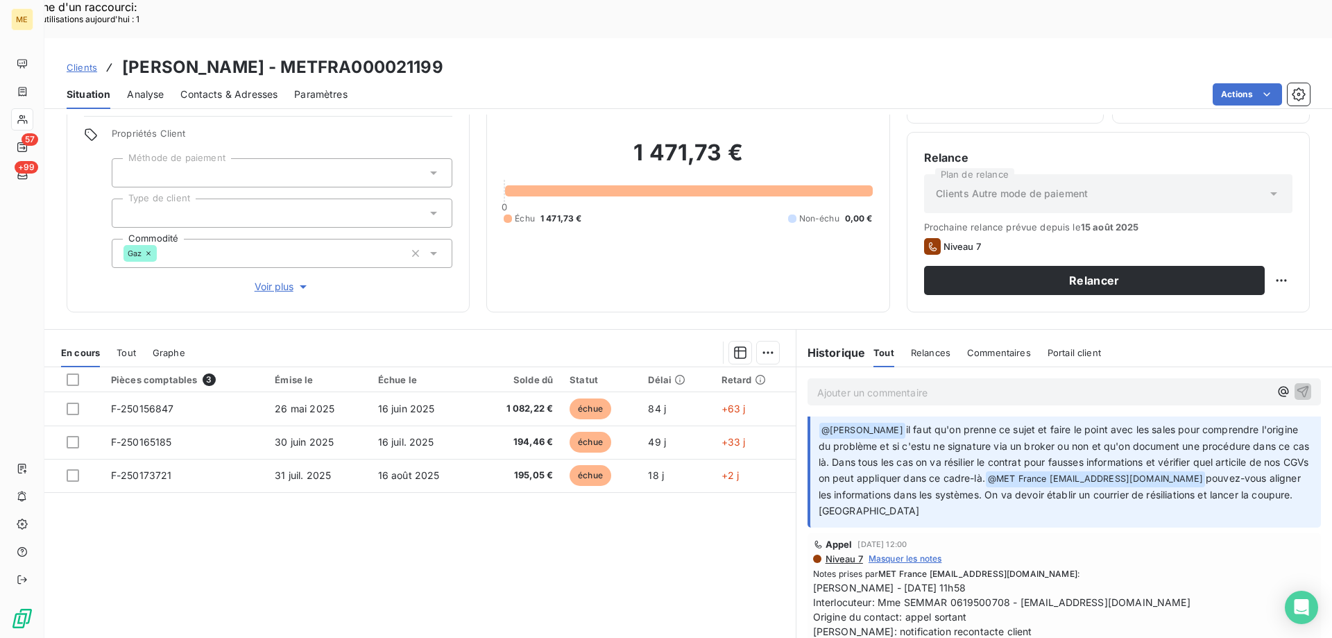
scroll to position [277, 0]
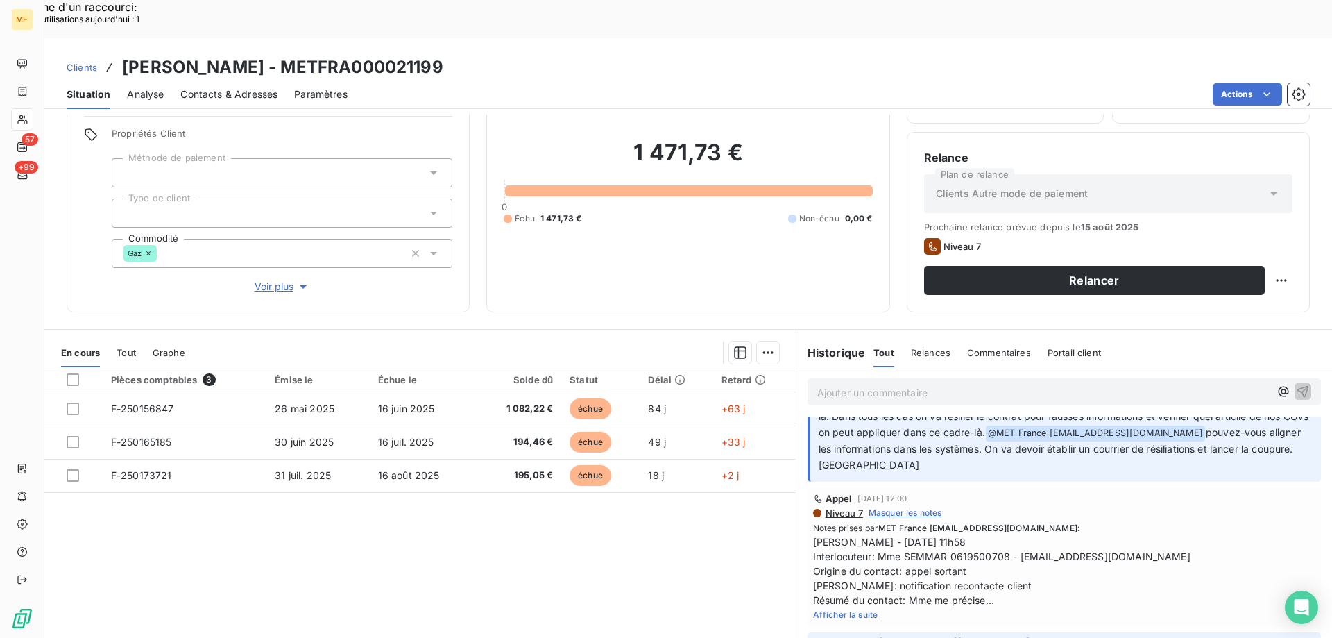
click at [186, 87] on span "Contacts & Adresses" at bounding box center [228, 94] width 97 height 14
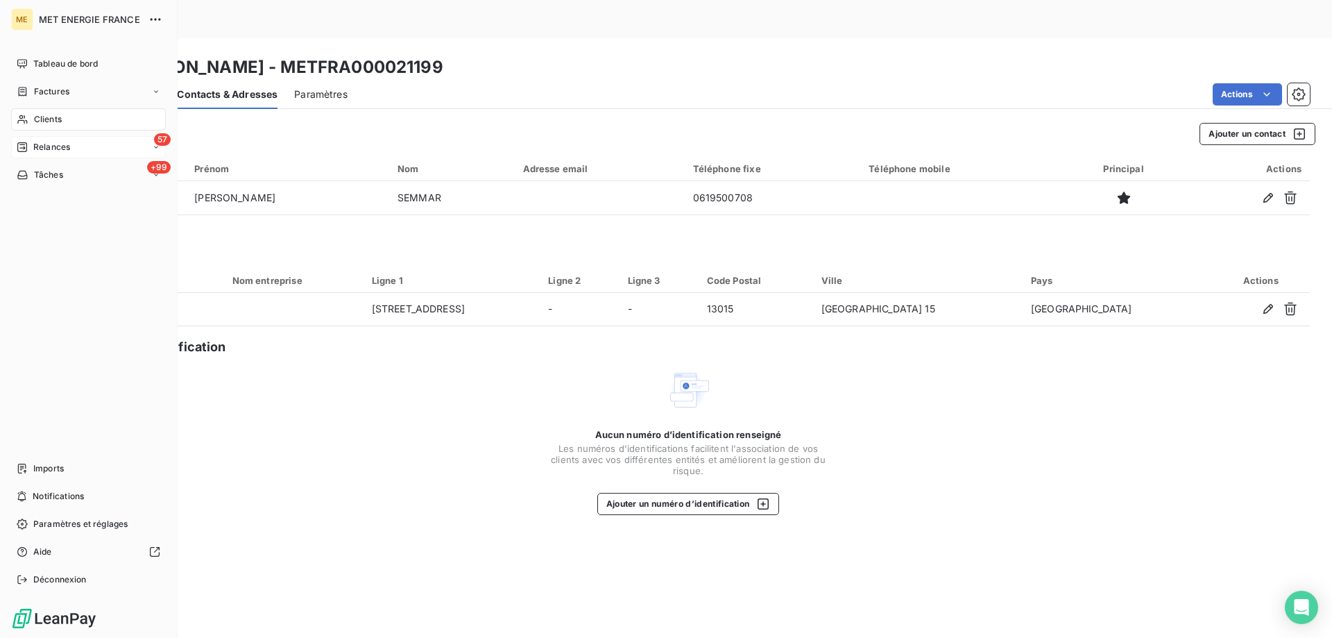
click at [31, 146] on div "Relances" at bounding box center [43, 147] width 53 height 12
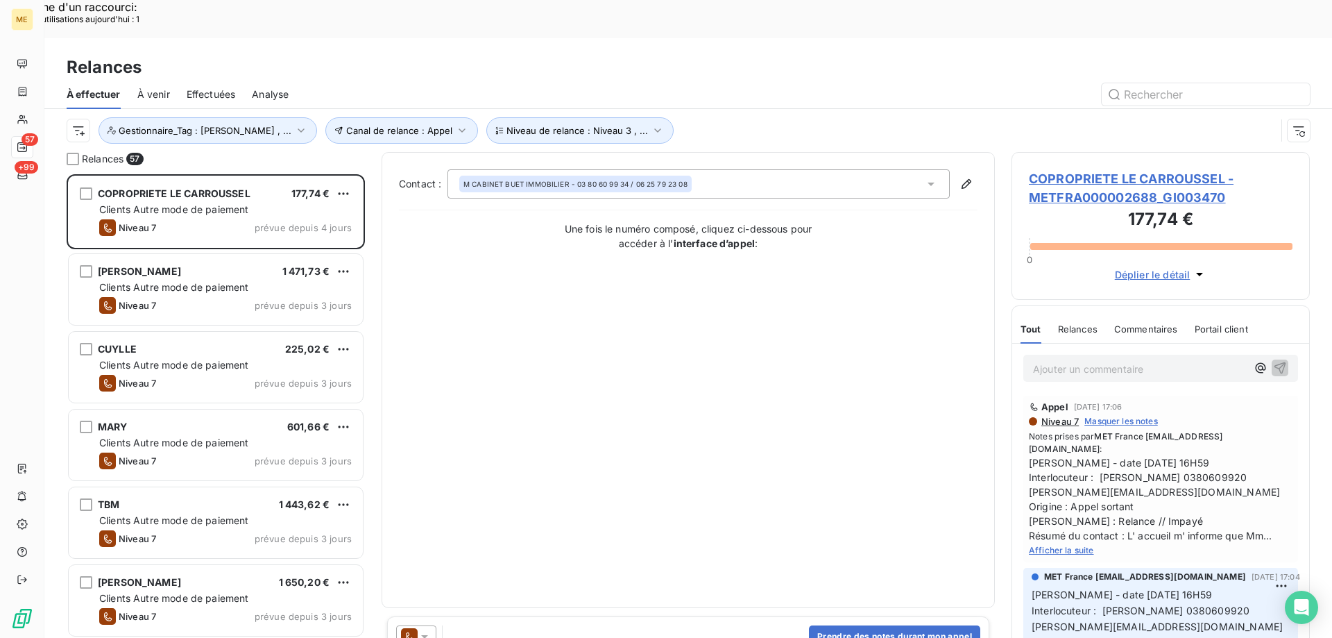
scroll to position [491, 288]
click at [527, 117] on button "Niveau de relance : Niveau 3 , ..." at bounding box center [579, 130] width 187 height 26
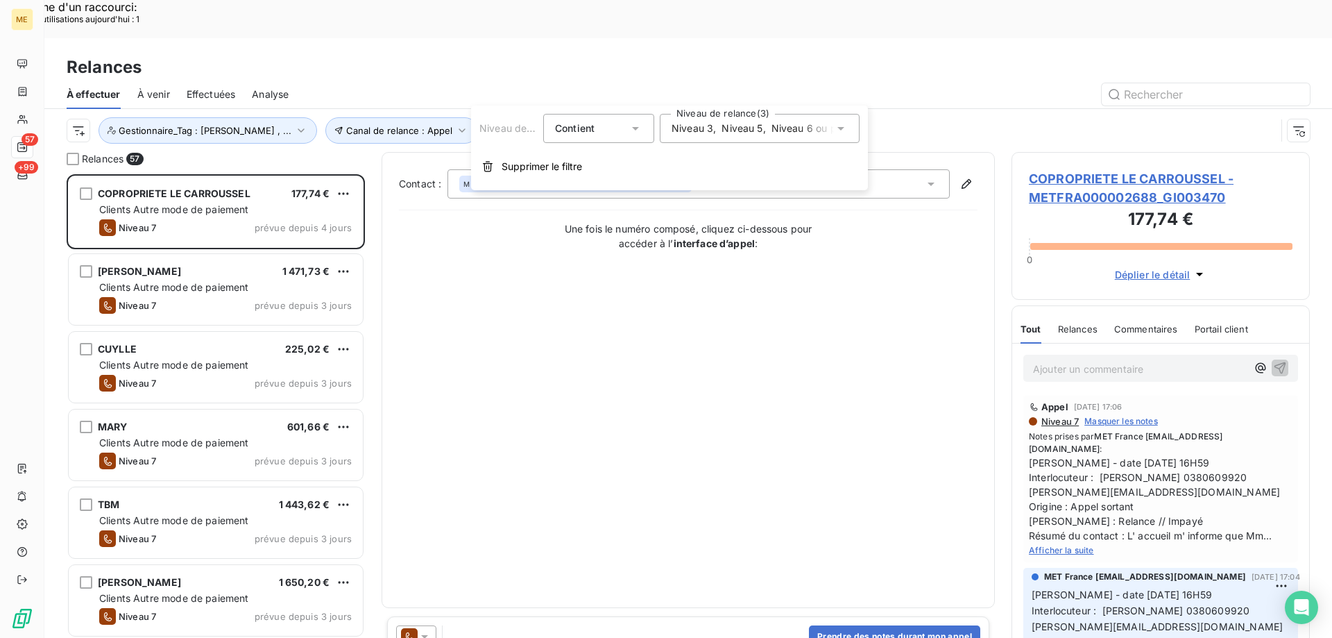
click at [685, 308] on div "Contact : M CABINET BUET IMMOBILIER - 03 80 60 99 34 / 06 25 79 23 08 Une fois …" at bounding box center [688, 379] width 579 height 421
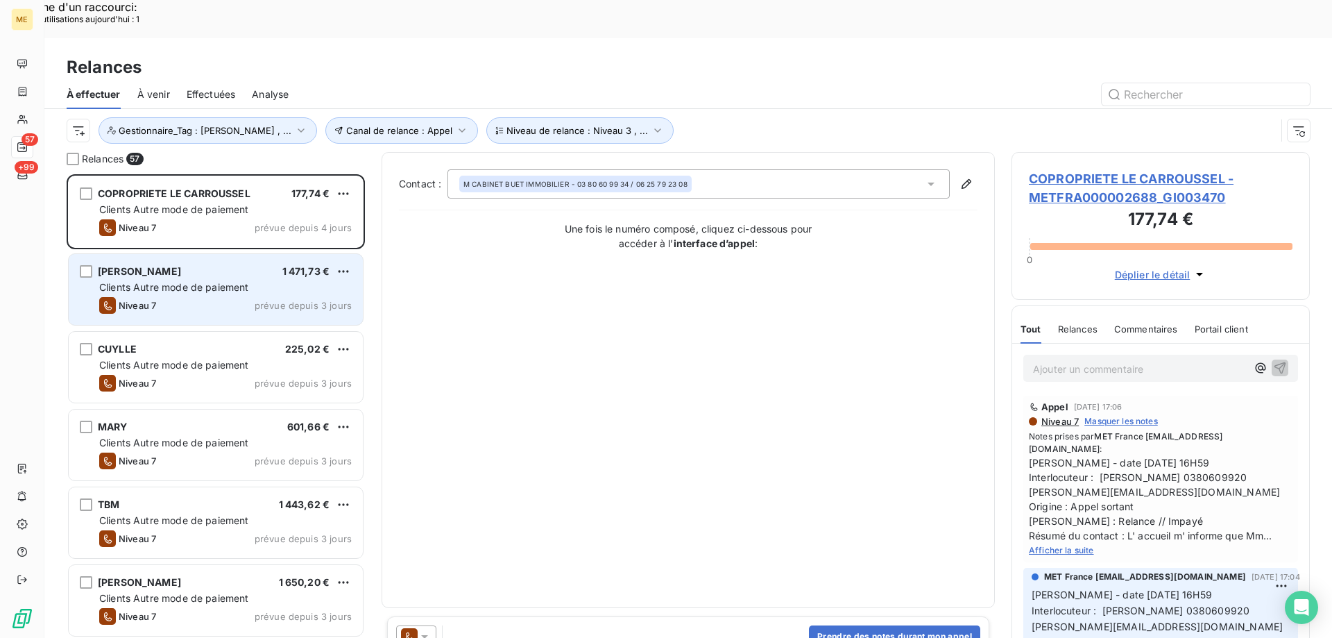
click at [232, 281] on span "Clients Autre mode de paiement" at bounding box center [174, 287] width 150 height 12
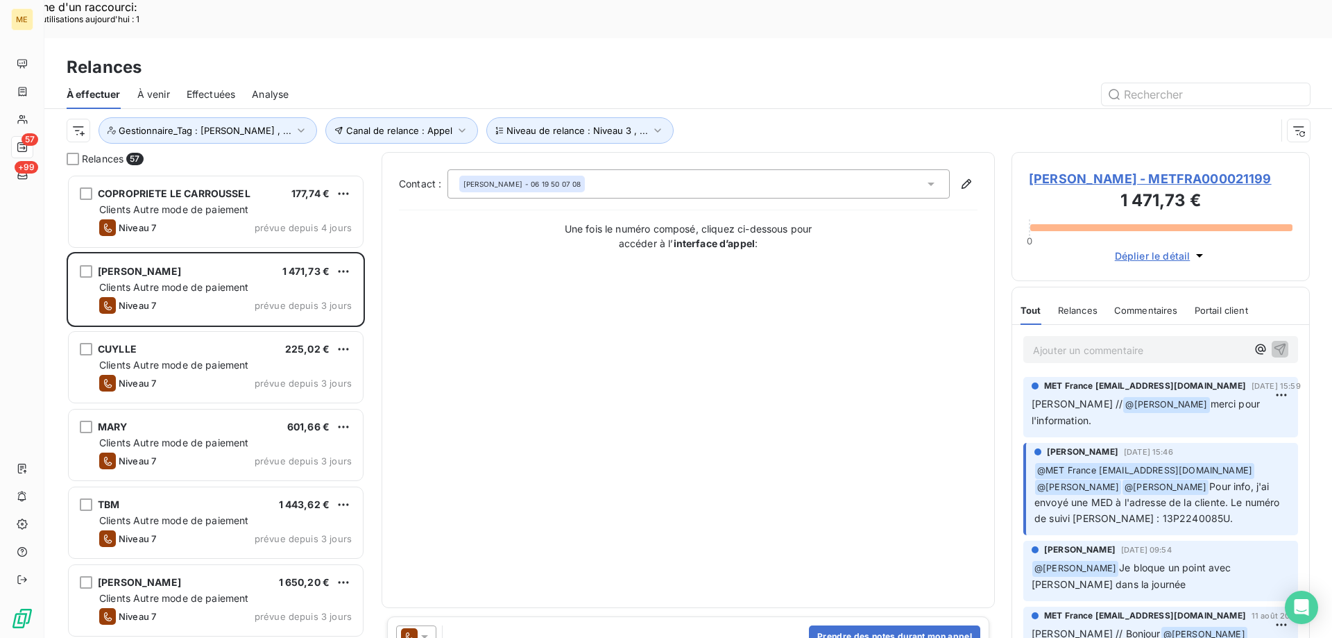
click at [1083, 169] on span "[PERSON_NAME] - METFRA000021199" at bounding box center [1161, 178] width 264 height 19
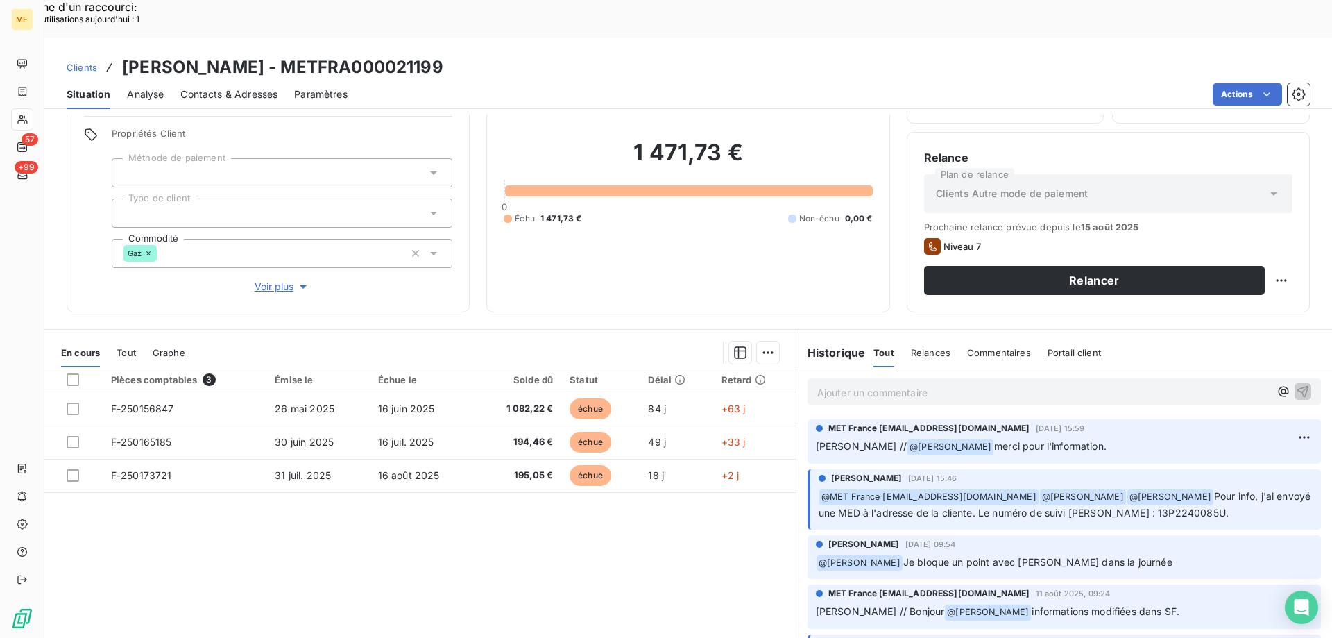
scroll to position [277, 0]
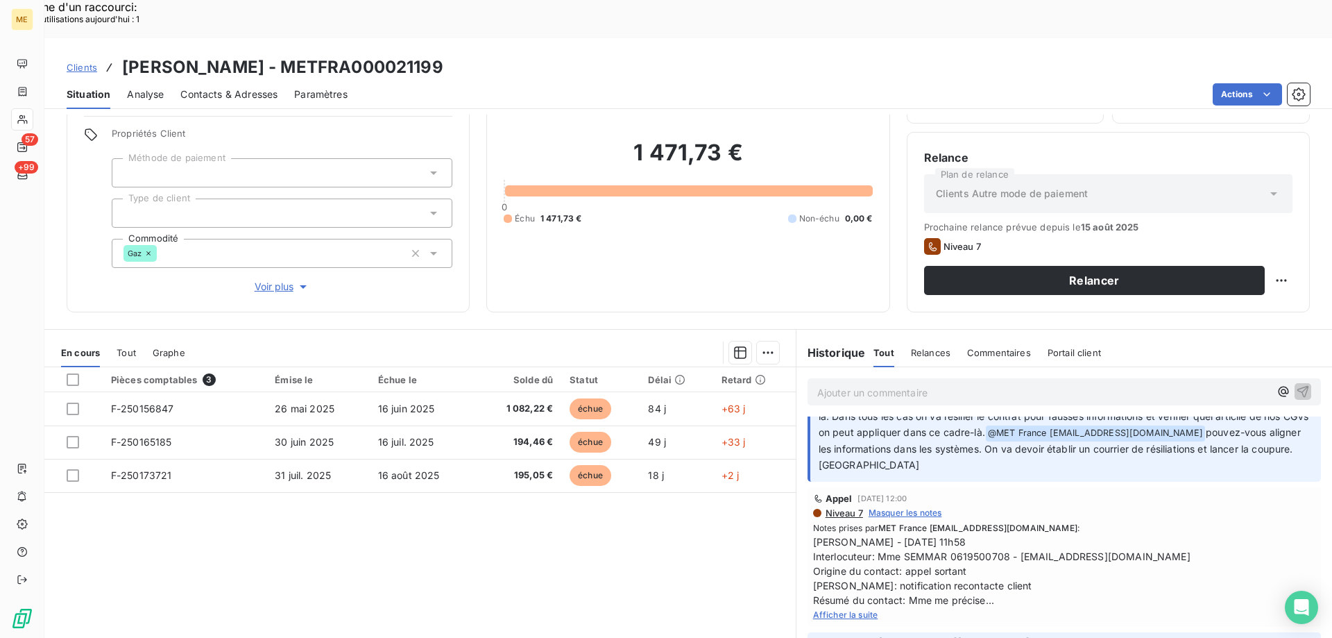
click at [146, 87] on span "Analyse" at bounding box center [145, 94] width 37 height 14
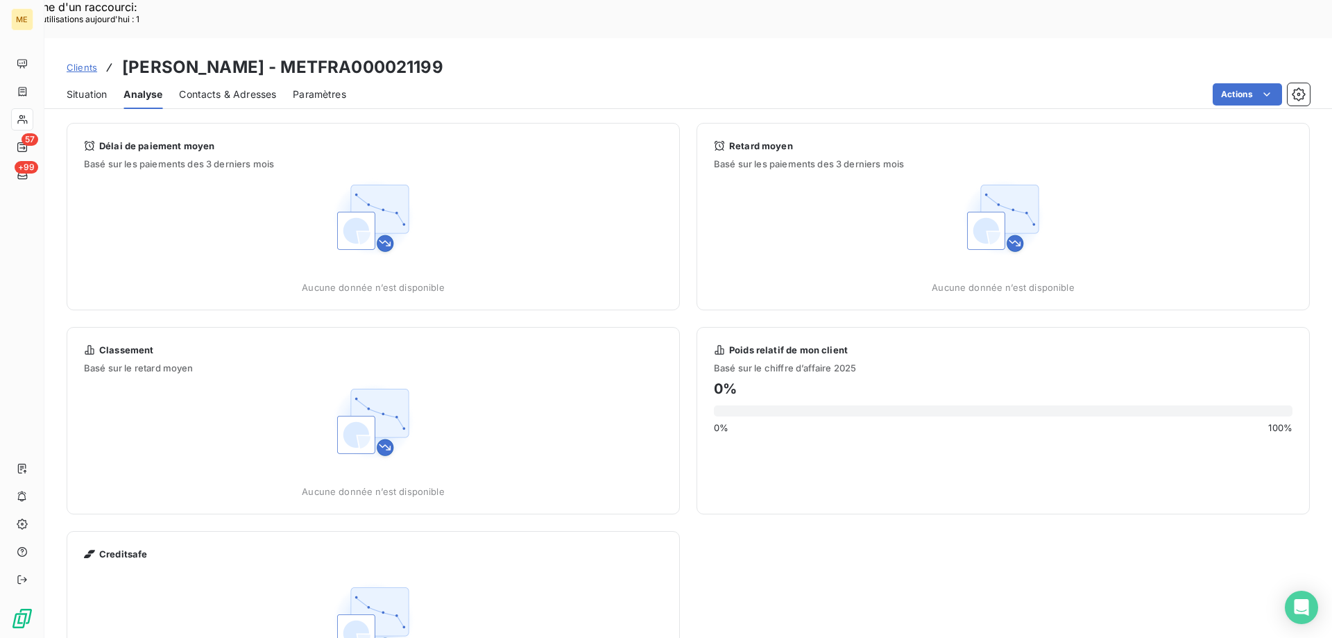
click at [225, 87] on span "Contacts & Adresses" at bounding box center [227, 94] width 97 height 14
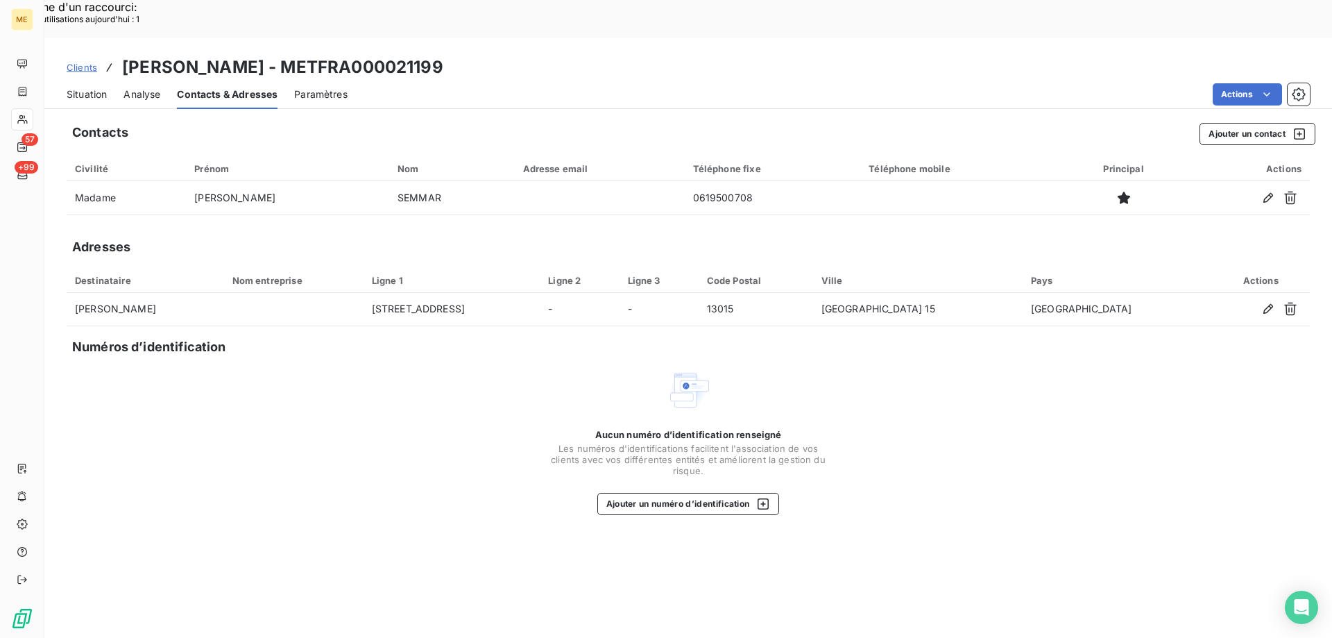
click at [80, 87] on span "Situation" at bounding box center [87, 94] width 40 height 14
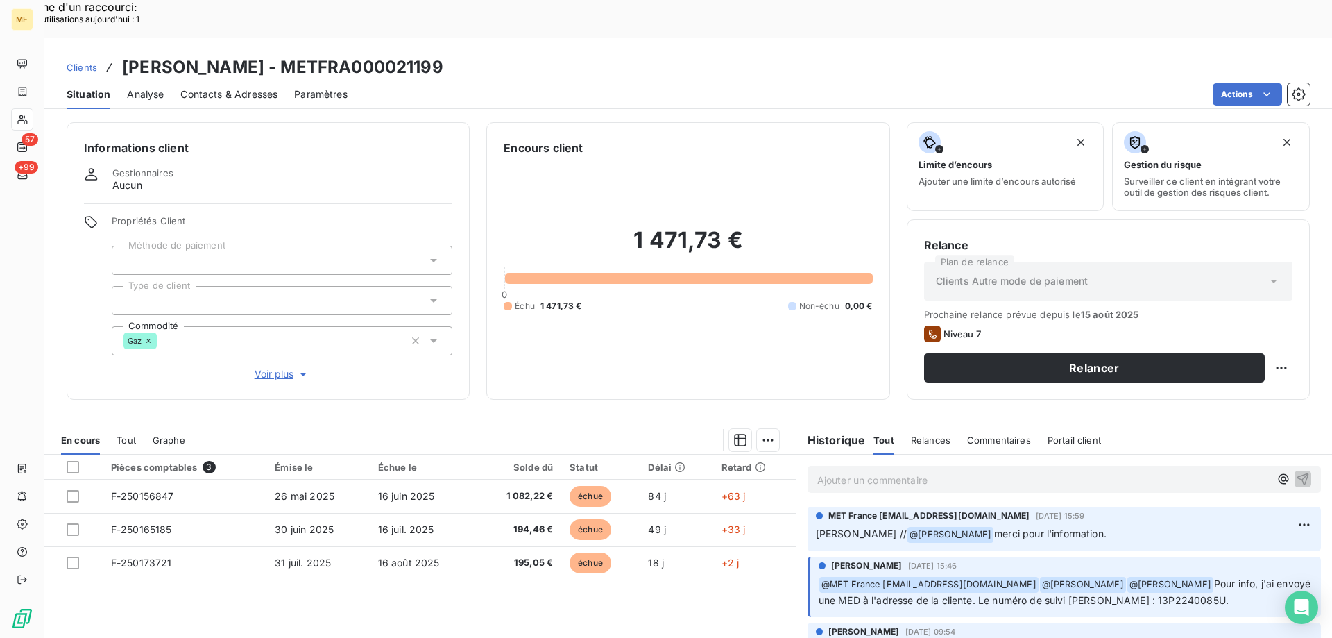
scroll to position [0, 0]
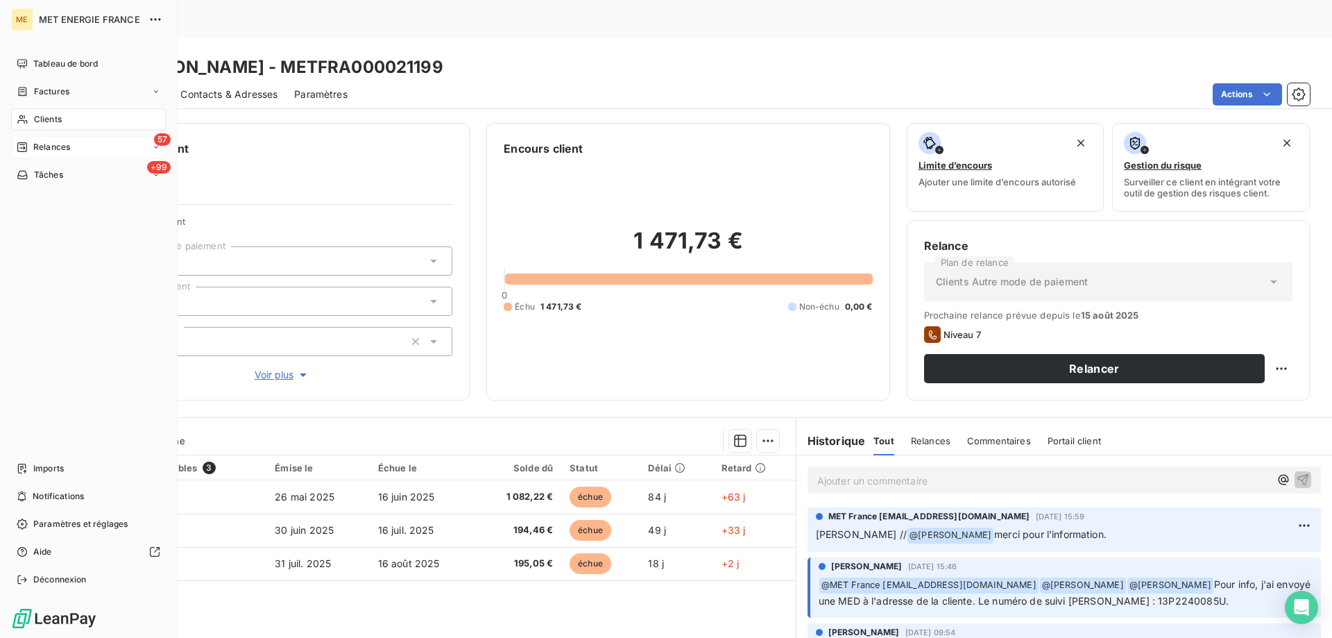
click at [20, 145] on icon at bounding box center [22, 147] width 10 height 10
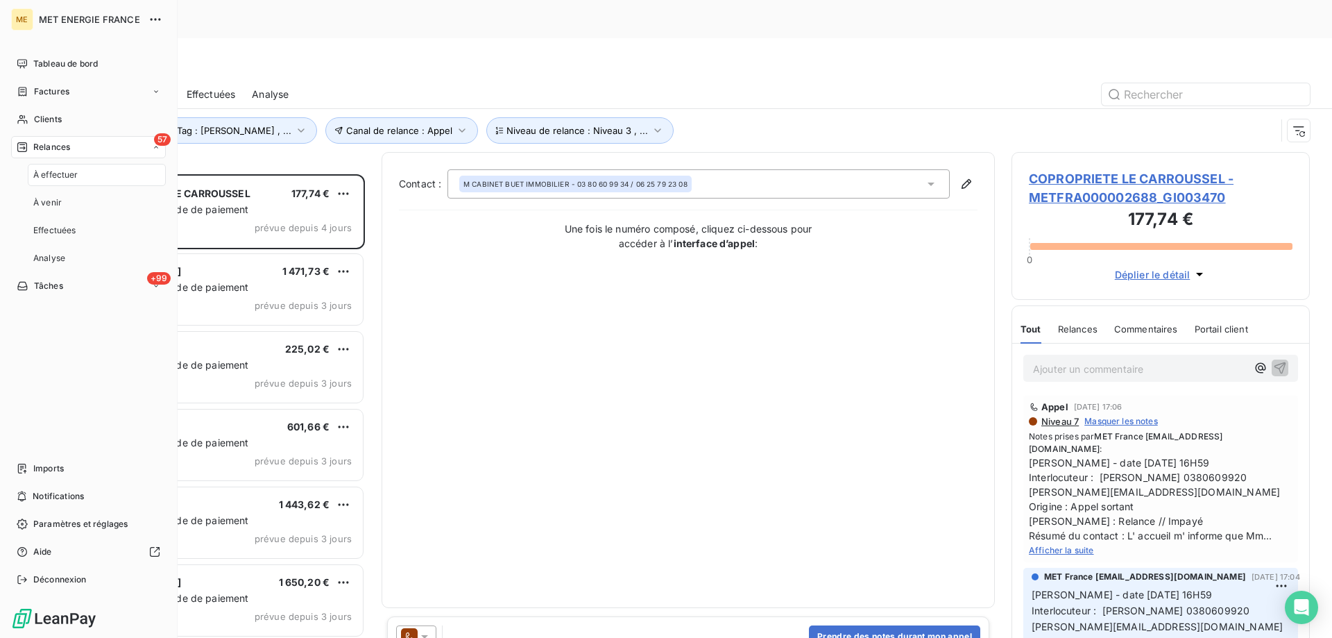
scroll to position [491, 288]
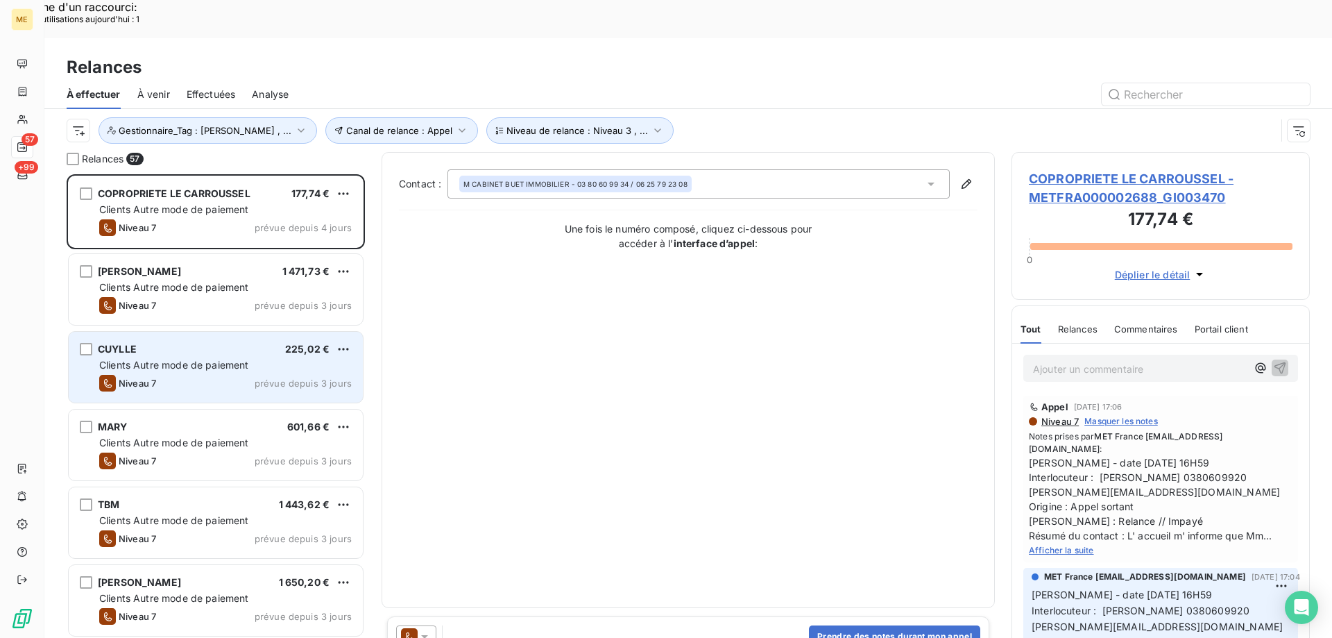
click at [146, 359] on span "Clients Autre mode de paiement" at bounding box center [174, 365] width 150 height 12
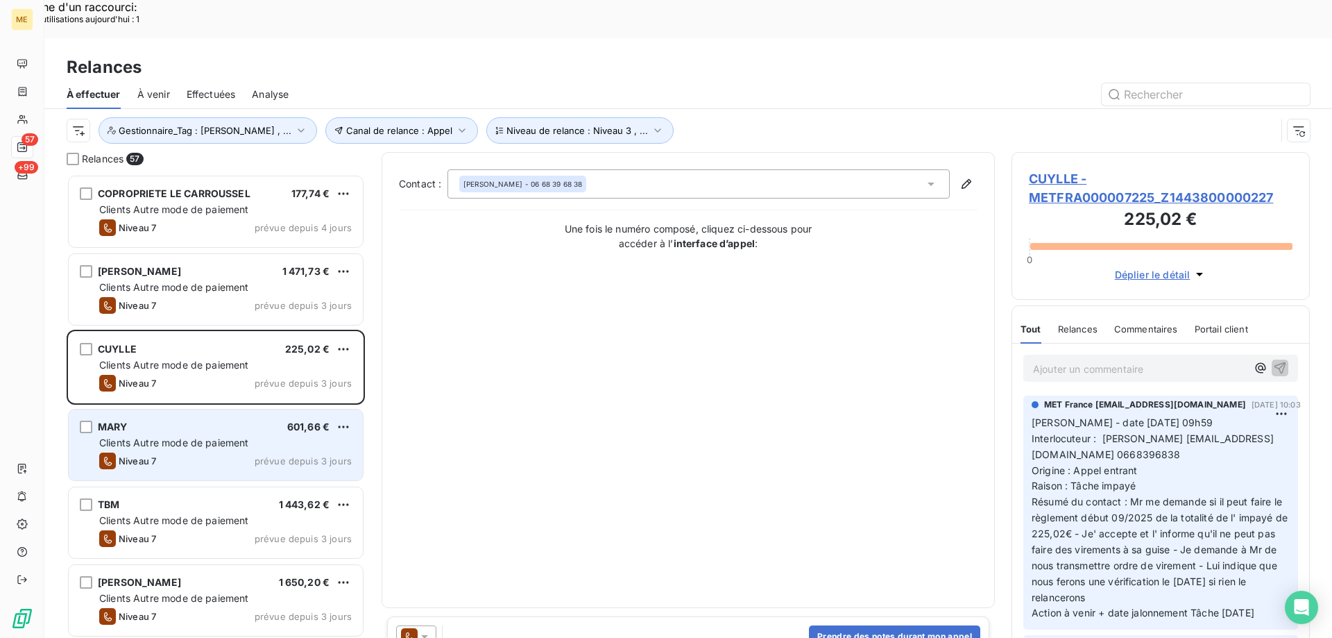
click at [157, 420] on div "MARY 601,66 €" at bounding box center [225, 426] width 253 height 12
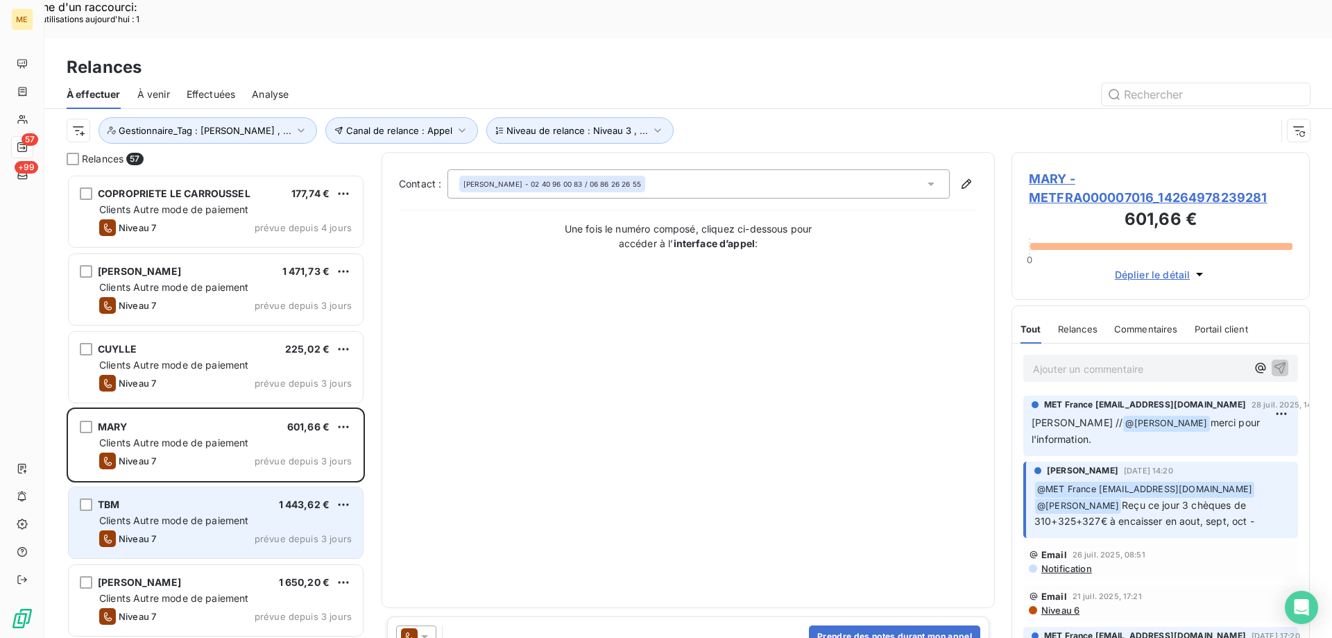
click at [130, 514] on span "Clients Autre mode de paiement" at bounding box center [174, 520] width 150 height 12
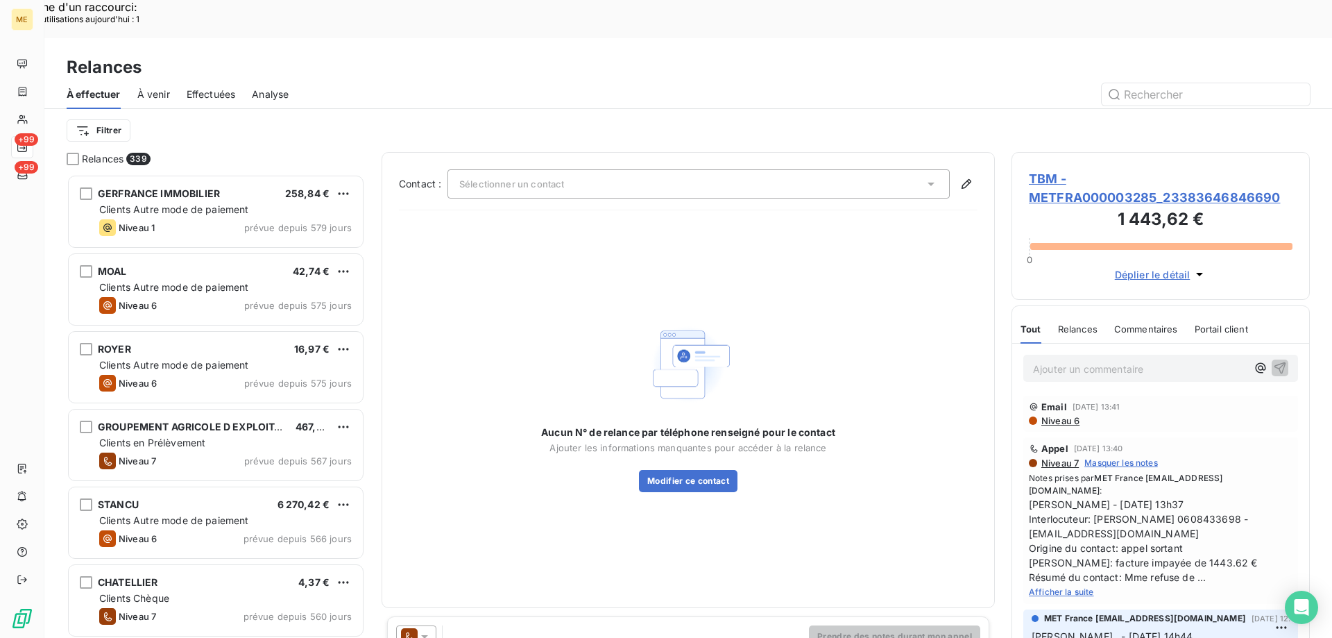
scroll to position [11, 11]
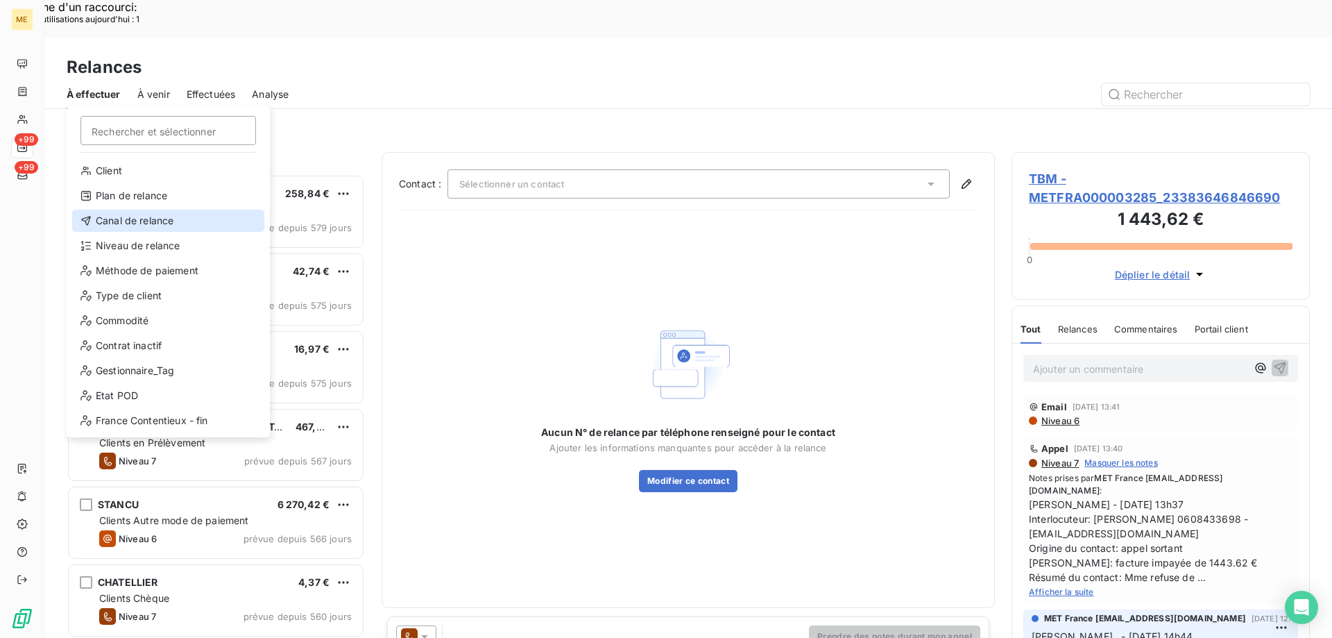
click at [130, 223] on div "Canal de relance" at bounding box center [168, 220] width 192 height 22
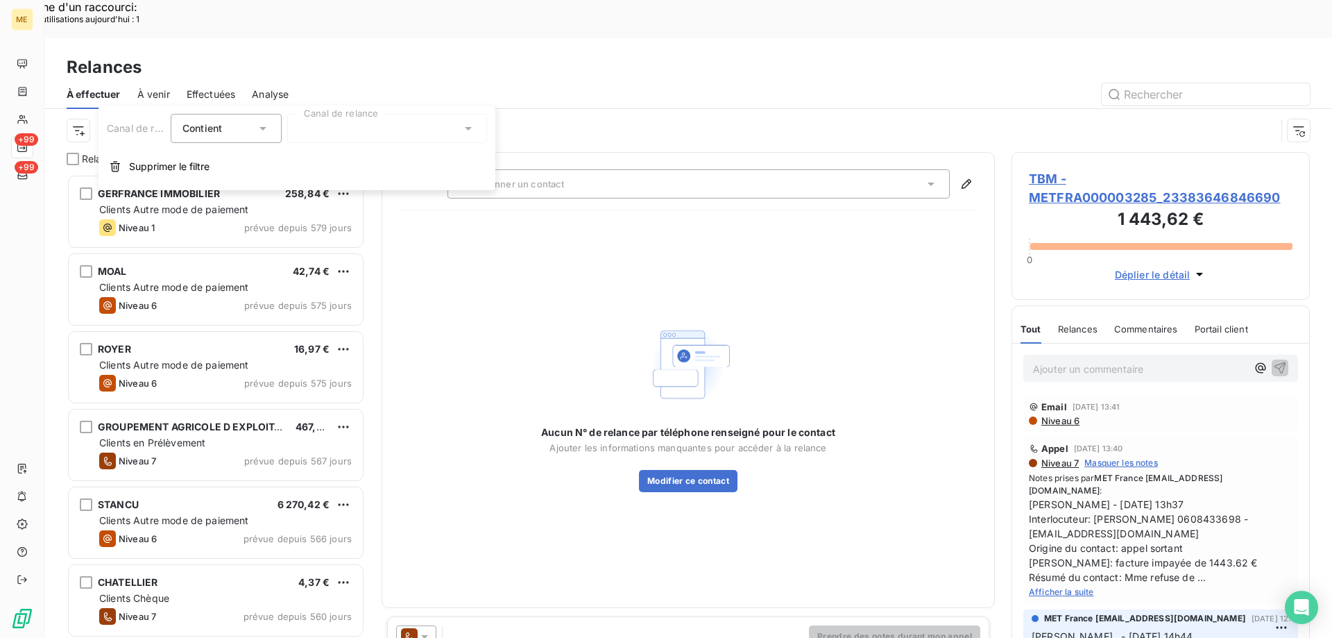
click at [322, 137] on div at bounding box center [387, 128] width 200 height 29
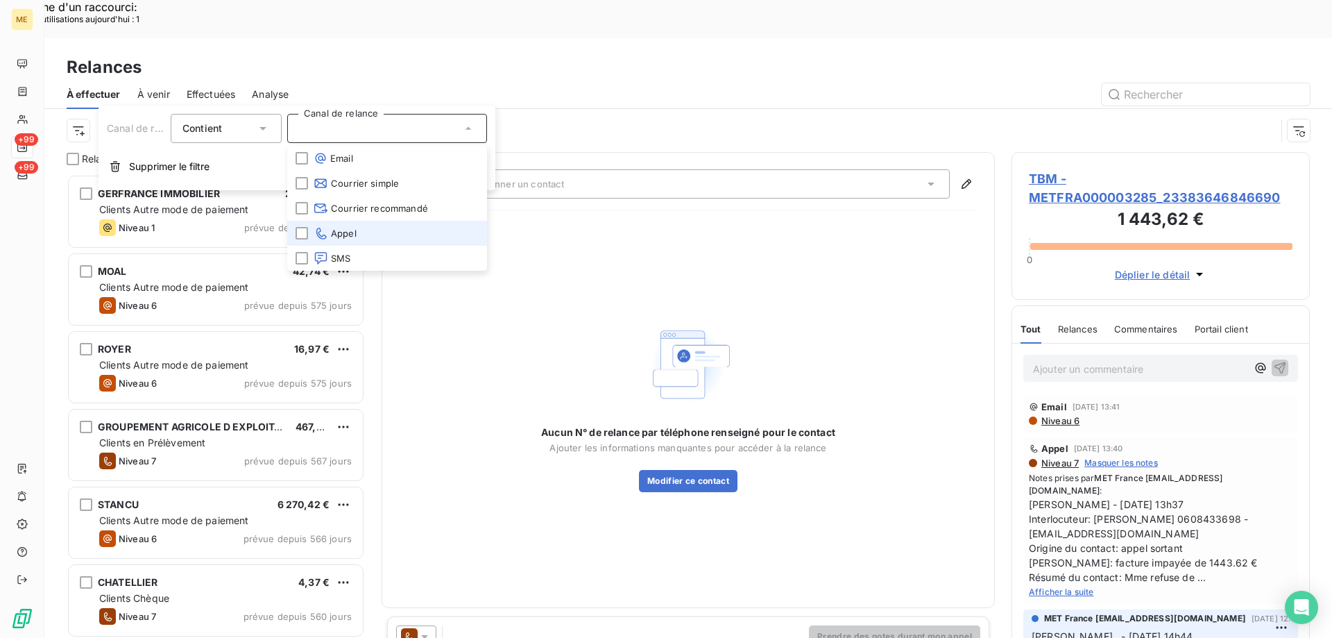
drag, startPoint x: 332, startPoint y: 237, endPoint x: 304, endPoint y: 225, distance: 30.5
click at [332, 237] on span "Appel" at bounding box center [335, 233] width 43 height 14
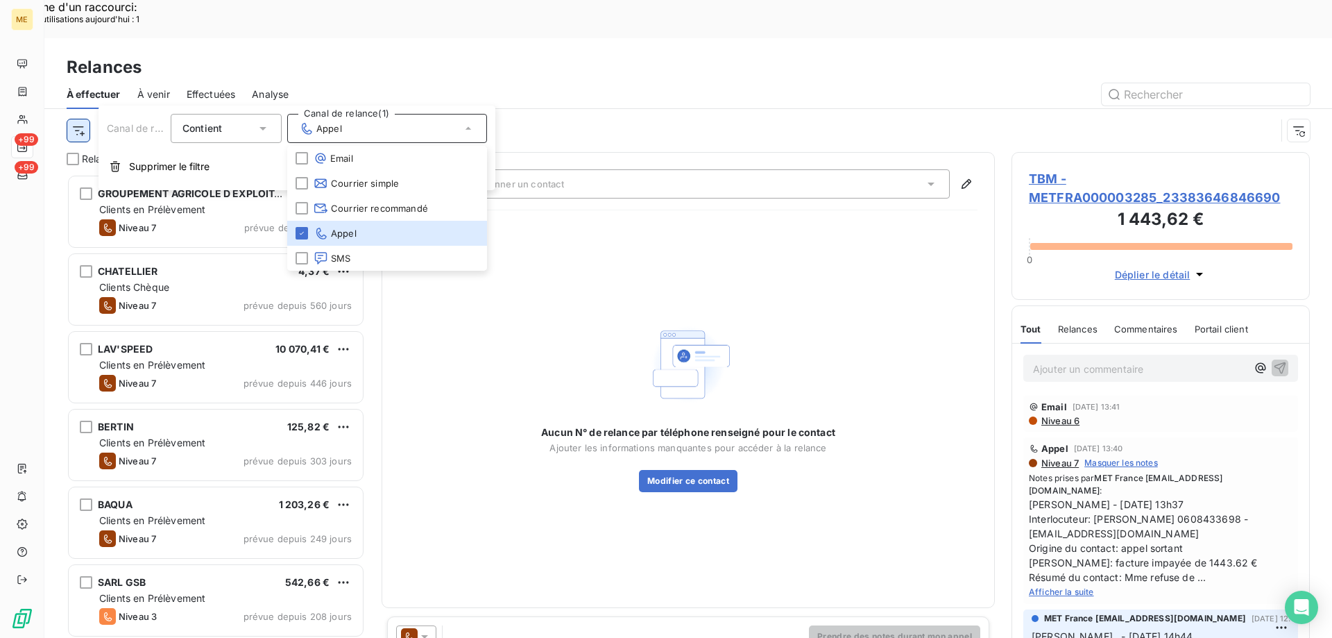
scroll to position [491, 288]
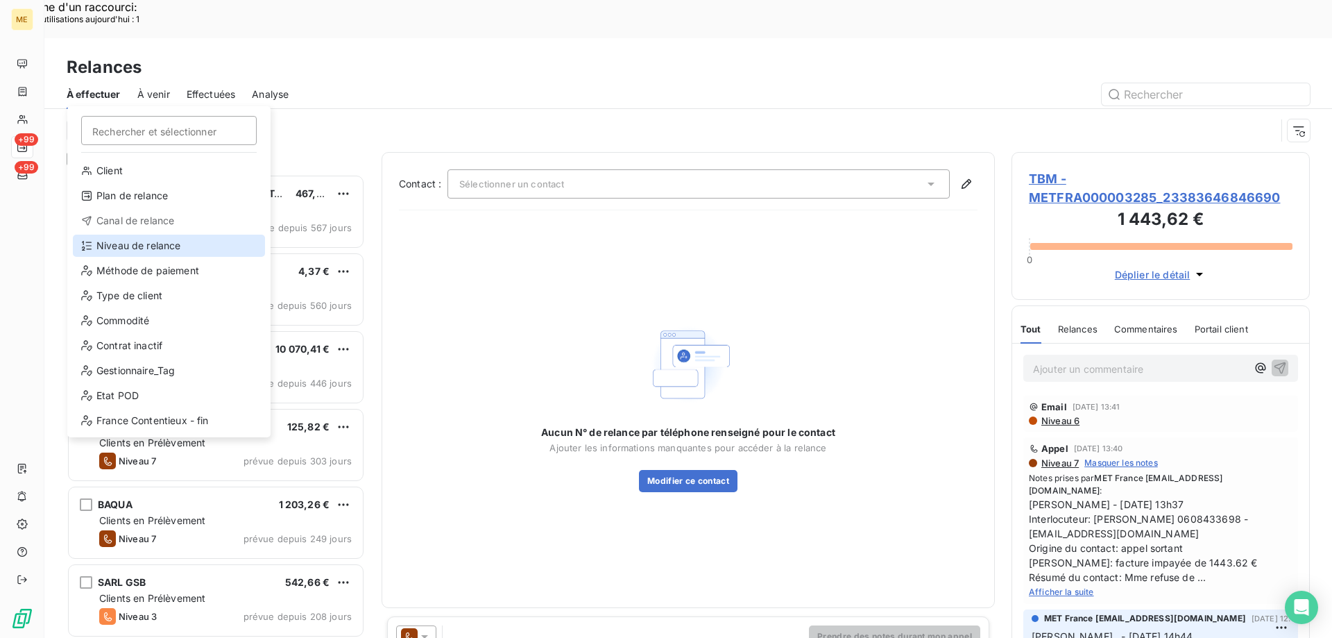
click at [131, 245] on div "Niveau de relance" at bounding box center [169, 245] width 192 height 22
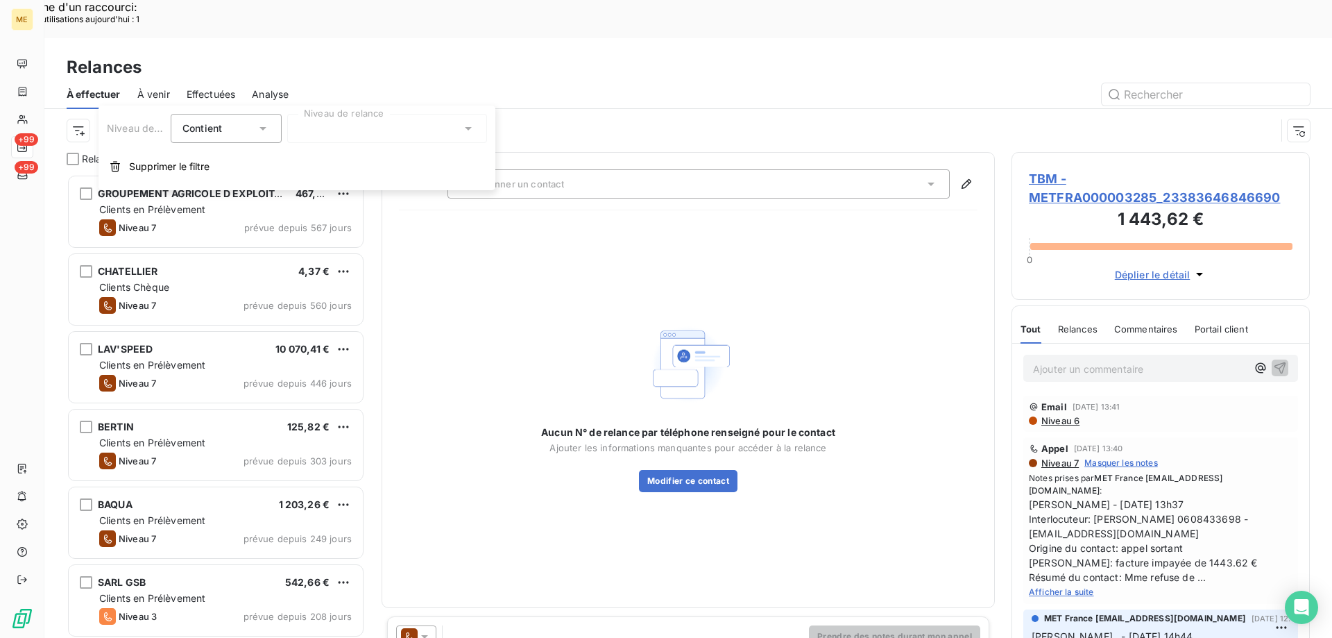
click at [377, 134] on div at bounding box center [387, 128] width 200 height 29
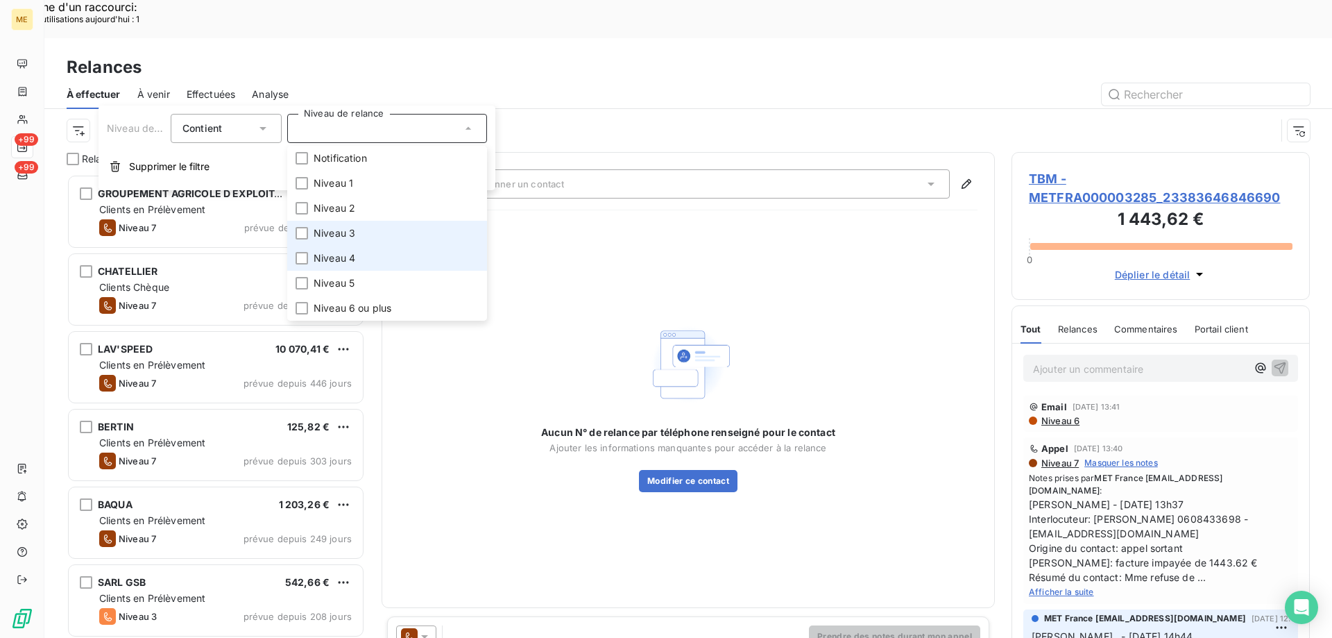
drag, startPoint x: 368, startPoint y: 228, endPoint x: 365, endPoint y: 249, distance: 21.0
click at [368, 230] on li "Niveau 3" at bounding box center [387, 233] width 200 height 25
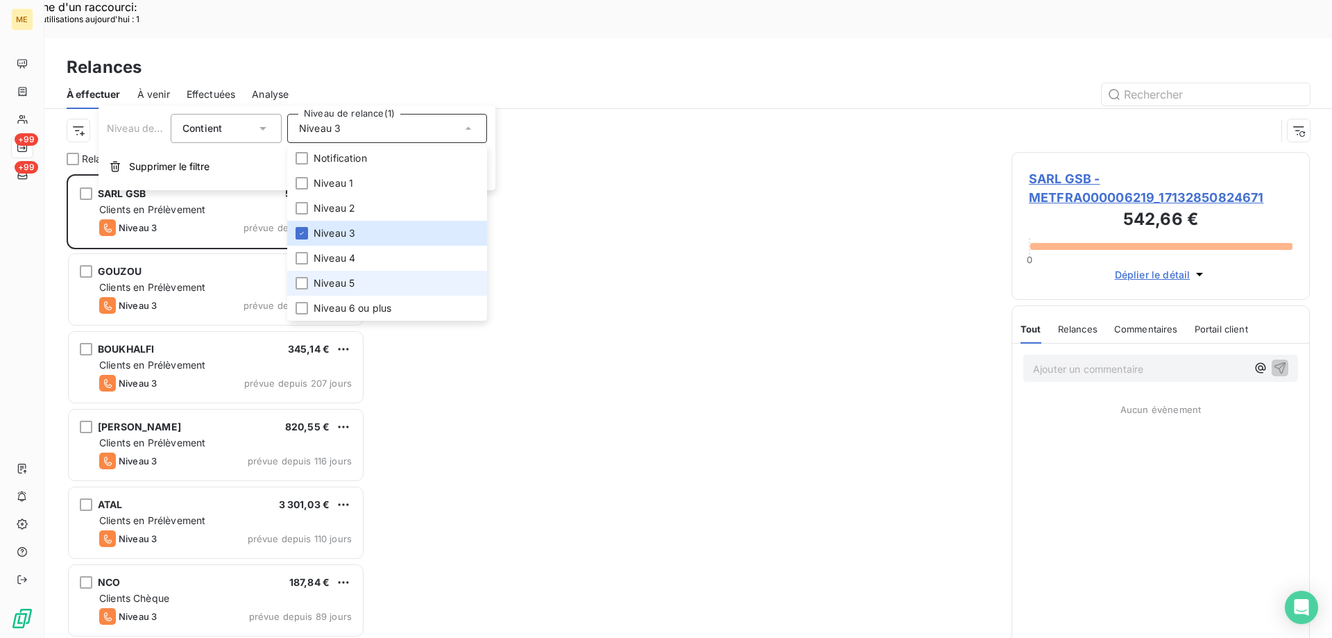
scroll to position [491, 288]
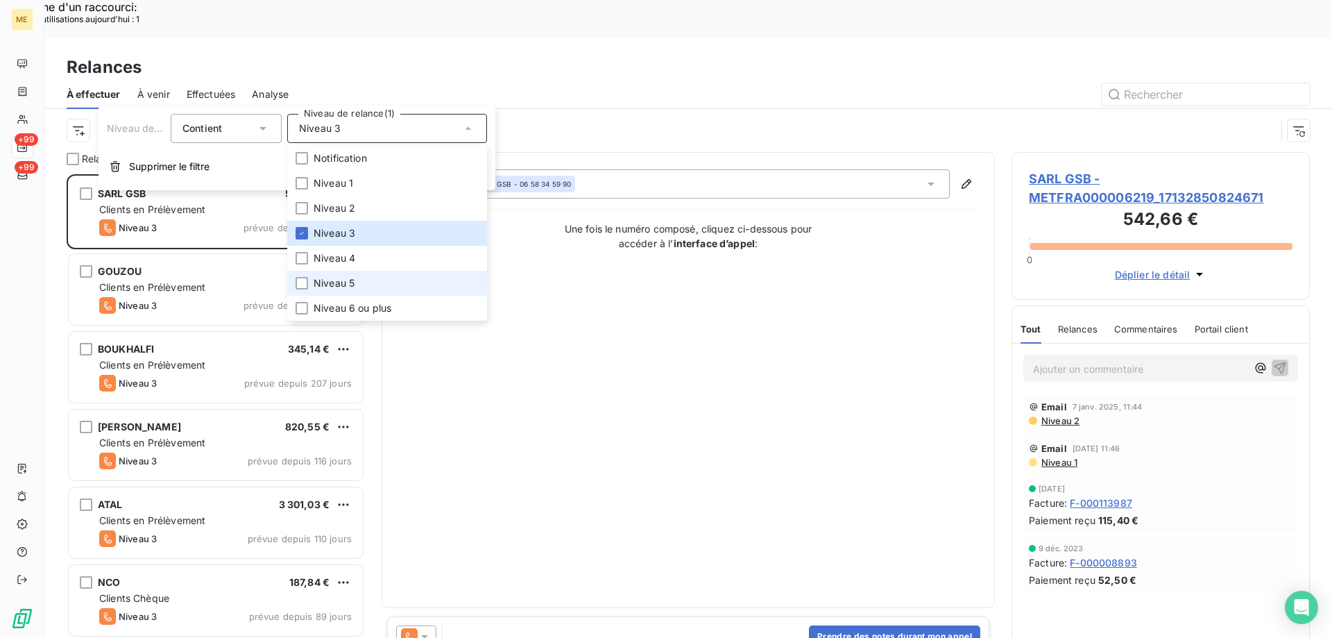
click at [369, 282] on li "Niveau 5" at bounding box center [387, 283] width 200 height 25
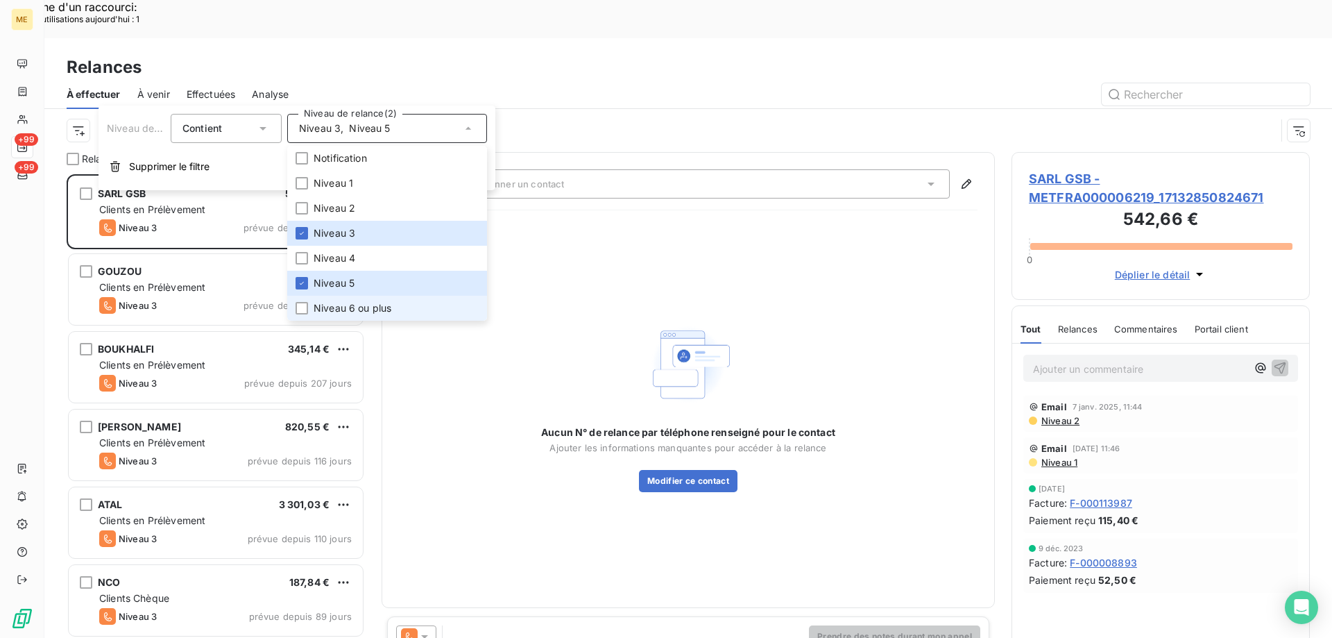
click at [370, 308] on span "Niveau 6 ou plus" at bounding box center [353, 308] width 78 height 14
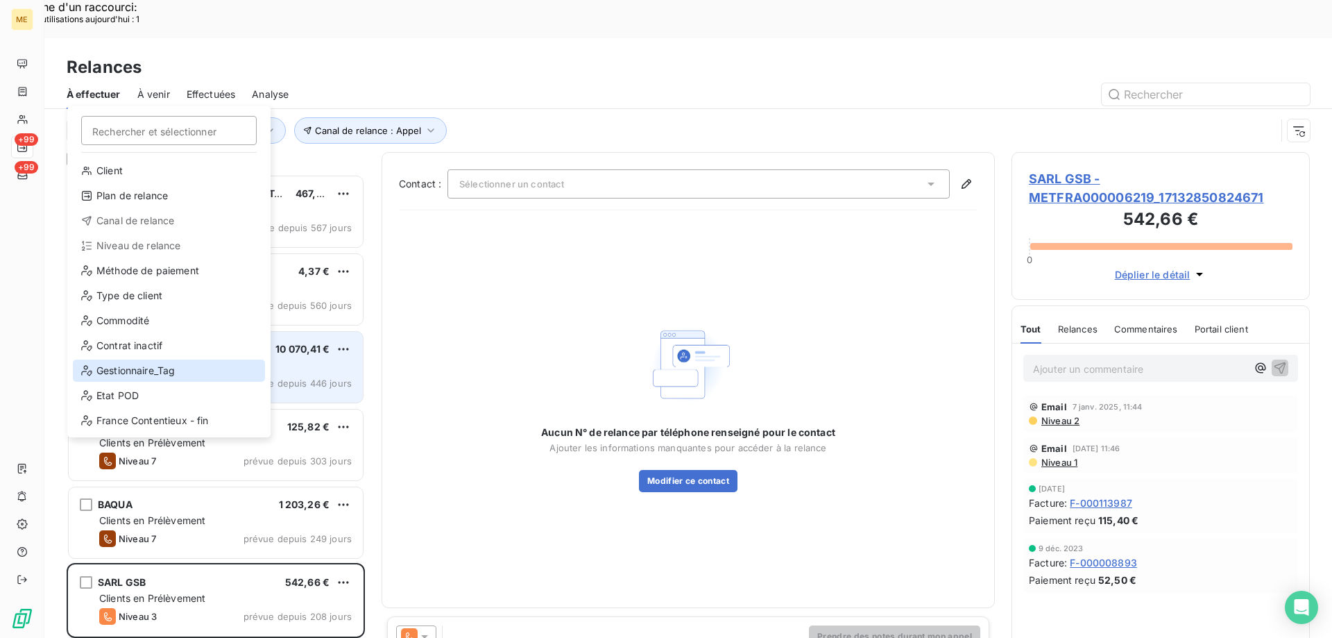
drag, startPoint x: 139, startPoint y: 368, endPoint x: 155, endPoint y: 362, distance: 16.5
click at [140, 368] on div "Gestionnaire_Tag" at bounding box center [169, 370] width 192 height 22
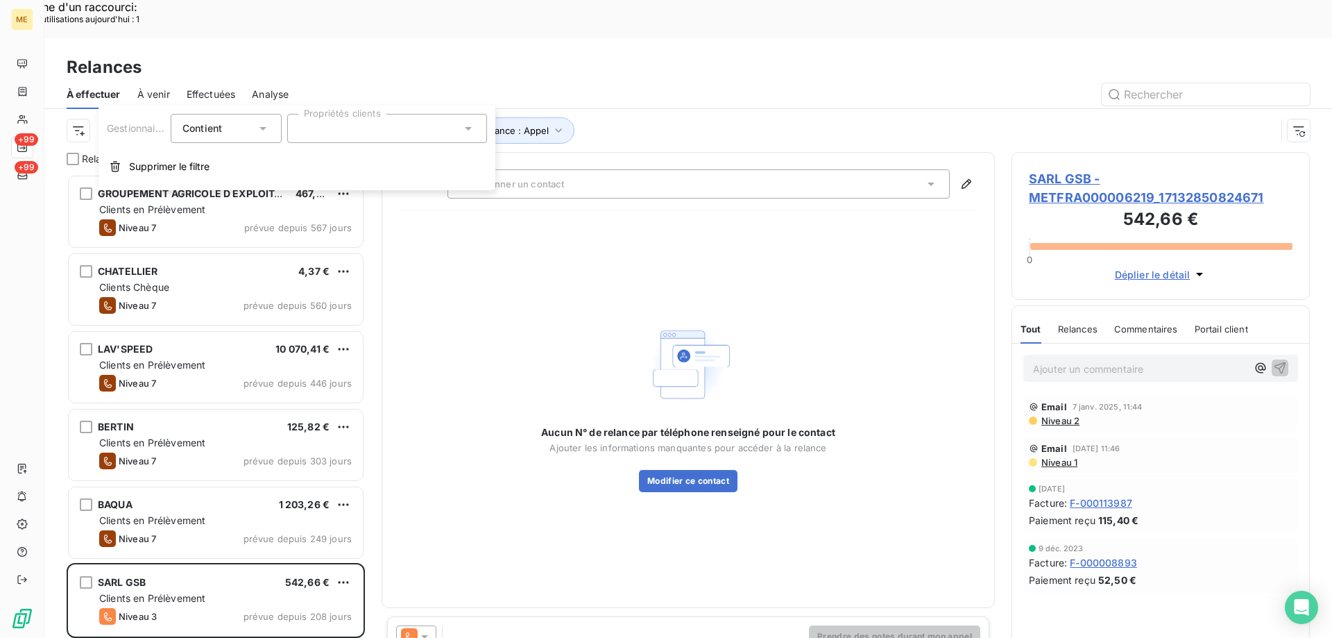
drag, startPoint x: 416, startPoint y: 130, endPoint x: 417, endPoint y: 137, distance: 7.7
click at [417, 130] on div at bounding box center [387, 128] width 200 height 29
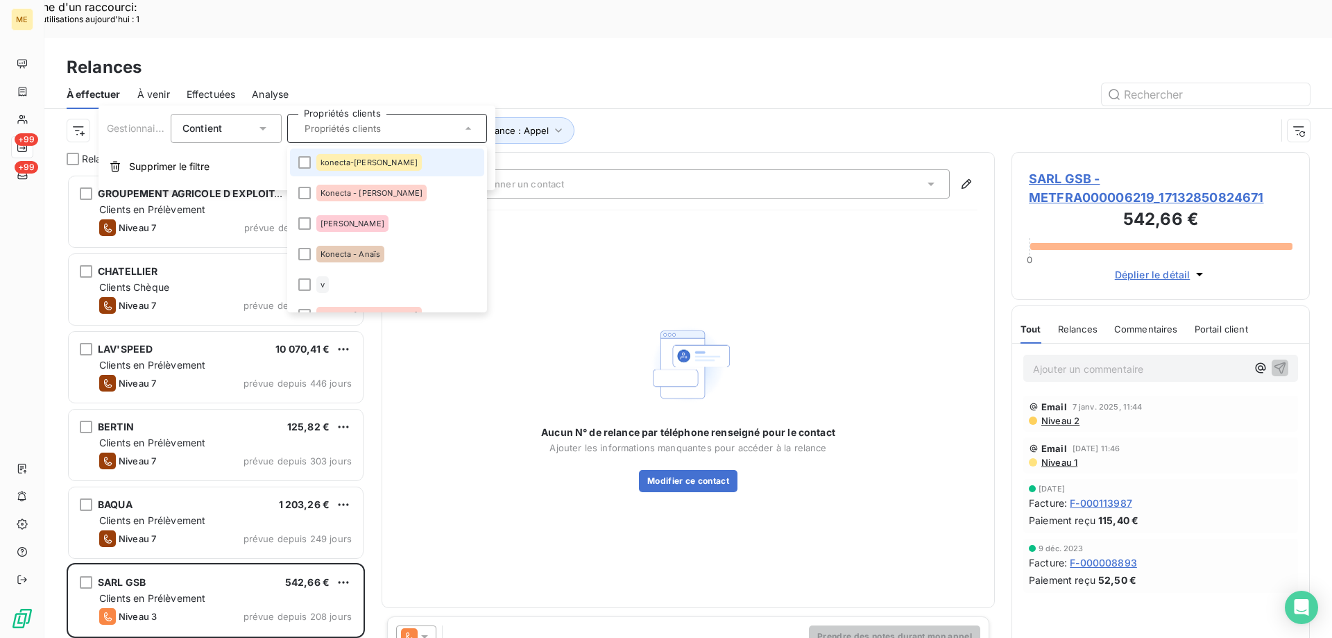
click at [398, 159] on li "konecta-elodie" at bounding box center [387, 162] width 194 height 28
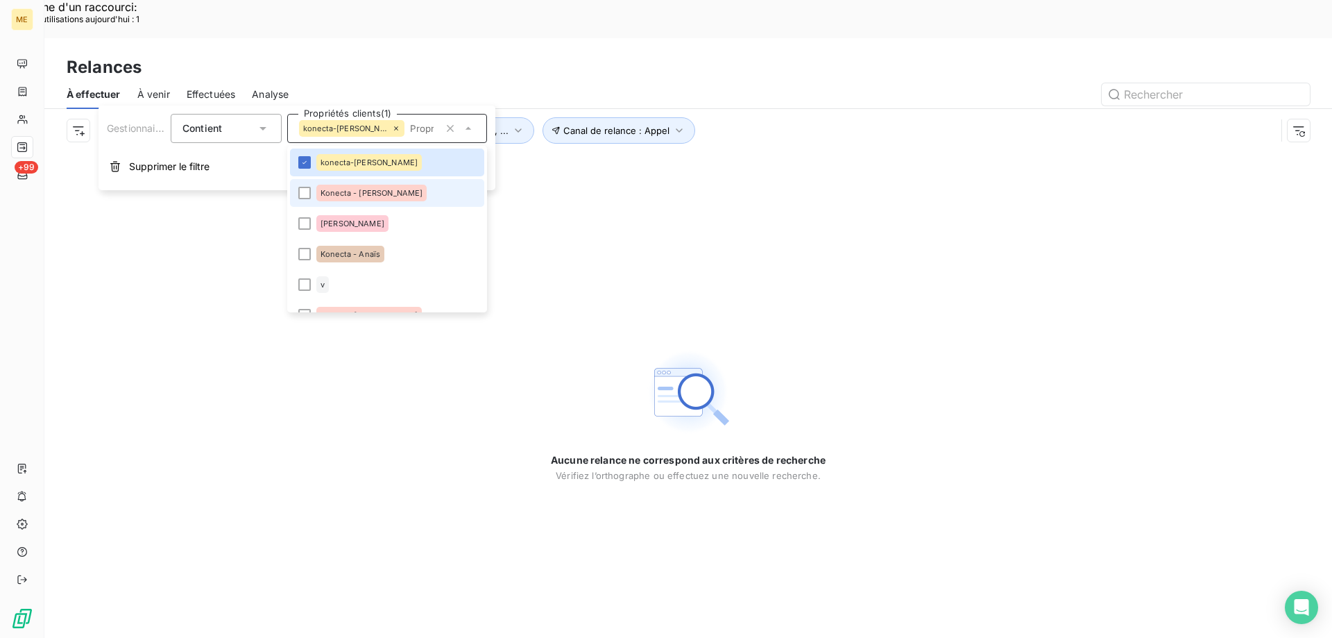
click at [397, 200] on li "Konecta - Cindy" at bounding box center [387, 193] width 194 height 28
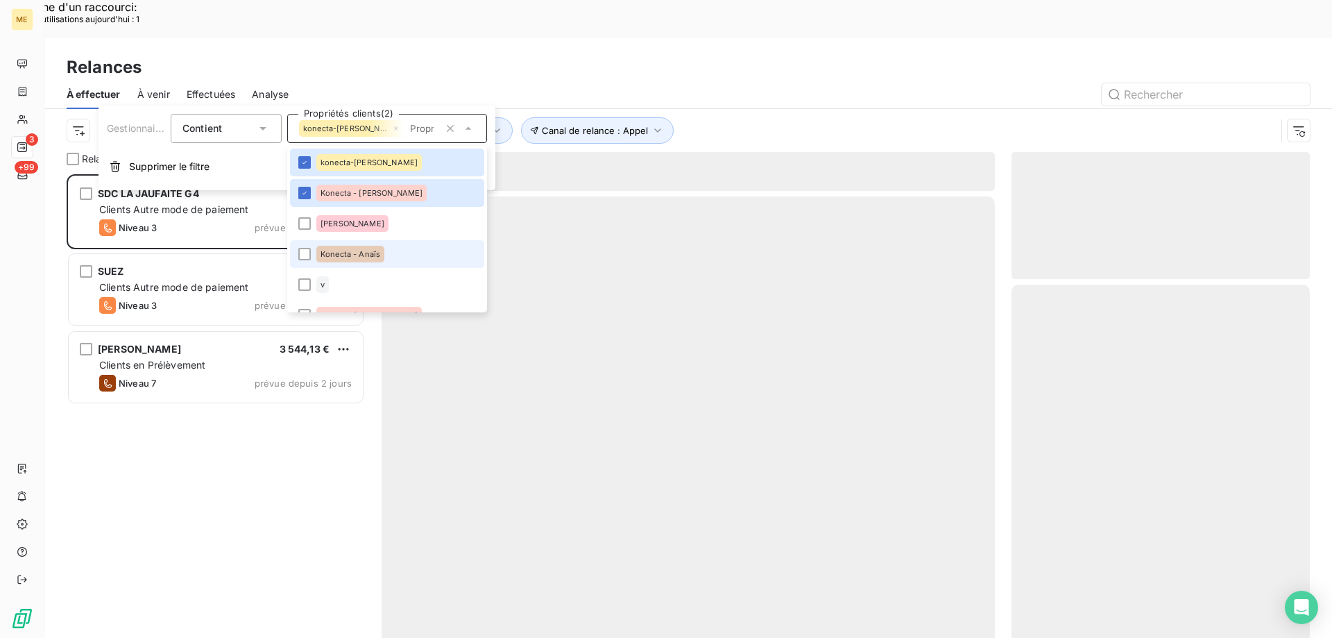
scroll to position [491, 288]
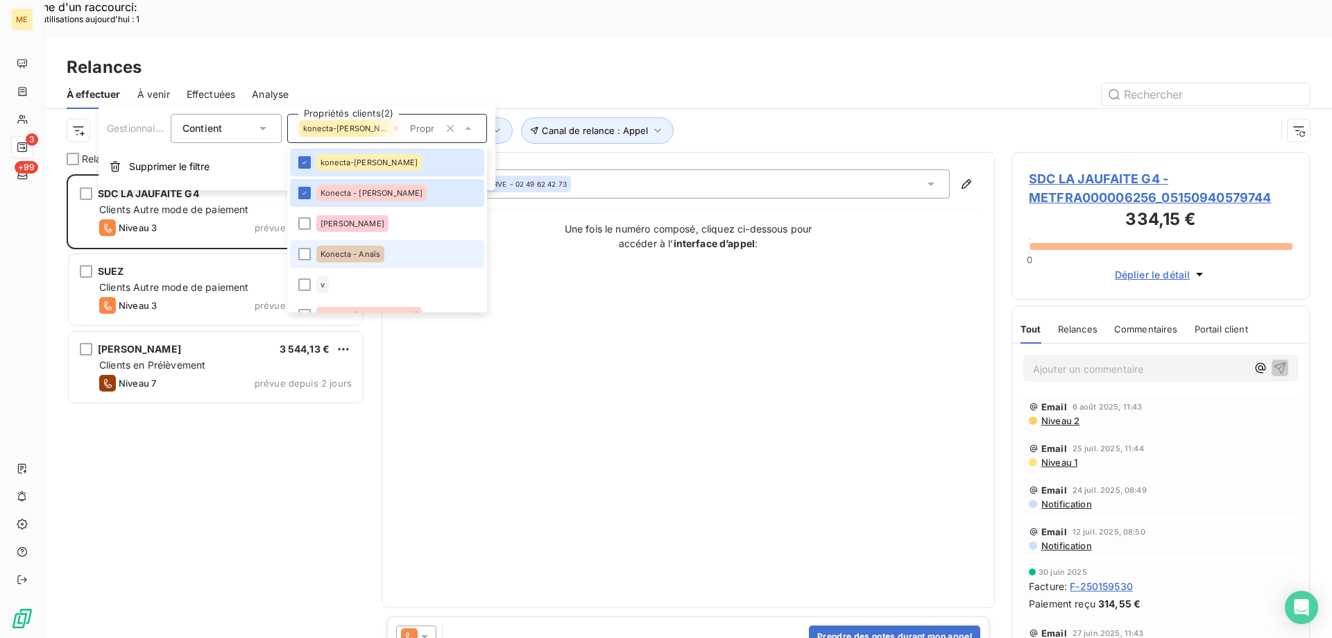
click at [380, 255] on div "Konecta - Anaïs" at bounding box center [350, 254] width 68 height 17
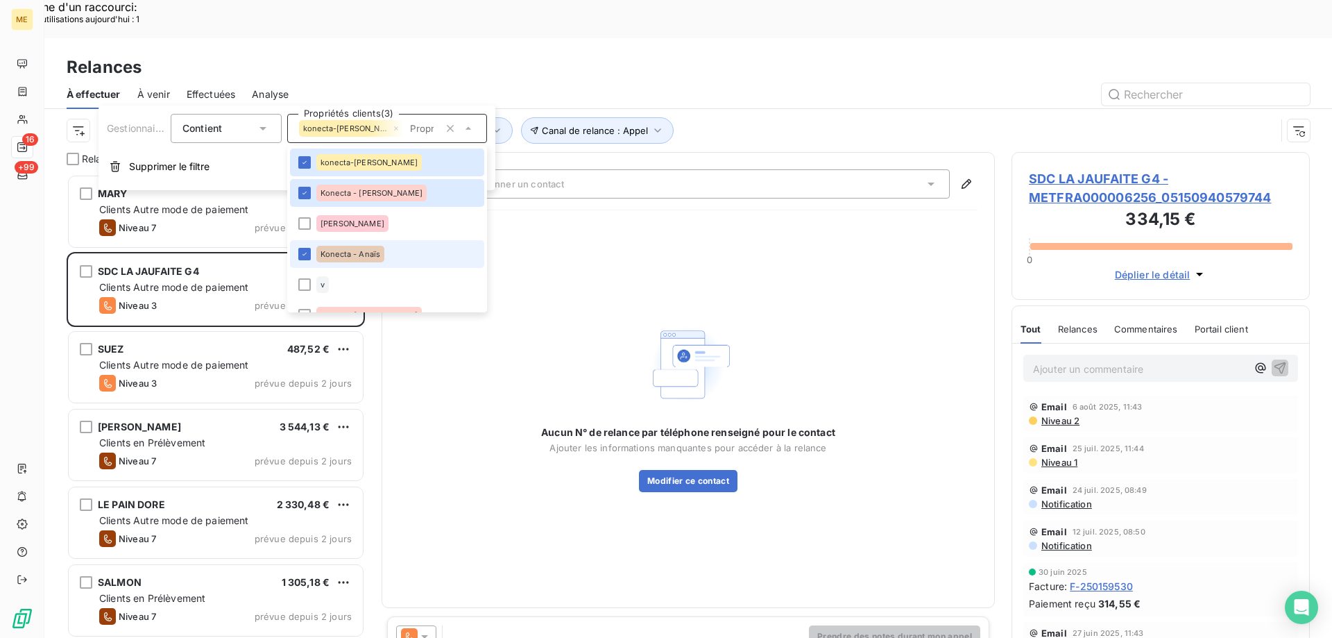
scroll to position [69, 0]
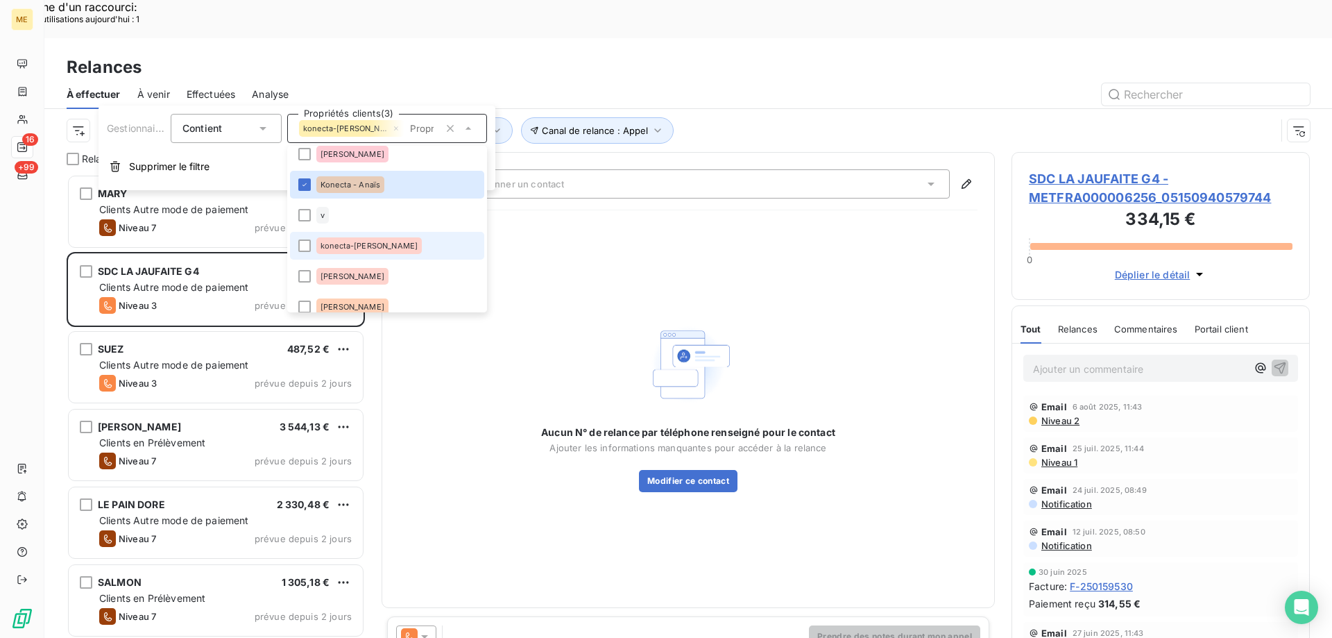
click at [382, 244] on div "konecta-valérie" at bounding box center [368, 245] width 105 height 17
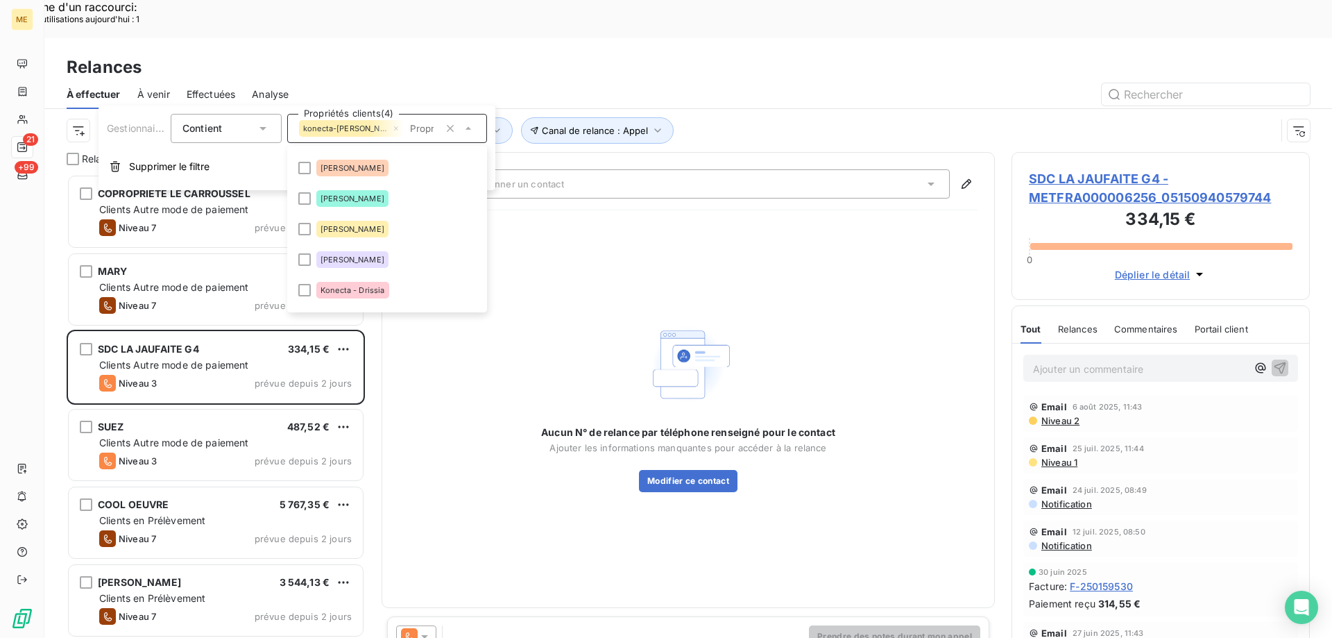
scroll to position [277, 0]
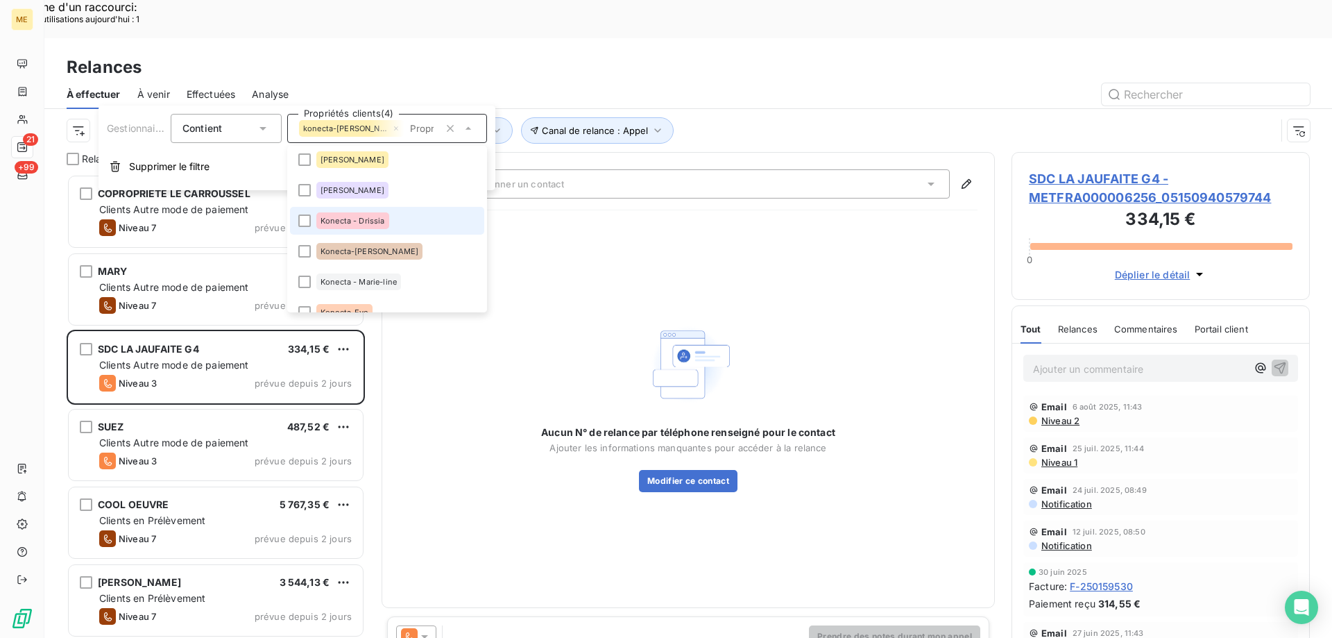
click at [397, 214] on li "Konecta - Drissia" at bounding box center [387, 221] width 194 height 28
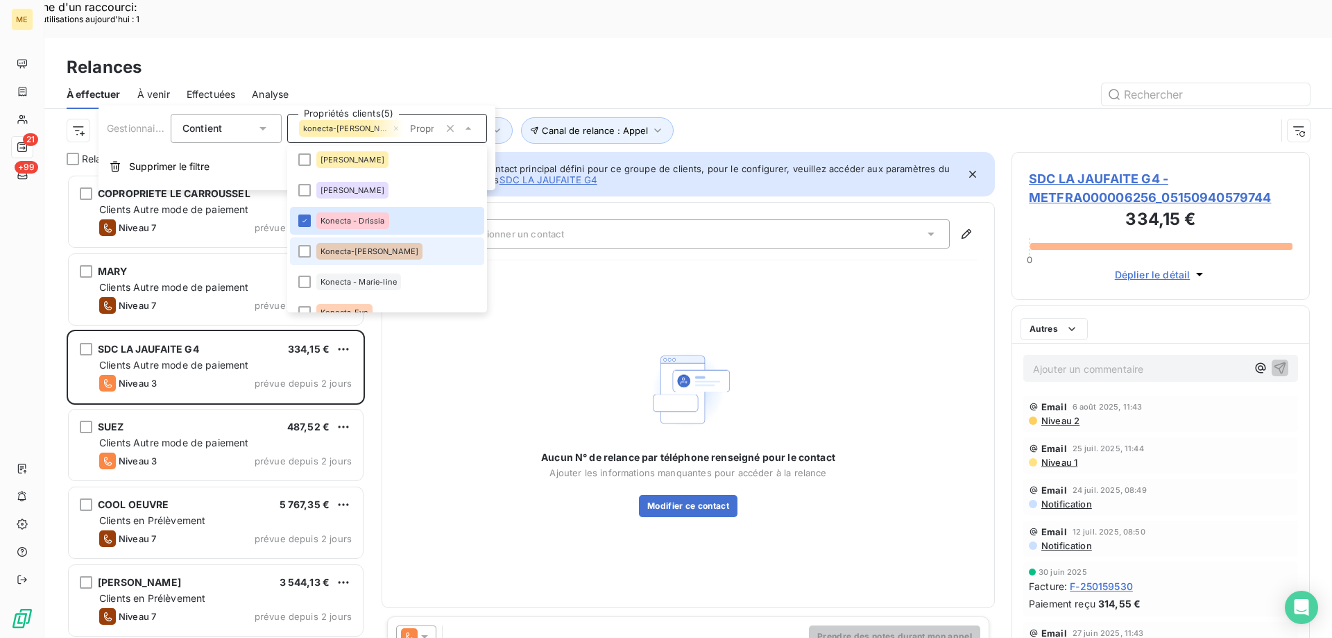
click at [375, 254] on span "Konecta-Laurine" at bounding box center [369, 251] width 98 height 8
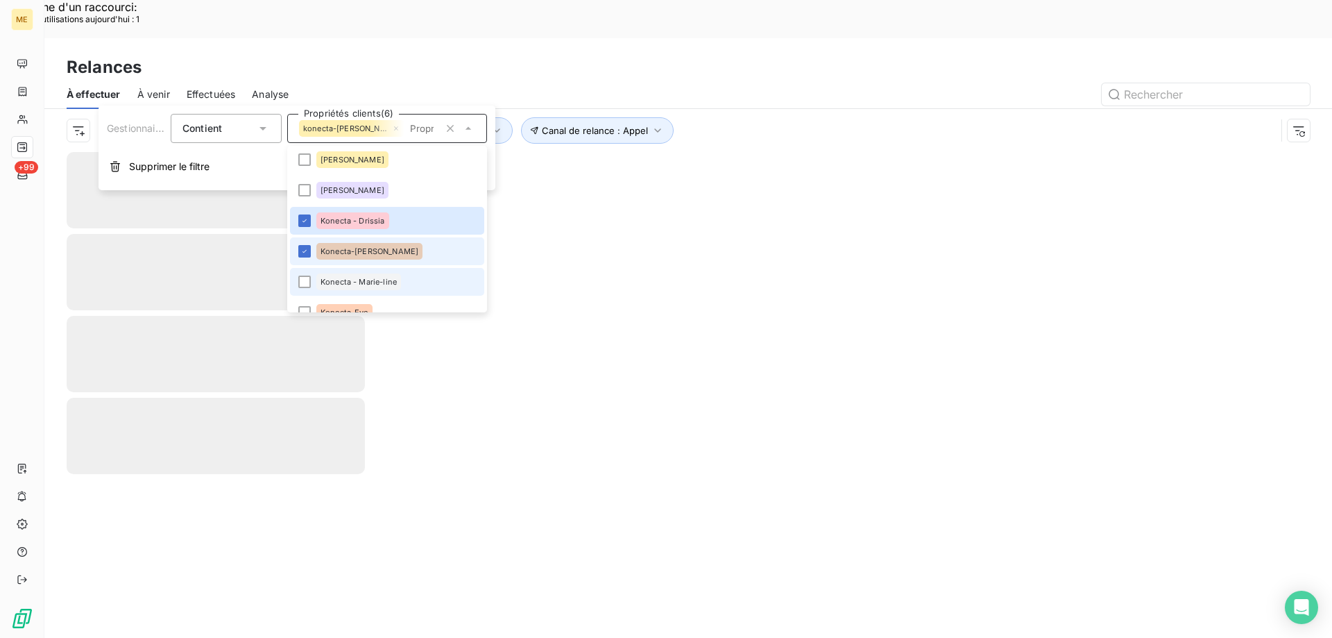
click at [373, 275] on div "Konecta - Marie-line" at bounding box center [358, 281] width 85 height 17
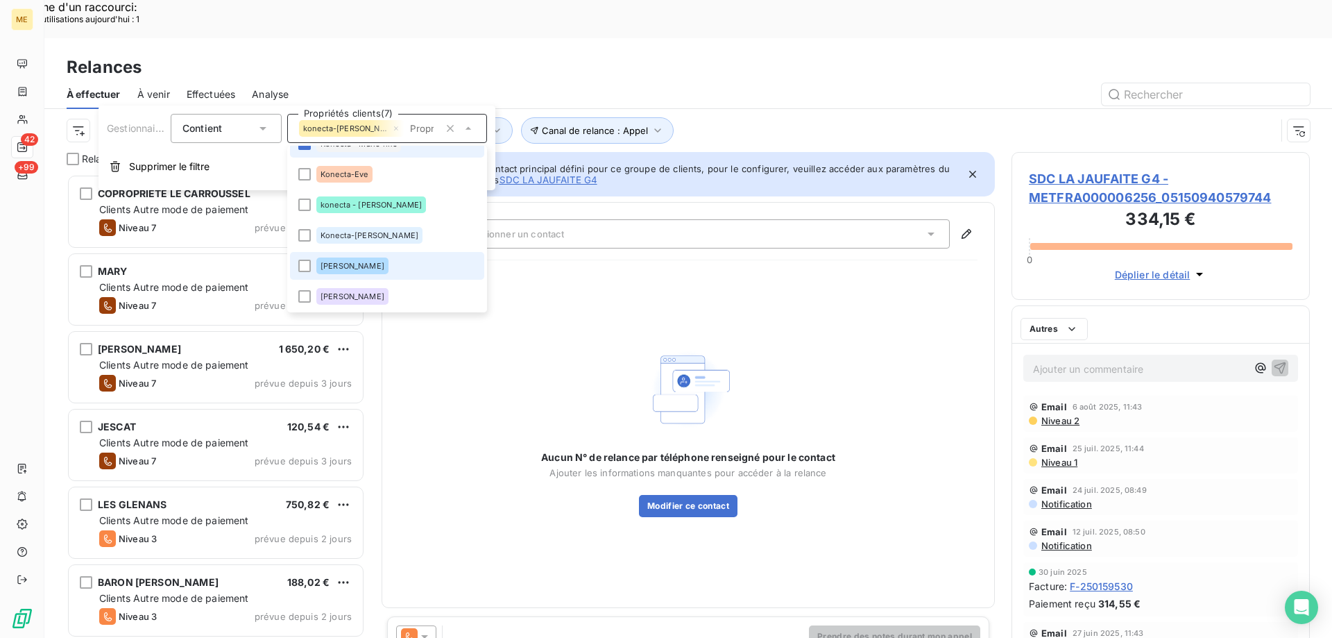
scroll to position [491, 288]
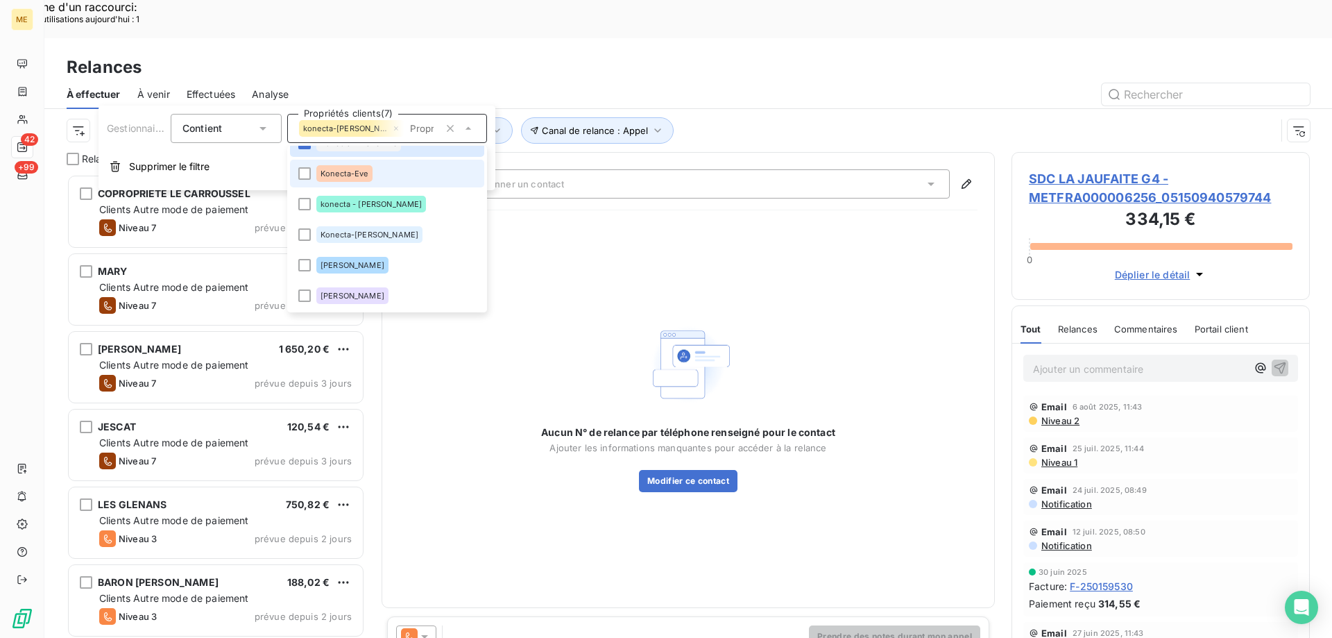
click at [387, 169] on li "Konecta-Eve" at bounding box center [387, 174] width 194 height 28
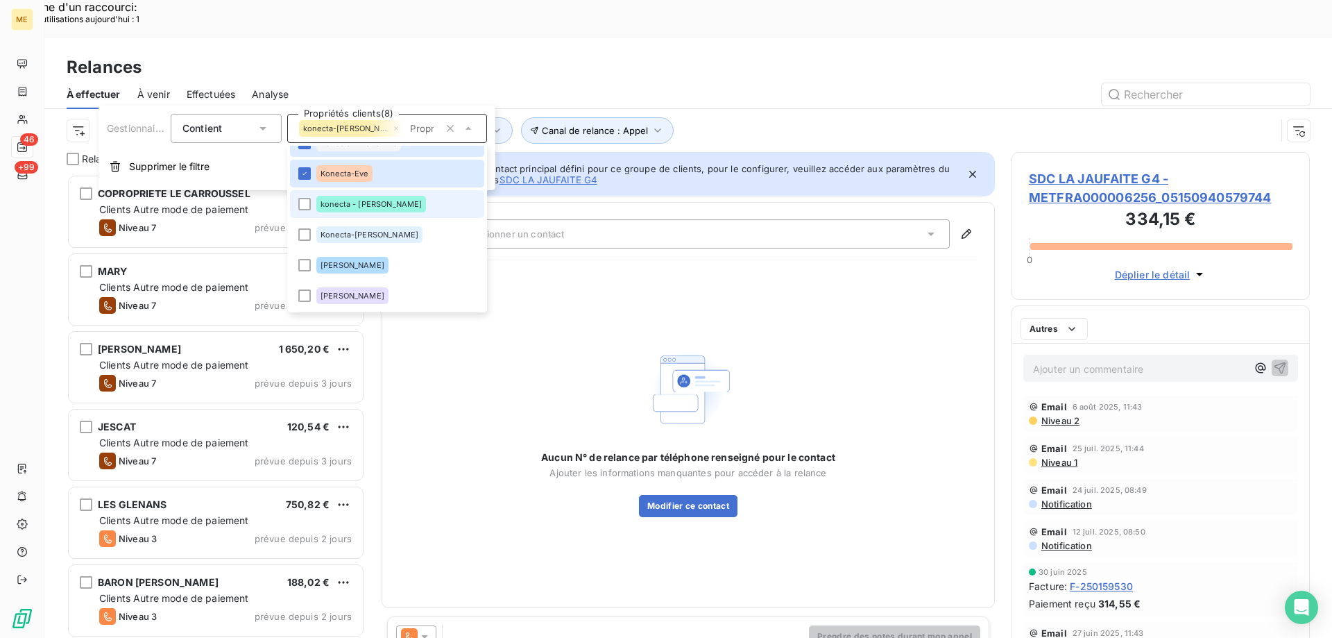
click at [378, 203] on li "konecta - lisa" at bounding box center [387, 204] width 194 height 28
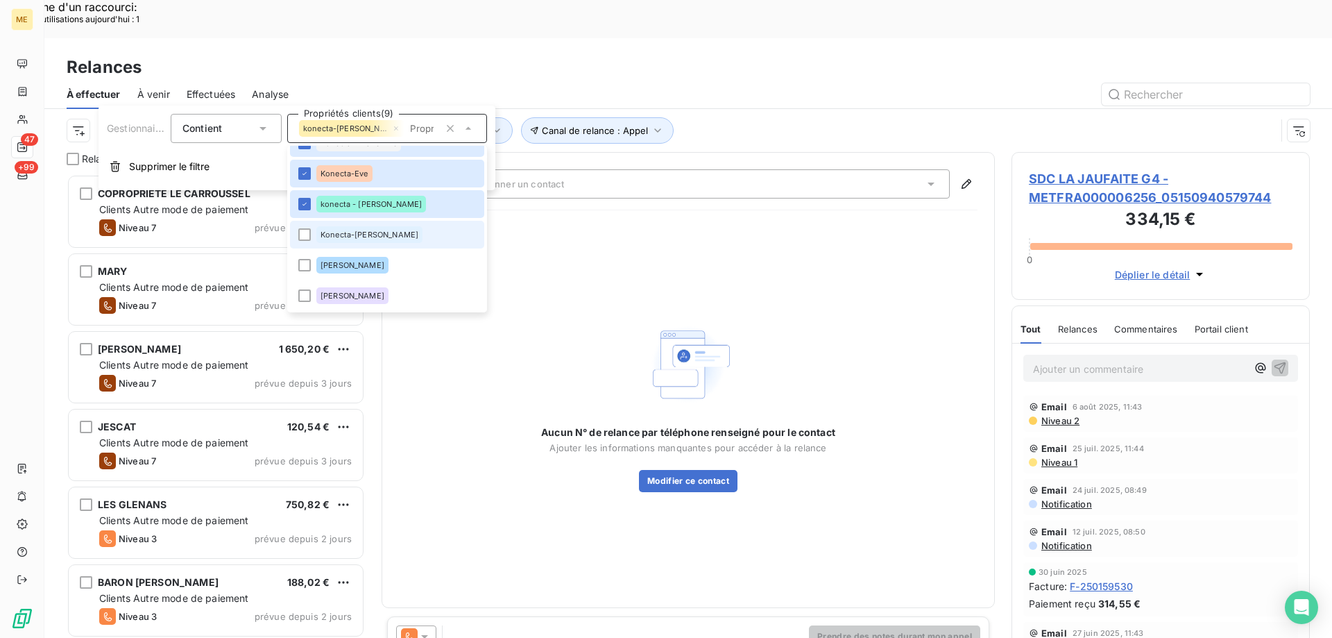
click at [370, 243] on li "Konecta-Sylvain" at bounding box center [387, 235] width 194 height 28
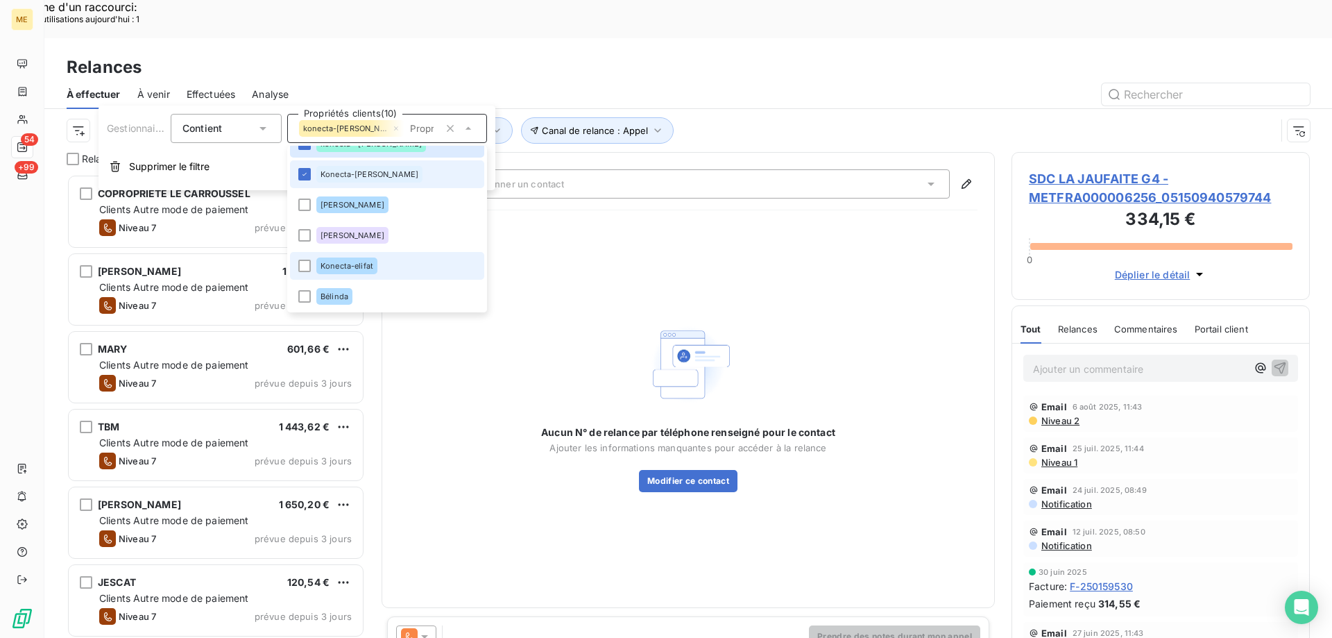
scroll to position [486, 0]
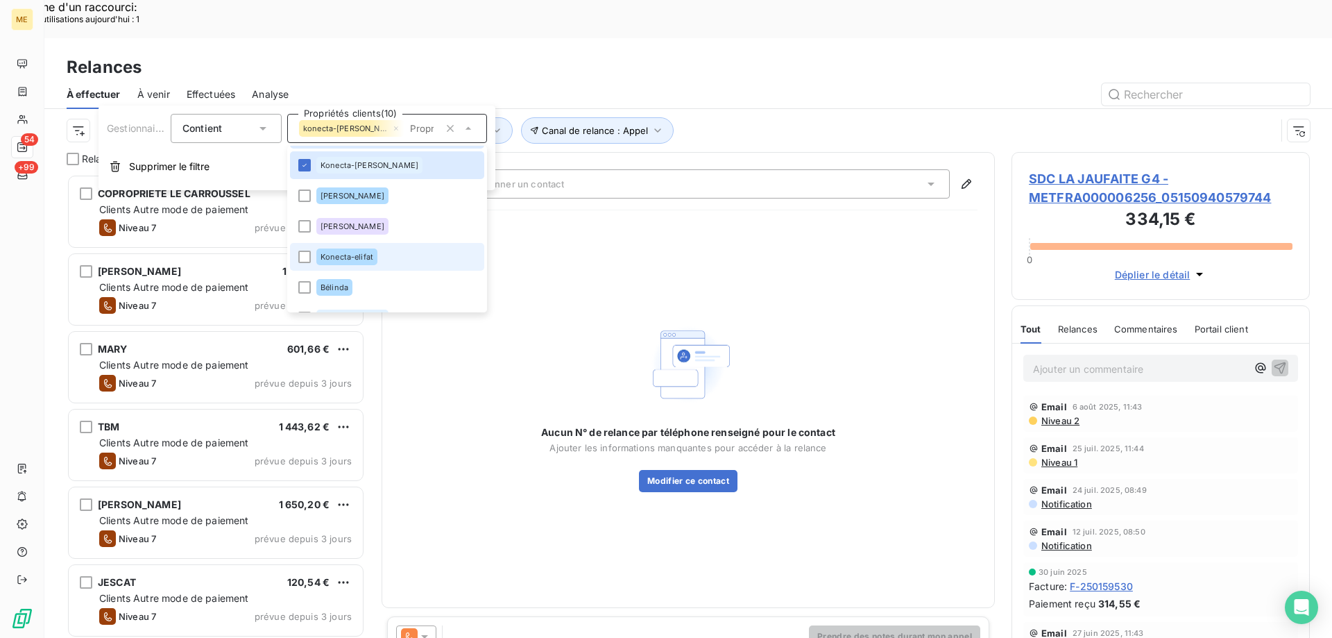
click at [366, 256] on span "Konecta-elifat" at bounding box center [346, 257] width 53 height 8
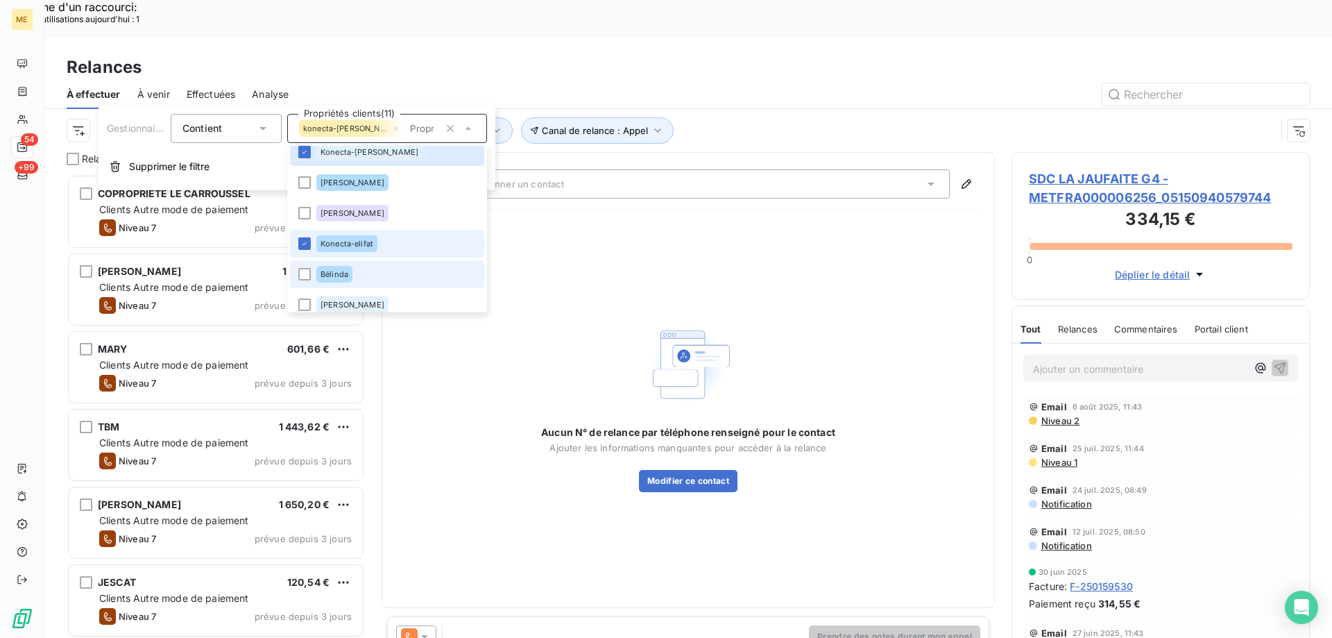
scroll to position [508, 0]
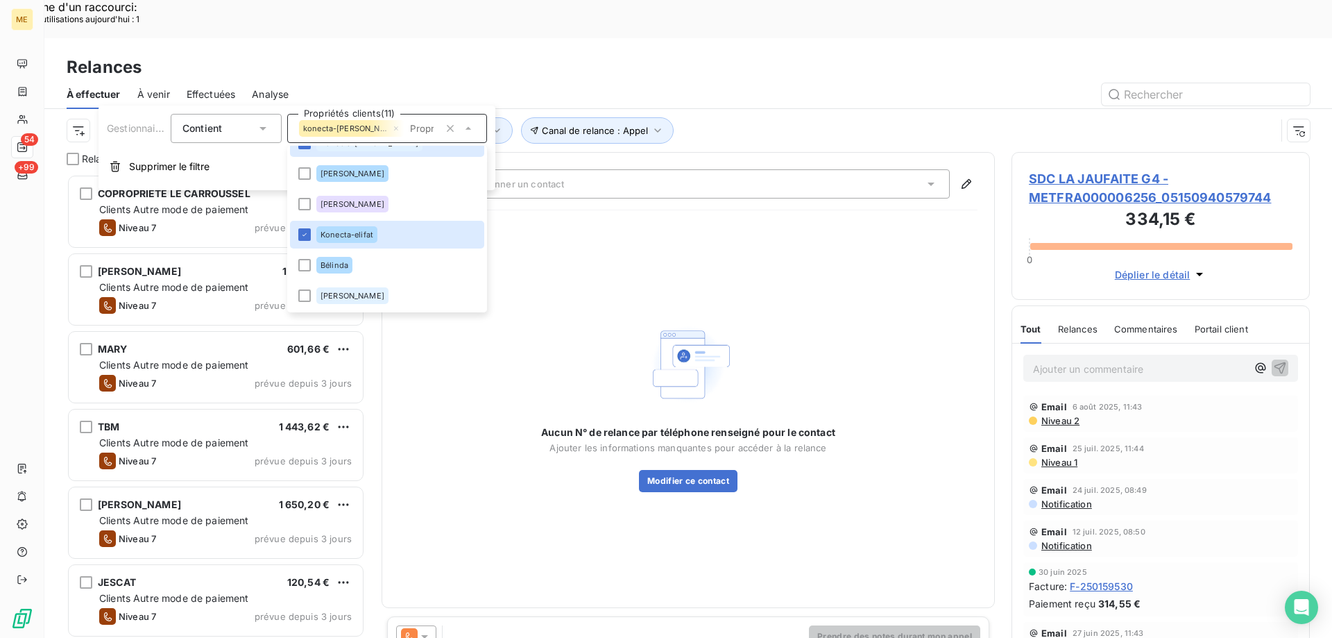
click at [801, 117] on div "Canal de relance : Appel Niveau de relance : Niveau 3 , ... Gestionnaire_Tag : …" at bounding box center [671, 130] width 1209 height 26
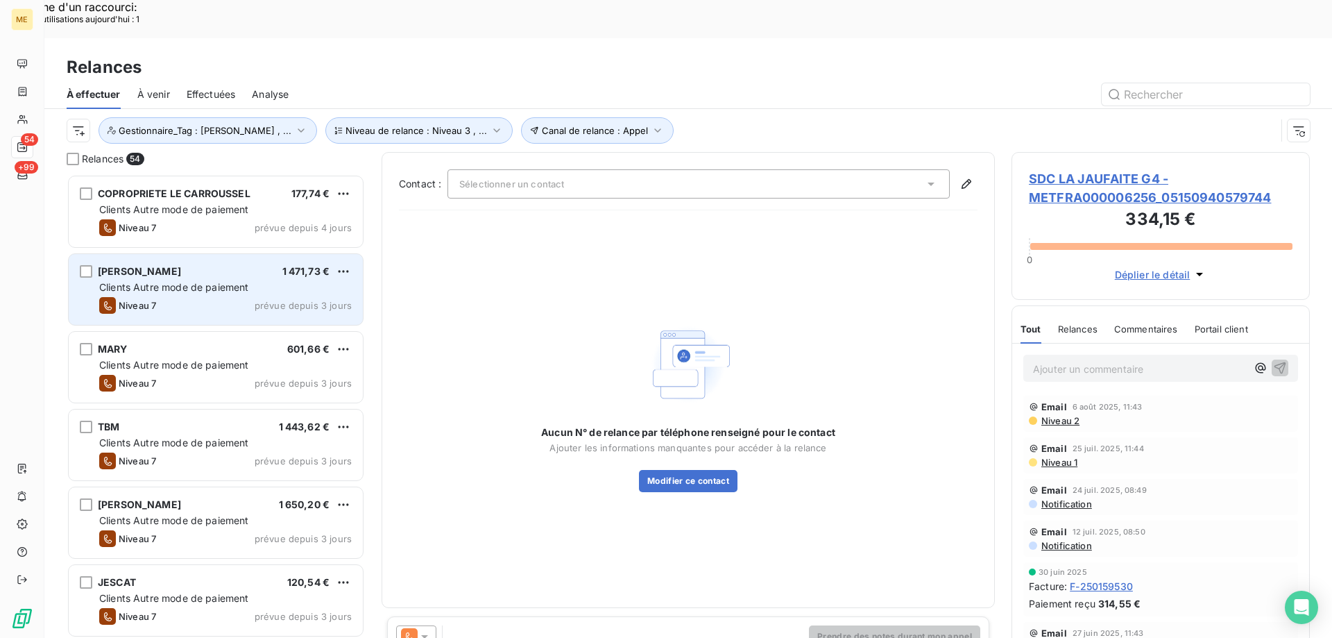
click at [174, 297] on div "Niveau 7 prévue depuis 3 jours" at bounding box center [225, 305] width 253 height 17
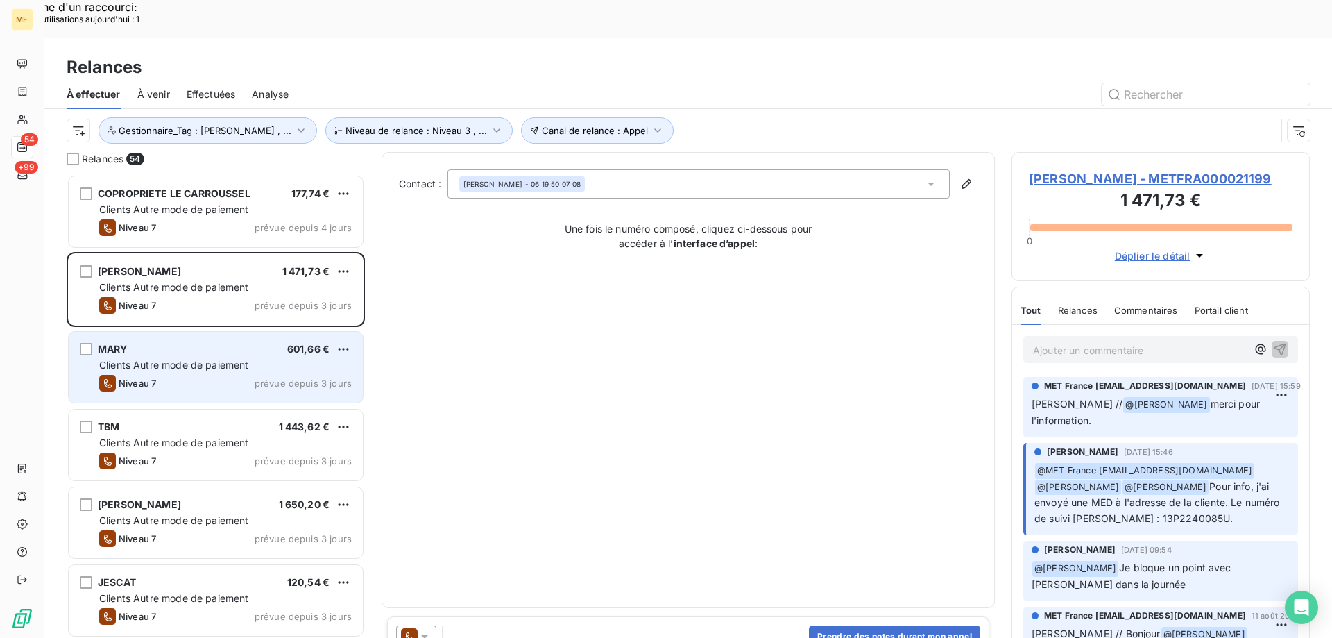
click at [232, 375] on div "Niveau 7 prévue depuis 3 jours" at bounding box center [225, 383] width 253 height 17
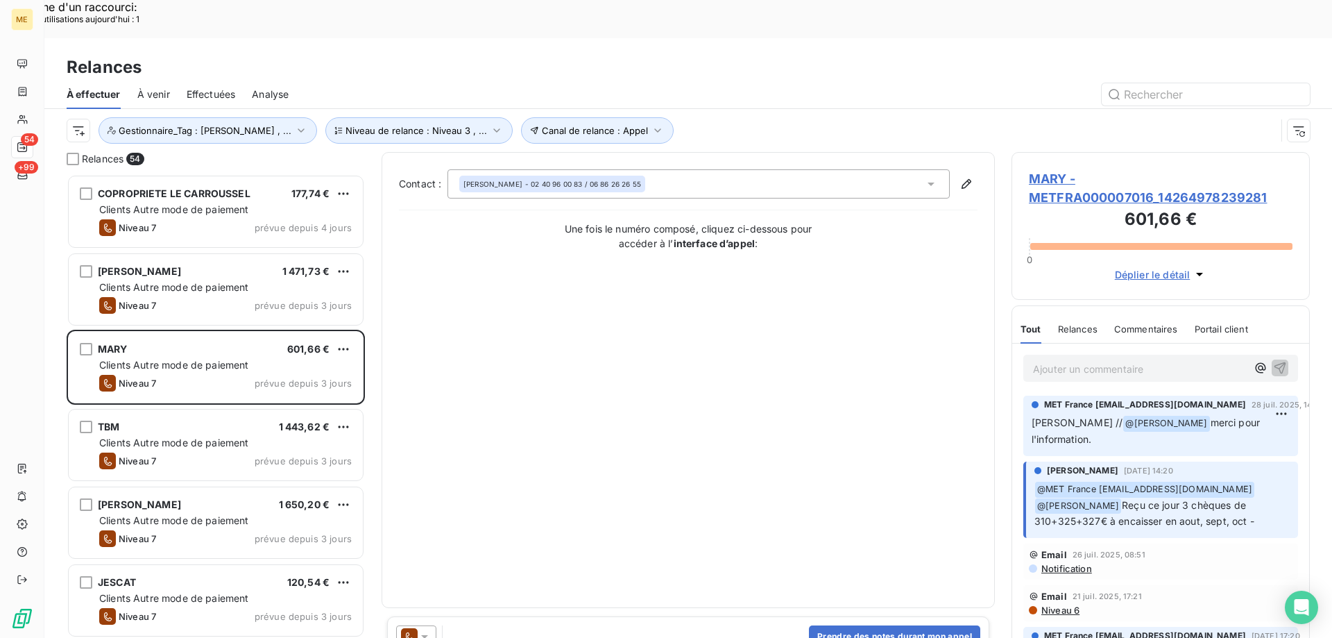
click at [1103, 169] on span "MARY - METFRA000007016_14264978239281" at bounding box center [1161, 187] width 264 height 37
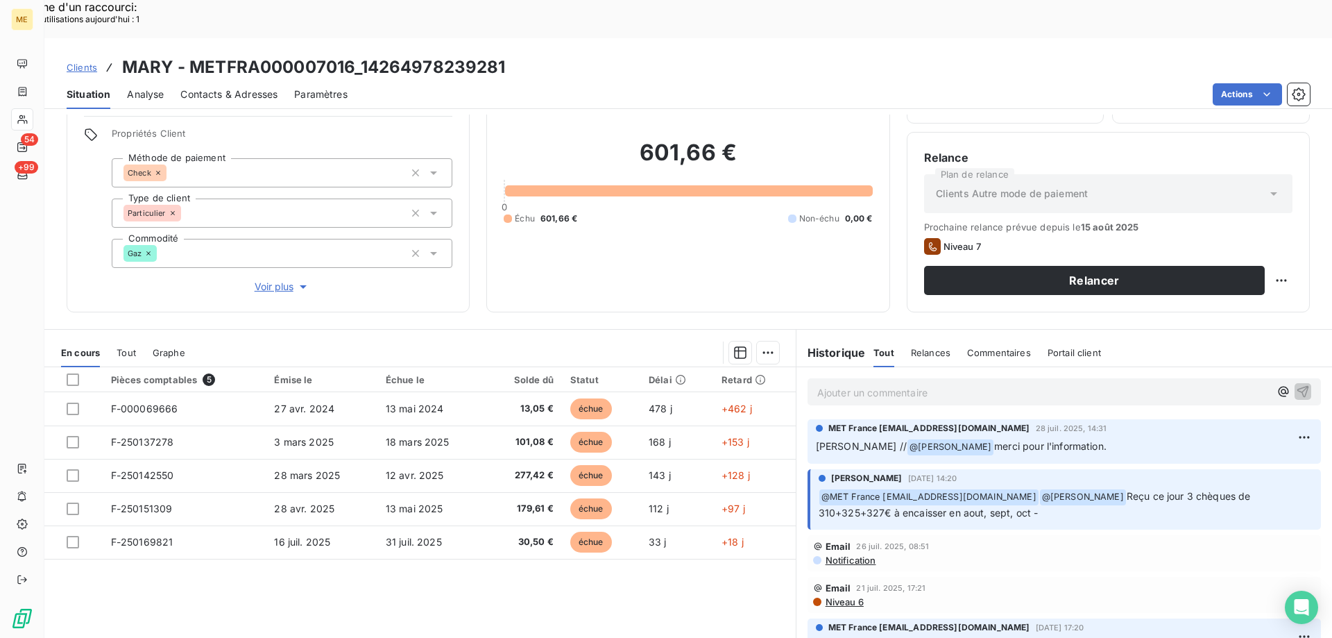
scroll to position [69, 0]
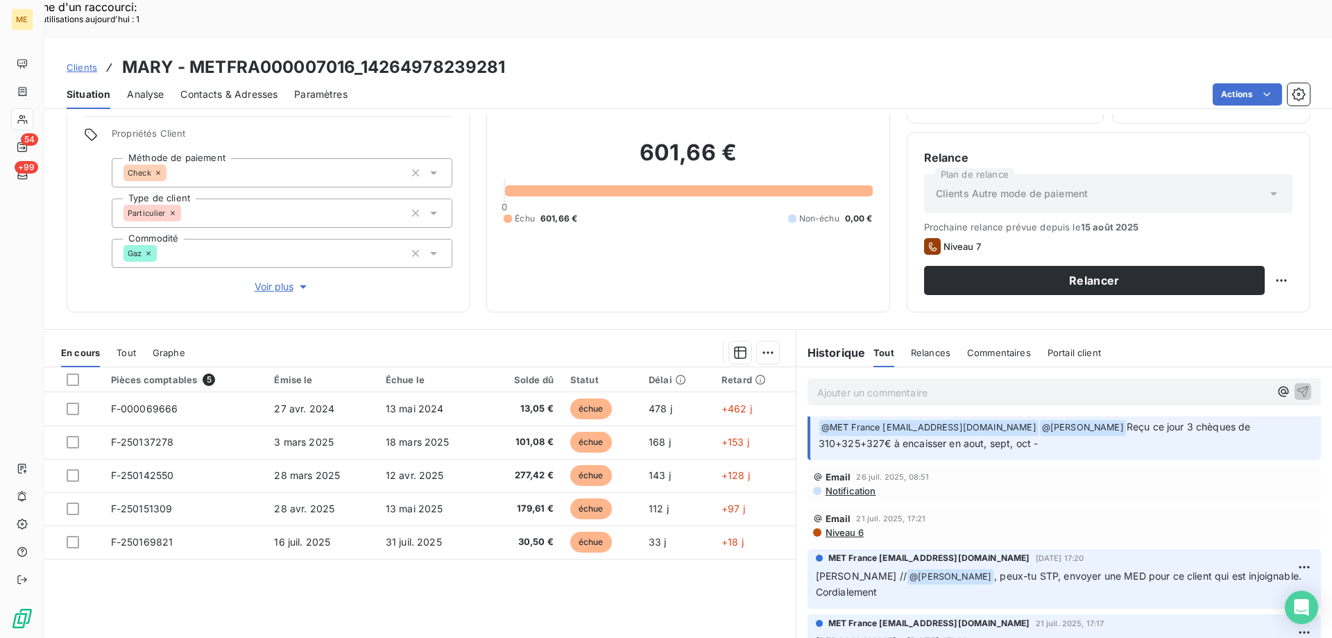
click at [260, 280] on span "Voir plus" at bounding box center [282, 287] width 55 height 14
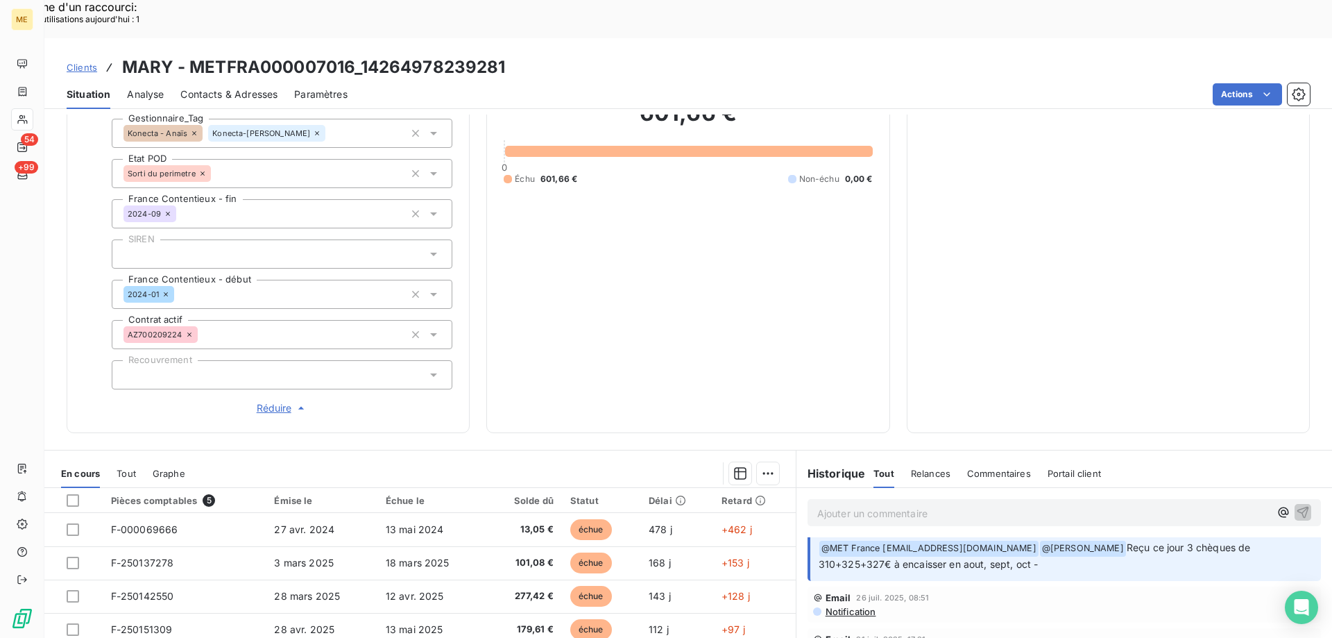
scroll to position [191, 0]
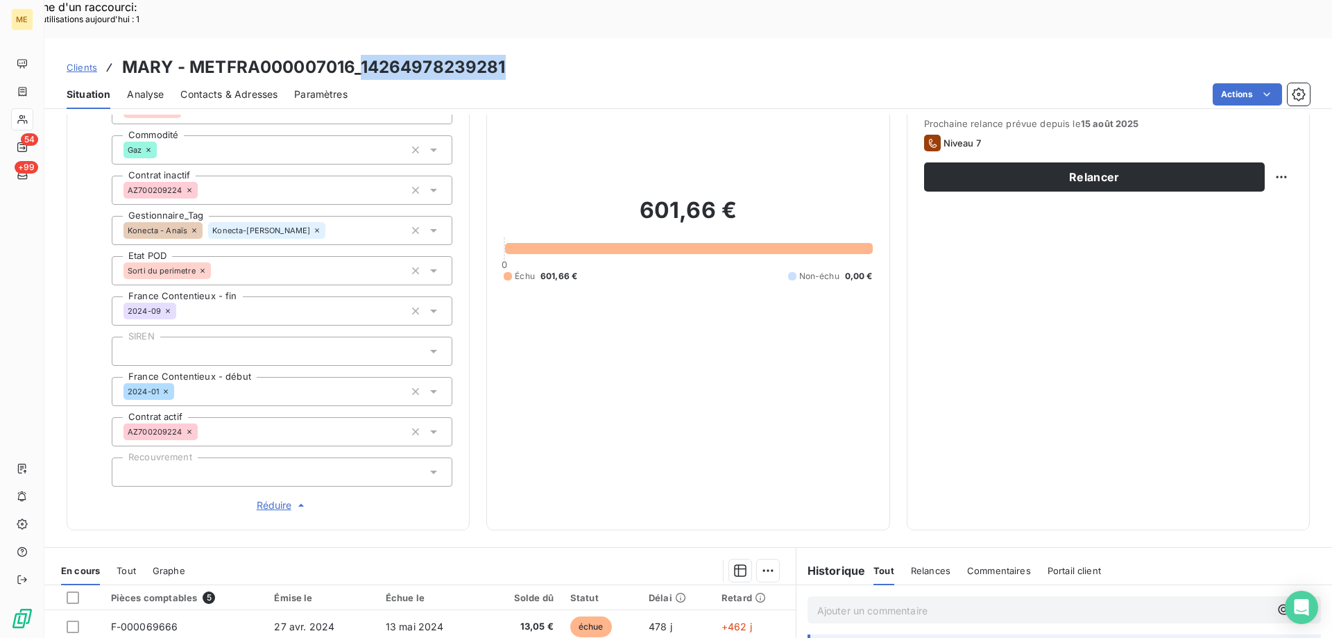
drag, startPoint x: 504, startPoint y: 26, endPoint x: 362, endPoint y: 33, distance: 142.3
click at [362, 55] on div "Clients MARY - METFRA000007016_14264978239281" at bounding box center [688, 67] width 1288 height 25
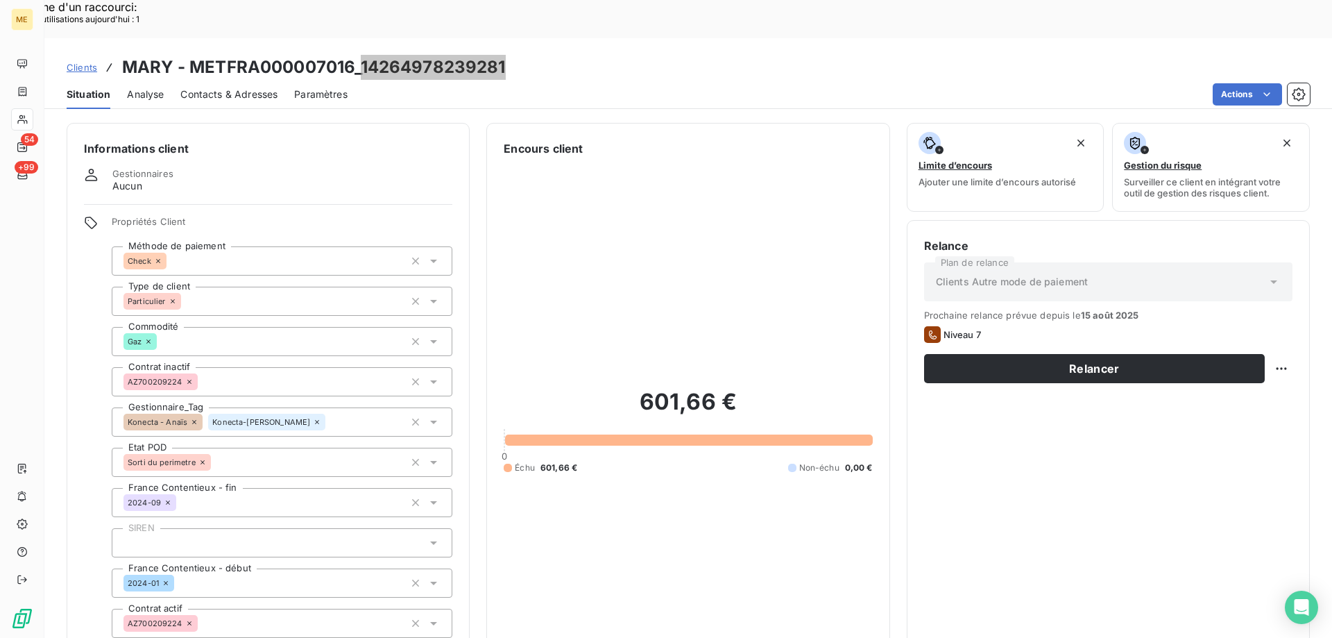
scroll to position [400, 0]
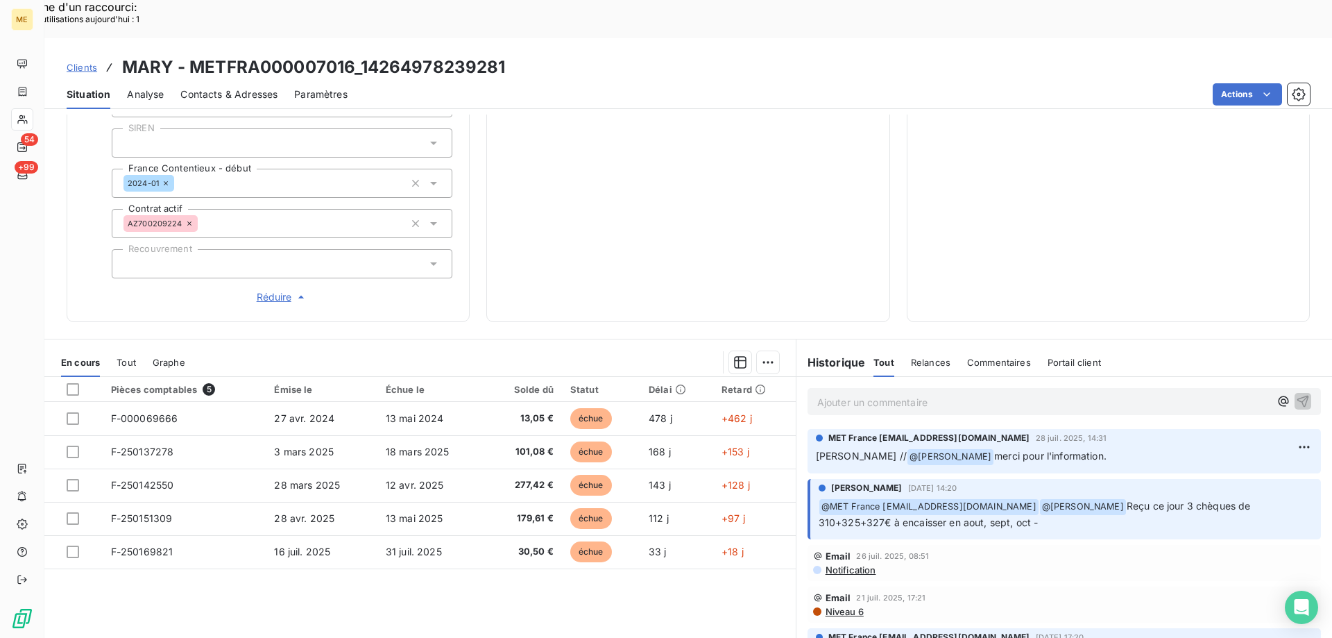
click at [861, 393] on p "Ajouter un commentaire ﻿" at bounding box center [1043, 401] width 452 height 17
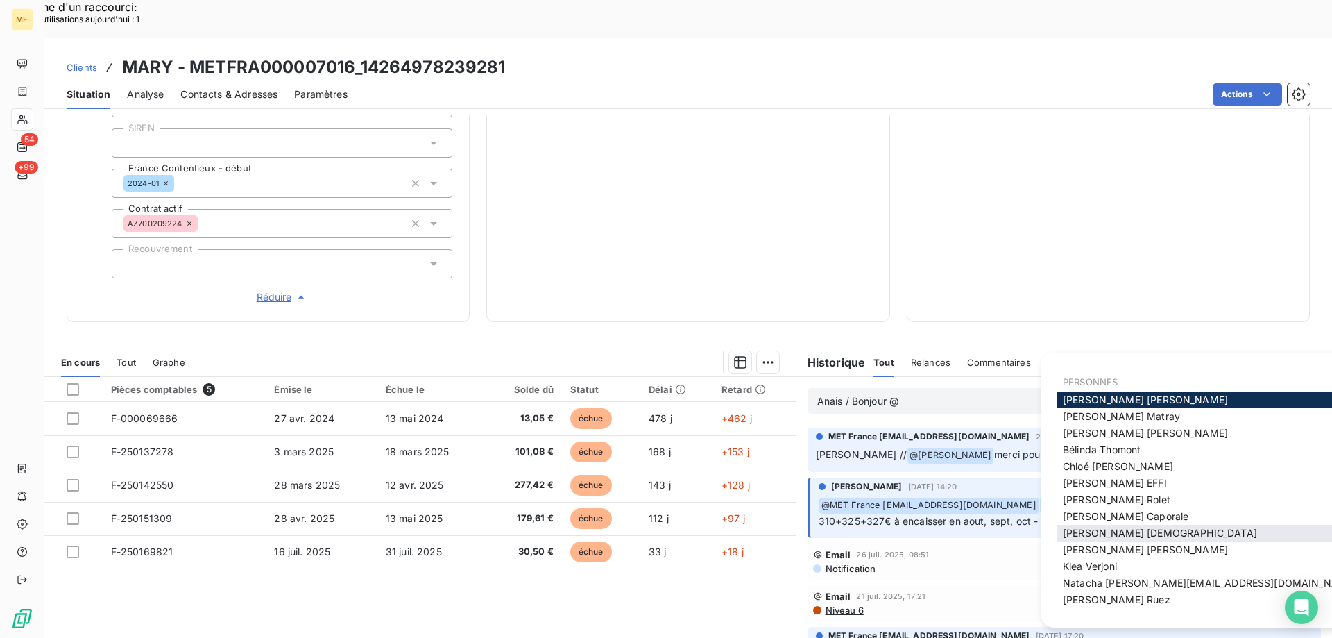
click at [1125, 531] on span "Géraldine Moutafis" at bounding box center [1160, 533] width 194 height 12
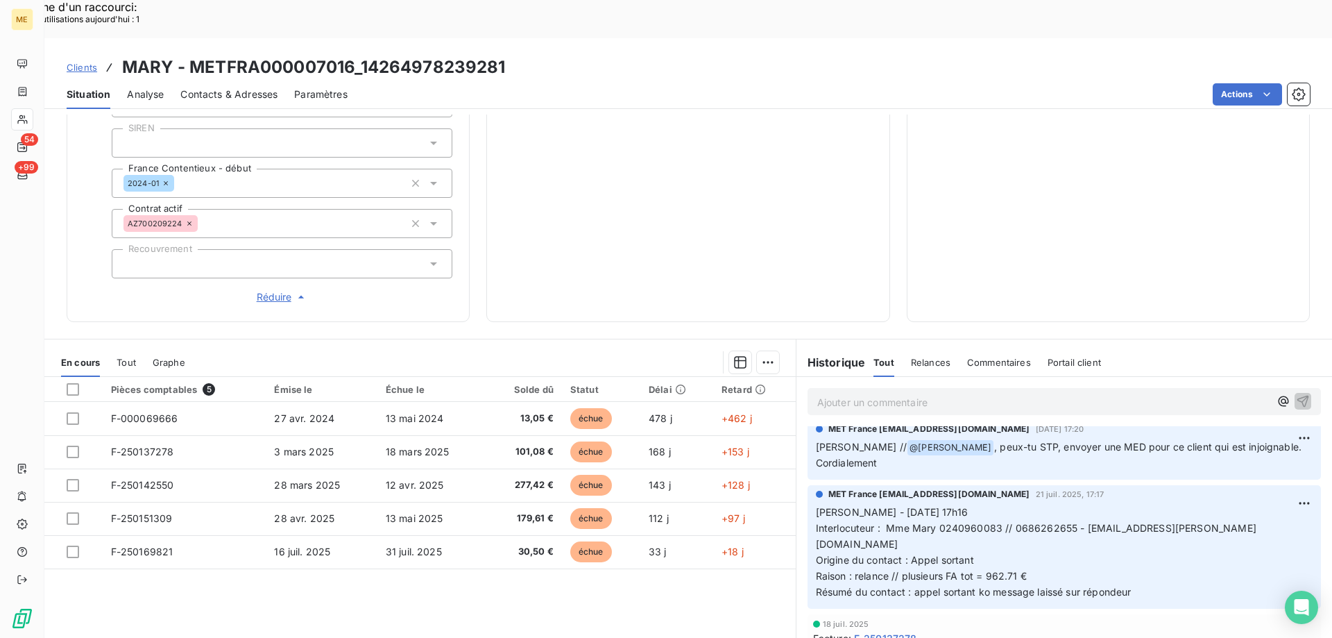
scroll to position [0, 0]
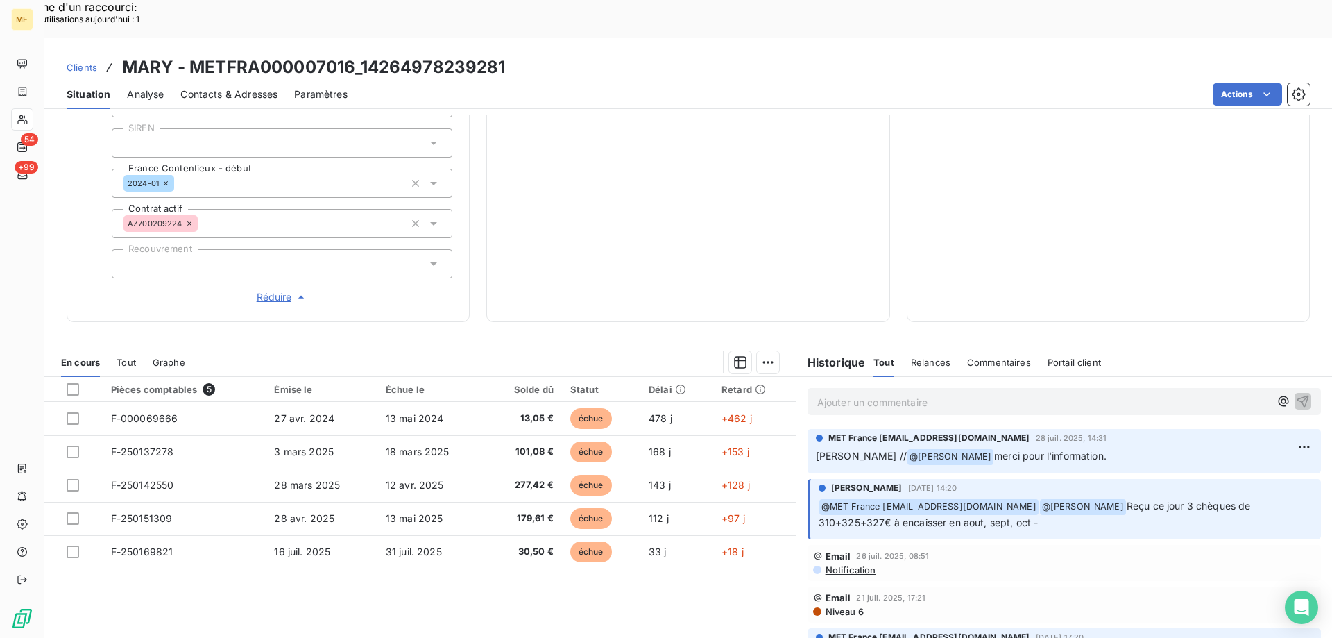
click at [898, 388] on div "Ajouter un commentaire ﻿" at bounding box center [1063, 401] width 513 height 27
click at [865, 393] on p "Ajouter un commentaire ﻿" at bounding box center [1043, 401] width 452 height 17
drag, startPoint x: 506, startPoint y: 26, endPoint x: 362, endPoint y: 31, distance: 144.4
click at [362, 55] on div "Clients MARY - METFRA000007016_14264978239281" at bounding box center [688, 67] width 1288 height 25
click at [918, 393] on p "Anais / Bonjour" at bounding box center [1043, 401] width 452 height 16
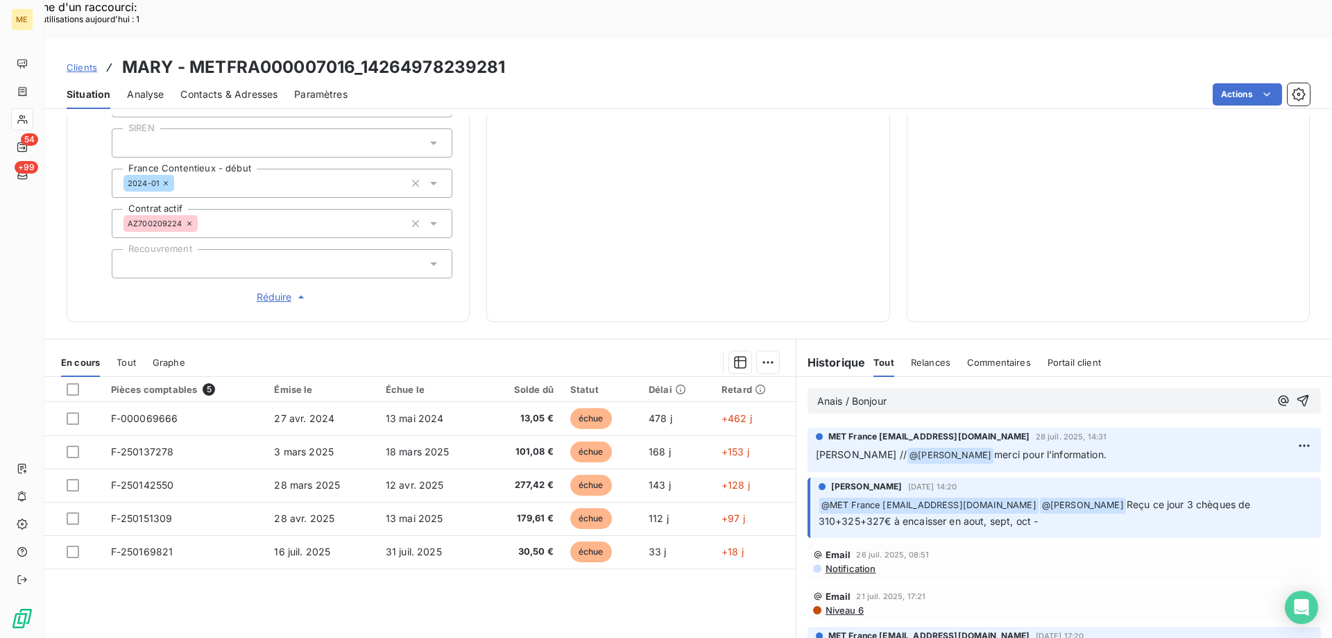
click at [988, 393] on p "Anais / Bonjour" at bounding box center [1043, 401] width 452 height 16
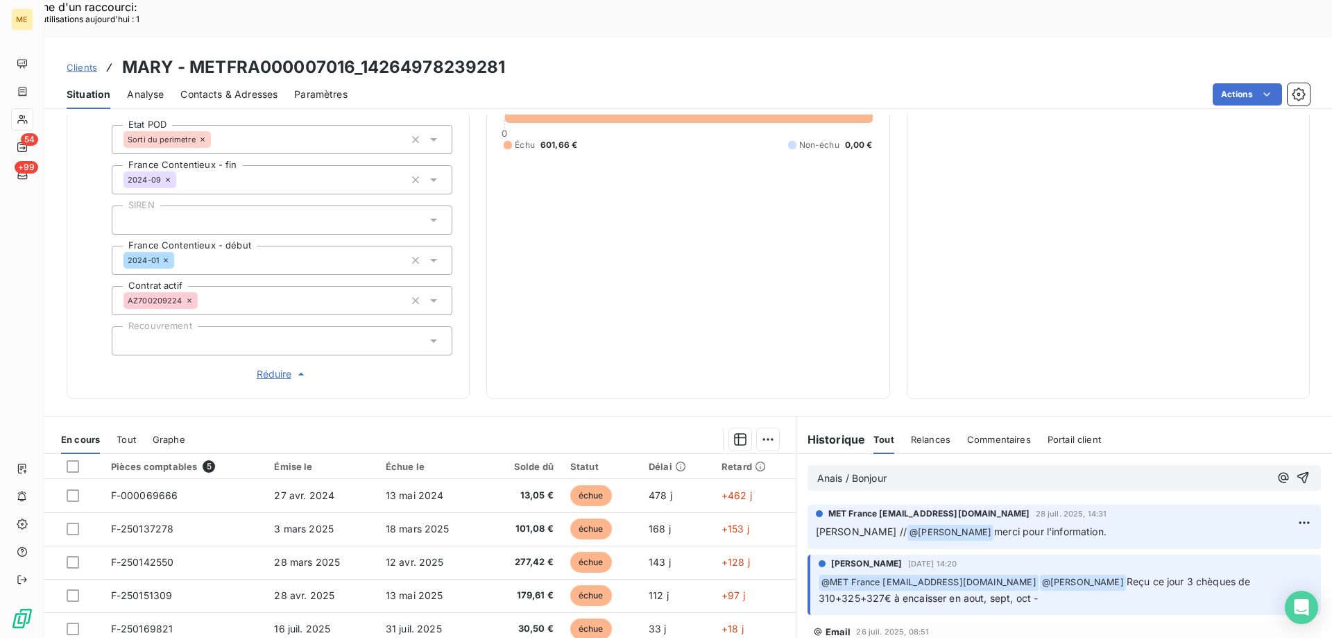
scroll to position [400, 0]
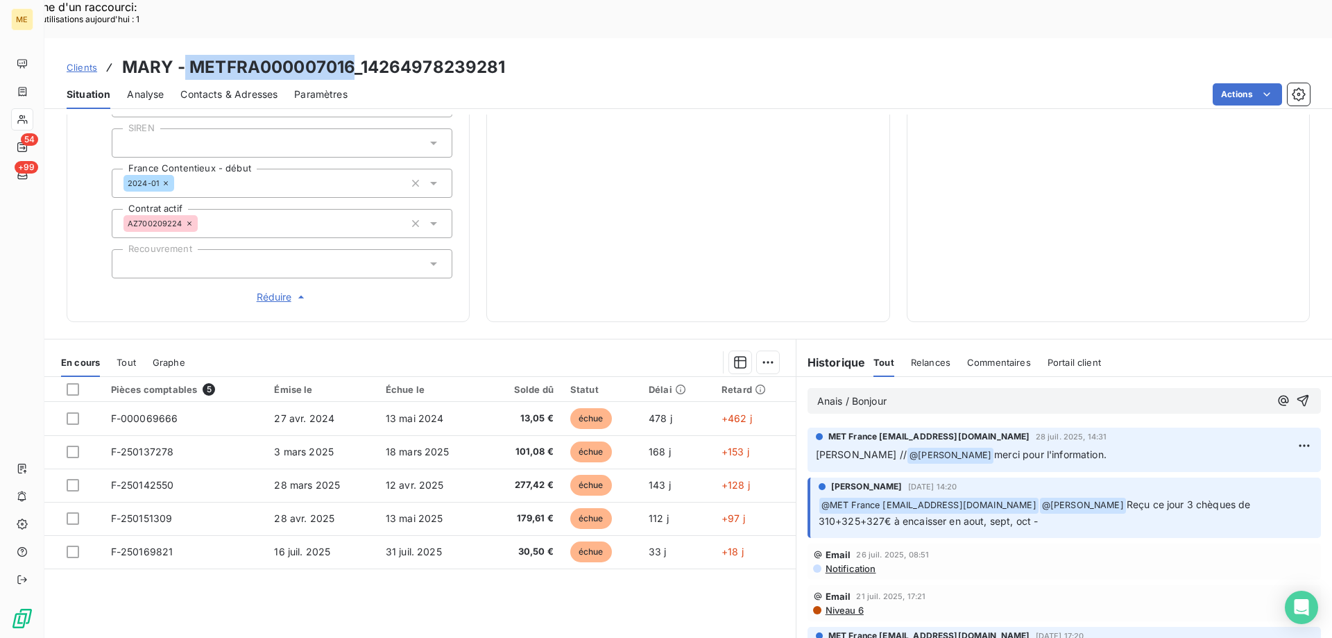
drag, startPoint x: 352, startPoint y: 28, endPoint x: 186, endPoint y: 34, distance: 166.6
click at [186, 55] on h3 "MARY - METFRA000007016_14264978239281" at bounding box center [314, 67] width 384 height 25
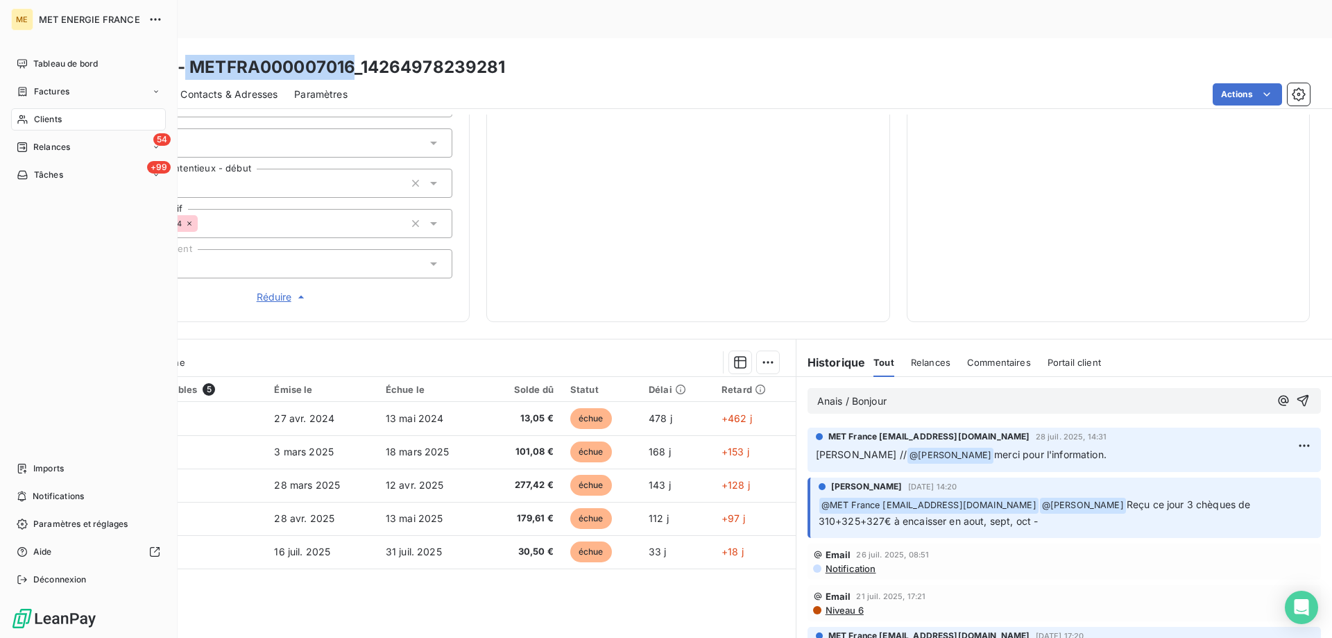
click at [26, 119] on icon at bounding box center [23, 119] width 12 height 11
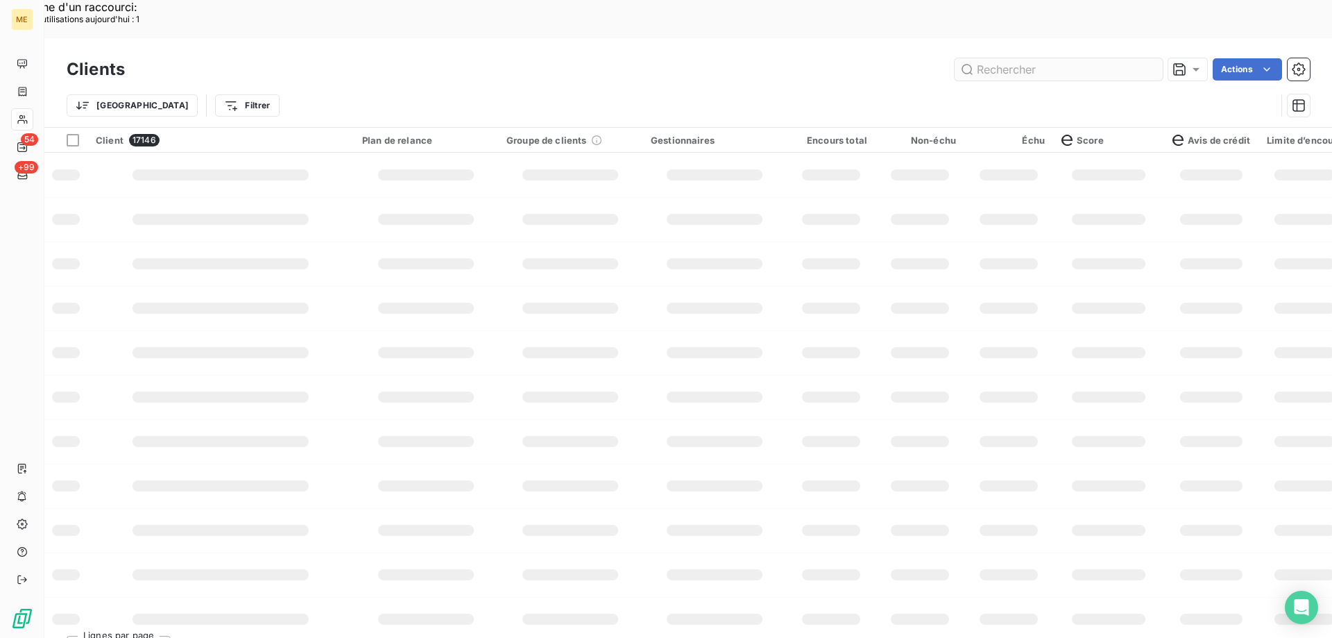
click at [1009, 58] on input "text" at bounding box center [1059, 69] width 208 height 22
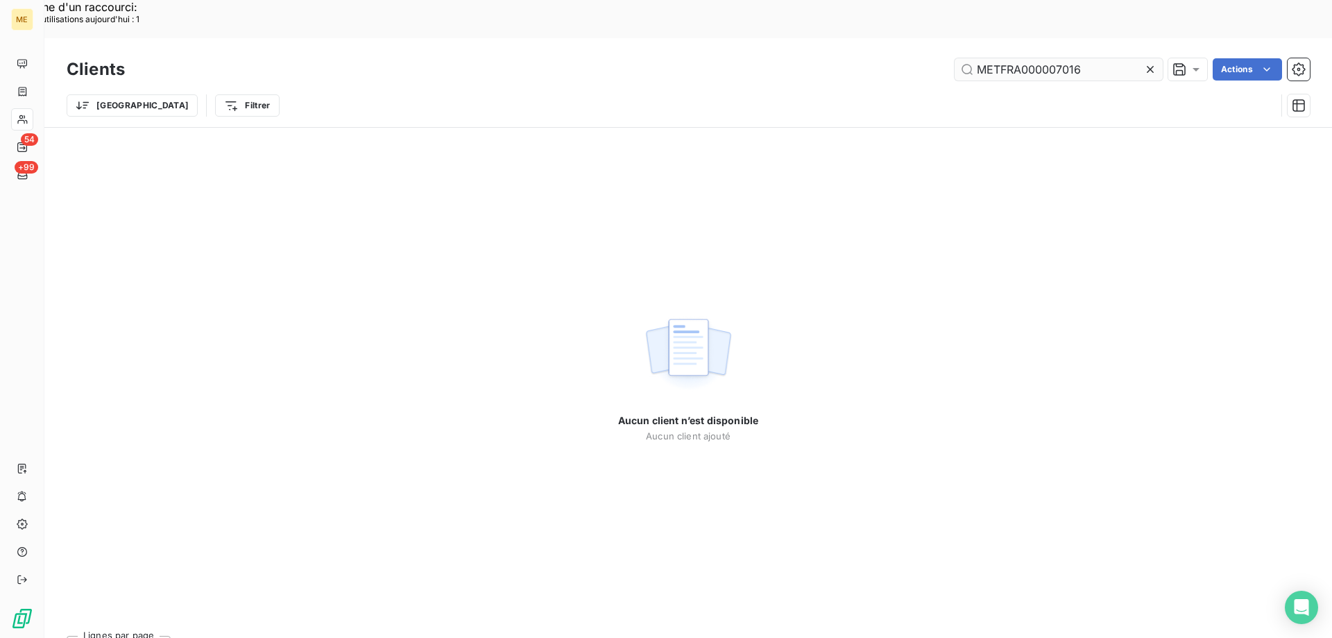
click at [980, 58] on input "METFRA000007016" at bounding box center [1059, 69] width 208 height 22
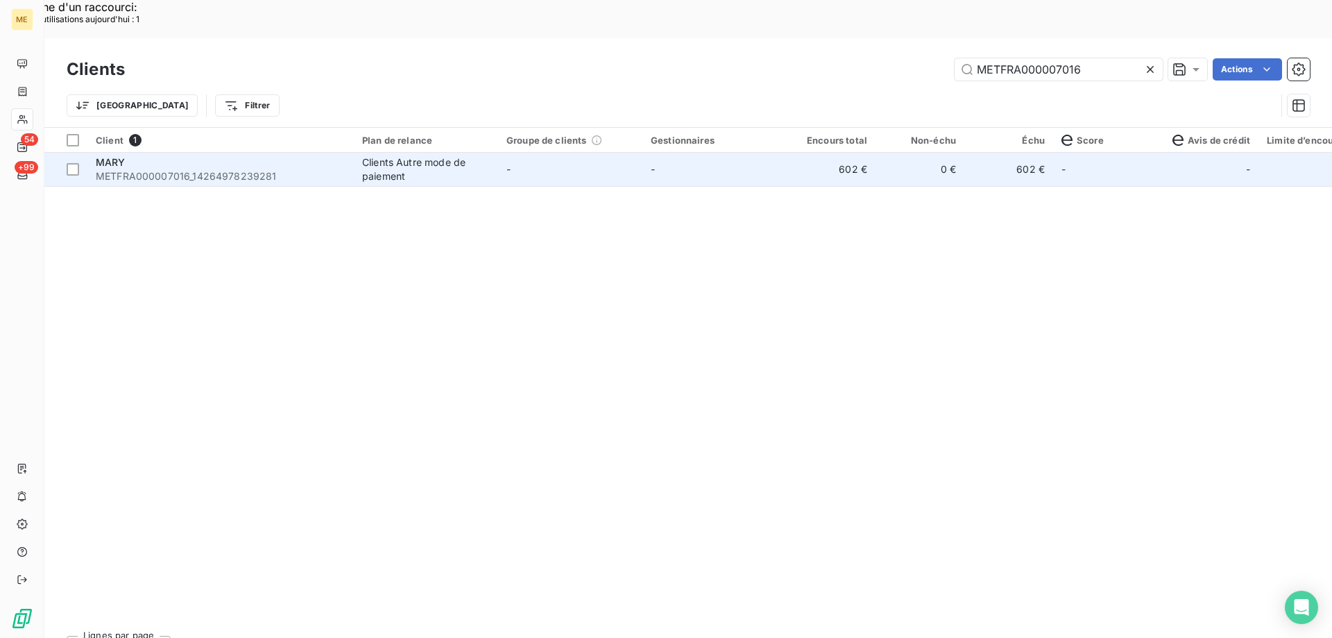
type input "METFRA000007016"
click at [628, 153] on td "-" at bounding box center [570, 169] width 144 height 33
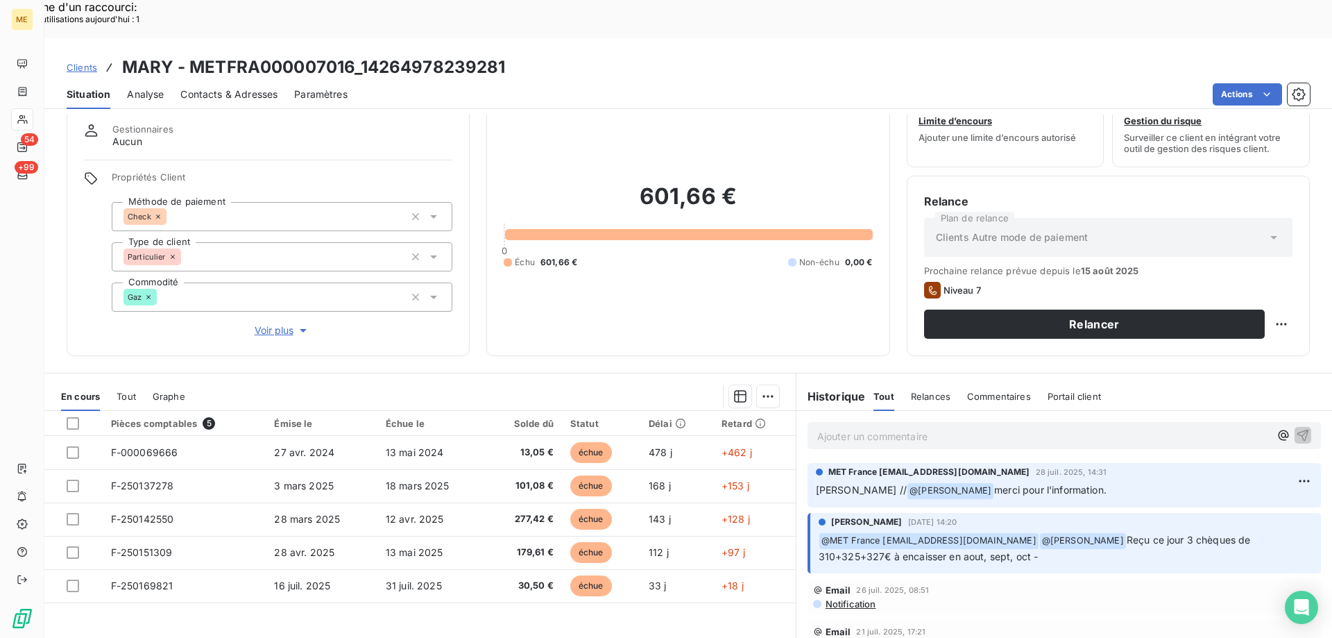
scroll to position [88, 0]
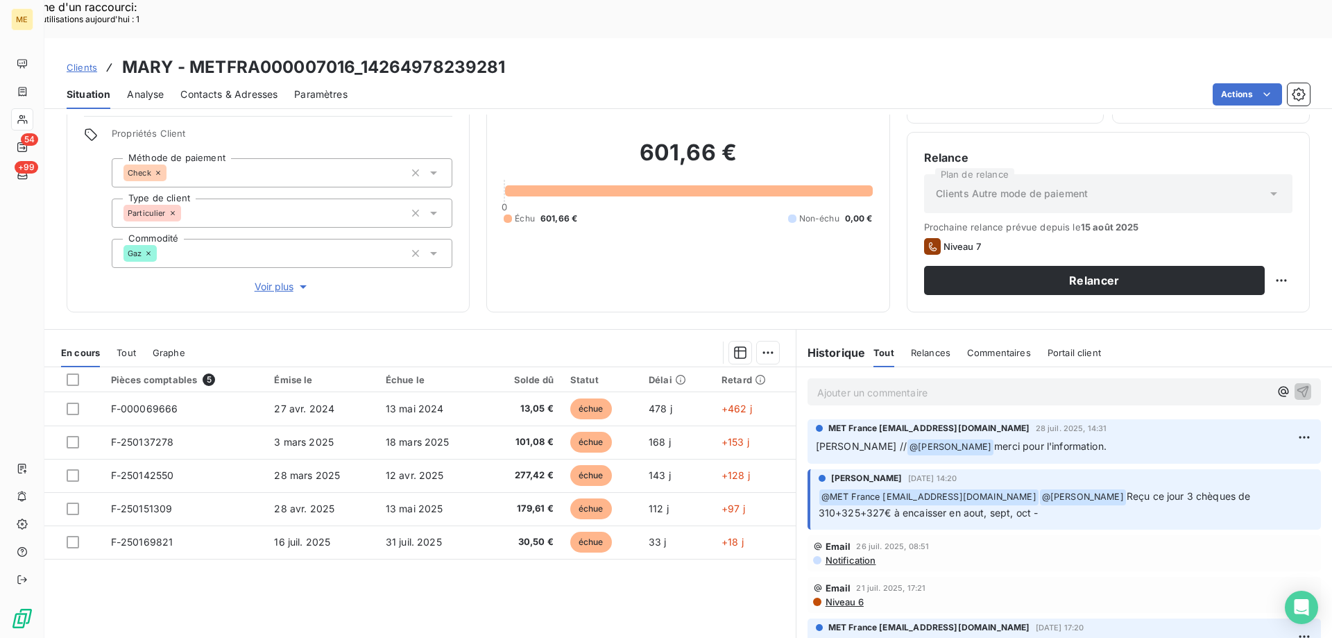
click at [999, 384] on p "Ajouter un commentaire ﻿" at bounding box center [1043, 392] width 452 height 17
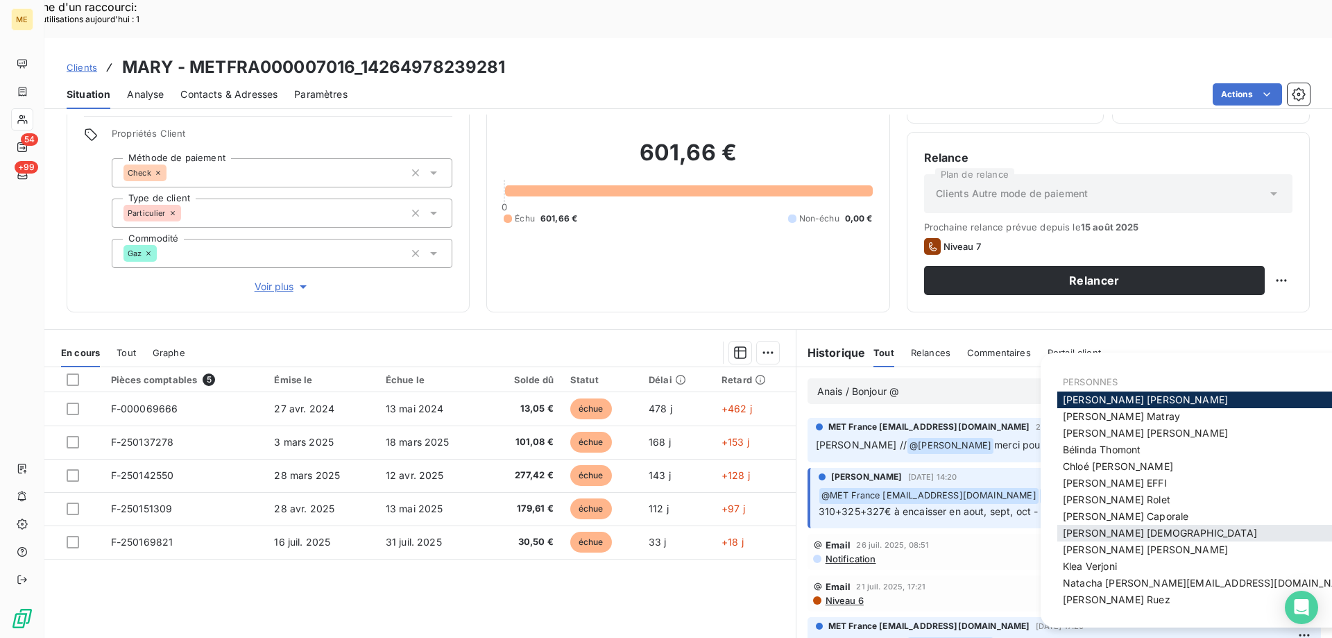
click at [1111, 533] on span "Géraldine Moutafis" at bounding box center [1160, 533] width 194 height 12
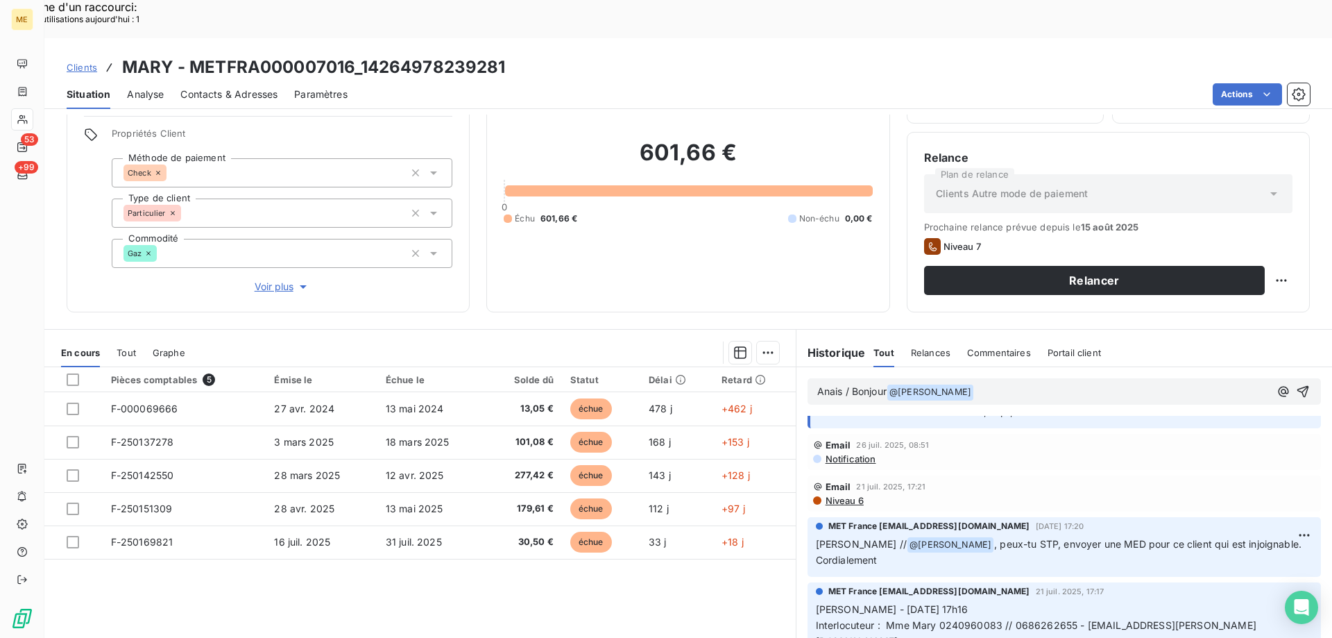
scroll to position [139, 0]
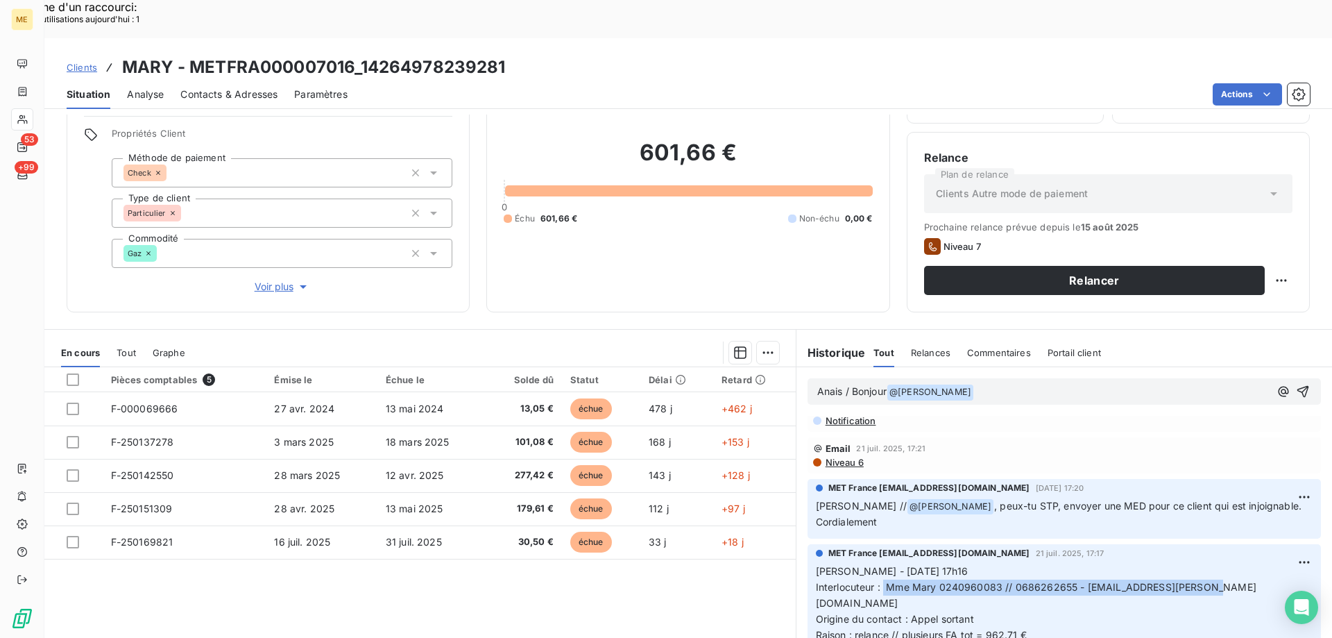
drag, startPoint x: 879, startPoint y: 549, endPoint x: 1217, endPoint y: 553, distance: 337.8
click at [1217, 563] on p "Sylvain - 21/07/2025 - 17h16 Interlocuteur : Mme Mary 0240960083 // 0686262655 …" at bounding box center [1064, 610] width 497 height 95
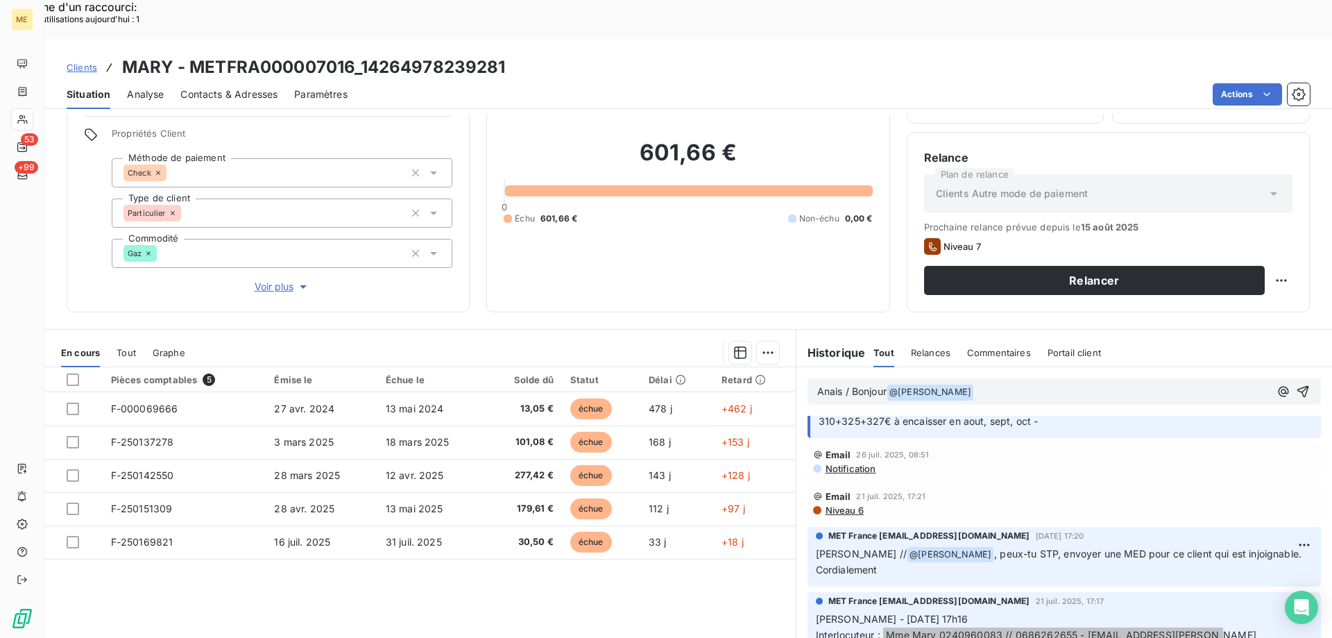
scroll to position [0, 0]
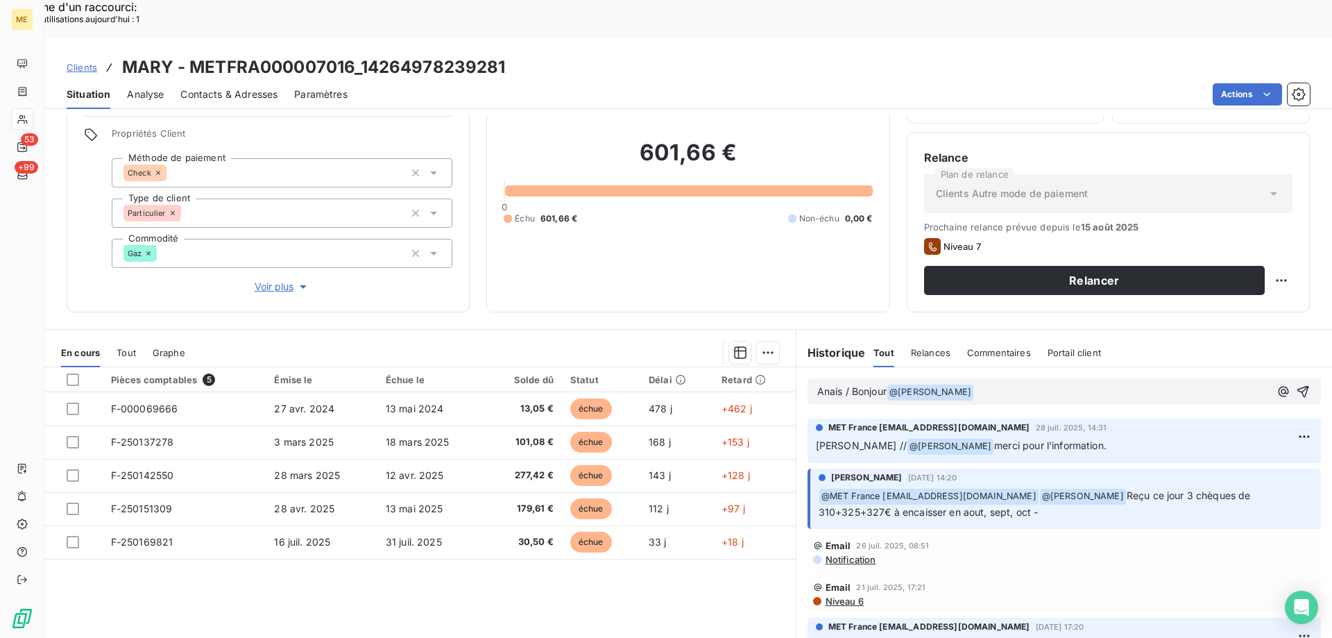
click at [1004, 384] on p "Anais / Bonjour @ Géraldine Moutafis ﻿ ﻿" at bounding box center [1043, 392] width 452 height 17
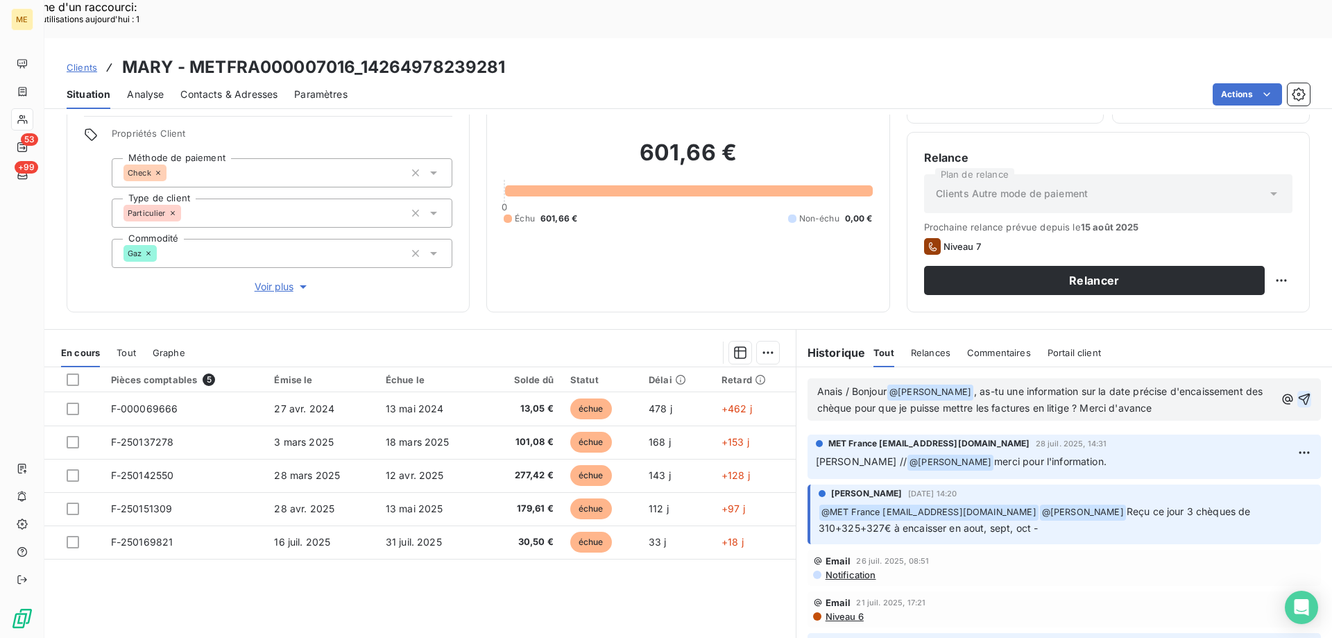
click at [1297, 392] on icon "button" at bounding box center [1304, 399] width 14 height 14
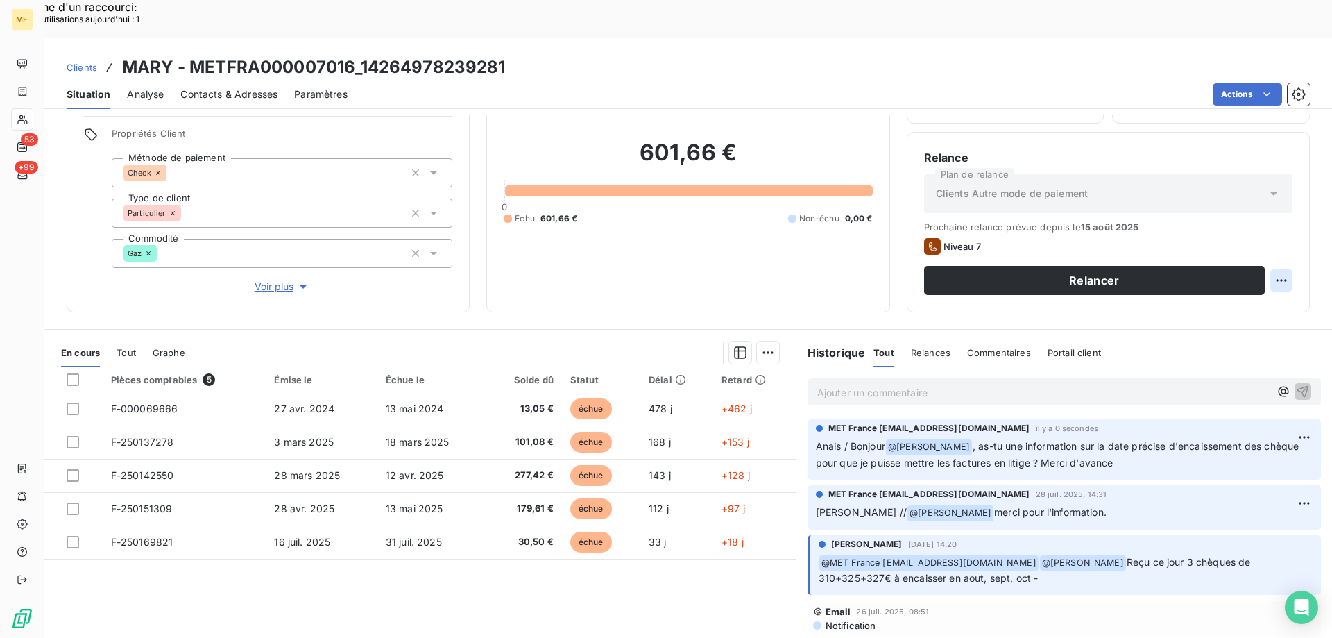
click at [1261, 275] on div "Replanifier cette action" at bounding box center [1214, 273] width 124 height 22
select select "7"
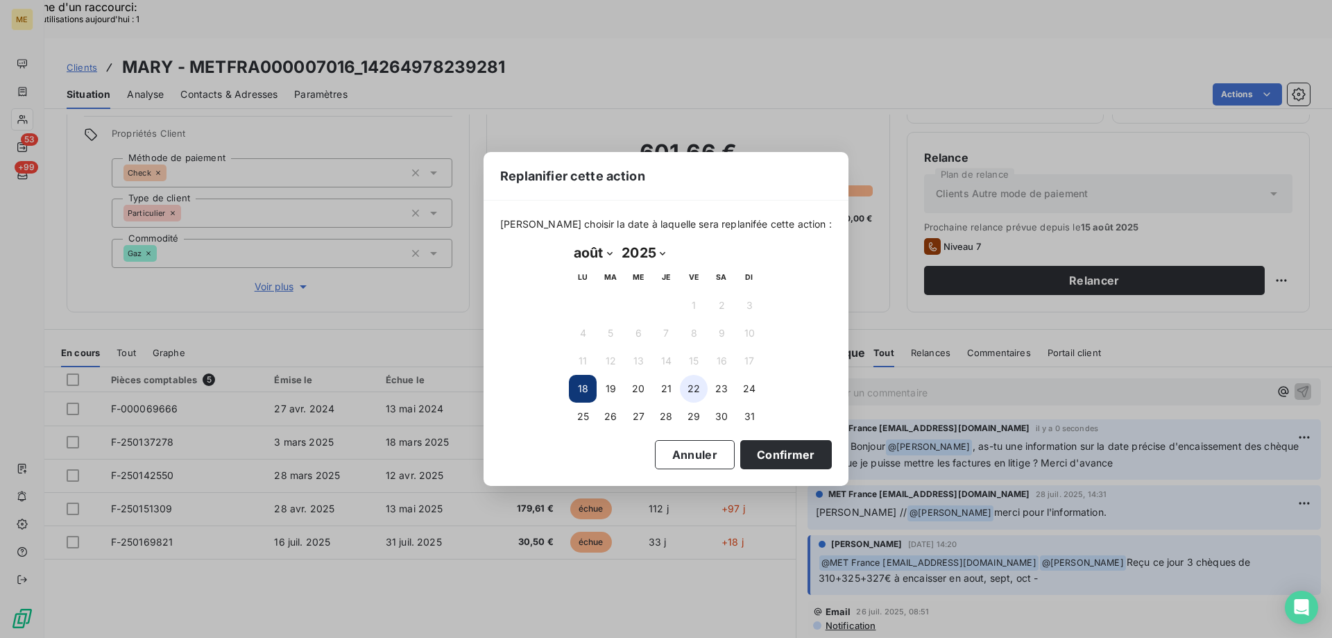
click at [699, 387] on button "22" at bounding box center [694, 389] width 28 height 28
click at [752, 452] on button "Confirmer" at bounding box center [786, 454] width 92 height 29
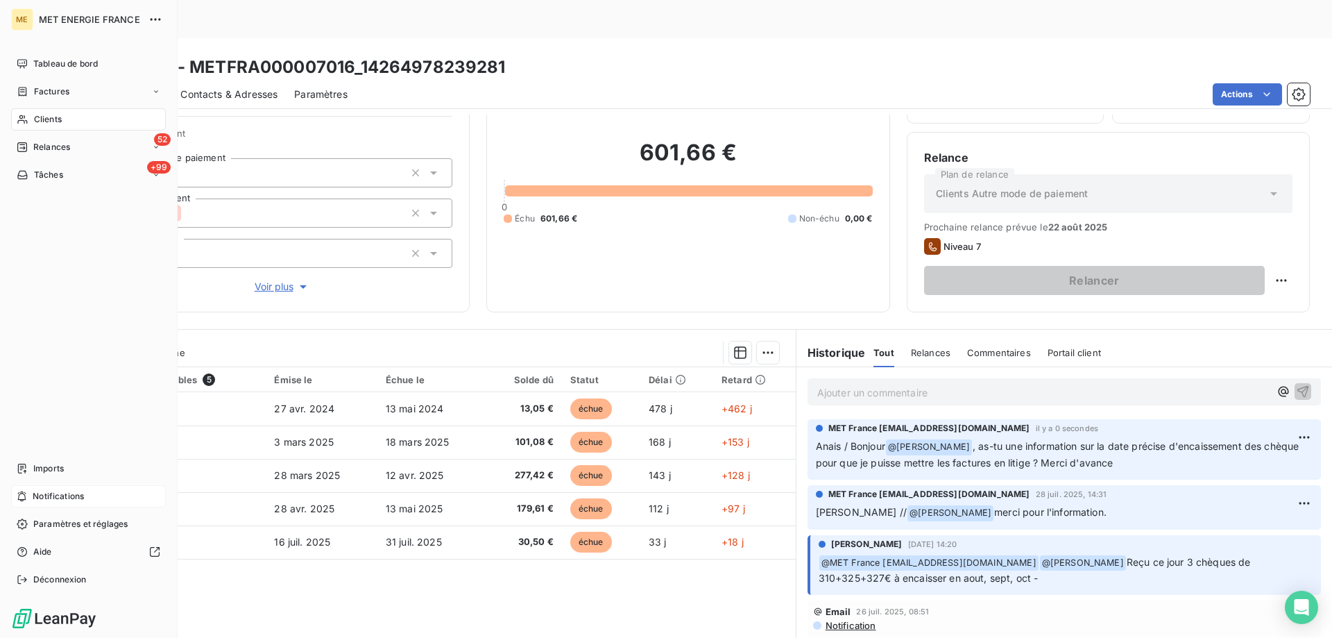
click at [31, 489] on div "Notifications" at bounding box center [88, 496] width 155 height 22
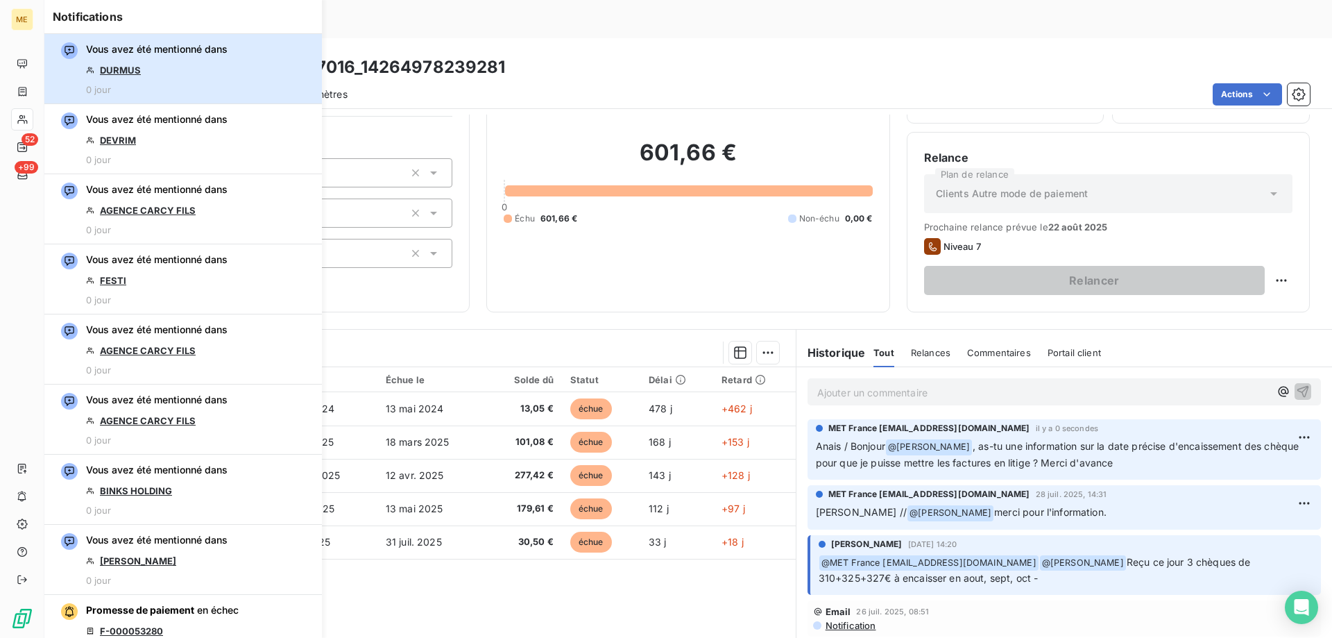
click at [192, 65] on div "Vous avez été mentionné dans DURMUS 0 jour" at bounding box center [157, 68] width 142 height 53
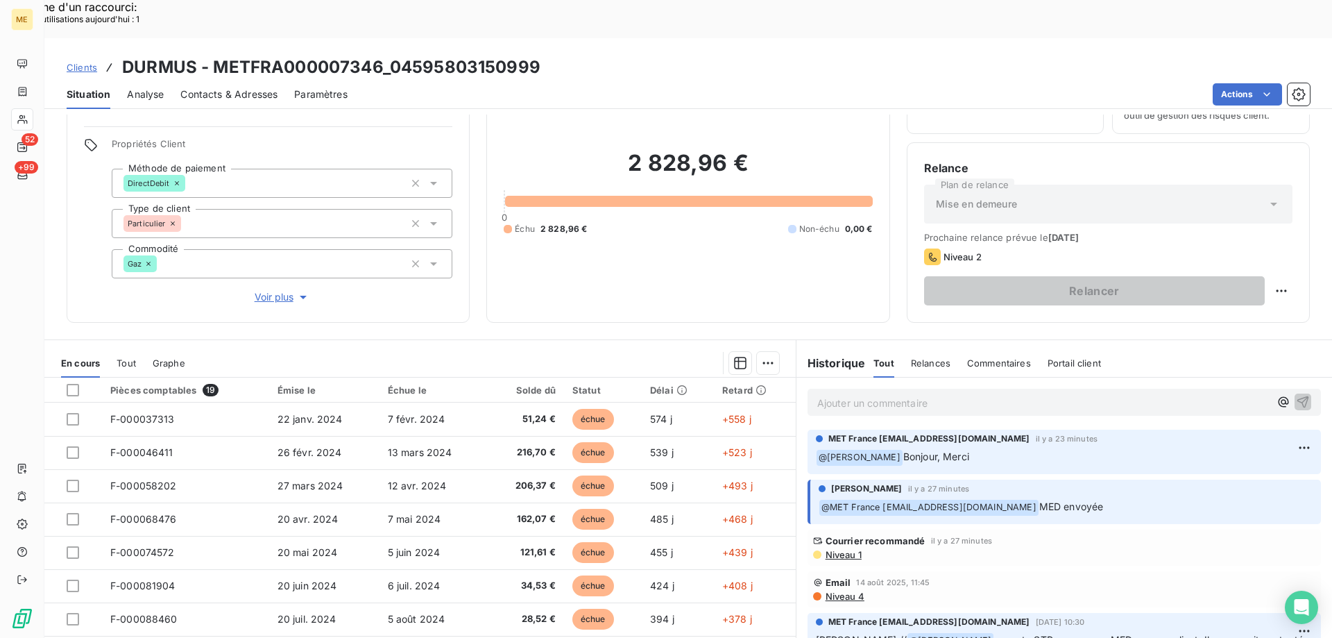
scroll to position [88, 0]
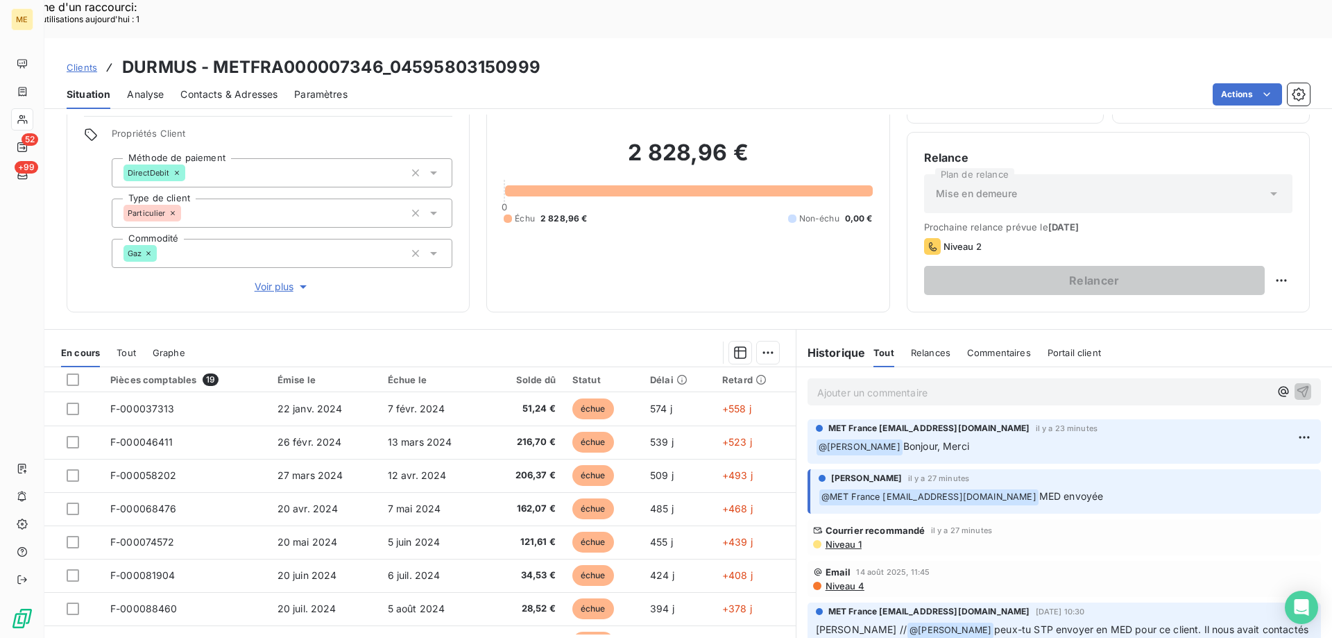
click at [286, 280] on span "Voir plus" at bounding box center [282, 287] width 55 height 14
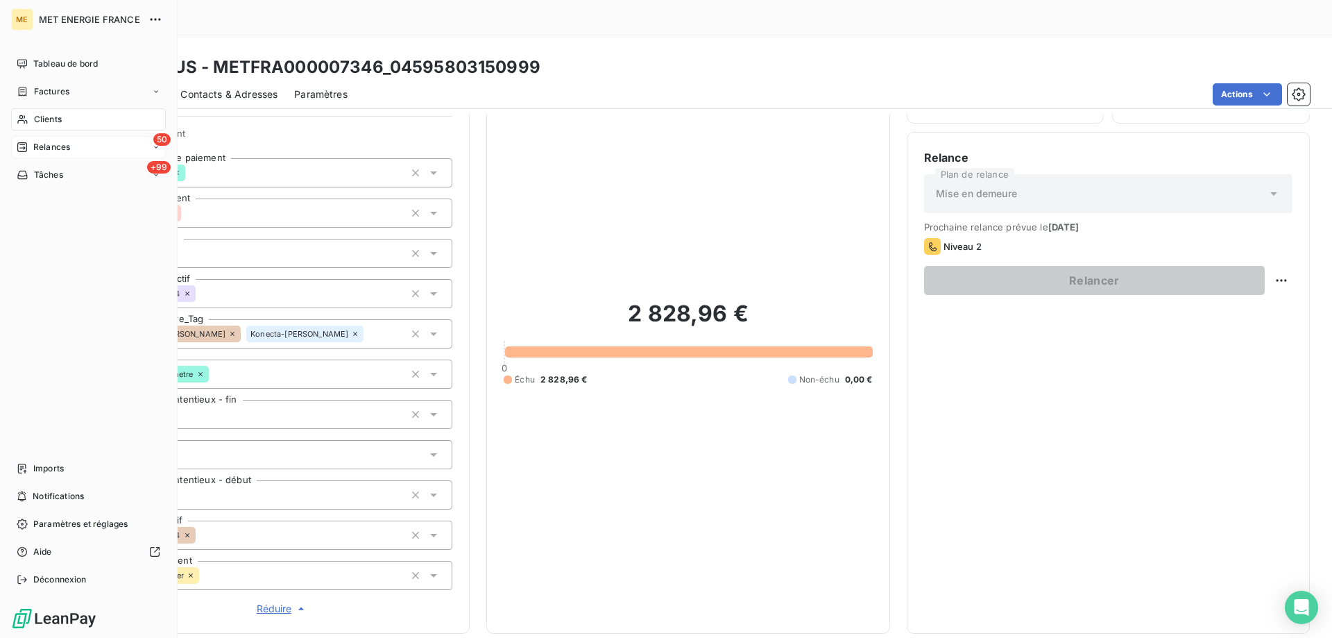
click at [42, 145] on span "Relances" at bounding box center [51, 147] width 37 height 12
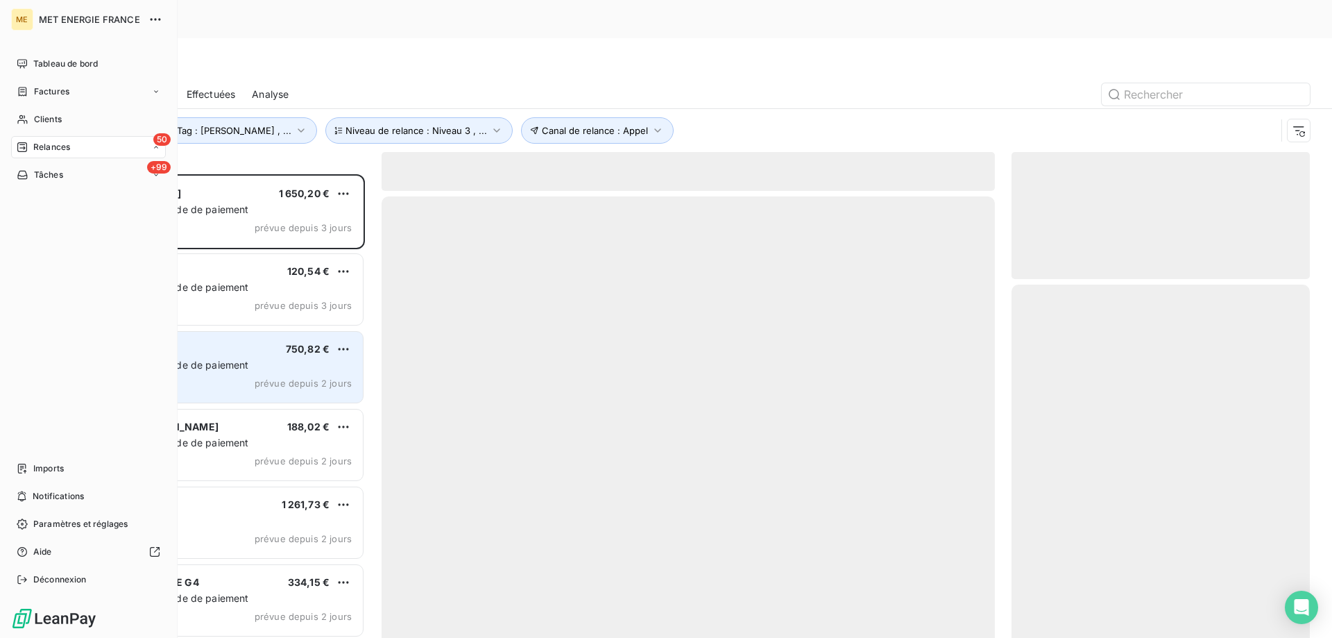
scroll to position [491, 288]
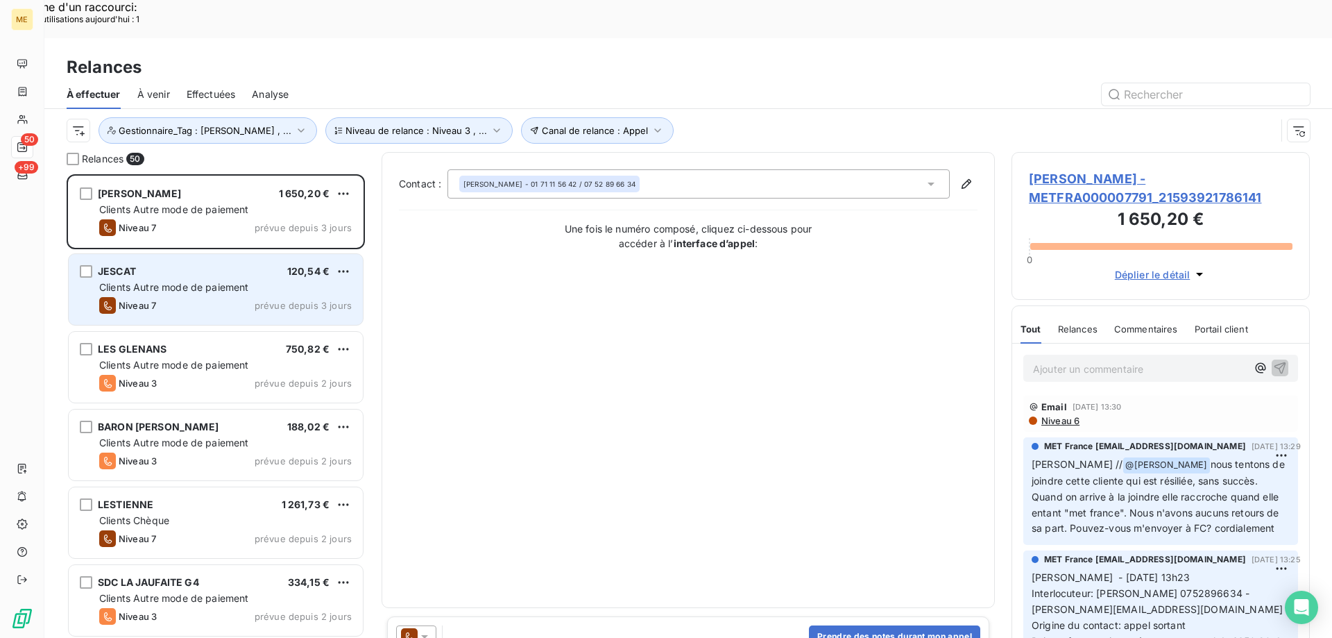
click at [166, 281] on span "Clients Autre mode de paiement" at bounding box center [174, 287] width 150 height 12
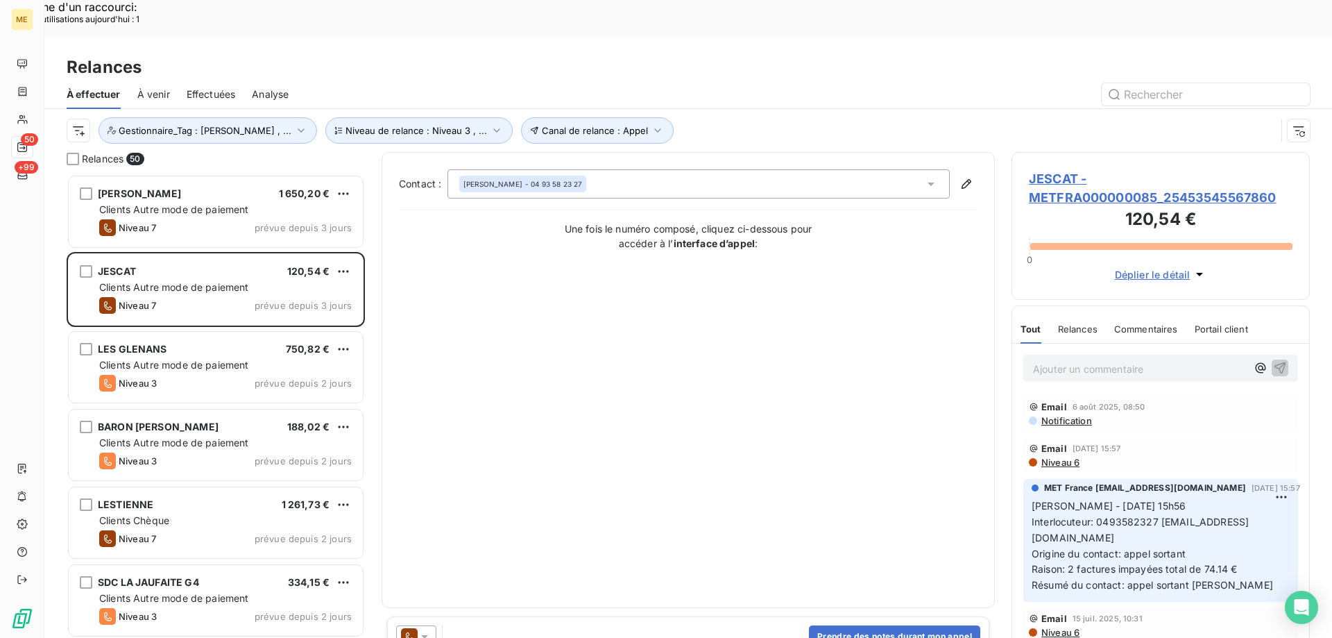
click at [1080, 169] on span "JESCAT - METFRA000000085_25453545567860" at bounding box center [1161, 187] width 264 height 37
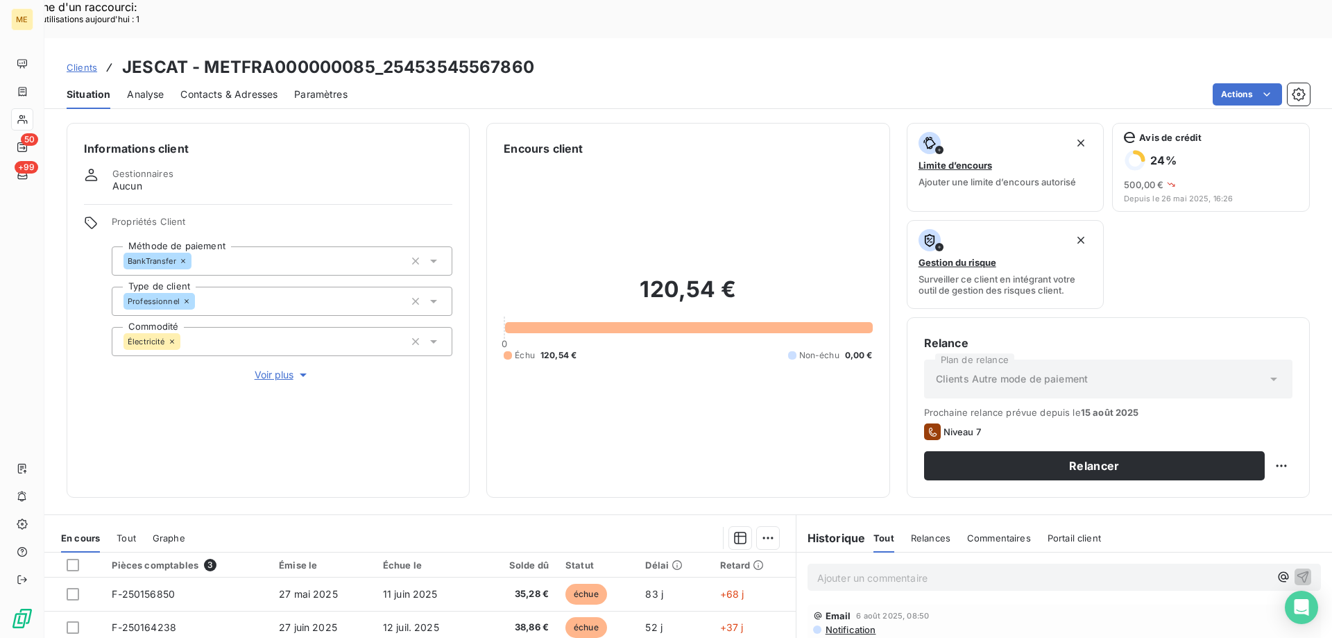
click at [289, 368] on span "Voir plus" at bounding box center [282, 375] width 55 height 14
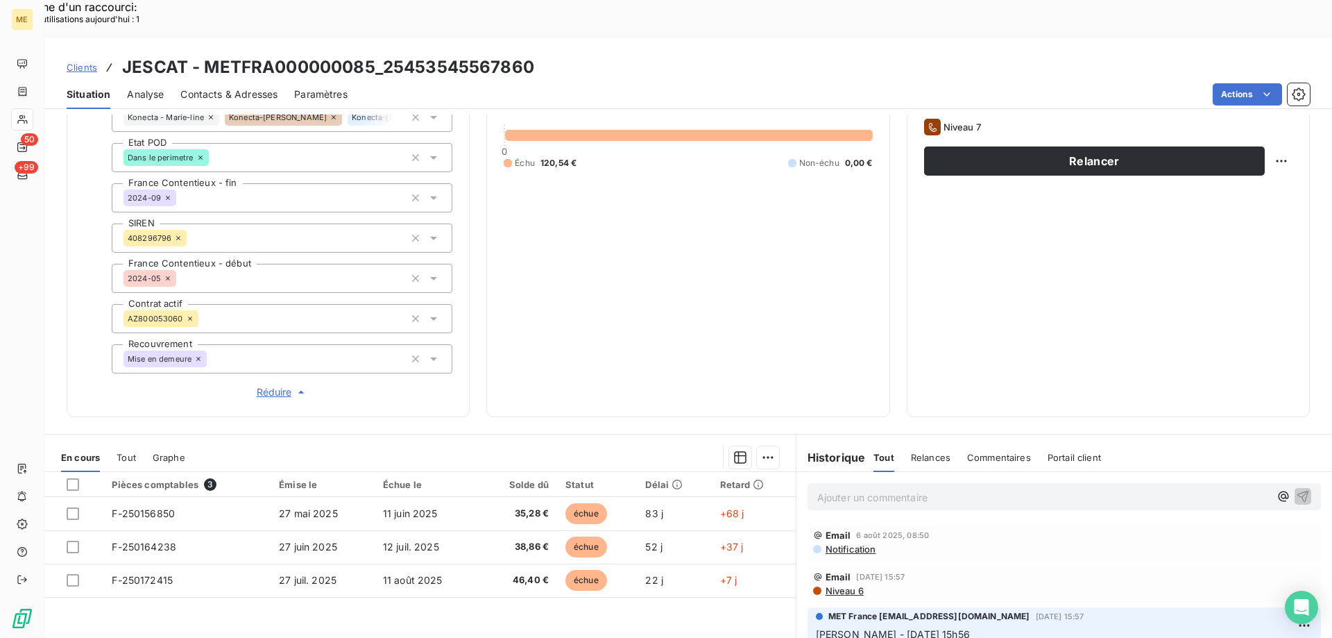
scroll to position [122, 0]
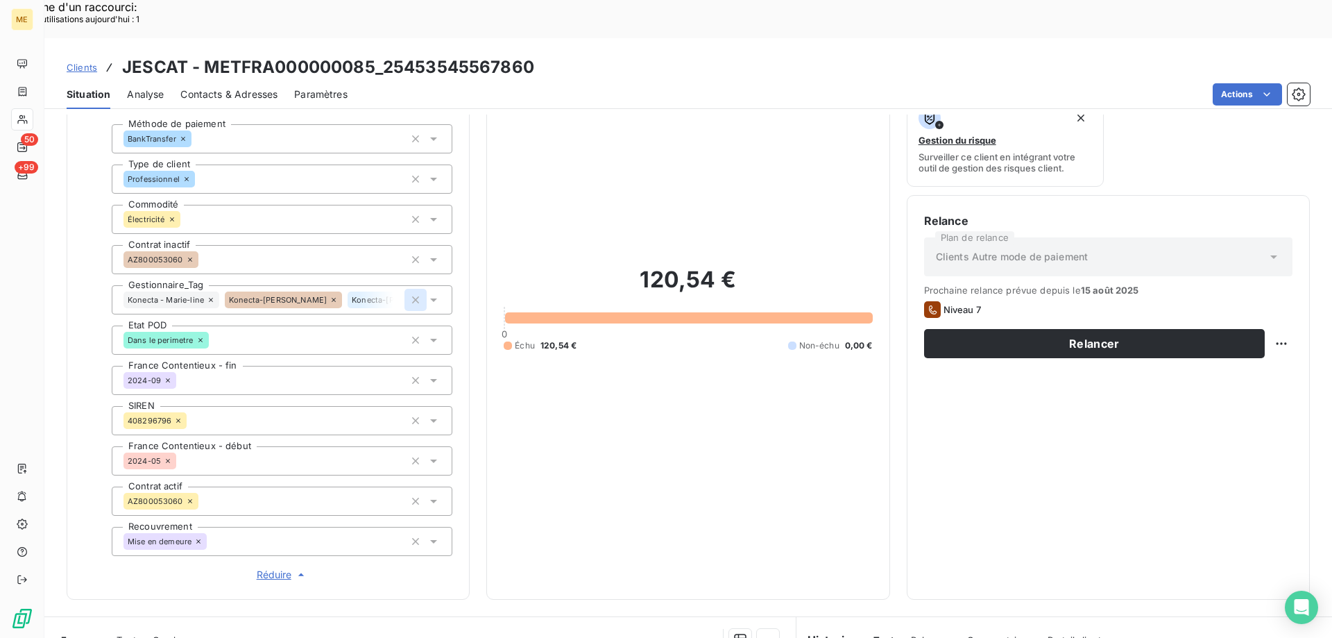
click at [409, 293] on icon "button" at bounding box center [416, 300] width 14 height 14
click at [353, 285] on div at bounding box center [282, 299] width 341 height 29
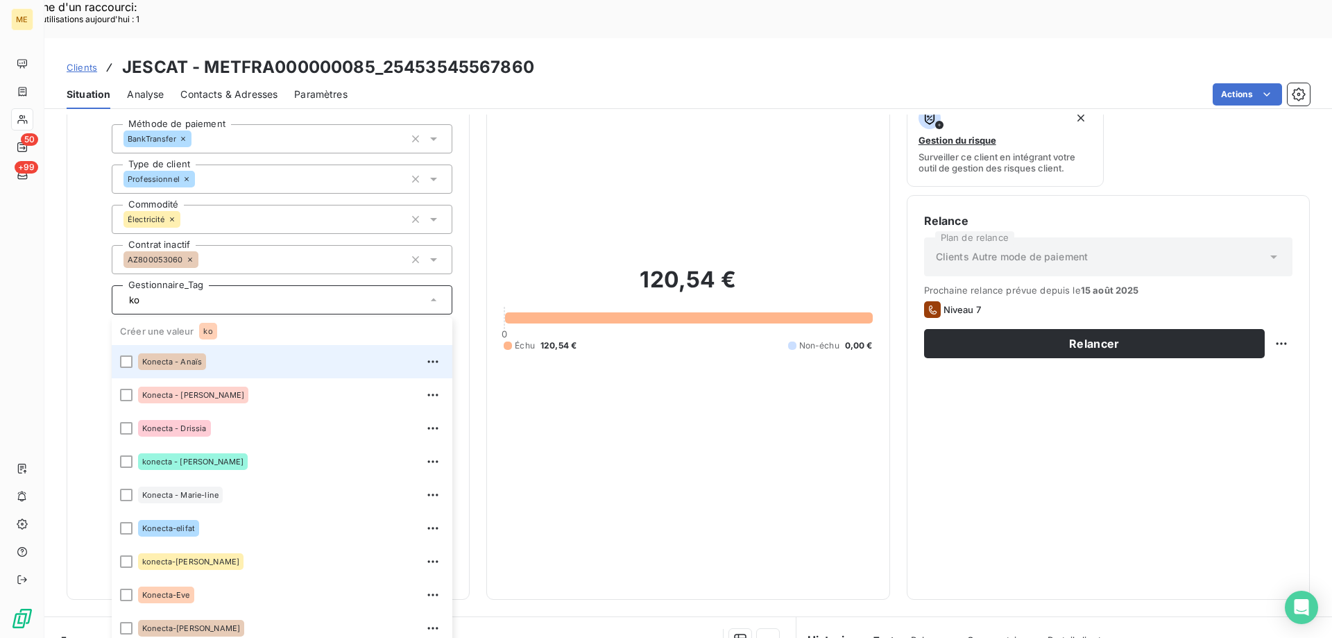
click at [264, 350] on div "Konecta - Anaïs" at bounding box center [291, 361] width 306 height 22
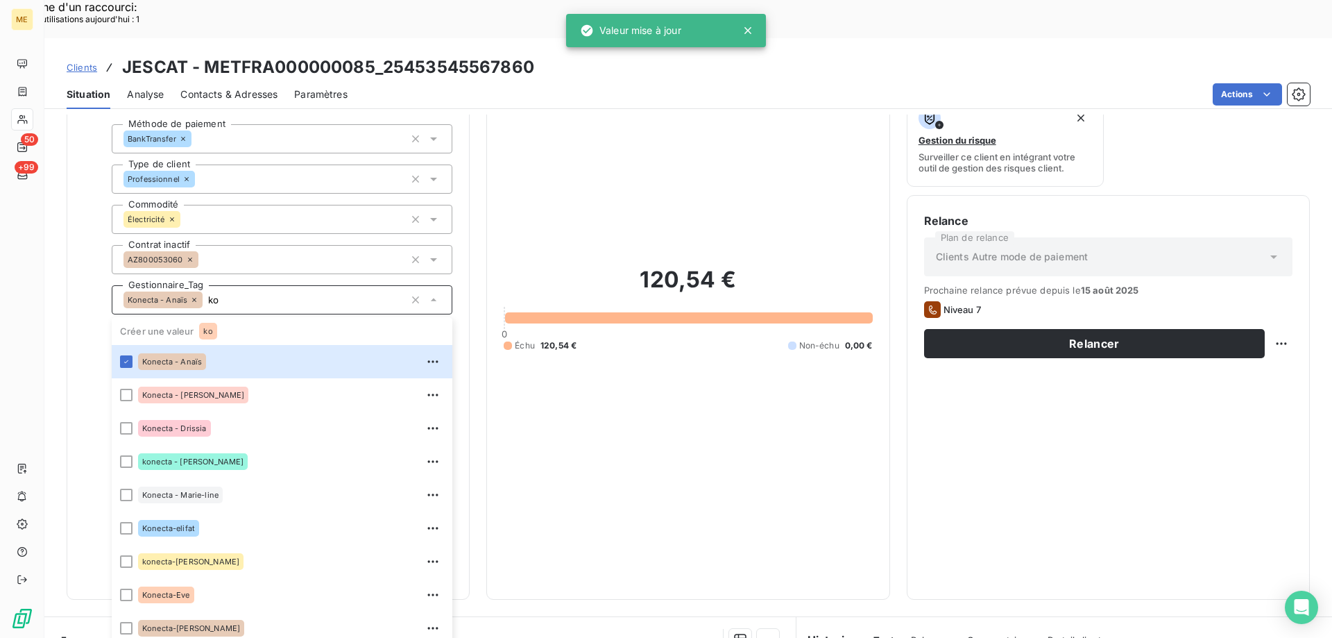
click at [243, 293] on input "ko" at bounding box center [304, 299] width 202 height 12
type input "ko"
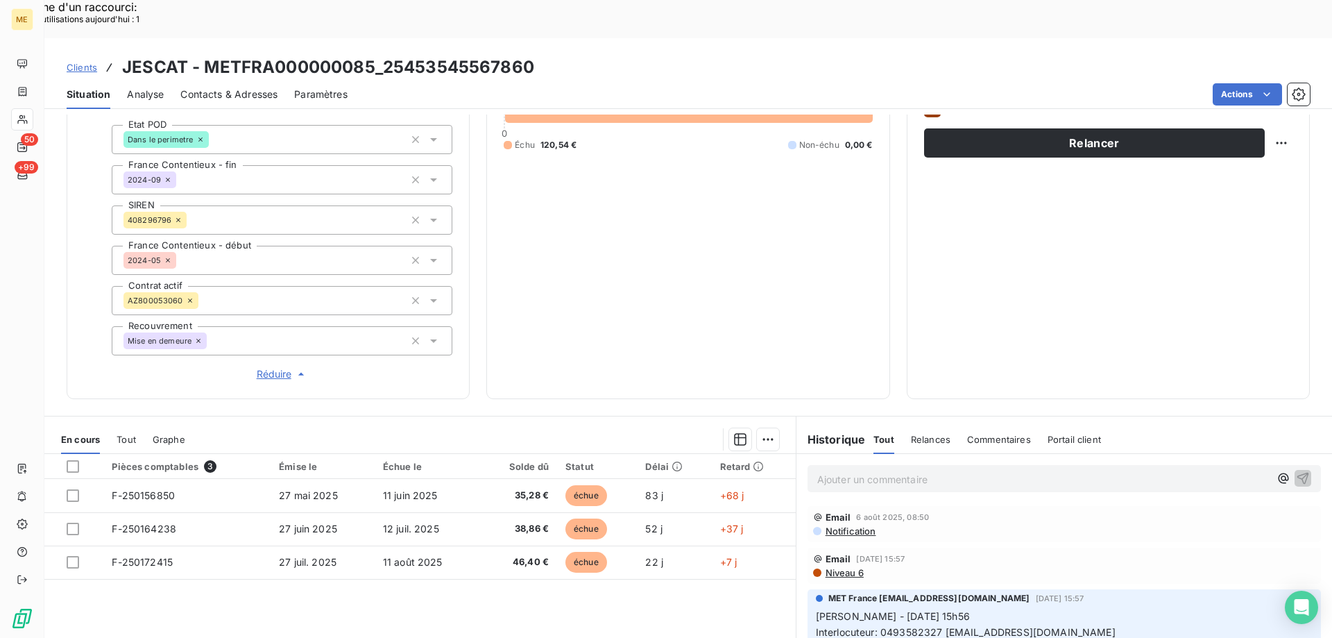
scroll to position [400, 0]
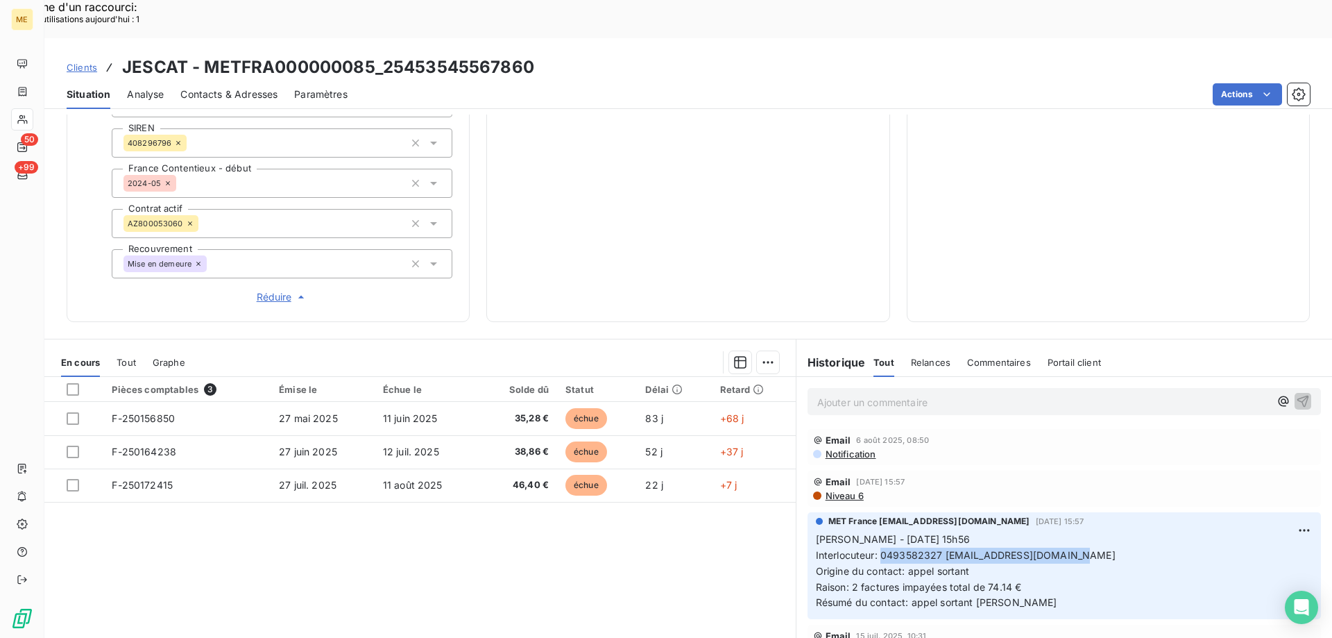
drag, startPoint x: 874, startPoint y: 506, endPoint x: 1097, endPoint y: 506, distance: 223.4
click at [1097, 531] on p "Sylvain - 05/08/2025 - 15h56 Interlocuteur: 0493582327 SERVICES.VENCE@GMAIL.COM…" at bounding box center [1064, 570] width 497 height 79
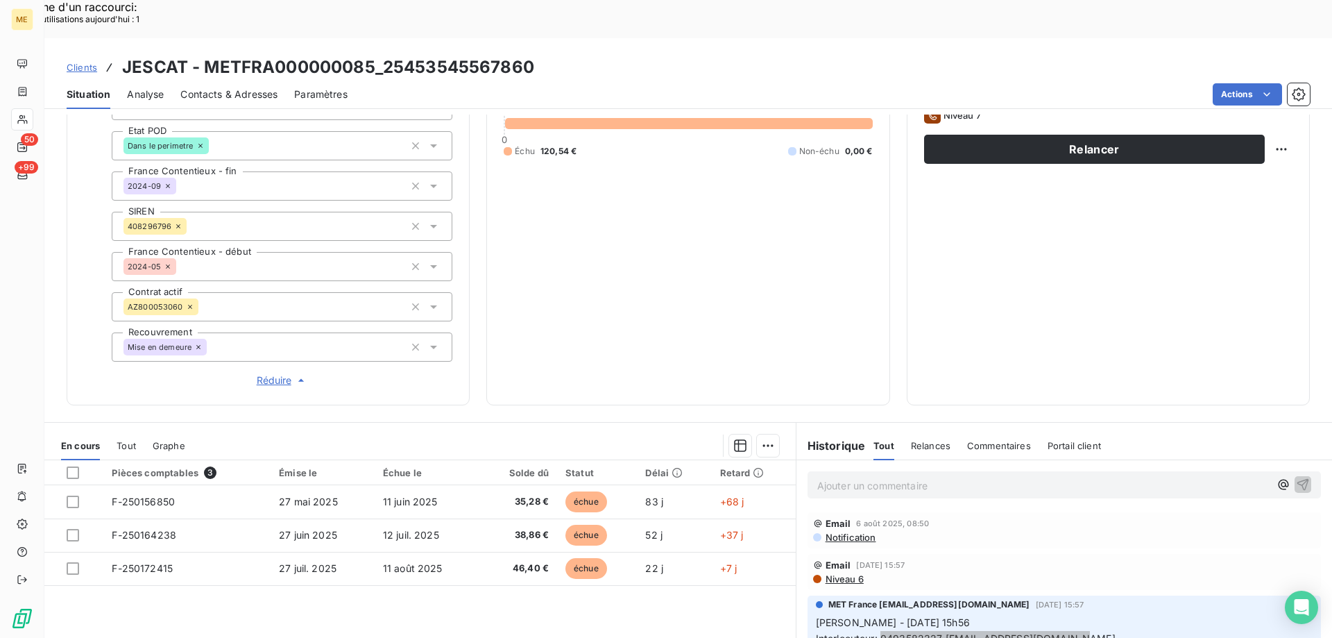
scroll to position [261, 0]
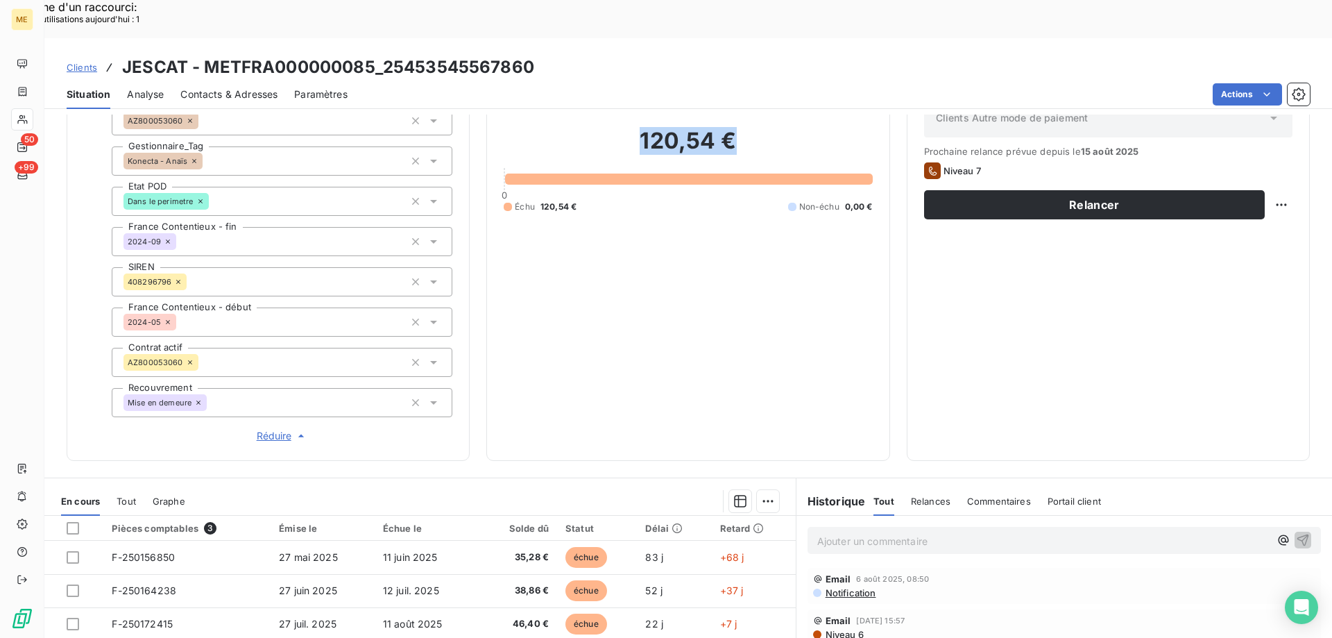
drag, startPoint x: 740, startPoint y: 101, endPoint x: 626, endPoint y: 101, distance: 113.8
click at [626, 127] on h2 "120,54 €" at bounding box center [688, 148] width 368 height 42
drag, startPoint x: 537, startPoint y: 30, endPoint x: 384, endPoint y: 28, distance: 152.6
click at [384, 55] on div "Clients JESCAT - METFRA000000085_25453545567860" at bounding box center [688, 67] width 1288 height 25
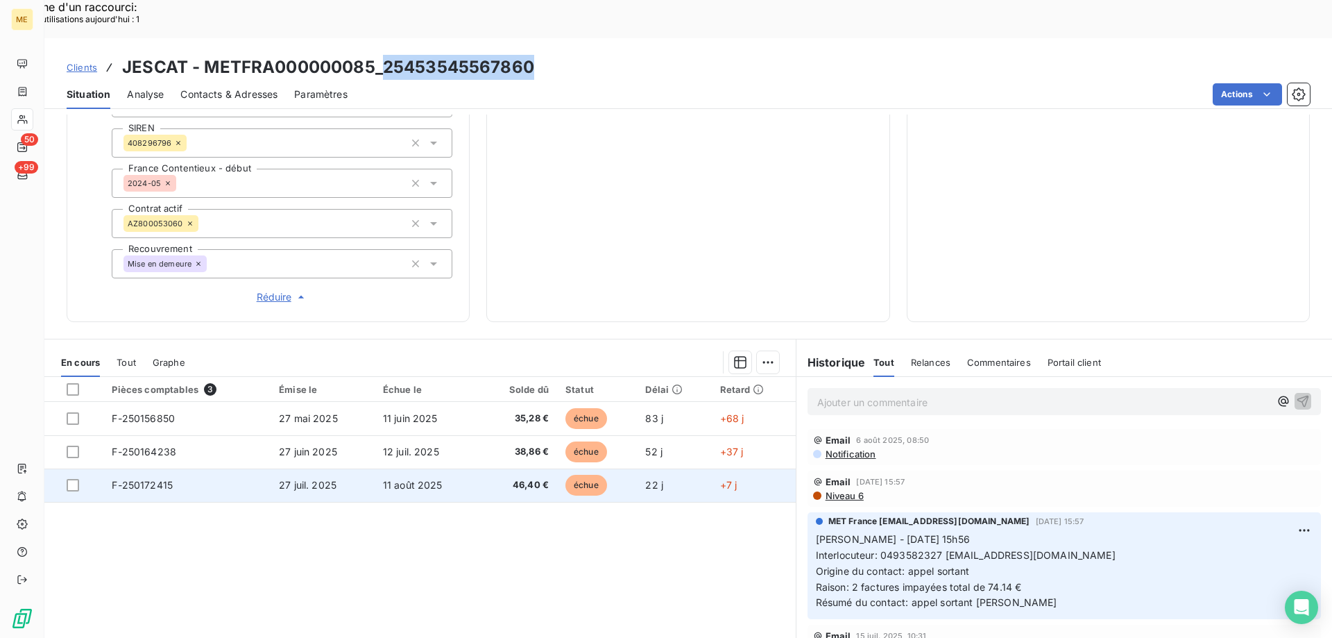
scroll to position [191, 0]
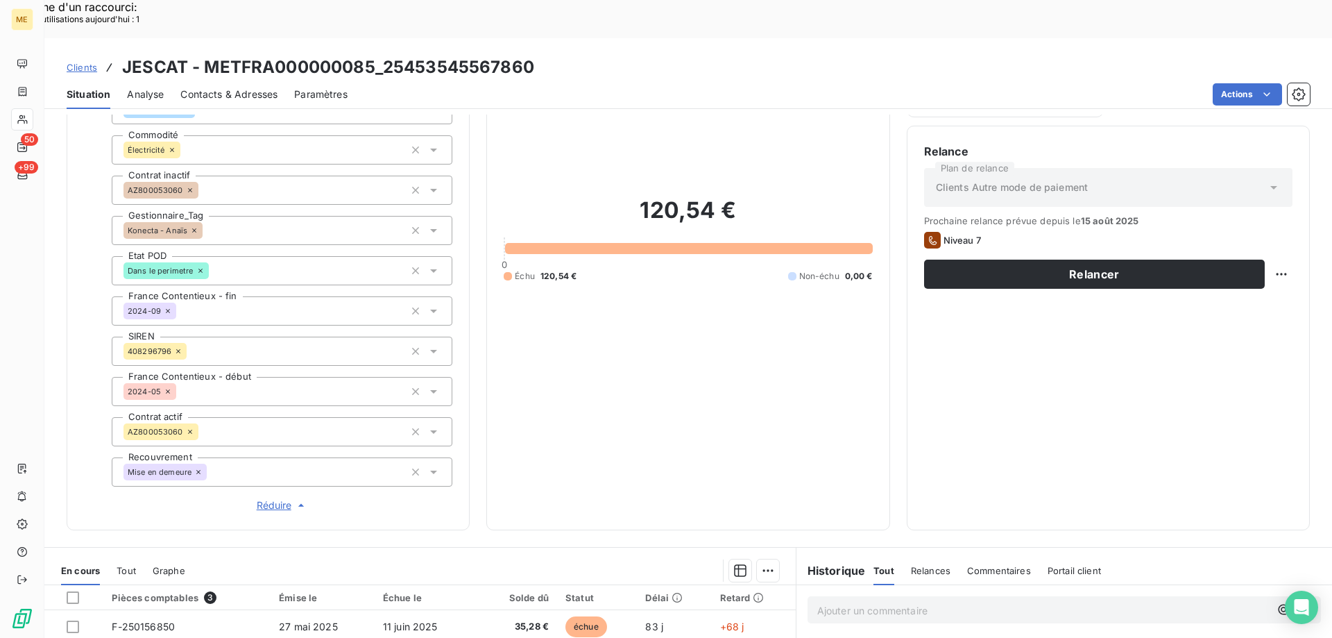
click at [734, 361] on div "120,54 € 0 Échu 120,54 € Non-échu 0,00 €" at bounding box center [688, 238] width 368 height 547
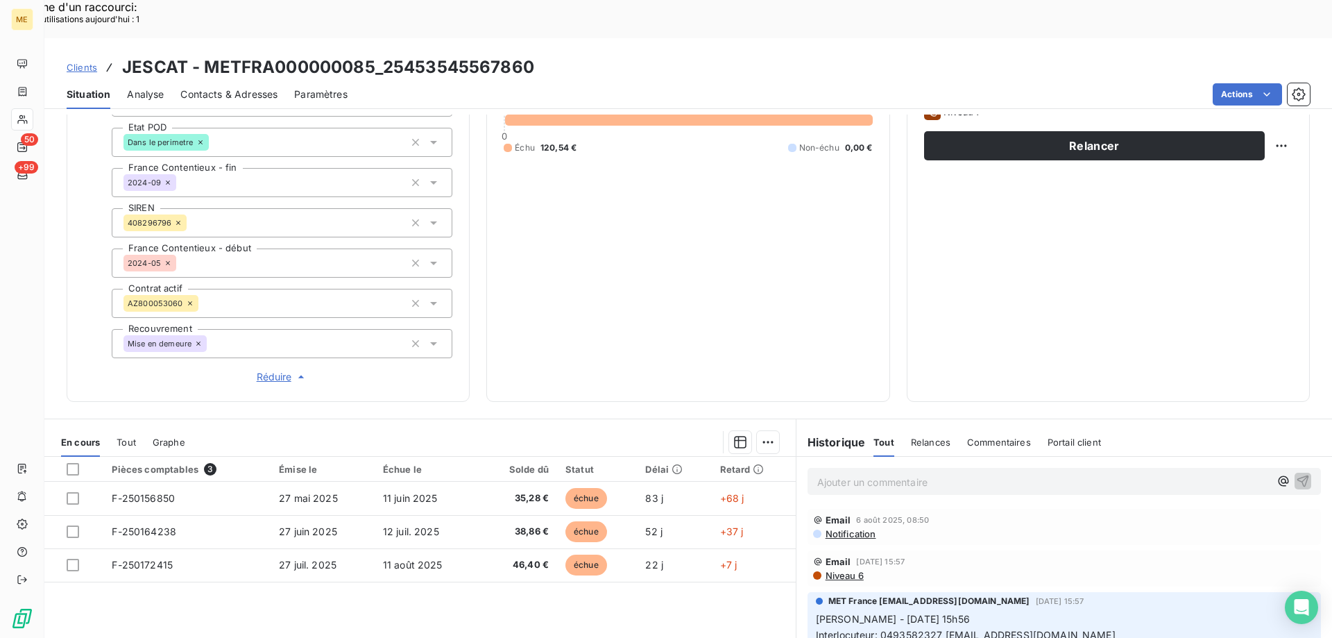
scroll to position [400, 0]
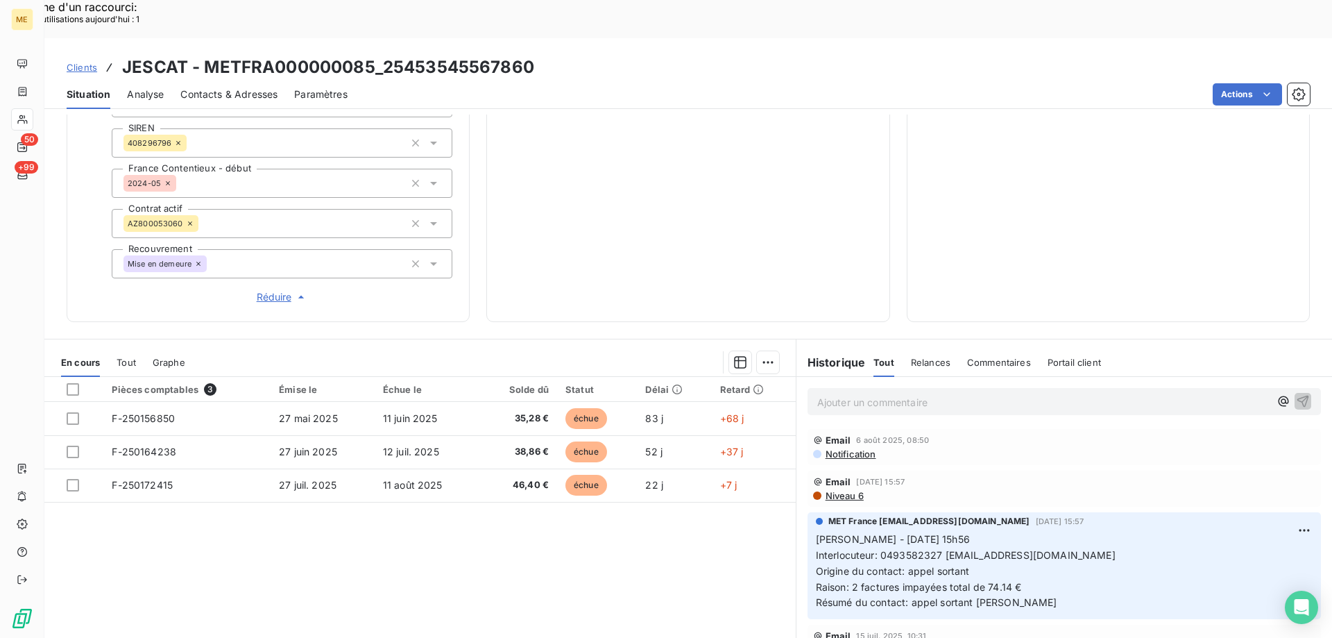
click at [968, 393] on p "Ajouter un commentaire ﻿" at bounding box center [1043, 401] width 452 height 17
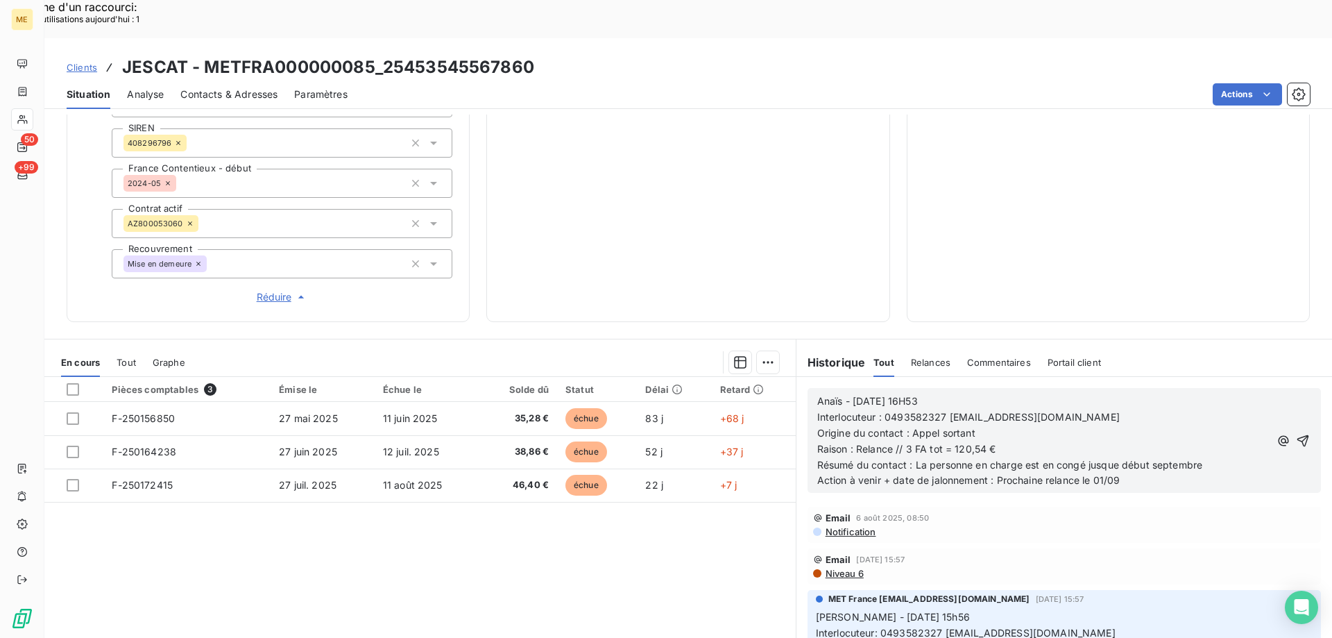
click at [1296, 434] on icon "button" at bounding box center [1303, 441] width 14 height 14
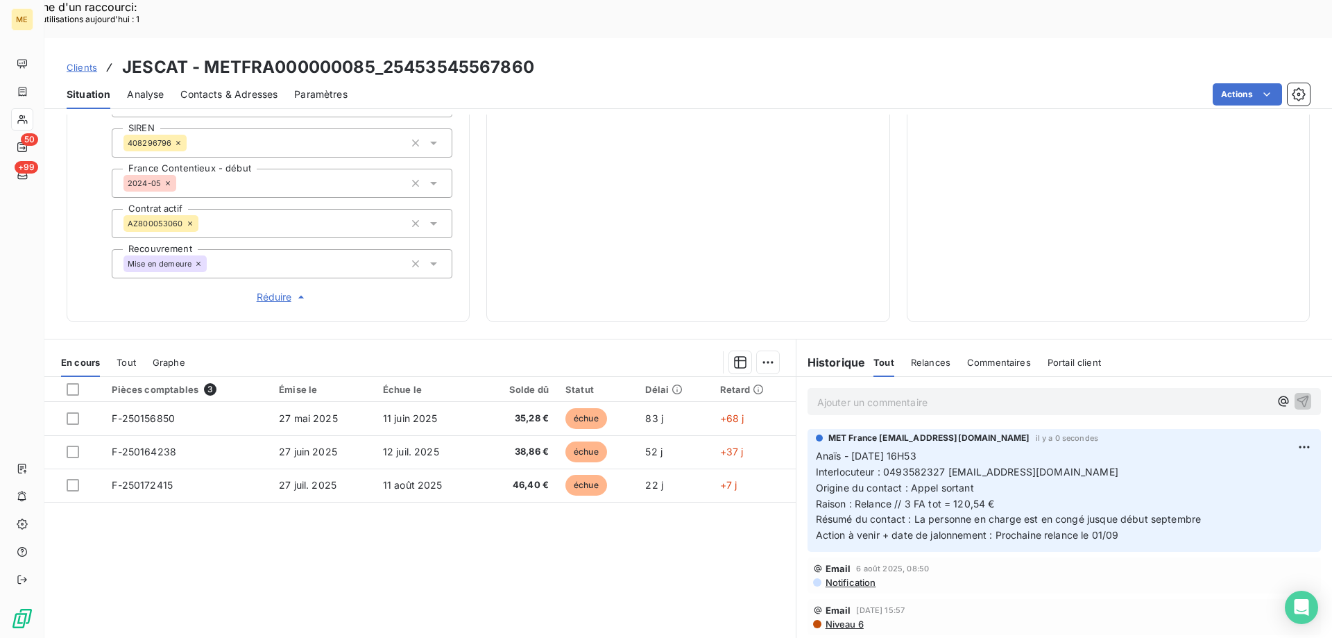
scroll to position [122, 0]
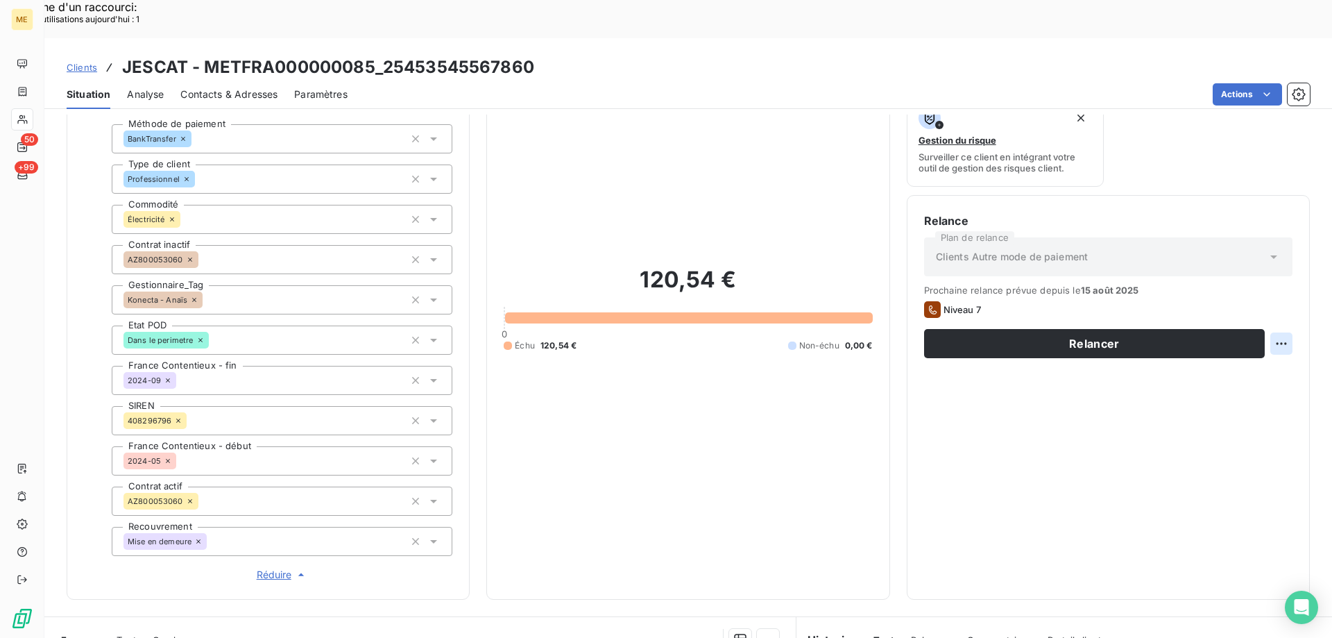
click at [1261, 330] on div "Replanifier cette action" at bounding box center [1214, 336] width 124 height 22
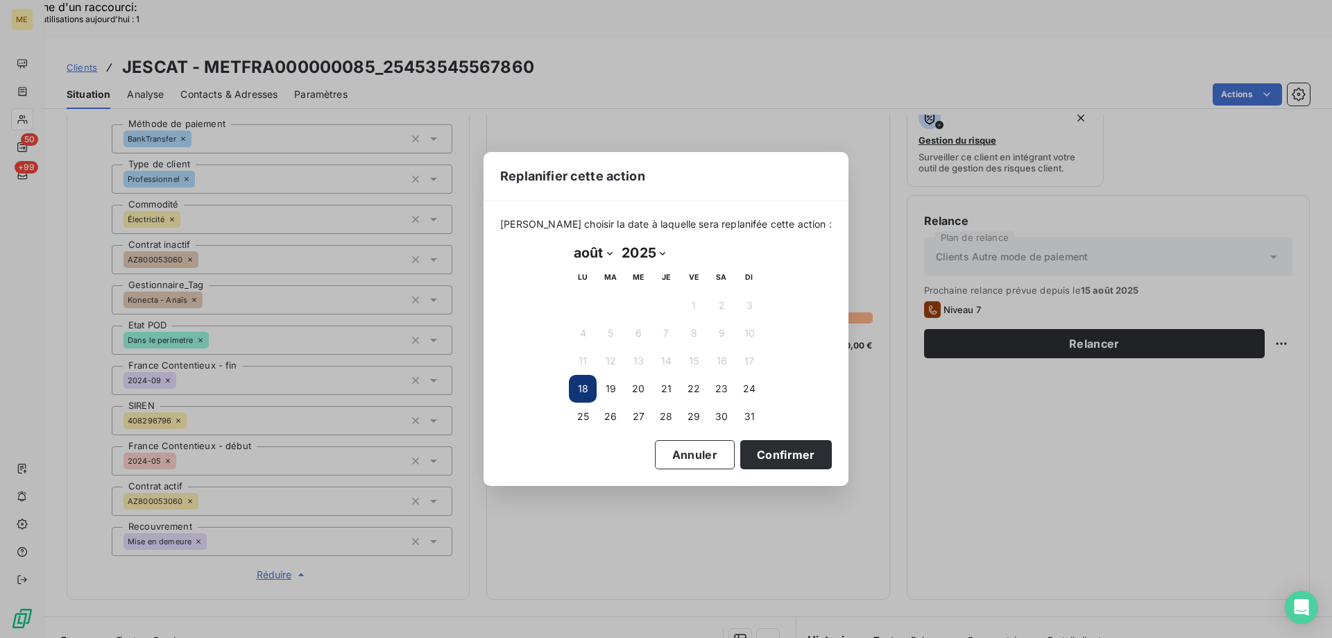
click at [605, 256] on select "janvier février mars avril mai juin juillet août septembre octobre novembre déc…" at bounding box center [593, 252] width 48 height 22
select select "8"
click at [569, 241] on select "janvier février mars avril mai juin juillet août septembre octobre novembre déc…" at bounding box center [593, 252] width 48 height 22
click at [583, 303] on button "1" at bounding box center [583, 305] width 28 height 28
click at [787, 454] on button "Confirmer" at bounding box center [786, 454] width 92 height 29
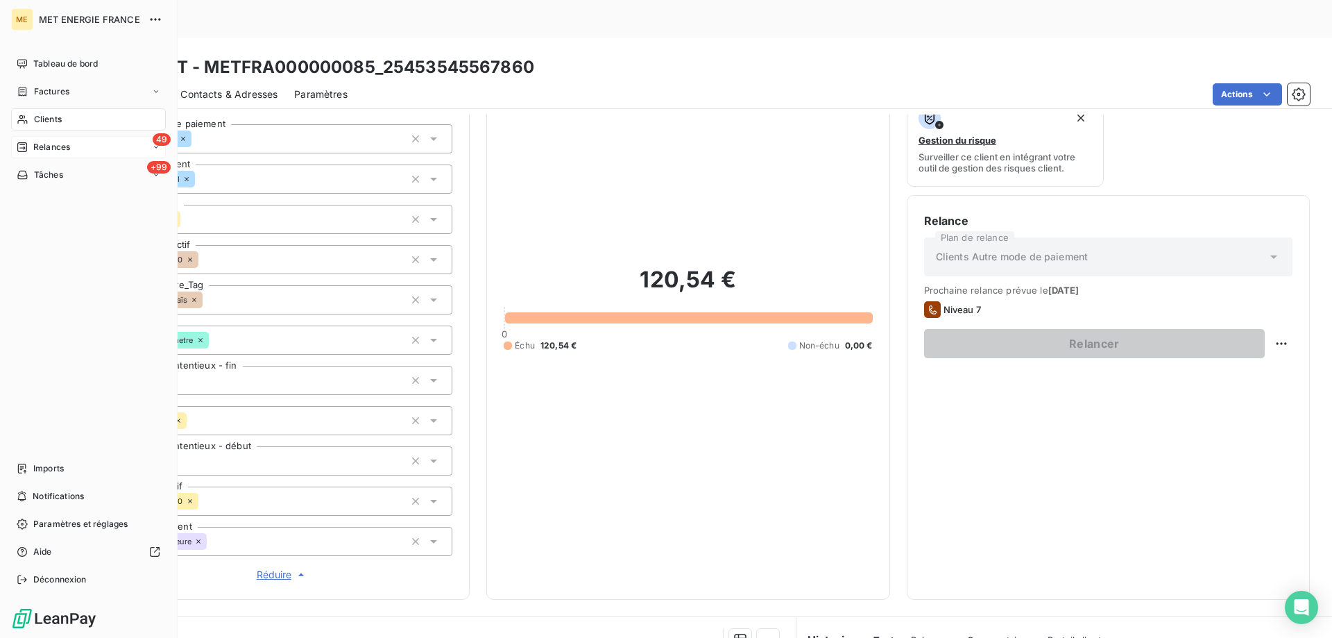
click at [33, 143] on div "Relances" at bounding box center [43, 147] width 53 height 12
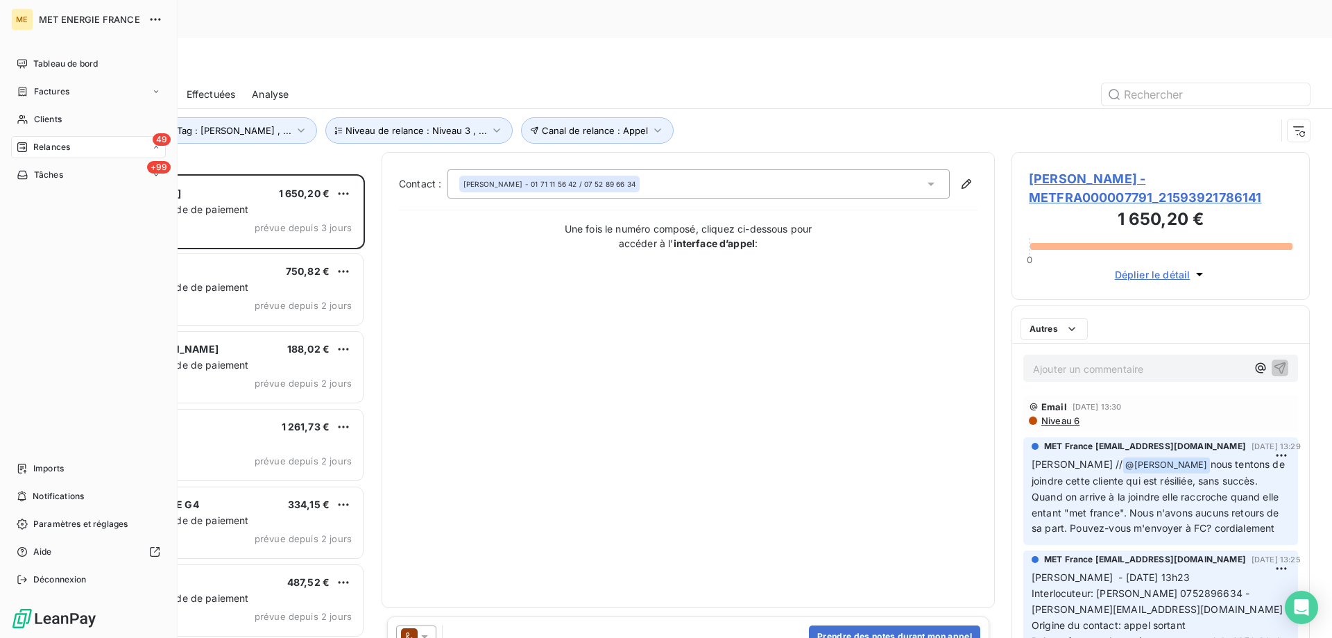
scroll to position [491, 288]
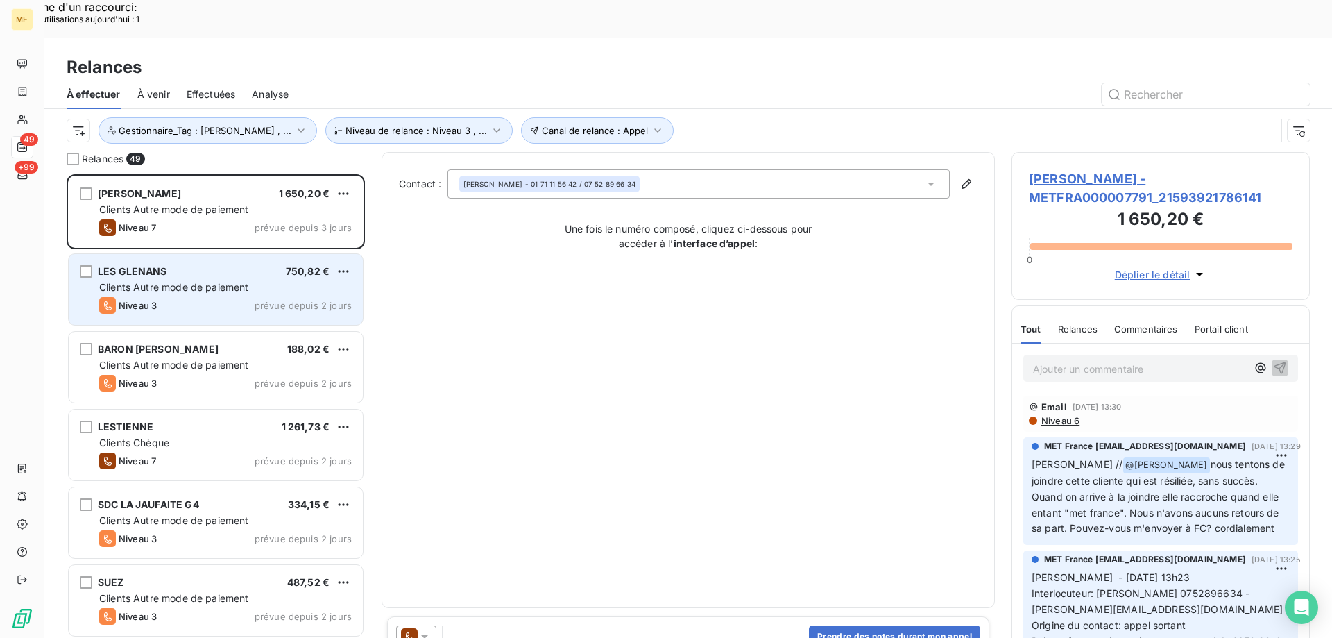
click at [216, 281] on span "Clients Autre mode de paiement" at bounding box center [174, 287] width 150 height 12
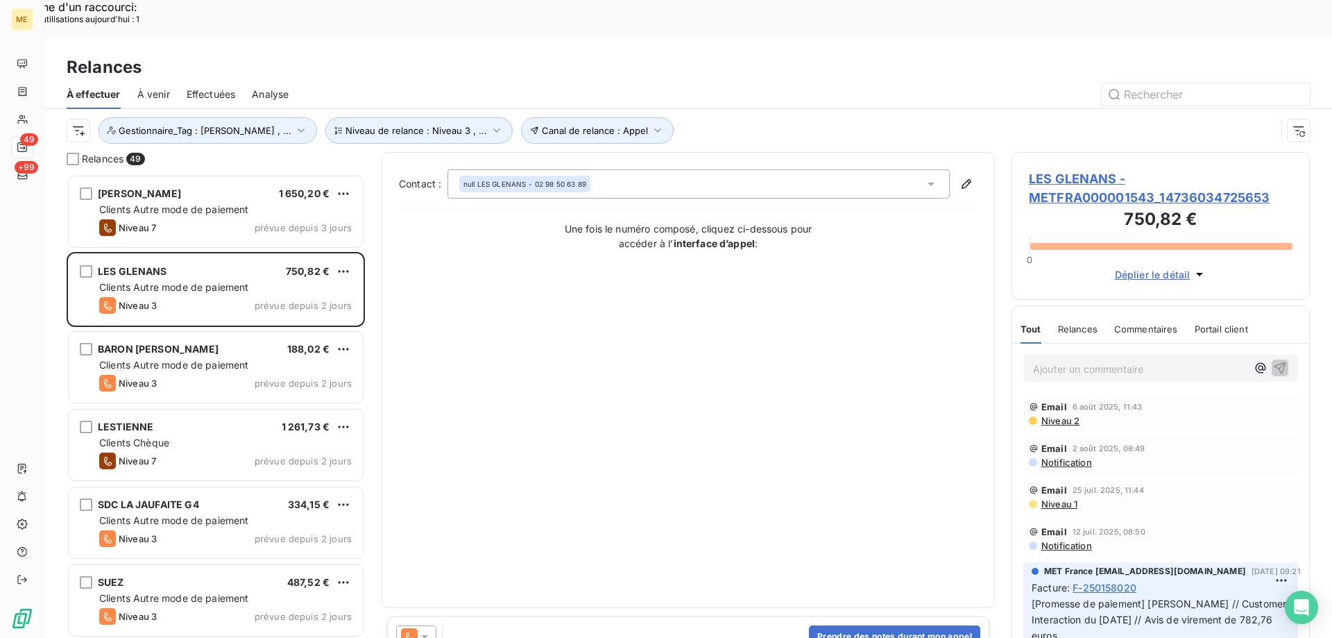
click at [1099, 169] on span "LES GLENANS - METFRA000001543_14736034725653" at bounding box center [1161, 187] width 264 height 37
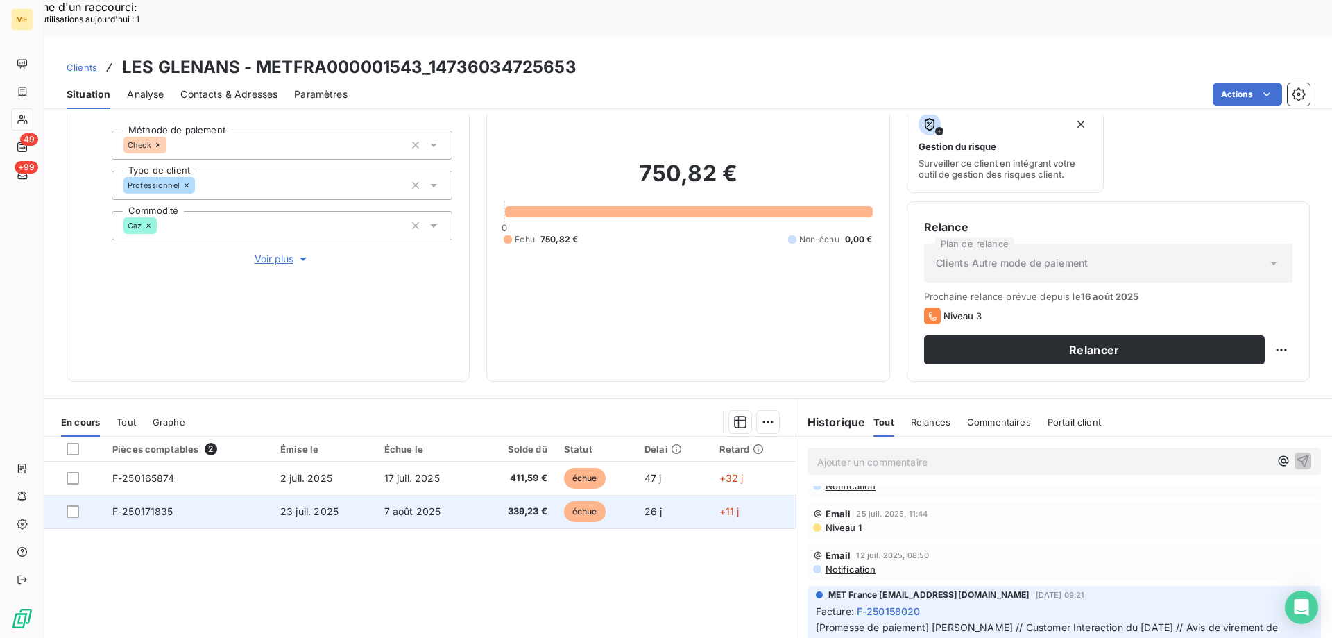
scroll to position [46, 0]
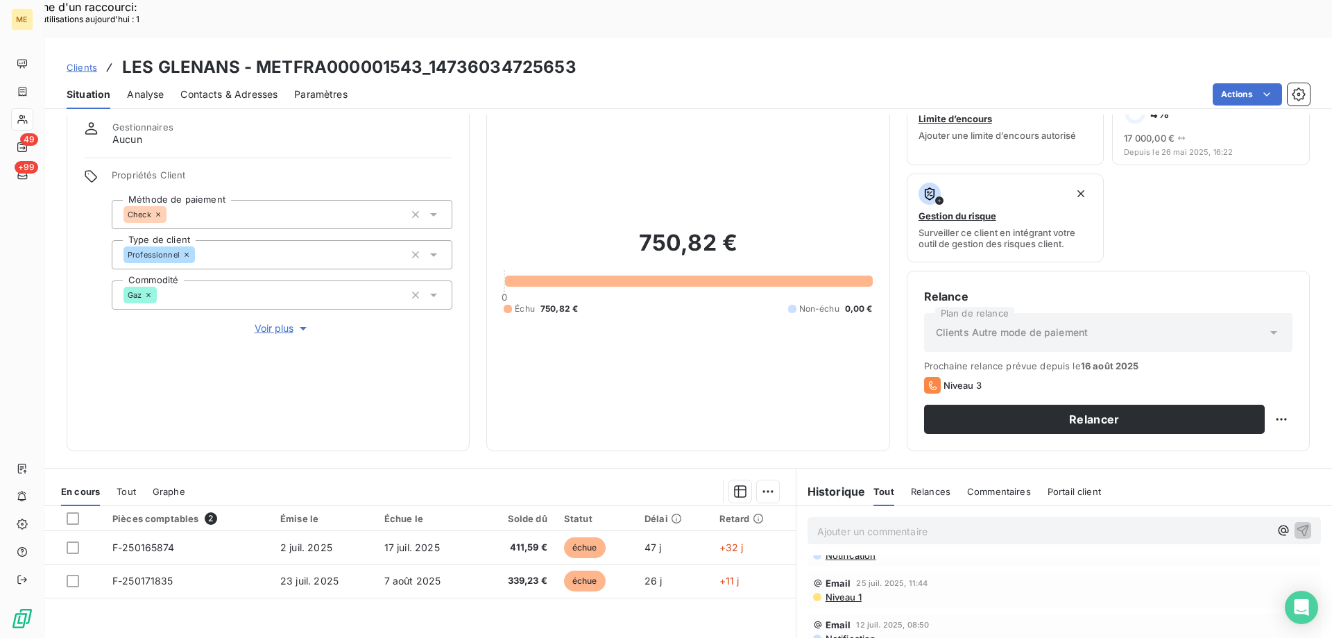
click at [282, 321] on span "Voir plus" at bounding box center [282, 328] width 55 height 14
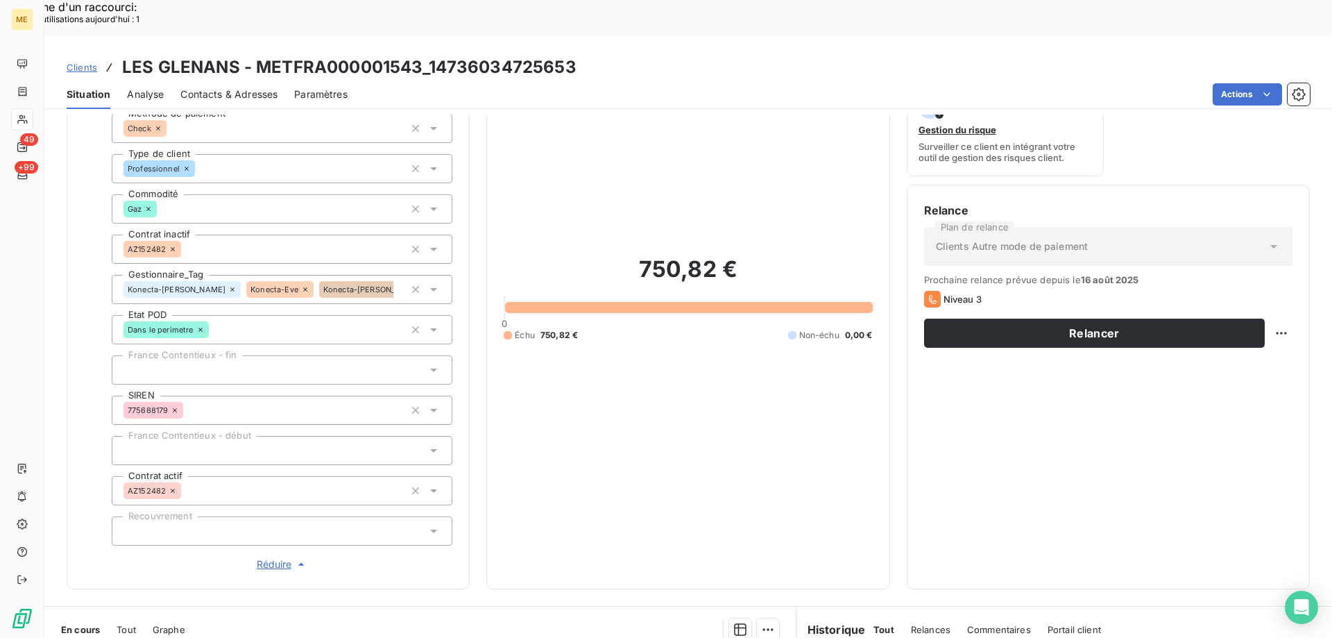
scroll to position [0, 0]
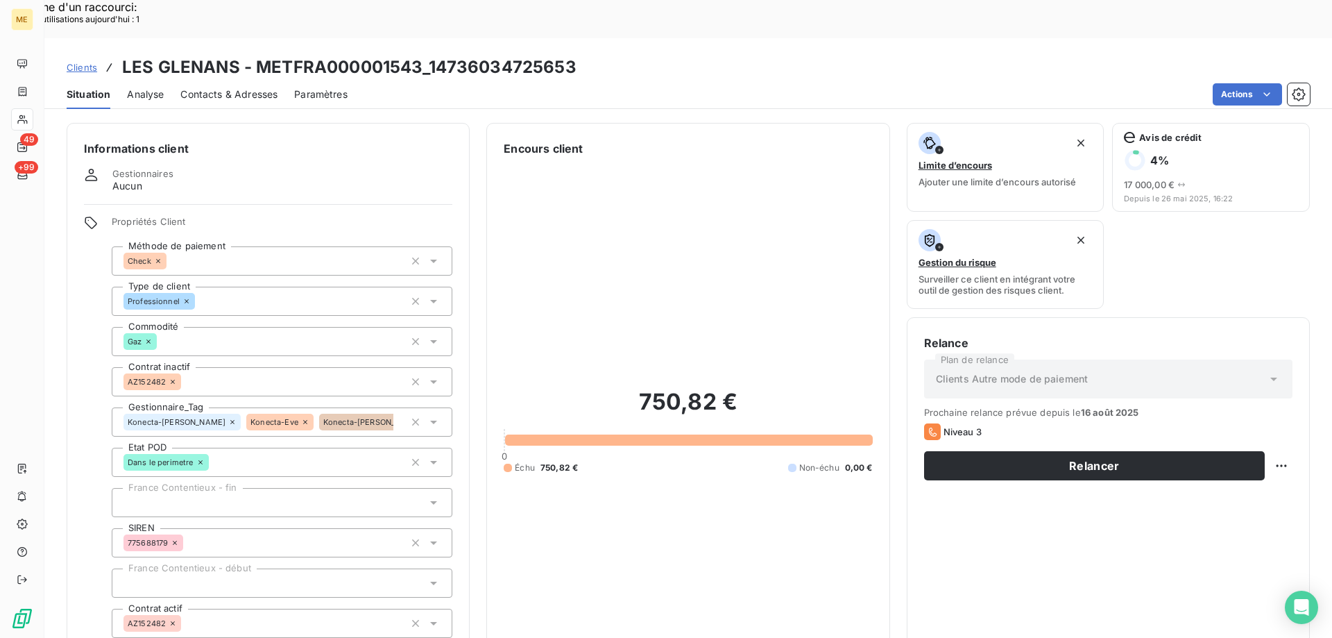
drag, startPoint x: 409, startPoint y: 378, endPoint x: 385, endPoint y: 293, distance: 88.7
click at [409, 415] on icon "button" at bounding box center [416, 422] width 14 height 14
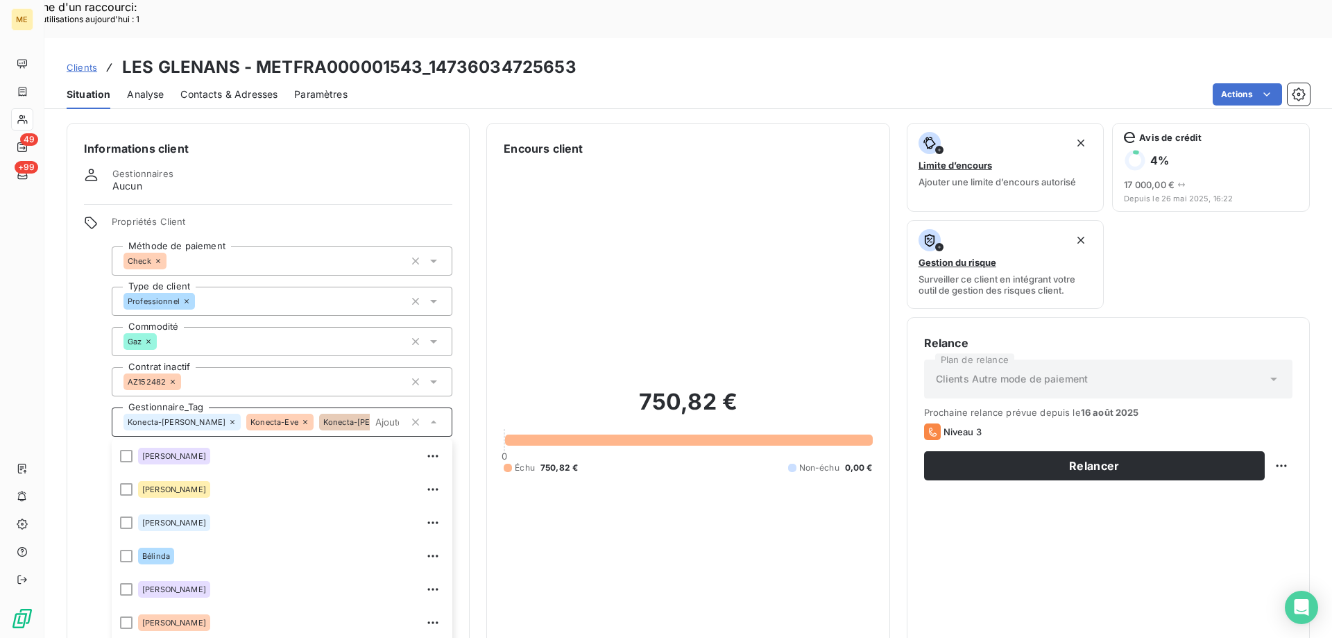
scroll to position [88, 0]
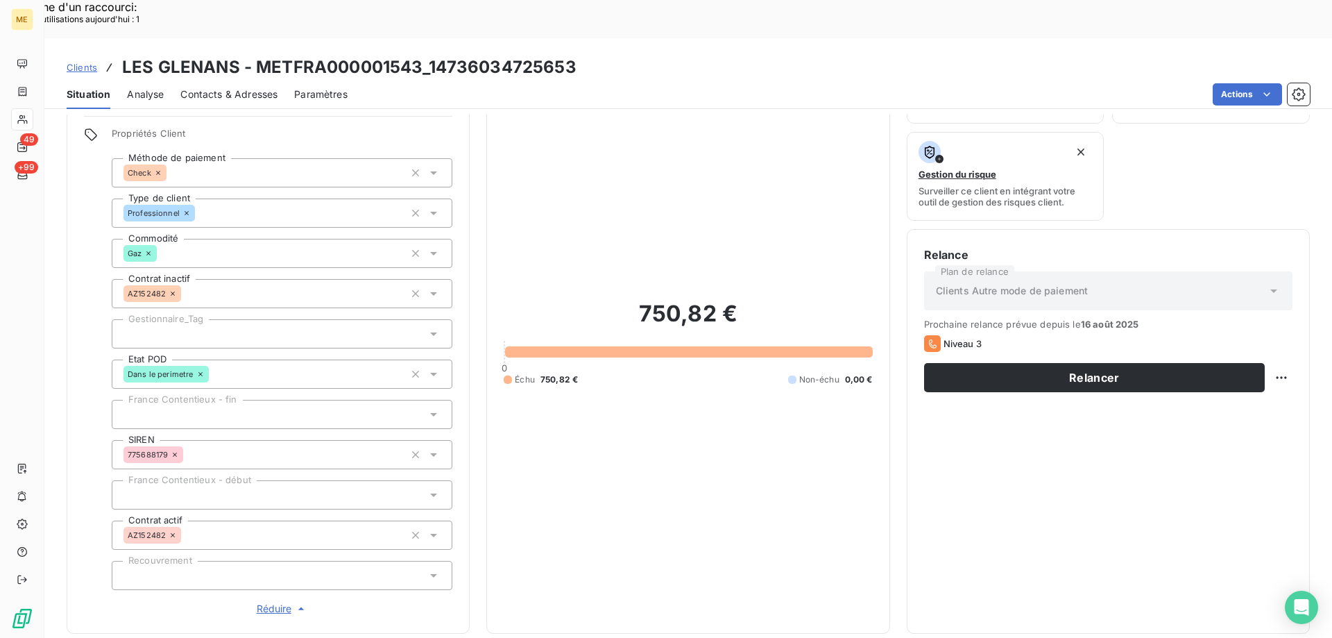
click at [222, 319] on div at bounding box center [282, 333] width 341 height 29
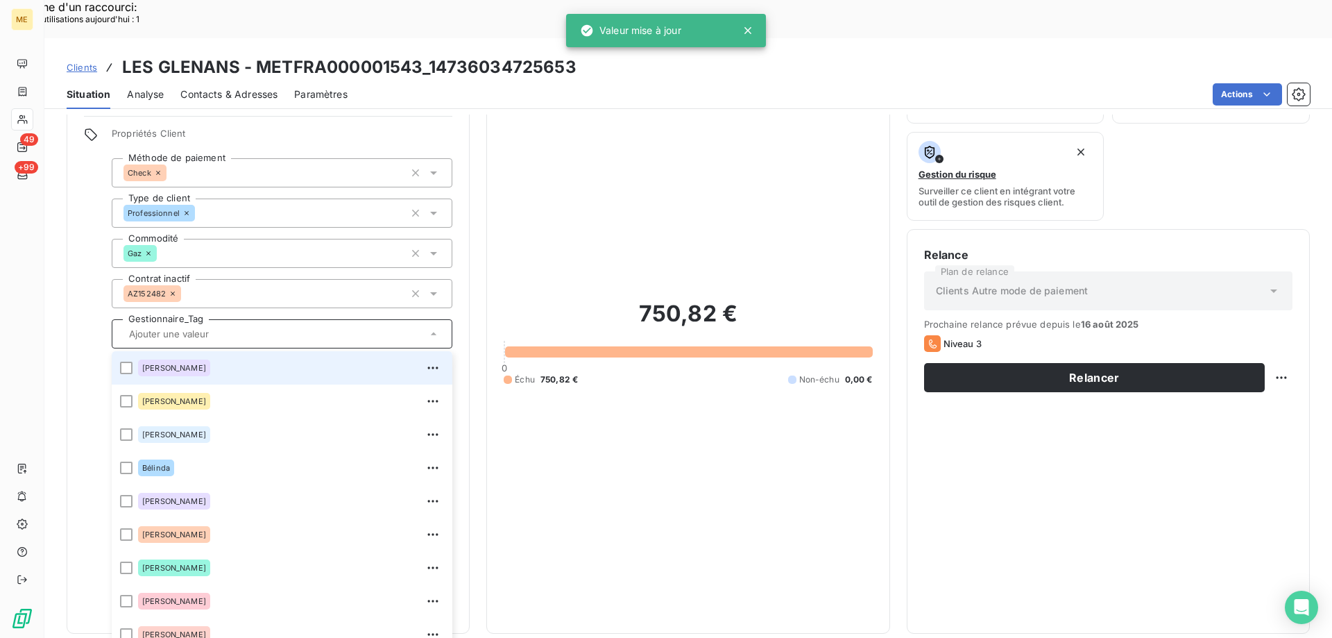
click at [209, 327] on input "text" at bounding box center [274, 333] width 303 height 12
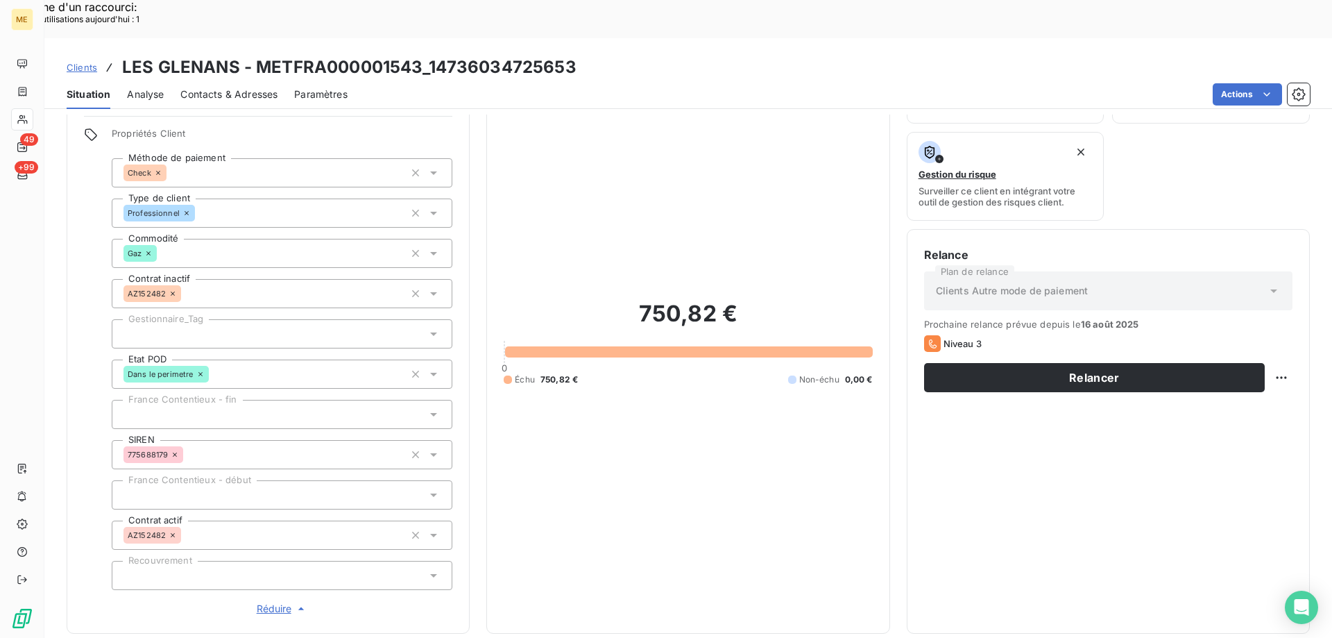
click at [209, 319] on div at bounding box center [282, 333] width 341 height 29
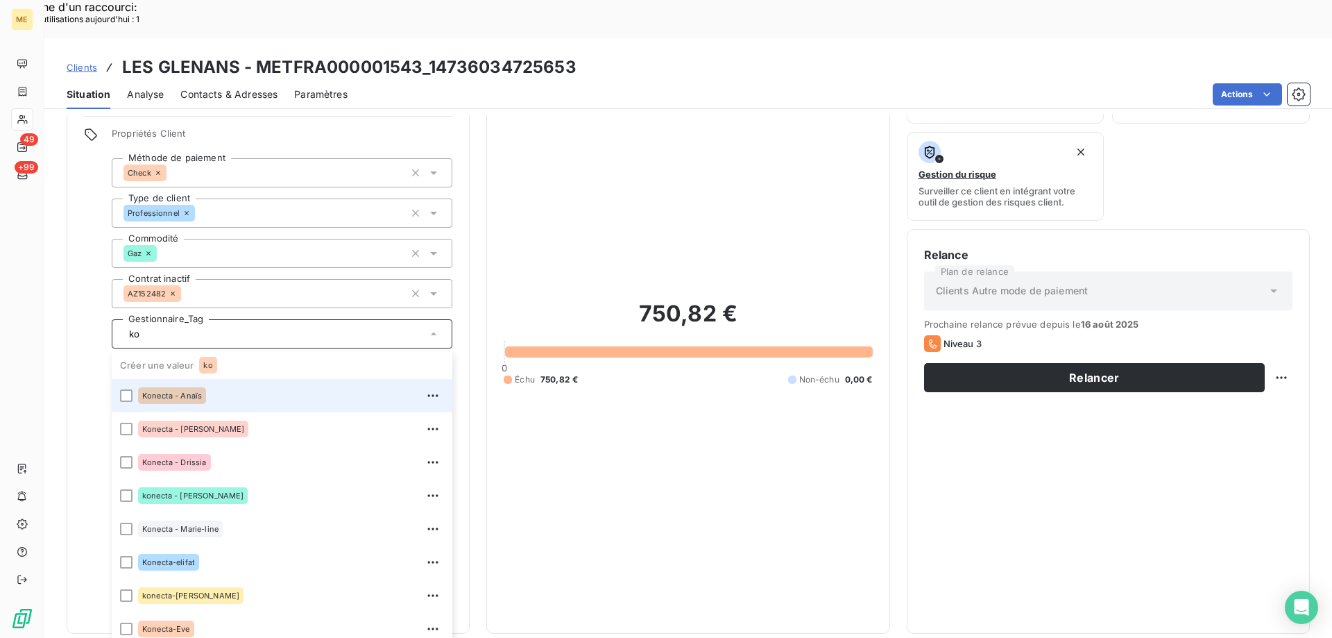
click at [220, 384] on div "Konecta - Anaïs" at bounding box center [291, 395] width 306 height 22
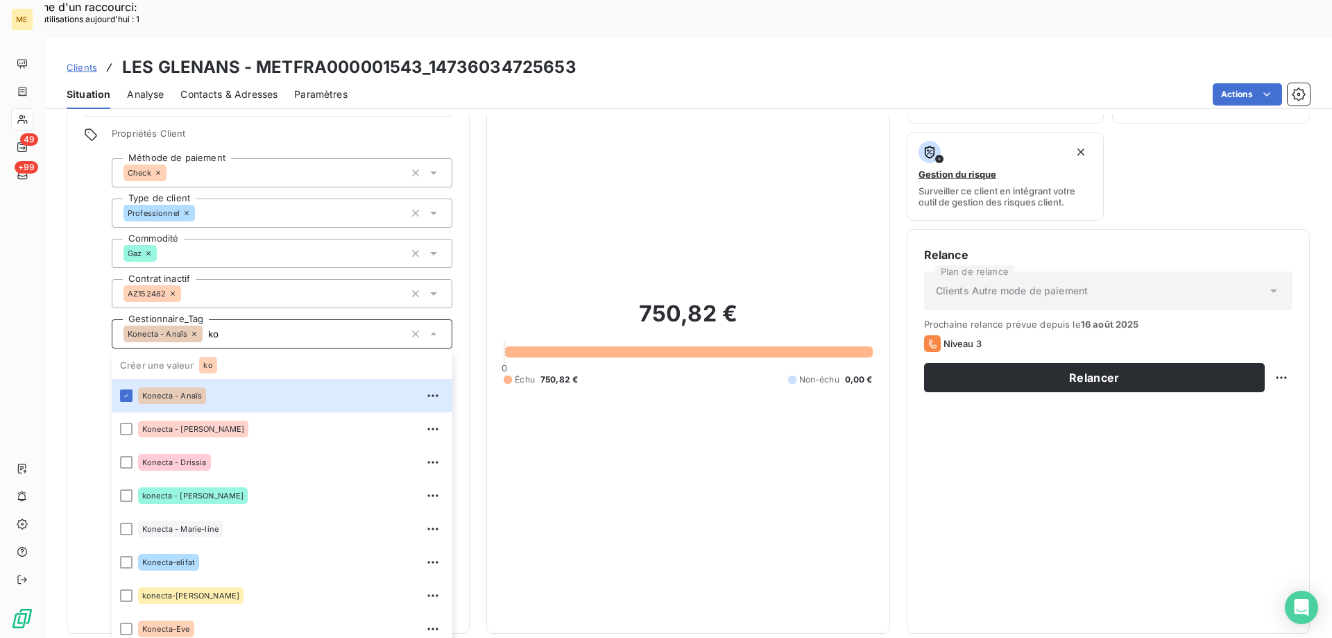
click at [237, 327] on input "ko" at bounding box center [304, 333] width 202 height 12
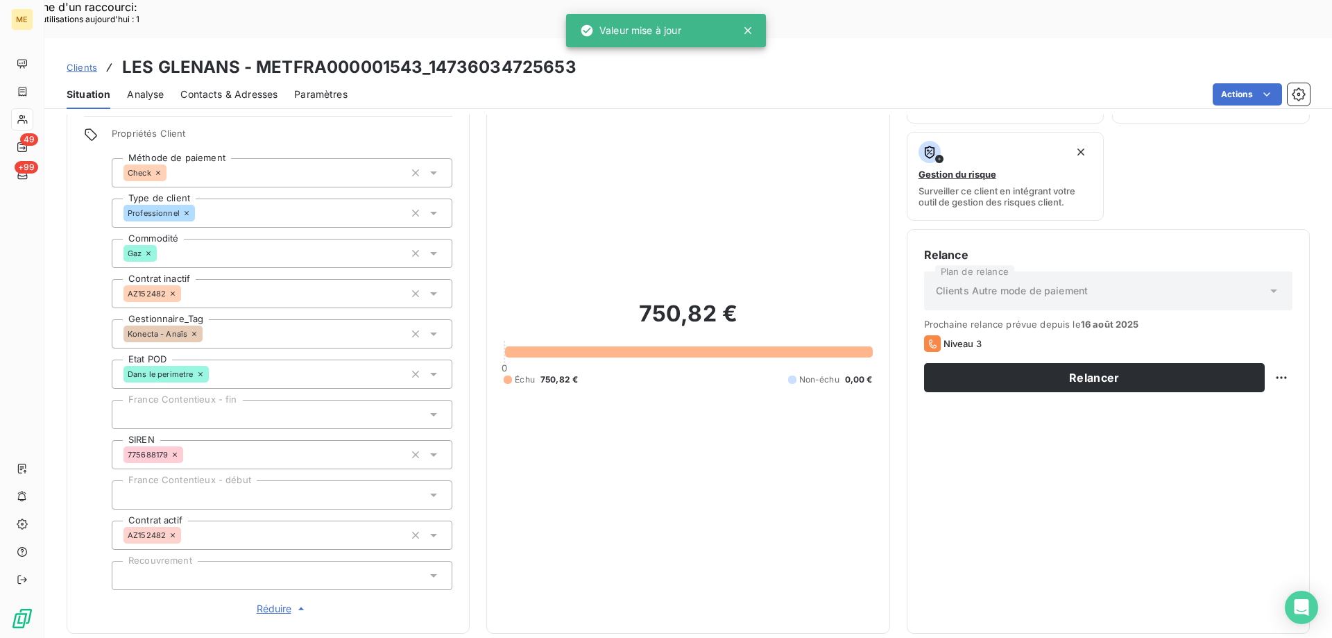
type input "ko"
click at [618, 427] on div "750,82 € 0 Échu 750,82 € Non-échu 0,00 €" at bounding box center [688, 342] width 368 height 547
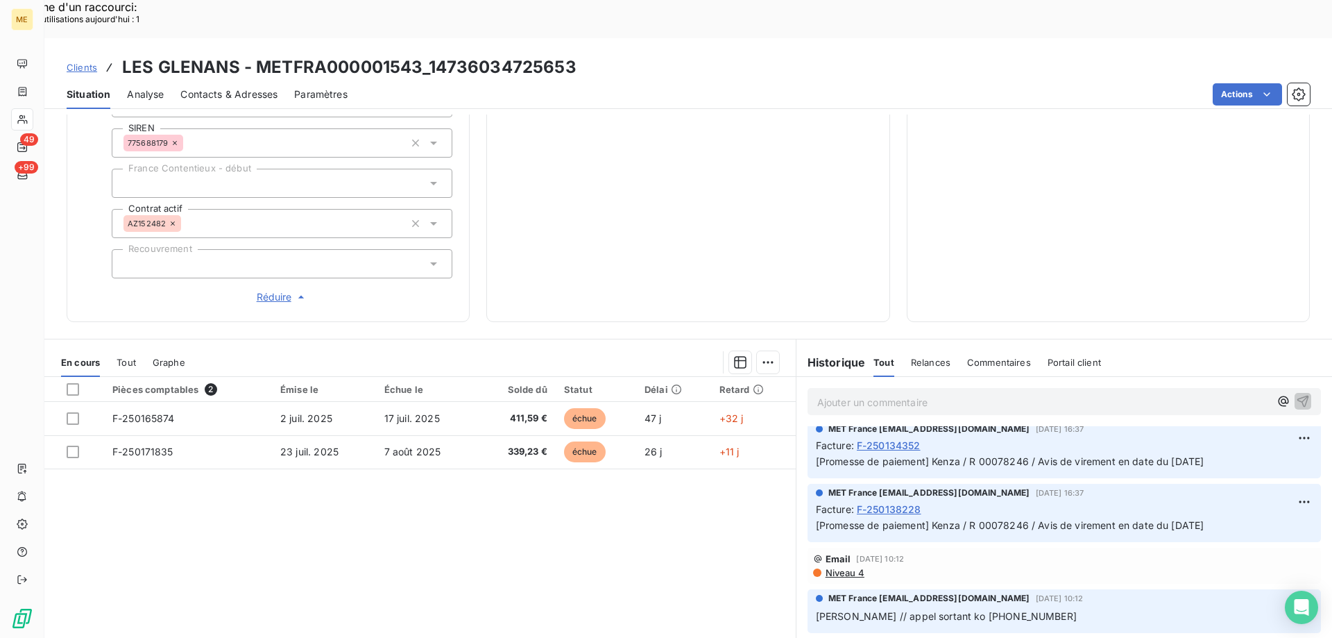
scroll to position [1041, 0]
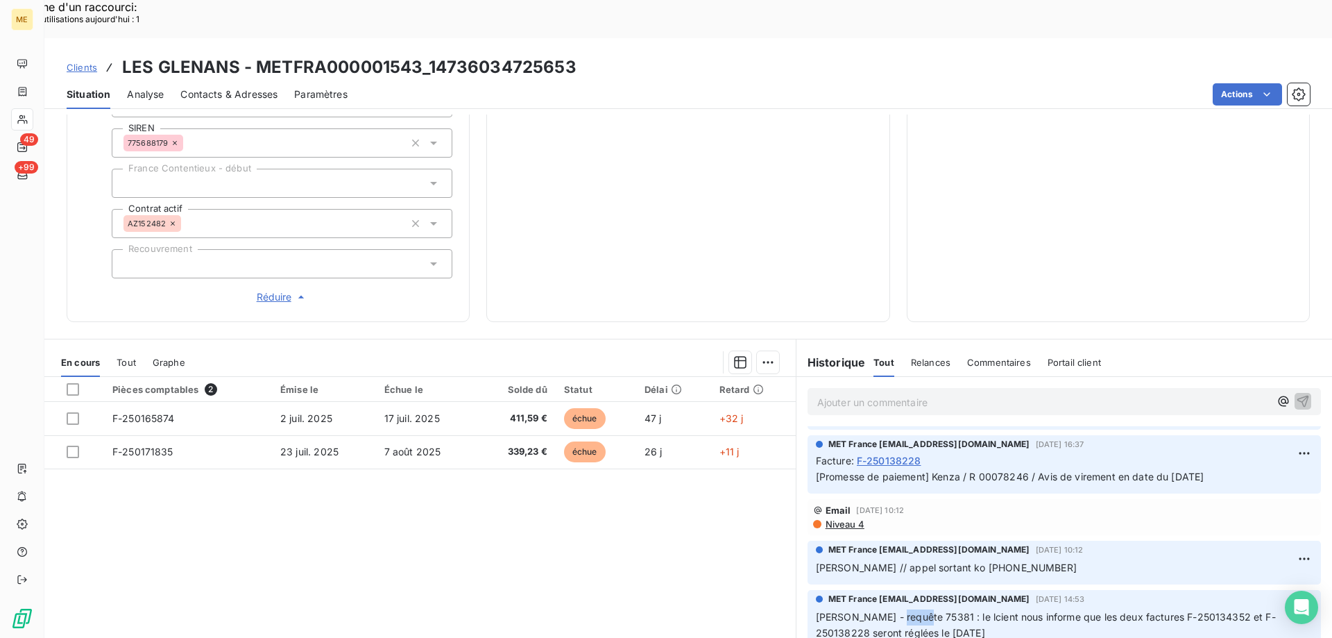
drag, startPoint x: 912, startPoint y: 572, endPoint x: 888, endPoint y: 574, distance: 23.7
click at [888, 610] on span "Cindy - requête 75381 : le lcient nous informe que les deux factures F-25013435…" at bounding box center [1046, 624] width 460 height 28
drag, startPoint x: 575, startPoint y: 28, endPoint x: 428, endPoint y: 31, distance: 147.1
click at [428, 55] on div "Clients LES GLENANS - METFRA000001543_14736034725653" at bounding box center [688, 67] width 1288 height 25
drag, startPoint x: 999, startPoint y: 518, endPoint x: 936, endPoint y: 519, distance: 62.4
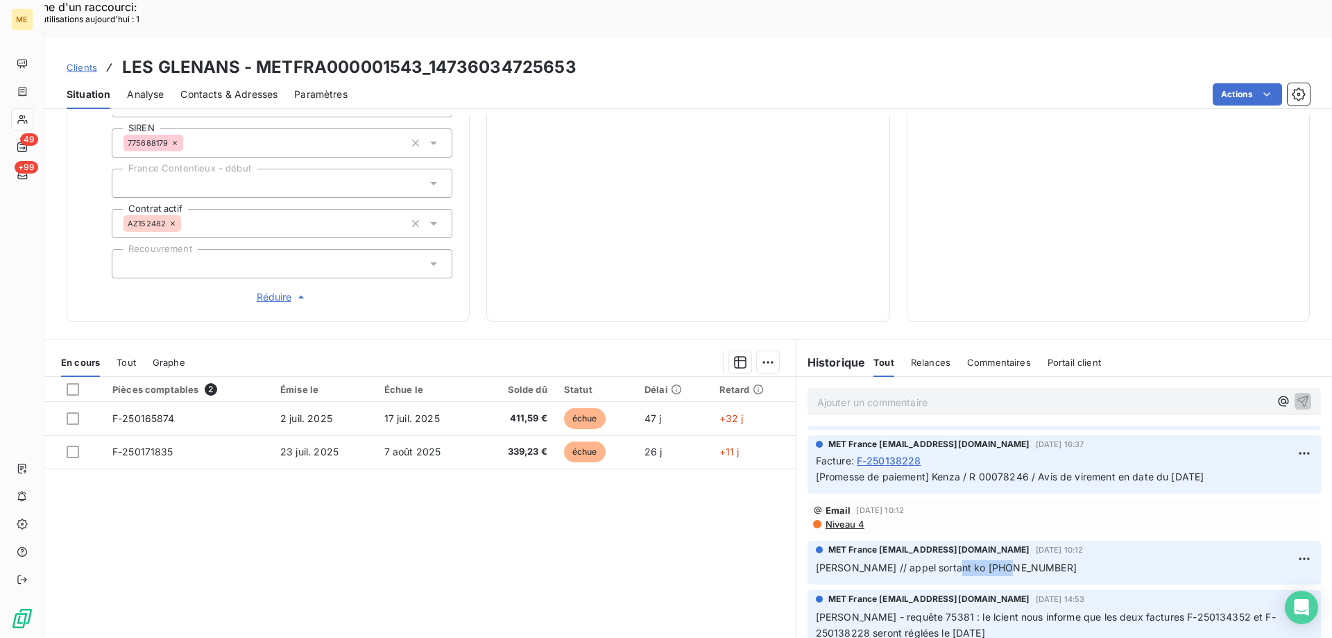
click at [936, 560] on p "Sylvain // appel sortant ko 0298971484" at bounding box center [1064, 568] width 497 height 16
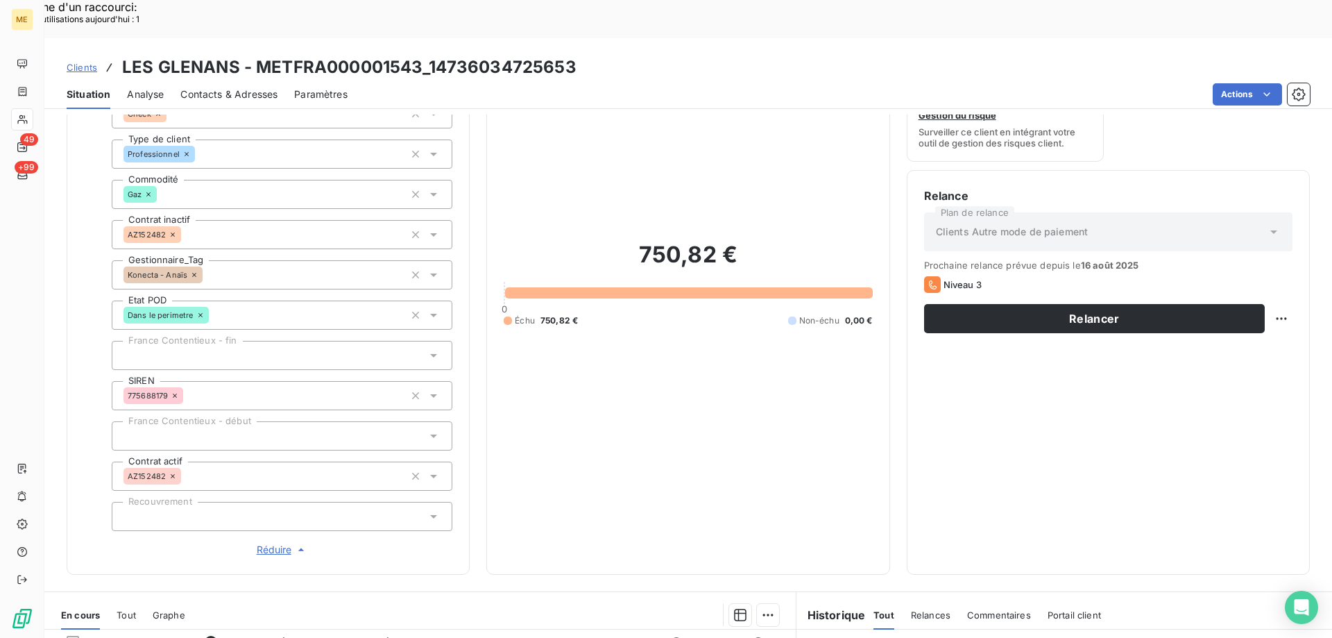
scroll to position [0, 0]
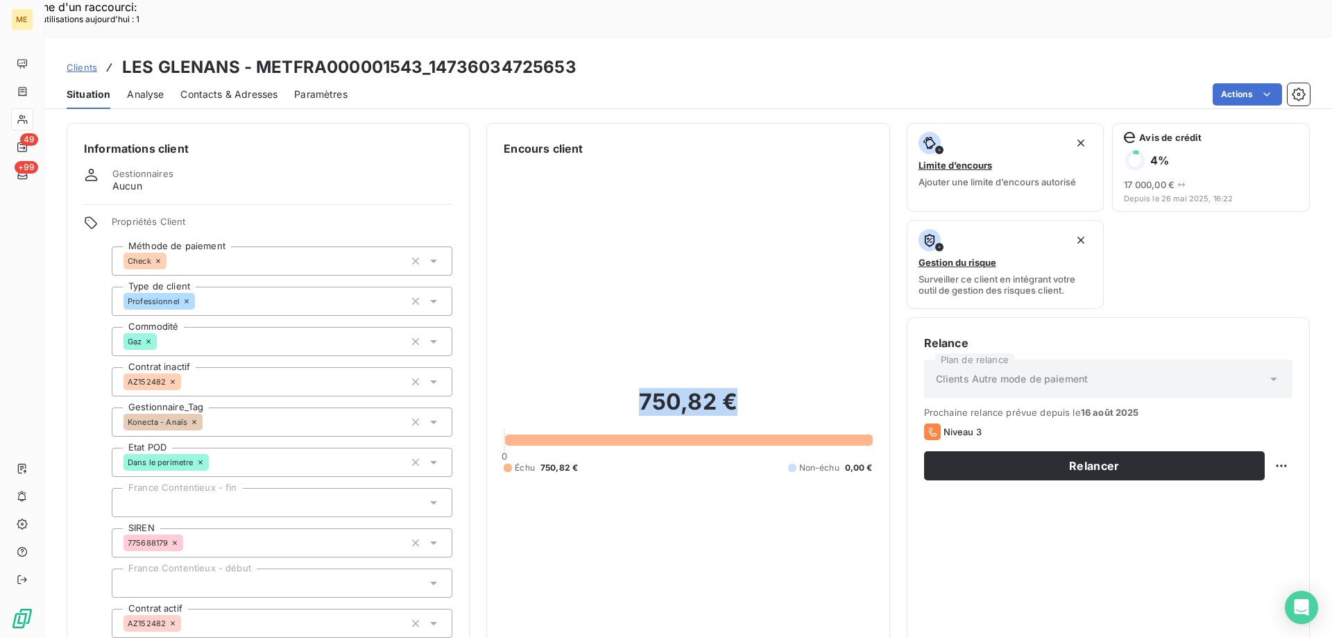
drag, startPoint x: 744, startPoint y: 363, endPoint x: 625, endPoint y: 363, distance: 119.3
click at [625, 388] on h2 "750,82 €" at bounding box center [688, 409] width 368 height 42
click at [426, 55] on div "Clients LES GLENANS - METFRA000001543_14736034725653" at bounding box center [688, 67] width 1288 height 25
click at [572, 55] on h3 "LES GLENANS - METFRA000001543_14736034725653" at bounding box center [349, 67] width 454 height 25
drag, startPoint x: 572, startPoint y: 28, endPoint x: 427, endPoint y: 32, distance: 145.7
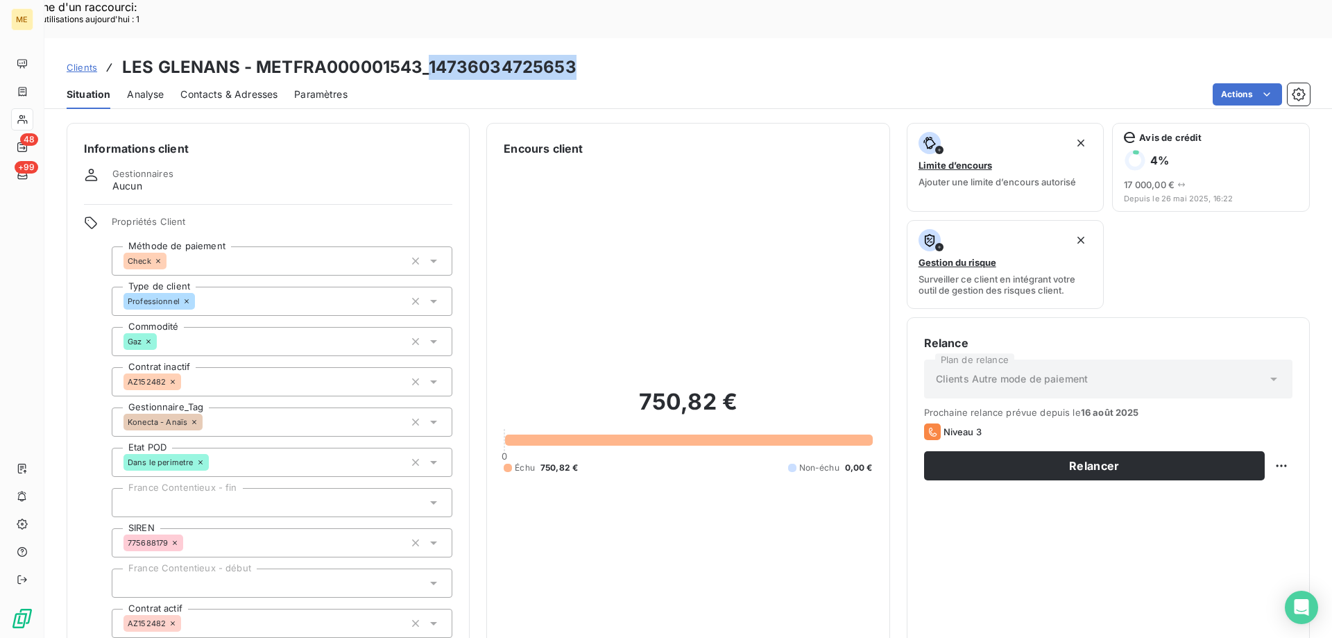
click at [427, 55] on h3 "LES GLENANS - METFRA000001543_14736034725653" at bounding box center [349, 67] width 454 height 25
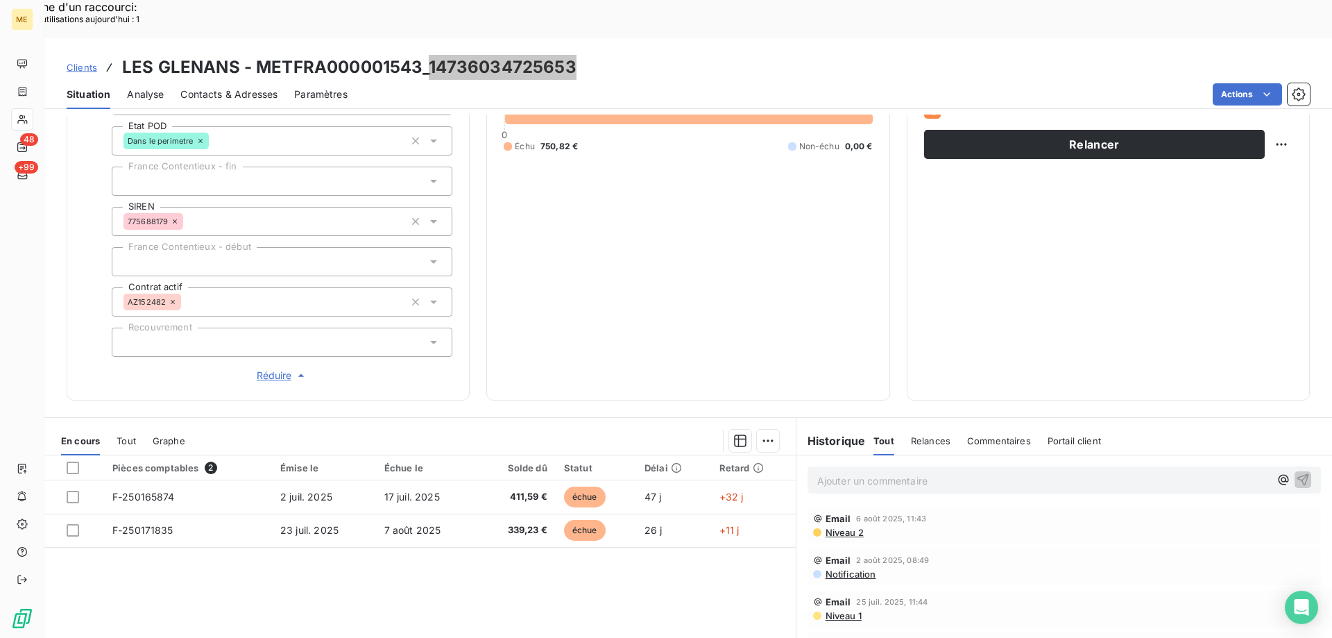
scroll to position [400, 0]
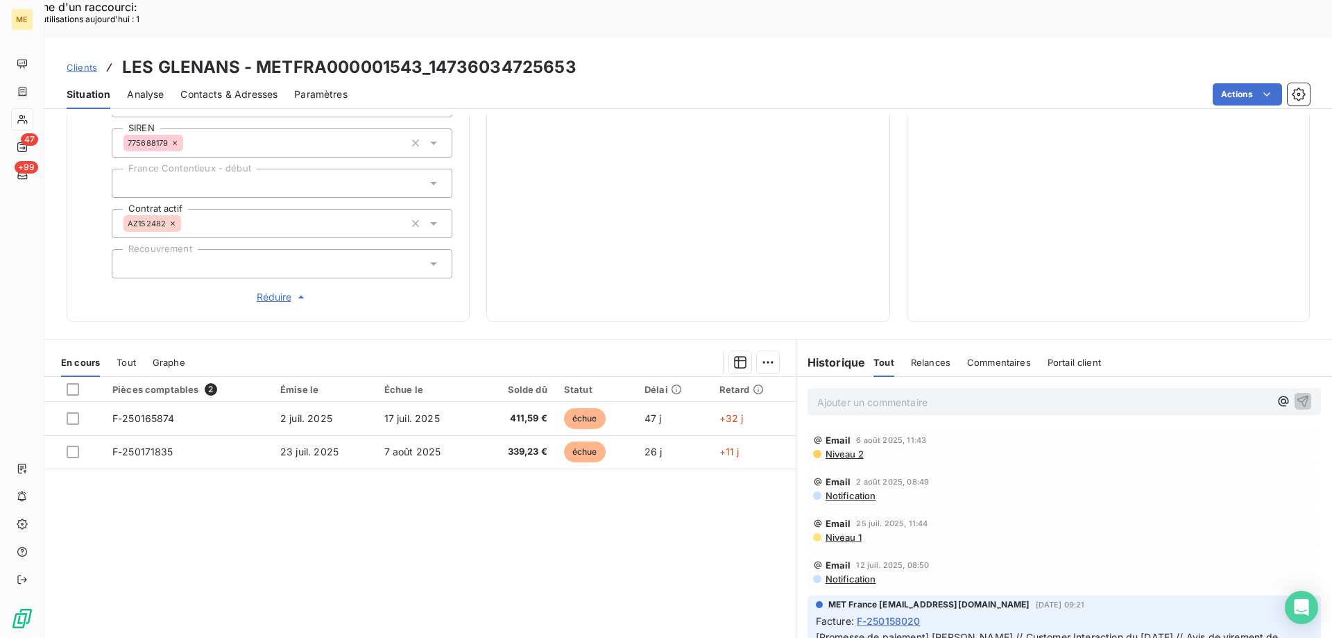
click at [527, 83] on div "Actions" at bounding box center [837, 94] width 946 height 22
drag, startPoint x: 580, startPoint y: 28, endPoint x: 429, endPoint y: 36, distance: 151.5
click at [429, 55] on div "Clients LES GLENANS - METFRA000001543_14736034725653" at bounding box center [688, 67] width 1288 height 25
drag, startPoint x: 176, startPoint y: 366, endPoint x: 114, endPoint y: 266, distance: 117.1
click at [114, 266] on div "Informations client Gestionnaires Aucun Propriétés Client Méthode de paiement C…" at bounding box center [688, 394] width 1288 height 561
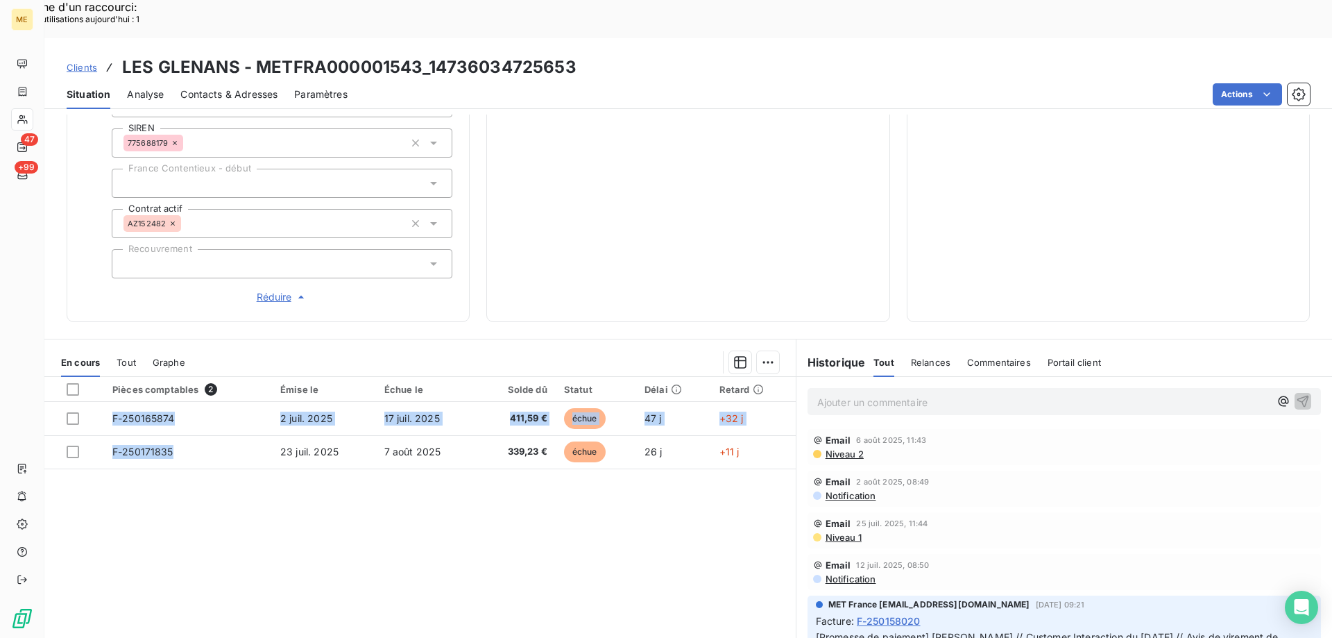
drag, startPoint x: 175, startPoint y: 406, endPoint x: 155, endPoint y: 507, distance: 103.3
click at [144, 542] on div "Pièces comptables 2 Émise le Échue le Solde dû Statut Délai Retard F-250165874 …" at bounding box center [419, 510] width 751 height 267
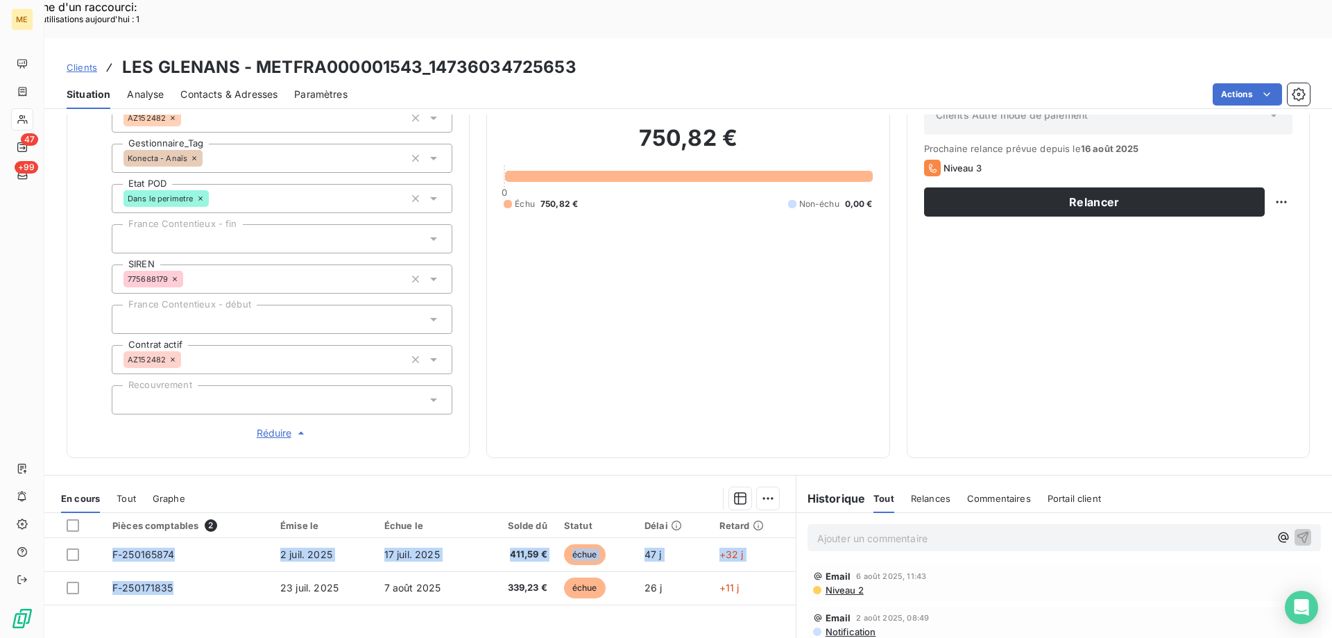
scroll to position [191, 0]
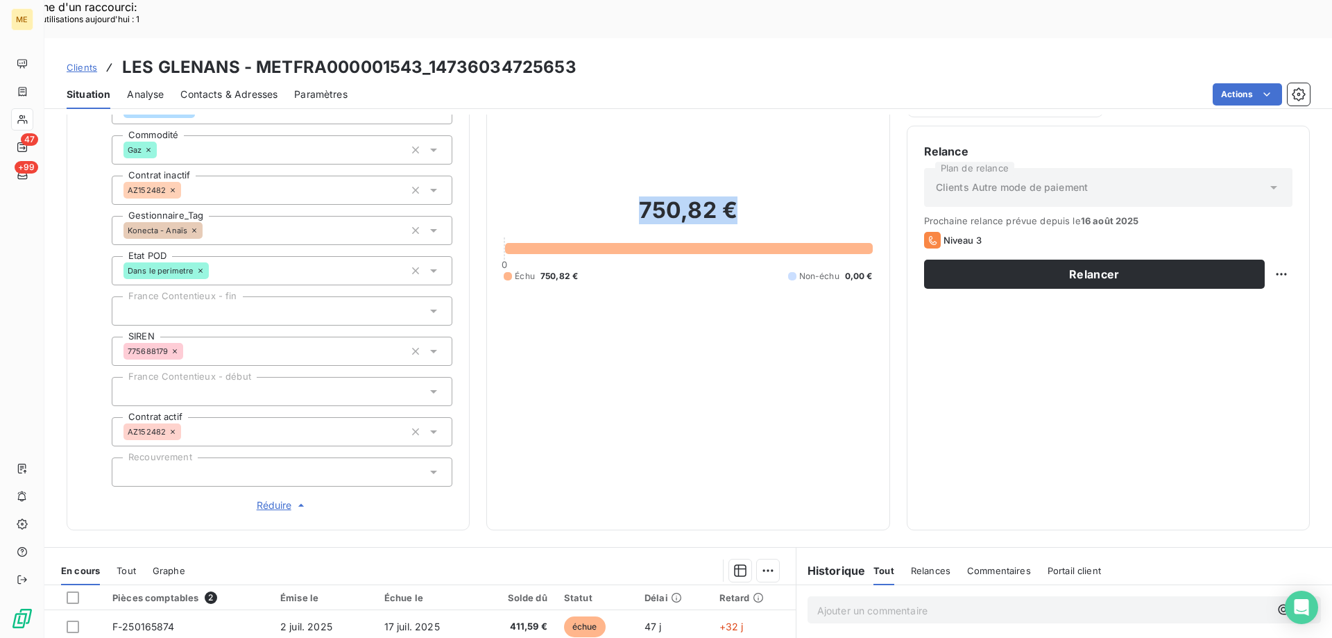
drag, startPoint x: 732, startPoint y: 171, endPoint x: 638, endPoint y: 176, distance: 94.5
click at [638, 196] on h2 "750,82 €" at bounding box center [688, 217] width 368 height 42
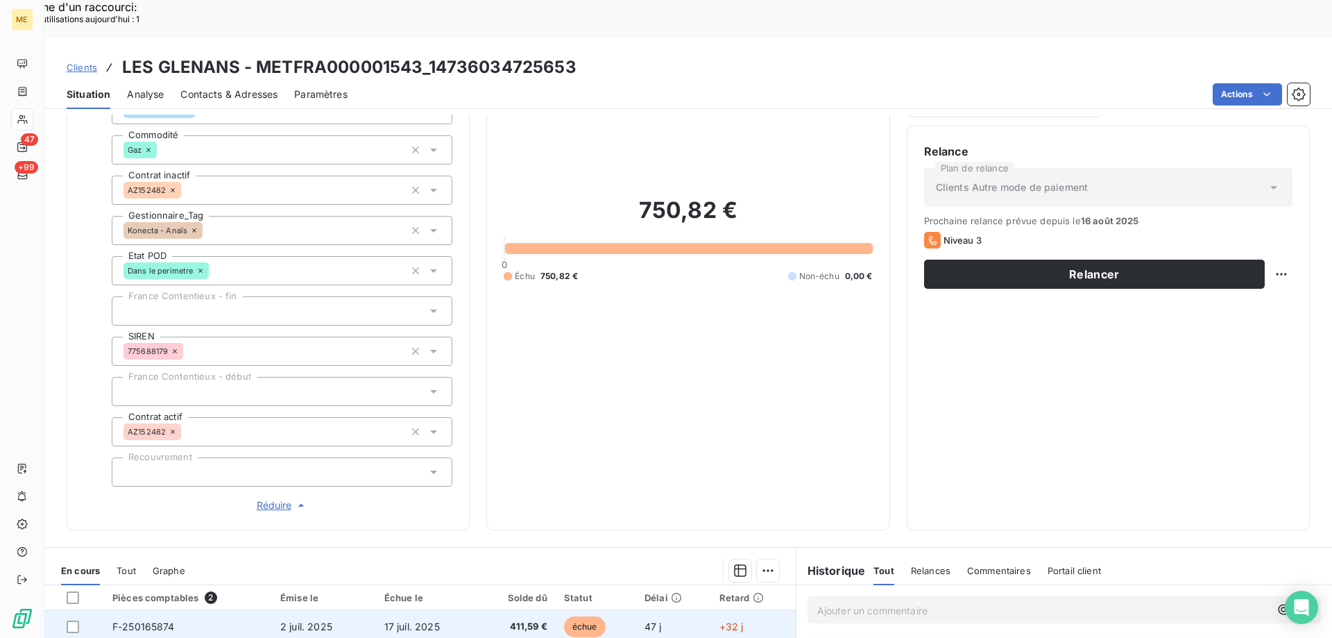
click at [363, 610] on td "2 juil. 2025" at bounding box center [324, 626] width 104 height 33
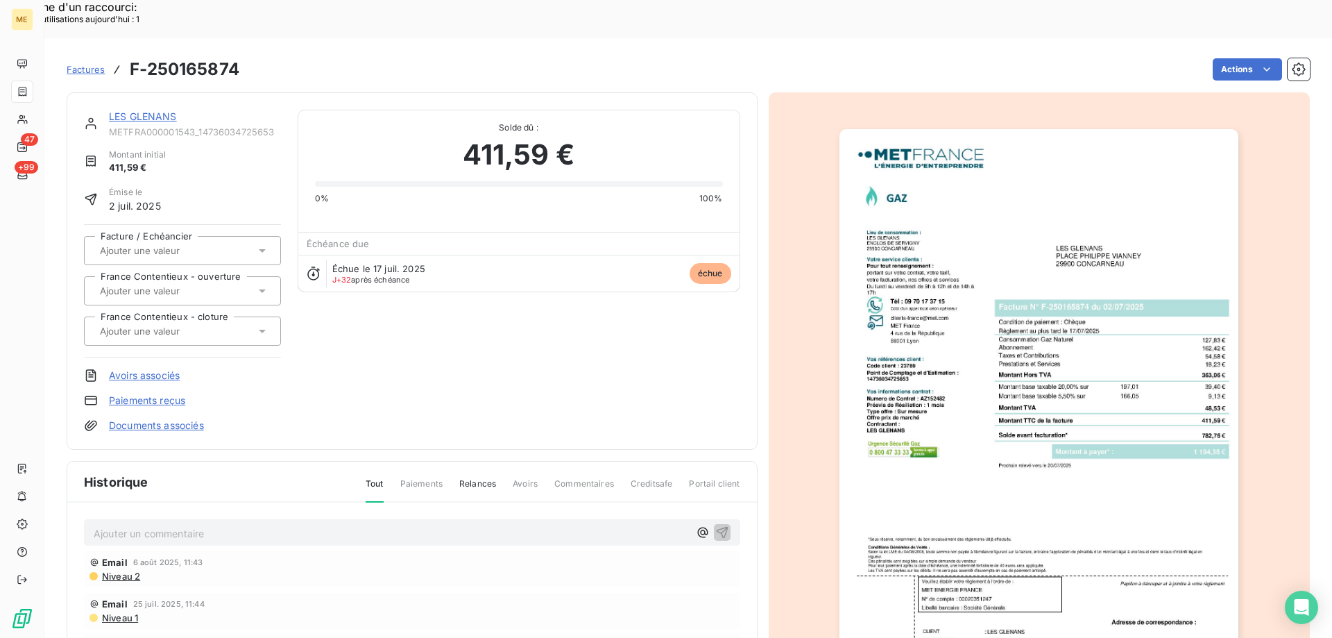
click at [1070, 484] on img "button" at bounding box center [1038, 411] width 399 height 565
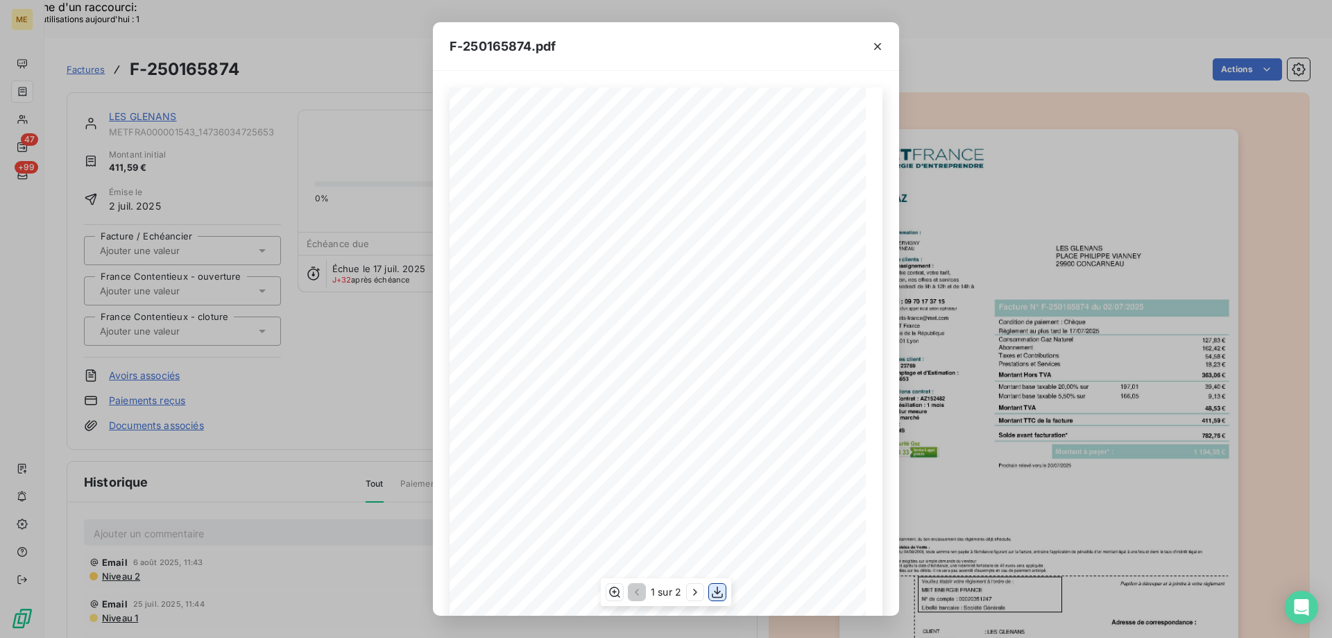
click at [715, 592] on icon "button" at bounding box center [717, 592] width 14 height 14
drag, startPoint x: 877, startPoint y: 50, endPoint x: 416, endPoint y: 137, distance: 469.4
click at [875, 51] on icon "button" at bounding box center [878, 47] width 14 height 14
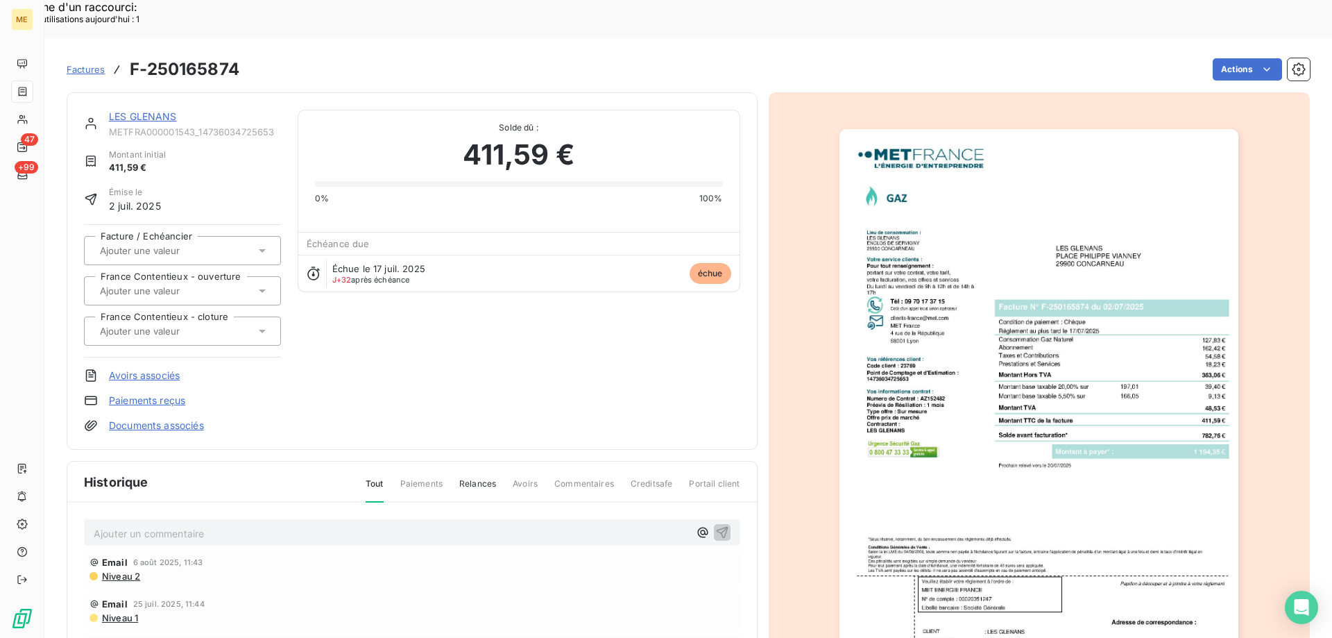
click at [148, 110] on link "LES GLENANS" at bounding box center [143, 116] width 68 height 12
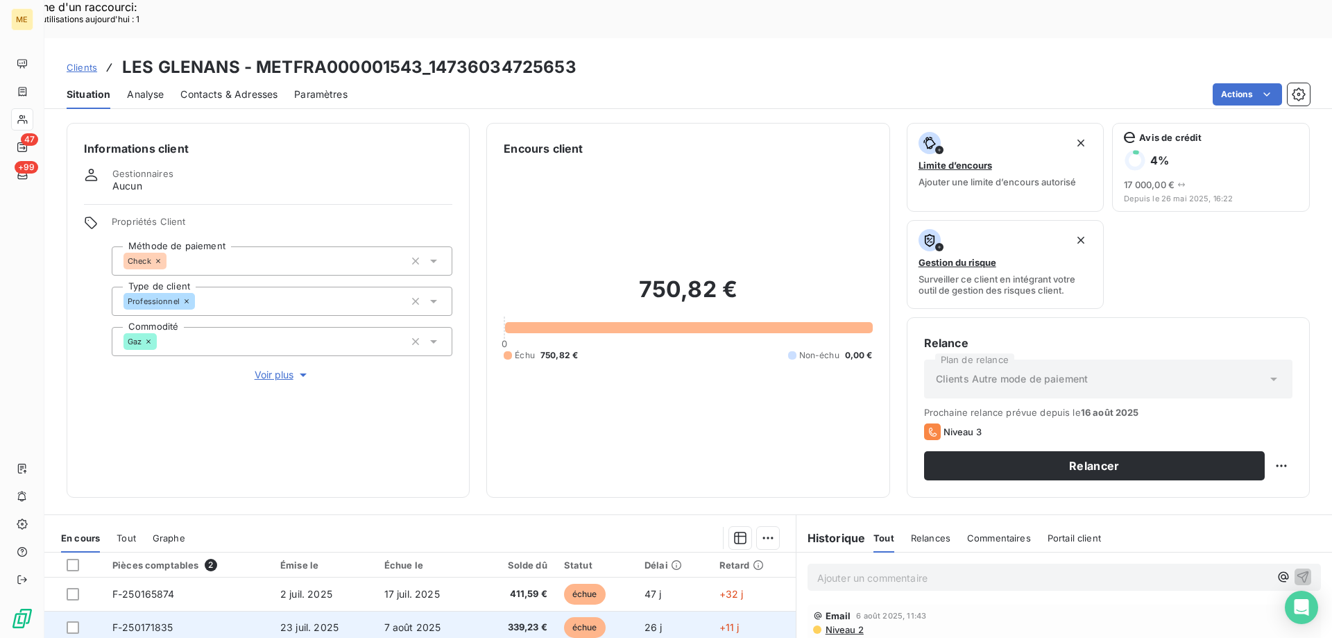
click at [451, 610] on td "7 août 2025" at bounding box center [427, 626] width 102 height 33
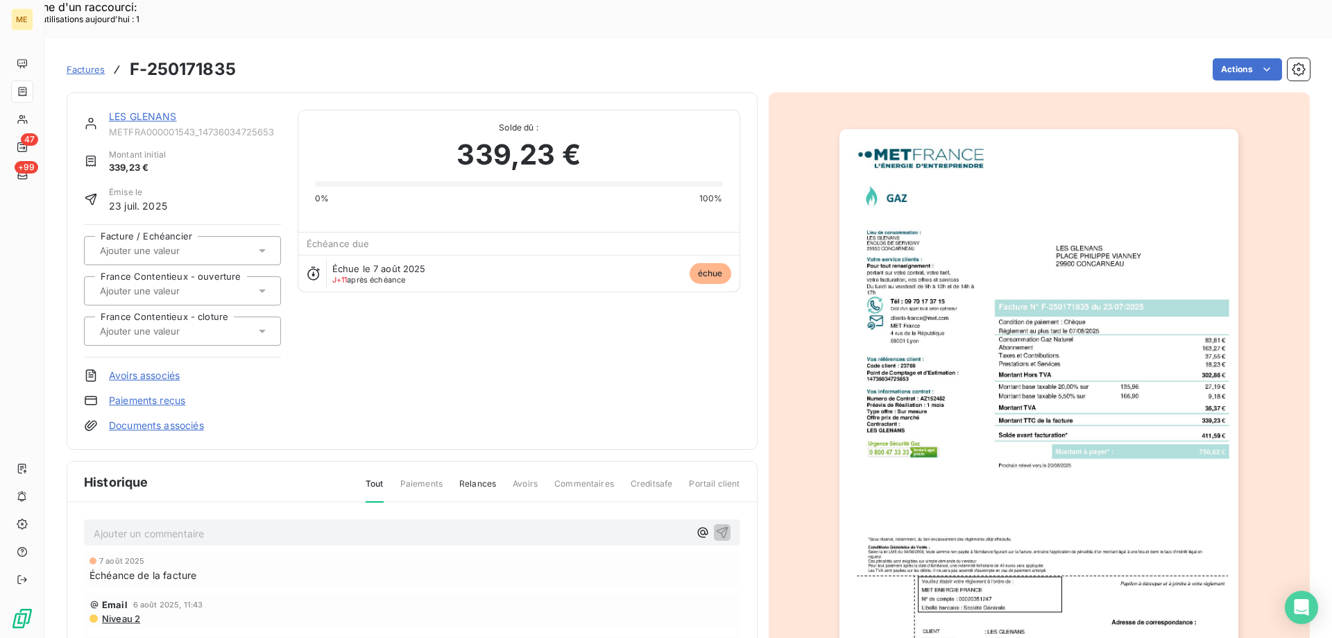
click at [971, 424] on img "button" at bounding box center [1038, 411] width 399 height 565
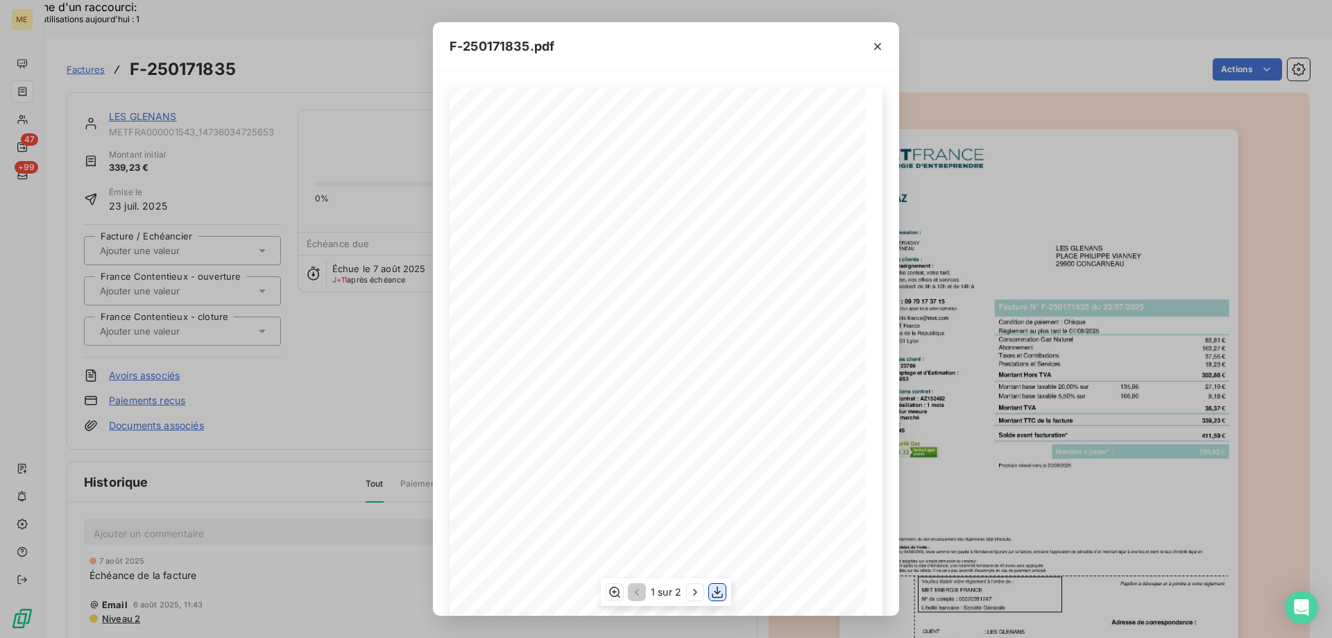
drag, startPoint x: 720, startPoint y: 591, endPoint x: 725, endPoint y: 584, distance: 8.5
click at [719, 591] on icon "button" at bounding box center [717, 592] width 11 height 12
click at [873, 49] on icon "button" at bounding box center [878, 47] width 14 height 14
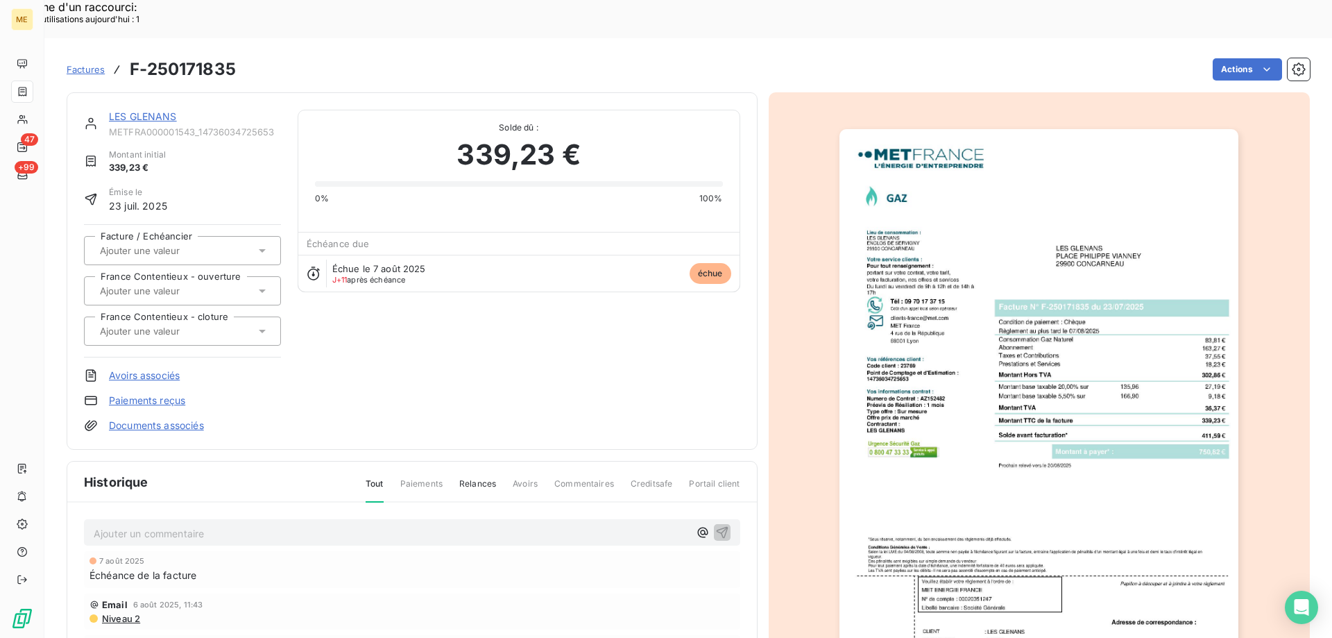
click at [139, 110] on link "LES GLENANS" at bounding box center [143, 116] width 68 height 12
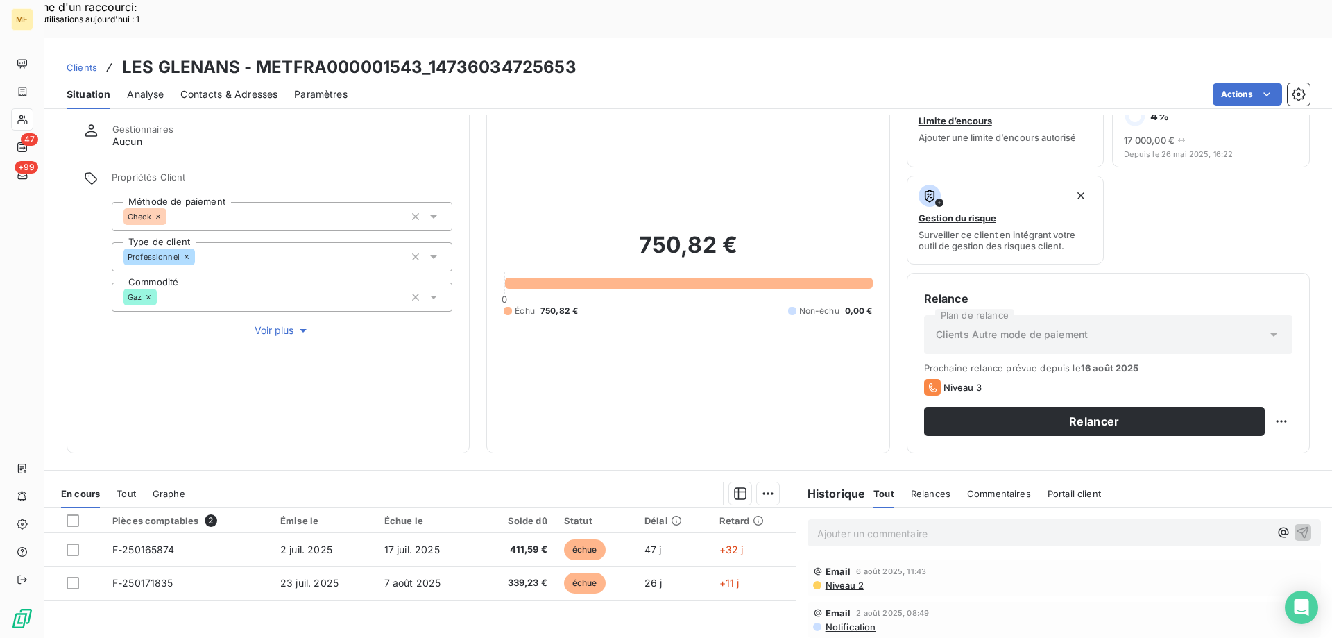
scroll to position [185, 0]
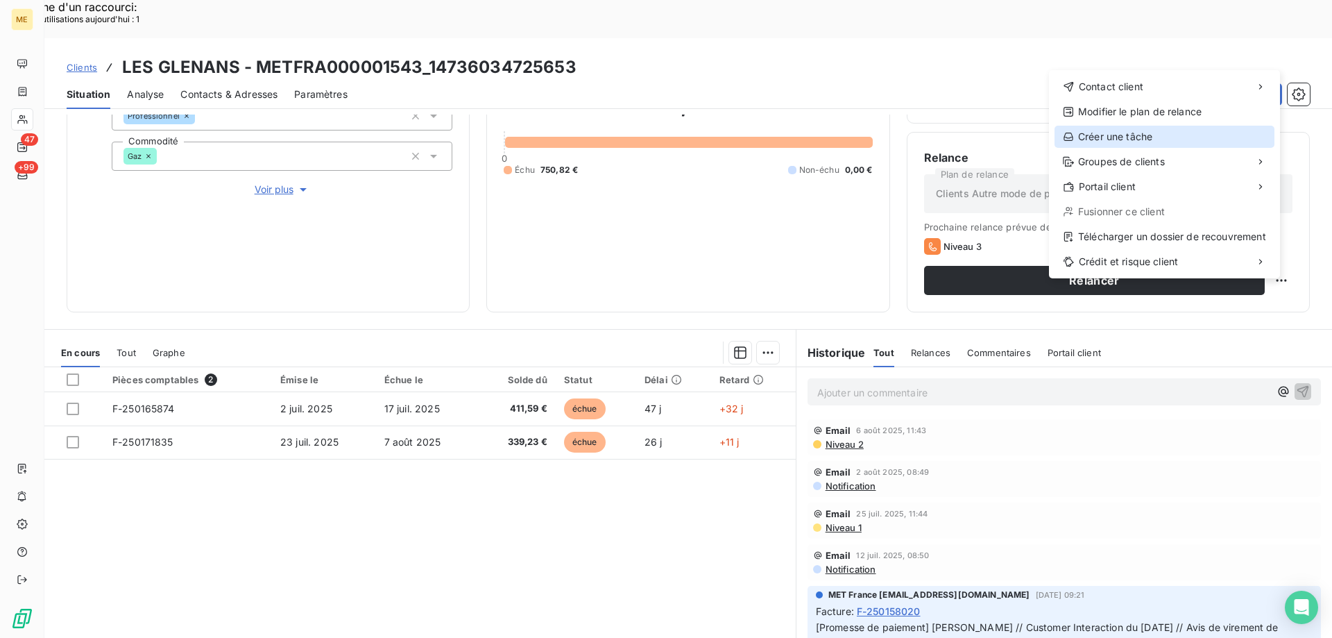
click at [1155, 143] on div "Créer une tâche" at bounding box center [1164, 137] width 220 height 22
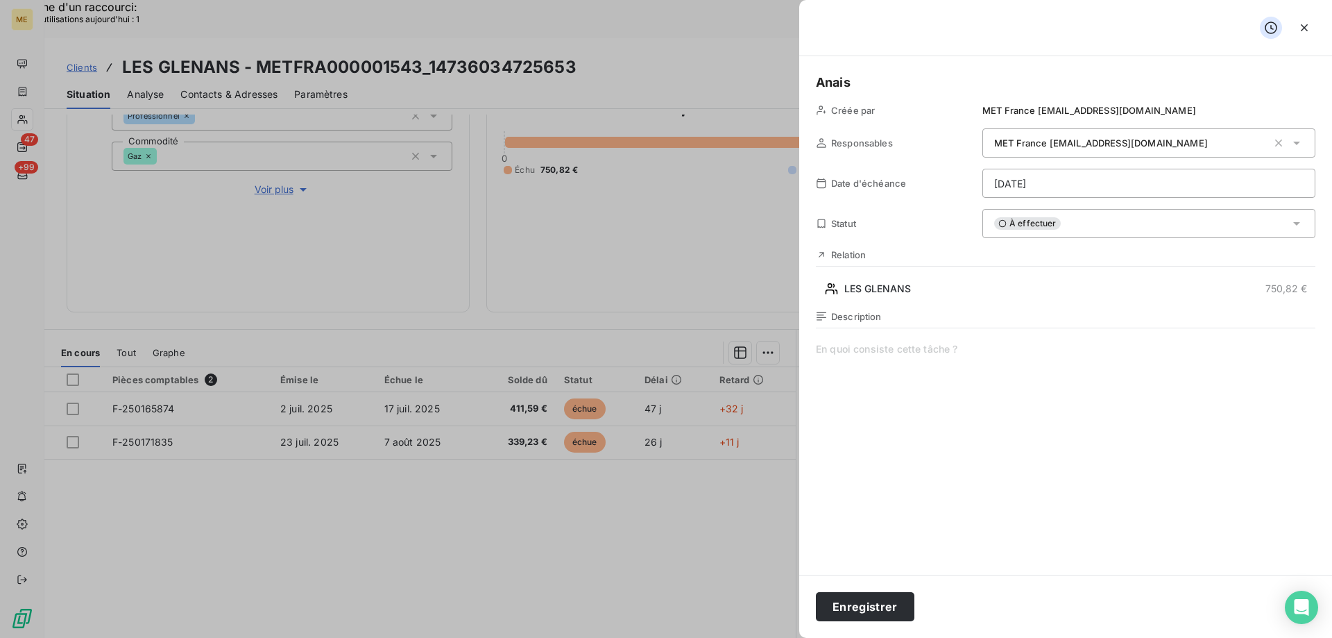
click at [985, 360] on span at bounding box center [1065, 475] width 499 height 266
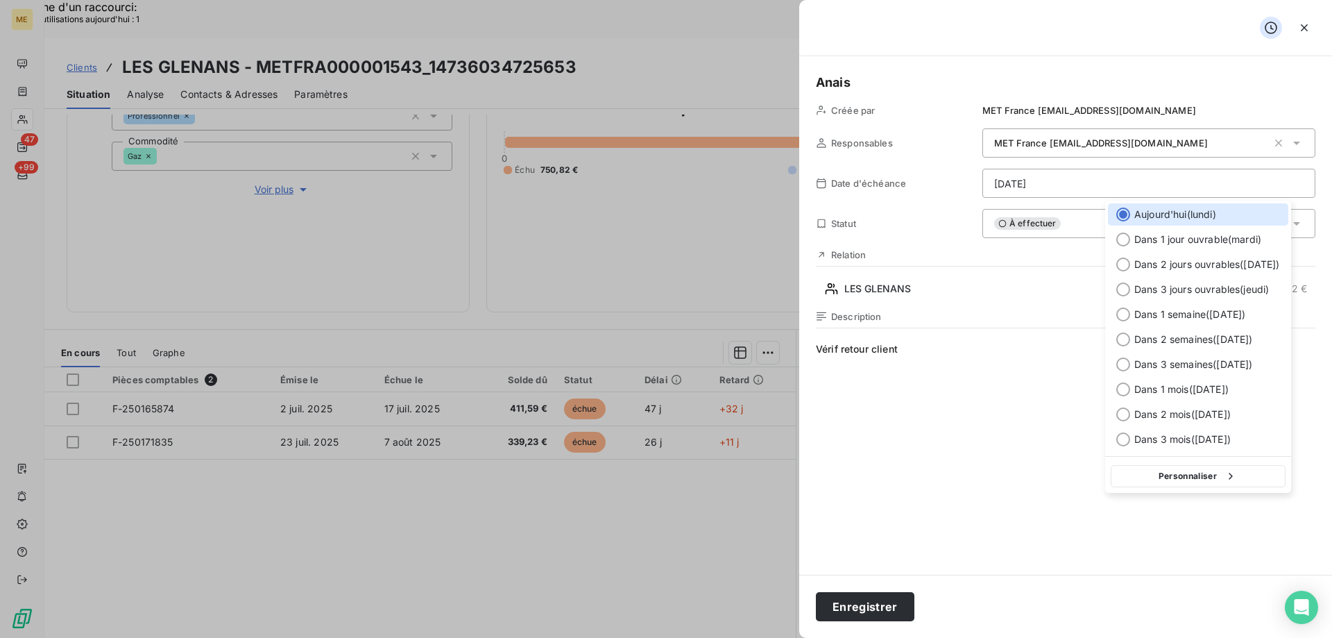
click at [1180, 470] on button "Personnaliser" at bounding box center [1198, 476] width 175 height 22
select select "7"
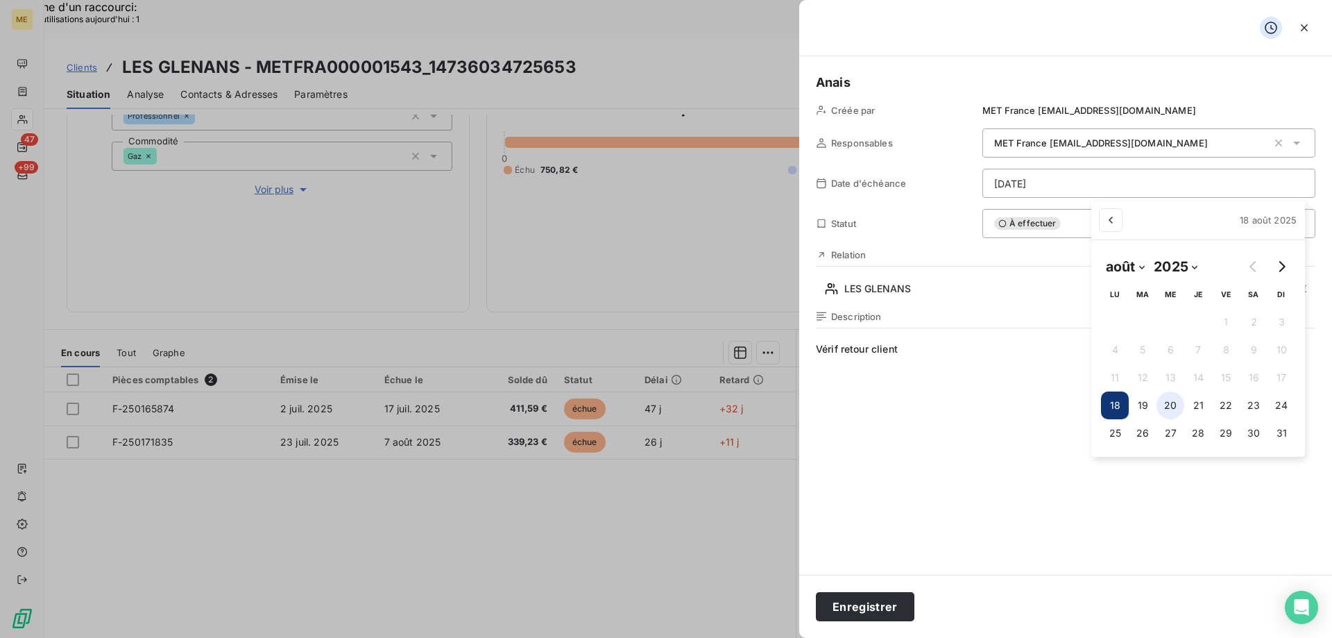
click at [1221, 403] on button "22" at bounding box center [1226, 405] width 28 height 28
type input "22/08/2025"
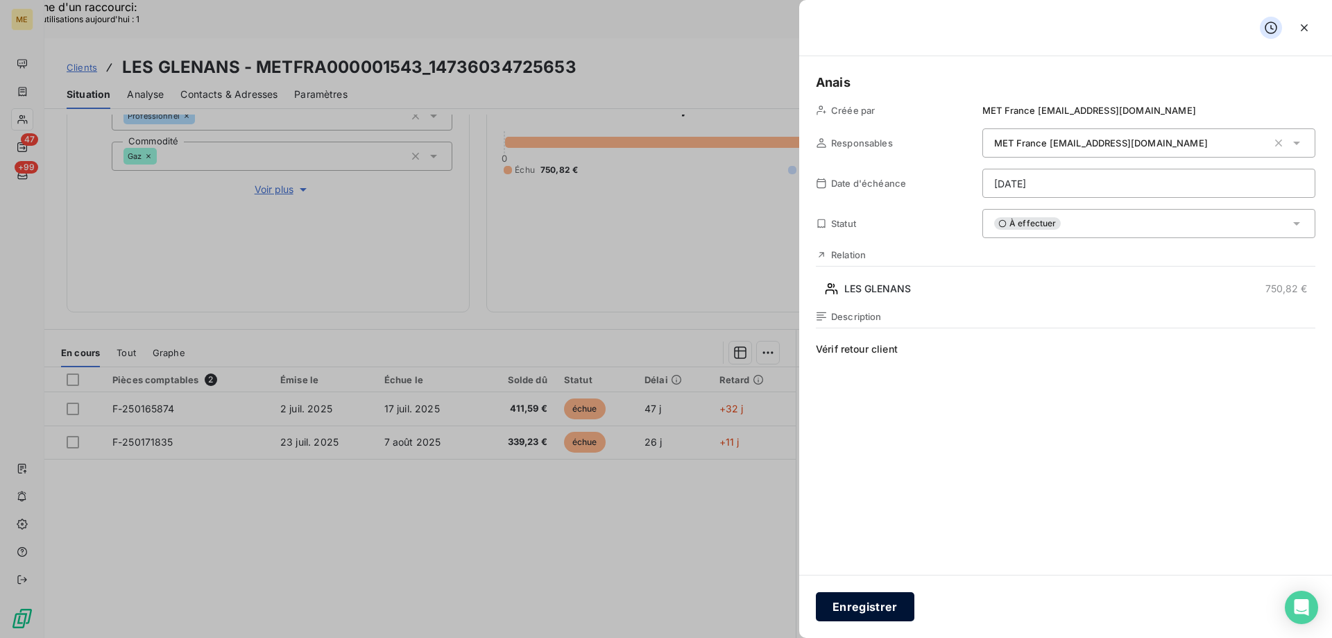
click at [873, 609] on button "Enregistrer" at bounding box center [865, 606] width 99 height 29
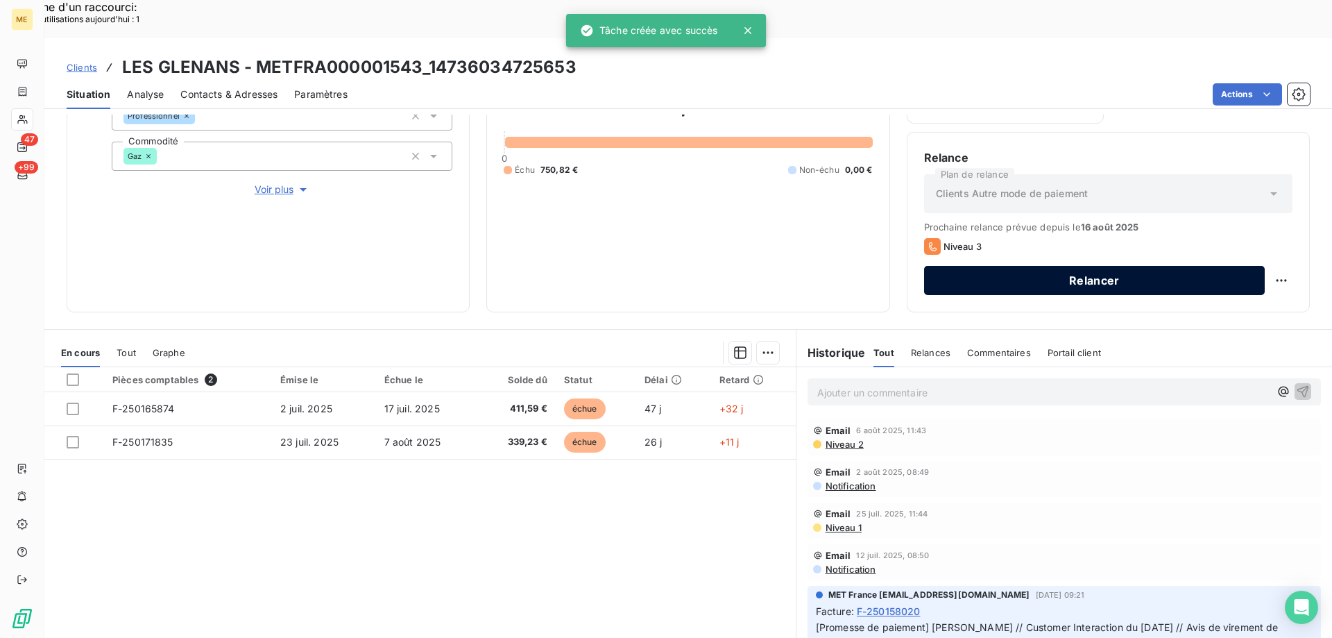
click at [1120, 266] on button "Relancer" at bounding box center [1094, 280] width 341 height 29
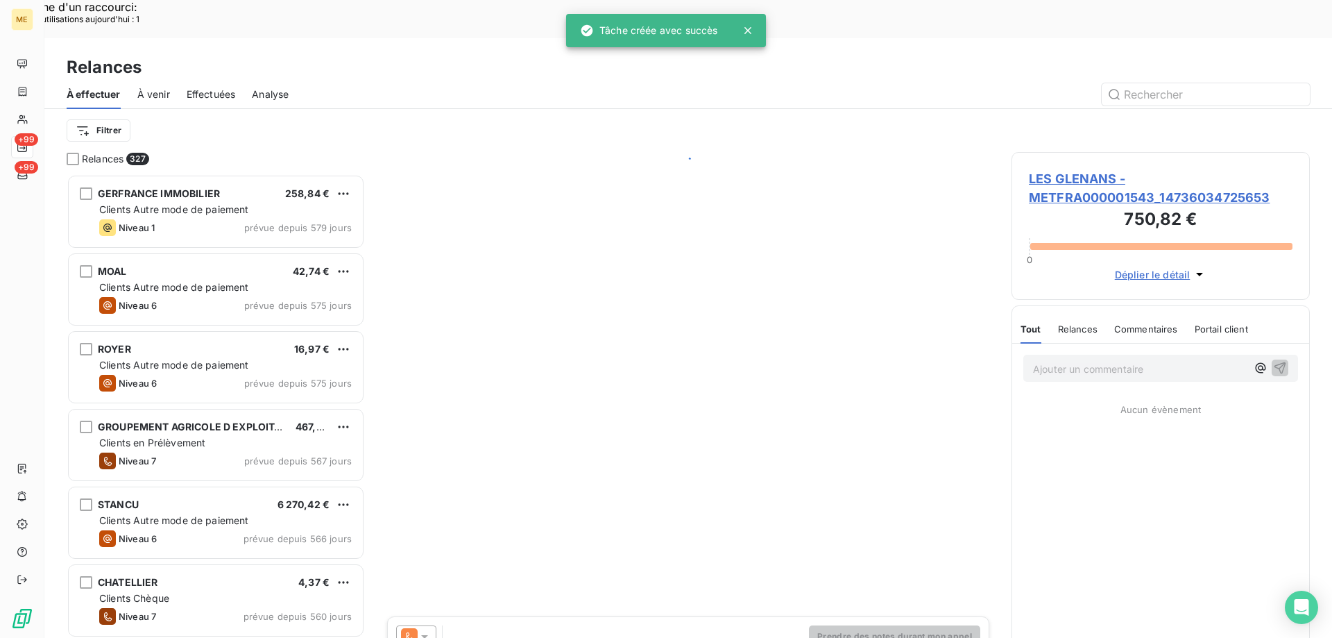
scroll to position [491, 288]
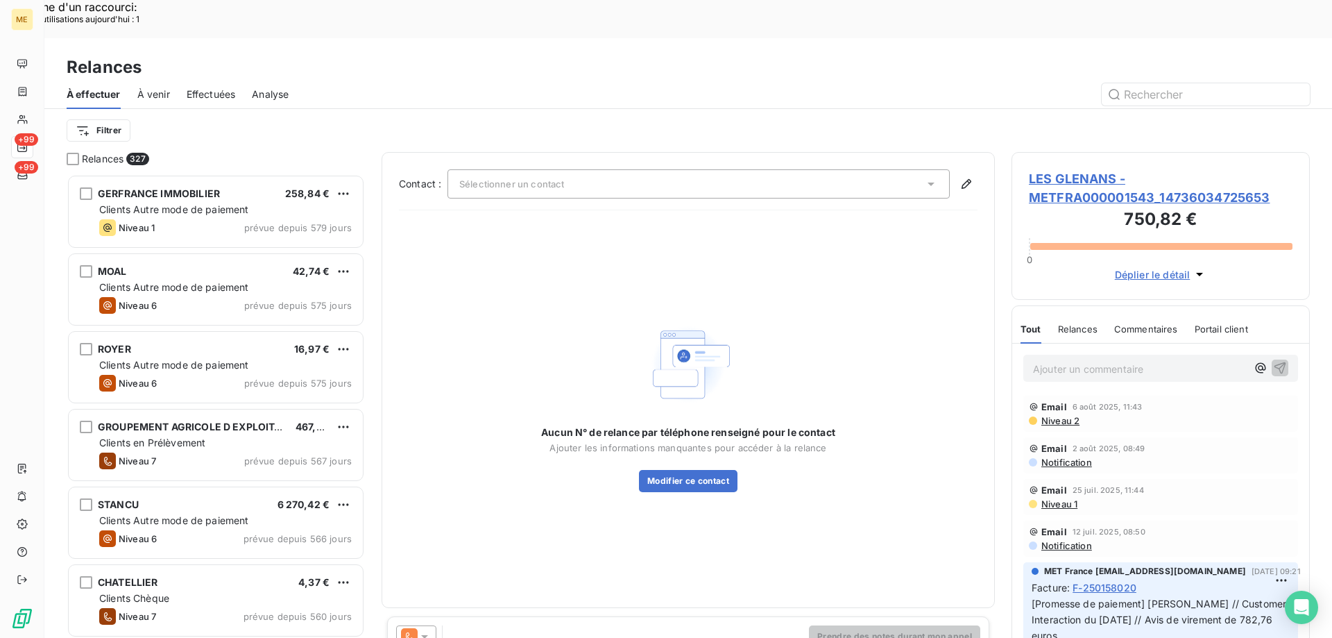
click at [765, 169] on div "Sélectionner un contact" at bounding box center [698, 183] width 502 height 29
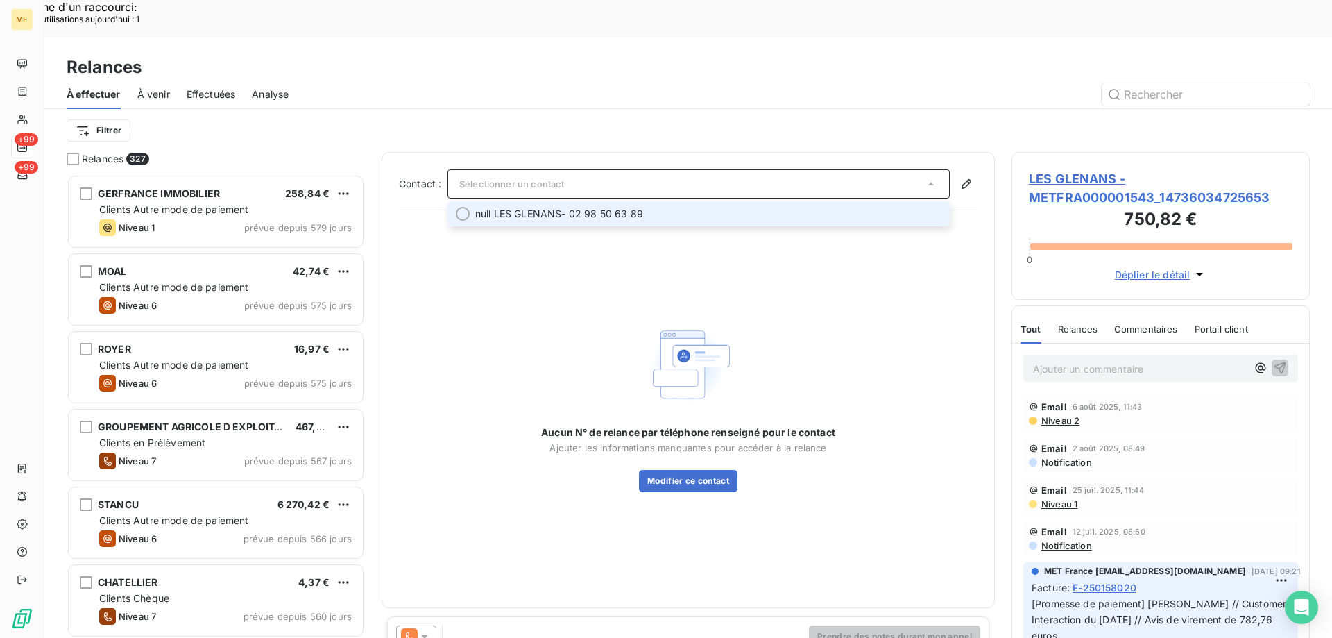
click at [723, 207] on span "null LES GLENANS - 02 98 50 63 89" at bounding box center [708, 214] width 466 height 14
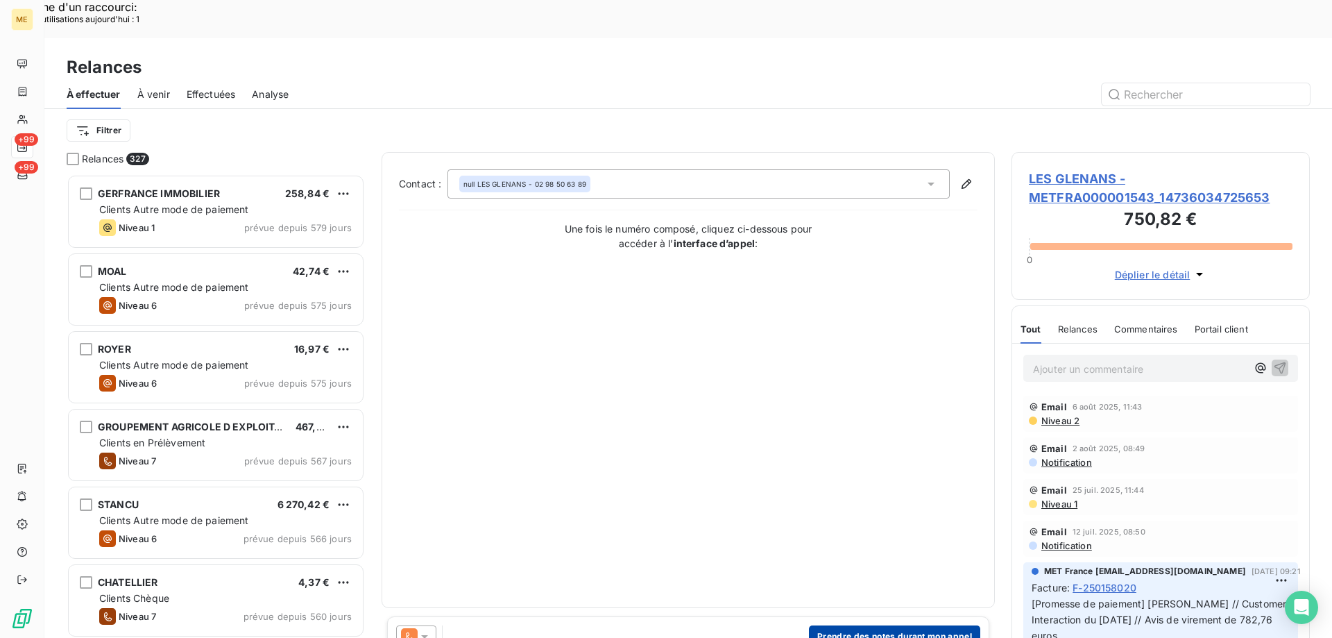
click at [850, 625] on button "Prendre des notes durant mon appel" at bounding box center [894, 636] width 171 height 22
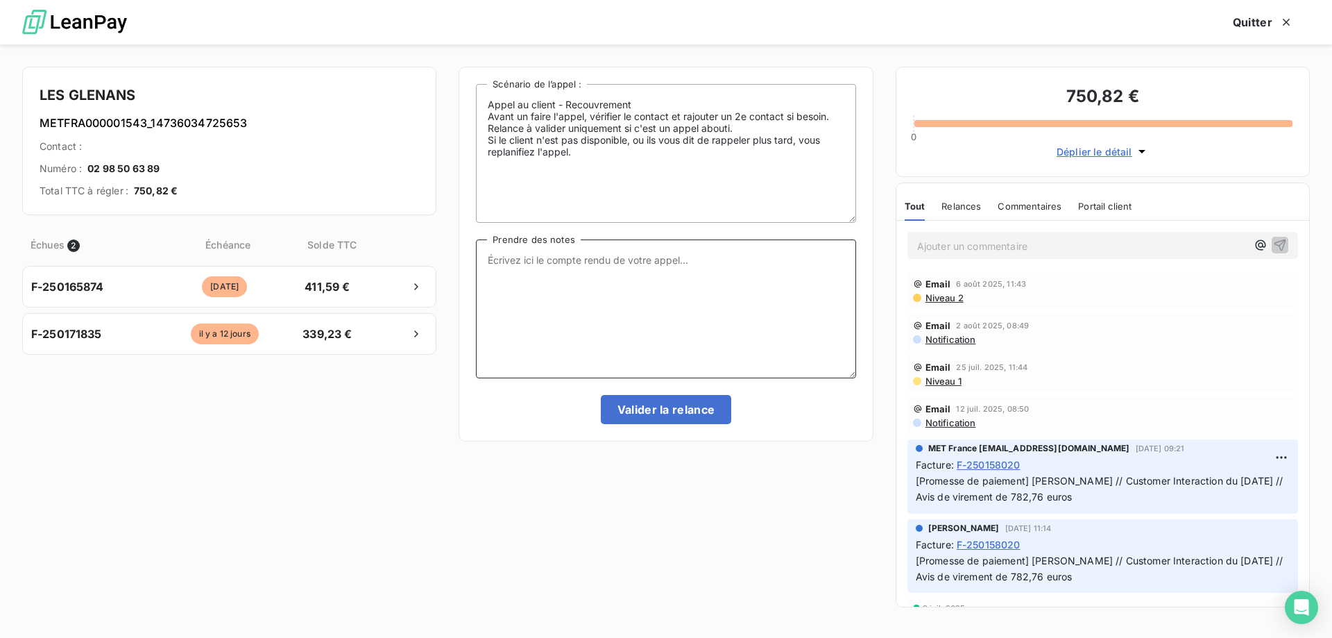
click at [668, 305] on textarea "Prendre des notes" at bounding box center [665, 308] width 379 height 139
click at [678, 282] on textarea "Prendre des notes" at bounding box center [665, 308] width 379 height 139
paste textarea "Anaïs - 18/08/2025 - 17H12 Interlocuteur : Mme EPINGARD 0298971484 rh.kancel@gl…"
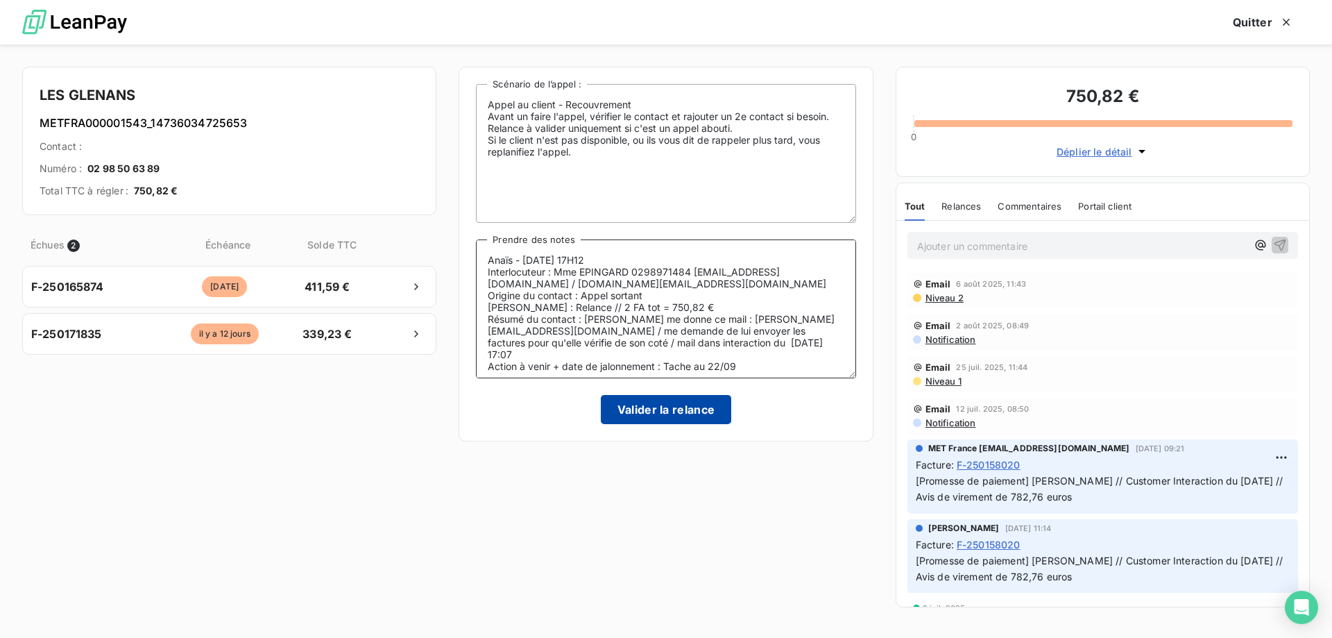
type textarea "Anaïs - 18/08/2025 - 17H12 Interlocuteur : Mme EPINGARD 0298971484 rh.kancel@gl…"
click at [653, 415] on button "Valider la relance" at bounding box center [666, 409] width 131 height 29
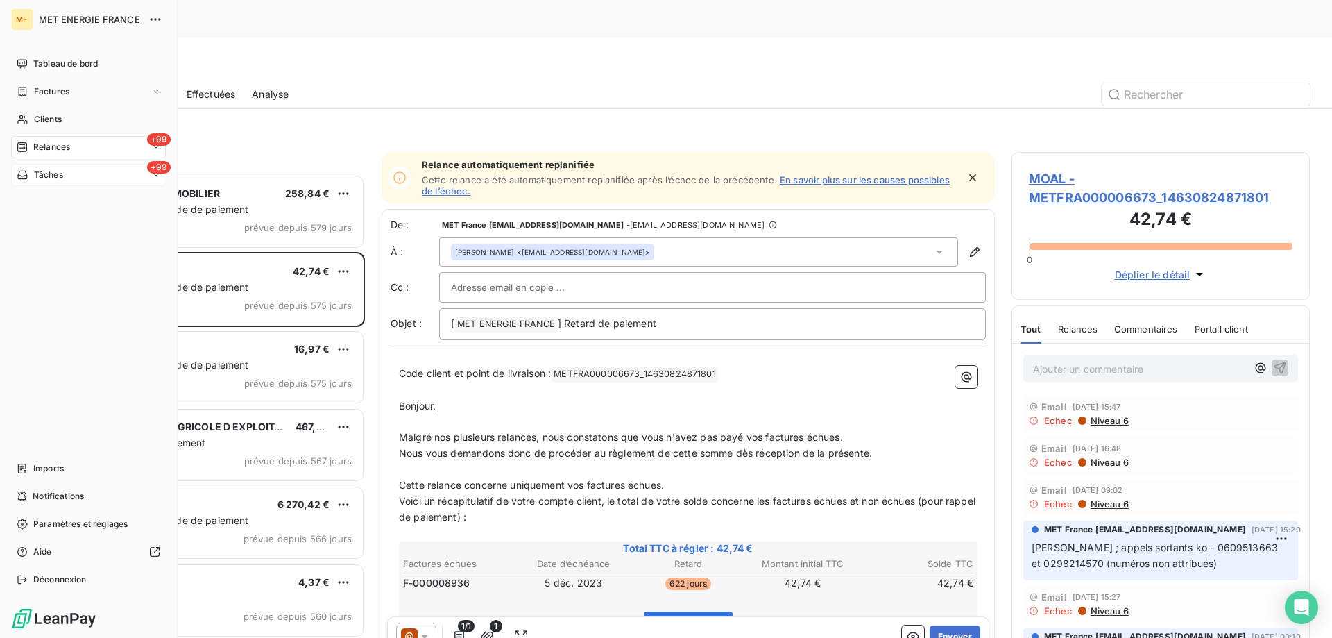
click at [51, 174] on span "Tâches" at bounding box center [48, 175] width 29 height 12
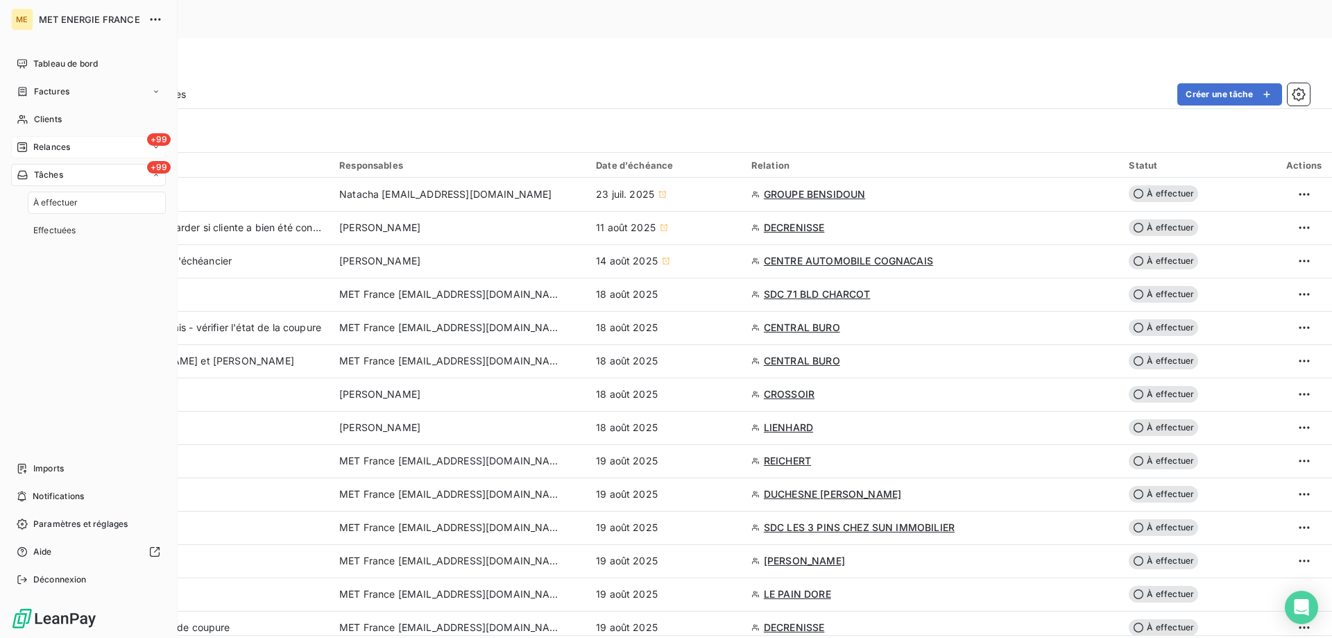
click at [43, 147] on span "Relances" at bounding box center [51, 147] width 37 height 12
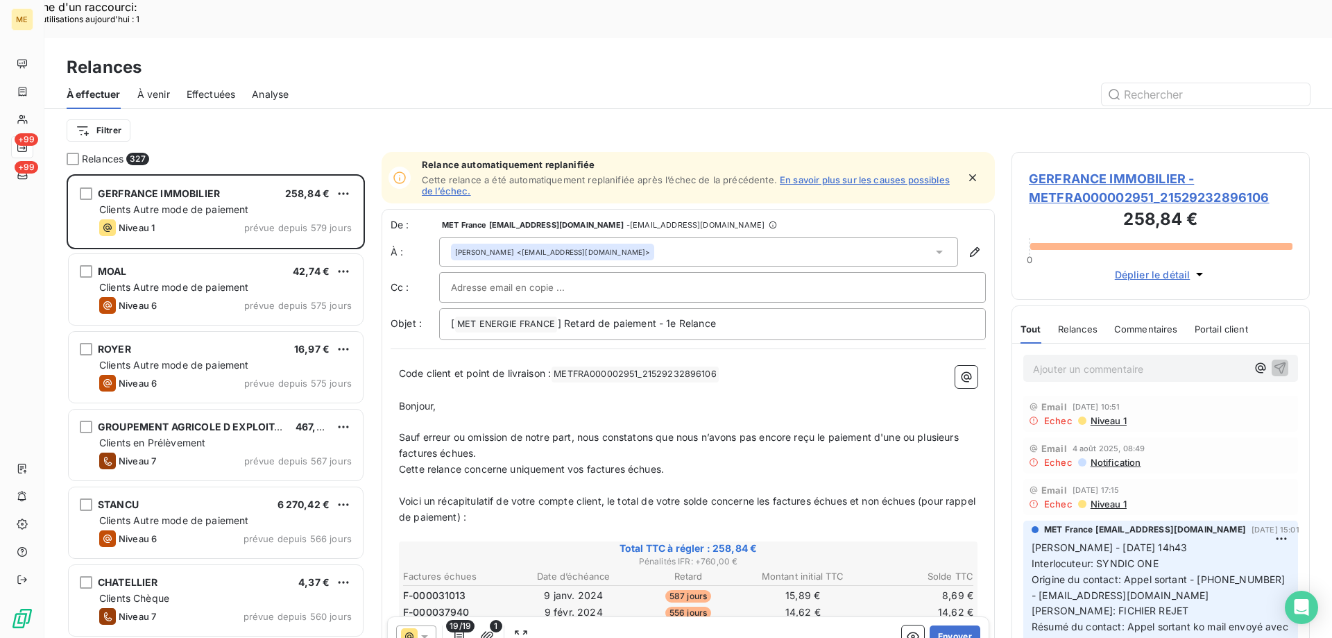
scroll to position [491, 288]
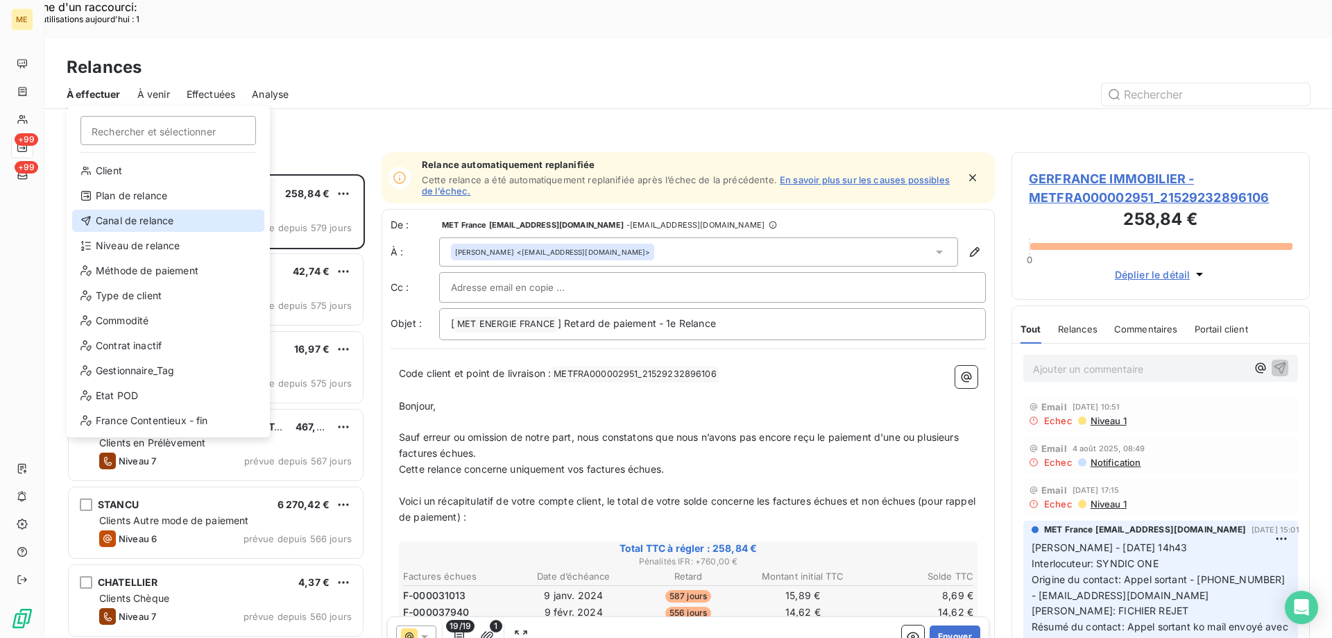
click at [110, 223] on div "Canal de relance" at bounding box center [168, 220] width 192 height 22
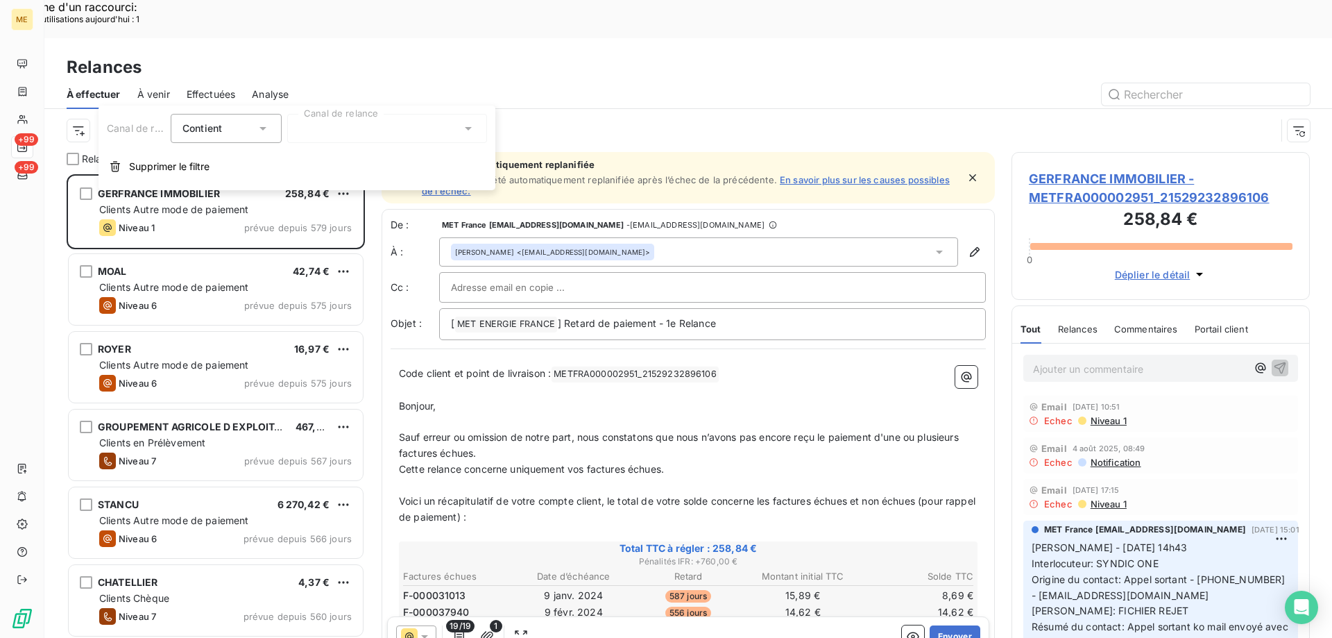
click at [387, 134] on div at bounding box center [387, 128] width 200 height 29
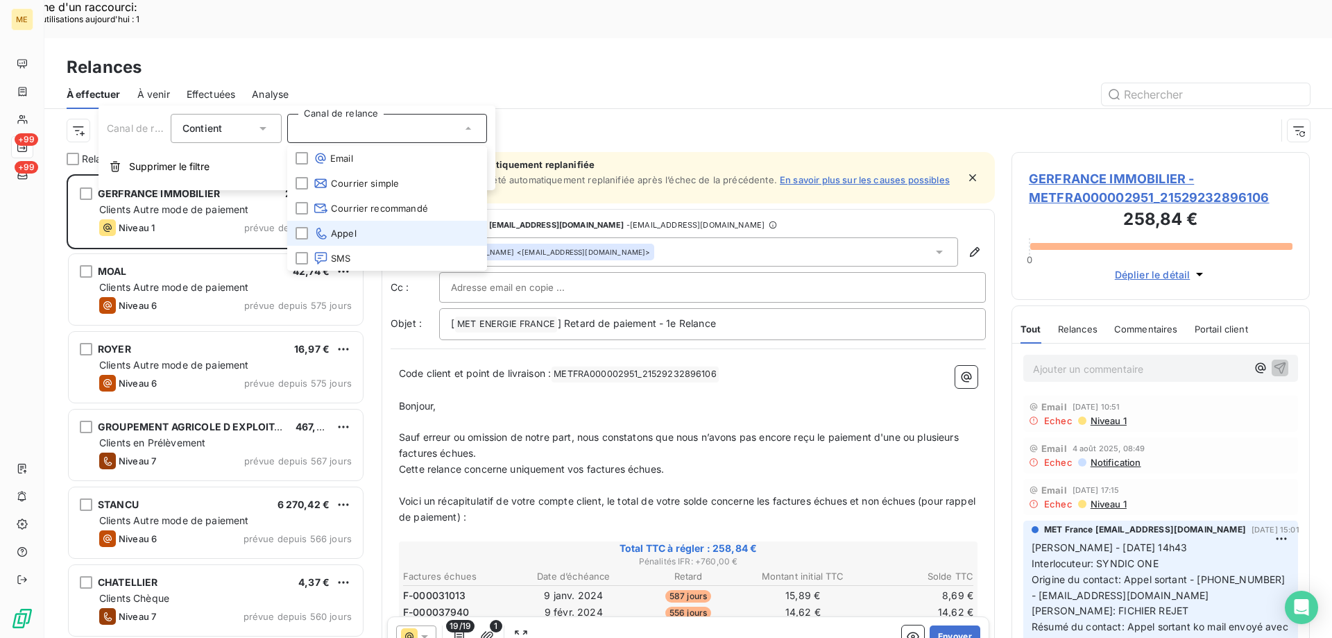
click at [380, 225] on li "Appel" at bounding box center [387, 233] width 200 height 25
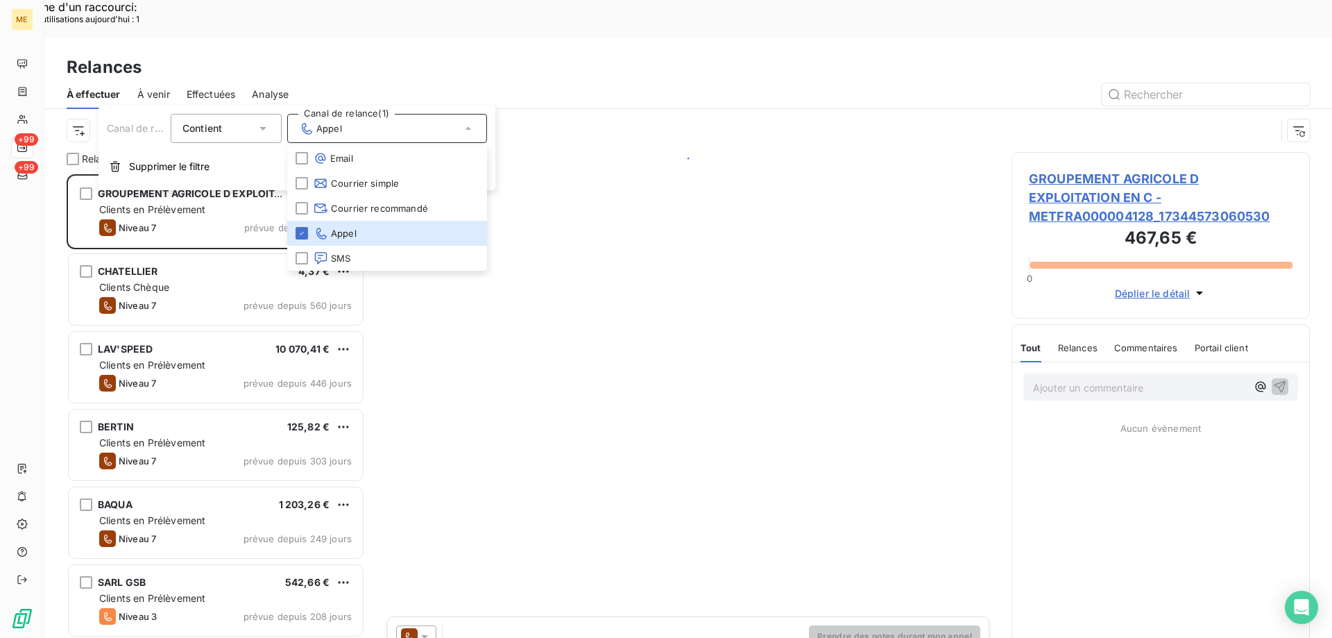
scroll to position [491, 288]
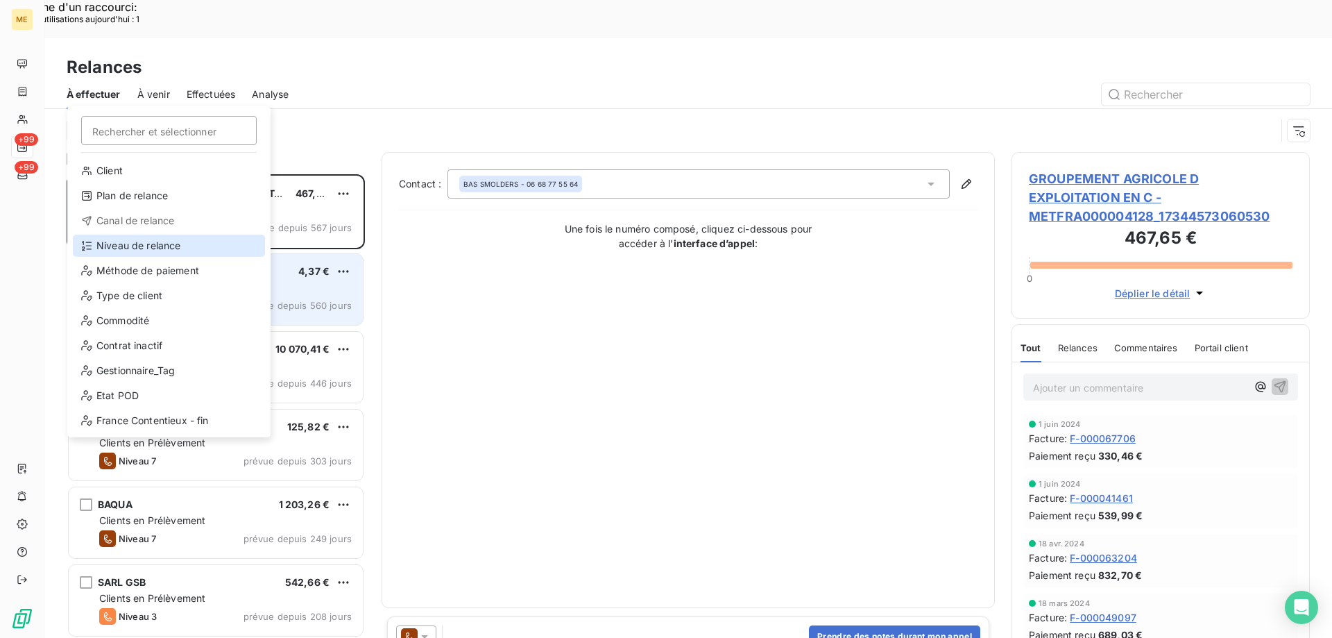
click at [194, 243] on div "Niveau de relance" at bounding box center [169, 245] width 192 height 22
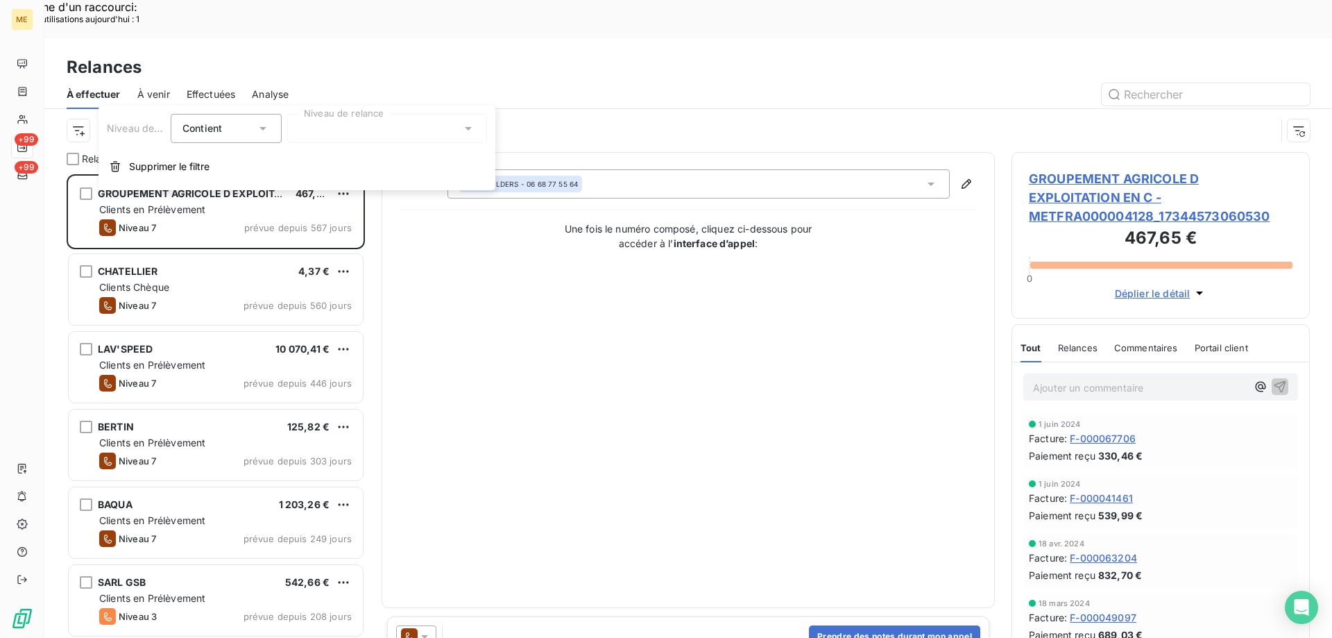
click at [377, 128] on div at bounding box center [387, 128] width 200 height 29
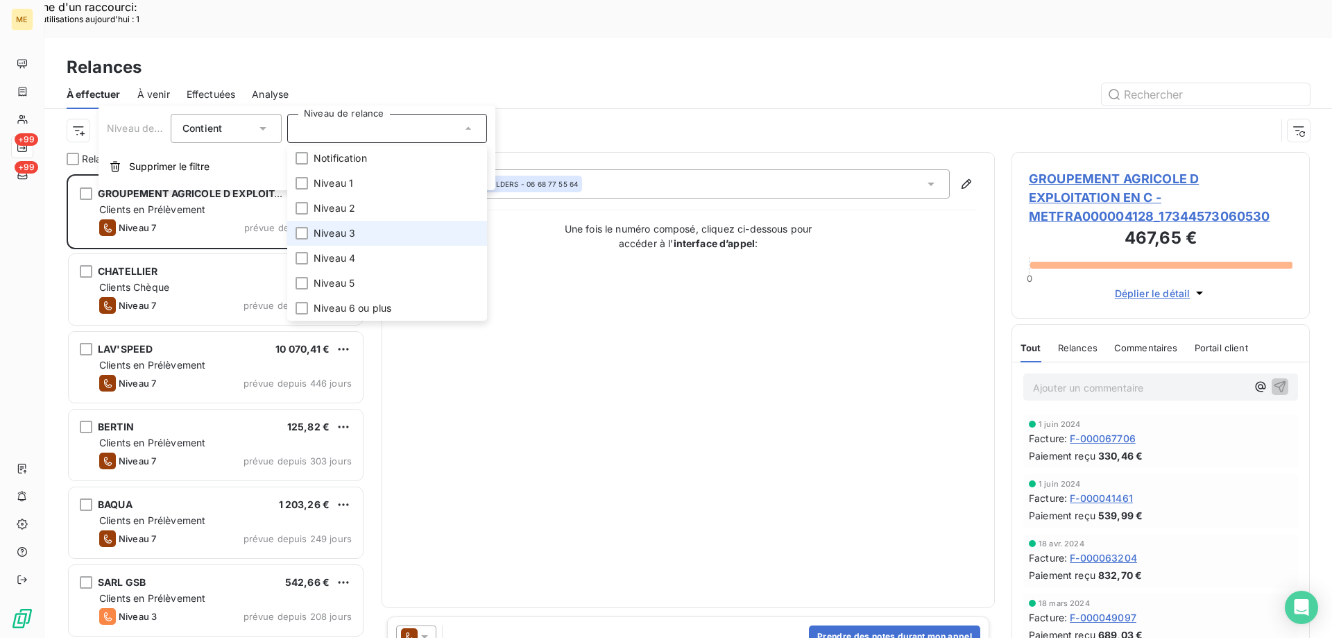
click at [416, 233] on li "Niveau 3" at bounding box center [387, 233] width 200 height 25
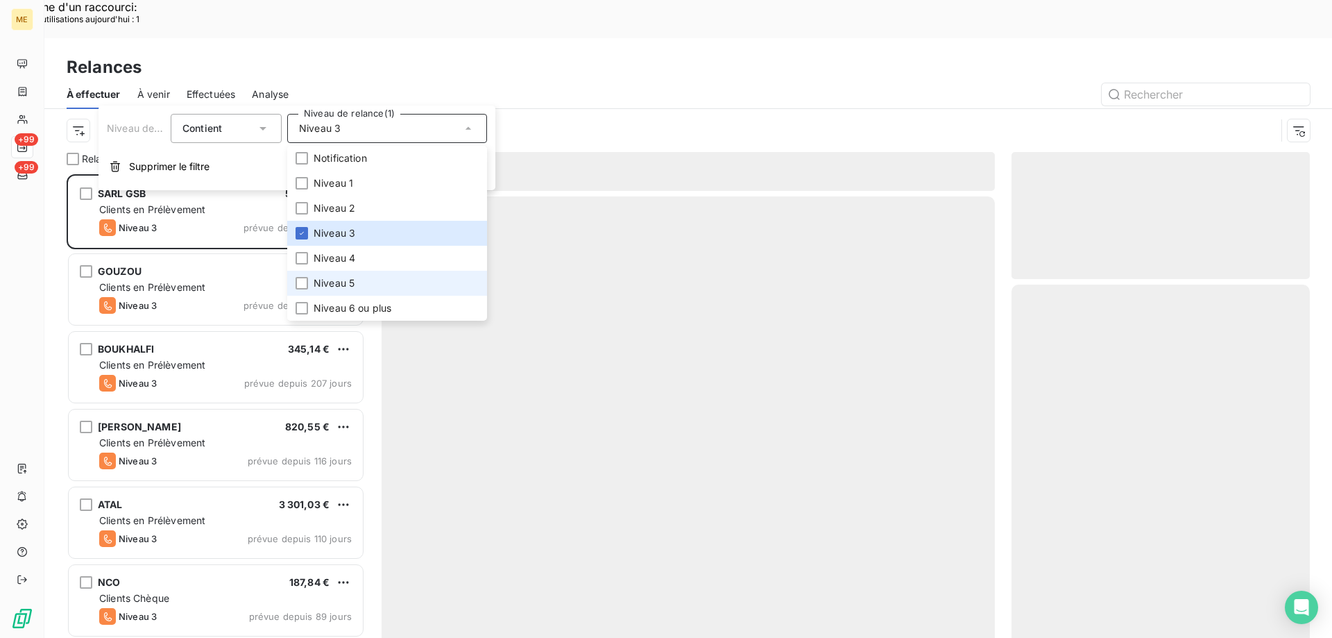
scroll to position [491, 288]
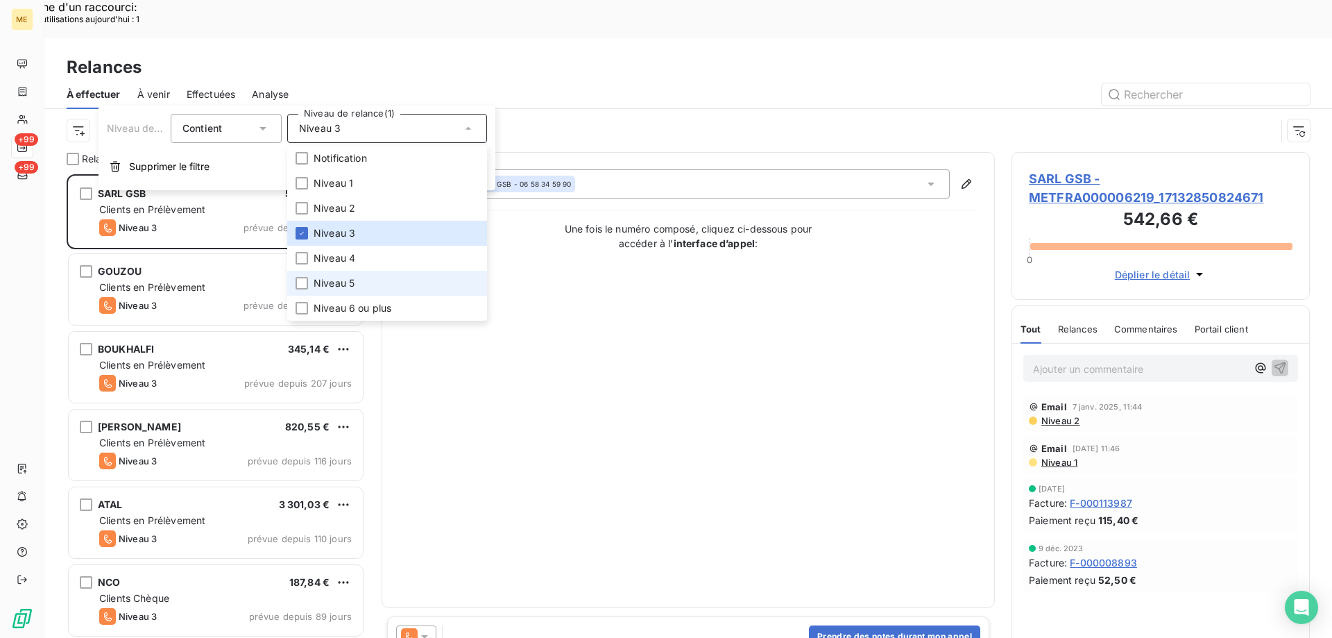
drag, startPoint x: 401, startPoint y: 281, endPoint x: 413, endPoint y: 282, distance: 11.8
click at [407, 281] on li "Niveau 5" at bounding box center [387, 283] width 200 height 25
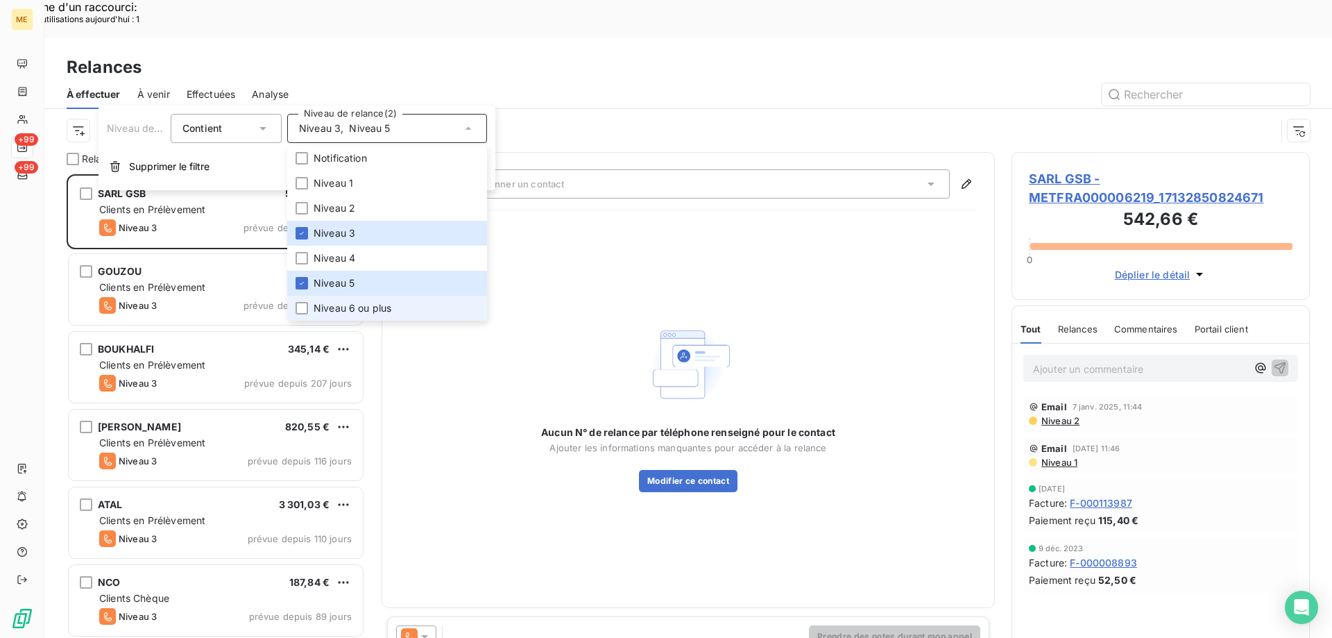
drag, startPoint x: 411, startPoint y: 311, endPoint x: 376, endPoint y: 298, distance: 37.4
click at [411, 311] on li "Niveau 6 ou plus" at bounding box center [387, 308] width 200 height 25
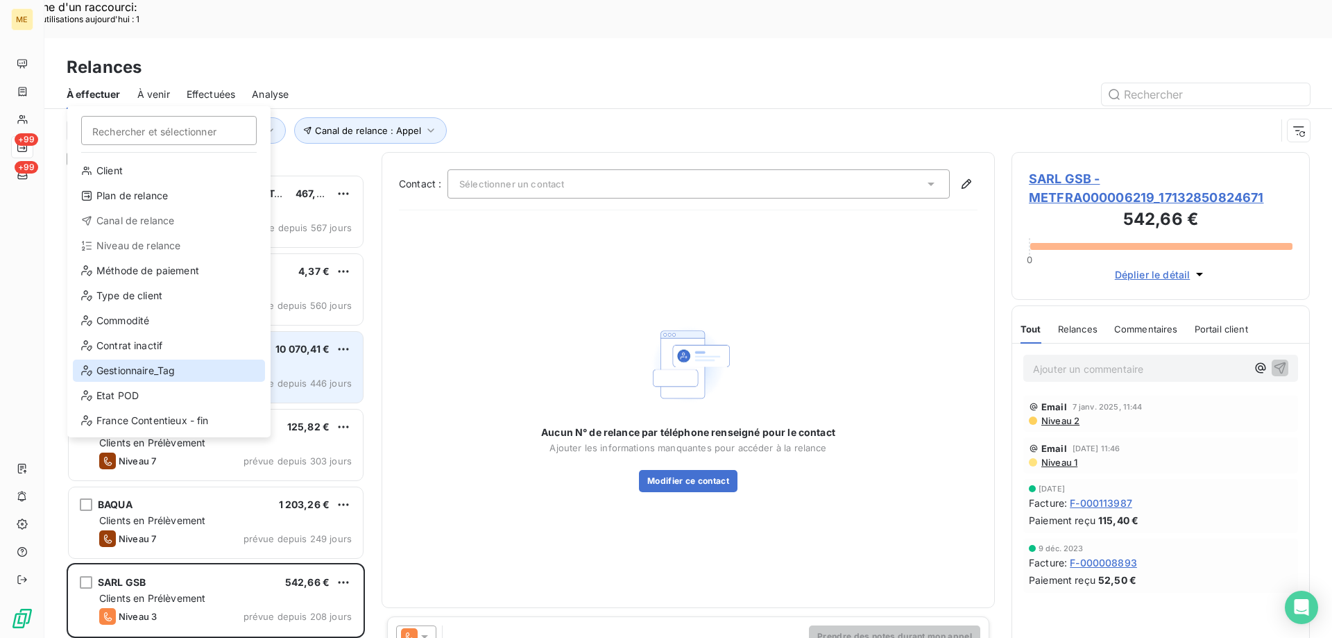
click at [168, 370] on div "Gestionnaire_Tag" at bounding box center [169, 370] width 192 height 22
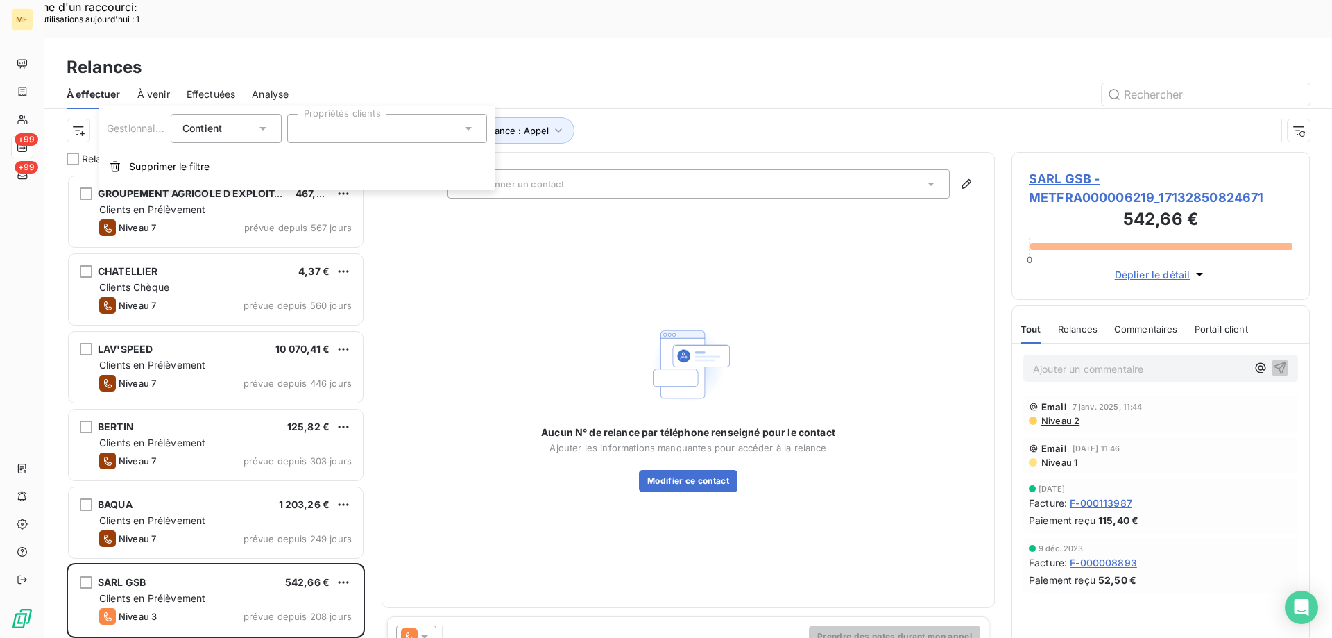
drag, startPoint x: 456, startPoint y: 126, endPoint x: 456, endPoint y: 139, distance: 13.9
click at [456, 126] on div at bounding box center [387, 128] width 200 height 29
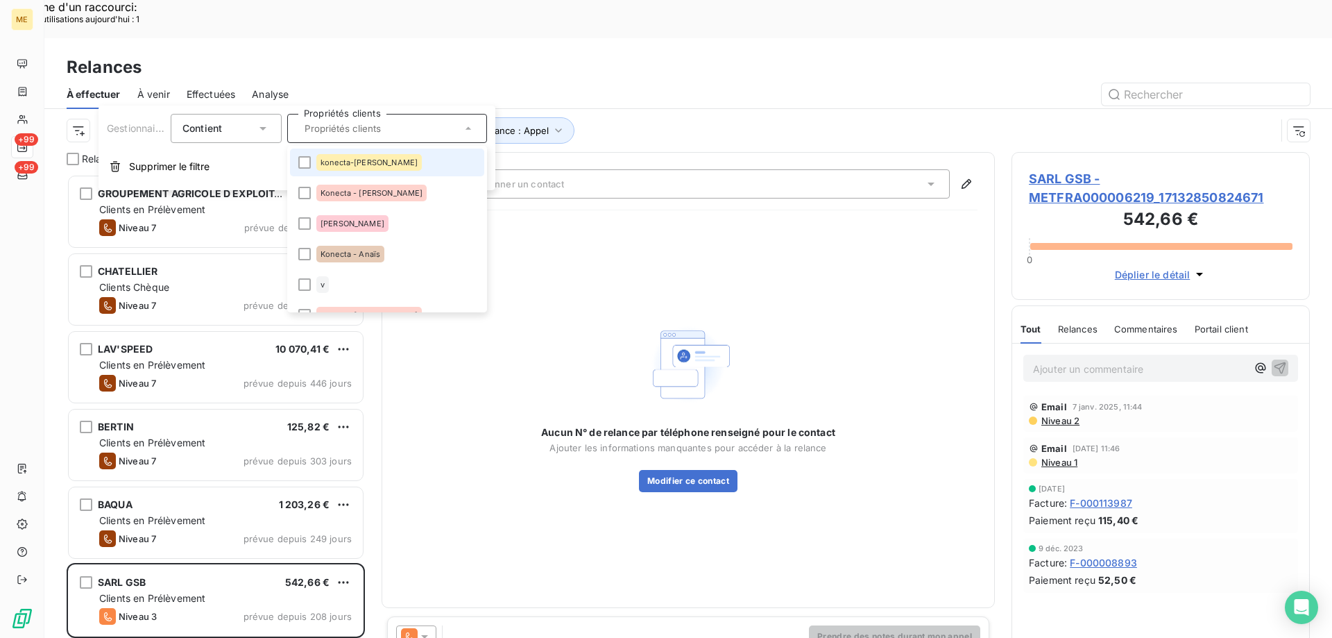
click at [416, 164] on li "konecta-elodie" at bounding box center [387, 162] width 194 height 28
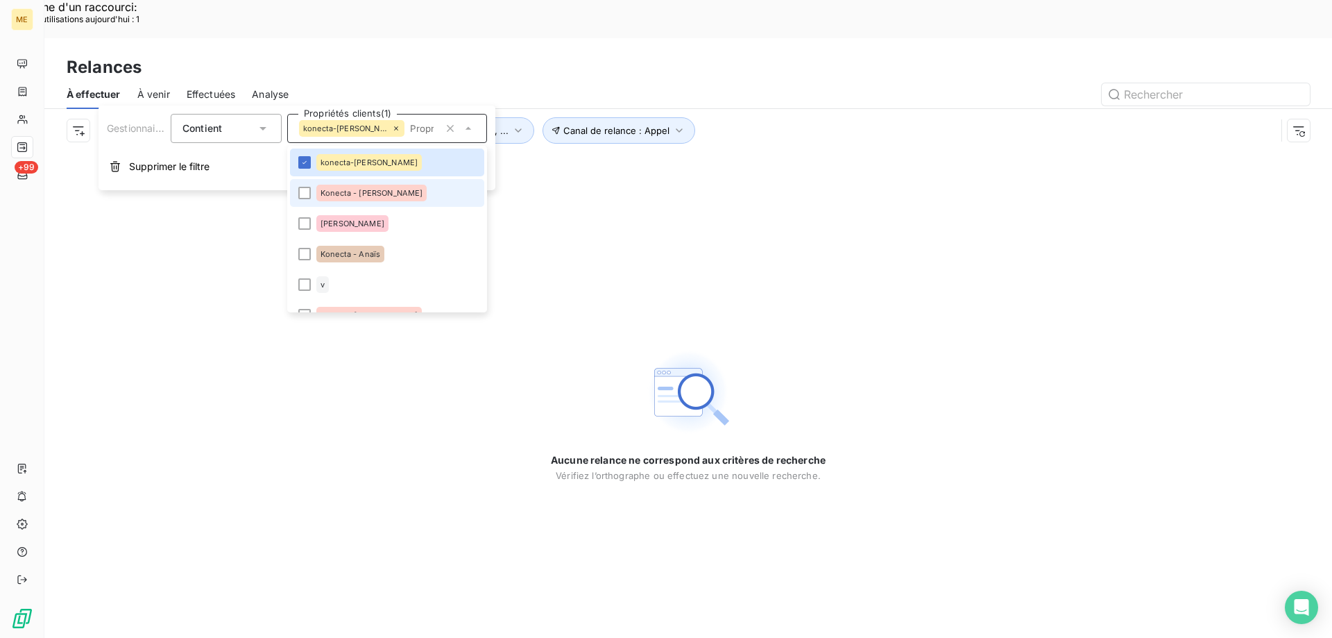
click at [408, 195] on li "Konecta - Cindy" at bounding box center [387, 193] width 194 height 28
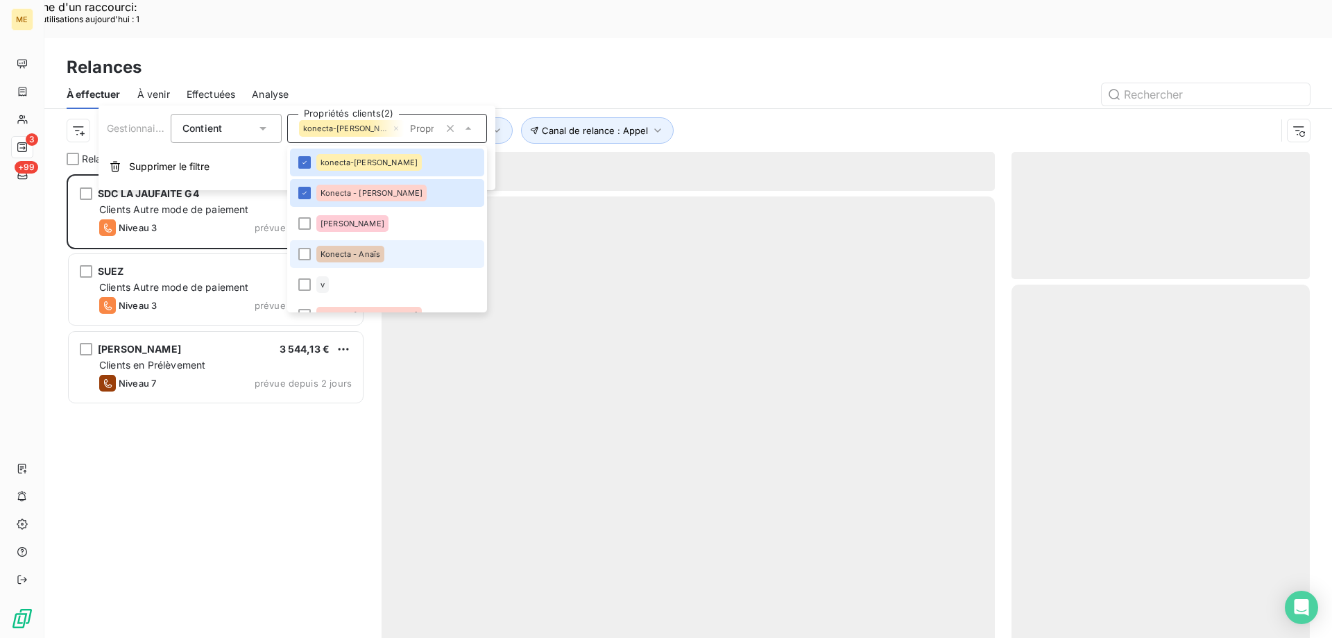
scroll to position [491, 288]
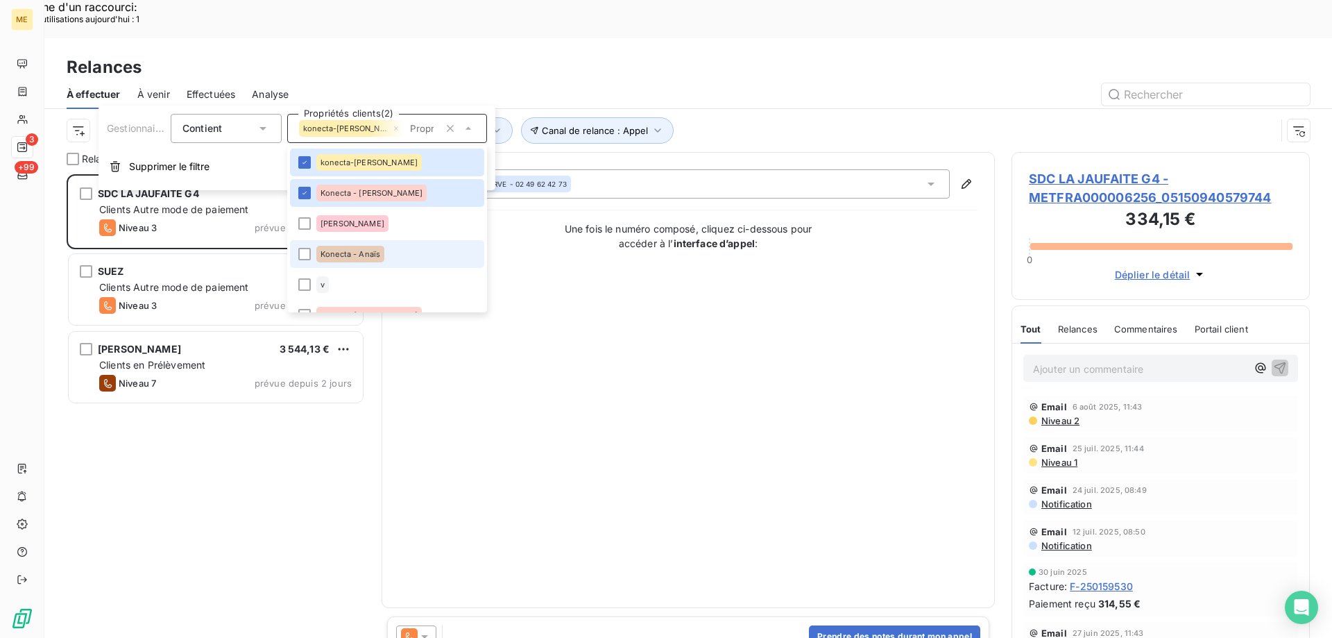
click at [394, 247] on li "Konecta - Anaïs" at bounding box center [387, 254] width 194 height 28
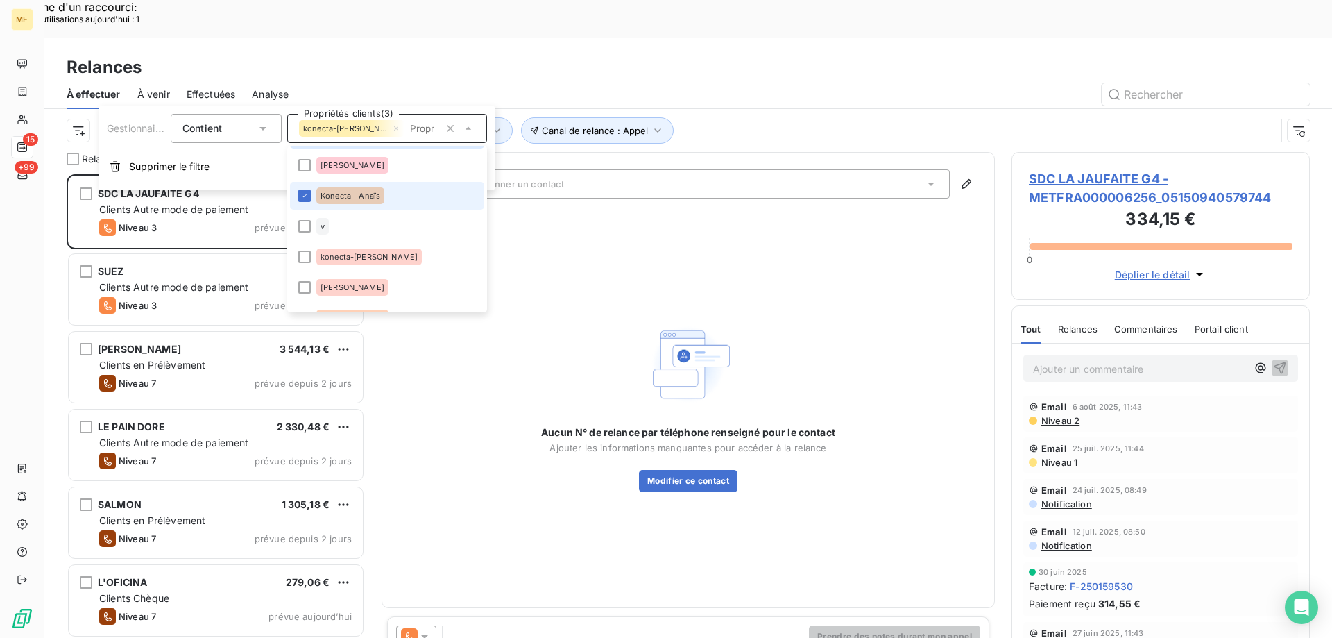
scroll to position [139, 0]
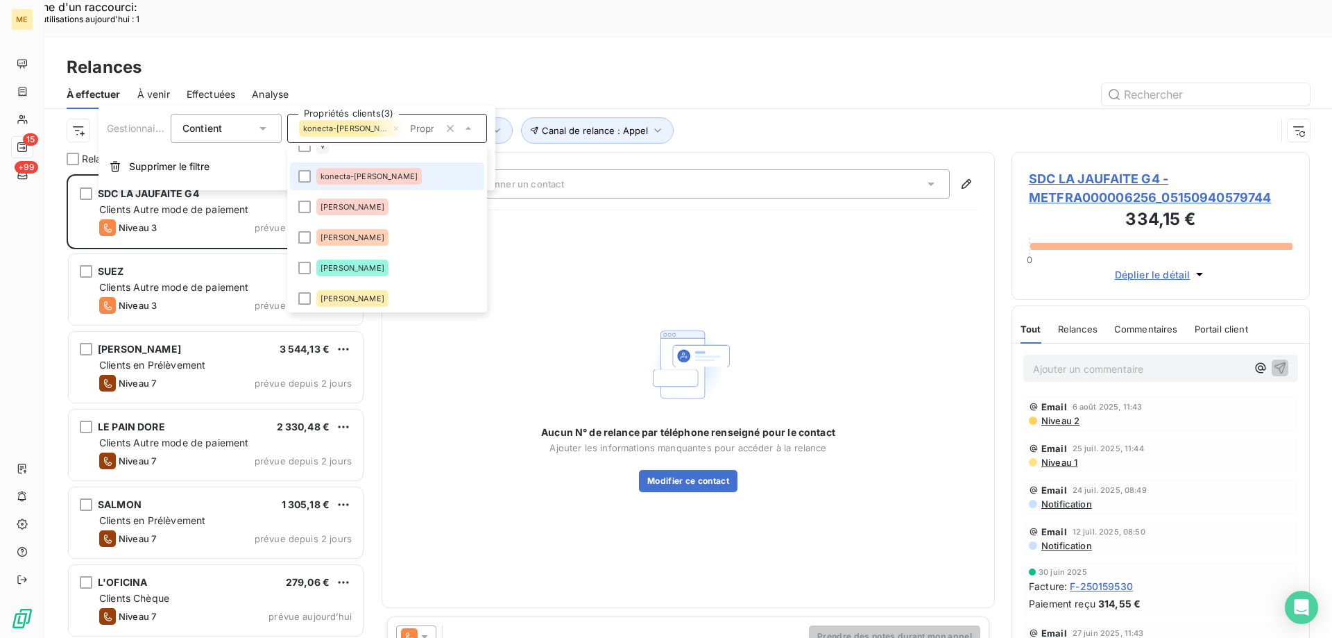
click at [422, 182] on li "konecta-valérie" at bounding box center [387, 176] width 194 height 28
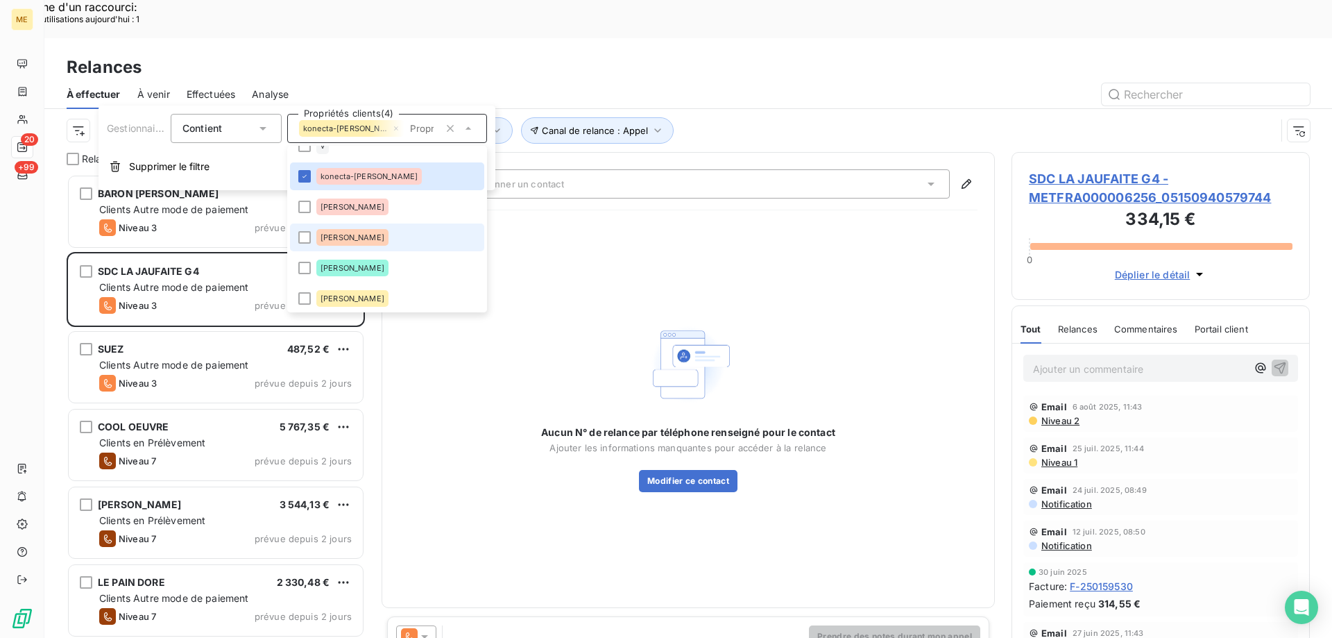
scroll to position [208, 0]
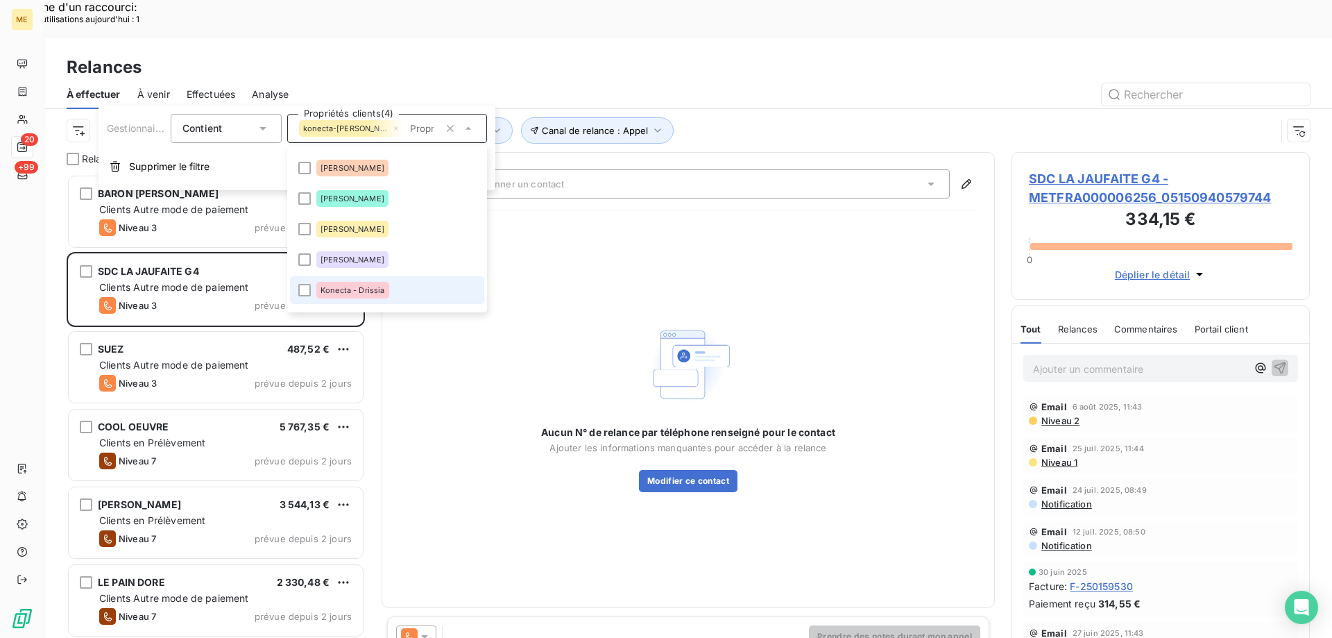
click at [388, 291] on li "Konecta - Drissia" at bounding box center [387, 290] width 194 height 28
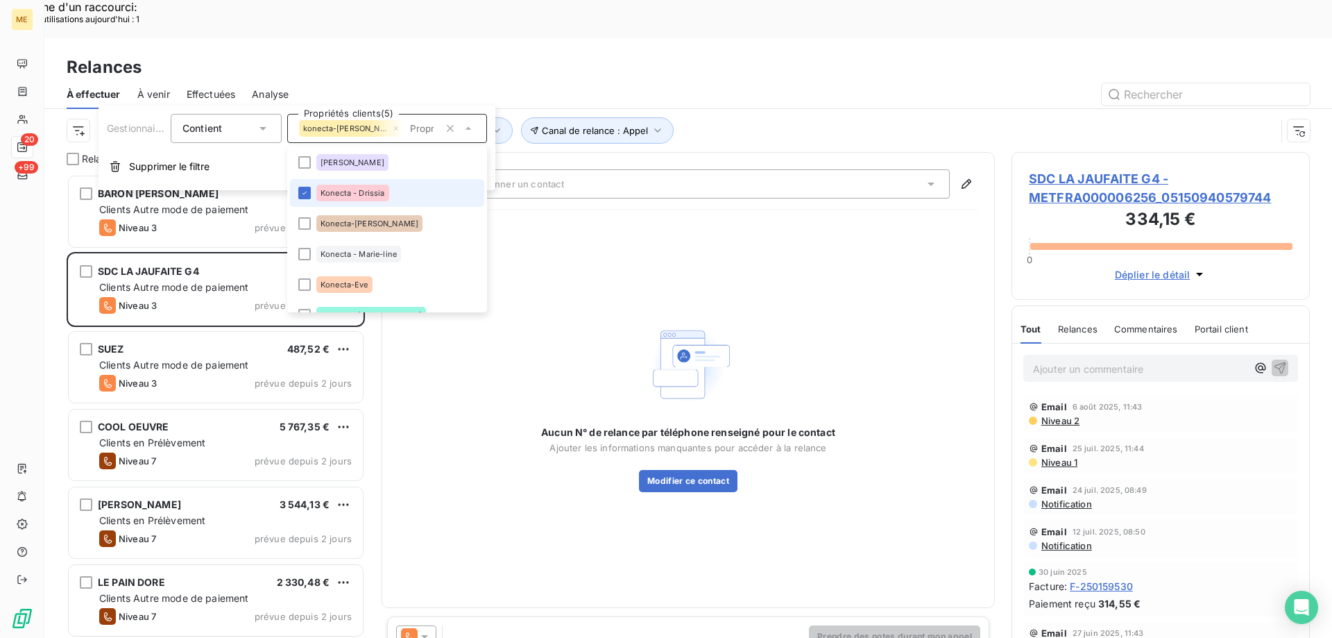
scroll to position [347, 0]
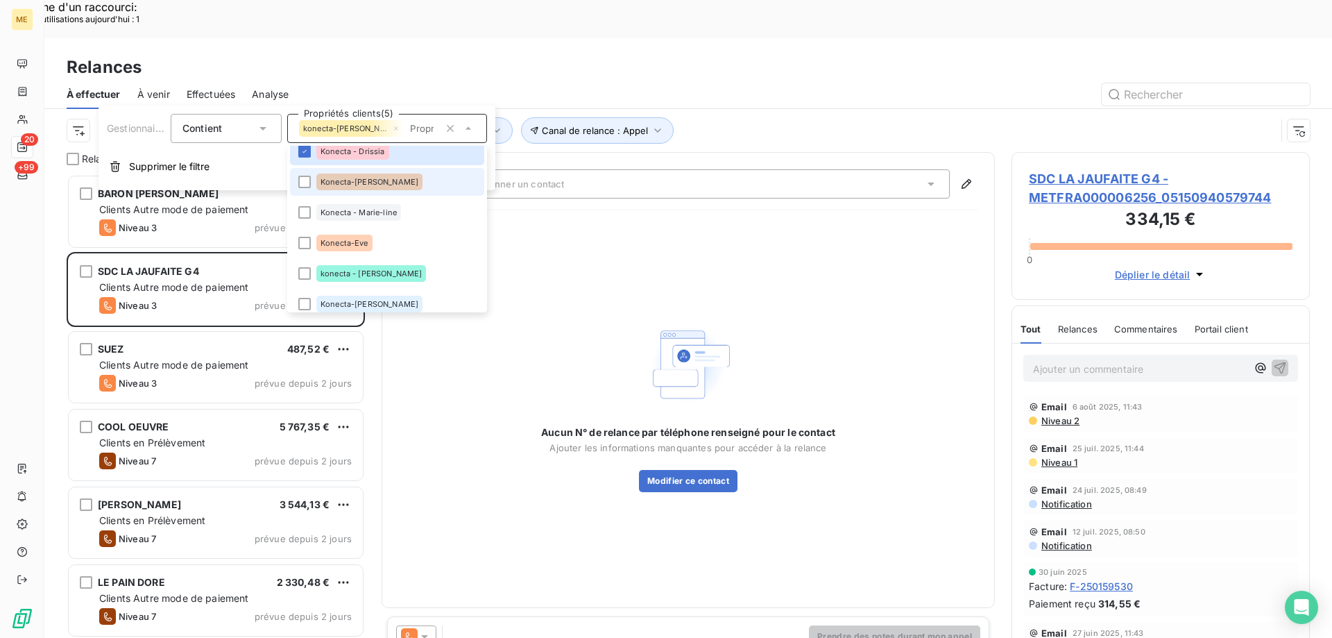
drag, startPoint x: 390, startPoint y: 185, endPoint x: 398, endPoint y: 193, distance: 11.3
click at [390, 186] on li "Konecta-Laurine" at bounding box center [387, 182] width 194 height 28
click at [412, 220] on li "Konecta - Marie-line" at bounding box center [387, 212] width 194 height 28
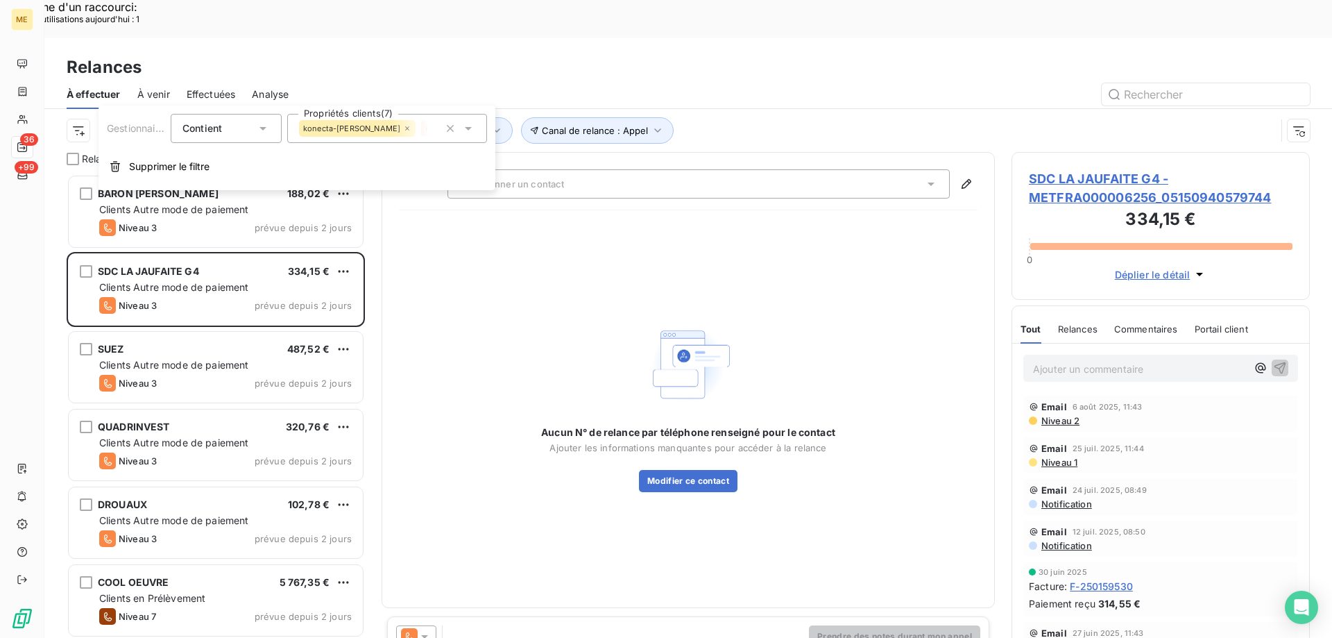
click at [425, 130] on span "Konecta - Cindy" at bounding box center [476, 128] width 102 height 8
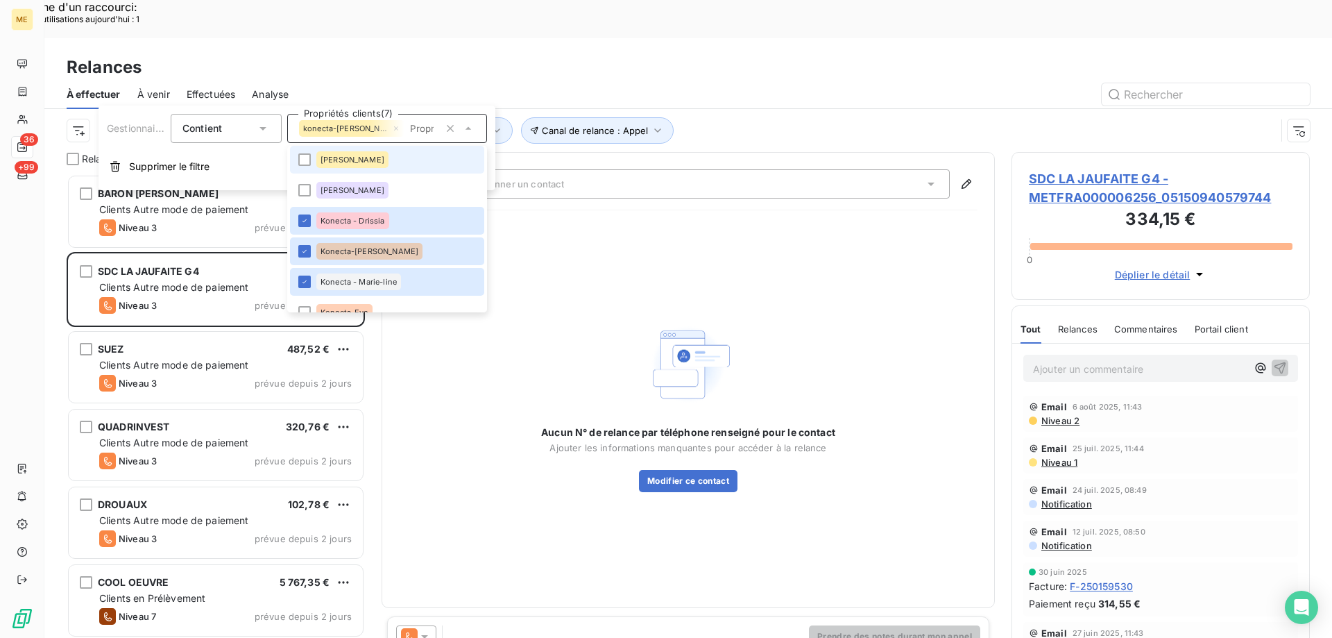
scroll to position [416, 0]
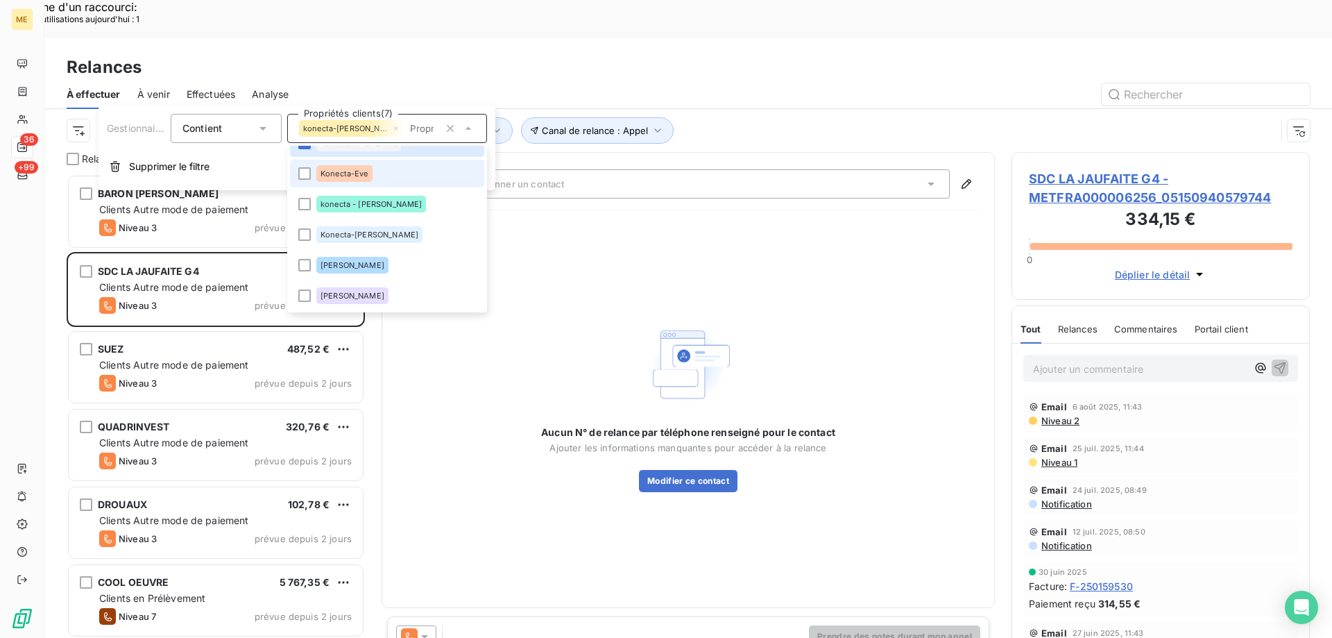
drag, startPoint x: 398, startPoint y: 178, endPoint x: 399, endPoint y: 185, distance: 7.0
click at [399, 180] on li "Konecta-Eve" at bounding box center [387, 174] width 194 height 28
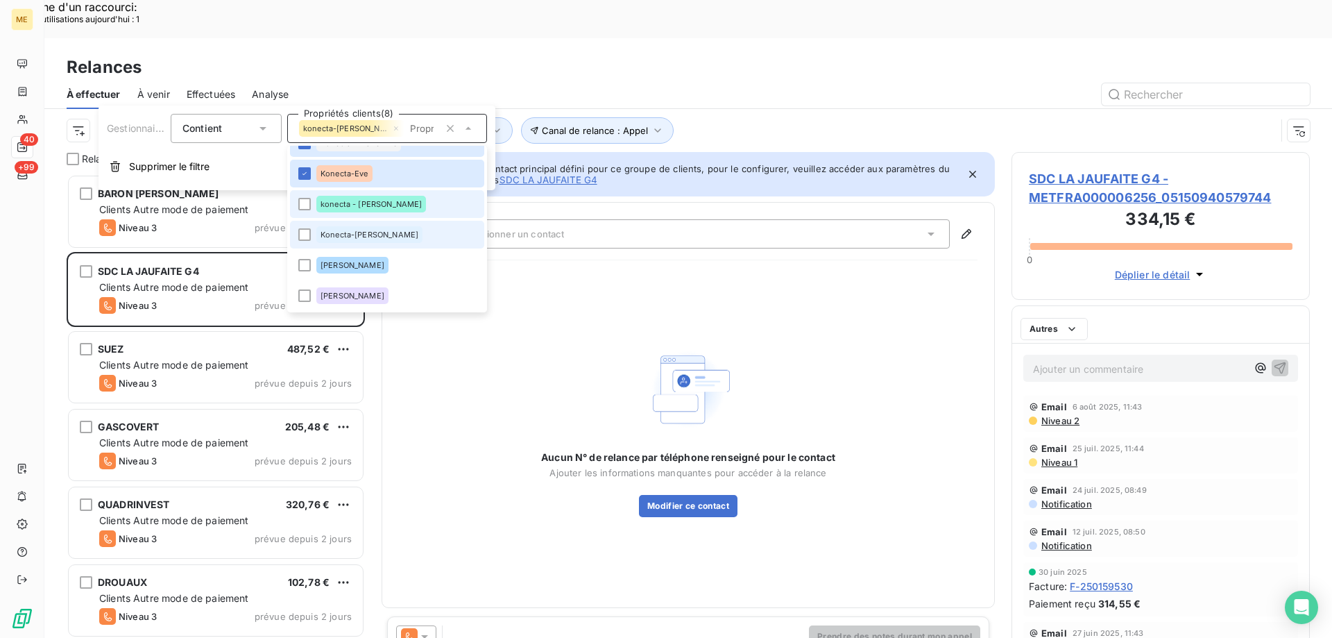
drag, startPoint x: 394, startPoint y: 215, endPoint x: 398, endPoint y: 225, distance: 11.2
click at [395, 216] on li "konecta - lisa" at bounding box center [387, 204] width 194 height 28
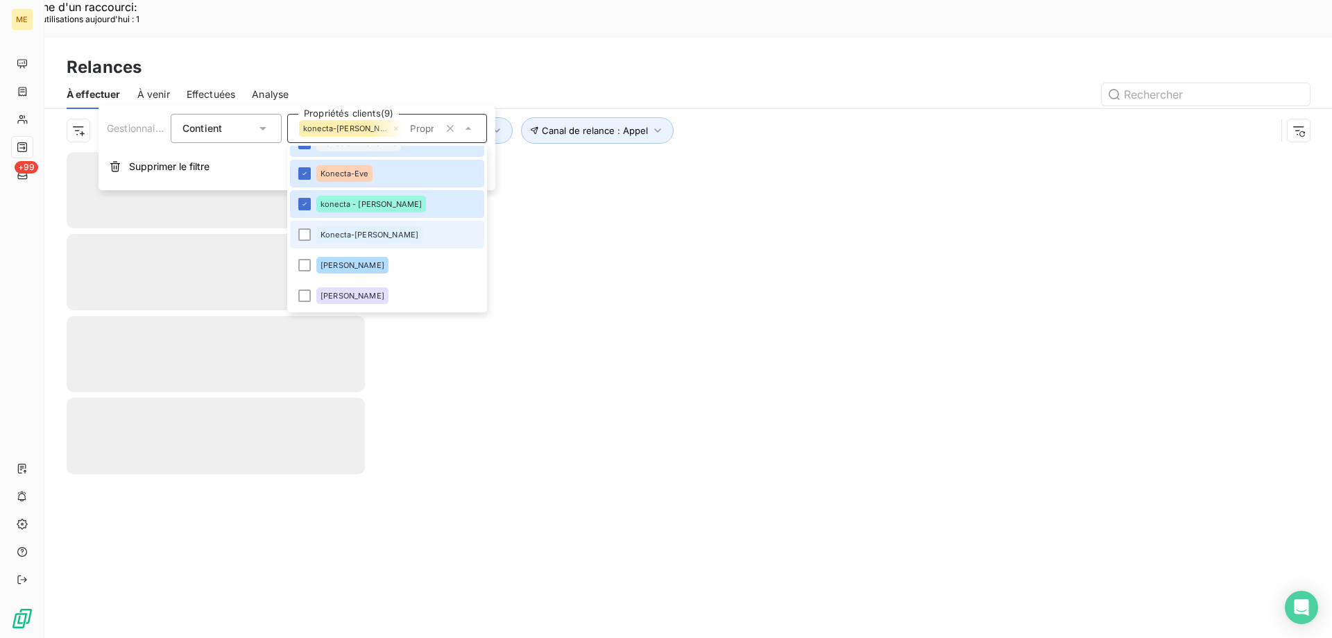
click at [397, 238] on li "Konecta-[PERSON_NAME]" at bounding box center [387, 235] width 194 height 28
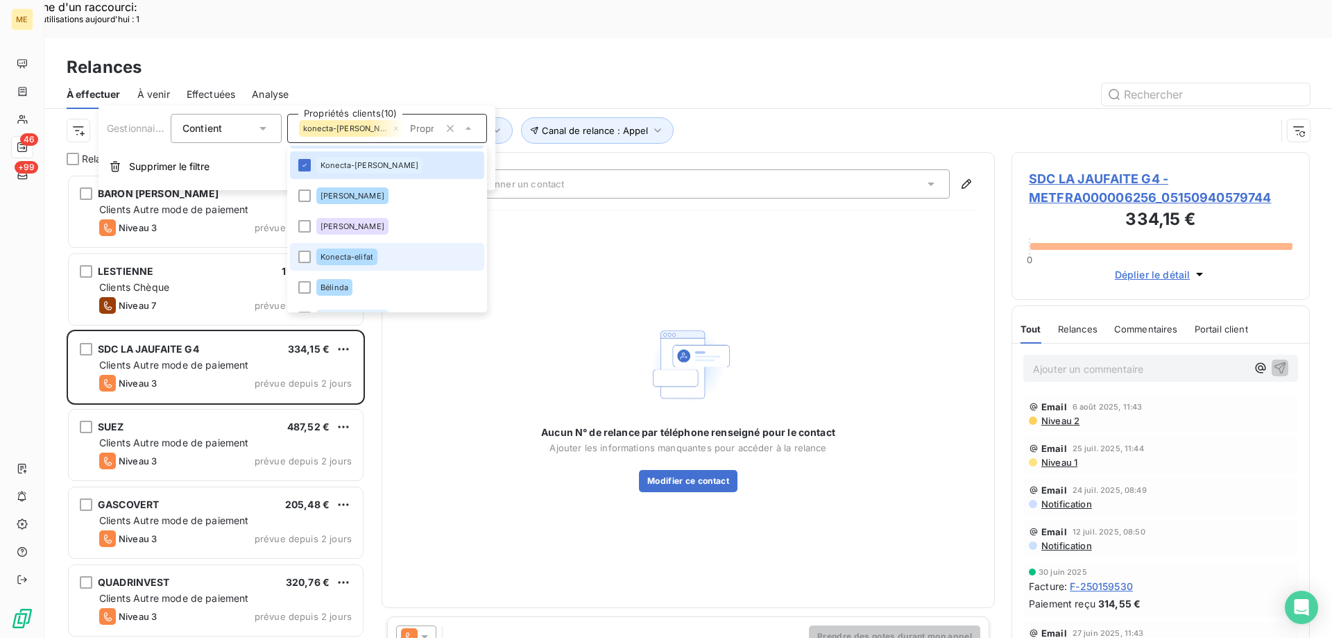
click at [400, 259] on li "Konecta-elifat" at bounding box center [387, 257] width 194 height 28
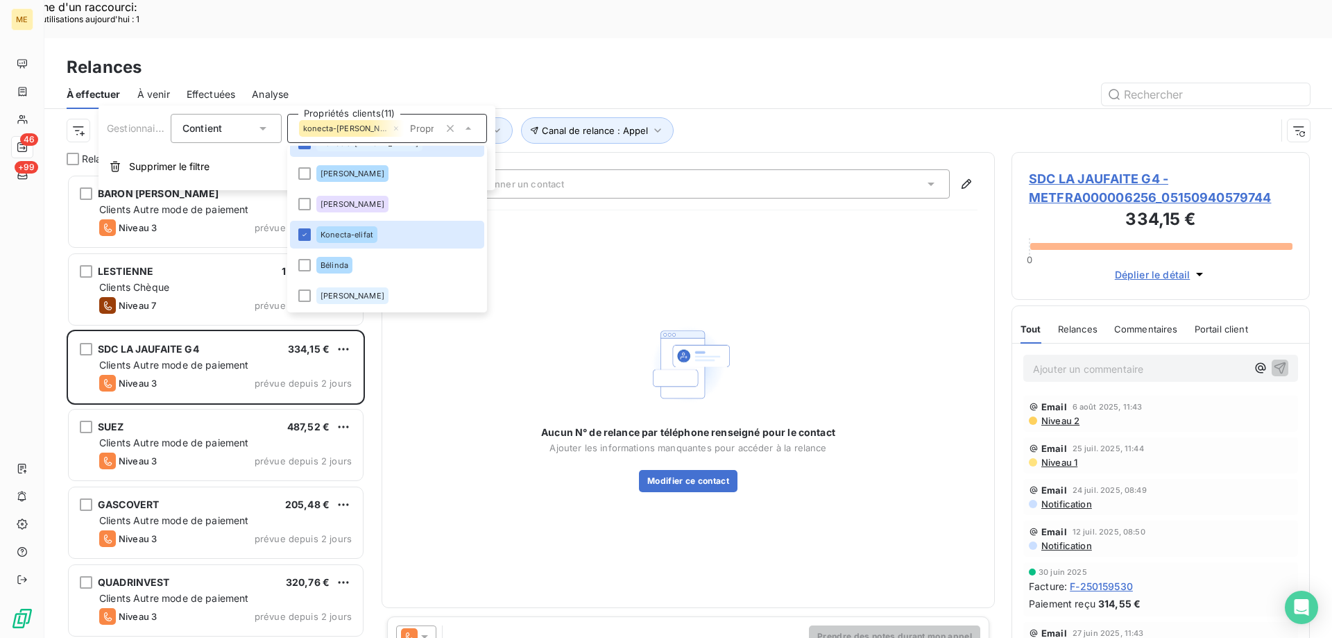
click at [792, 117] on div "Canal de relance : Appel Niveau de relance : Niveau 3 , ... Gestionnaire_Tag : …" at bounding box center [671, 130] width 1209 height 26
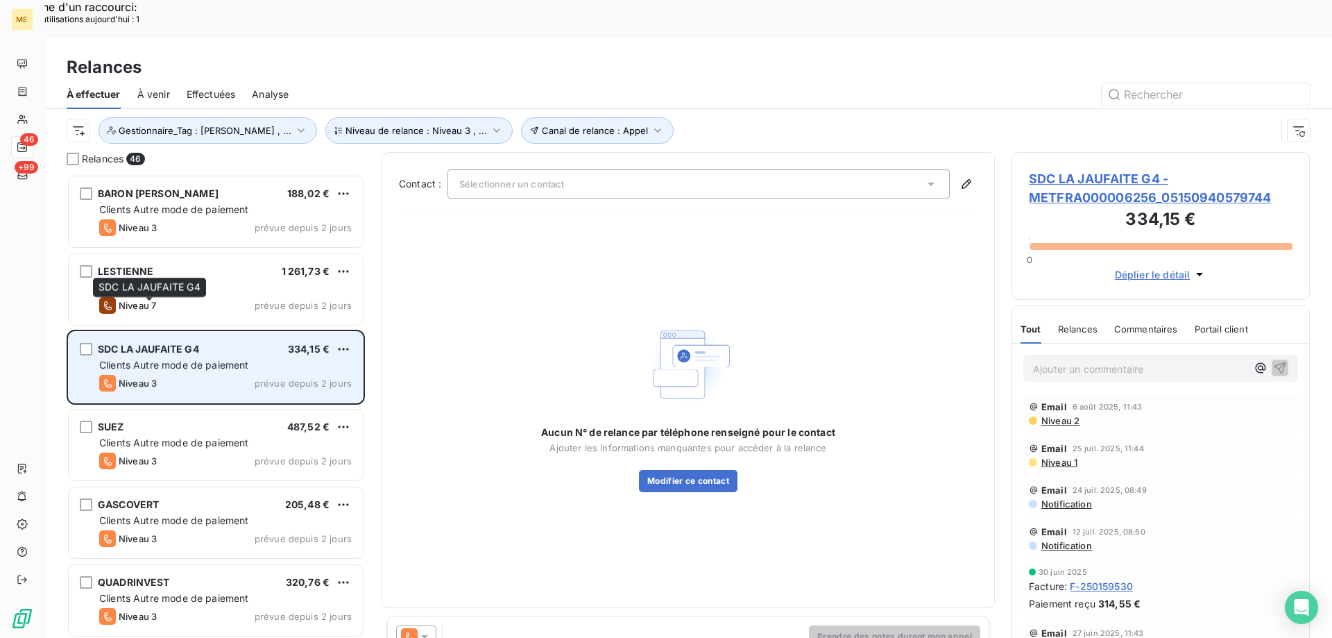
click at [176, 343] on span "SDC LA JAUFAITE G4" at bounding box center [148, 349] width 101 height 12
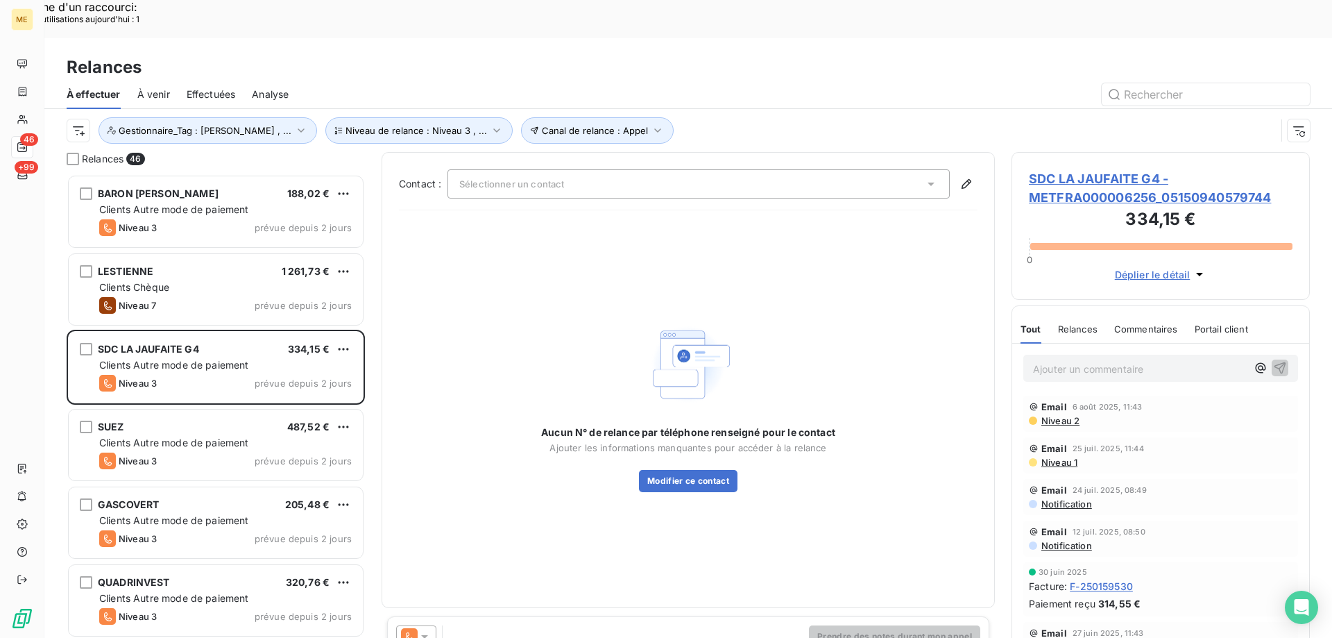
click at [1111, 169] on span "SDC LA JAUFAITE G4 - METFRA000006256_05150940579744" at bounding box center [1161, 187] width 264 height 37
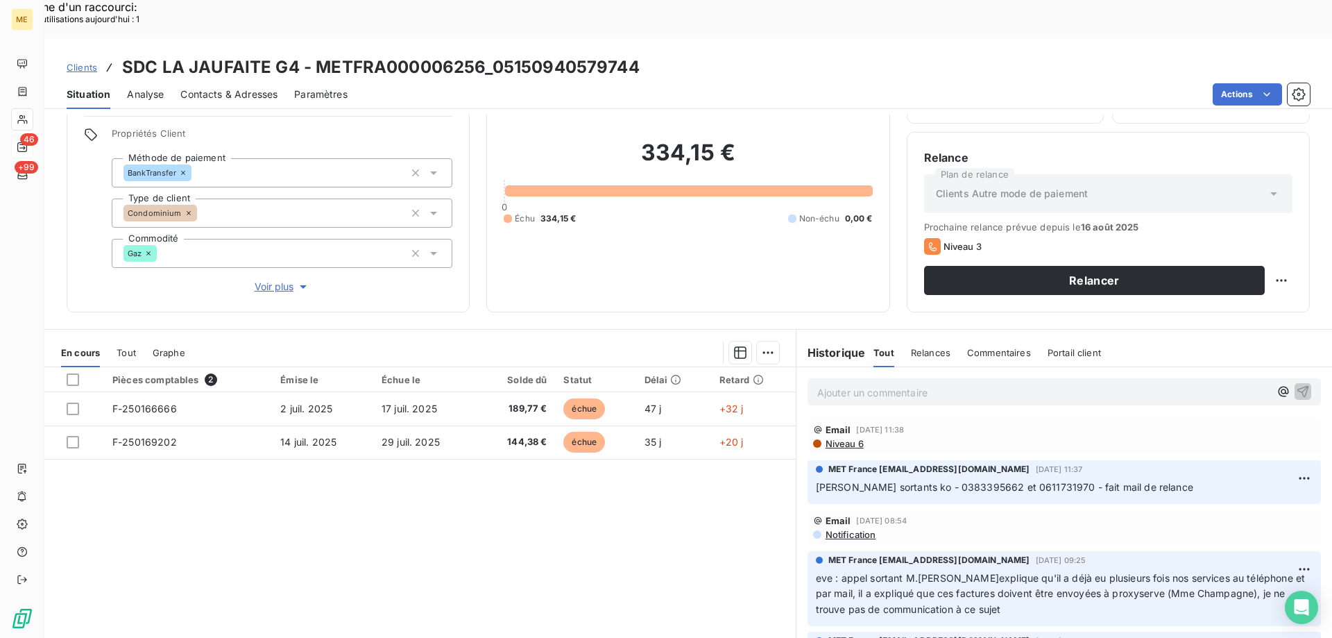
click at [587, 226] on div "334,15 € 0 Échu 334,15 € Non-échu 0,00 €" at bounding box center [688, 182] width 368 height 226
drag, startPoint x: 943, startPoint y: 450, endPoint x: 1072, endPoint y: 454, distance: 129.8
click at [1072, 481] on span "Cindy - appels sortants ko - 0383395662 et 0611731970 - fait mail de relance" at bounding box center [1004, 487] width 377 height 12
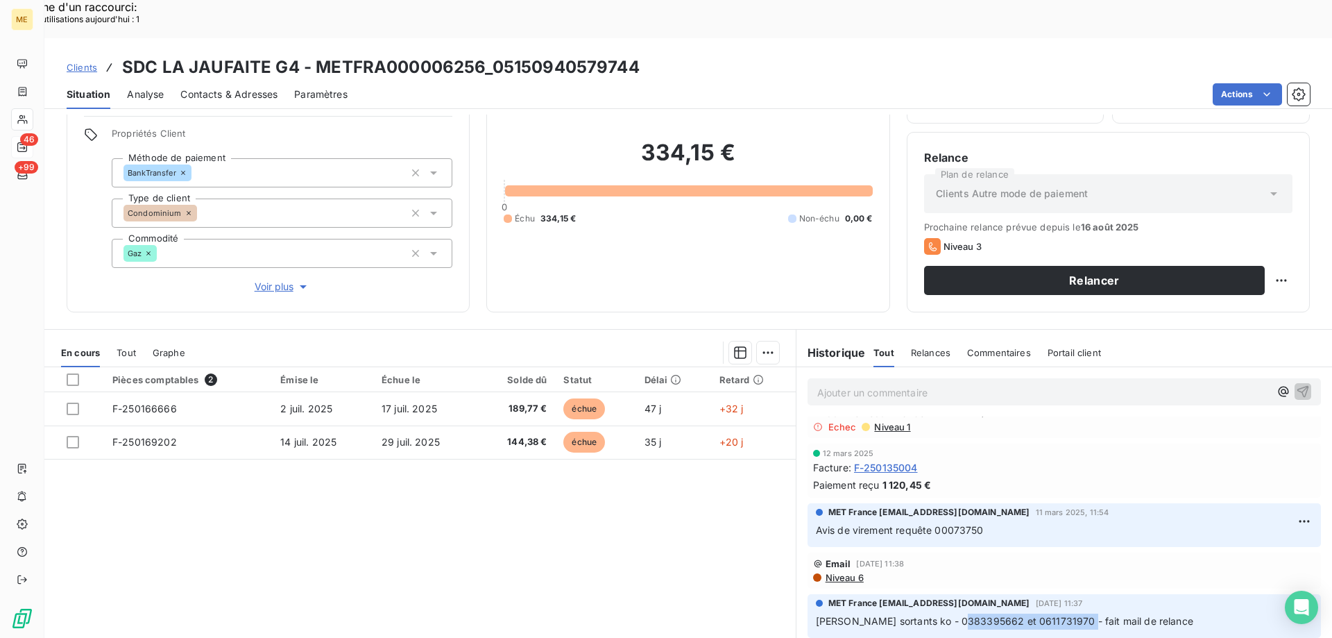
scroll to position [832, 0]
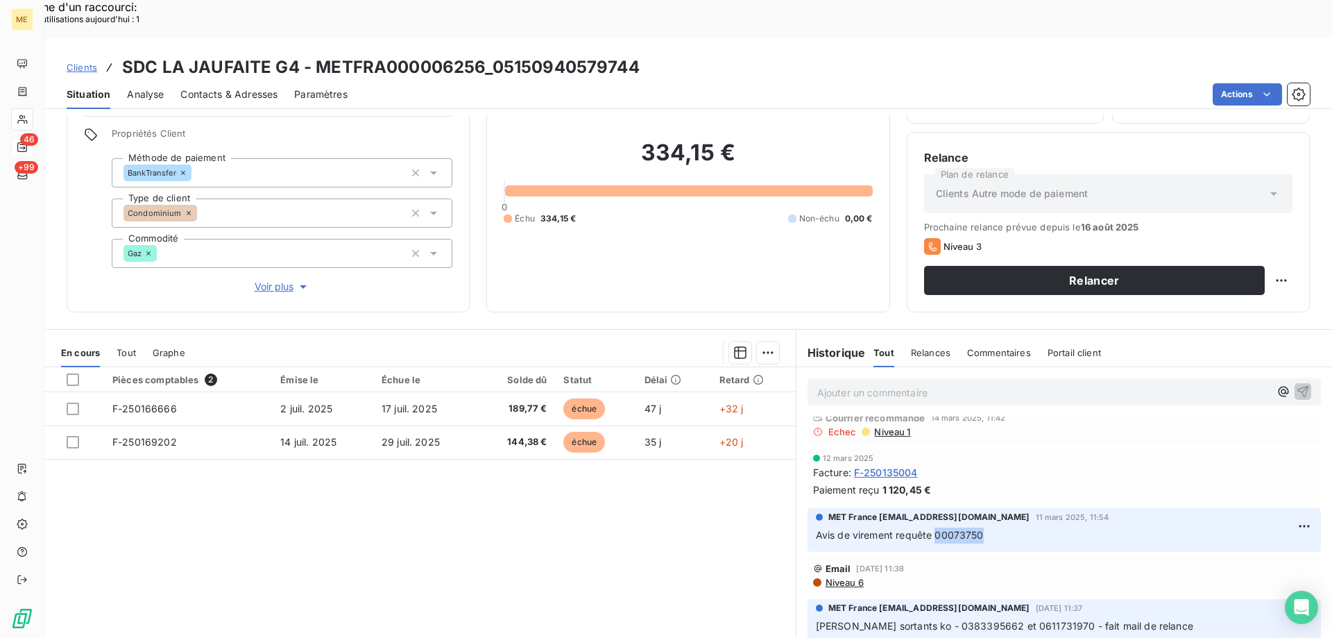
drag, startPoint x: 982, startPoint y: 495, endPoint x: 931, endPoint y: 503, distance: 52.0
click at [931, 527] on p "Avis de virement requête 00073750" at bounding box center [1064, 535] width 497 height 16
drag, startPoint x: 654, startPoint y: 21, endPoint x: 493, endPoint y: 38, distance: 161.9
click at [493, 55] on div "Clients SDC LA JAUFAITE G4 - METFRA000006256_05150940579744" at bounding box center [688, 67] width 1288 height 25
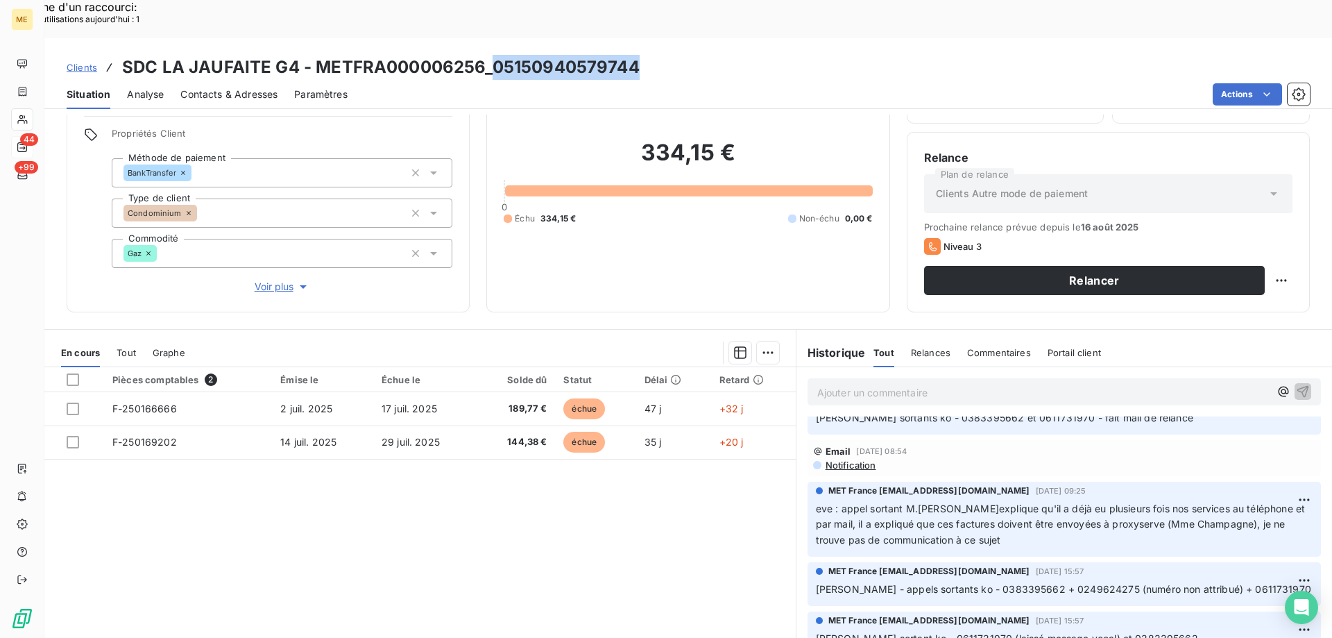
scroll to position [971, 0]
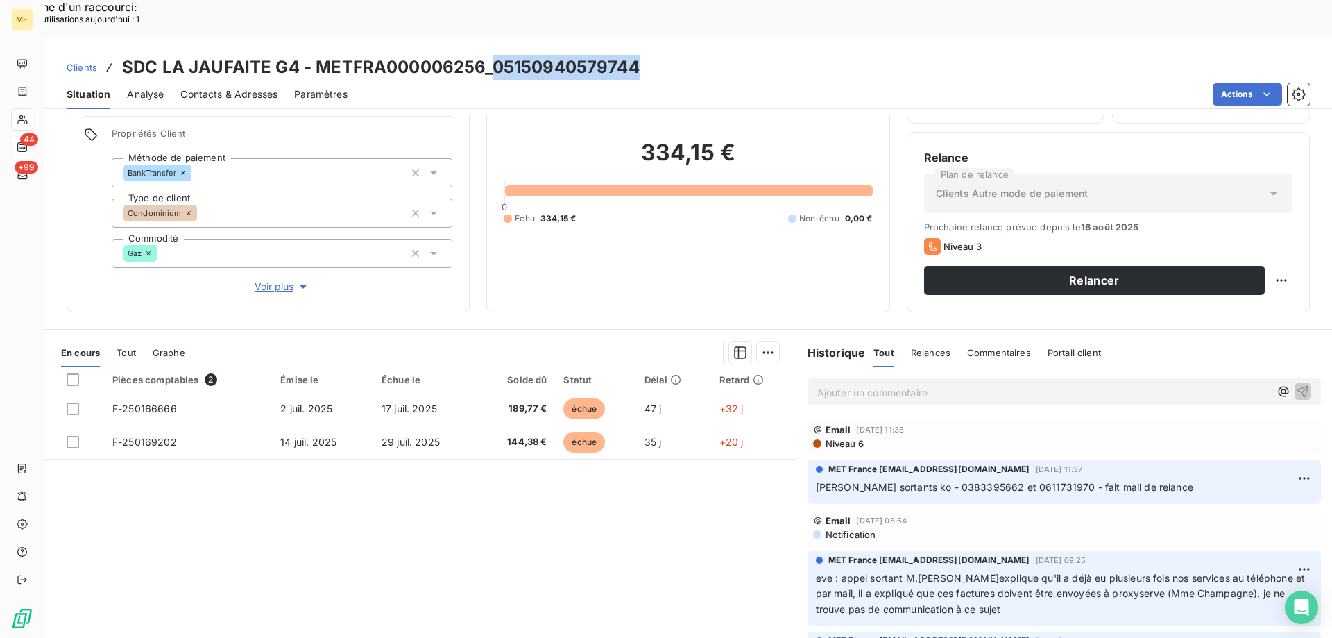
click at [264, 87] on span "Contacts & Adresses" at bounding box center [228, 94] width 97 height 14
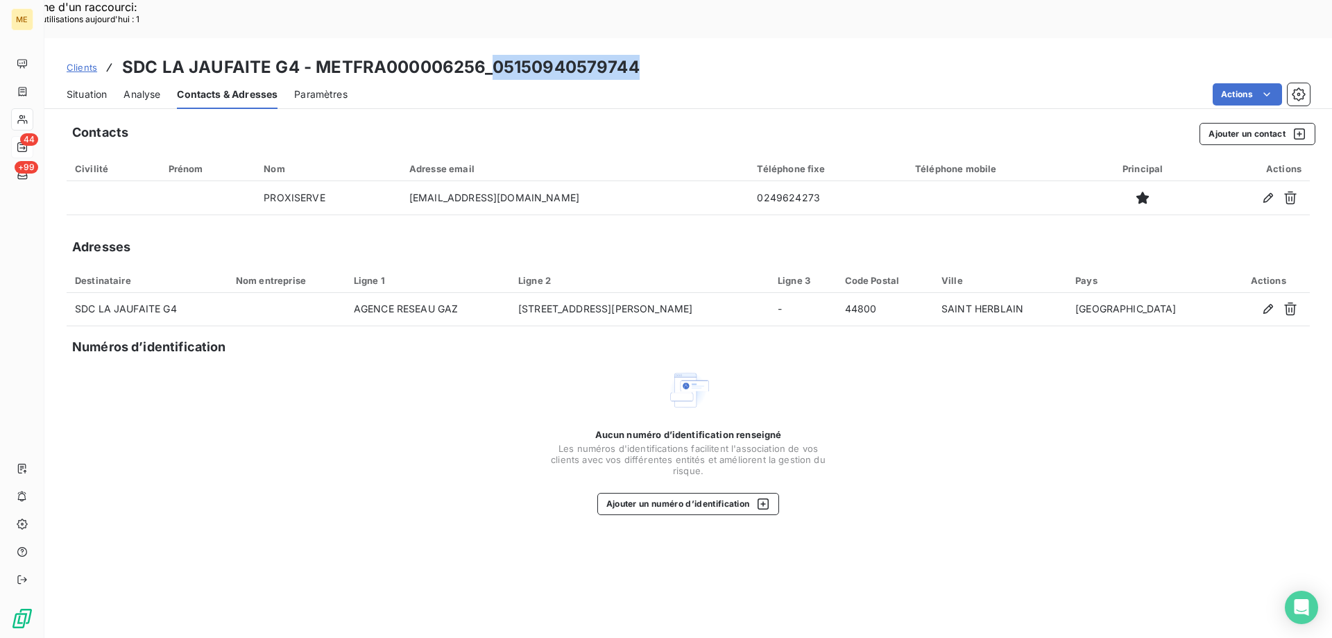
click at [88, 87] on span "Situation" at bounding box center [87, 94] width 40 height 14
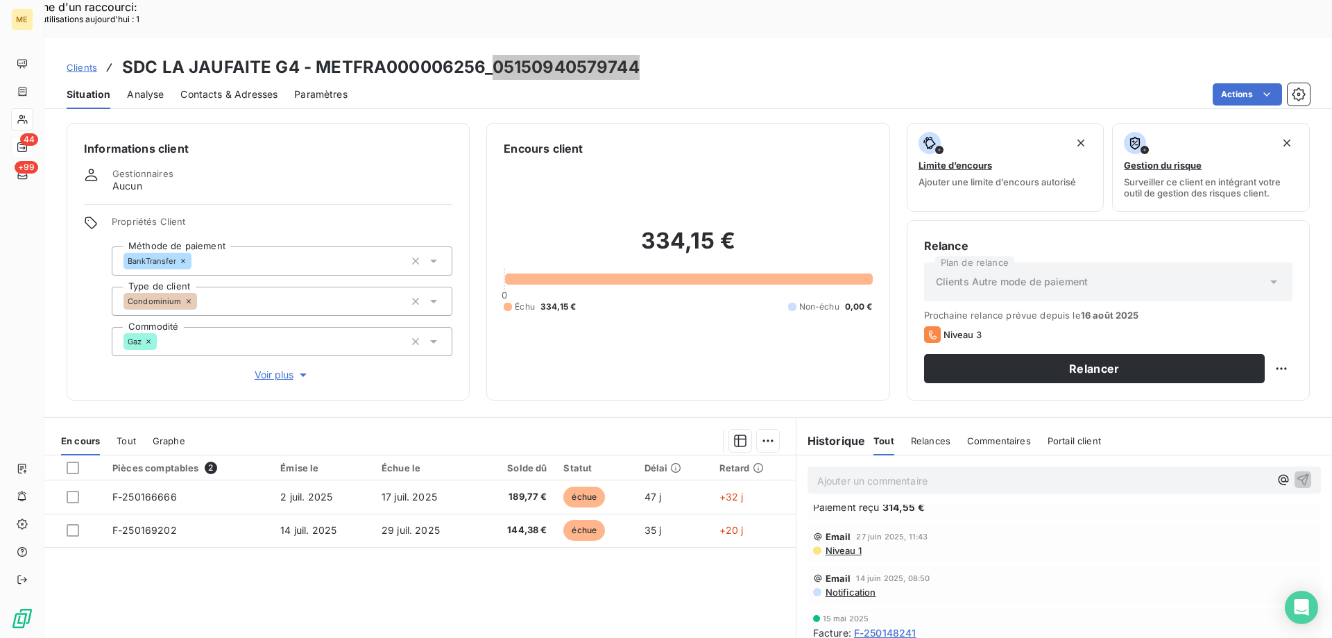
scroll to position [0, 0]
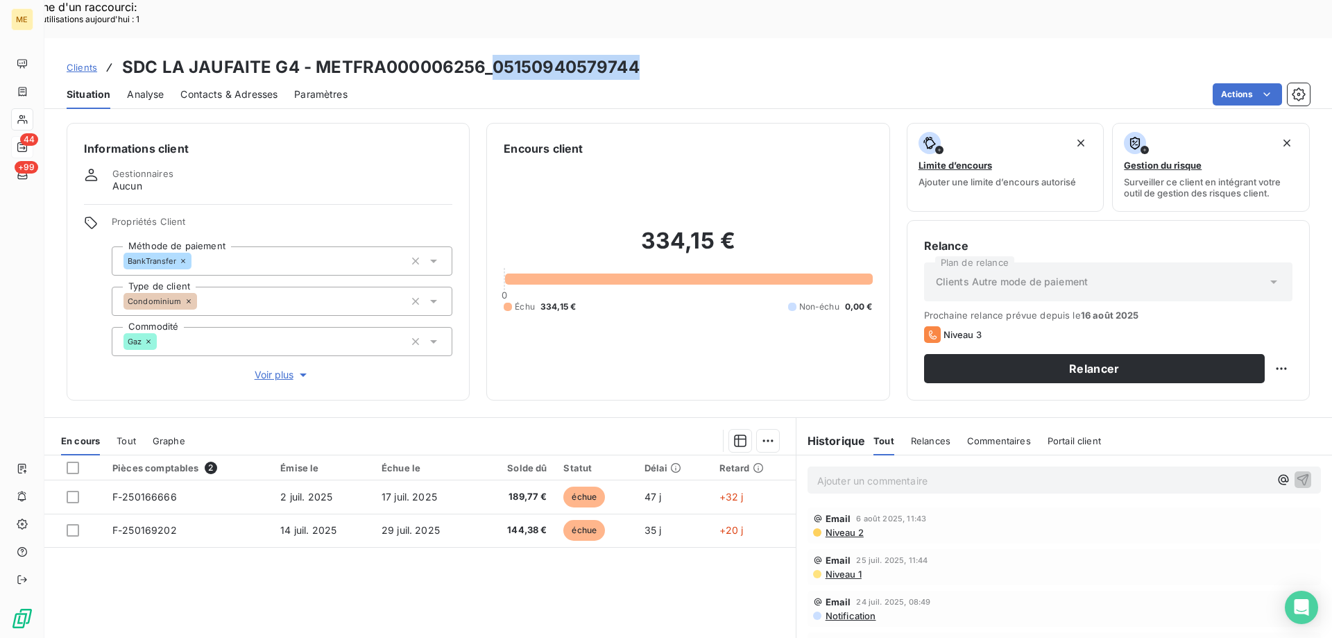
click at [236, 87] on span "Contacts & Adresses" at bounding box center [228, 94] width 97 height 14
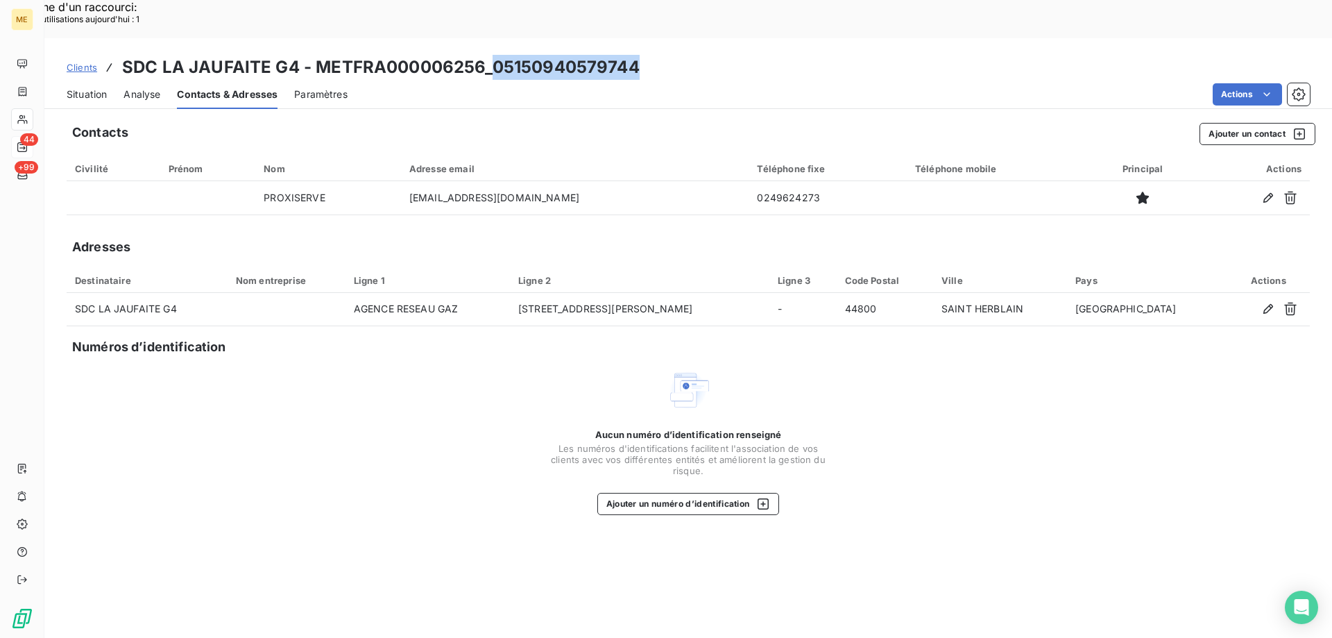
click at [93, 87] on span "Situation" at bounding box center [87, 94] width 40 height 14
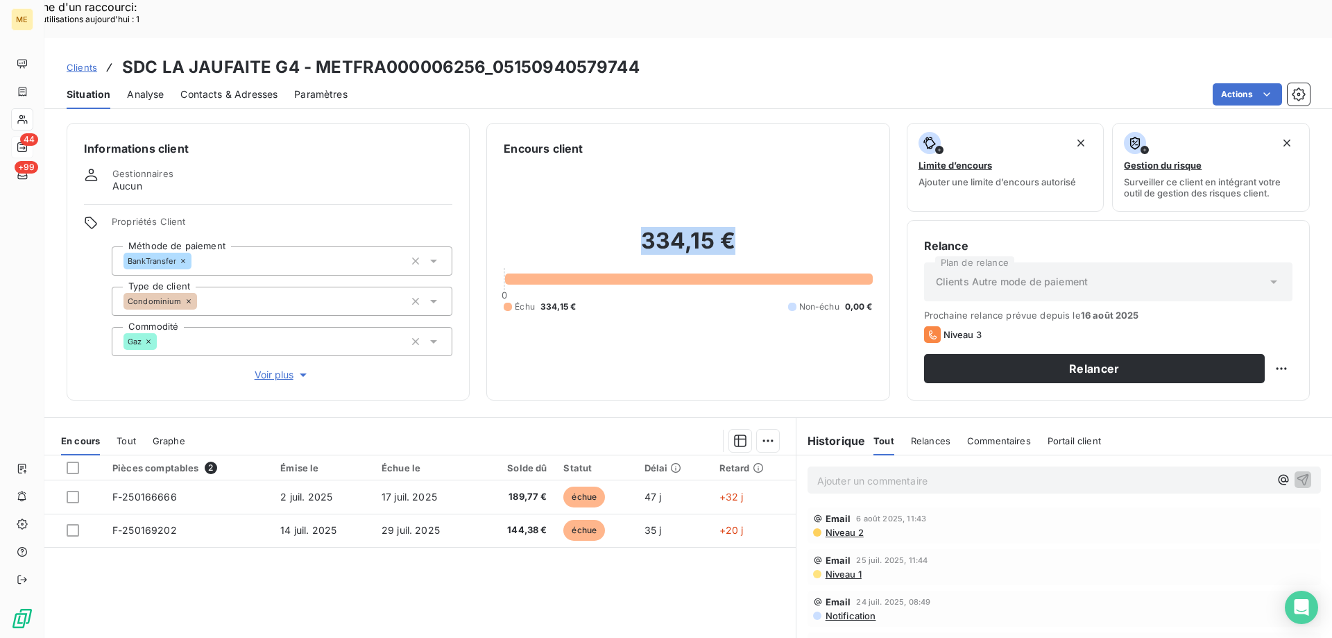
drag, startPoint x: 728, startPoint y: 218, endPoint x: 637, endPoint y: 211, distance: 91.8
click at [637, 227] on h2 "334,15 €" at bounding box center [688, 248] width 368 height 42
drag, startPoint x: 642, startPoint y: 34, endPoint x: 618, endPoint y: 28, distance: 24.4
click at [618, 55] on div "Clients SDC LA JAUFAITE G4 - METFRA000006256_05150940579744" at bounding box center [688, 67] width 1288 height 25
drag, startPoint x: 482, startPoint y: 26, endPoint x: 314, endPoint y: 38, distance: 169.0
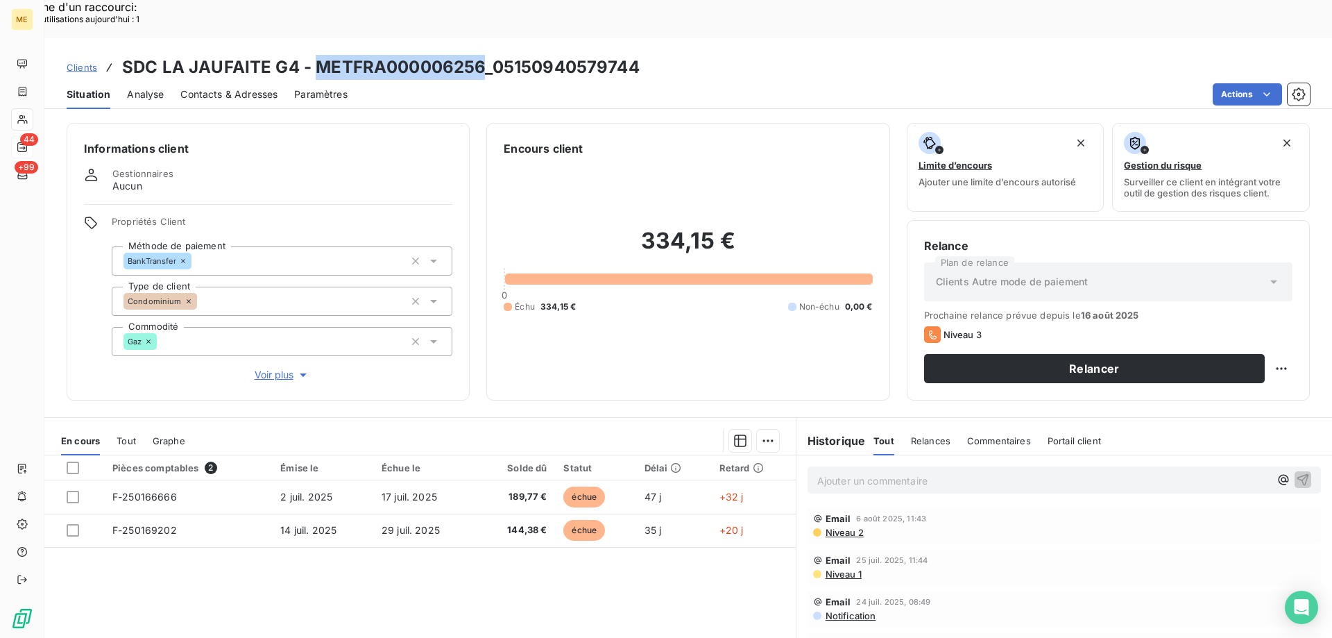
click at [314, 55] on h3 "SDC LA JAUFAITE G4 - METFRA000006256_05150940579744" at bounding box center [381, 67] width 518 height 25
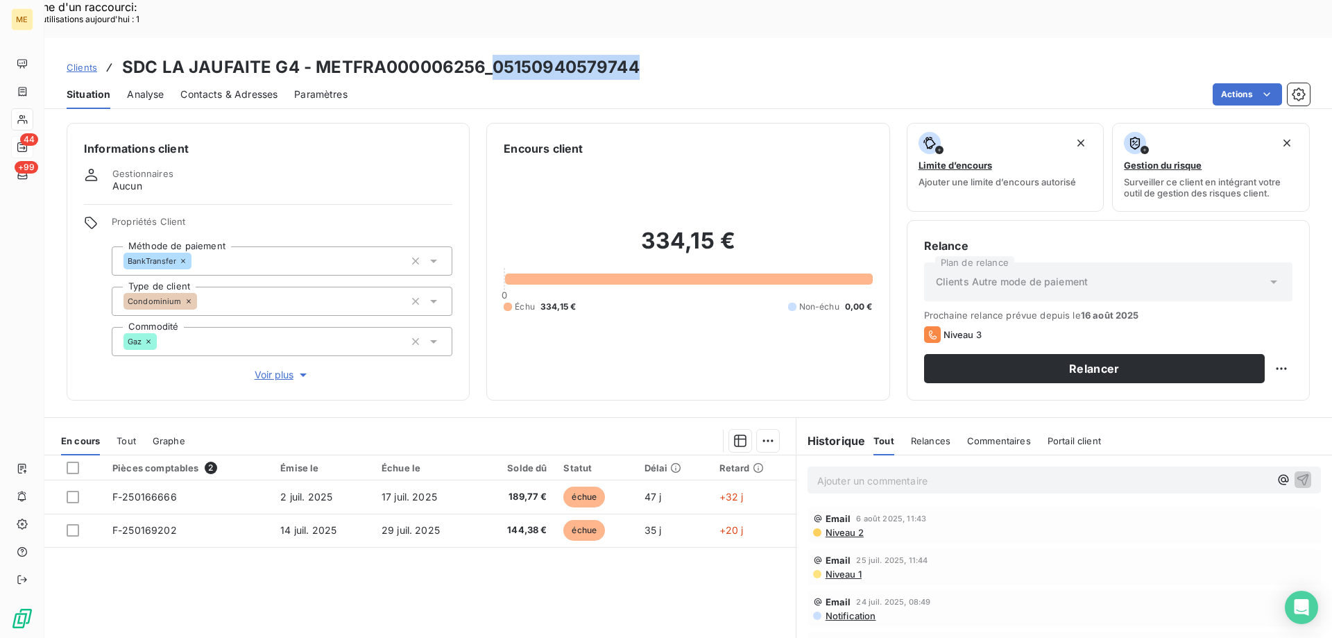
drag, startPoint x: 644, startPoint y: 30, endPoint x: 490, endPoint y: 36, distance: 154.1
click at [490, 55] on div "Clients SDC LA JAUFAITE G4 - METFRA000006256_05150940579744" at bounding box center [688, 67] width 1288 height 25
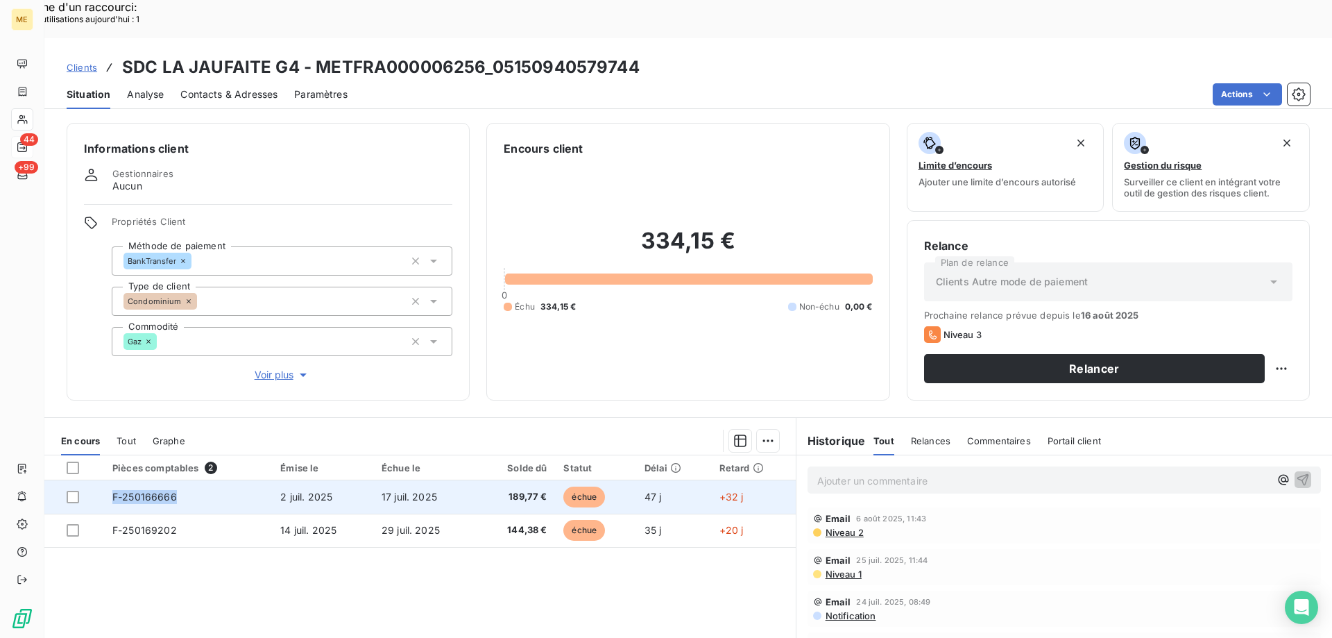
drag, startPoint x: 169, startPoint y: 461, endPoint x: 110, endPoint y: 461, distance: 59.7
click at [110, 480] on td "F-250166666" at bounding box center [188, 496] width 168 height 33
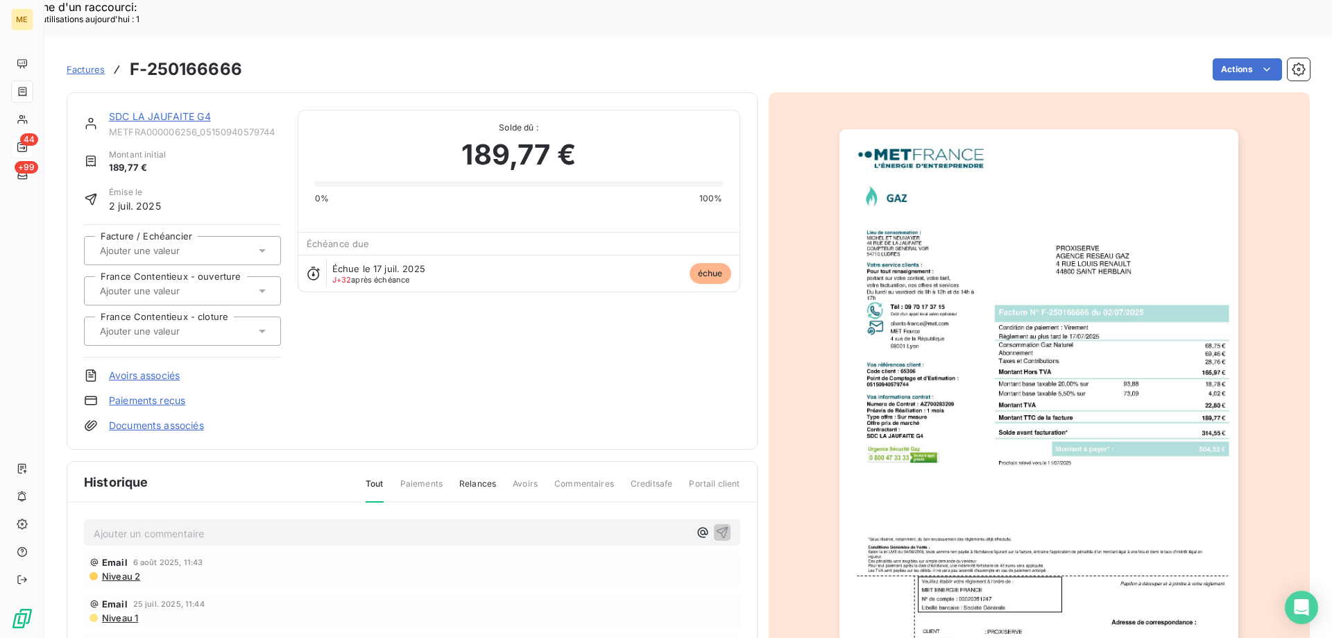
click at [183, 110] on link "SDC LA JAUFAITE G4" at bounding box center [160, 116] width 102 height 12
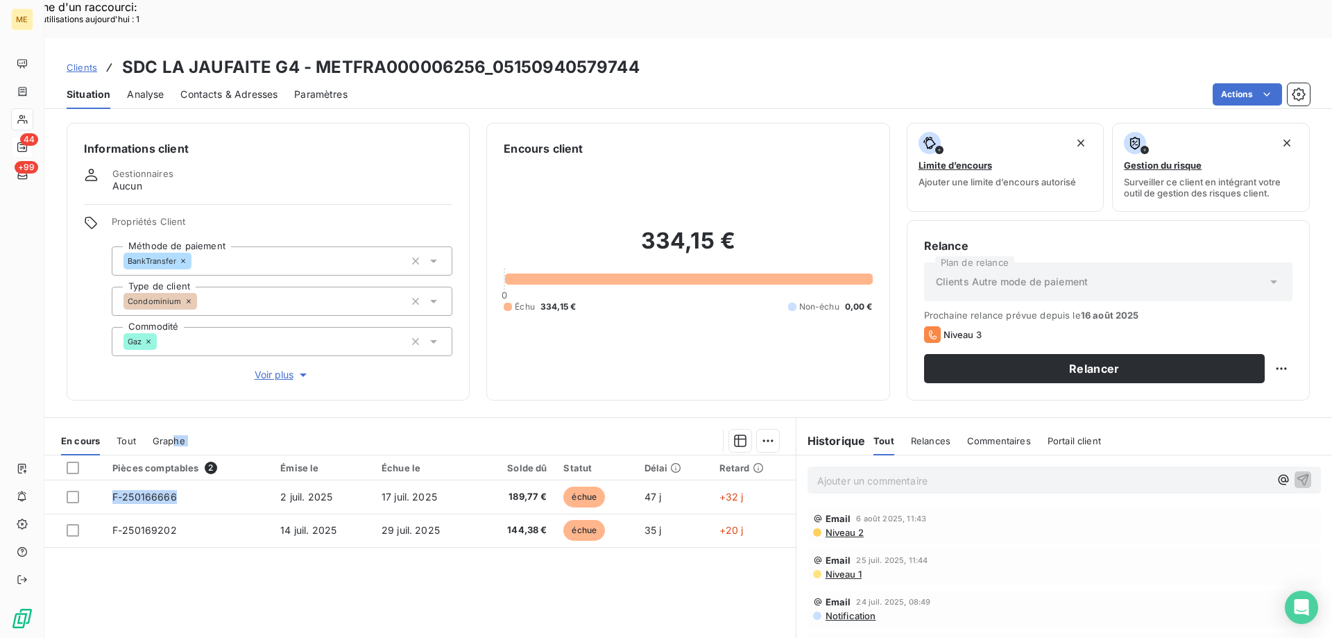
drag, startPoint x: 174, startPoint y: 461, endPoint x: 181, endPoint y: 364, distance: 97.4
click at [179, 366] on div "Informations client Gestionnaires Aucun Propriétés Client Méthode de paiement B…" at bounding box center [688, 394] width 1288 height 561
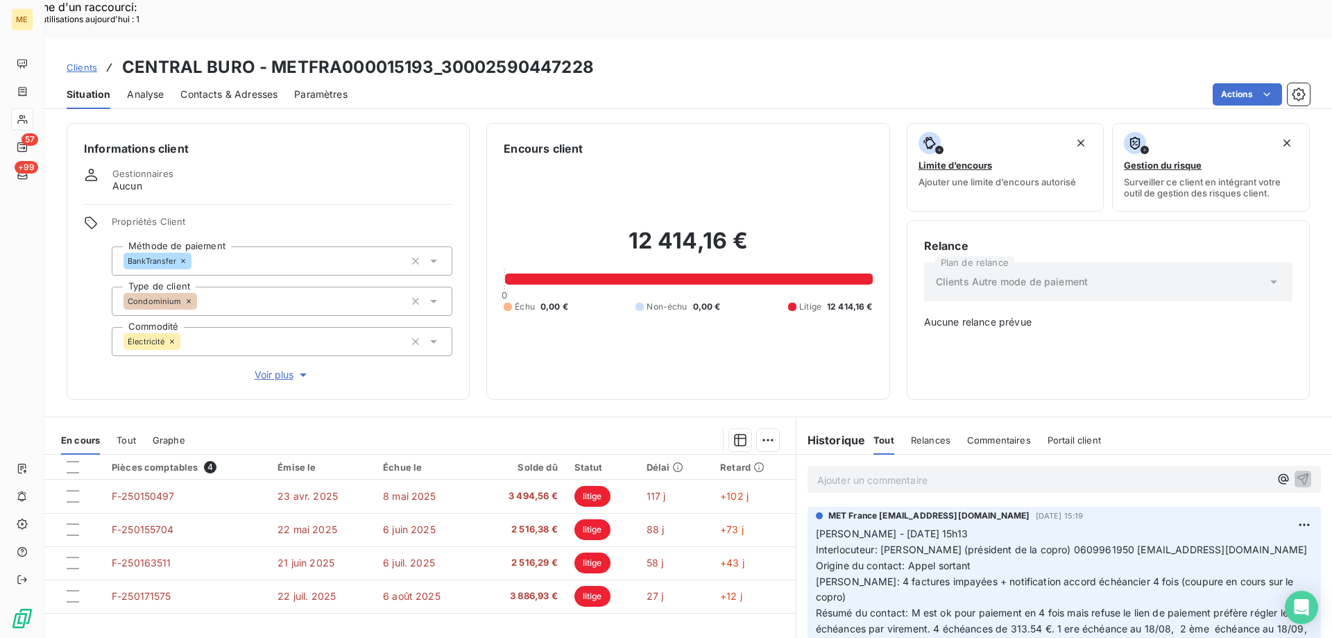
scroll to position [78, 0]
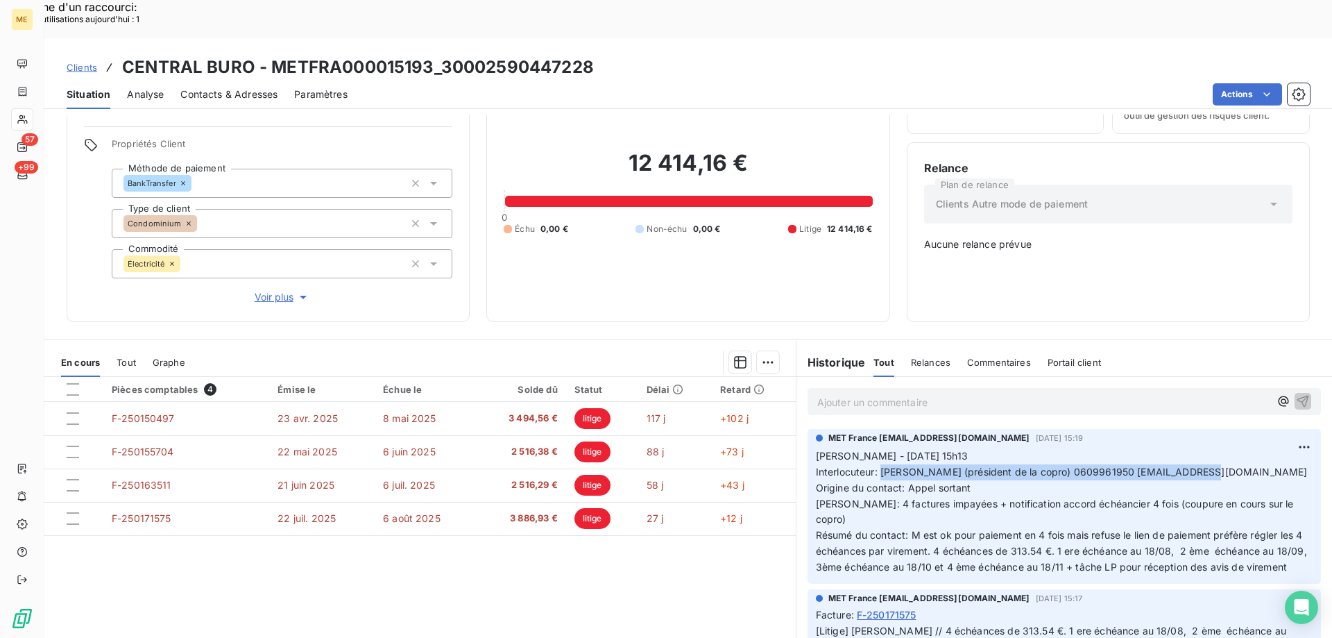
drag, startPoint x: 874, startPoint y: 423, endPoint x: 1211, endPoint y: 426, distance: 337.1
click at [1211, 448] on p "[PERSON_NAME] - [DATE] 15h13 Interlocuteur: [PERSON_NAME] (président de la copr…" at bounding box center [1064, 511] width 497 height 127
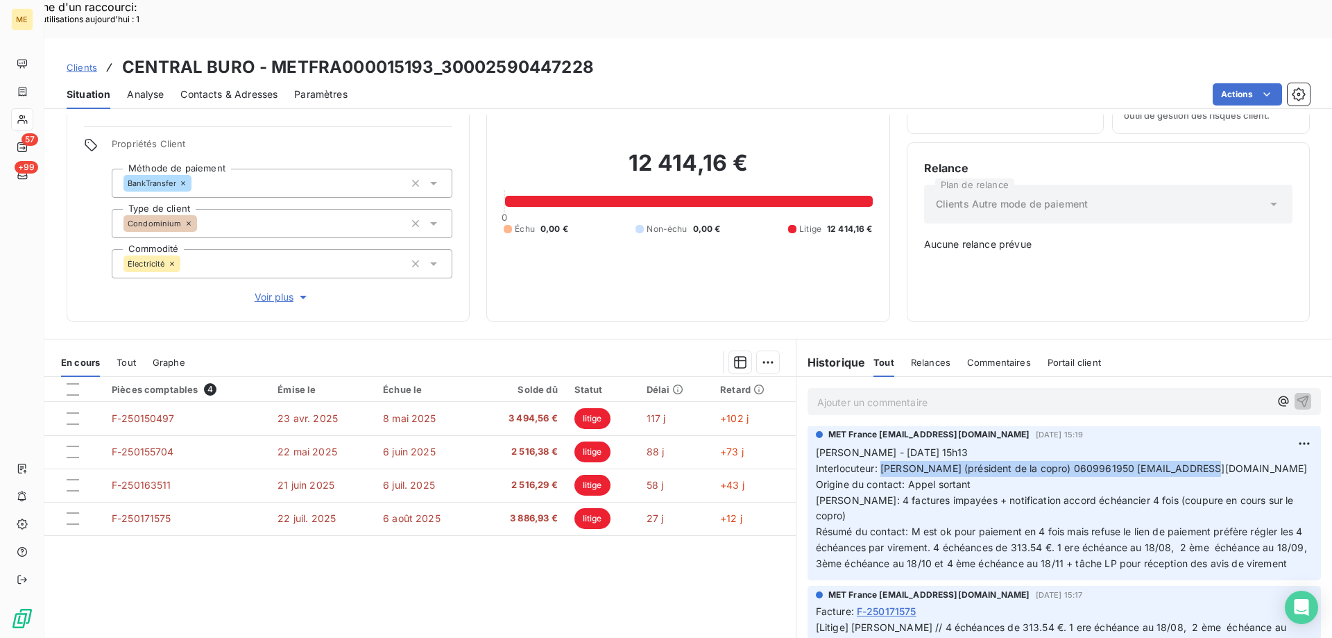
scroll to position [0, 0]
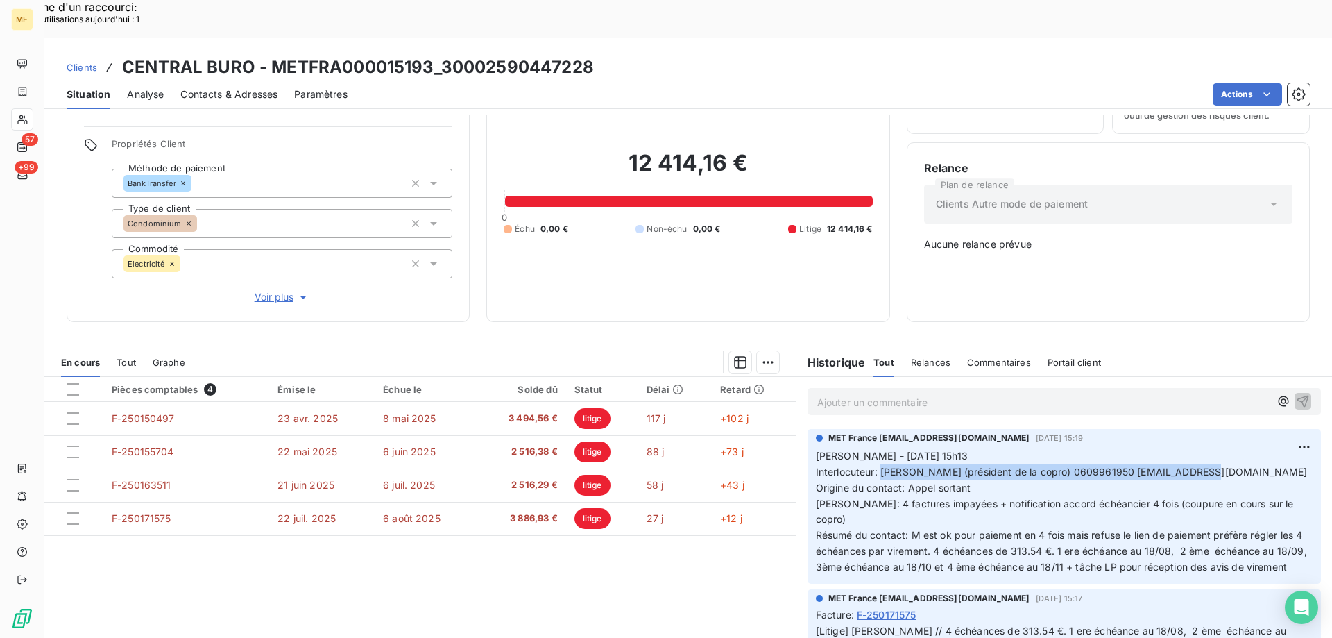
copy span "[PERSON_NAME] (président de la copro) 0609961950 [EMAIL_ADDRESS][DOMAIN_NAME]"
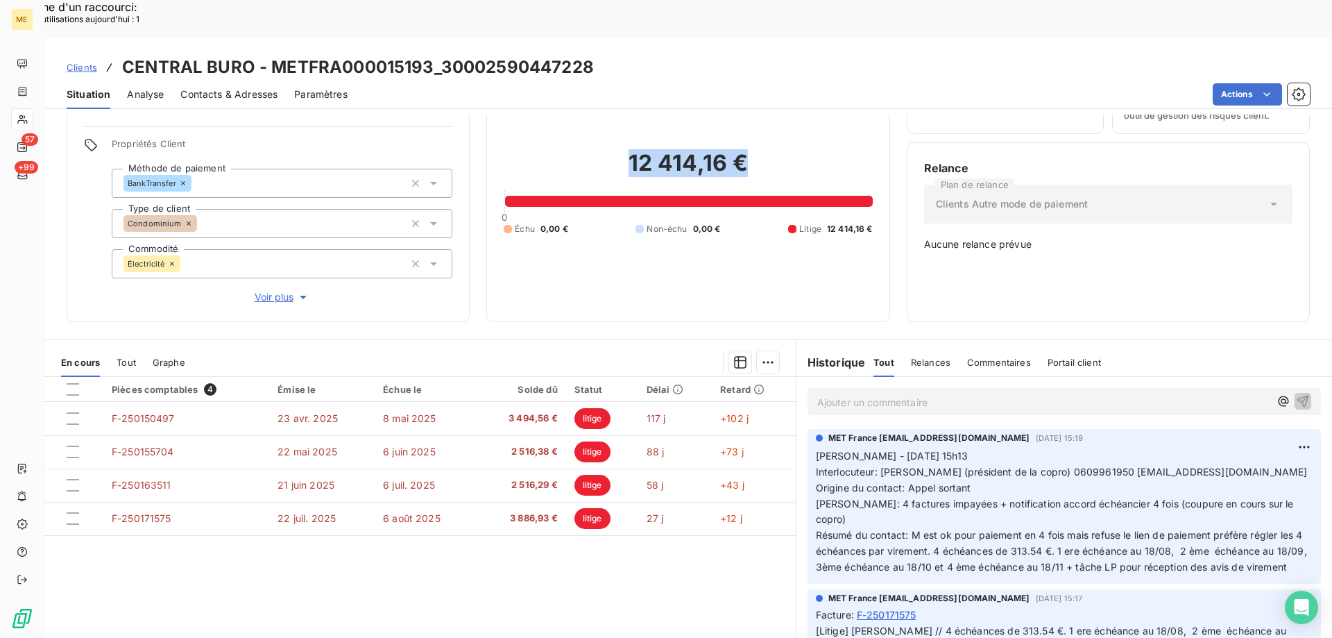
drag, startPoint x: 755, startPoint y: 123, endPoint x: 624, endPoint y: 130, distance: 132.0
click at [624, 149] on h2 "12 414,16 €" at bounding box center [688, 170] width 368 height 42
copy h2 "12 414,16 €"
drag, startPoint x: 1167, startPoint y: 485, endPoint x: 1189, endPoint y: 488, distance: 22.4
click at [1189, 488] on span "[PERSON_NAME] - [DATE] 15h13 Interlocuteur: [PERSON_NAME] (président de la copr…" at bounding box center [1063, 511] width 494 height 123
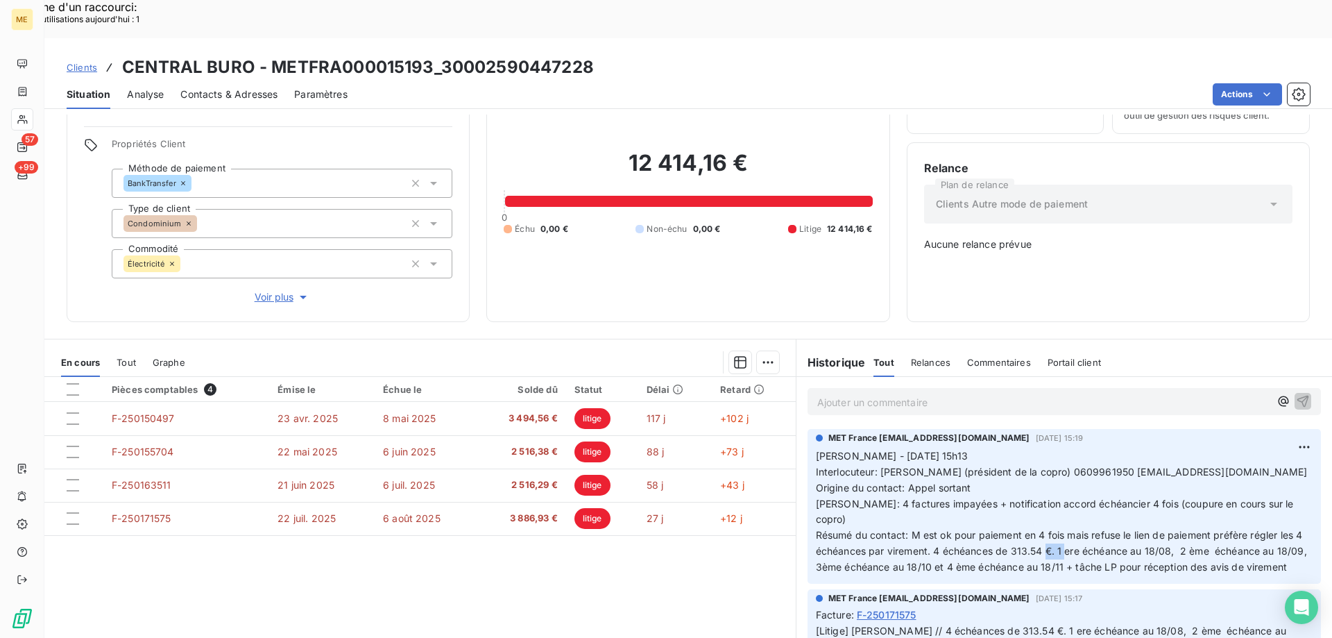
copy span "18/08"
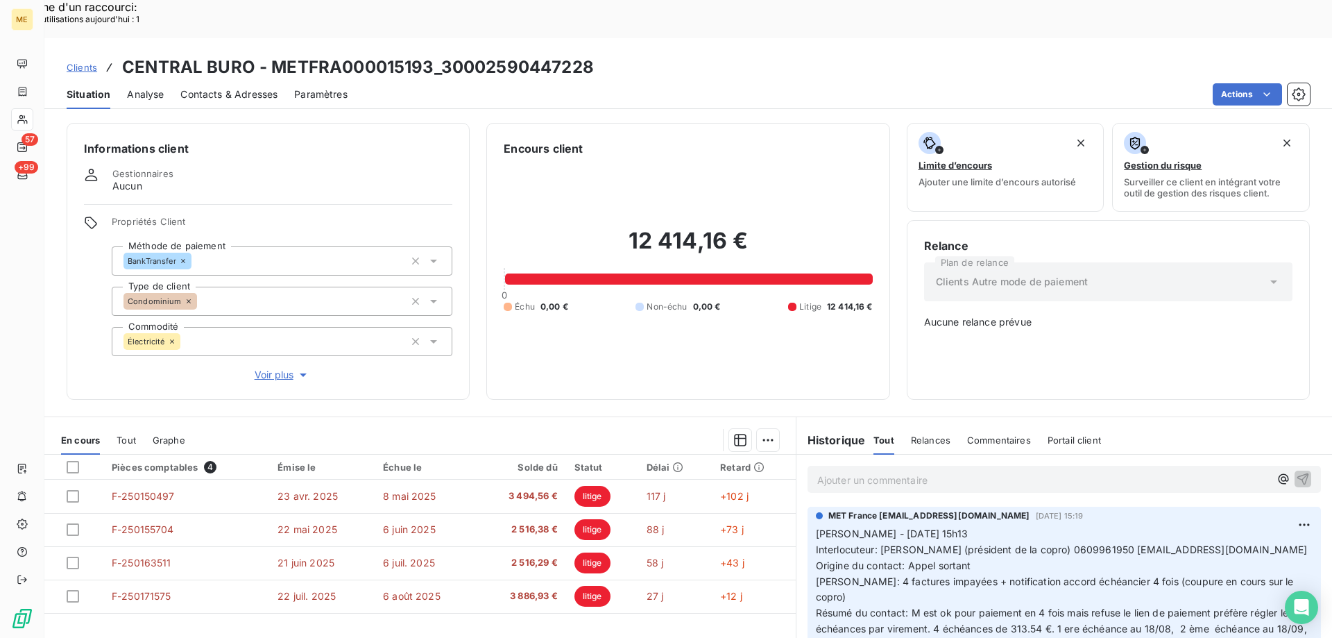
click at [76, 62] on span "Clients" at bounding box center [82, 67] width 31 height 11
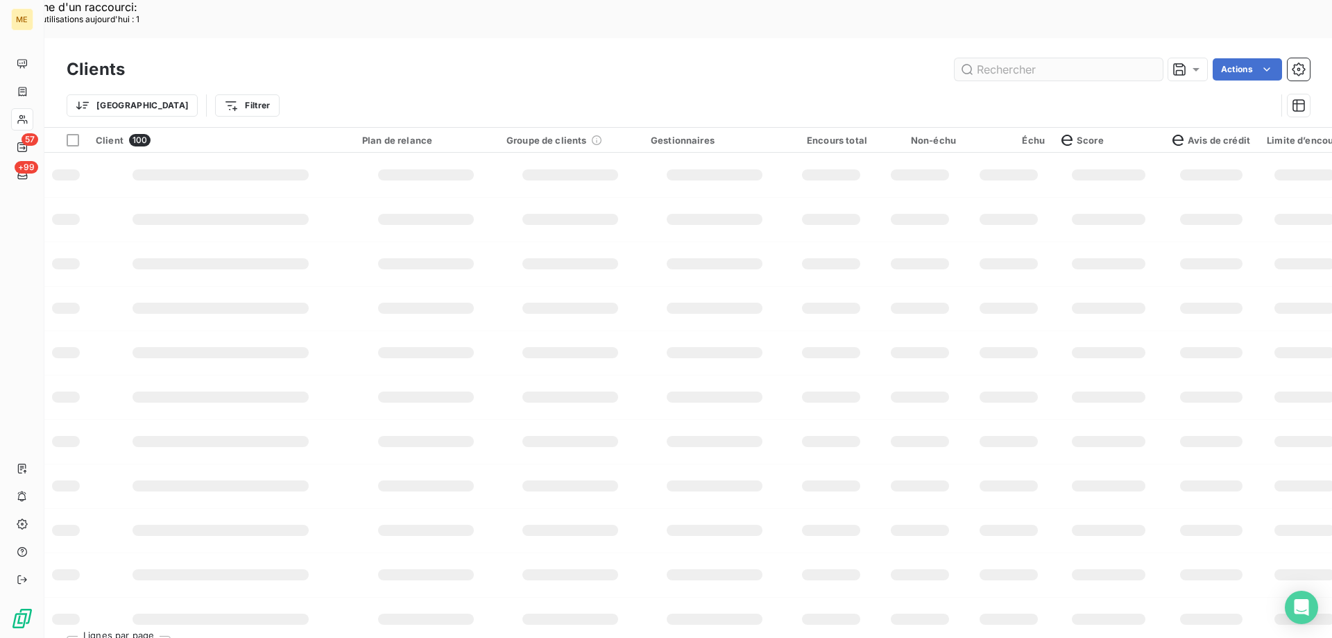
click at [1001, 58] on input "text" at bounding box center [1059, 69] width 208 height 22
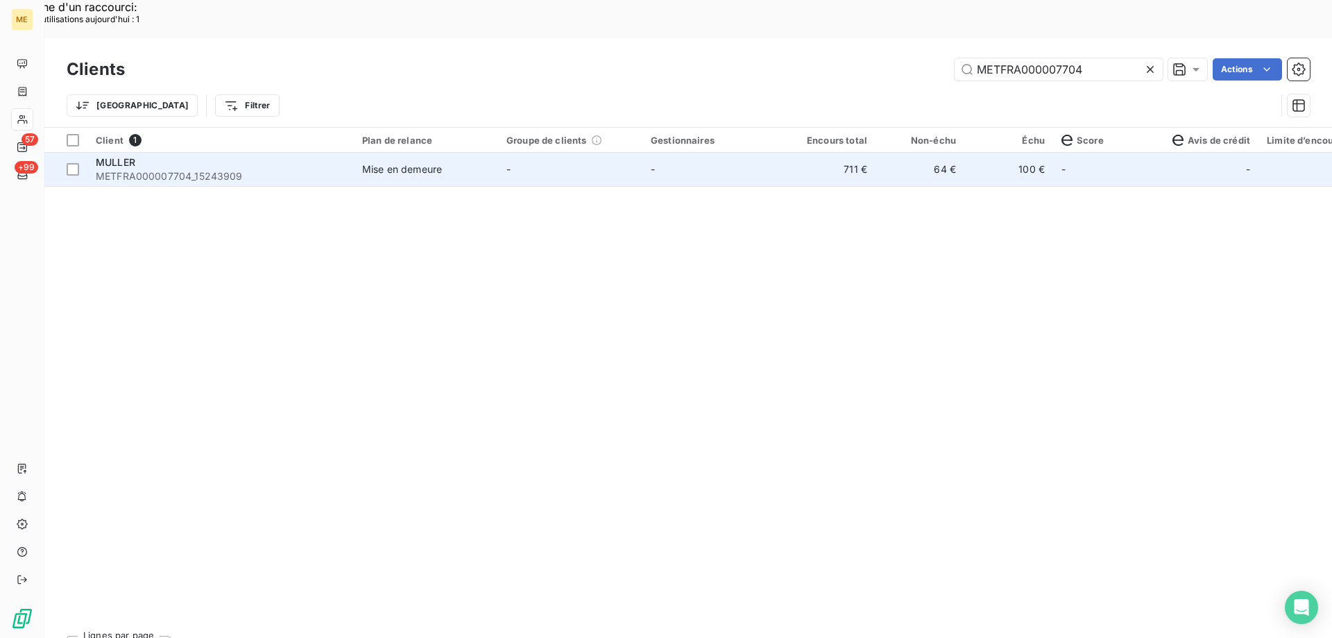
type input "METFRA000007704"
click at [511, 153] on td "-" at bounding box center [570, 169] width 144 height 33
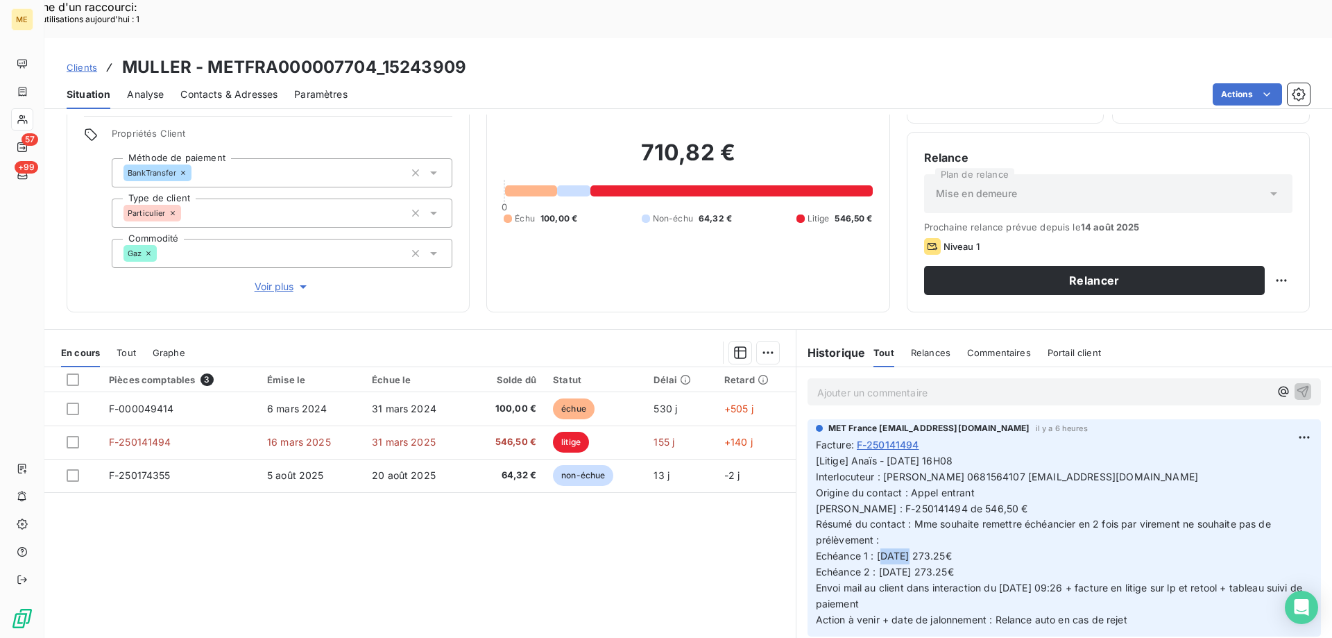
drag, startPoint x: 930, startPoint y: 518, endPoint x: 955, endPoint y: 518, distance: 25.7
click at [955, 518] on span "[Litige] Anaïs - [DATE] 16H08 Interlocuteur : [PERSON_NAME] 0681564107 [EMAIL_A…" at bounding box center [1061, 539] width 490 height 171
drag, startPoint x: 868, startPoint y: 518, endPoint x: 901, endPoint y: 516, distance: 33.3
click at [896, 517] on span "[Litige] Anaïs - [DATE] 16H08 Interlocuteur : [PERSON_NAME] 0681564107 [EMAIL_A…" at bounding box center [1061, 539] width 490 height 171
click at [902, 516] on span "[Litige] Anaïs - [DATE] 16H08 Interlocuteur : [PERSON_NAME] 0681564107 [EMAIL_A…" at bounding box center [1061, 539] width 490 height 171
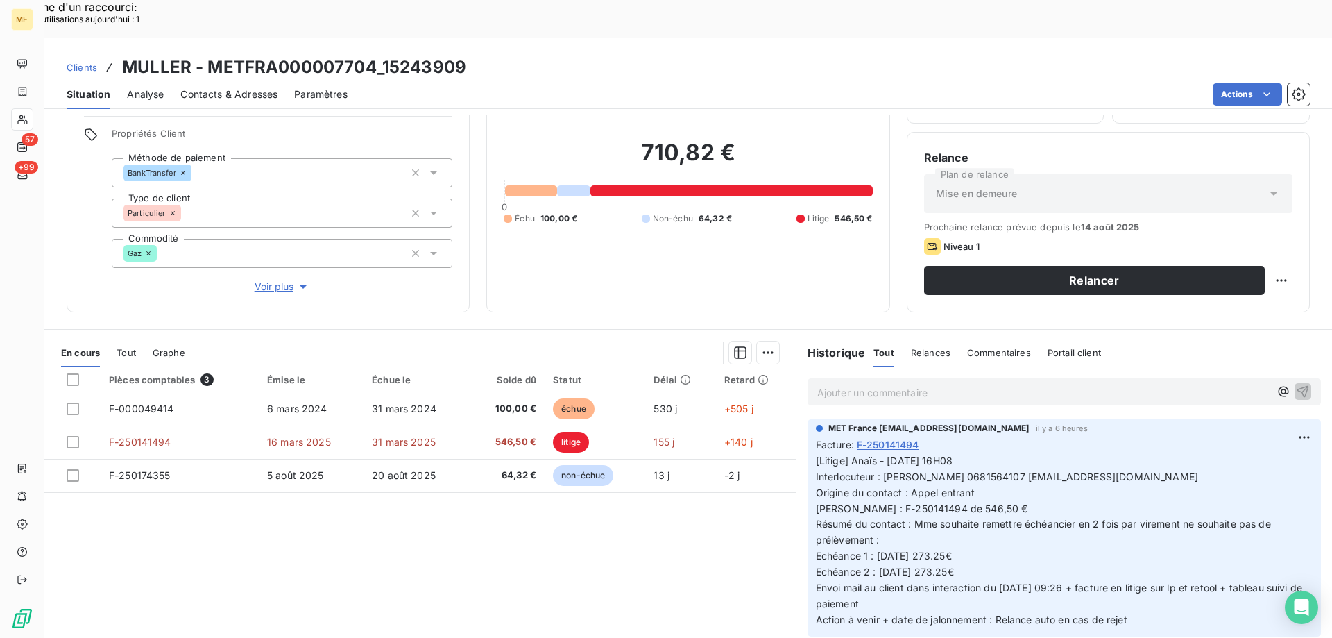
click at [948, 479] on span "[Litige] Anaïs - [DATE] 16H08 Interlocuteur : [PERSON_NAME] 0681564107 [EMAIL_A…" at bounding box center [1061, 539] width 490 height 171
drag, startPoint x: 883, startPoint y: 532, endPoint x: 955, endPoint y: 528, distance: 71.6
click at [955, 528] on span "[Litige] Anaïs - [DATE] 16H08 Interlocuteur : [PERSON_NAME] 0681564107 [EMAIL_A…" at bounding box center [1061, 539] width 490 height 171
click at [975, 521] on p "[Litige] Anaïs - [DATE] 16H08 Interlocuteur : [PERSON_NAME] 0681564107 [EMAIL_A…" at bounding box center [1064, 540] width 497 height 175
drag, startPoint x: 972, startPoint y: 515, endPoint x: 915, endPoint y: 514, distance: 56.9
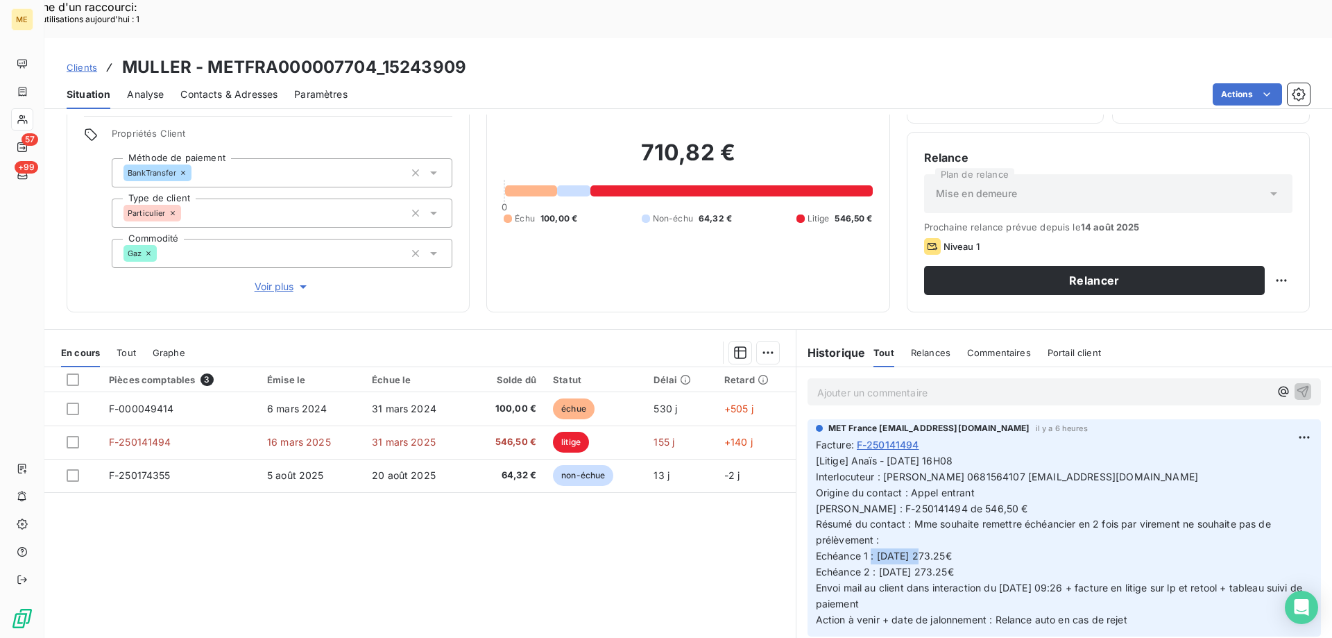
click at [915, 514] on p "[Litige] Anaïs - [DATE] 16H08 Interlocuteur : [PERSON_NAME] 0681564107 [EMAIL_A…" at bounding box center [1064, 540] width 497 height 175
click at [995, 504] on p "[Litige] Anaïs - [DATE] 16H08 Interlocuteur : [PERSON_NAME] 0681564107 [EMAIL_A…" at bounding box center [1064, 540] width 497 height 175
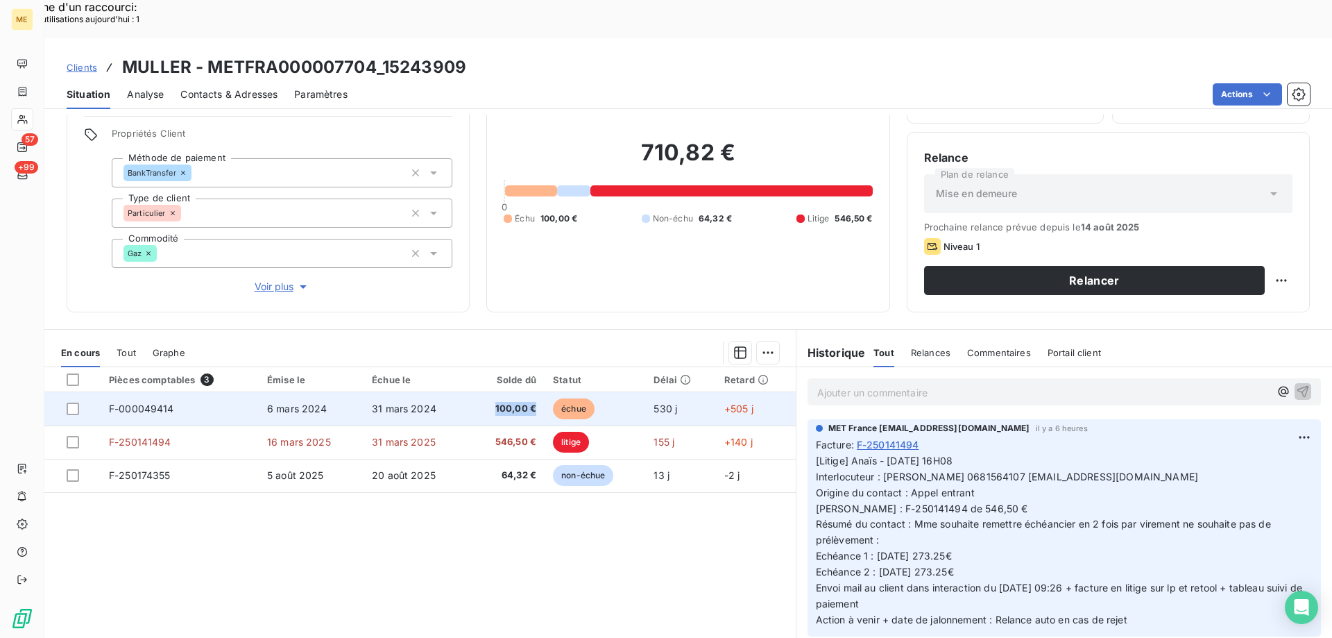
drag, startPoint x: 492, startPoint y: 372, endPoint x: 538, endPoint y: 372, distance: 46.5
click at [538, 392] on td "100,00 €" at bounding box center [508, 408] width 76 height 33
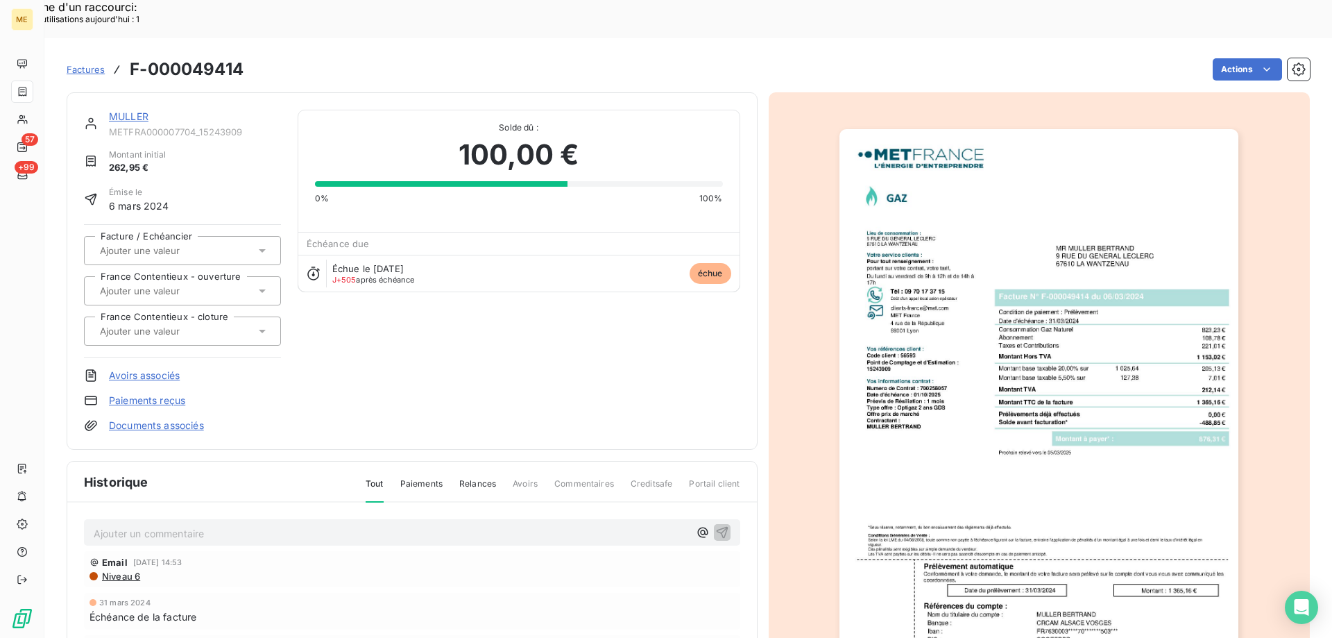
click at [124, 110] on link "MULLER" at bounding box center [129, 116] width 40 height 12
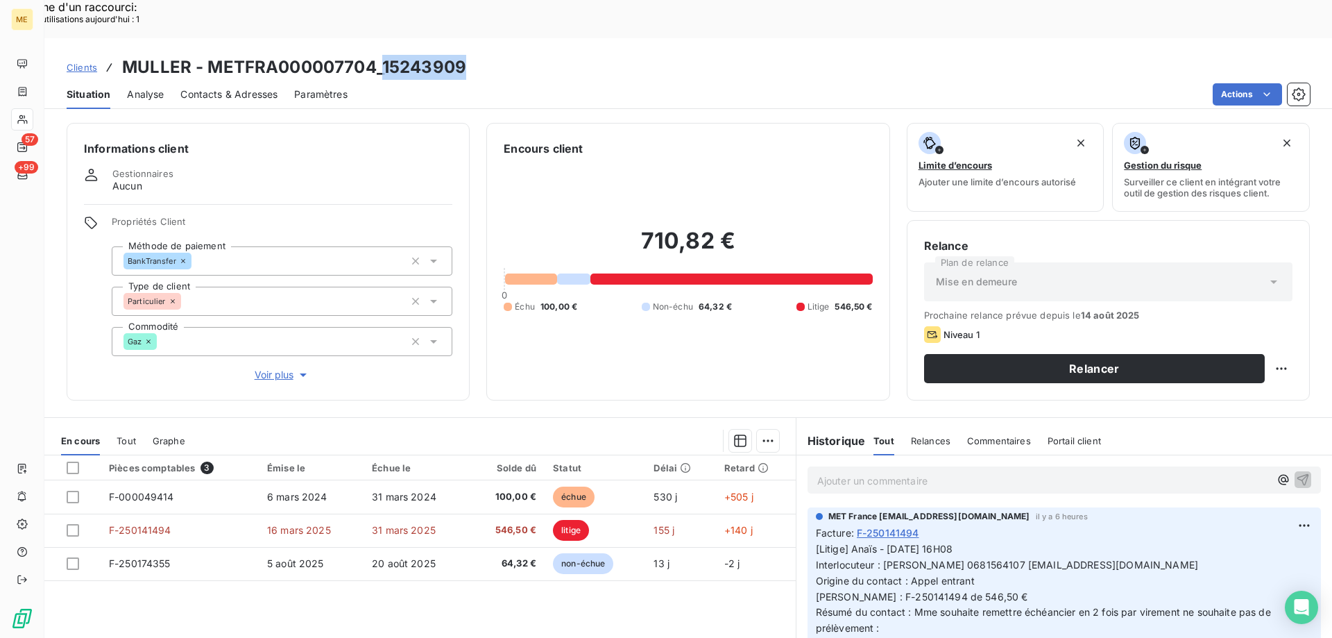
drag, startPoint x: 472, startPoint y: 26, endPoint x: 383, endPoint y: 36, distance: 89.4
click at [383, 55] on div "Clients MULLER - METFRA000007704_15243909" at bounding box center [688, 67] width 1288 height 25
copy h3 "15243909"
click at [271, 368] on span "Voir plus" at bounding box center [282, 375] width 55 height 14
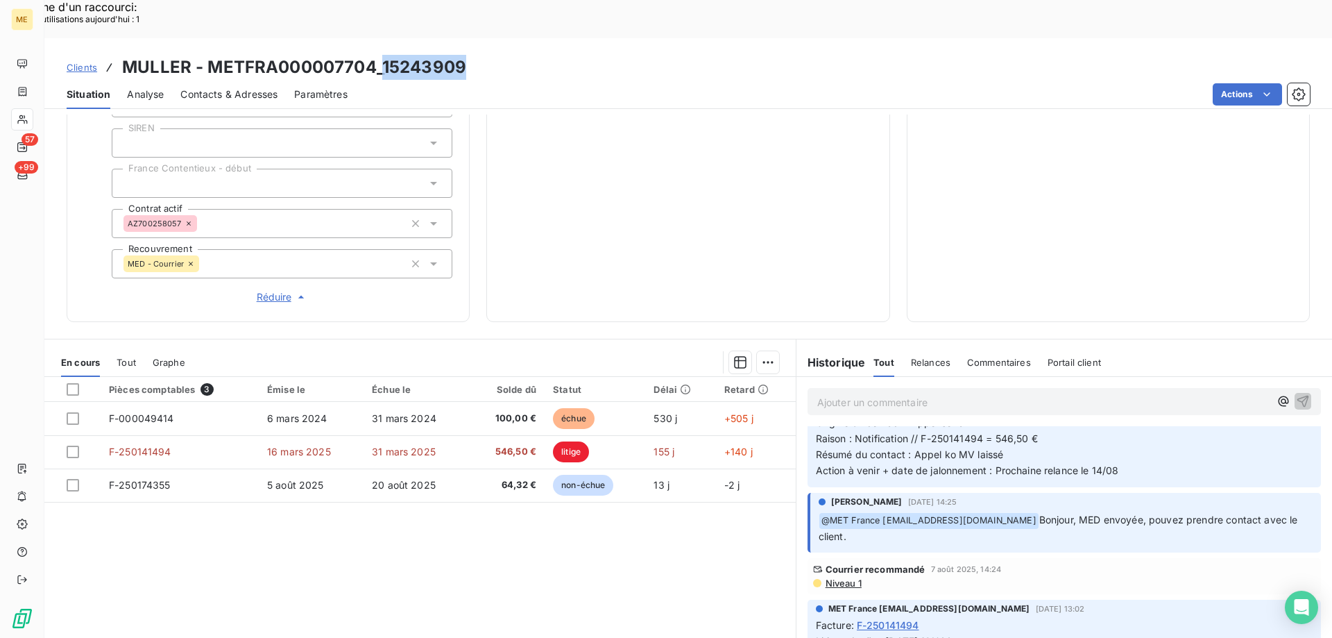
scroll to position [347, 0]
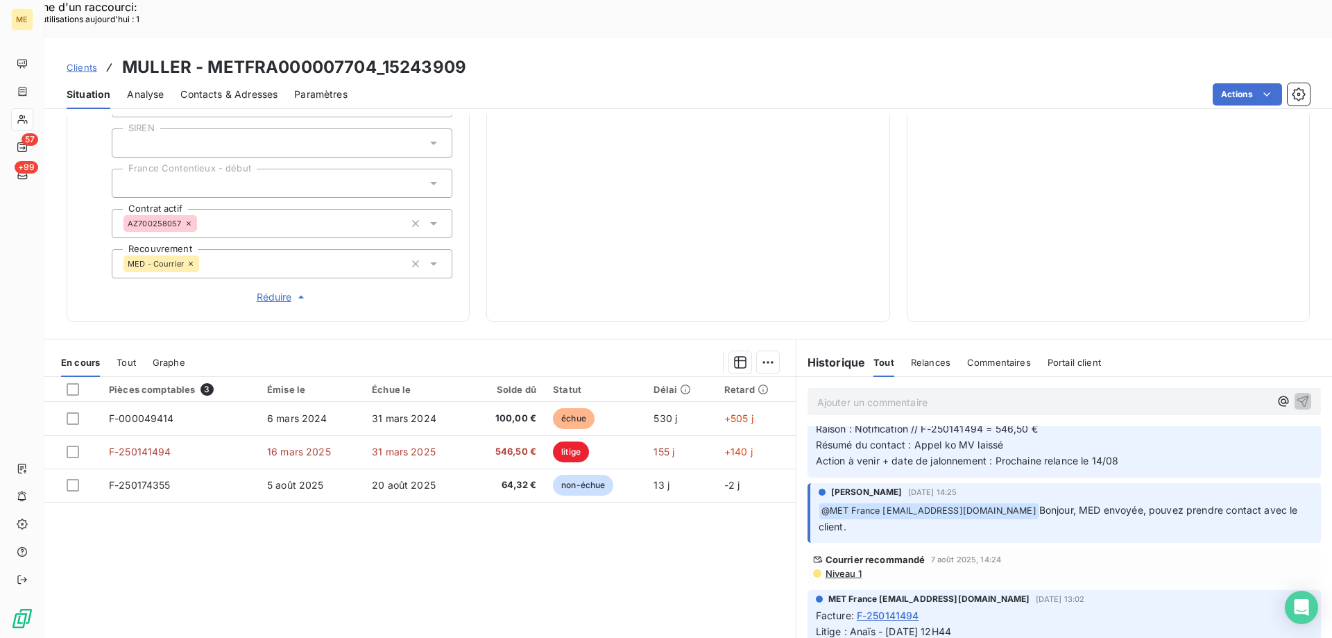
click at [835, 567] on span "Niveau 1" at bounding box center [842, 572] width 37 height 11
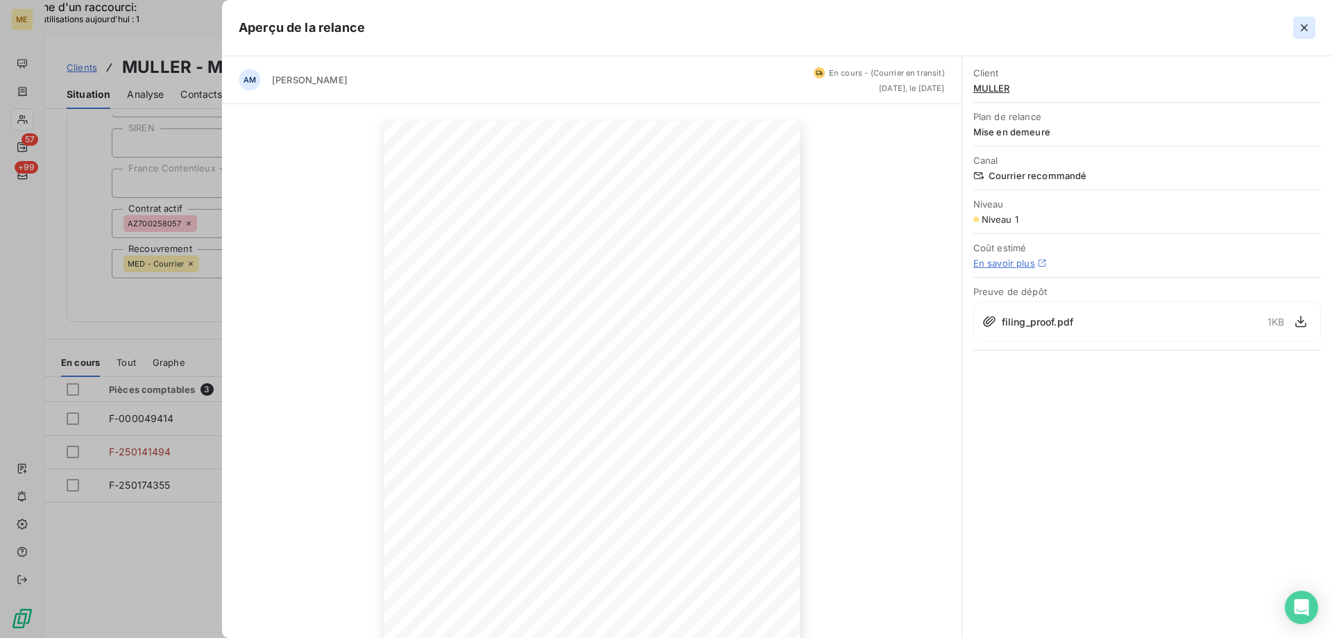
click at [1303, 28] on icon "button" at bounding box center [1304, 27] width 7 height 7
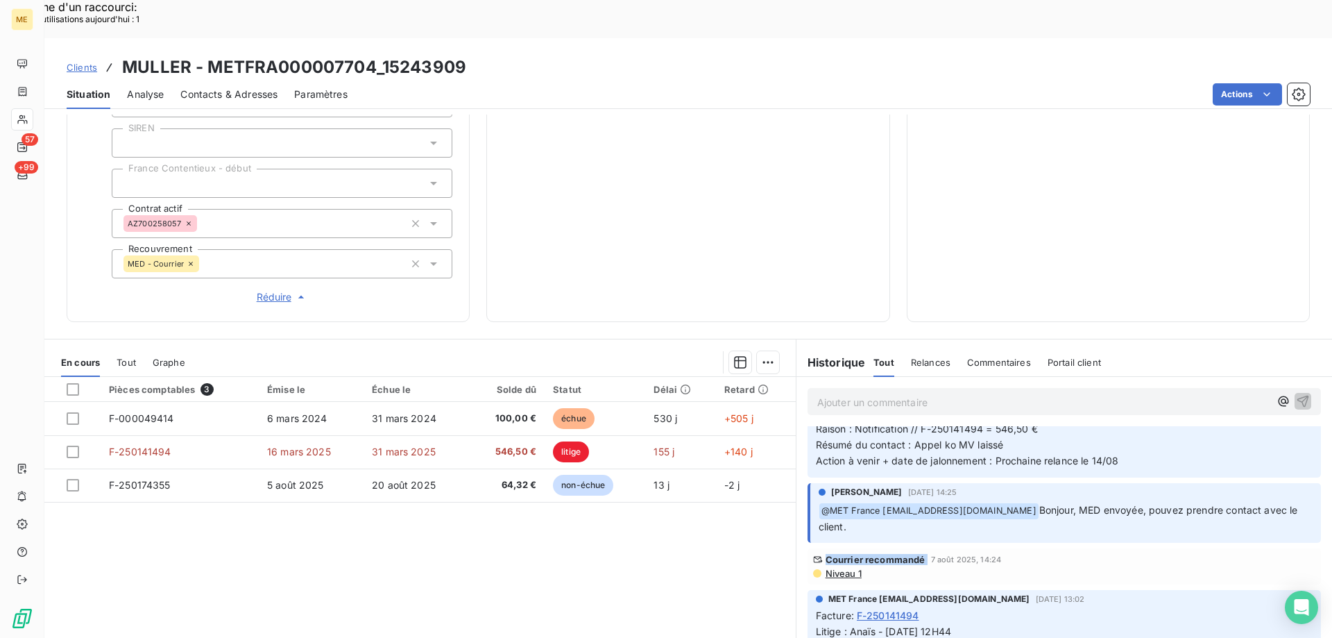
drag, startPoint x: 817, startPoint y: 525, endPoint x: 921, endPoint y: 524, distance: 104.1
click at [921, 554] on div "Courrier recommandé [DATE] 14:24" at bounding box center [1064, 559] width 502 height 11
click at [818, 153] on div "710,82 € 0 Échu 100,00 € Non-échu 64,32 € Litige 546,50 €" at bounding box center [688, 30] width 368 height 547
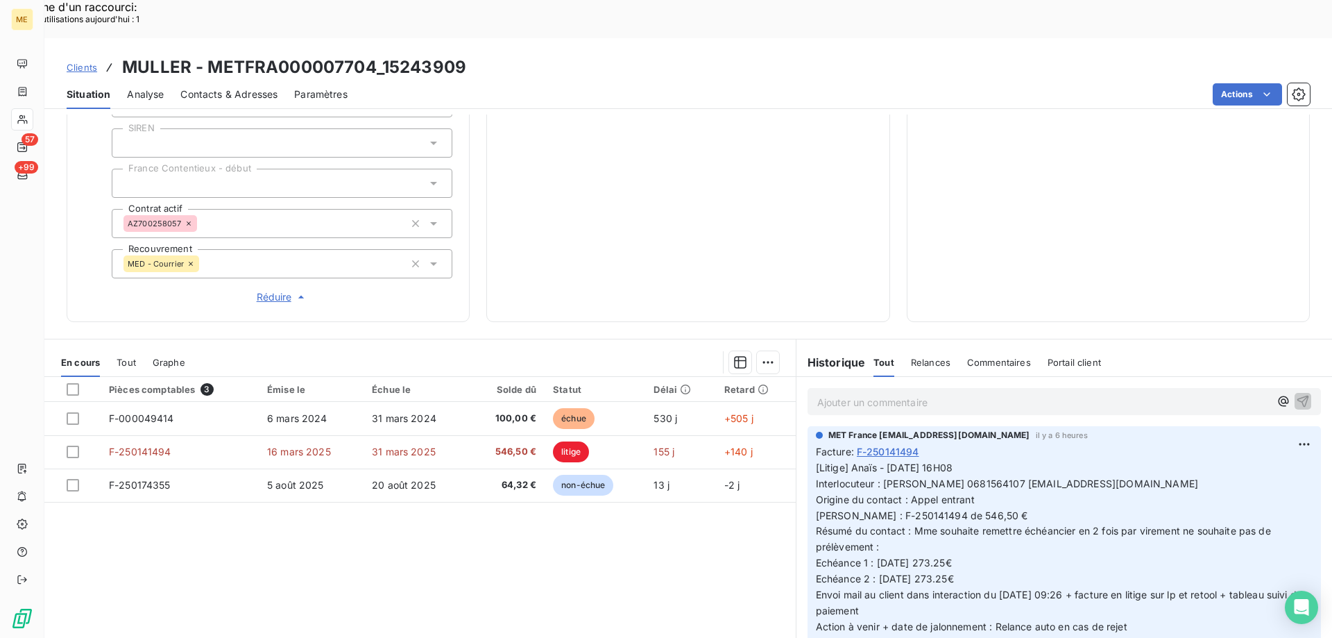
scroll to position [0, 0]
drag, startPoint x: 970, startPoint y: 520, endPoint x: 930, endPoint y: 522, distance: 41.0
click at [930, 522] on p "[Litige] Anaïs - [DATE] 16H08 Interlocuteur : [PERSON_NAME] 0681564107 [EMAIL_A…" at bounding box center [1064, 550] width 497 height 175
click at [971, 518] on p "[Litige] Anaïs - [DATE] 16H08 Interlocuteur : [PERSON_NAME] 0681564107 [EMAIL_A…" at bounding box center [1064, 550] width 497 height 175
click at [970, 532] on p "[Litige] Anaïs - [DATE] 16H08 Interlocuteur : [PERSON_NAME] 0681564107 [EMAIL_A…" at bounding box center [1064, 550] width 497 height 175
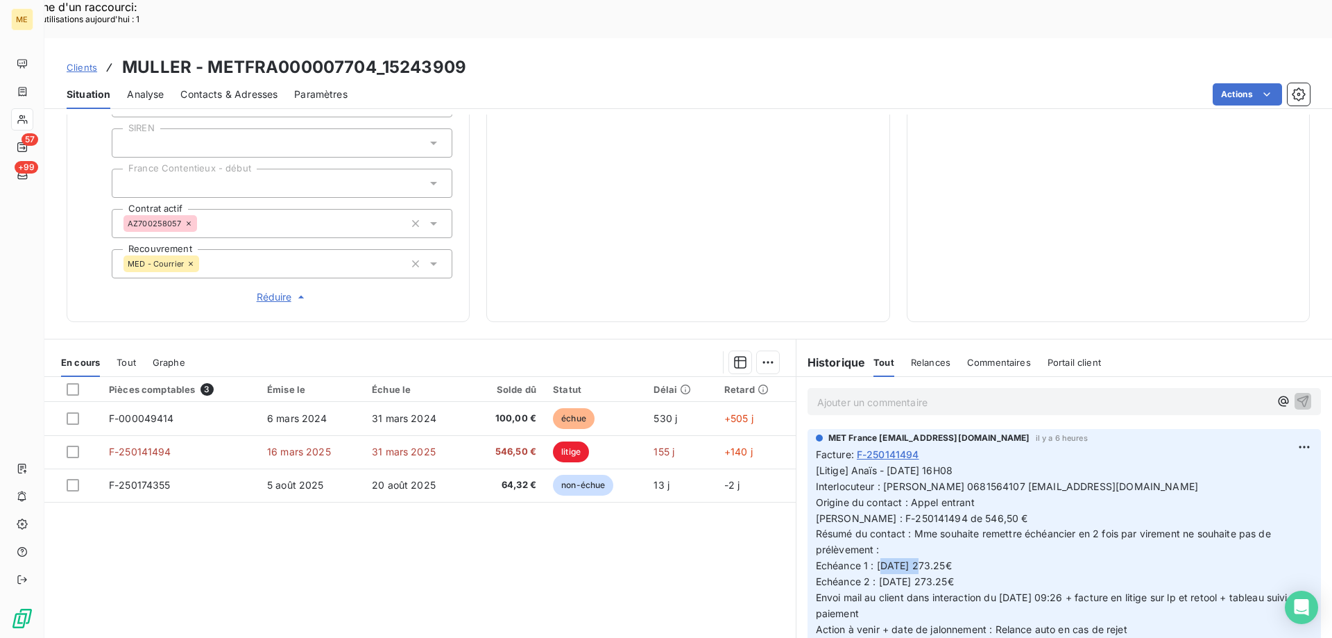
drag, startPoint x: 973, startPoint y: 515, endPoint x: 930, endPoint y: 520, distance: 43.3
click at [930, 520] on p "[Litige] Anaïs - [DATE] 16H08 Interlocuteur : [PERSON_NAME] 0681564107 [EMAIL_A…" at bounding box center [1064, 550] width 497 height 175
drag, startPoint x: 935, startPoint y: 438, endPoint x: 992, endPoint y: 441, distance: 57.0
click at [992, 464] on span "[Litige] Anaïs - [DATE] 16H08 Interlocuteur : [PERSON_NAME] 0681564107 [EMAIL_A…" at bounding box center [1061, 549] width 490 height 171
click at [950, 464] on span "[Litige] Anaïs - [DATE] 16H08 Interlocuteur : [PERSON_NAME] 0681564107 [EMAIL_A…" at bounding box center [1061, 549] width 490 height 171
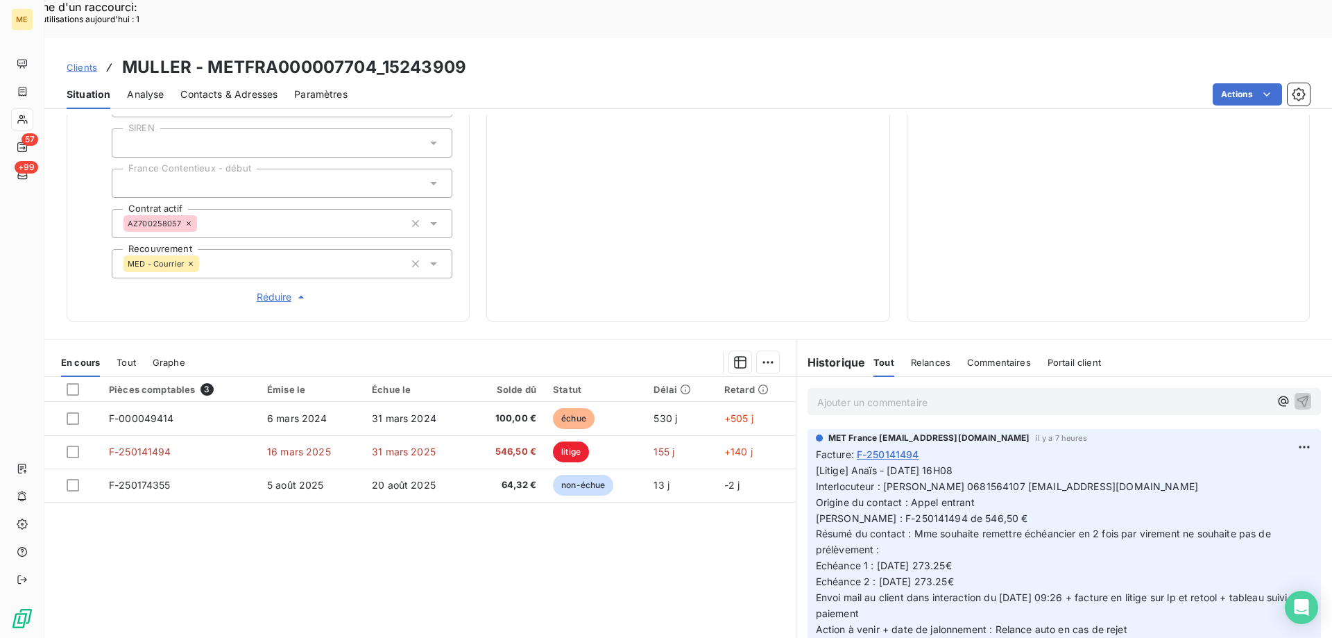
click at [960, 515] on span "[Litige] Anaïs - [DATE] 16H08 Interlocuteur : [PERSON_NAME] 0681564107 [EMAIL_A…" at bounding box center [1061, 549] width 490 height 171
drag, startPoint x: 877, startPoint y: 438, endPoint x: 1130, endPoint y: 439, distance: 253.2
click at [1130, 463] on p "[Litige] Anaïs - [DATE] 16H08 Interlocuteur : [PERSON_NAME] 0681564107 [EMAIL_A…" at bounding box center [1064, 550] width 497 height 175
copy span "[PERSON_NAME] 0681564107 [EMAIL_ADDRESS][DOMAIN_NAME]"
click at [961, 463] on p "[Litige] Anaïs - [DATE] 16H08 Interlocuteur : [PERSON_NAME] 0681564107 [EMAIL_A…" at bounding box center [1064, 550] width 497 height 175
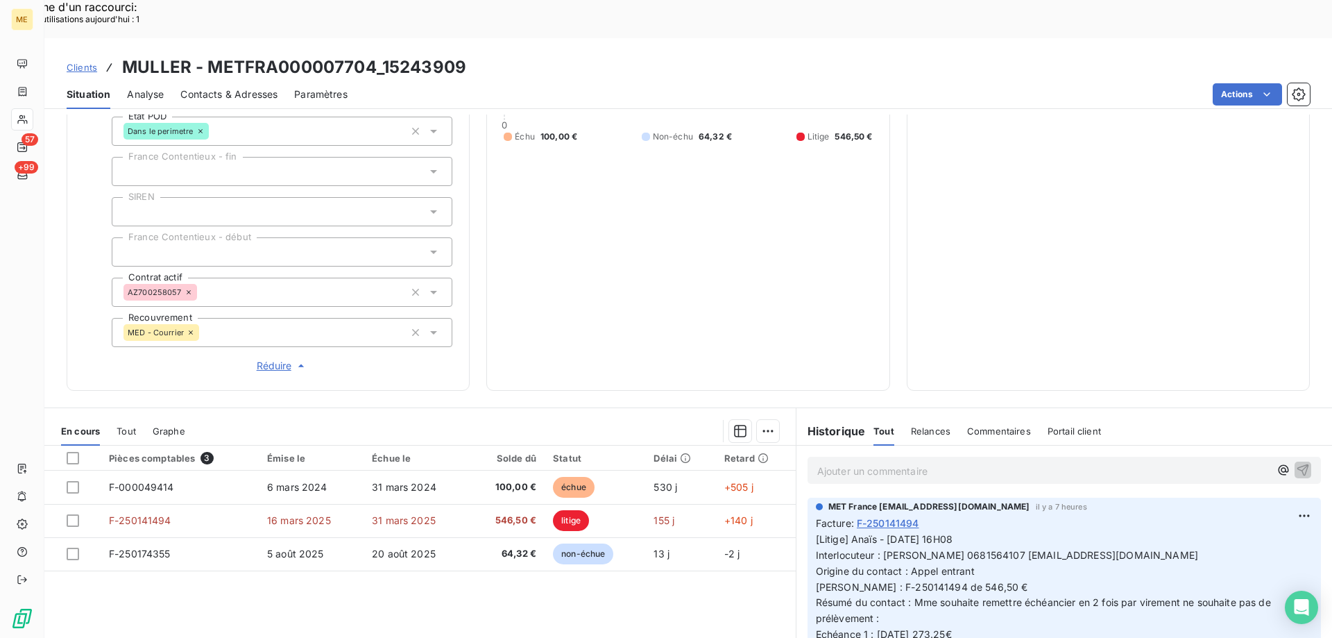
scroll to position [400, 0]
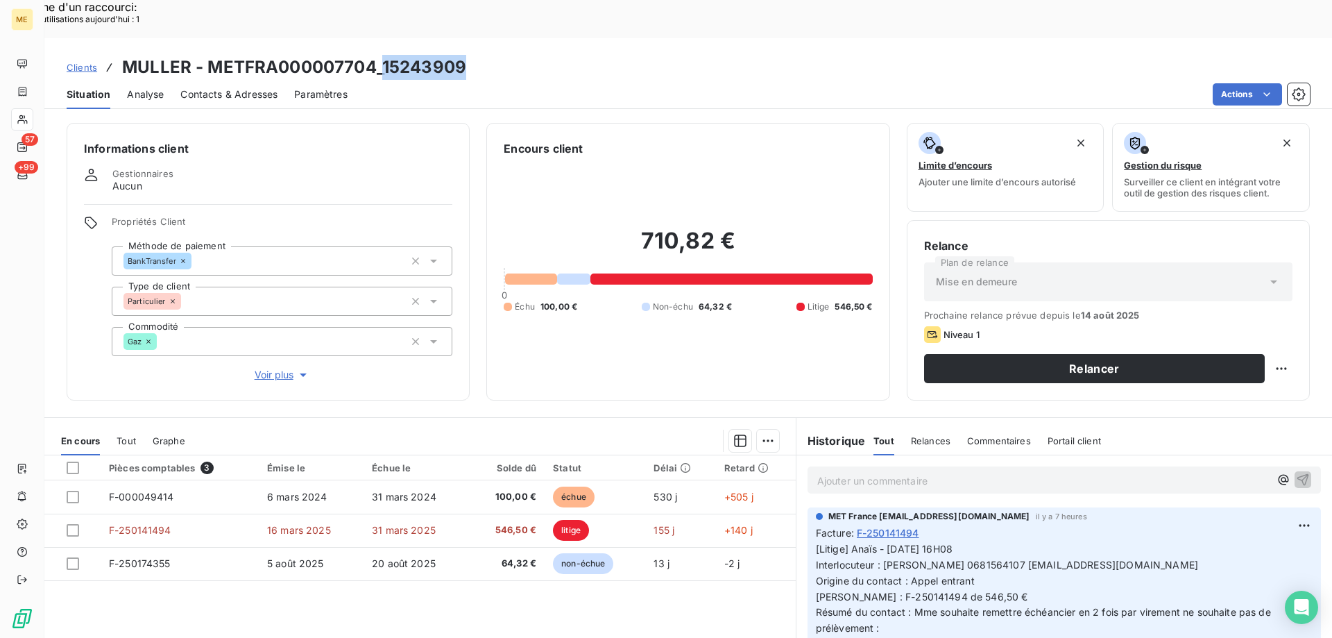
drag, startPoint x: 468, startPoint y: 28, endPoint x: 383, endPoint y: 34, distance: 84.9
click at [383, 55] on div "Clients MULLER - METFRA000007704_15243909" at bounding box center [688, 67] width 1288 height 25
copy h3 "15243909"
click at [978, 472] on p "Ajouter un commentaire ﻿" at bounding box center [1043, 480] width 452 height 17
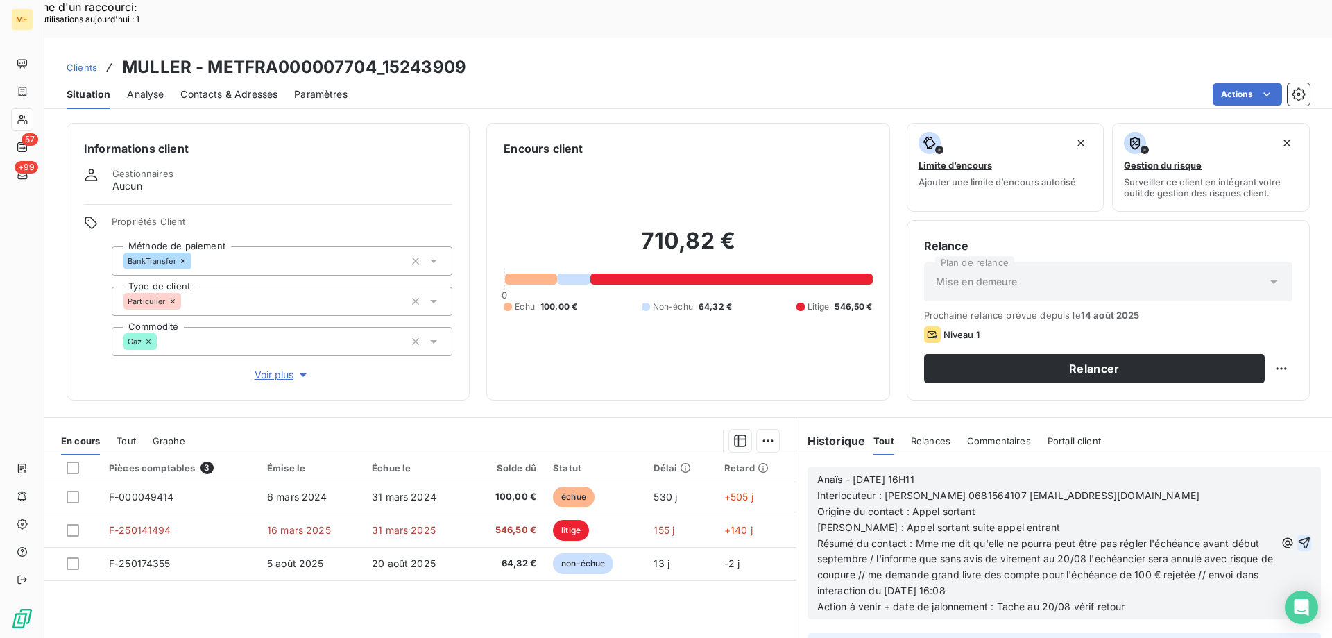
click at [1297, 536] on icon "button" at bounding box center [1304, 543] width 14 height 14
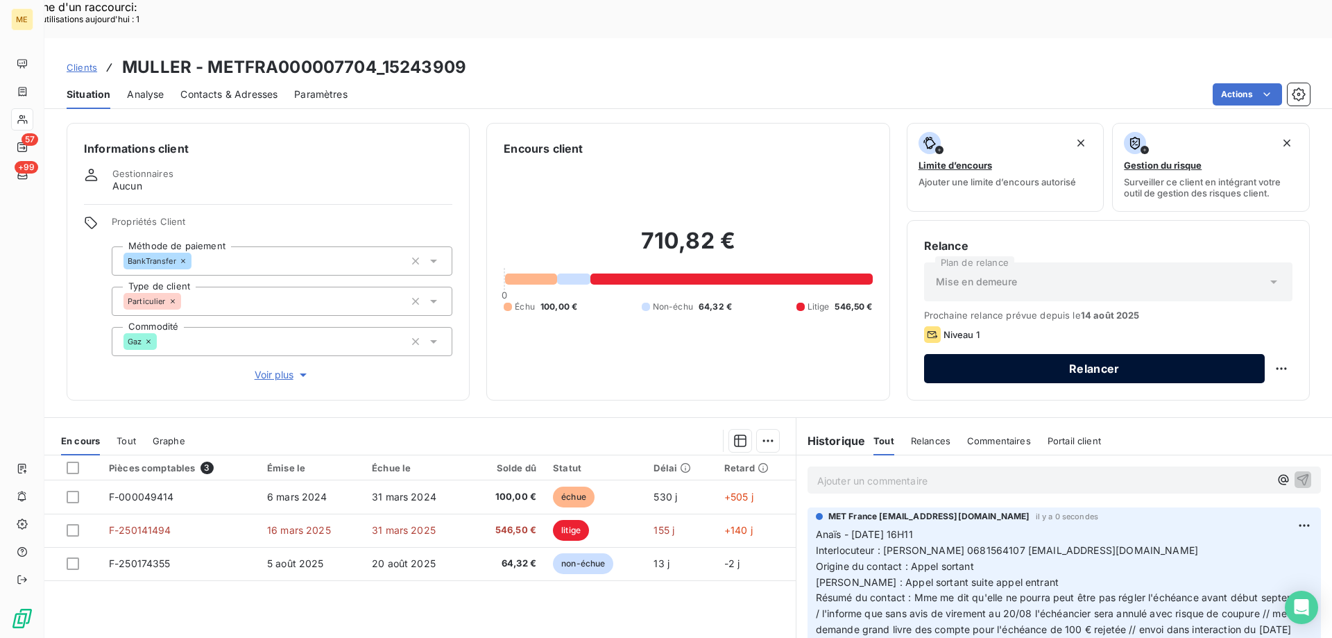
click at [1163, 354] on button "Relancer" at bounding box center [1094, 368] width 341 height 29
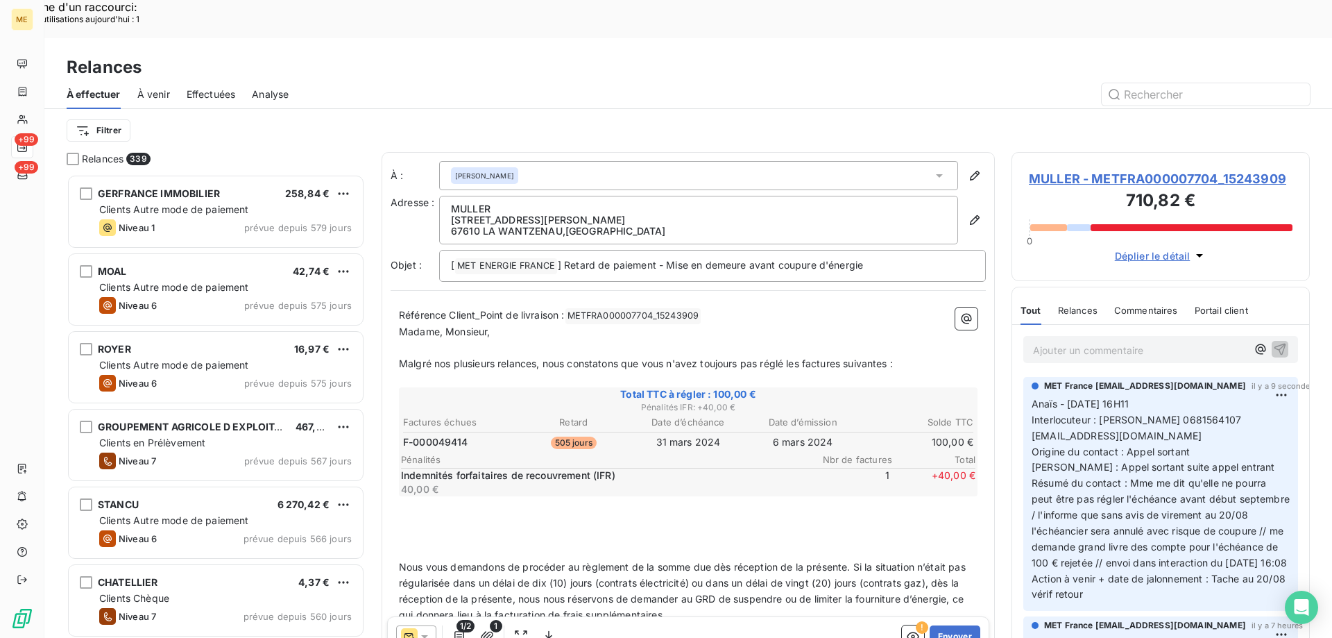
scroll to position [491, 288]
click at [426, 635] on icon at bounding box center [424, 636] width 7 height 3
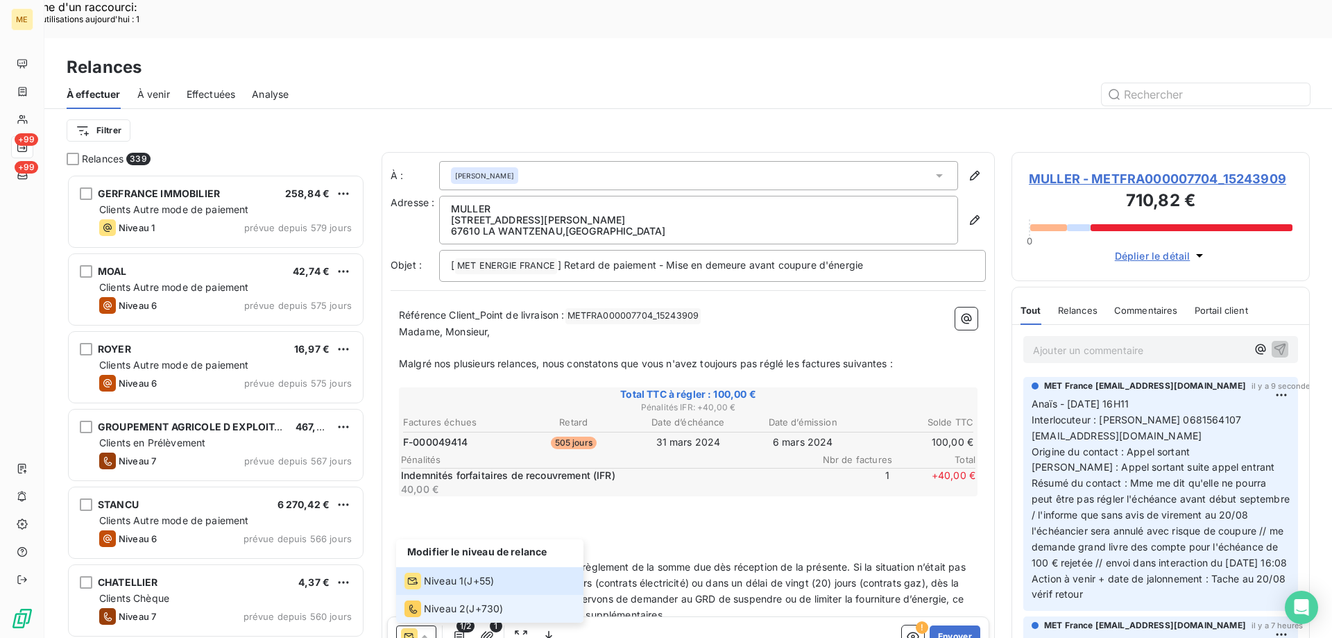
click at [425, 601] on span "Niveau 2" at bounding box center [445, 608] width 42 height 14
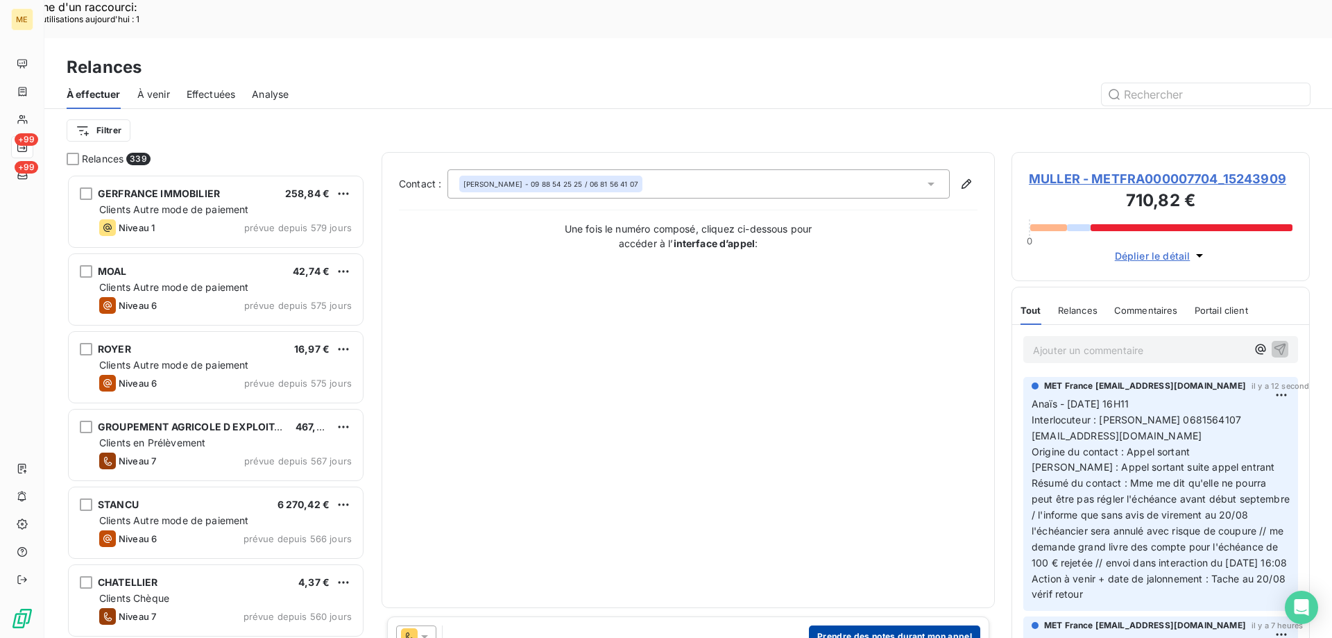
click at [854, 625] on button "Prendre des notes durant mon appel" at bounding box center [894, 636] width 171 height 22
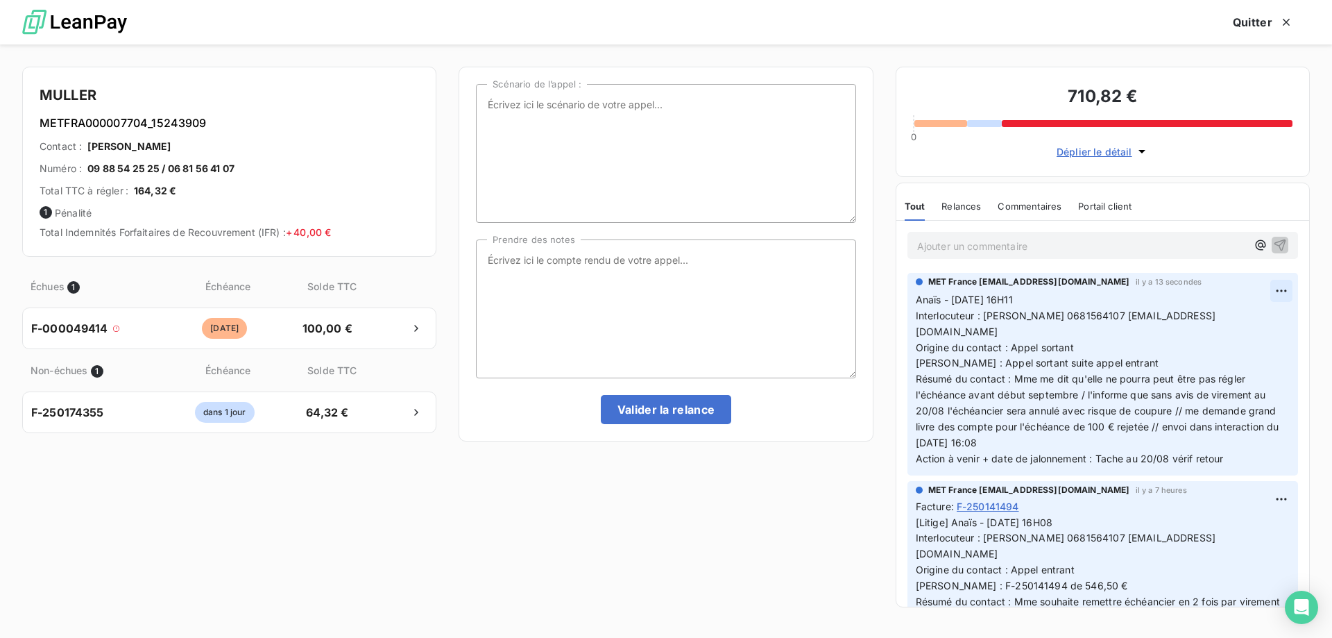
click at [1251, 344] on div "Supprimer" at bounding box center [1238, 342] width 78 height 22
click at [694, 293] on textarea "Prendre des notes" at bounding box center [665, 308] width 379 height 139
paste textarea "Anaïs - [DATE] 16H11 Interlocuteur : [PERSON_NAME] 0681564107 [EMAIL_ADDRESS][D…"
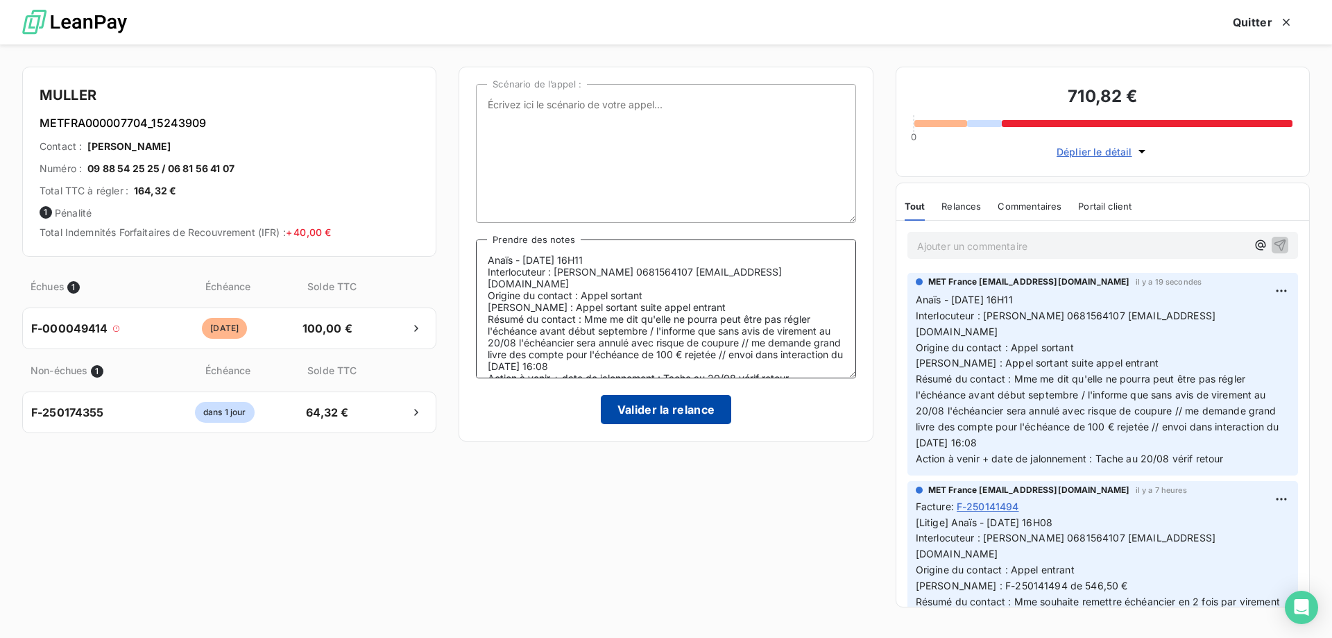
type textarea "Anaïs - [DATE] 16H11 Interlocuteur : [PERSON_NAME] 0681564107 [EMAIL_ADDRESS][D…"
click at [644, 402] on button "Valider la relance" at bounding box center [666, 409] width 131 height 29
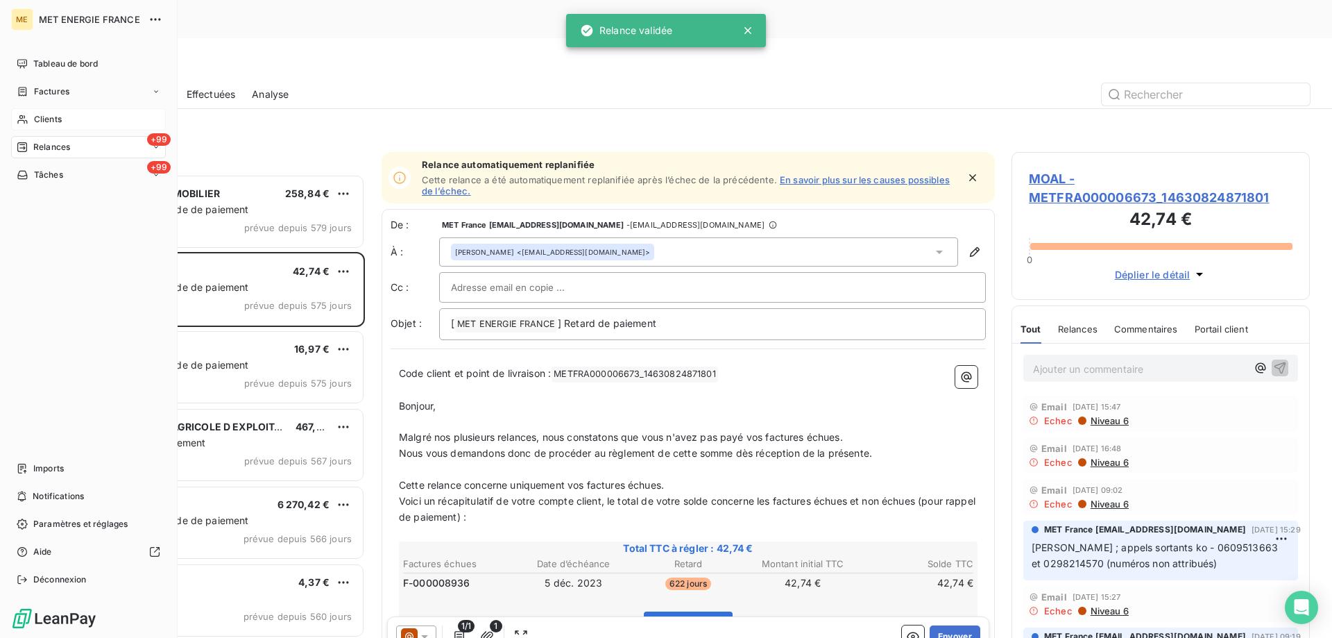
click at [35, 119] on span "Clients" at bounding box center [48, 119] width 28 height 12
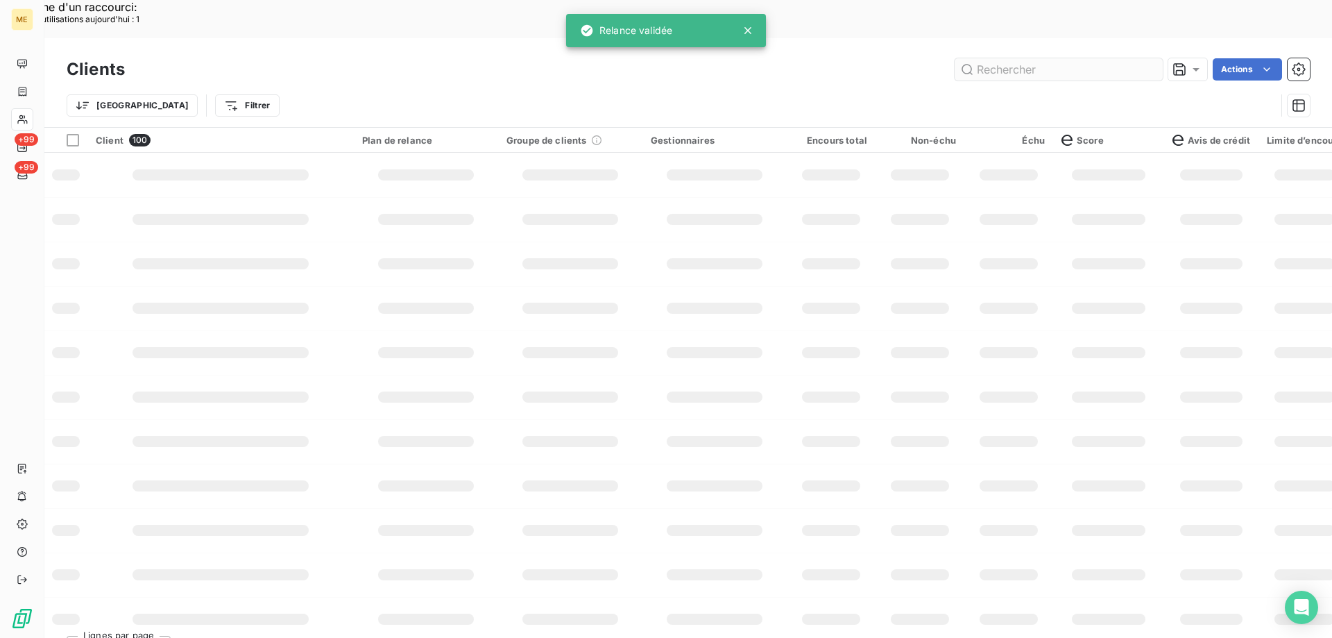
click at [1010, 58] on input "text" at bounding box center [1059, 69] width 208 height 22
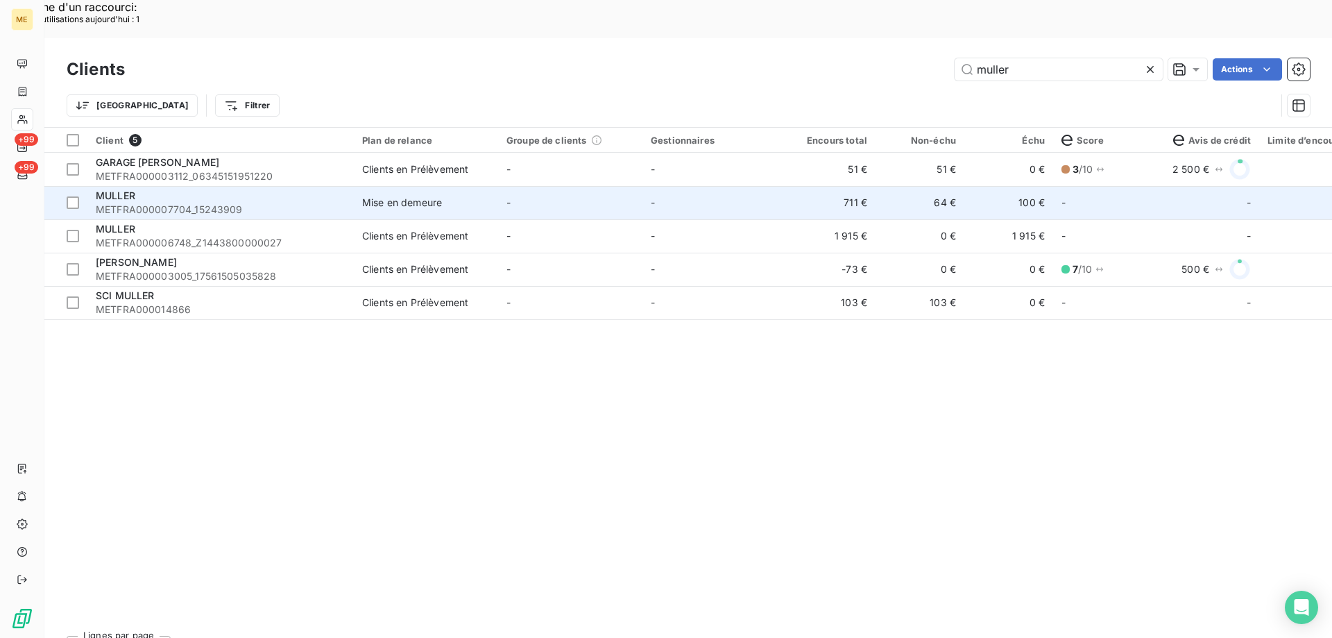
type input "muller"
click at [576, 186] on td "-" at bounding box center [570, 202] width 144 height 33
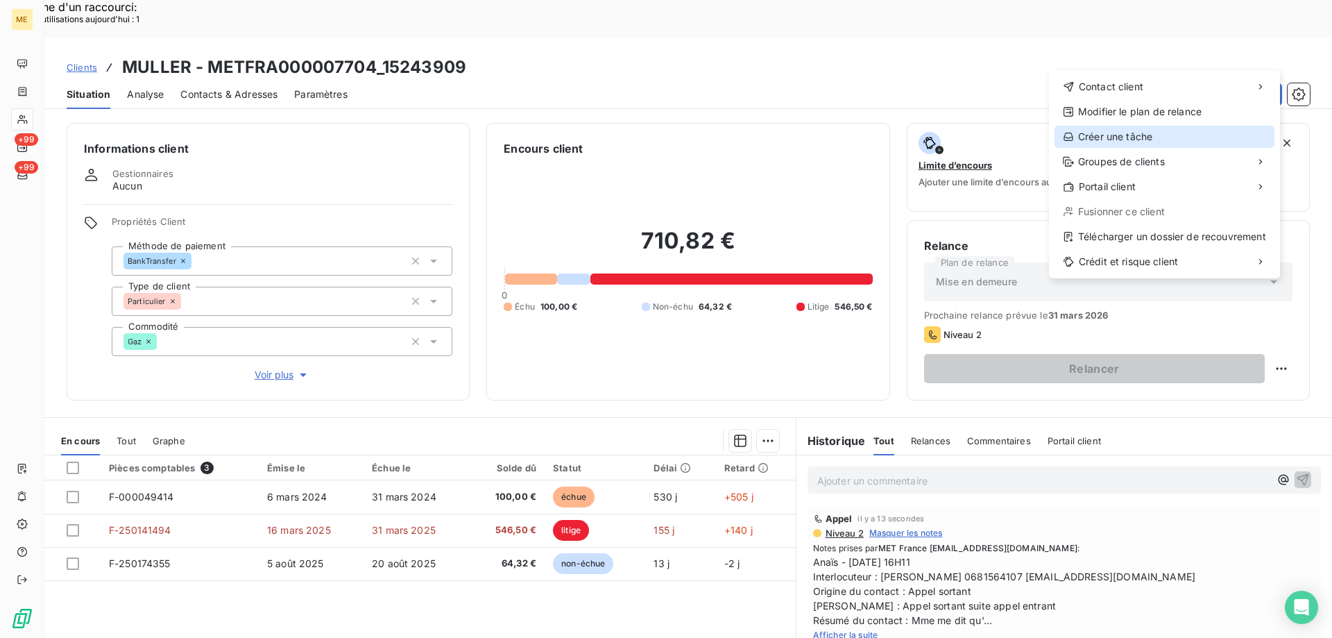
click at [1101, 135] on div "Créer une tâche" at bounding box center [1164, 137] width 220 height 22
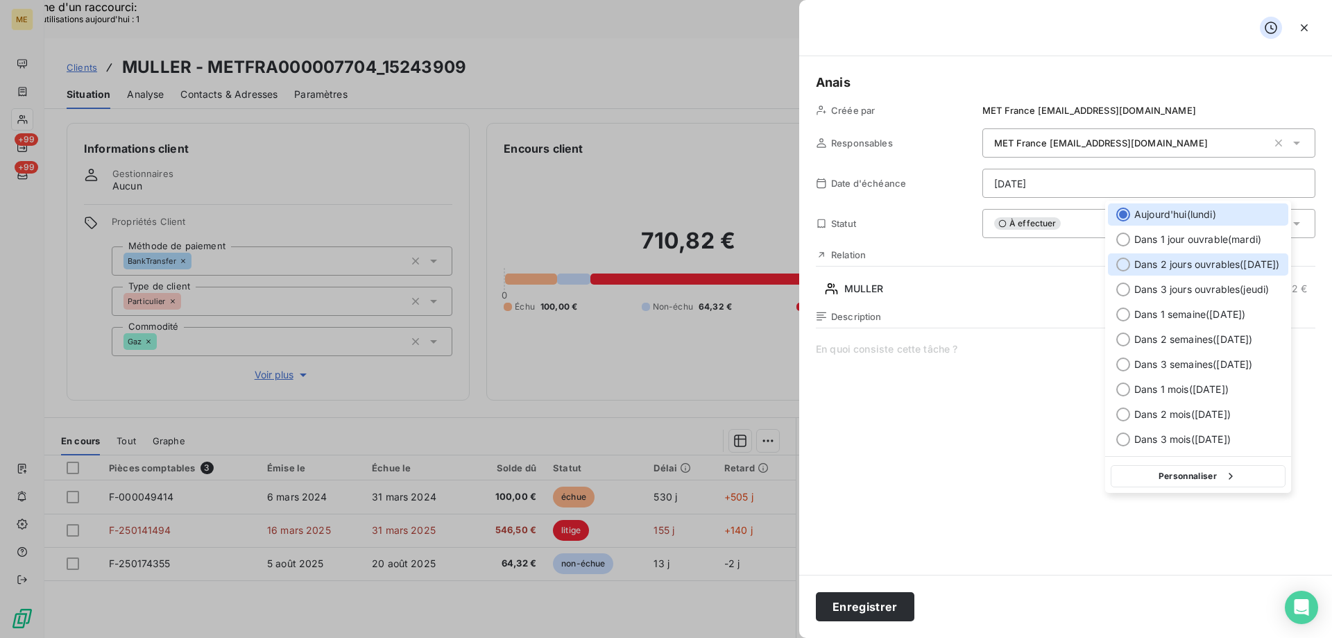
click at [1269, 267] on span "Dans 2 jours ouvrables ( [DATE] )" at bounding box center [1207, 264] width 146 height 14
type input "[DATE]"
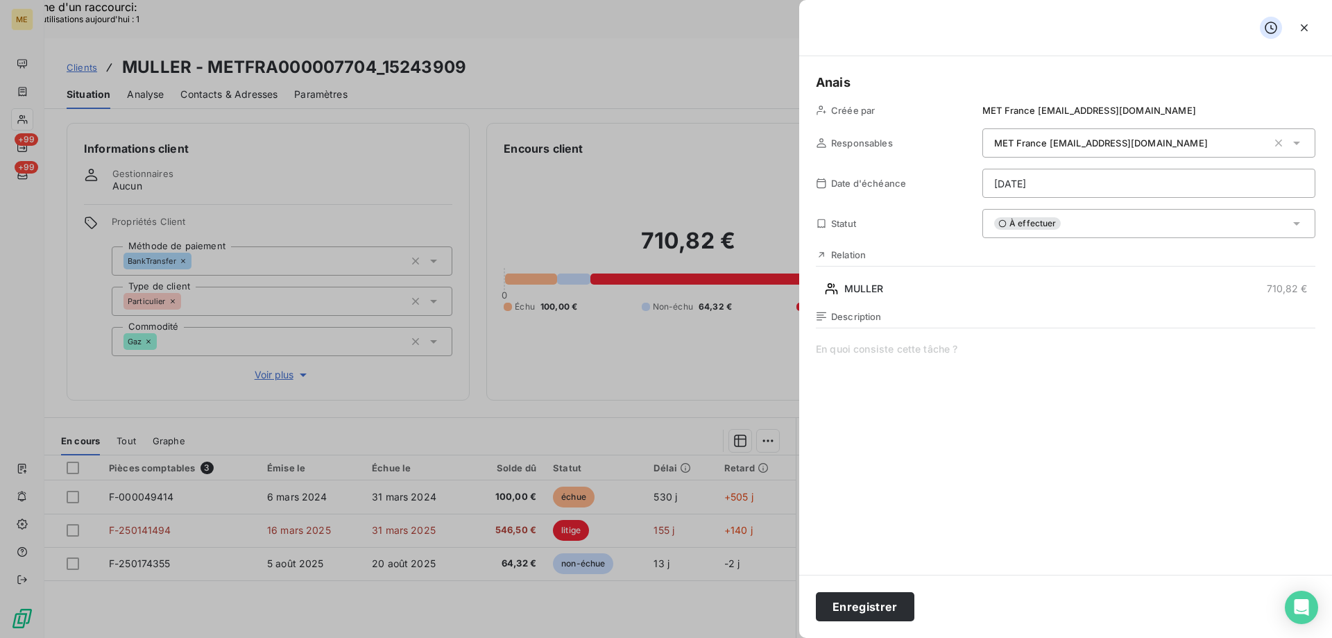
click at [895, 357] on span at bounding box center [1065, 475] width 499 height 266
click at [889, 78] on h5 "Anais" at bounding box center [1065, 82] width 499 height 19
click at [854, 605] on button "Enregistrer" at bounding box center [865, 606] width 99 height 29
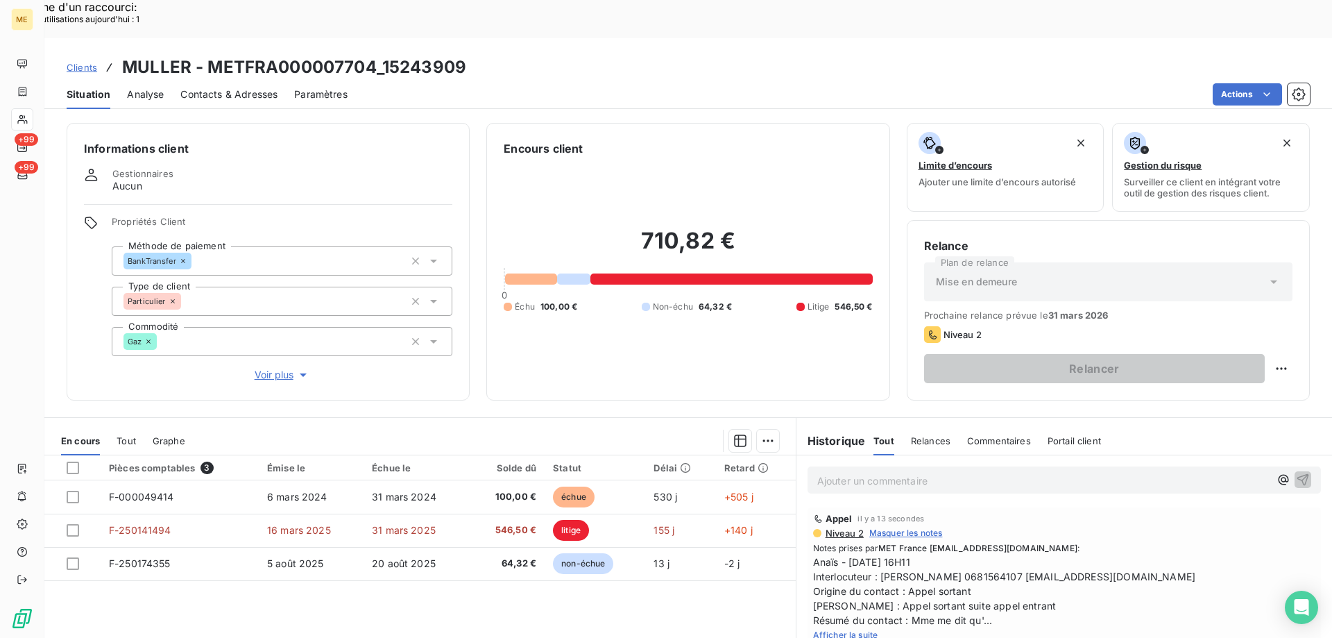
click at [828, 629] on span "Afficher la suite" at bounding box center [845, 634] width 65 height 10
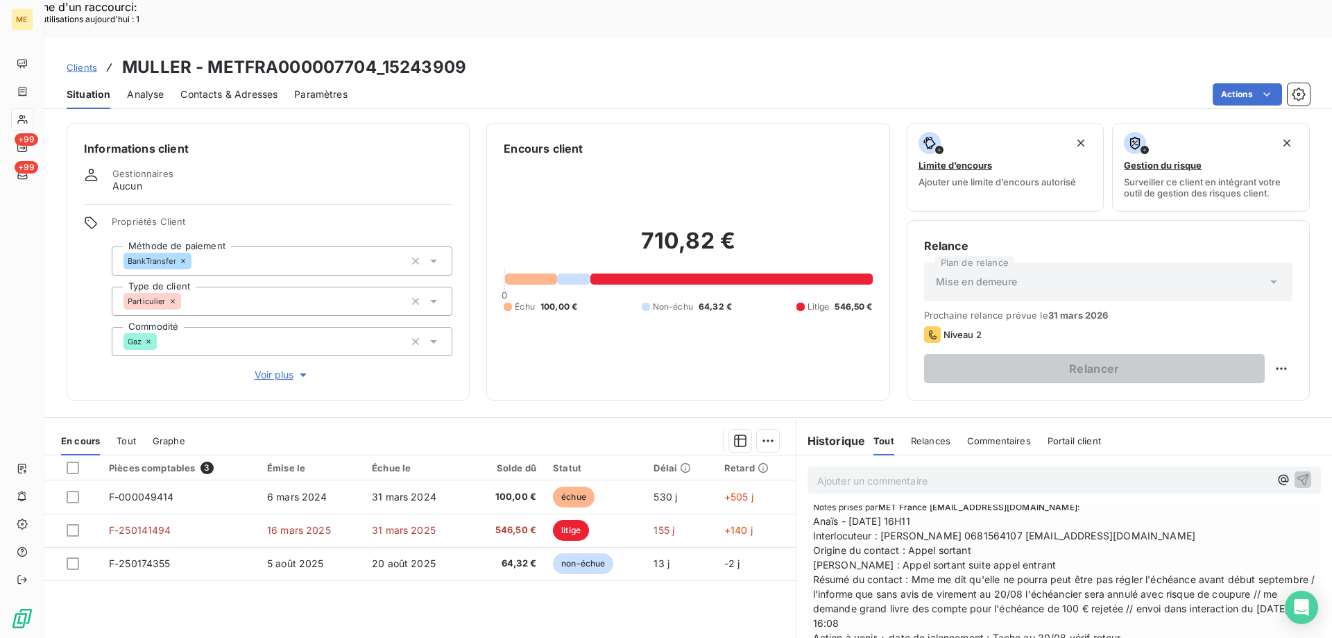
scroll to position [69, 0]
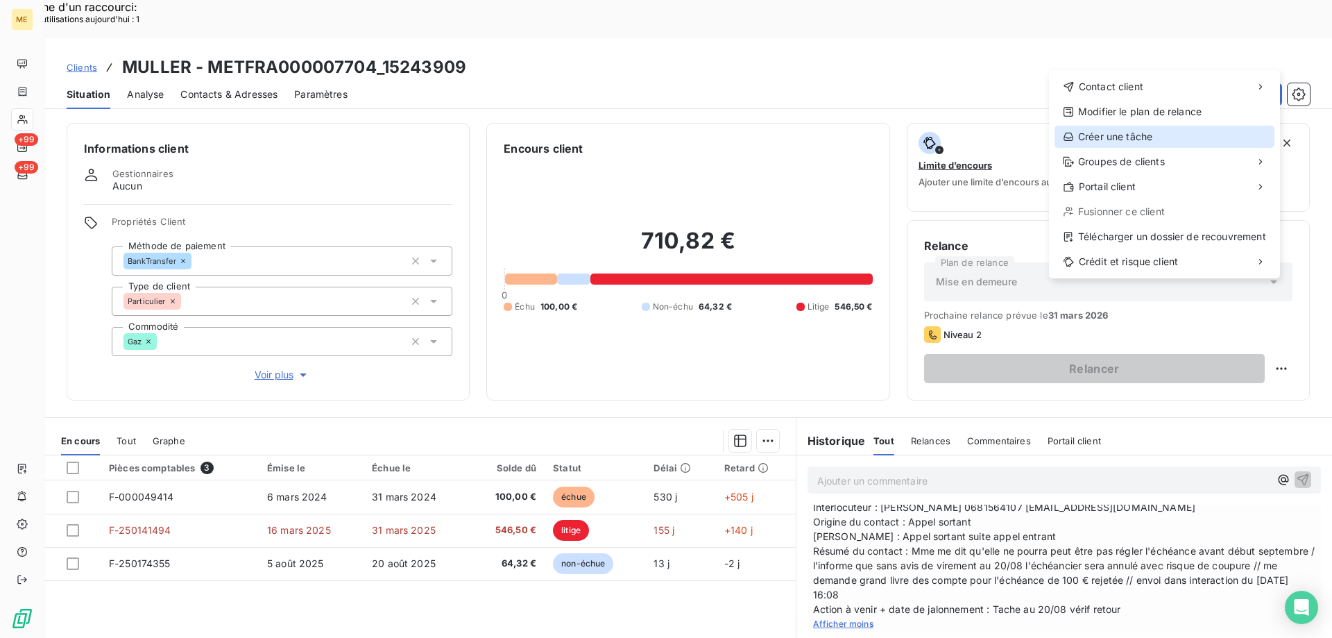
click at [1141, 139] on div "Créer une tâche" at bounding box center [1164, 137] width 220 height 22
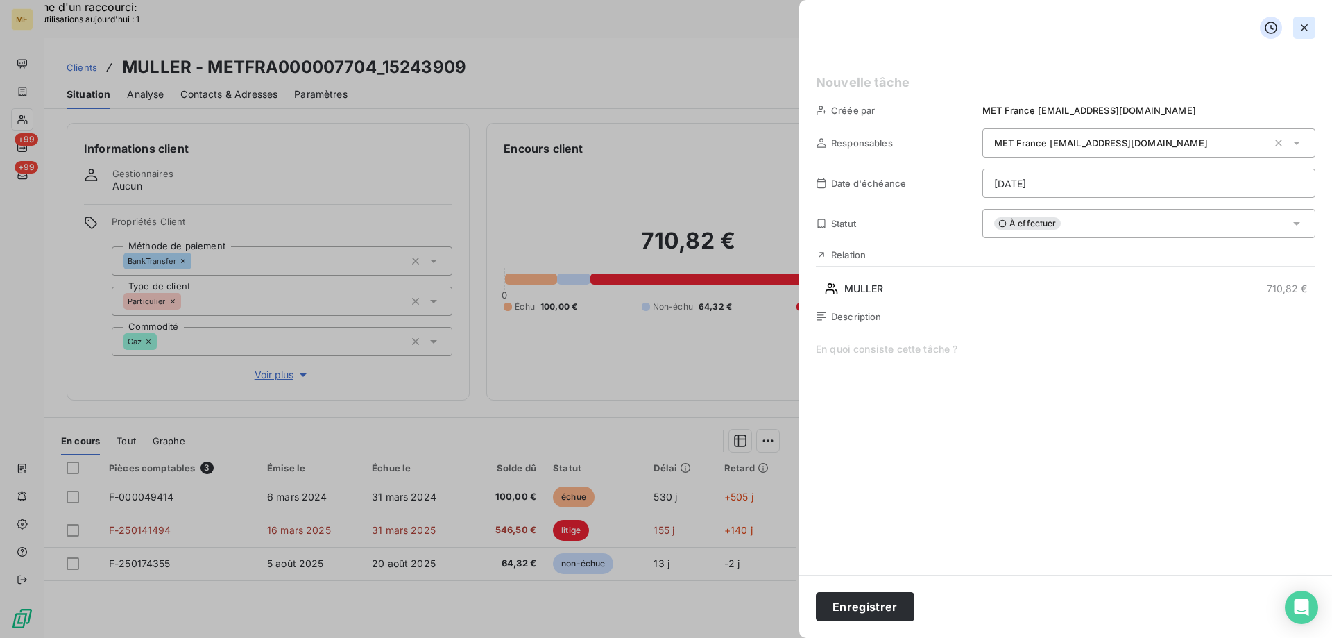
click at [1306, 28] on icon "button" at bounding box center [1304, 27] width 7 height 7
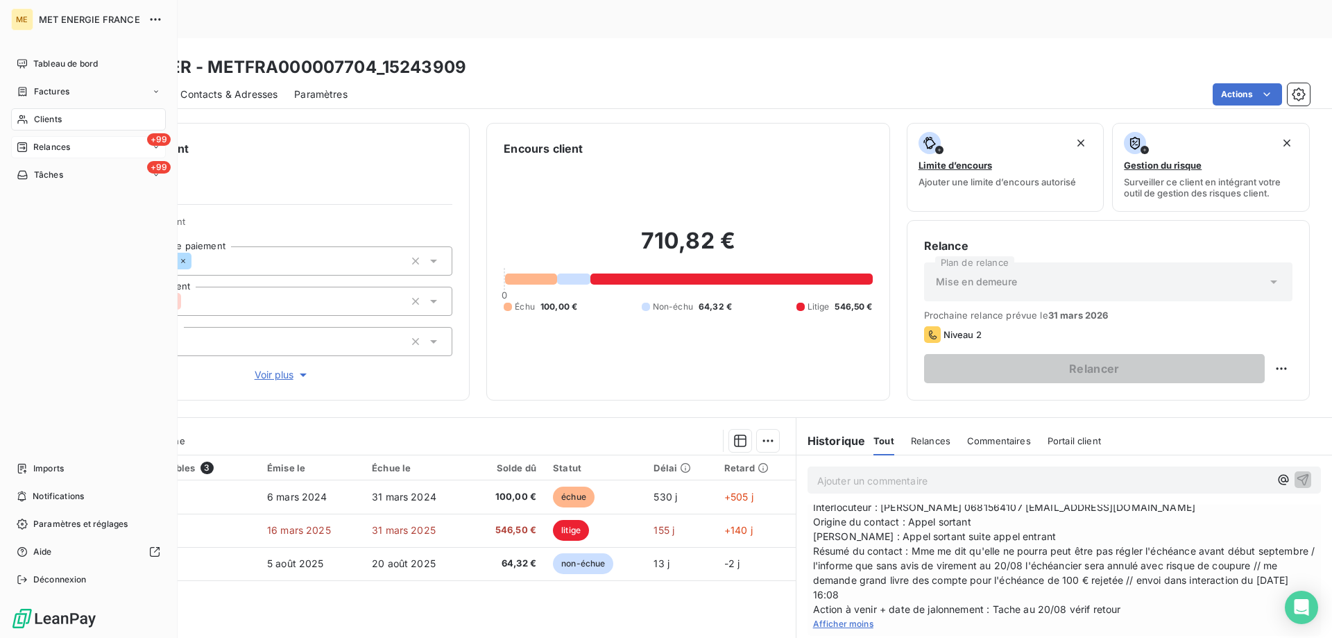
click at [31, 144] on div "Relances" at bounding box center [43, 147] width 53 height 12
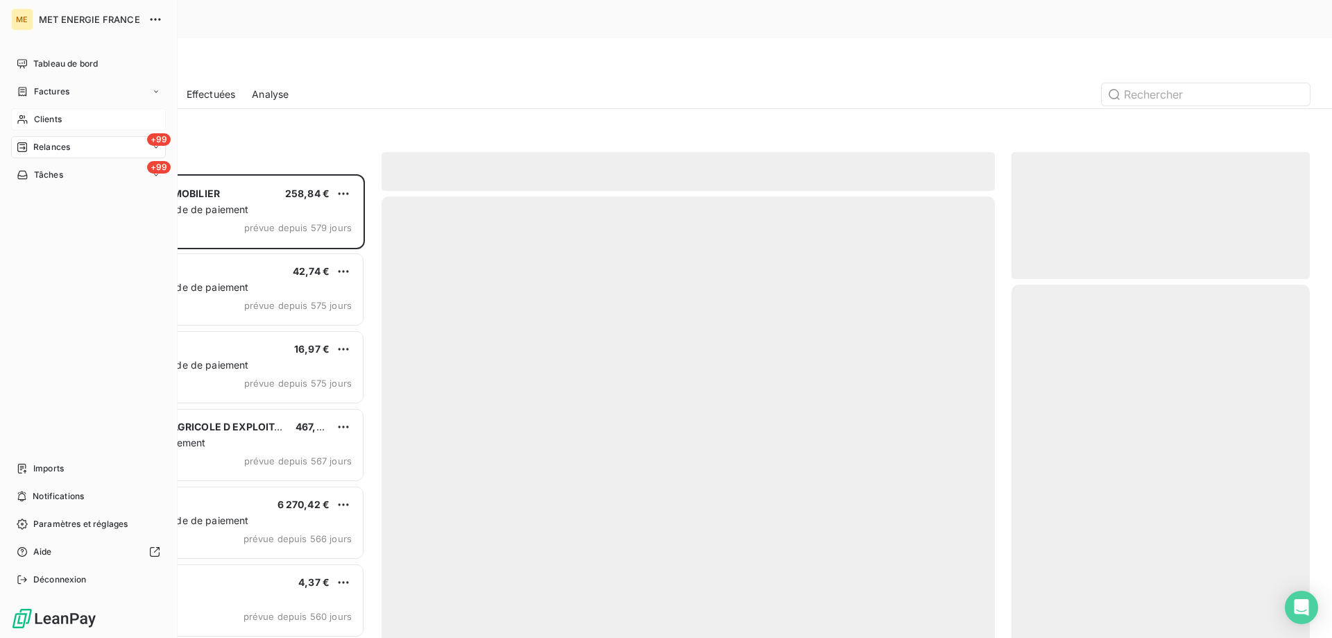
scroll to position [491, 288]
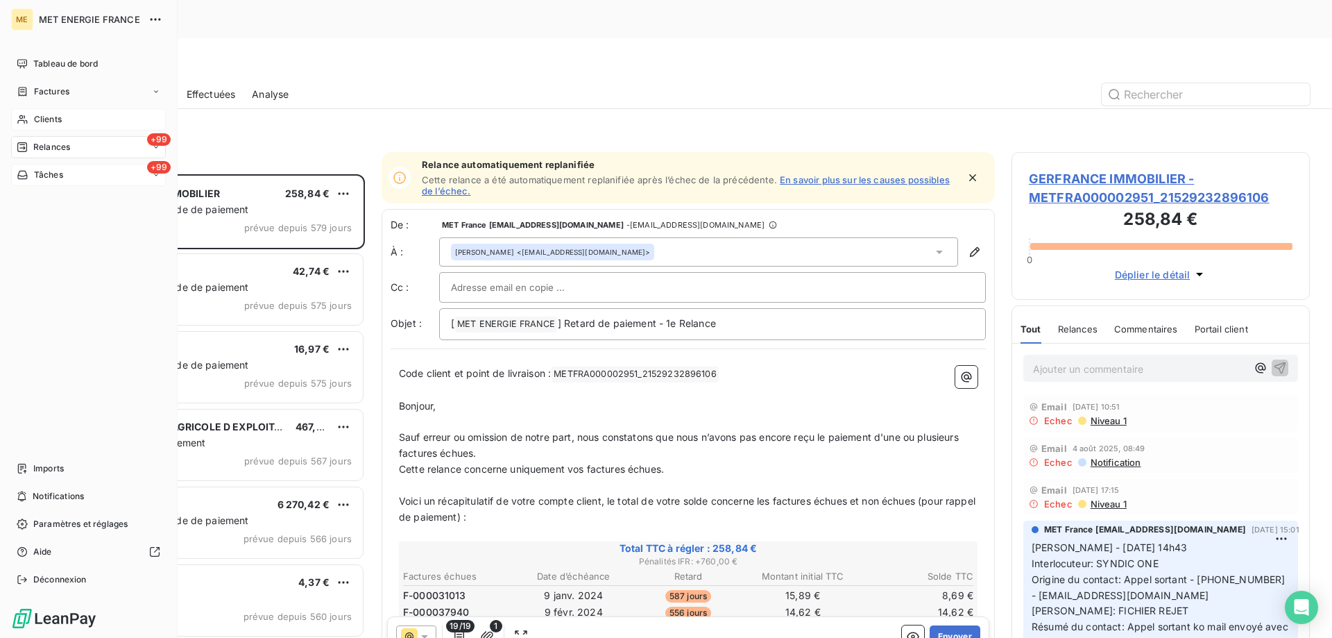
click at [31, 178] on div "Tâches" at bounding box center [40, 175] width 46 height 12
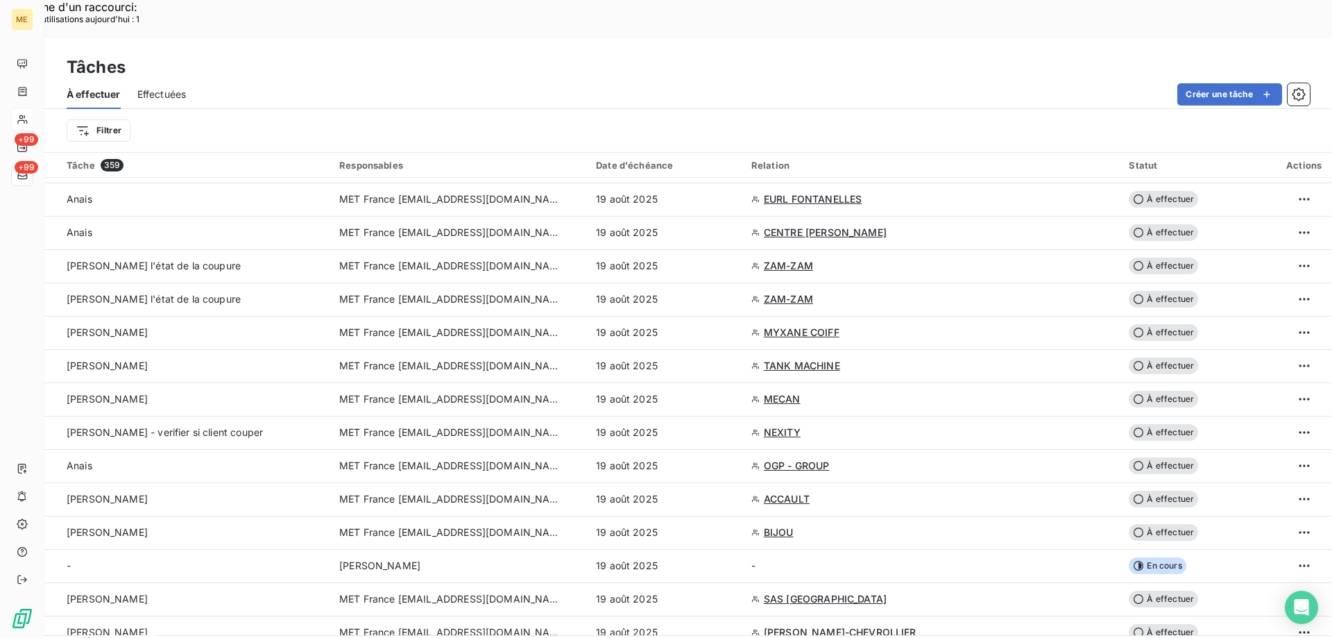
scroll to position [1625, 0]
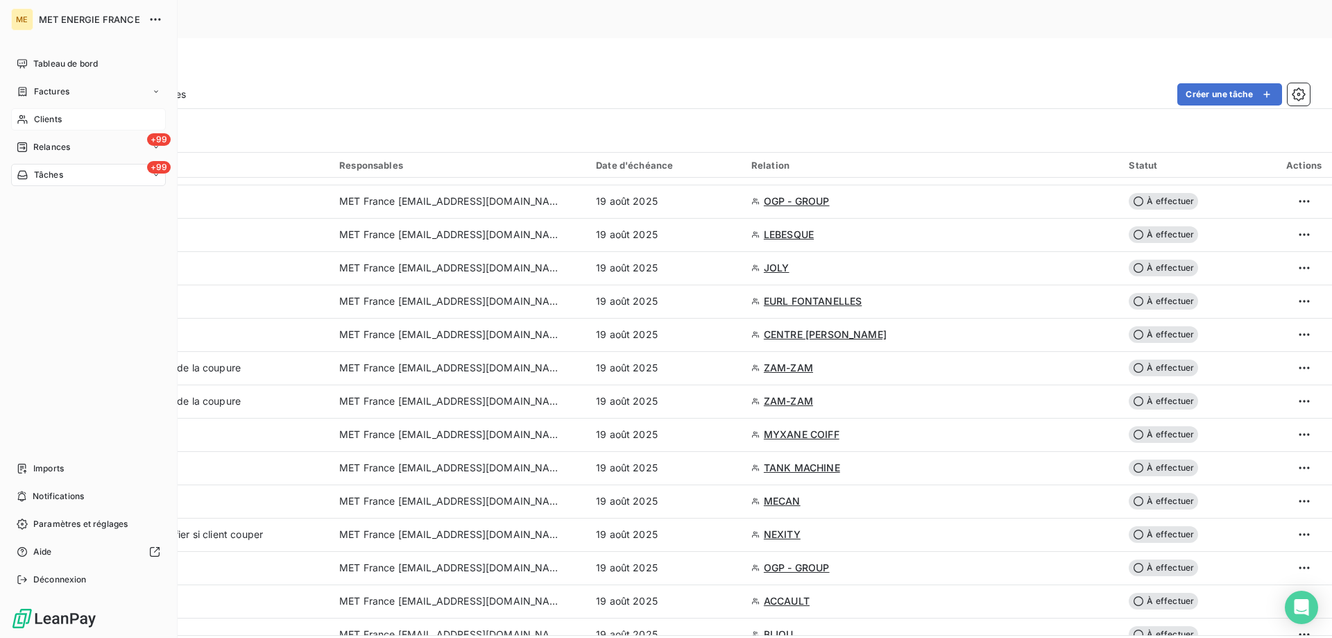
click at [31, 183] on div "+99 Tâches" at bounding box center [88, 175] width 155 height 22
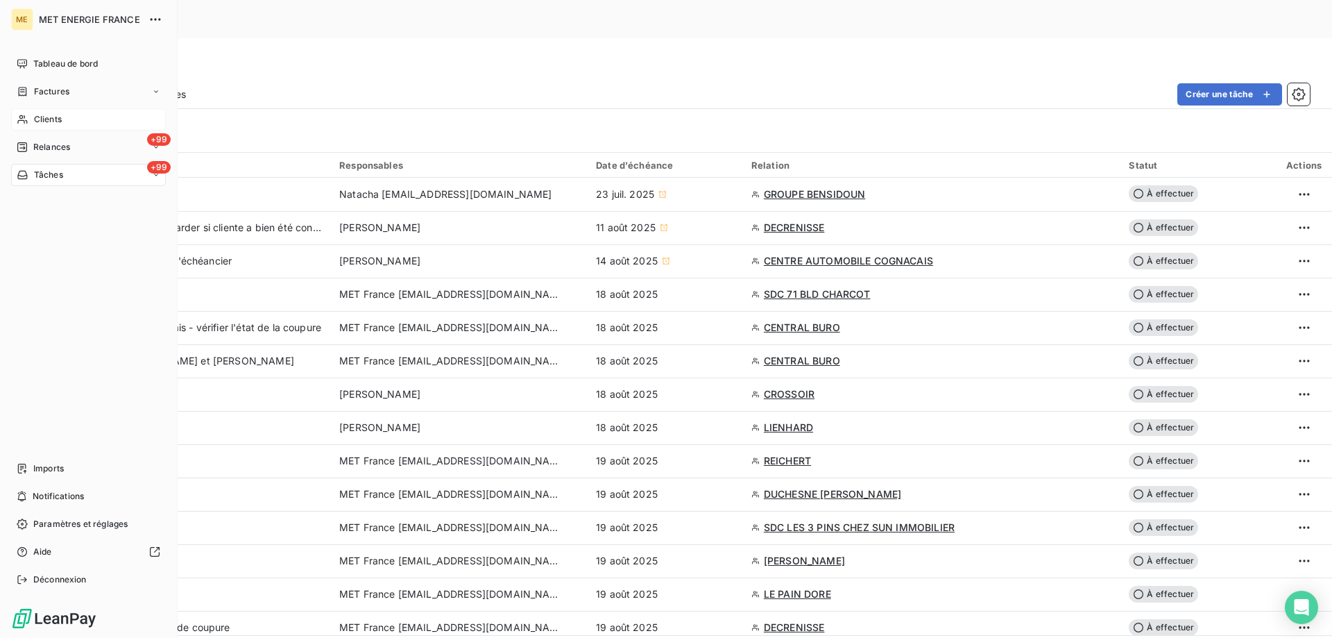
click at [20, 120] on icon at bounding box center [22, 119] width 10 height 9
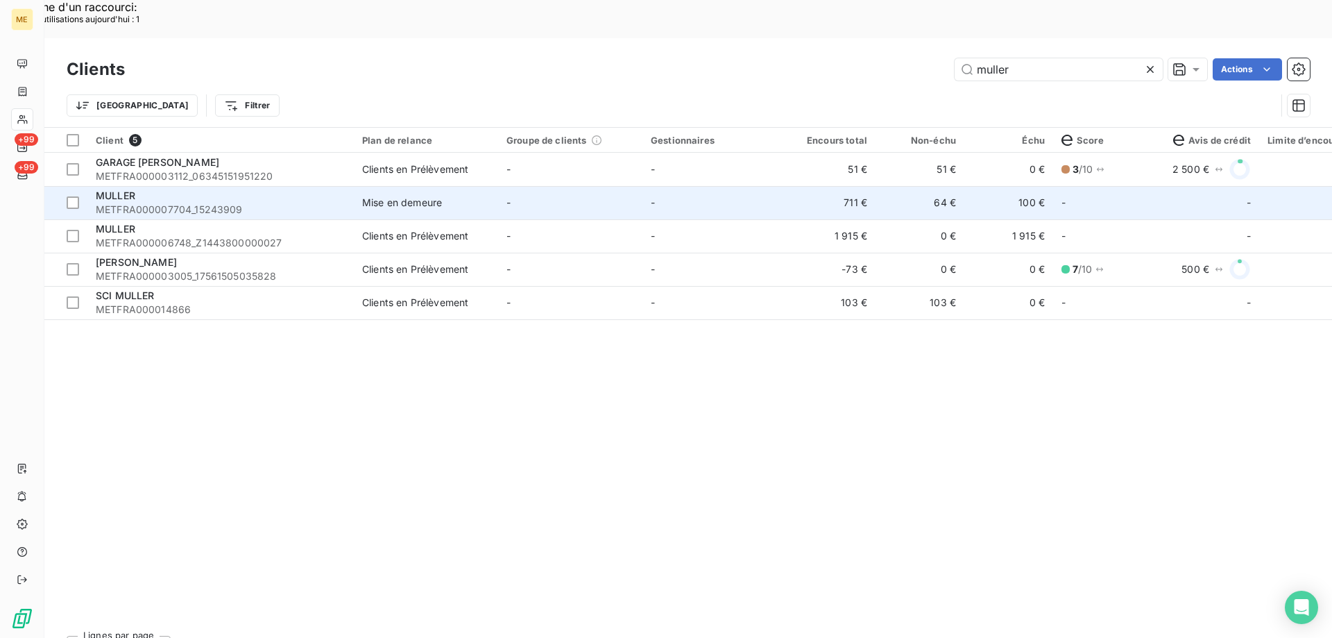
click at [647, 186] on td "-" at bounding box center [714, 202] width 144 height 33
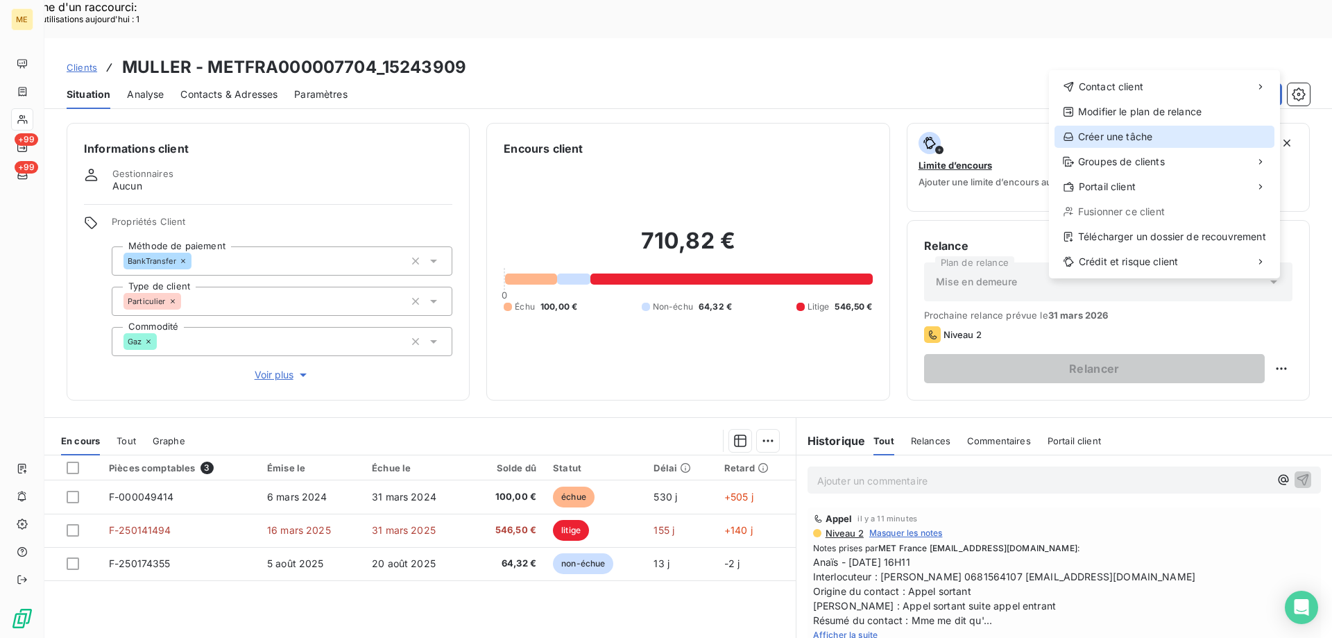
click at [1106, 126] on div "Créer une tâche" at bounding box center [1164, 137] width 220 height 22
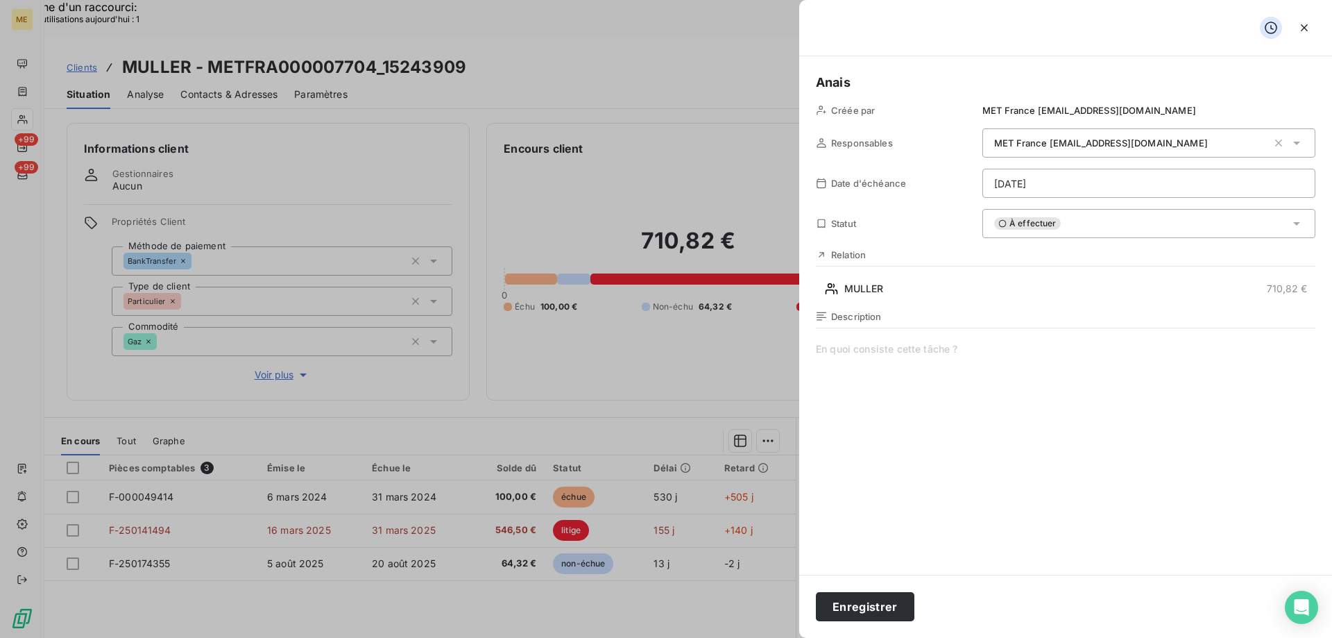
click at [893, 353] on span at bounding box center [1065, 475] width 499 height 266
click at [1303, 26] on icon "button" at bounding box center [1304, 28] width 14 height 14
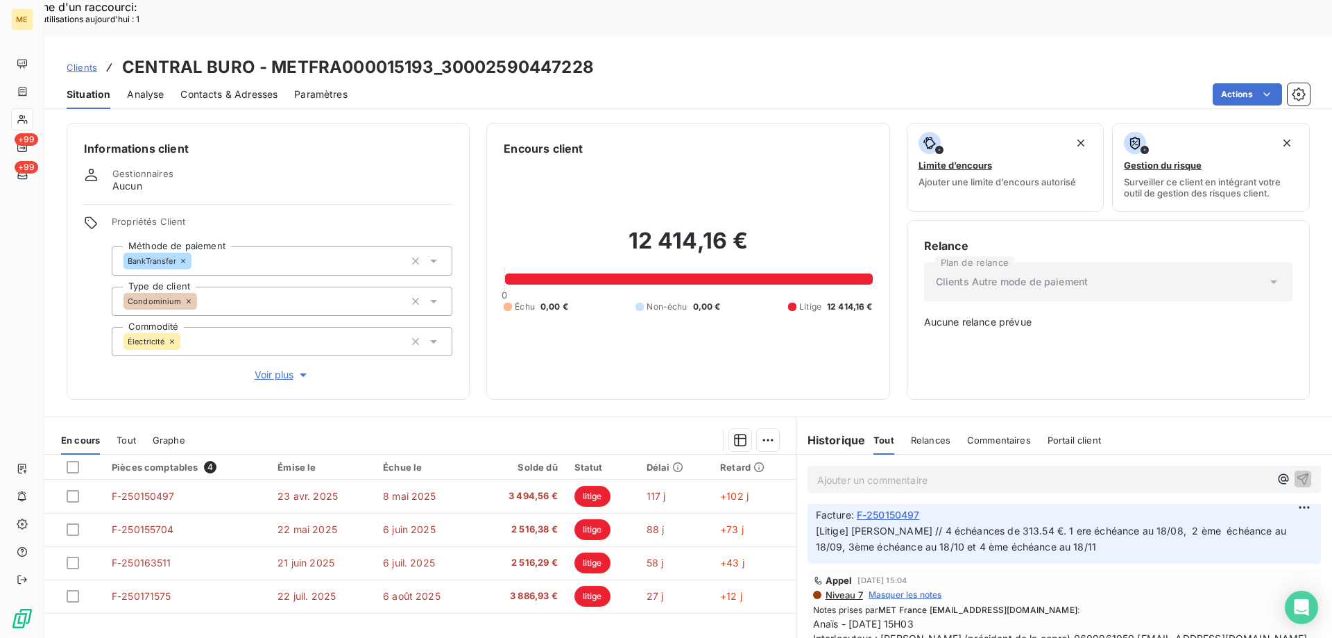
scroll to position [486, 0]
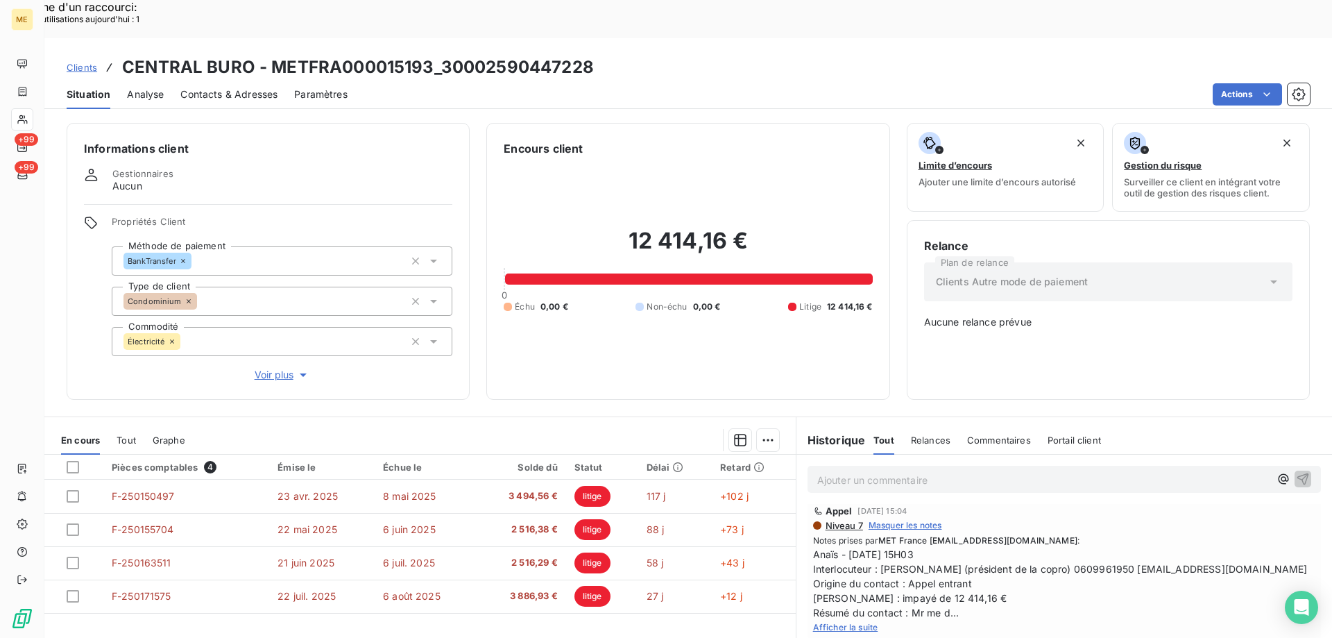
click at [844, 622] on span "Afficher la suite" at bounding box center [845, 627] width 65 height 10
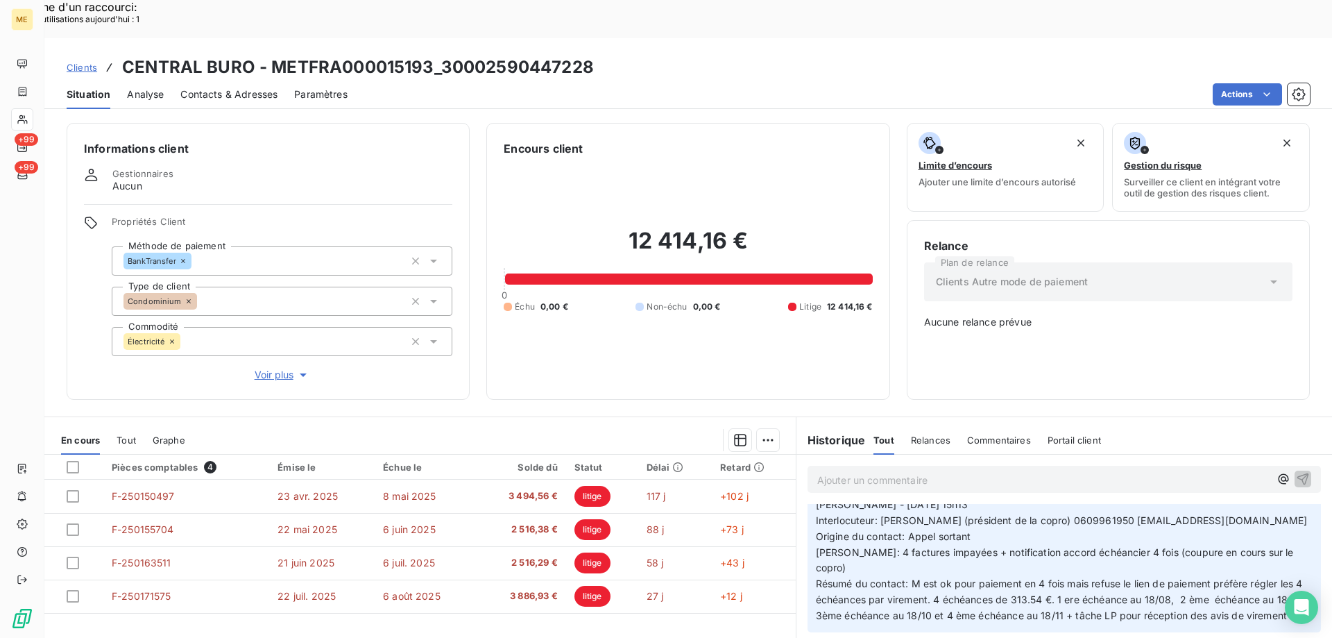
scroll to position [0, 0]
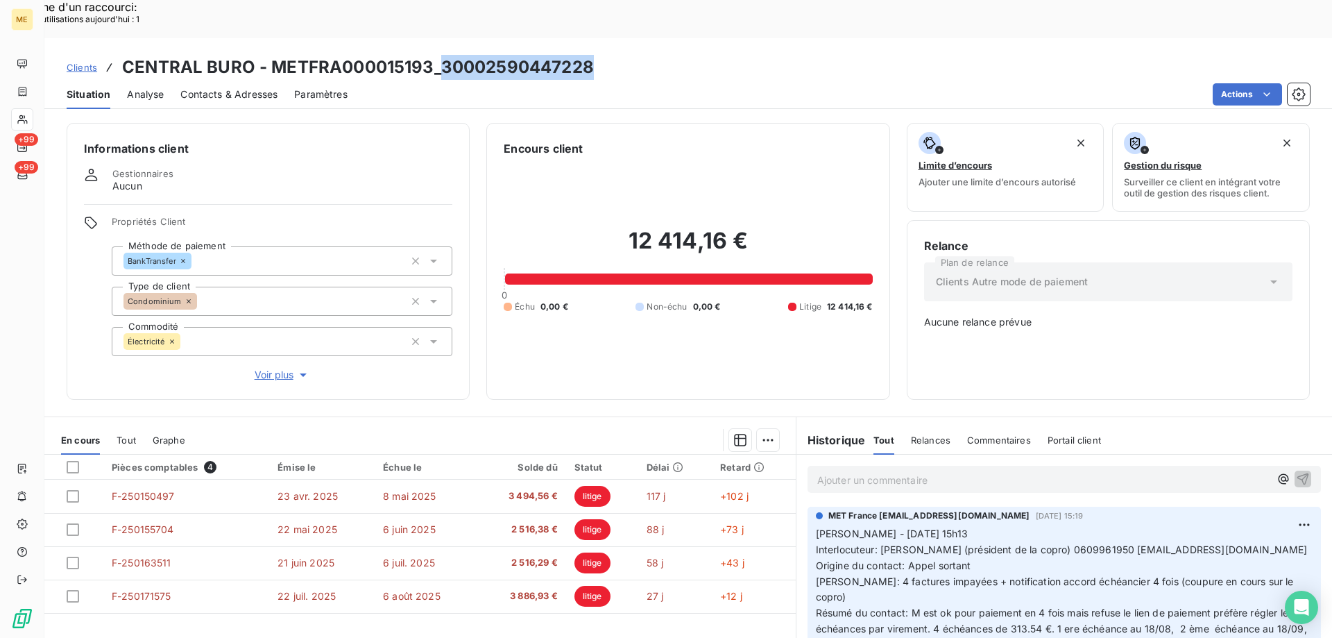
drag, startPoint x: 597, startPoint y: 31, endPoint x: 440, endPoint y: 38, distance: 157.7
click at [440, 55] on div "Clients CENTRAL BURO - METFRA000015193_30002590447228" at bounding box center [688, 67] width 1288 height 25
copy h3 "30002590447228"
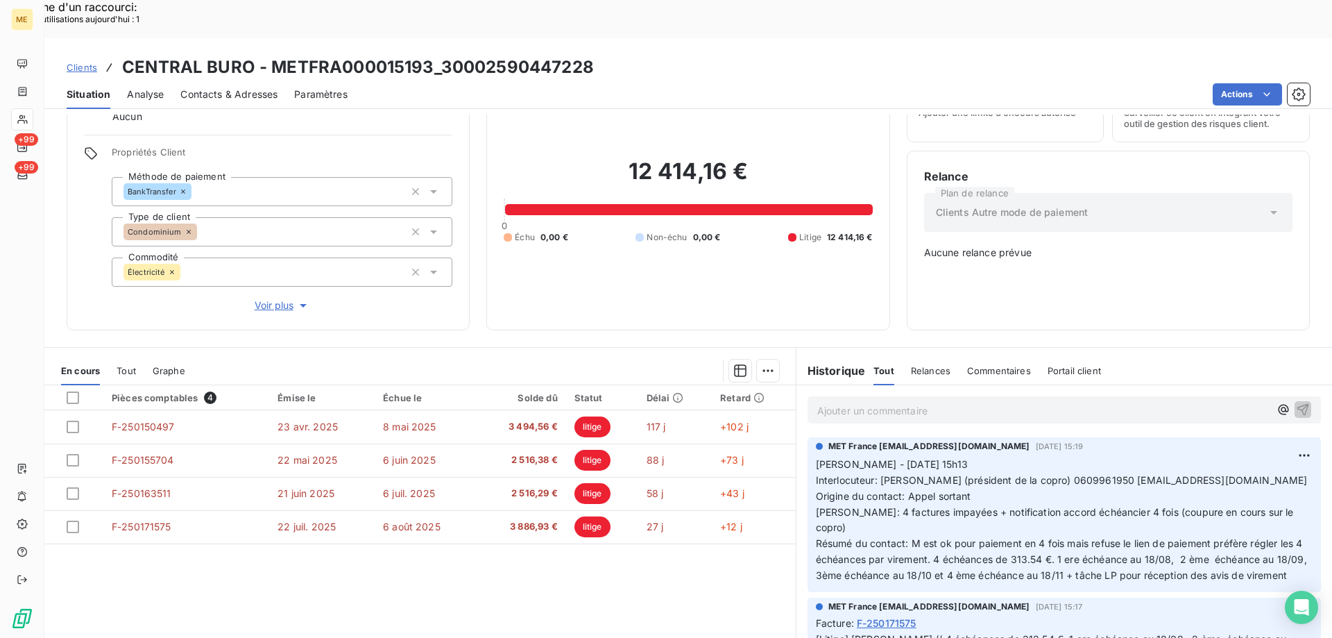
click at [1043, 402] on p "Ajouter un commentaire ﻿" at bounding box center [1043, 410] width 452 height 17
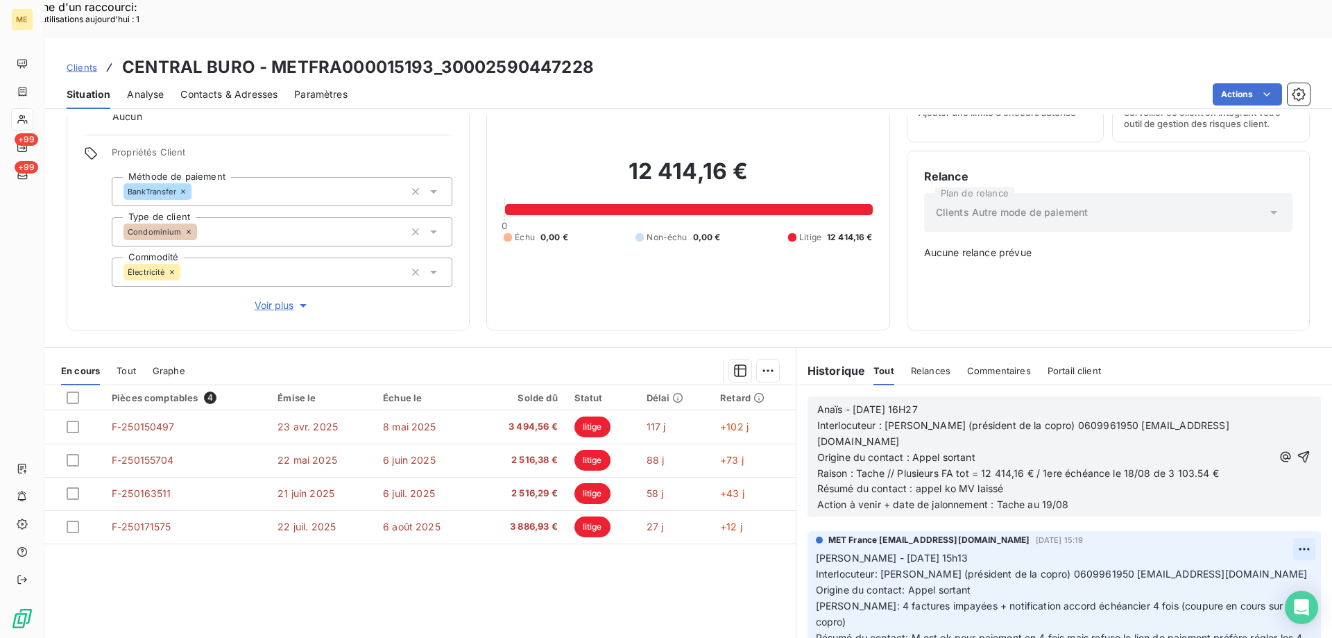
click at [1297, 450] on icon "button" at bounding box center [1304, 457] width 14 height 14
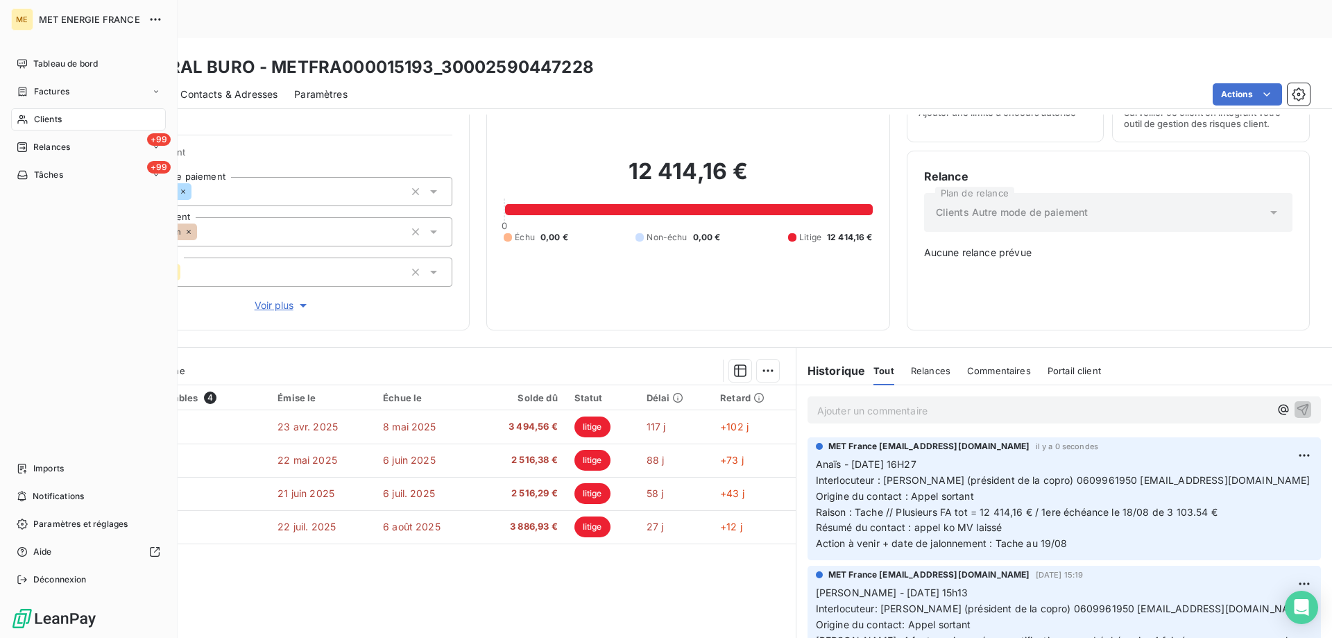
click at [33, 117] on div "Clients" at bounding box center [88, 119] width 155 height 22
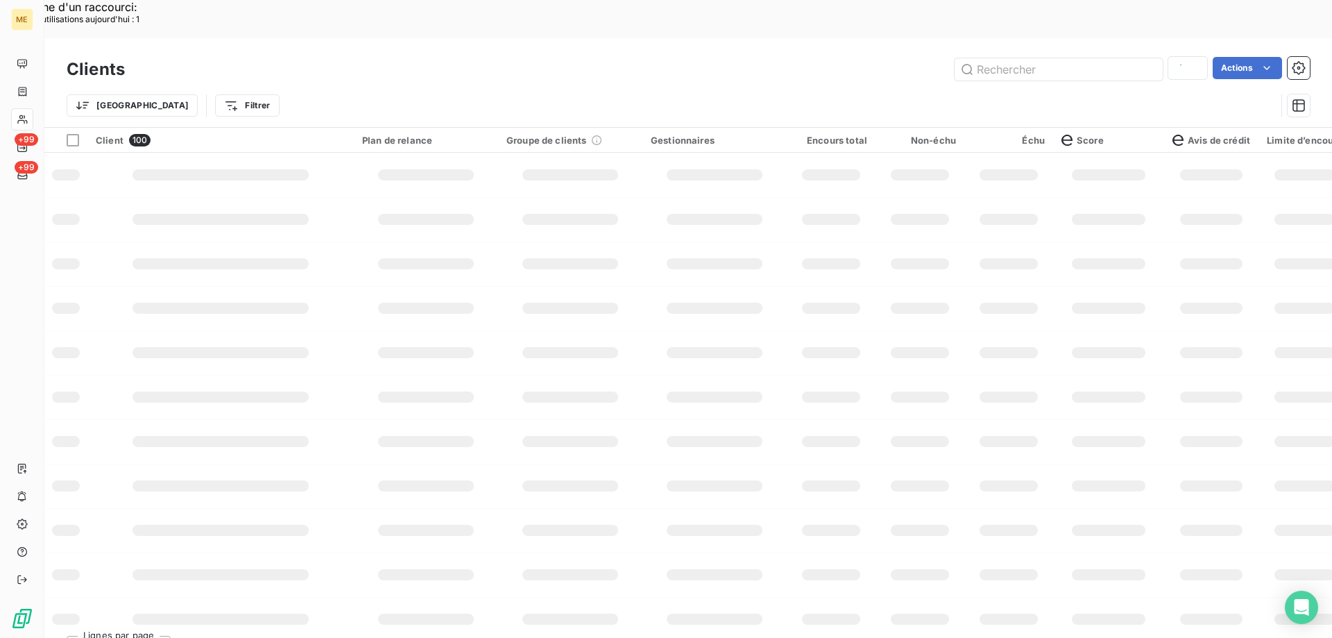
type input "muller"
click at [1023, 58] on input "text" at bounding box center [1059, 69] width 208 height 22
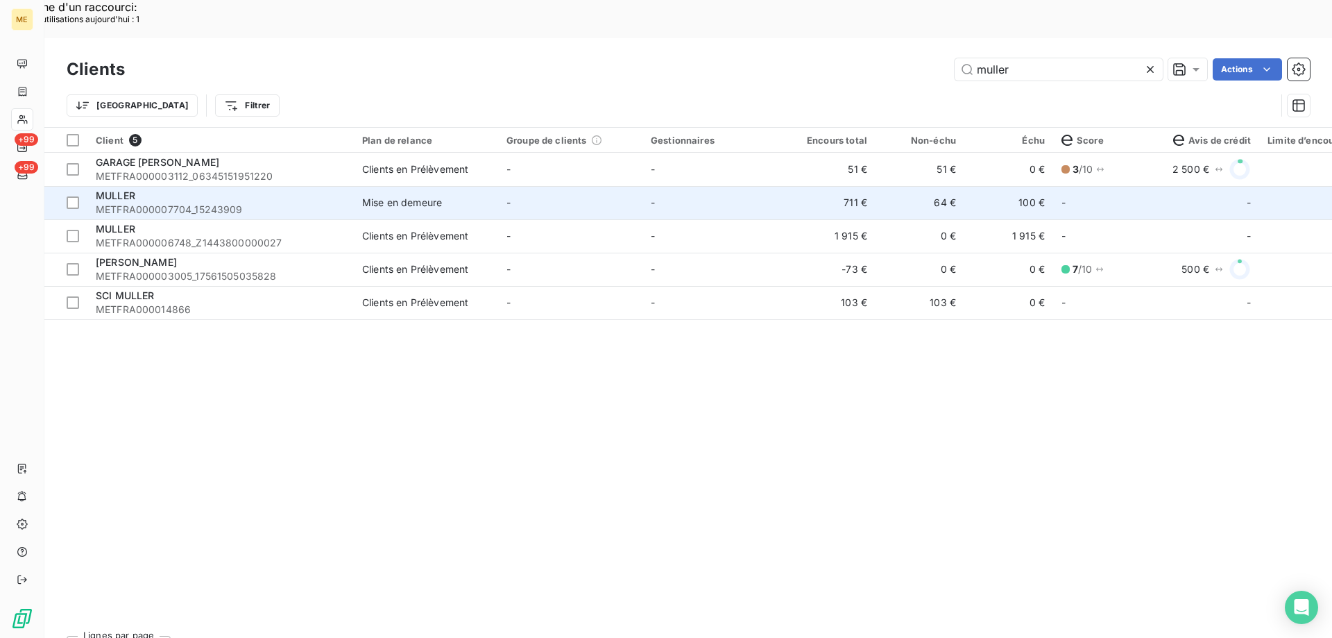
type input "muller"
click at [728, 186] on td "-" at bounding box center [714, 202] width 144 height 33
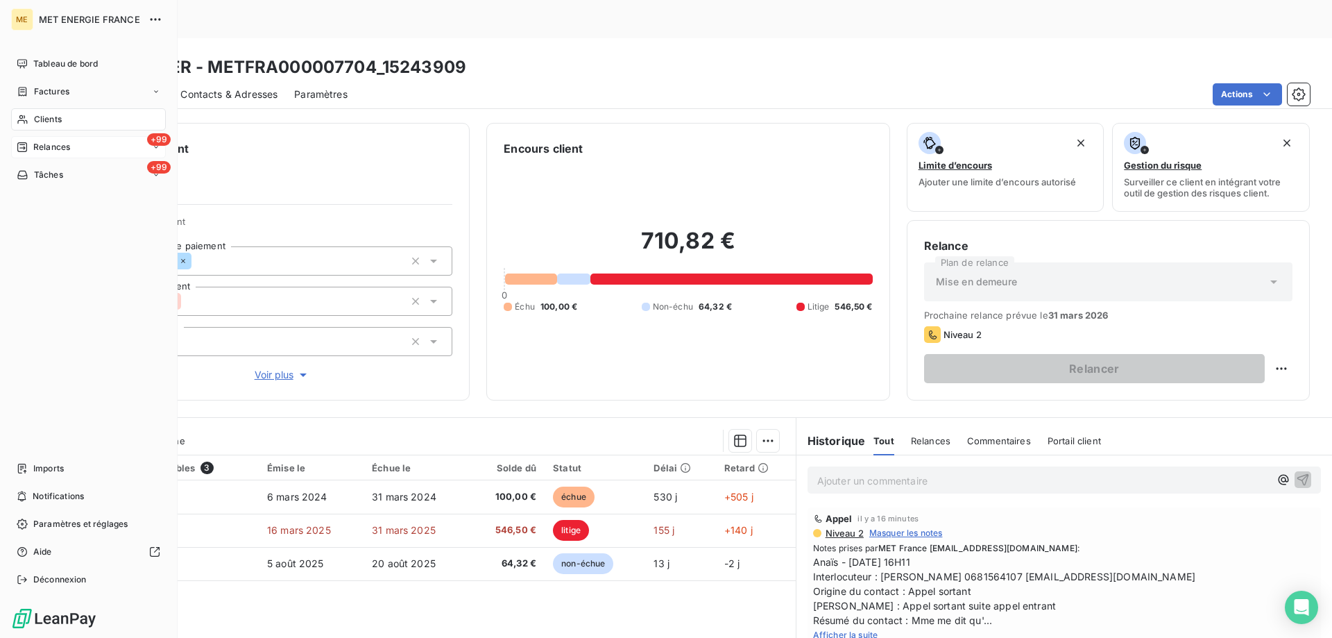
click at [40, 150] on span "Relances" at bounding box center [51, 147] width 37 height 12
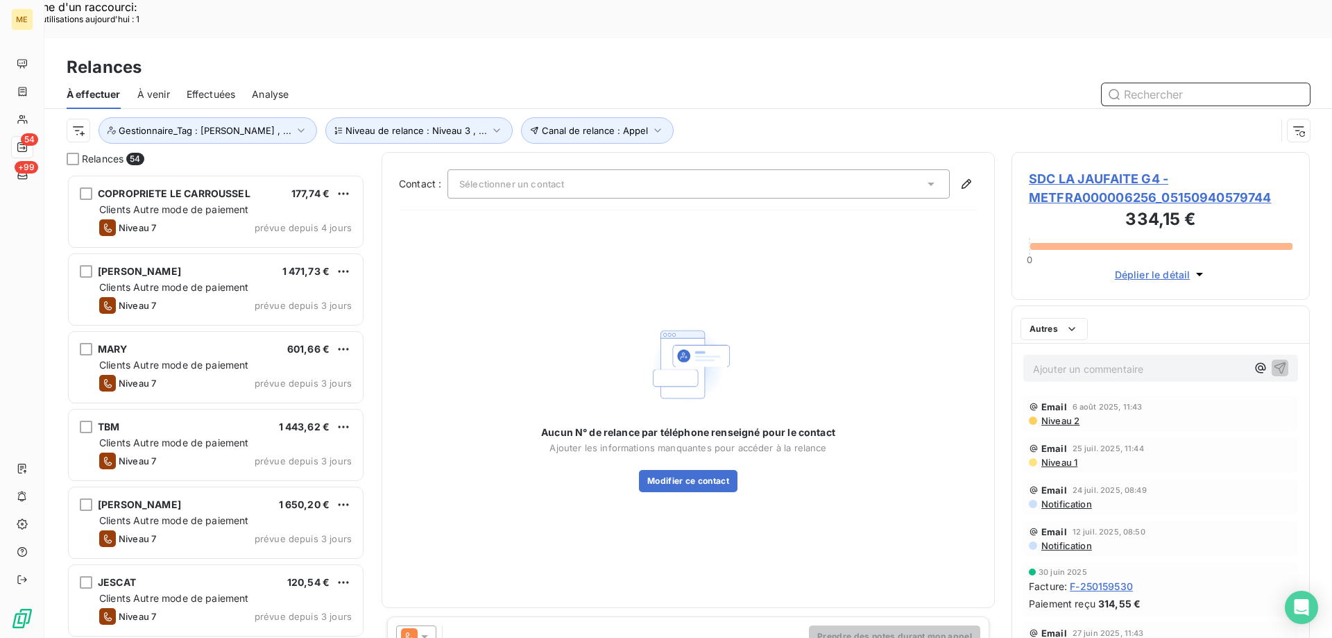
scroll to position [11, 11]
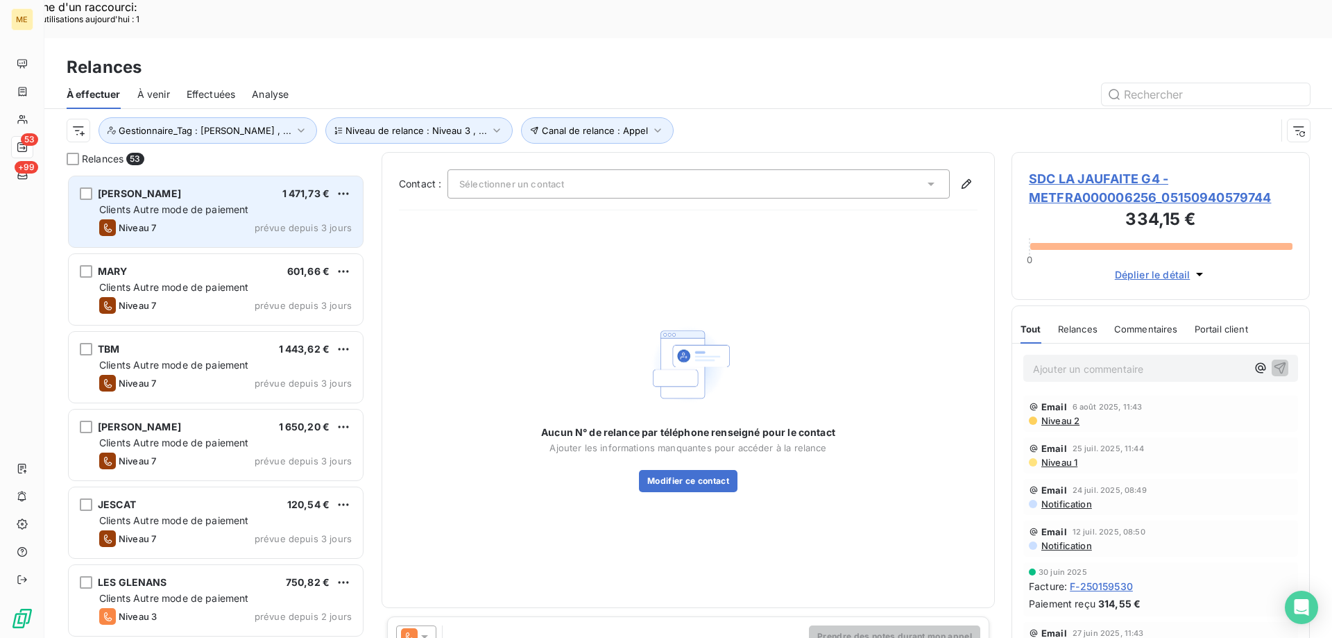
click at [138, 187] on span "[PERSON_NAME]" at bounding box center [139, 193] width 83 height 12
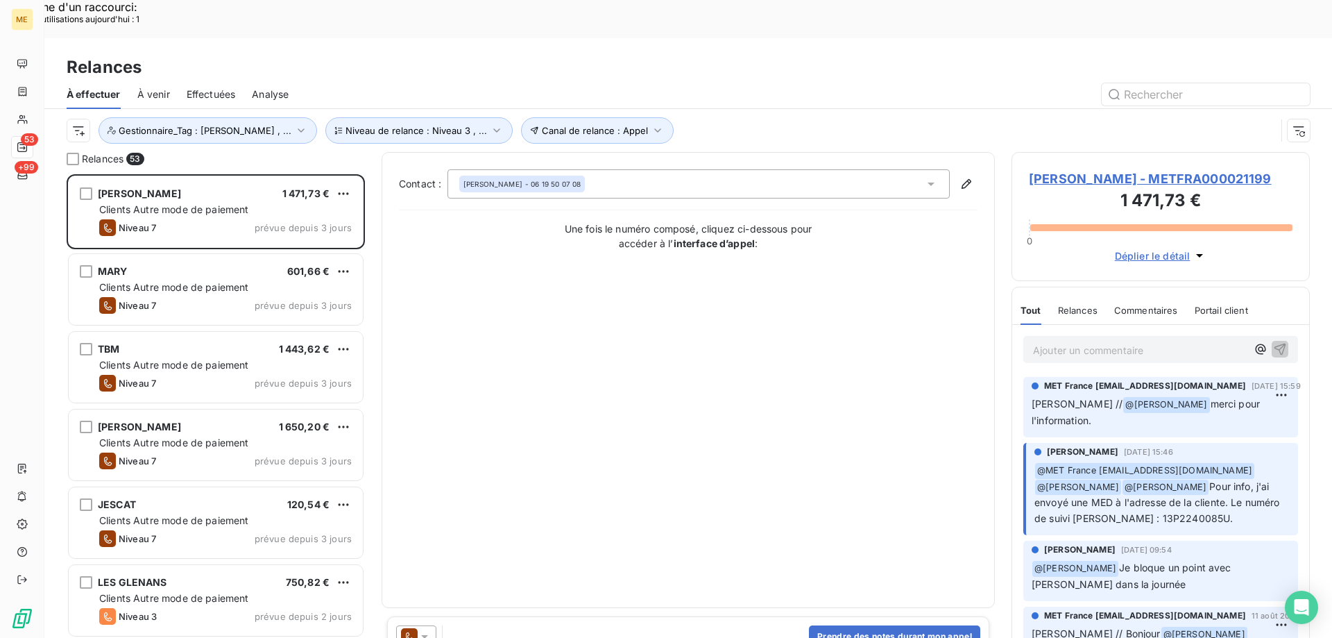
click at [1099, 169] on span "[PERSON_NAME] - METFRA000021199" at bounding box center [1161, 178] width 264 height 19
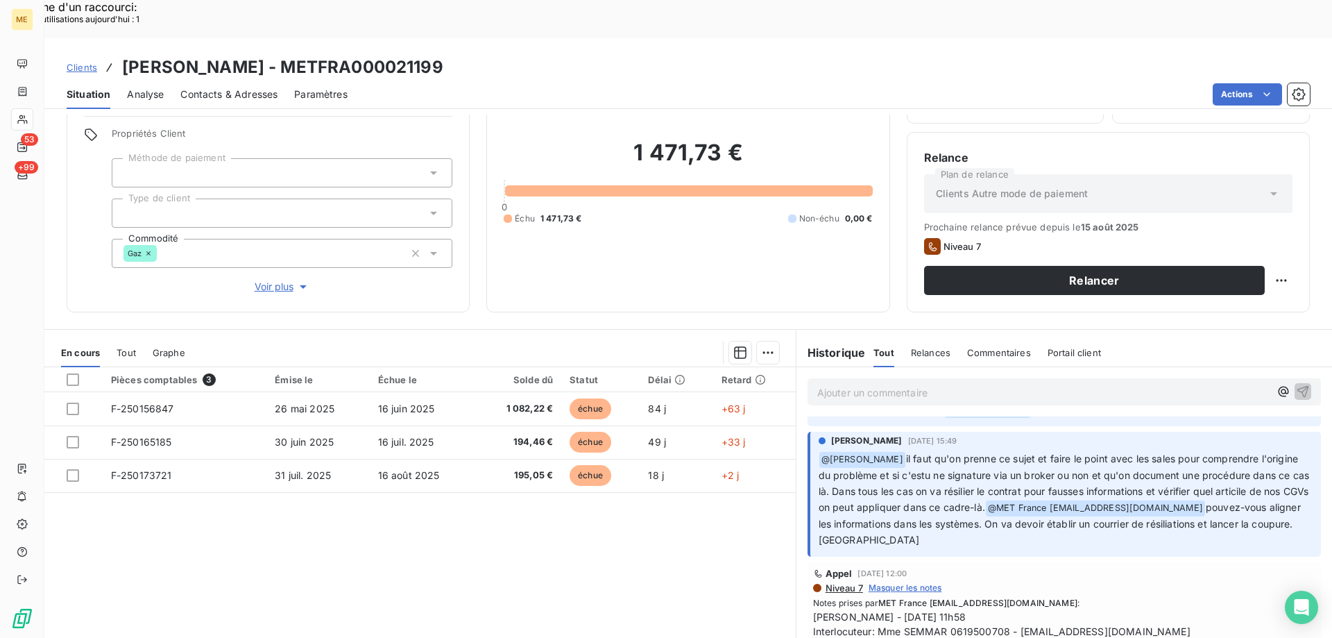
scroll to position [208, 0]
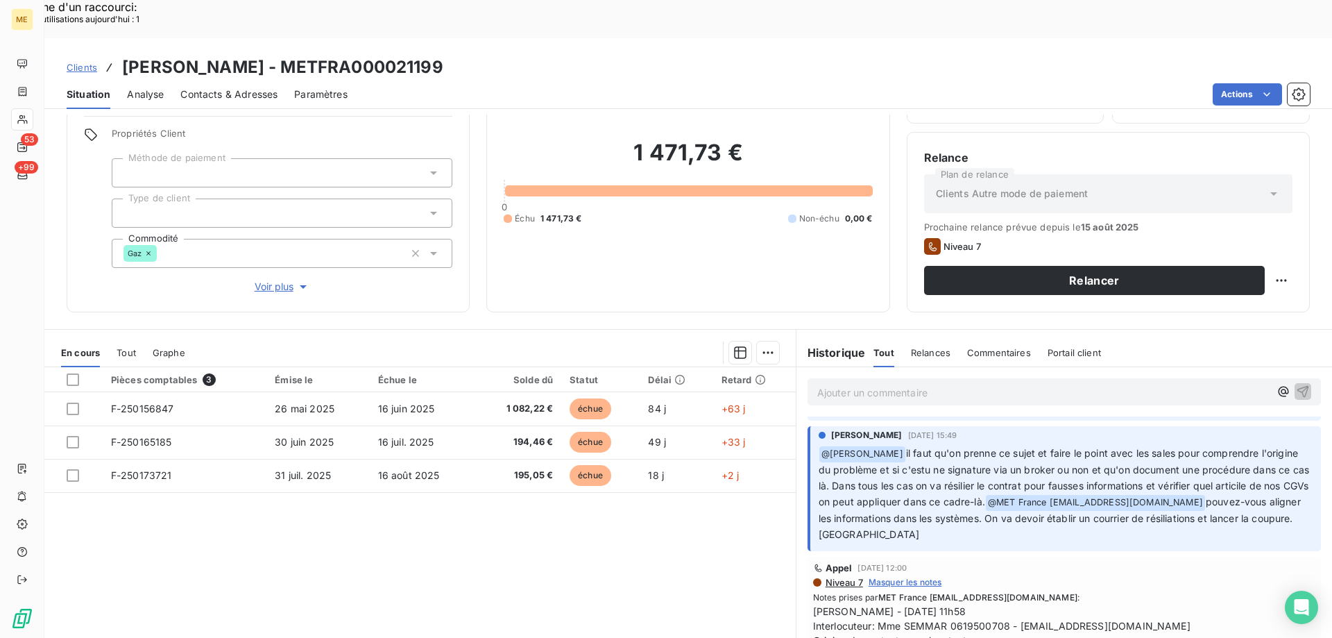
click at [236, 80] on div "Contacts & Adresses" at bounding box center [228, 94] width 97 height 29
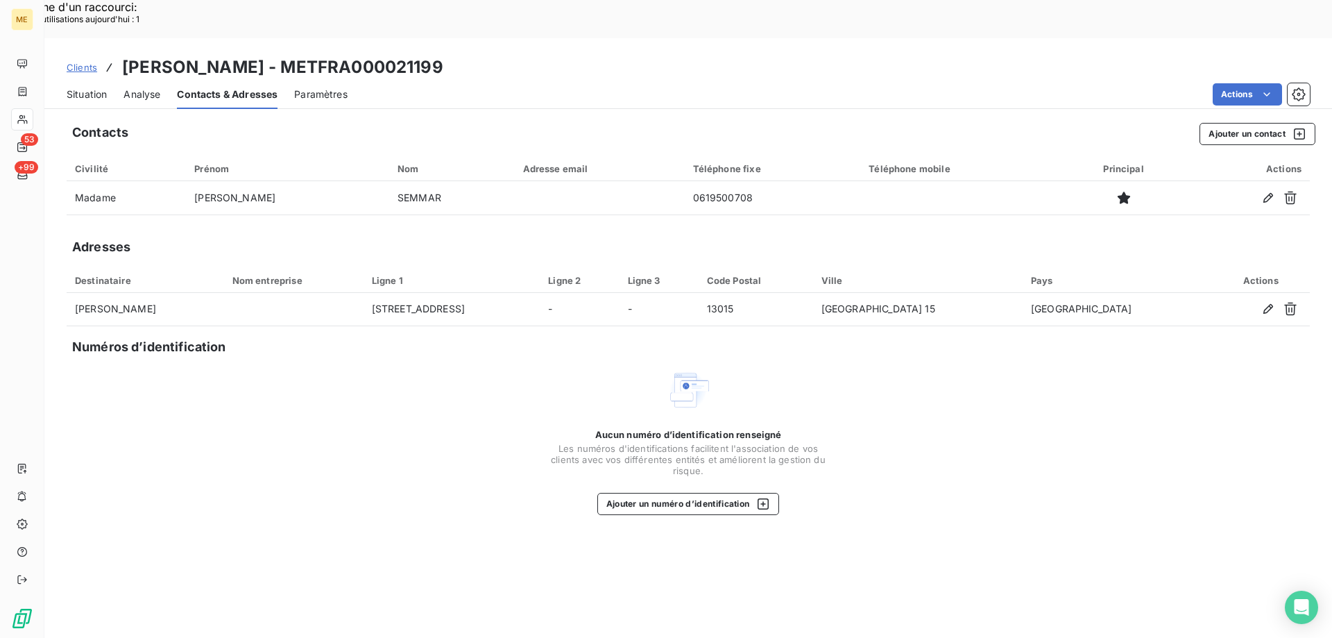
click at [80, 87] on span "Situation" at bounding box center [87, 94] width 40 height 14
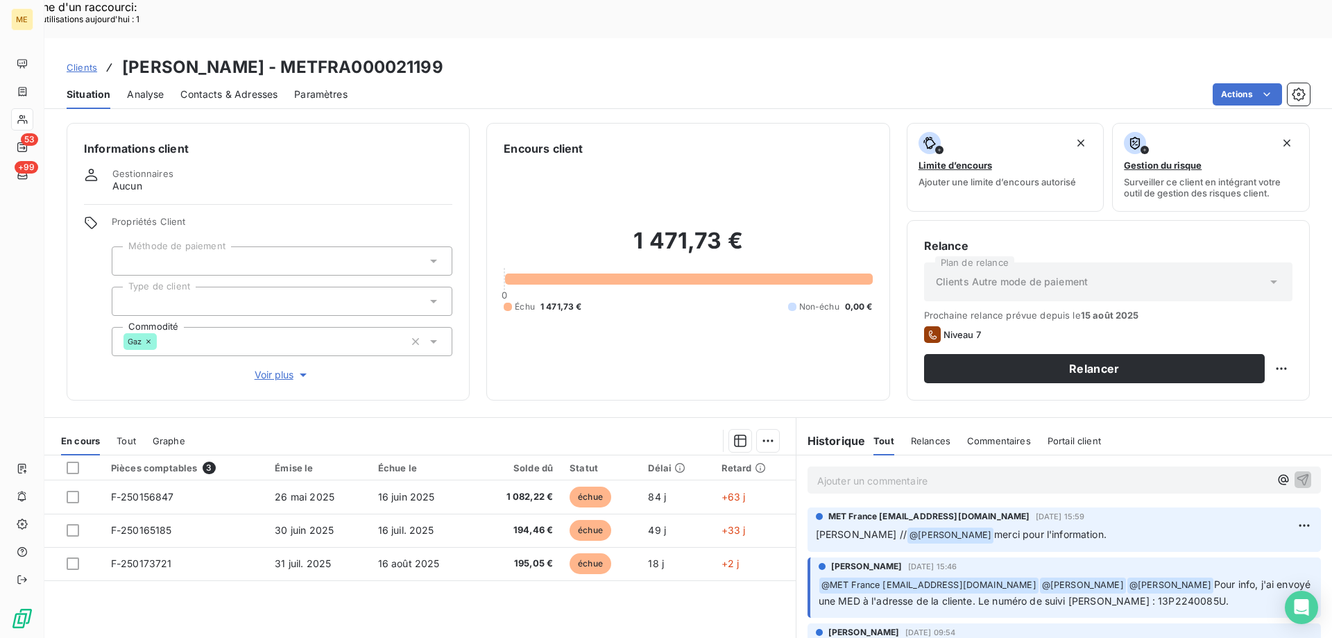
scroll to position [139, 0]
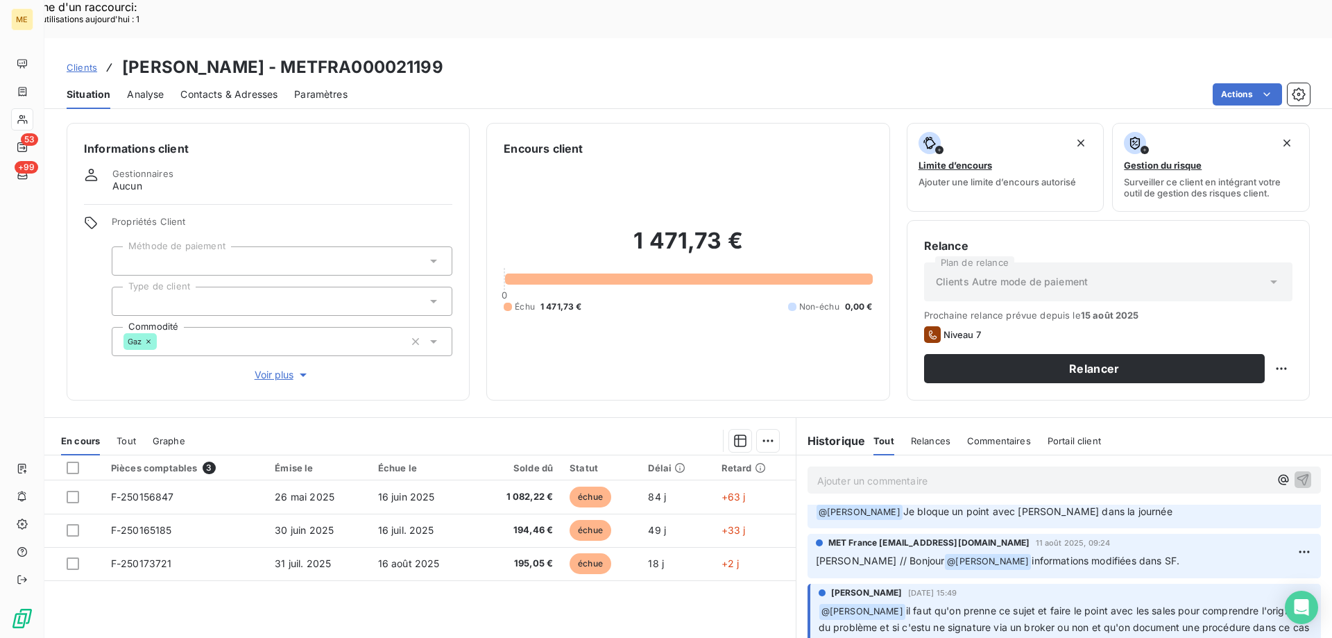
click at [277, 334] on div "Informations client Gestionnaires Aucun Propriétés Client Méthode de paiement T…" at bounding box center [268, 261] width 403 height 277
click at [273, 368] on span "Voir plus" at bounding box center [282, 375] width 55 height 14
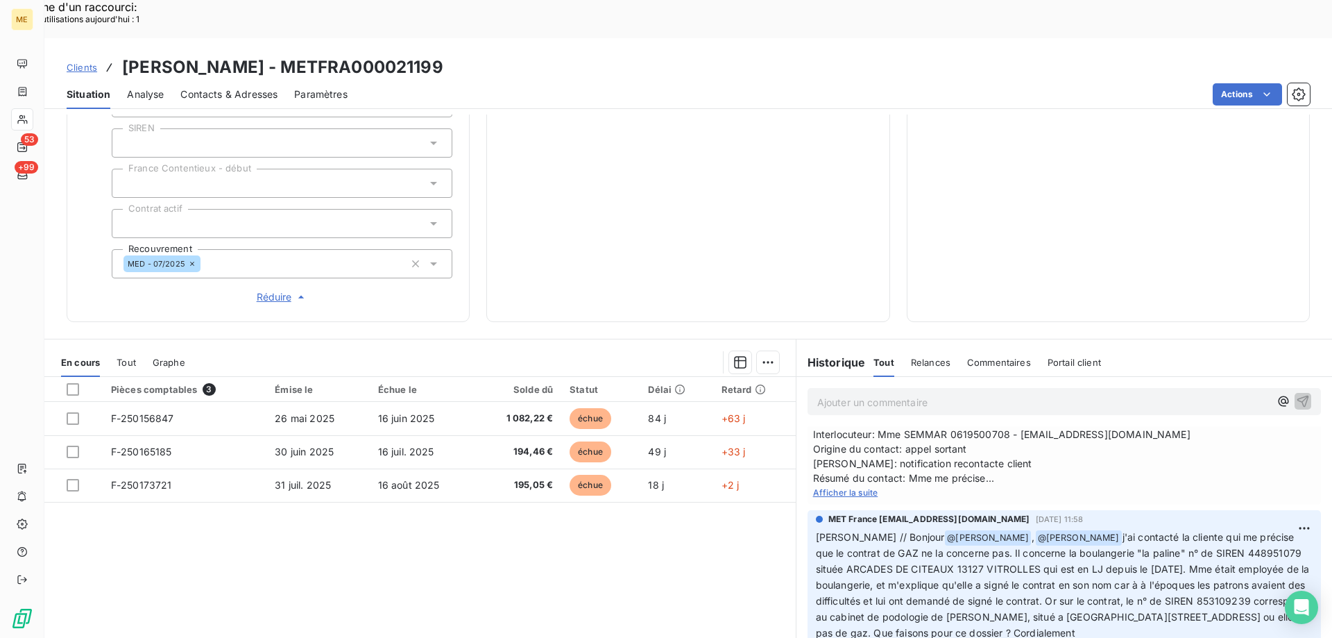
scroll to position [416, 0]
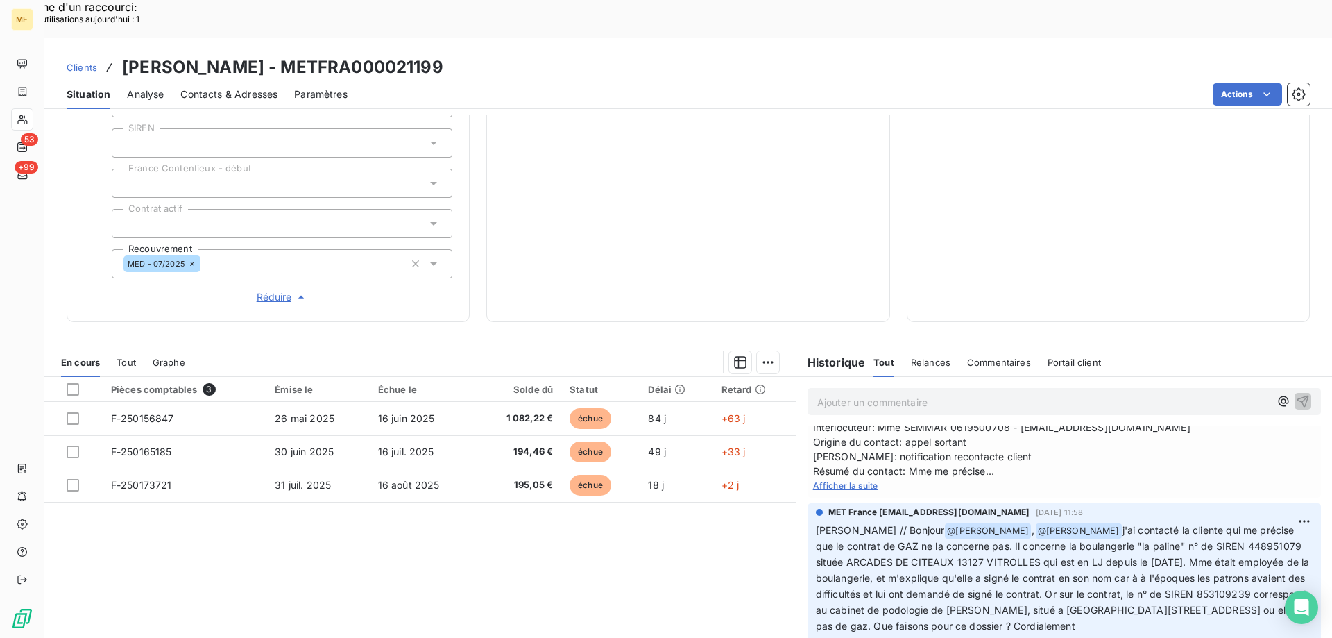
drag, startPoint x: 1211, startPoint y: 560, endPoint x: 1235, endPoint y: 572, distance: 27.0
click at [1236, 572] on span "j'ai contacté la cliente qui me précise que le contrat de GAZ ne la concerne pa…" at bounding box center [1064, 578] width 497 height 108
click at [1224, 579] on span "j'ai contacté la cliente qui me précise que le contrat de GAZ ne la concerne pa…" at bounding box center [1064, 578] width 497 height 108
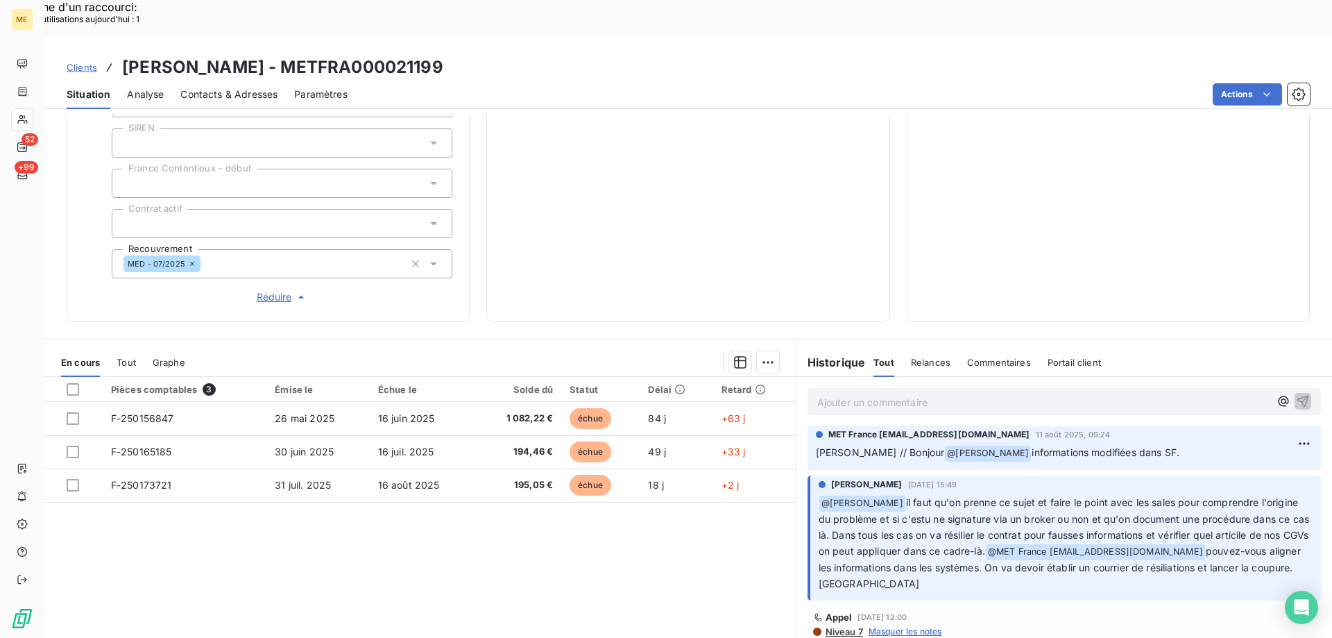
scroll to position [208, 0]
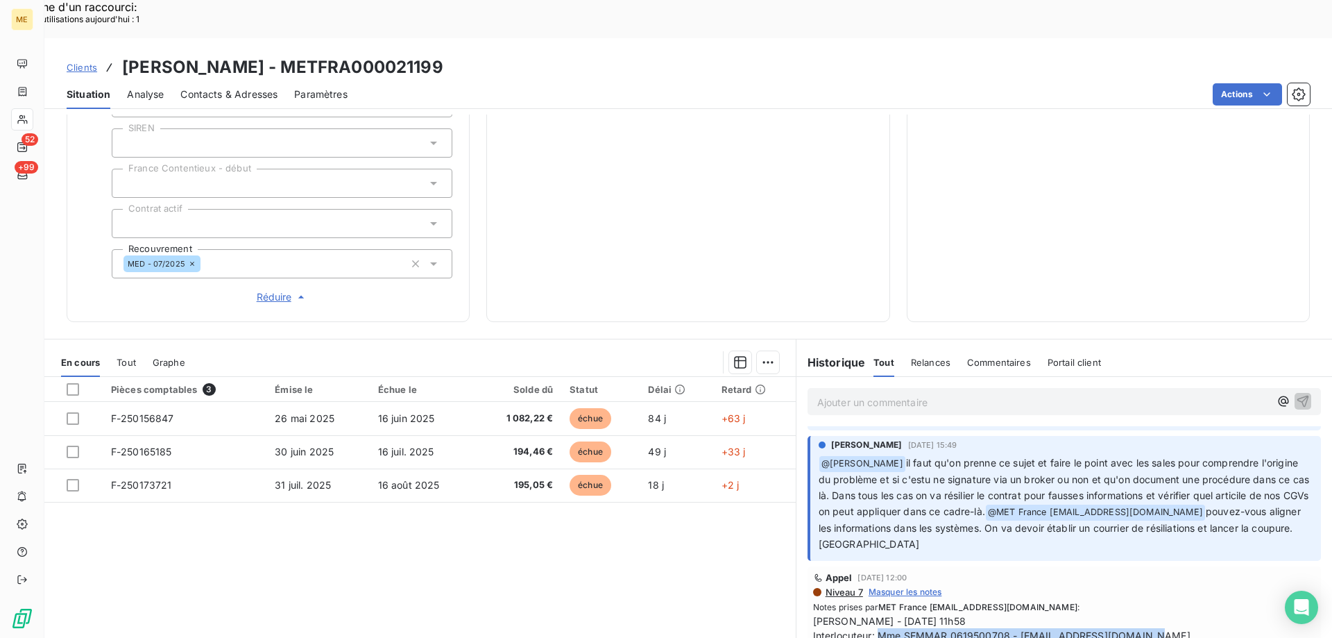
drag, startPoint x: 871, startPoint y: 588, endPoint x: 1154, endPoint y: 590, distance: 283.0
click at [1154, 613] on span "[PERSON_NAME] - [DATE] 11h58 Interlocuteur: Mme SEMMAR 0619500708 - [EMAIL_ADDR…" at bounding box center [1064, 649] width 502 height 73
copy span "Mme SEMMAR 0619500708 - [EMAIL_ADDRESS][DOMAIN_NAME]"
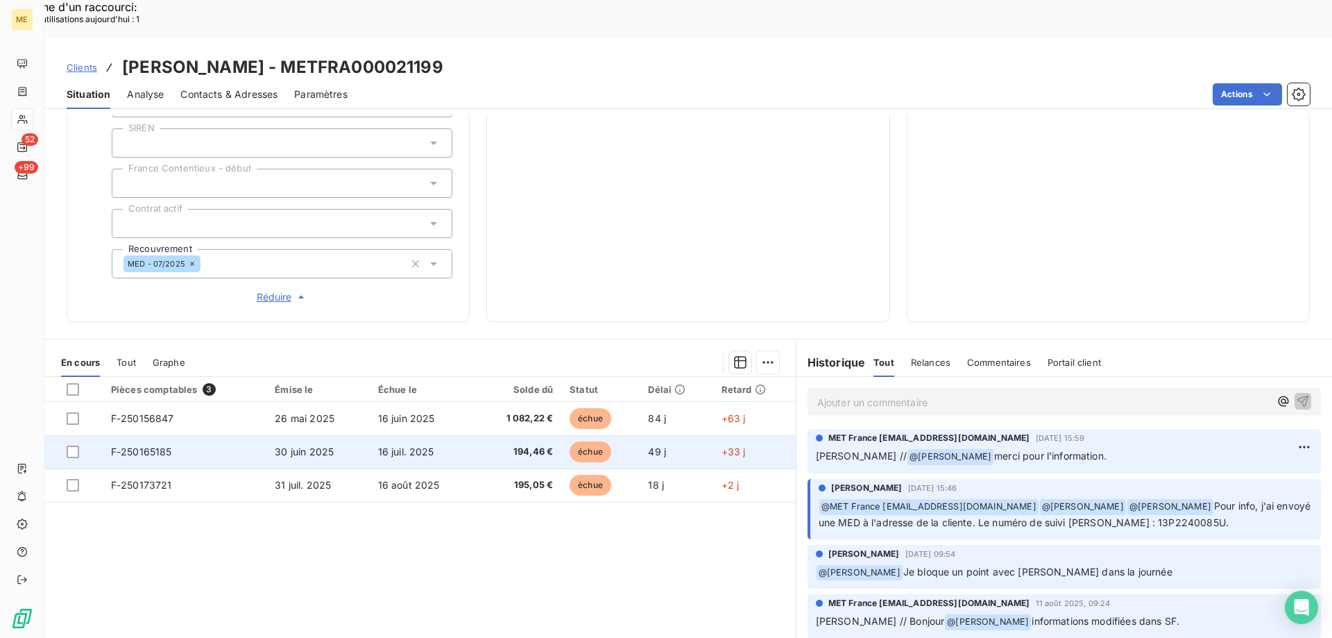
scroll to position [122, 0]
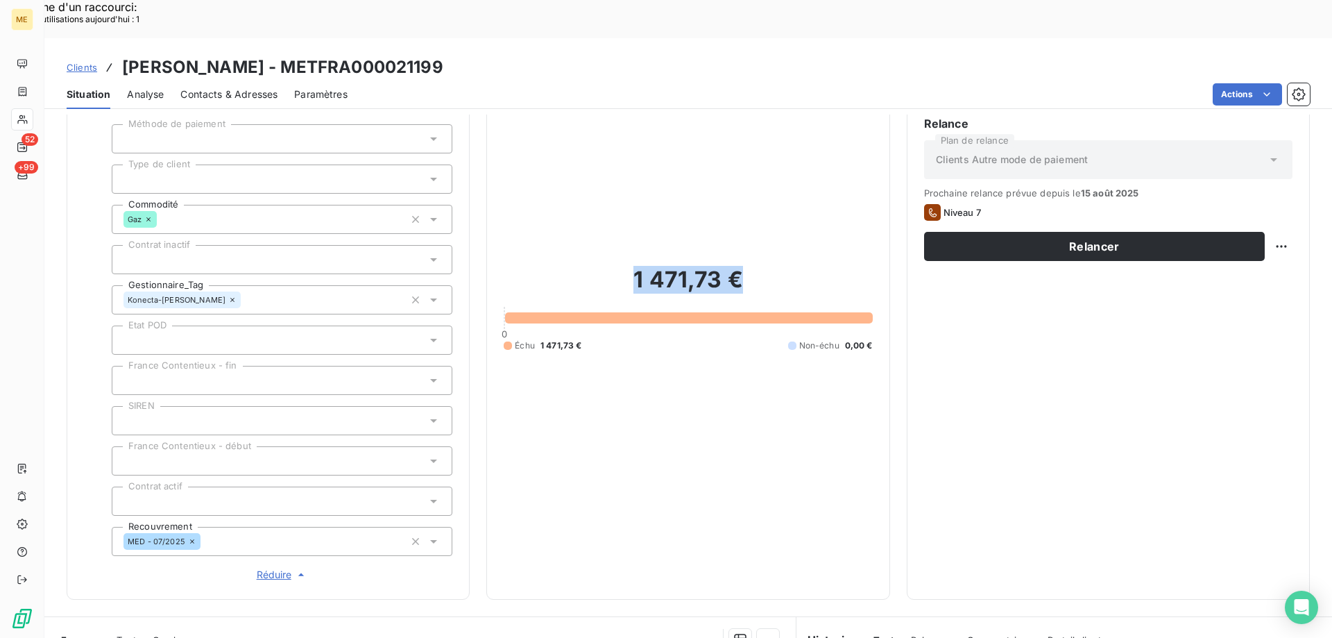
drag, startPoint x: 743, startPoint y: 241, endPoint x: 621, endPoint y: 239, distance: 122.1
click at [622, 266] on h2 "1 471,73 €" at bounding box center [688, 287] width 368 height 42
copy h2 "1 471,73 €"
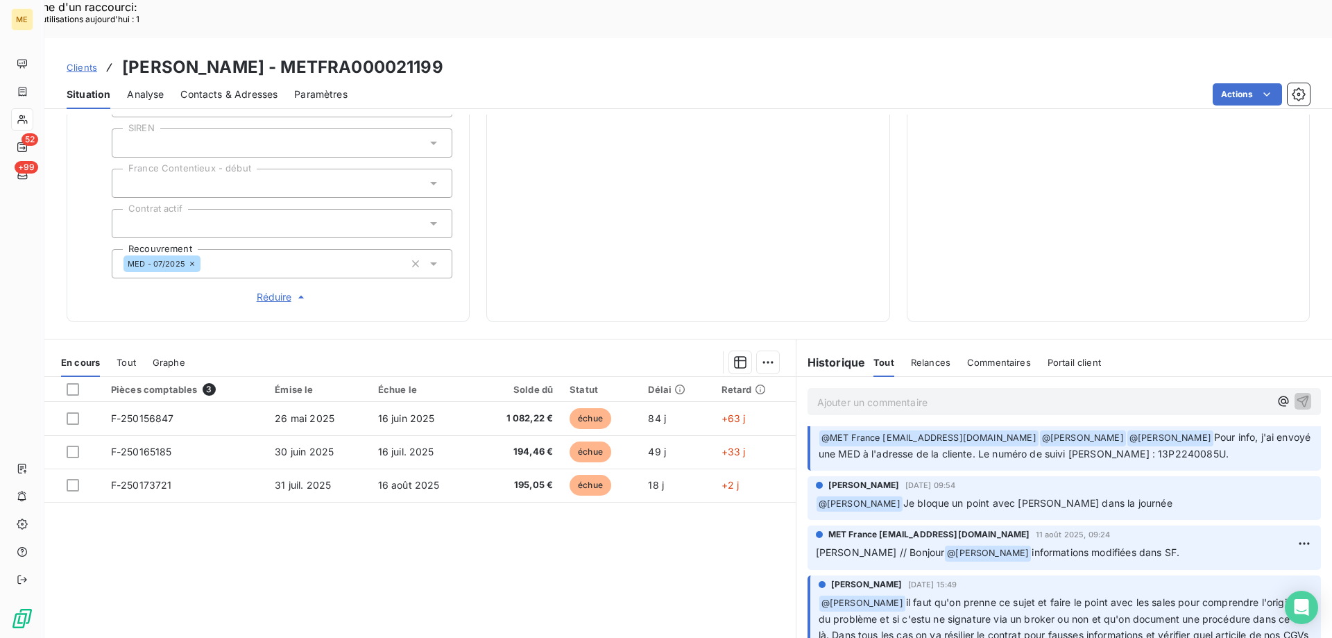
scroll to position [0, 0]
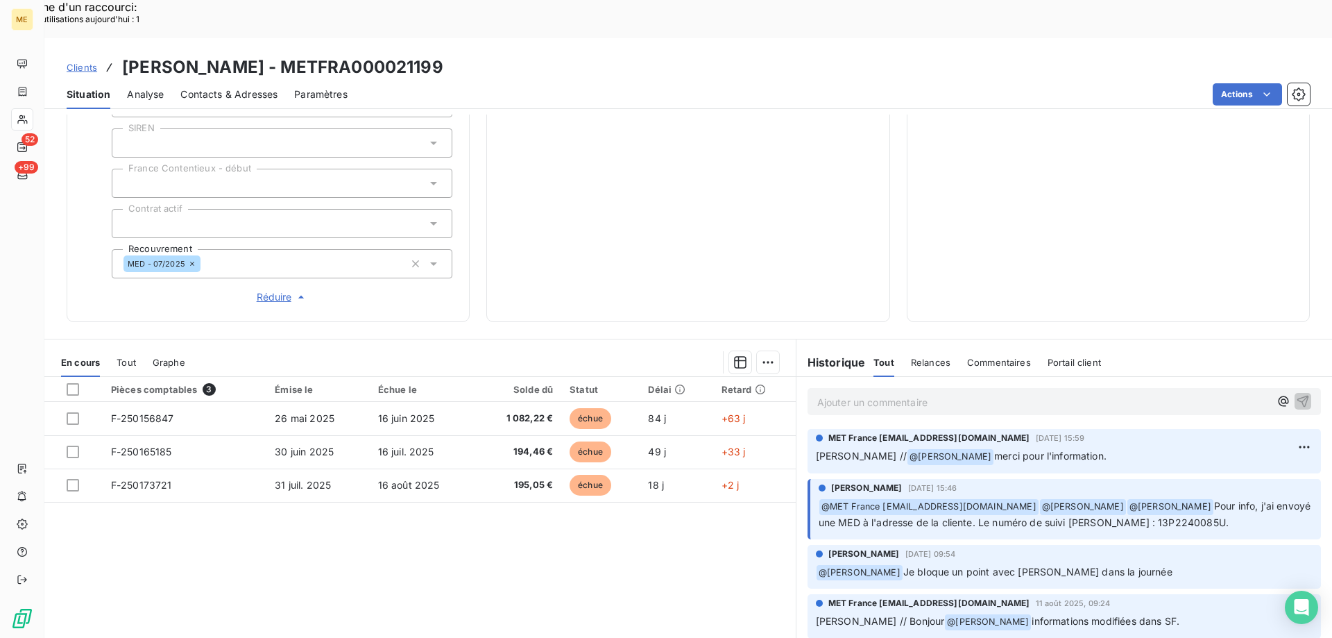
drag, startPoint x: 459, startPoint y: 32, endPoint x: 292, endPoint y: 35, distance: 167.2
click at [292, 55] on div "Clients [PERSON_NAME] - METFRA000021199" at bounding box center [688, 67] width 1288 height 25
copy h3 "METFRA000021199"
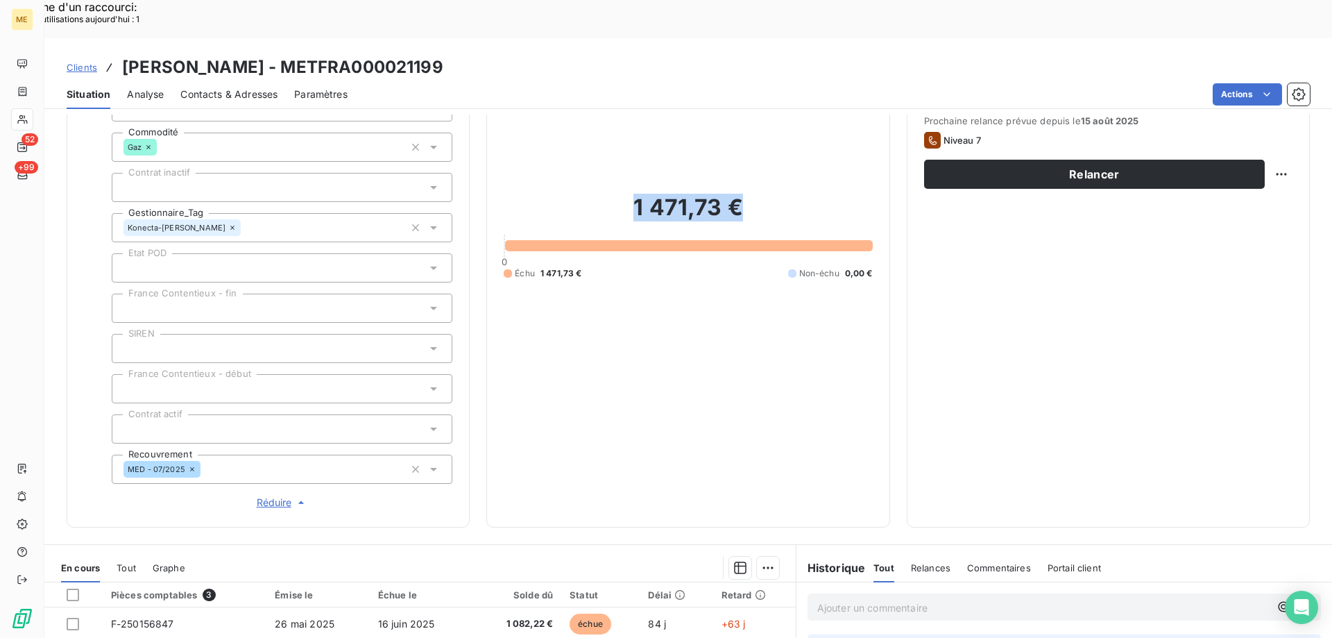
scroll to position [191, 0]
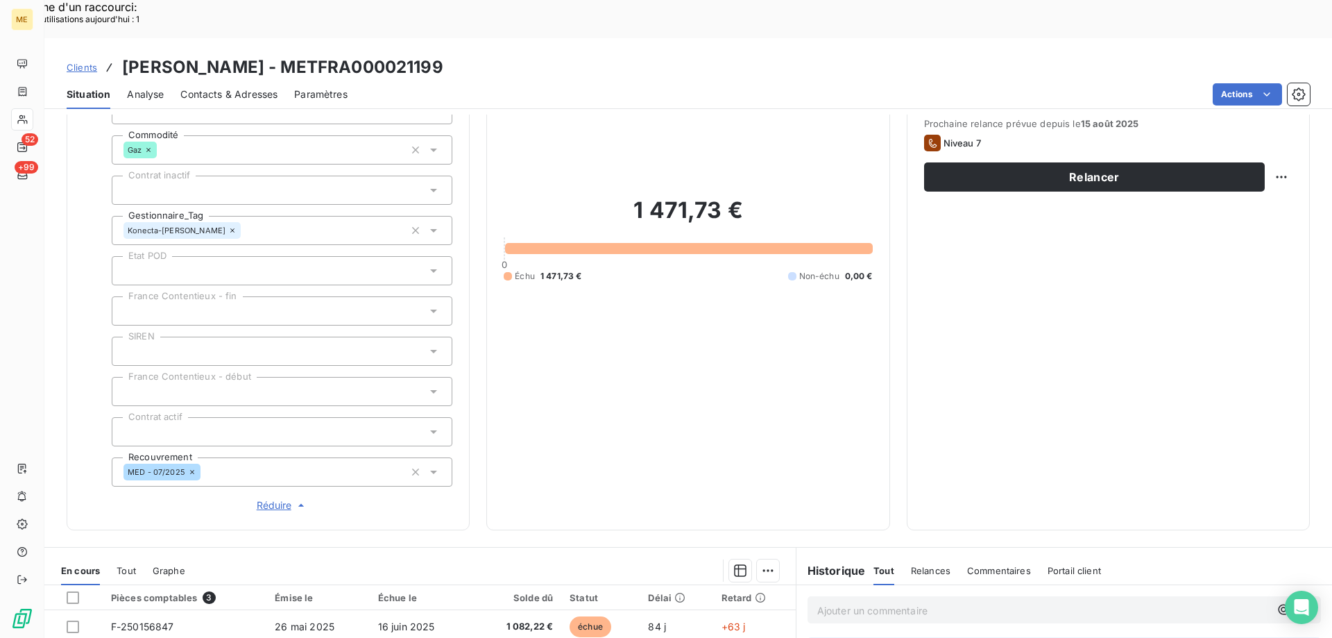
click at [844, 601] on p "Ajouter un commentaire ﻿" at bounding box center [1043, 609] width 452 height 17
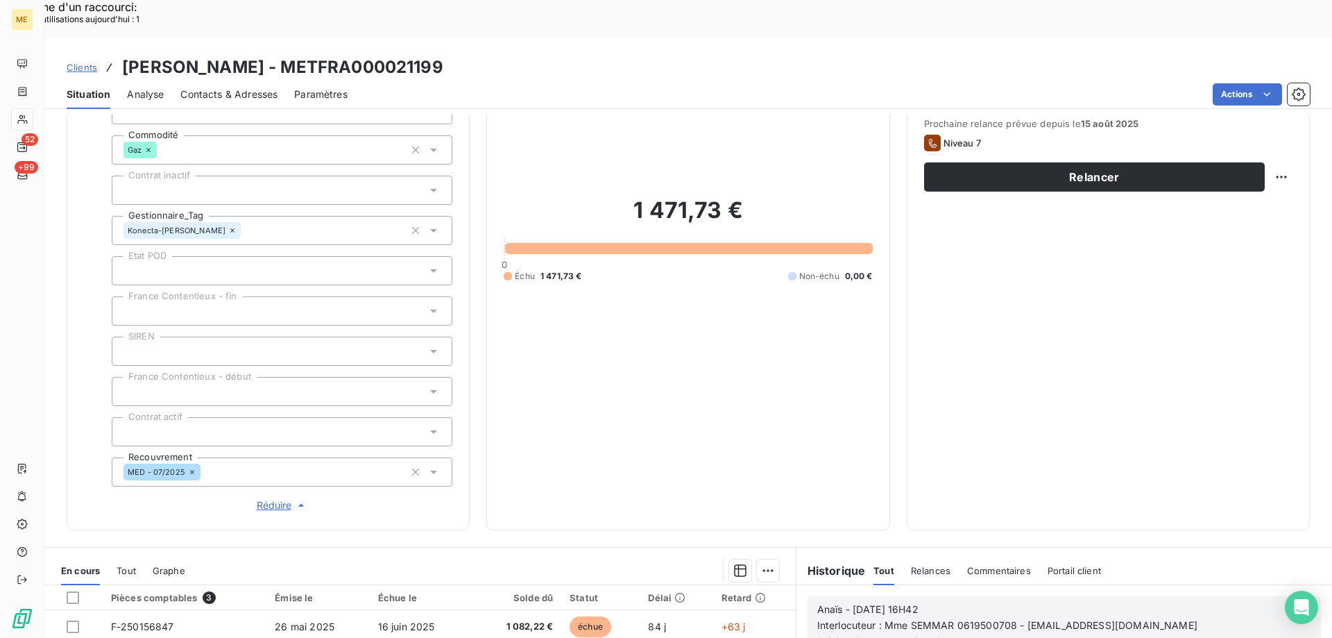
scroll to position [400, 0]
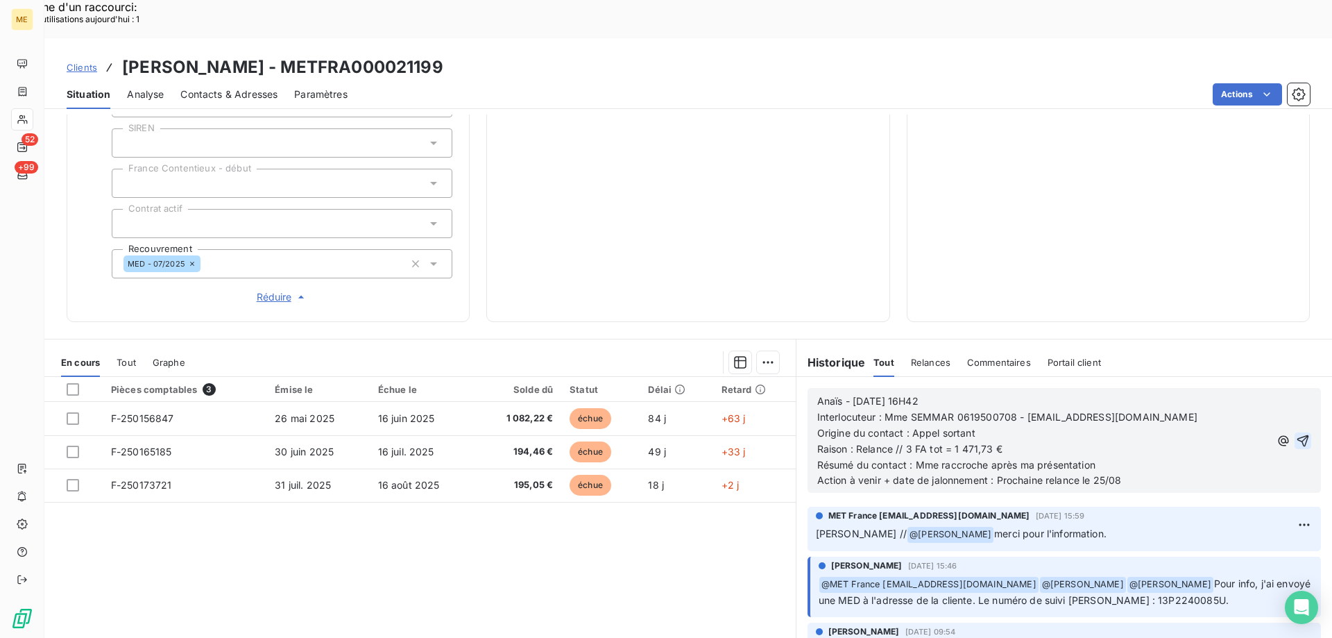
click at [1297, 434] on icon "button" at bounding box center [1303, 440] width 12 height 12
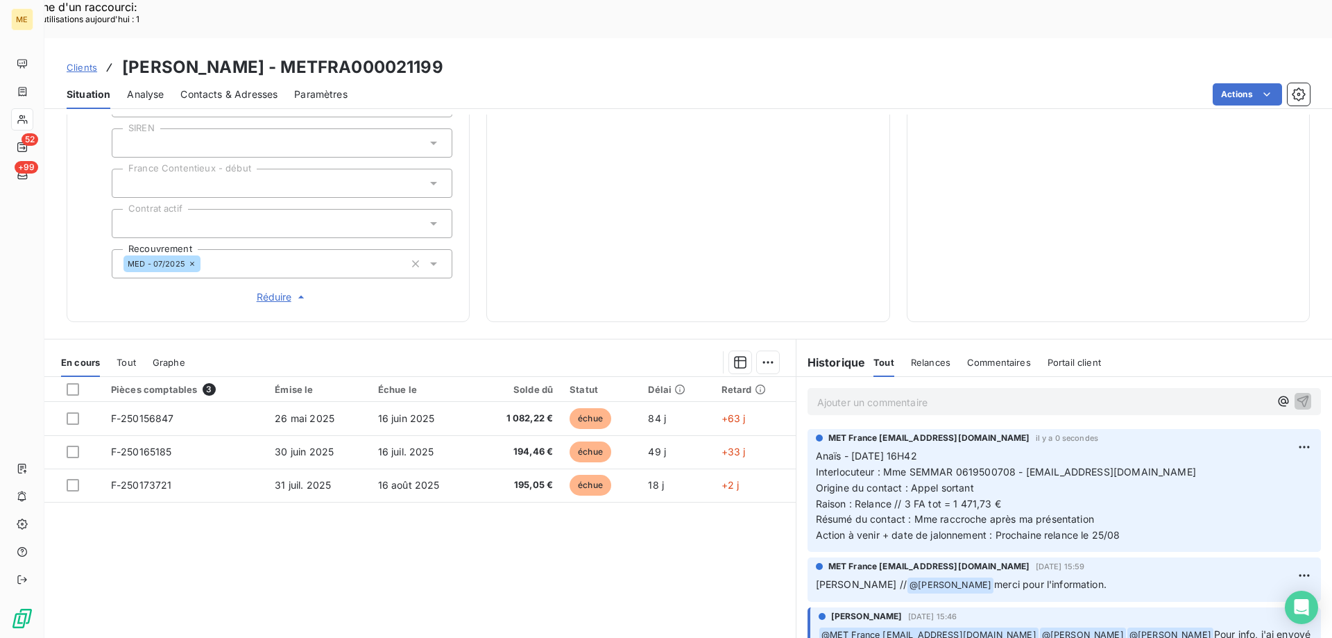
scroll to position [0, 0]
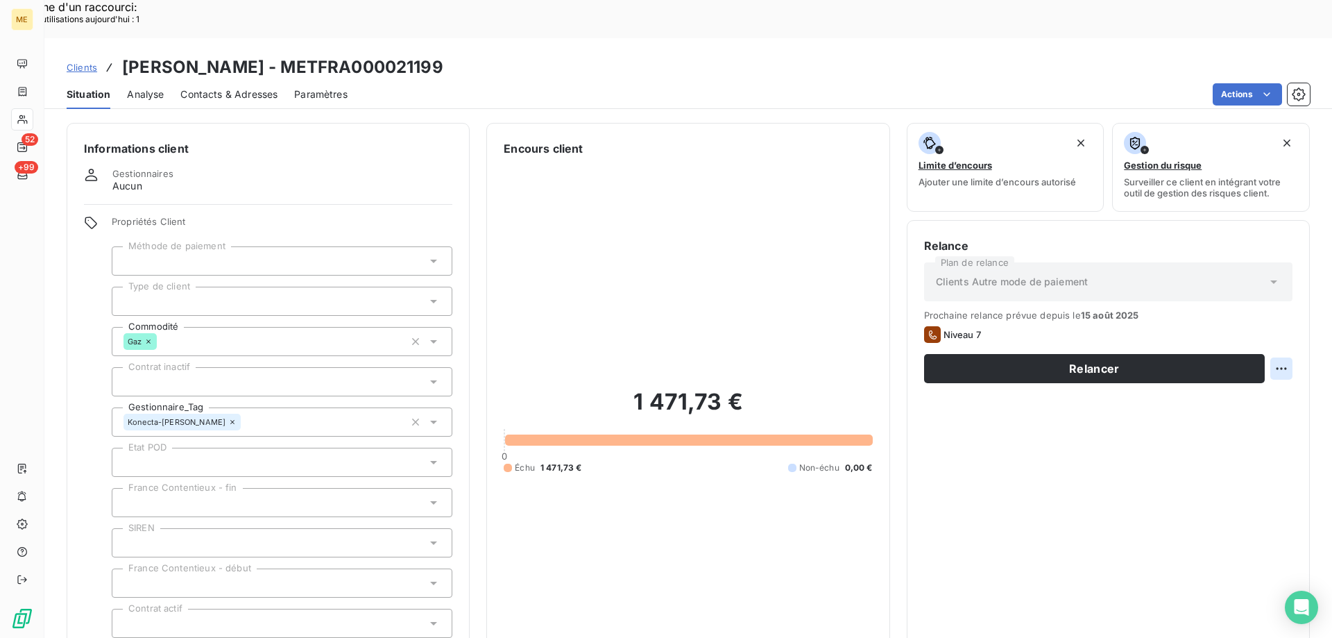
click at [1263, 368] on div "Replanifier cette action" at bounding box center [1214, 361] width 124 height 22
select select "7"
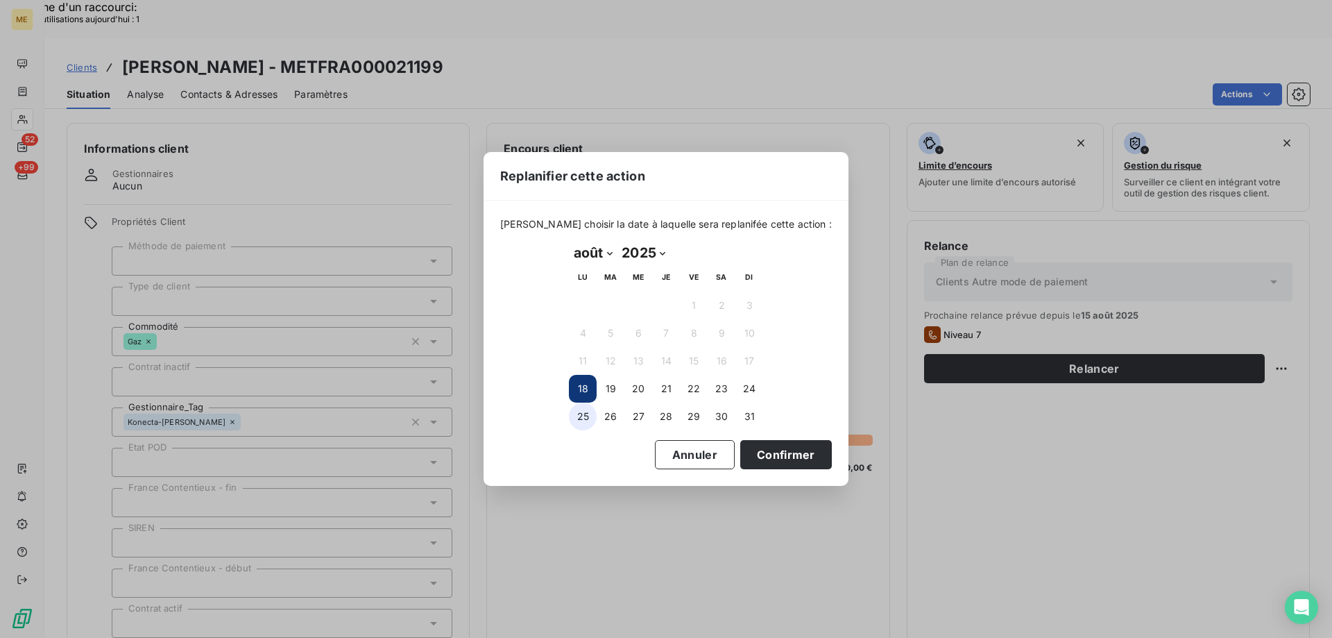
click at [583, 418] on button "25" at bounding box center [583, 416] width 28 height 28
drag, startPoint x: 792, startPoint y: 456, endPoint x: 787, endPoint y: 477, distance: 21.4
click at [789, 461] on button "Confirmer" at bounding box center [786, 454] width 92 height 29
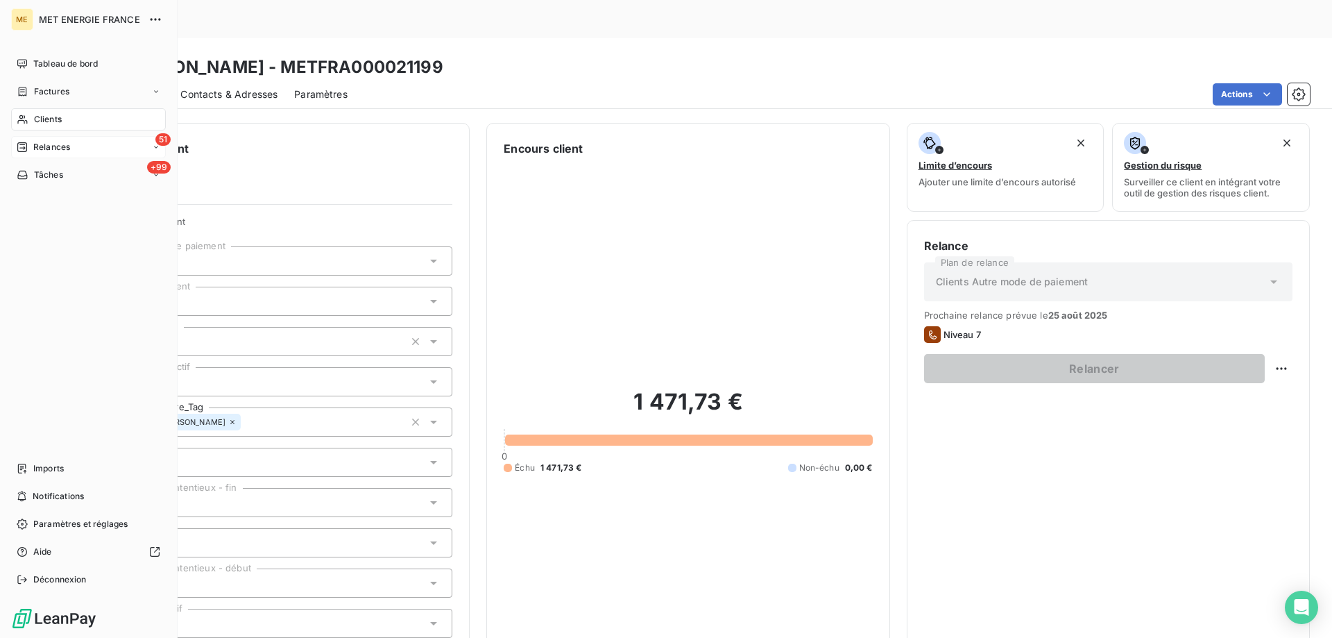
click at [35, 147] on span "Relances" at bounding box center [51, 147] width 37 height 12
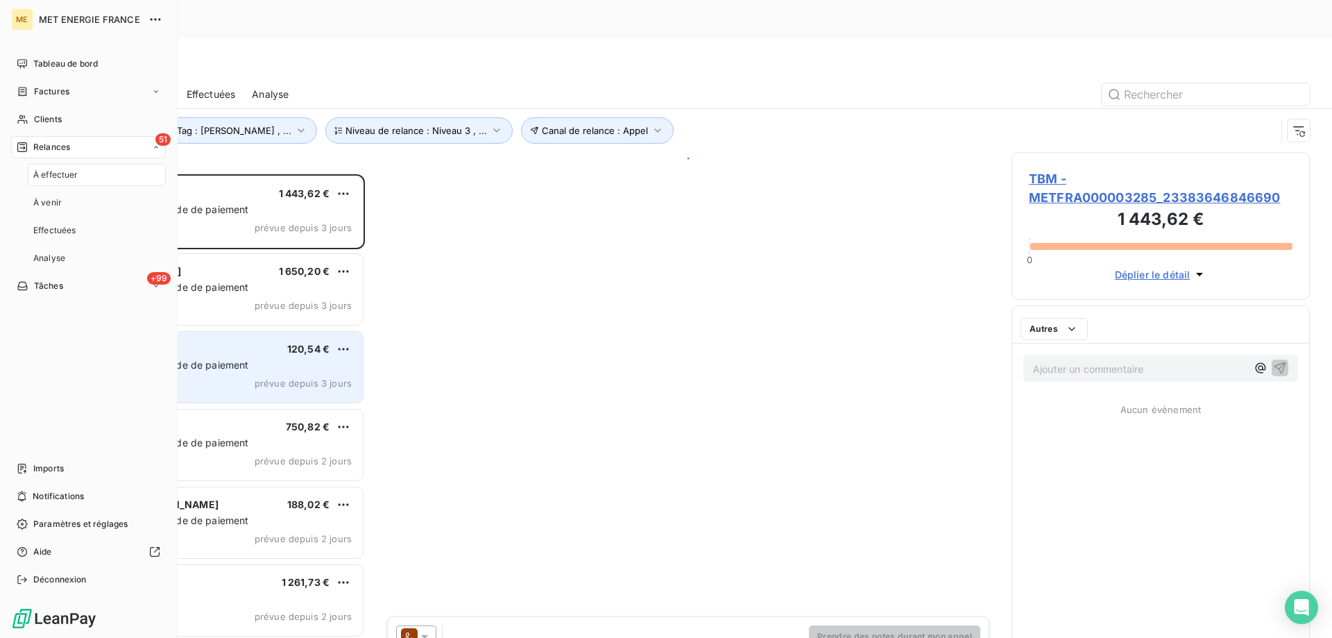
scroll to position [491, 288]
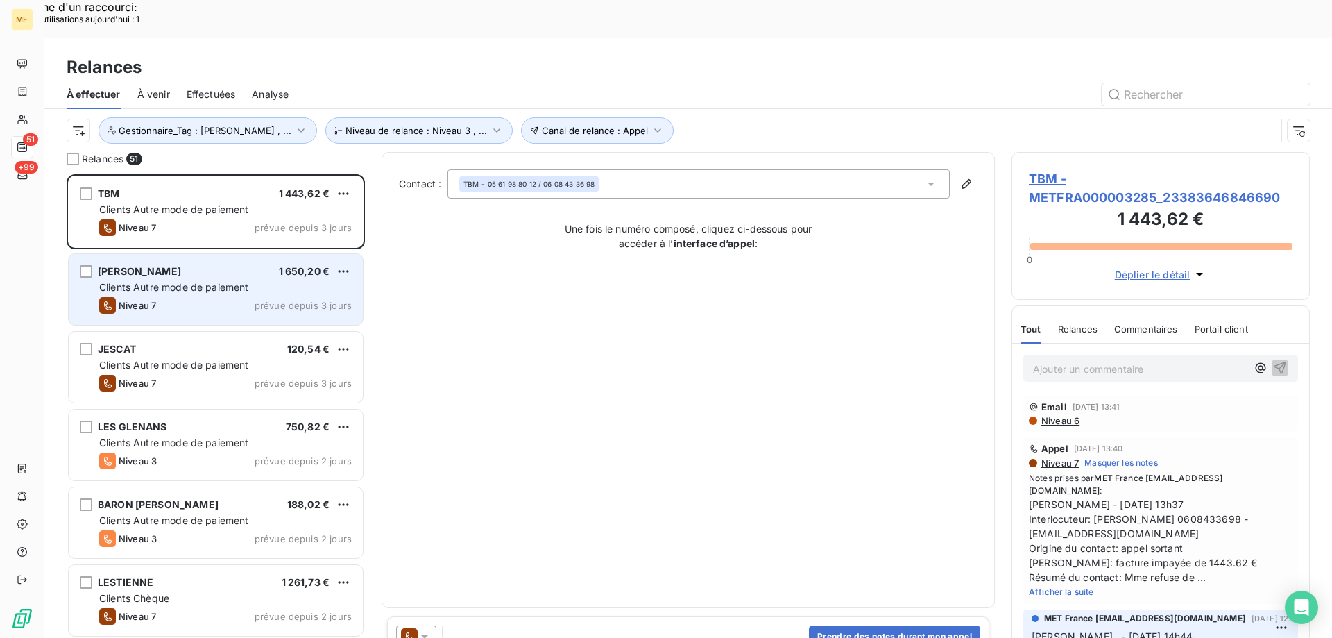
click at [178, 281] on span "Clients Autre mode de paiement" at bounding box center [174, 287] width 150 height 12
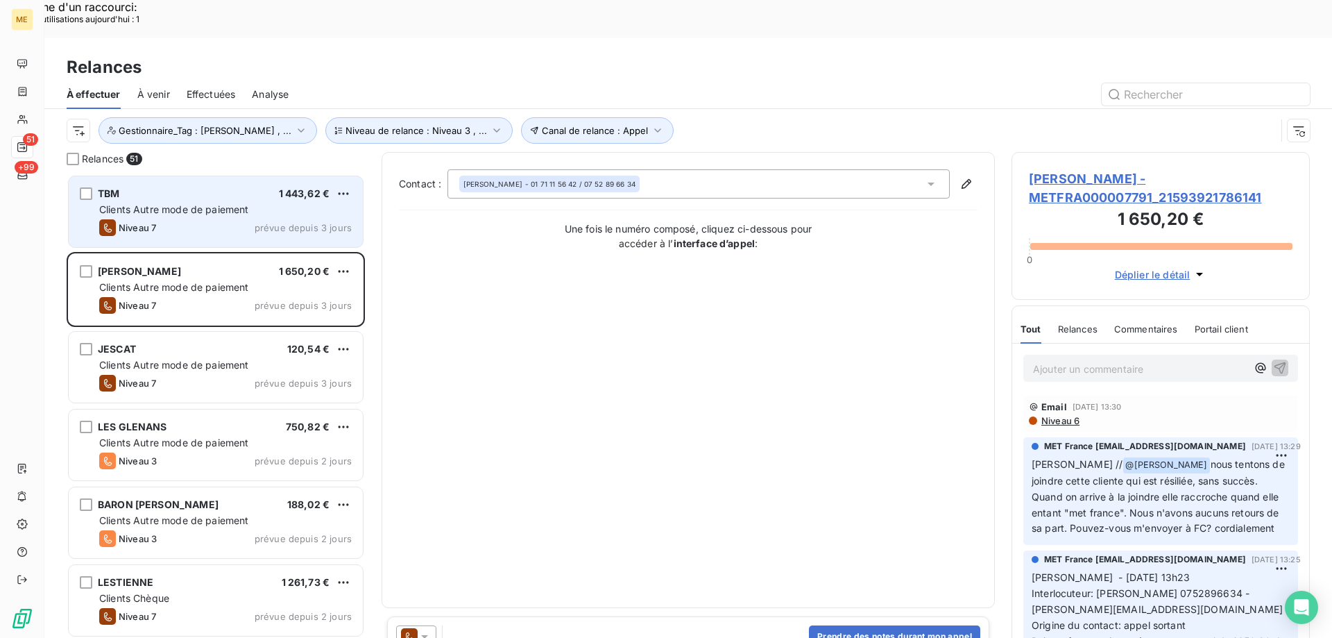
click at [175, 219] on div "Niveau 7 prévue depuis 3 jours" at bounding box center [225, 227] width 253 height 17
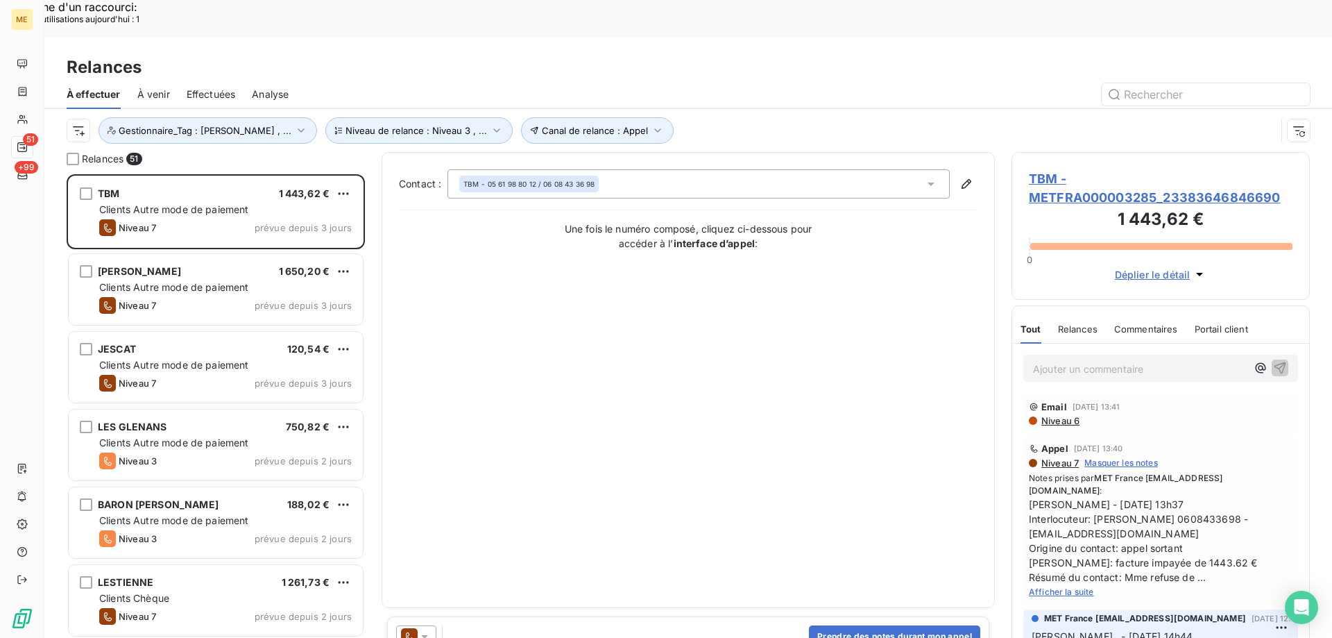
click at [1143, 169] on span "TBM - METFRA000003285_23383646846690" at bounding box center [1161, 187] width 264 height 37
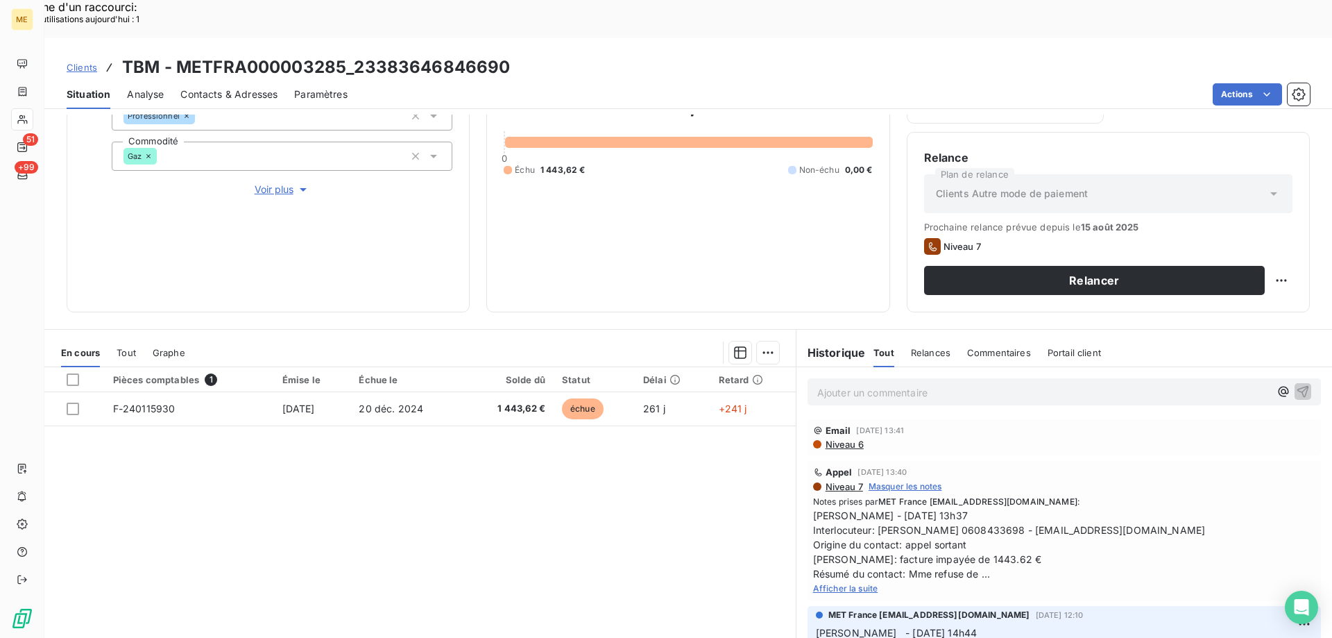
scroll to position [69, 0]
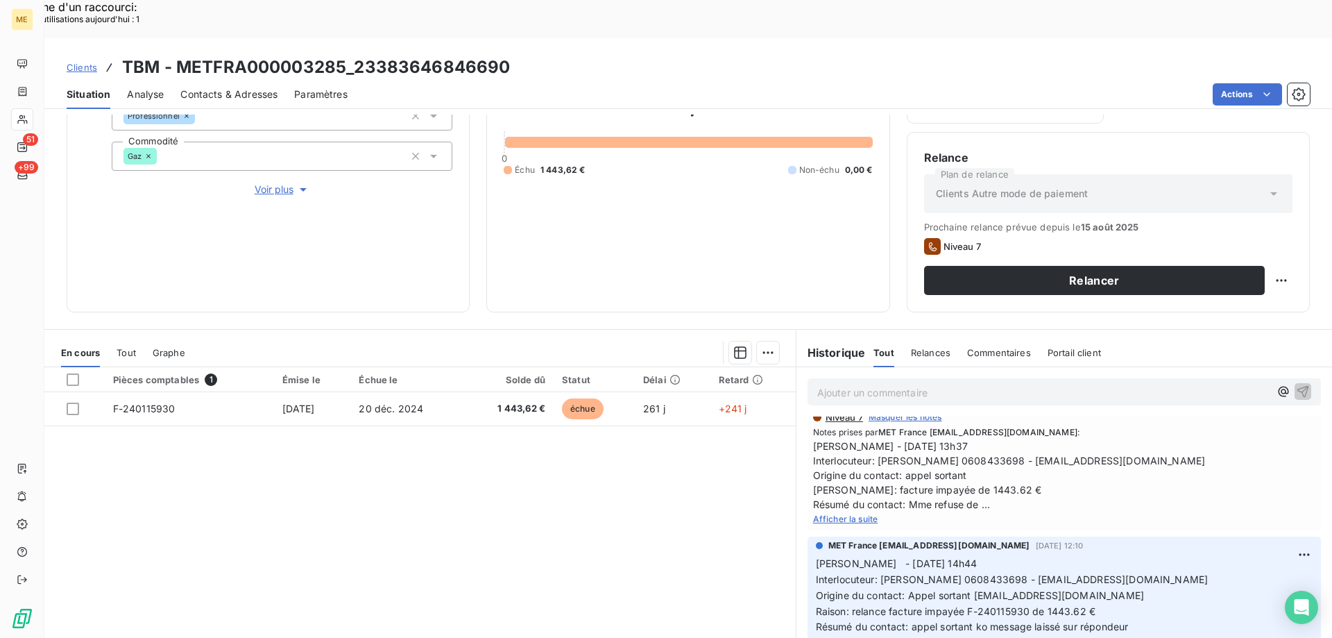
click at [854, 513] on span "Afficher la suite" at bounding box center [845, 518] width 65 height 10
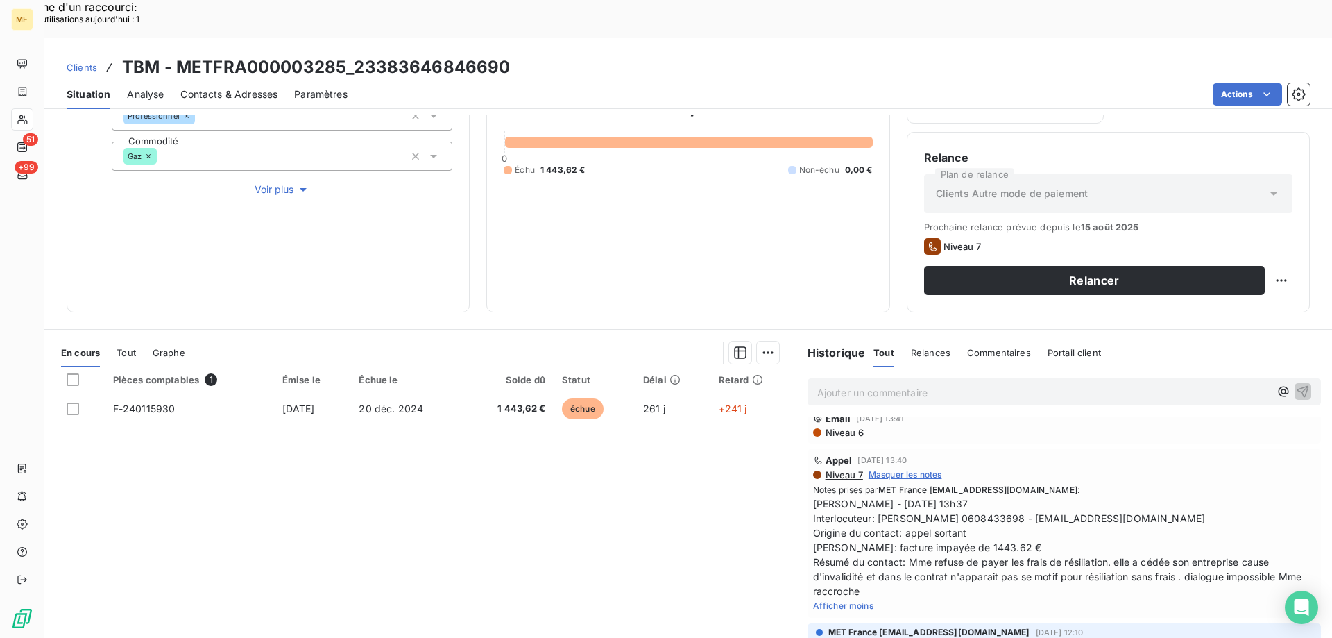
scroll to position [0, 0]
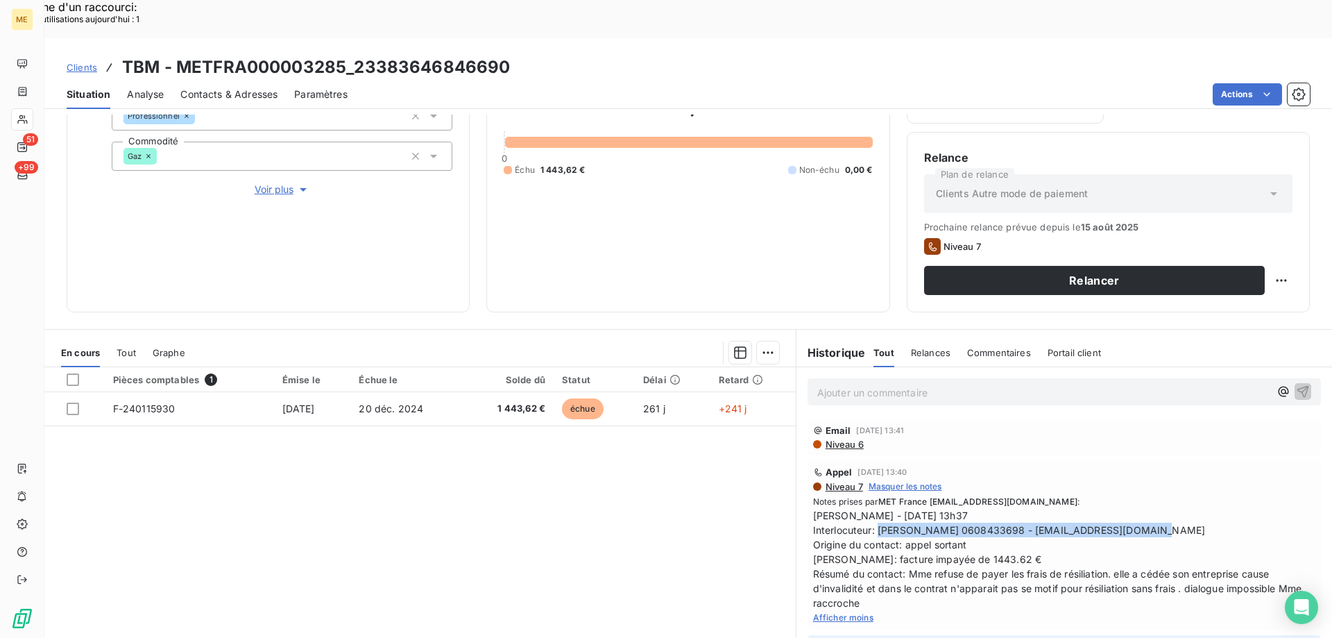
drag, startPoint x: 871, startPoint y: 493, endPoint x: 1208, endPoint y: 490, distance: 337.2
click at [1208, 508] on span "[PERSON_NAME] - [DATE] 13h37 Interlocuteur: [PERSON_NAME] 0608433698 - [EMAIL_A…" at bounding box center [1064, 559] width 502 height 102
copy span "[PERSON_NAME] 0608433698 - [EMAIL_ADDRESS][DOMAIN_NAME]"
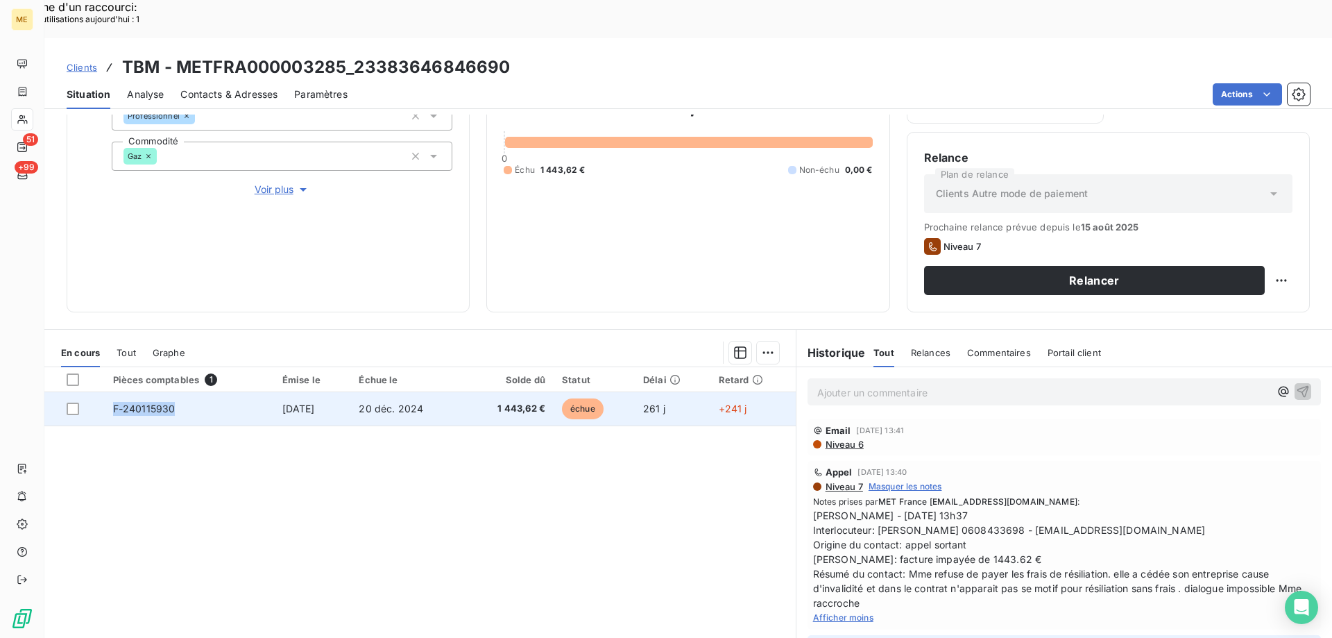
copy span "F-240115930"
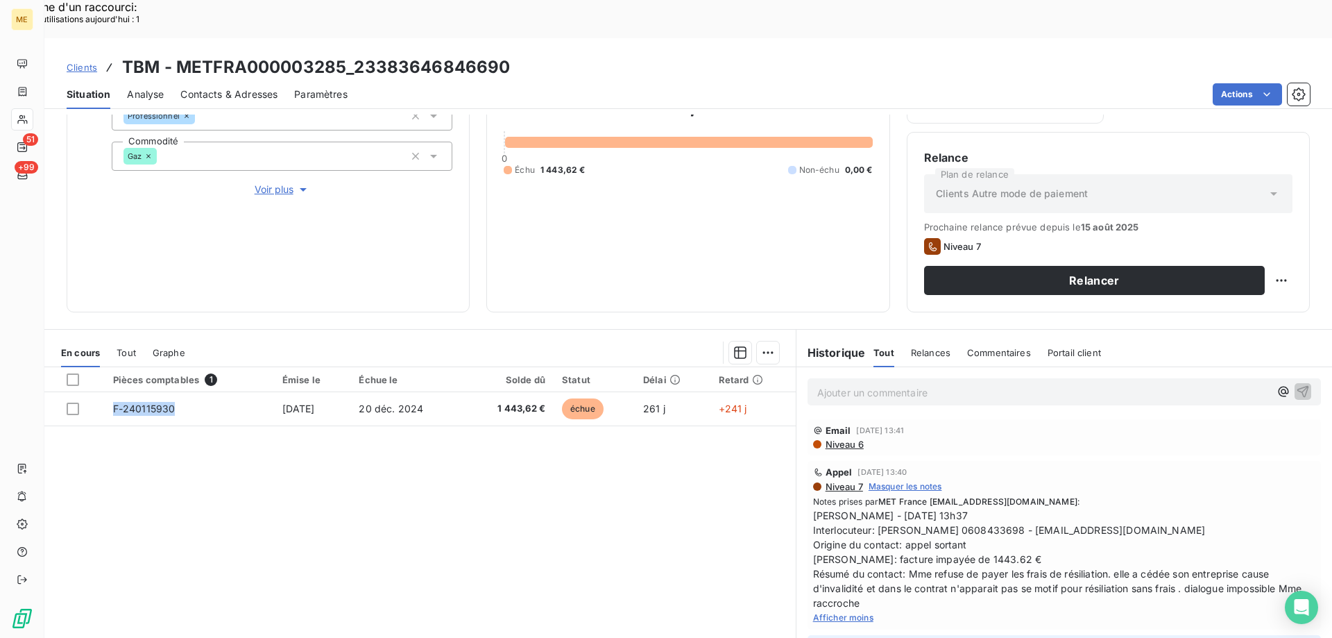
drag, startPoint x: 173, startPoint y: 370, endPoint x: 132, endPoint y: 488, distance: 124.6
click at [132, 488] on div "Pièces comptables 1 Émise le Échue le Solde dû Statut Délai Retard F-240115930 …" at bounding box center [419, 500] width 751 height 267
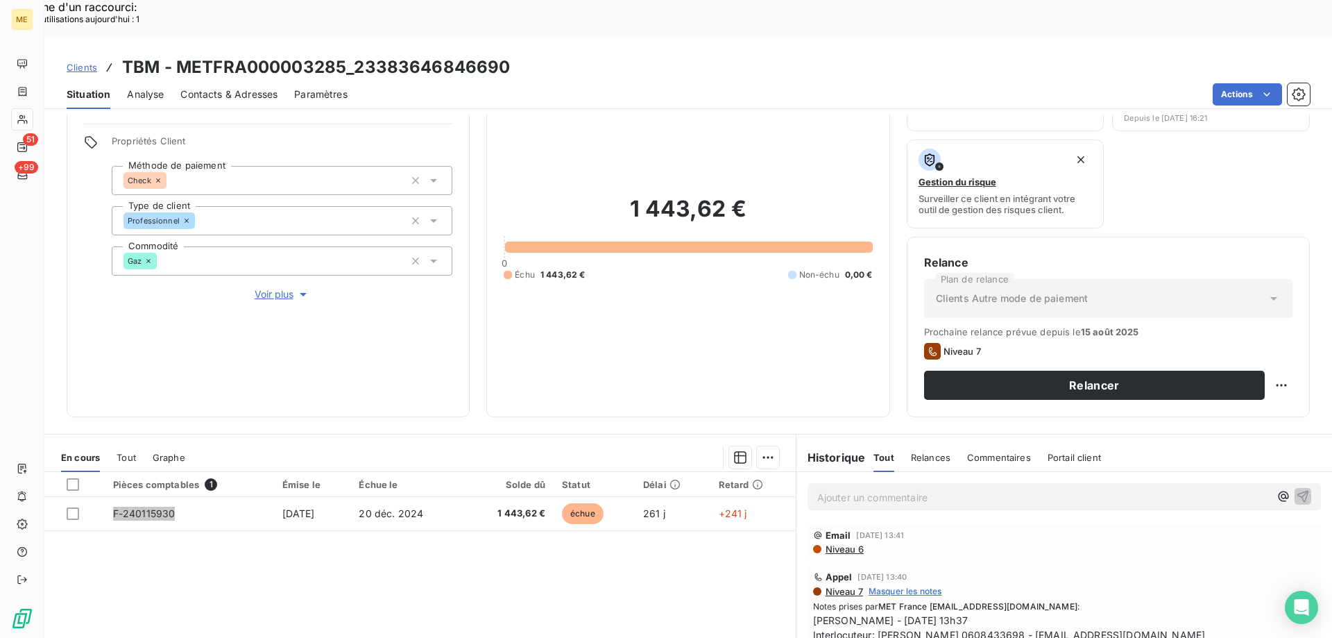
scroll to position [46, 0]
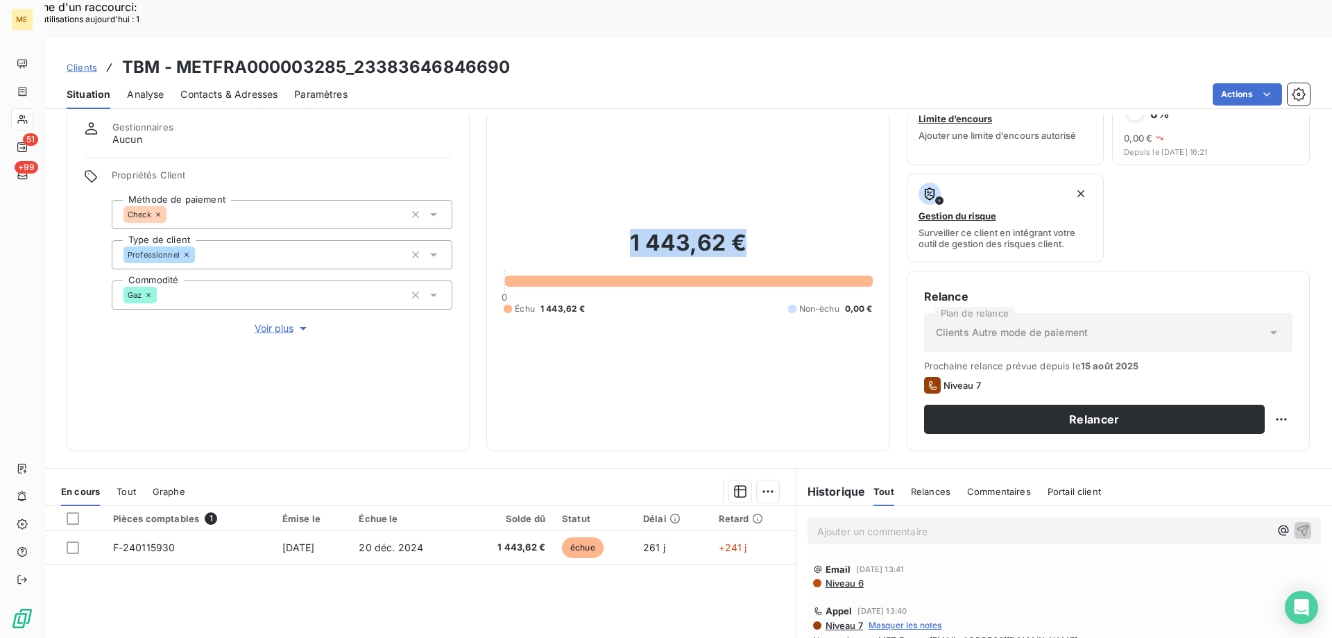
drag, startPoint x: 735, startPoint y: 224, endPoint x: 626, endPoint y: 217, distance: 109.8
click at [626, 229] on h2 "1 443,62 €" at bounding box center [688, 250] width 368 height 42
copy h2 "1 443,62 €"
drag, startPoint x: 519, startPoint y: 28, endPoint x: 357, endPoint y: 30, distance: 161.6
click at [357, 55] on div "Clients TBM - METFRA000003285_23383646846690" at bounding box center [688, 67] width 1288 height 25
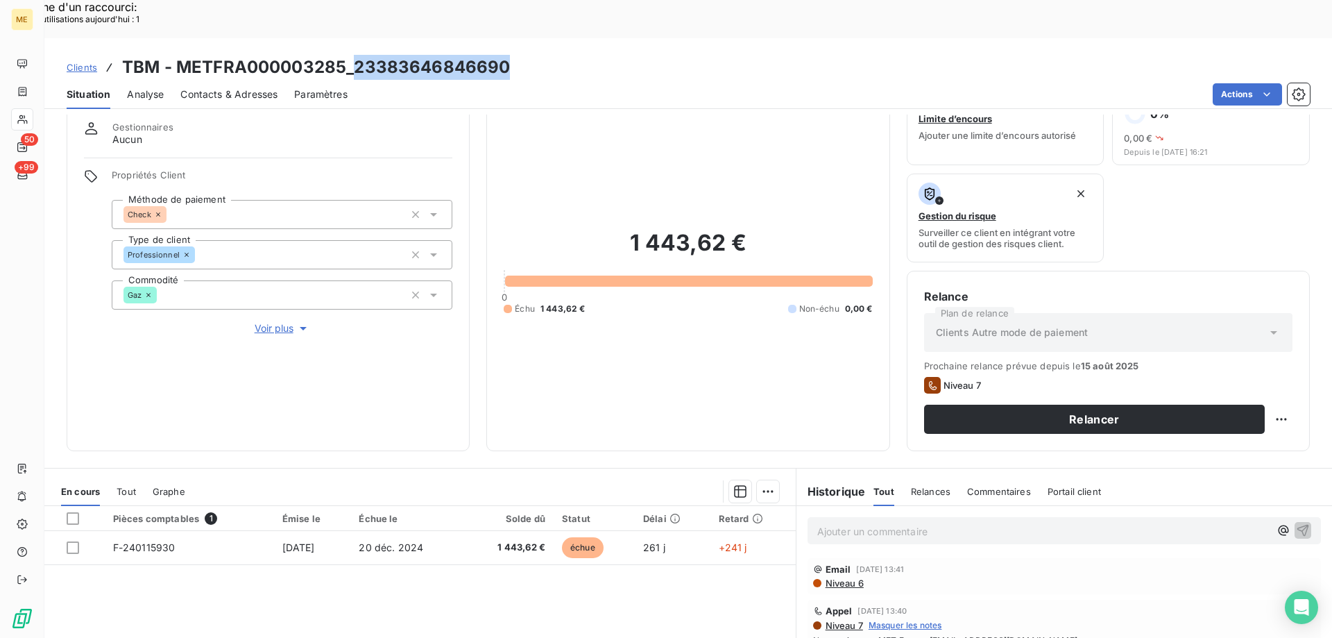
copy h3 "23383646846690"
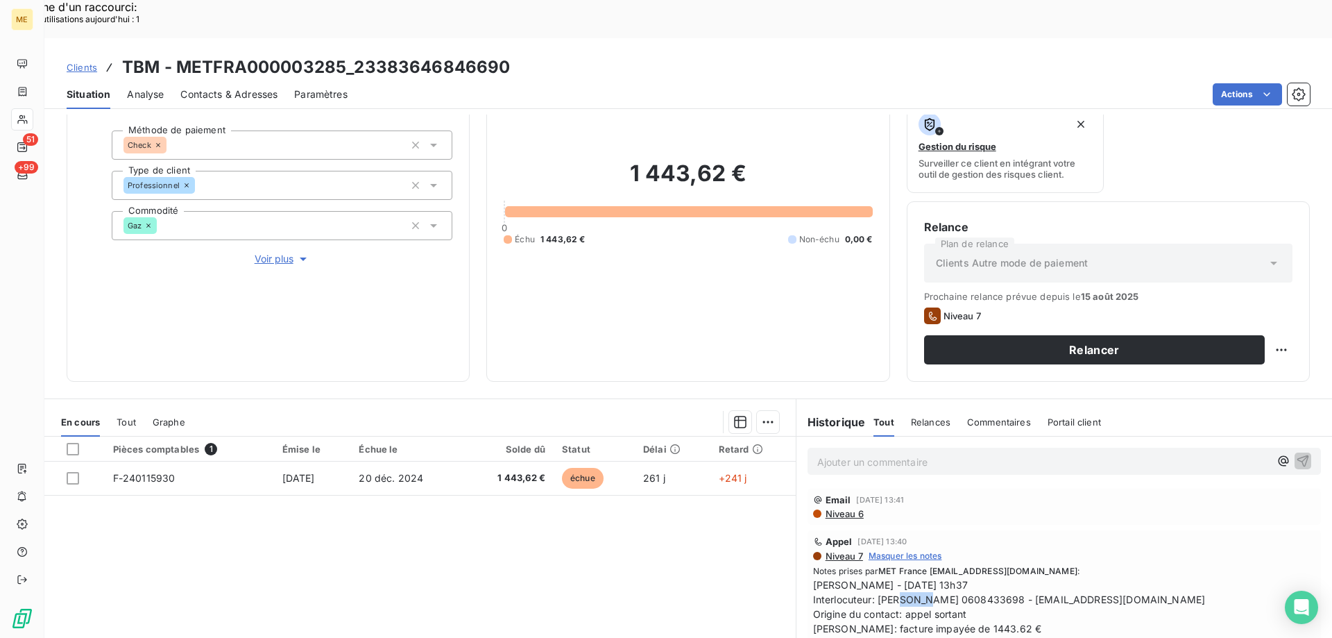
drag, startPoint x: 928, startPoint y: 561, endPoint x: 900, endPoint y: 561, distance: 27.8
click at [900, 577] on span "[PERSON_NAME] - [DATE] 13h37 Interlocuteur: [PERSON_NAME] 0608433698 - [EMAIL_A…" at bounding box center [1064, 628] width 502 height 102
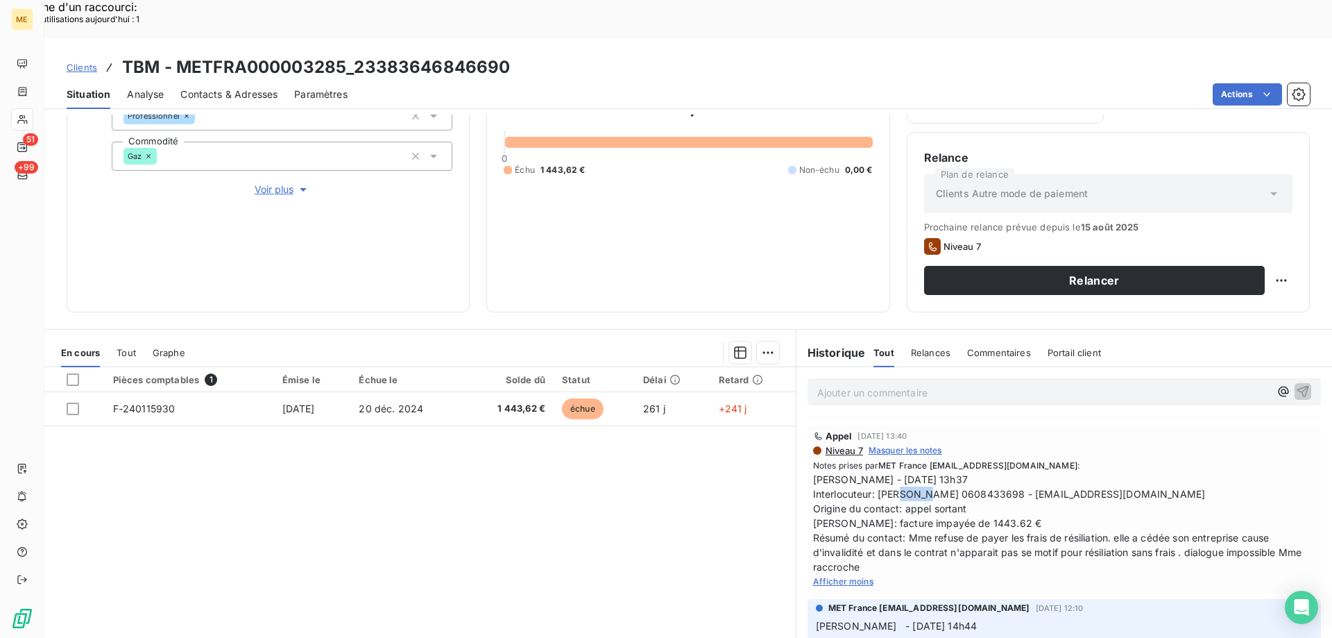
scroll to position [0, 0]
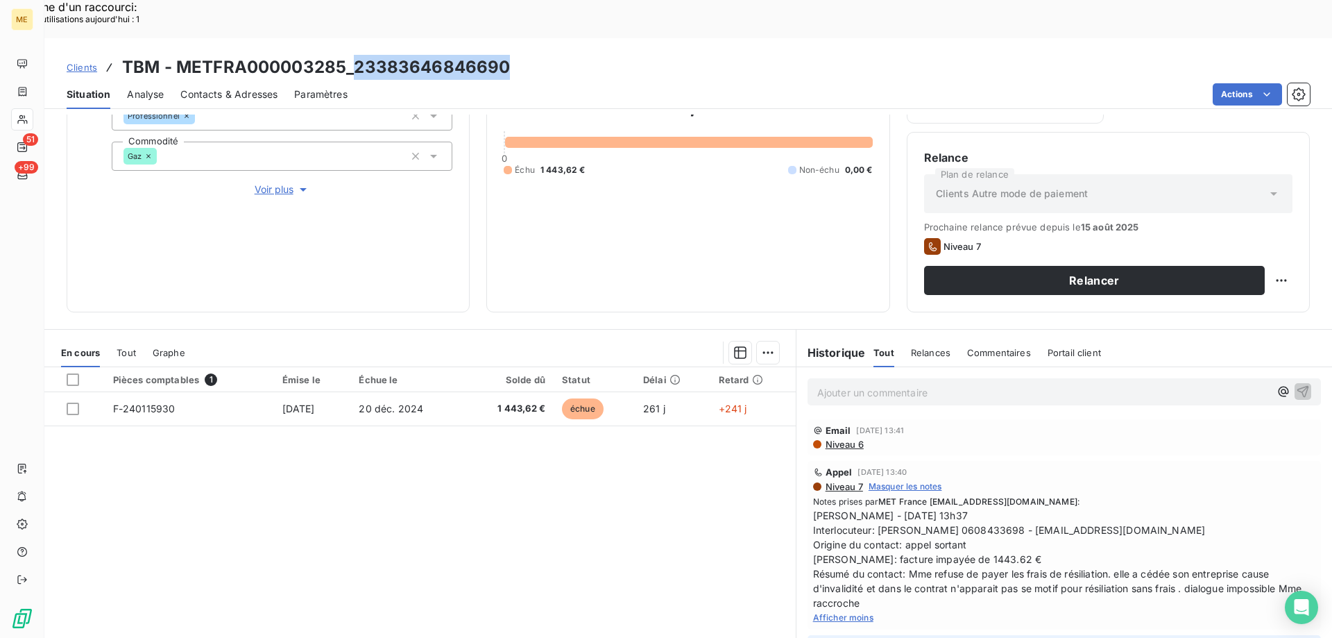
drag, startPoint x: 508, startPoint y: 28, endPoint x: 355, endPoint y: 36, distance: 152.8
click at [355, 55] on div "Clients TBM - METFRA000003285_23383646846690" at bounding box center [688, 67] width 1288 height 25
copy h3 "23383646846690"
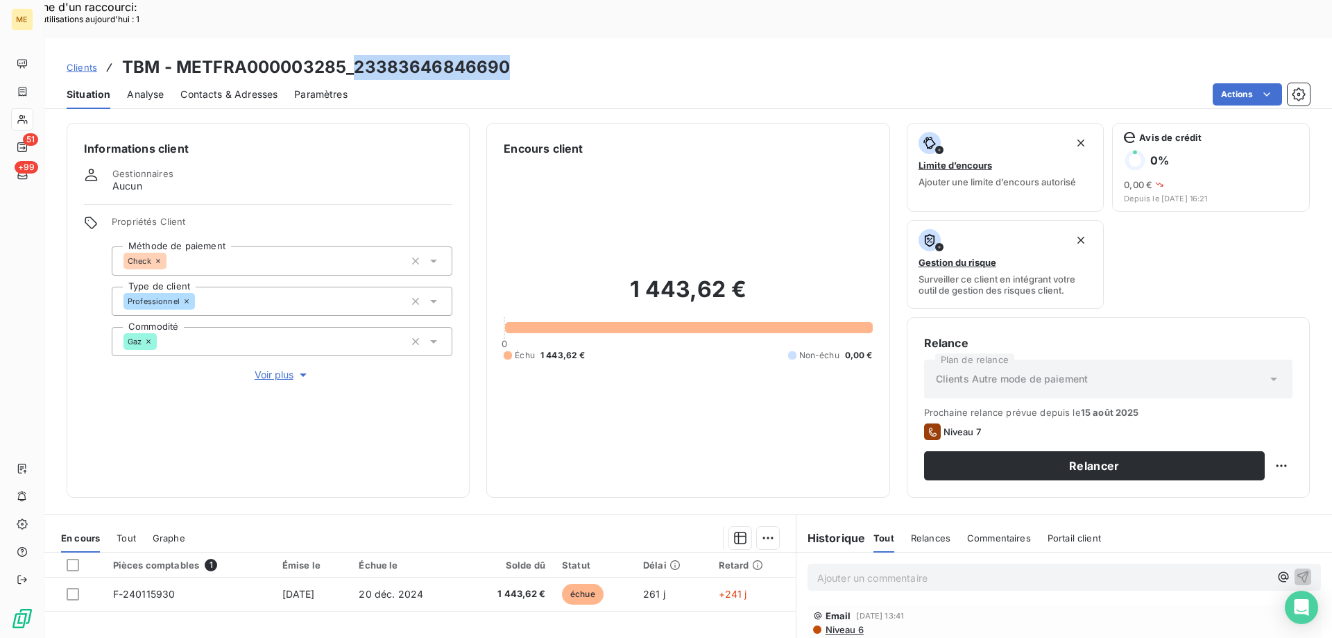
click at [267, 368] on span "Voir plus" at bounding box center [282, 375] width 55 height 14
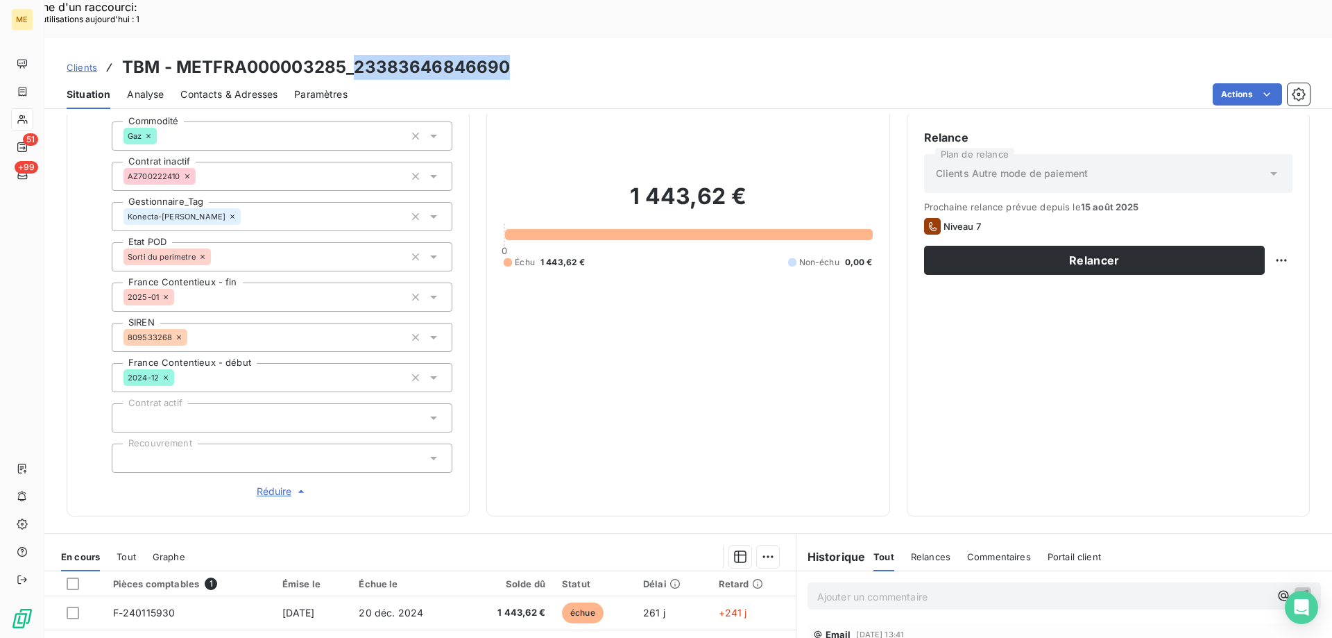
scroll to position [277, 0]
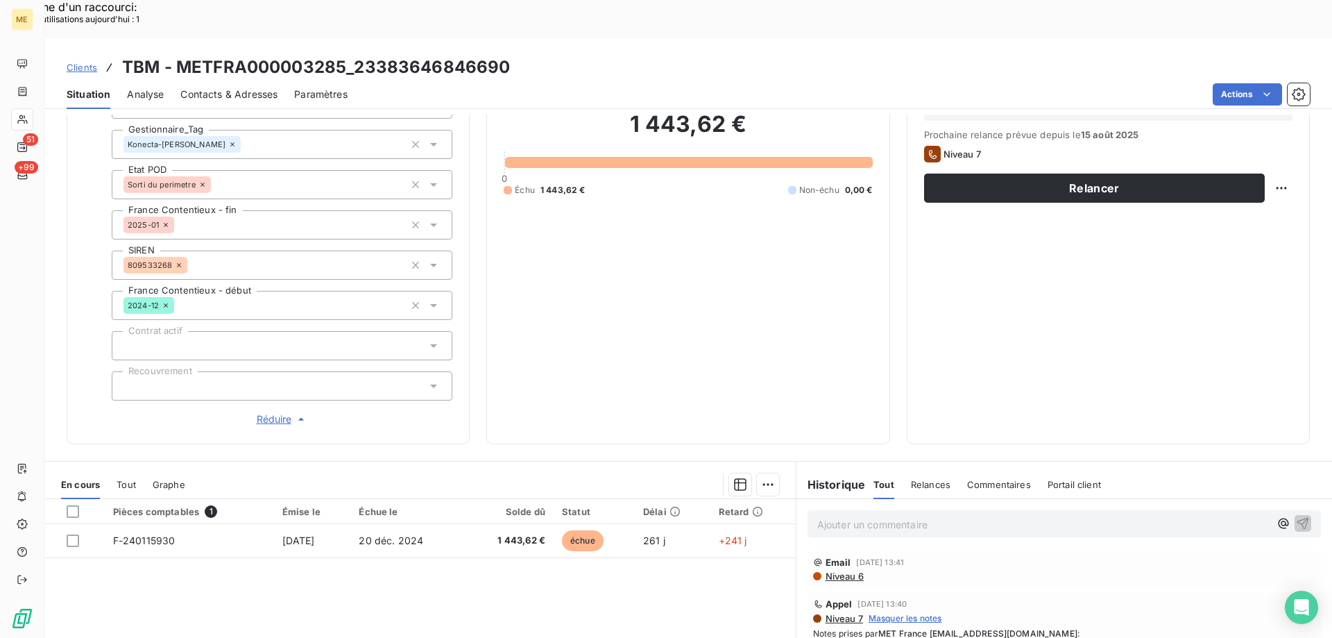
click at [982, 515] on p "Ajouter un commentaire ﻿" at bounding box center [1043, 523] width 452 height 17
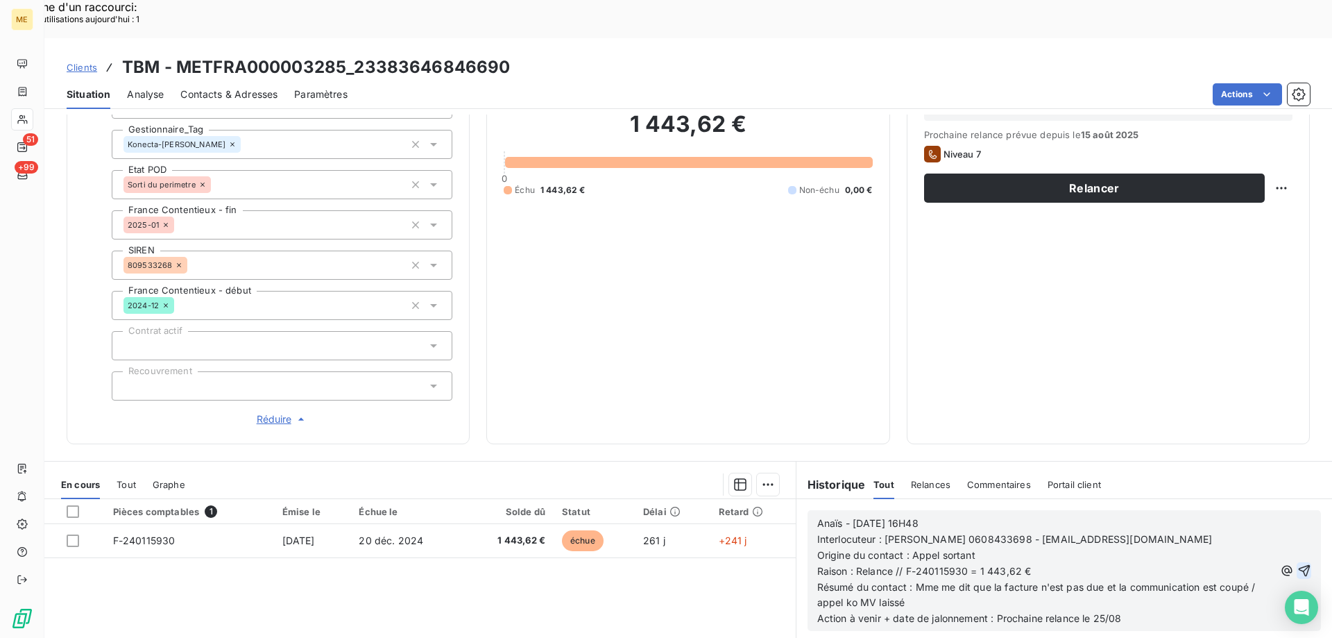
click at [1297, 563] on icon "button" at bounding box center [1304, 570] width 14 height 14
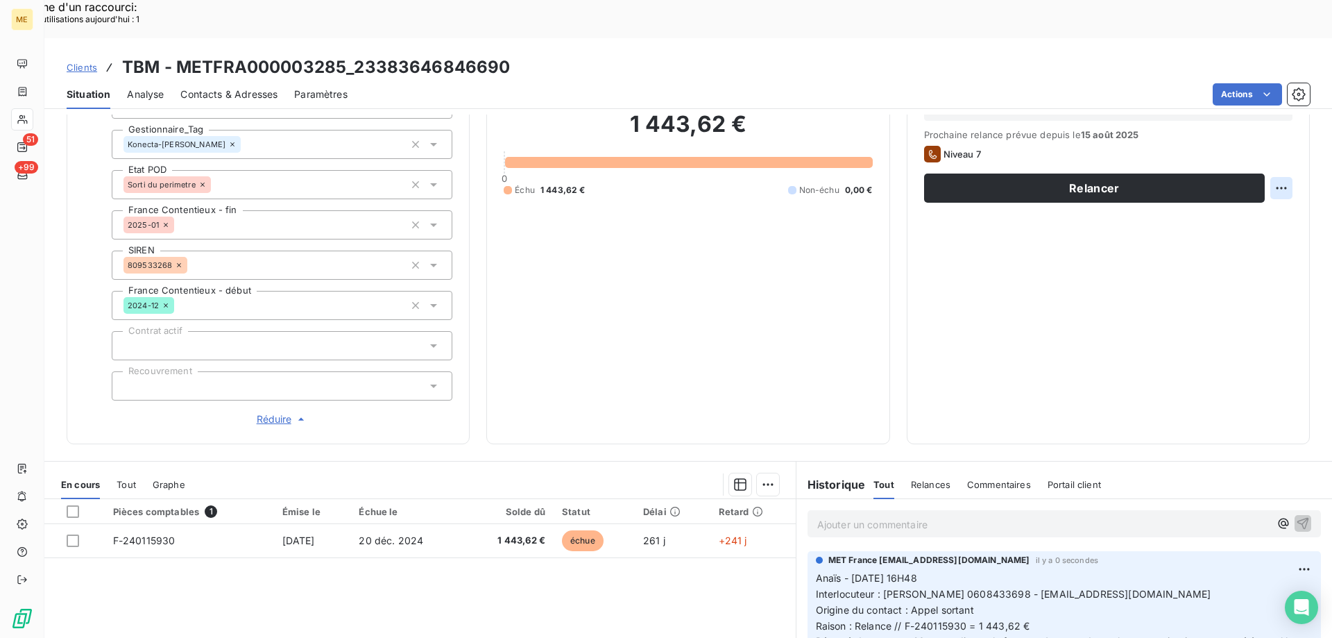
click at [1250, 185] on div "Replanifier cette action" at bounding box center [1214, 180] width 124 height 22
select select "7"
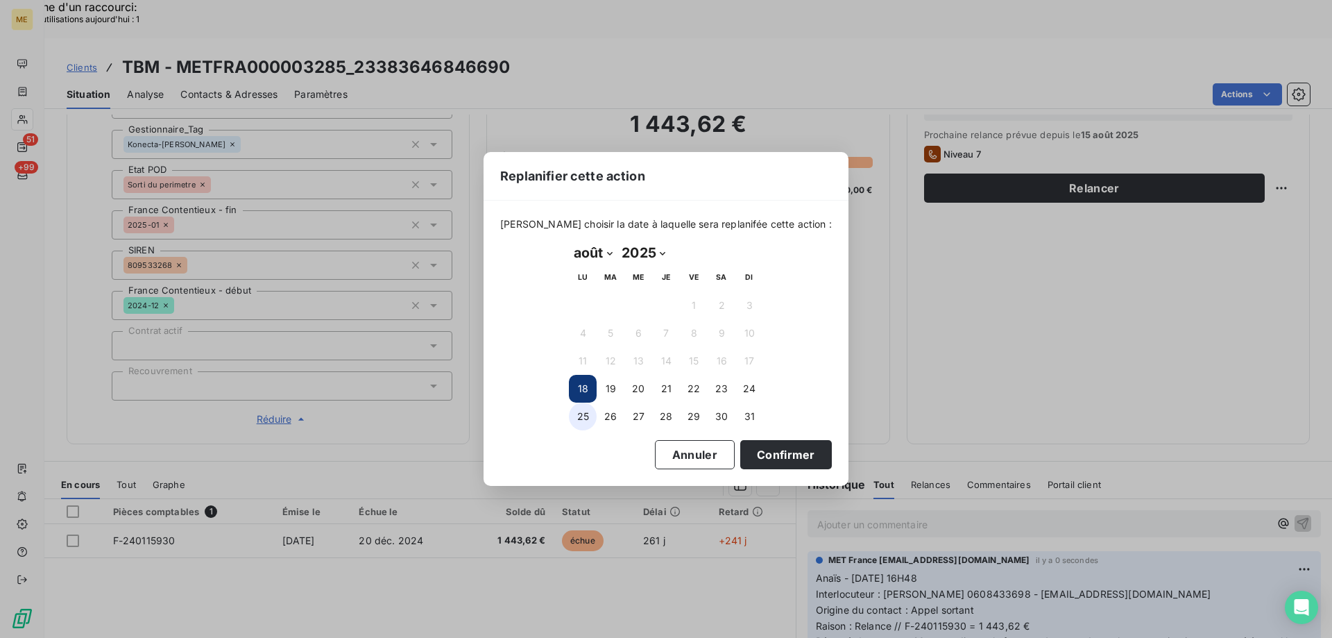
click at [573, 416] on button "25" at bounding box center [583, 416] width 28 height 28
click at [772, 465] on button "Confirmer" at bounding box center [786, 454] width 92 height 29
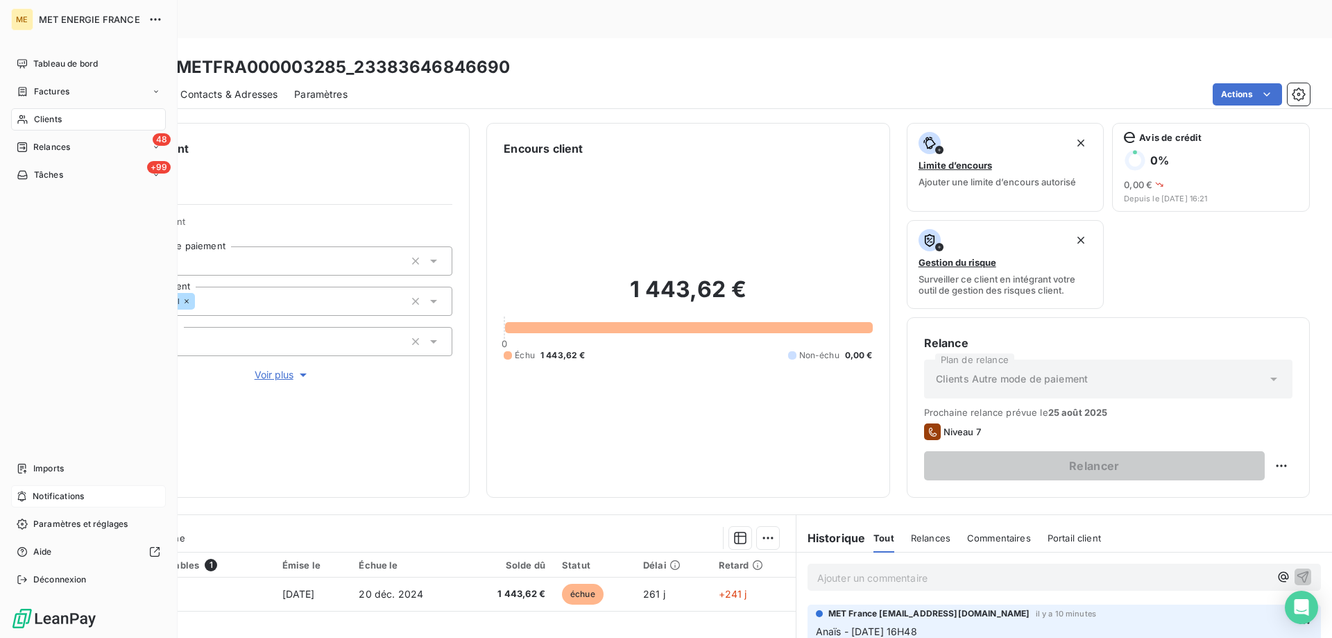
click at [59, 488] on div "Notifications" at bounding box center [88, 496] width 155 height 22
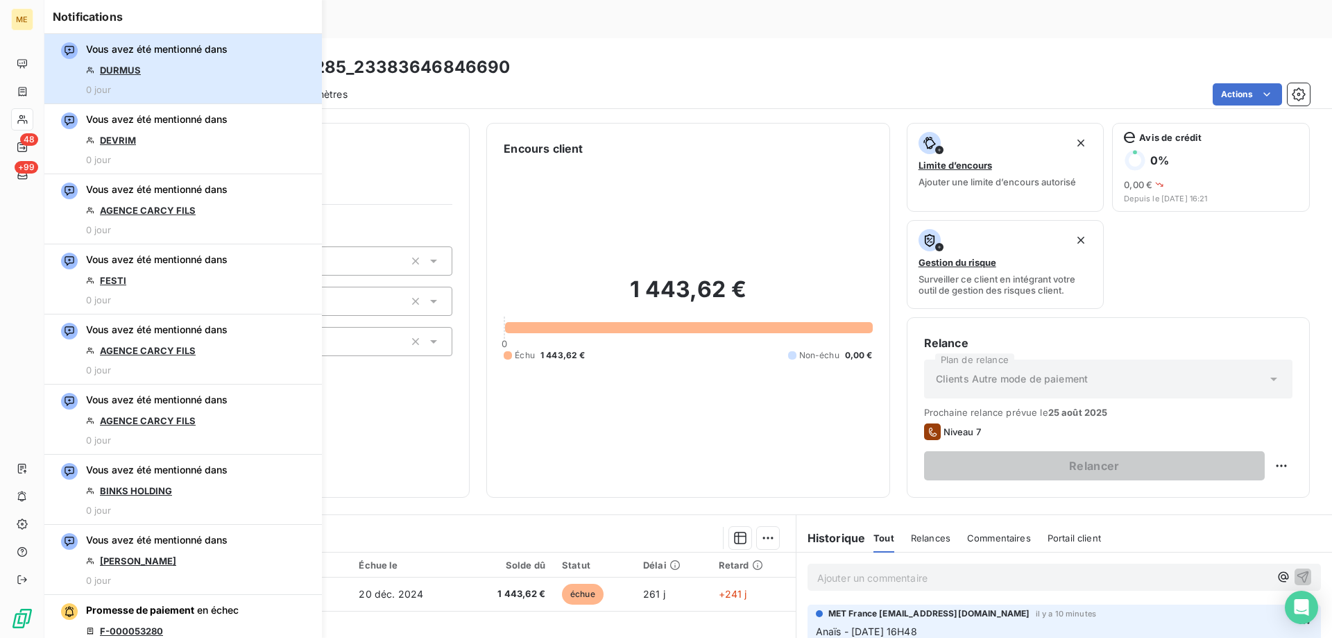
click at [227, 74] on div "Vous avez été mentionné dans DURMUS 0 jour" at bounding box center [157, 68] width 142 height 53
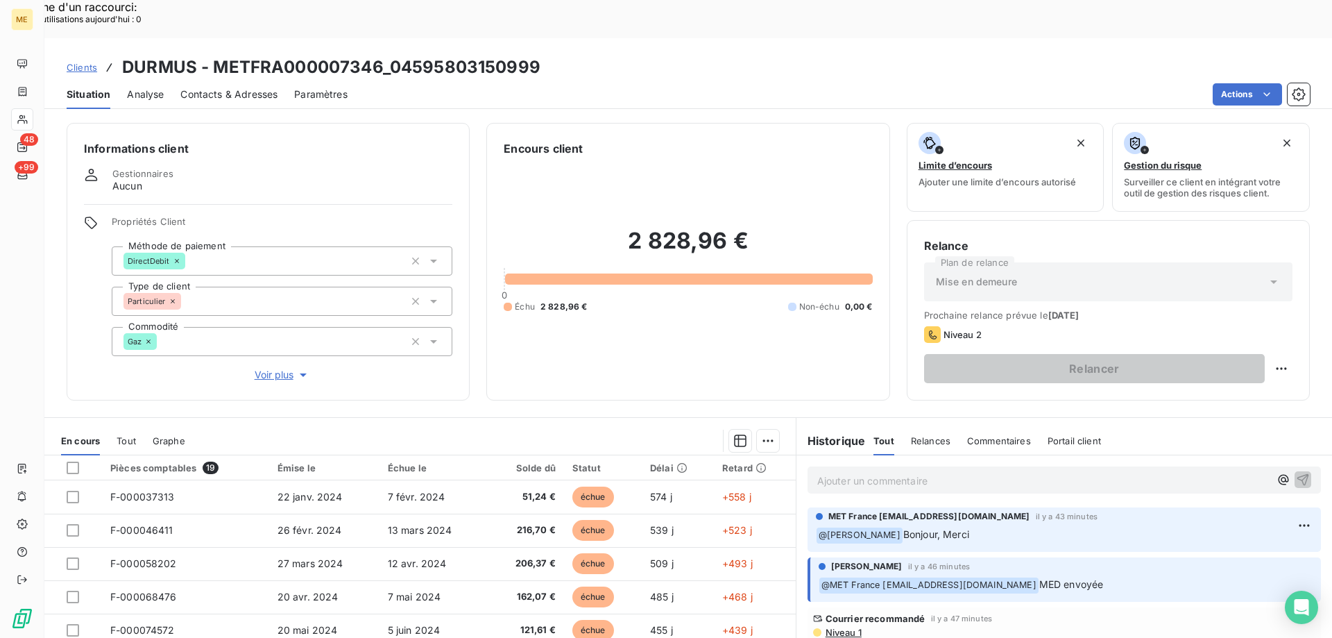
click at [264, 368] on span "Voir plus" at bounding box center [282, 375] width 55 height 14
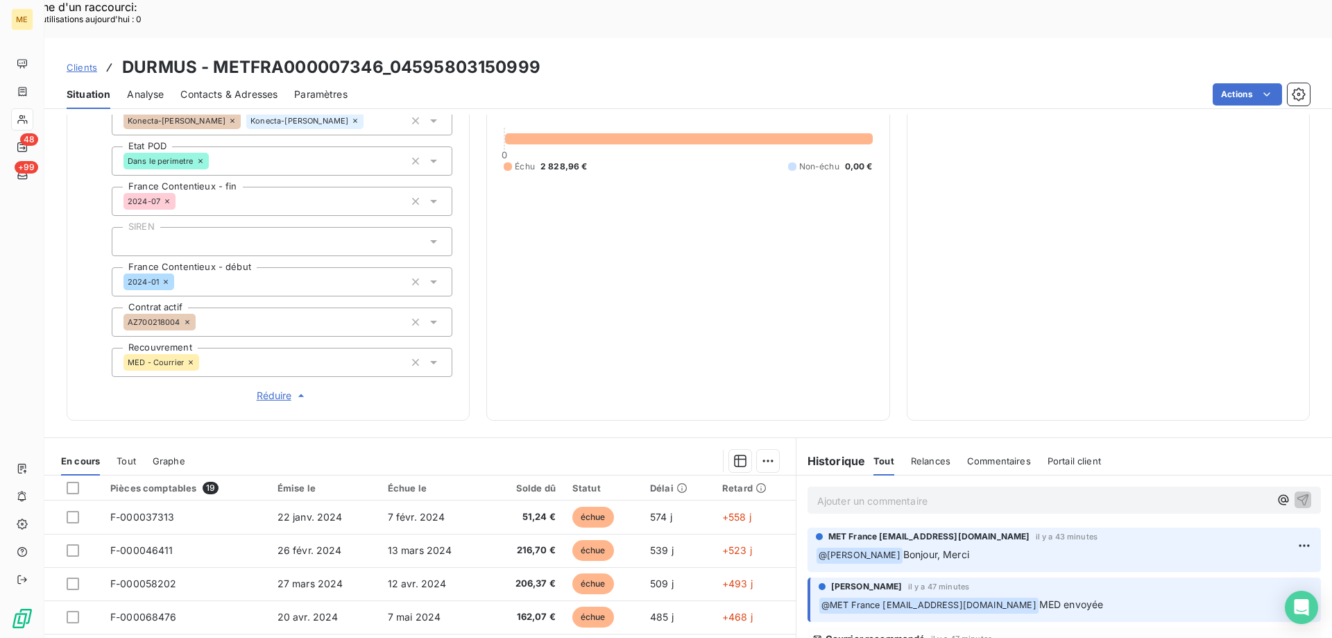
scroll to position [261, 0]
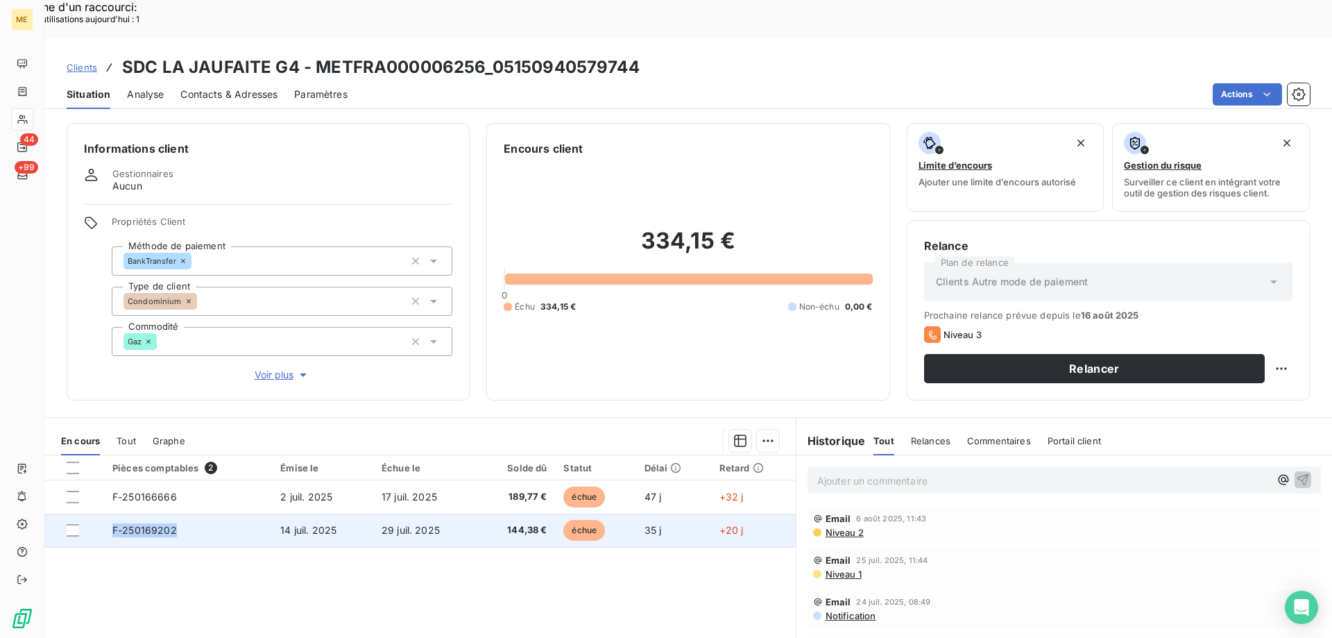
copy span "F-250169202"
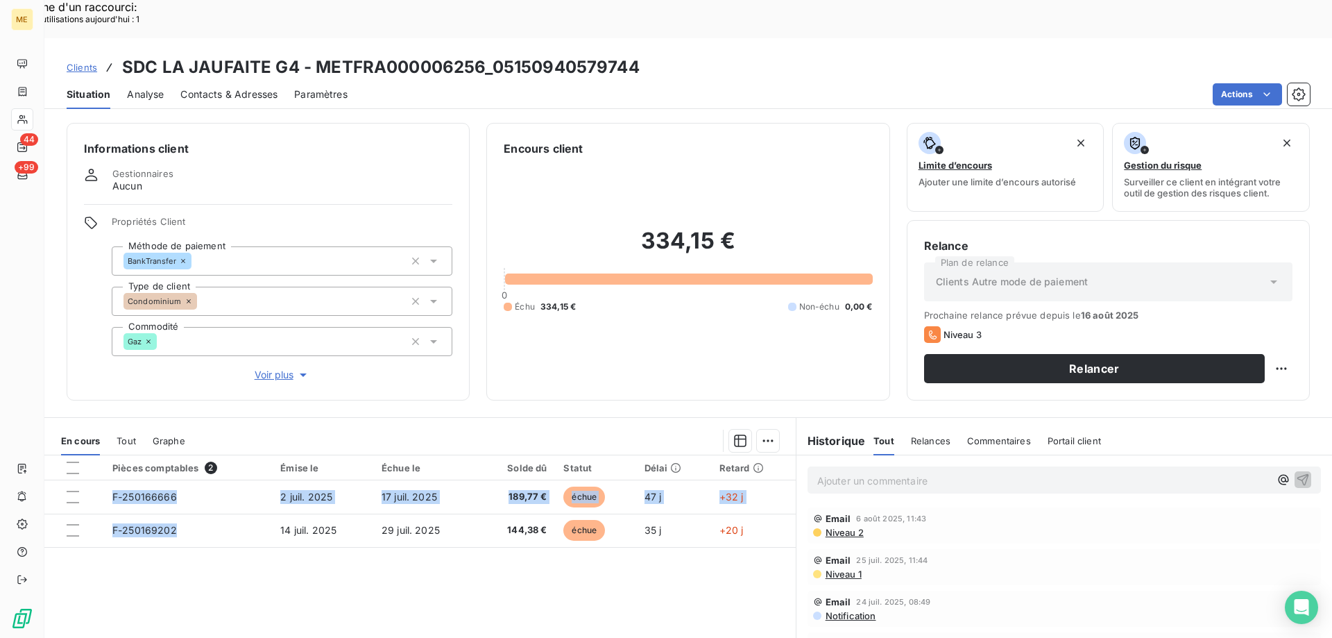
drag, startPoint x: 174, startPoint y: 492, endPoint x: 135, endPoint y: 564, distance: 82.3
click at [134, 566] on div "Pièces comptables 2 Émise le Échue le Solde dû Statut Délai Retard F-250166666 …" at bounding box center [419, 588] width 751 height 267
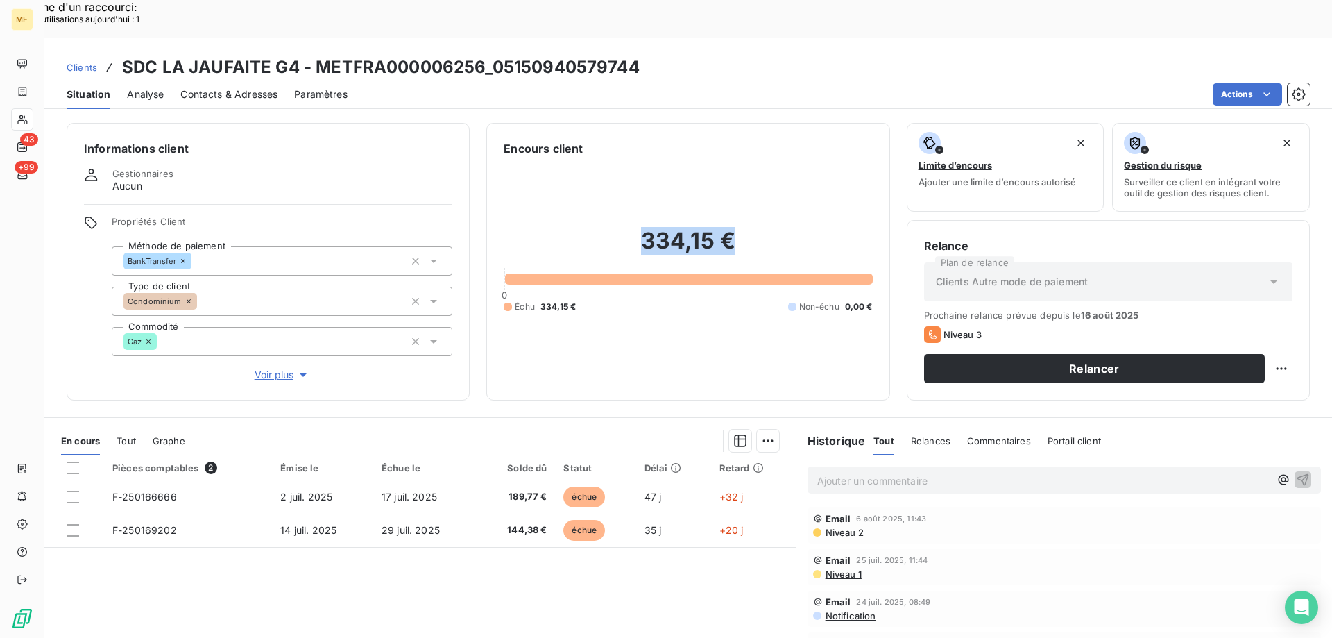
drag, startPoint x: 730, startPoint y: 208, endPoint x: 637, endPoint y: 209, distance: 93.0
click at [637, 227] on h2 "334,15 €" at bounding box center [688, 248] width 368 height 42
copy h2 "334,15 €"
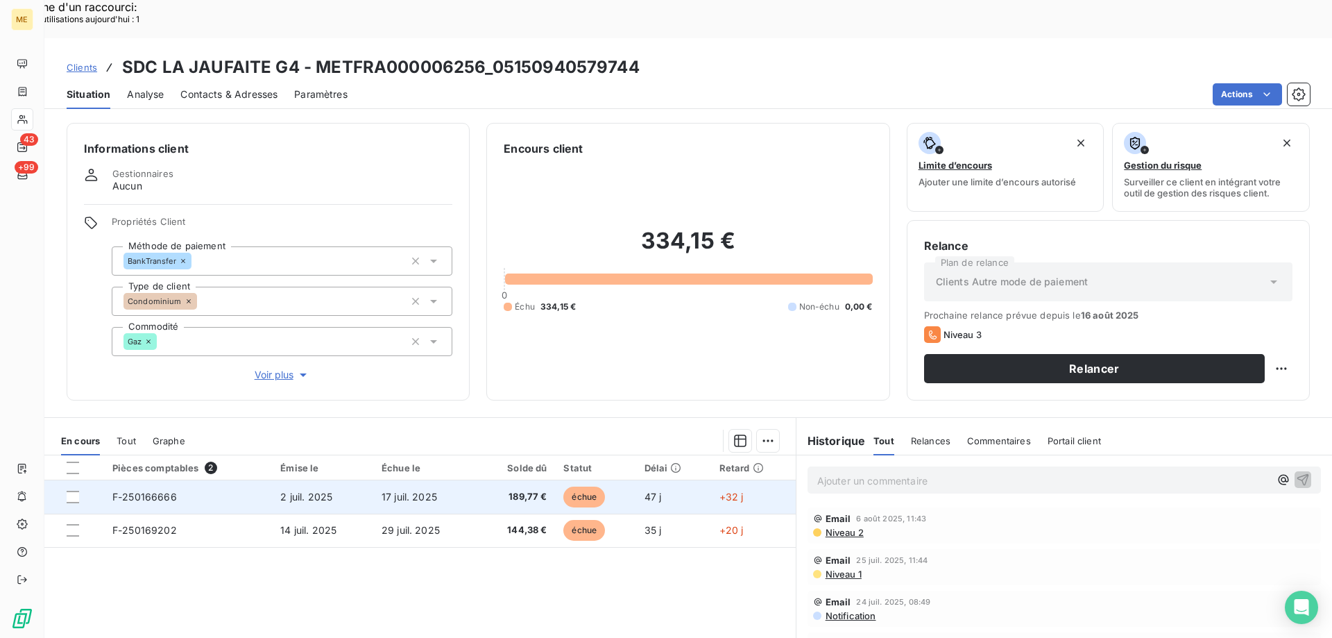
click at [491, 490] on span "189,77 €" at bounding box center [517, 497] width 62 height 14
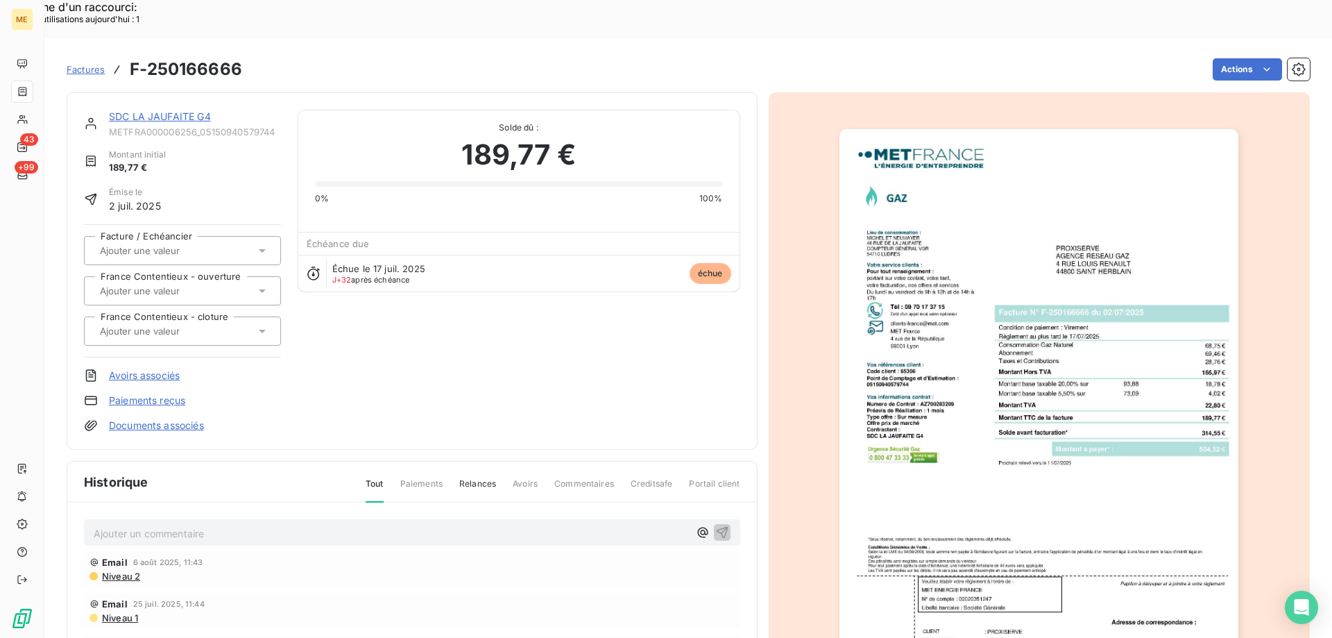
click at [965, 216] on img "button" at bounding box center [1038, 411] width 399 height 565
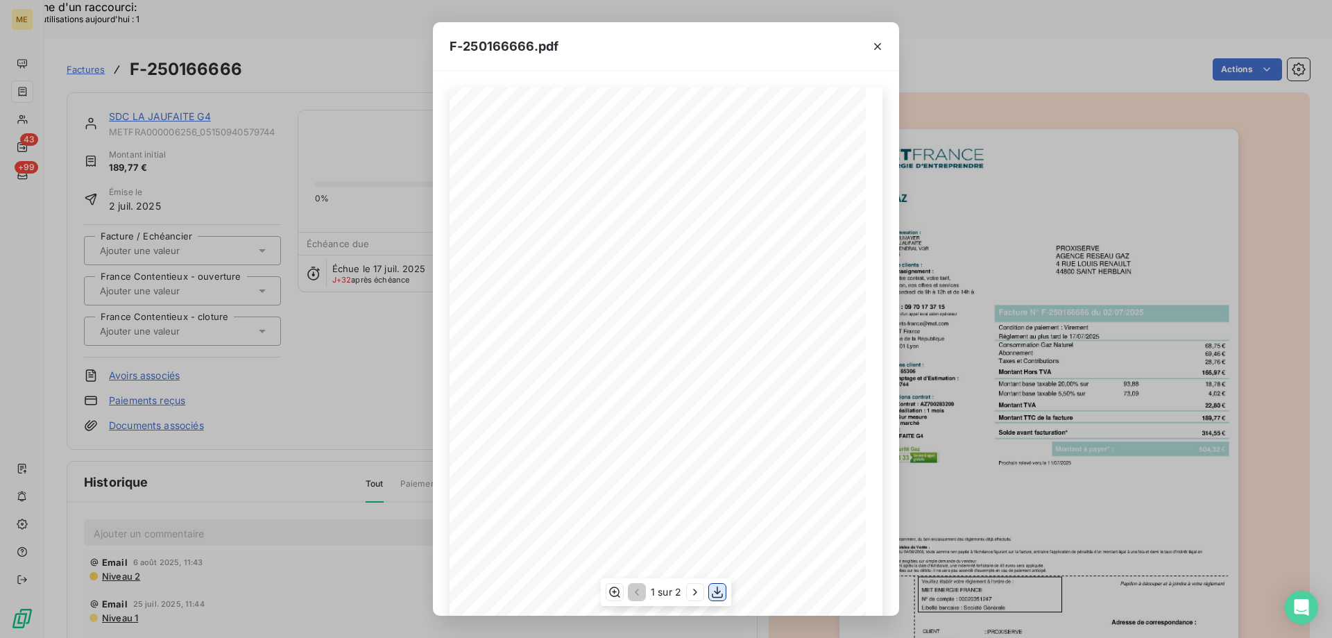
click at [719, 590] on icon "button" at bounding box center [717, 592] width 14 height 14
click at [873, 57] on button "button" at bounding box center [877, 46] width 22 height 22
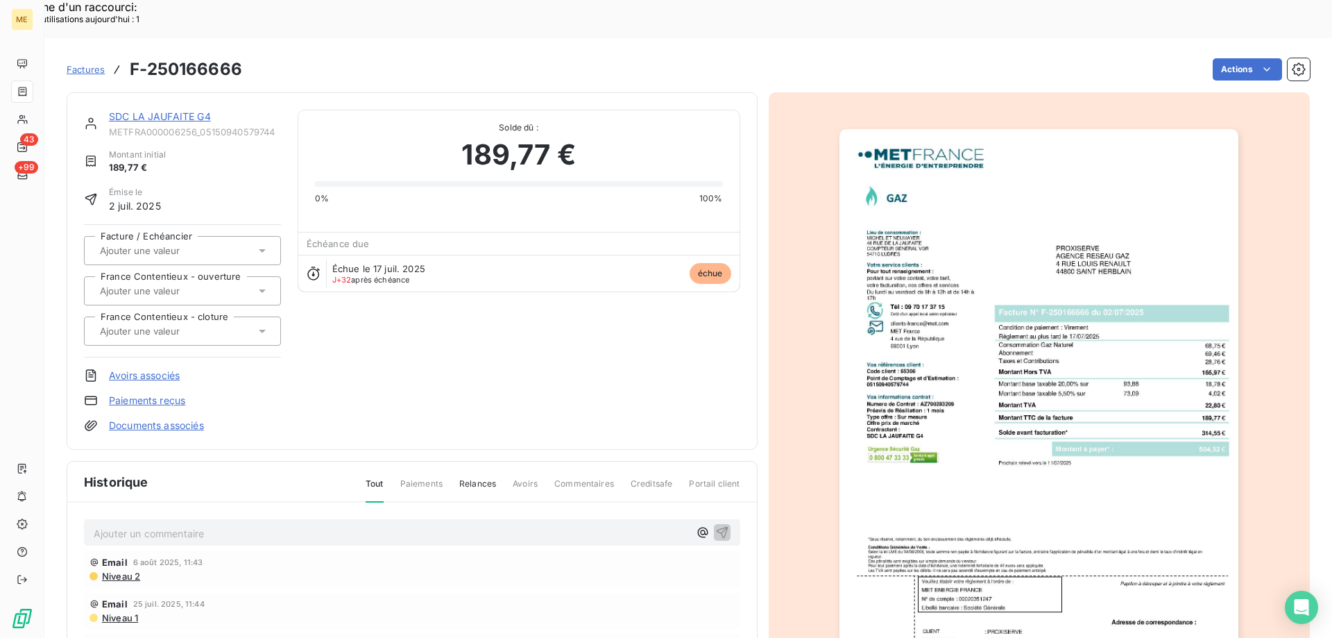
click at [142, 110] on link "SDC LA JAUFAITE G4" at bounding box center [160, 116] width 102 height 12
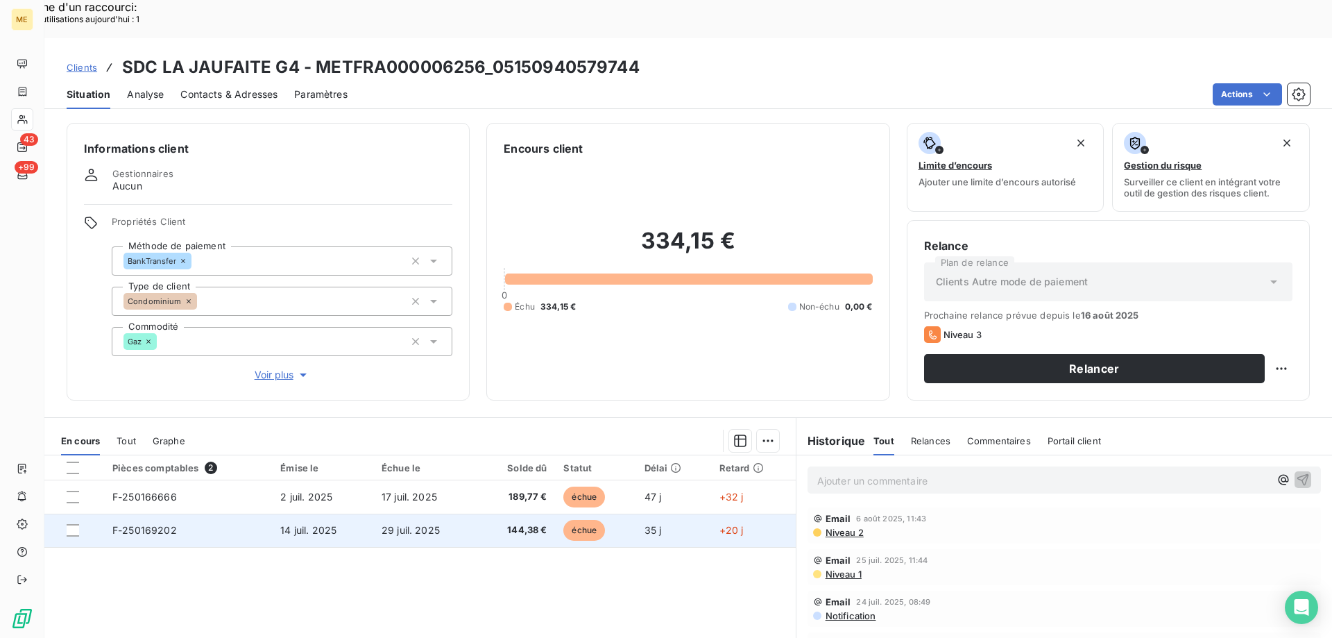
click at [233, 513] on td "F-250169202" at bounding box center [188, 529] width 168 height 33
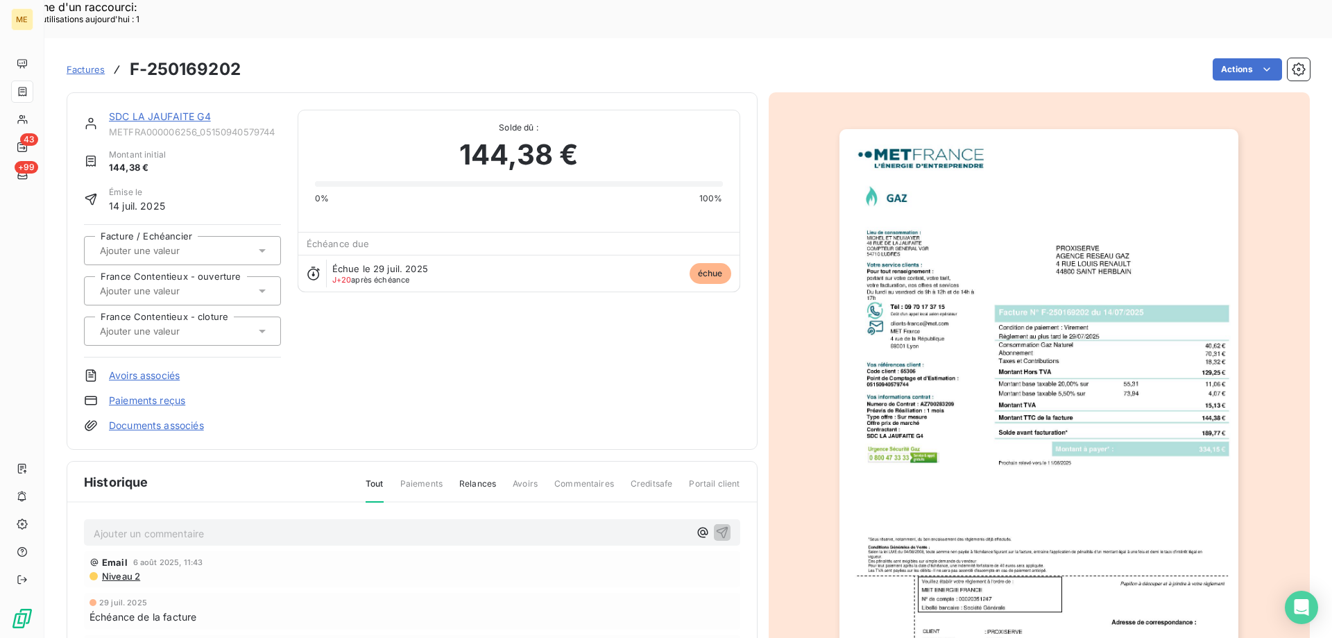
click at [1100, 382] on img "button" at bounding box center [1038, 411] width 399 height 565
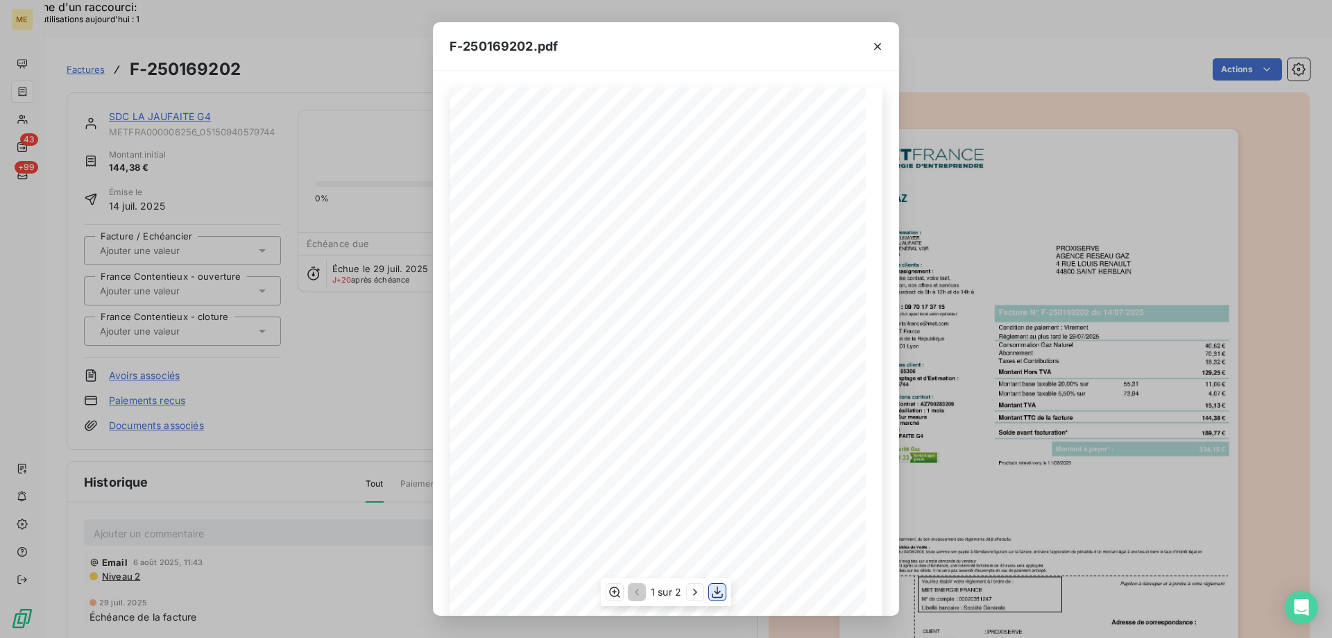
drag, startPoint x: 715, startPoint y: 595, endPoint x: 737, endPoint y: 528, distance: 70.2
click at [715, 595] on icon "button" at bounding box center [717, 592] width 14 height 14
click at [884, 41] on icon "button" at bounding box center [878, 47] width 14 height 14
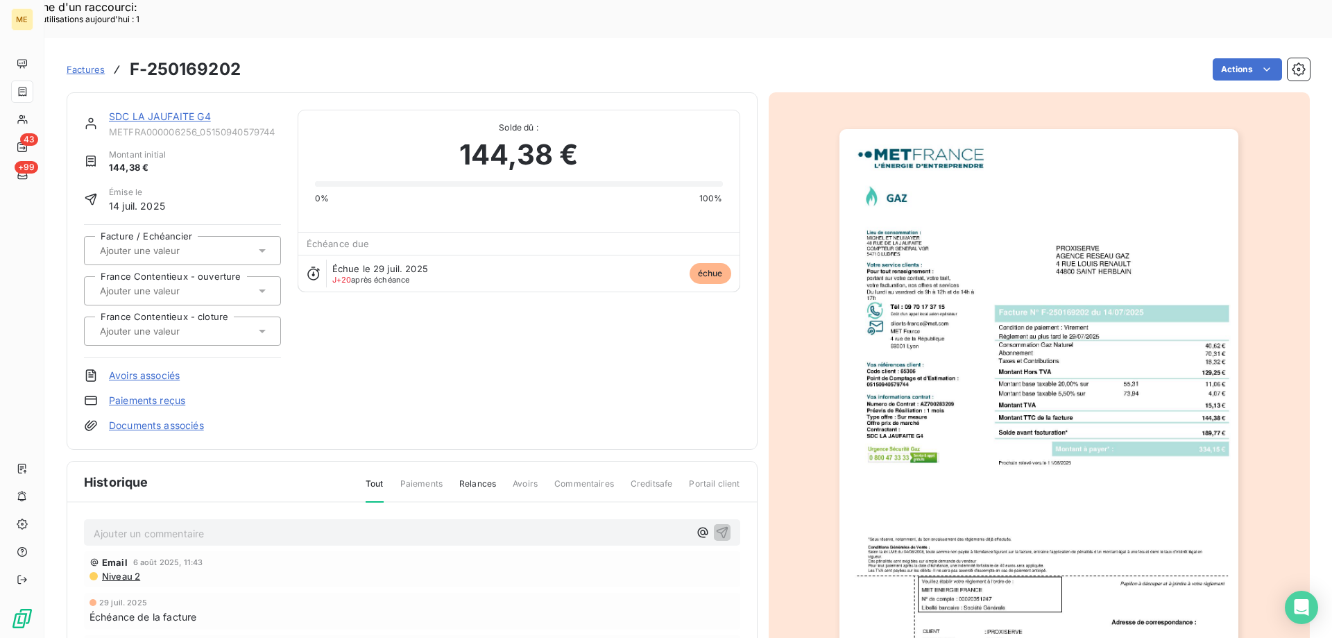
click at [193, 110] on link "SDC LA JAUFAITE G4" at bounding box center [160, 116] width 102 height 12
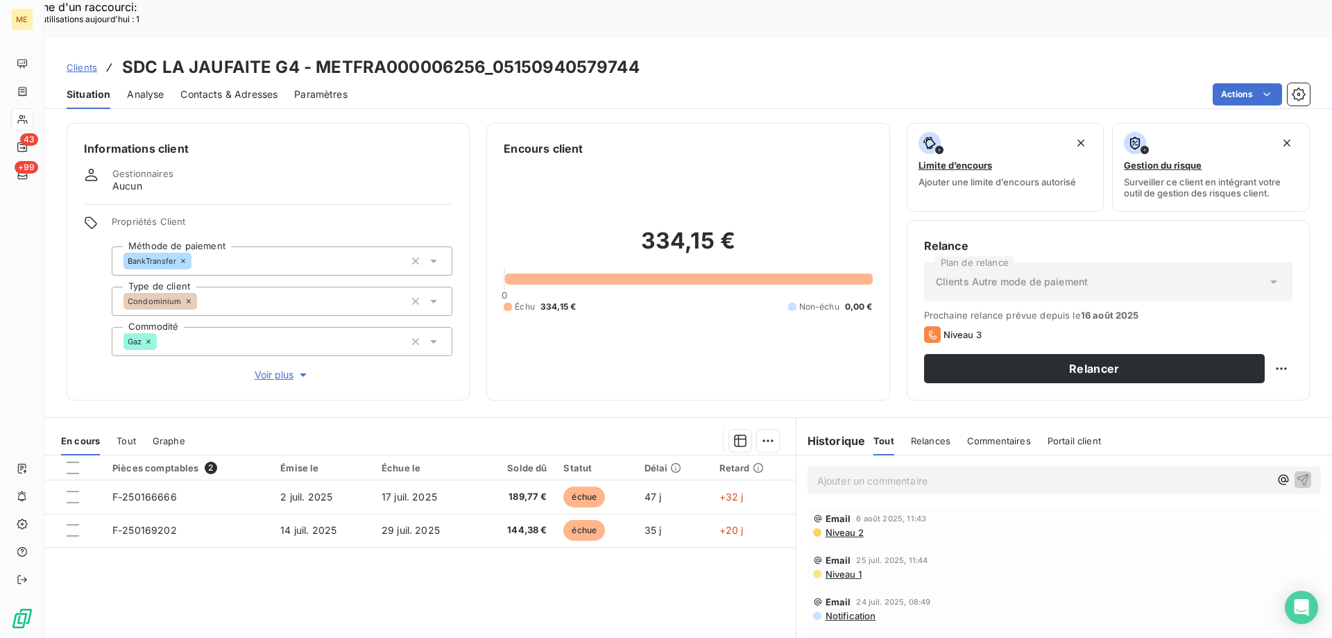
click at [1035, 472] on p "Ajouter un commentaire ﻿" at bounding box center [1043, 480] width 452 height 17
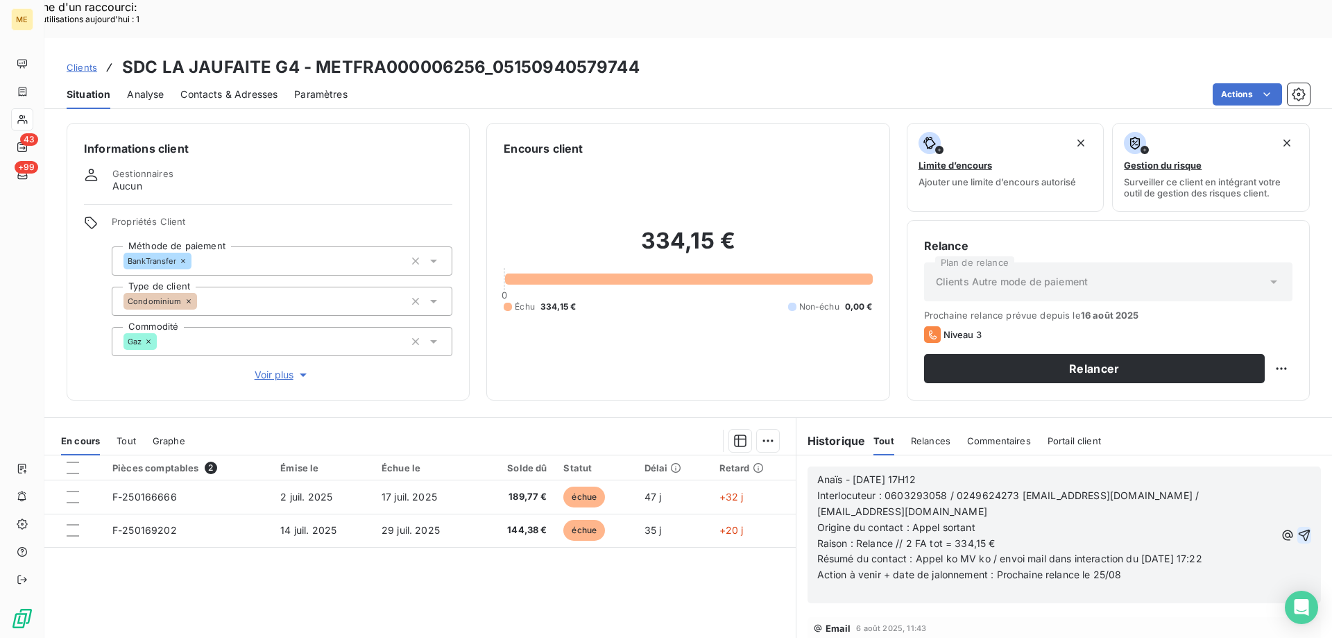
click at [1297, 528] on icon "button" at bounding box center [1304, 535] width 14 height 14
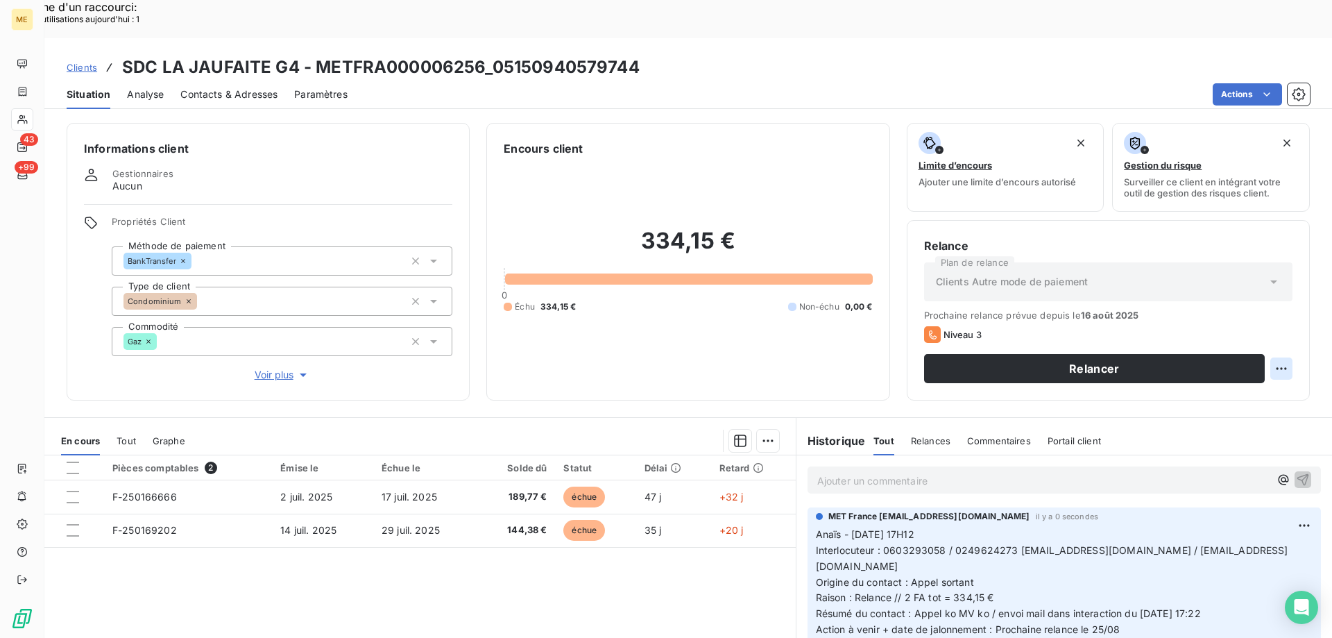
click at [1269, 368] on div "Replanifier cette action" at bounding box center [1214, 361] width 124 height 22
select select "7"
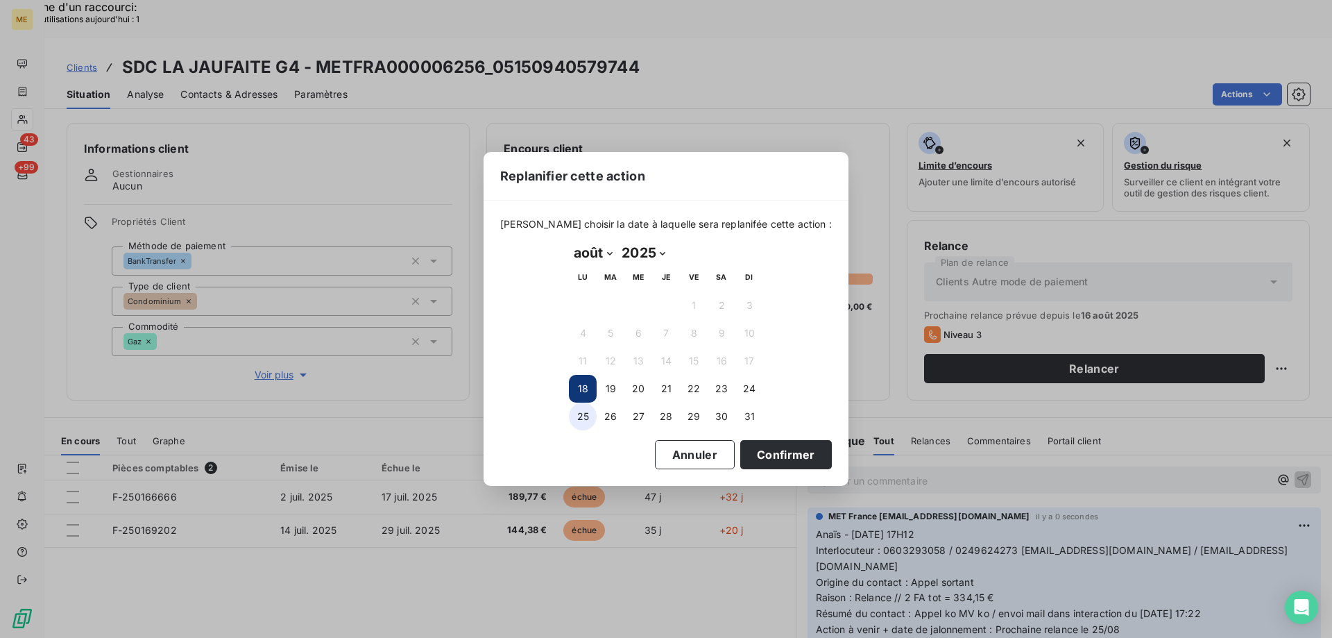
click at [578, 417] on button "25" at bounding box center [583, 416] width 28 height 28
drag, startPoint x: 771, startPoint y: 445, endPoint x: 814, endPoint y: 443, distance: 42.4
click at [772, 445] on button "Confirmer" at bounding box center [786, 454] width 92 height 29
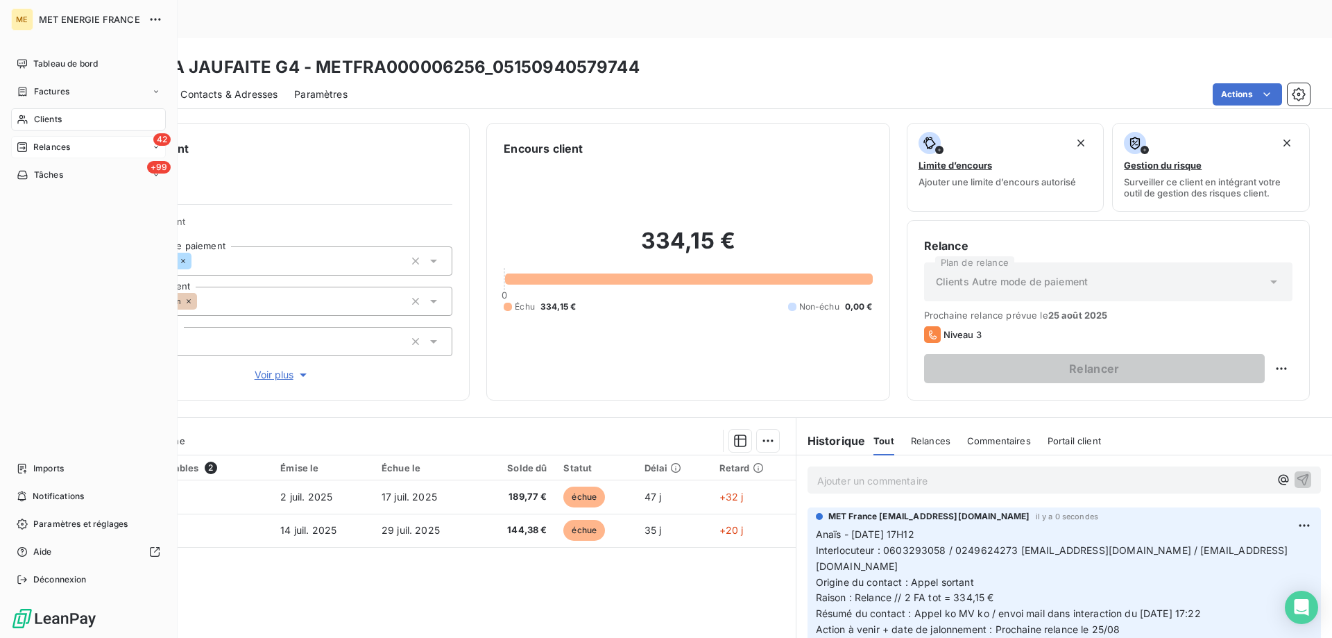
click at [42, 144] on span "Relances" at bounding box center [51, 147] width 37 height 12
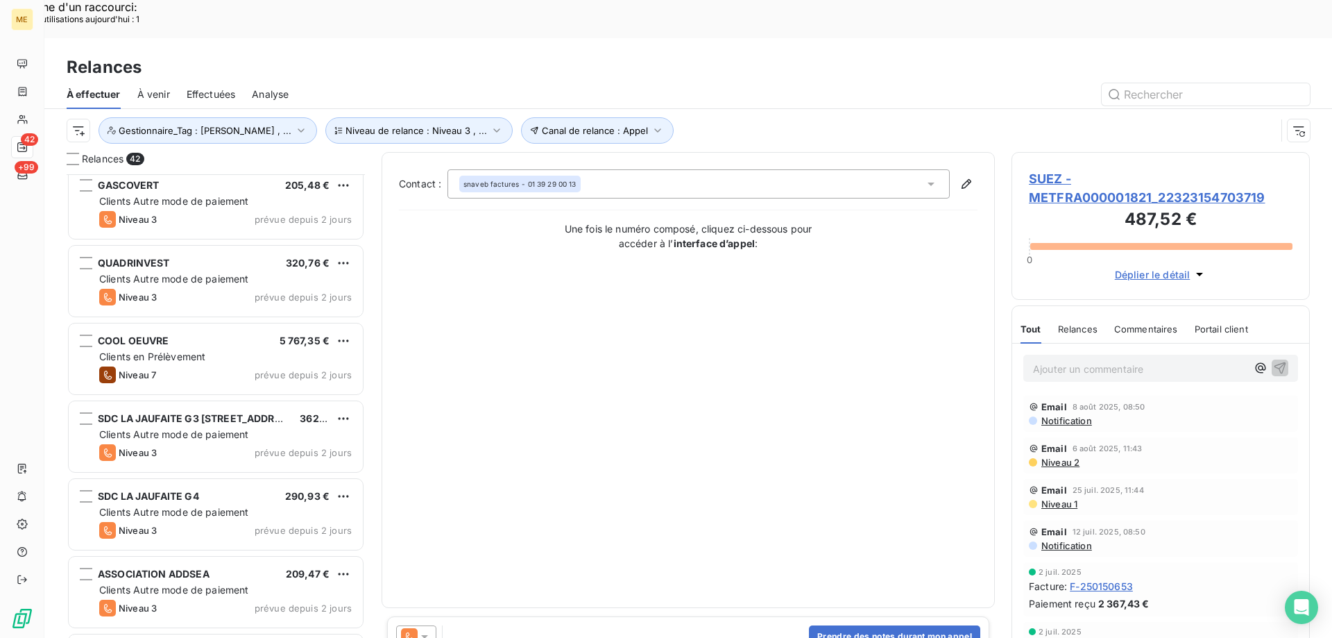
scroll to position [1, 0]
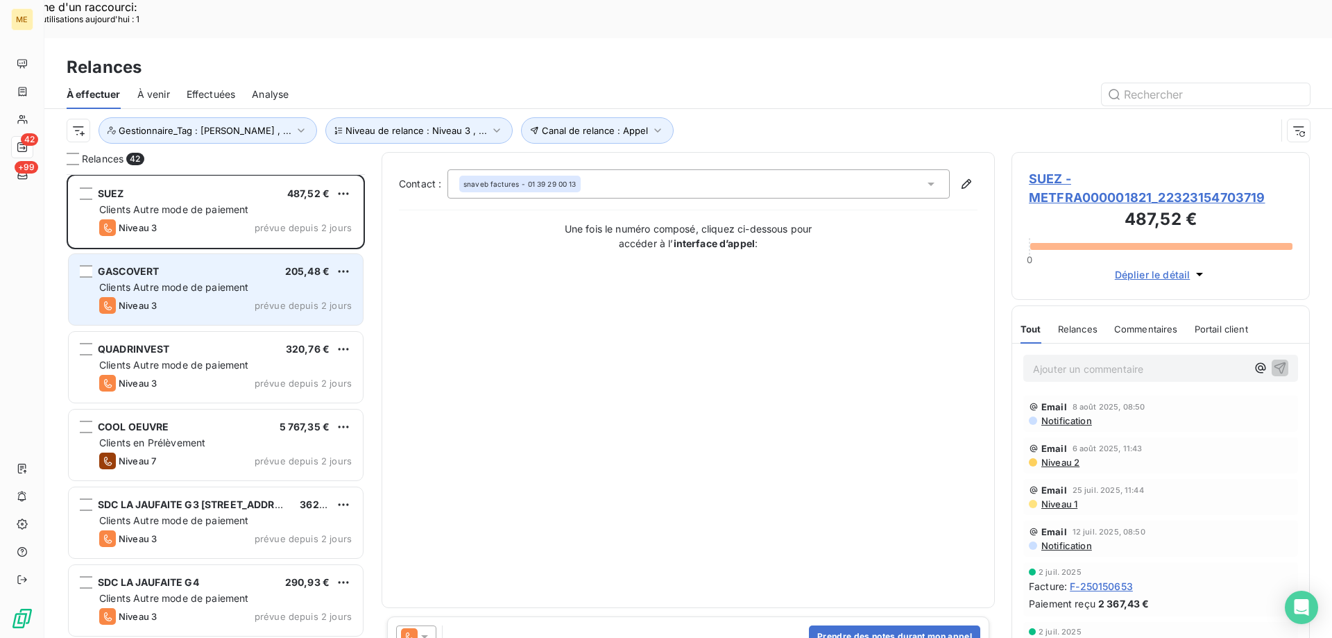
click at [169, 281] on span "Clients Autre mode de paiement" at bounding box center [174, 287] width 150 height 12
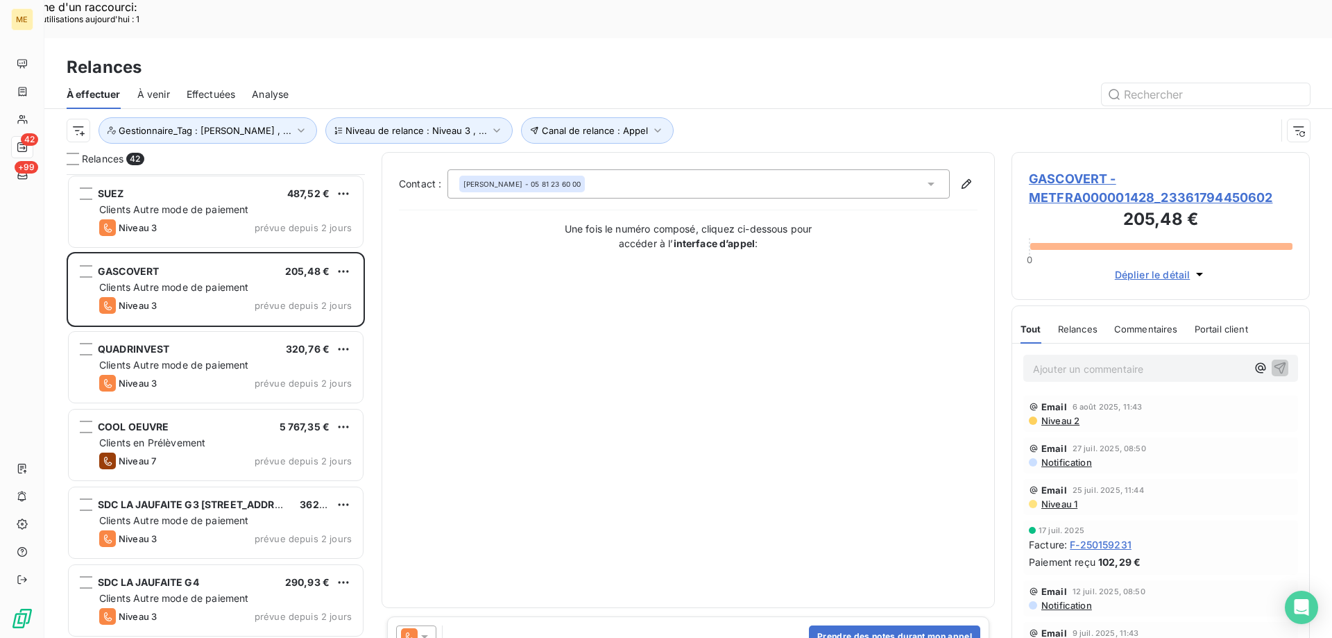
click at [1092, 169] on span "GASCOVERT - METFRA000001428_23361794450602" at bounding box center [1161, 187] width 264 height 37
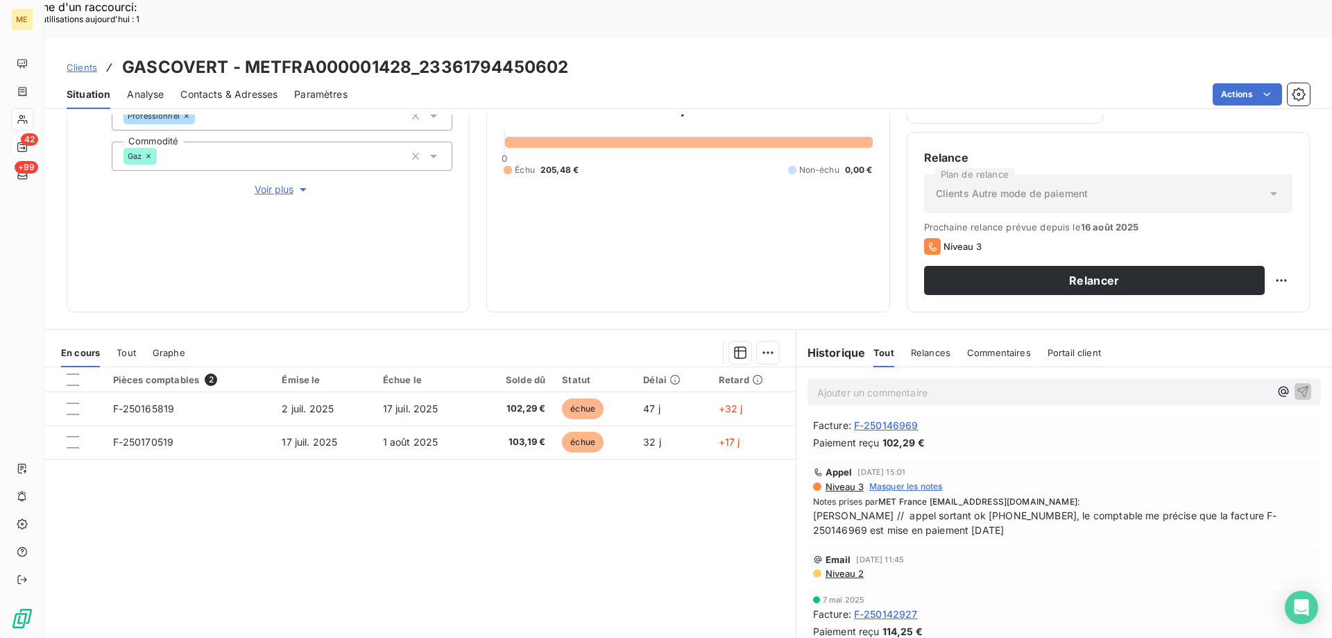
scroll to position [416, 0]
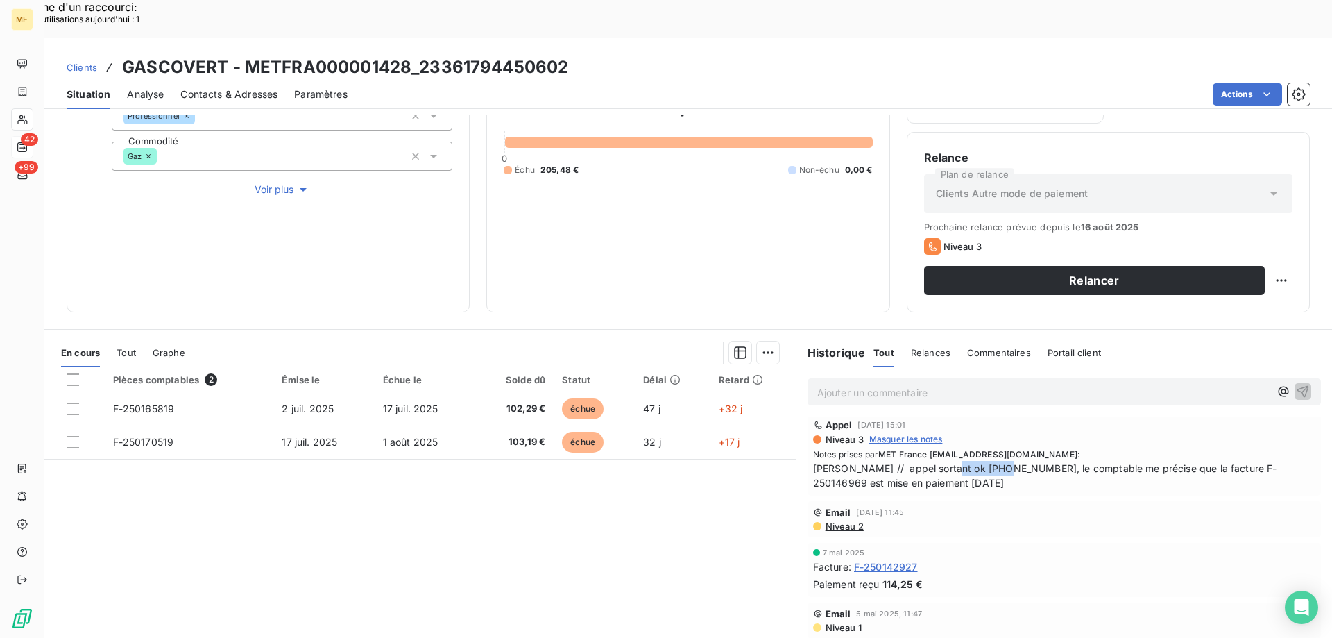
drag, startPoint x: 934, startPoint y: 431, endPoint x: 991, endPoint y: 436, distance: 57.0
click at [992, 461] on span "[PERSON_NAME] // appel sortant ok [PHONE_NUMBER], le comptable me précise que l…" at bounding box center [1064, 475] width 502 height 29
copy span "0581236000"
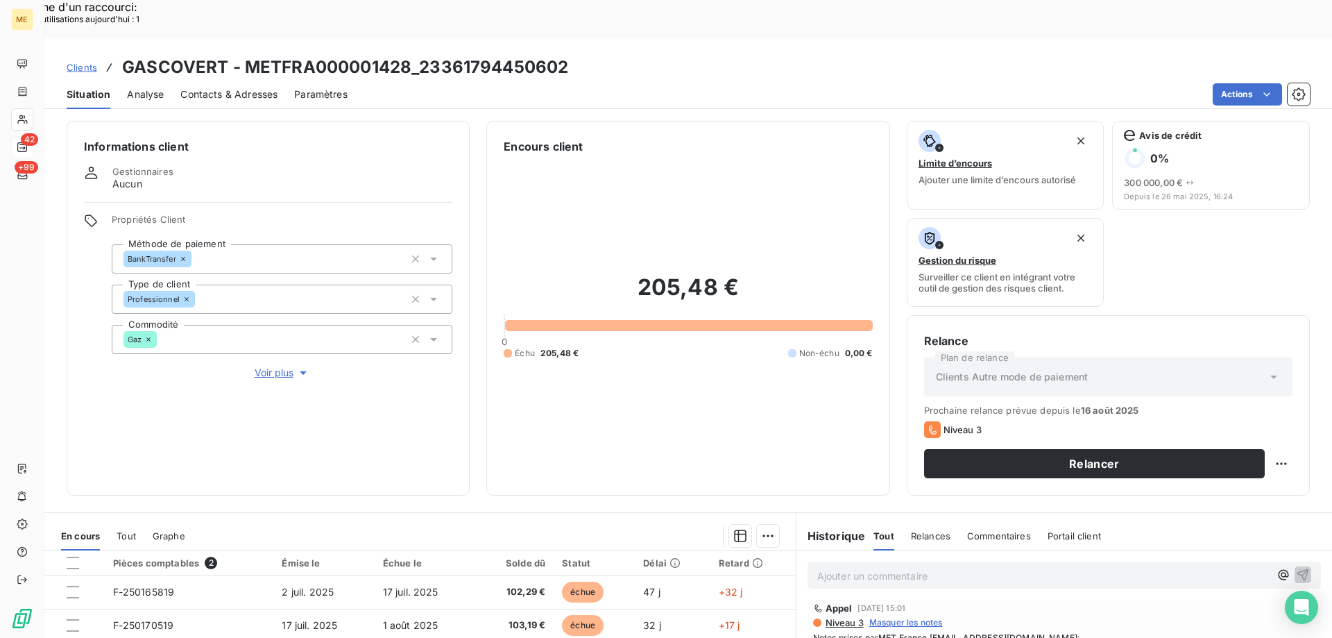
scroll to position [0, 0]
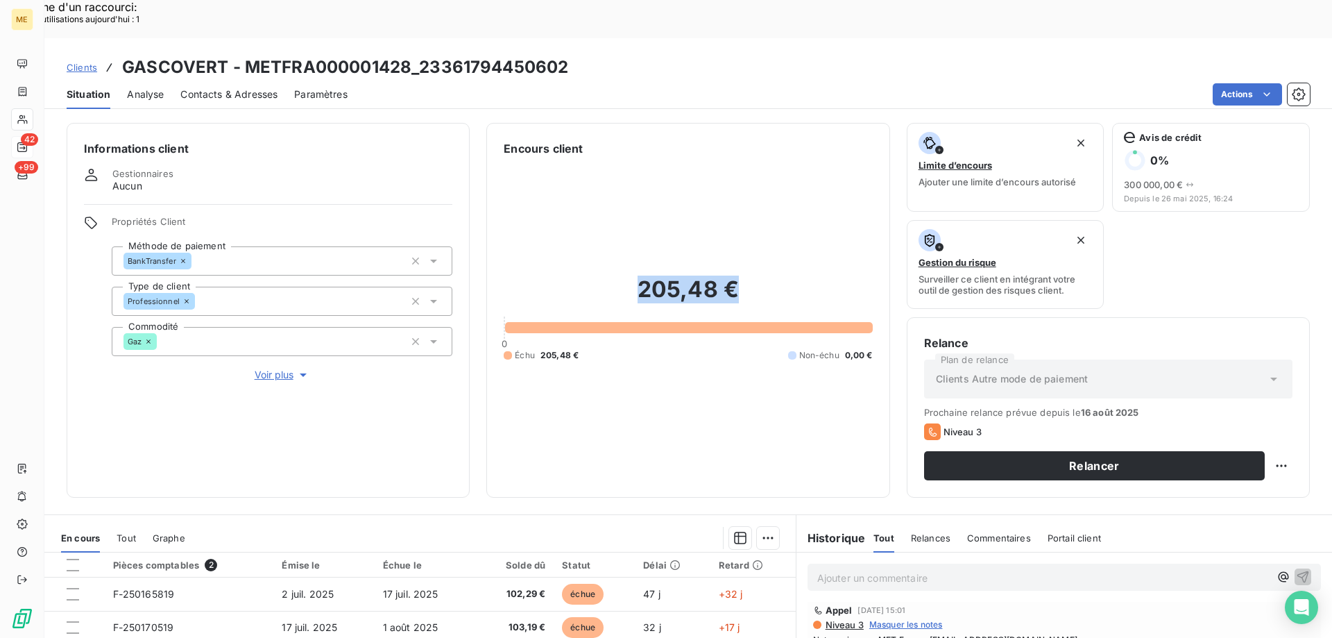
drag, startPoint x: 736, startPoint y: 252, endPoint x: 631, endPoint y: 255, distance: 104.8
click at [631, 275] on h2 "205,48 €" at bounding box center [688, 296] width 368 height 42
copy h2 "205,48 €"
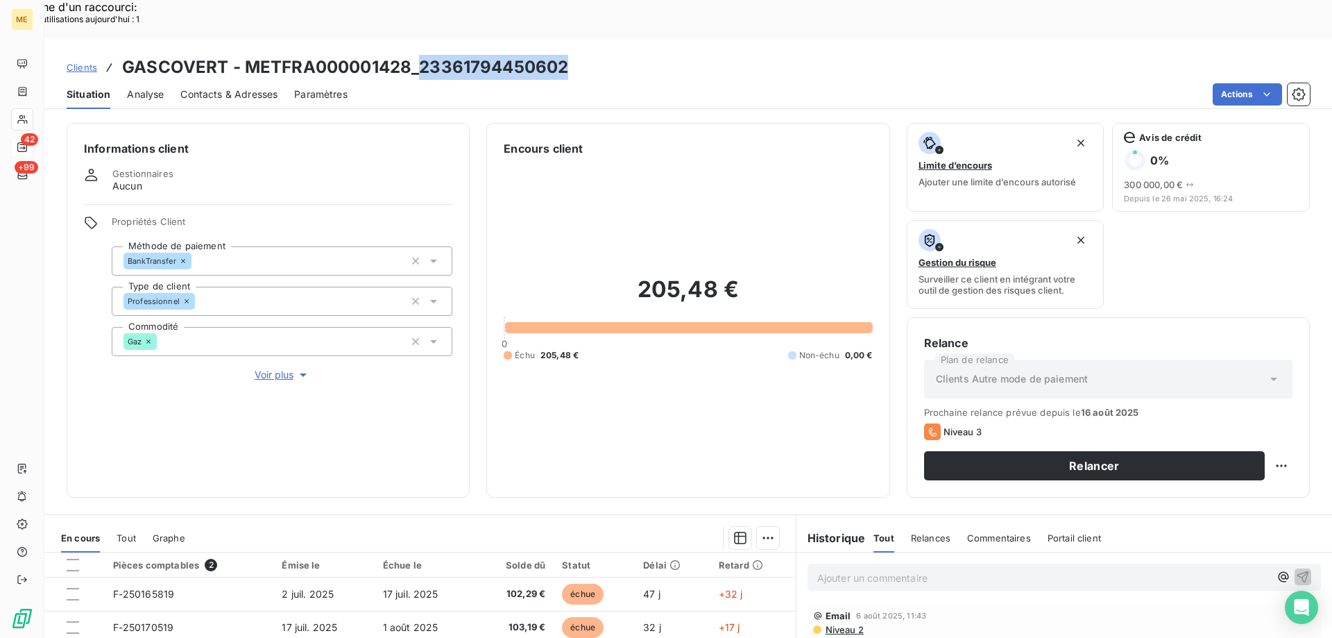
drag, startPoint x: 579, startPoint y: 36, endPoint x: 420, endPoint y: 32, distance: 158.9
click at [420, 55] on div "Clients GASCOVERT - METFRA000001428_23361794450602" at bounding box center [688, 67] width 1288 height 25
copy h3 "23361794450602"
click at [572, 55] on div "Clients GASCOVERT - METFRA000001428_23361794450602" at bounding box center [688, 67] width 1288 height 25
click at [996, 569] on p "Ajouter un commentaire ﻿" at bounding box center [1043, 577] width 452 height 17
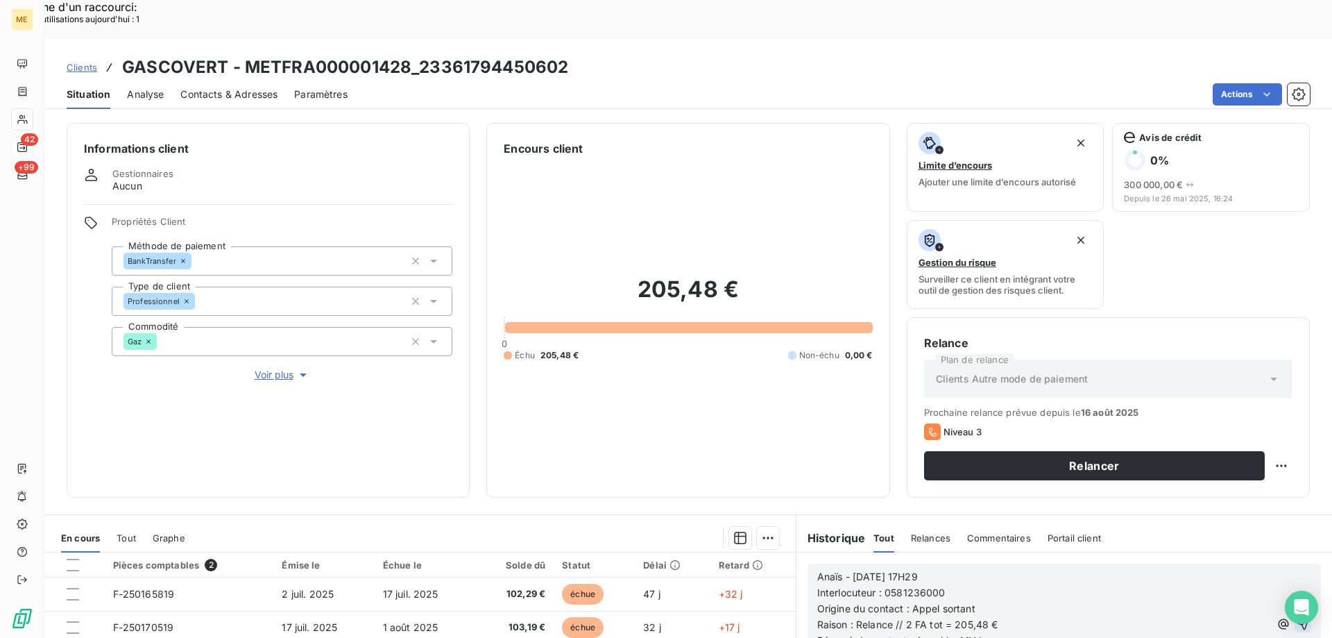
click at [1296, 617] on icon "button" at bounding box center [1303, 624] width 14 height 14
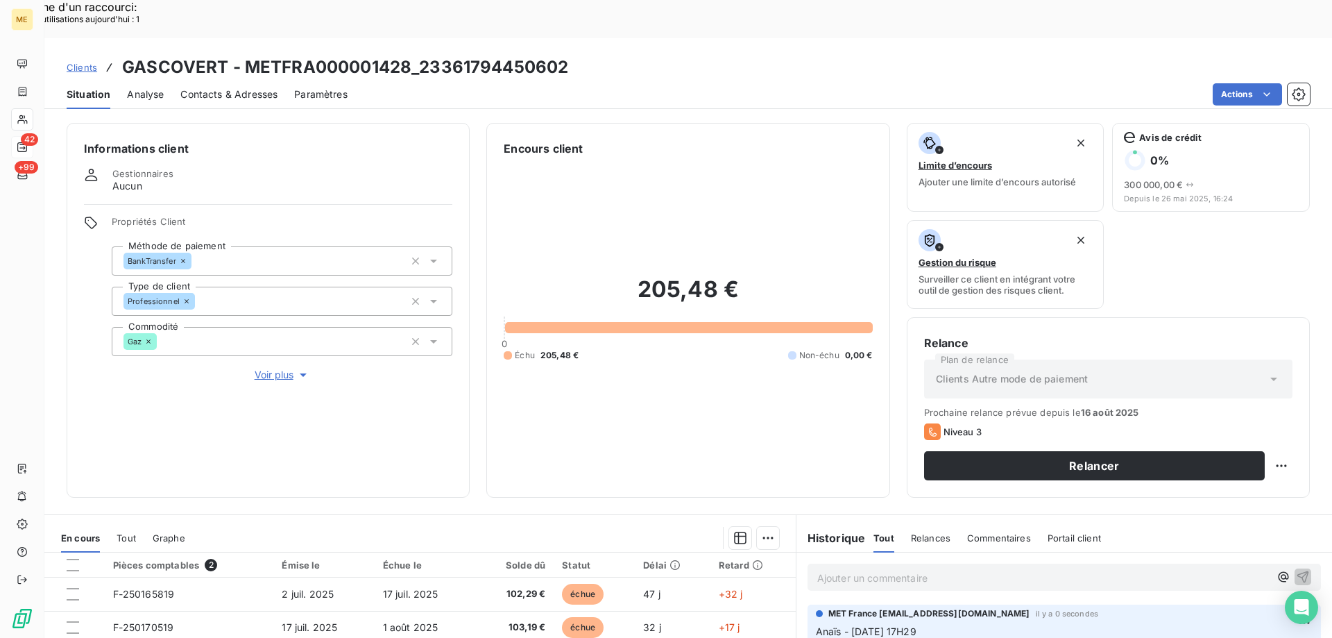
drag, startPoint x: 1246, startPoint y: 460, endPoint x: 1240, endPoint y: 468, distance: 9.9
click at [1246, 461] on div "Replanifier cette action" at bounding box center [1214, 458] width 124 height 22
select select "7"
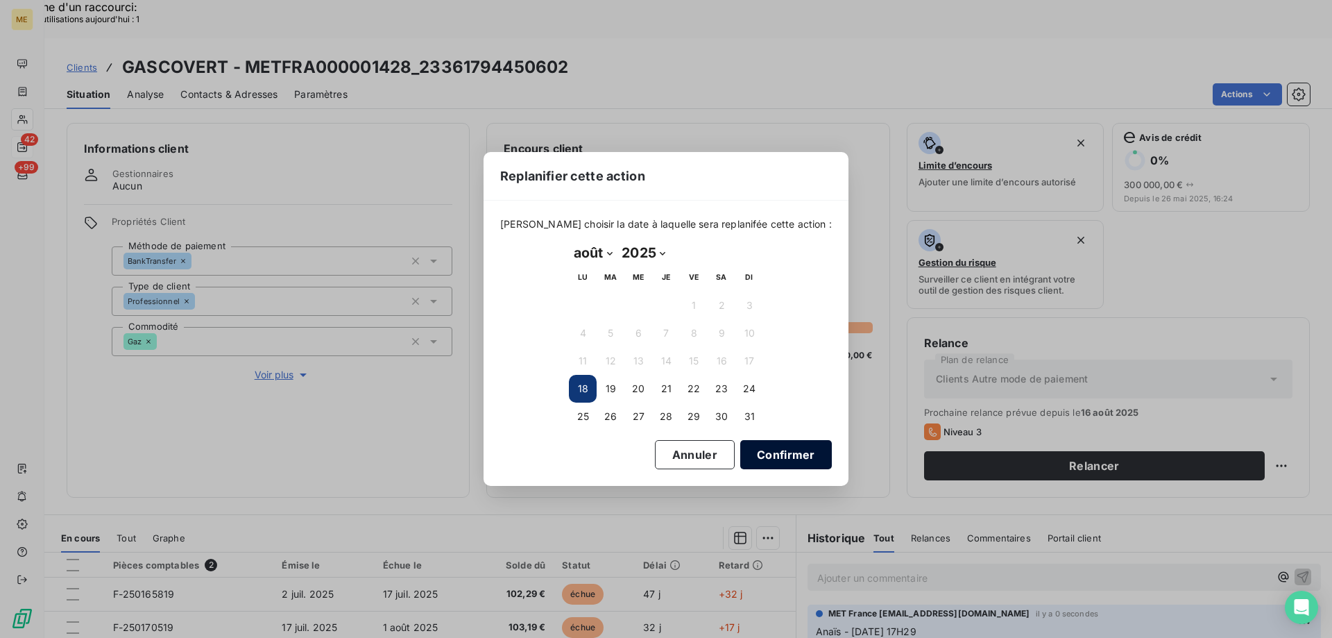
drag, startPoint x: 690, startPoint y: 386, endPoint x: 735, endPoint y: 445, distance: 73.8
click at [690, 386] on button "22" at bounding box center [694, 389] width 28 height 28
click at [758, 453] on button "Confirmer" at bounding box center [786, 454] width 92 height 29
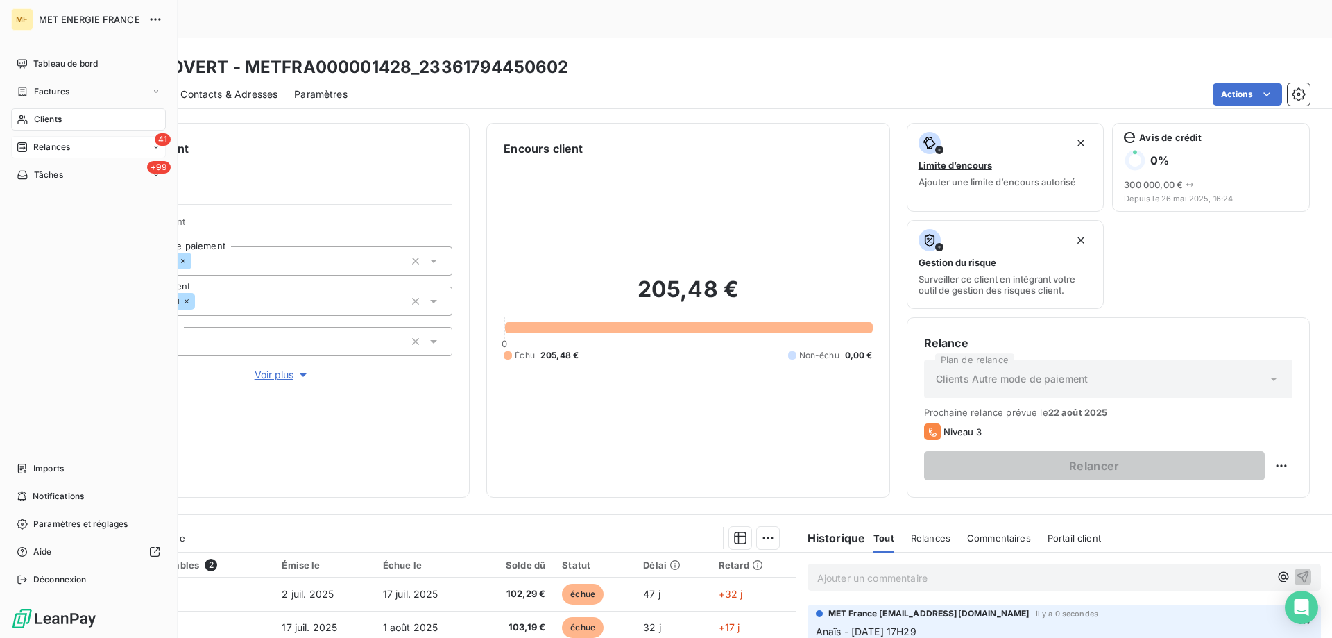
click at [31, 147] on div "Relances" at bounding box center [43, 147] width 53 height 12
